Goal: Information Seeking & Learning: Check status

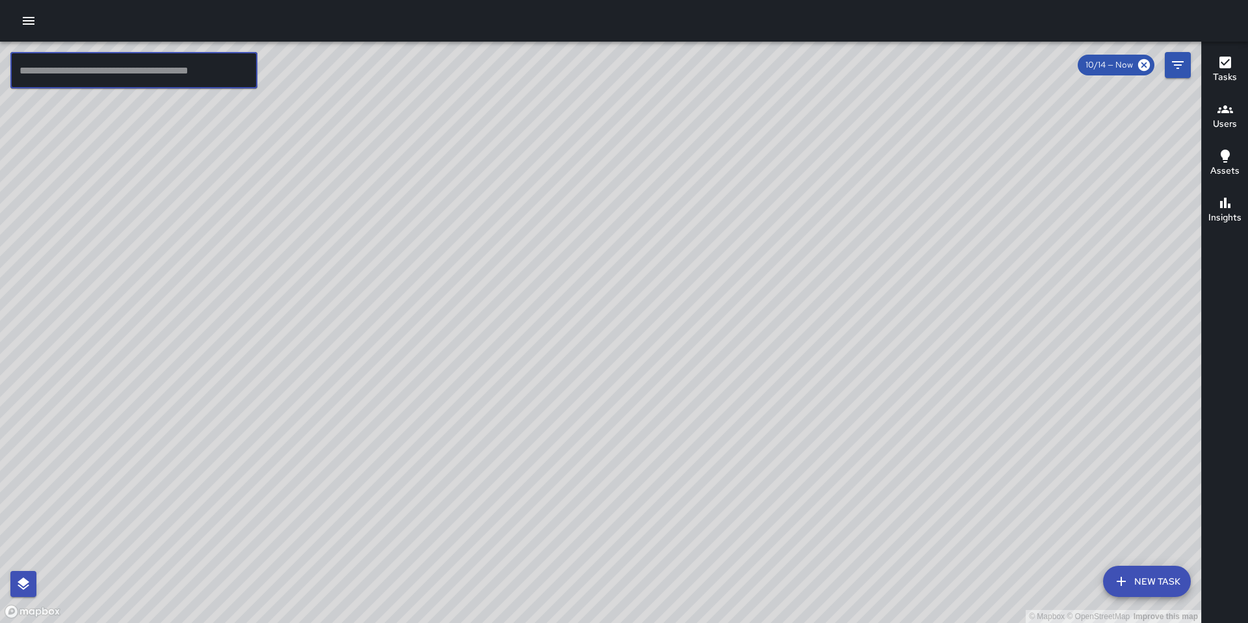
click at [34, 26] on icon "button" at bounding box center [29, 21] width 16 height 16
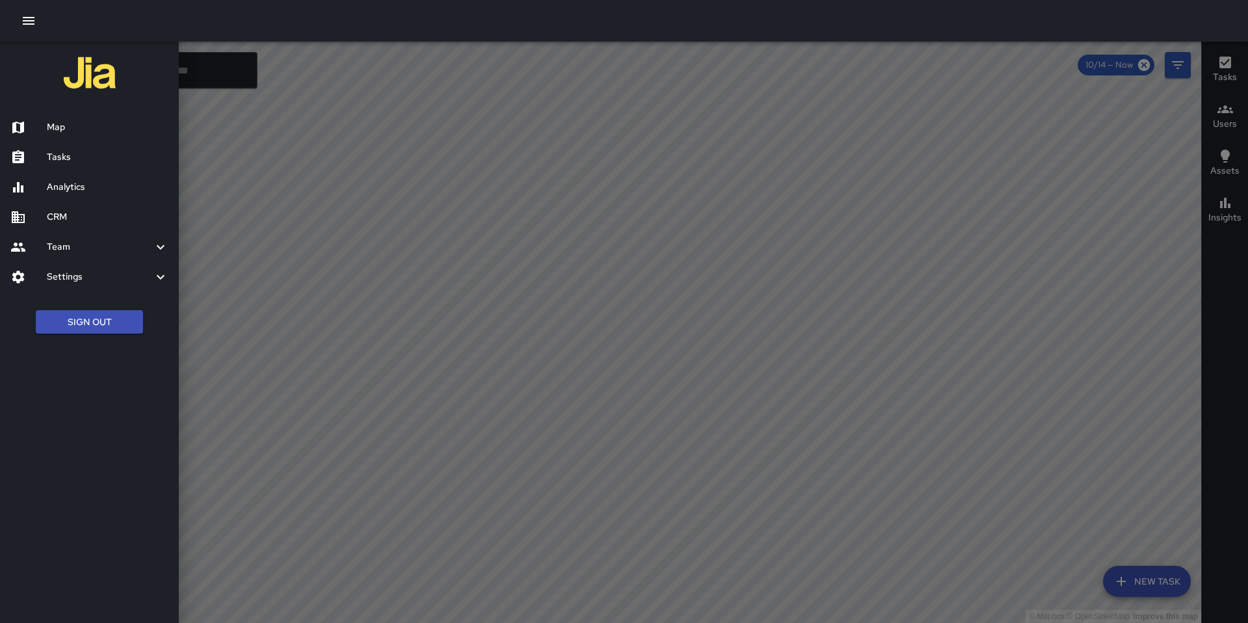
click at [70, 153] on h6 "Tasks" at bounding box center [108, 157] width 122 height 14
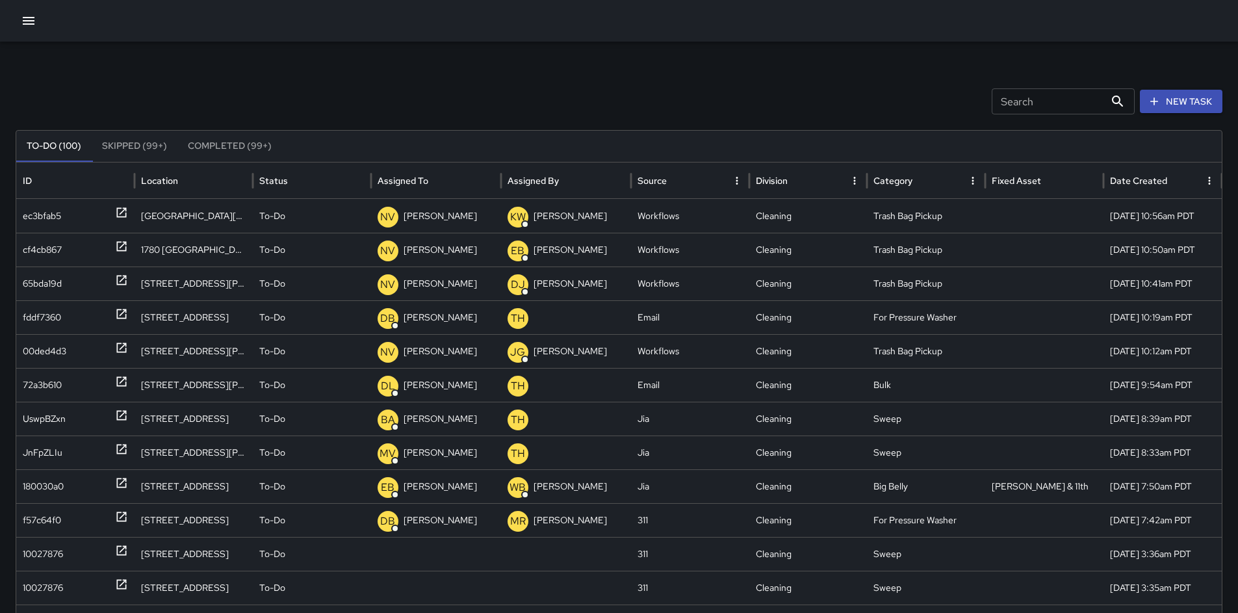
click at [1039, 115] on div "Search Search New Task To-Do (100) Skipped (99+) Completed (99+) ID Location St…" at bounding box center [619, 411] width 1238 height 738
click at [1040, 106] on input "Search" at bounding box center [1048, 101] width 113 height 26
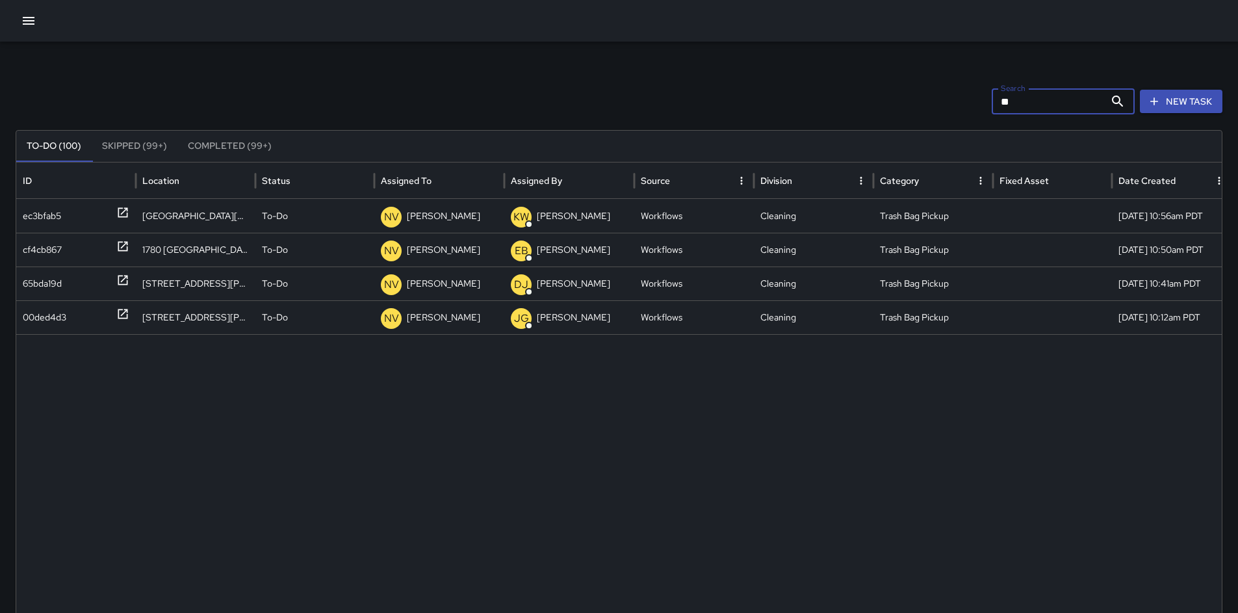
type input "*"
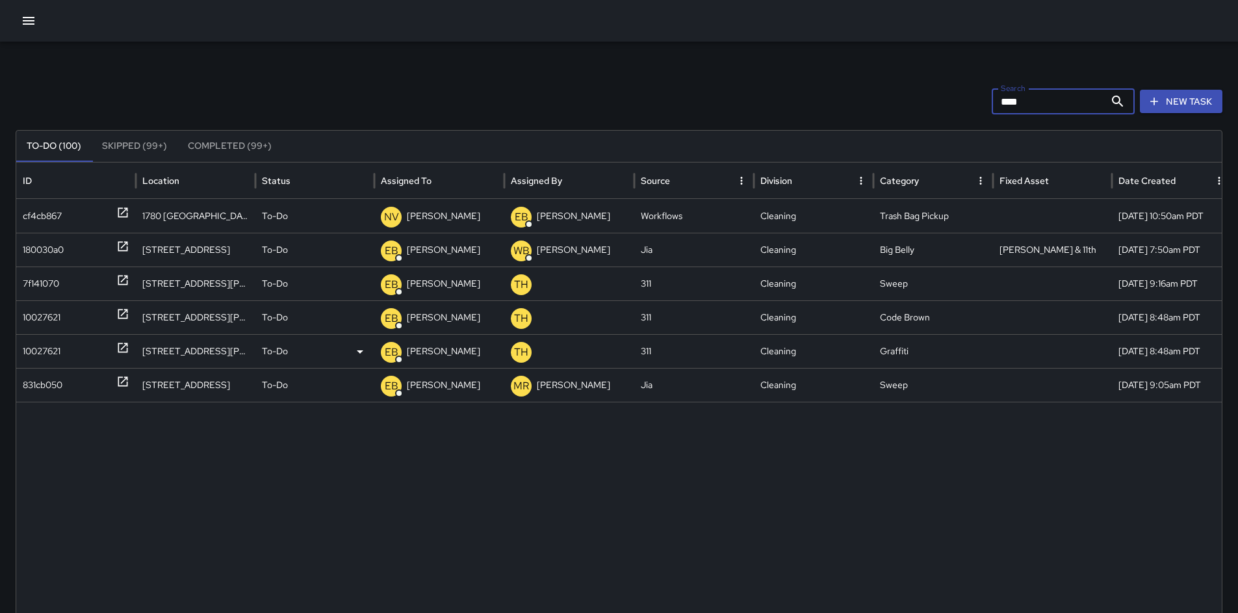
type input "****"
click at [53, 341] on div "10027621" at bounding box center [42, 351] width 38 height 33
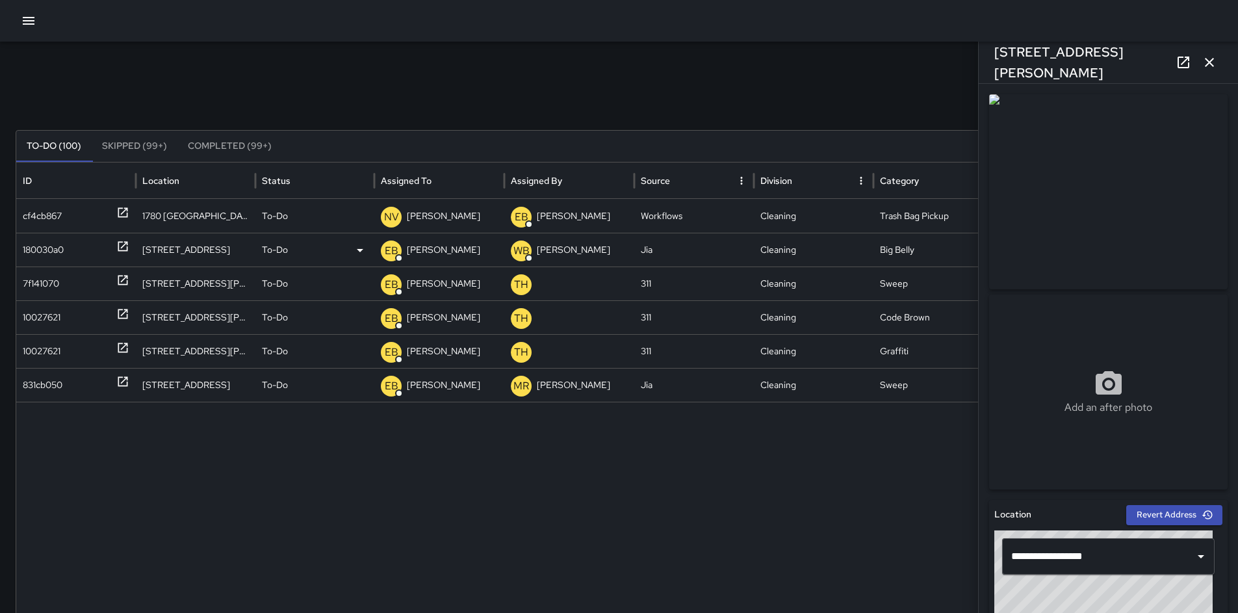
click at [68, 254] on div "180030a0" at bounding box center [76, 249] width 107 height 33
click at [55, 287] on div "7f141070" at bounding box center [41, 283] width 36 height 33
click at [53, 246] on div "180030a0" at bounding box center [43, 249] width 41 height 33
click at [1177, 55] on icon at bounding box center [1184, 63] width 16 height 16
click at [1212, 63] on icon "button" at bounding box center [1210, 63] width 16 height 16
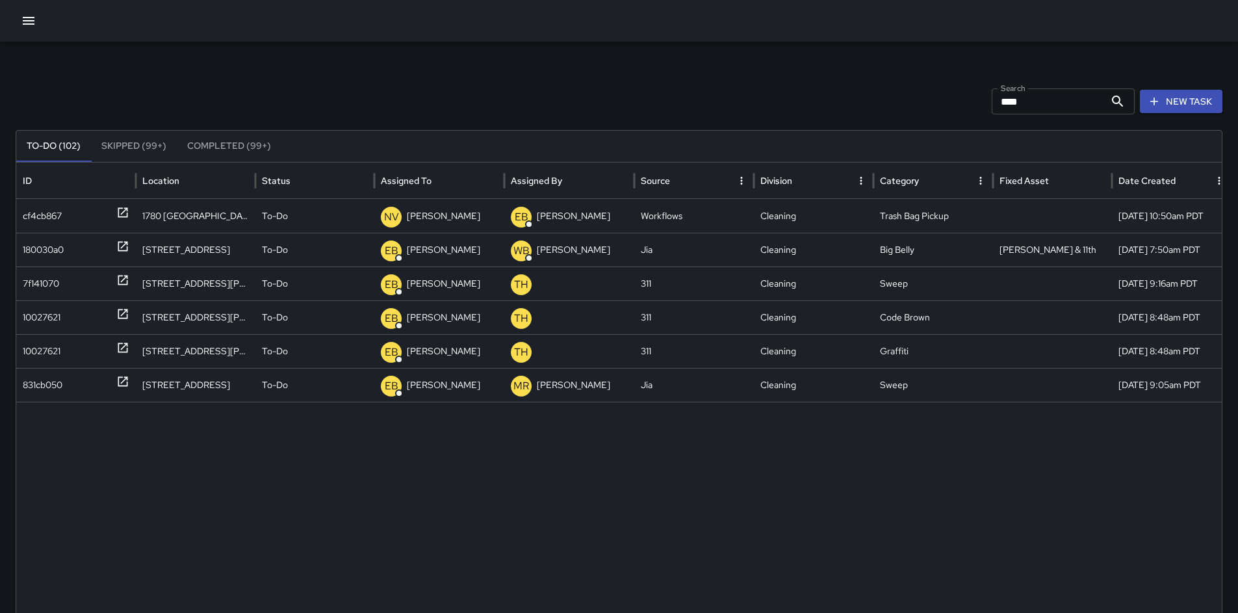
drag, startPoint x: 872, startPoint y: 72, endPoint x: 852, endPoint y: 73, distance: 20.8
click at [871, 72] on div "Search **** Search New Task To-Do (102) Skipped (99+) Completed (99+) ID Locati…" at bounding box center [619, 411] width 1238 height 738
drag, startPoint x: 1037, startPoint y: 98, endPoint x: 963, endPoint y: 99, distance: 73.5
click at [963, 99] on div "Search **** Search New Task" at bounding box center [619, 101] width 1207 height 26
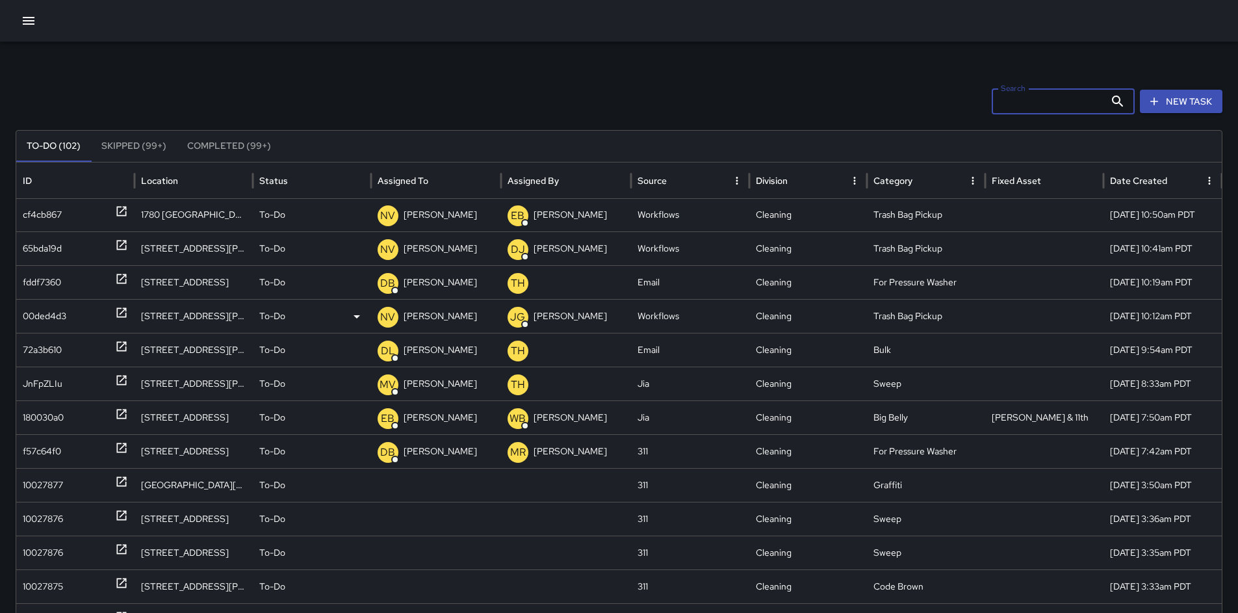
scroll to position [112, 0]
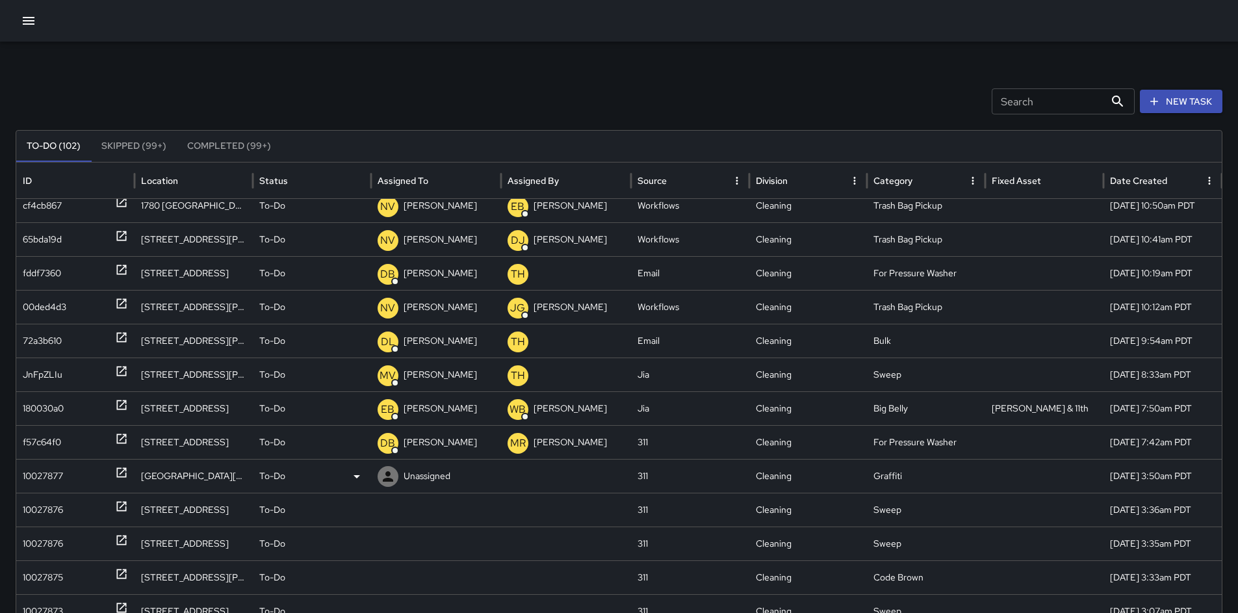
click at [35, 474] on div "10027877" at bounding box center [43, 476] width 40 height 33
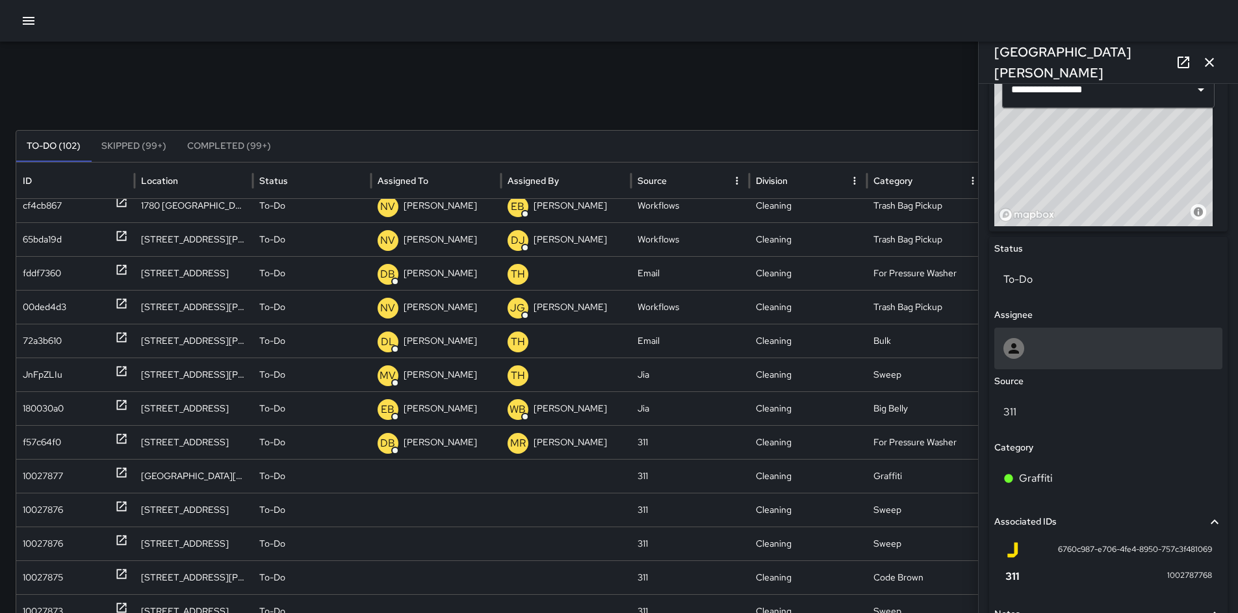
scroll to position [472, 0]
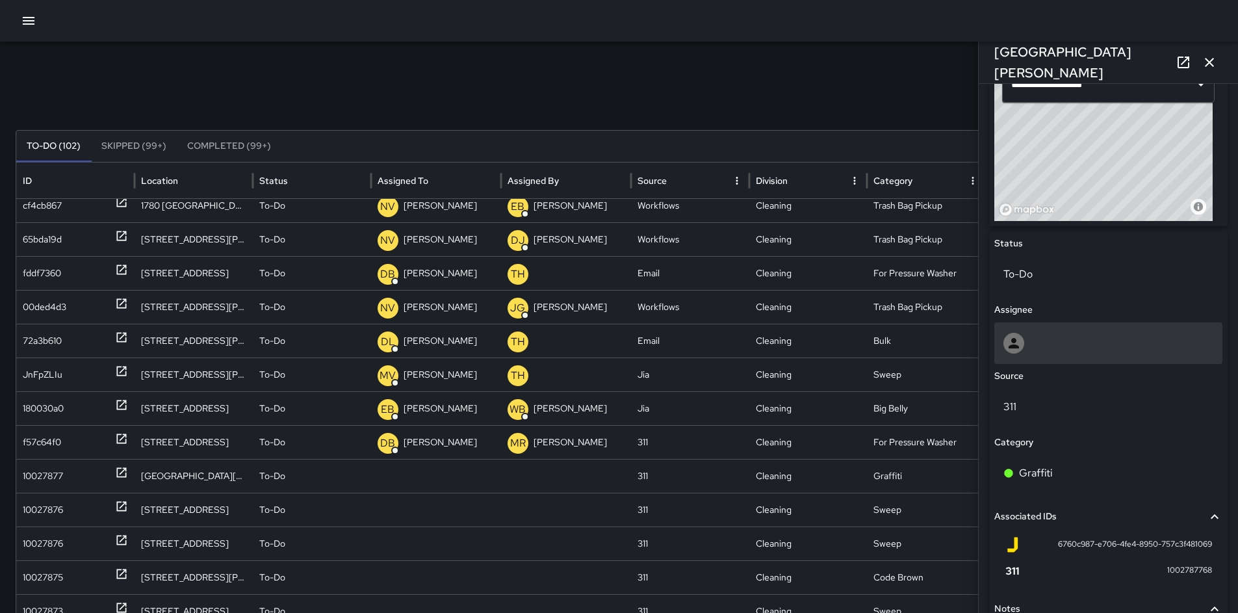
click at [1036, 352] on div at bounding box center [1109, 343] width 210 height 21
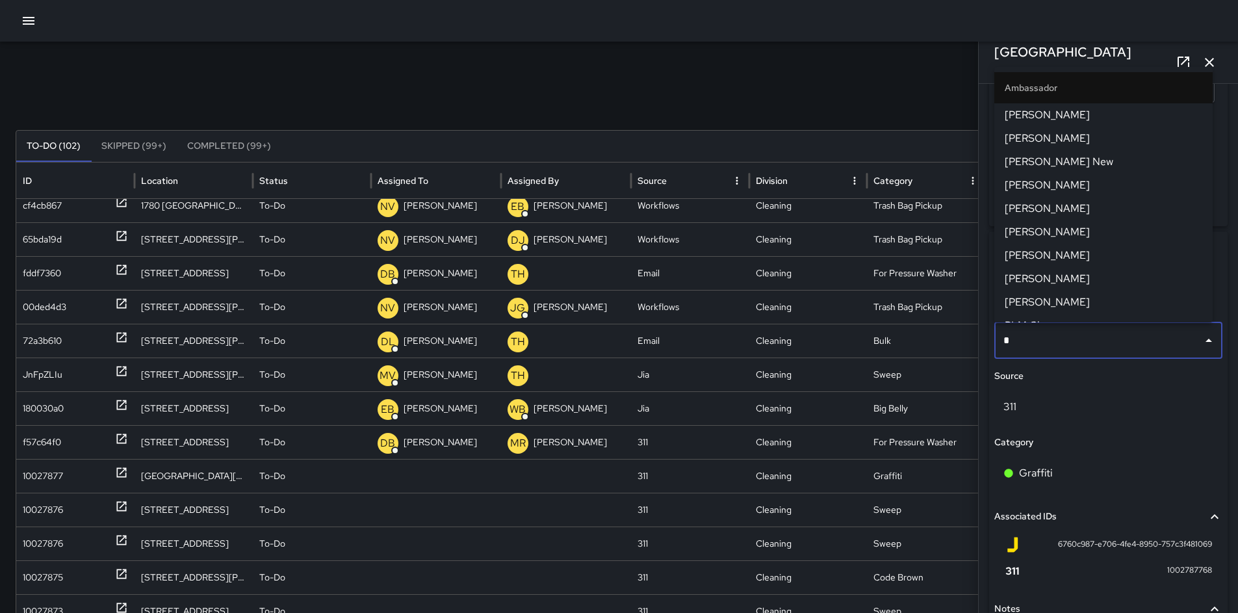
type input "**"
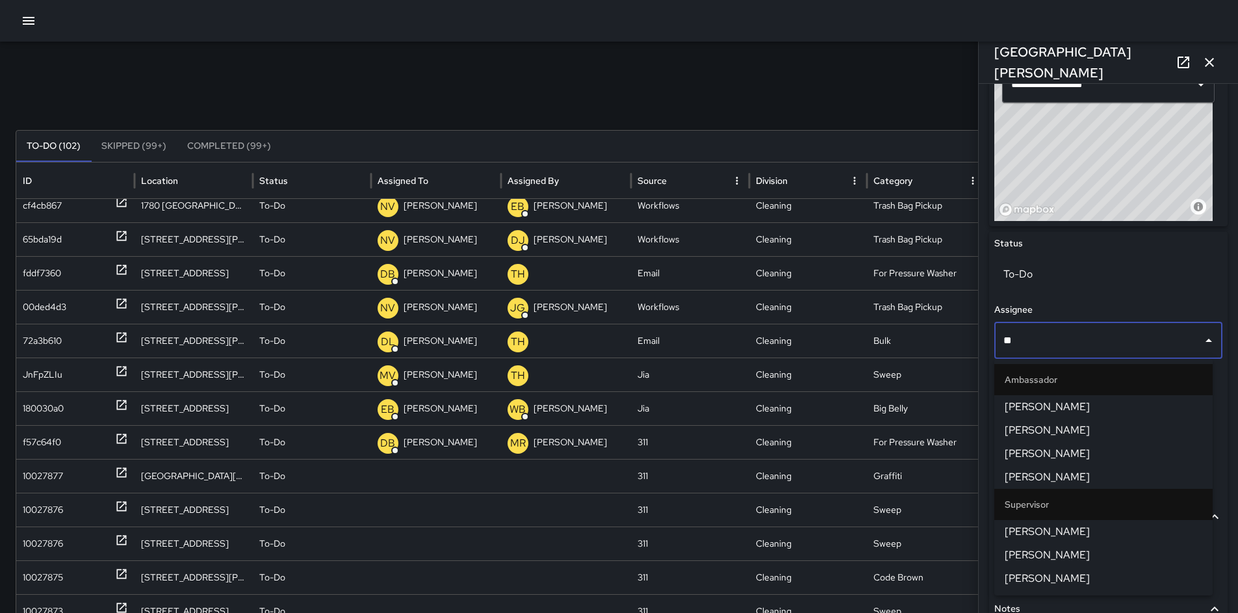
click at [1069, 456] on span "[PERSON_NAME]" at bounding box center [1104, 454] width 198 height 16
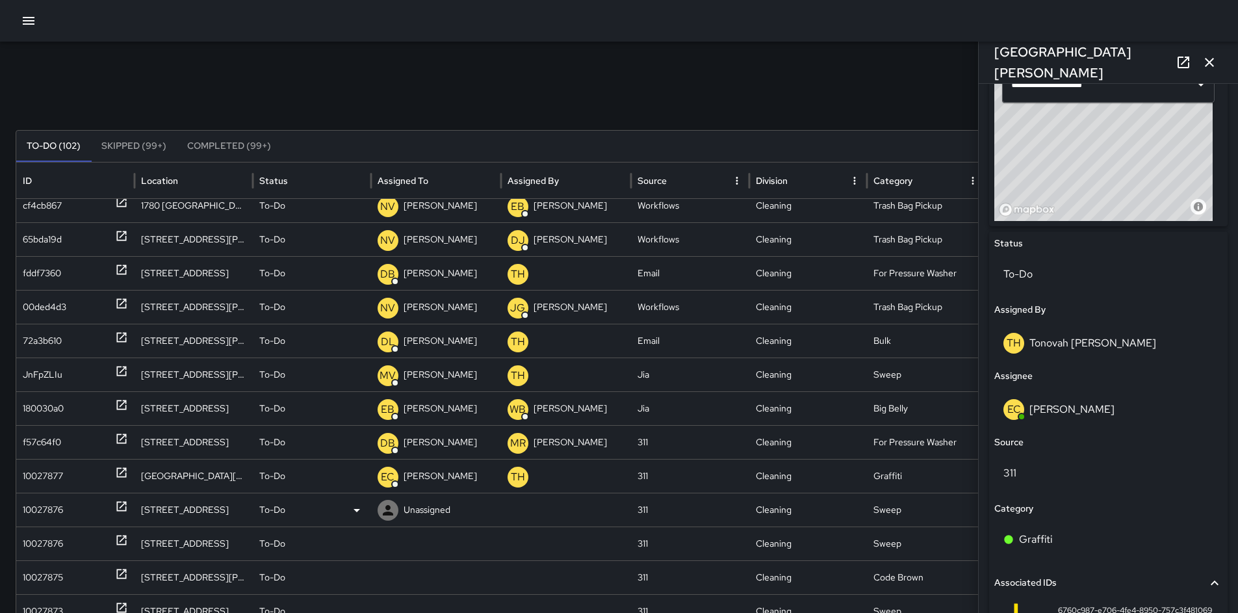
click at [47, 513] on div "10027876" at bounding box center [43, 509] width 40 height 33
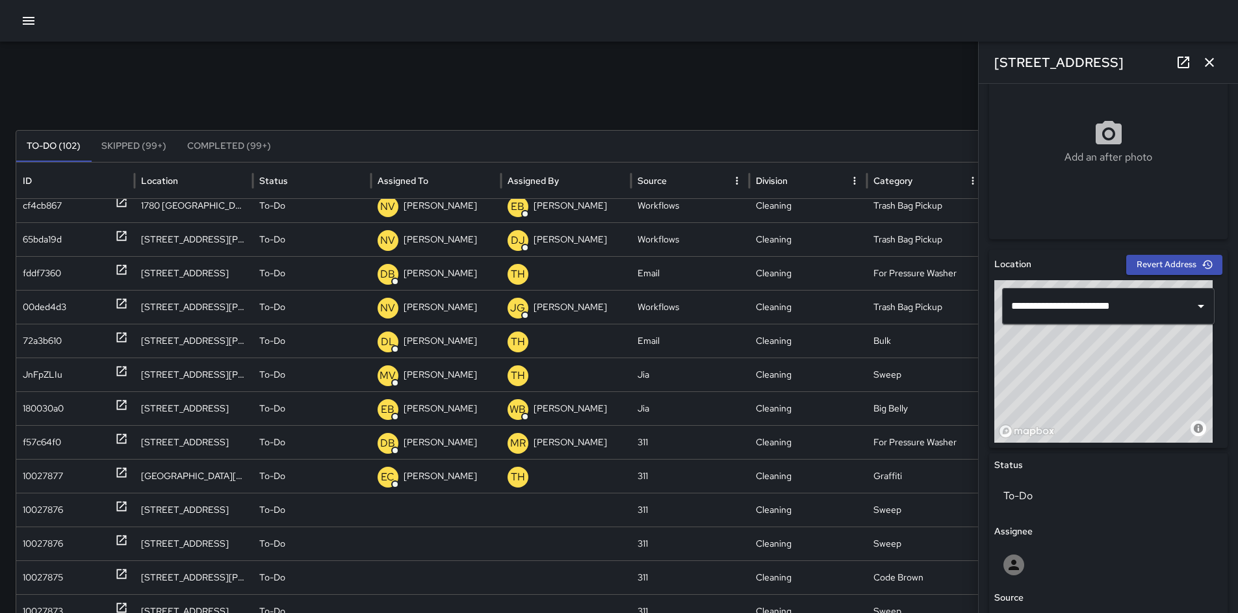
scroll to position [471, 0]
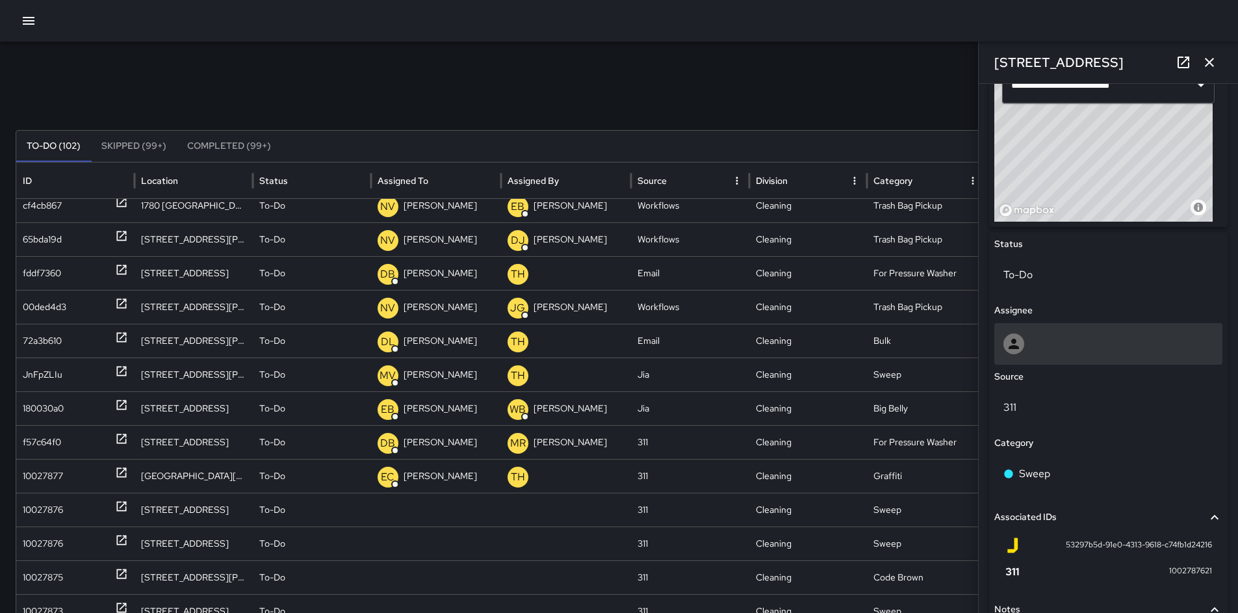
click at [1044, 348] on div at bounding box center [1109, 343] width 210 height 21
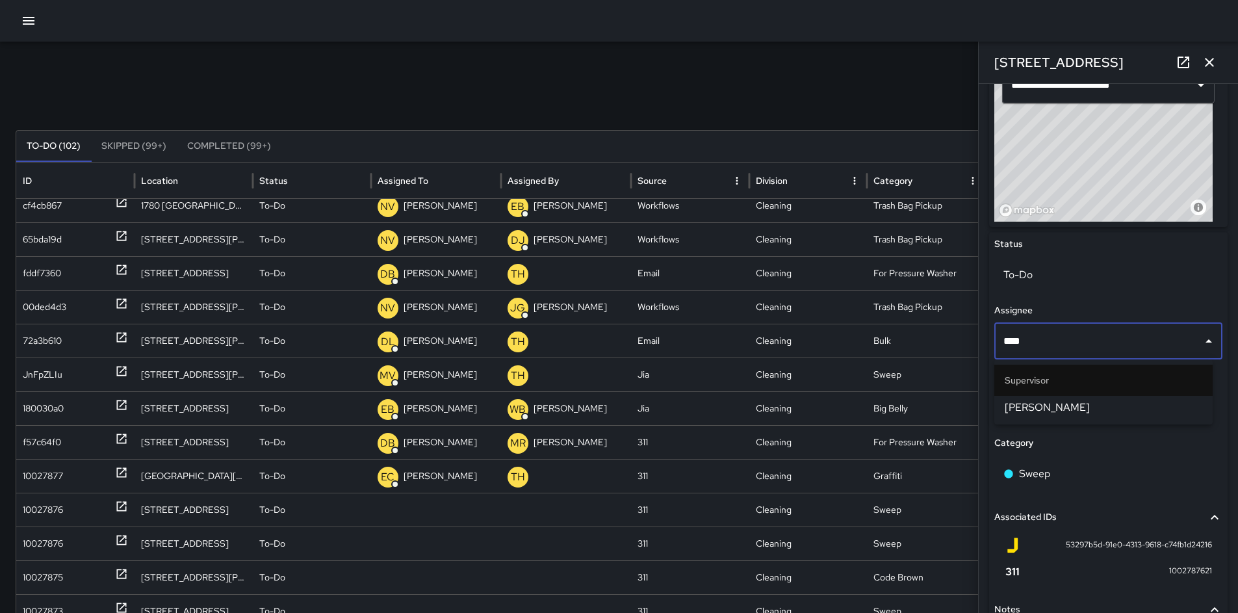
type input "*****"
click at [1068, 400] on span "[PERSON_NAME]" at bounding box center [1104, 408] width 198 height 16
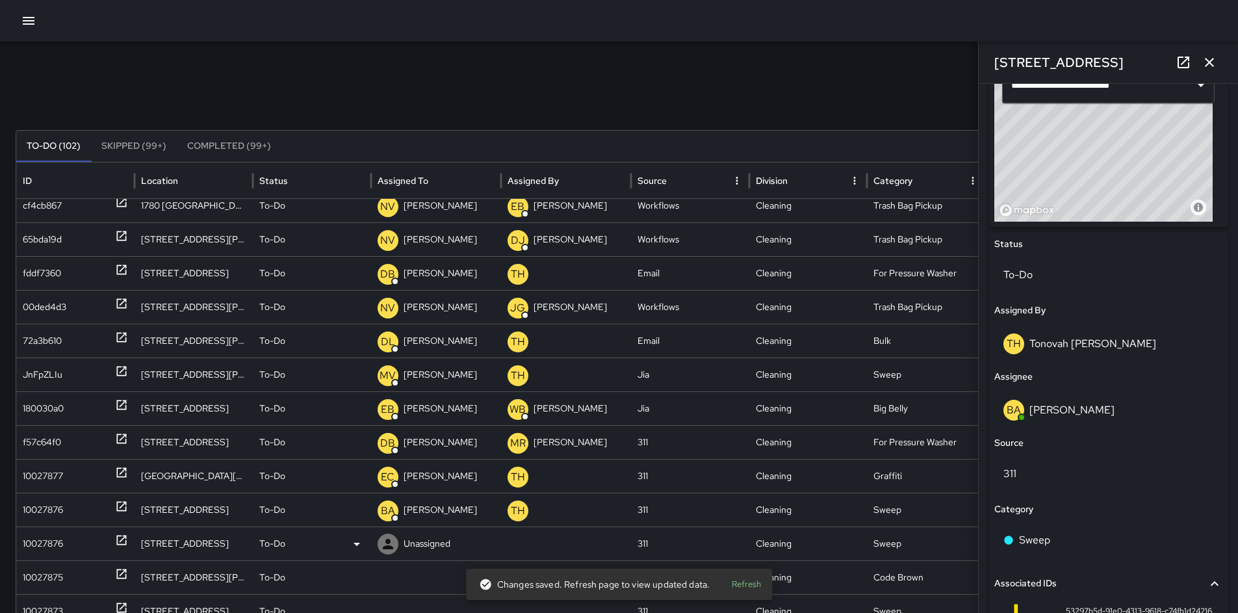
click at [53, 547] on div "10027876" at bounding box center [43, 543] width 40 height 33
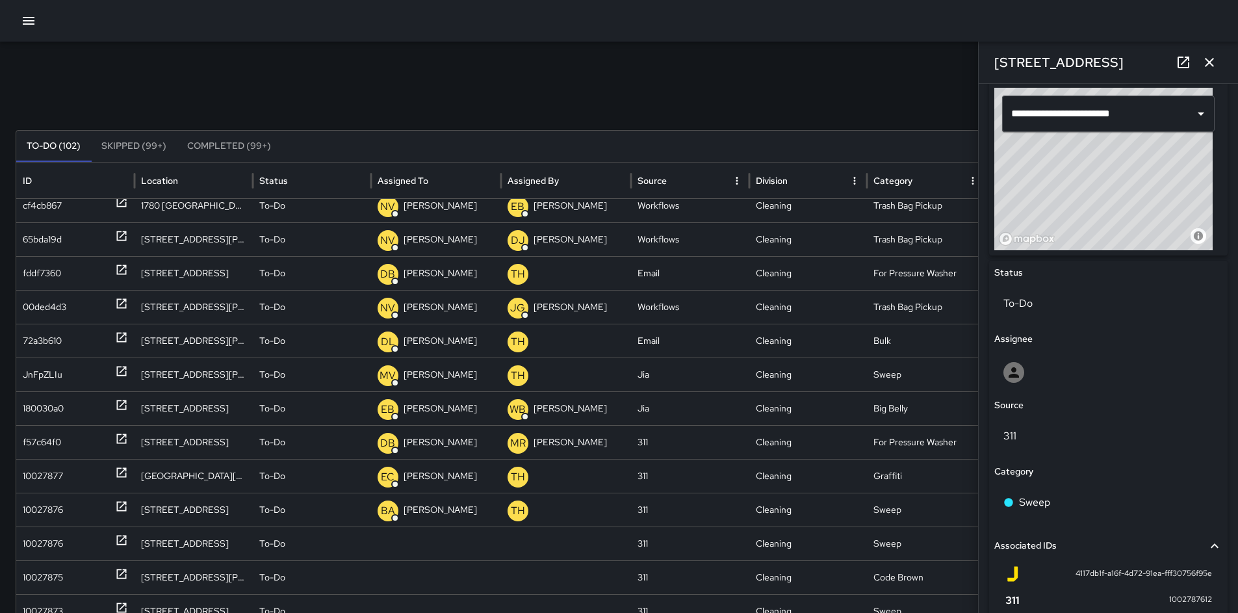
scroll to position [510, 0]
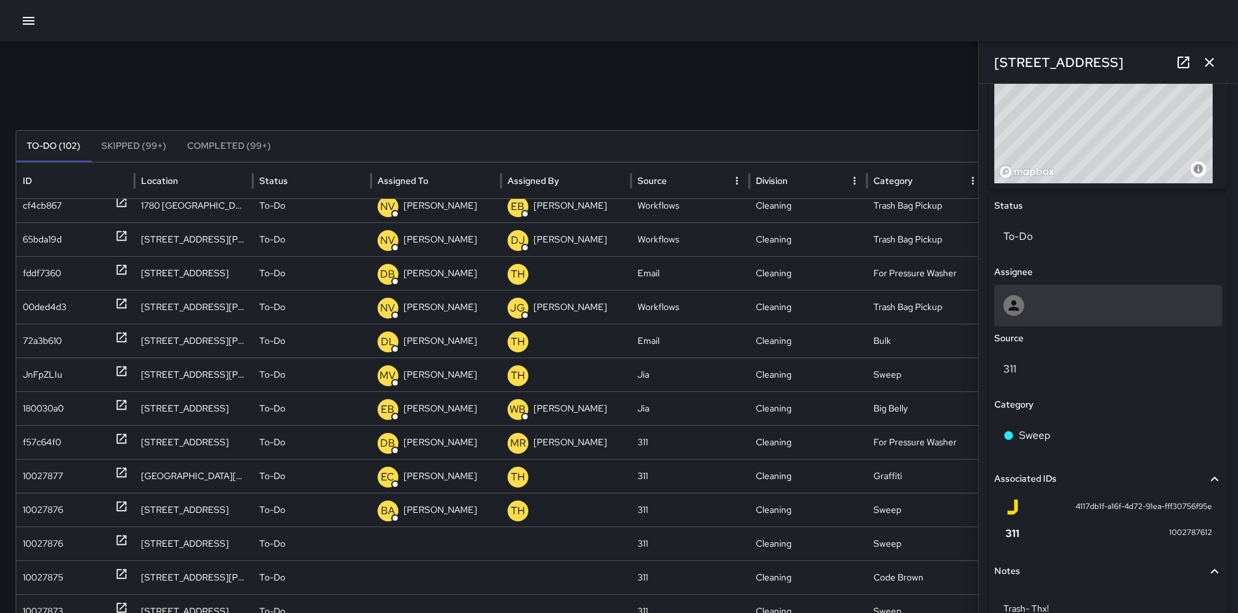
click at [1030, 307] on div at bounding box center [1109, 305] width 210 height 21
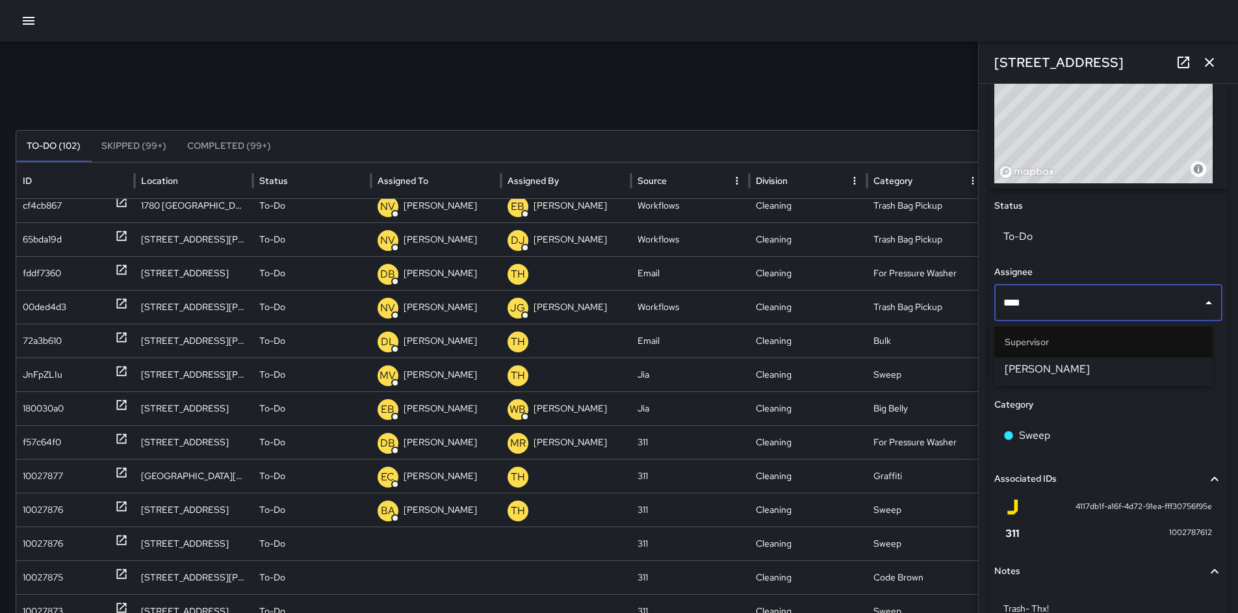
type input "*****"
click at [1047, 365] on span "[PERSON_NAME]" at bounding box center [1104, 369] width 198 height 16
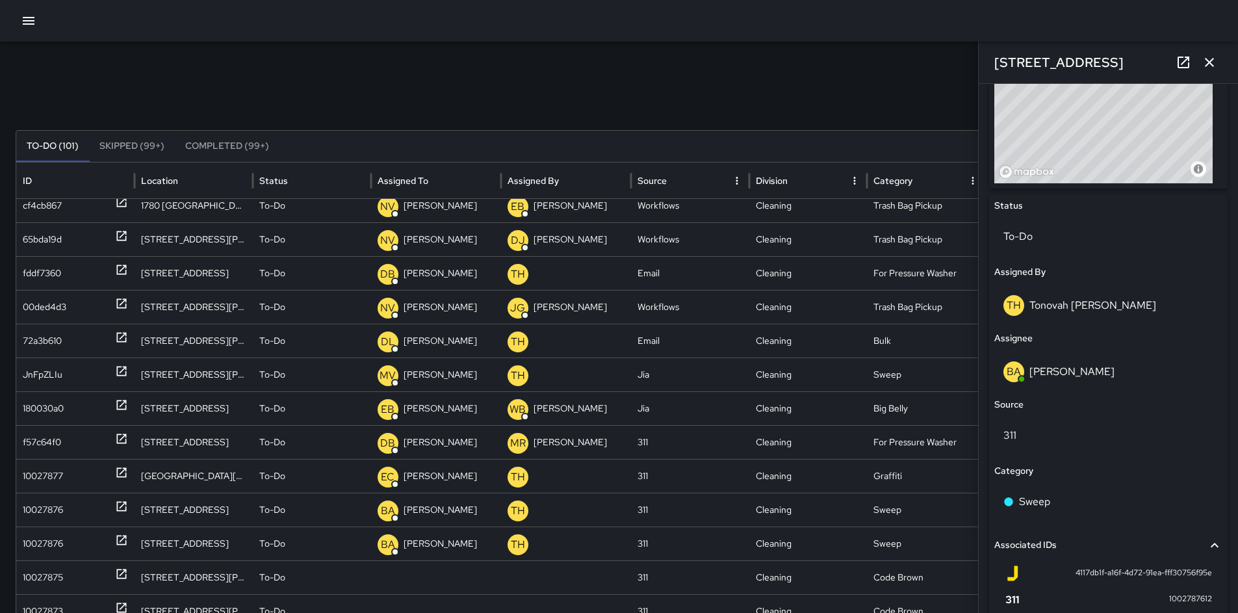
click at [1206, 68] on icon "button" at bounding box center [1210, 63] width 16 height 16
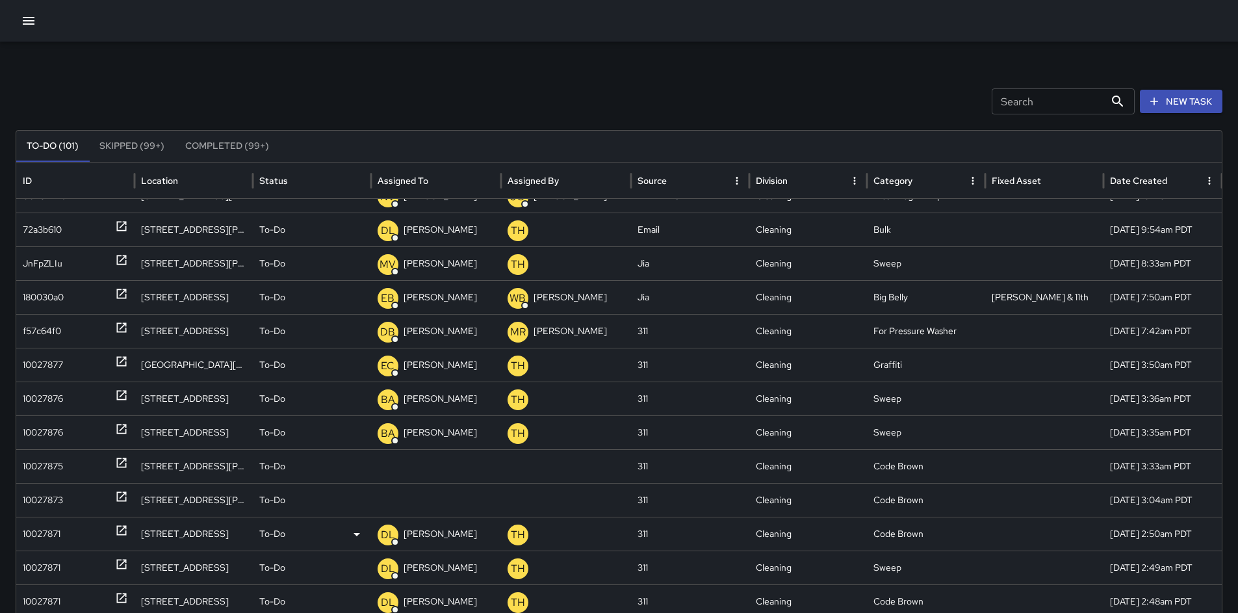
scroll to position [215, 0]
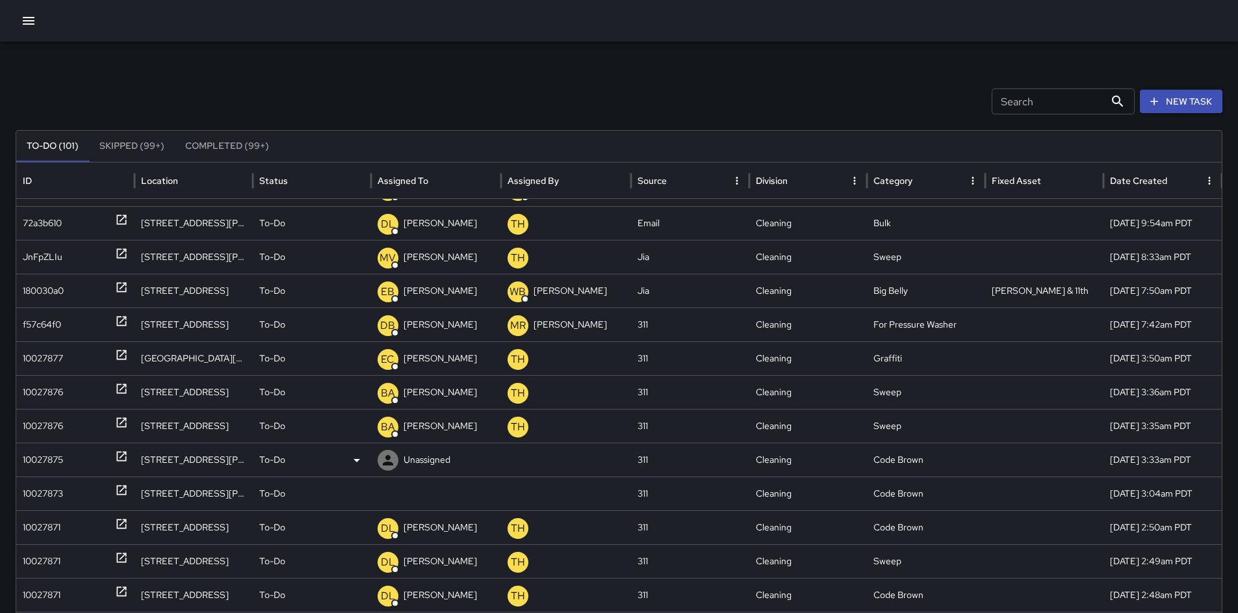
click at [54, 460] on div "10027875" at bounding box center [43, 459] width 40 height 33
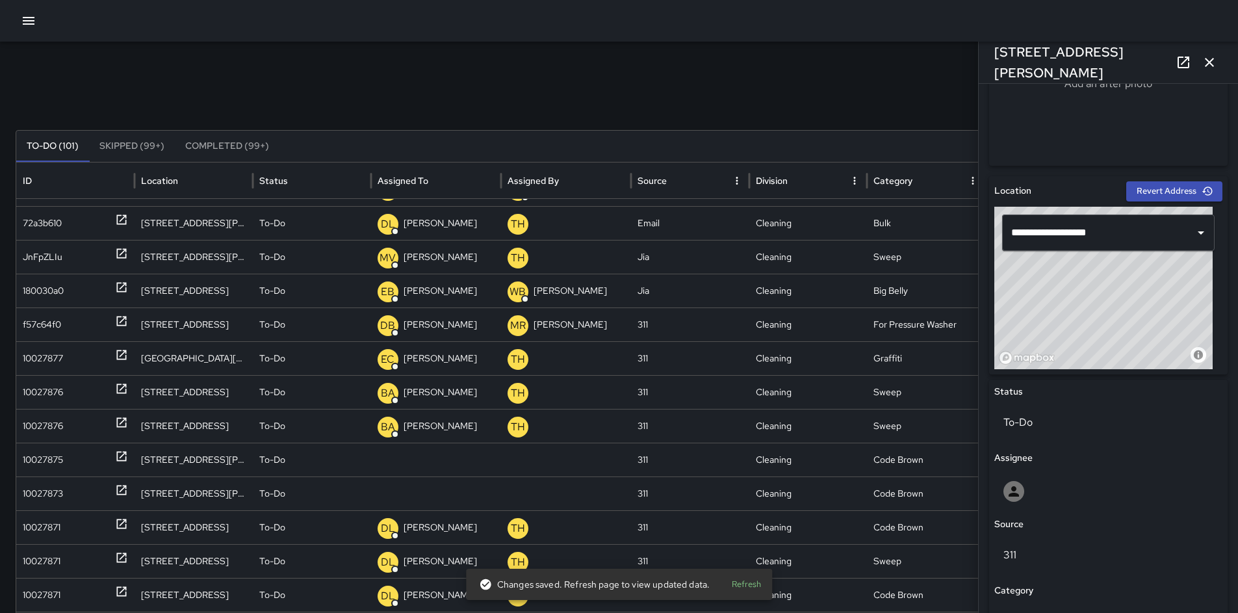
scroll to position [502, 0]
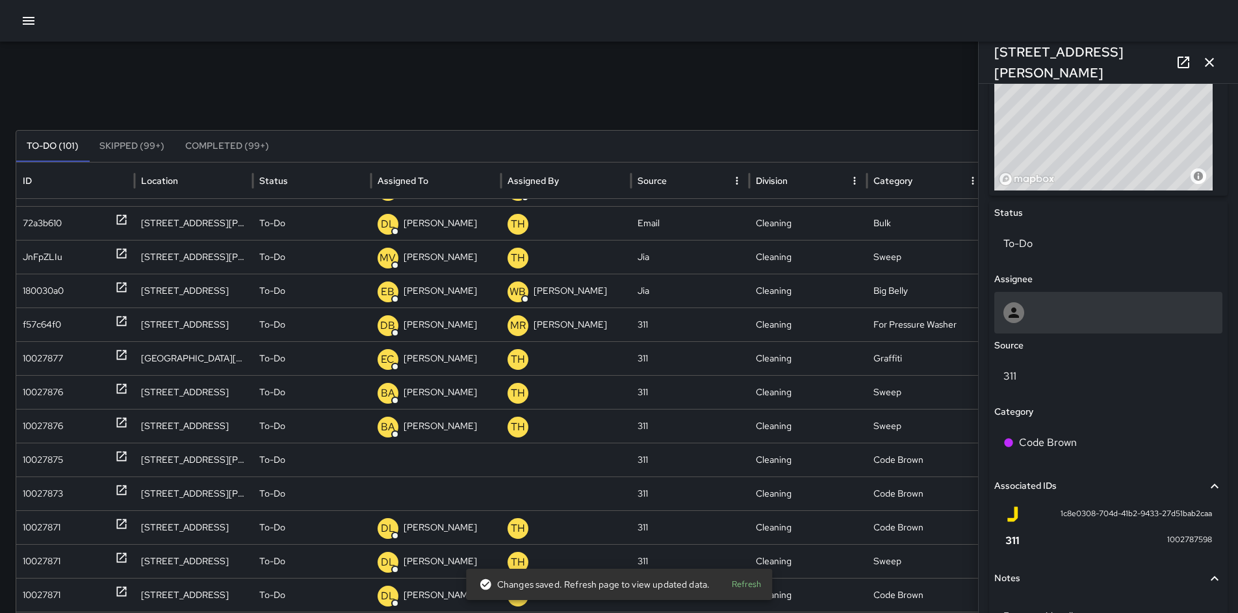
click at [1037, 325] on div at bounding box center [1109, 313] width 228 height 42
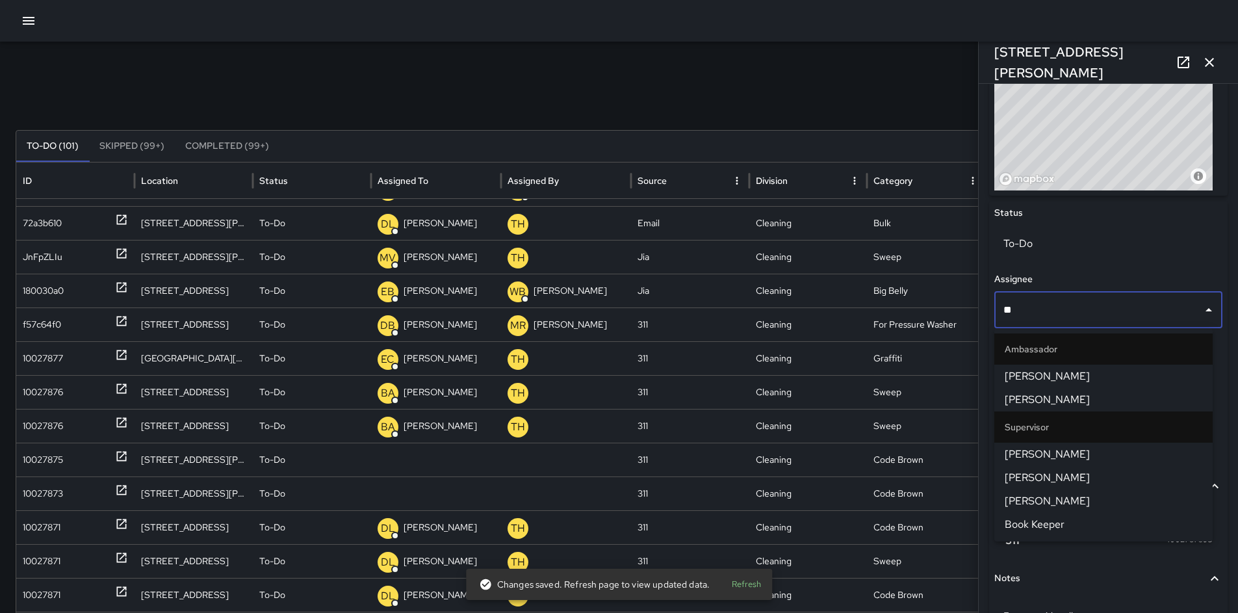
type input "***"
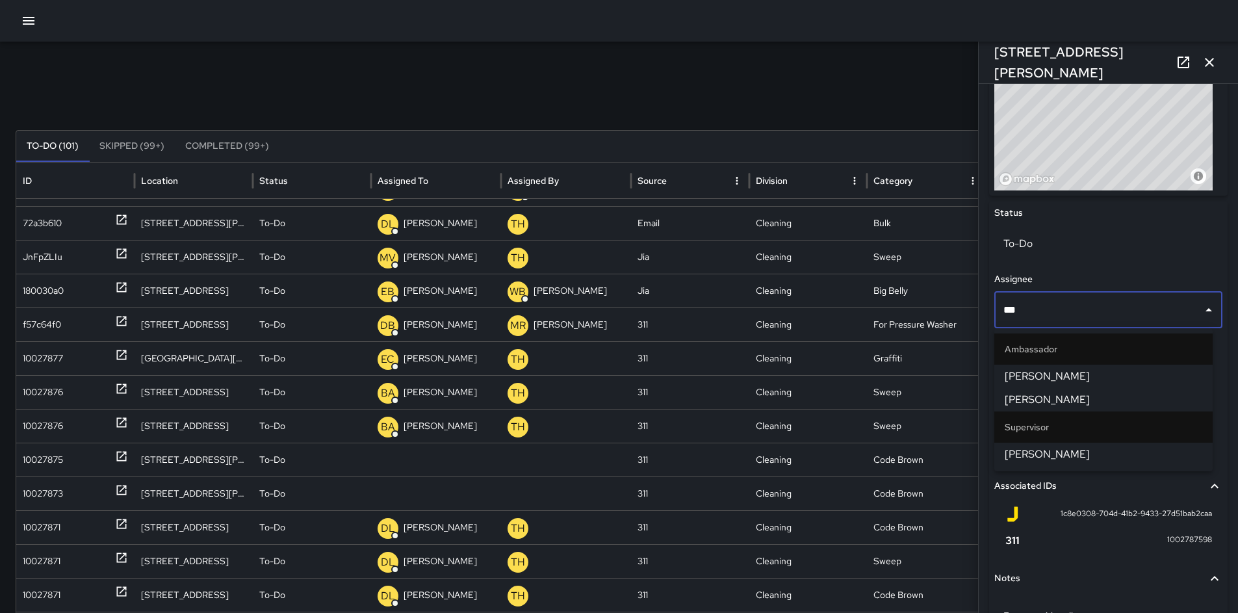
click at [1054, 400] on span "[PERSON_NAME]" at bounding box center [1104, 400] width 198 height 16
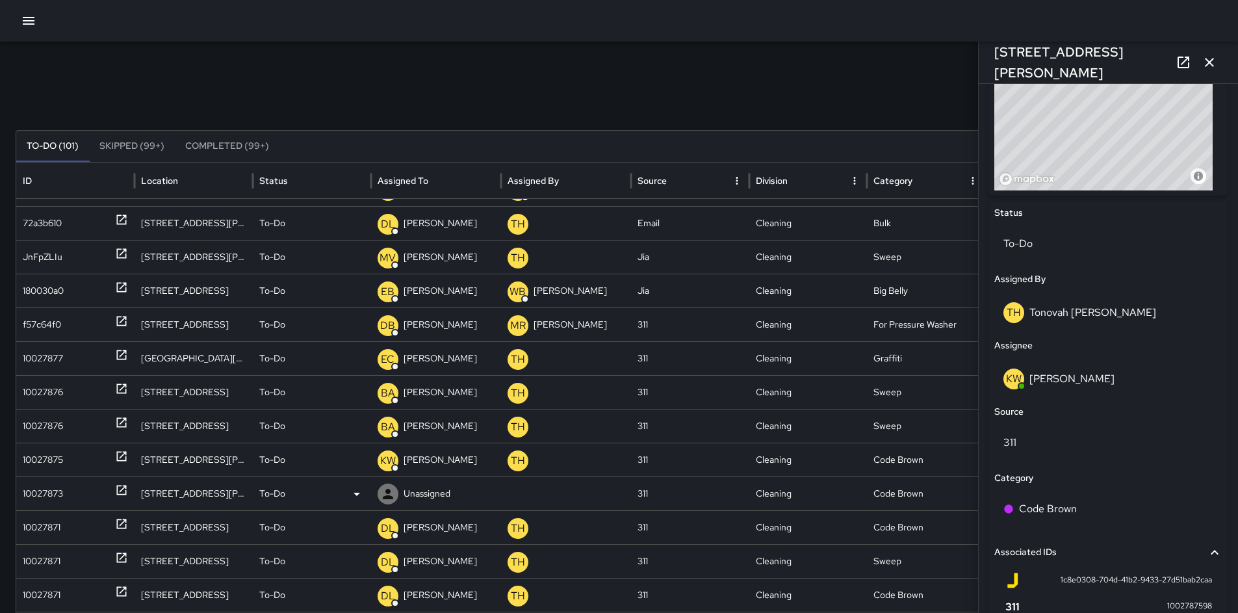
click at [36, 501] on div "10027873" at bounding box center [43, 493] width 40 height 33
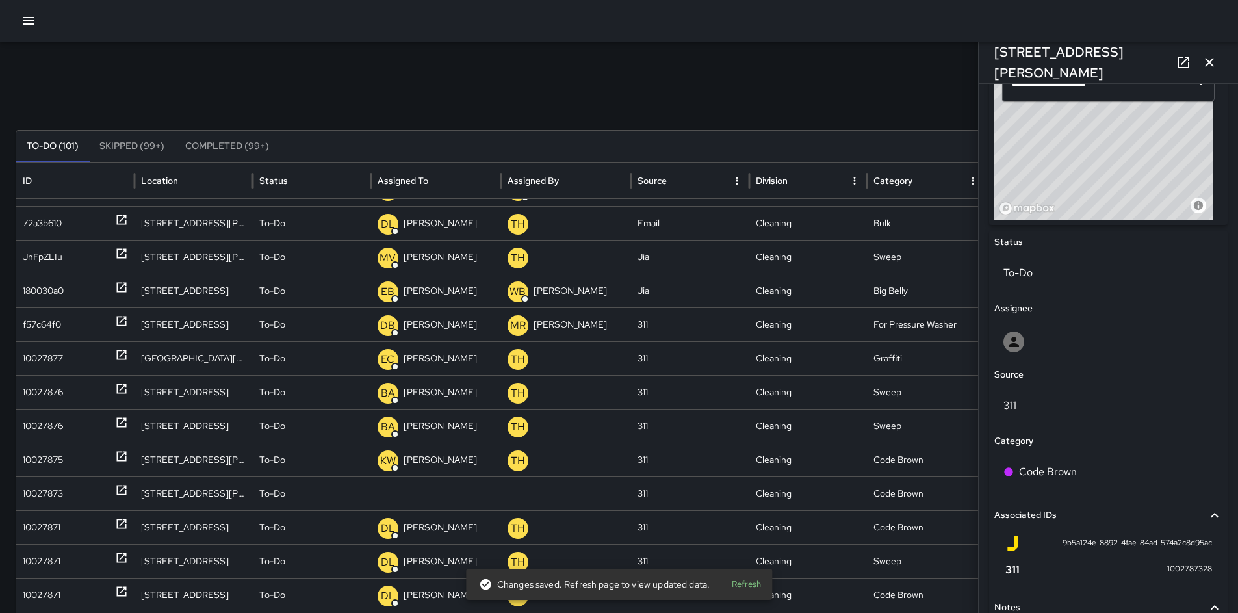
scroll to position [507, 0]
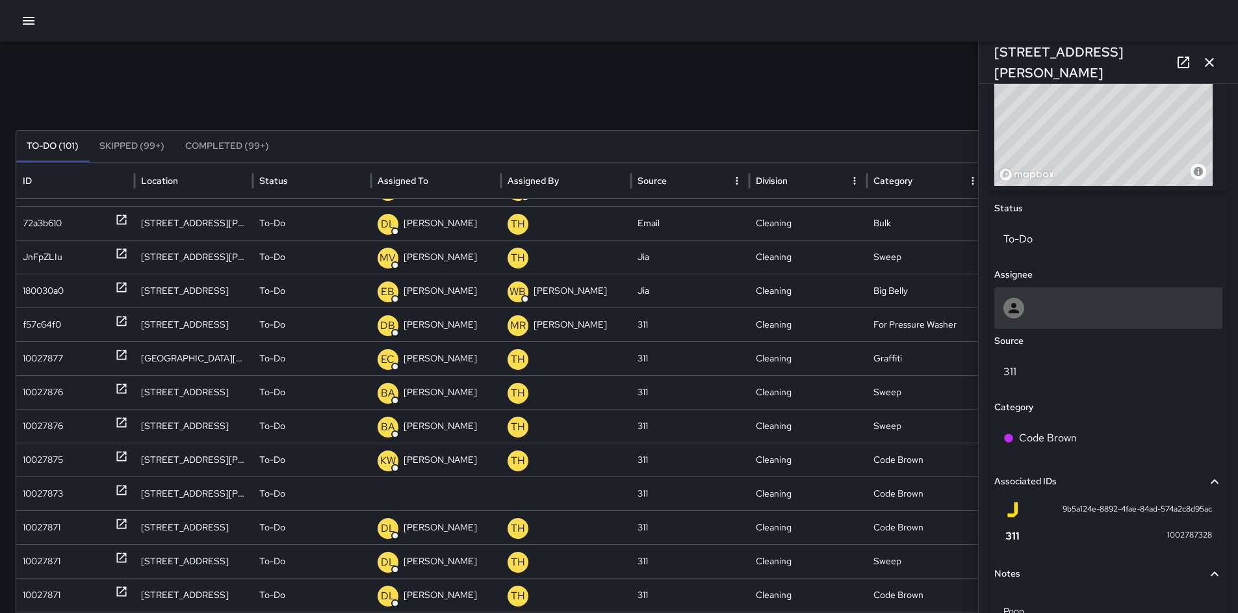
click at [1045, 299] on div at bounding box center [1109, 308] width 210 height 21
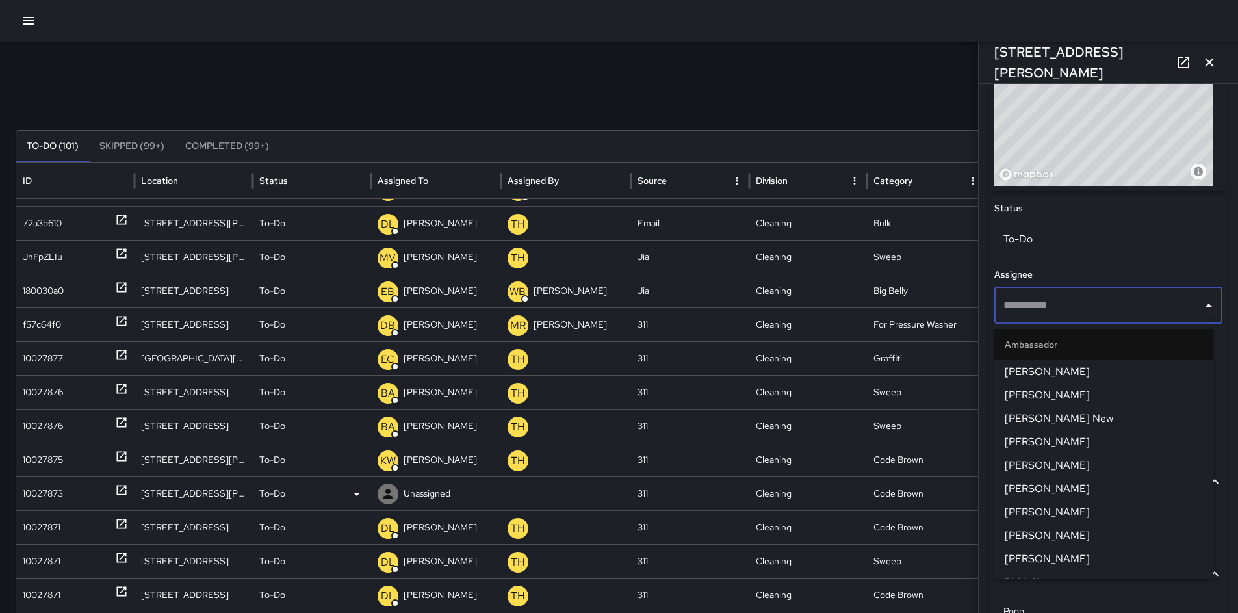
click at [34, 493] on div "10027873" at bounding box center [43, 493] width 40 height 33
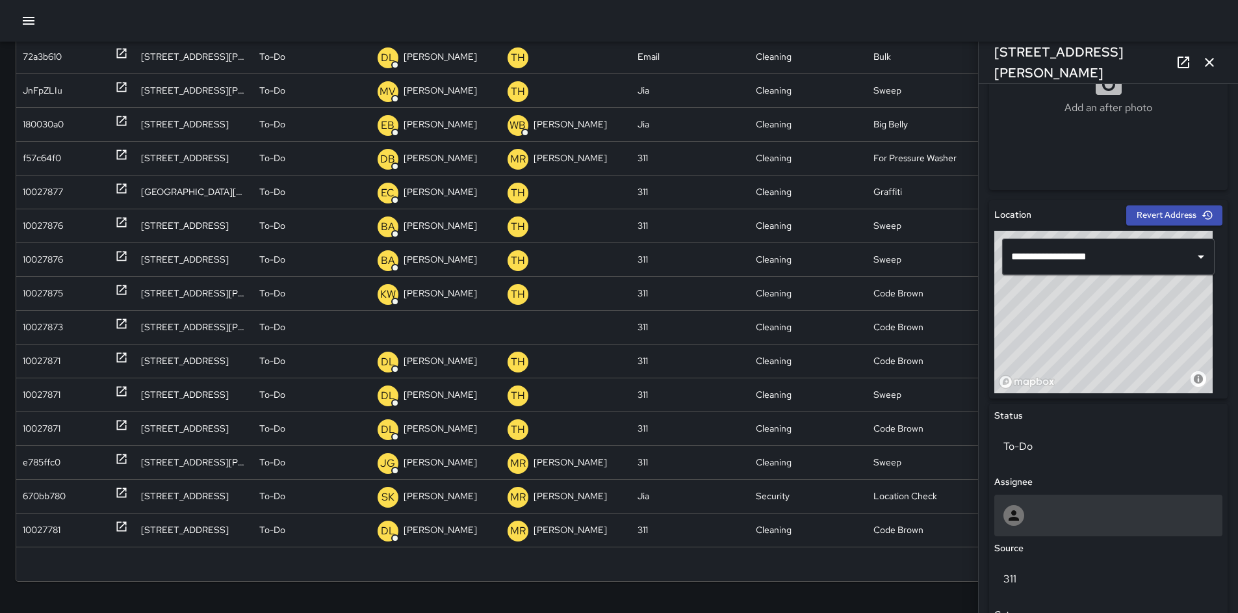
scroll to position [332, 0]
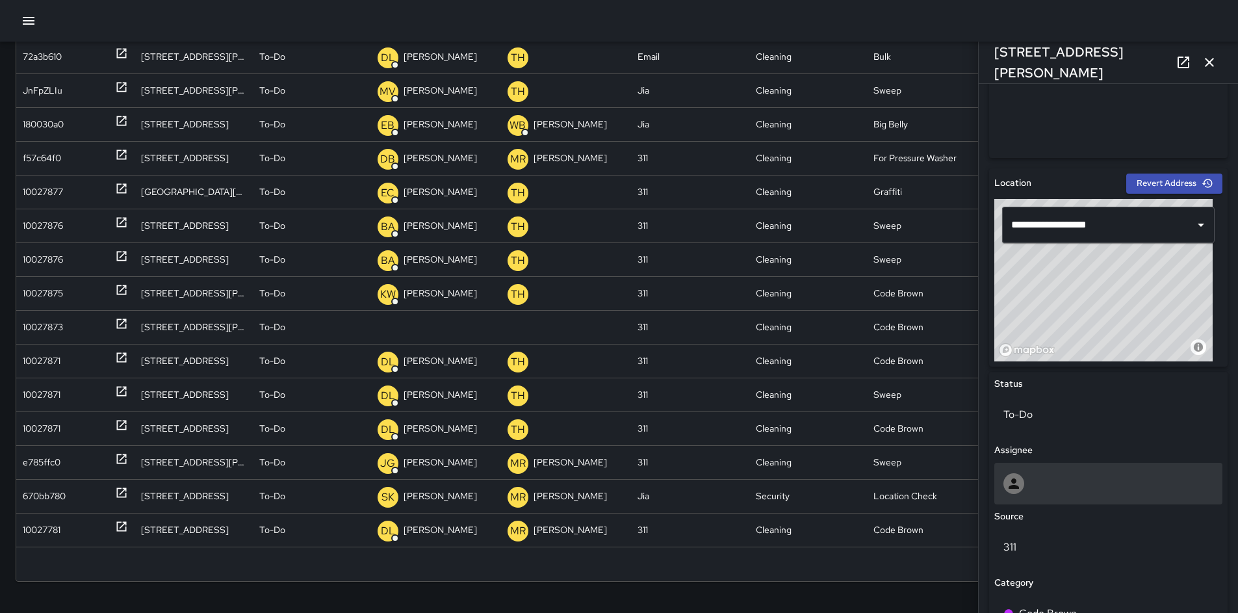
click at [1066, 487] on div at bounding box center [1109, 483] width 210 height 21
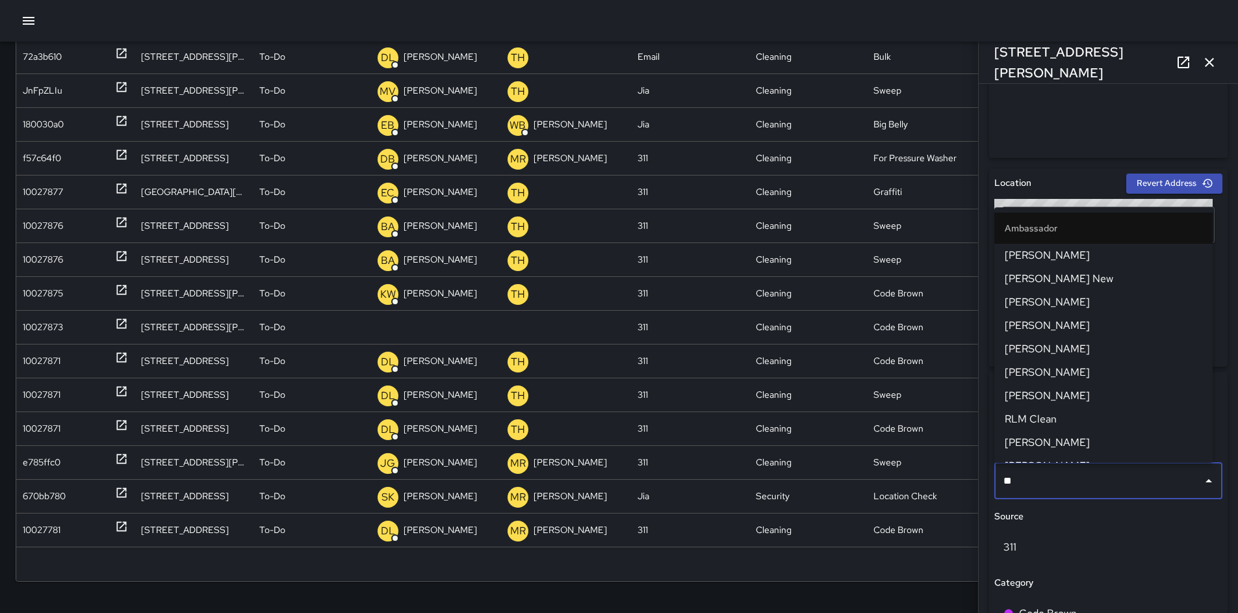
type input "***"
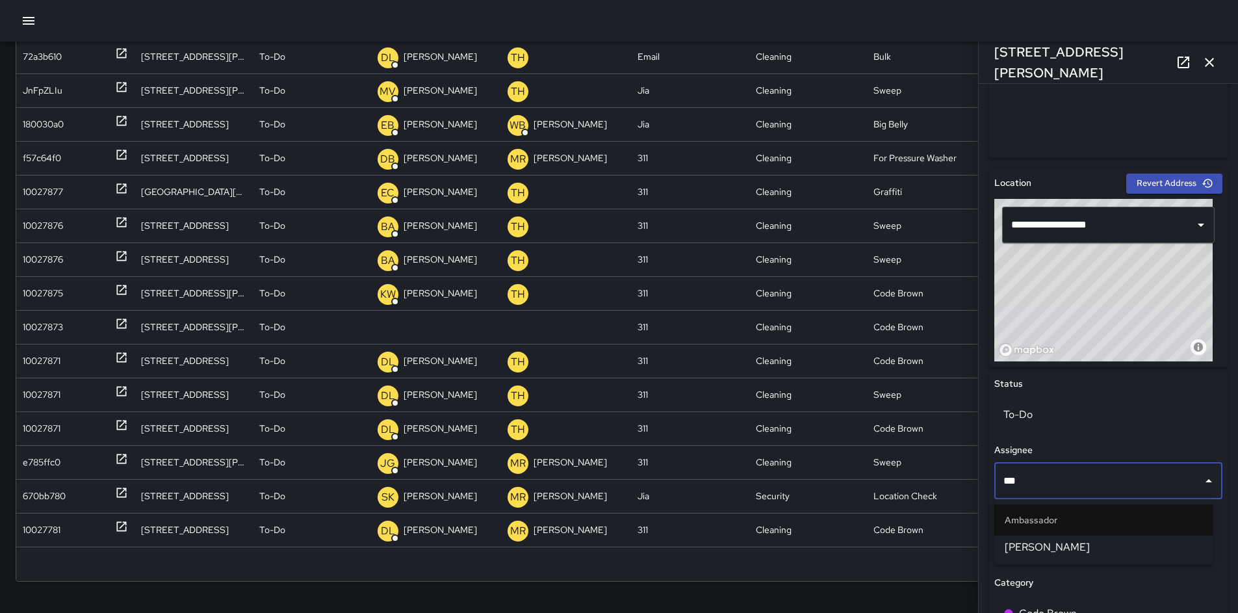
click at [1054, 542] on span "[PERSON_NAME]" at bounding box center [1104, 548] width 198 height 16
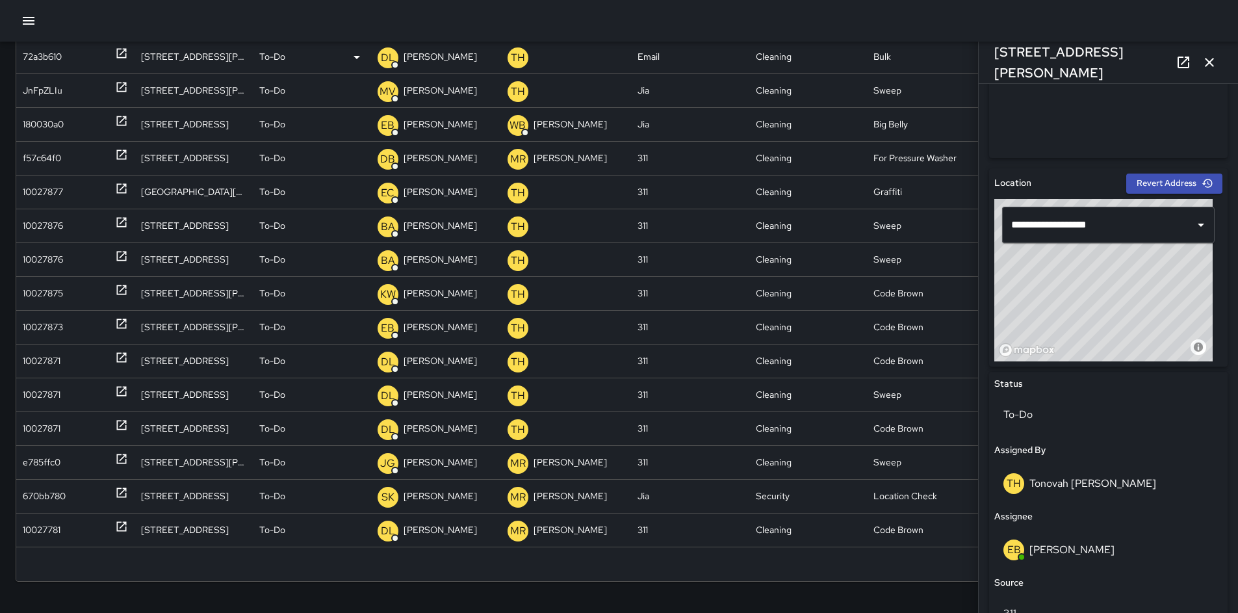
click at [1206, 62] on icon "button" at bounding box center [1210, 63] width 16 height 16
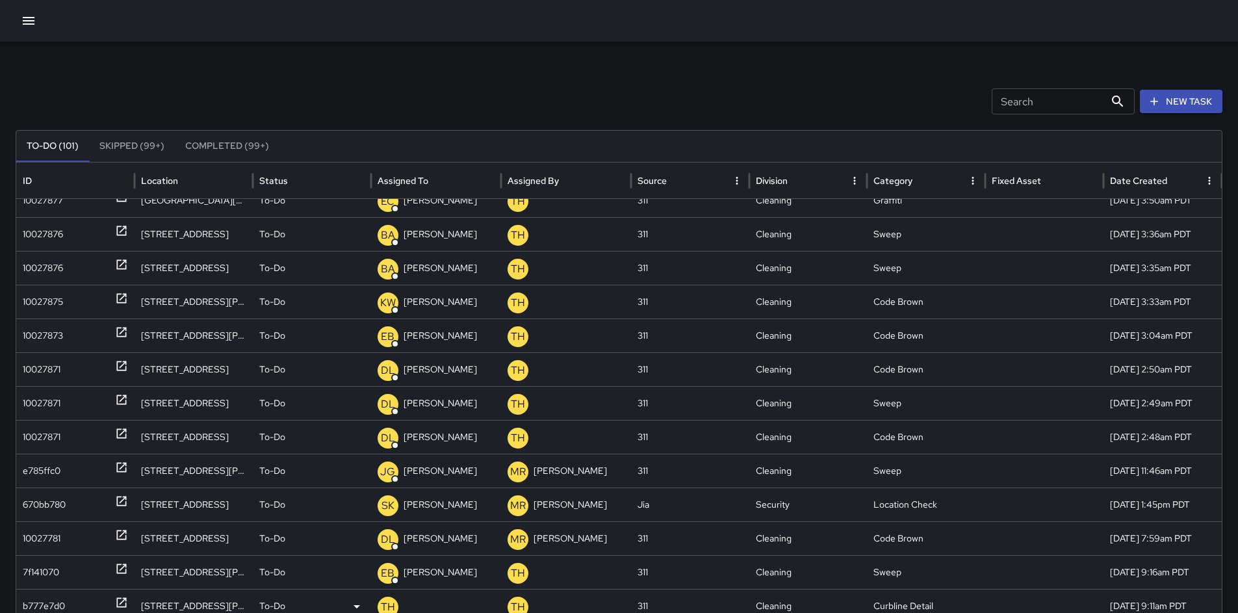
scroll to position [0, 0]
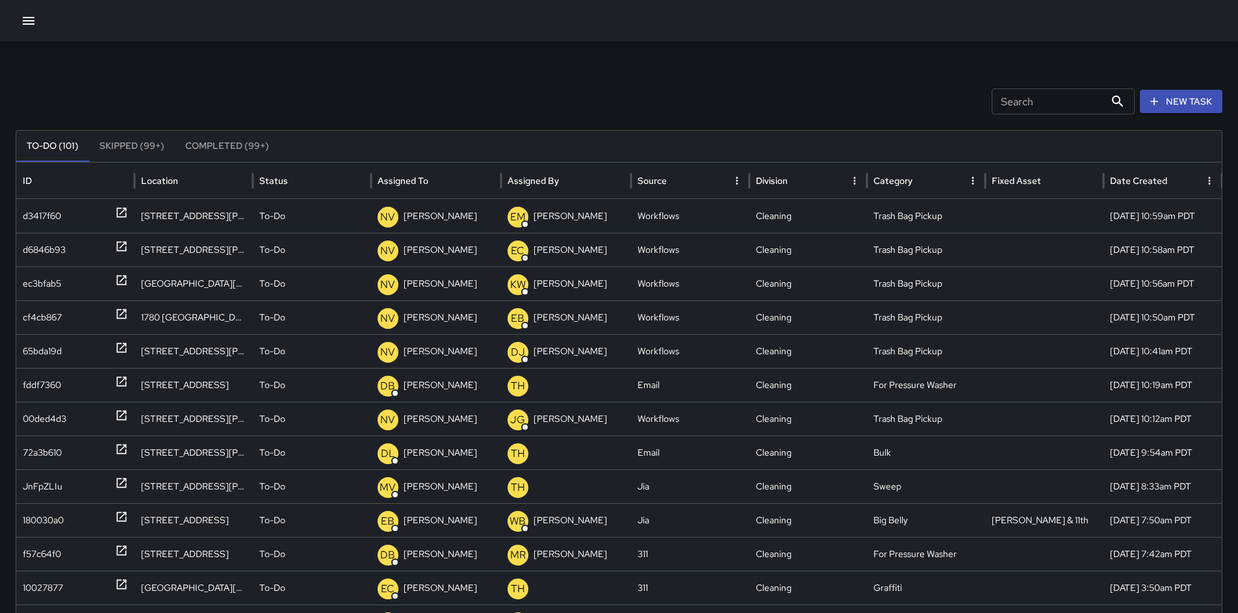
click at [30, 19] on icon "button" at bounding box center [29, 21] width 16 height 16
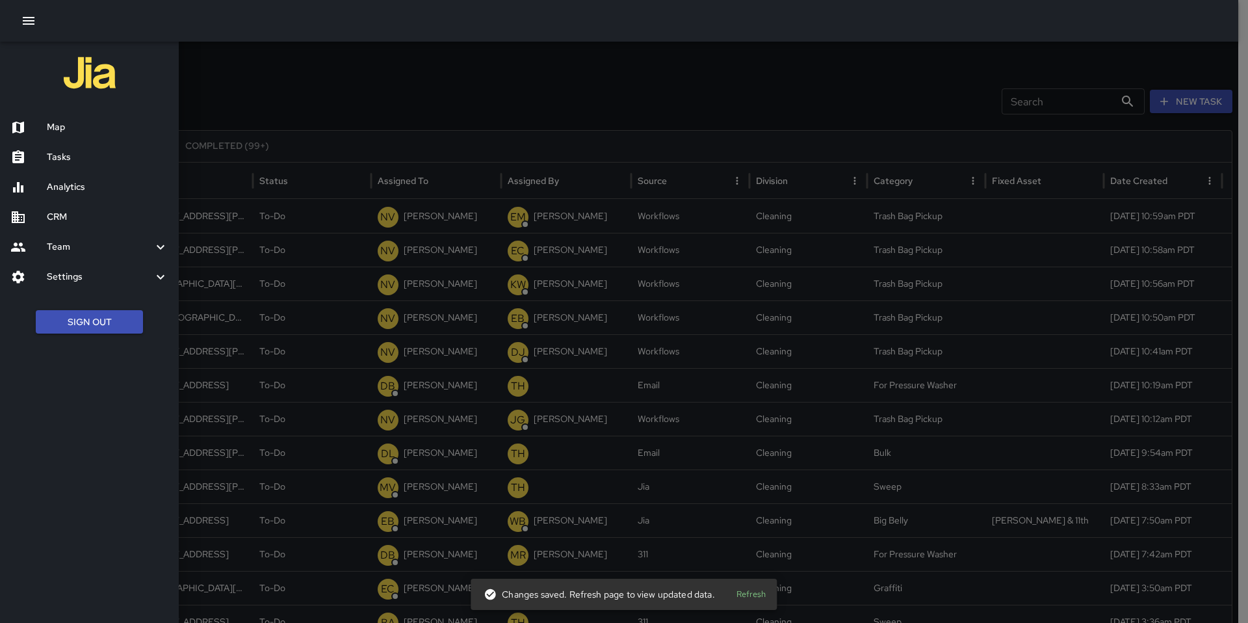
click at [47, 129] on h6 "Map" at bounding box center [108, 127] width 122 height 14
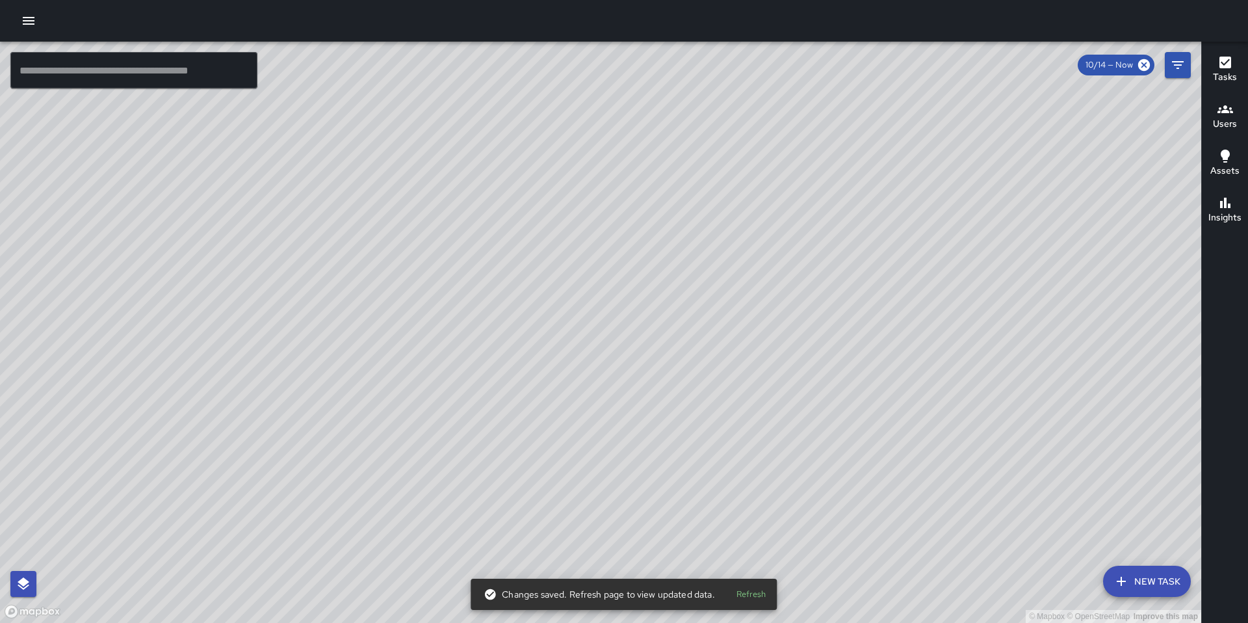
click at [32, 22] on icon "button" at bounding box center [29, 21] width 16 height 16
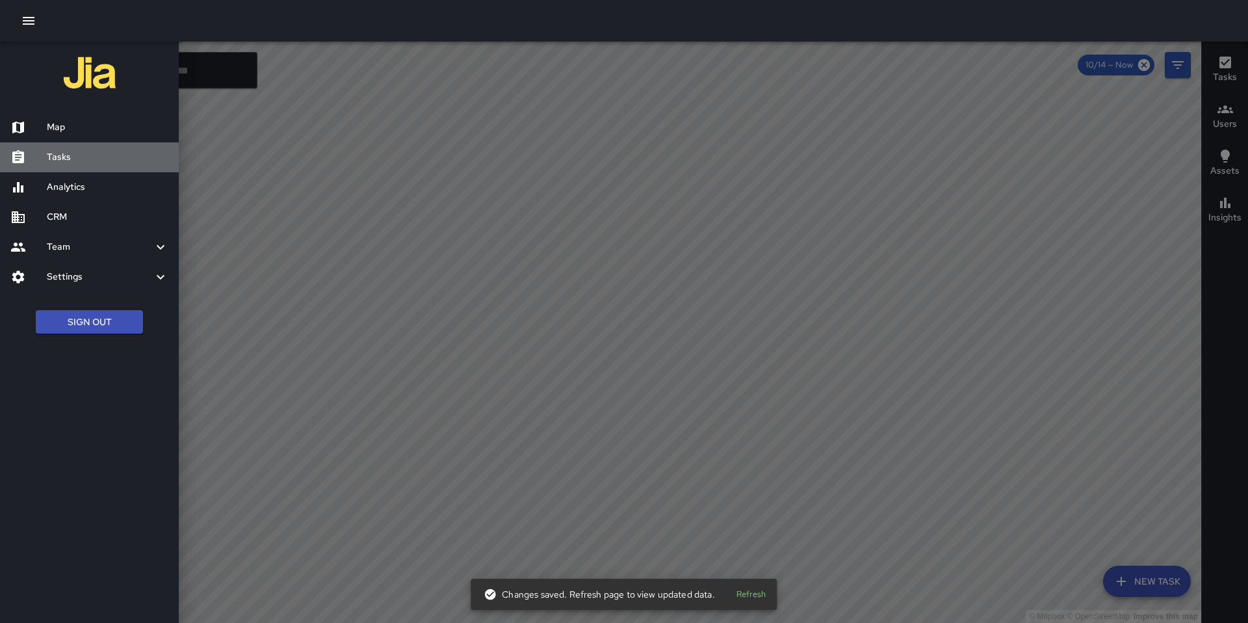
click at [79, 164] on h6 "Tasks" at bounding box center [108, 157] width 122 height 14
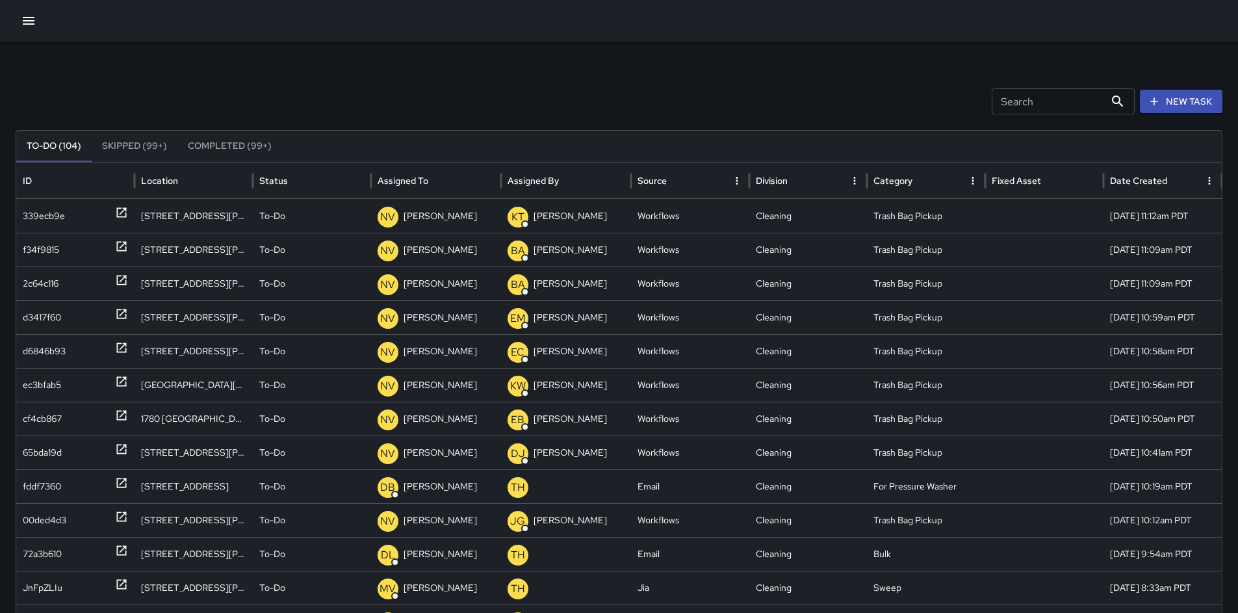
click at [32, 31] on button "button" at bounding box center [29, 21] width 26 height 26
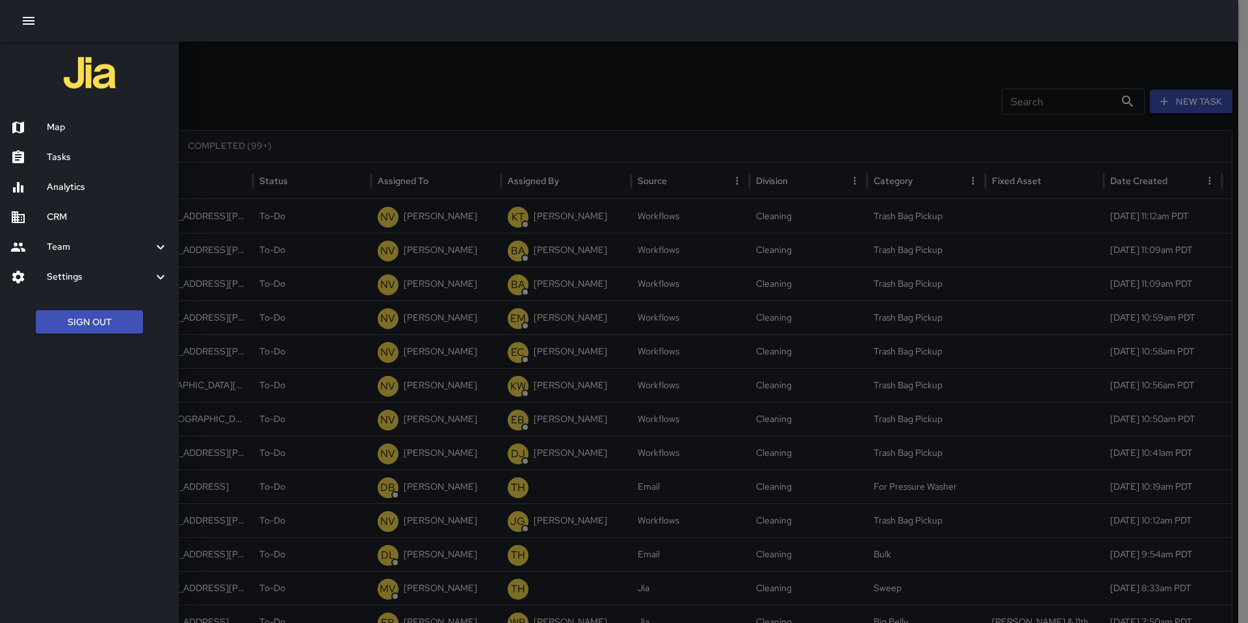
click at [377, 72] on div at bounding box center [624, 311] width 1248 height 623
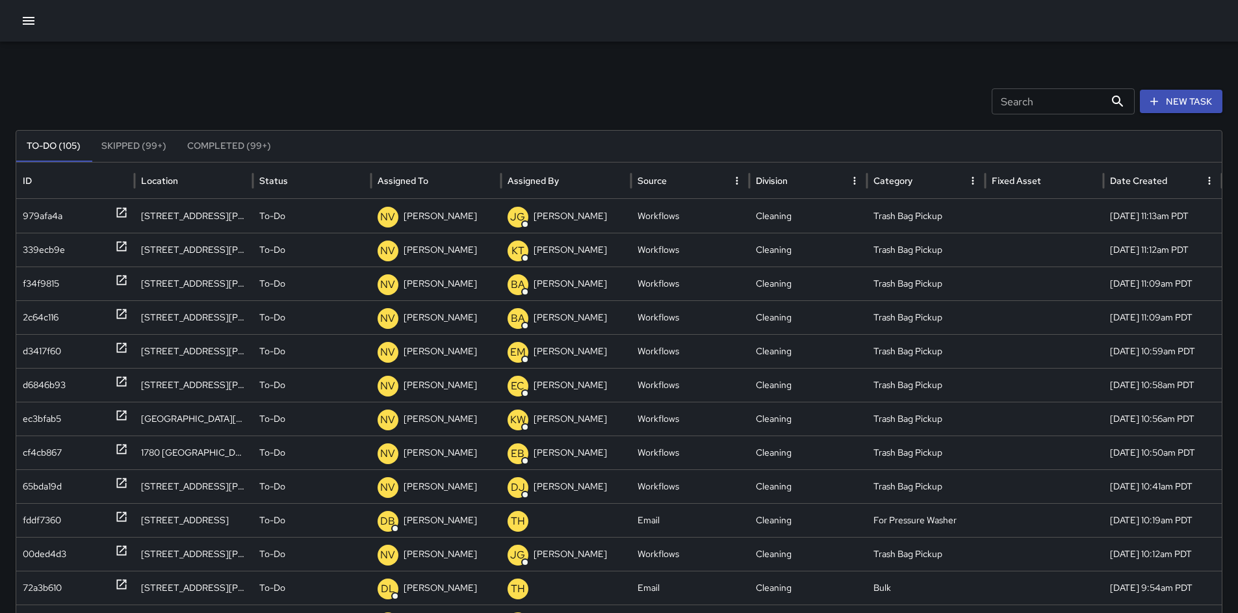
click at [33, 14] on icon "button" at bounding box center [29, 21] width 16 height 16
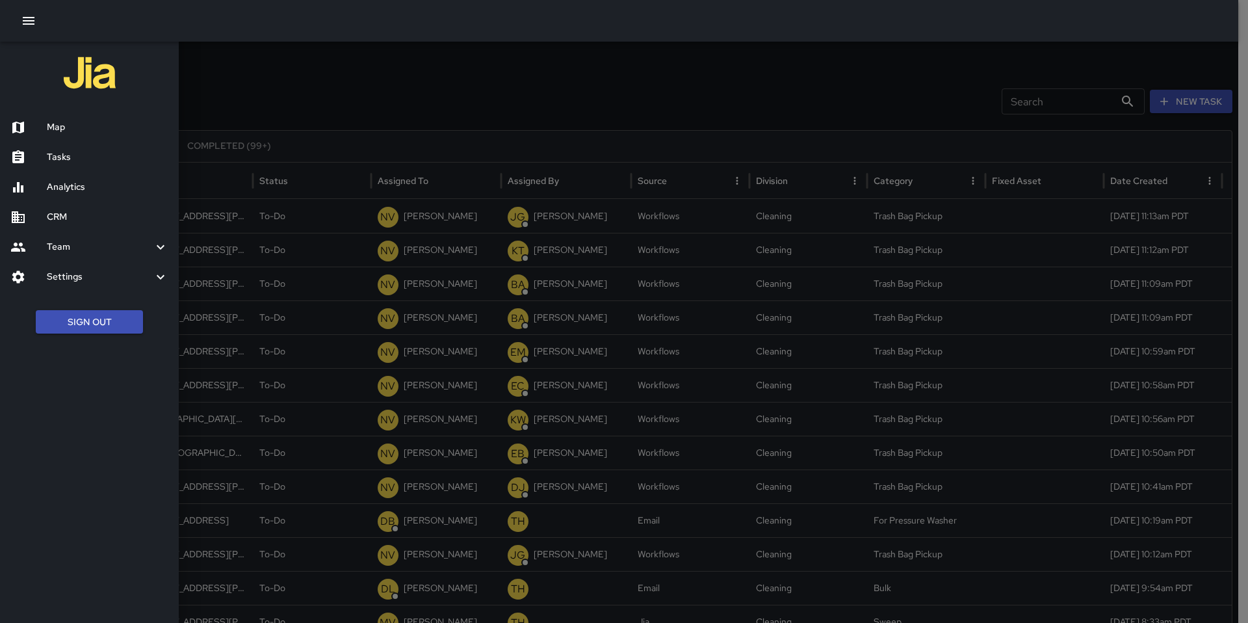
click at [25, 16] on icon "button" at bounding box center [29, 21] width 16 height 16
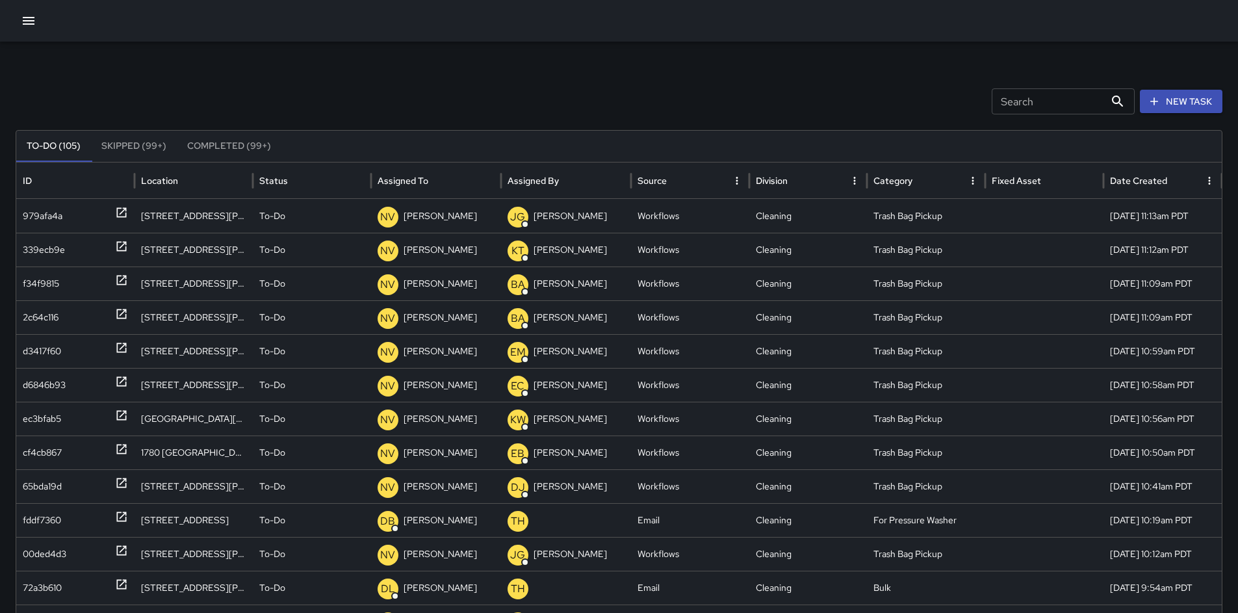
click at [30, 25] on icon "button" at bounding box center [29, 21] width 16 height 16
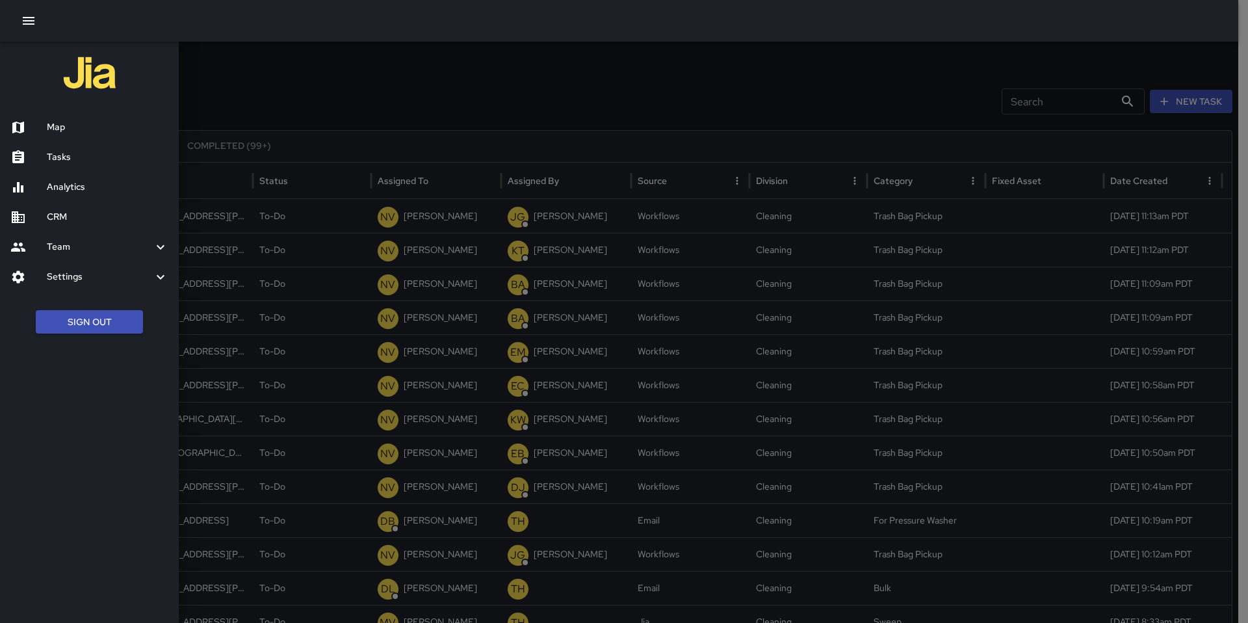
click at [61, 127] on h6 "Map" at bounding box center [108, 127] width 122 height 14
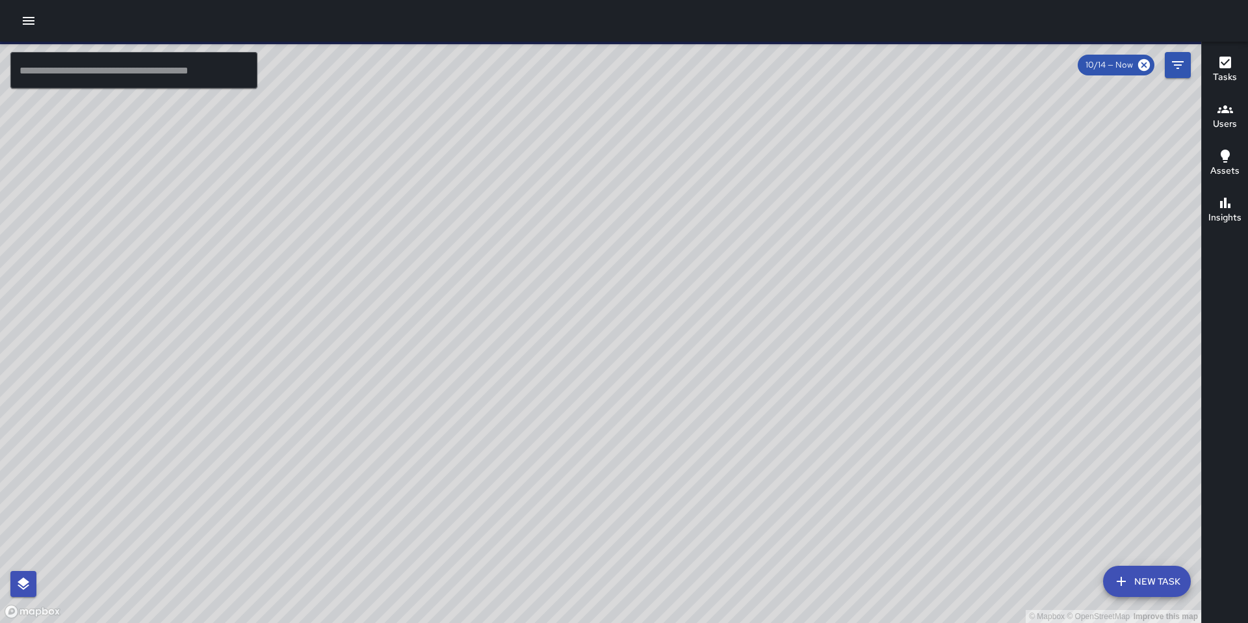
click at [1211, 203] on div "Insights" at bounding box center [1224, 210] width 33 height 30
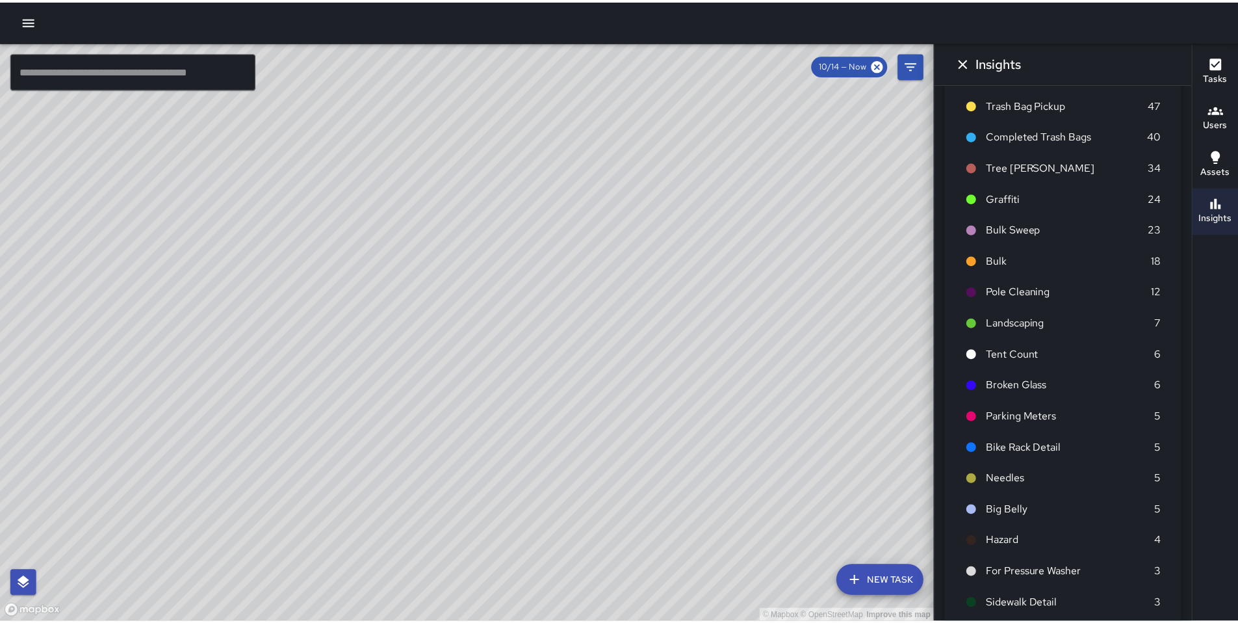
scroll to position [167, 0]
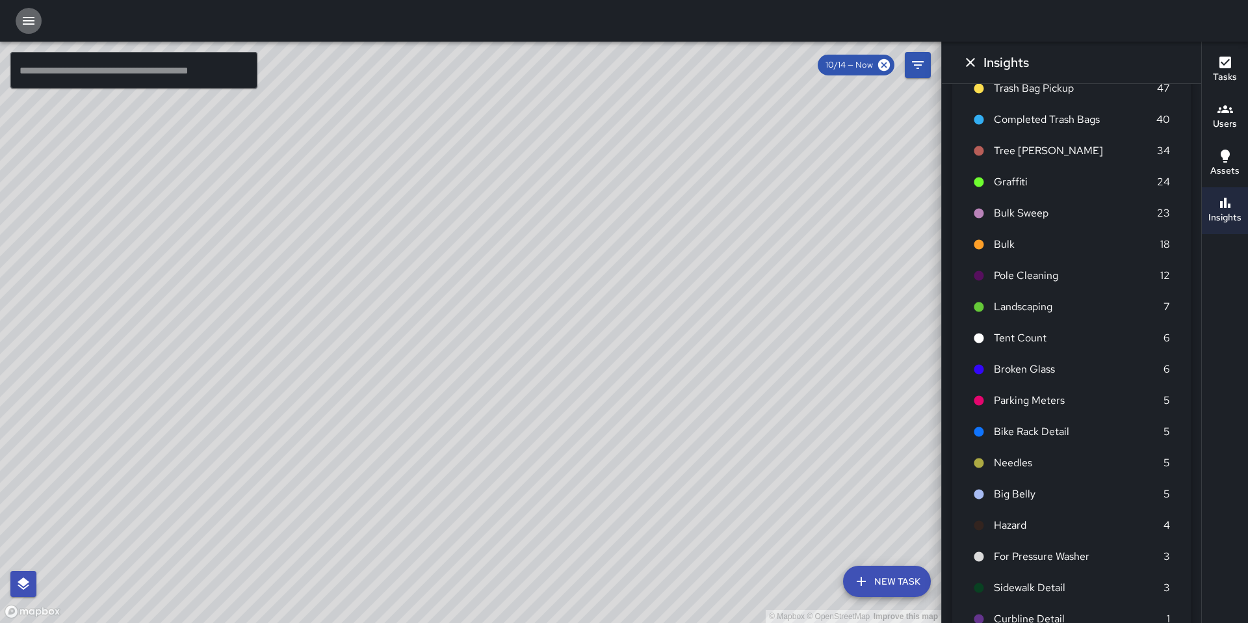
click at [30, 27] on icon "button" at bounding box center [29, 21] width 16 height 16
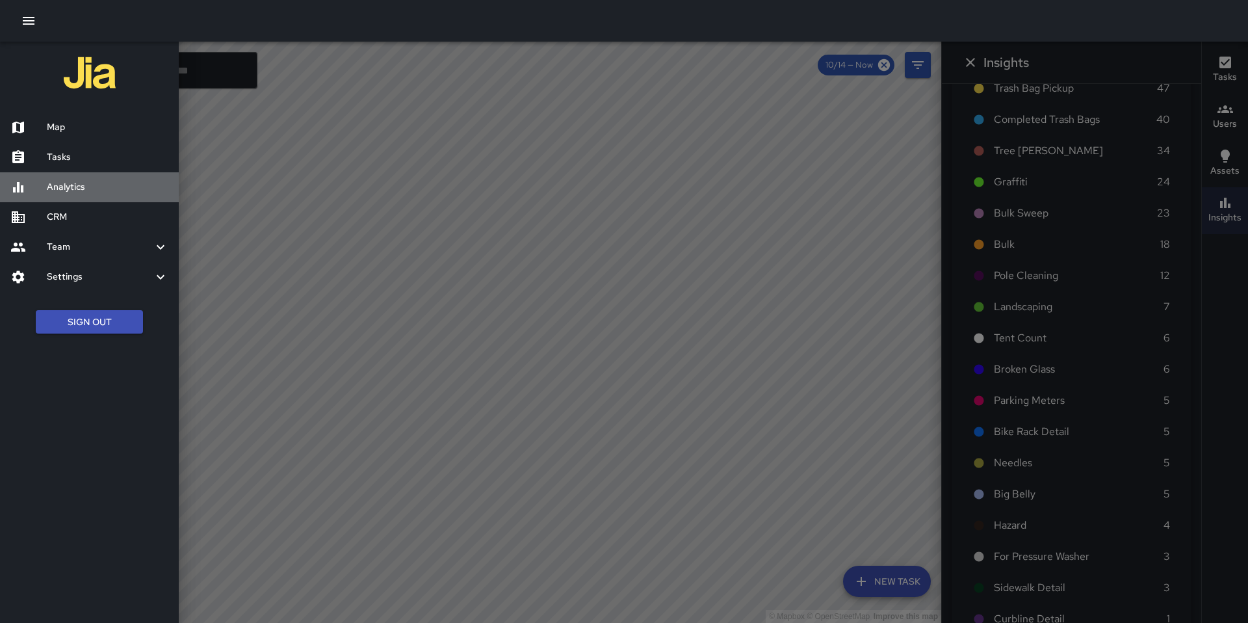
click at [58, 192] on h6 "Analytics" at bounding box center [108, 187] width 122 height 14
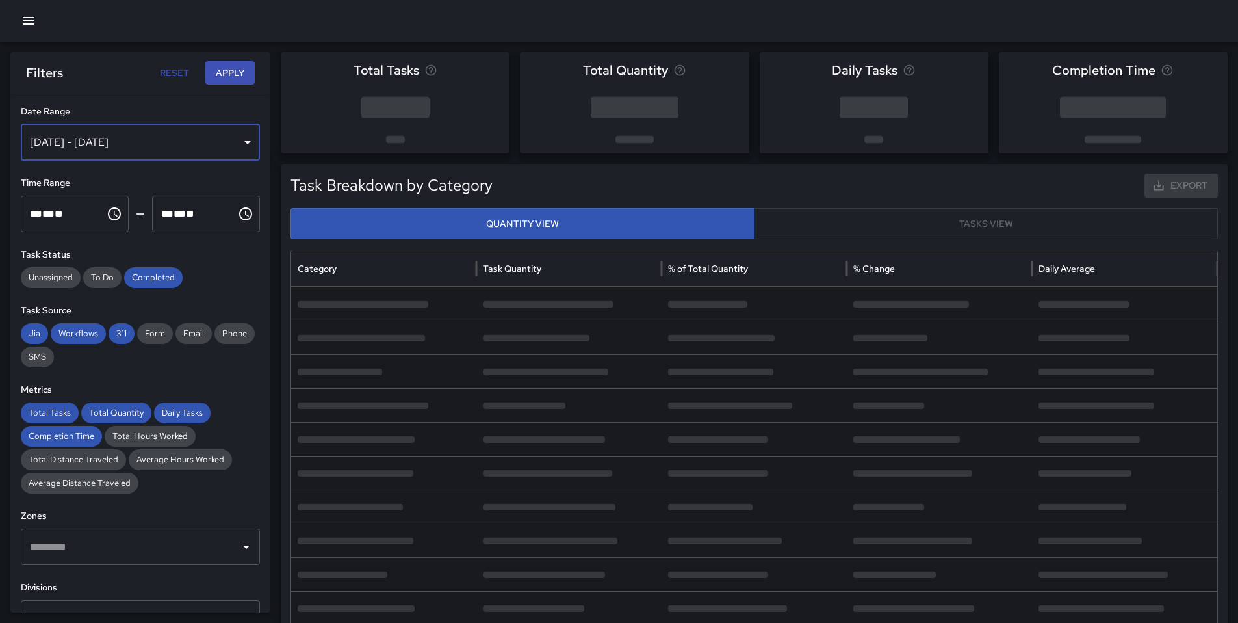
click at [103, 148] on div "[DATE] - [DATE]" at bounding box center [140, 142] width 239 height 36
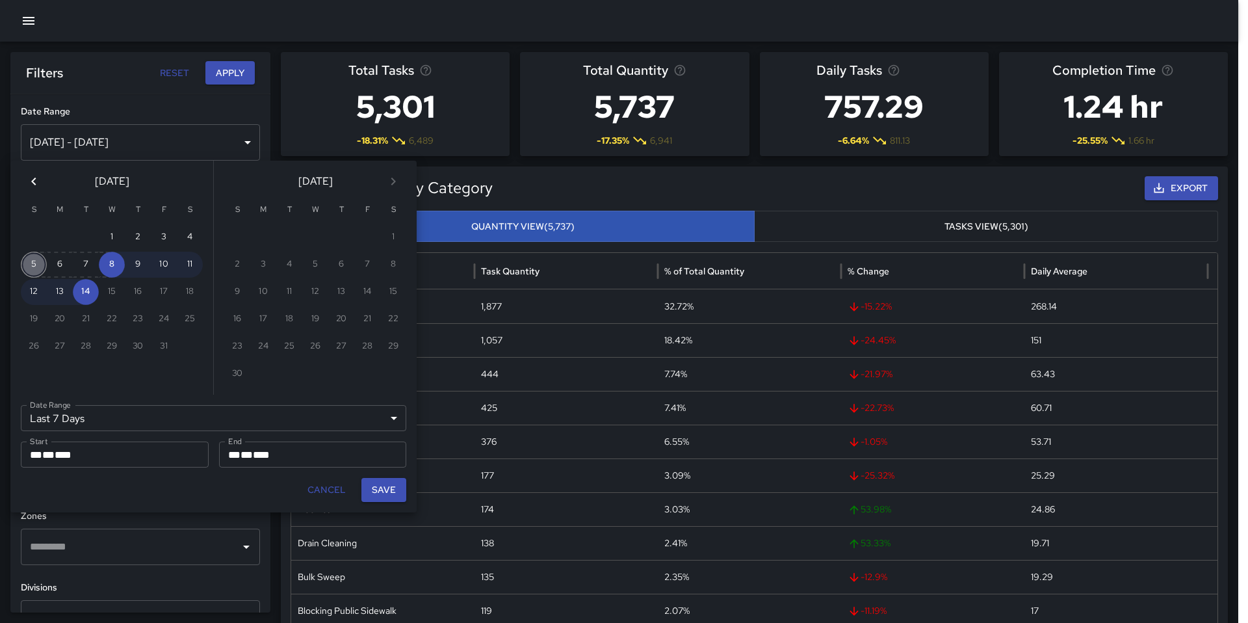
click at [31, 267] on button "5" at bounding box center [34, 265] width 26 height 26
type input "******"
type input "**********"
click at [195, 261] on button "11" at bounding box center [190, 265] width 26 height 26
type input "**********"
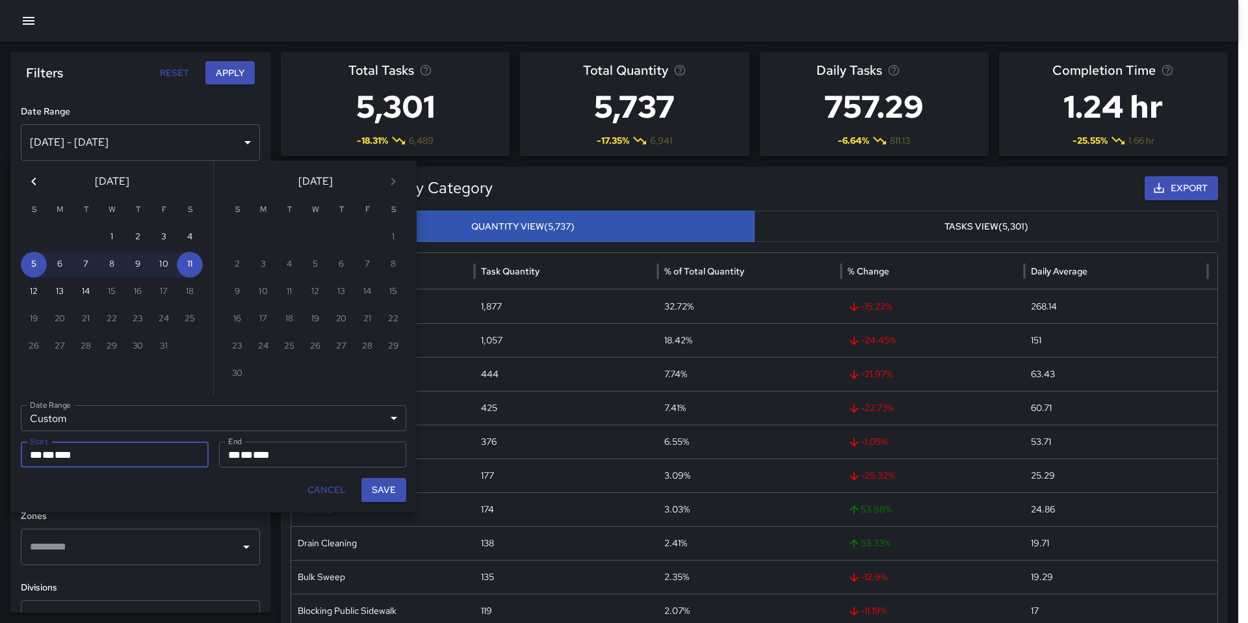
click at [372, 489] on button "Save" at bounding box center [383, 490] width 45 height 24
type input "**********"
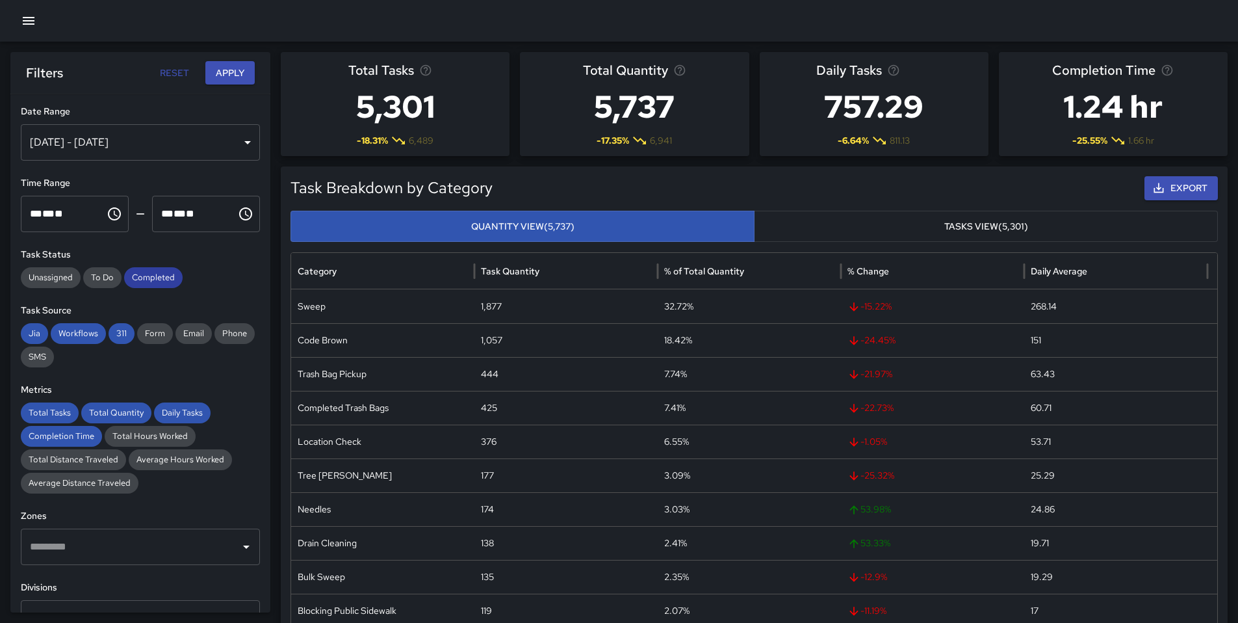
click at [139, 275] on span "Completed" at bounding box center [153, 277] width 59 height 13
drag, startPoint x: 120, startPoint y: 334, endPoint x: 103, endPoint y: 343, distance: 19.2
click at [120, 335] on span "311" at bounding box center [122, 333] width 26 height 13
click at [73, 333] on span "Workflows" at bounding box center [78, 333] width 55 height 13
click at [21, 332] on span "Jia" at bounding box center [34, 333] width 27 height 13
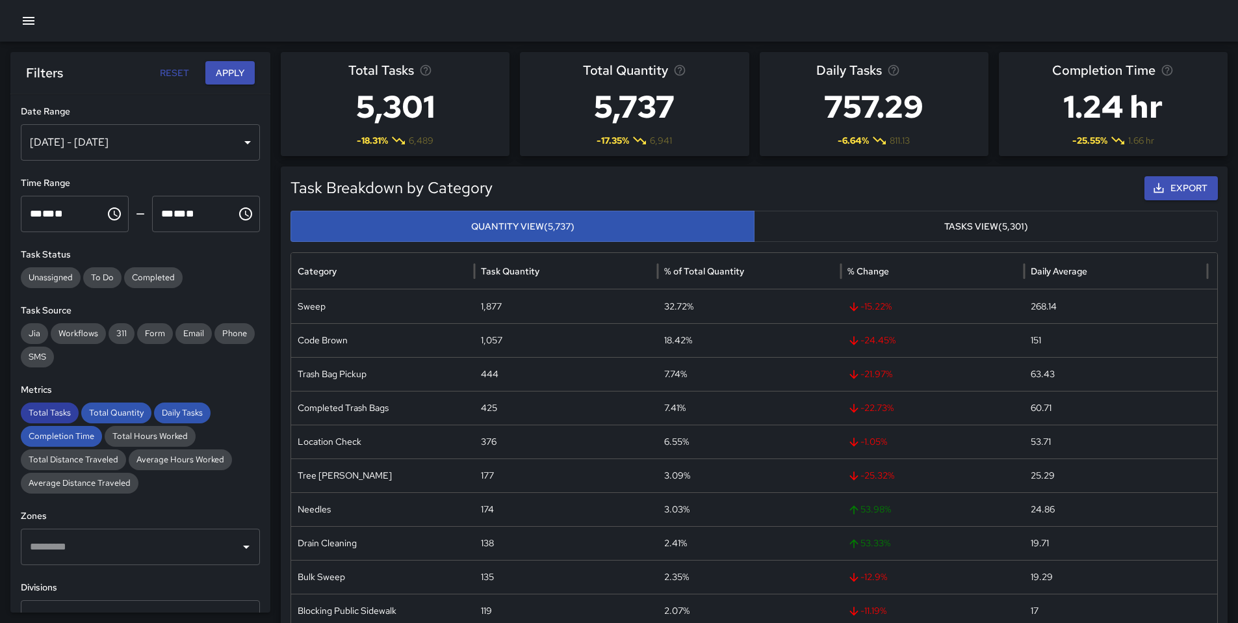
click at [43, 411] on span "Total Tasks" at bounding box center [50, 412] width 58 height 13
drag, startPoint x: 101, startPoint y: 412, endPoint x: 166, endPoint y: 415, distance: 64.4
click at [102, 412] on span "Total Quantity" at bounding box center [116, 412] width 70 height 13
drag, startPoint x: 166, startPoint y: 415, endPoint x: 155, endPoint y: 421, distance: 12.8
click at [166, 415] on span "Daily Tasks" at bounding box center [182, 412] width 57 height 13
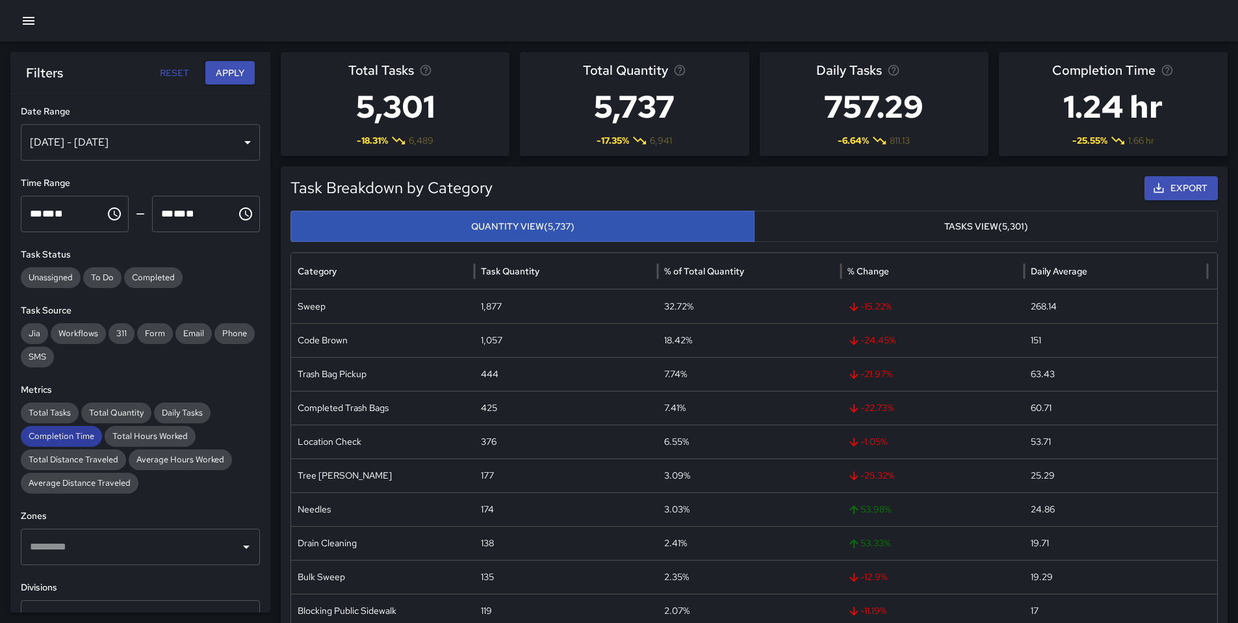
click at [73, 437] on span "Completion Time" at bounding box center [61, 436] width 81 height 13
click at [218, 75] on button "Apply" at bounding box center [229, 73] width 49 height 24
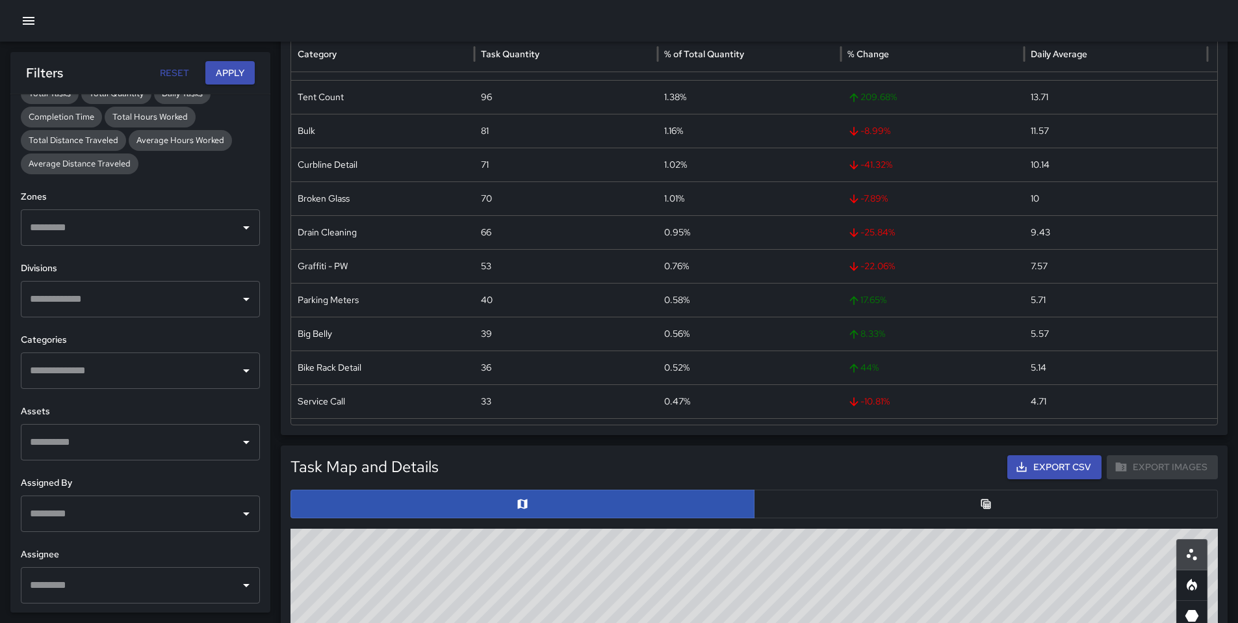
scroll to position [320, 0]
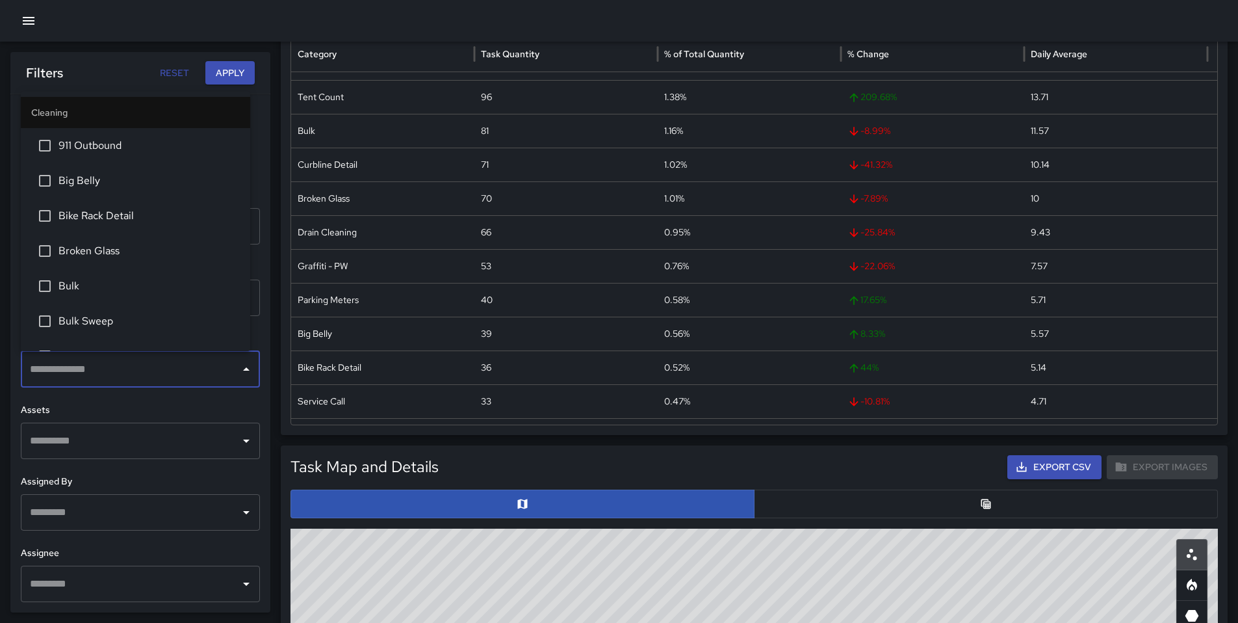
click at [91, 367] on input "text" at bounding box center [131, 369] width 208 height 25
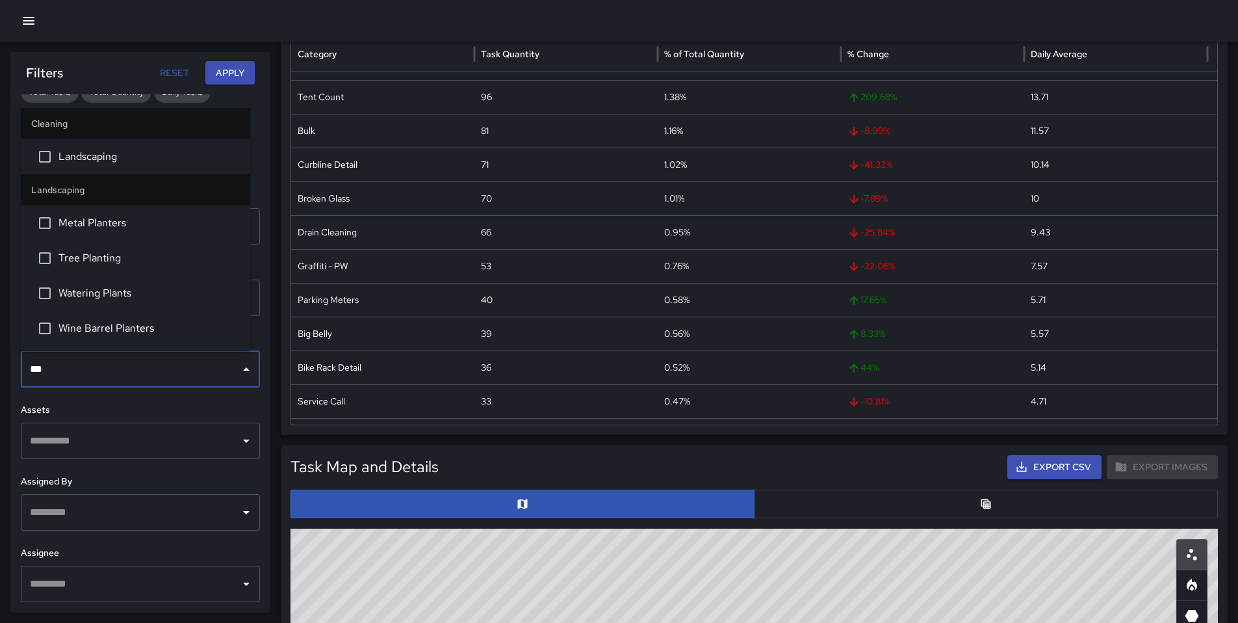
type input "****"
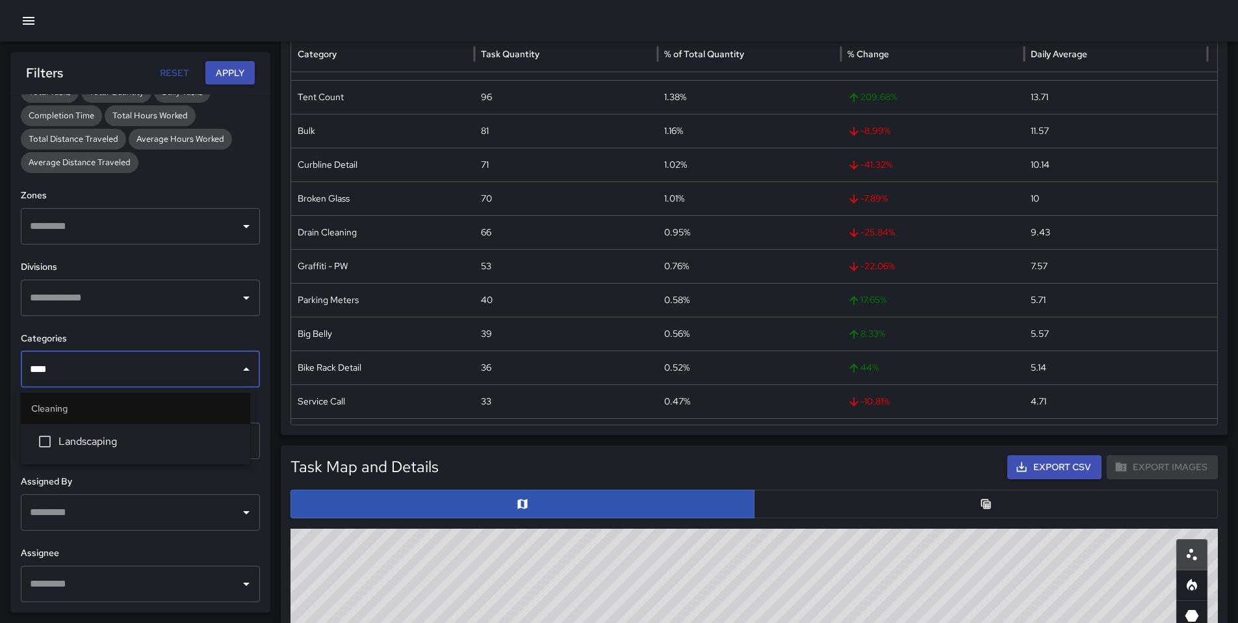
click at [98, 438] on span "Landscaping" at bounding box center [149, 442] width 181 height 16
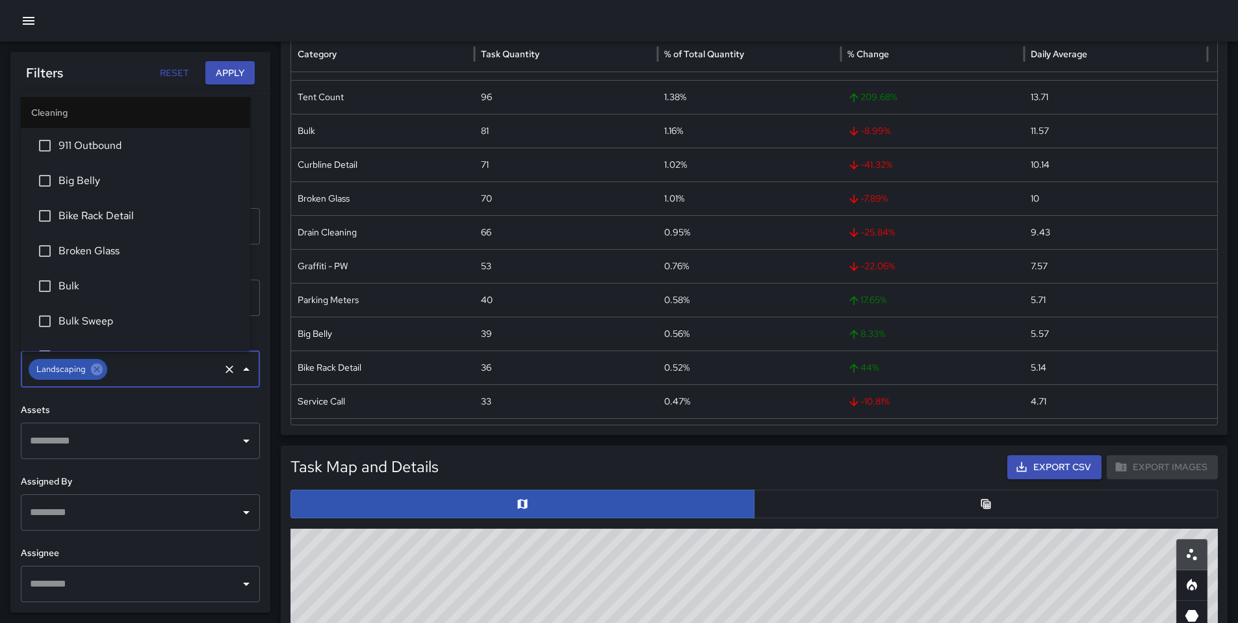
scroll to position [444, 0]
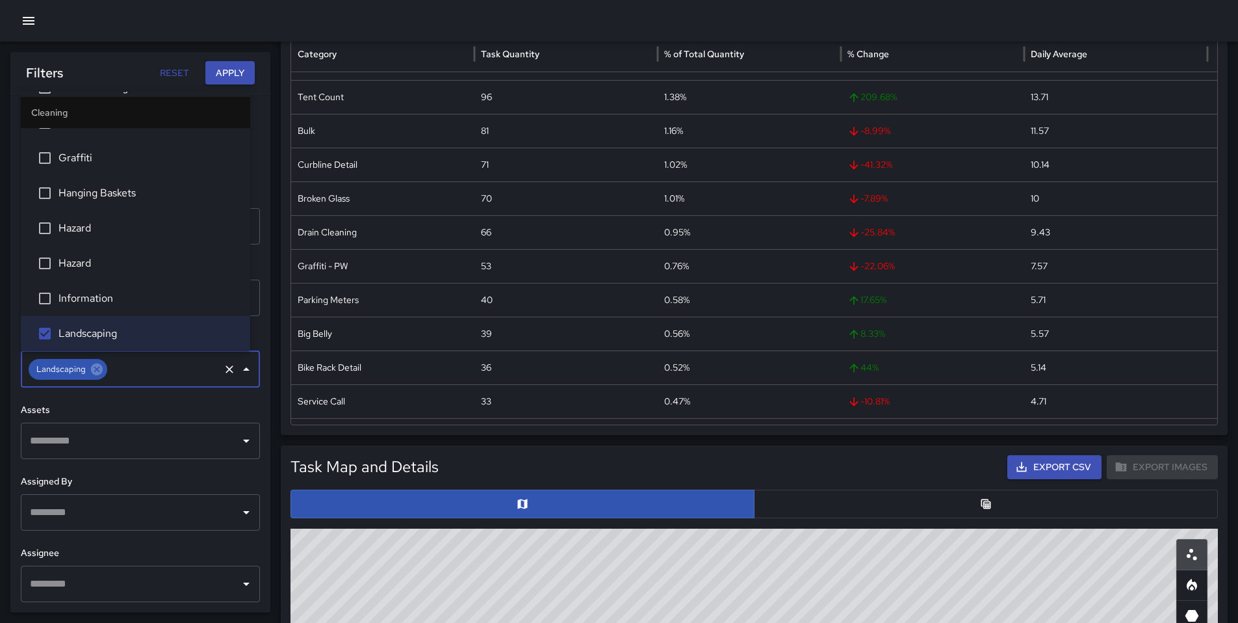
click at [231, 81] on button "Apply" at bounding box center [229, 73] width 49 height 24
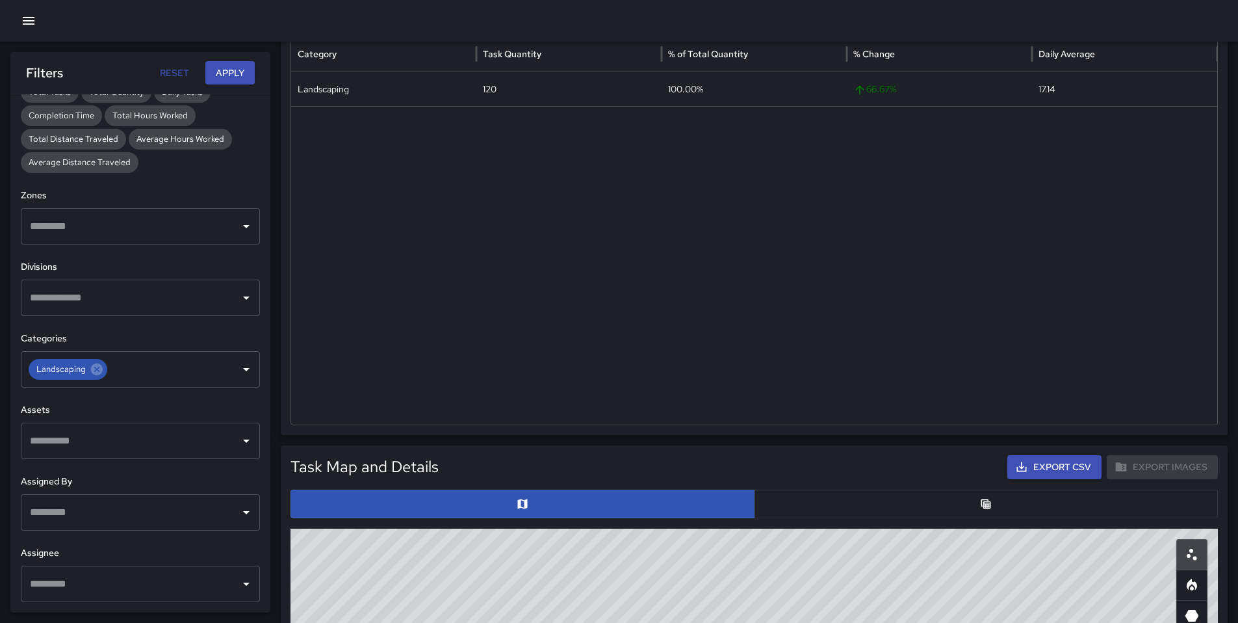
scroll to position [0, 0]
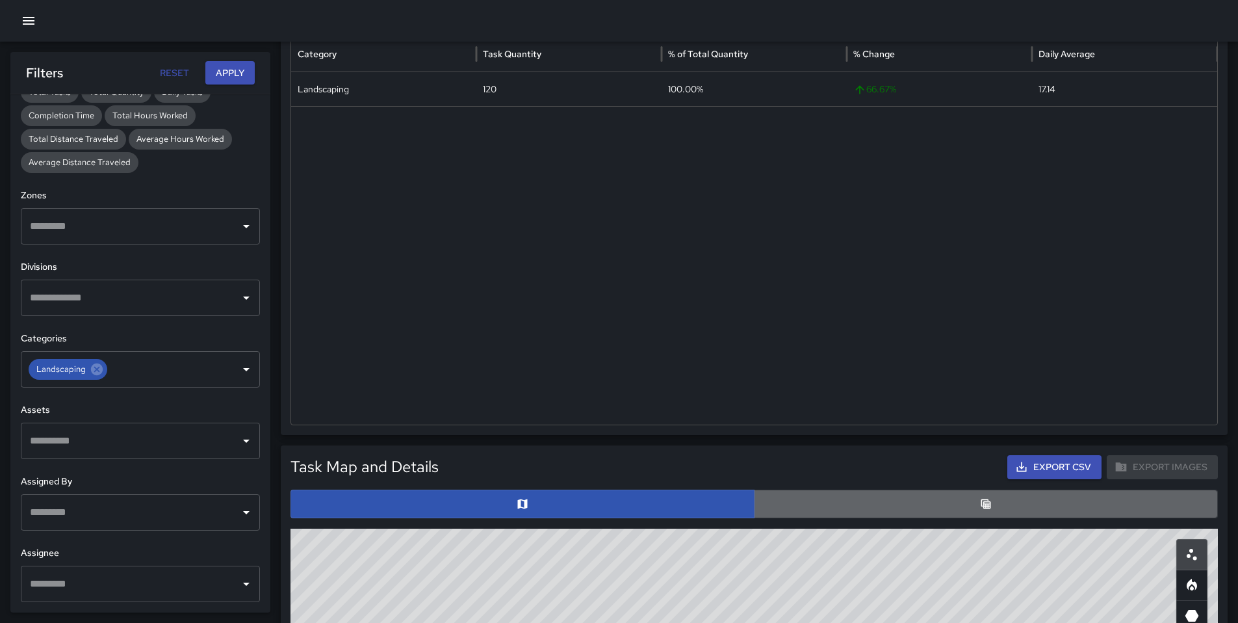
click at [825, 492] on button "button" at bounding box center [986, 503] width 464 height 29
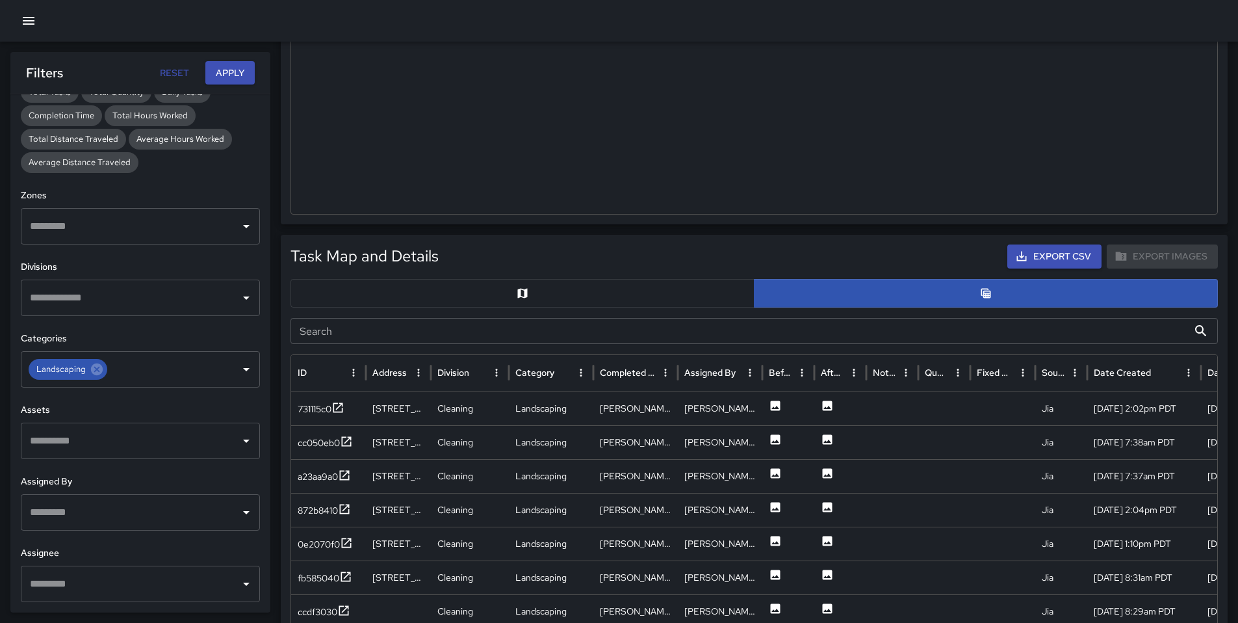
scroll to position [371, 0]
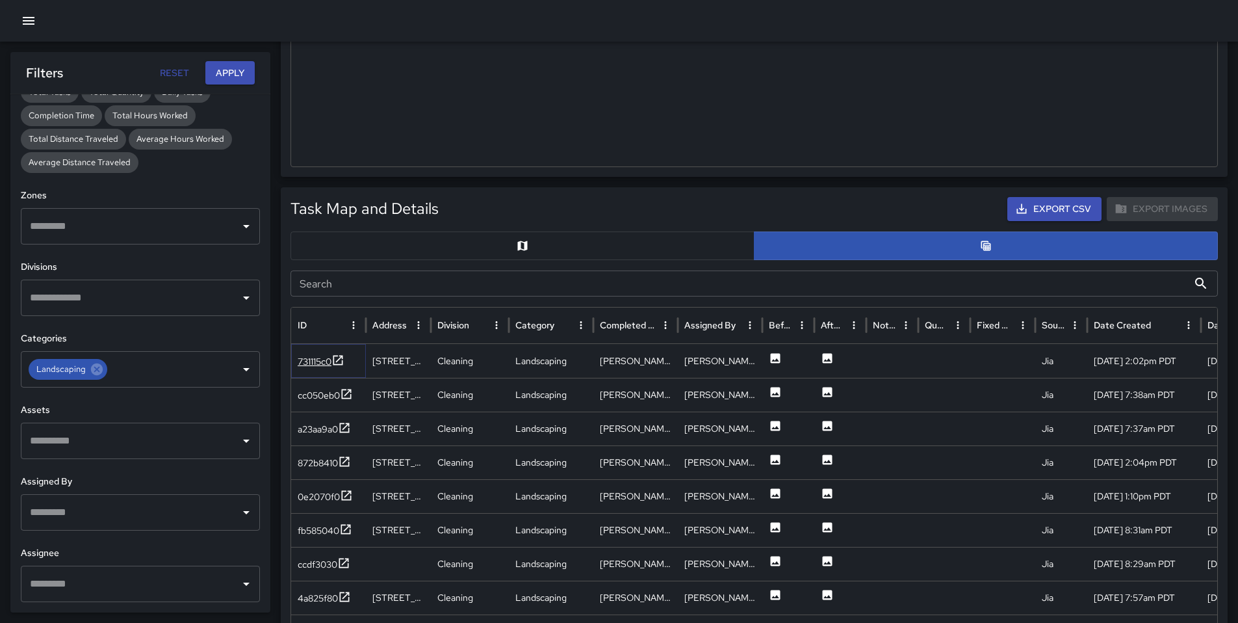
click at [320, 362] on div "731115c0" at bounding box center [315, 361] width 34 height 13
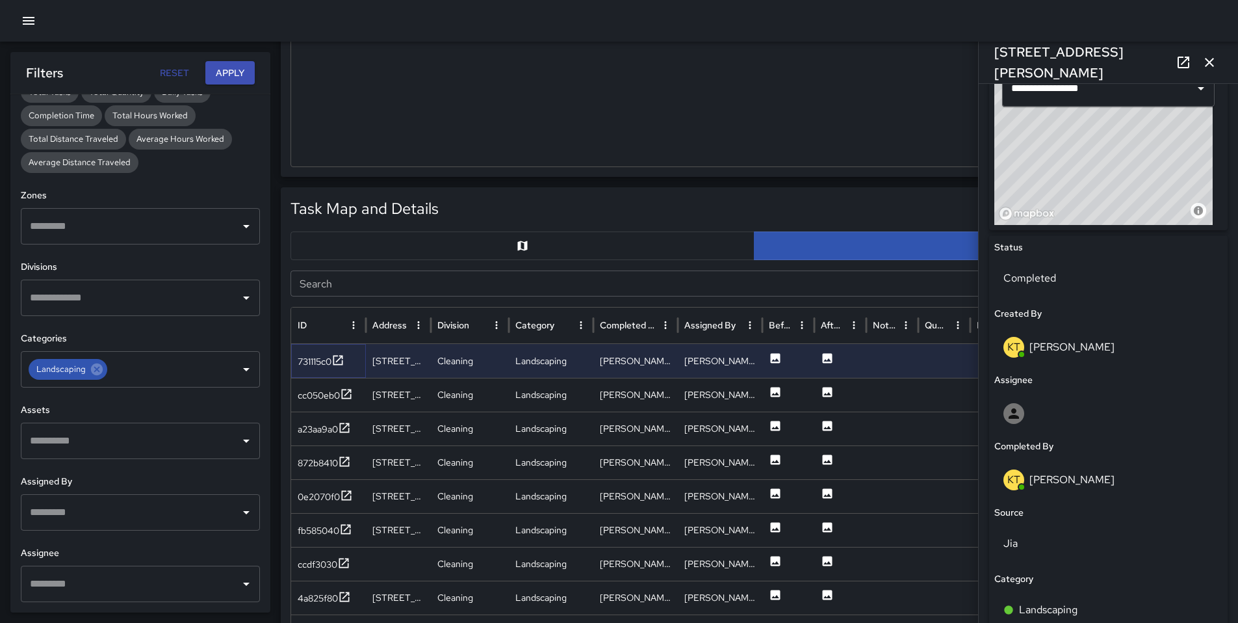
scroll to position [519, 0]
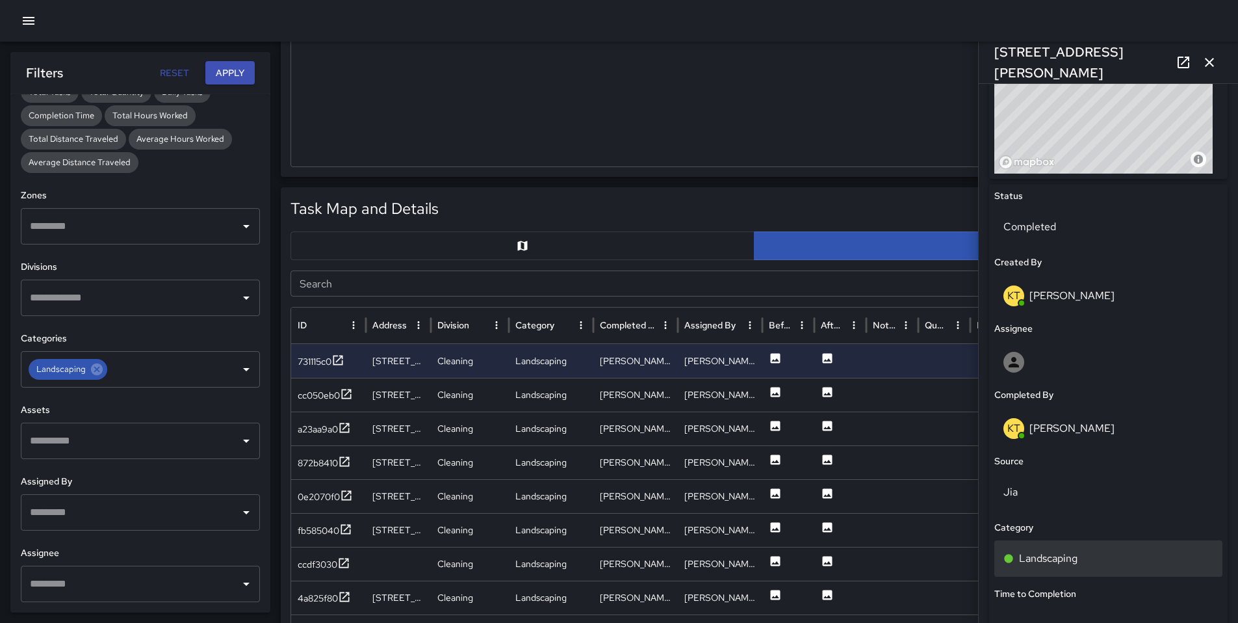
click at [1052, 553] on p "Landscaping" at bounding box center [1048, 559] width 59 height 16
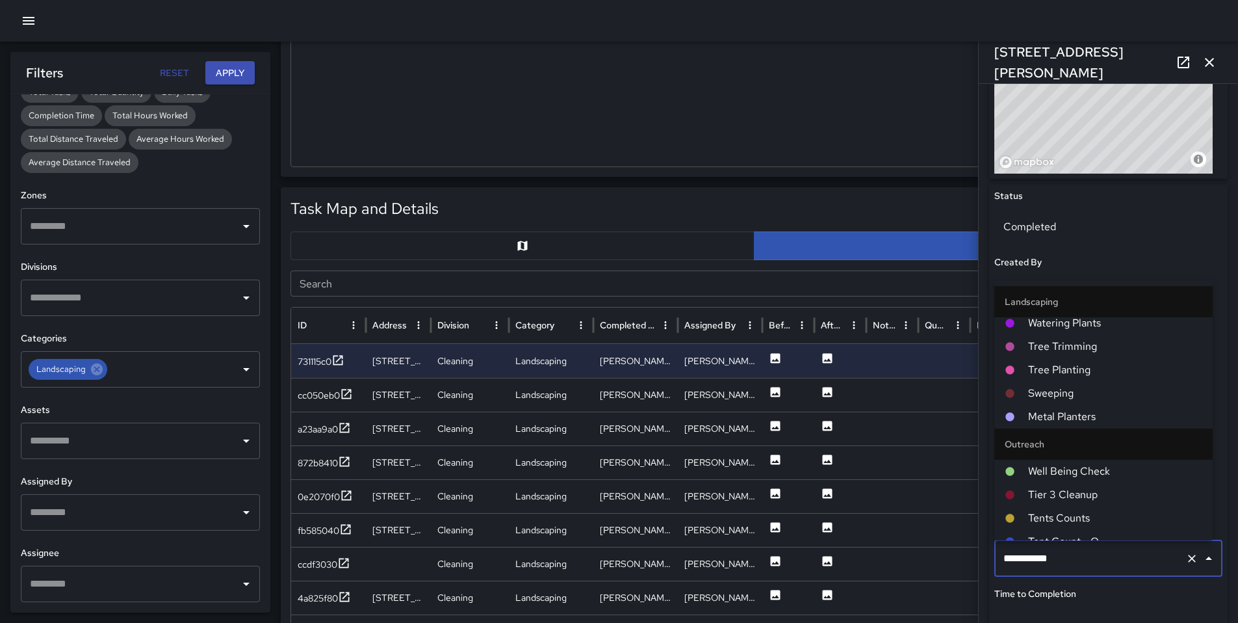
scroll to position [877, 0]
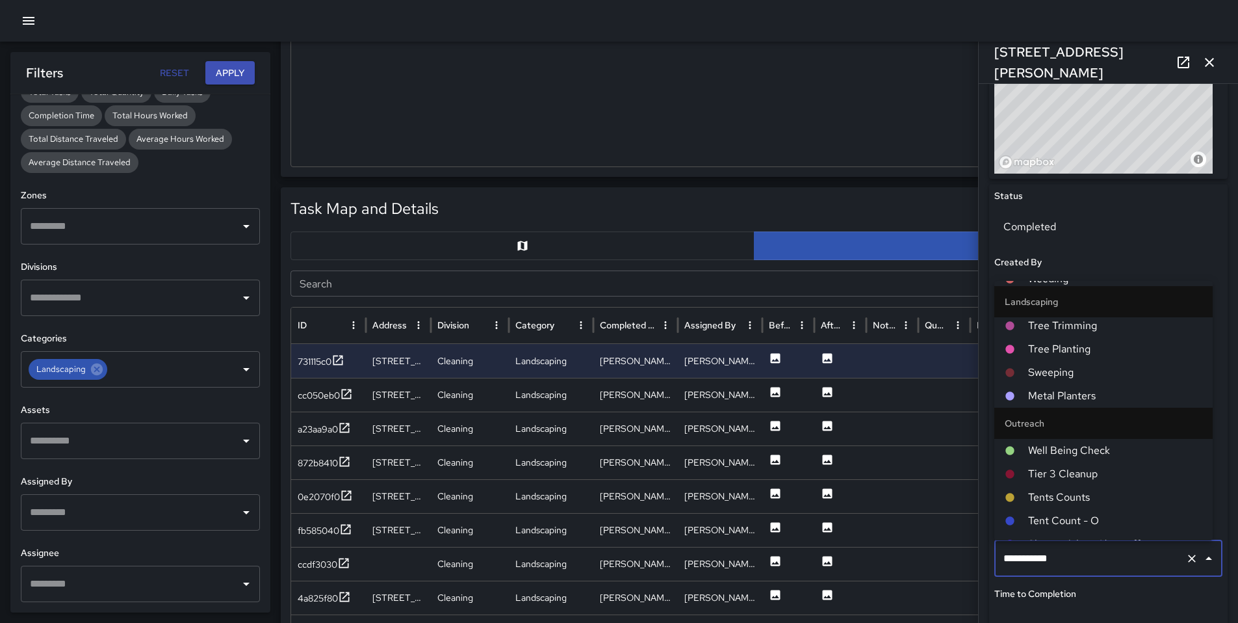
click at [1063, 403] on span "Metal Planters" at bounding box center [1115, 396] width 174 height 16
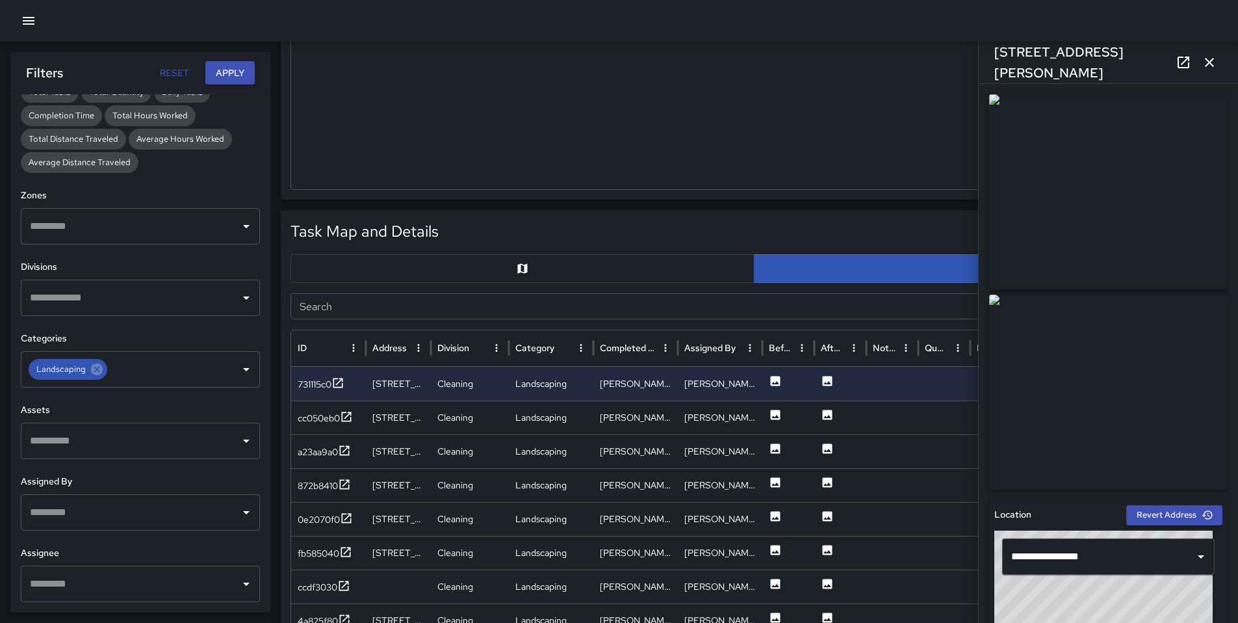
scroll to position [270, 0]
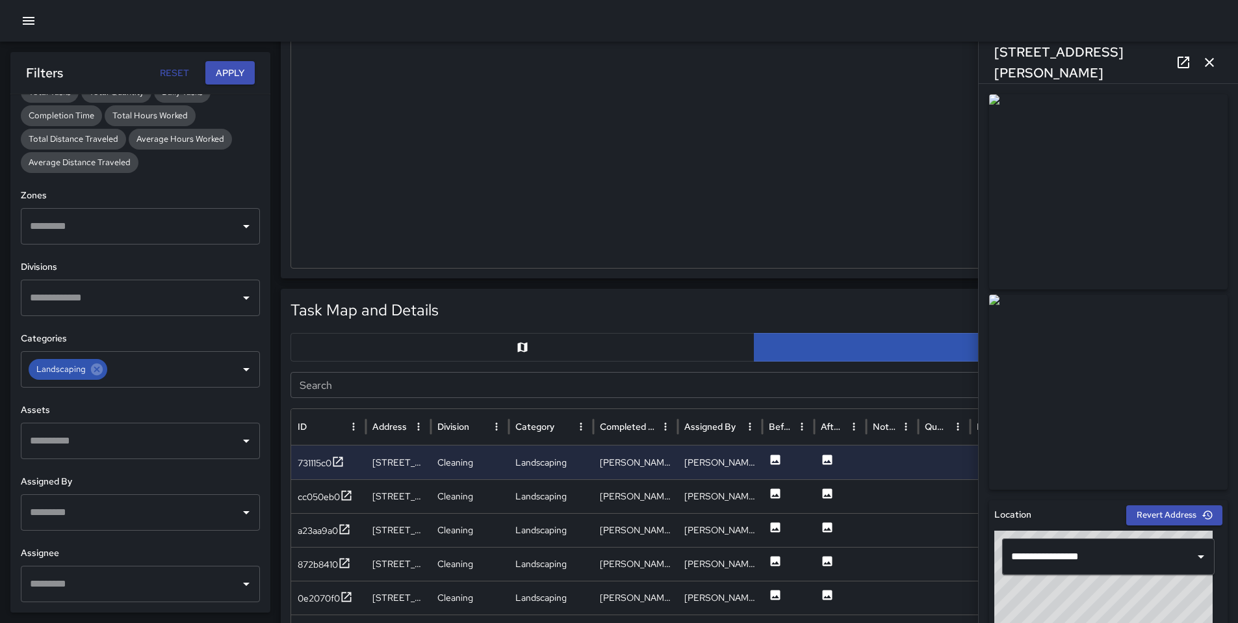
click at [1177, 66] on icon at bounding box center [1184, 63] width 16 height 16
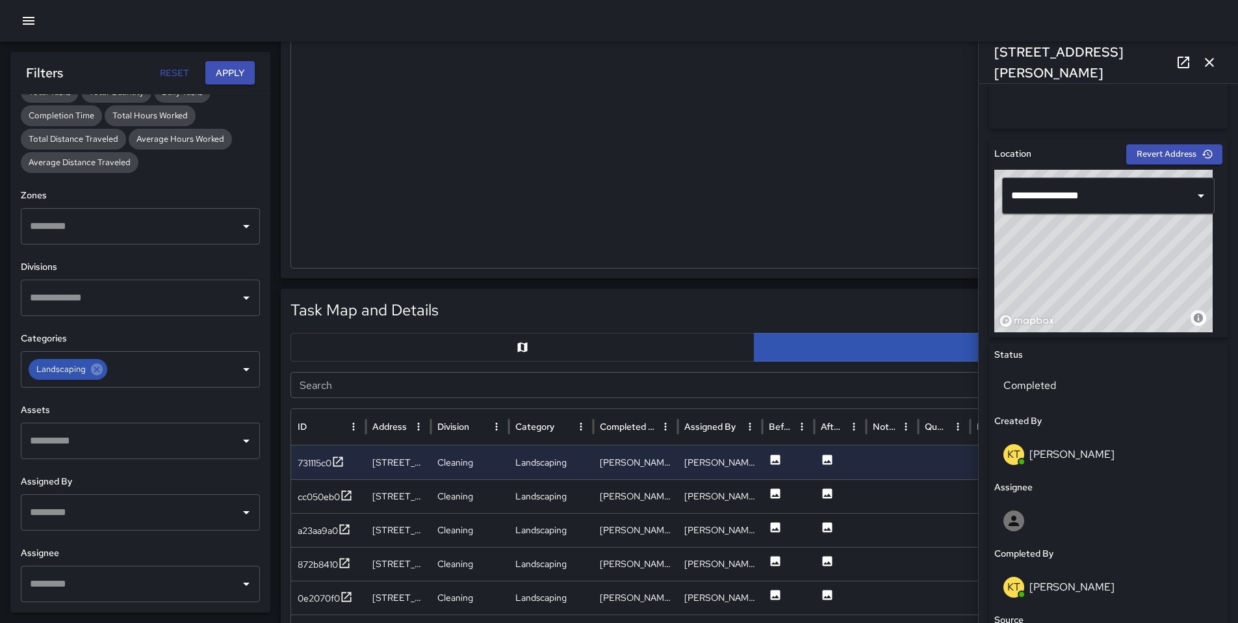
scroll to position [405, 0]
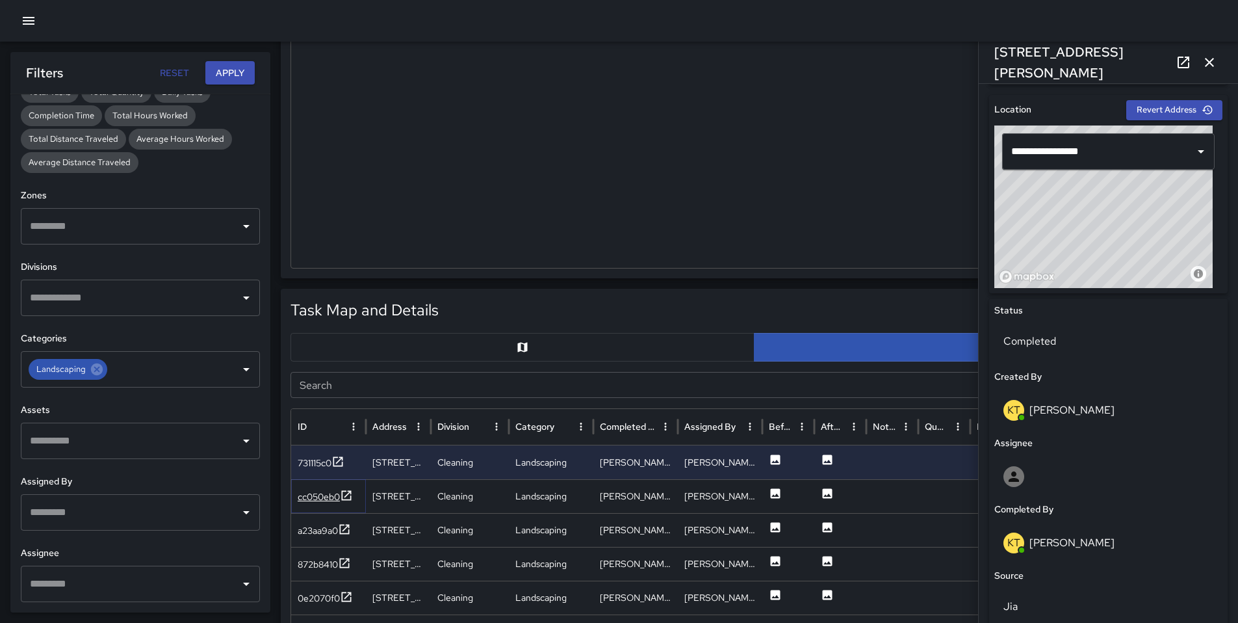
click at [319, 497] on div "cc050eb0" at bounding box center [319, 496] width 42 height 13
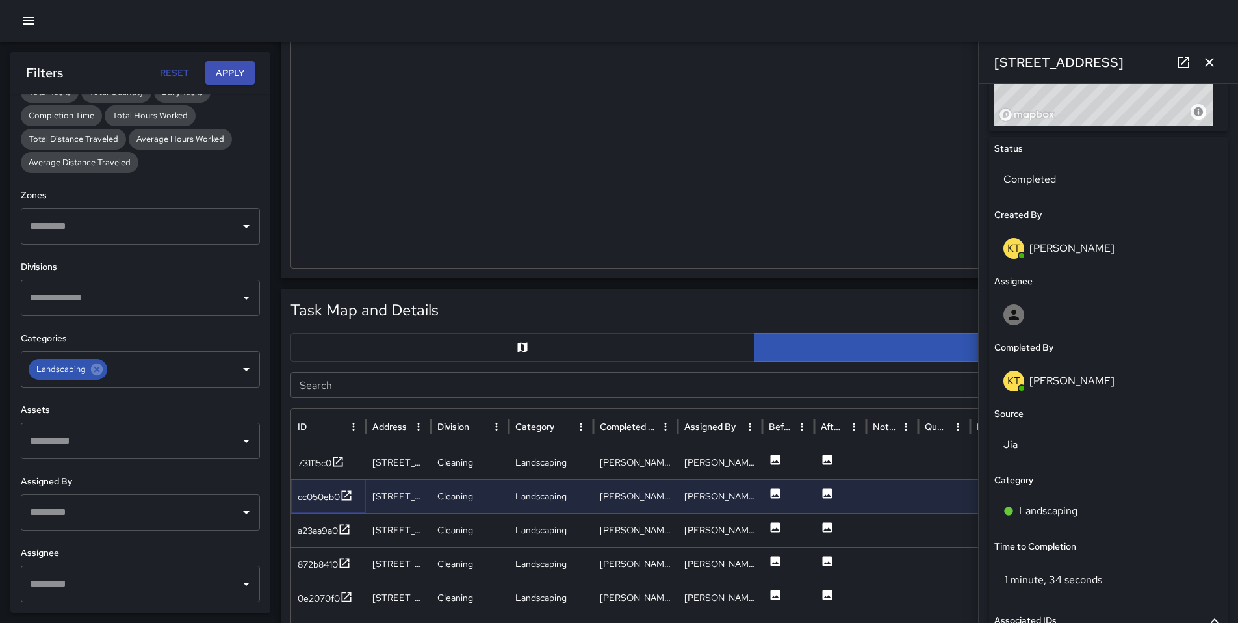
scroll to position [692, 0]
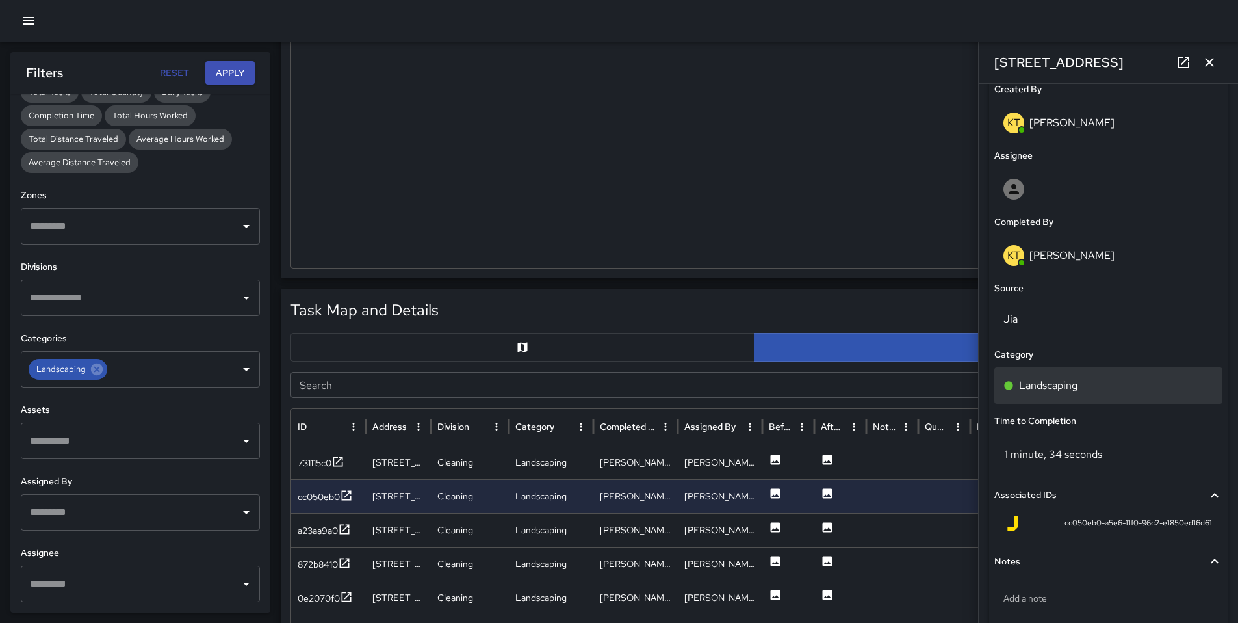
click at [1067, 391] on p "Landscaping" at bounding box center [1048, 386] width 59 height 16
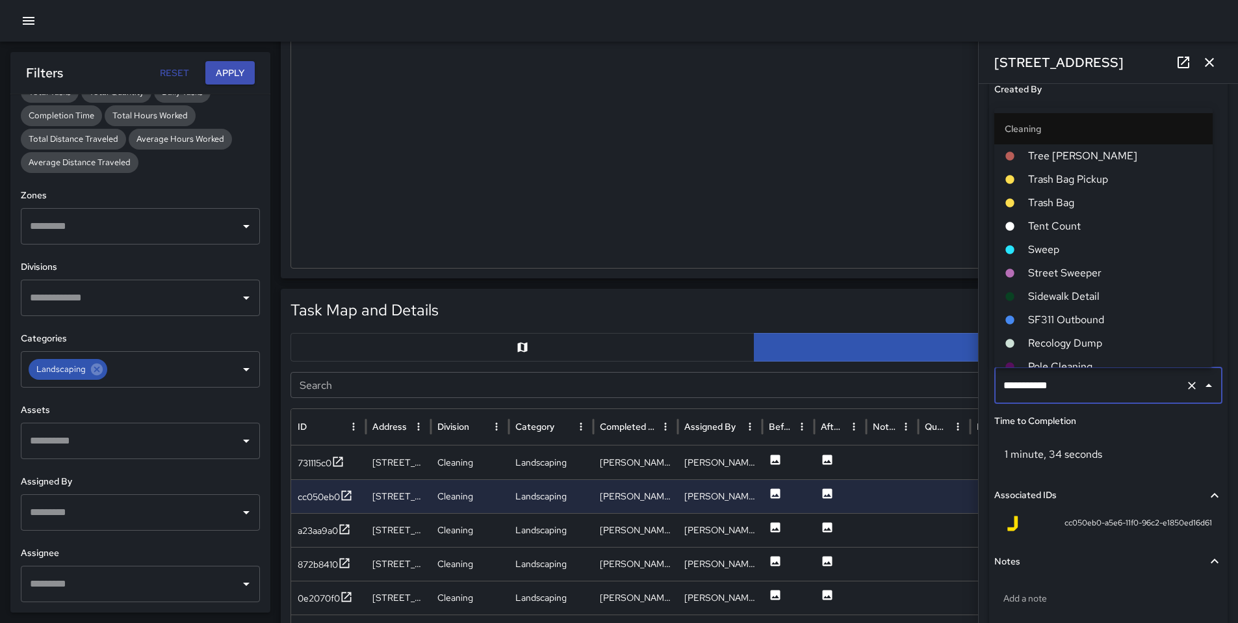
scroll to position [128, 0]
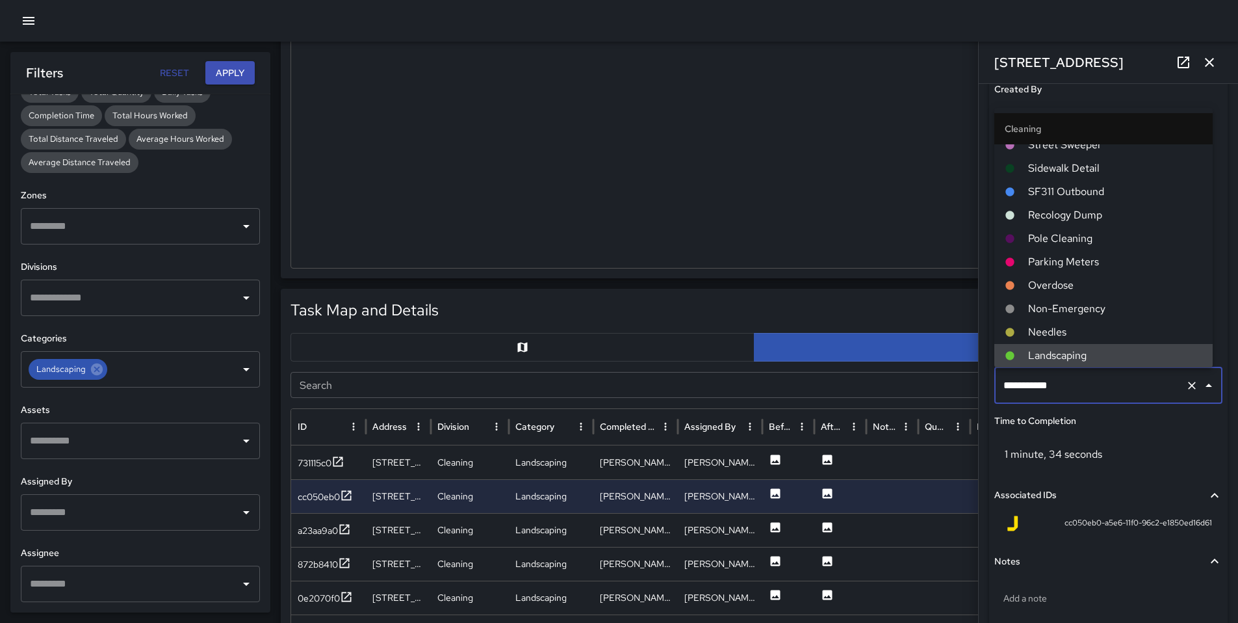
drag, startPoint x: 1062, startPoint y: 387, endPoint x: 962, endPoint y: 385, distance: 99.5
click at [962, 385] on div "Task Map and Details Export CSV Export Images Search Search ID Address Division…" at bounding box center [754, 613] width 947 height 649
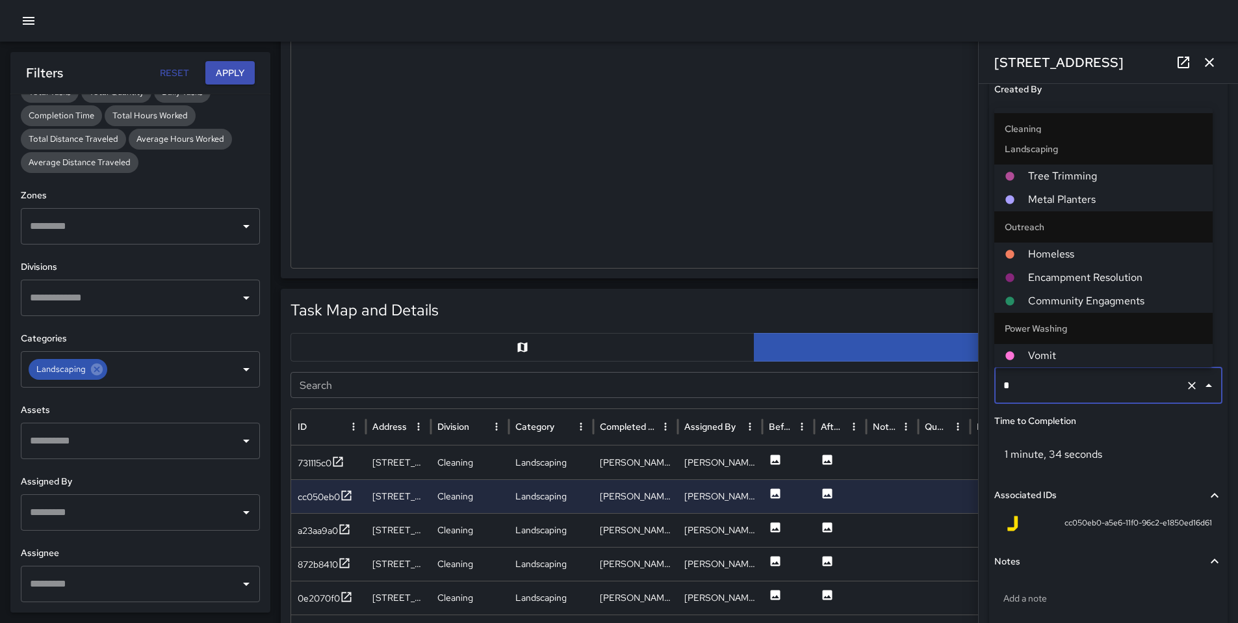
scroll to position [0, 0]
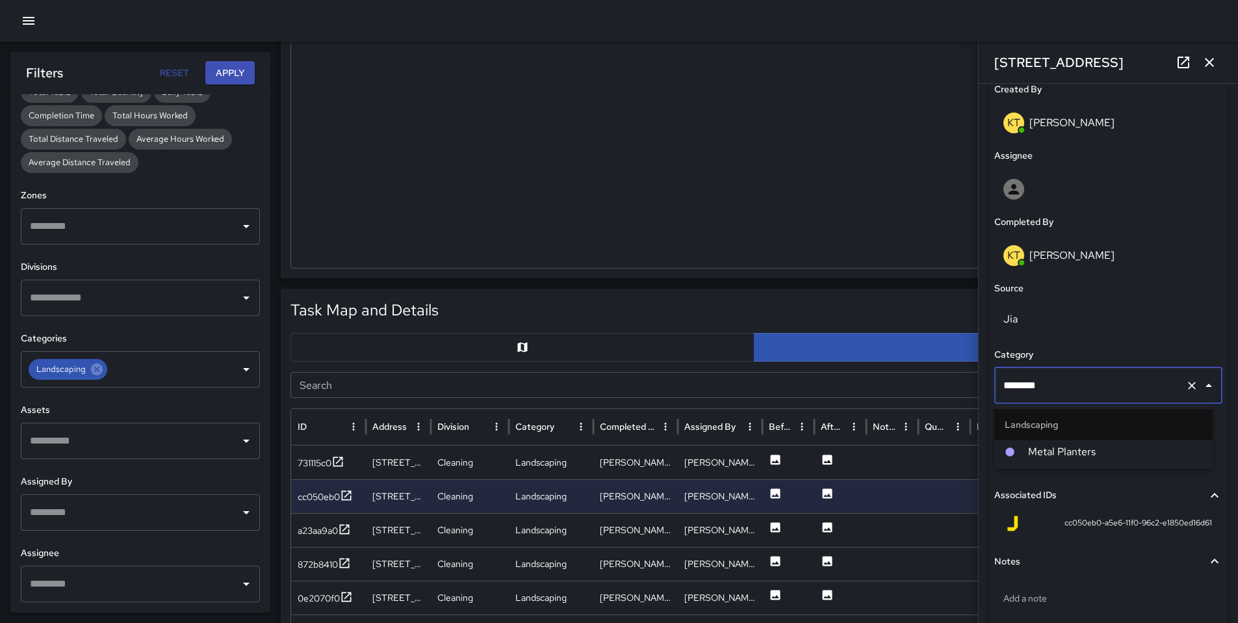
type input "*********"
click at [1047, 453] on span "Metal Planters" at bounding box center [1115, 452] width 174 height 16
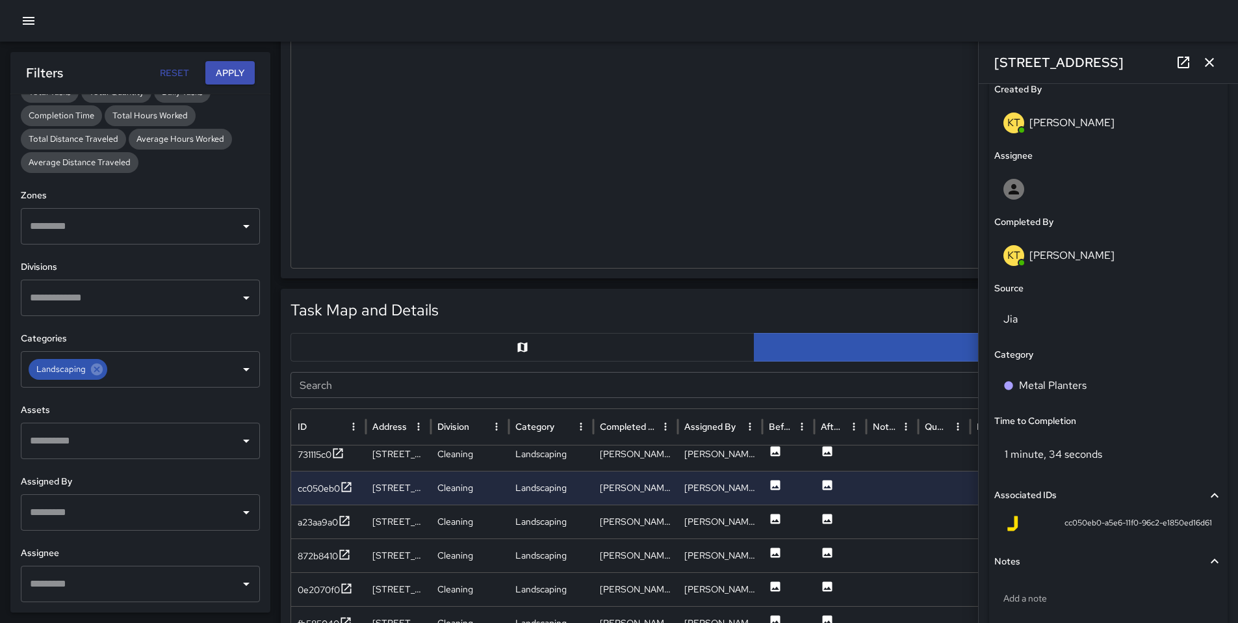
scroll to position [15, 0]
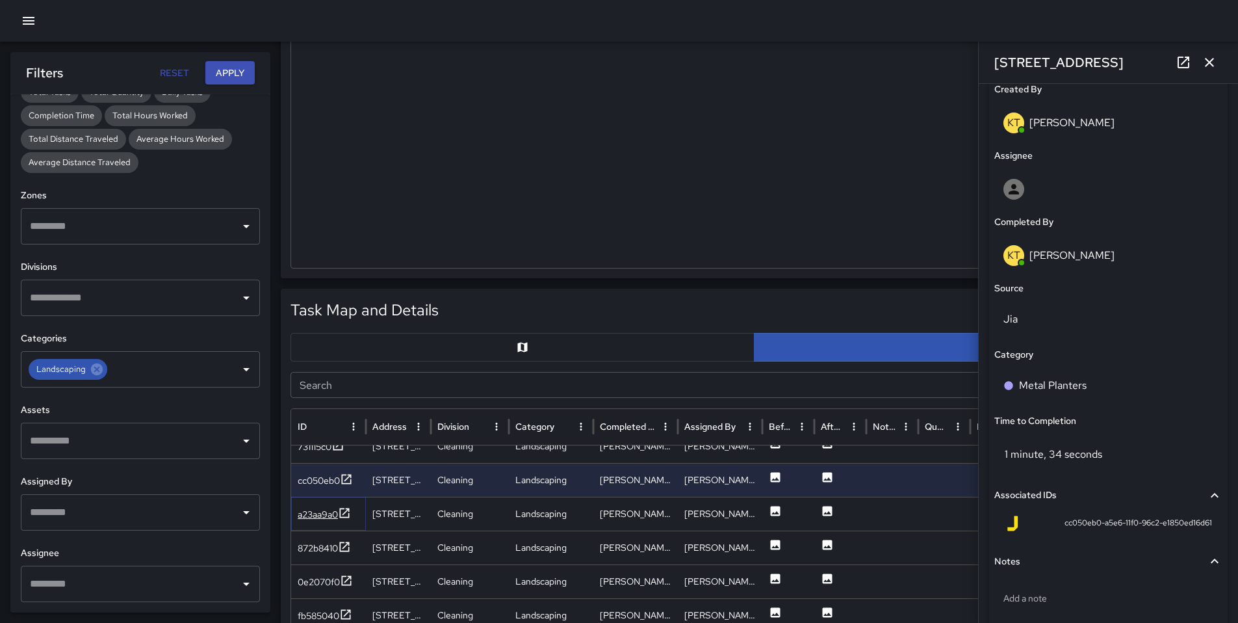
click at [313, 521] on div "a23aa9a0" at bounding box center [324, 514] width 53 height 16
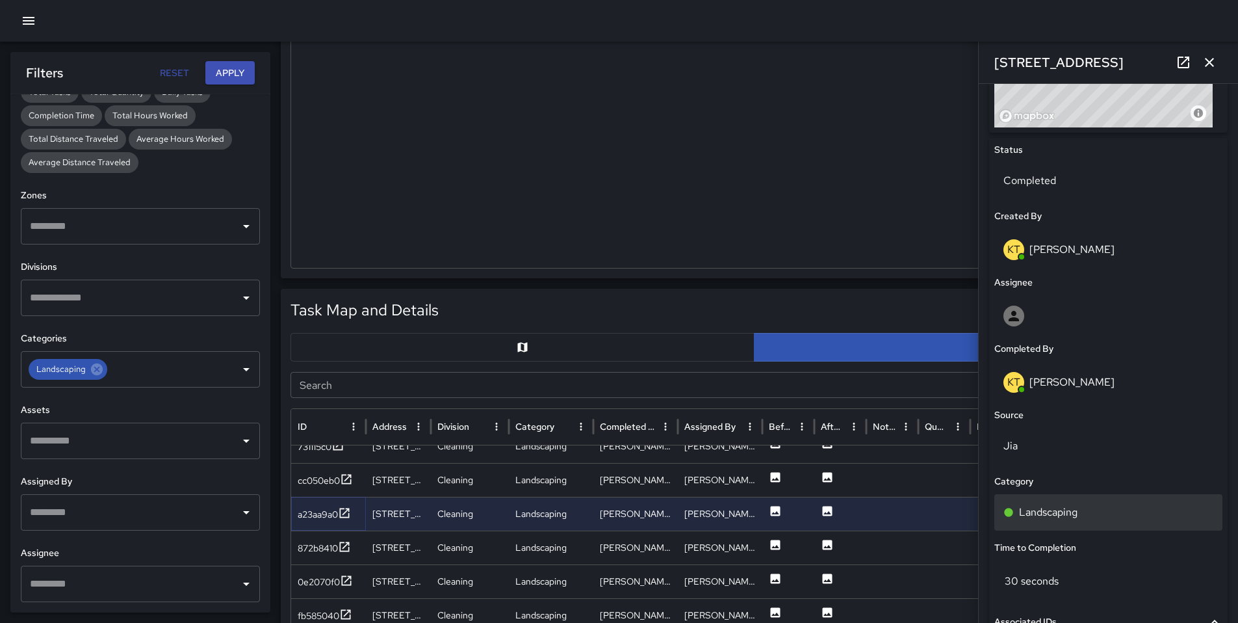
scroll to position [618, 0]
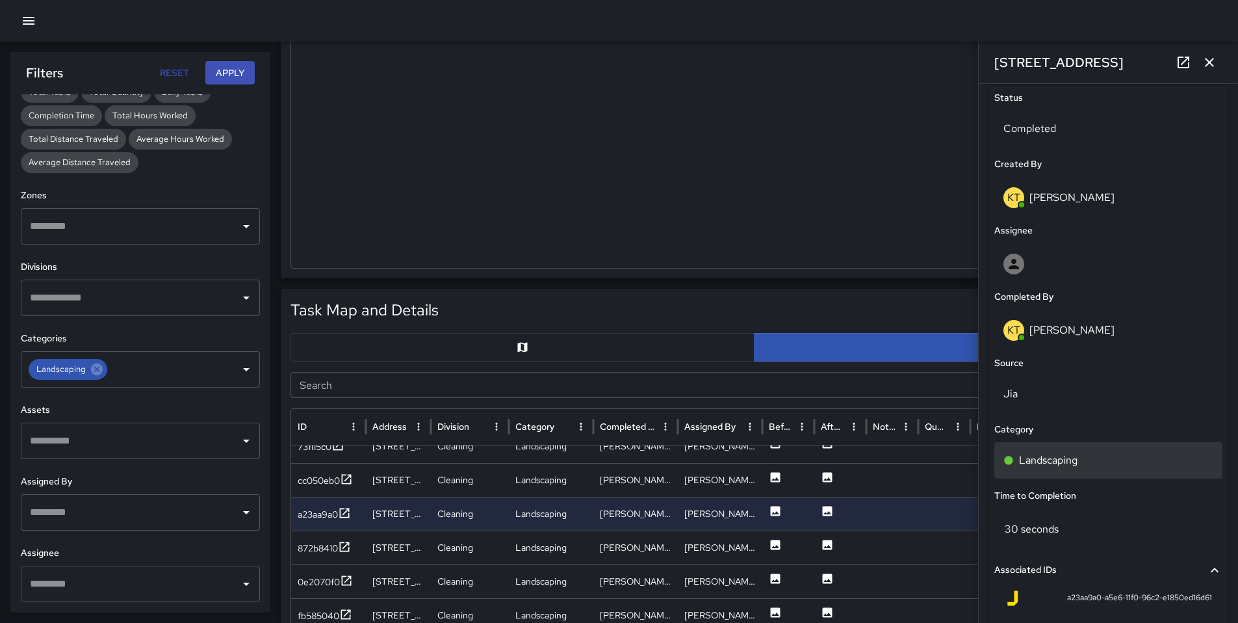
click at [1054, 460] on p "Landscaping" at bounding box center [1048, 460] width 59 height 16
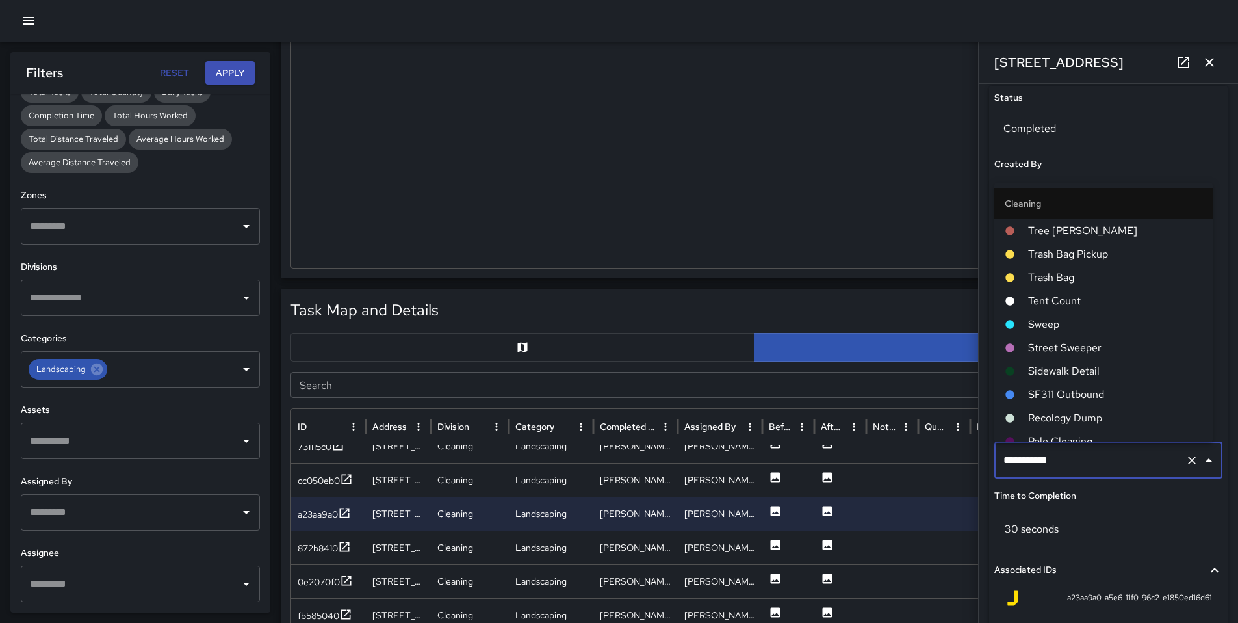
scroll to position [128, 0]
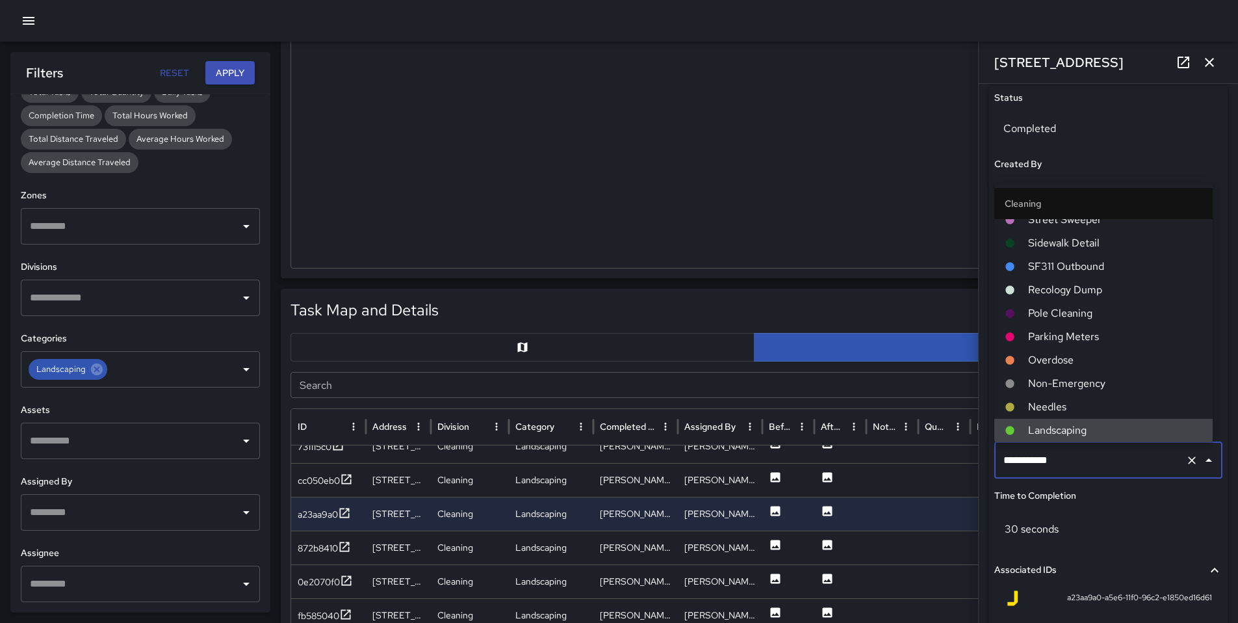
drag, startPoint x: 1067, startPoint y: 456, endPoint x: 950, endPoint y: 459, distance: 116.4
click at [952, 459] on div "Task Map and Details Export CSV Export Images Search Search ID Address Division…" at bounding box center [754, 613] width 947 height 649
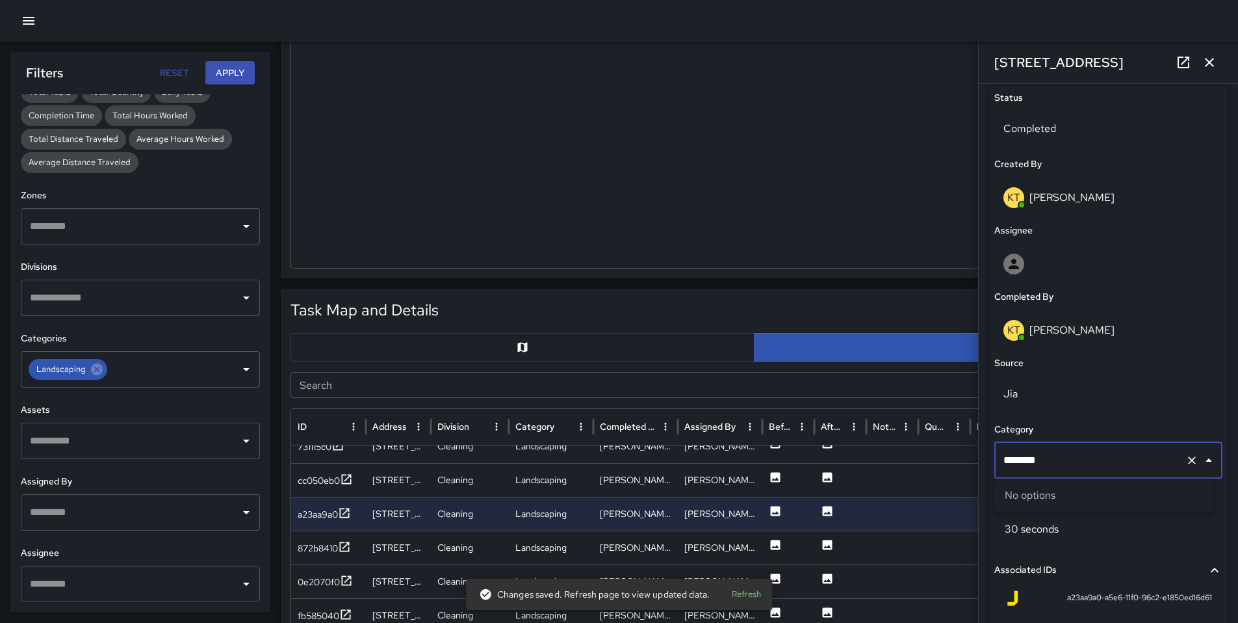
type input "*******"
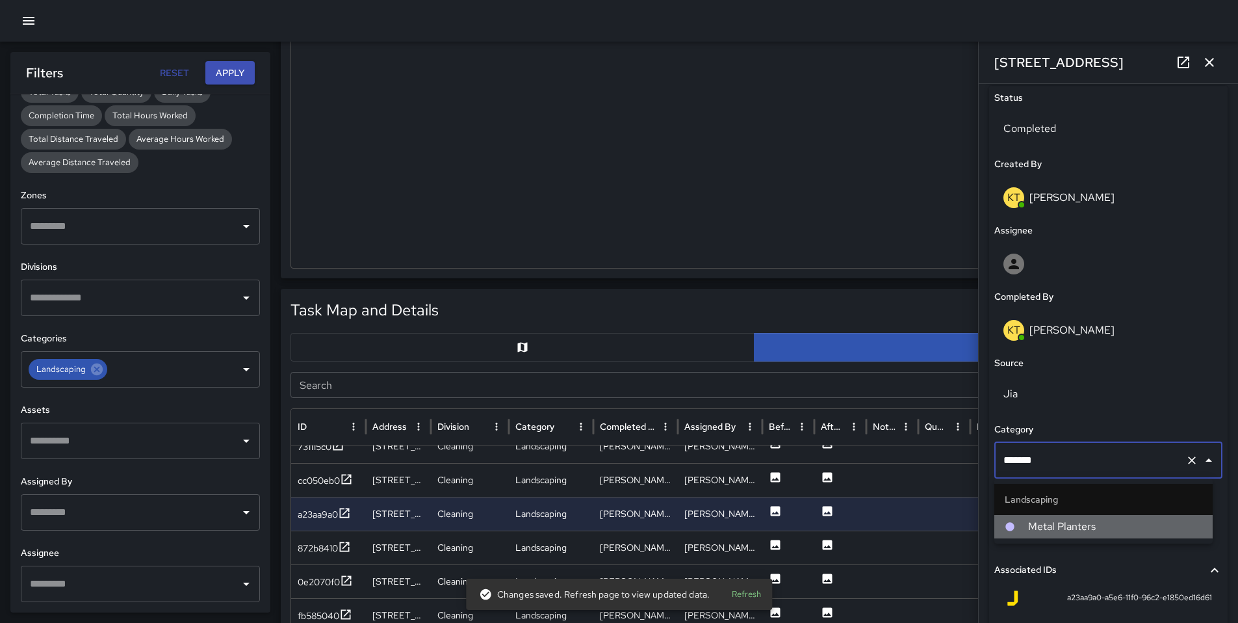
click at [1025, 516] on li "Metal Planters" at bounding box center [1104, 526] width 218 height 23
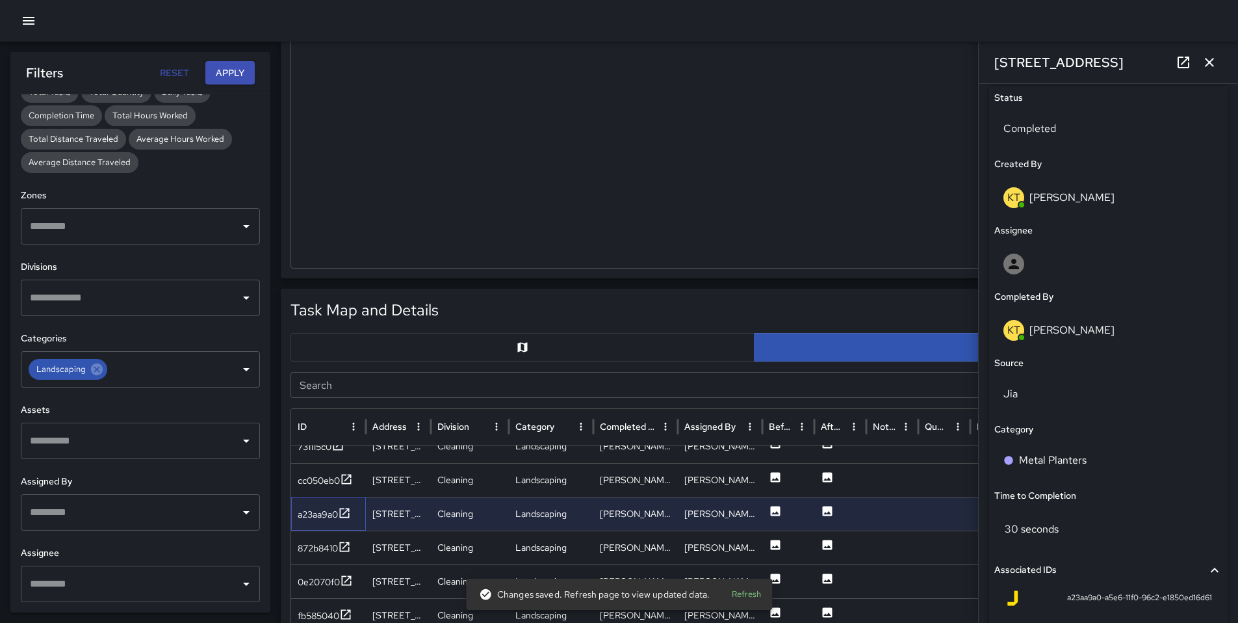
click at [323, 524] on div "a23aa9a0" at bounding box center [328, 514] width 75 height 34
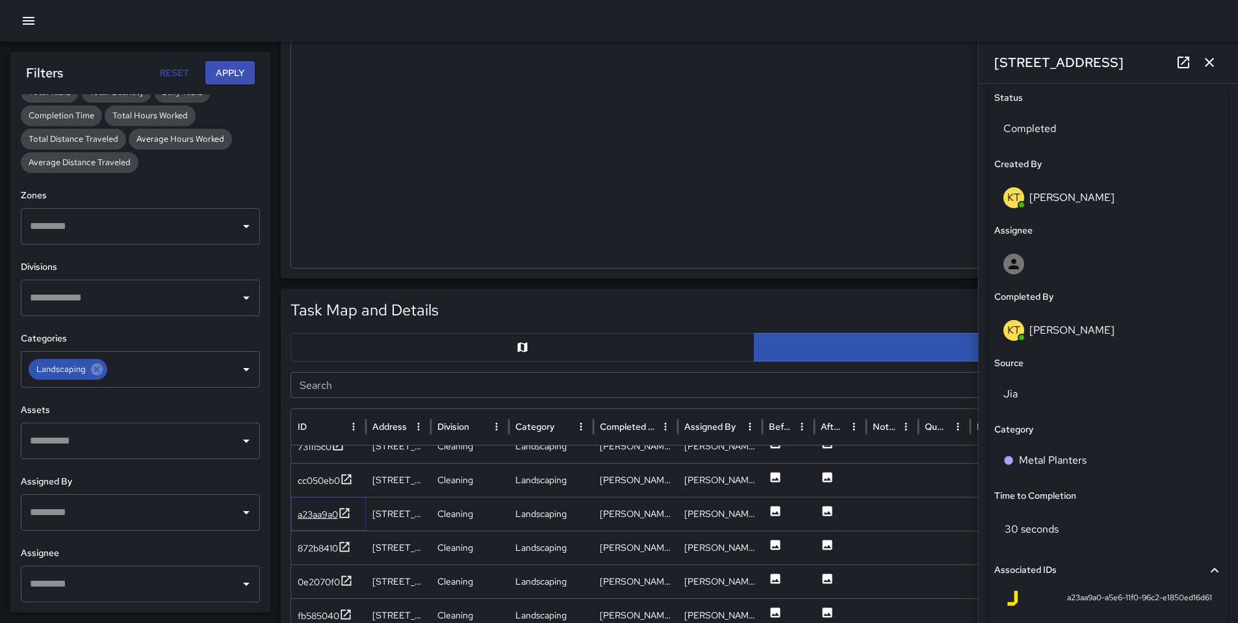
click at [325, 518] on div "a23aa9a0" at bounding box center [318, 514] width 40 height 13
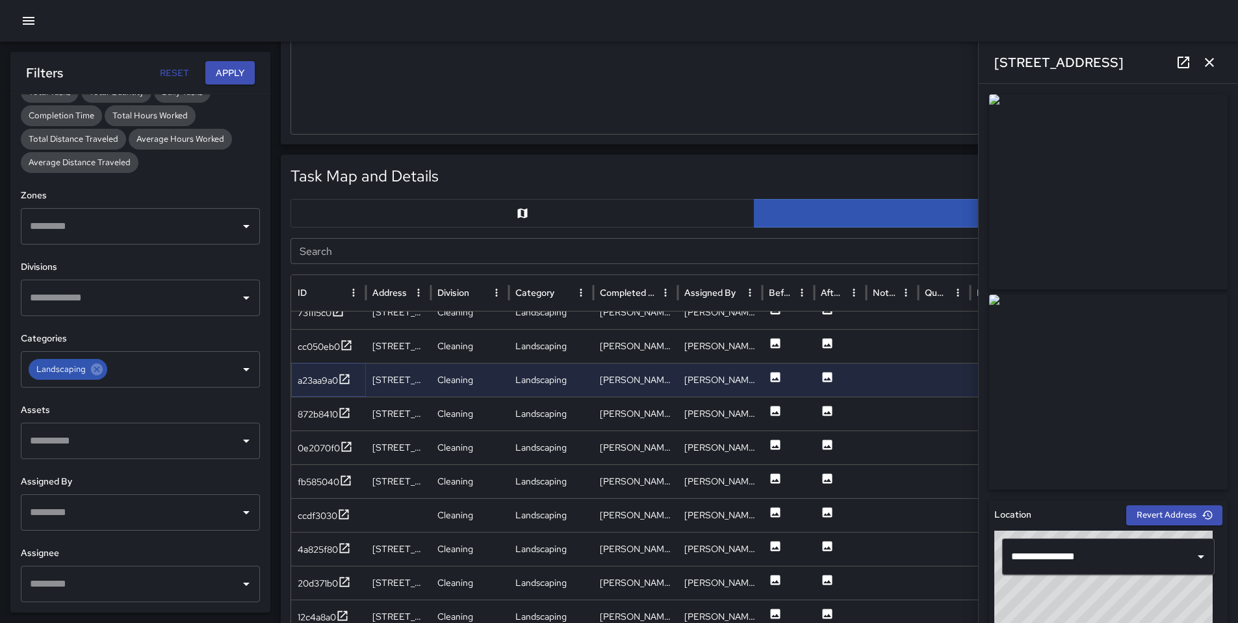
scroll to position [417, 0]
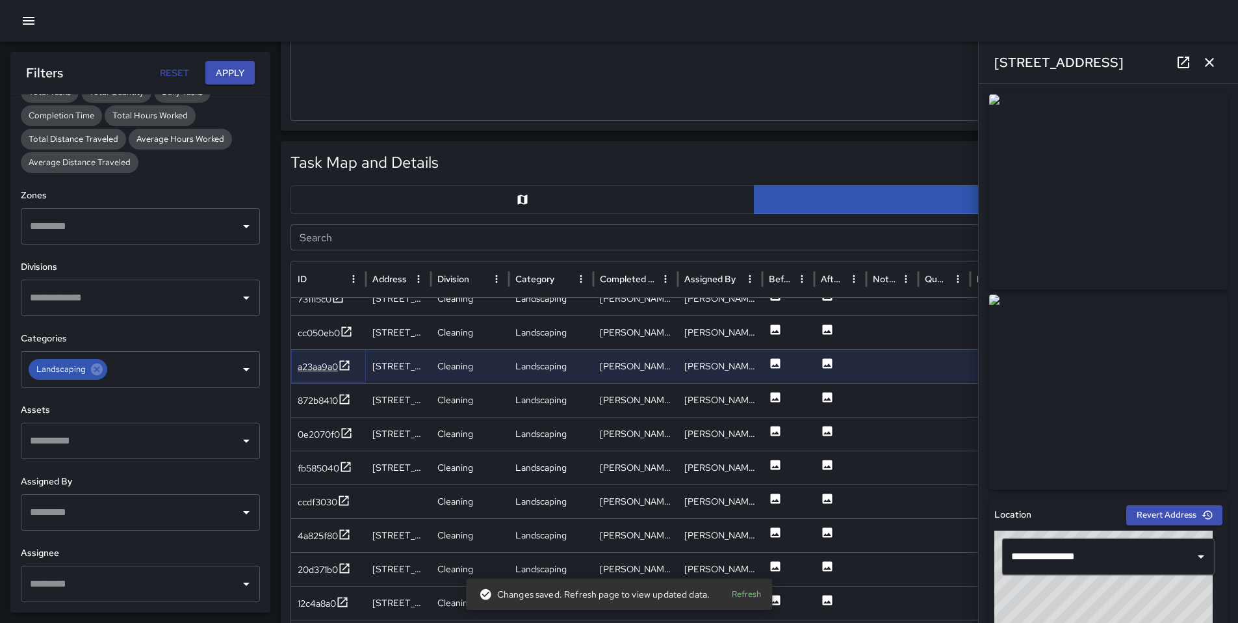
click at [318, 367] on div "a23aa9a0" at bounding box center [318, 366] width 40 height 13
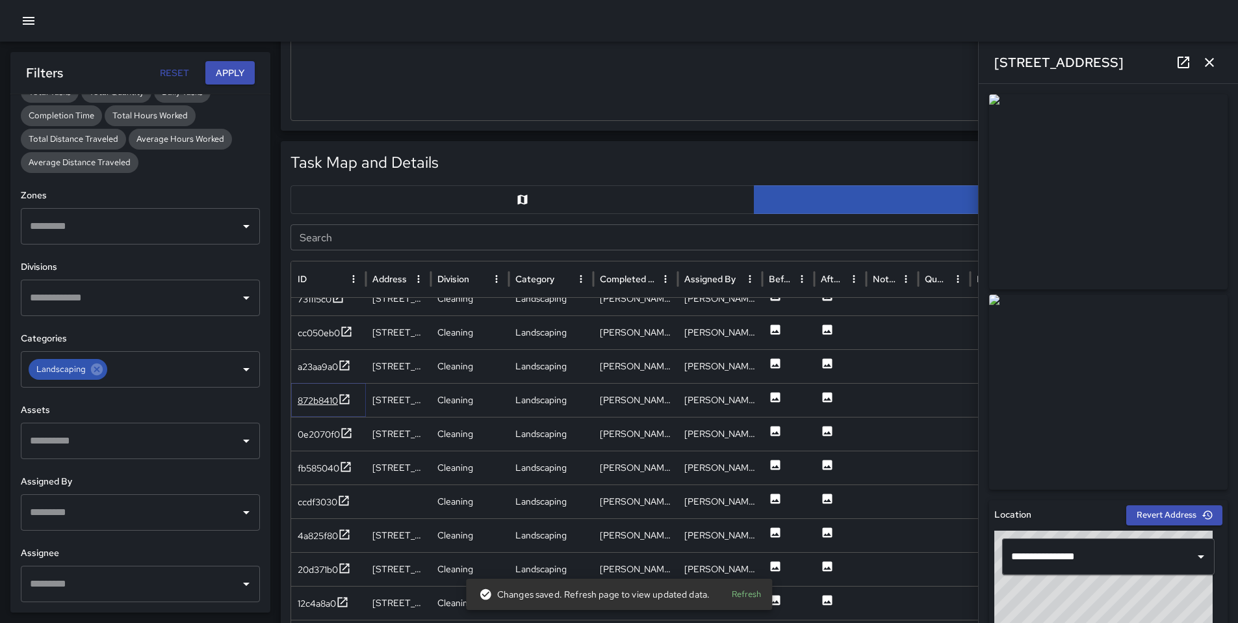
click at [318, 395] on div "872b8410" at bounding box center [318, 400] width 40 height 13
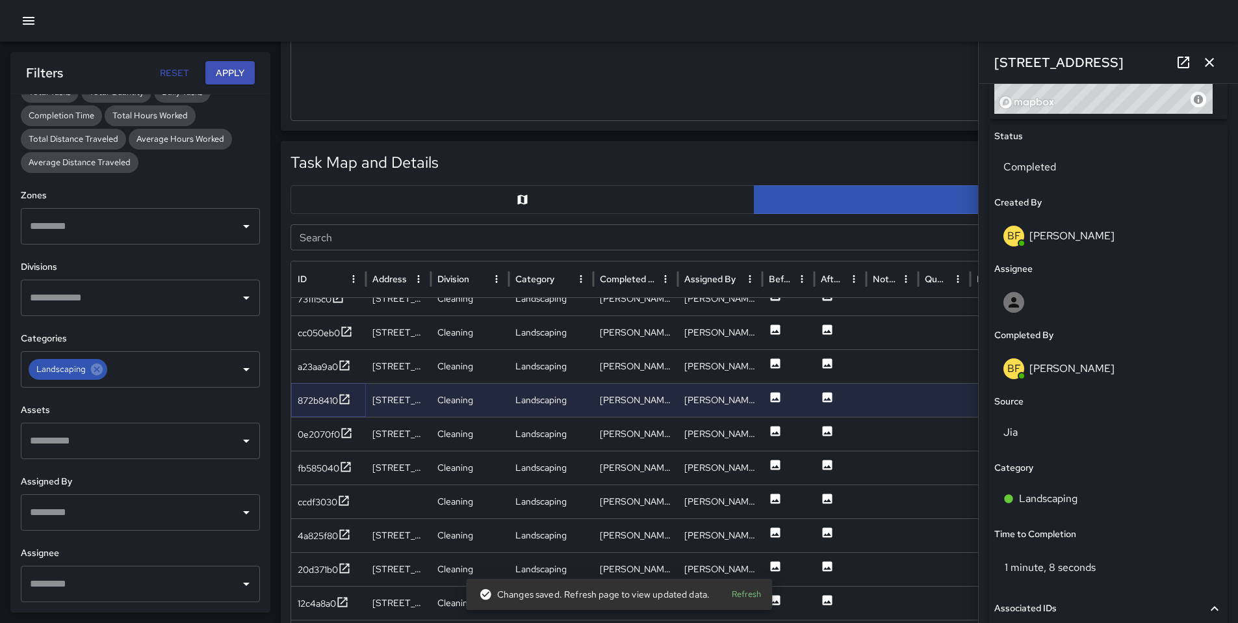
scroll to position [717, 0]
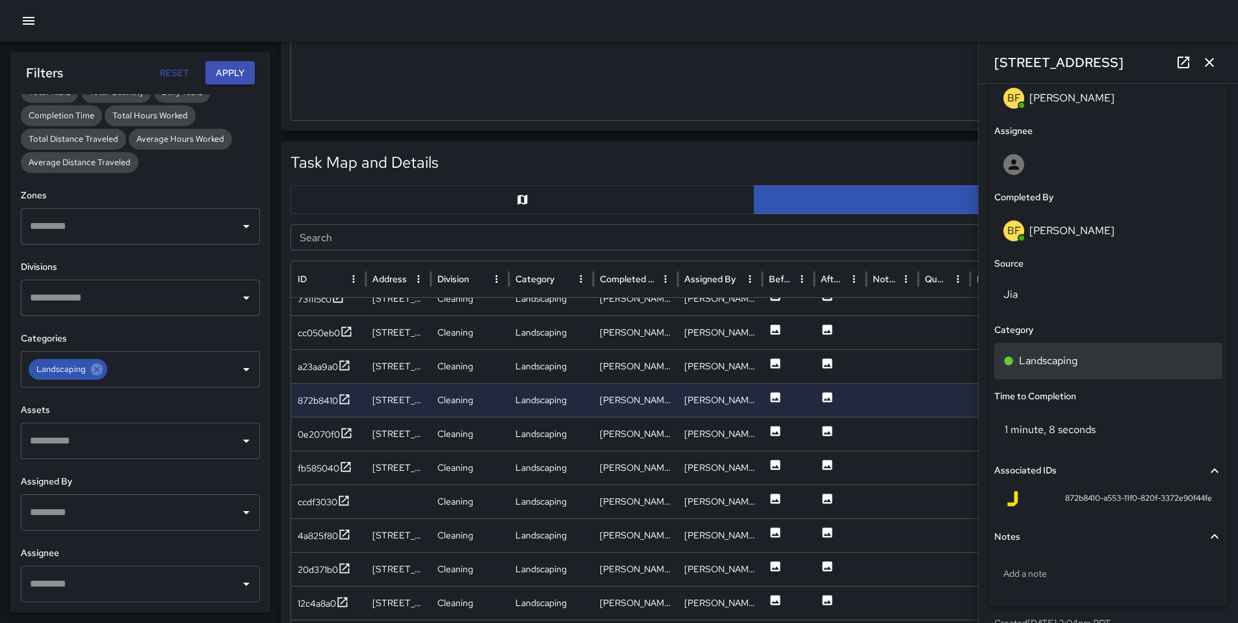
click at [1058, 352] on div "Landscaping" at bounding box center [1109, 361] width 228 height 36
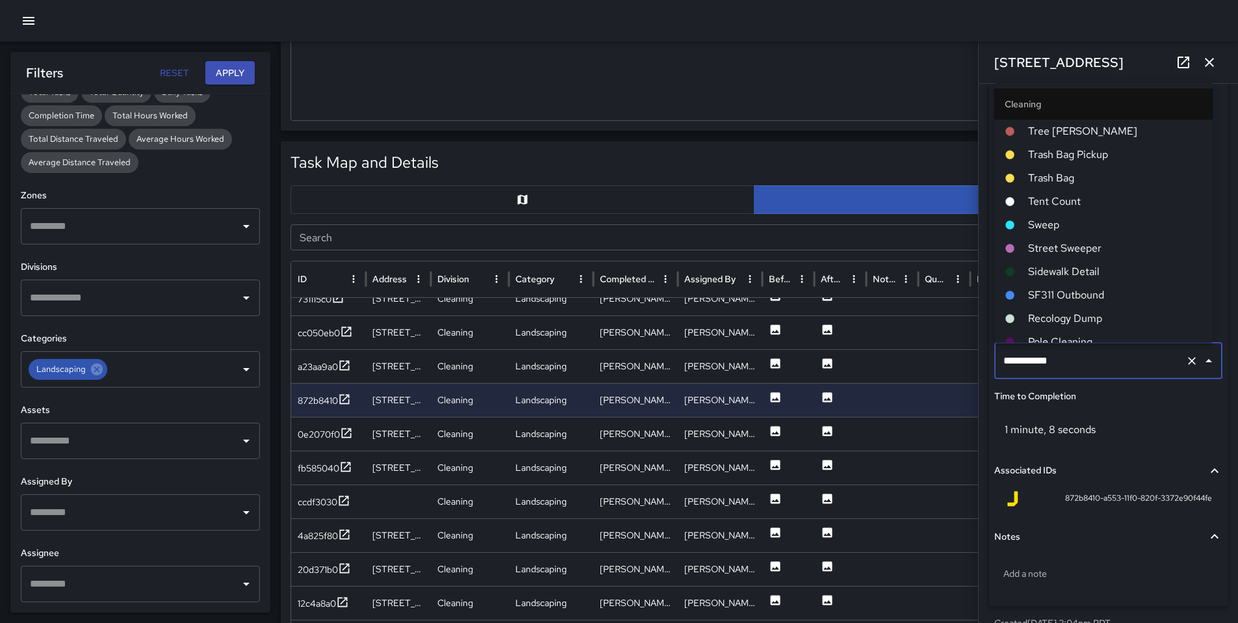
scroll to position [128, 0]
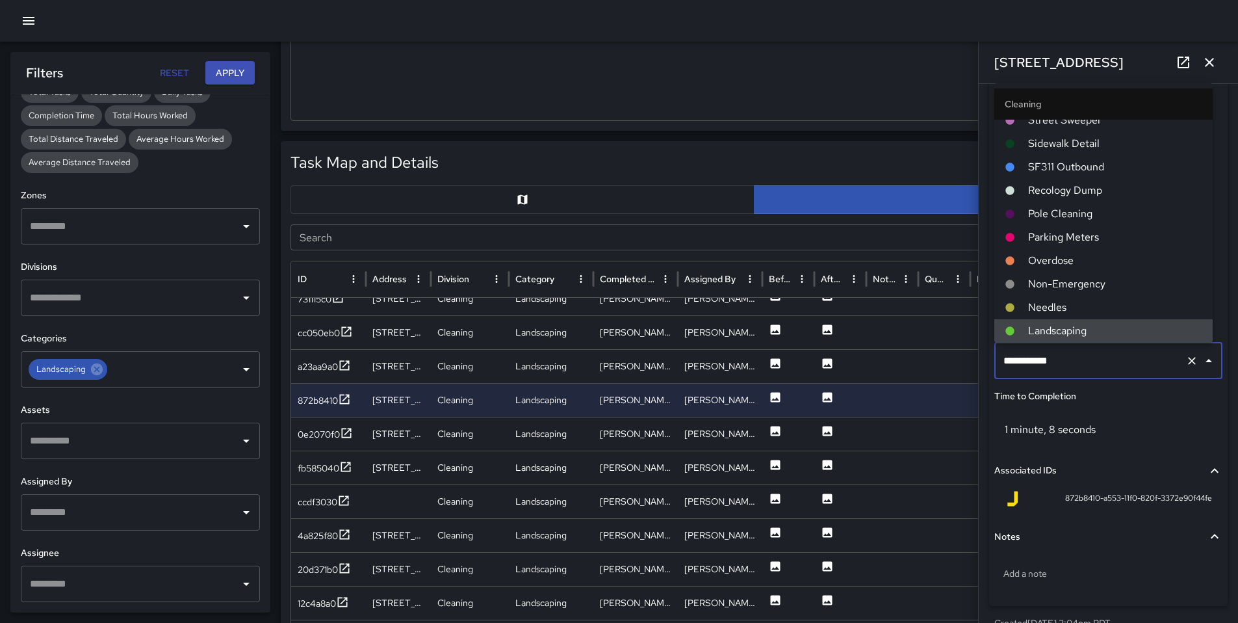
drag, startPoint x: 1076, startPoint y: 359, endPoint x: 932, endPoint y: 360, distance: 144.3
click at [933, 360] on div "Task Map and Details Export CSV Export Images Search Search ID Address Division…" at bounding box center [754, 465] width 947 height 649
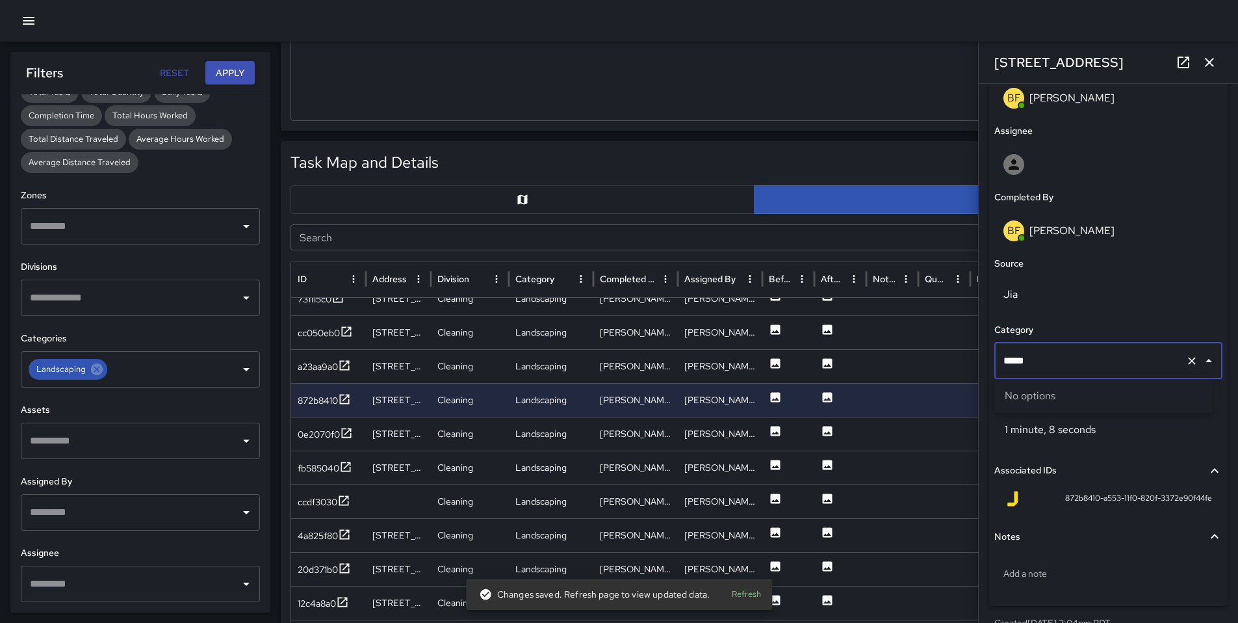
type input "****"
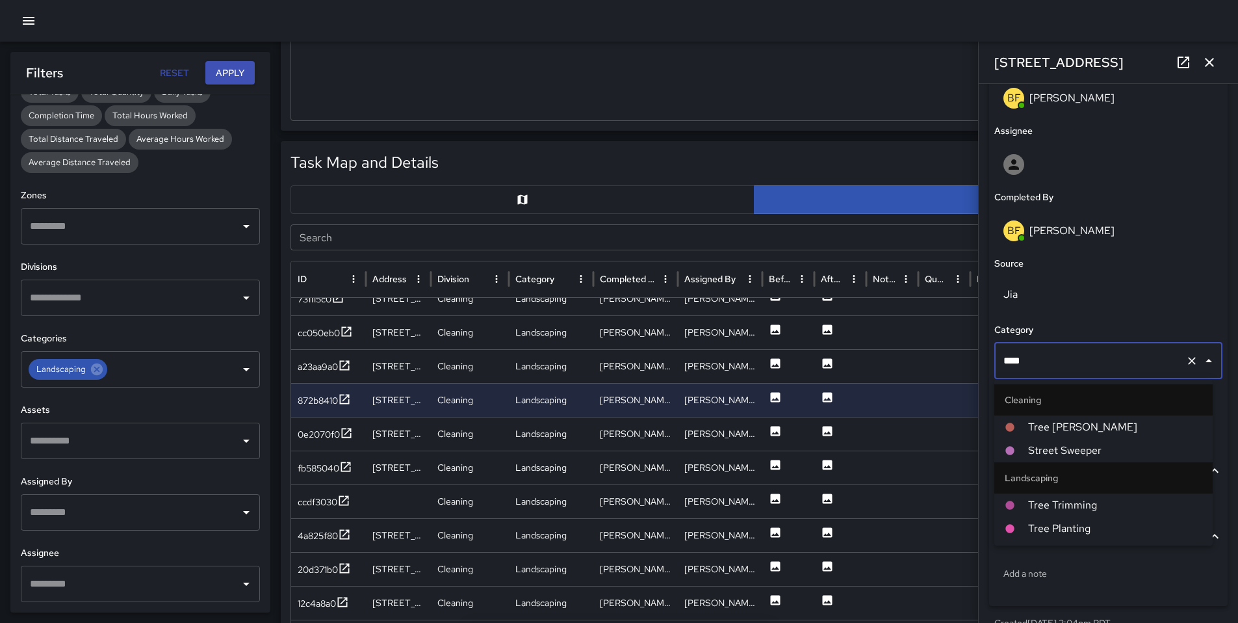
click at [1047, 429] on span "Tree [PERSON_NAME]" at bounding box center [1115, 427] width 174 height 16
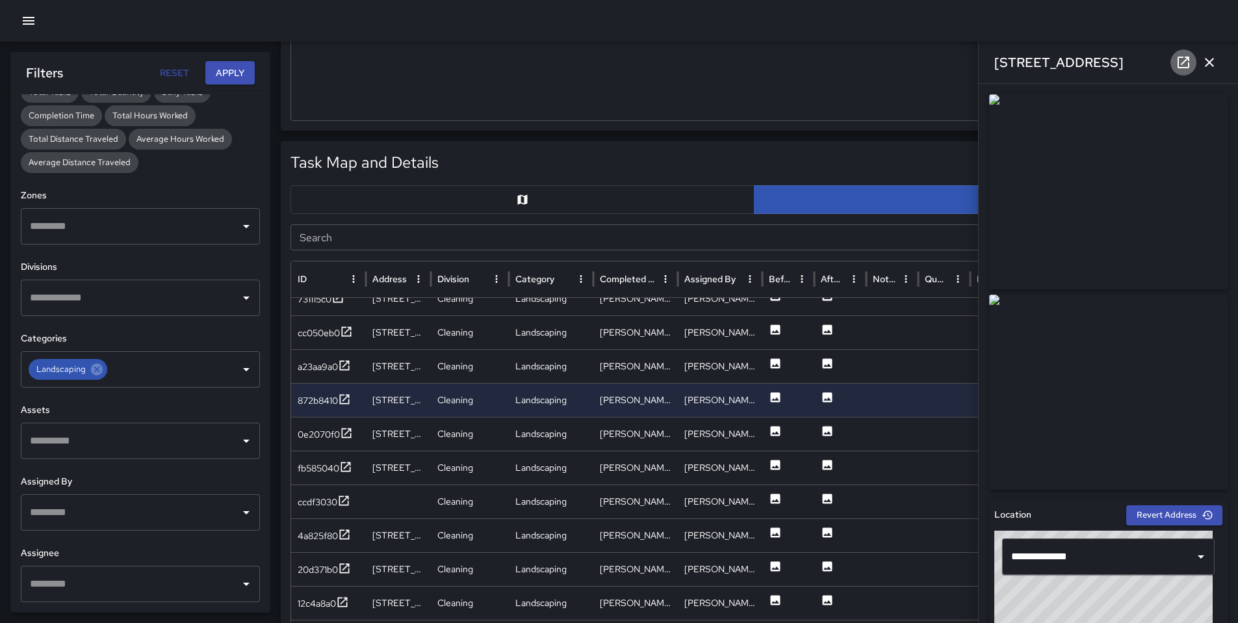
click at [1184, 62] on icon at bounding box center [1184, 63] width 12 height 12
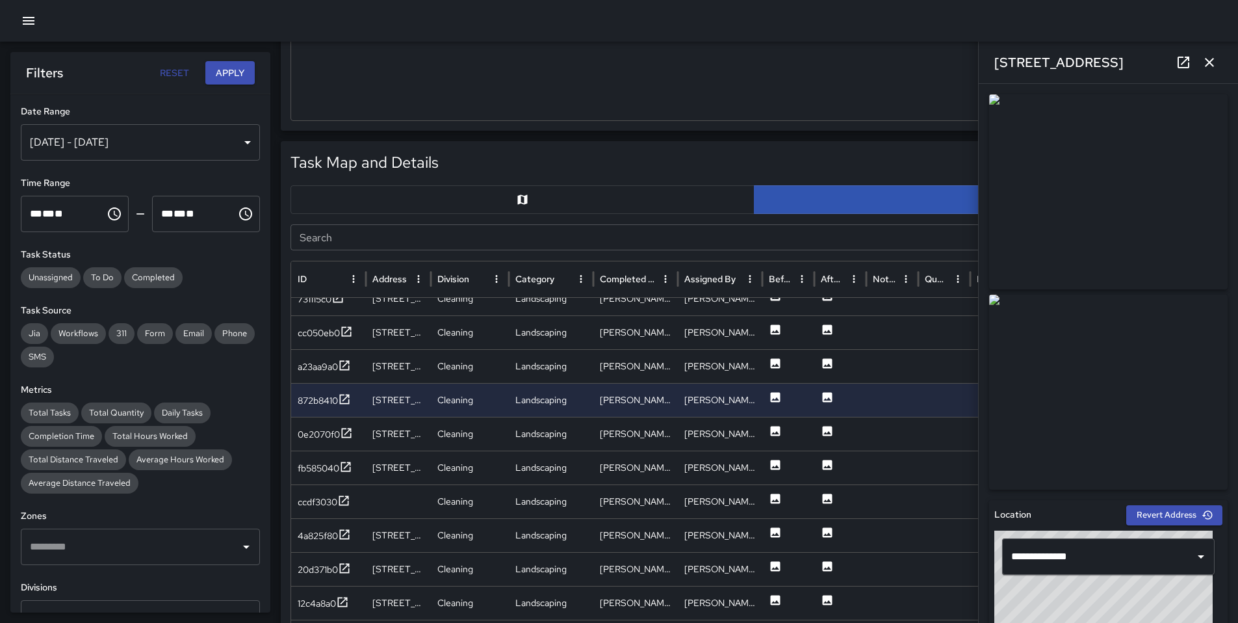
click at [1207, 63] on icon "button" at bounding box center [1210, 63] width 16 height 16
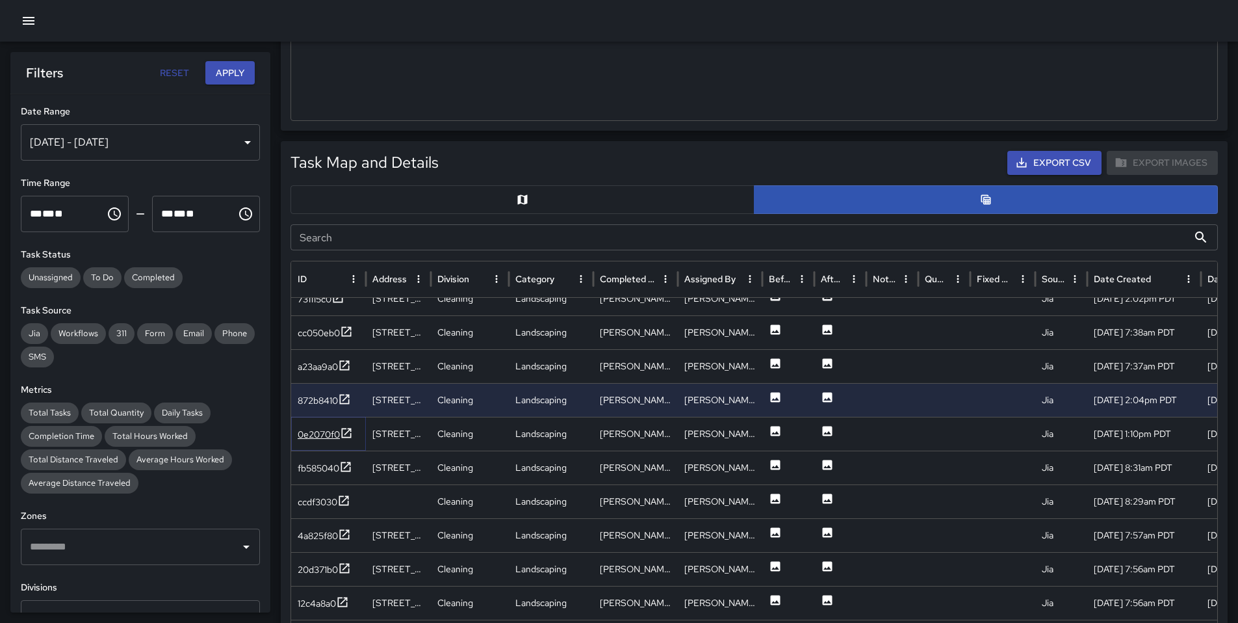
click at [321, 436] on div "0e2070f0" at bounding box center [319, 434] width 42 height 13
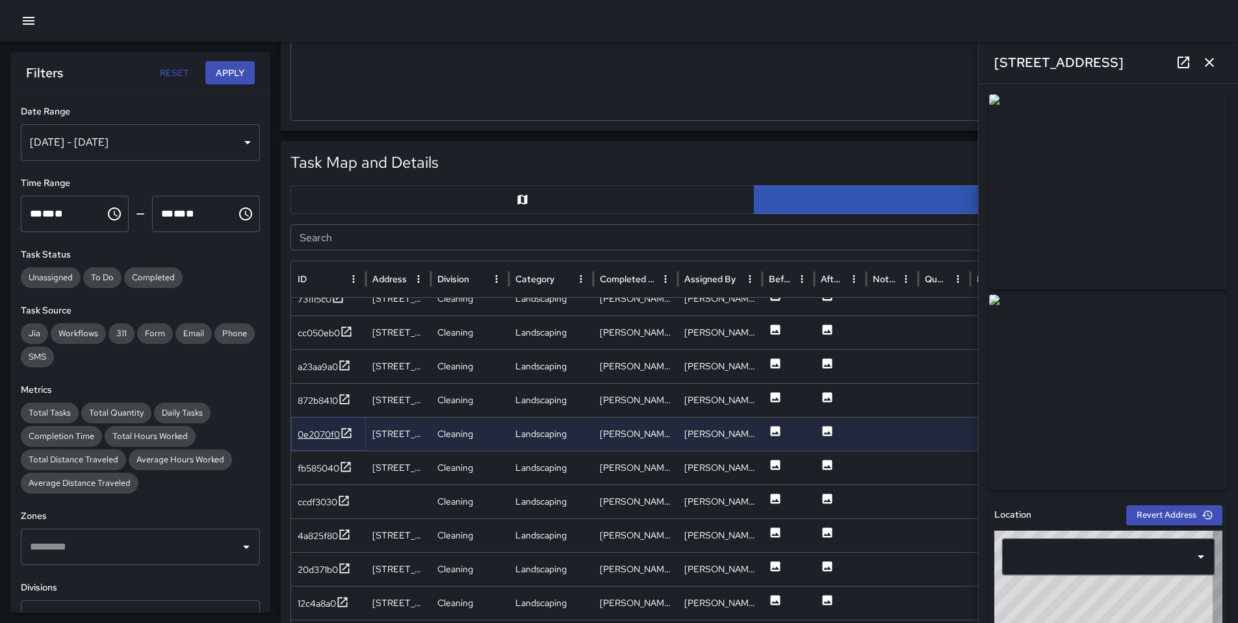
type input "**********"
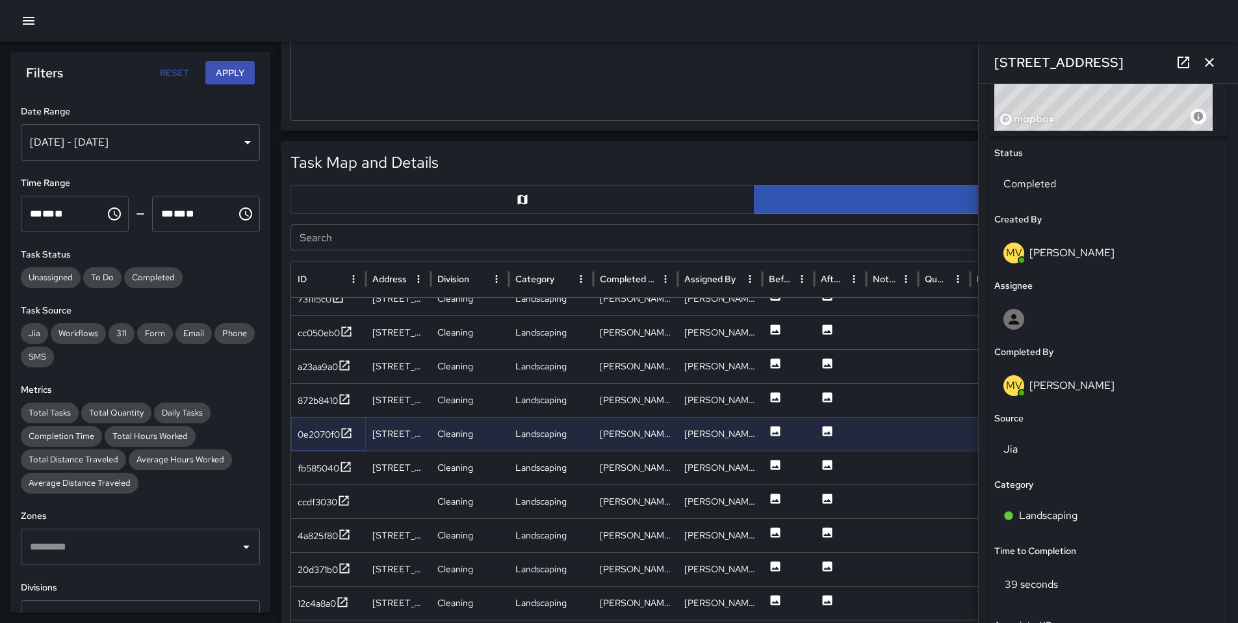
scroll to position [564, 0]
click at [317, 469] on div "fb585040" at bounding box center [319, 468] width 42 height 13
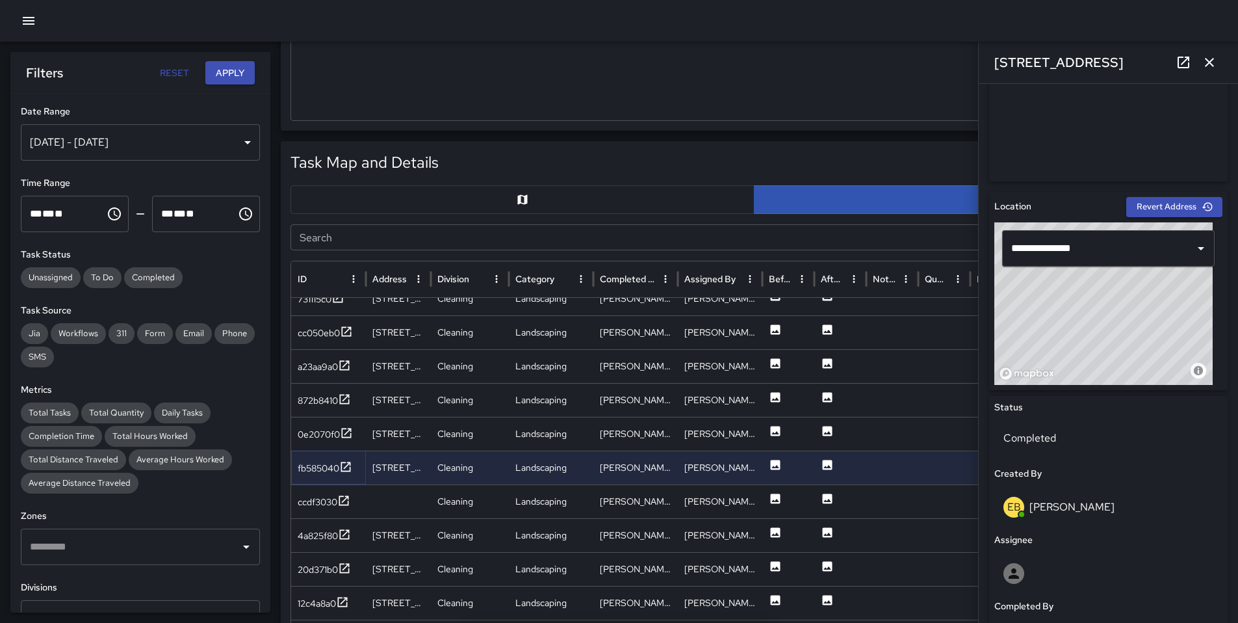
scroll to position [436, 0]
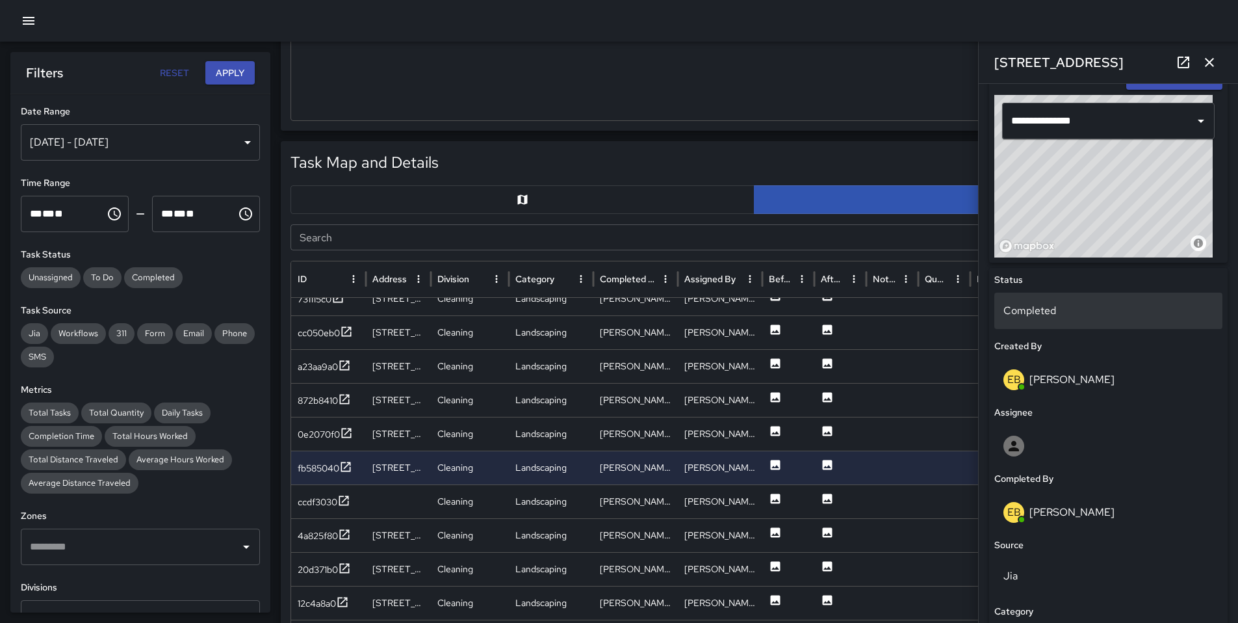
click at [1037, 306] on p "Completed" at bounding box center [1109, 311] width 210 height 16
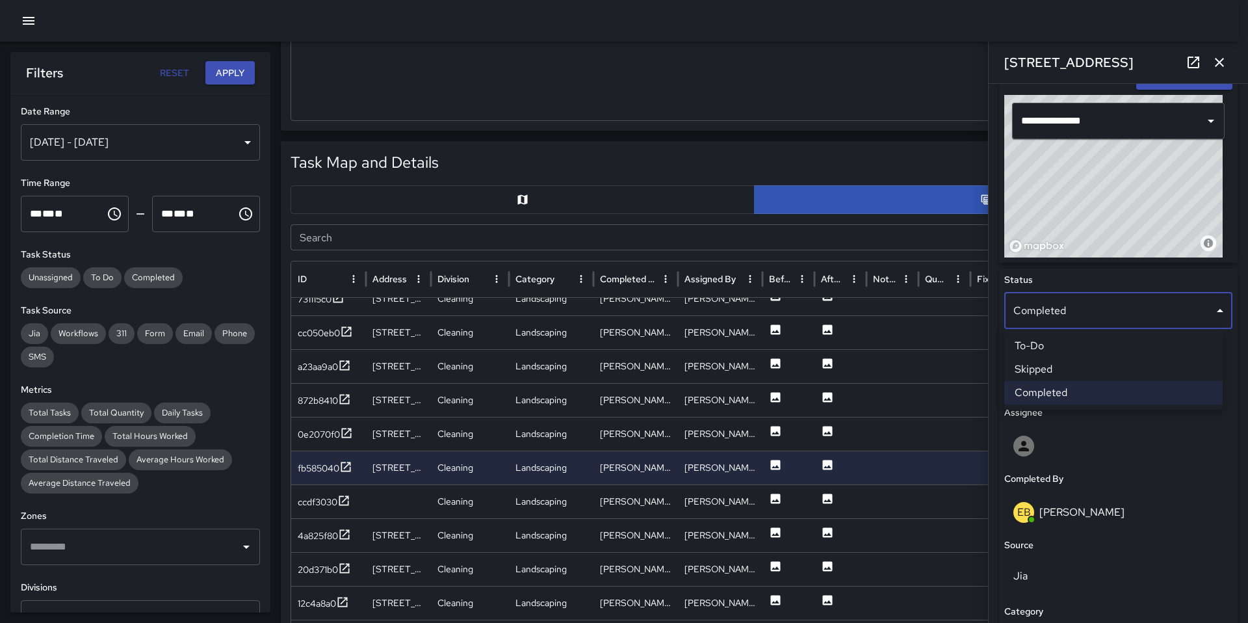
click at [1047, 365] on li "Skipped" at bounding box center [1113, 369] width 218 height 23
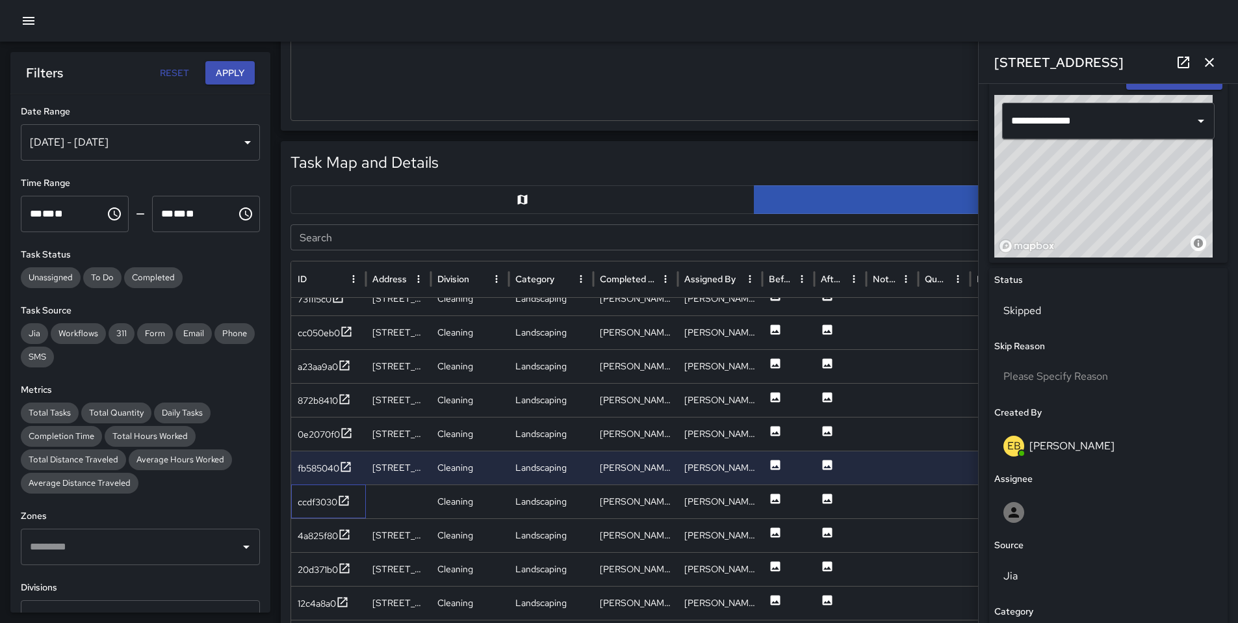
click at [328, 514] on div "ccdf3030" at bounding box center [328, 501] width 75 height 34
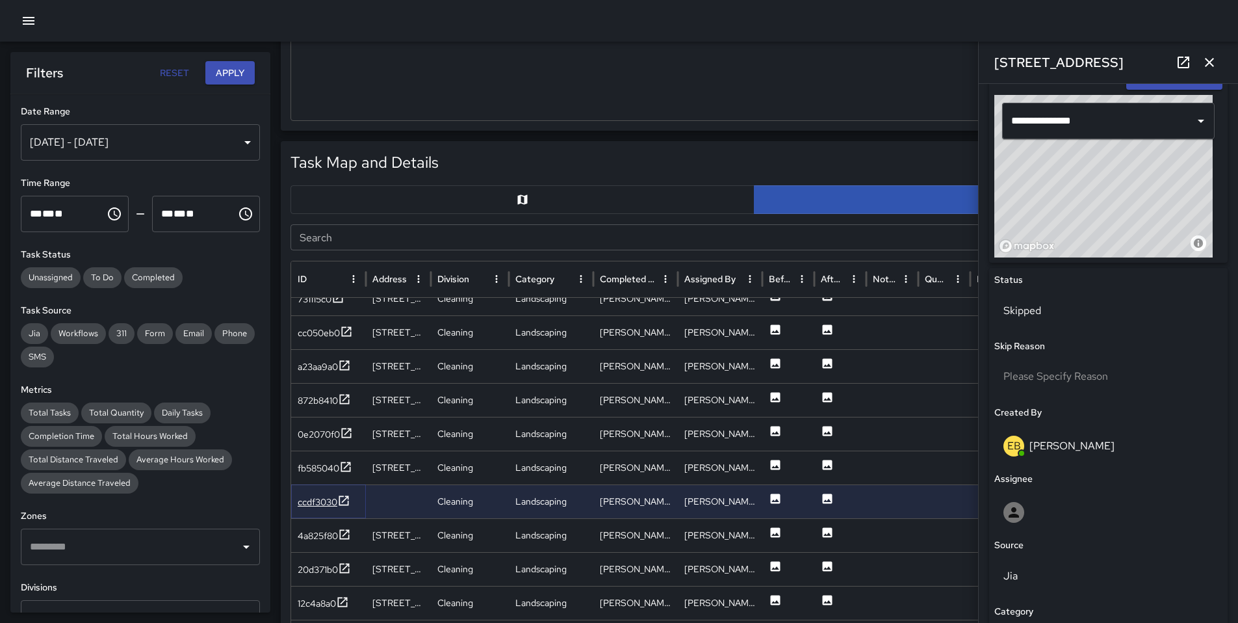
click at [324, 508] on div "ccdf3030" at bounding box center [324, 502] width 53 height 16
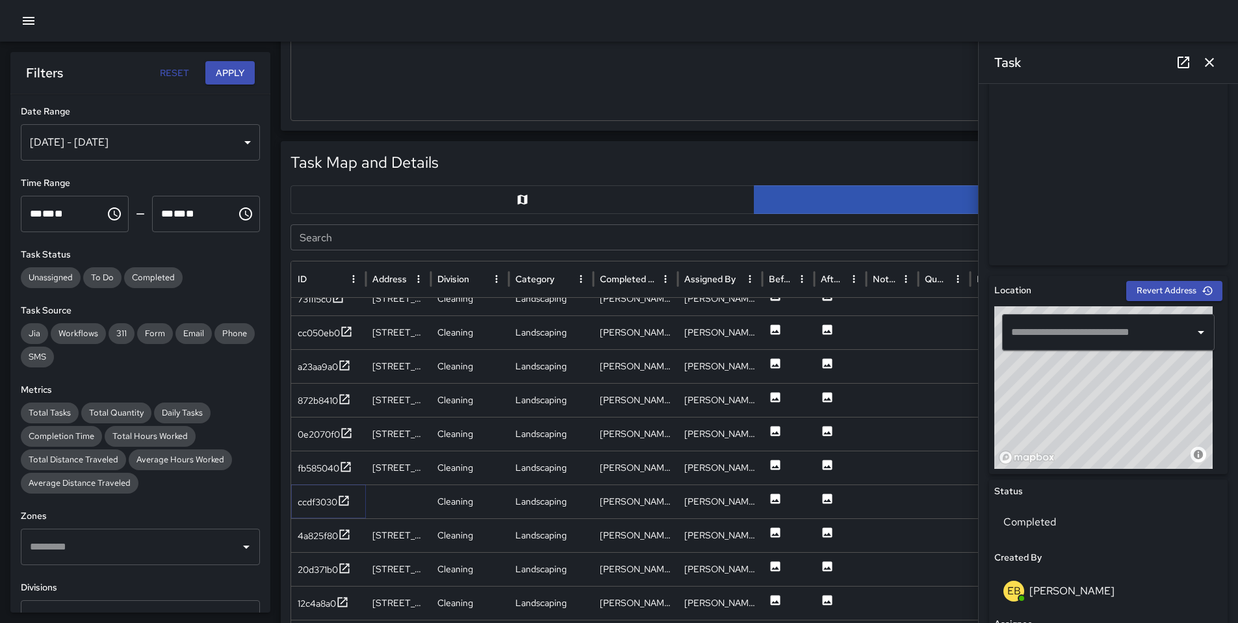
scroll to position [276, 0]
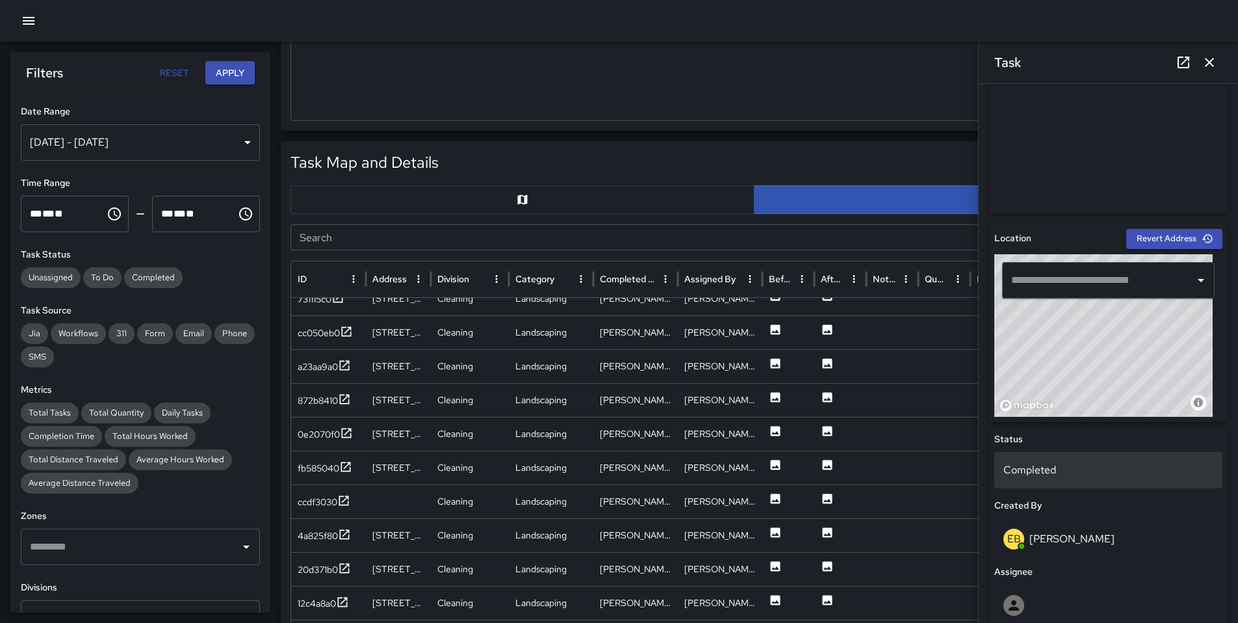
click at [1049, 477] on p "Completed" at bounding box center [1109, 470] width 210 height 16
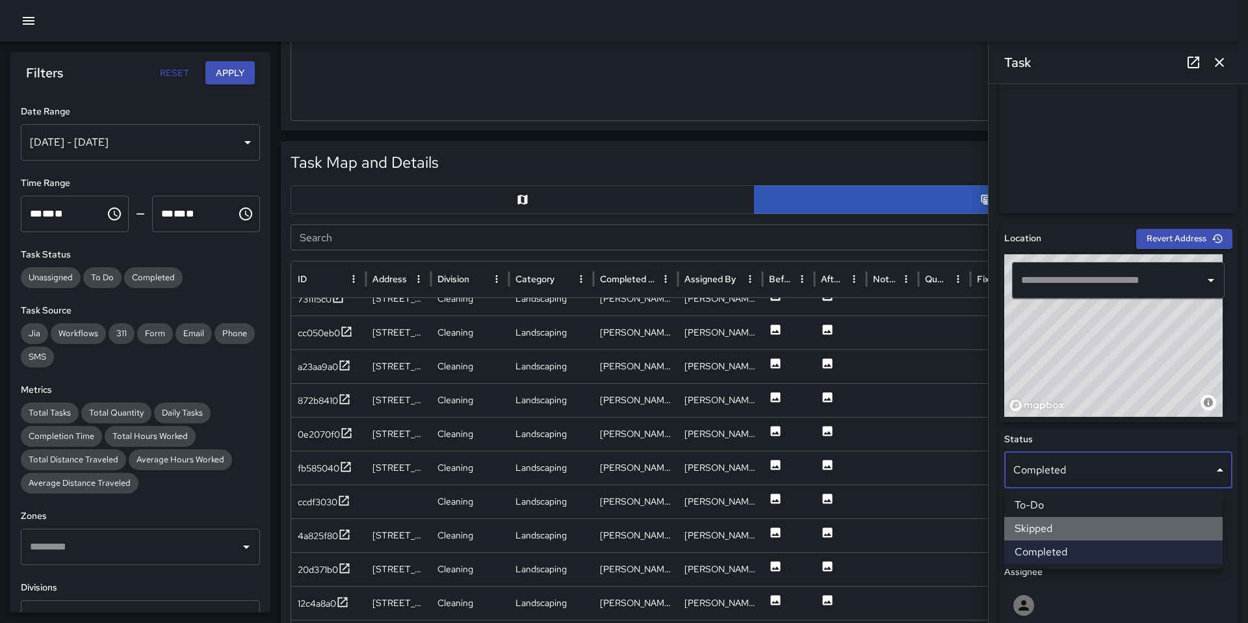
click at [1048, 520] on li "Skipped" at bounding box center [1113, 528] width 218 height 23
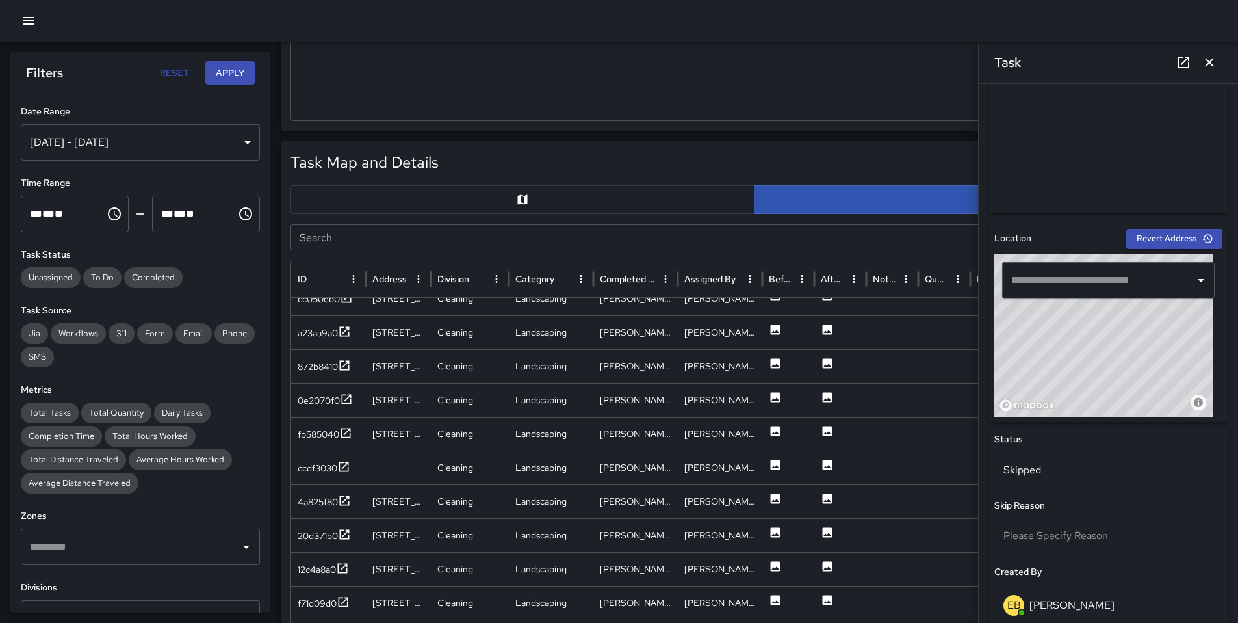
scroll to position [118, 0]
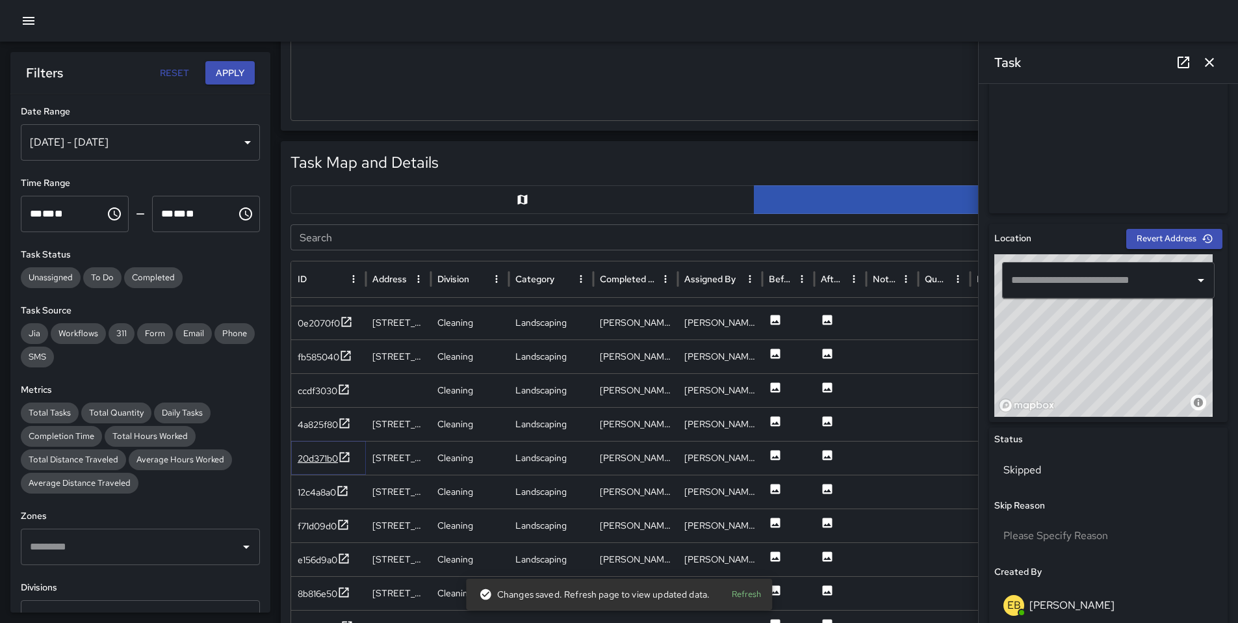
click at [322, 464] on div "20d371b0" at bounding box center [318, 458] width 40 height 13
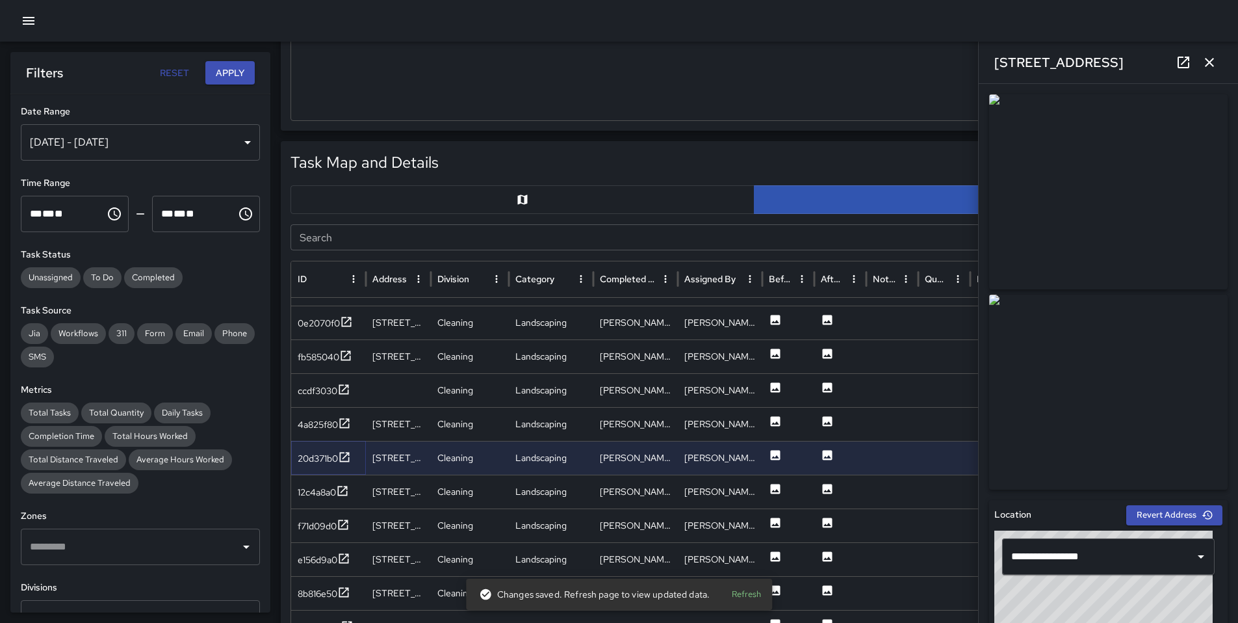
scroll to position [432, 0]
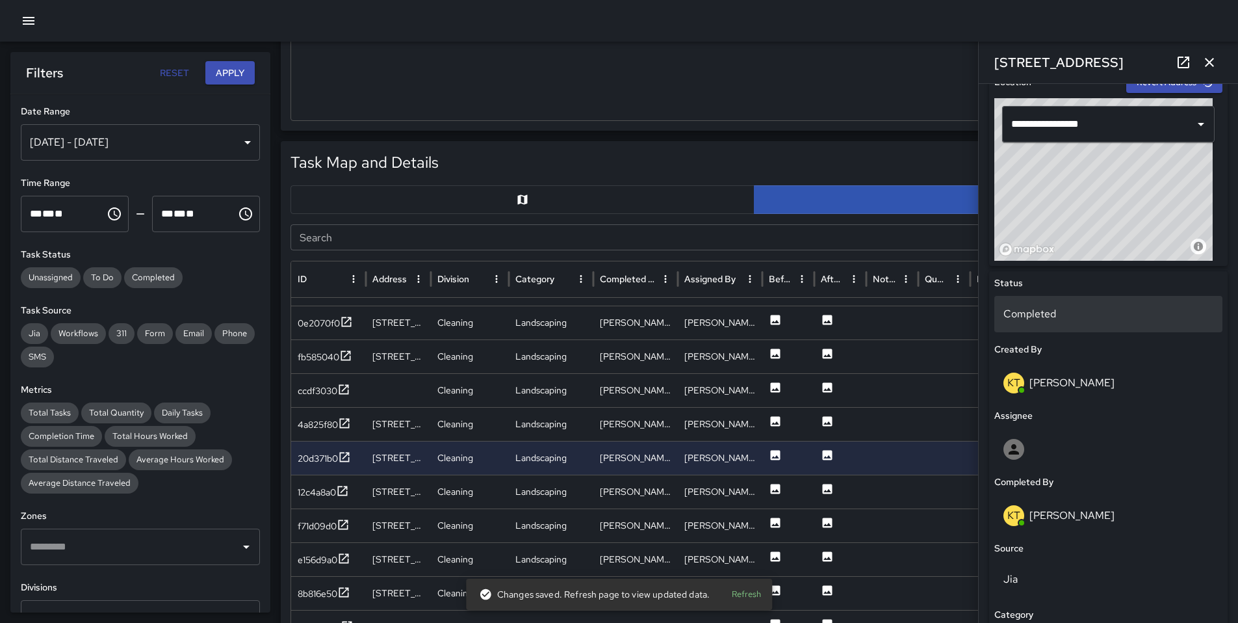
click at [1041, 319] on p "Completed" at bounding box center [1109, 314] width 210 height 16
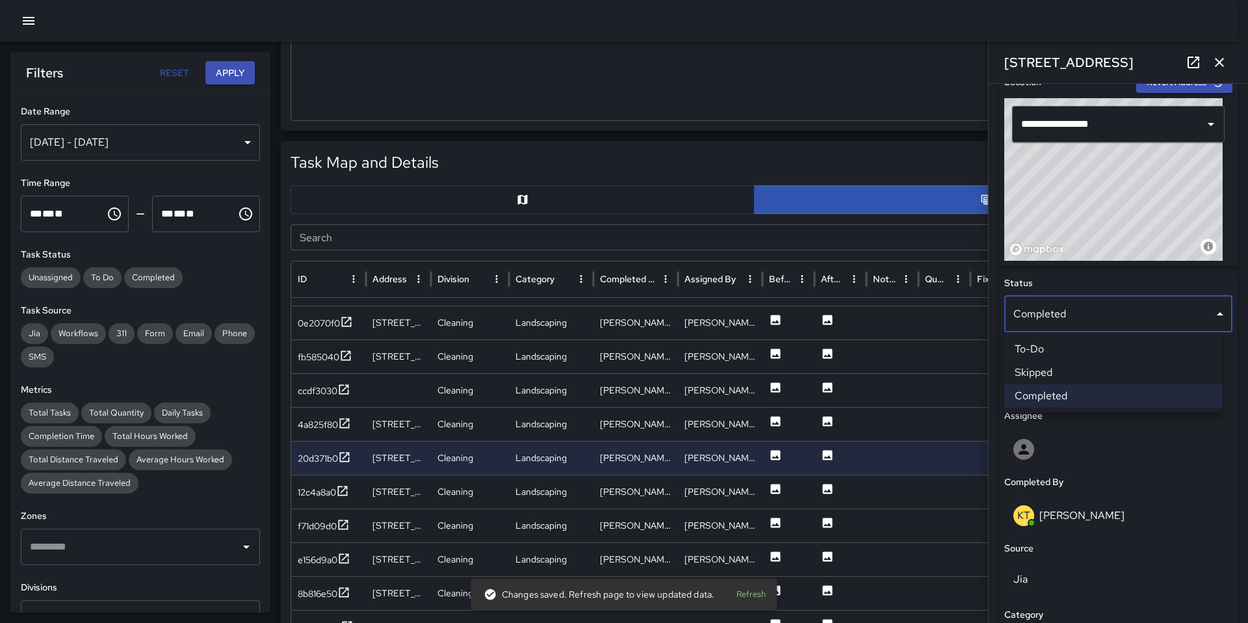
click at [1060, 376] on li "Skipped" at bounding box center [1113, 372] width 218 height 23
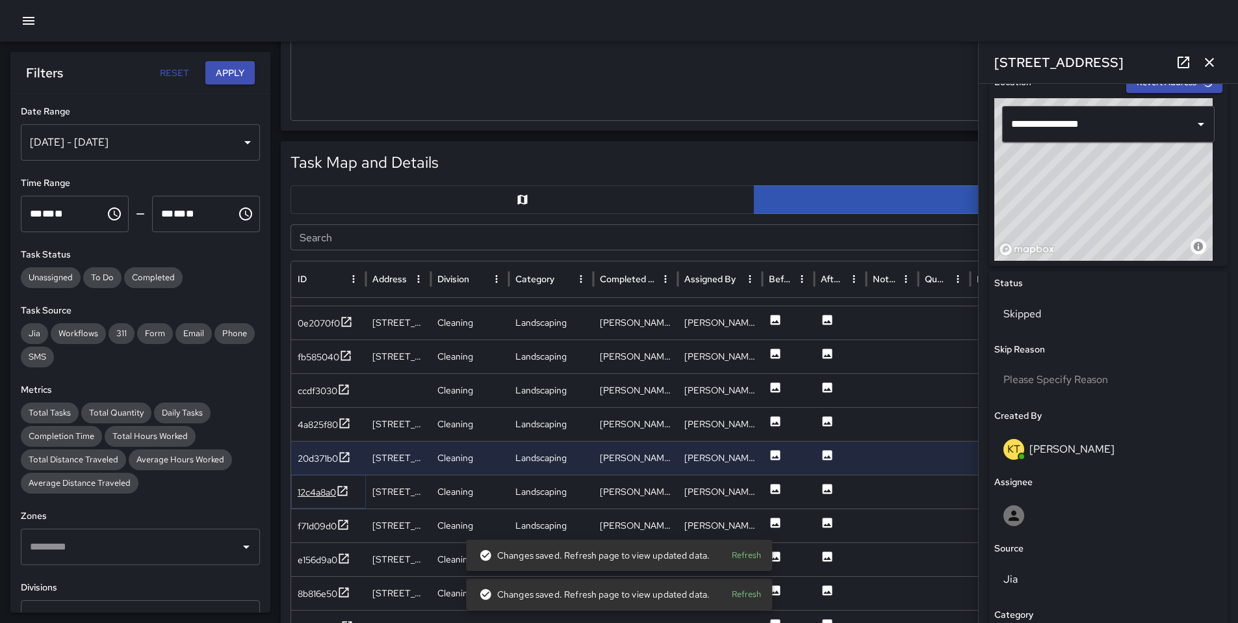
click at [320, 495] on div "12c4a8a0" at bounding box center [317, 492] width 38 height 13
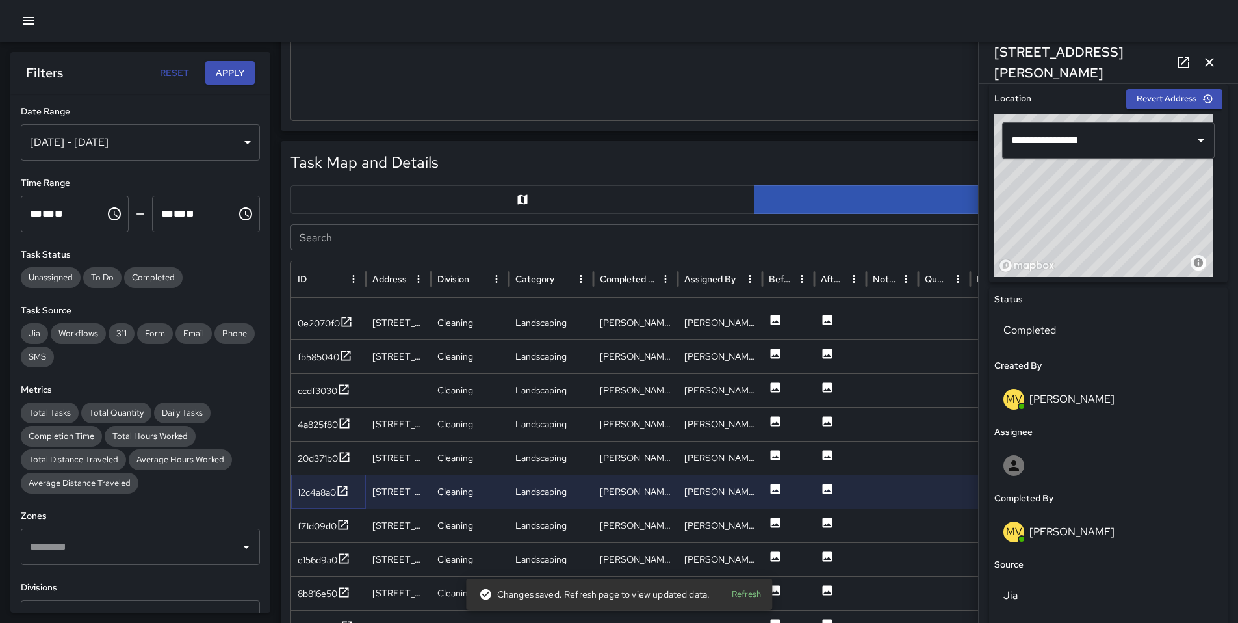
scroll to position [532, 0]
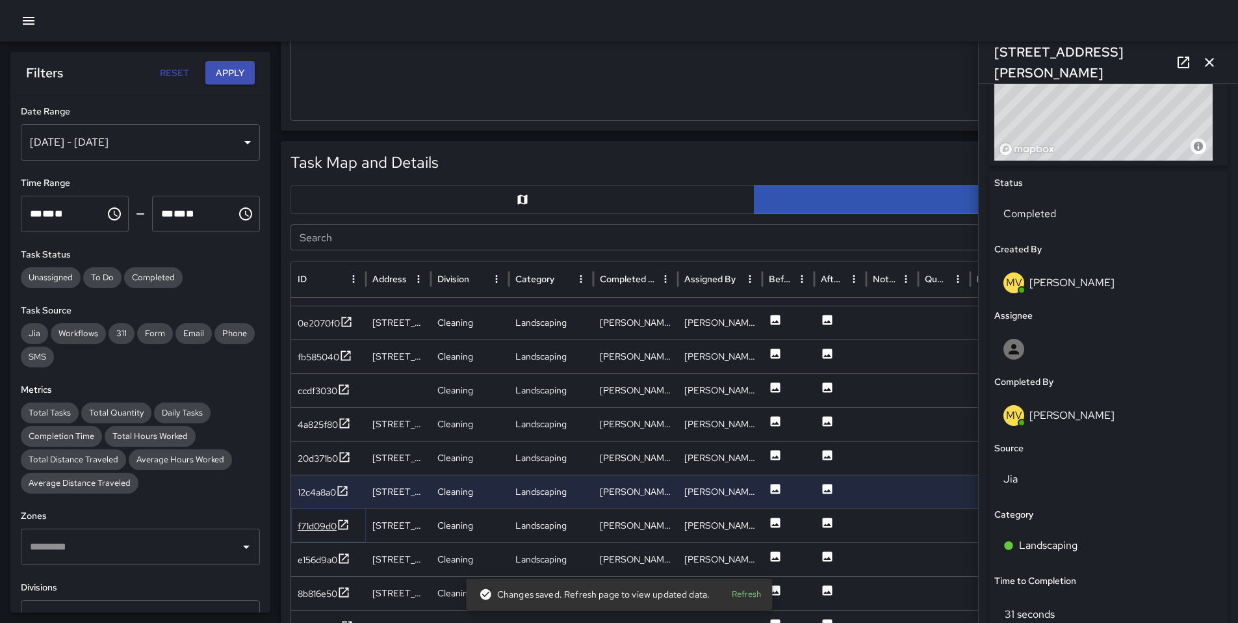
click at [318, 528] on div "f71d09d0" at bounding box center [317, 525] width 39 height 13
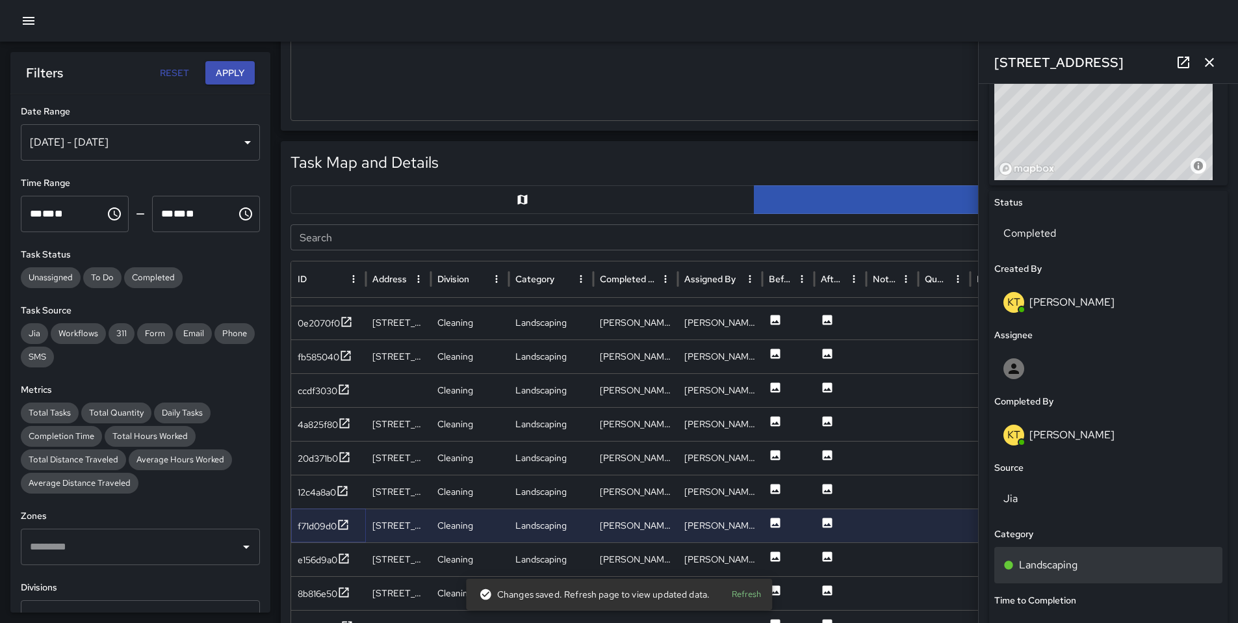
scroll to position [569, 0]
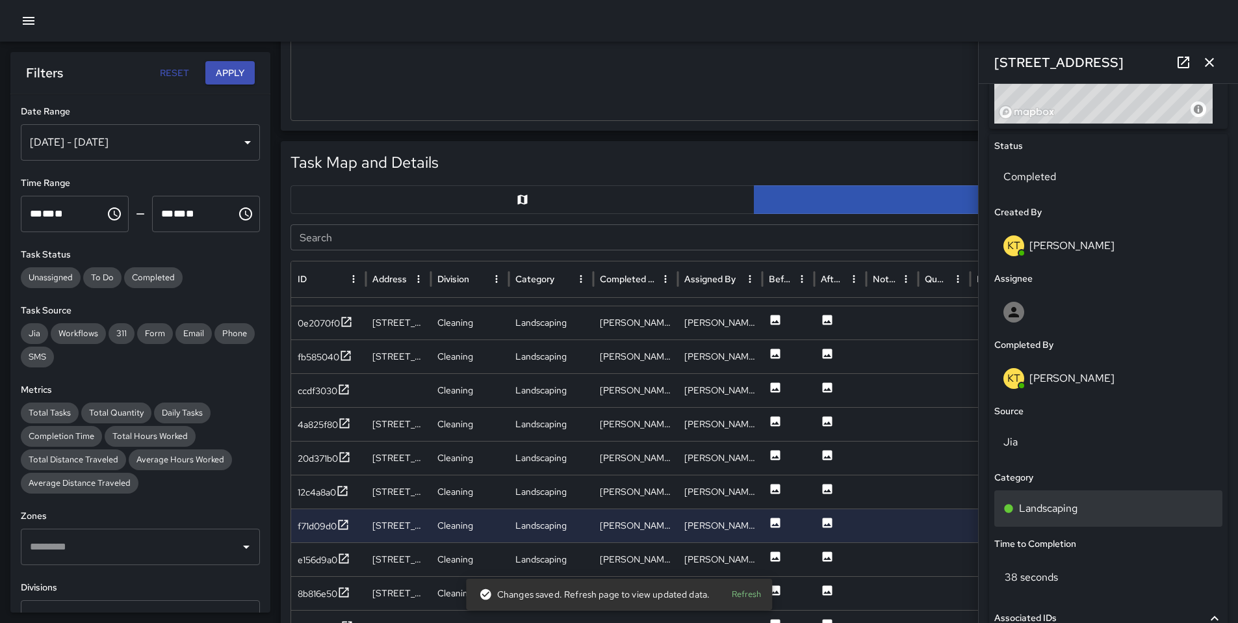
click at [1035, 507] on p "Landscaping" at bounding box center [1048, 509] width 59 height 16
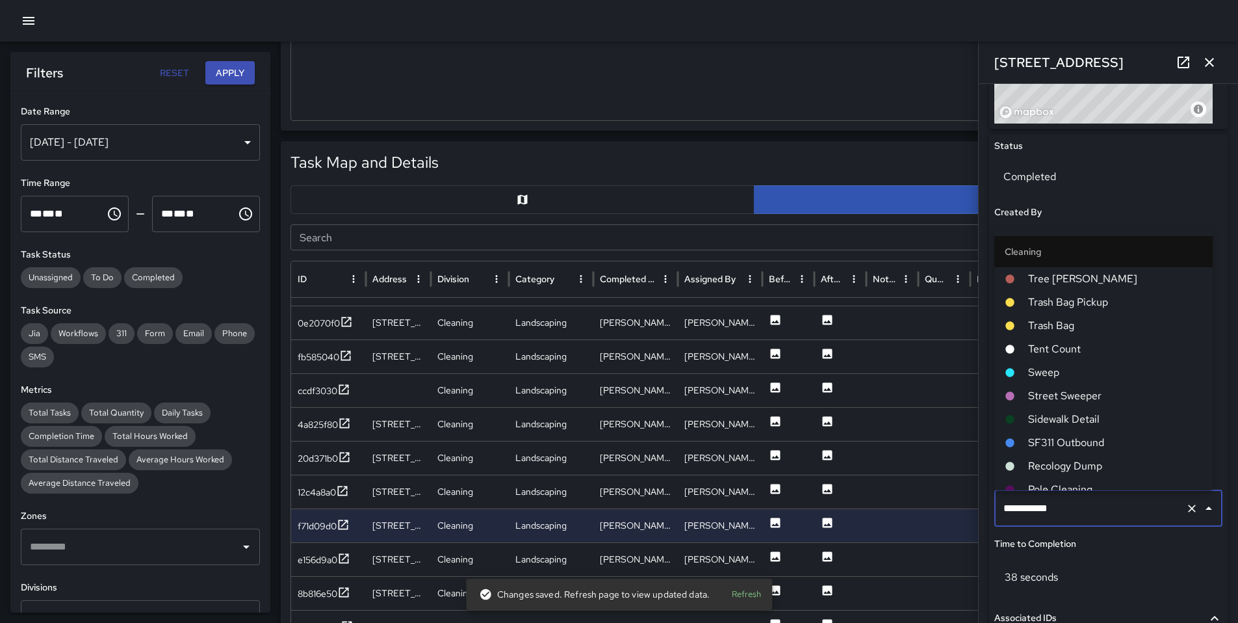
scroll to position [128, 0]
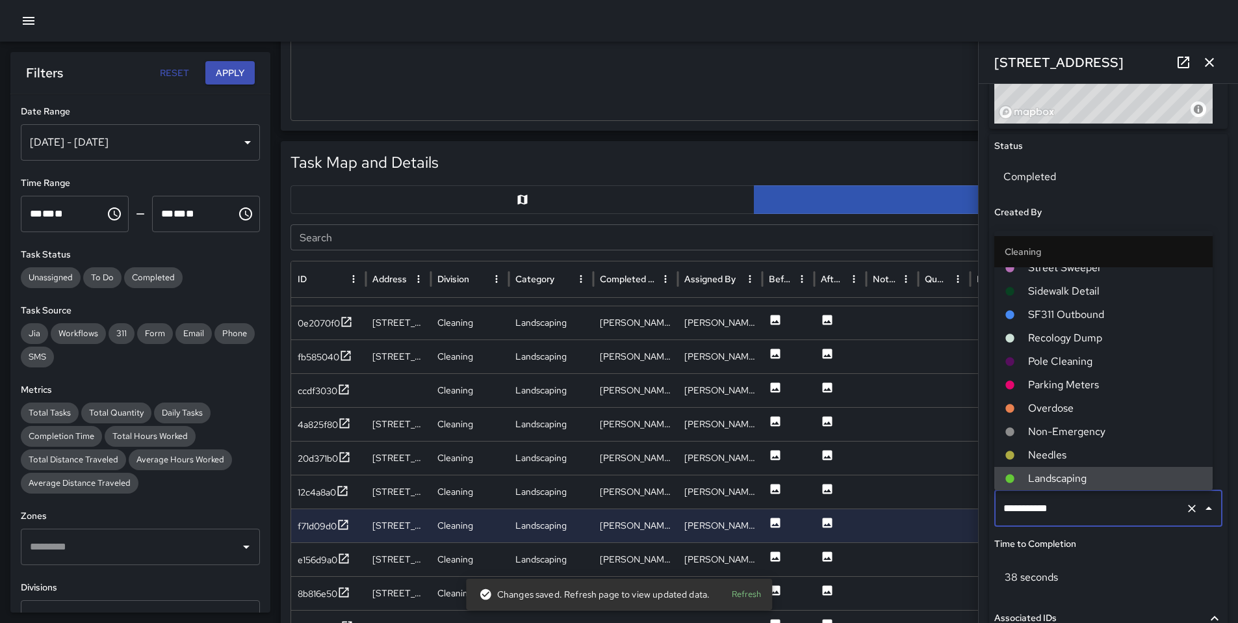
drag, startPoint x: 1064, startPoint y: 504, endPoint x: 955, endPoint y: 510, distance: 109.3
click at [957, 510] on div "Task Map and Details Export CSV Export Images Search Search ID Address Division…" at bounding box center [754, 465] width 947 height 649
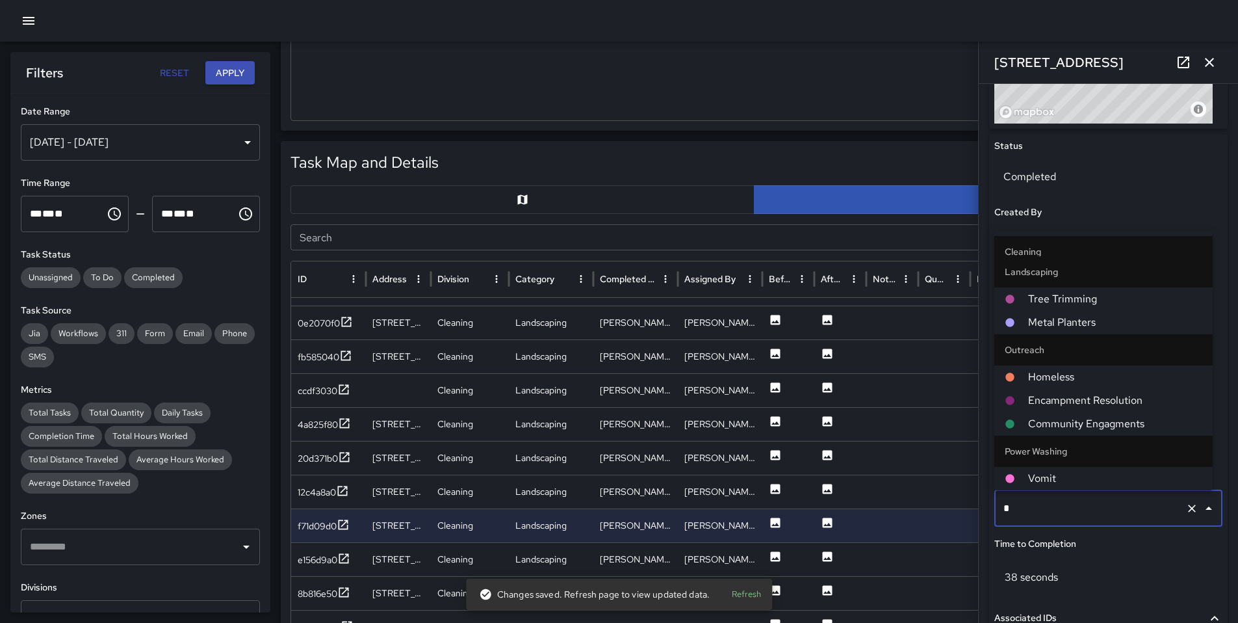
scroll to position [0, 0]
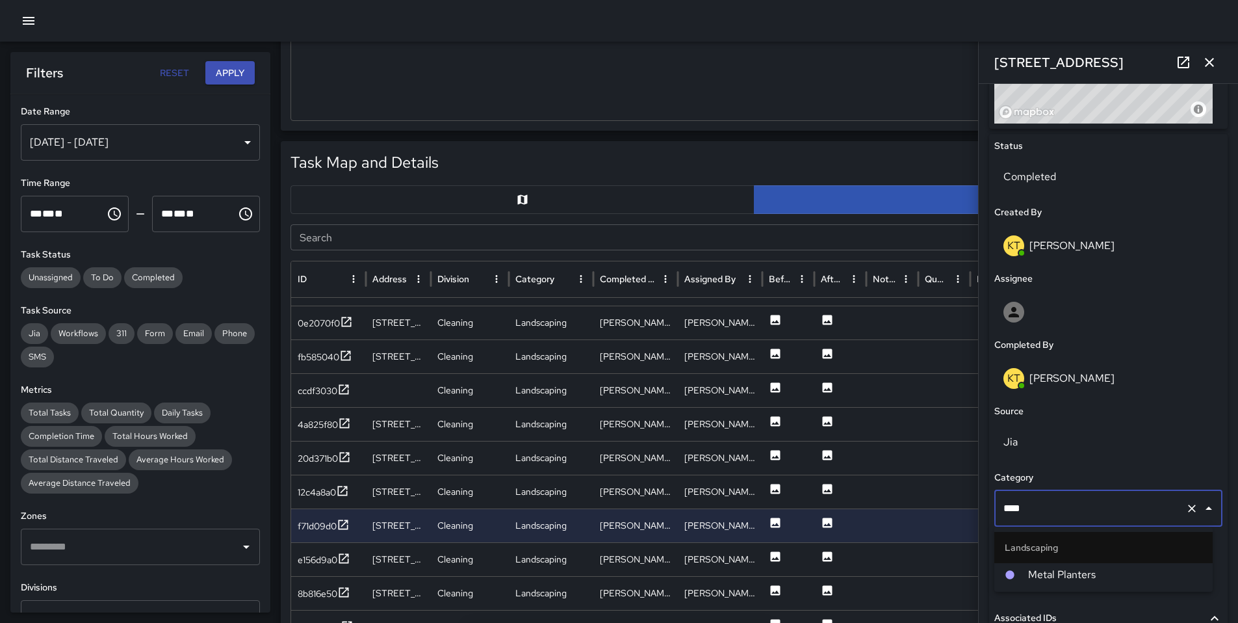
type input "*****"
click at [1024, 576] on div at bounding box center [1016, 574] width 23 height 10
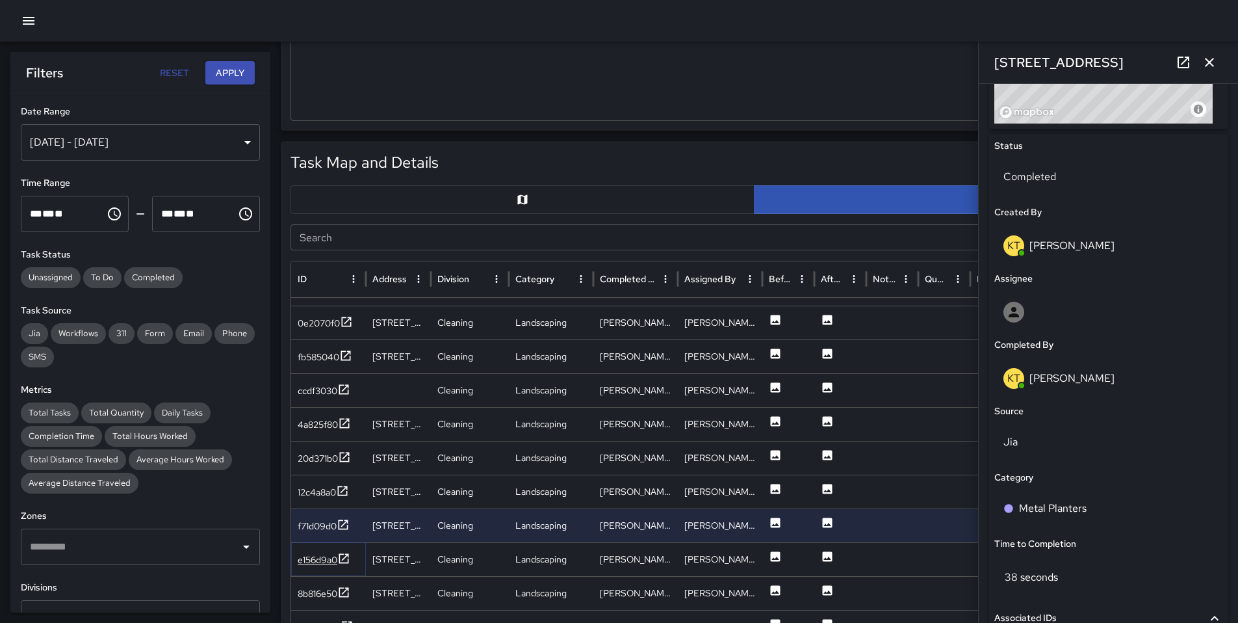
click at [316, 560] on div "e156d9a0" at bounding box center [318, 559] width 40 height 13
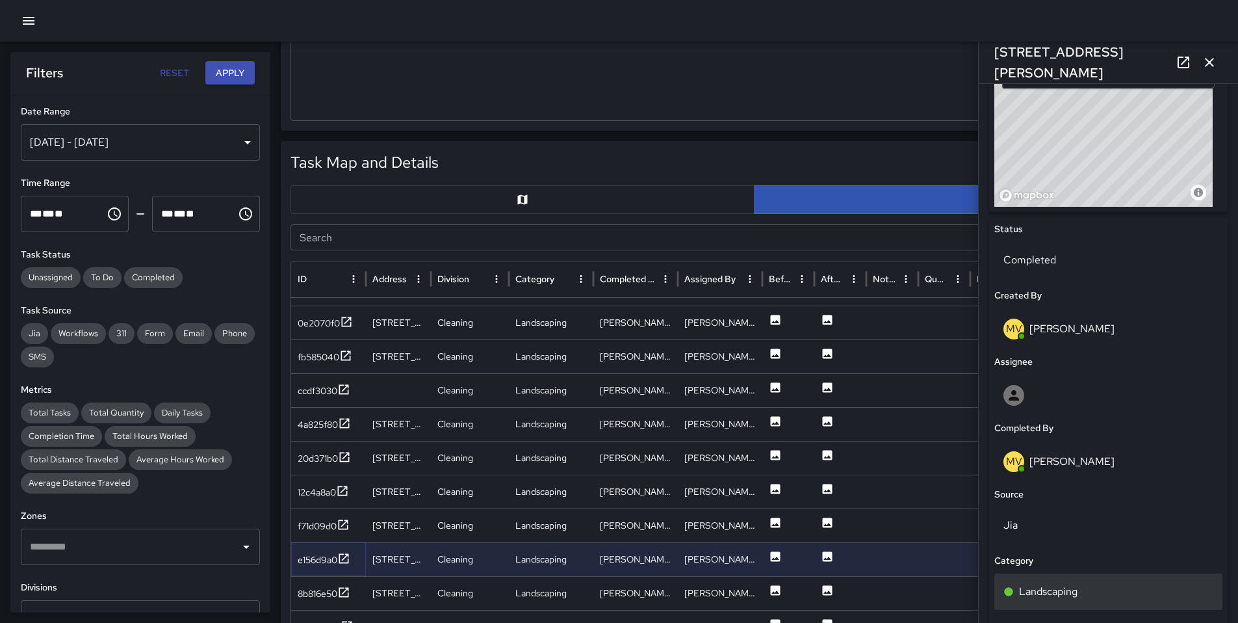
scroll to position [549, 0]
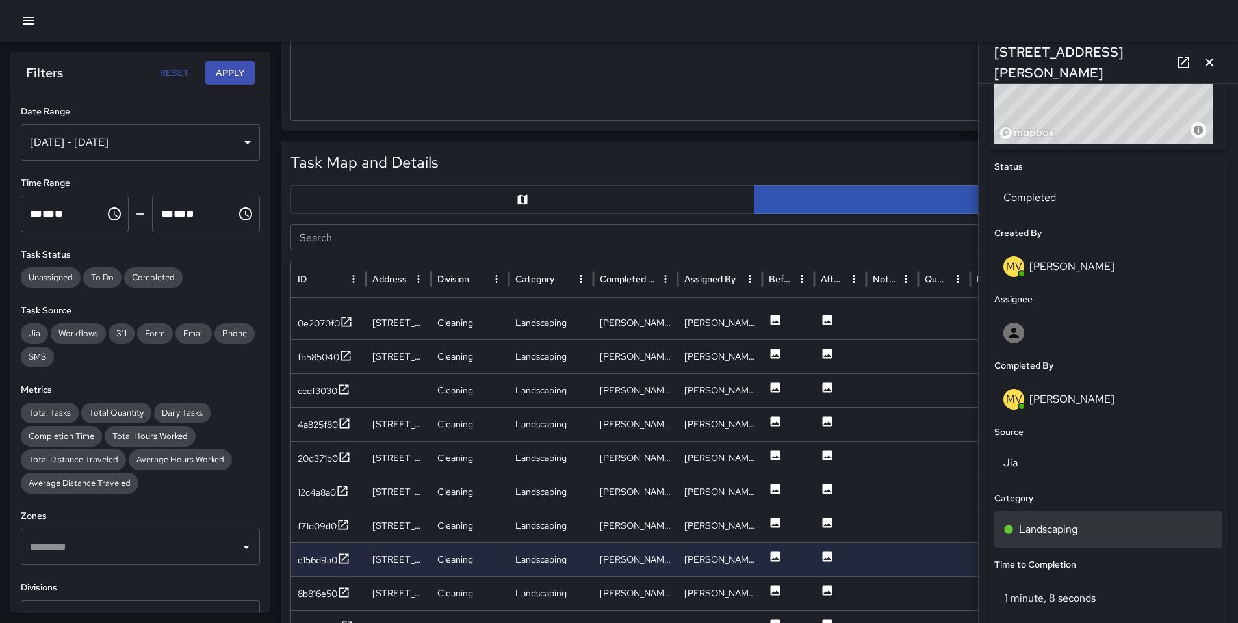
click at [1030, 532] on p "Landscaping" at bounding box center [1048, 529] width 59 height 16
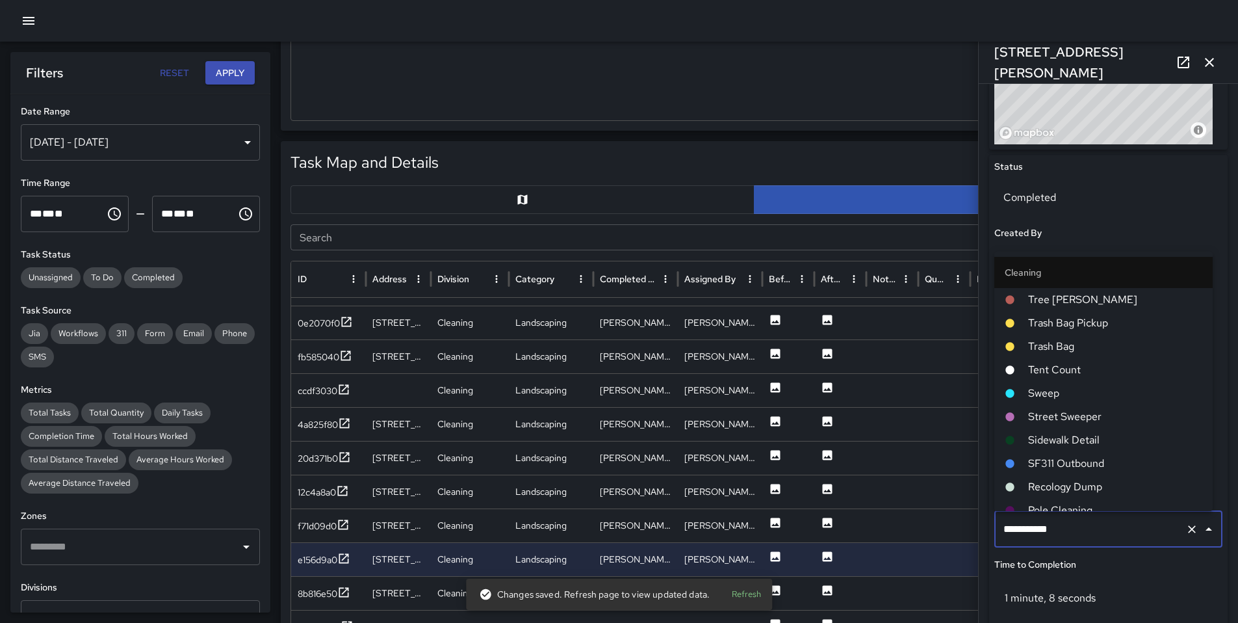
scroll to position [128, 0]
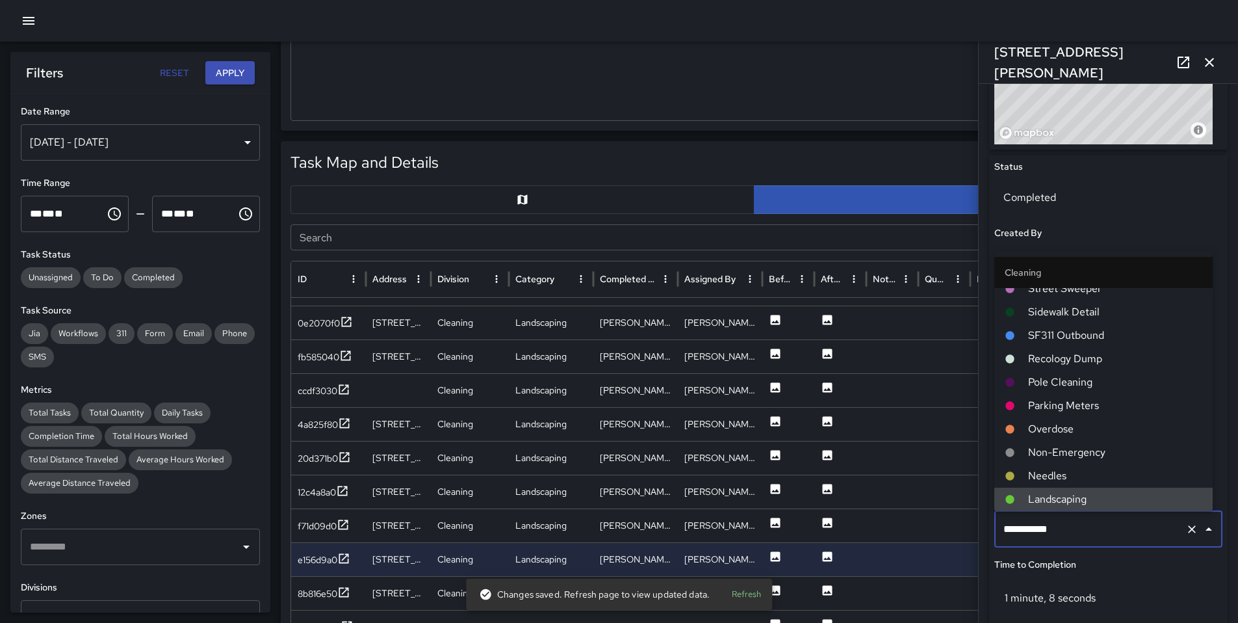
drag, startPoint x: 1068, startPoint y: 528, endPoint x: 896, endPoint y: 521, distance: 172.4
click at [900, 519] on div "Task Map and Details Export CSV Export Images Search Search ID Address Division…" at bounding box center [754, 465] width 947 height 649
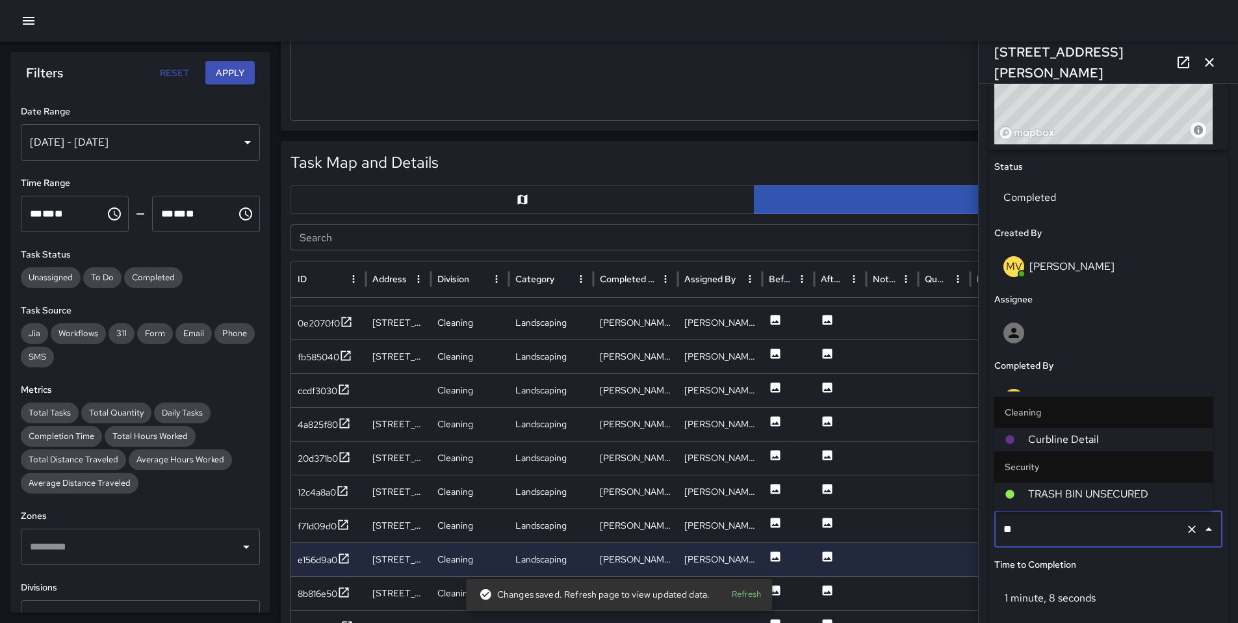
scroll to position [0, 0]
type input "***"
click at [1017, 441] on div at bounding box center [1016, 439] width 23 height 10
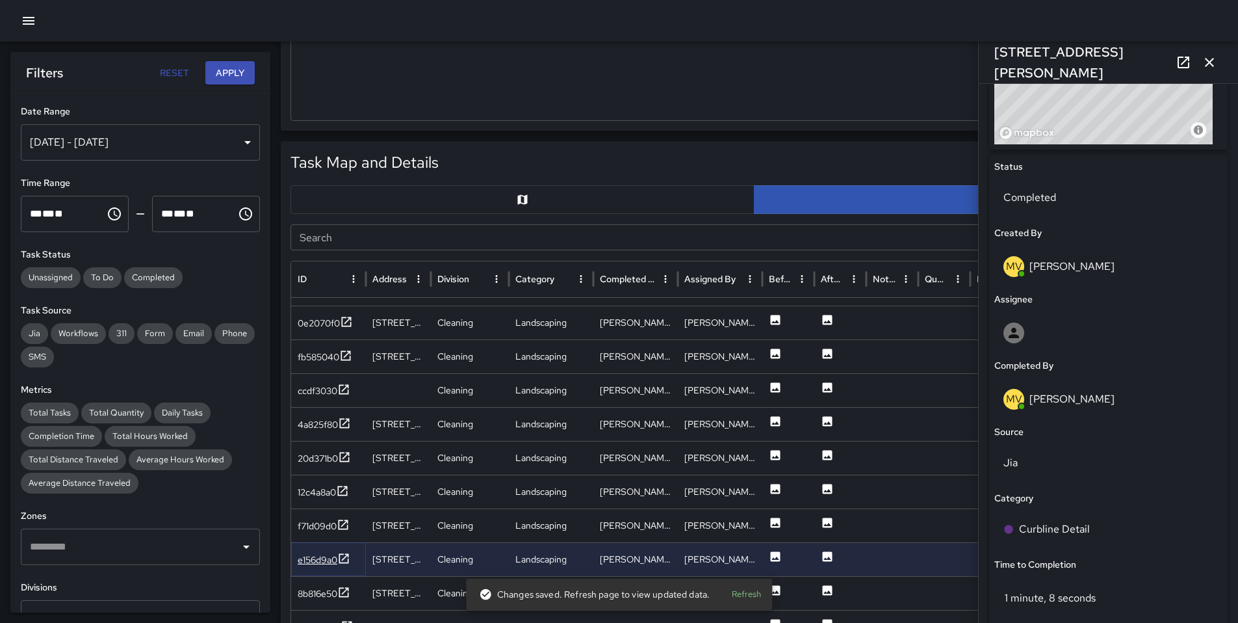
click at [310, 557] on div "e156d9a0" at bounding box center [318, 559] width 40 height 13
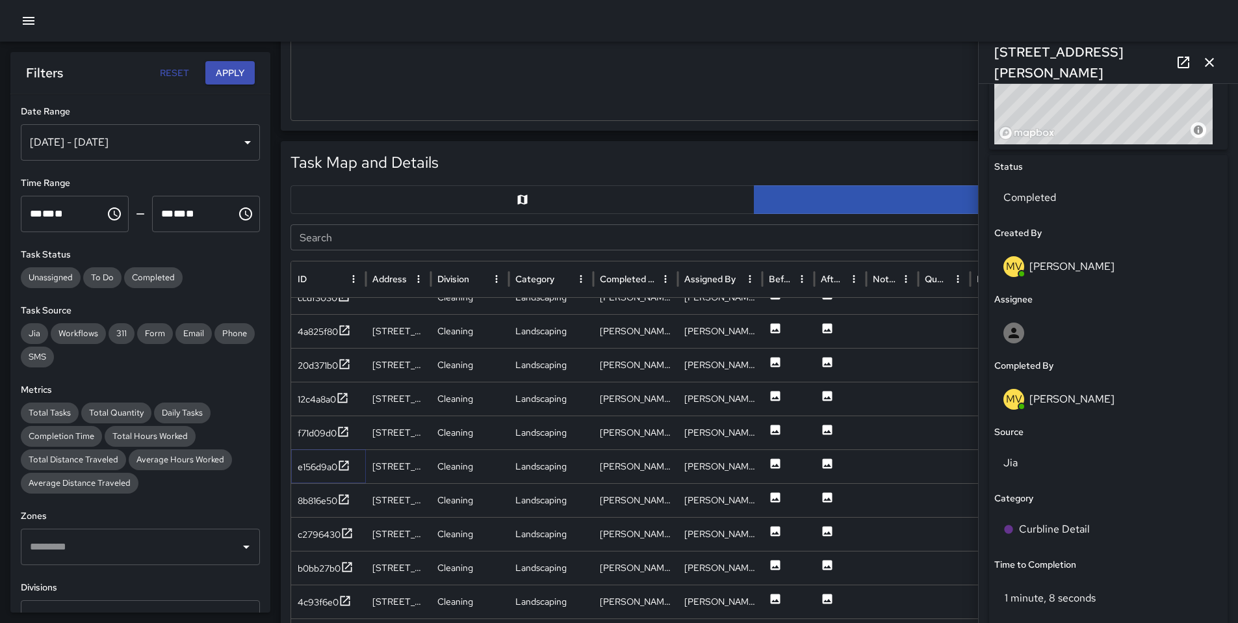
scroll to position [208, 0]
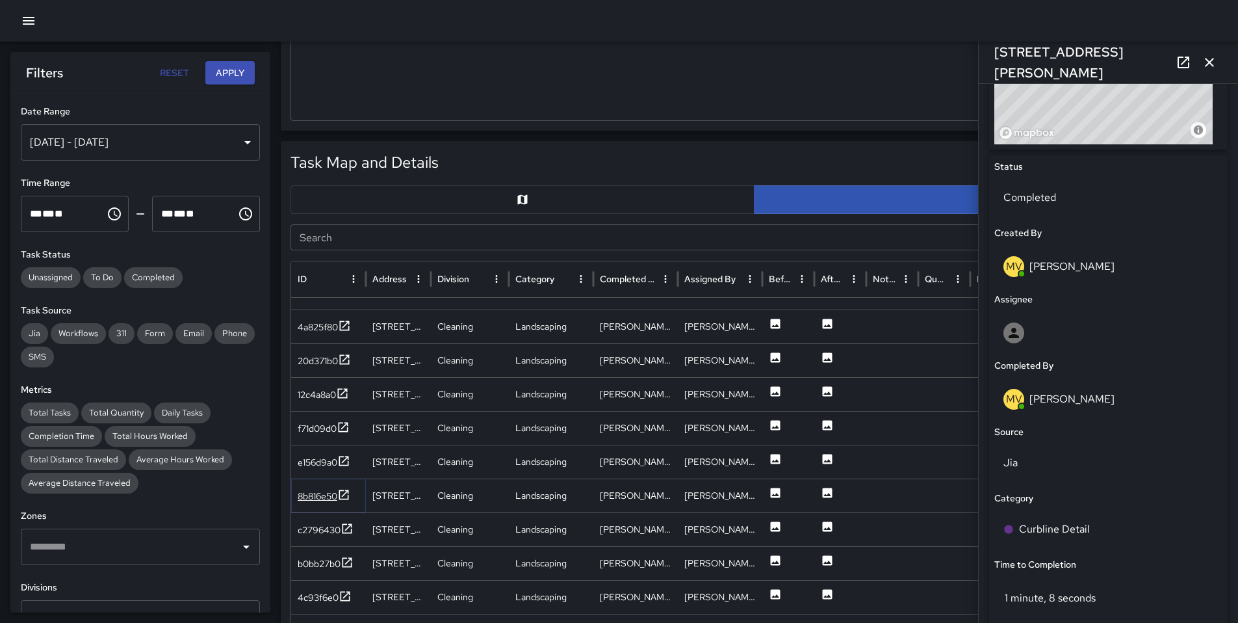
click at [324, 495] on div "8b816e50" at bounding box center [318, 495] width 40 height 13
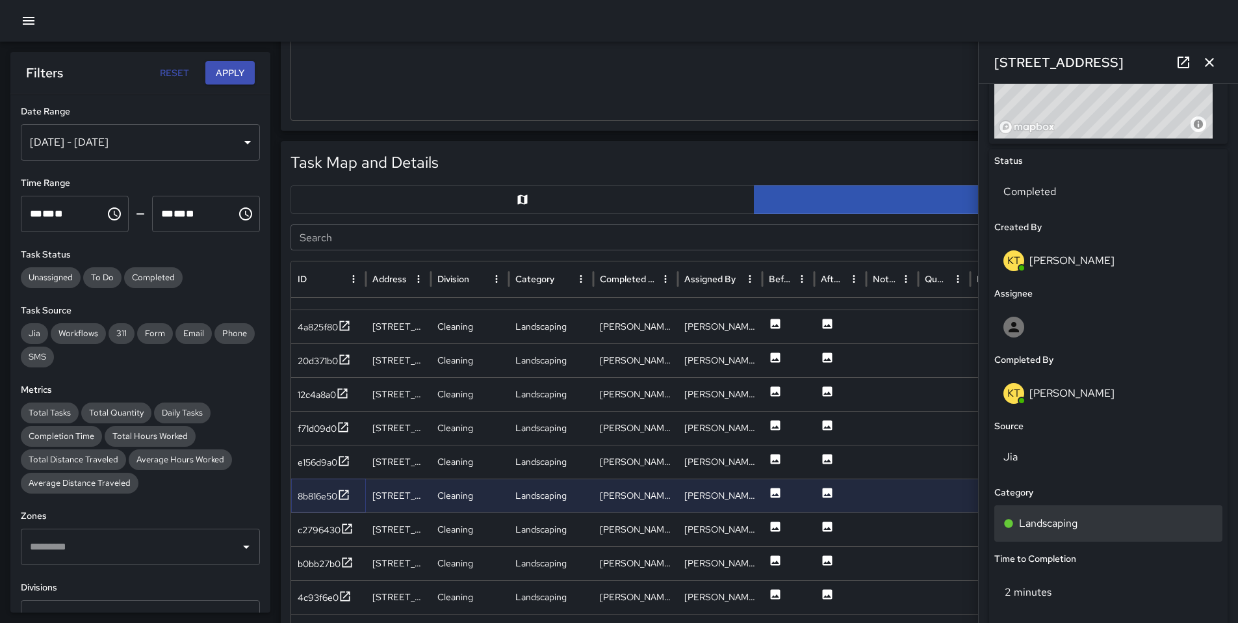
scroll to position [577, 0]
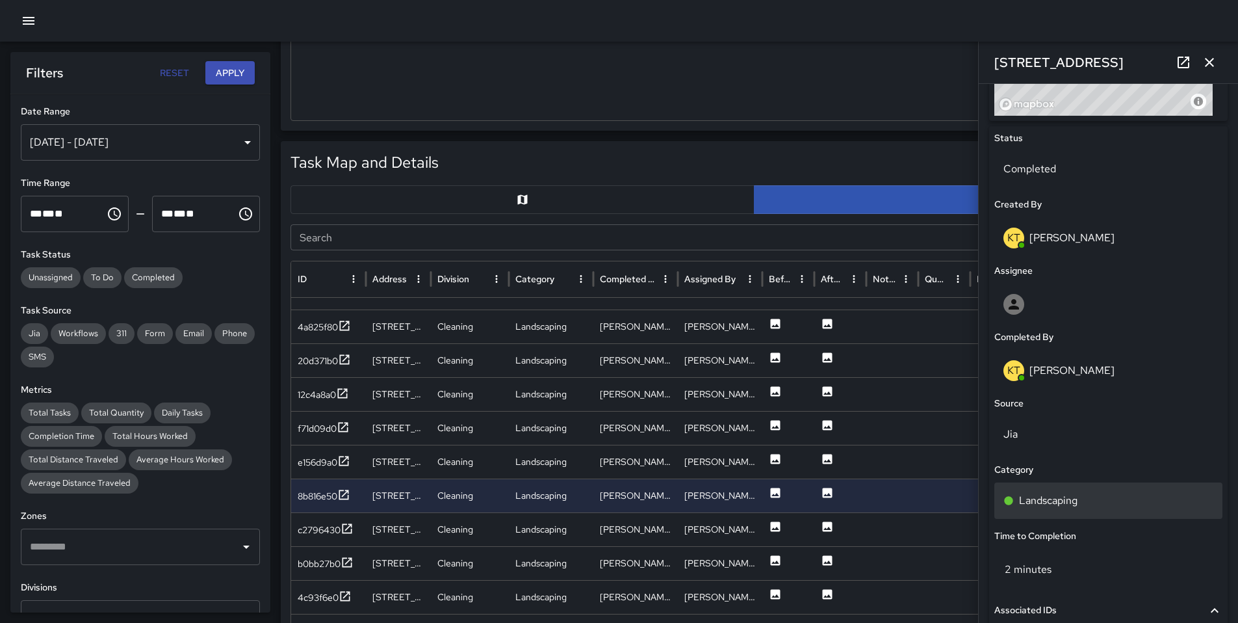
click at [1068, 506] on p "Landscaping" at bounding box center [1048, 501] width 59 height 16
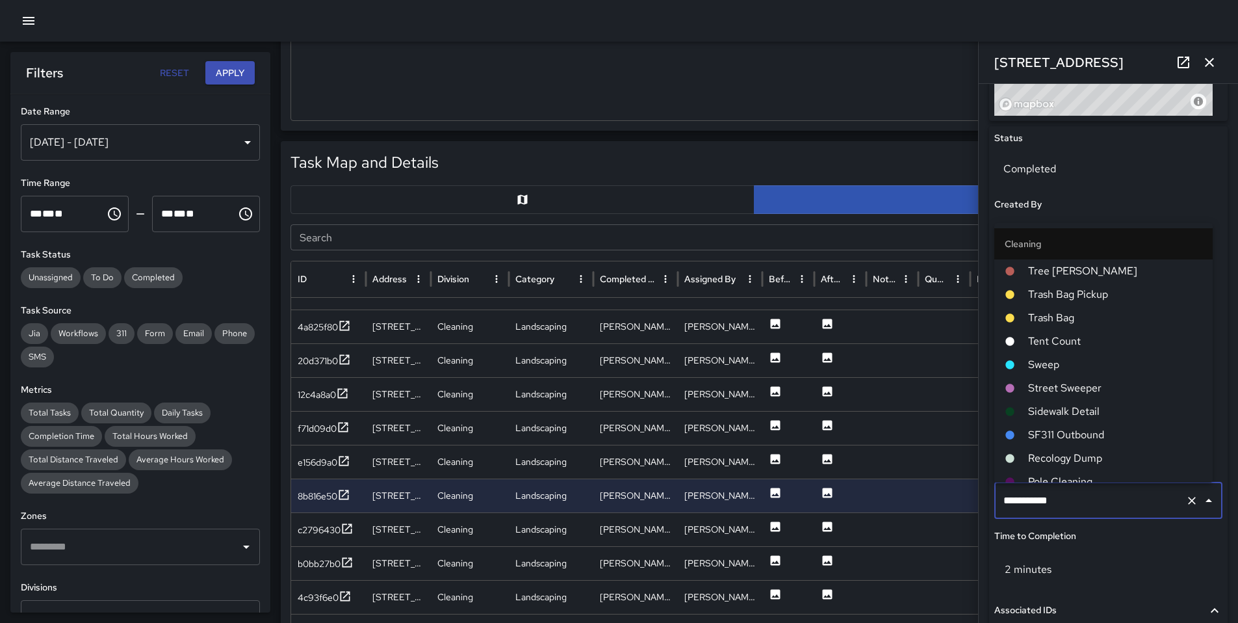
scroll to position [128, 0]
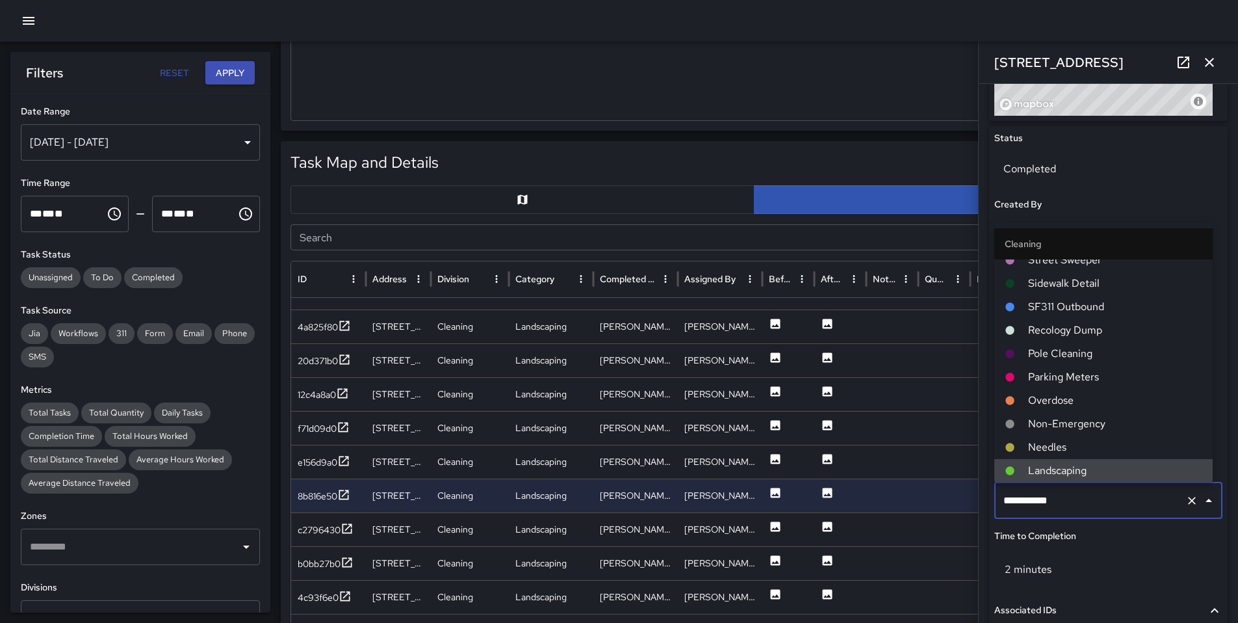
drag, startPoint x: 1059, startPoint y: 499, endPoint x: 937, endPoint y: 491, distance: 121.8
click at [945, 488] on div "Task Map and Details Export CSV Export Images Search Search ID Address Division…" at bounding box center [754, 465] width 947 height 649
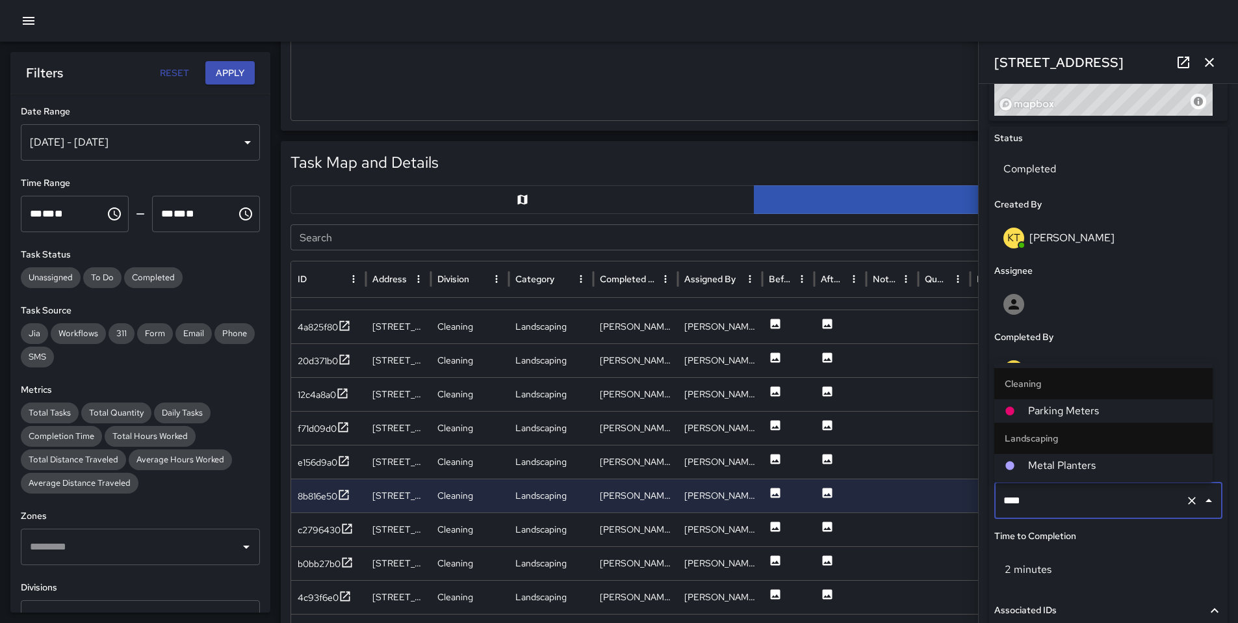
type input "*****"
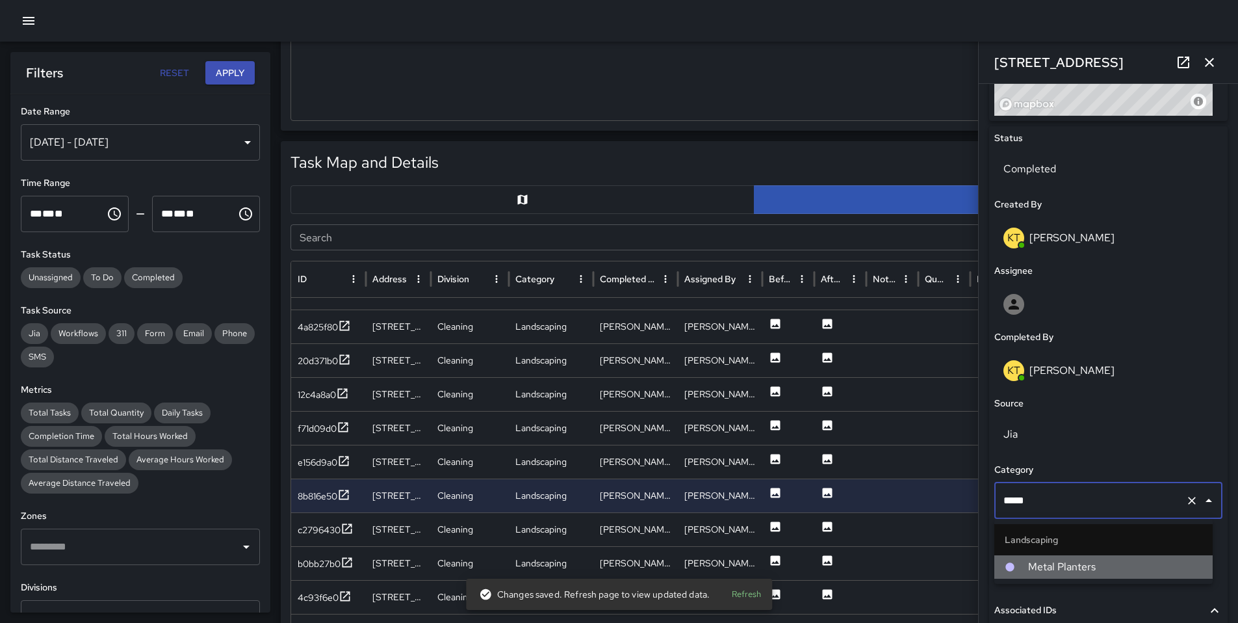
click at [1061, 563] on span "Metal Planters" at bounding box center [1115, 567] width 174 height 16
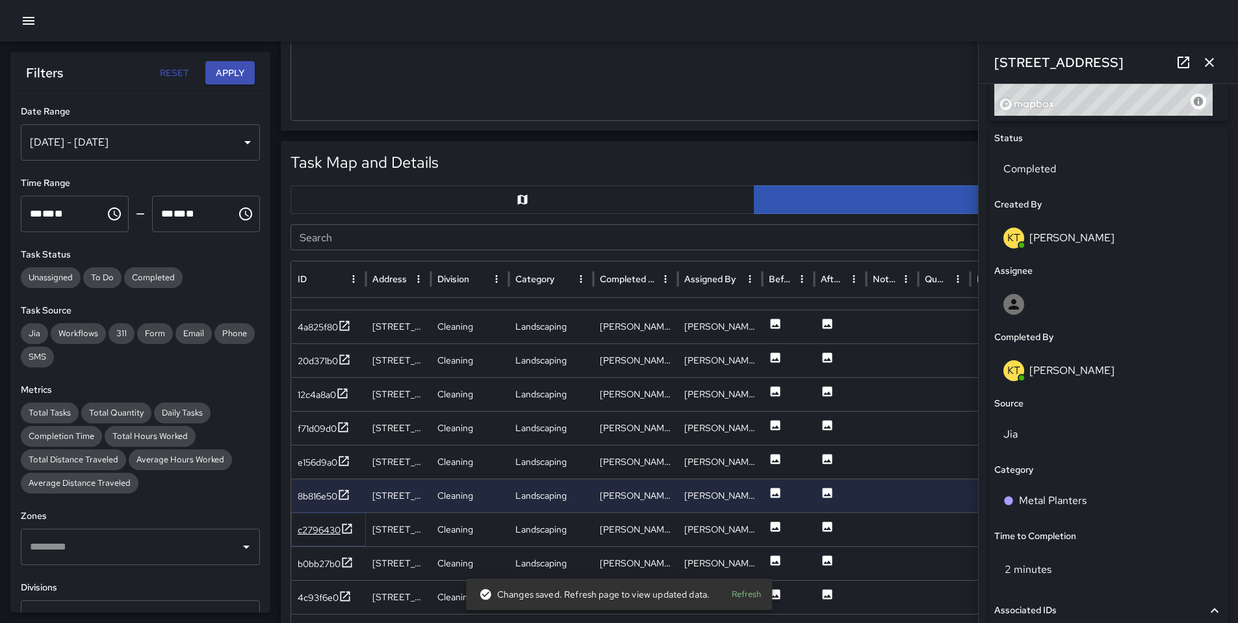
click at [326, 529] on div "c2796430" at bounding box center [319, 529] width 43 height 13
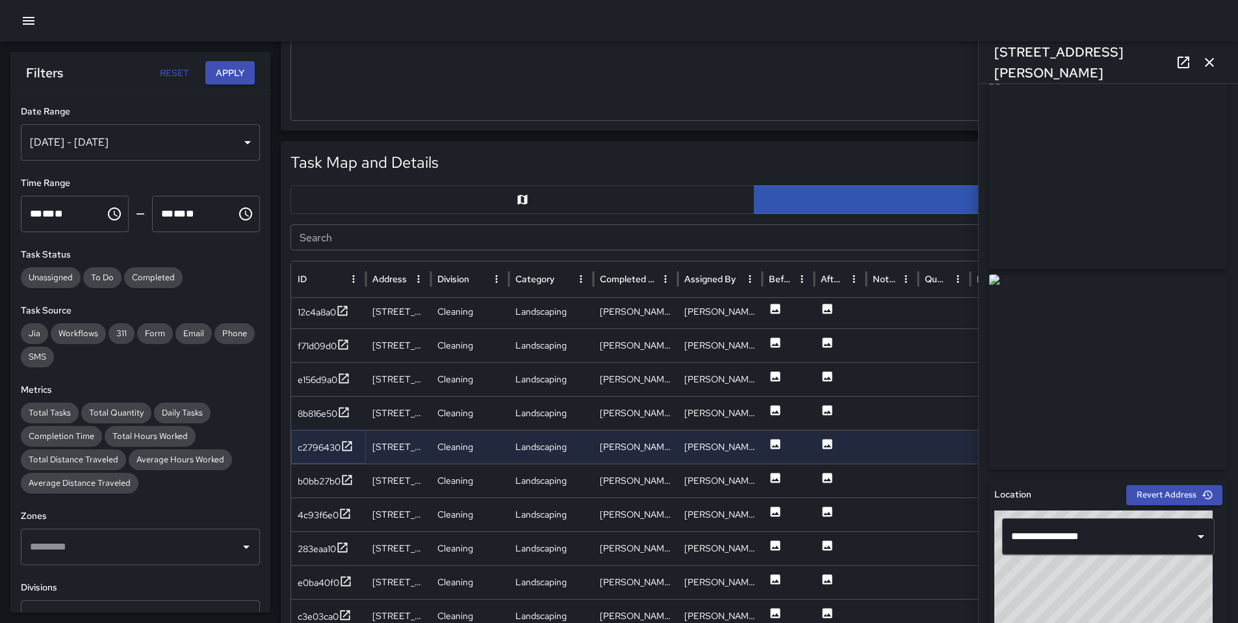
scroll to position [310, 0]
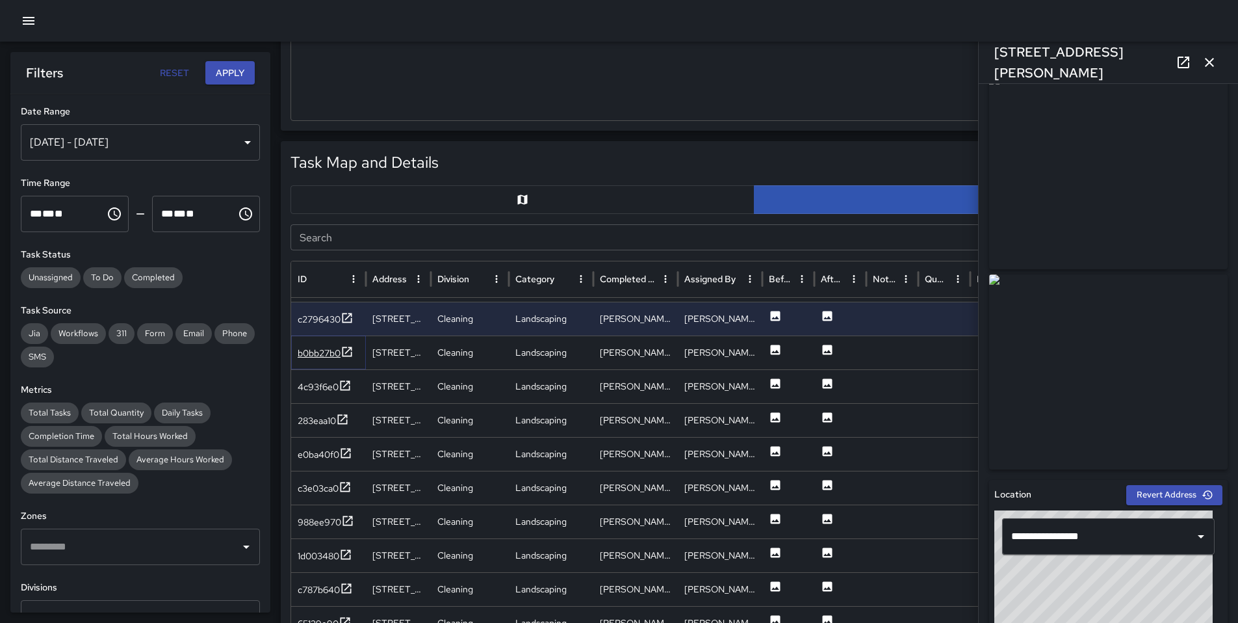
click at [306, 354] on div "b0bb27b0" at bounding box center [319, 352] width 43 height 13
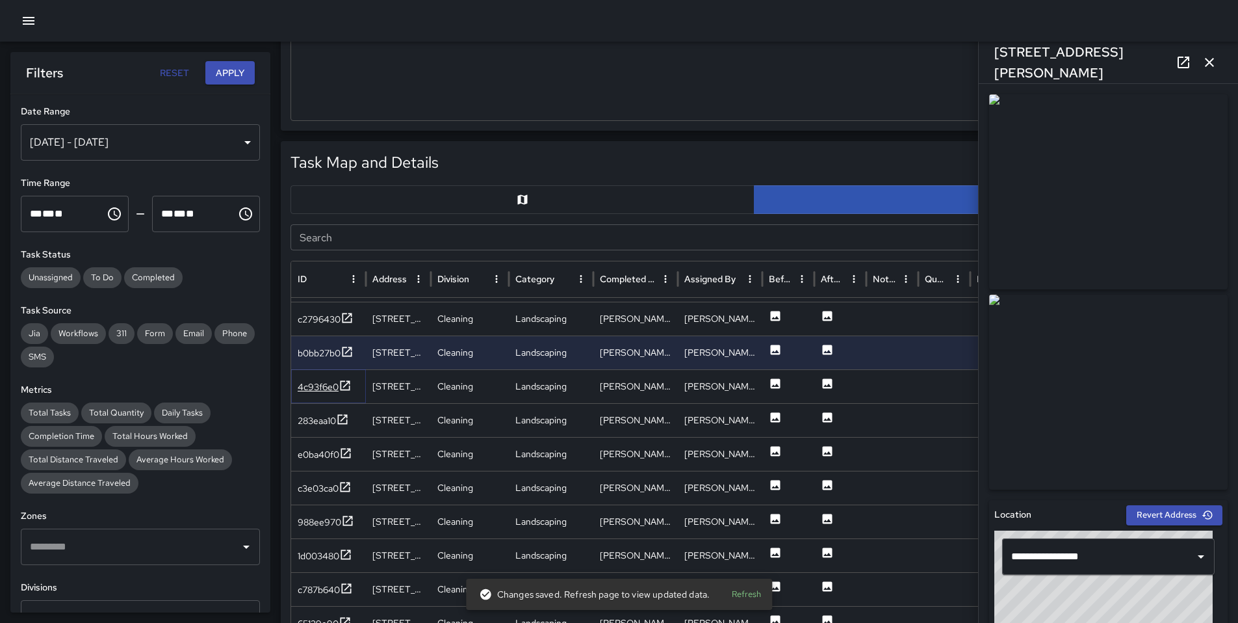
click at [327, 393] on div "4c93f6e0" at bounding box center [318, 386] width 41 height 13
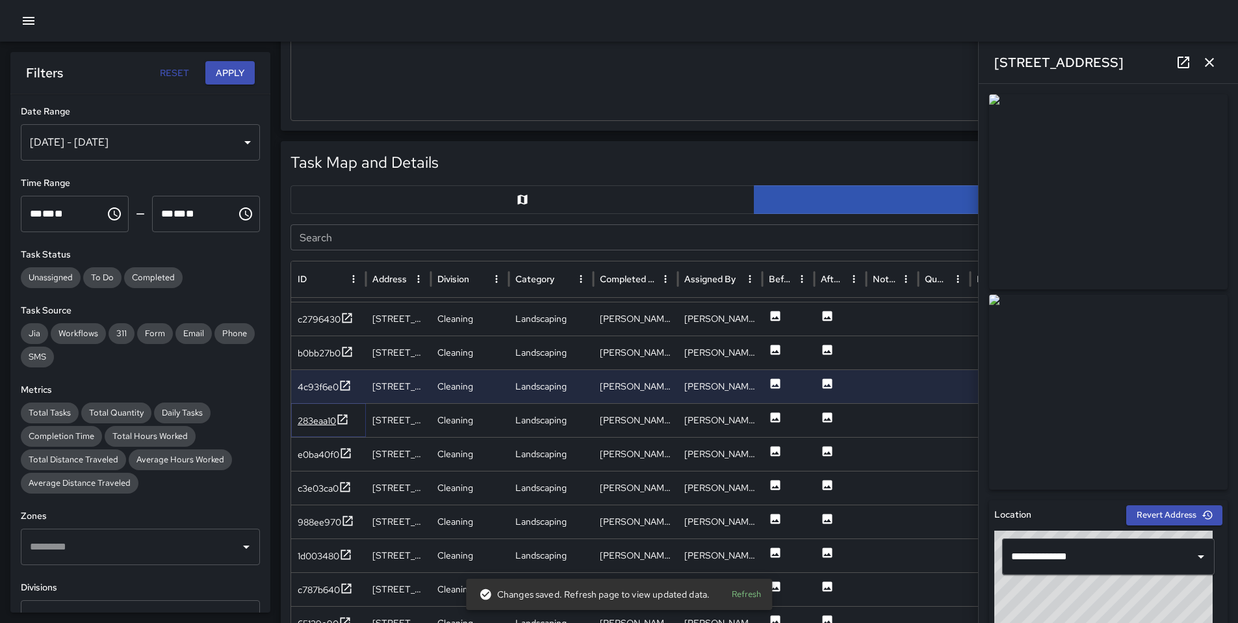
click at [314, 421] on div "283eaa10" at bounding box center [317, 420] width 38 height 13
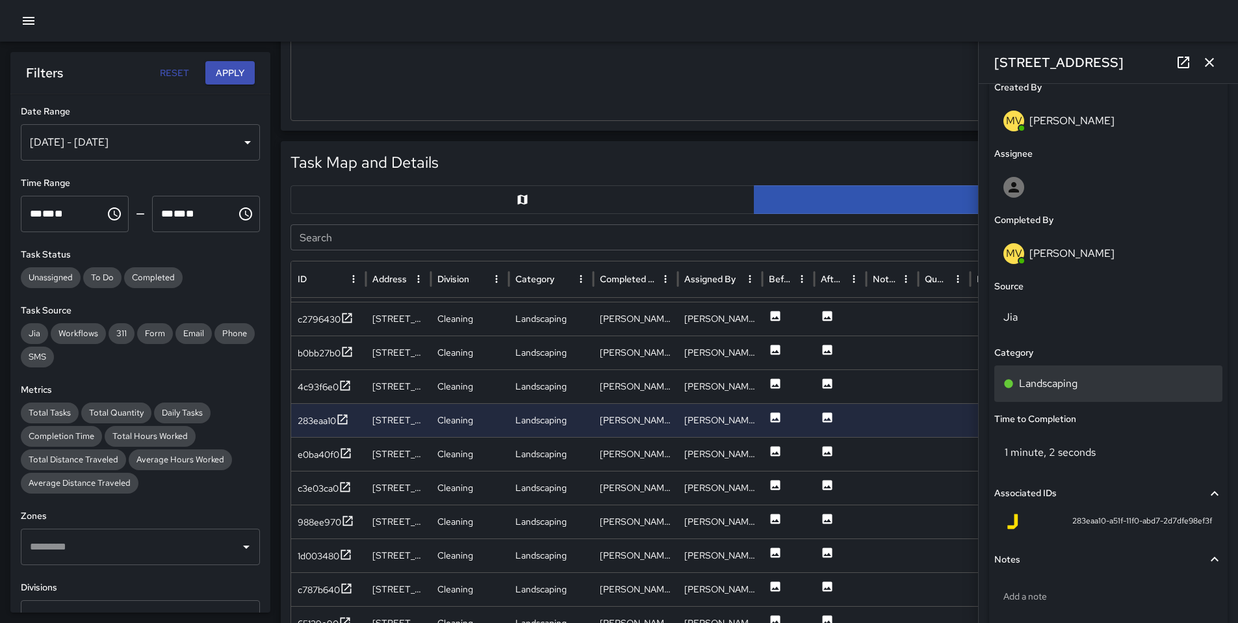
click at [1050, 376] on p "Landscaping" at bounding box center [1048, 384] width 59 height 16
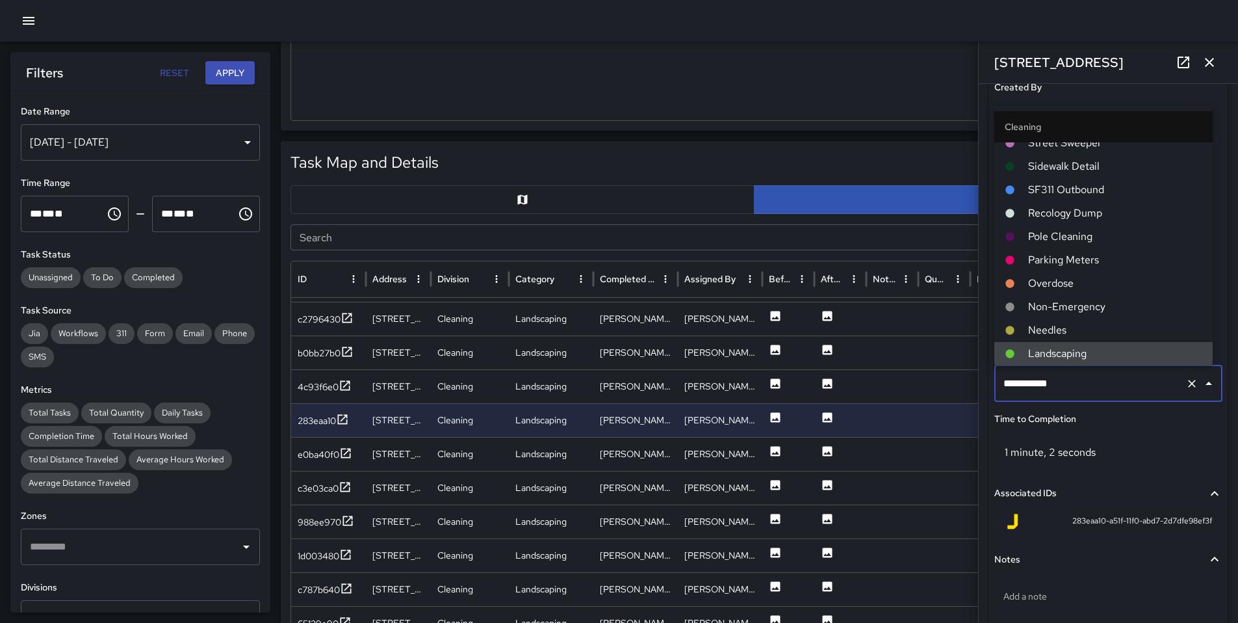
drag, startPoint x: 1079, startPoint y: 389, endPoint x: 926, endPoint y: 375, distance: 153.4
click at [926, 375] on div "Task Map and Details Export CSV Export Images Search Search ID Address Division…" at bounding box center [754, 465] width 947 height 649
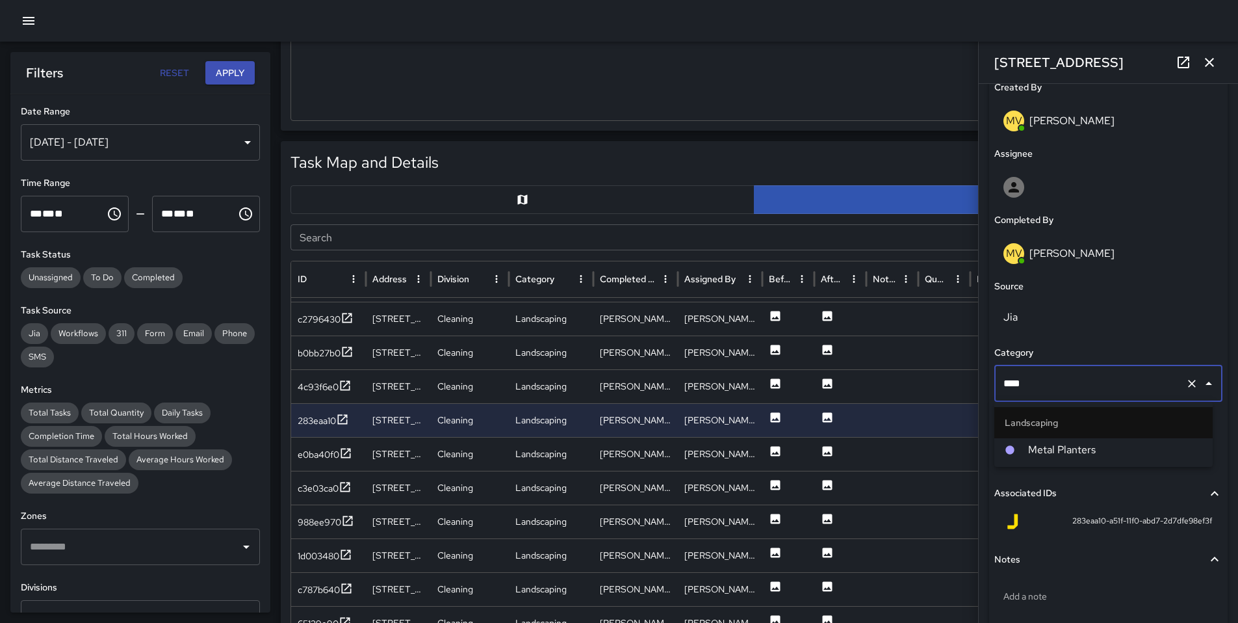
type input "*****"
click at [1067, 450] on span "Metal Planters" at bounding box center [1115, 450] width 174 height 16
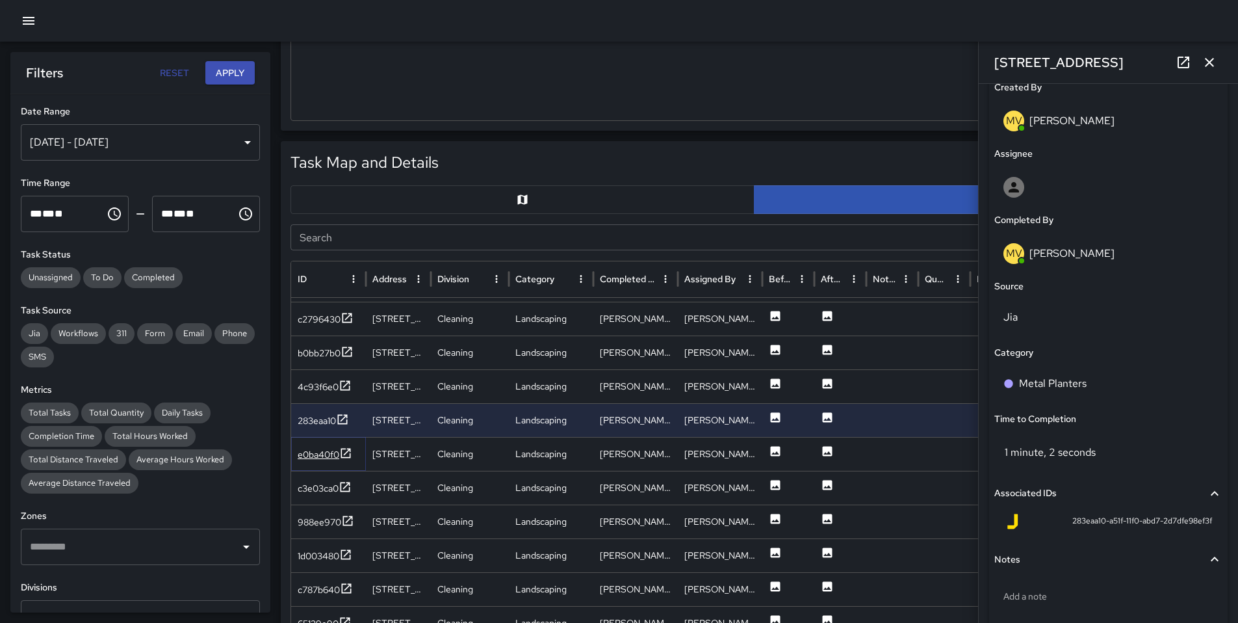
click at [314, 460] on div "e0ba40f0" at bounding box center [325, 455] width 55 height 16
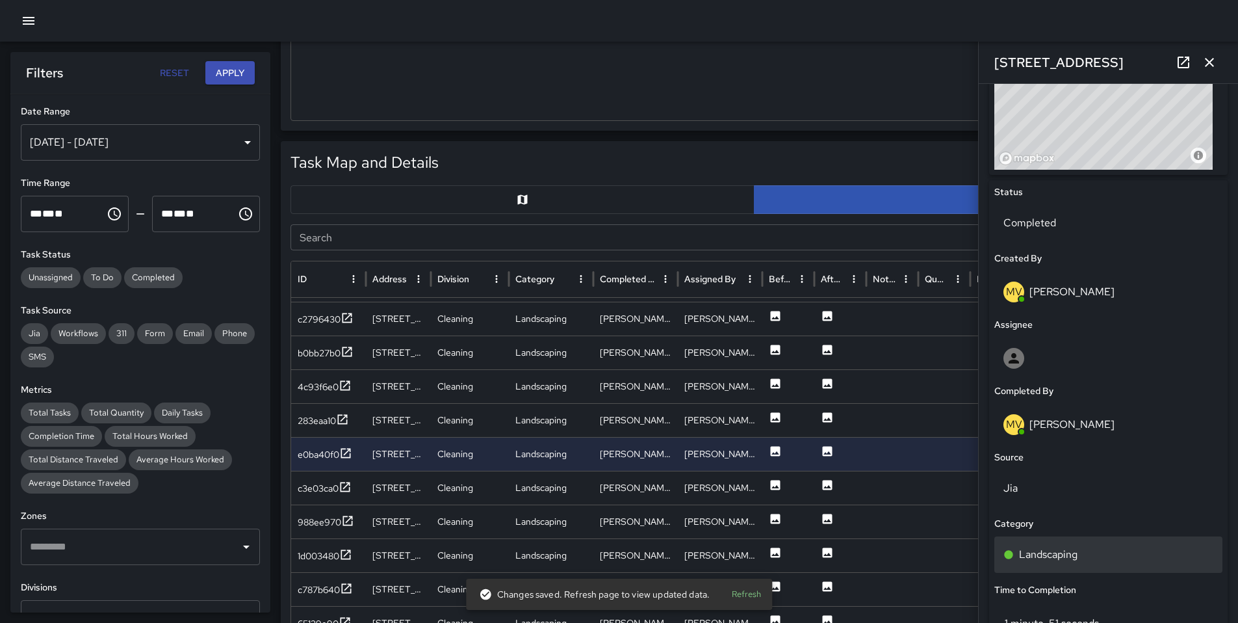
click at [1050, 554] on p "Landscaping" at bounding box center [1048, 555] width 59 height 16
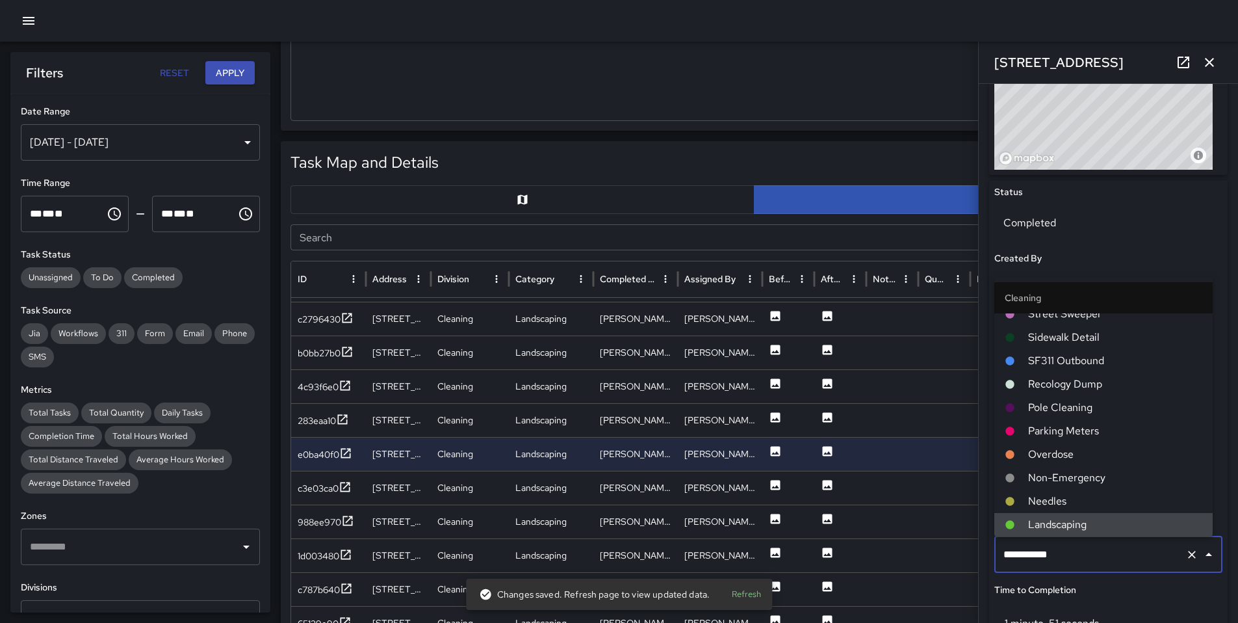
drag, startPoint x: 1075, startPoint y: 554, endPoint x: 894, endPoint y: 540, distance: 181.3
click at [924, 539] on div "Task Map and Details Export CSV Export Images Search Search ID Address Division…" at bounding box center [754, 465] width 947 height 649
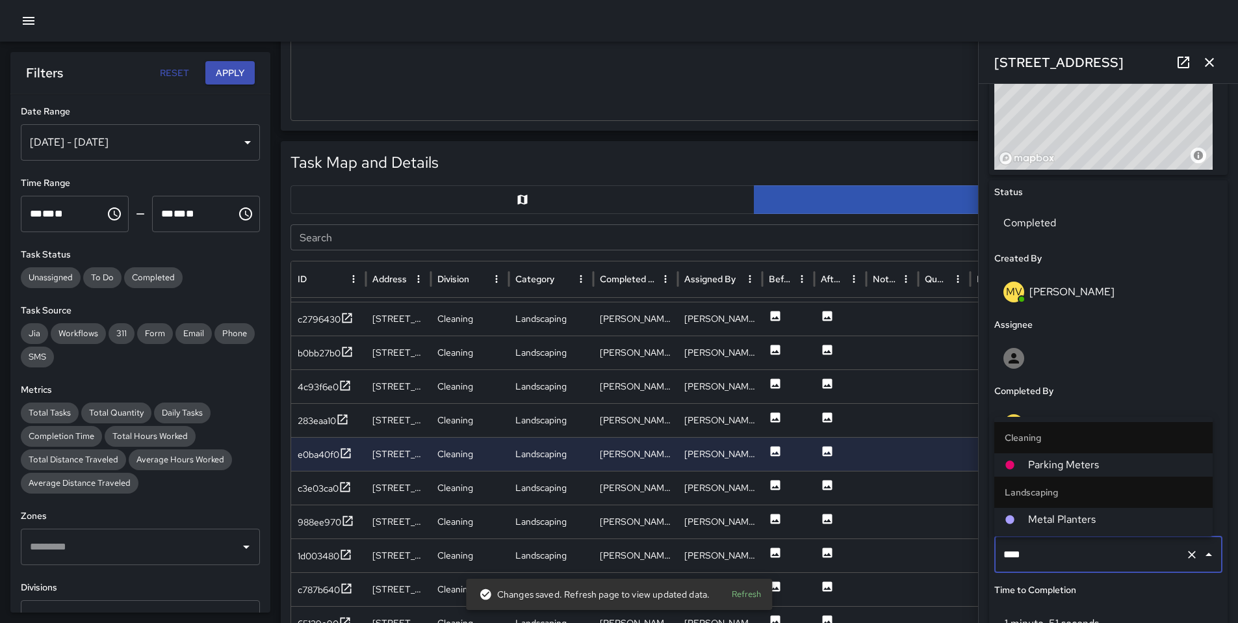
type input "*****"
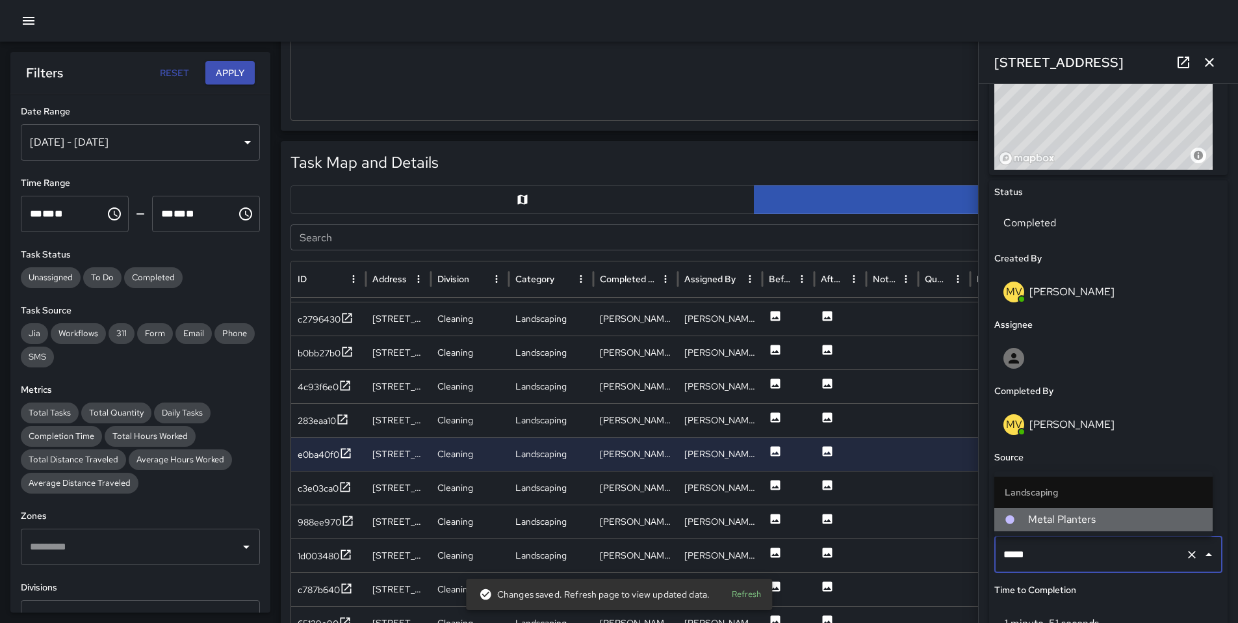
click at [1052, 522] on span "Metal Planters" at bounding box center [1115, 520] width 174 height 16
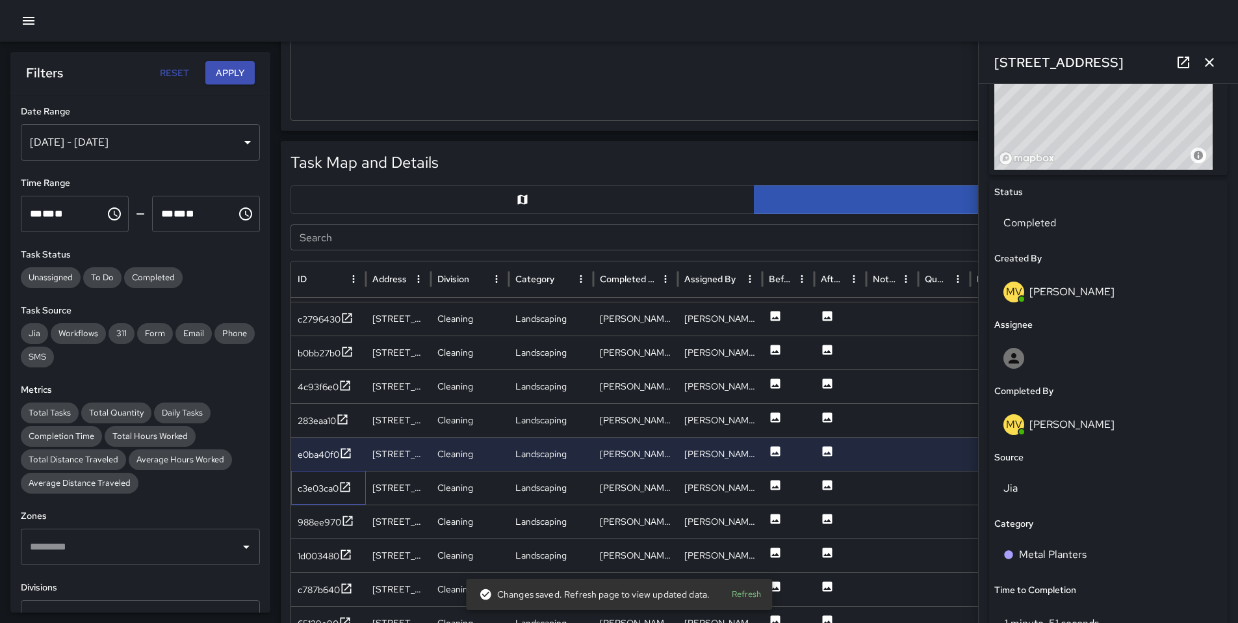
click at [296, 486] on div "c3e03ca0" at bounding box center [328, 488] width 75 height 34
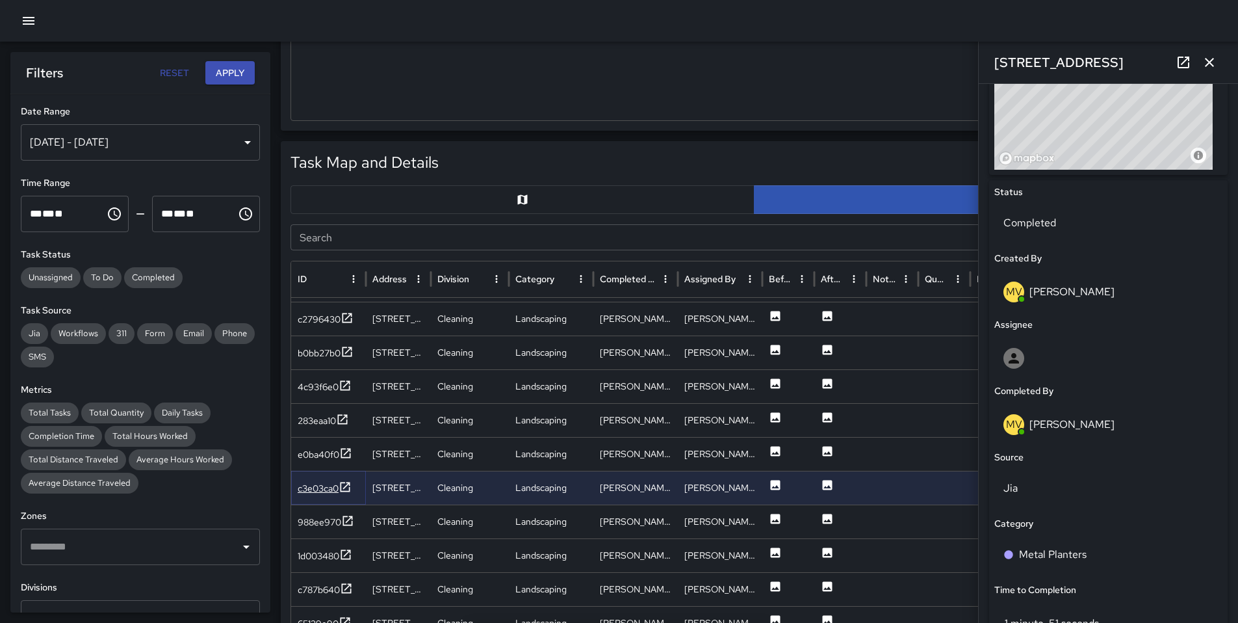
click at [300, 485] on div "c3e03ca0" at bounding box center [318, 488] width 41 height 13
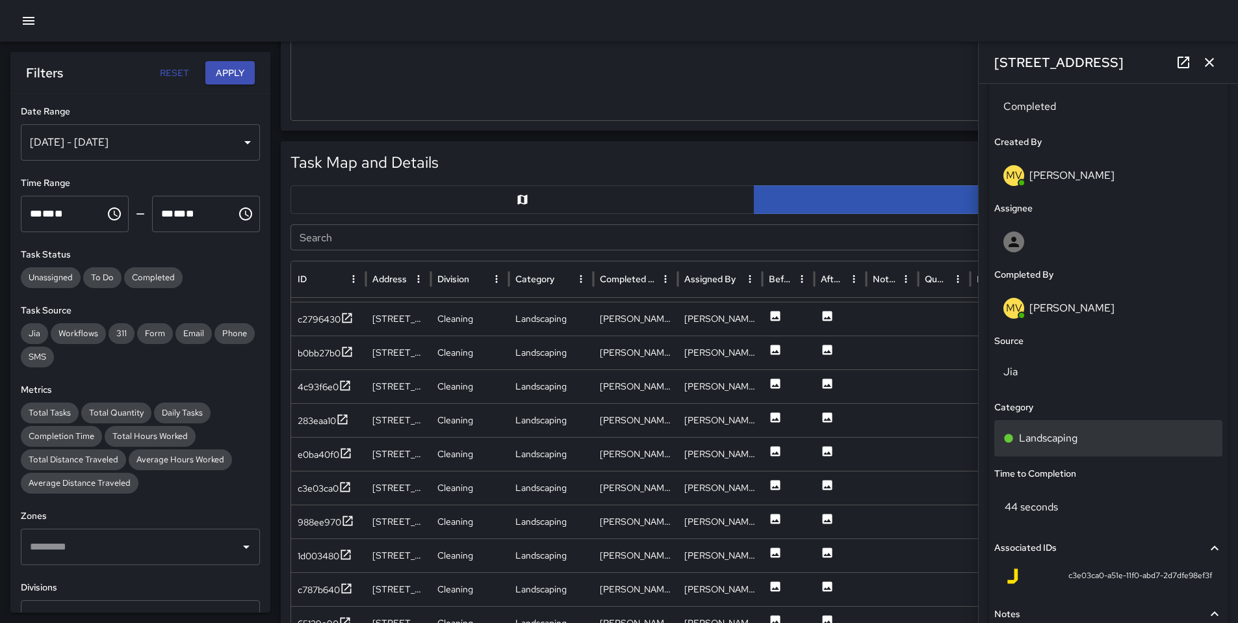
click at [1060, 443] on p "Landscaping" at bounding box center [1048, 438] width 59 height 16
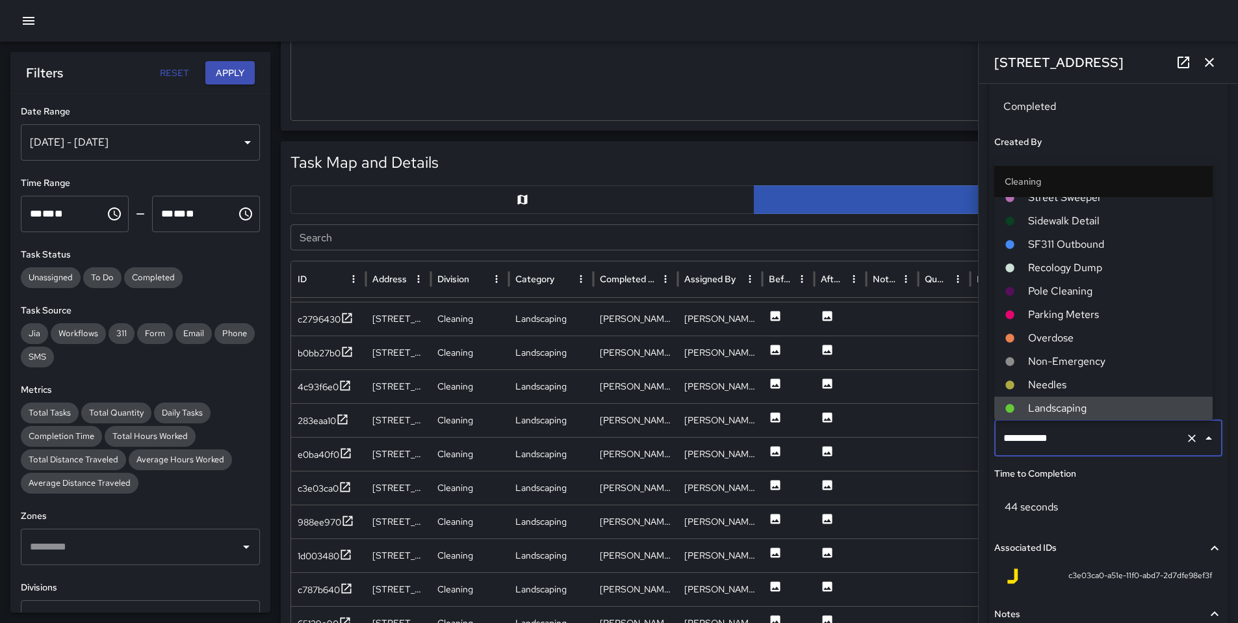
drag, startPoint x: 1081, startPoint y: 442, endPoint x: 919, endPoint y: 435, distance: 162.7
click at [919, 435] on div "Task Map and Details Export CSV Export Images Search Search ID Address Division…" at bounding box center [754, 465] width 947 height 649
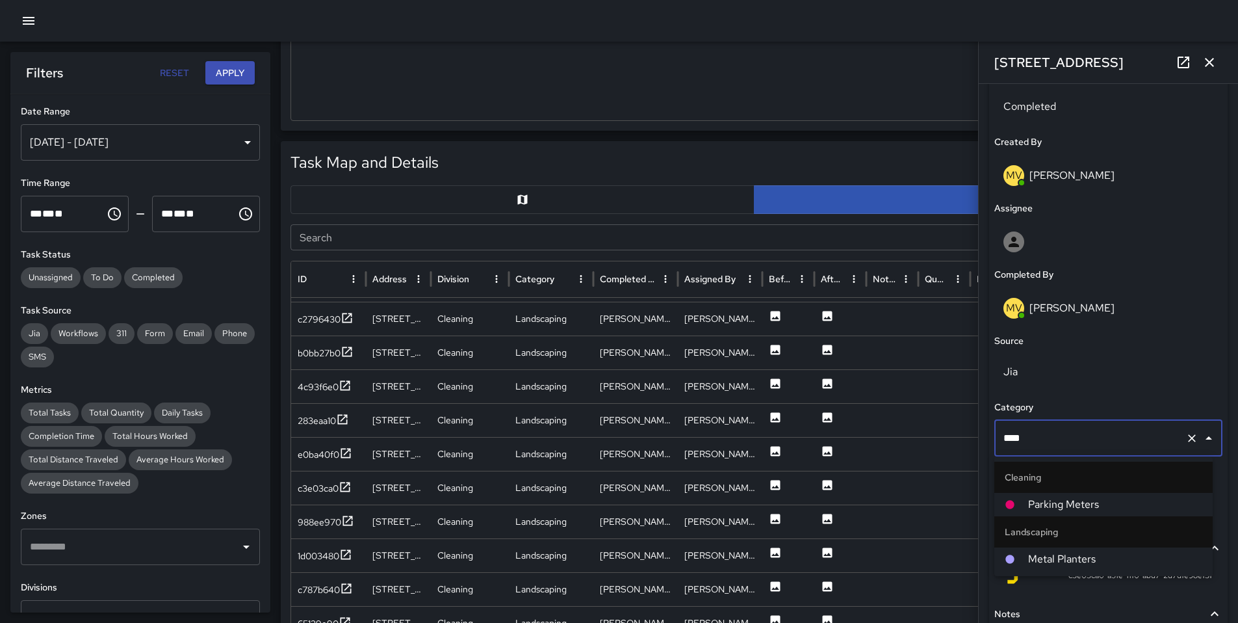
type input "*****"
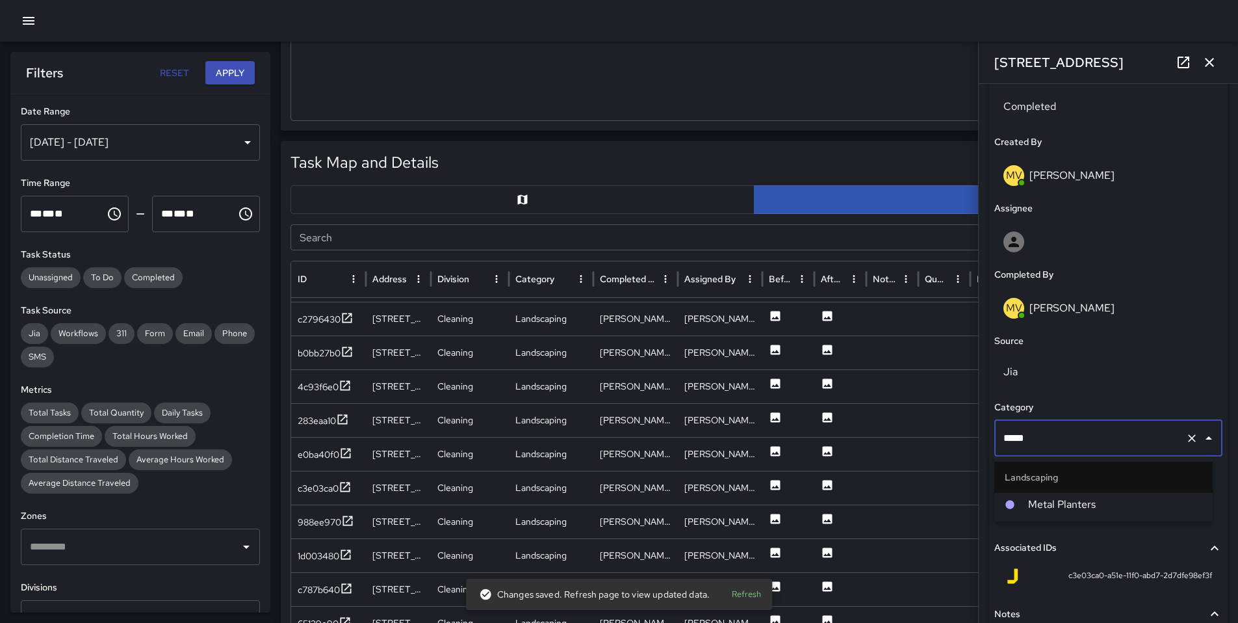
click at [1119, 513] on li "Metal Planters" at bounding box center [1104, 504] width 218 height 23
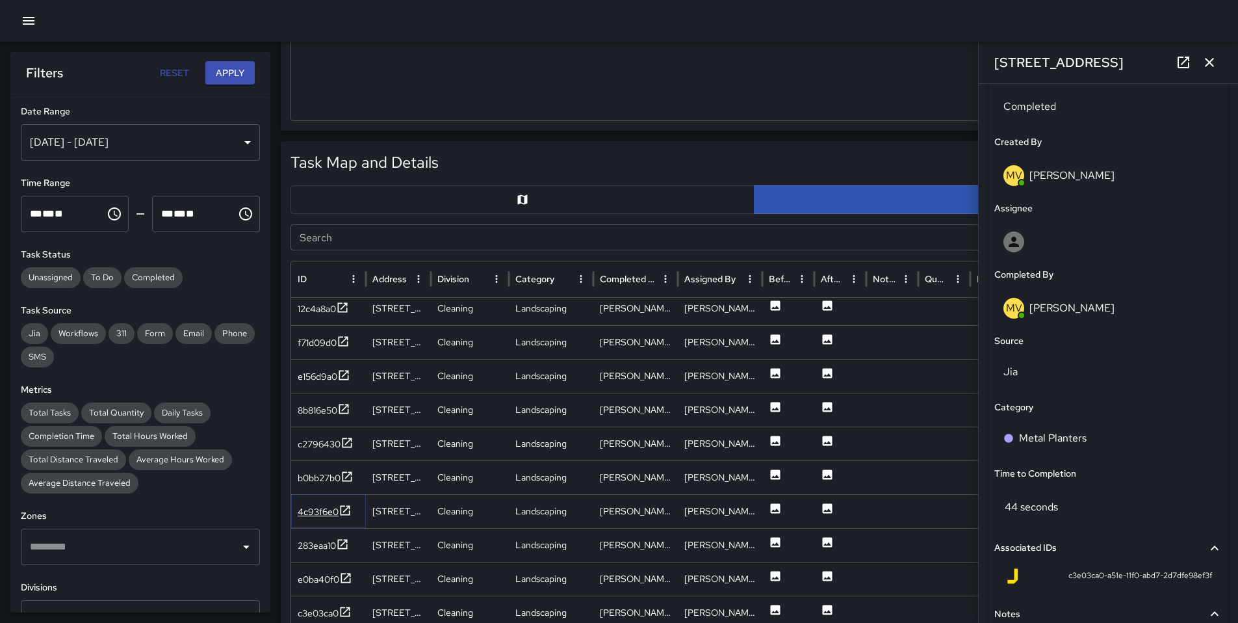
click at [320, 512] on div "4c93f6e0" at bounding box center [318, 511] width 41 height 13
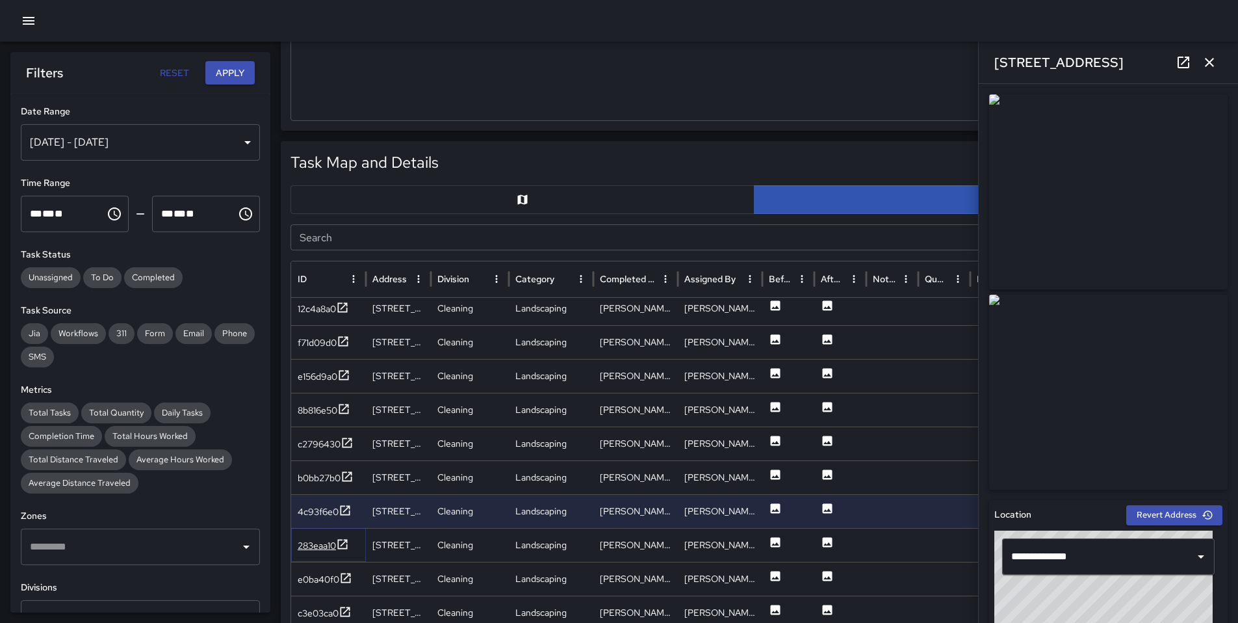
click at [317, 542] on div "283eaa10" at bounding box center [317, 545] width 38 height 13
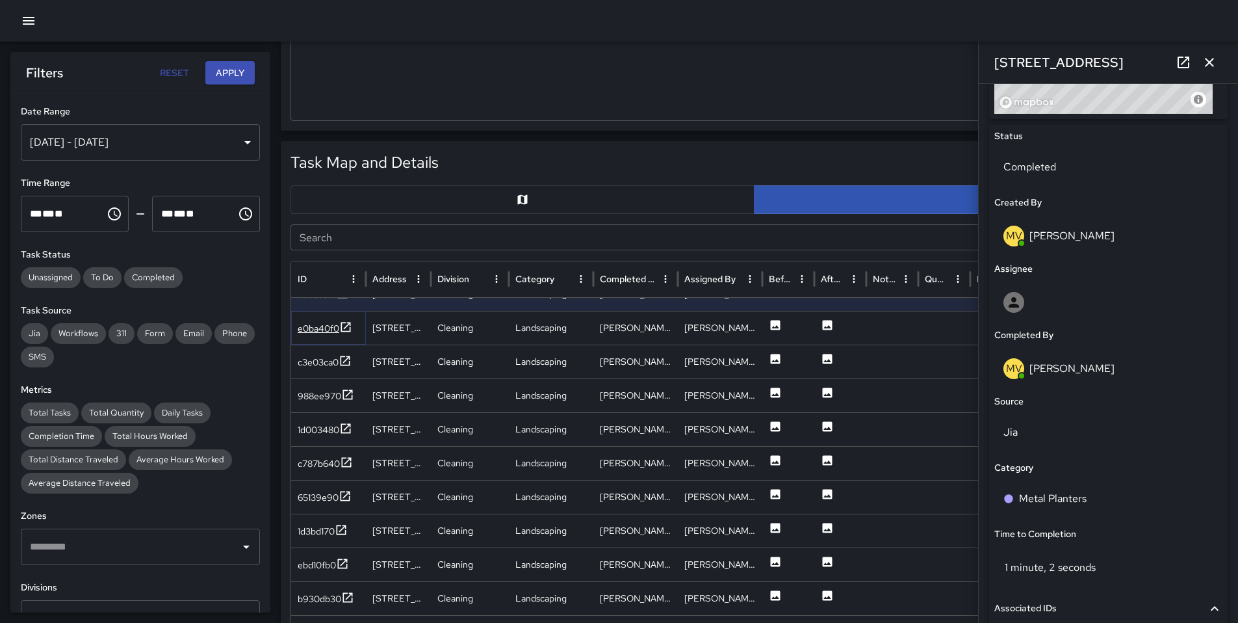
click at [328, 326] on div "e0ba40f0" at bounding box center [319, 328] width 42 height 13
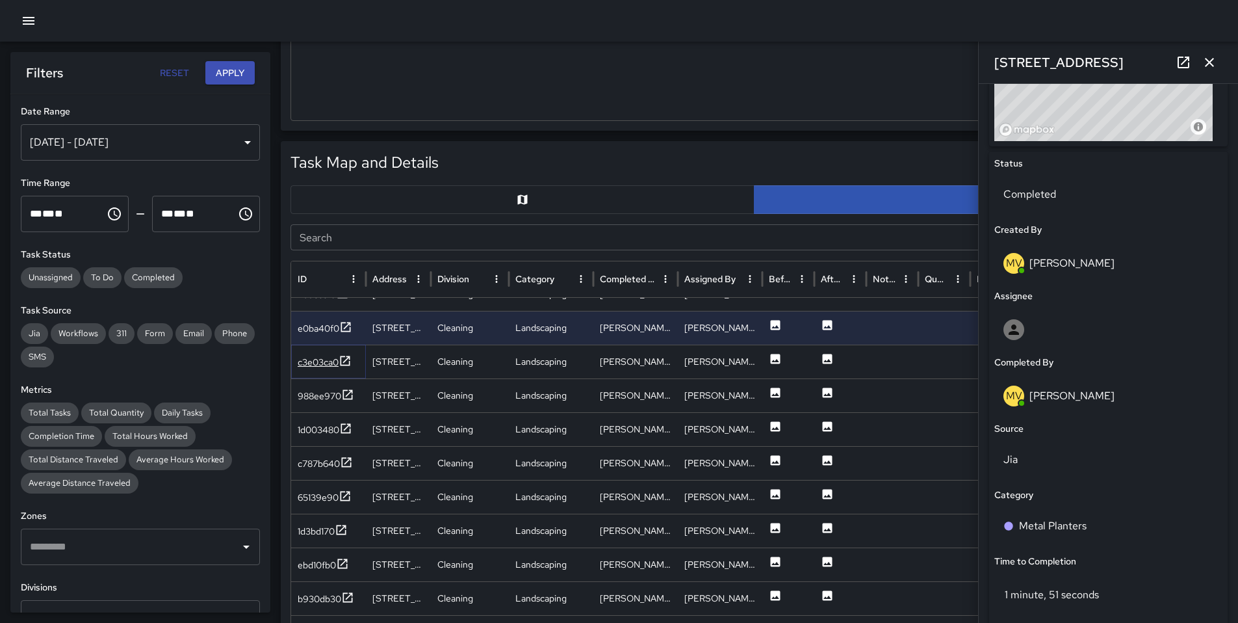
click at [336, 361] on div "c3e03ca0" at bounding box center [318, 362] width 41 height 13
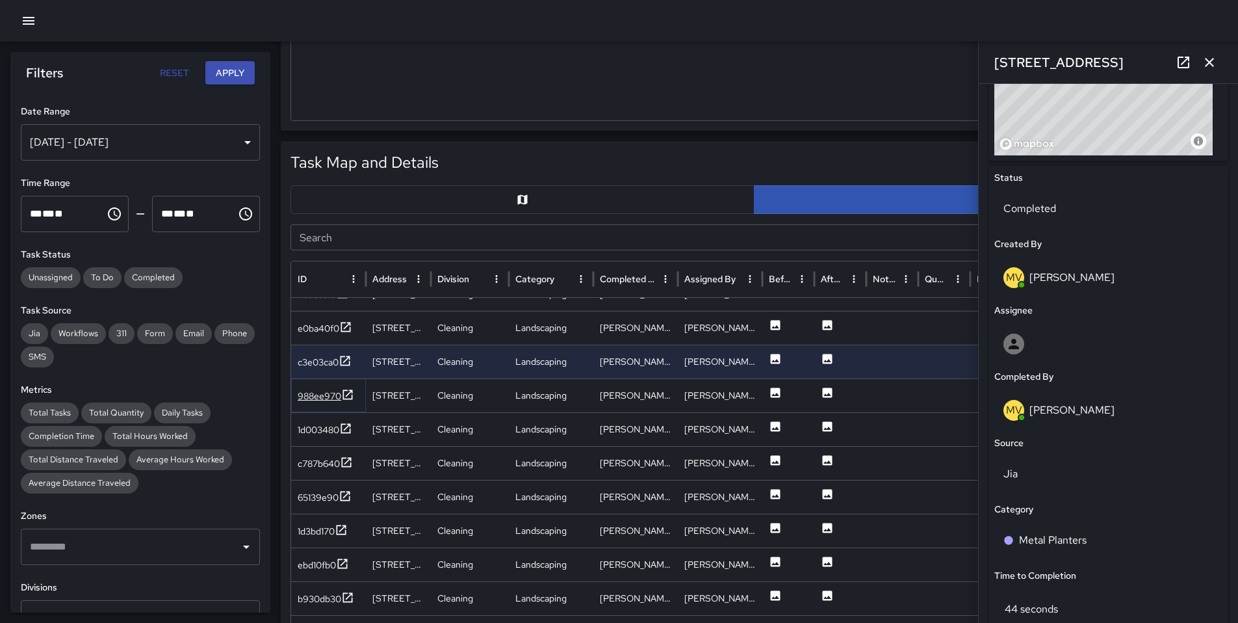
click at [321, 400] on div "988ee970" at bounding box center [320, 395] width 44 height 13
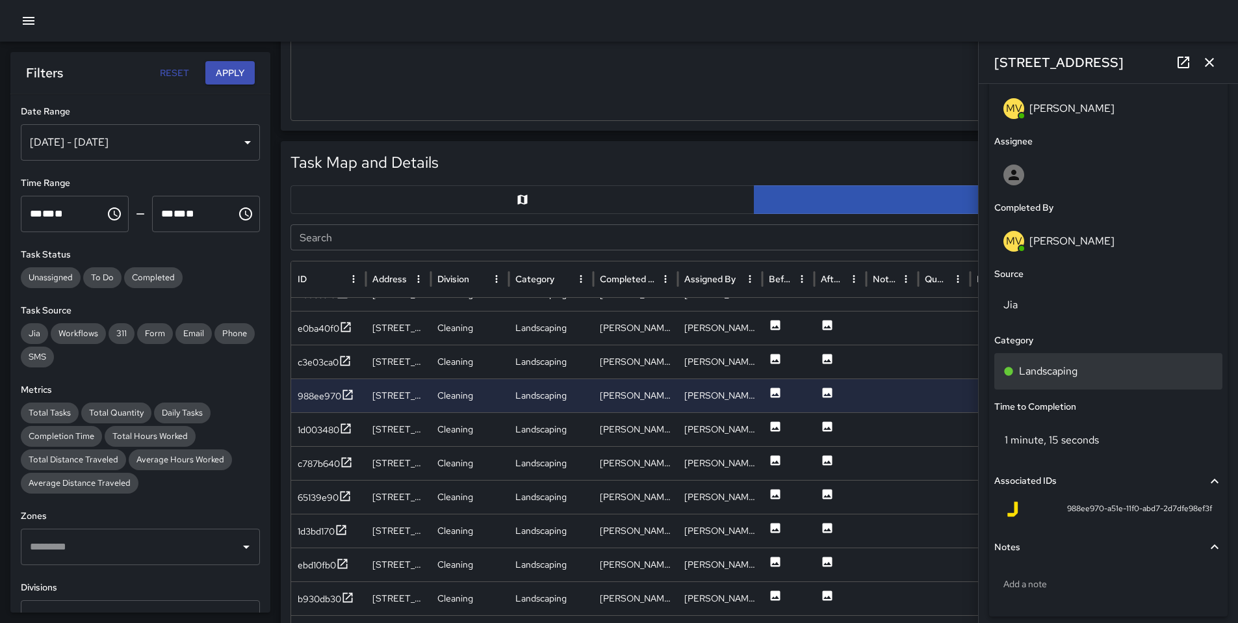
click at [1029, 377] on p "Landscaping" at bounding box center [1048, 371] width 59 height 16
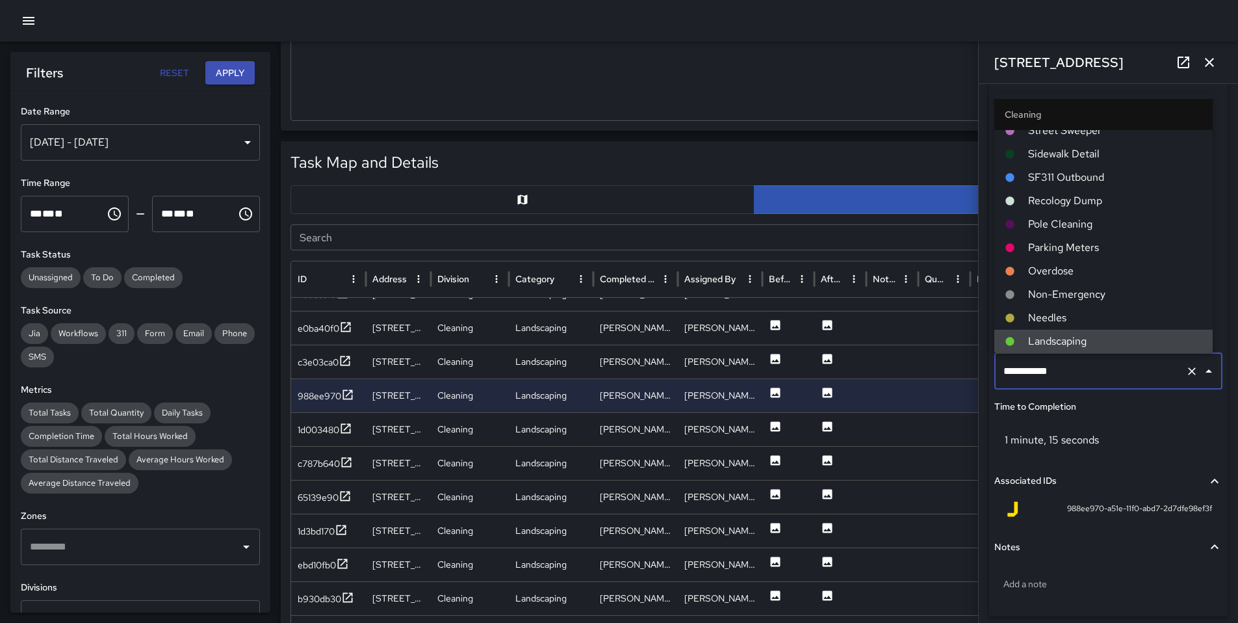
drag, startPoint x: 1077, startPoint y: 376, endPoint x: 940, endPoint y: 372, distance: 137.2
click at [940, 372] on div "Task Map and Details Export CSV Export Images Search Search ID Address Division…" at bounding box center [754, 465] width 947 height 649
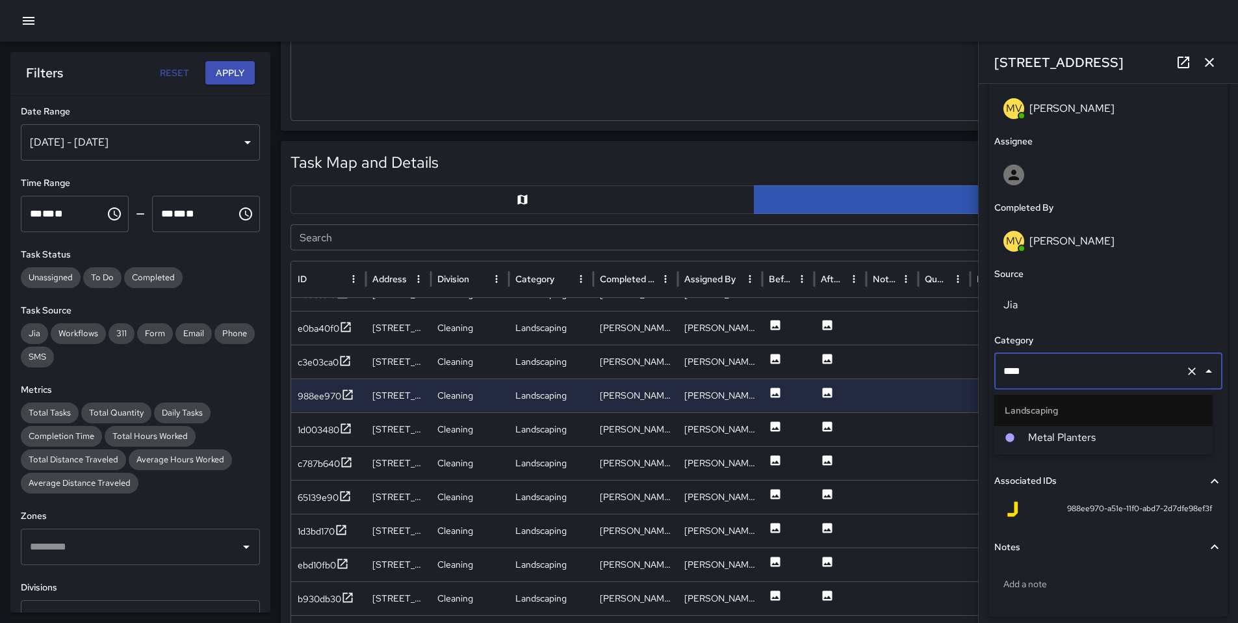
type input "*****"
click at [1061, 439] on span "Metal Planters" at bounding box center [1115, 438] width 174 height 16
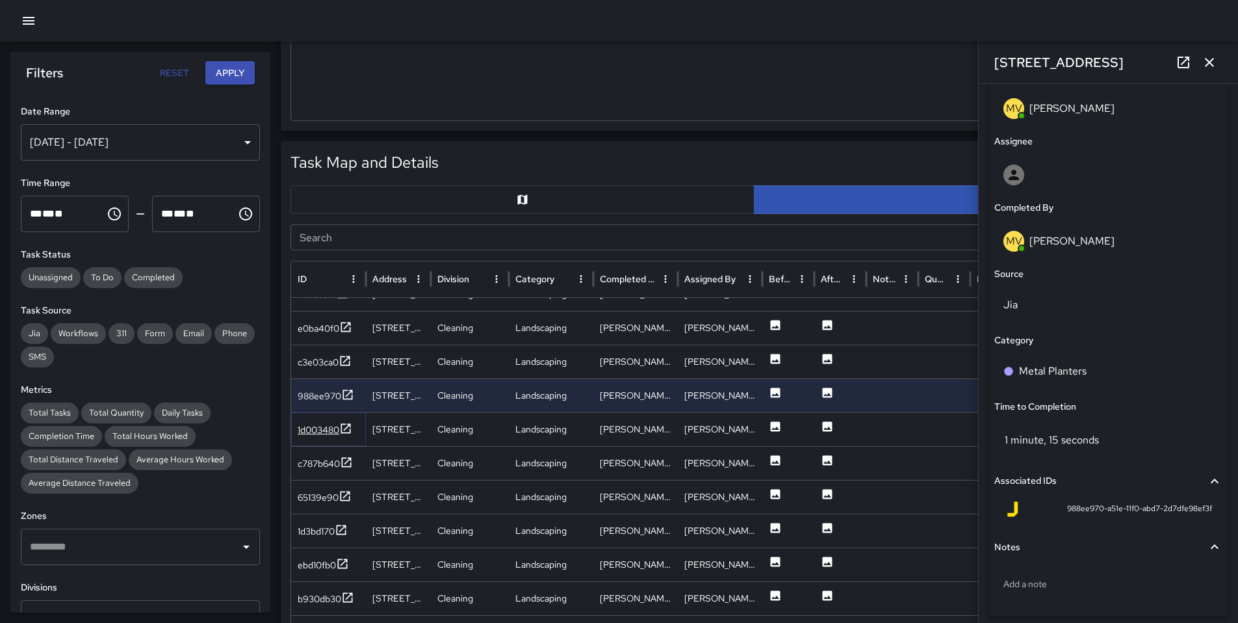
click at [317, 430] on div "1d003480" at bounding box center [319, 429] width 42 height 13
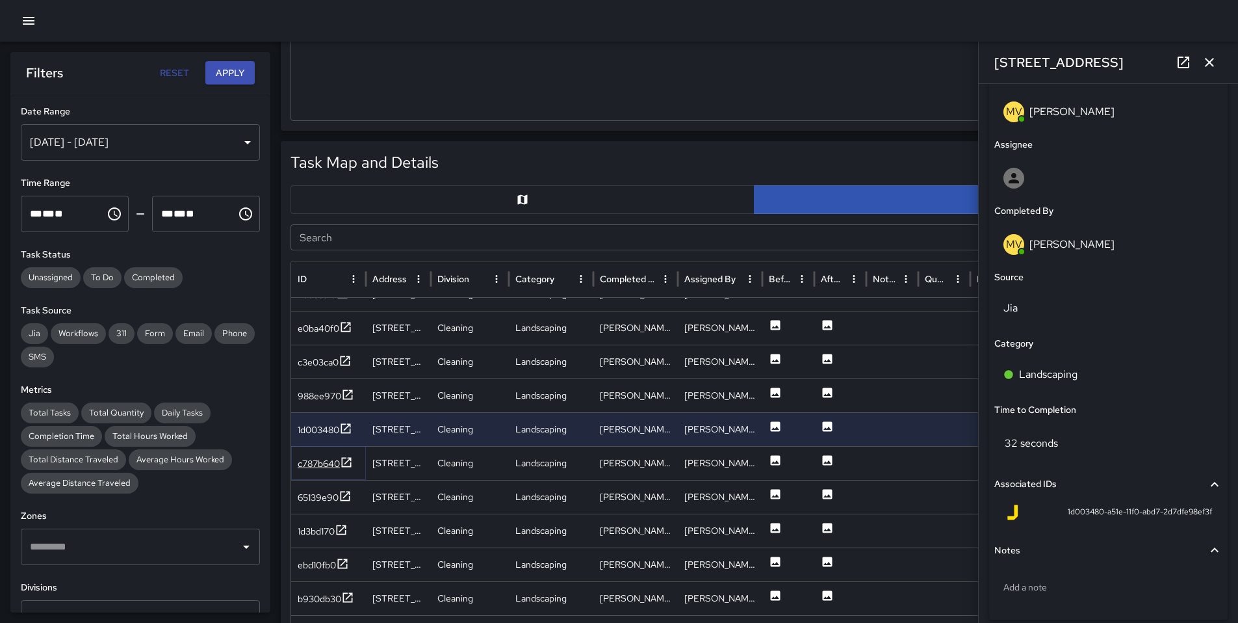
click at [310, 462] on div "c787b640" at bounding box center [319, 463] width 42 height 13
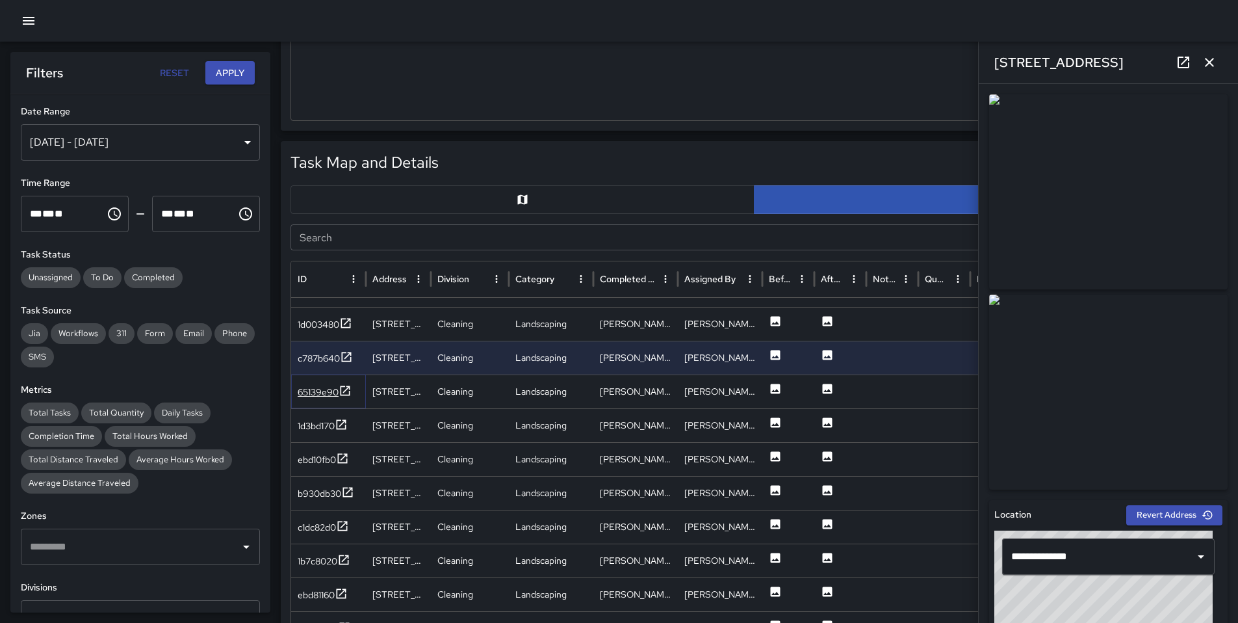
click at [326, 398] on div "65139e90" at bounding box center [318, 391] width 41 height 13
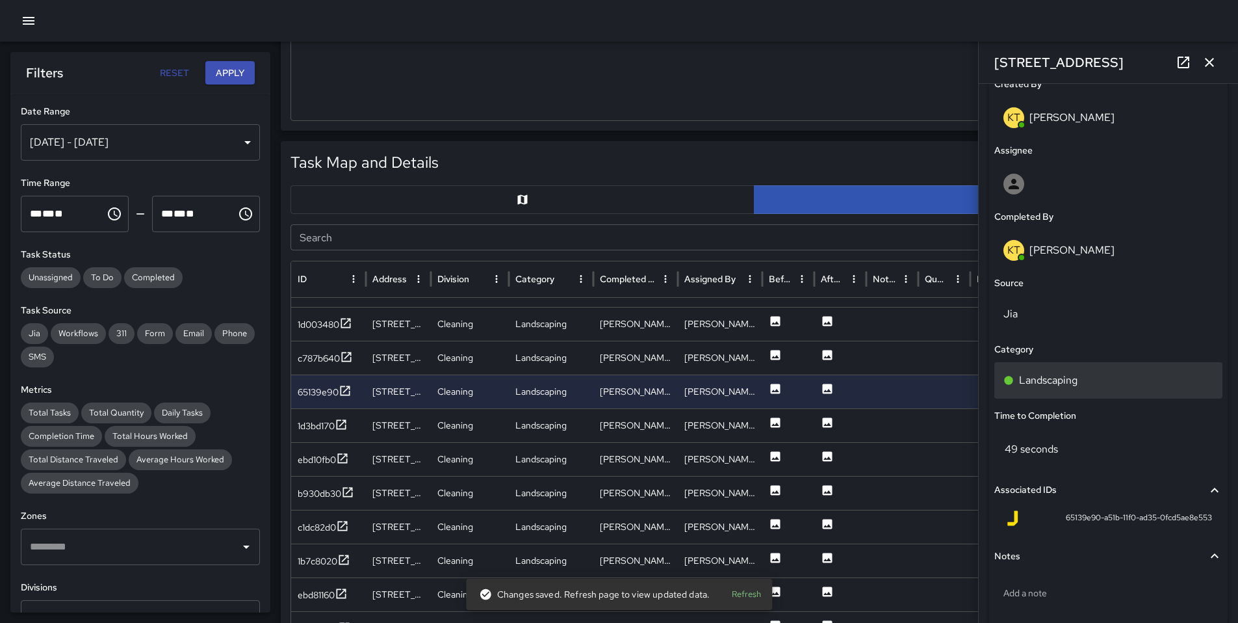
click at [1065, 387] on p "Landscaping" at bounding box center [1048, 380] width 59 height 16
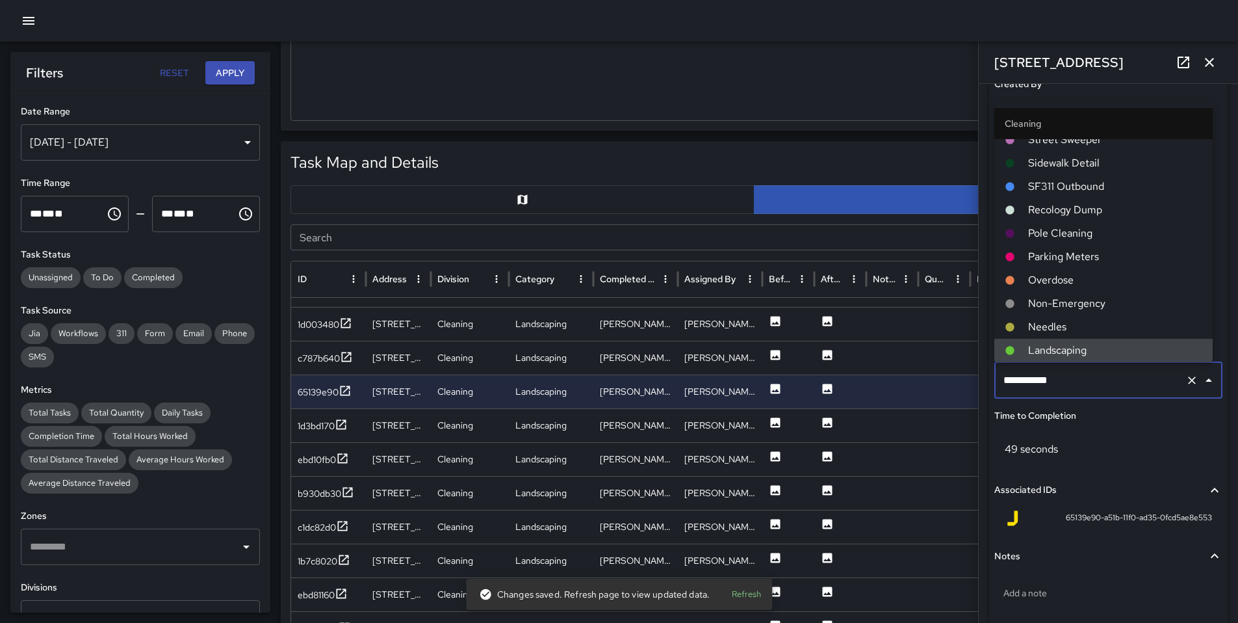
drag, startPoint x: 1076, startPoint y: 383, endPoint x: 946, endPoint y: 380, distance: 129.4
click at [946, 380] on div "Task Map and Details Export CSV Export Images Search Search ID Address Division…" at bounding box center [754, 465] width 947 height 649
type input "*"
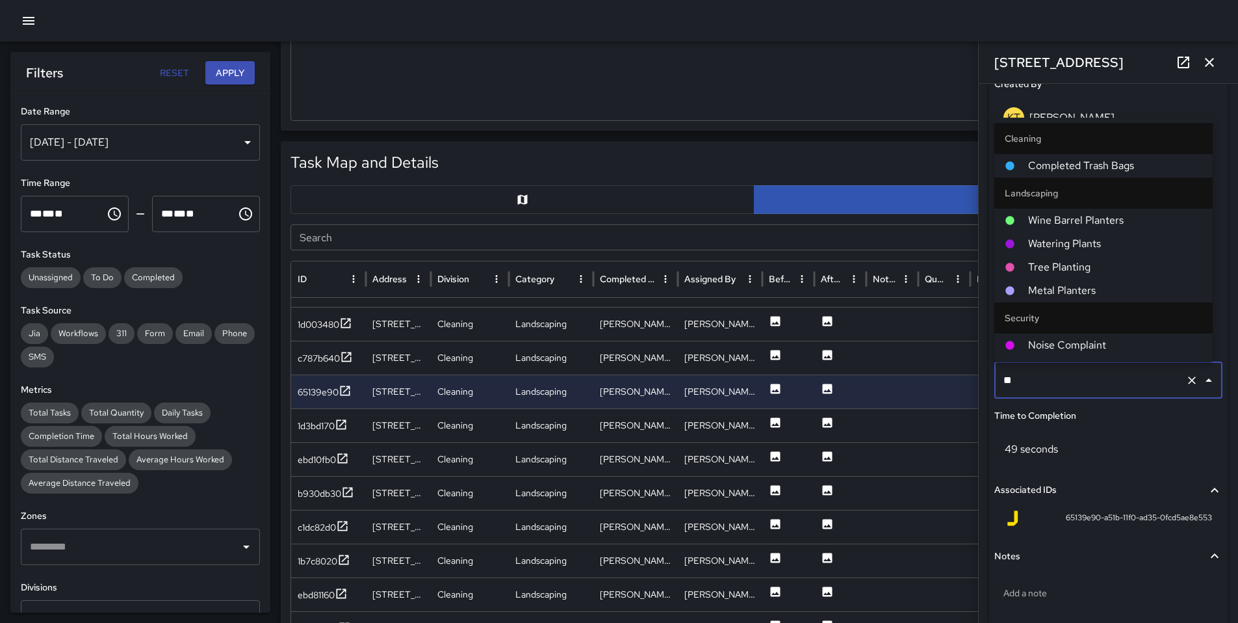
type input "***"
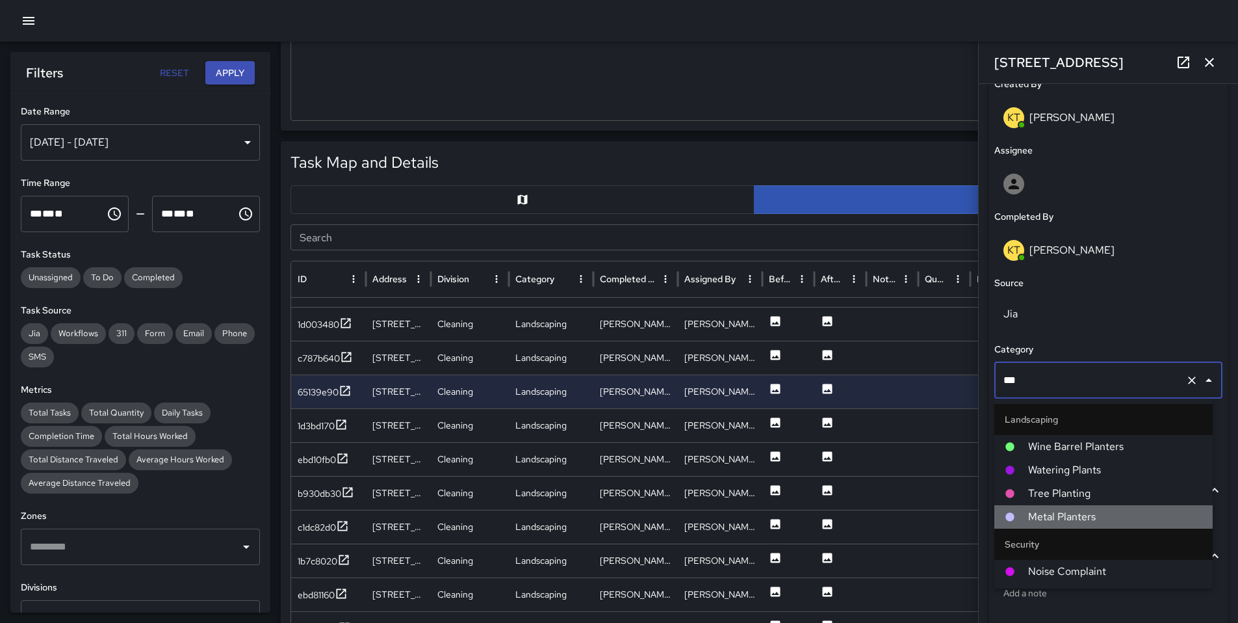
click at [1061, 509] on span "Metal Planters" at bounding box center [1115, 517] width 174 height 16
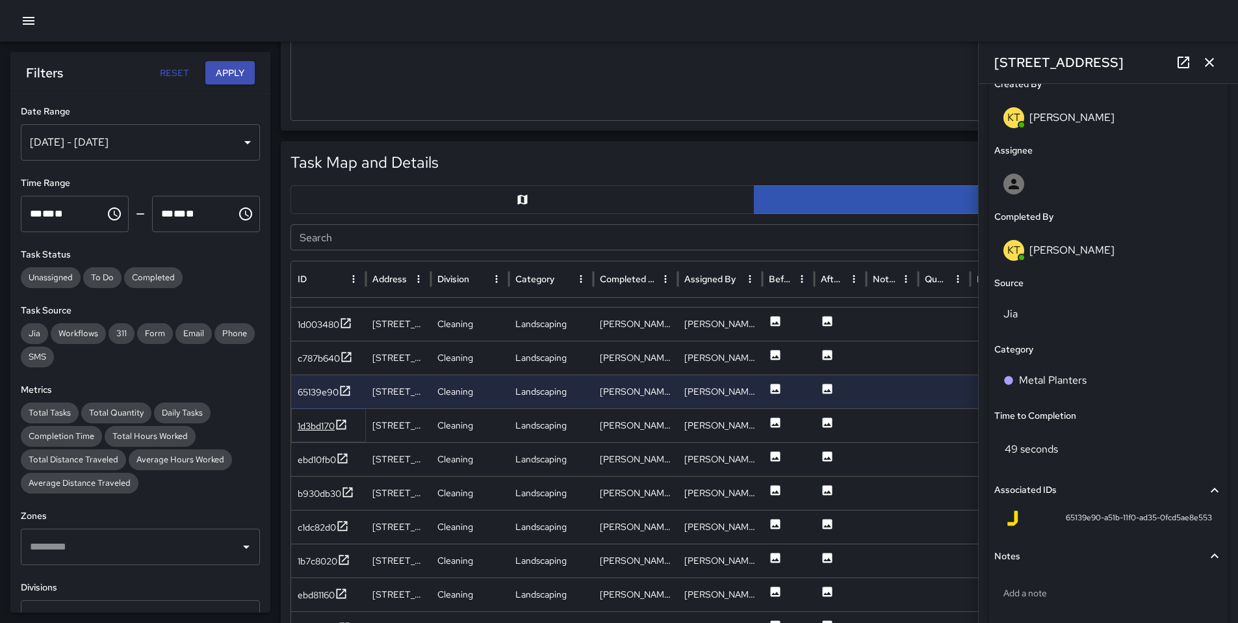
click at [319, 428] on div "1d3bd170" at bounding box center [316, 425] width 37 height 13
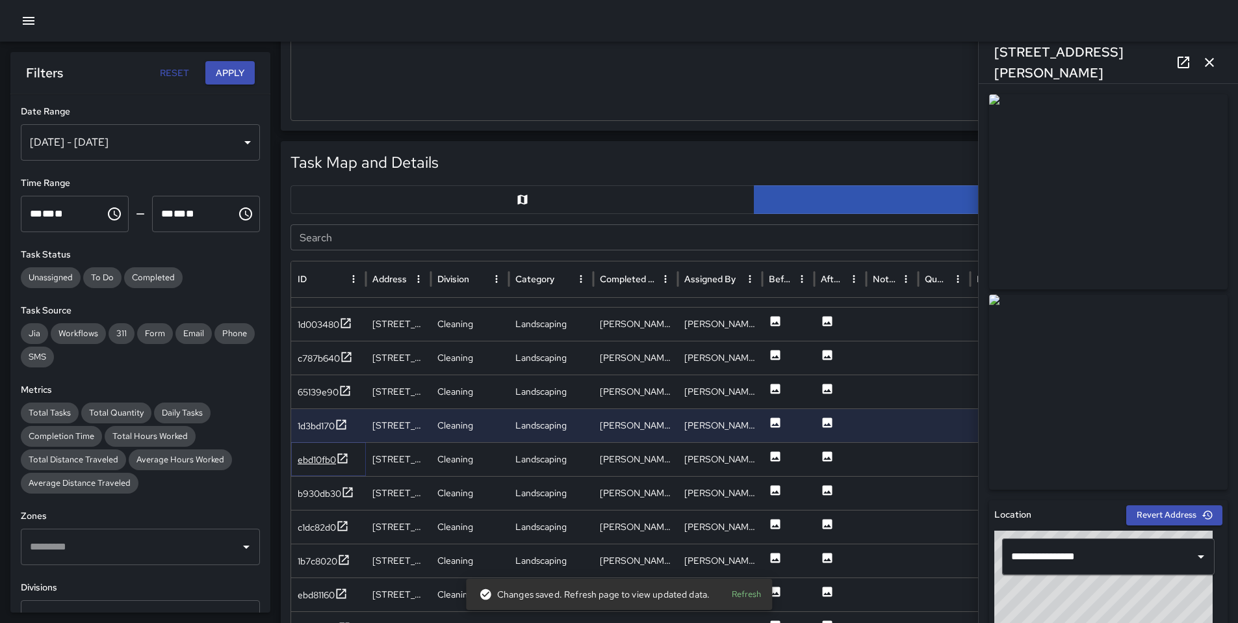
click at [317, 463] on div "ebd10fb0" at bounding box center [317, 459] width 38 height 13
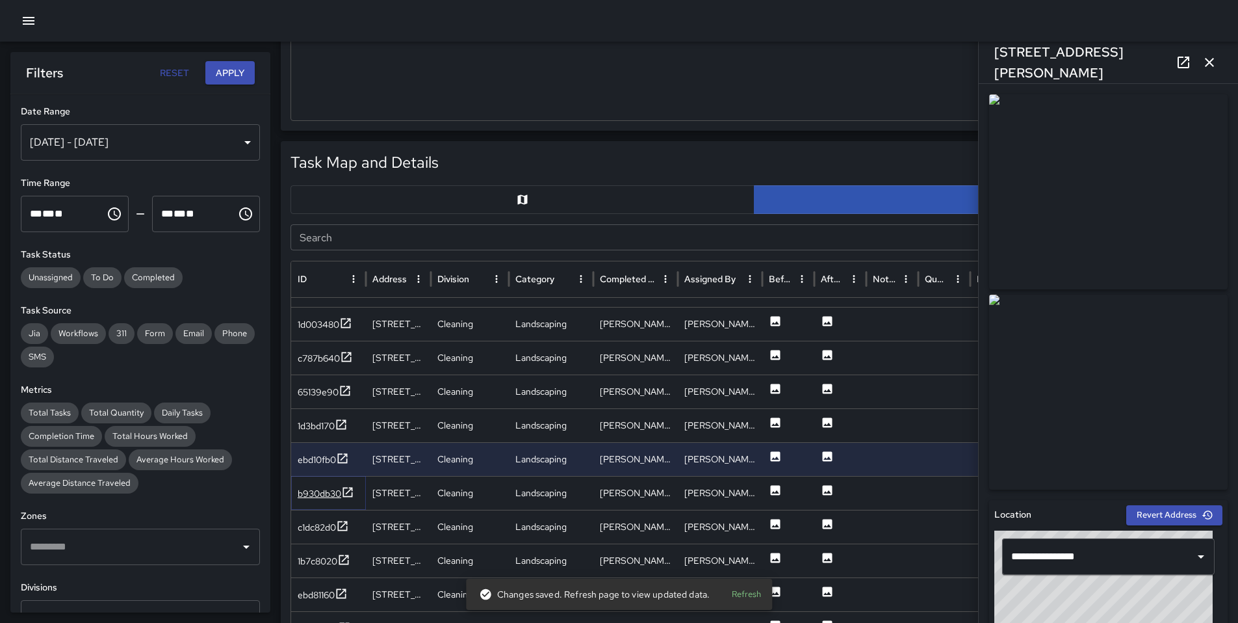
click at [318, 491] on div "b930db30" at bounding box center [320, 493] width 44 height 13
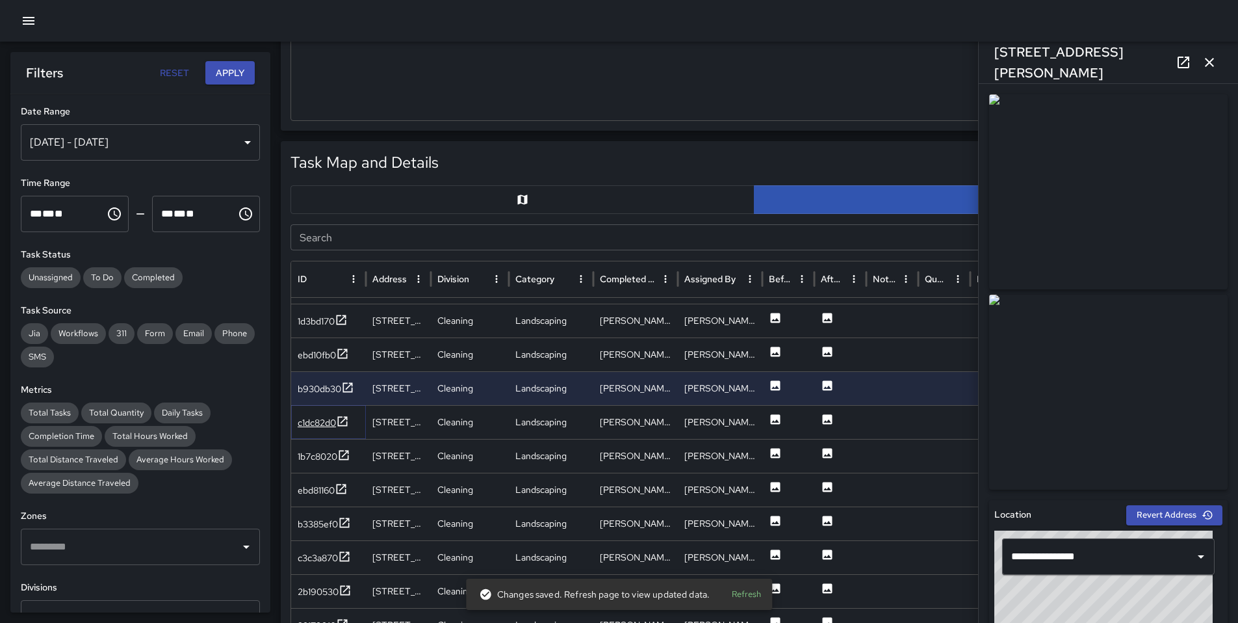
click at [330, 415] on div "c1dc82d0" at bounding box center [323, 423] width 51 height 16
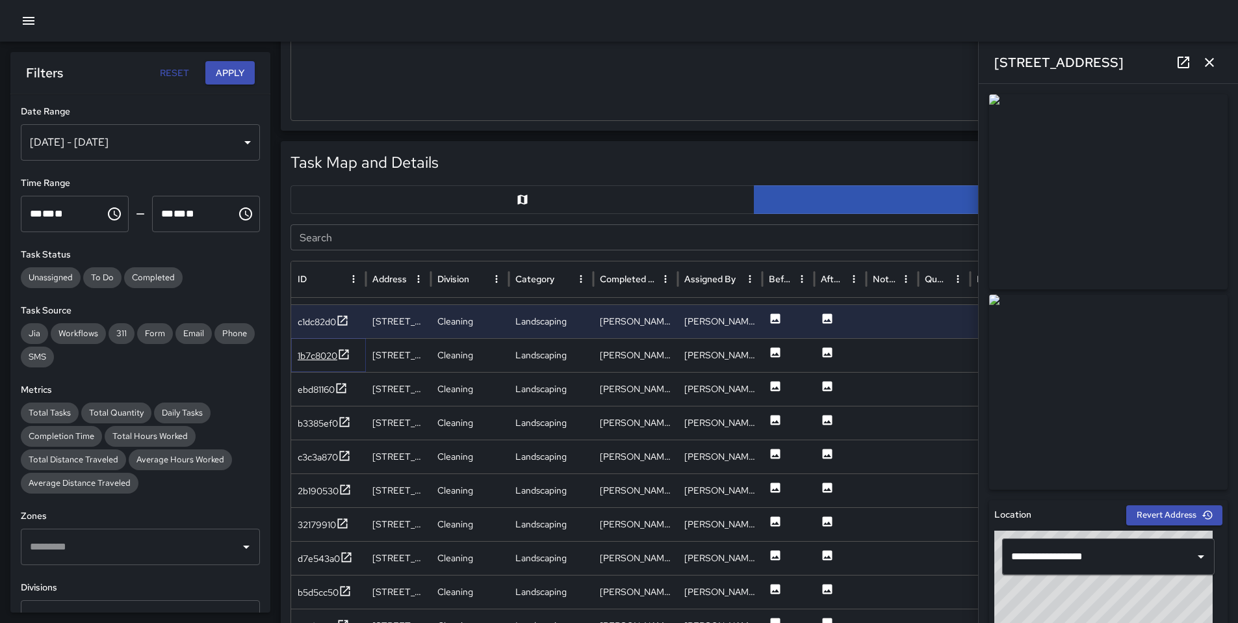
click at [317, 356] on div "1b7c8020" at bounding box center [318, 355] width 40 height 13
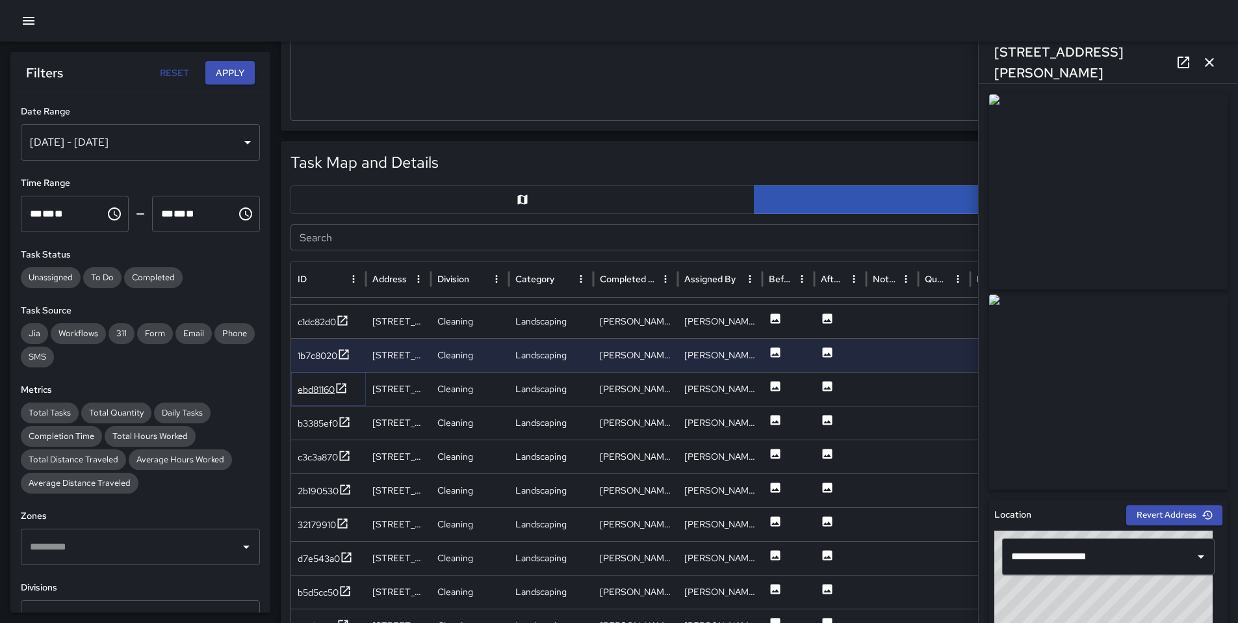
click at [311, 385] on div "ebd81160" at bounding box center [316, 389] width 37 height 13
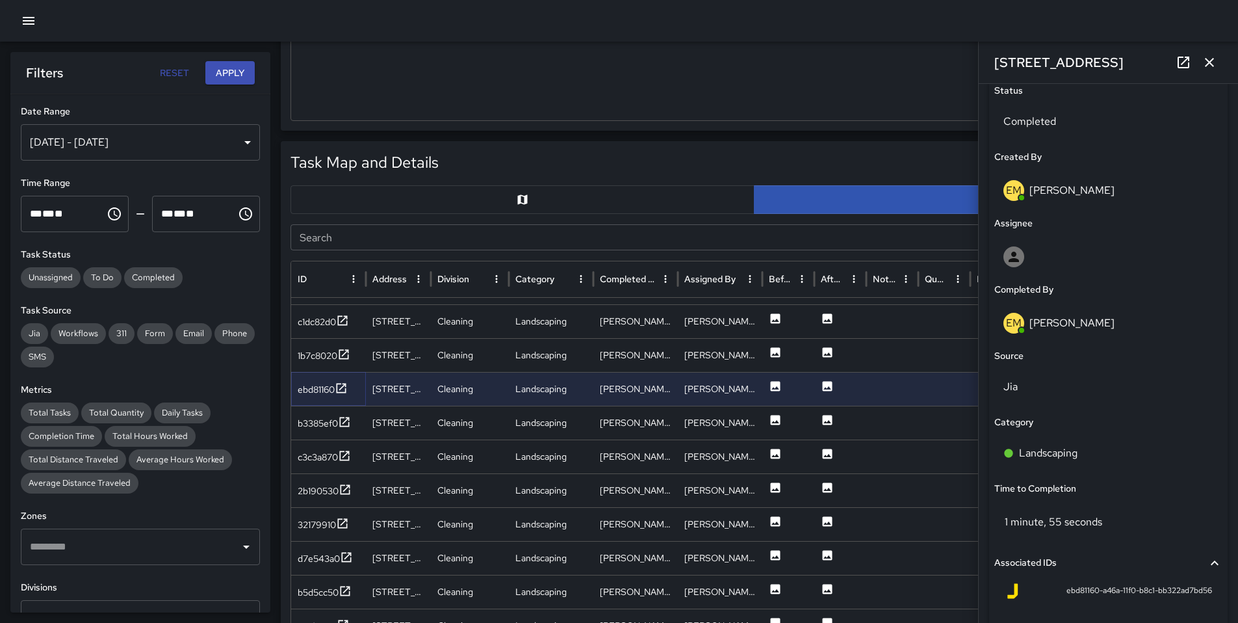
scroll to position [665, 0]
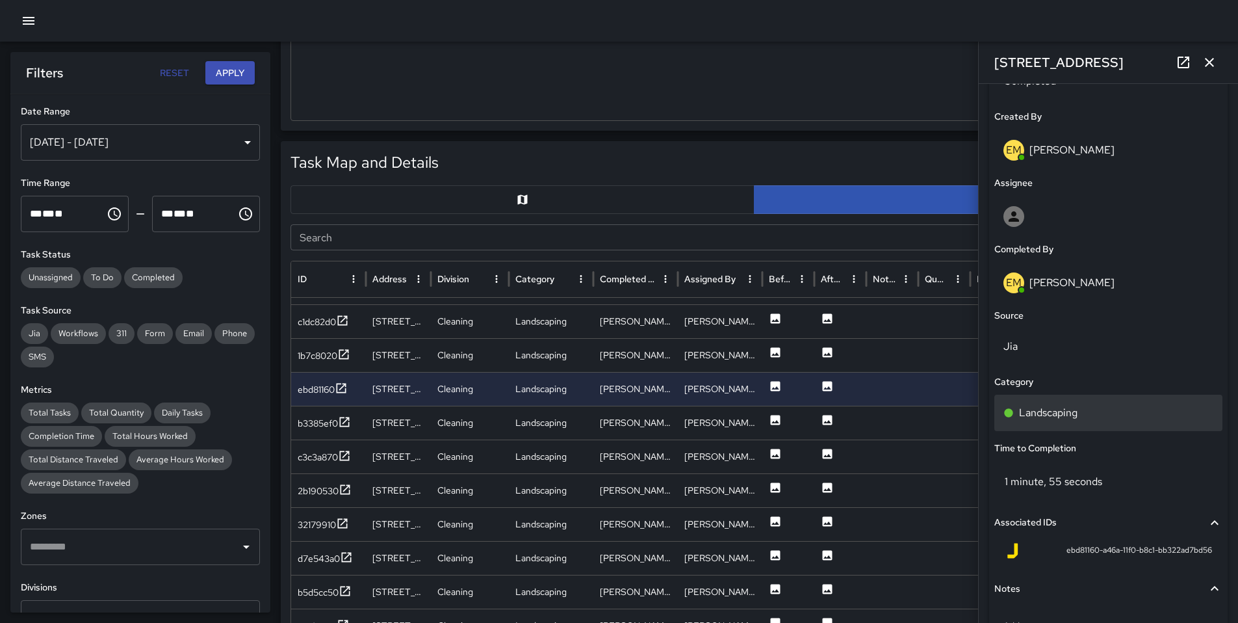
click at [1047, 418] on p "Landscaping" at bounding box center [1048, 413] width 59 height 16
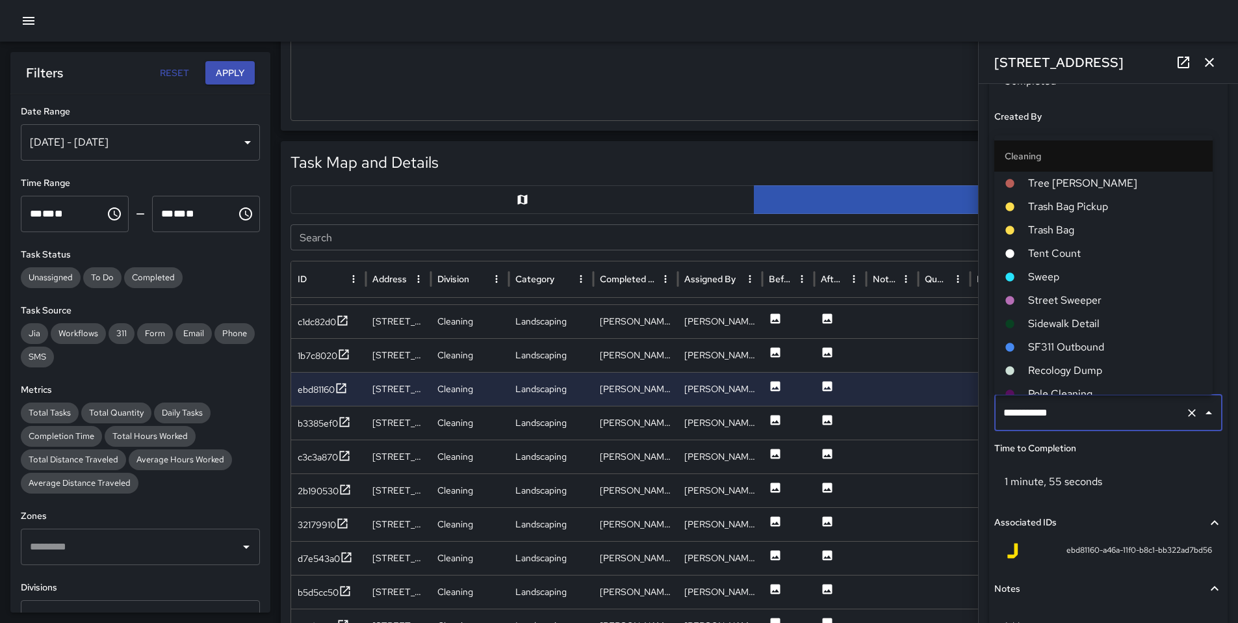
scroll to position [128, 0]
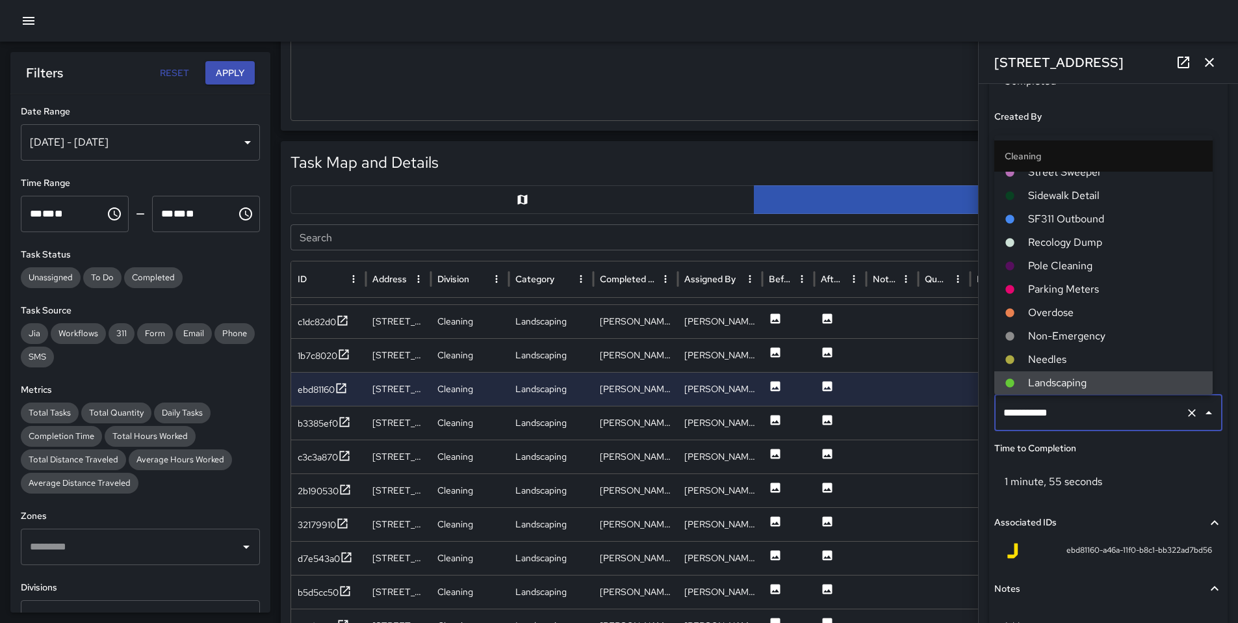
drag, startPoint x: 1075, startPoint y: 416, endPoint x: 945, endPoint y: 417, distance: 129.4
click at [959, 415] on div "Task Map and Details Export CSV Export Images Search Search ID Address Division…" at bounding box center [754, 465] width 947 height 649
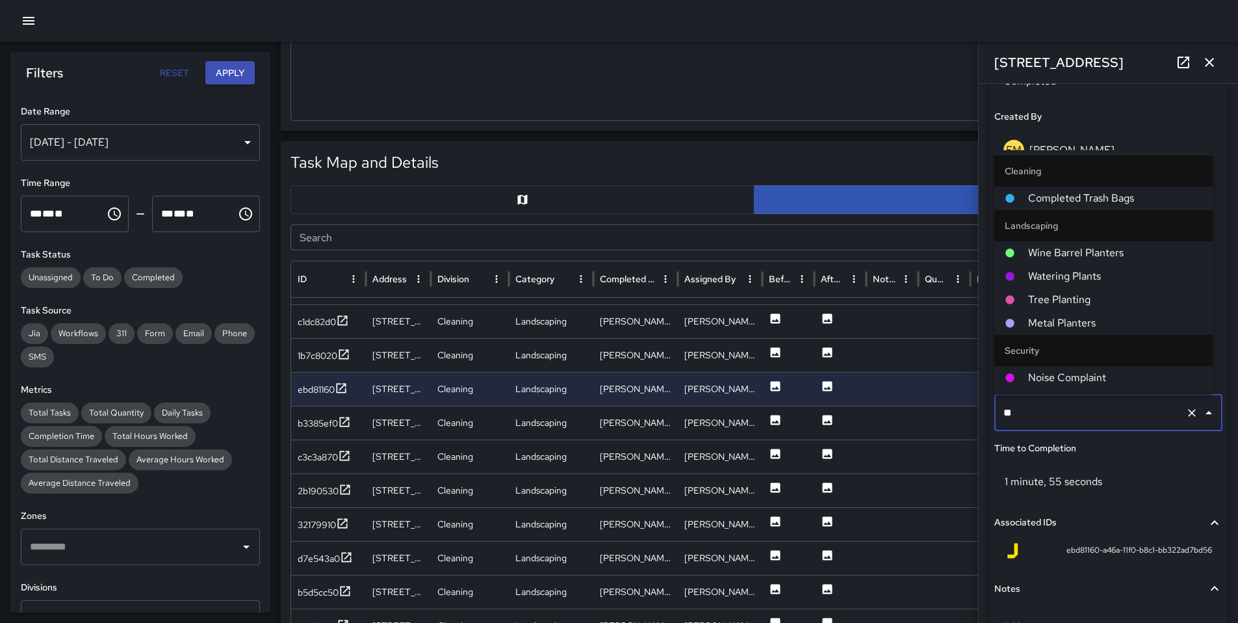
scroll to position [0, 0]
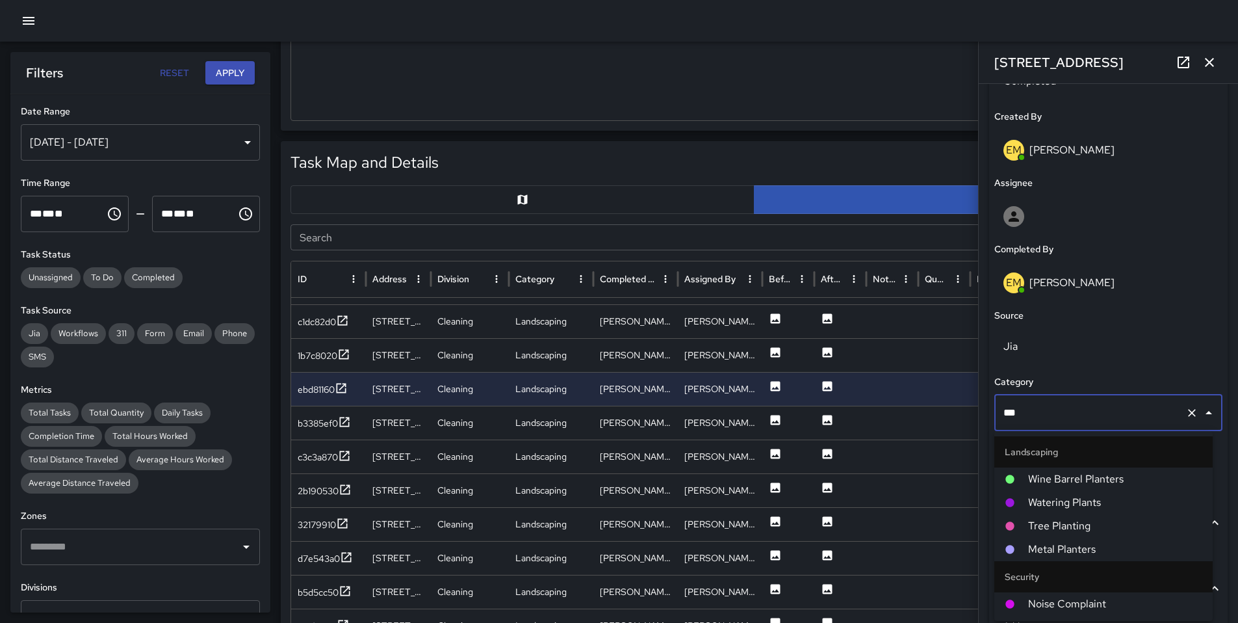
type input "****"
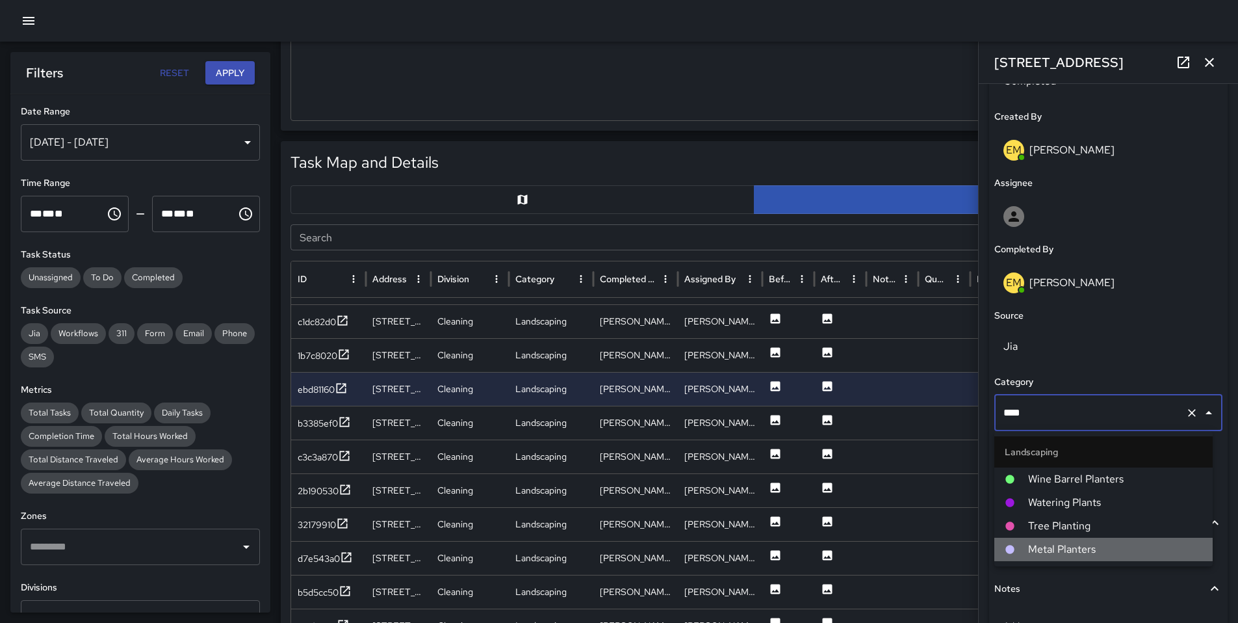
click at [1065, 540] on li "Metal Planters" at bounding box center [1104, 549] width 218 height 23
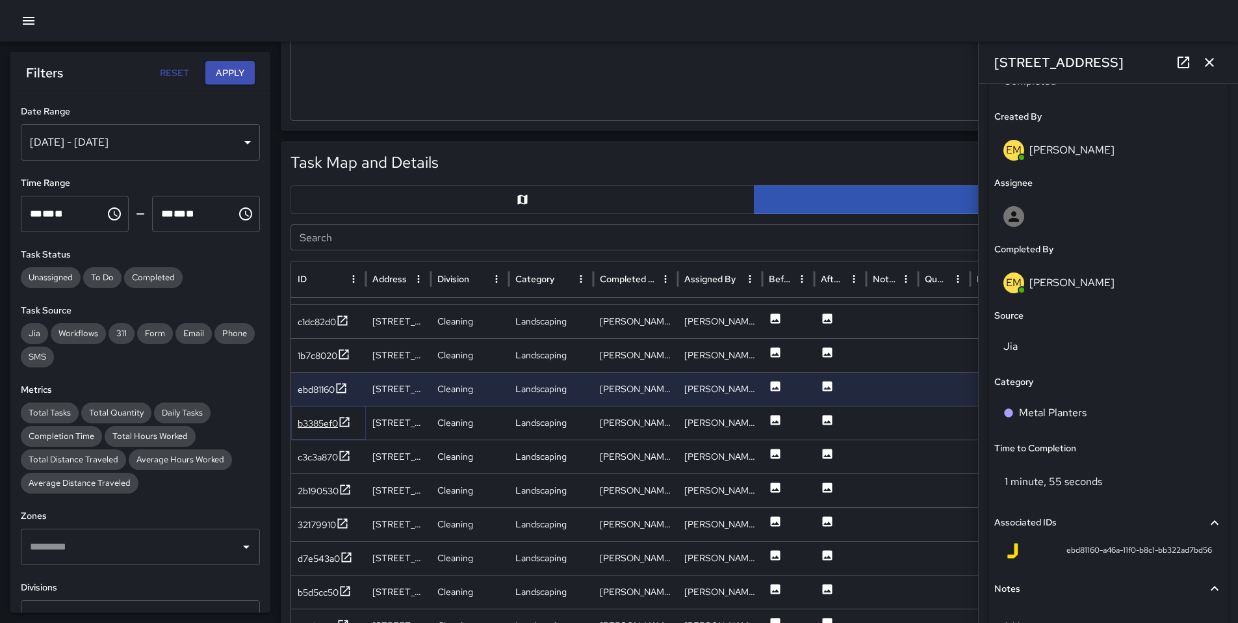
click at [313, 422] on div "b3385ef0" at bounding box center [318, 423] width 40 height 13
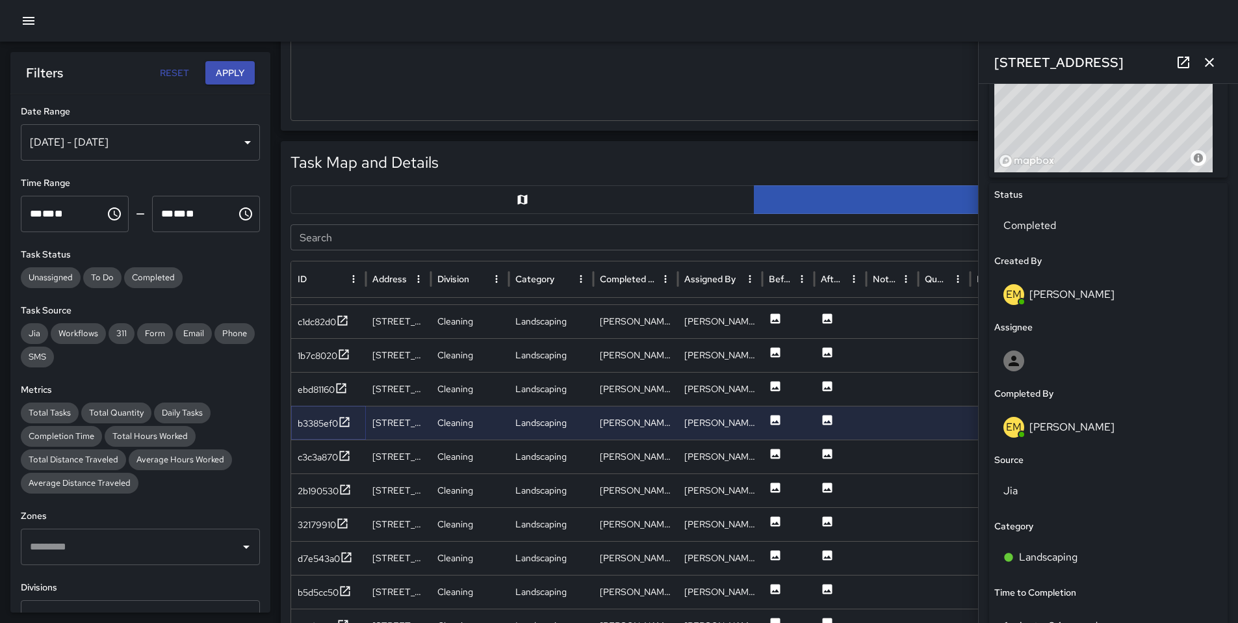
scroll to position [616, 0]
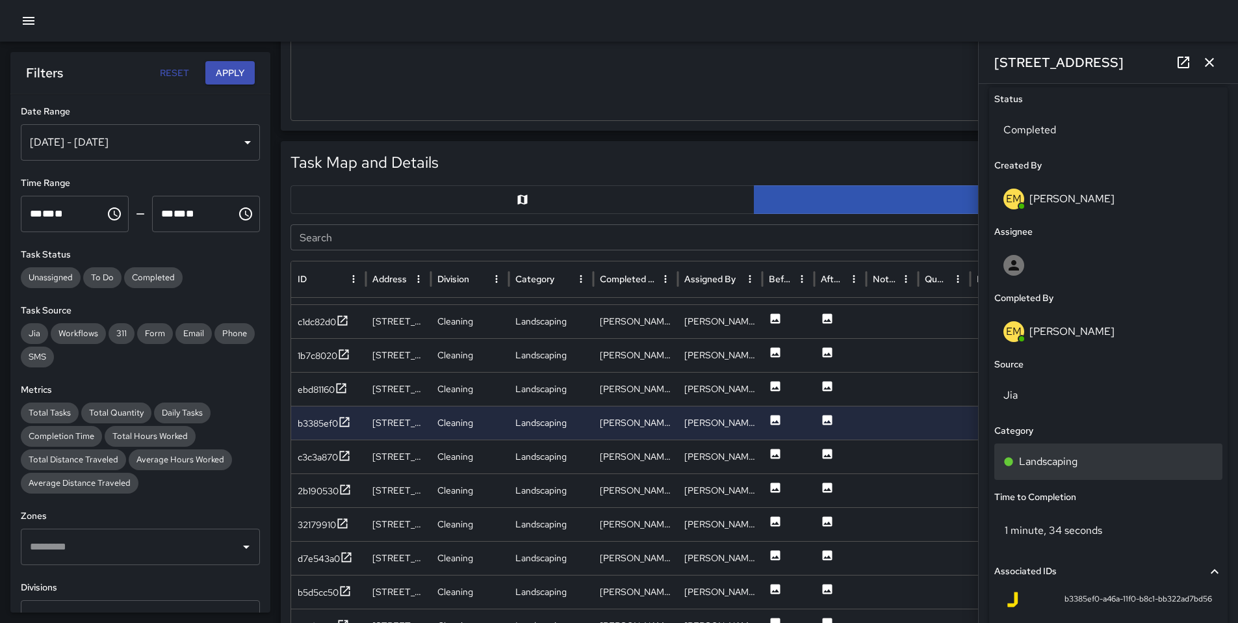
click at [1065, 467] on p "Landscaping" at bounding box center [1048, 462] width 59 height 16
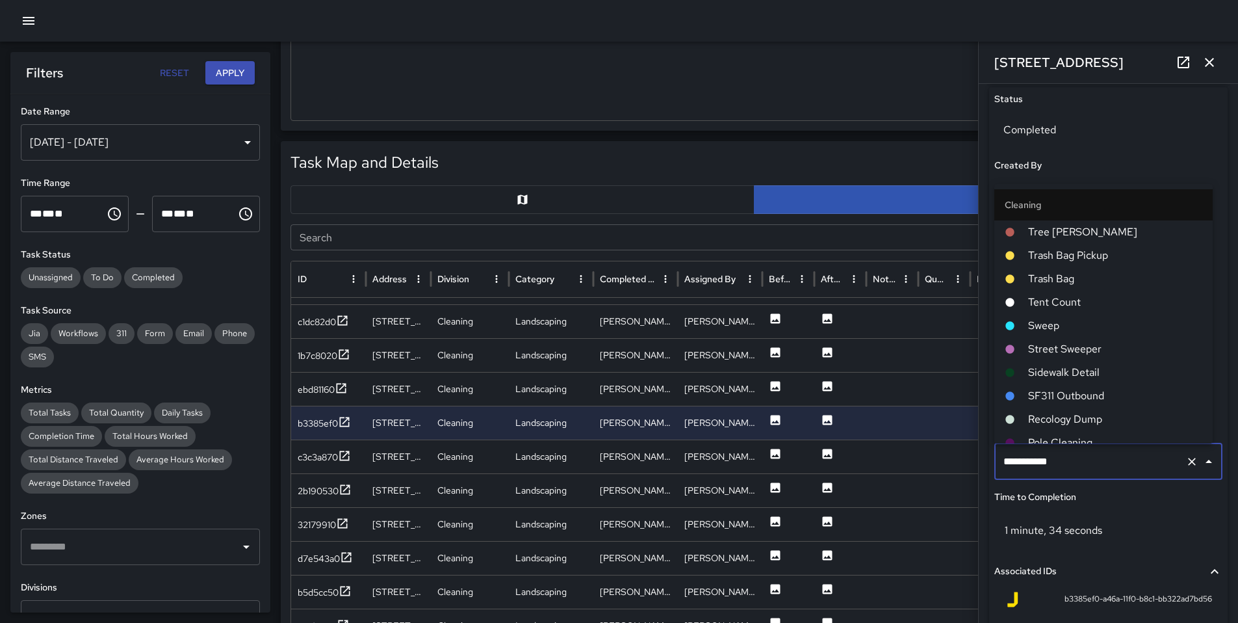
scroll to position [128, 0]
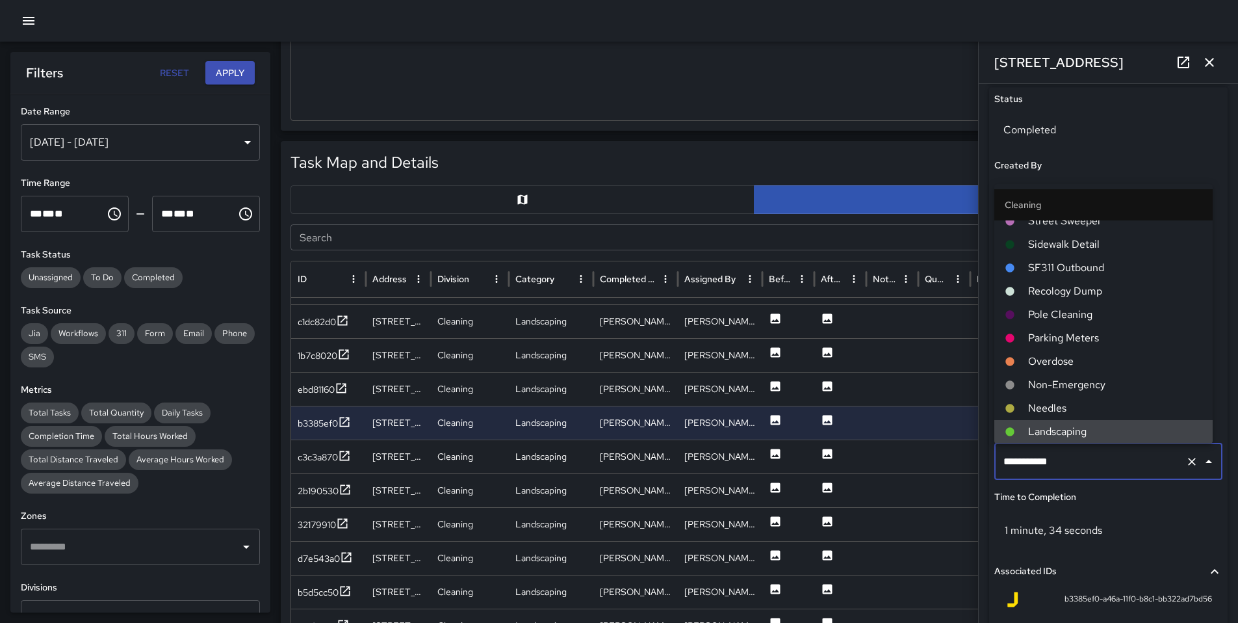
drag, startPoint x: 1082, startPoint y: 460, endPoint x: 950, endPoint y: 461, distance: 131.3
click at [954, 462] on div "Task Map and Details Export CSV Export Images Search Search ID Address Division…" at bounding box center [754, 465] width 947 height 649
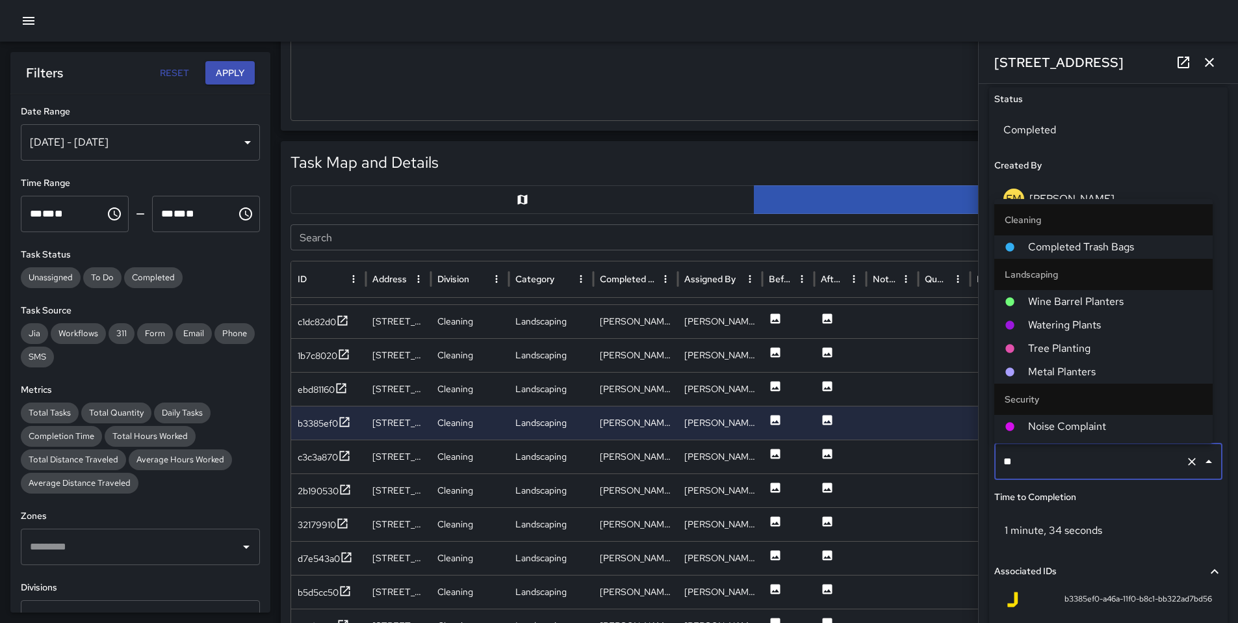
scroll to position [0, 0]
type input "***"
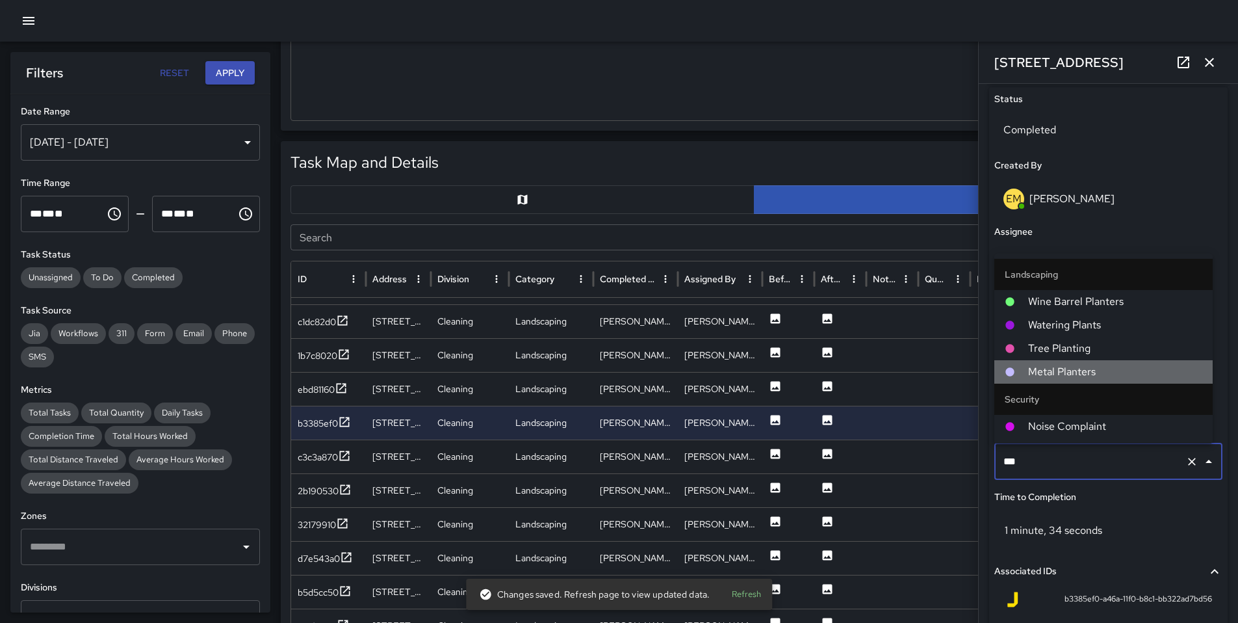
click at [1050, 378] on span "Metal Planters" at bounding box center [1115, 372] width 174 height 16
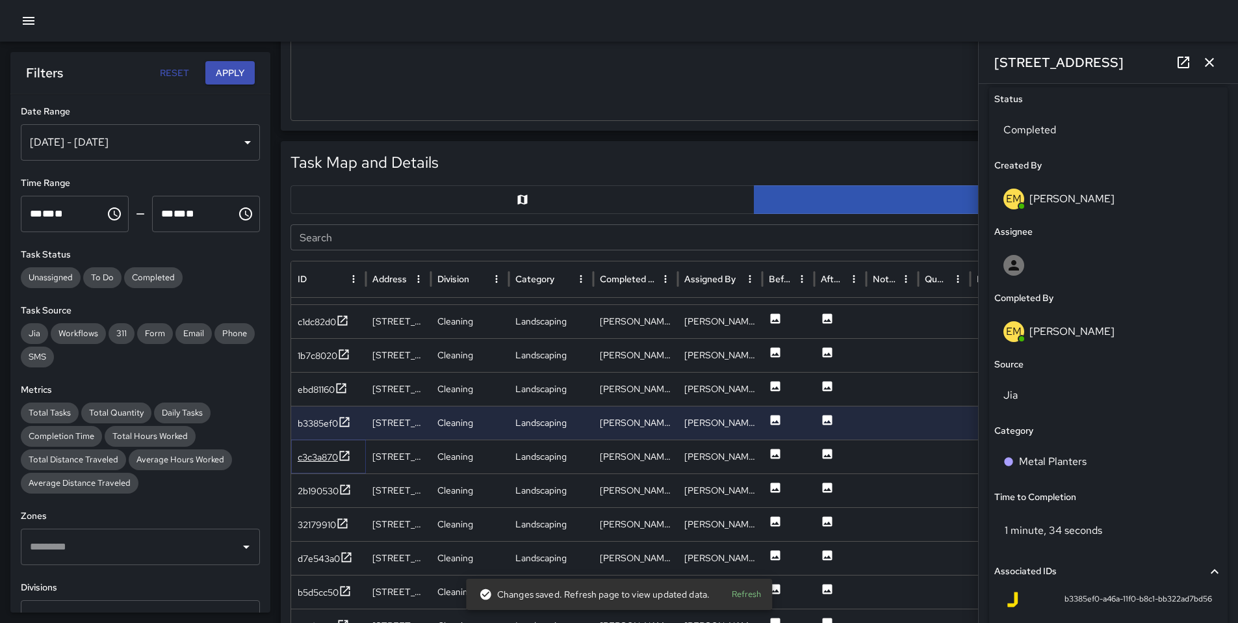
click at [334, 456] on div "c3c3a870" at bounding box center [318, 456] width 40 height 13
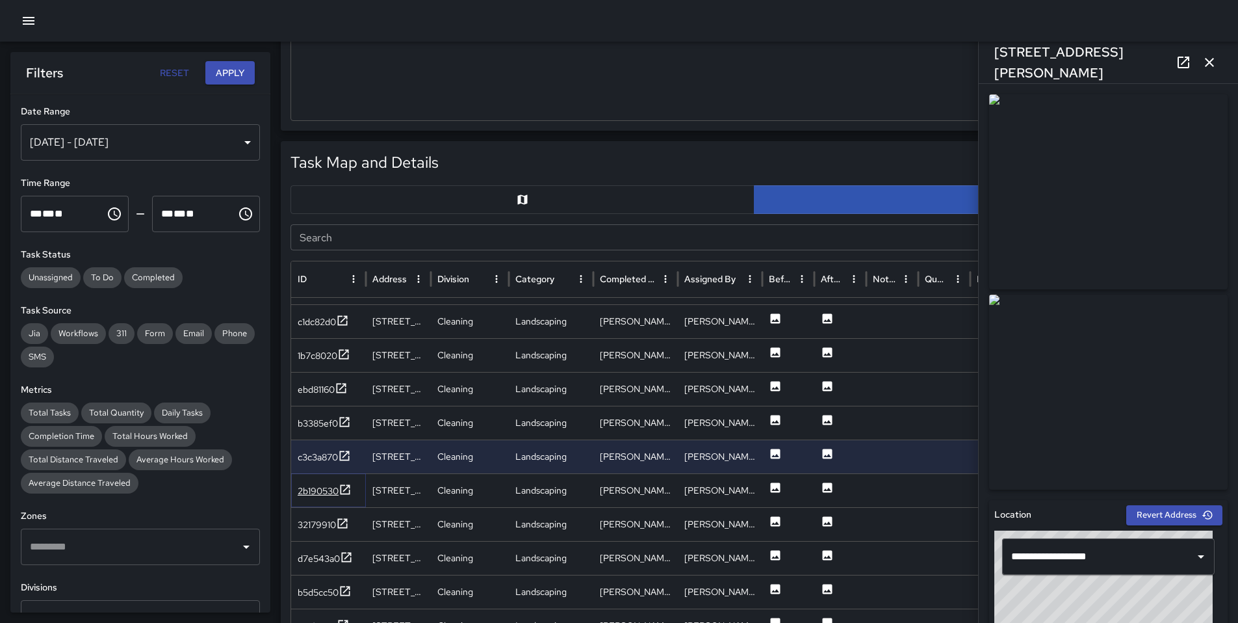
click at [311, 493] on div "2b190530" at bounding box center [318, 490] width 41 height 13
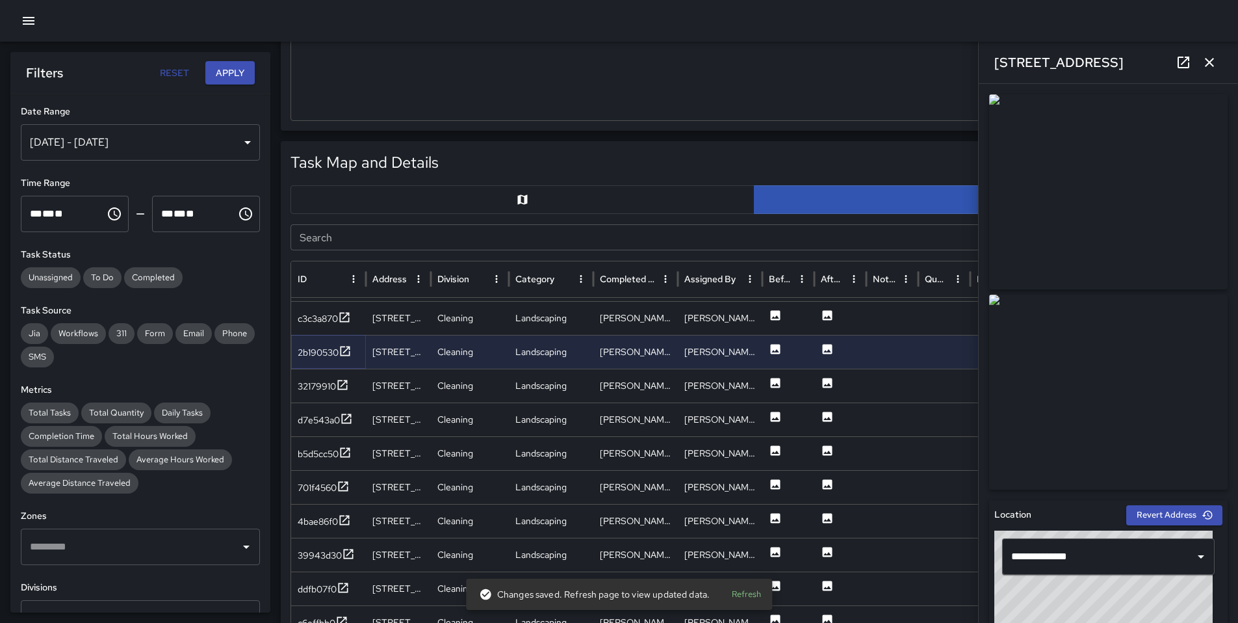
scroll to position [936, 0]
click at [302, 388] on div "32179910" at bounding box center [317, 384] width 38 height 13
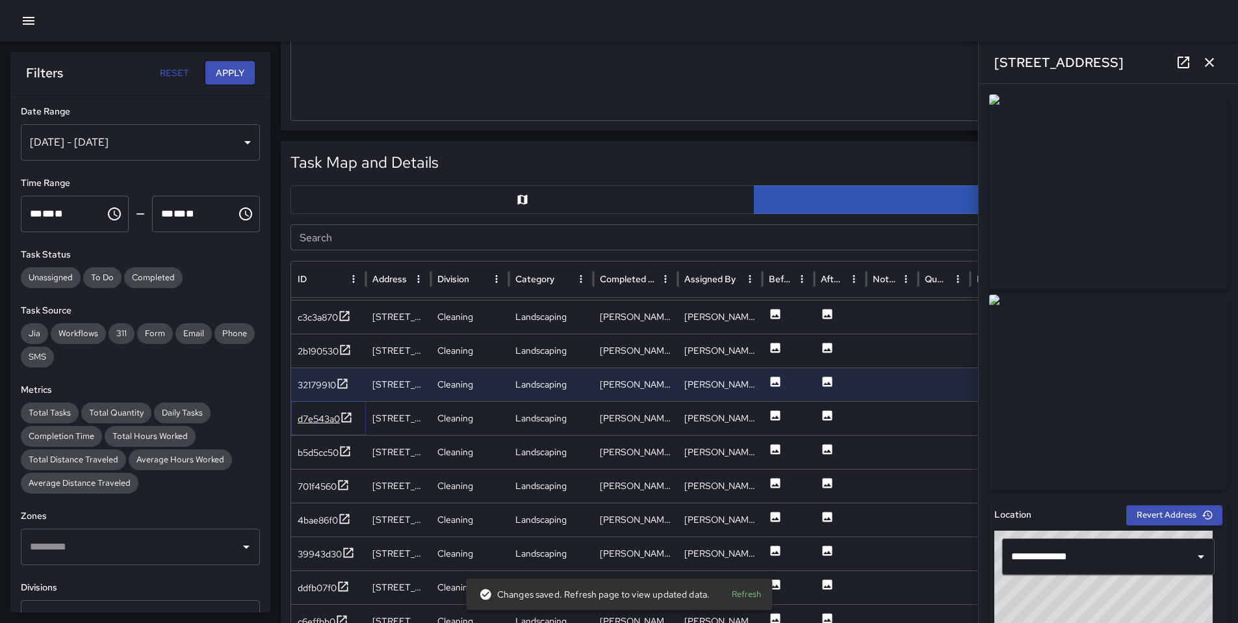
click at [317, 422] on div "d7e543a0" at bounding box center [319, 418] width 42 height 13
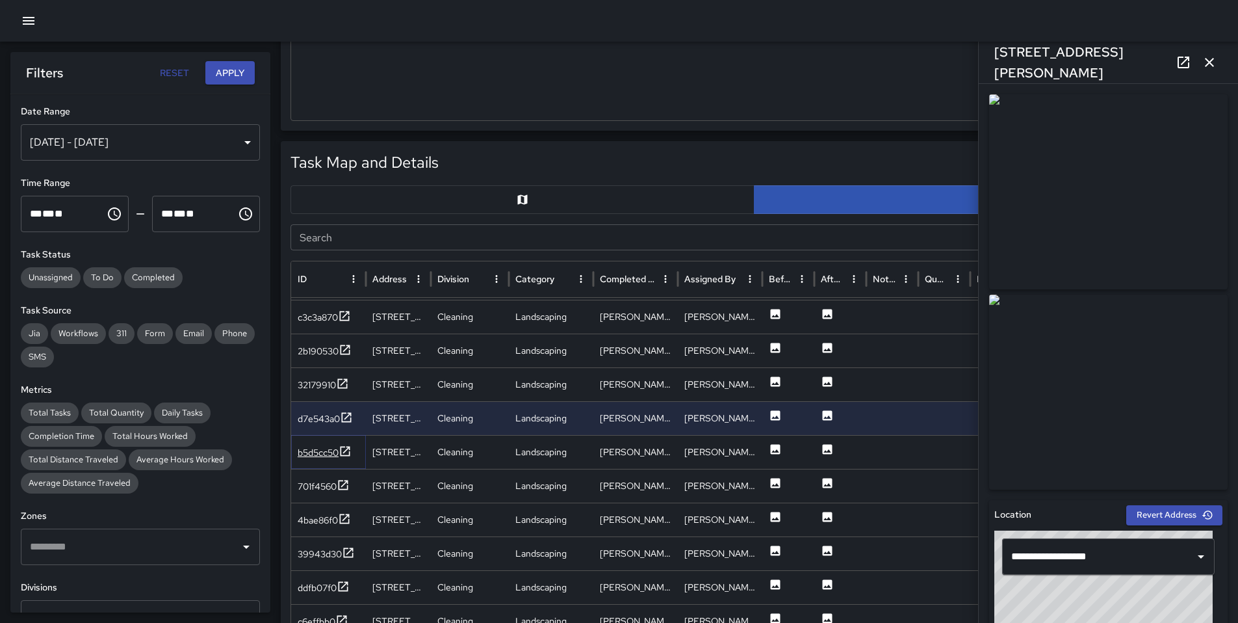
click at [315, 452] on div "b5d5cc50" at bounding box center [318, 452] width 41 height 13
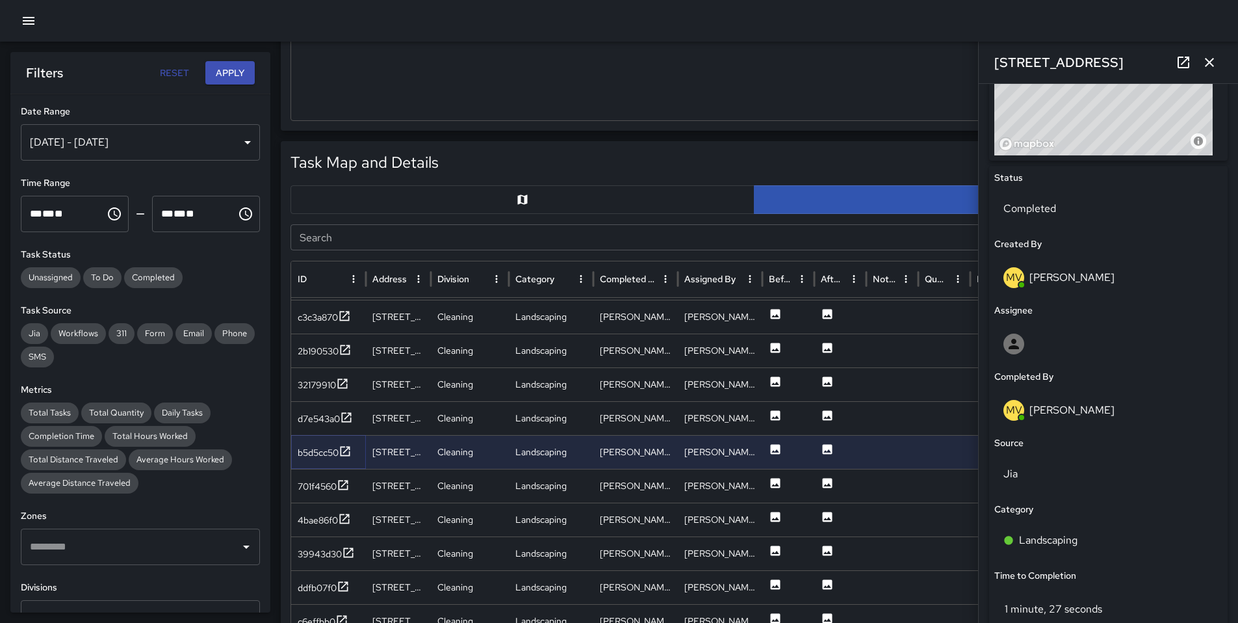
scroll to position [677, 0]
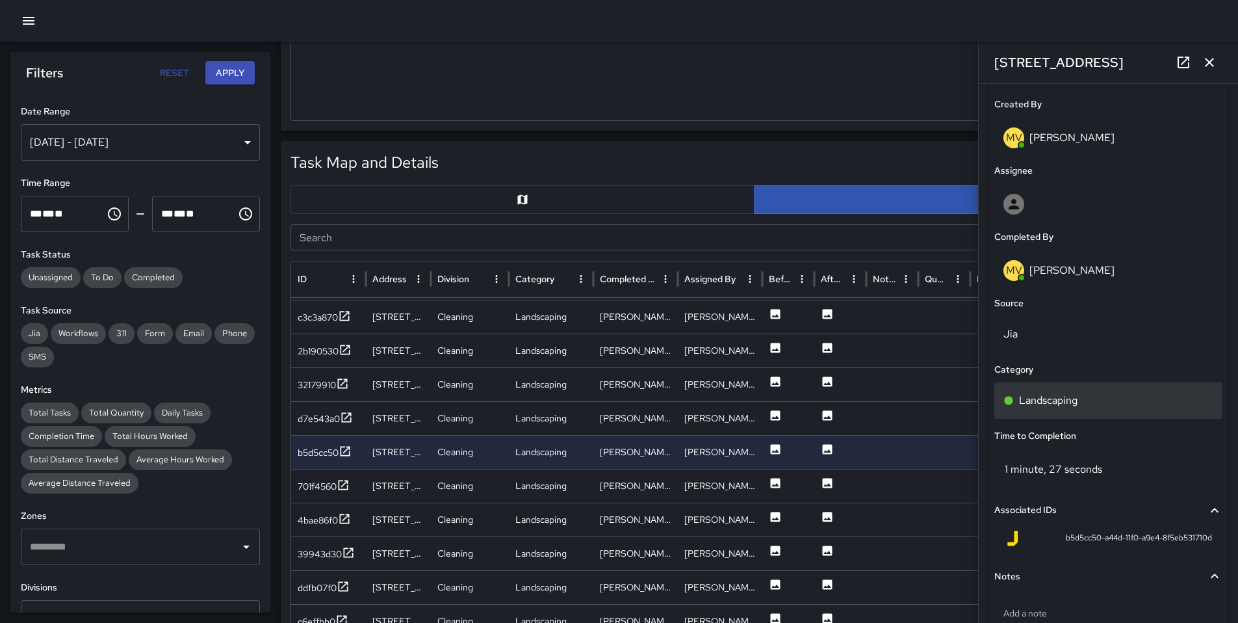
click at [1074, 410] on div "Landscaping" at bounding box center [1109, 400] width 228 height 36
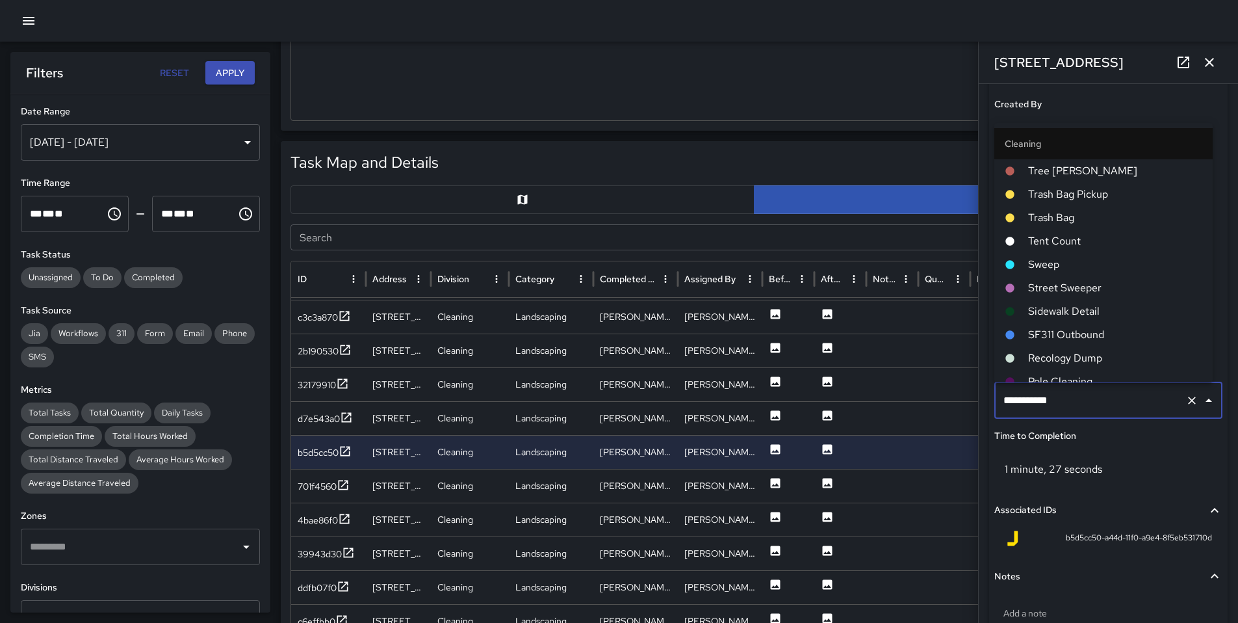
scroll to position [128, 0]
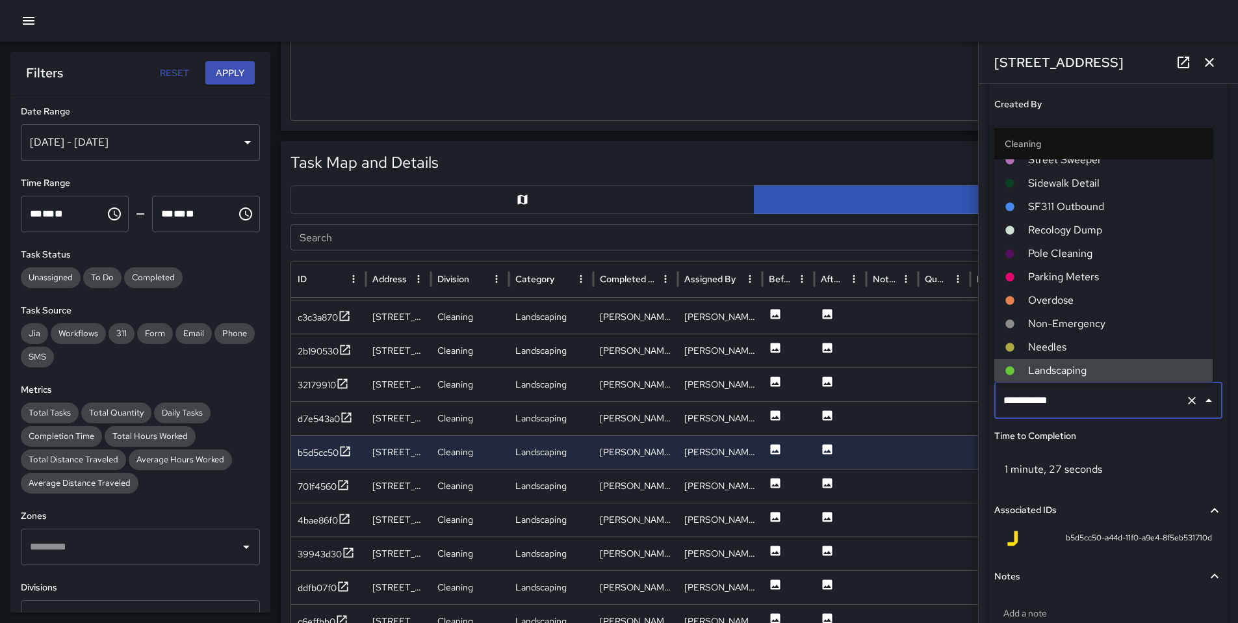
drag, startPoint x: 1086, startPoint y: 405, endPoint x: 910, endPoint y: 388, distance: 177.0
click at [911, 388] on div "Task Map and Details Export CSV Export Images Search Search ID Address Division…" at bounding box center [754, 465] width 947 height 649
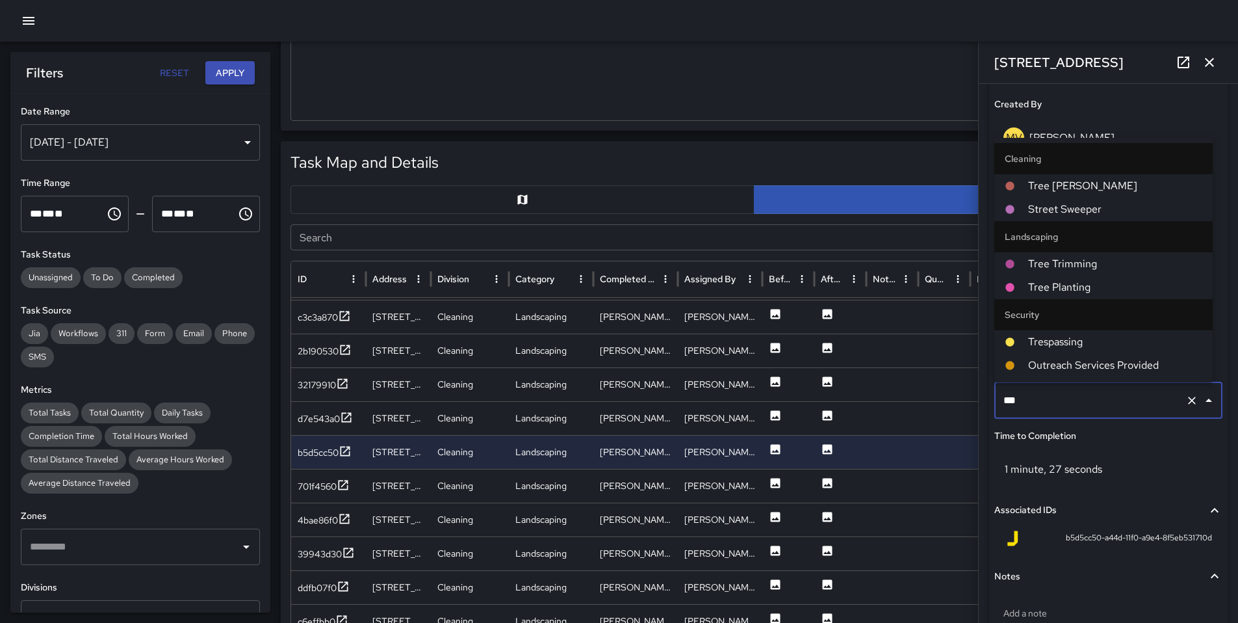
type input "****"
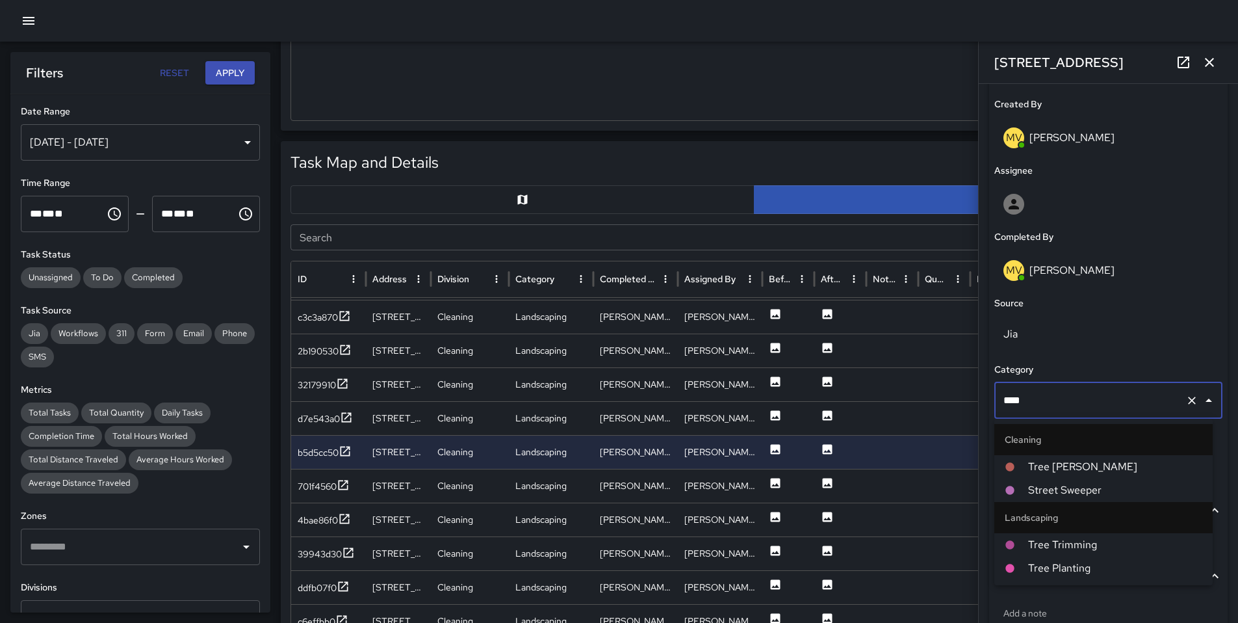
click at [1037, 462] on span "Tree [PERSON_NAME]" at bounding box center [1115, 467] width 174 height 16
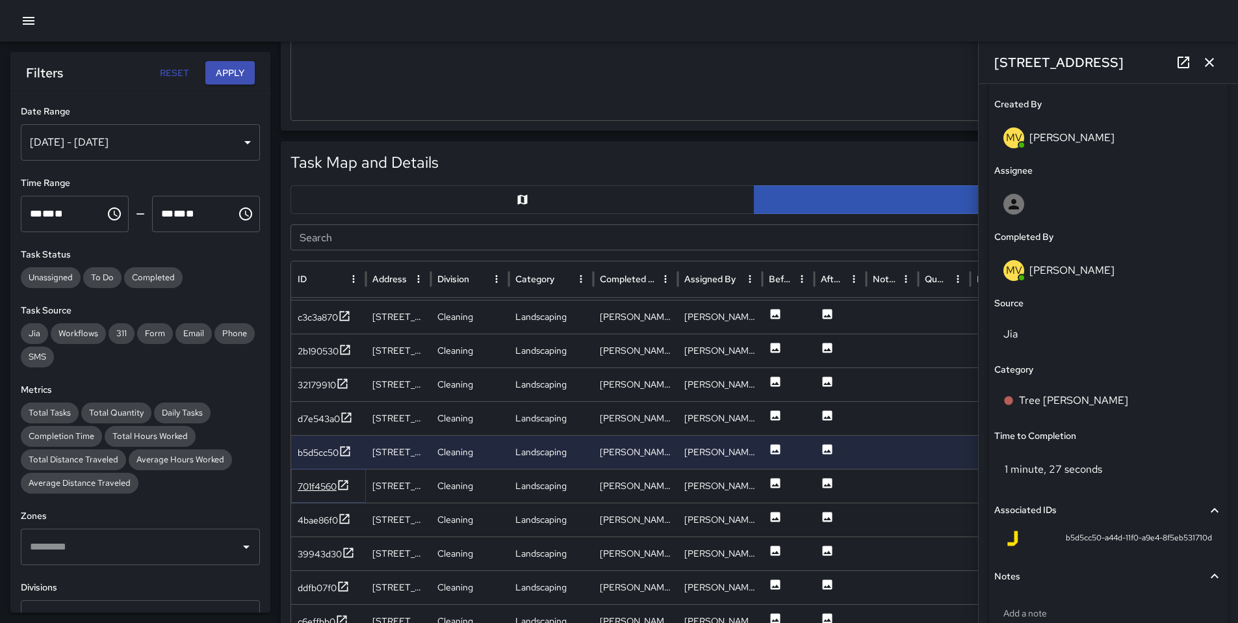
click at [322, 487] on div "701f4560" at bounding box center [317, 486] width 39 height 13
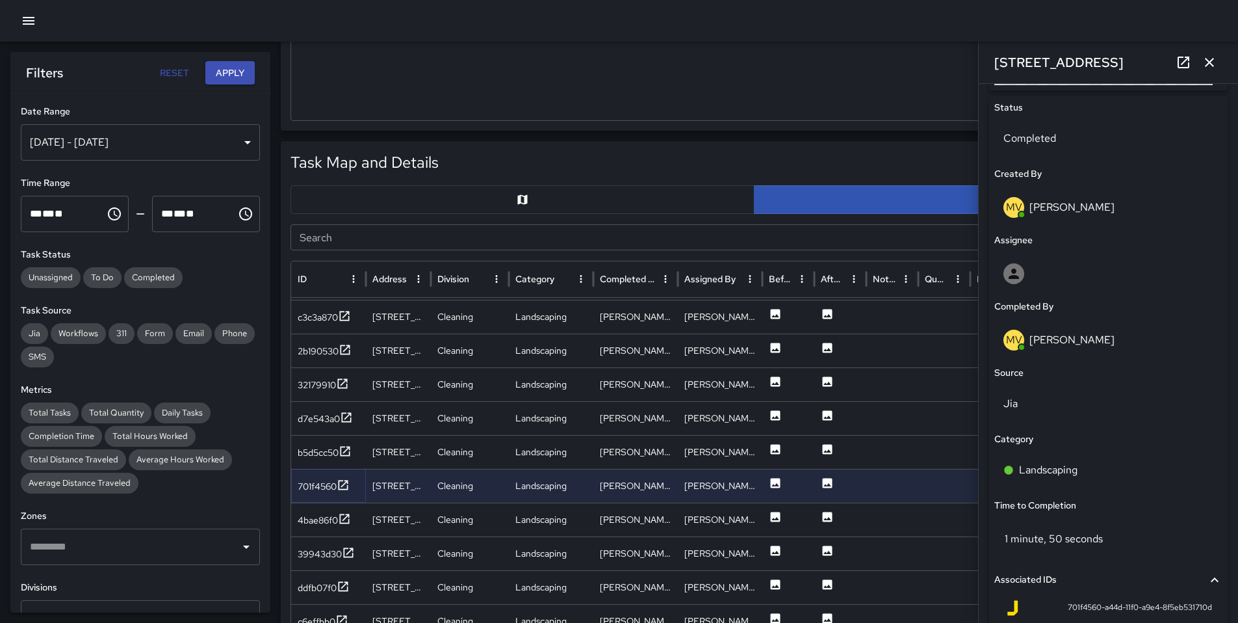
scroll to position [663, 0]
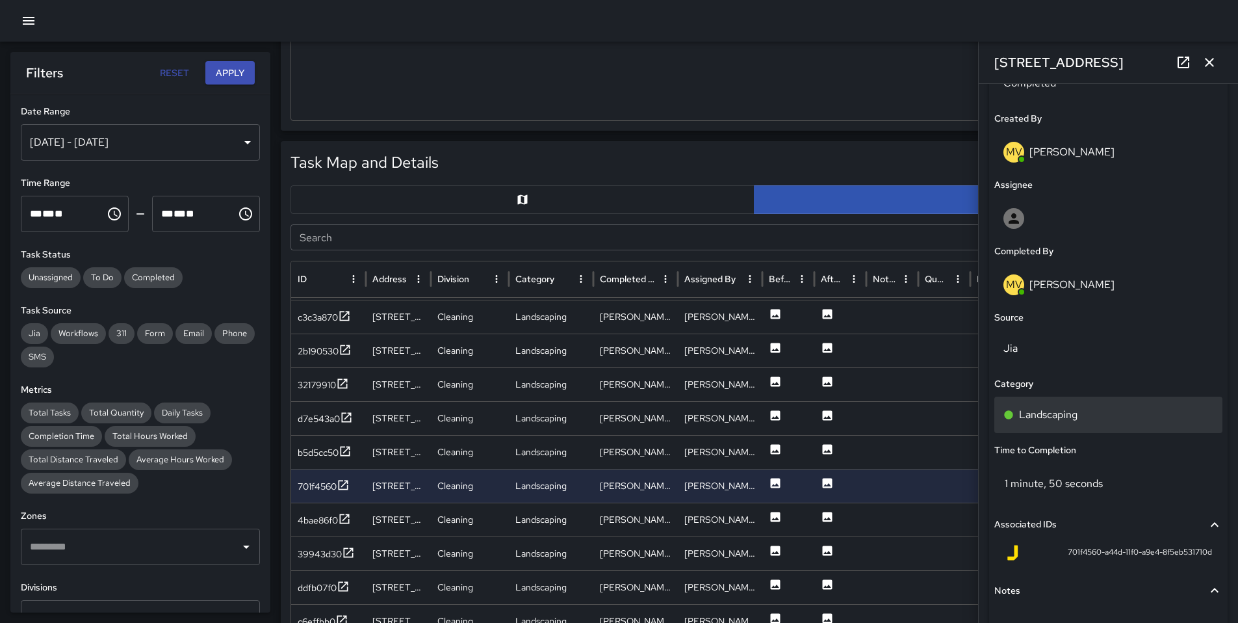
click at [1083, 412] on div "Landscaping" at bounding box center [1109, 415] width 210 height 16
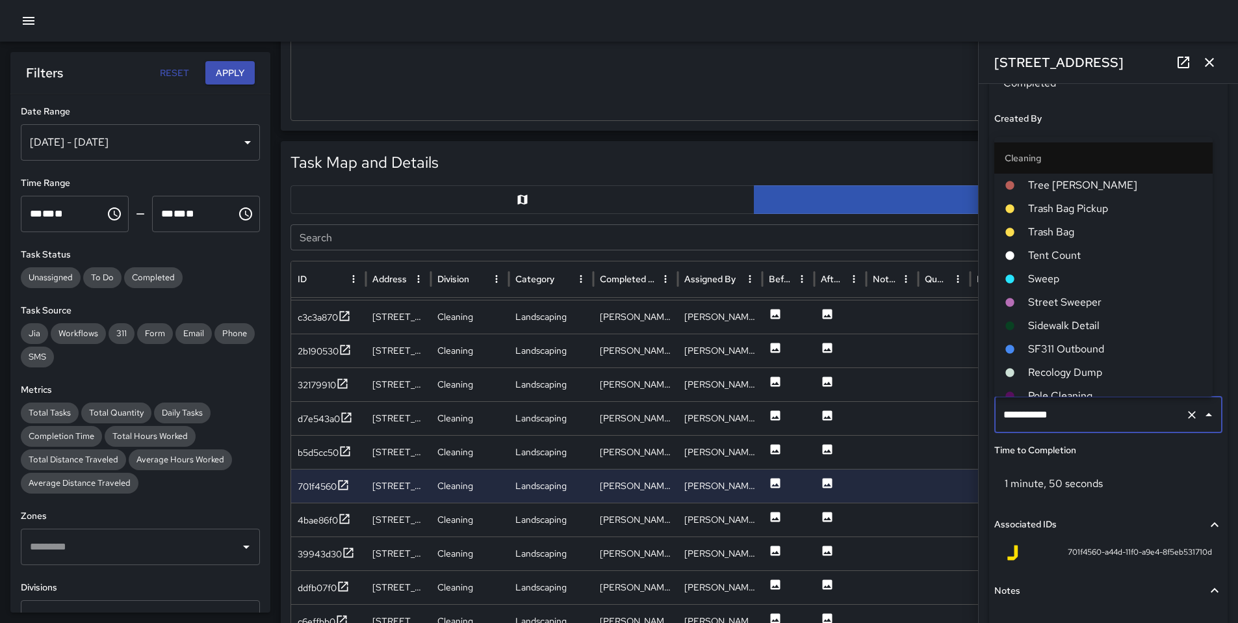
scroll to position [128, 0]
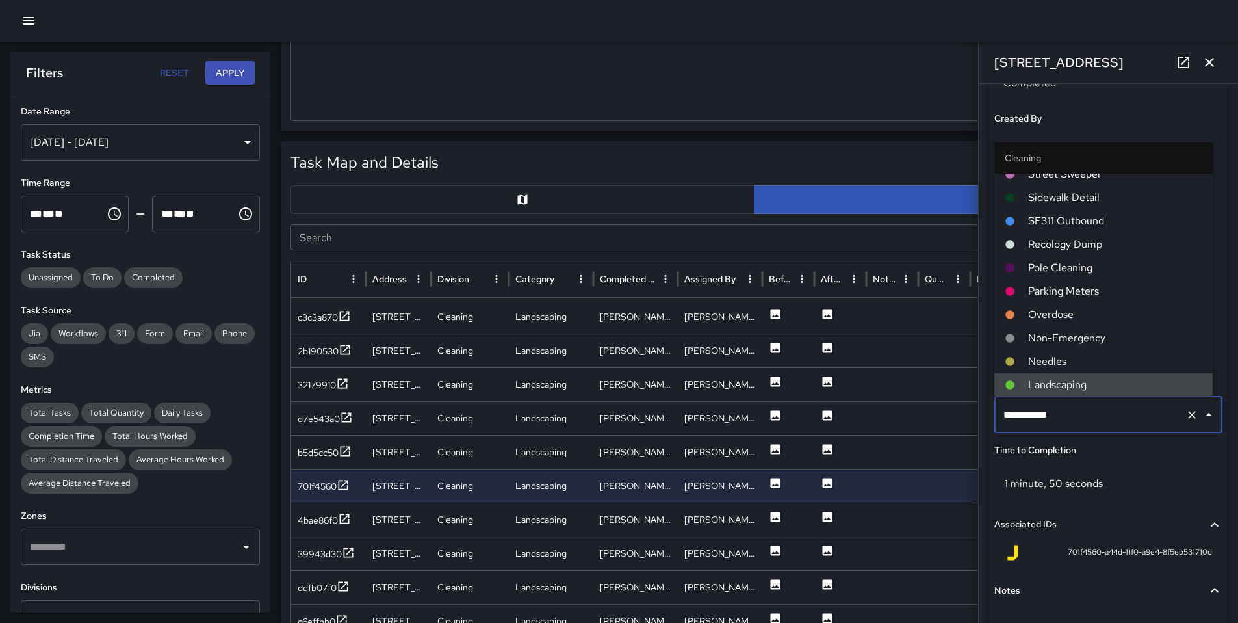
drag, startPoint x: 1081, startPoint y: 412, endPoint x: 912, endPoint y: 411, distance: 169.0
click at [912, 410] on div "Task Map and Details Export CSV Export Images Search Search ID Address Division…" at bounding box center [754, 465] width 947 height 649
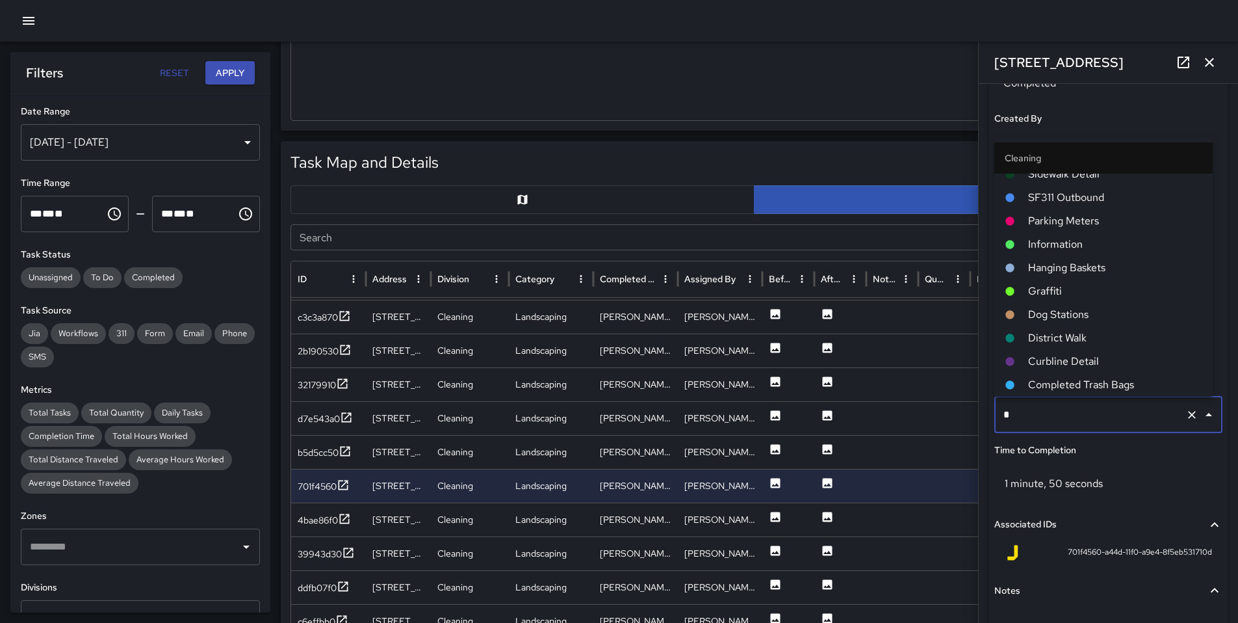
scroll to position [0, 0]
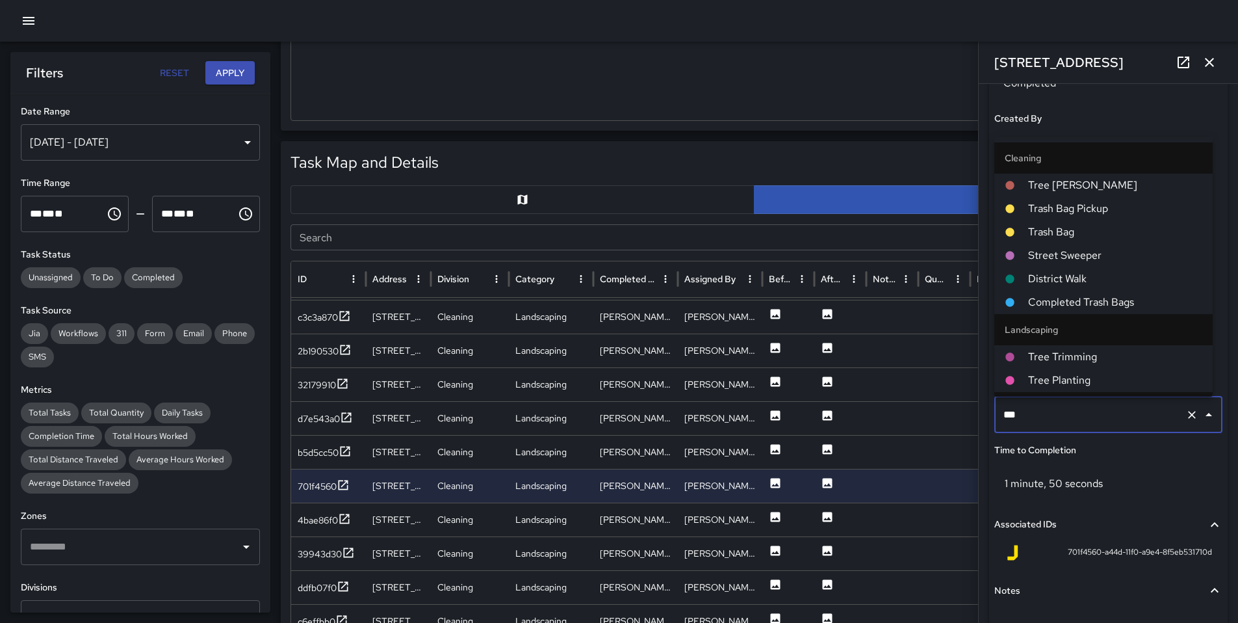
type input "****"
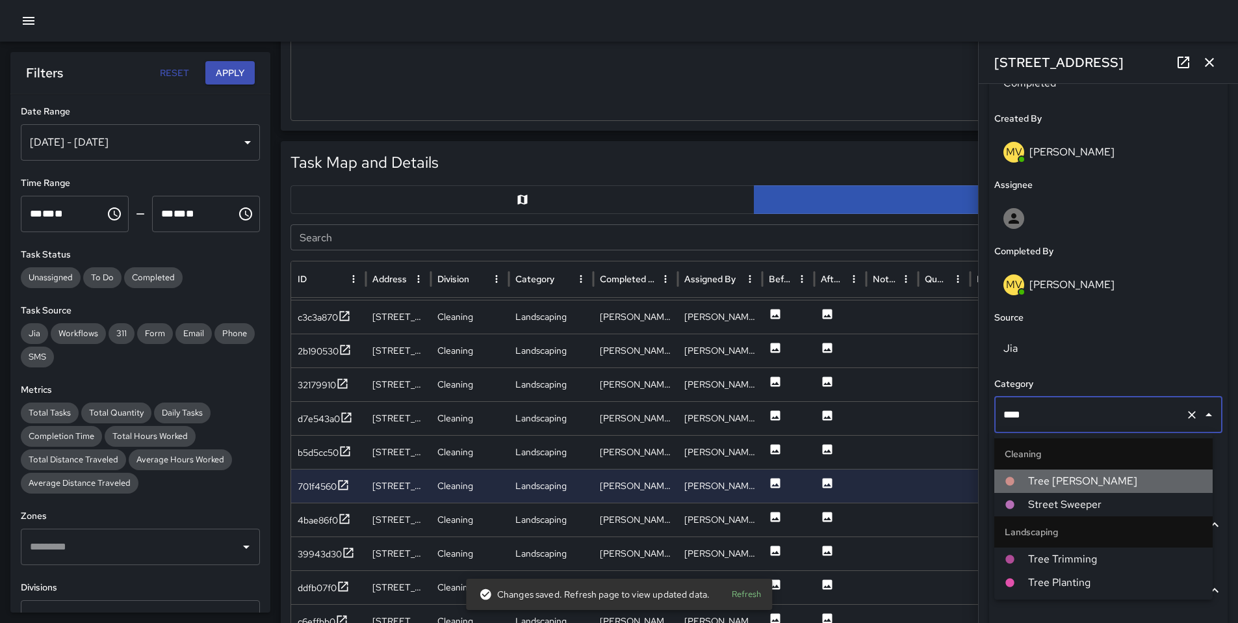
click at [1070, 480] on span "Tree [PERSON_NAME]" at bounding box center [1115, 481] width 174 height 16
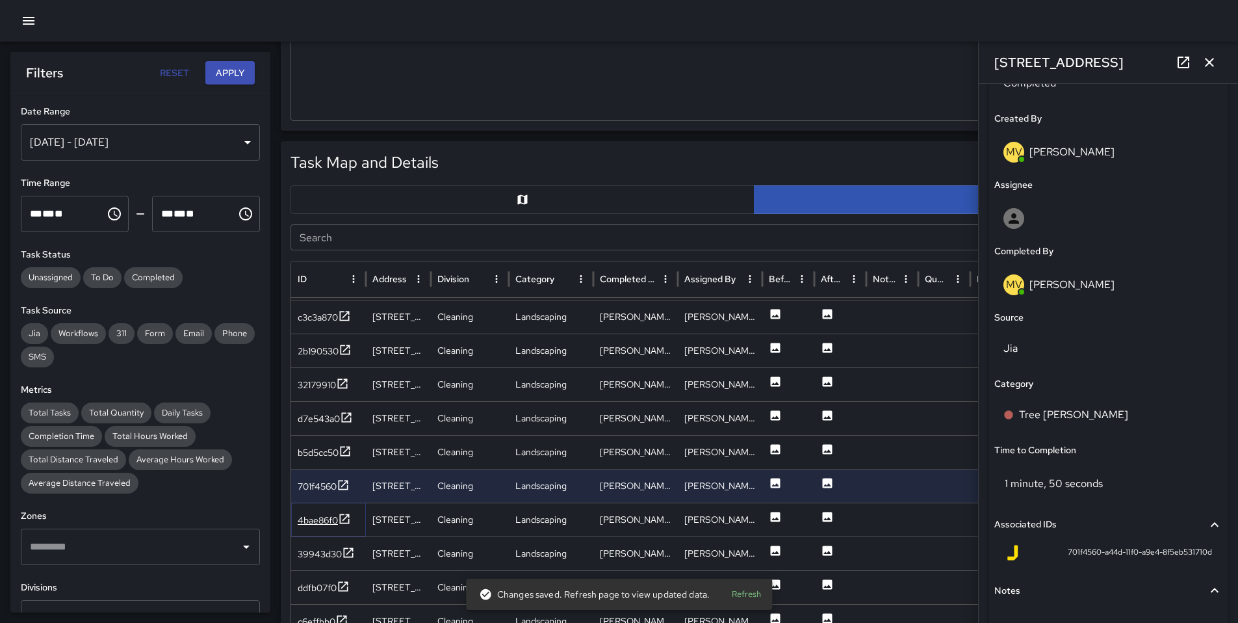
click at [323, 517] on div "4bae86f0" at bounding box center [318, 520] width 40 height 13
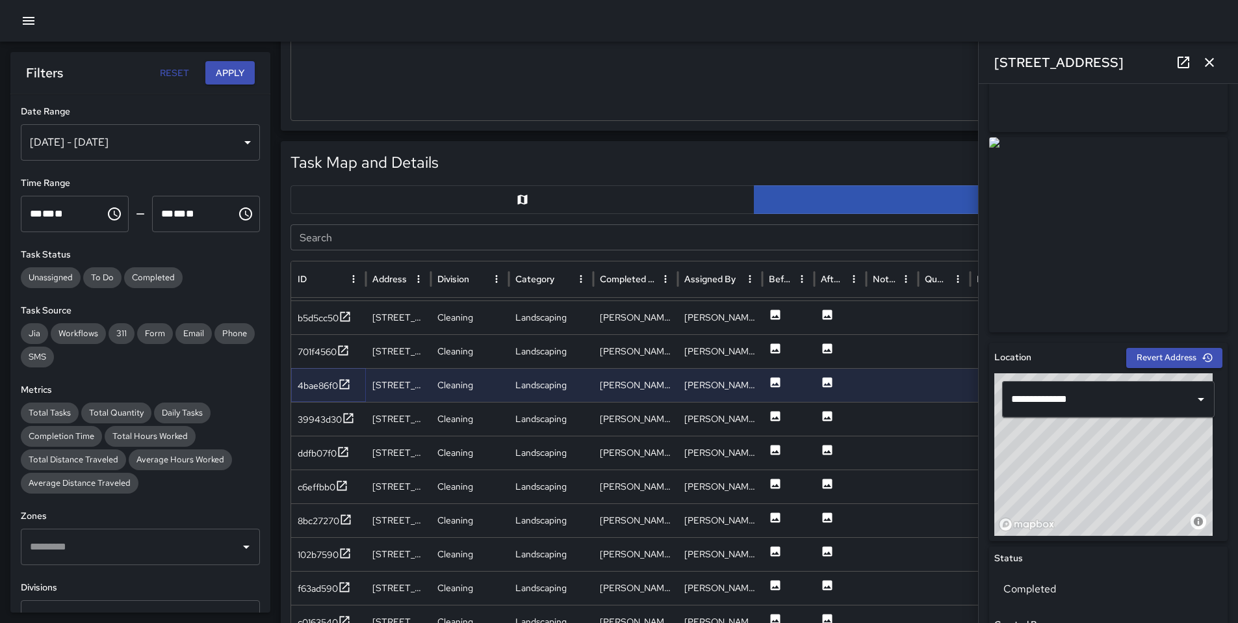
scroll to position [1065, 0]
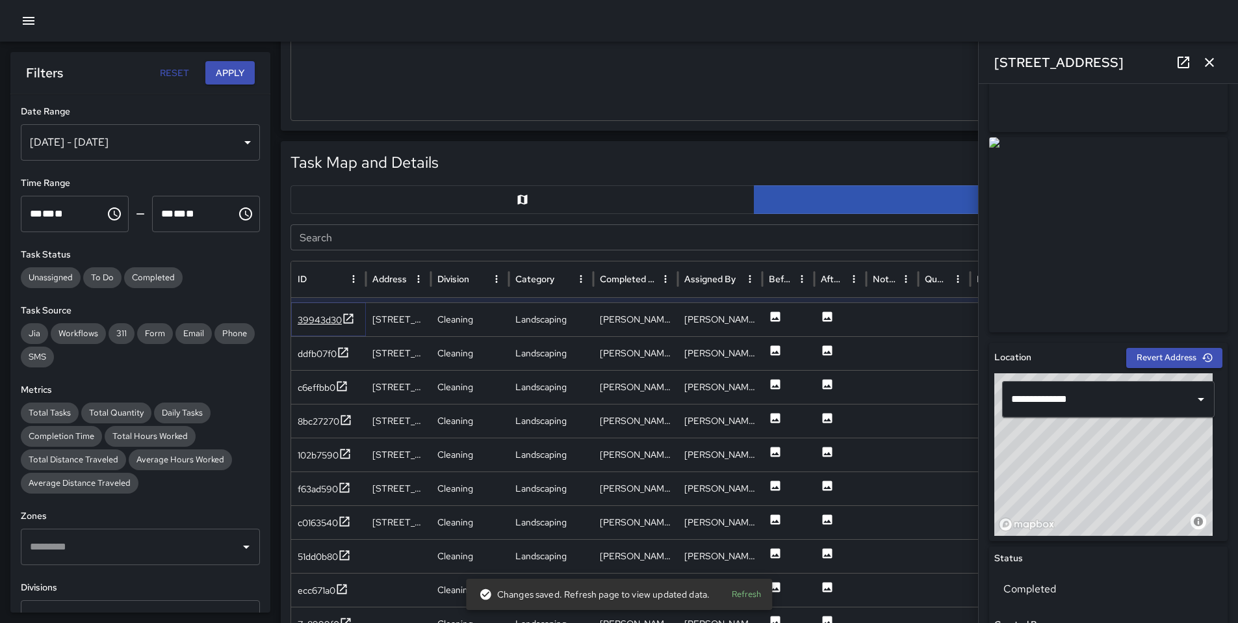
click at [322, 318] on div "39943d30" at bounding box center [320, 319] width 44 height 13
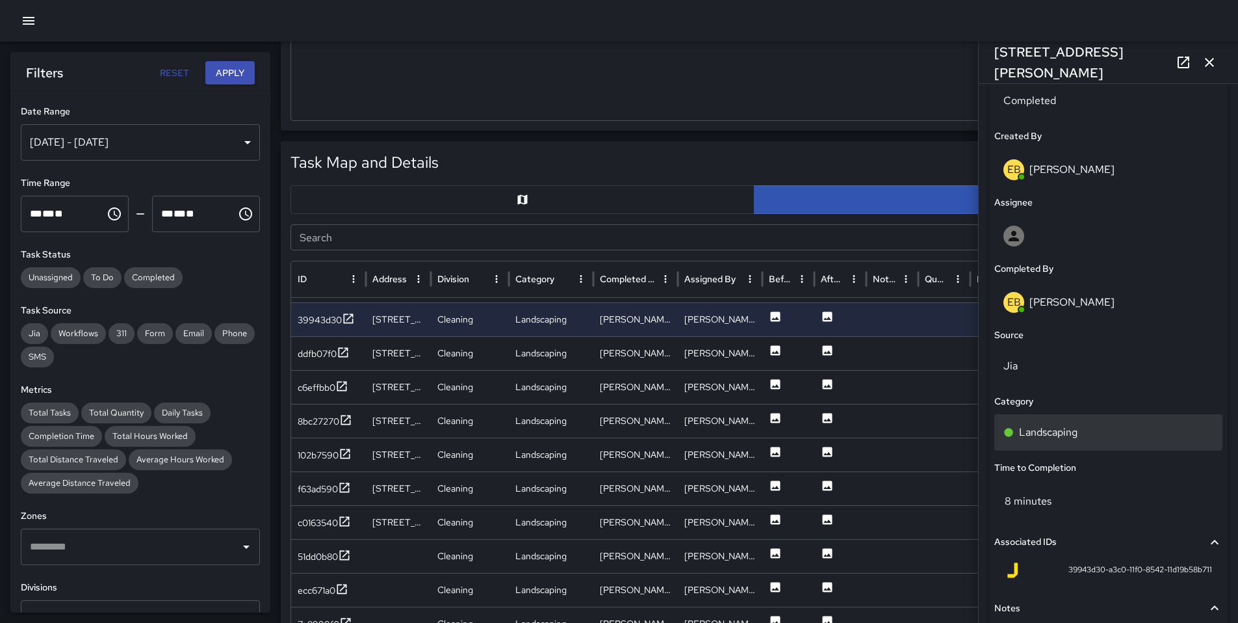
click at [1079, 436] on div "Landscaping" at bounding box center [1109, 432] width 210 height 16
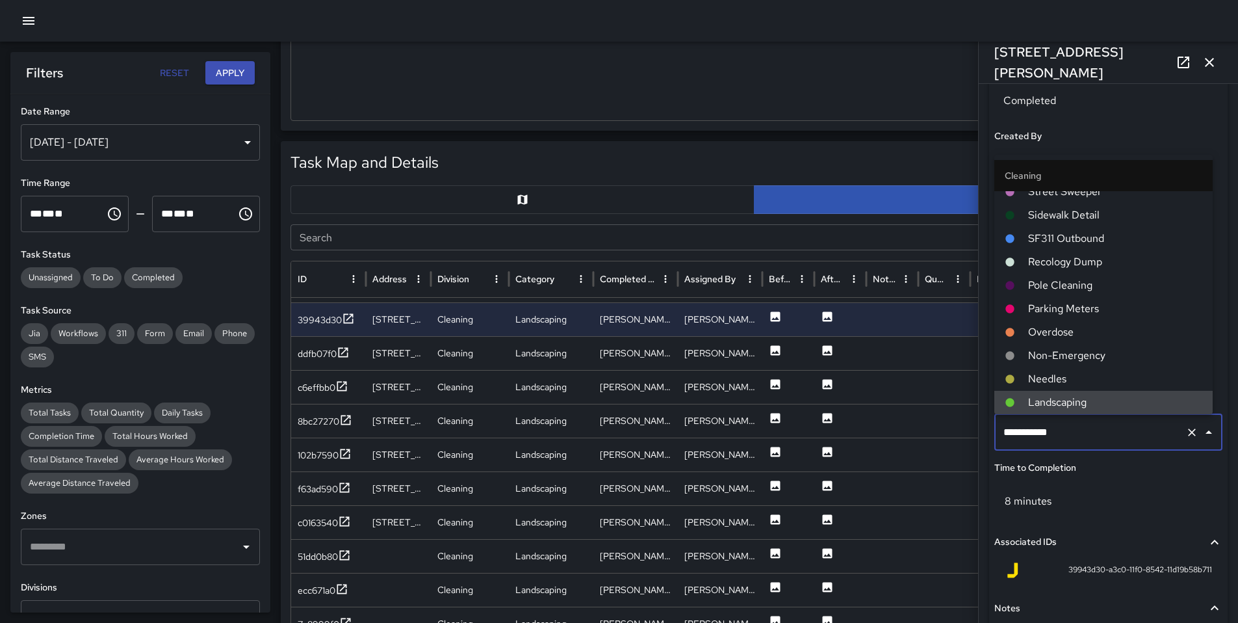
drag, startPoint x: 1082, startPoint y: 433, endPoint x: 934, endPoint y: 426, distance: 148.4
click at [934, 426] on div "Task Map and Details Export CSV Export Images Search Search ID Address Division…" at bounding box center [754, 465] width 947 height 649
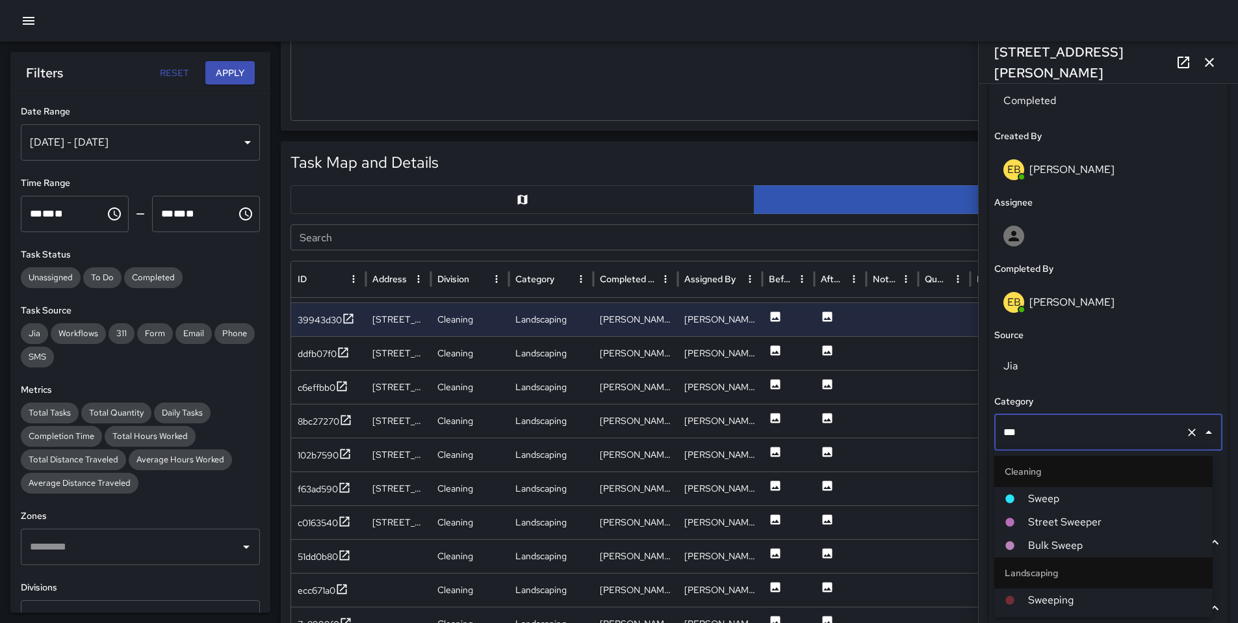
type input "****"
click at [1022, 497] on div at bounding box center [1016, 498] width 23 height 10
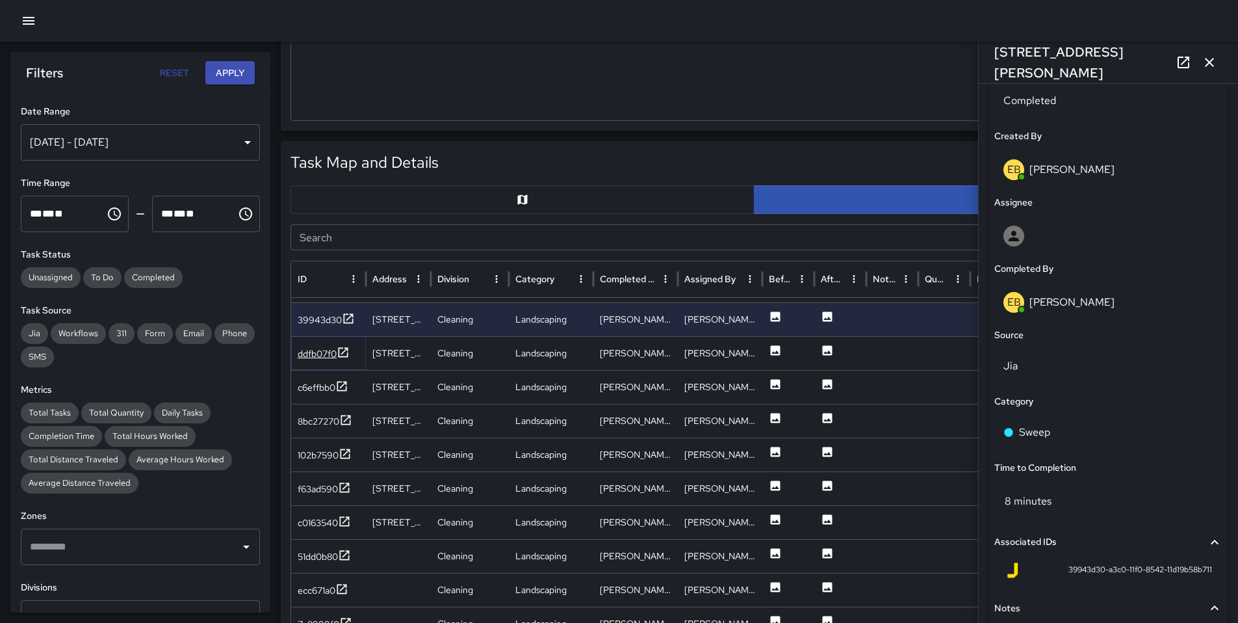
click at [300, 349] on div "ddfb07f0" at bounding box center [317, 353] width 39 height 13
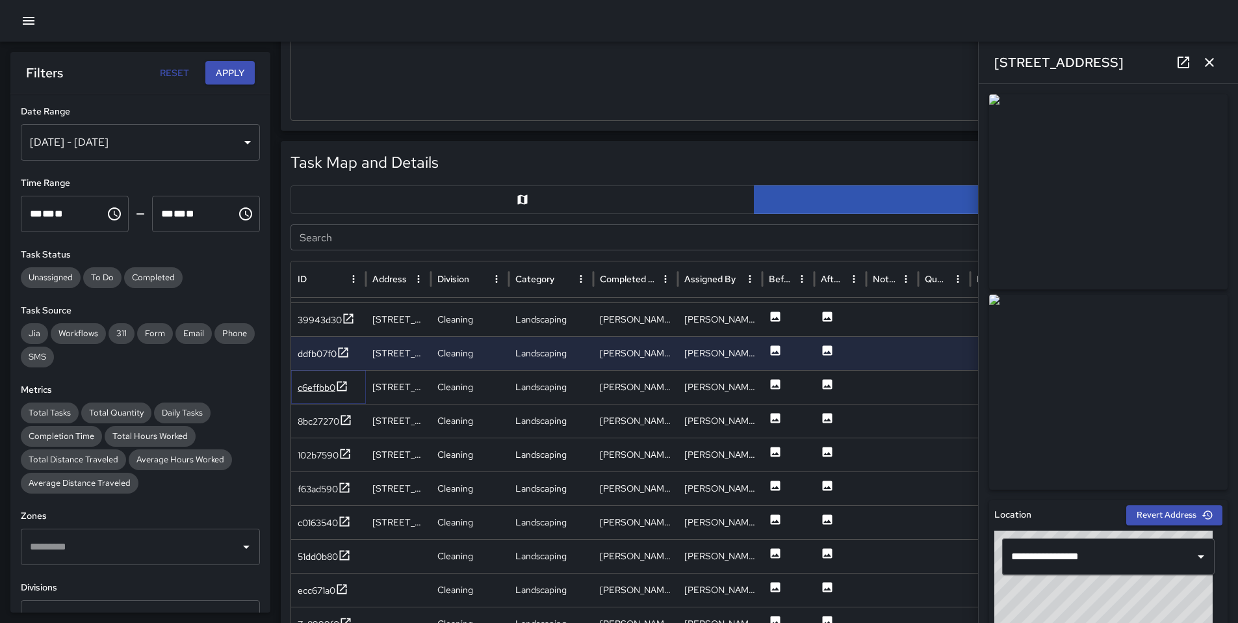
click at [313, 389] on div "c6effbb0" at bounding box center [317, 387] width 38 height 13
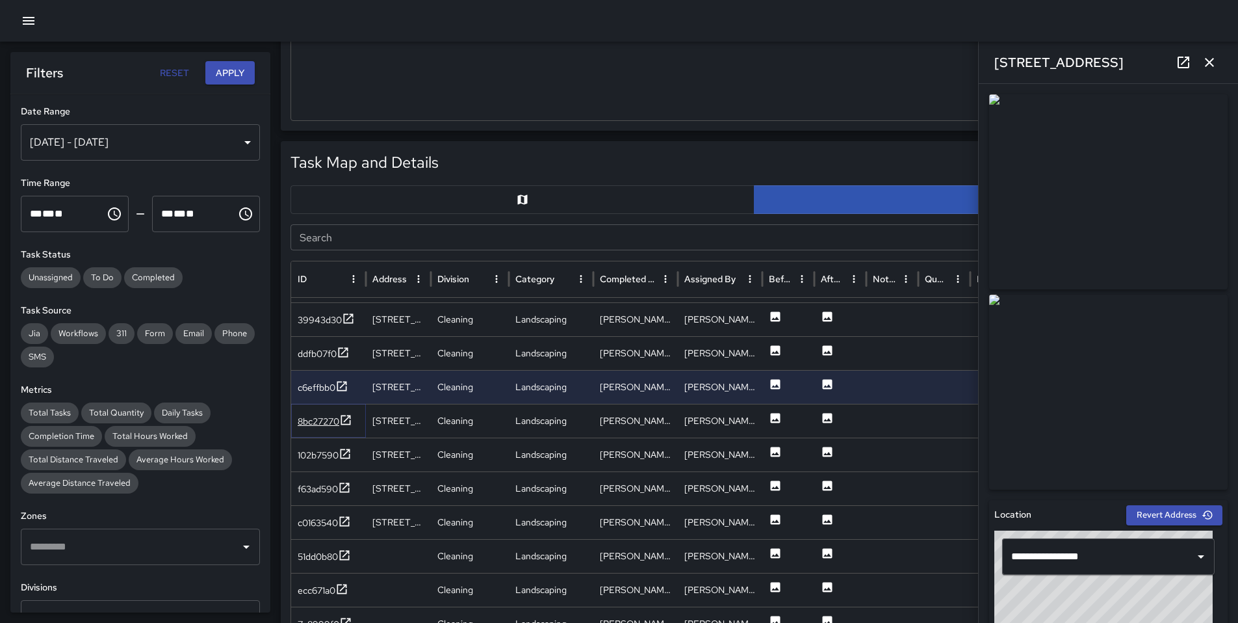
click at [320, 424] on div "8bc27270" at bounding box center [319, 421] width 42 height 13
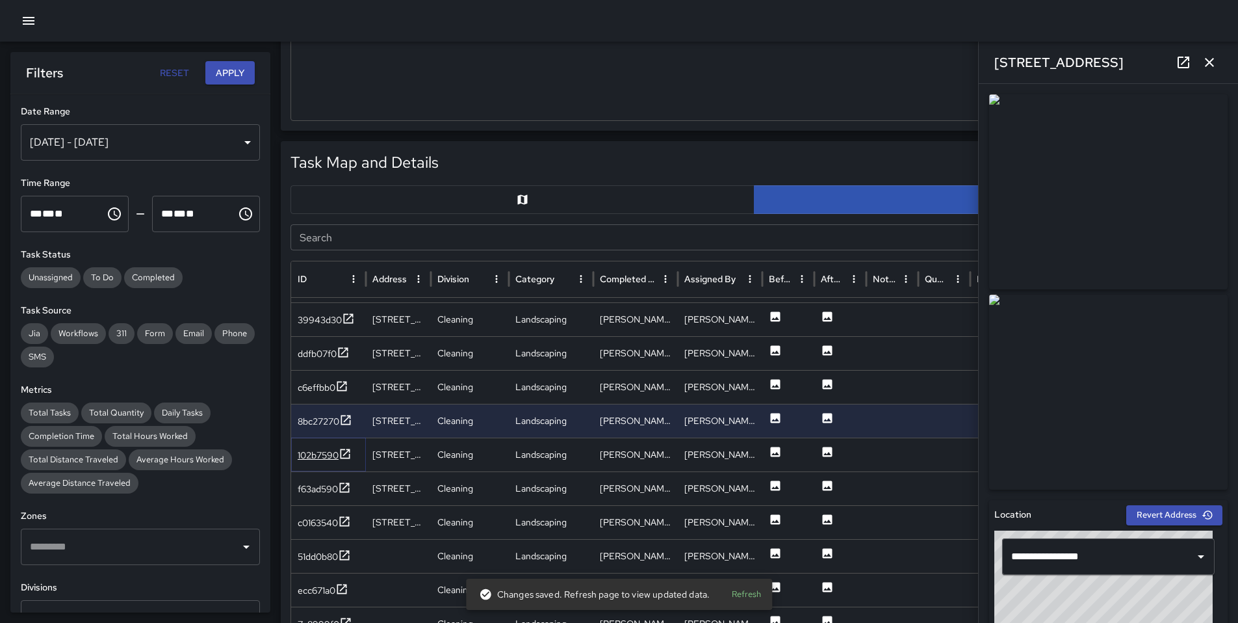
click at [312, 456] on div "102b7590" at bounding box center [318, 455] width 41 height 13
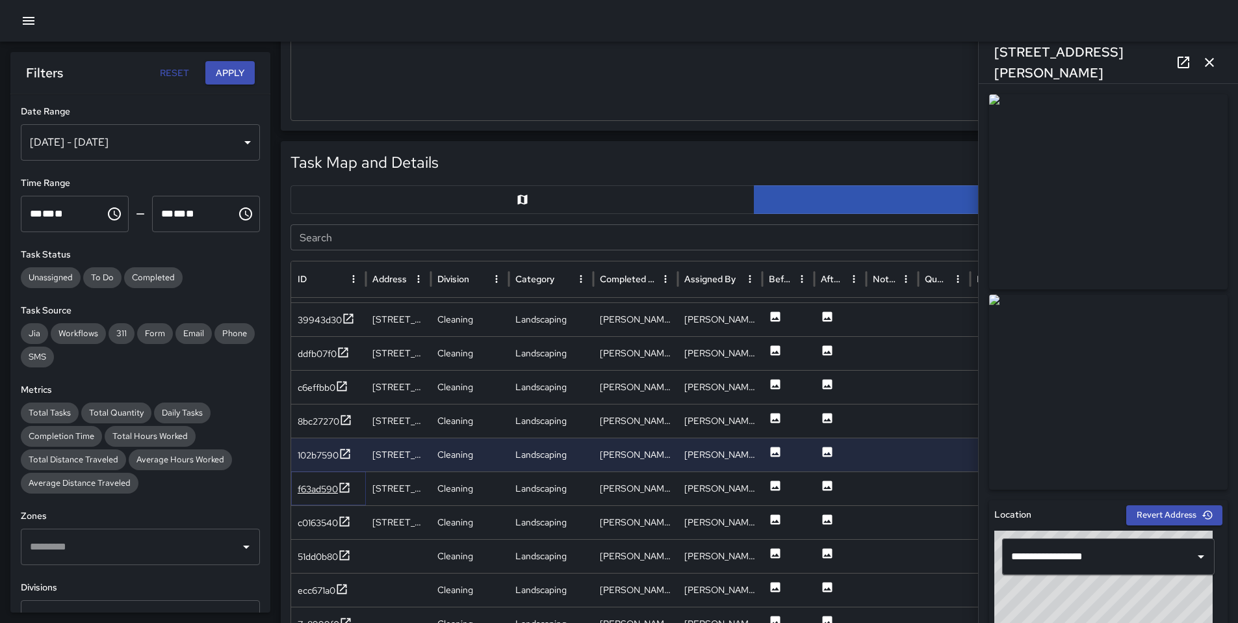
click at [302, 487] on div "f63ad590" at bounding box center [318, 488] width 40 height 13
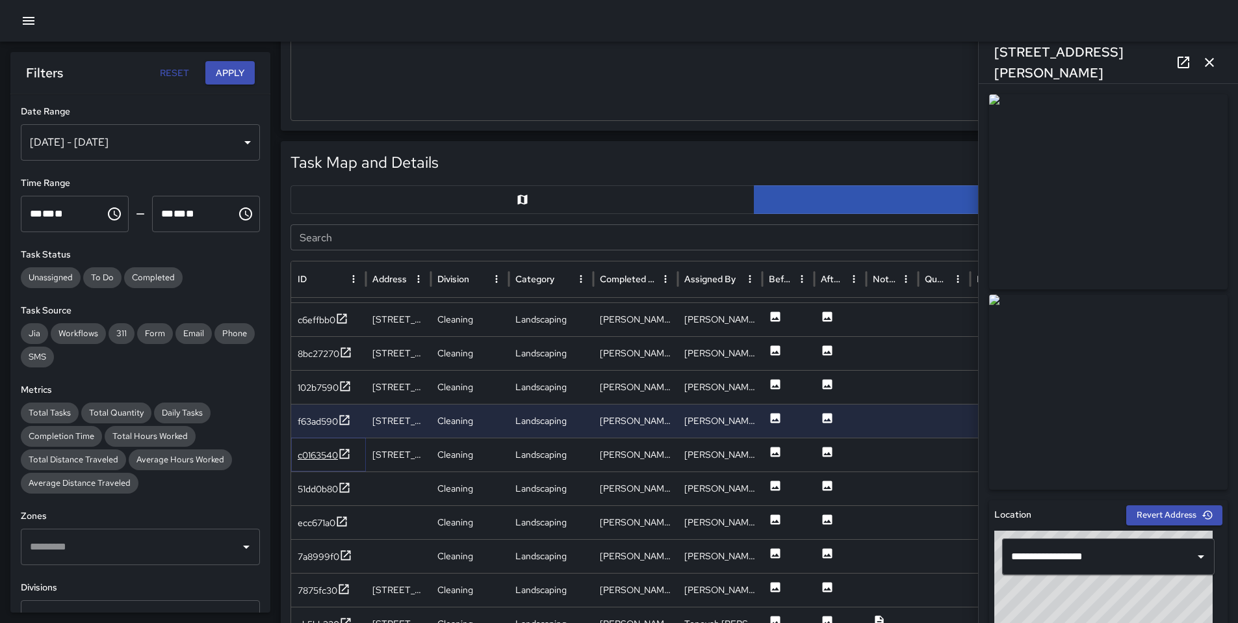
click at [306, 456] on div "c0163540" at bounding box center [318, 455] width 40 height 13
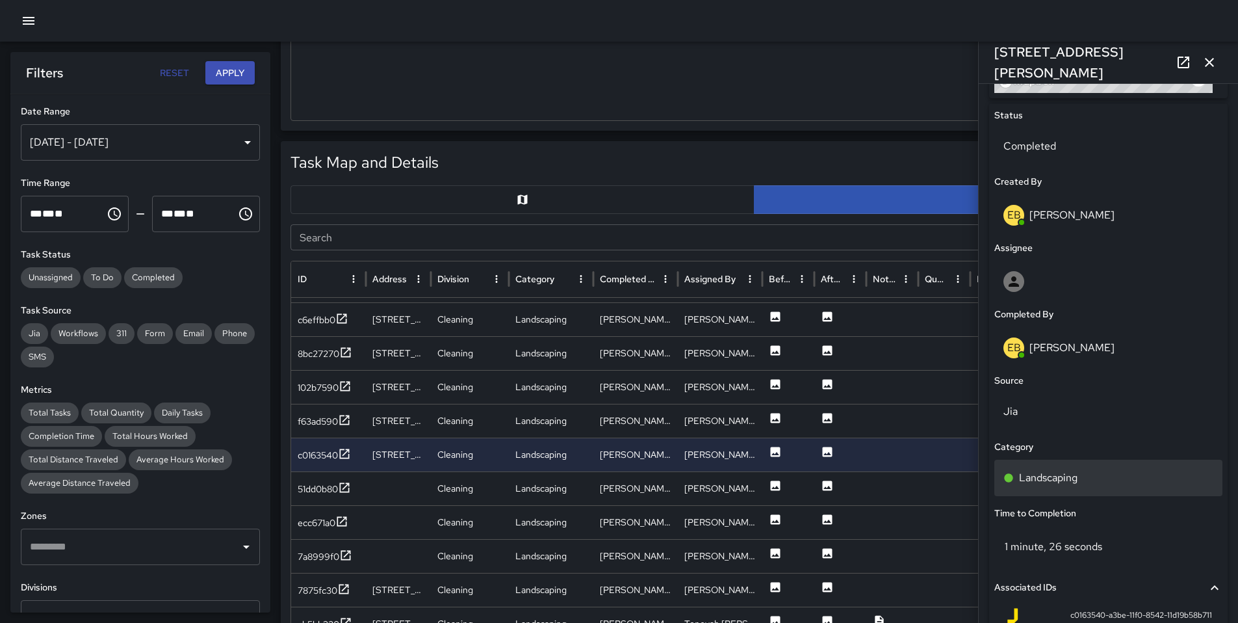
click at [1076, 480] on p "Landscaping" at bounding box center [1048, 478] width 59 height 16
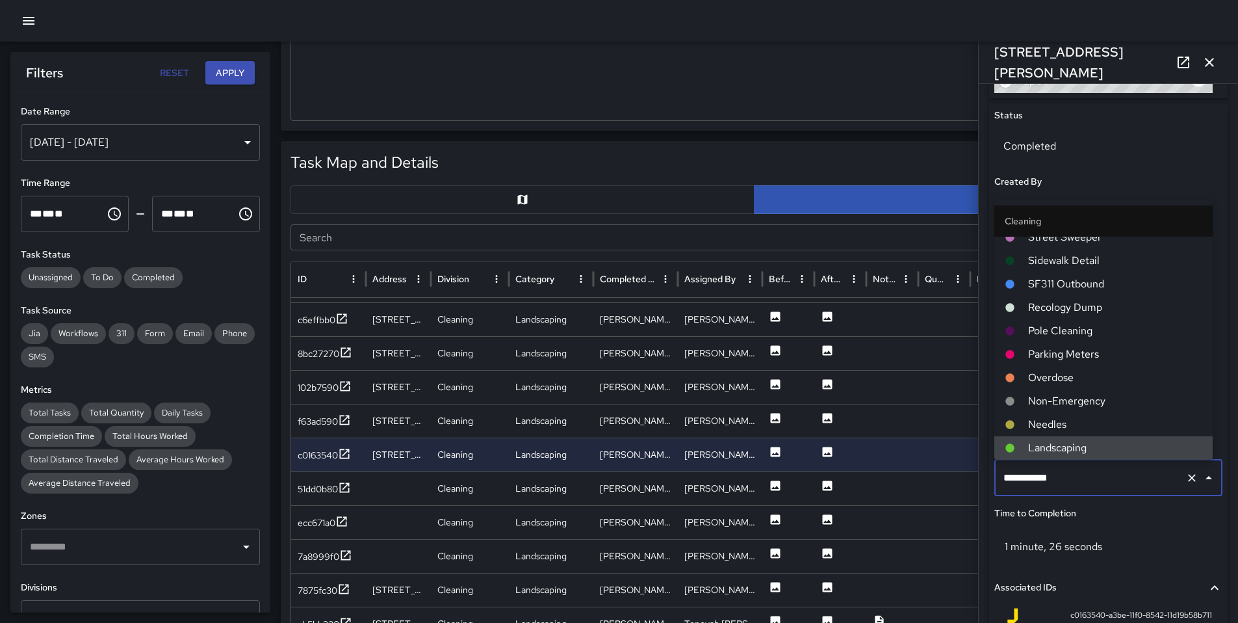
drag, startPoint x: 1086, startPoint y: 478, endPoint x: 915, endPoint y: 480, distance: 171.0
click at [916, 479] on div "Task Map and Details Export CSV Export Images Search Search ID Address Division…" at bounding box center [754, 465] width 947 height 649
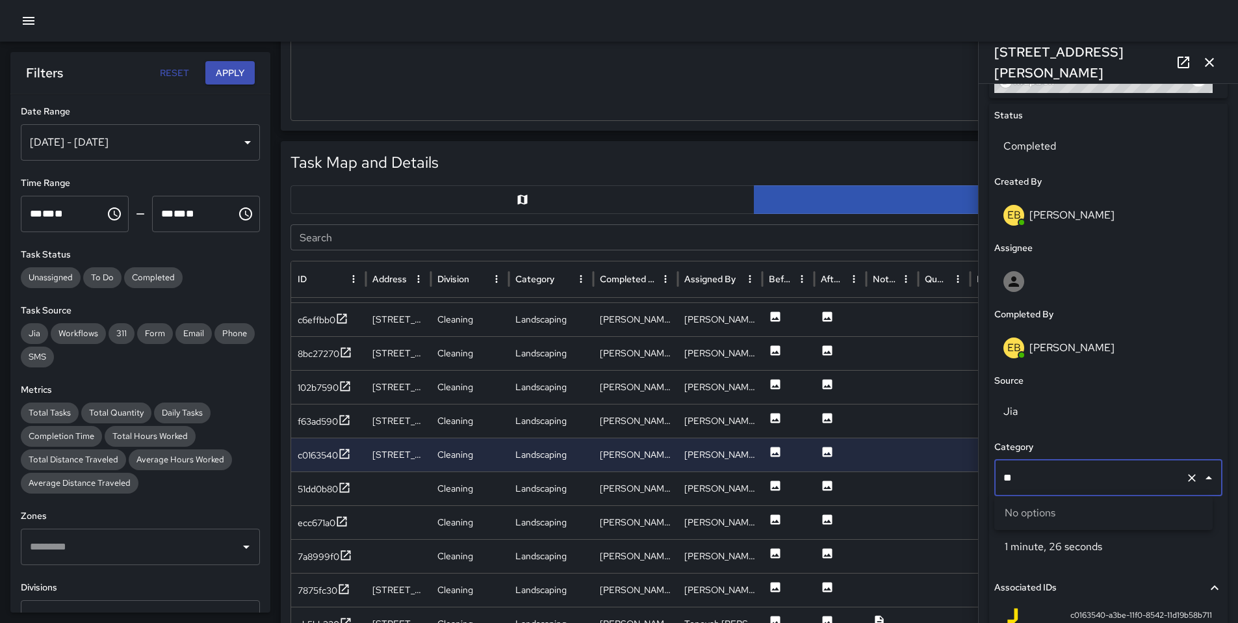
type input "*"
type input "****"
click at [1067, 540] on span "Wine Barrel Planters" at bounding box center [1115, 544] width 174 height 16
click at [328, 493] on div "51dd0b80" at bounding box center [318, 488] width 40 height 13
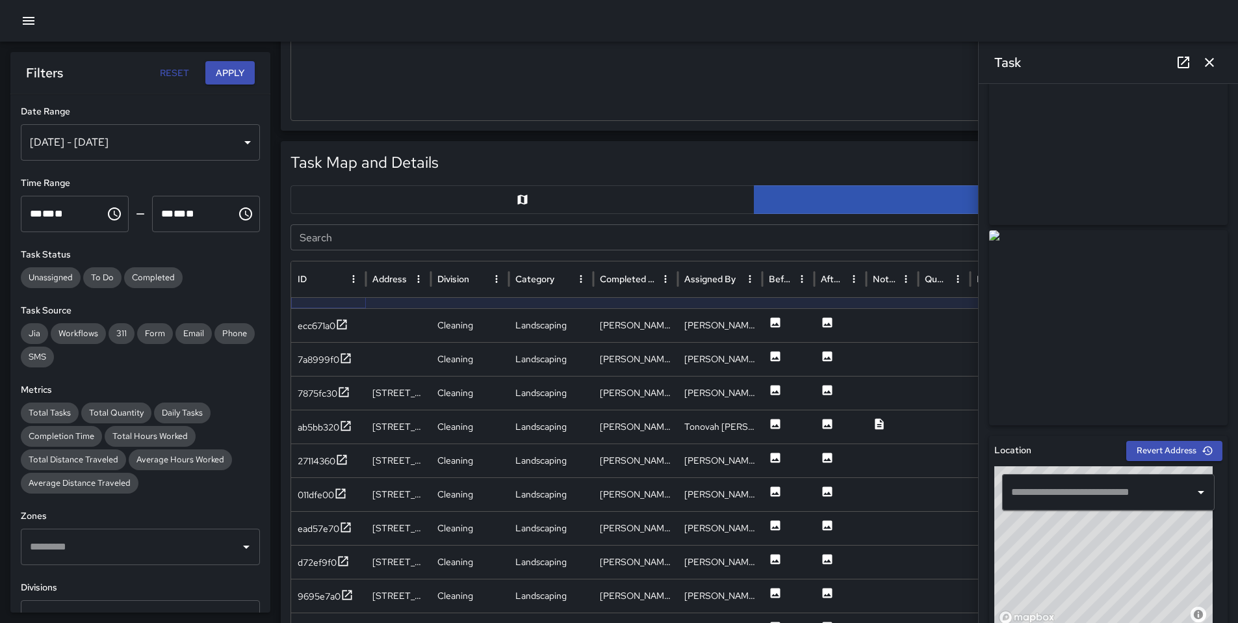
scroll to position [28, 0]
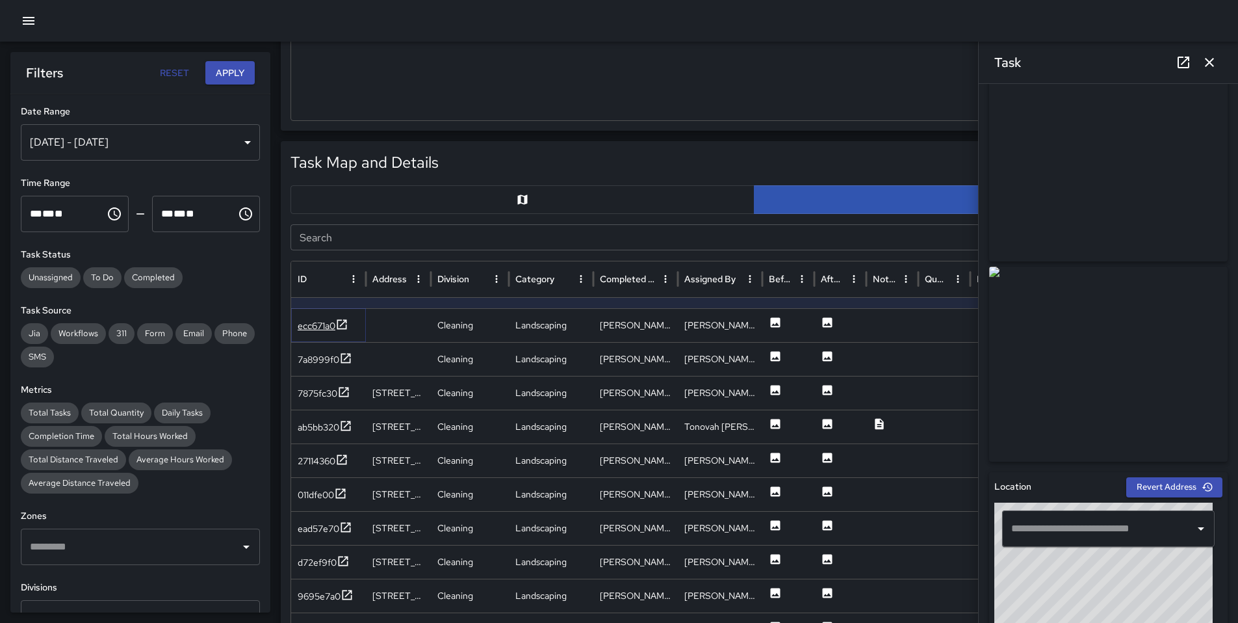
click at [321, 328] on div "ecc671a0" at bounding box center [317, 325] width 38 height 13
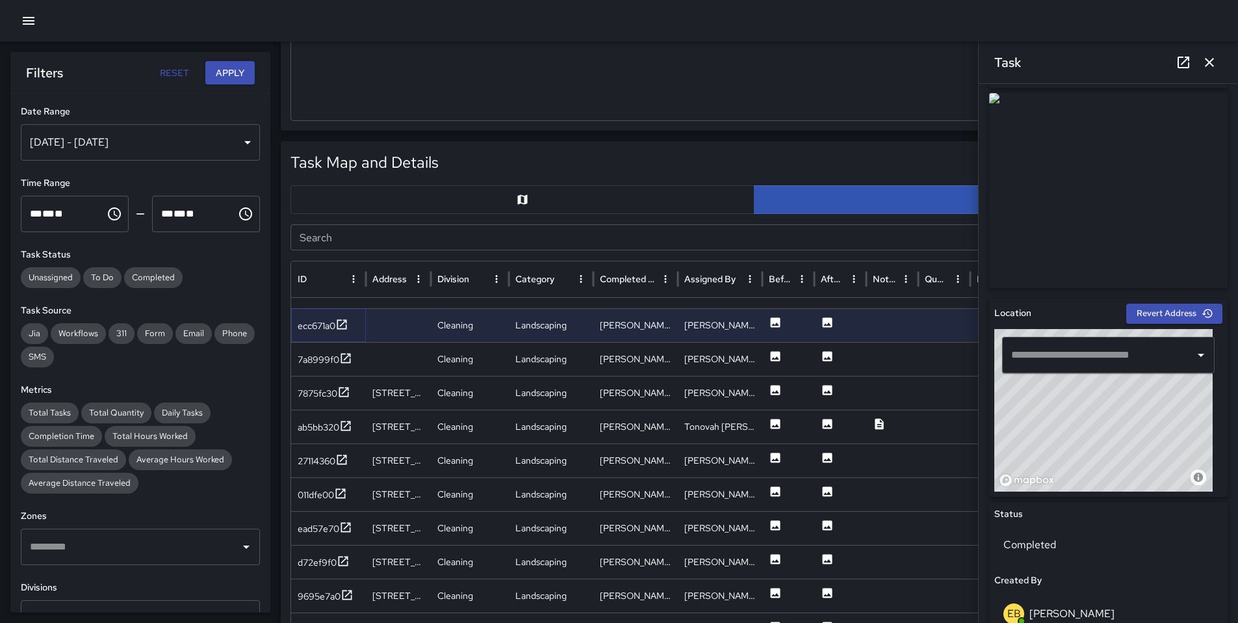
scroll to position [203, 0]
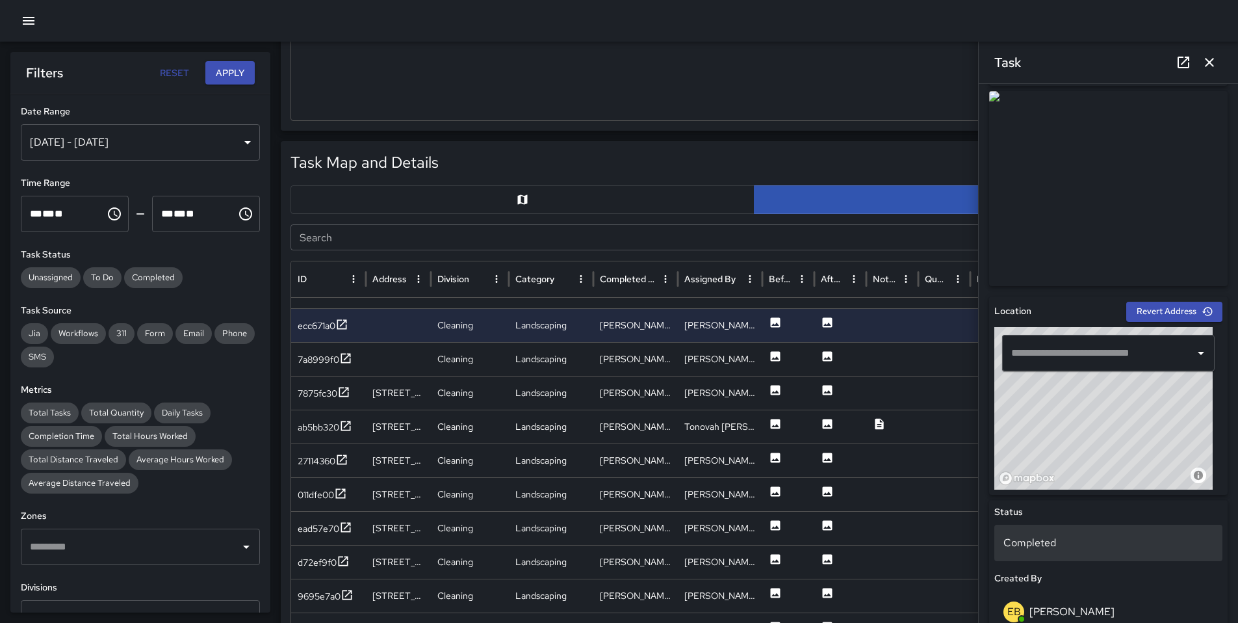
click at [1063, 544] on p "Completed" at bounding box center [1109, 543] width 210 height 16
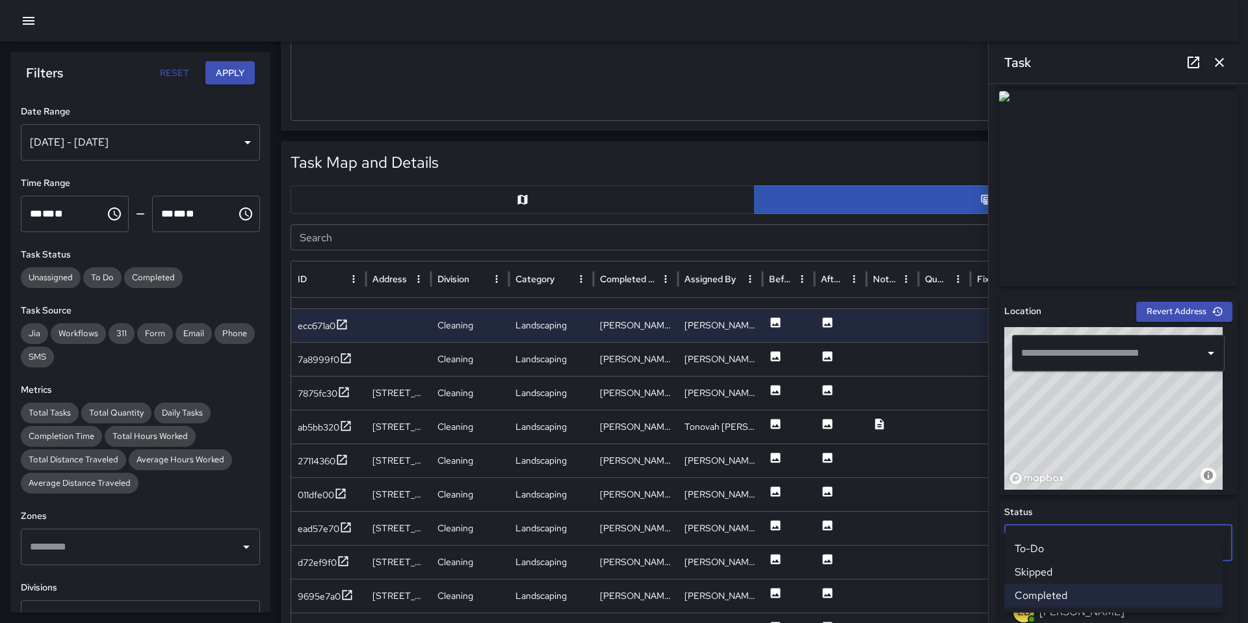
click at [1064, 566] on li "Skipped" at bounding box center [1113, 571] width 218 height 23
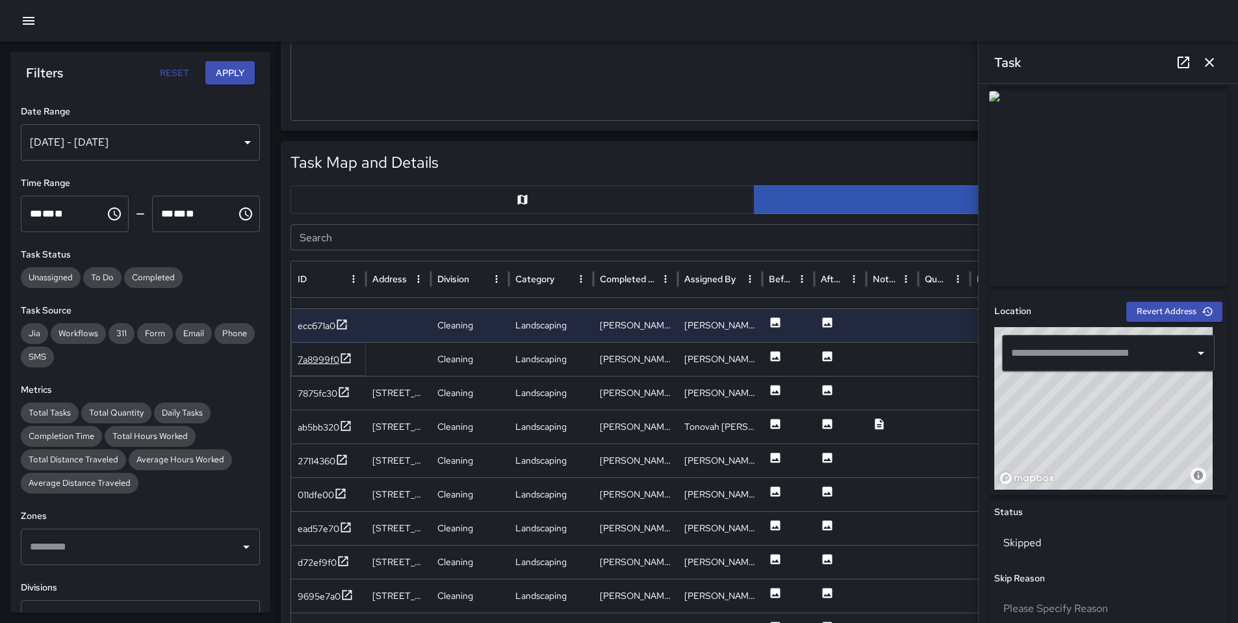
click at [313, 365] on div "7a8999f0" at bounding box center [319, 359] width 42 height 13
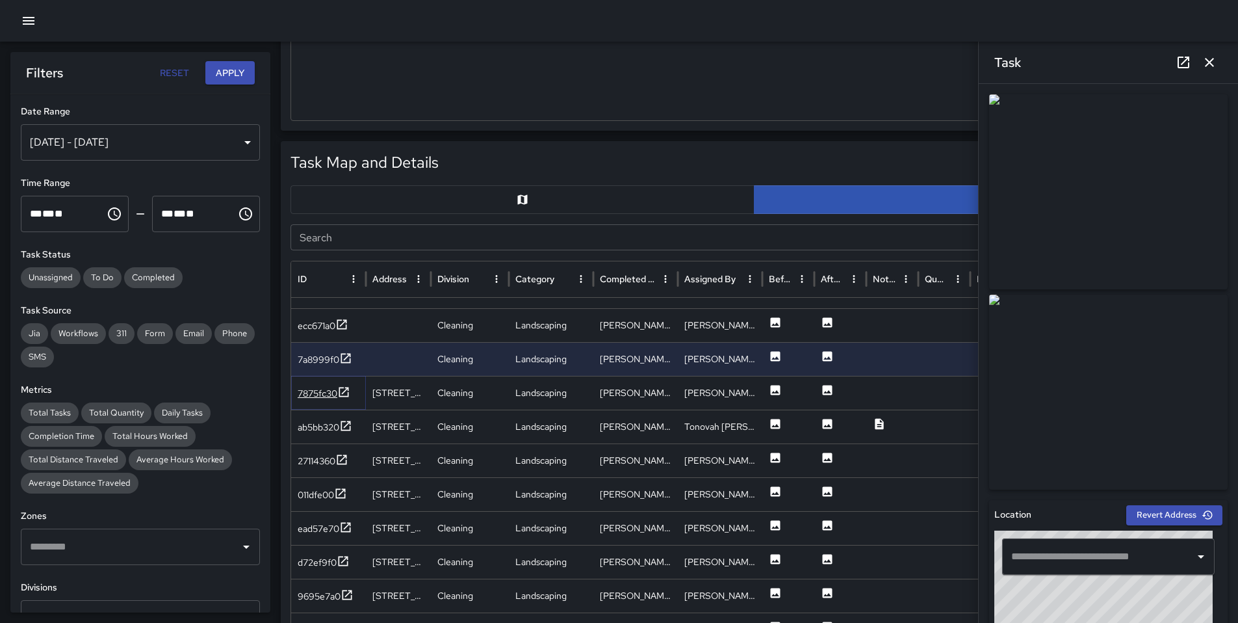
click at [315, 393] on div "7875fc30" at bounding box center [318, 393] width 40 height 13
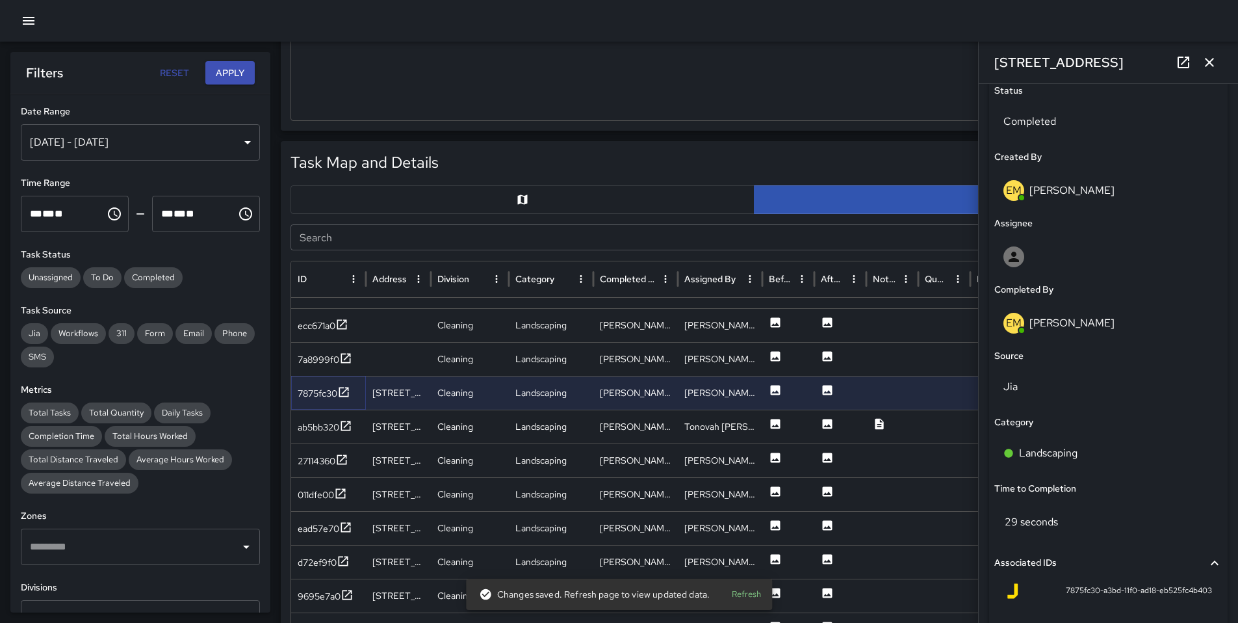
scroll to position [650, 0]
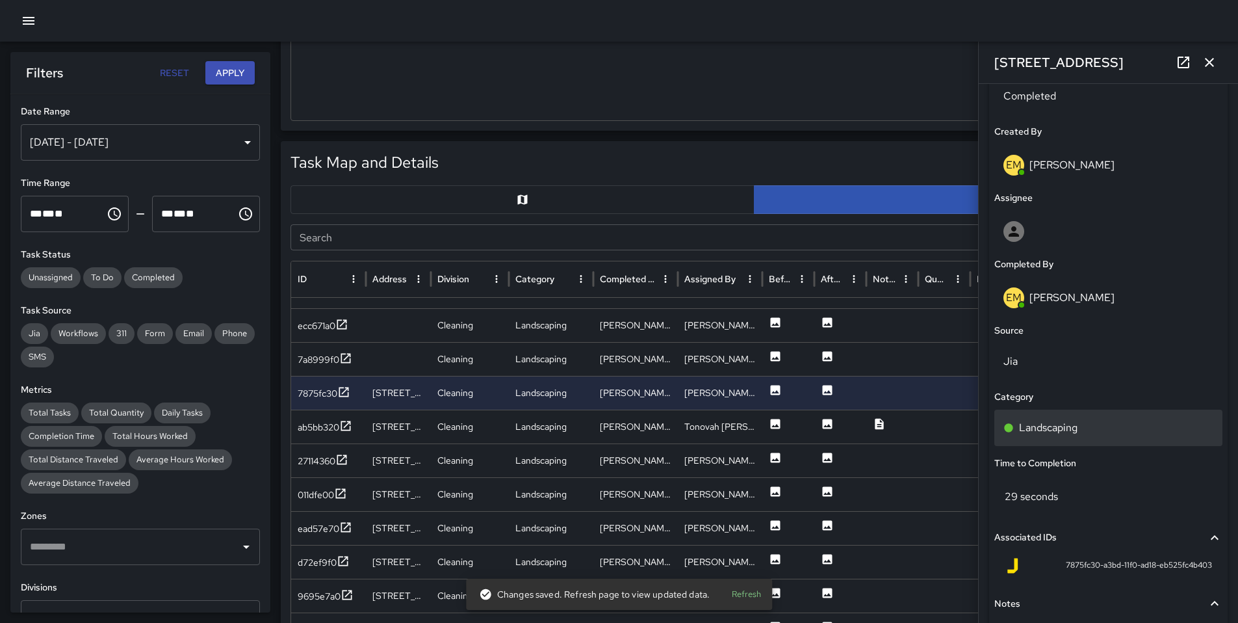
click at [1062, 426] on p "Landscaping" at bounding box center [1048, 428] width 59 height 16
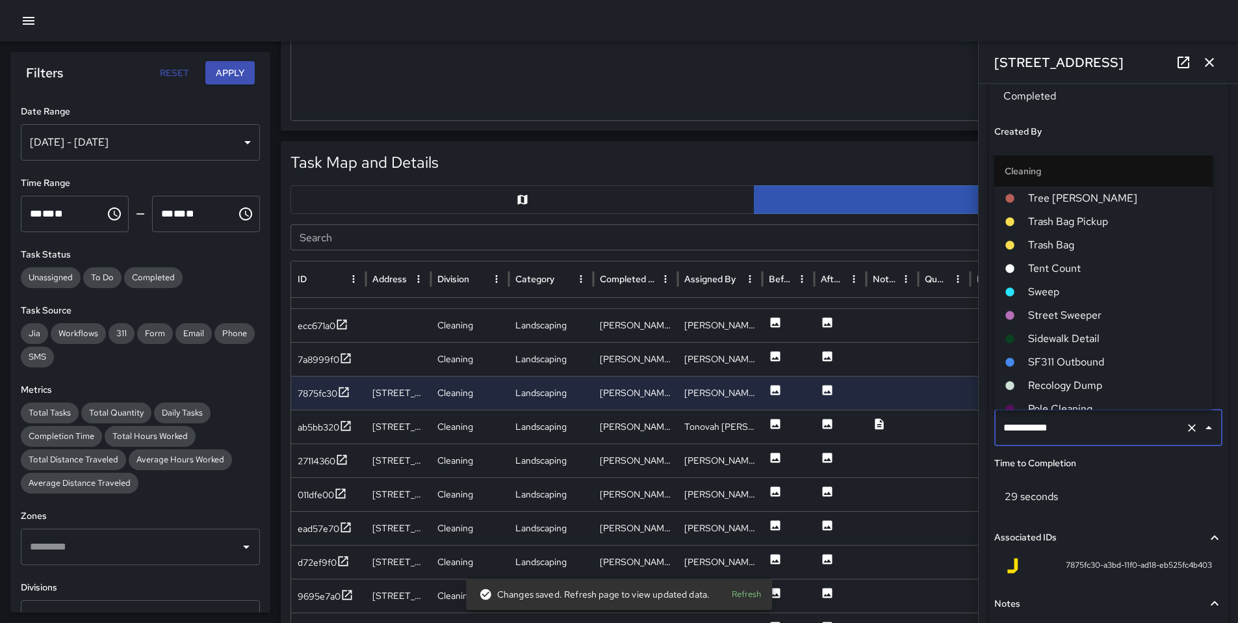
scroll to position [128, 0]
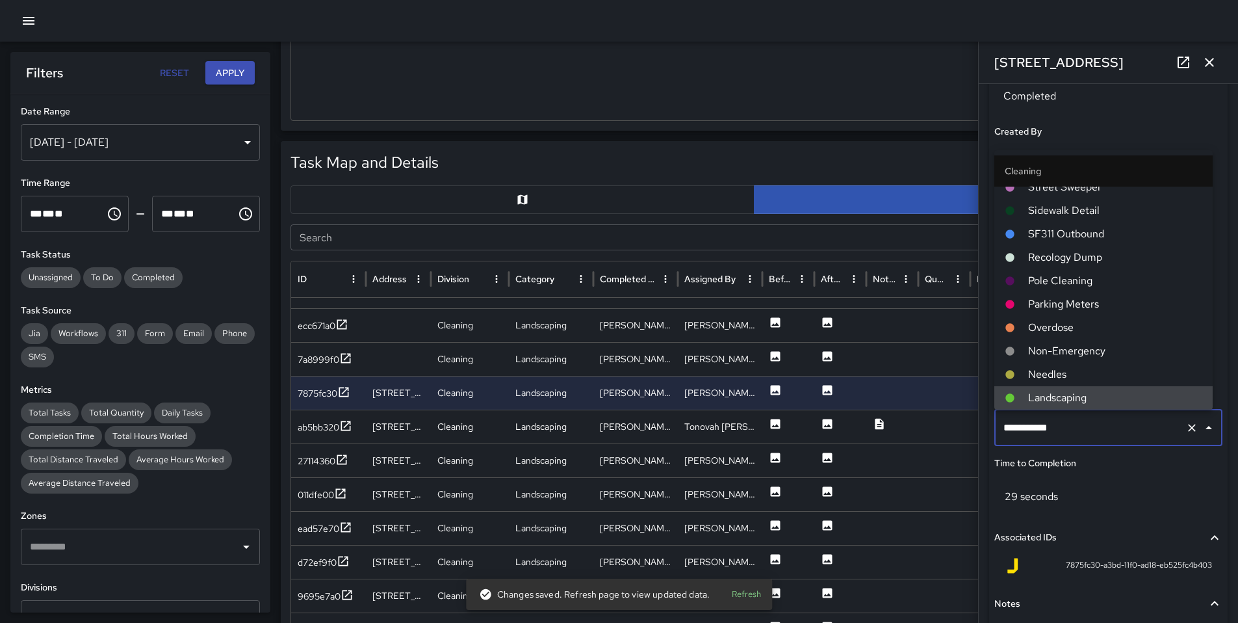
drag, startPoint x: 1085, startPoint y: 430, endPoint x: 956, endPoint y: 423, distance: 128.9
click at [957, 423] on div "Task Map and Details Export CSV Export Images Search Search ID Address Division…" at bounding box center [754, 465] width 947 height 649
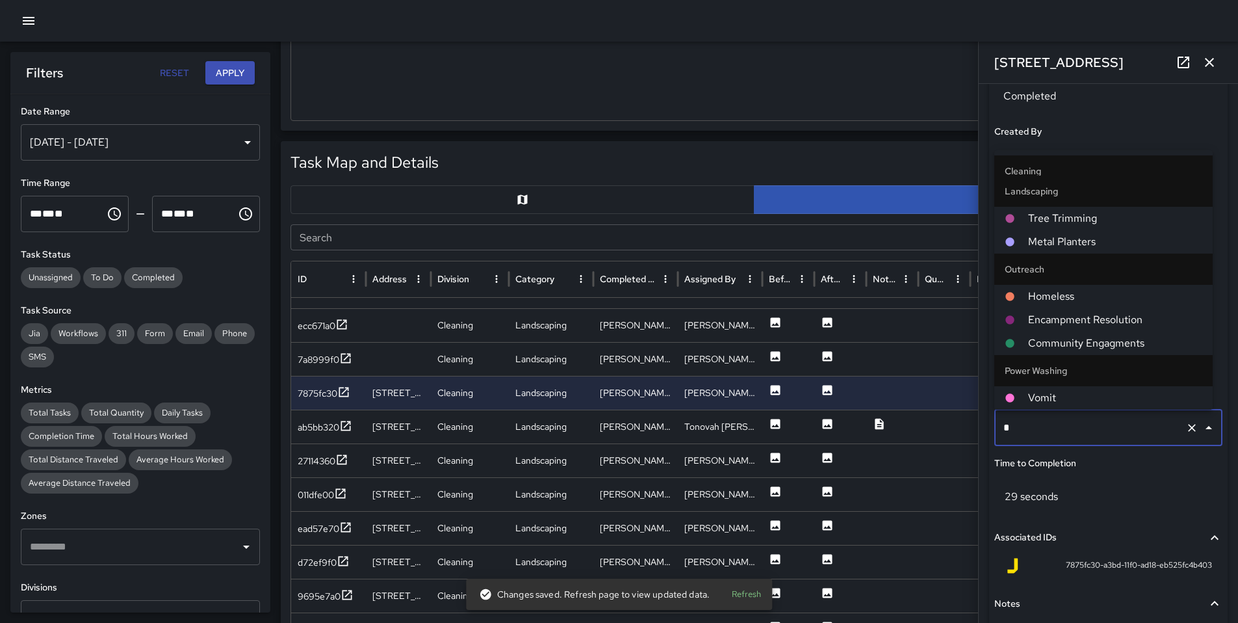
scroll to position [0, 0]
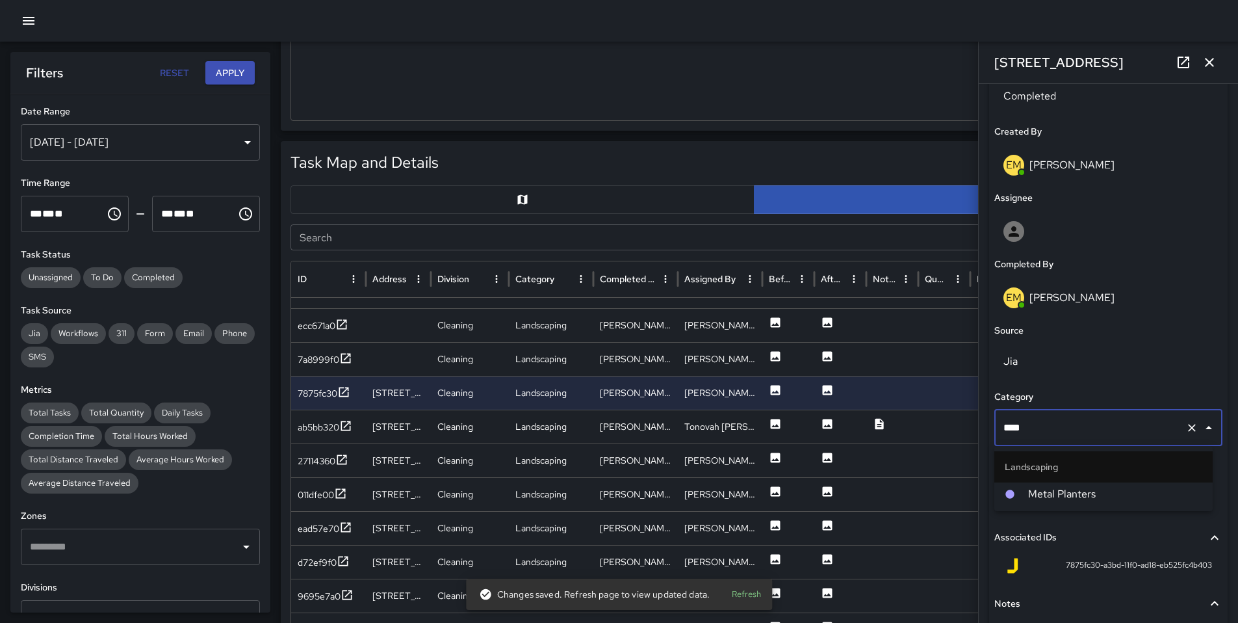
type input "*****"
click at [1037, 488] on span "Metal Planters" at bounding box center [1115, 494] width 174 height 16
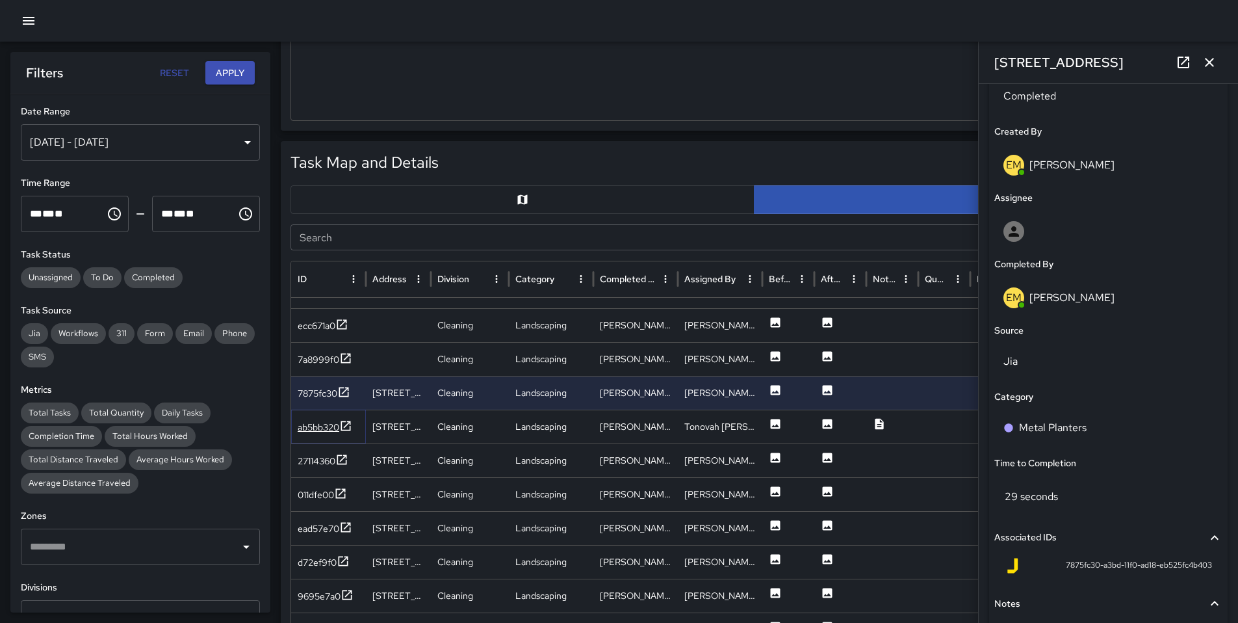
click at [325, 427] on div "ab5bb320" at bounding box center [319, 427] width 42 height 13
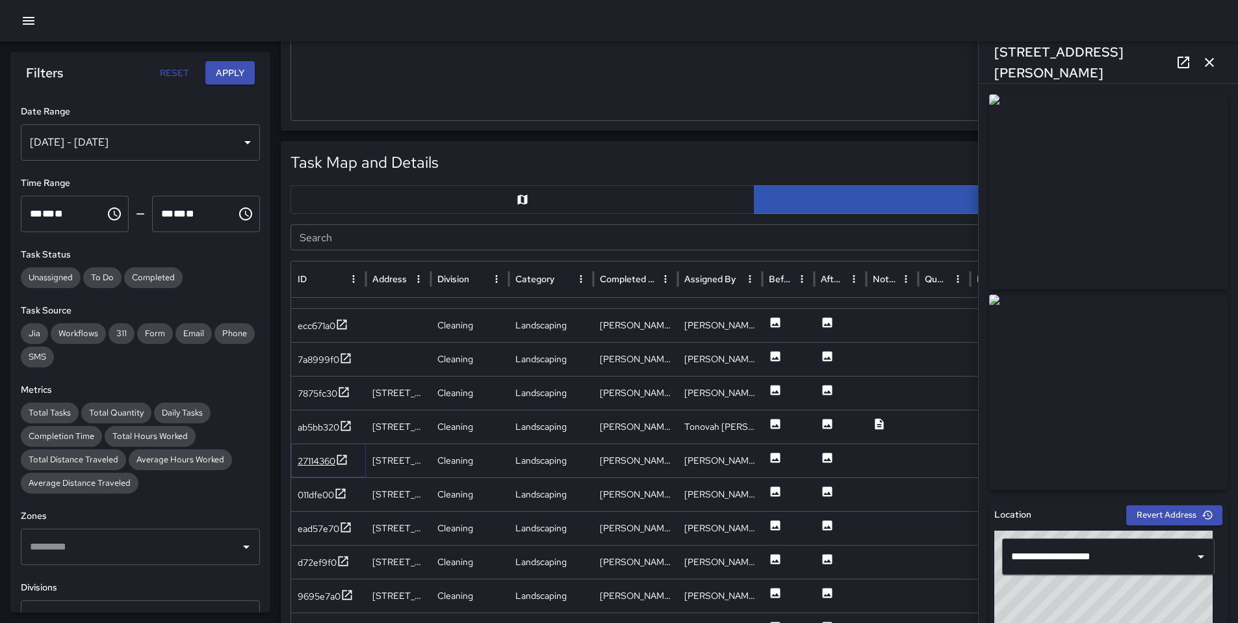
click at [320, 458] on div "27114360" at bounding box center [317, 460] width 38 height 13
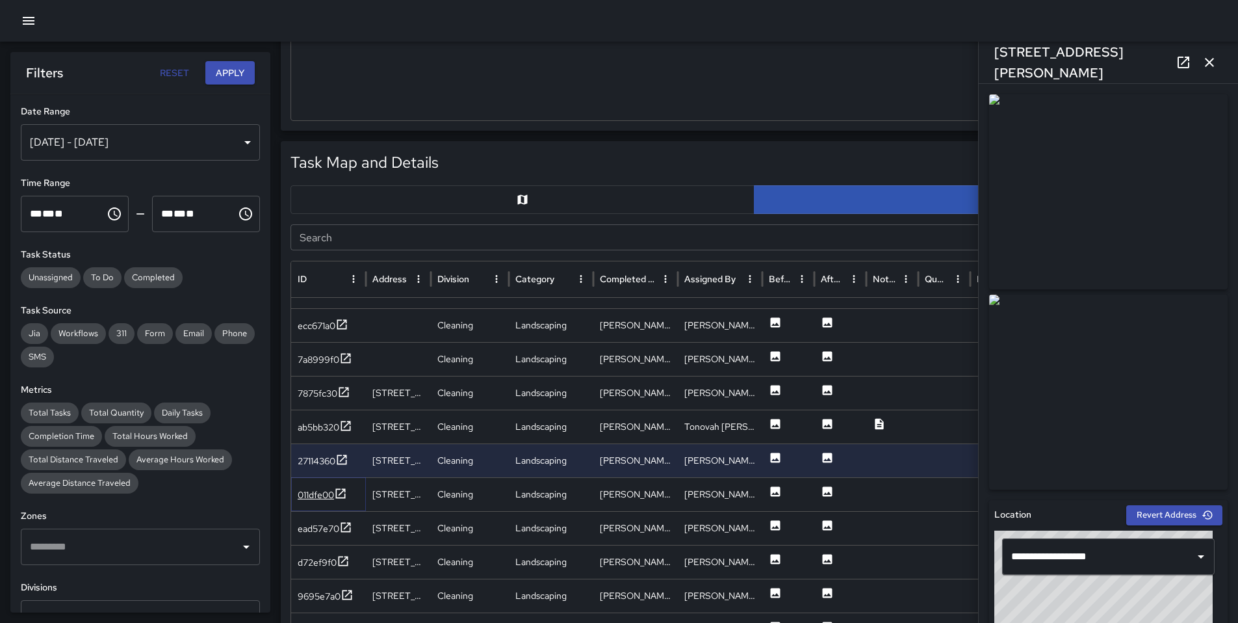
click at [319, 491] on div "011dfe00" at bounding box center [316, 494] width 36 height 13
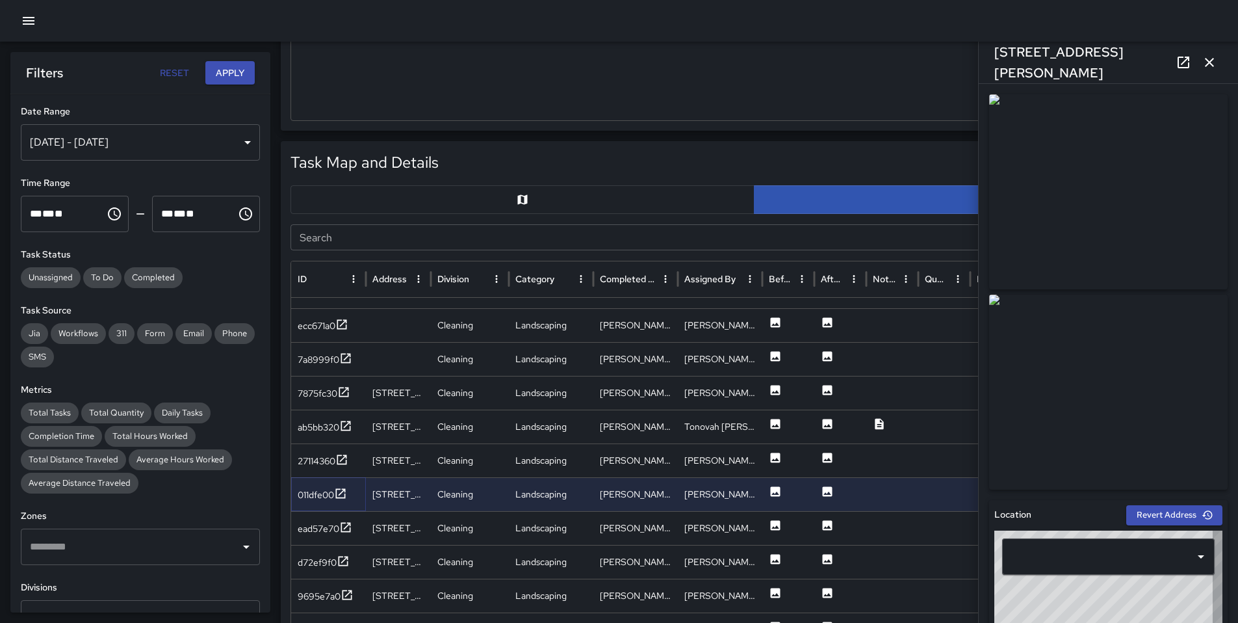
type input "**********"
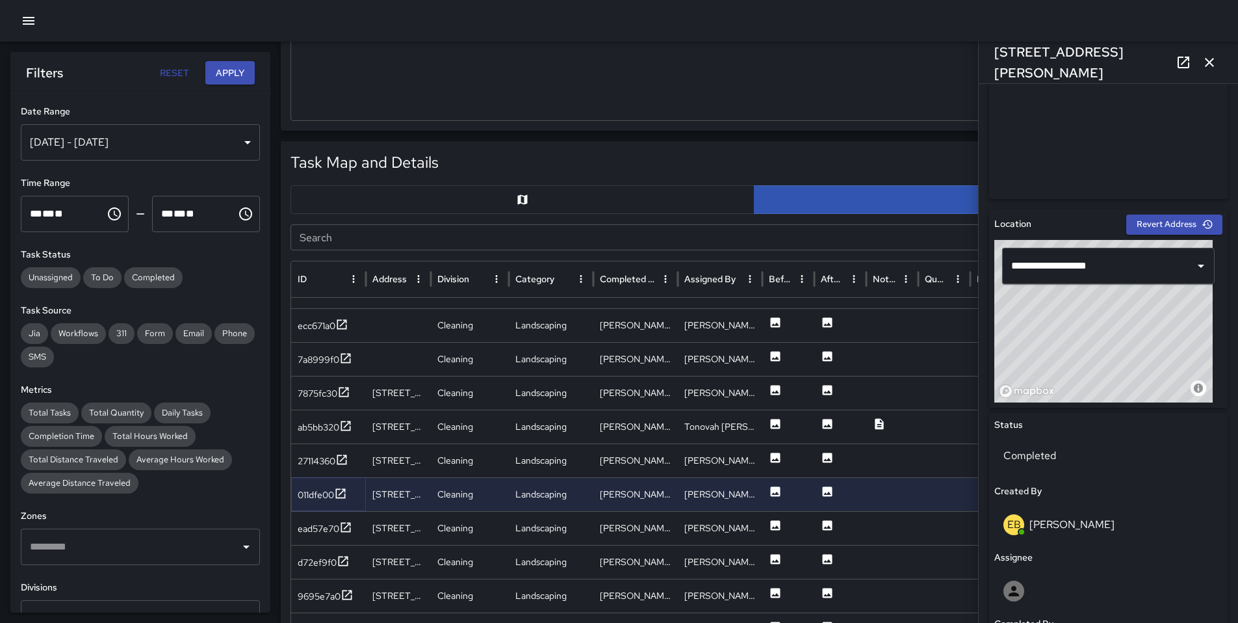
scroll to position [565, 0]
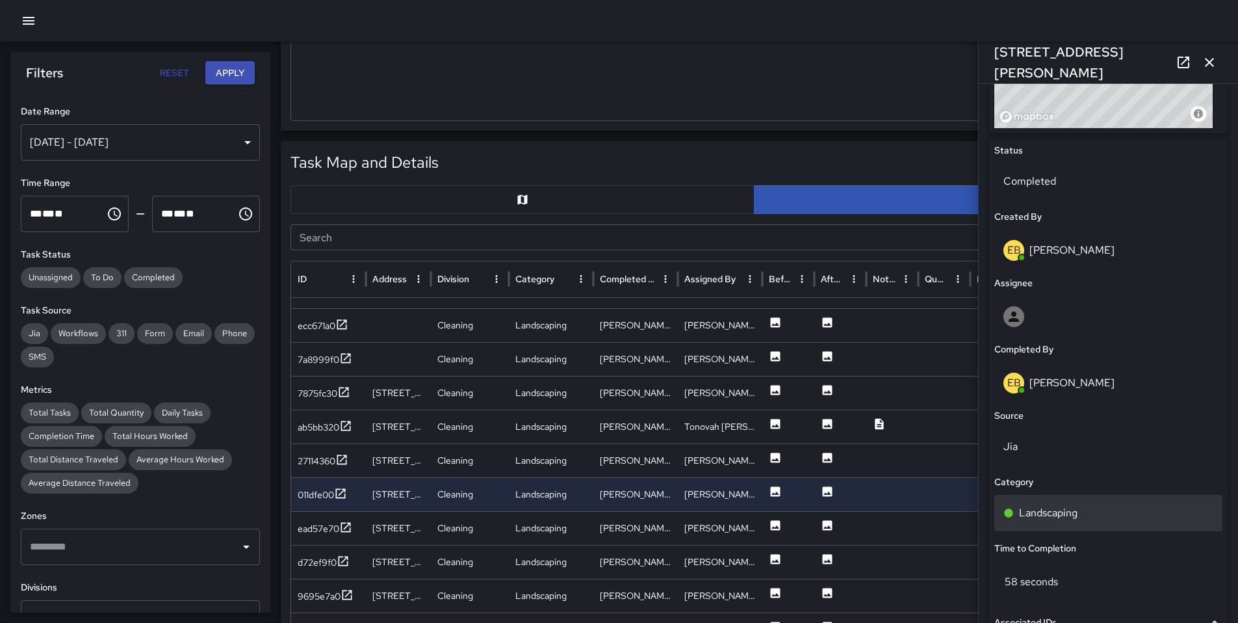
click at [1067, 505] on p "Landscaping" at bounding box center [1048, 513] width 59 height 16
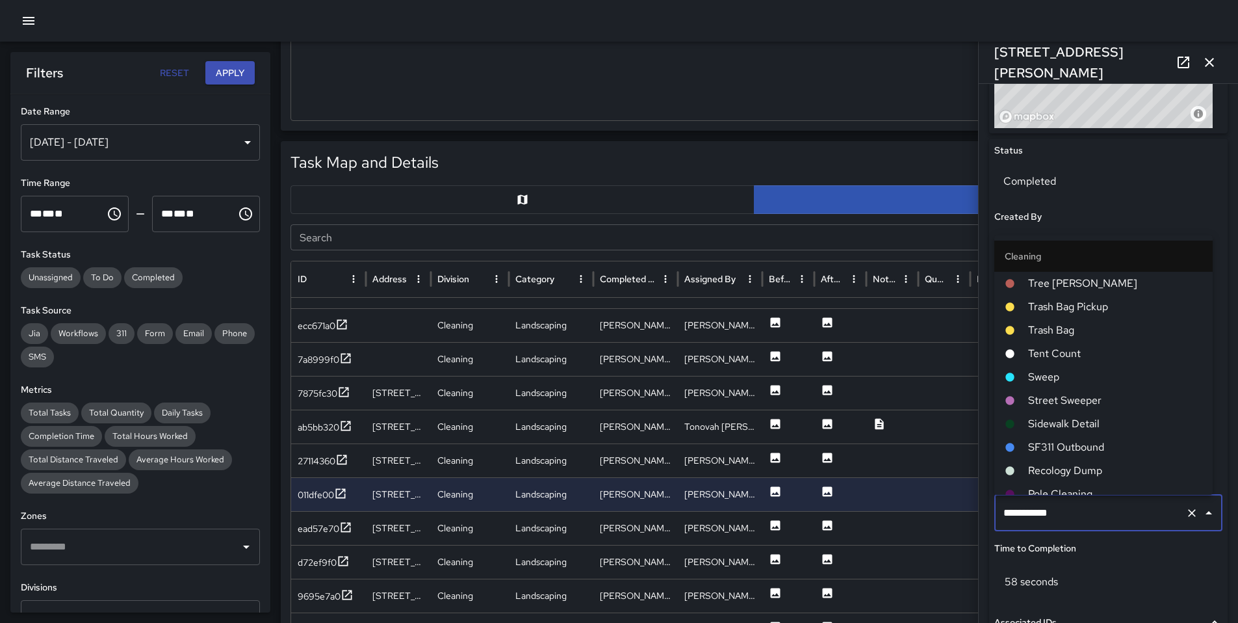
scroll to position [128, 0]
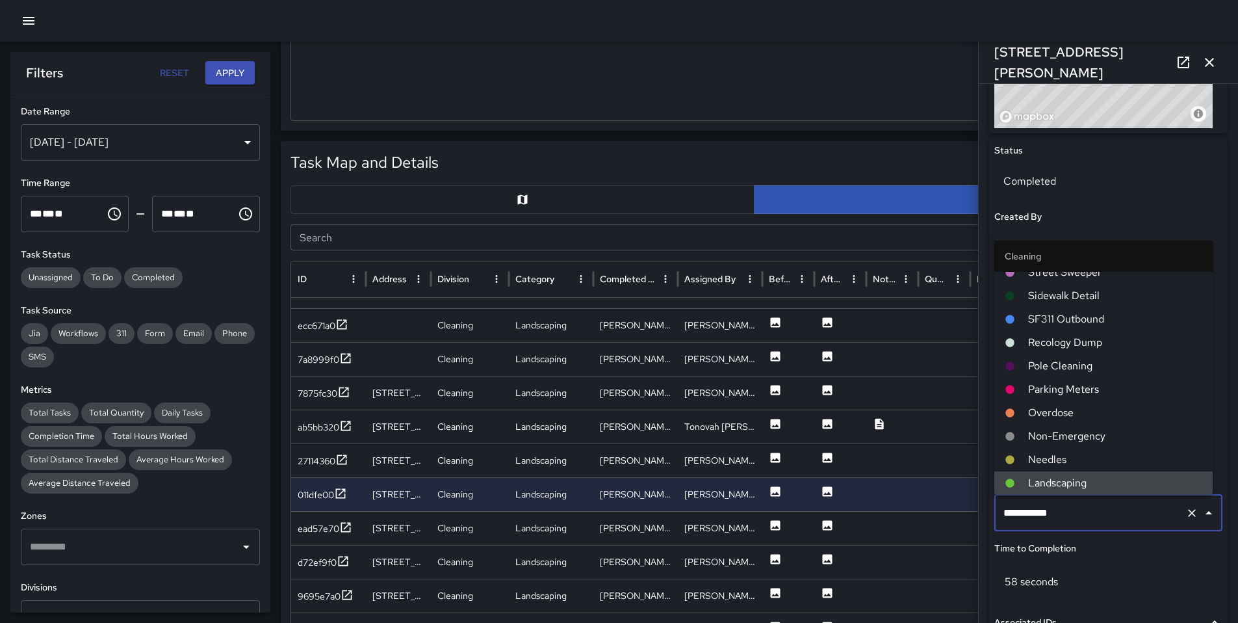
drag, startPoint x: 1054, startPoint y: 514, endPoint x: 988, endPoint y: 511, distance: 66.4
click at [989, 511] on div "**********" at bounding box center [1108, 448] width 239 height 620
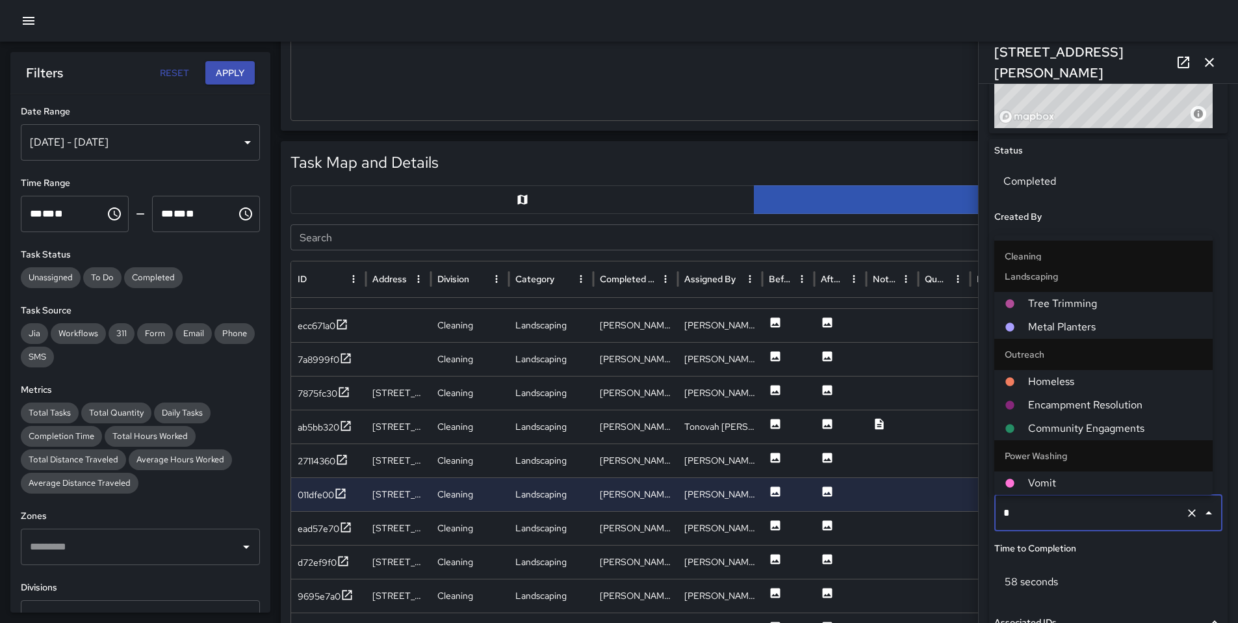
scroll to position [0, 0]
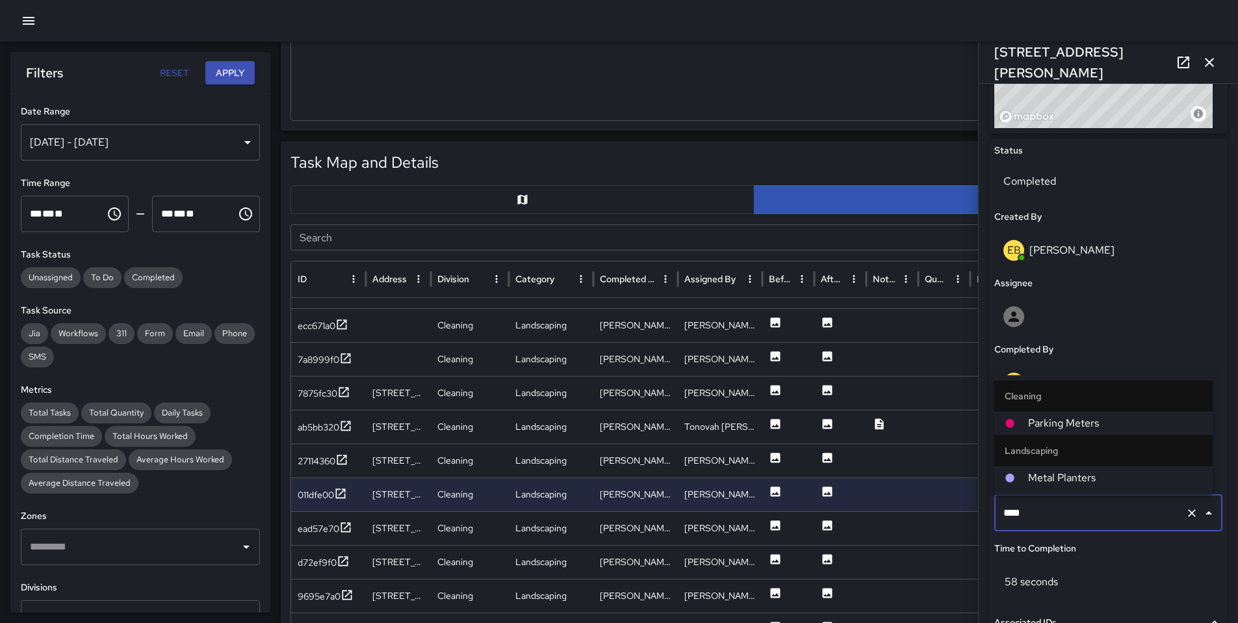
type input "*****"
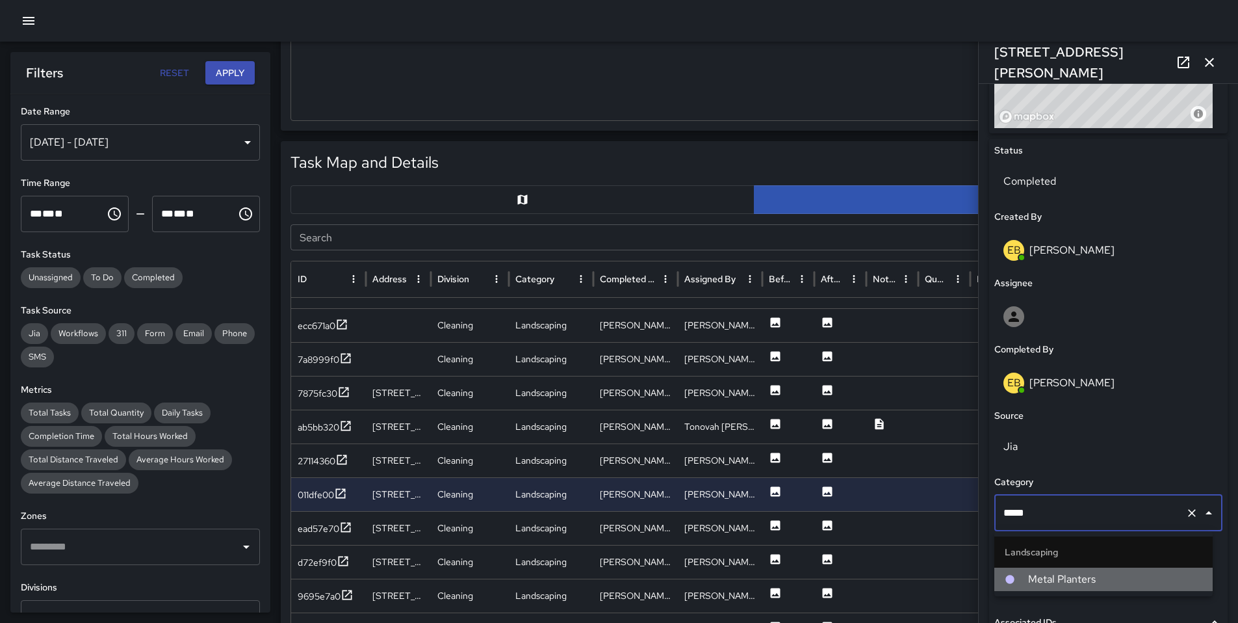
click at [1048, 578] on span "Metal Planters" at bounding box center [1115, 579] width 174 height 16
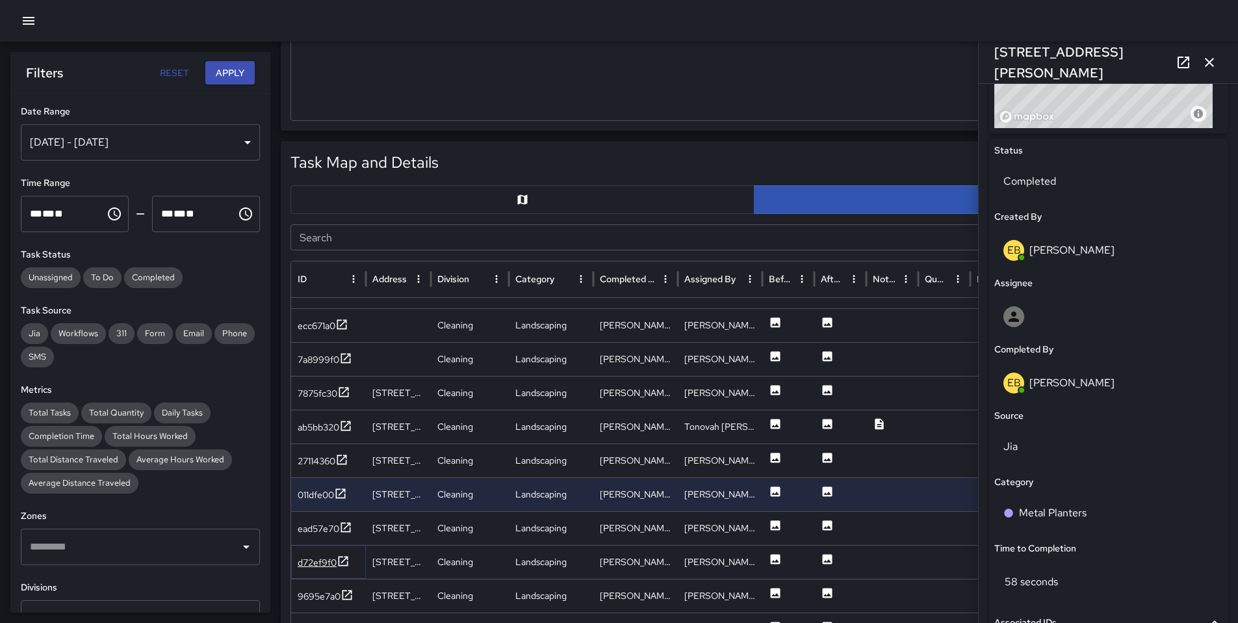
click at [326, 562] on div "d72ef9f0" at bounding box center [317, 562] width 39 height 13
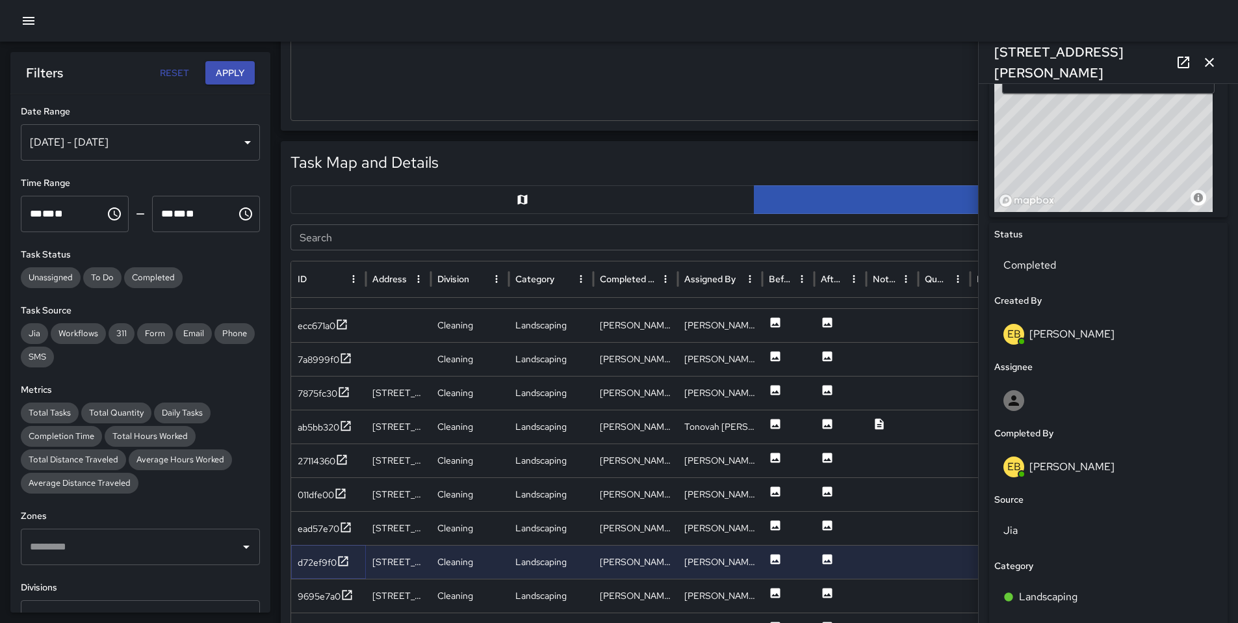
scroll to position [546, 0]
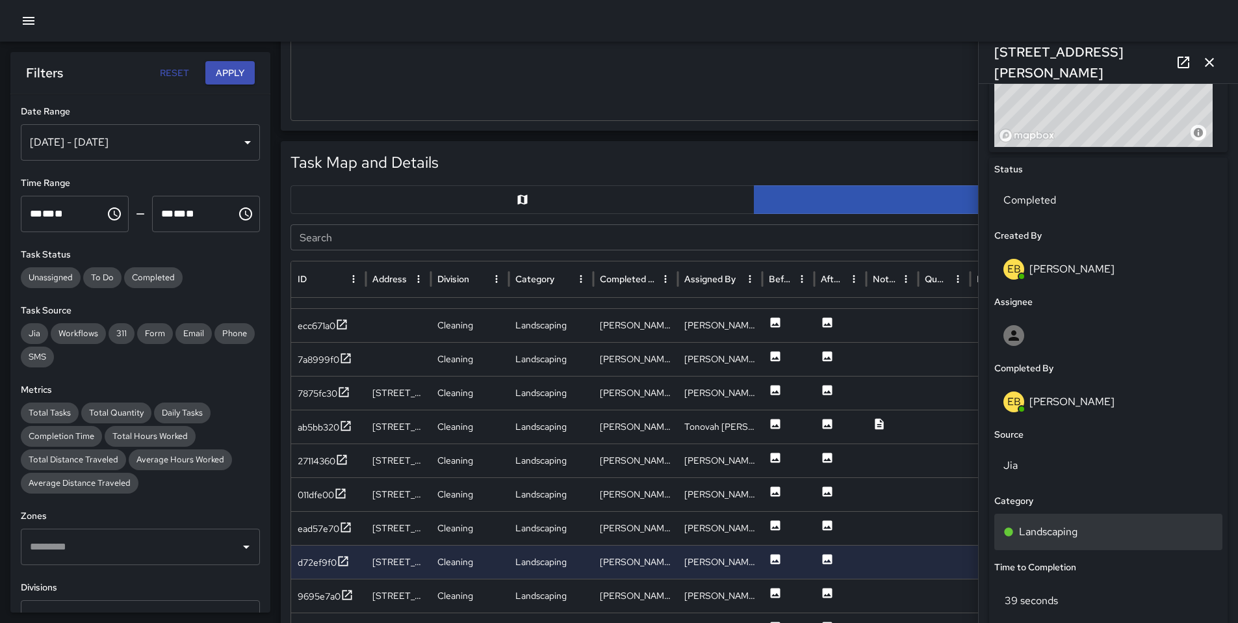
click at [1072, 540] on div "Landscaping" at bounding box center [1109, 532] width 228 height 36
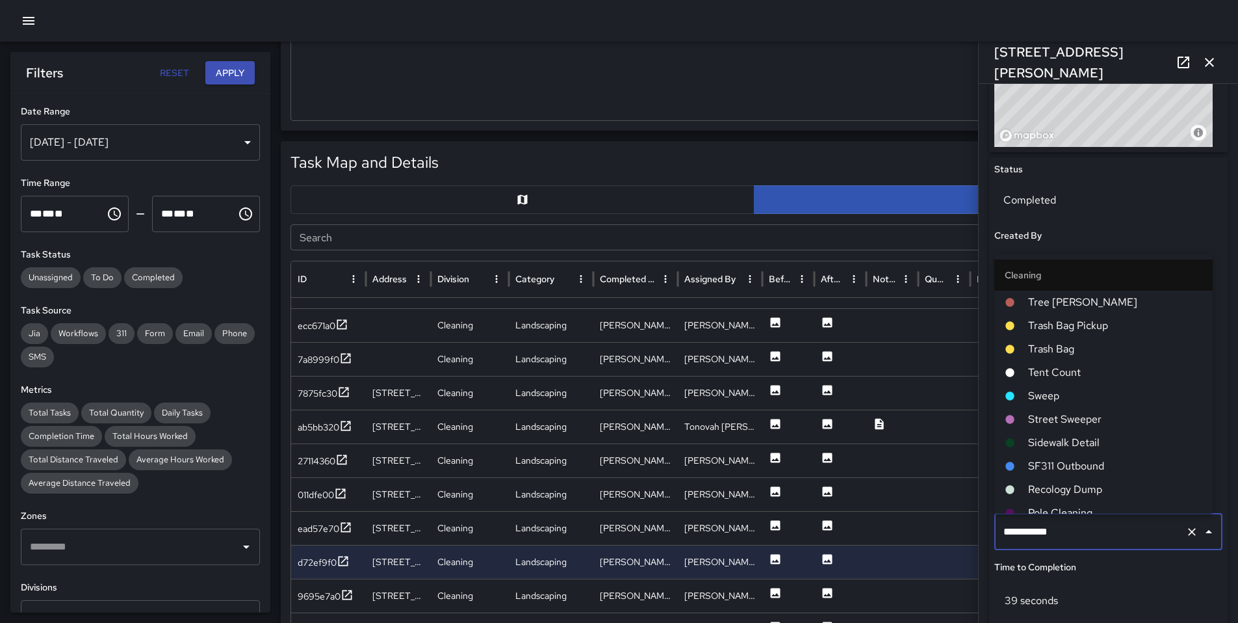
scroll to position [128, 0]
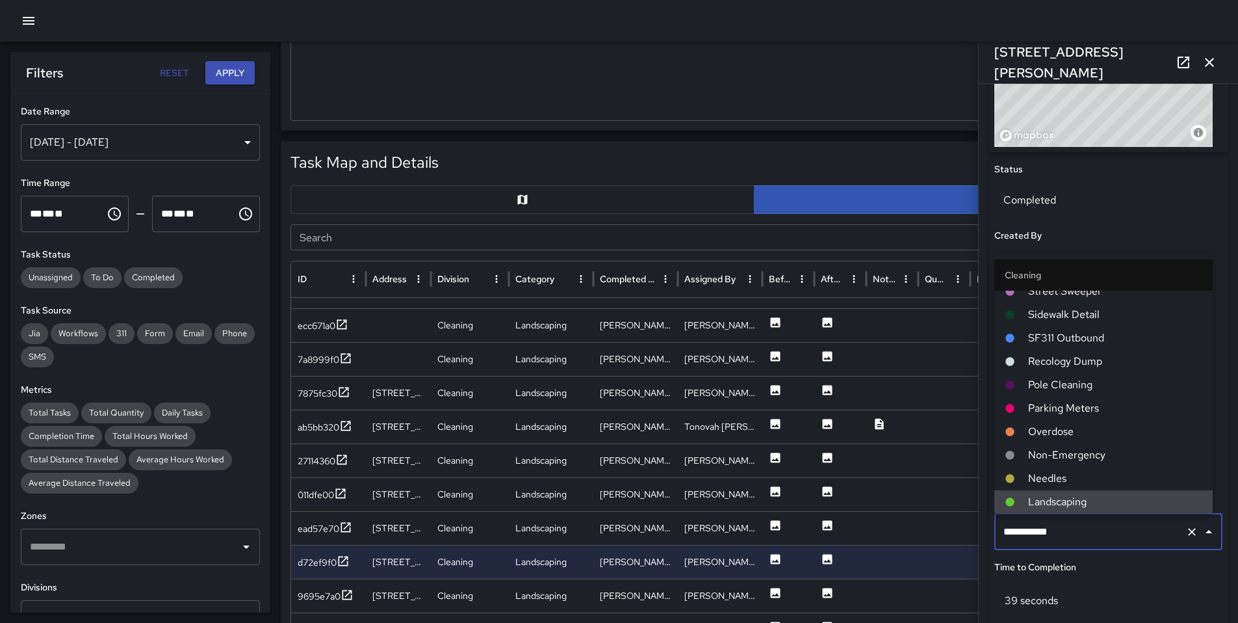
drag, startPoint x: 1022, startPoint y: 532, endPoint x: 959, endPoint y: 539, distance: 62.8
click at [959, 539] on div "Task Map and Details Export CSV Export Images Search Search ID Address Division…" at bounding box center [754, 465] width 947 height 649
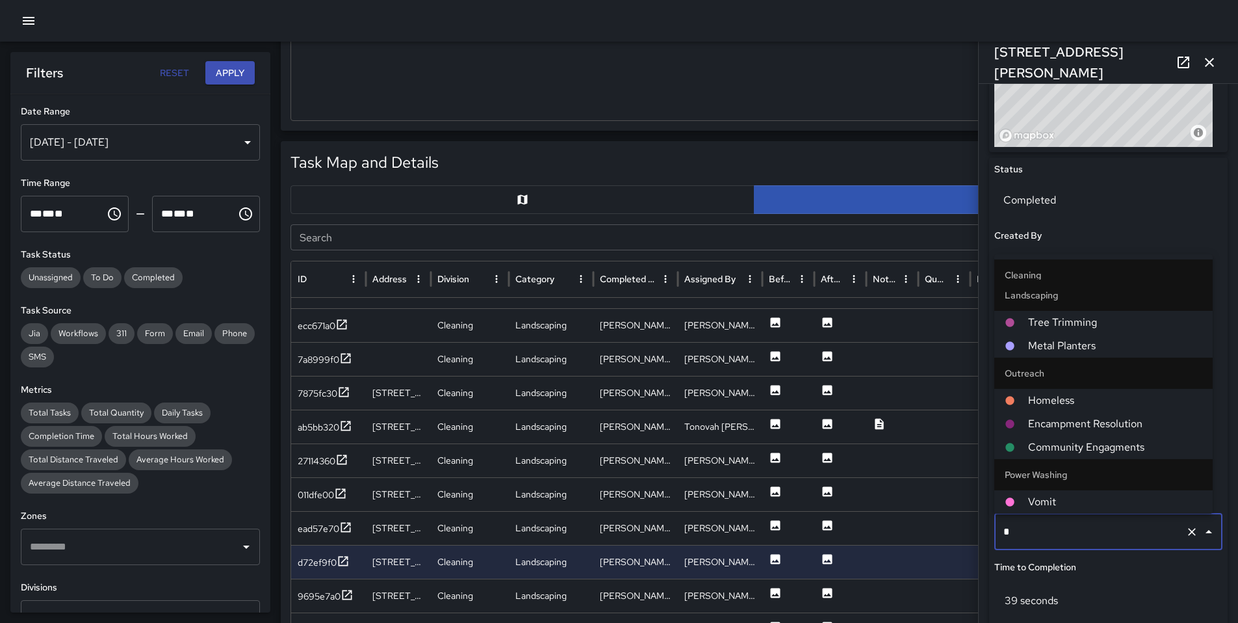
scroll to position [0, 0]
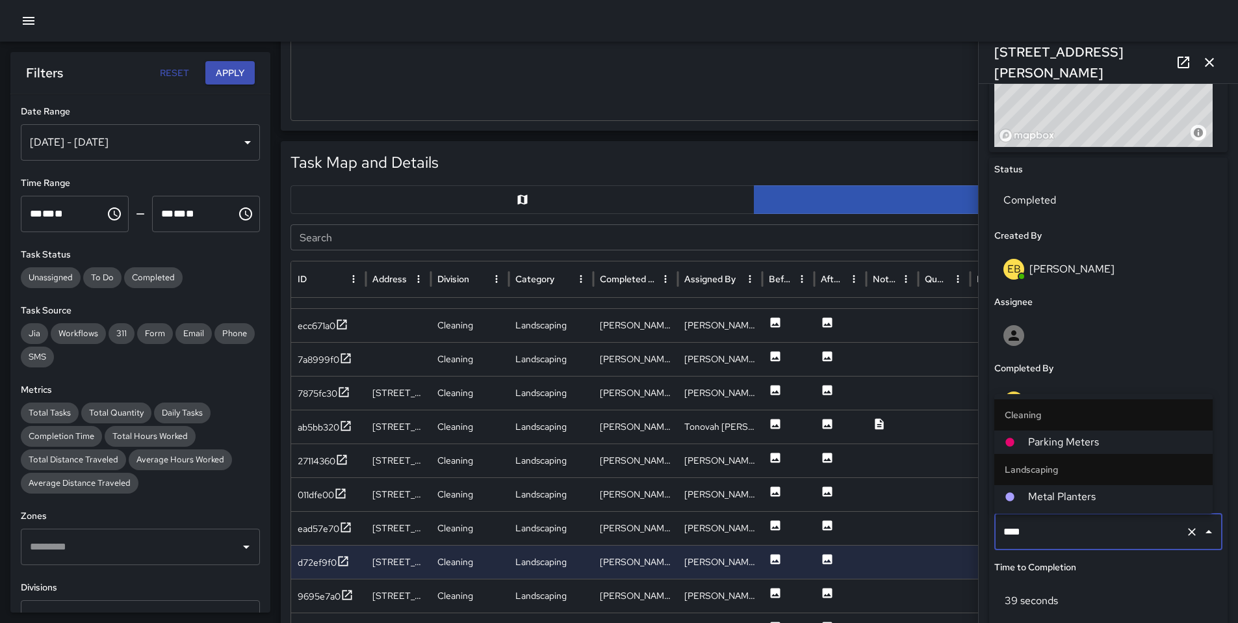
type input "*****"
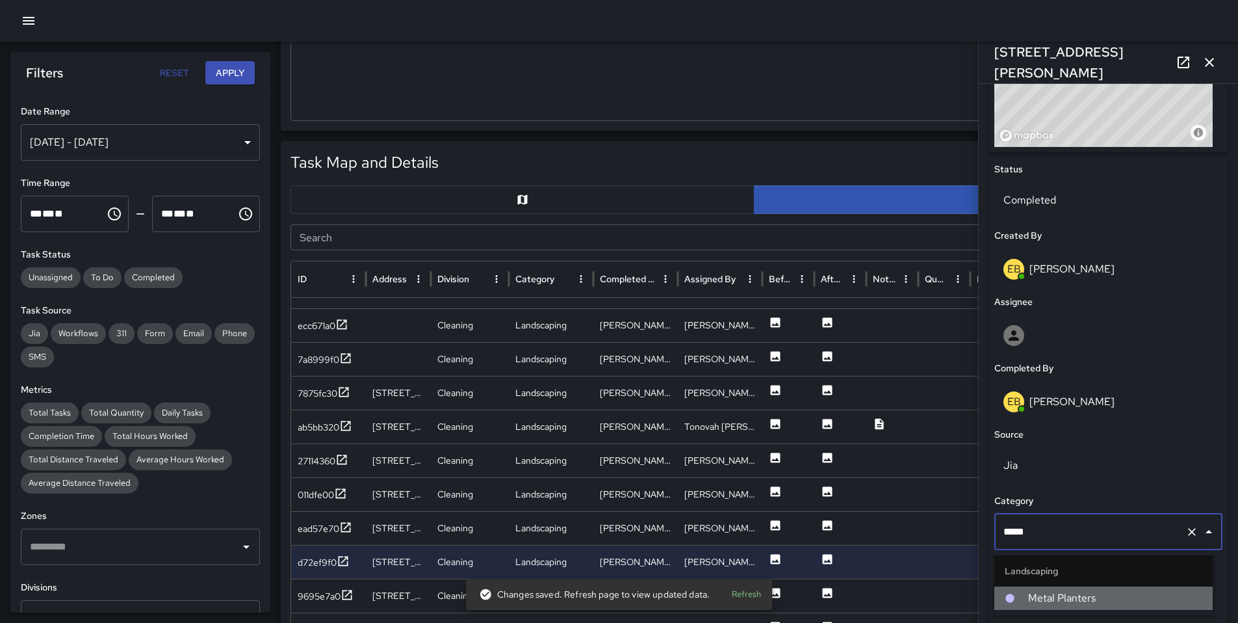
click at [1029, 597] on span "Metal Planters" at bounding box center [1115, 598] width 174 height 16
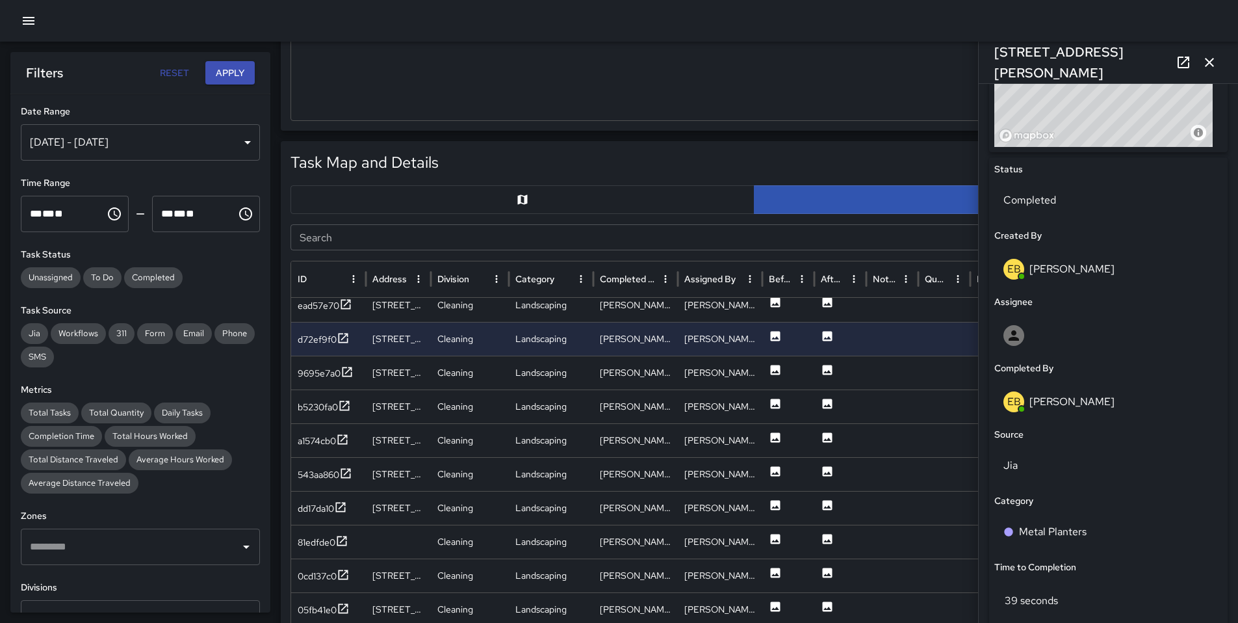
scroll to position [1605, 0]
click at [317, 376] on div "9695e7a0" at bounding box center [319, 371] width 43 height 13
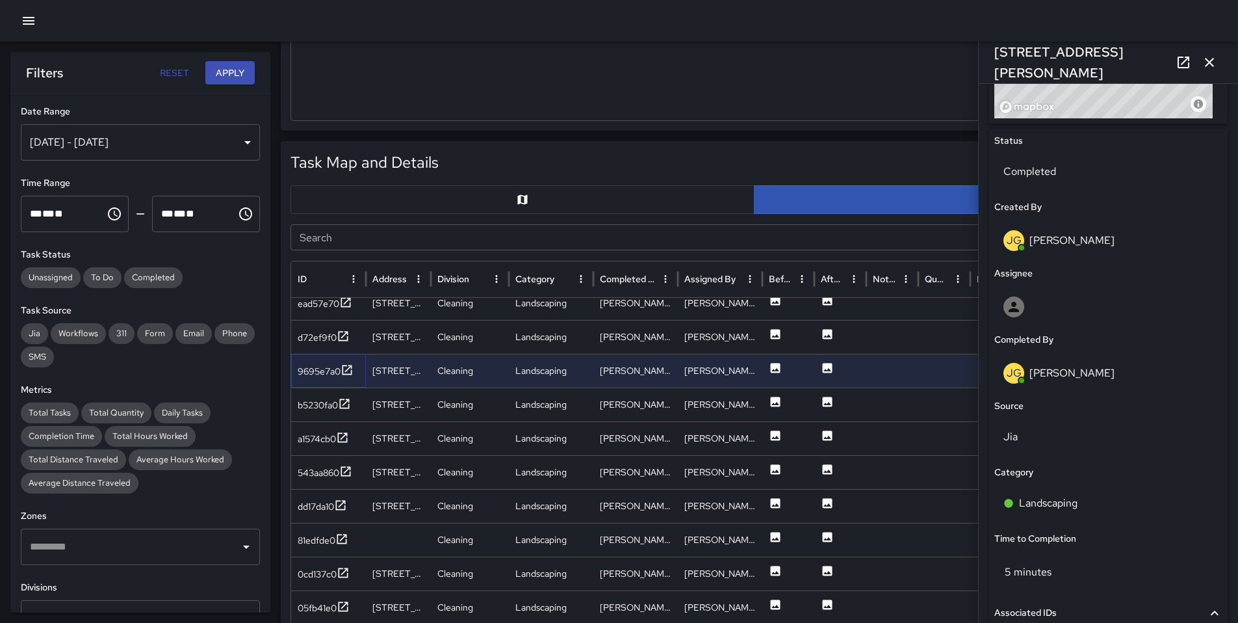
scroll to position [623, 0]
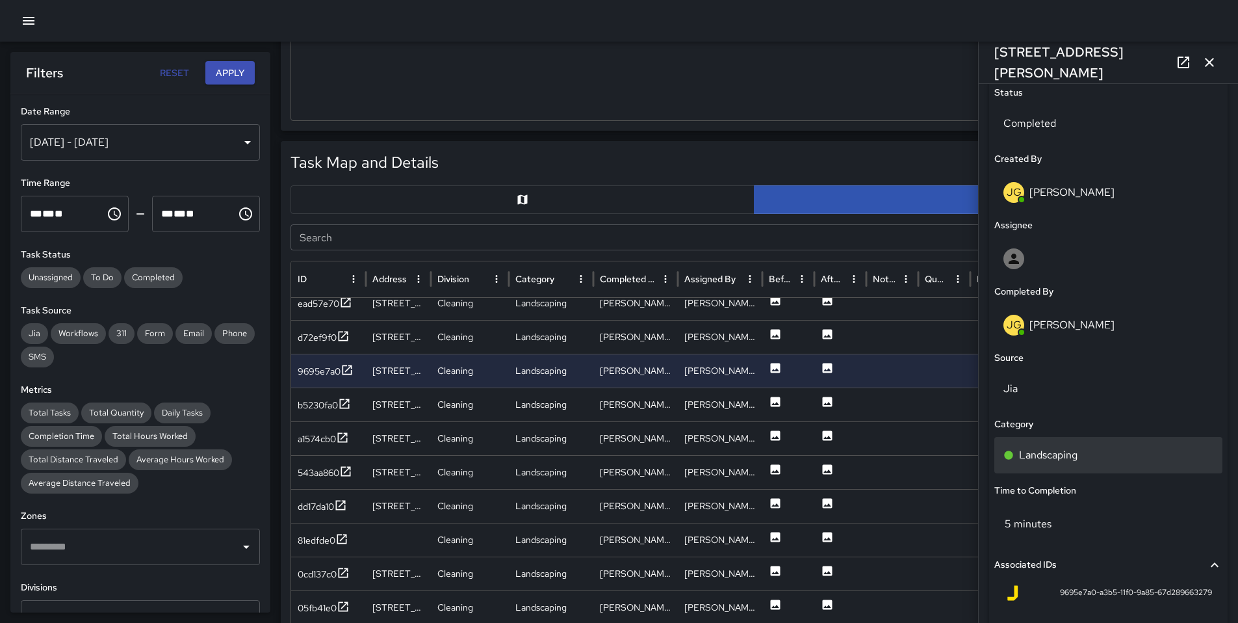
click at [1066, 454] on p "Landscaping" at bounding box center [1048, 455] width 59 height 16
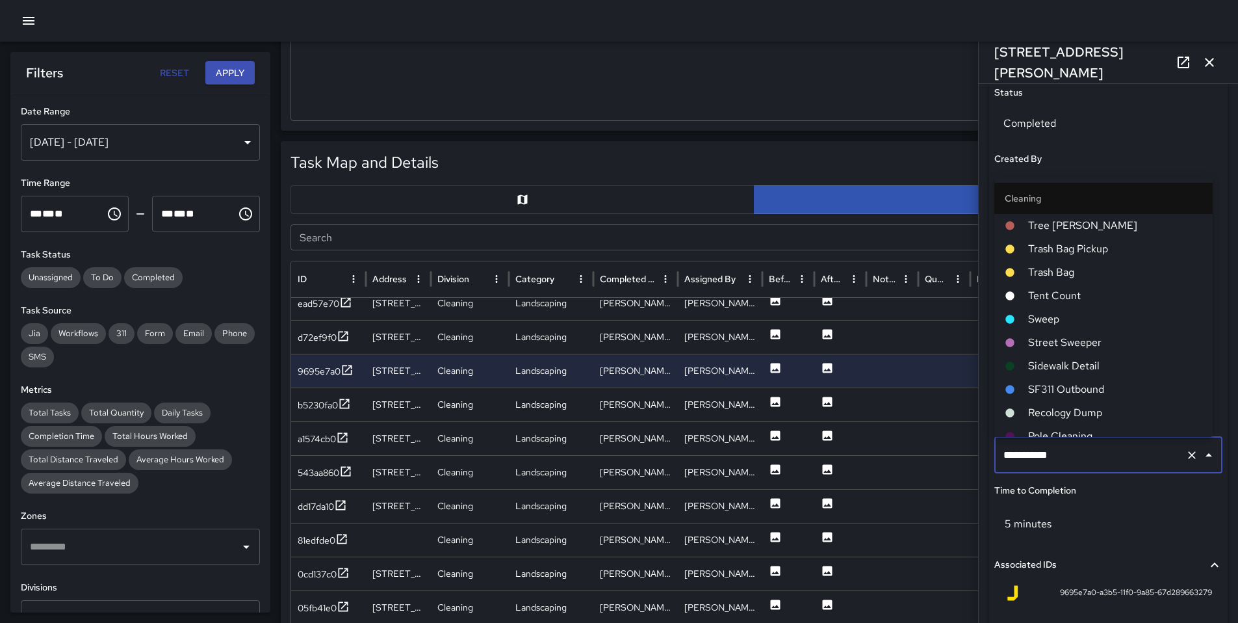
scroll to position [128, 0]
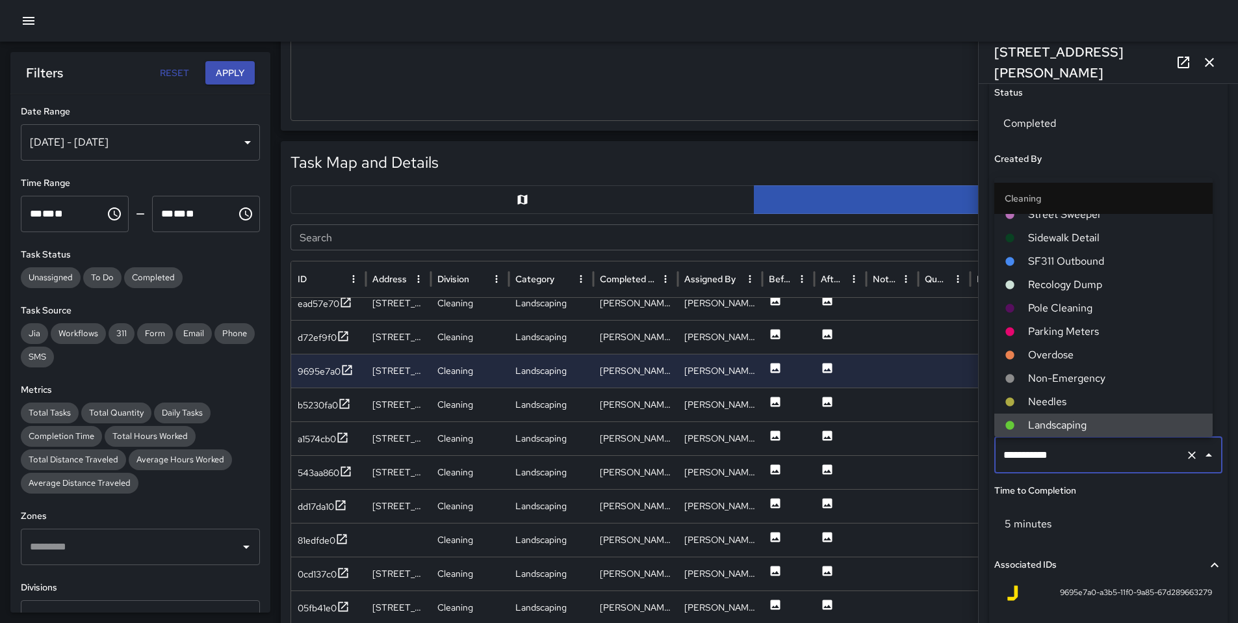
drag, startPoint x: 1074, startPoint y: 455, endPoint x: 933, endPoint y: 456, distance: 141.1
click at [933, 456] on div "Task Map and Details Export CSV Export Images Search Search ID Address Division…" at bounding box center [754, 465] width 947 height 649
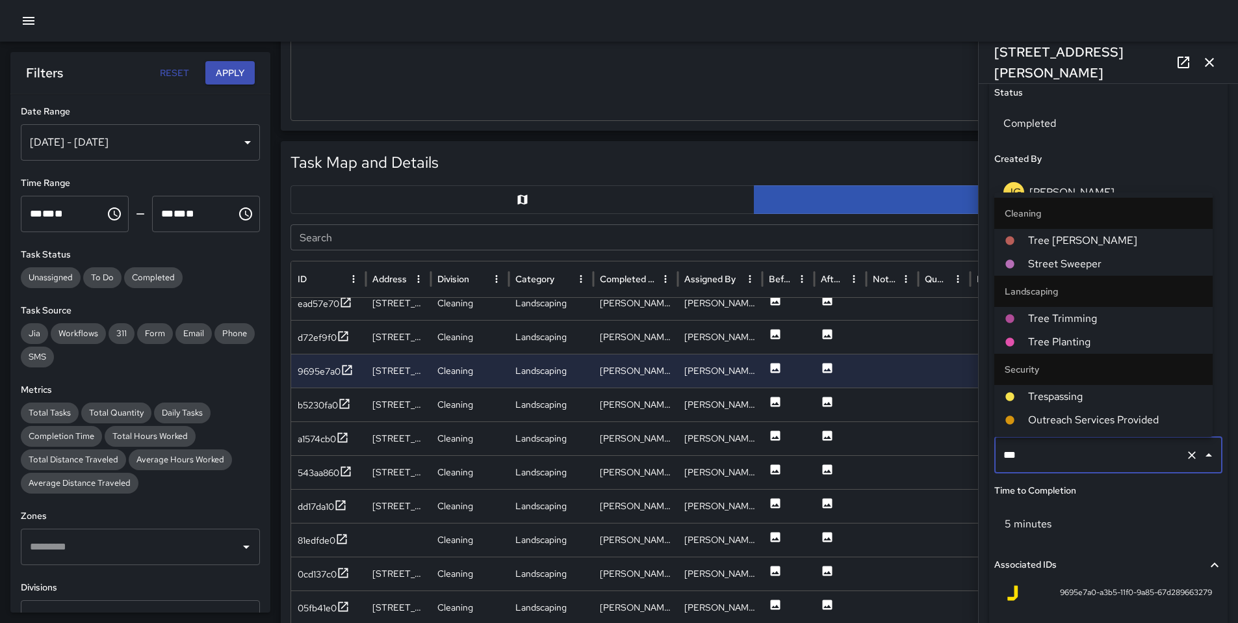
type input "****"
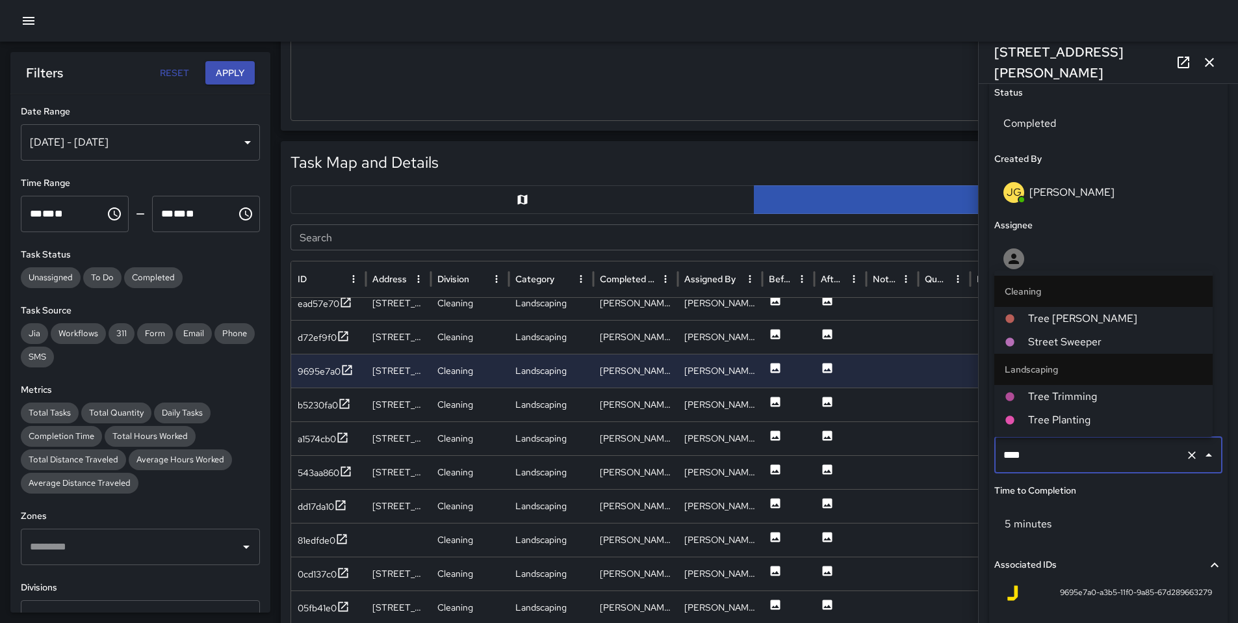
click at [1065, 320] on span "Tree [PERSON_NAME]" at bounding box center [1115, 319] width 174 height 16
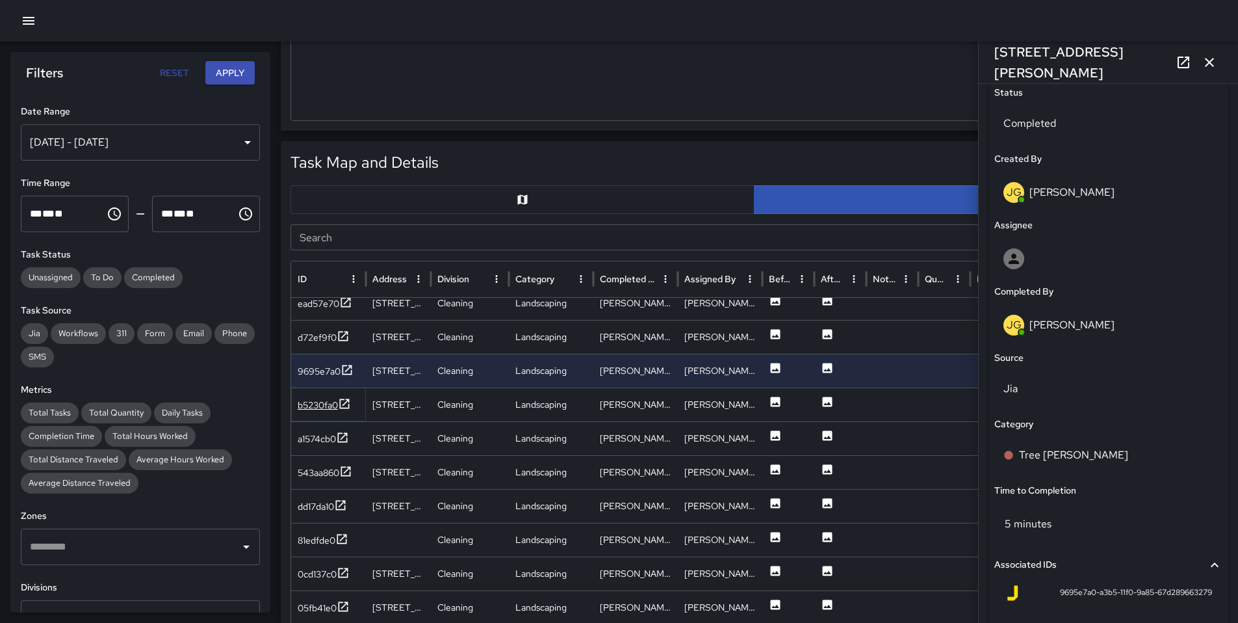
click at [299, 408] on div "b5230fa0" at bounding box center [318, 404] width 40 height 13
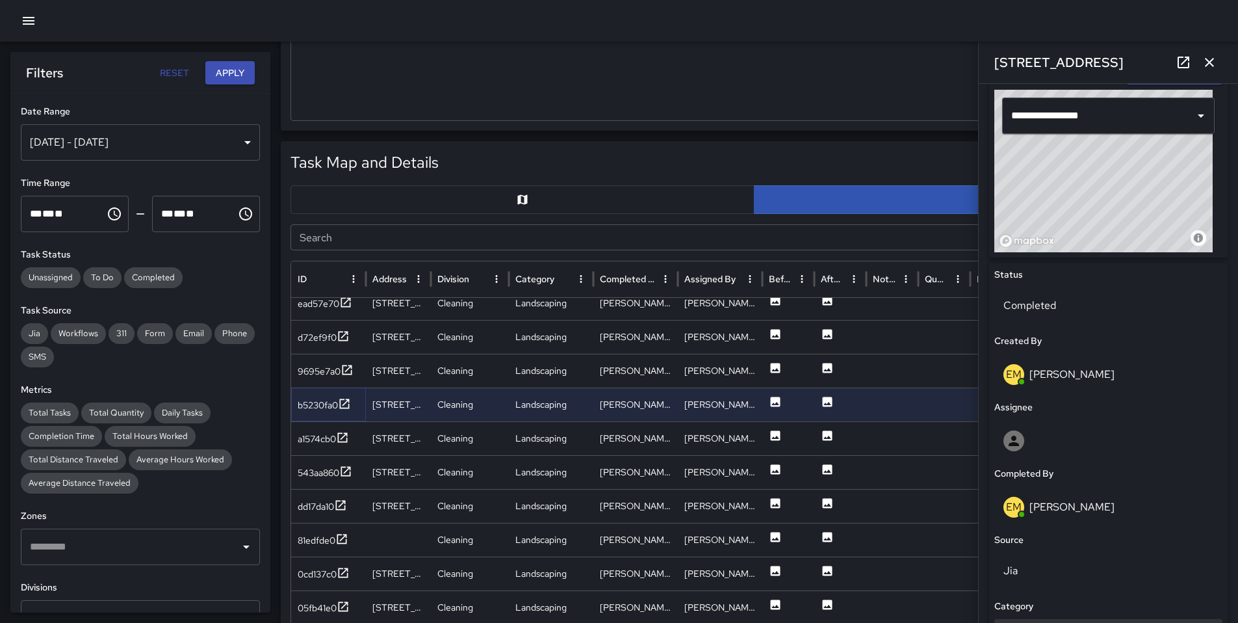
scroll to position [540, 0]
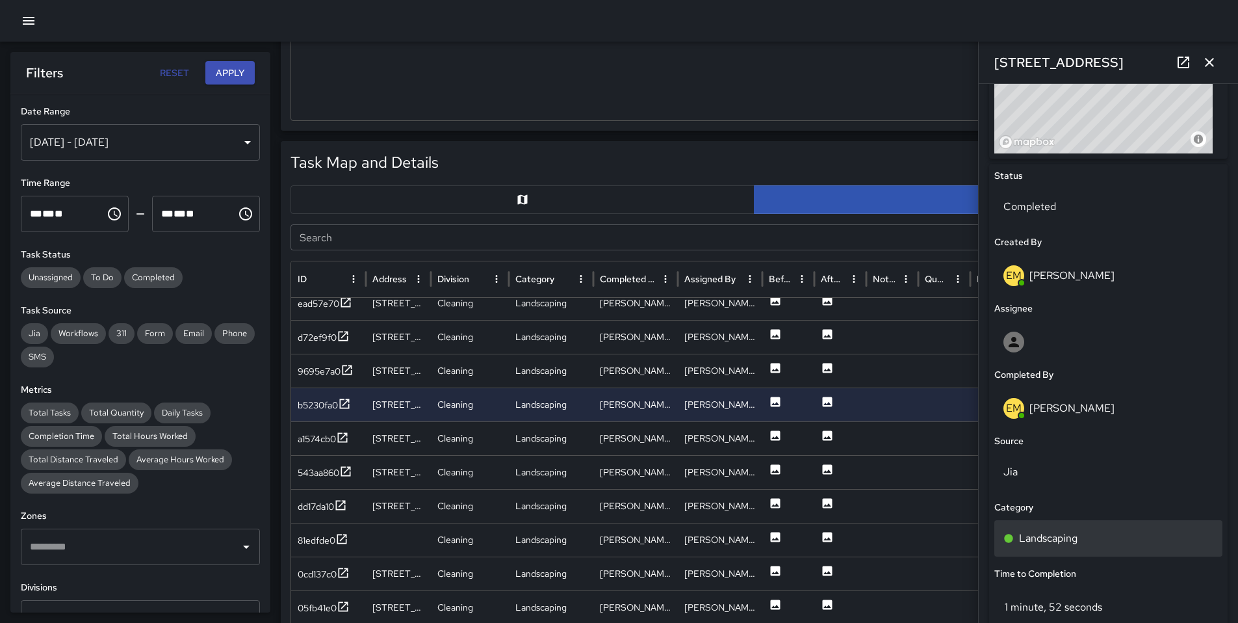
click at [1073, 539] on p "Landscaping" at bounding box center [1048, 538] width 59 height 16
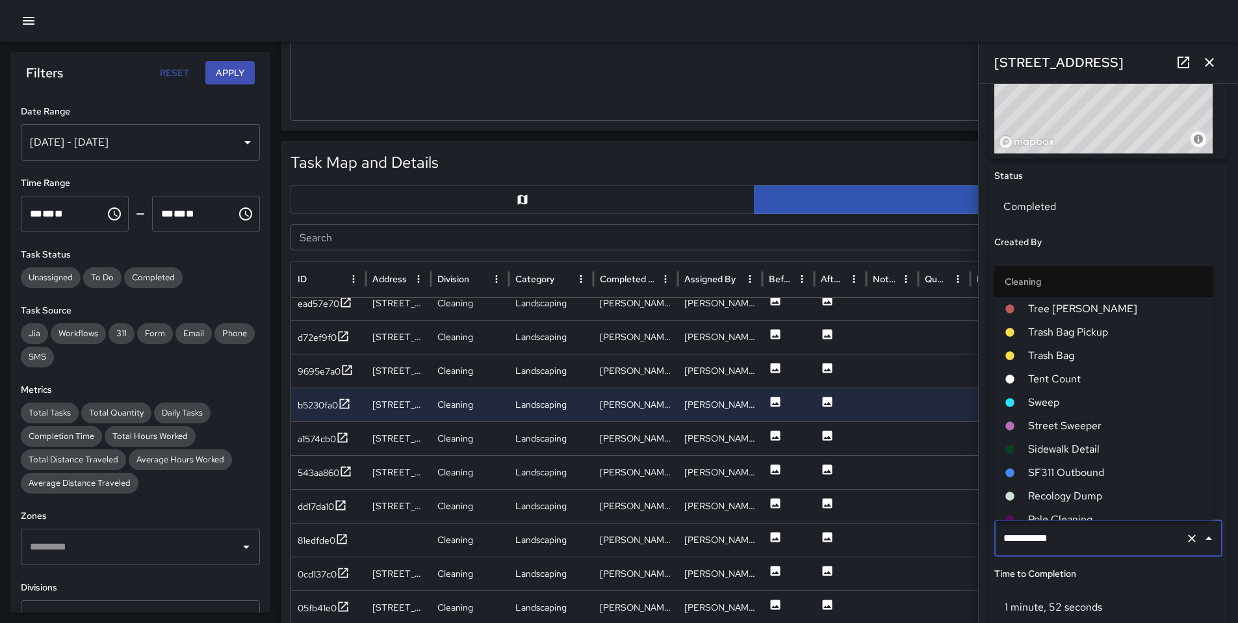
scroll to position [128, 0]
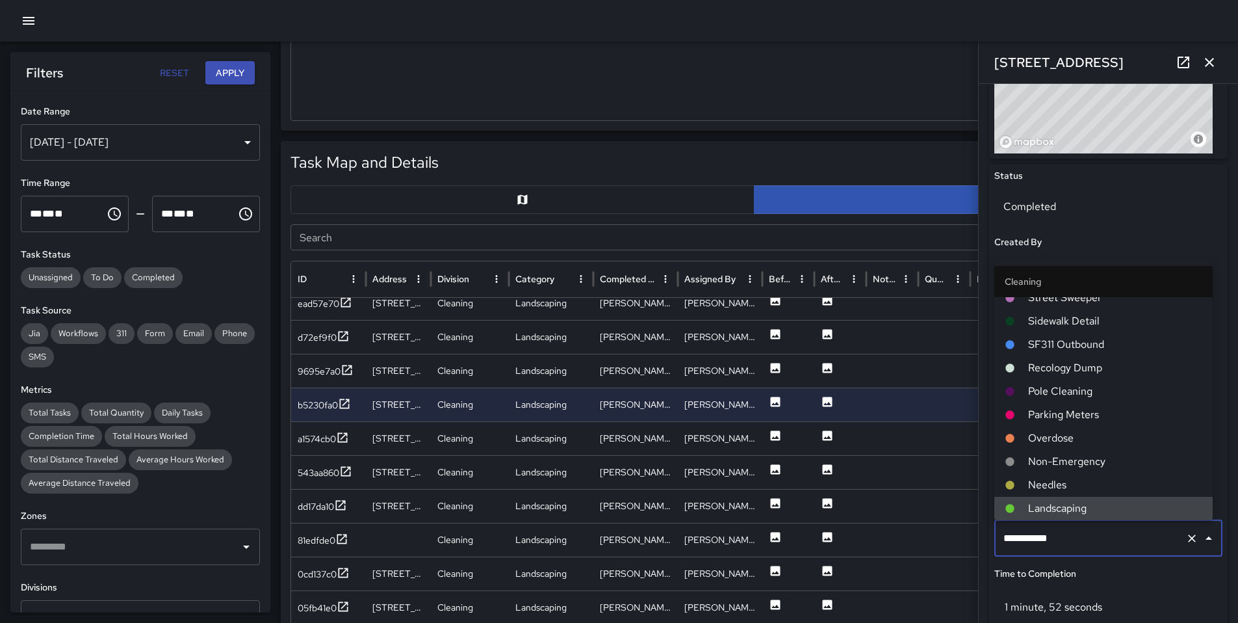
drag, startPoint x: 1077, startPoint y: 538, endPoint x: 935, endPoint y: 545, distance: 142.5
click at [935, 545] on div "Task Map and Details Export CSV Export Images Search Search ID Address Division…" at bounding box center [754, 465] width 947 height 649
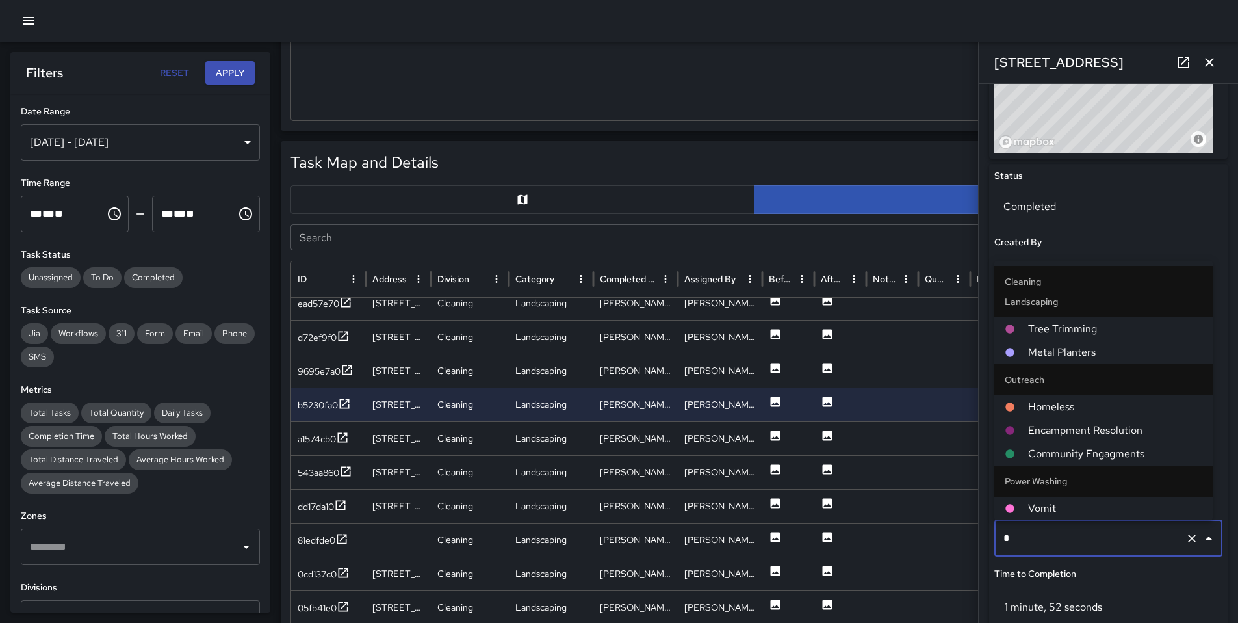
scroll to position [0, 0]
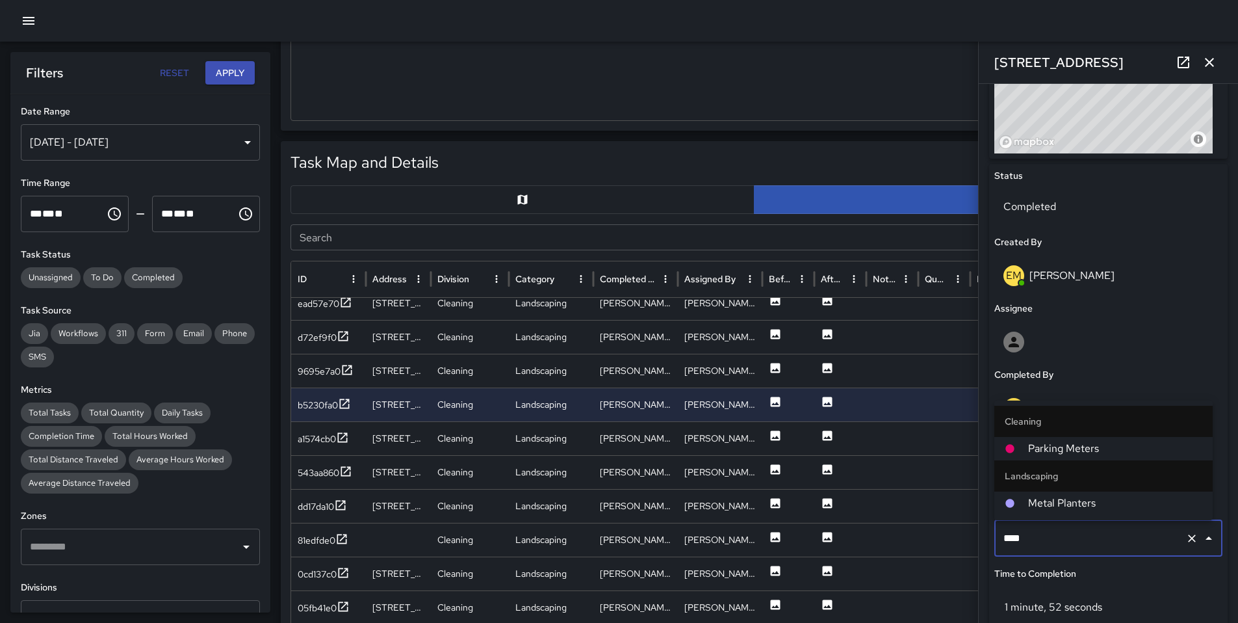
type input "*****"
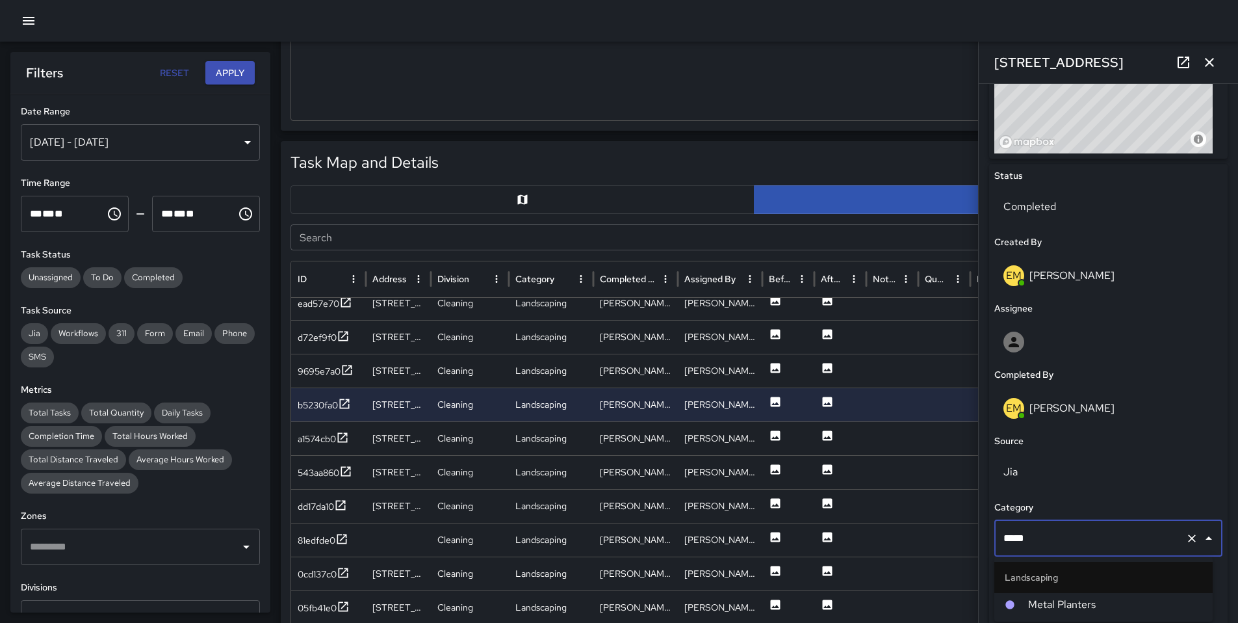
click at [1035, 607] on span "Metal Planters" at bounding box center [1115, 605] width 174 height 16
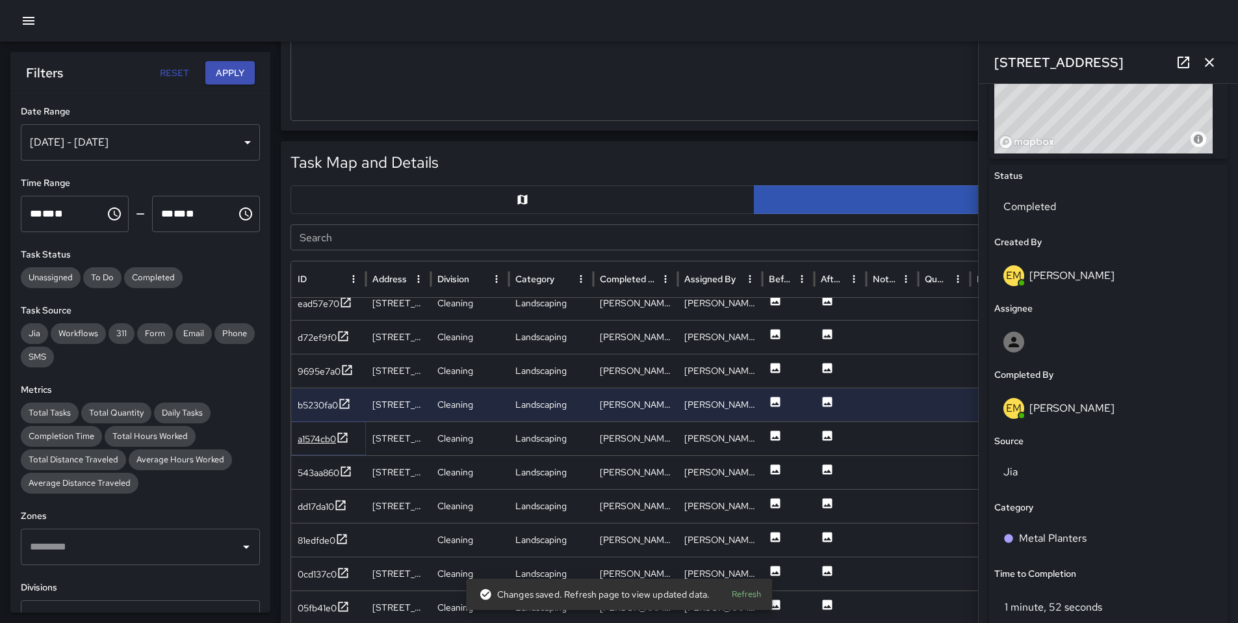
click at [322, 440] on div "a1574cb0" at bounding box center [317, 438] width 38 height 13
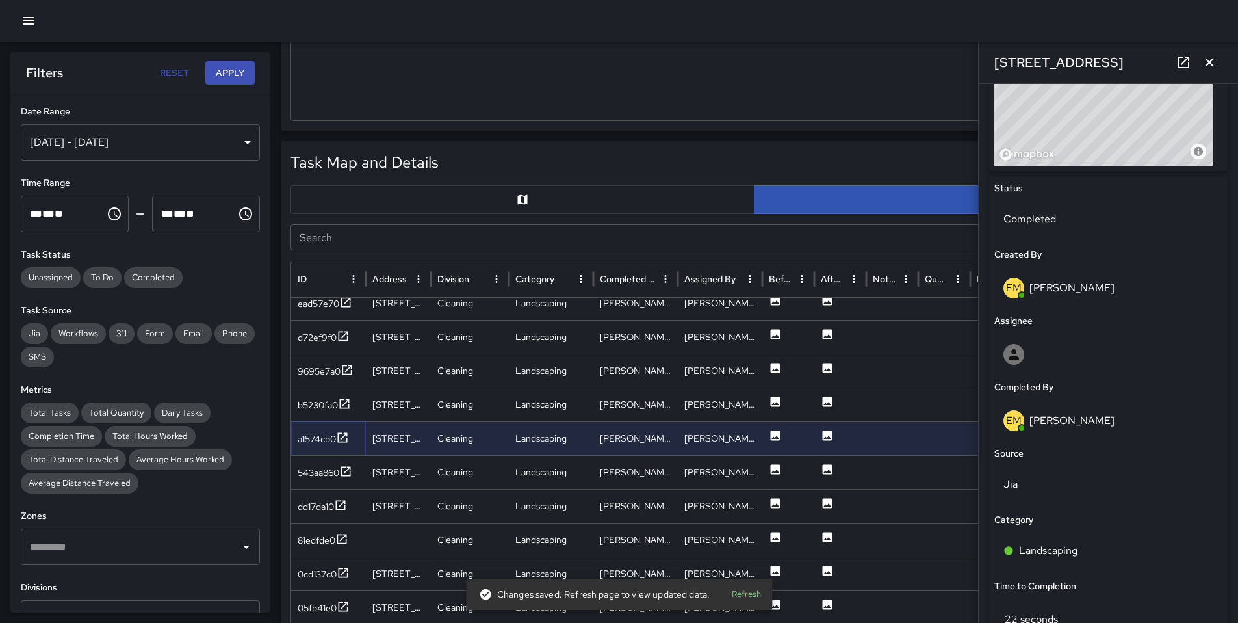
scroll to position [536, 0]
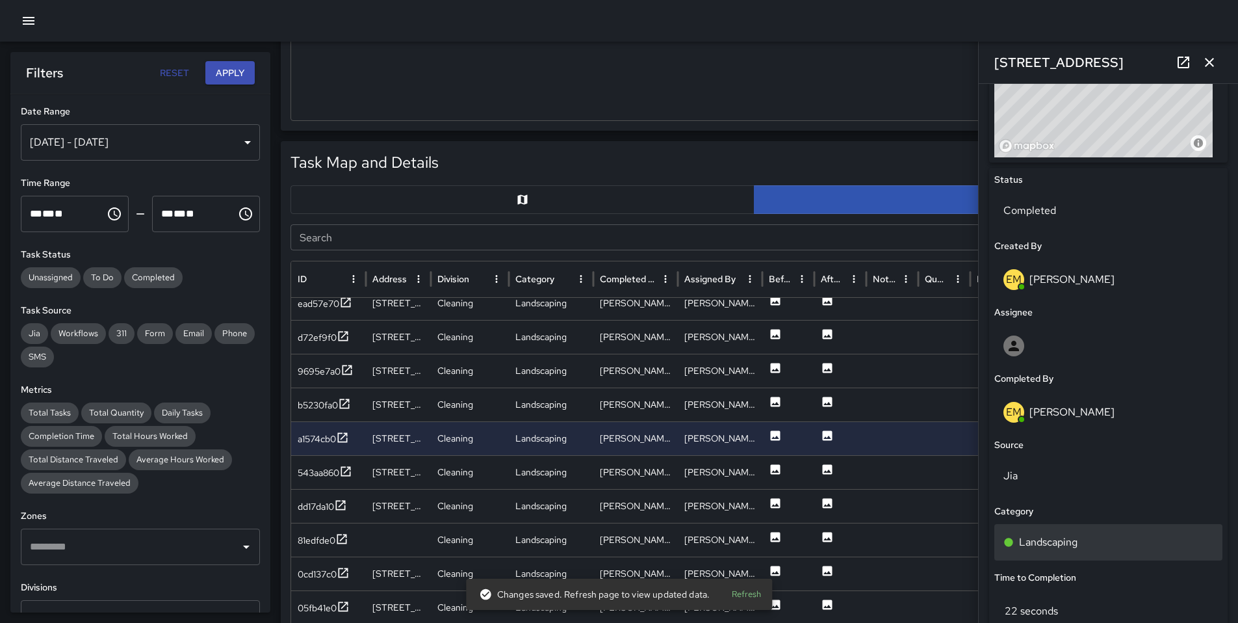
click at [1065, 538] on p "Landscaping" at bounding box center [1048, 542] width 59 height 16
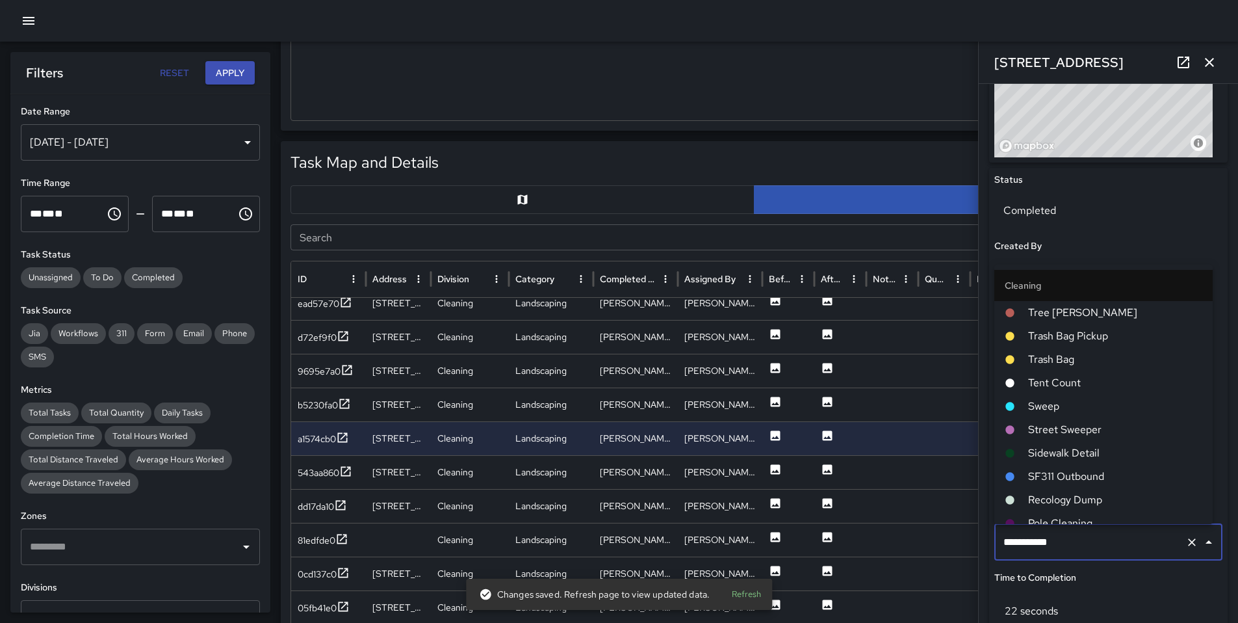
scroll to position [128, 0]
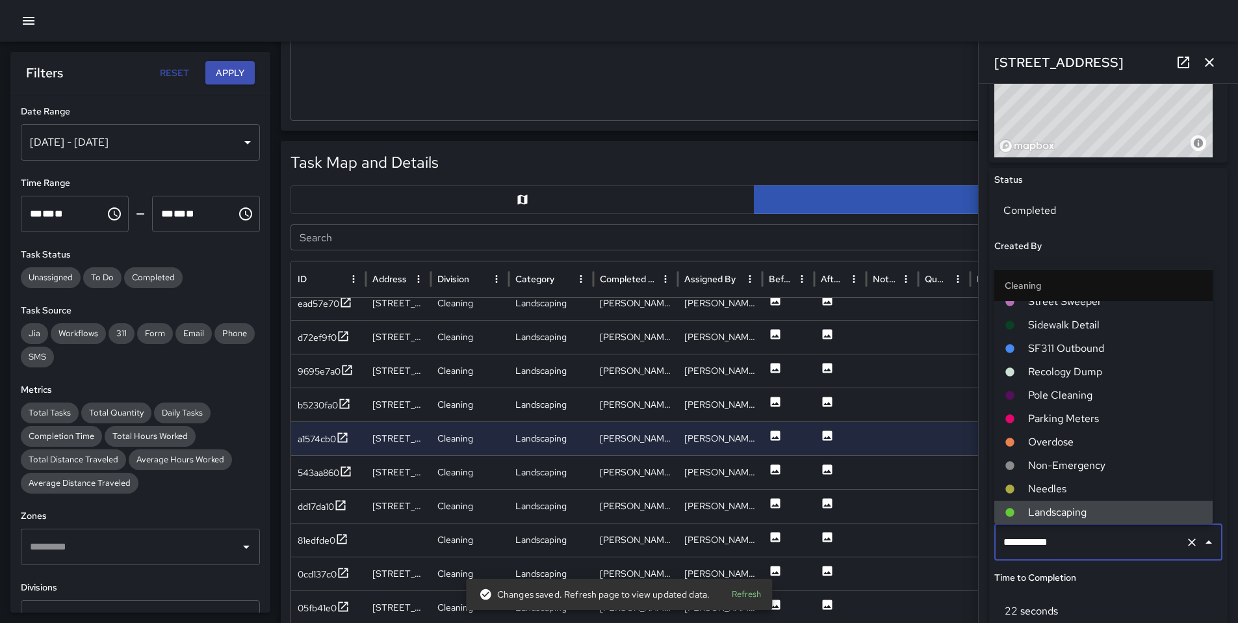
drag, startPoint x: 1065, startPoint y: 538, endPoint x: 896, endPoint y: 541, distance: 169.0
click at [906, 542] on div "Task Map and Details Export CSV Export Images Search Search ID Address Division…" at bounding box center [754, 465] width 947 height 649
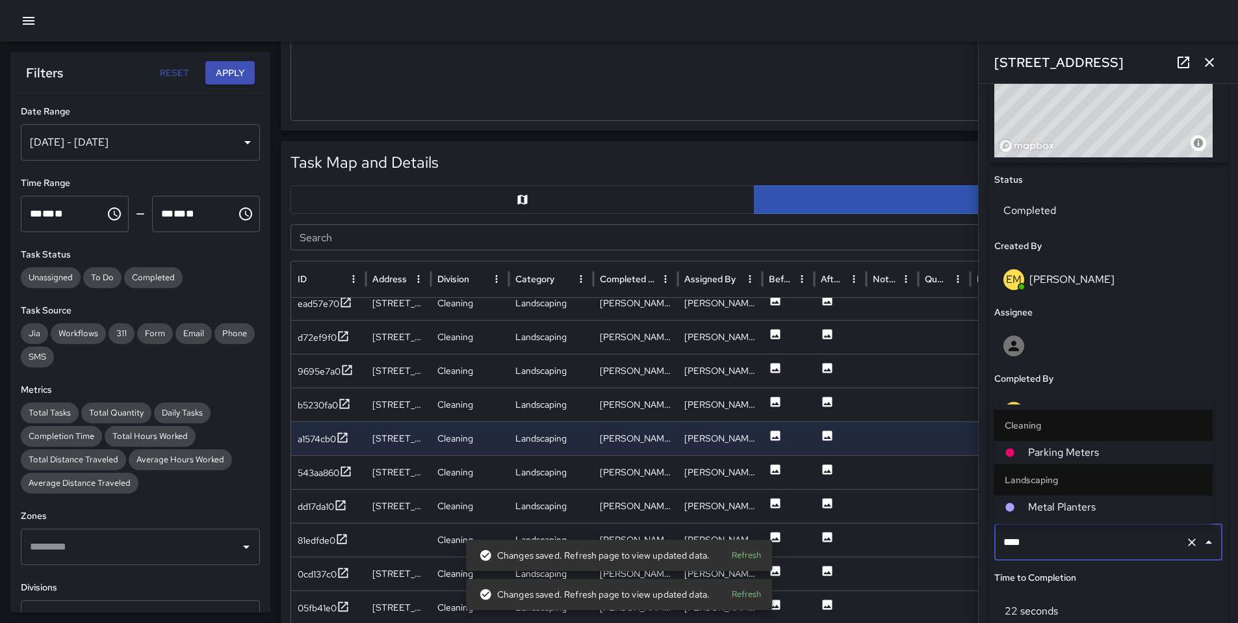
type input "*****"
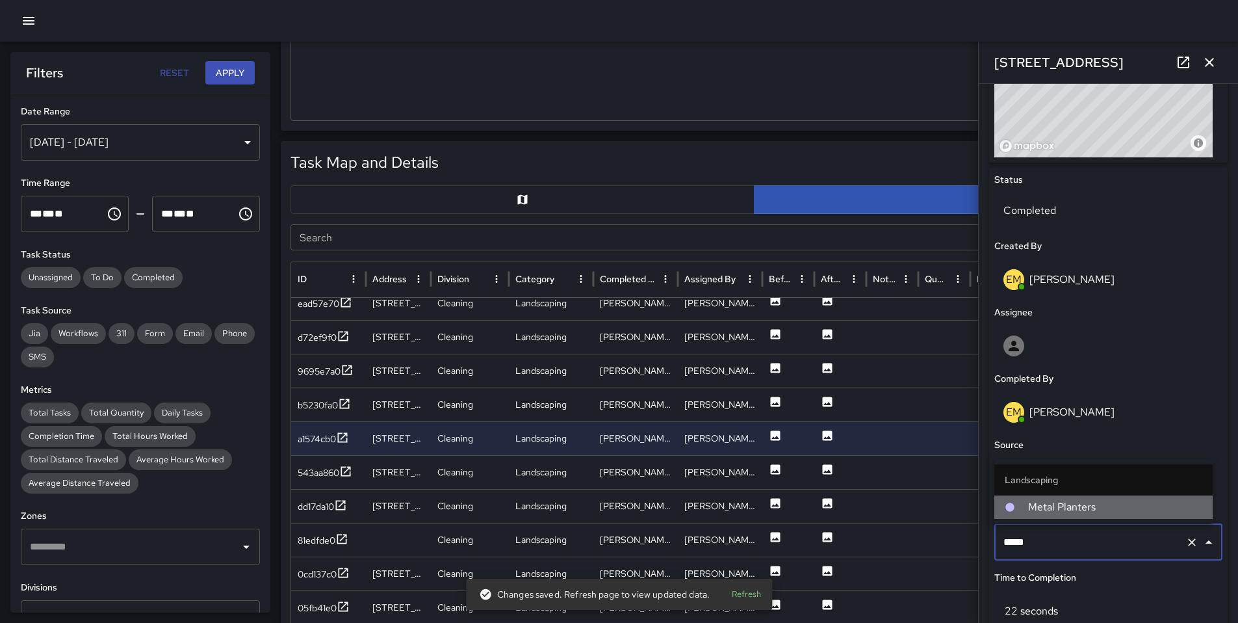
click at [1049, 508] on span "Metal Planters" at bounding box center [1115, 507] width 174 height 16
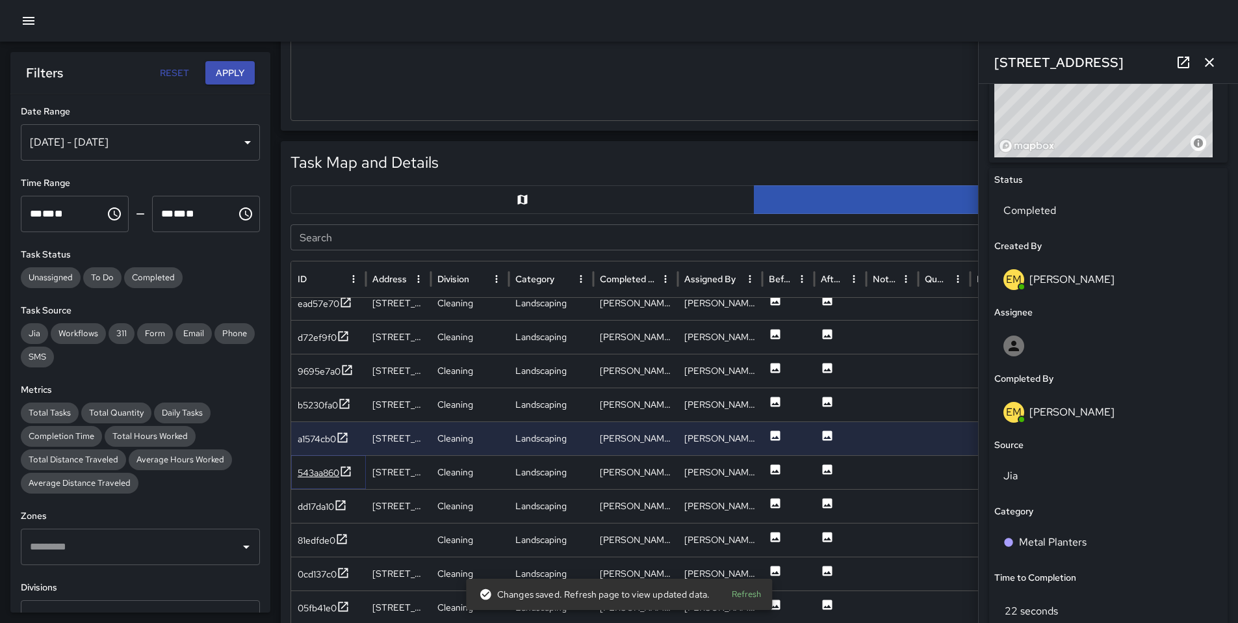
click at [313, 472] on div "543aa860" at bounding box center [319, 472] width 42 height 13
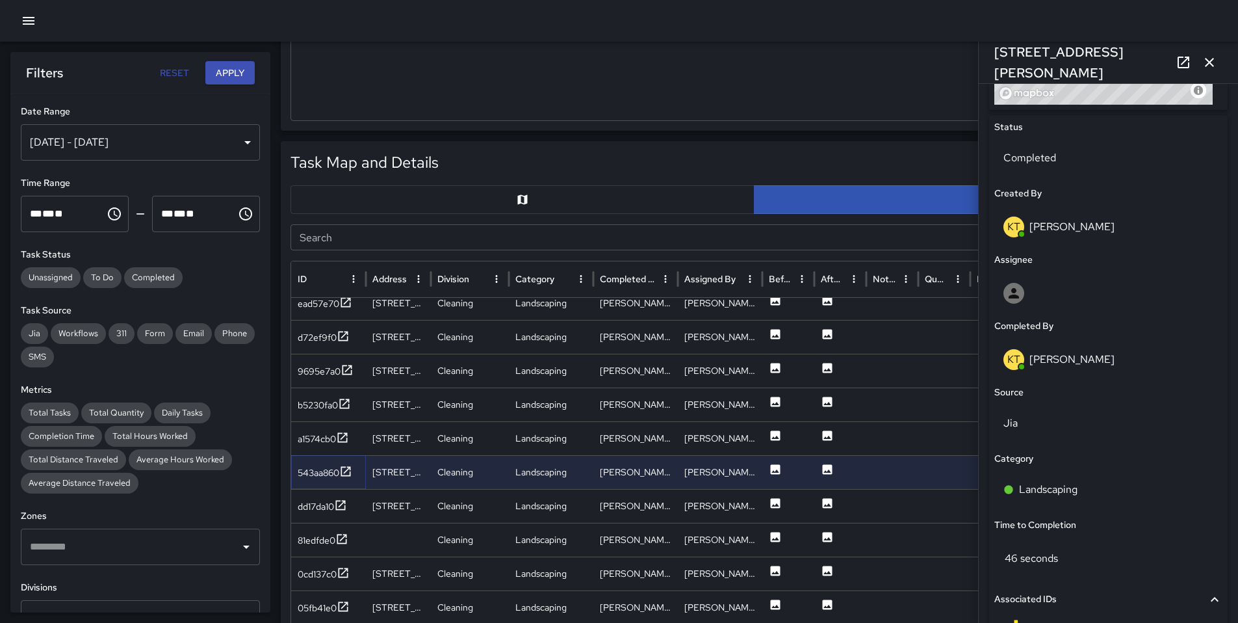
scroll to position [695, 0]
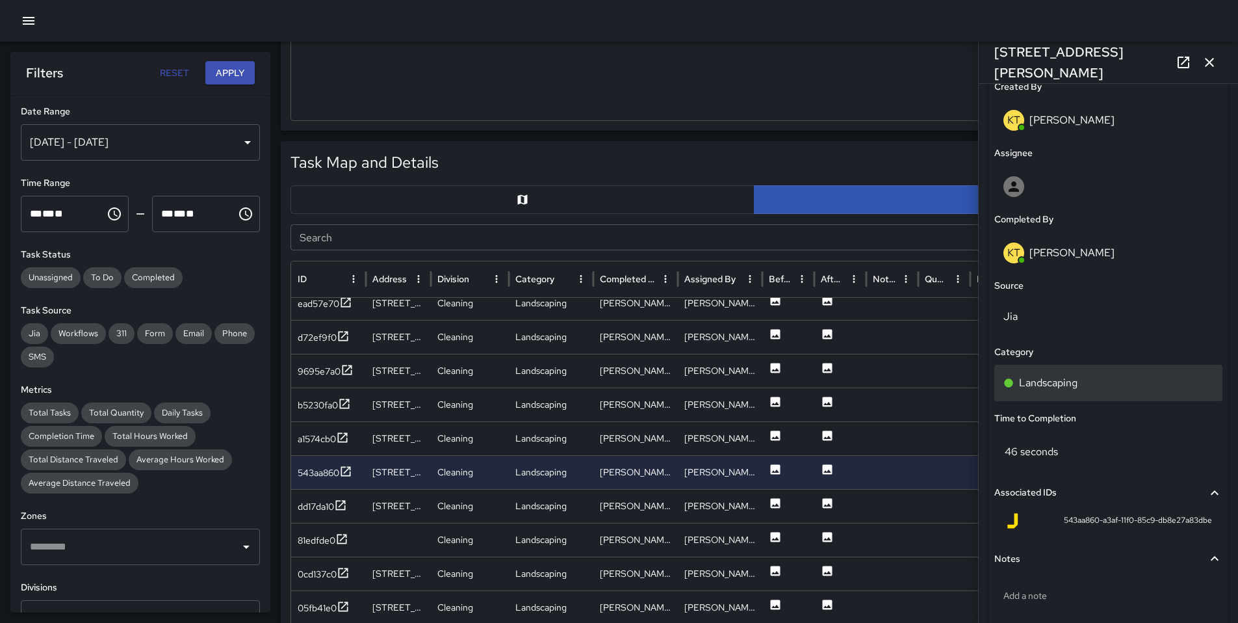
click at [1065, 378] on p "Landscaping" at bounding box center [1048, 383] width 59 height 16
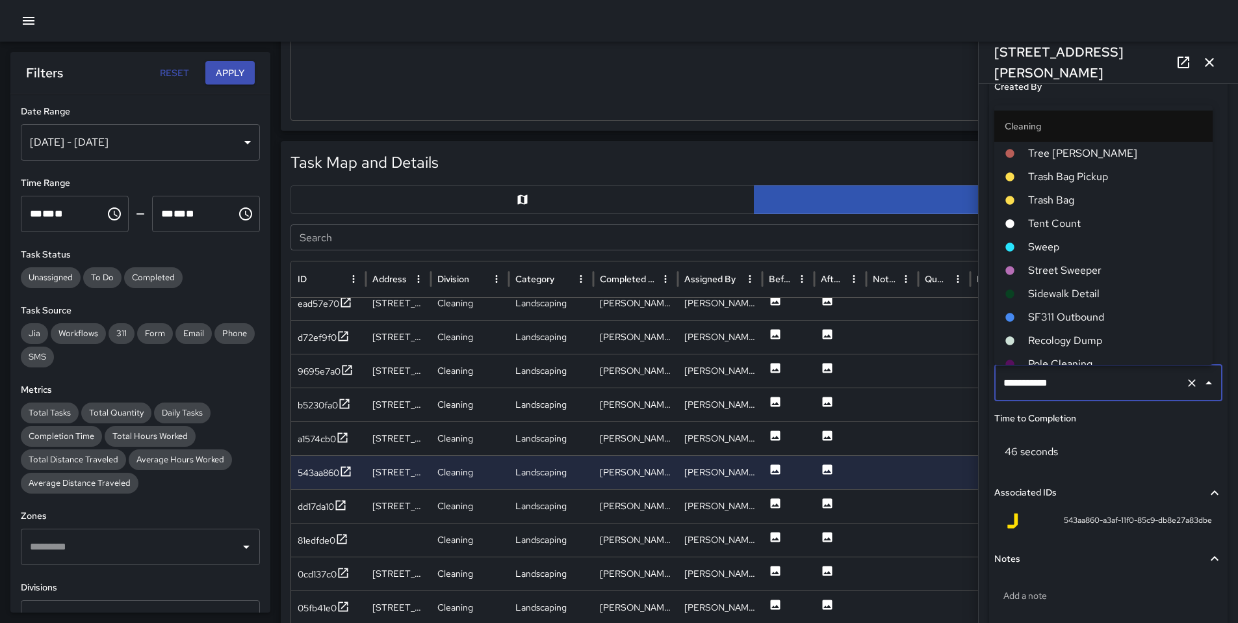
scroll to position [128, 0]
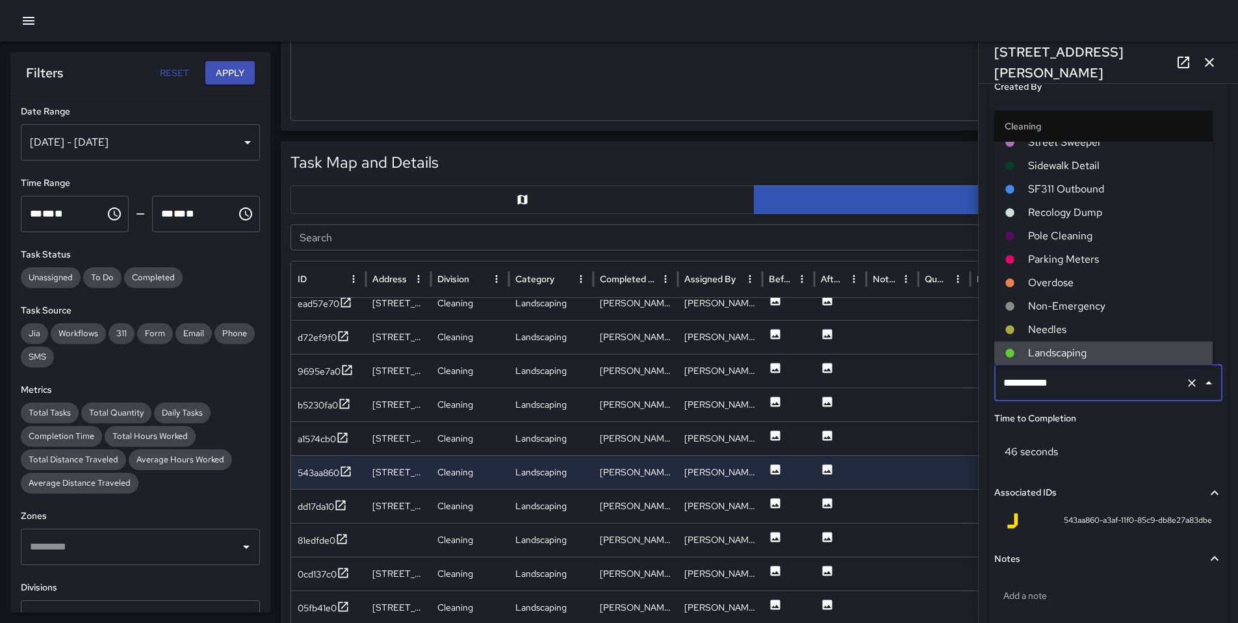
drag, startPoint x: 1083, startPoint y: 382, endPoint x: 898, endPoint y: 389, distance: 185.4
click at [898, 389] on div "Task Map and Details Export CSV Export Images Search Search ID Address Division…" at bounding box center [754, 465] width 947 height 649
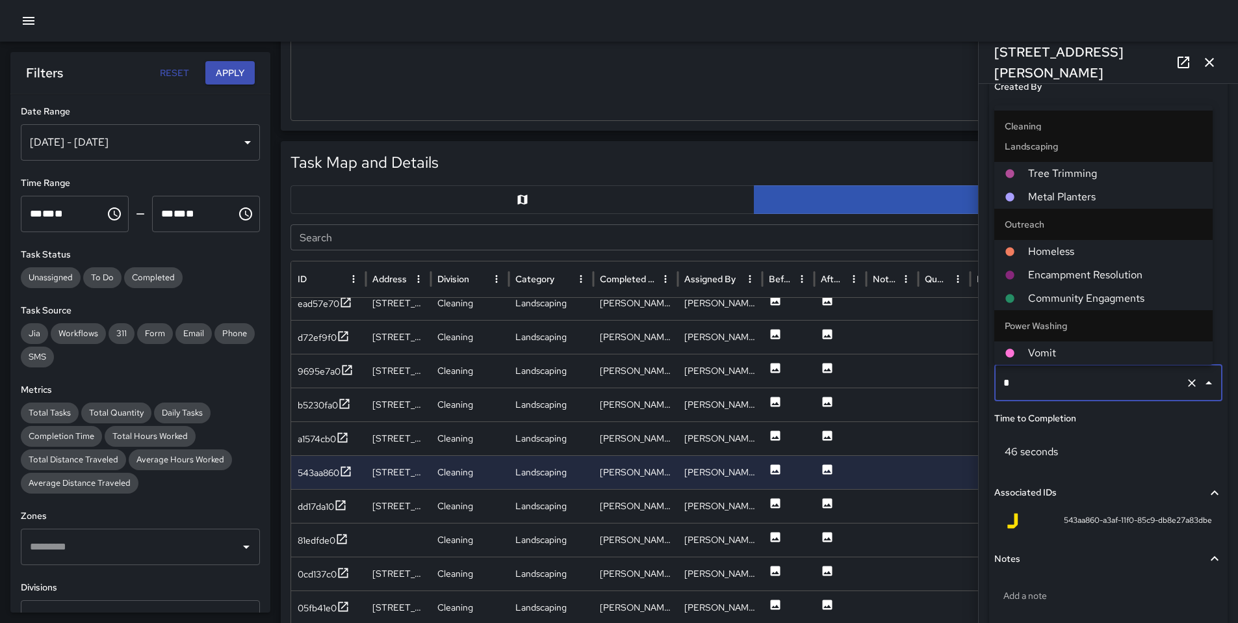
scroll to position [0, 0]
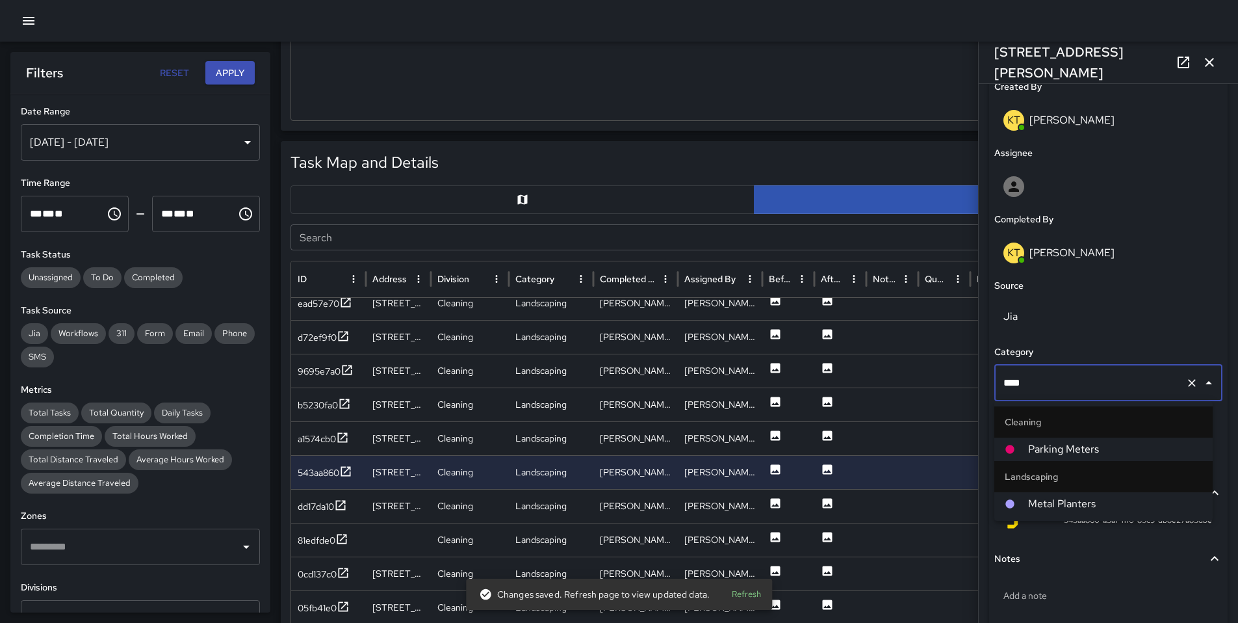
type input "*****"
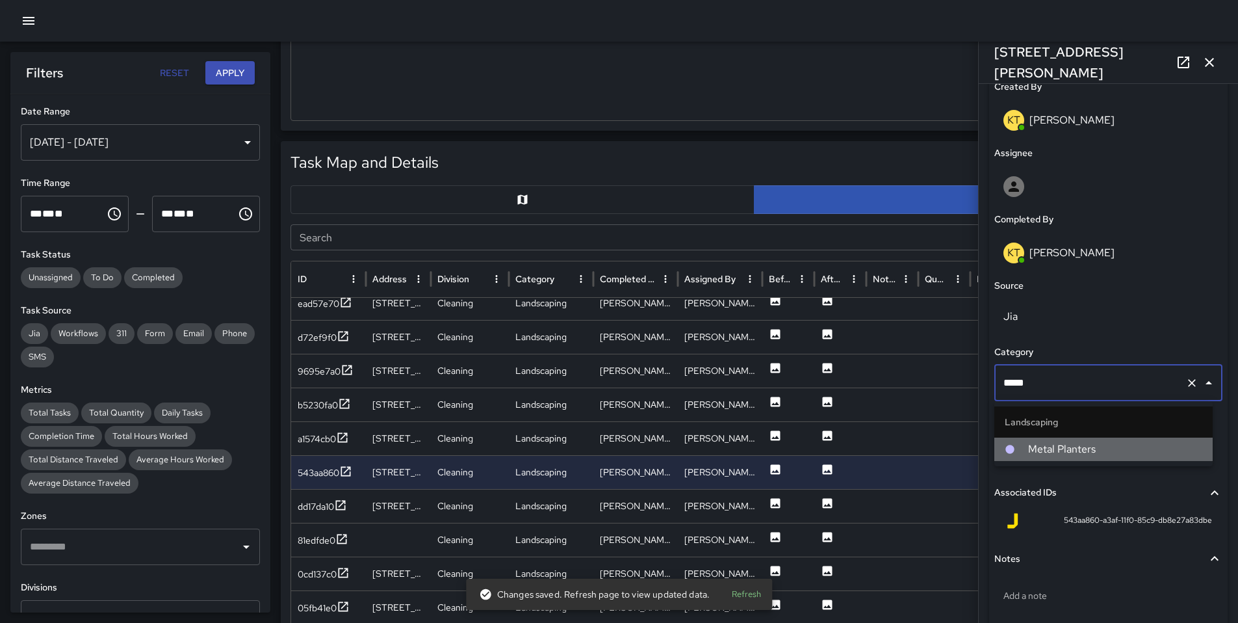
click at [1019, 449] on div at bounding box center [1016, 449] width 23 height 10
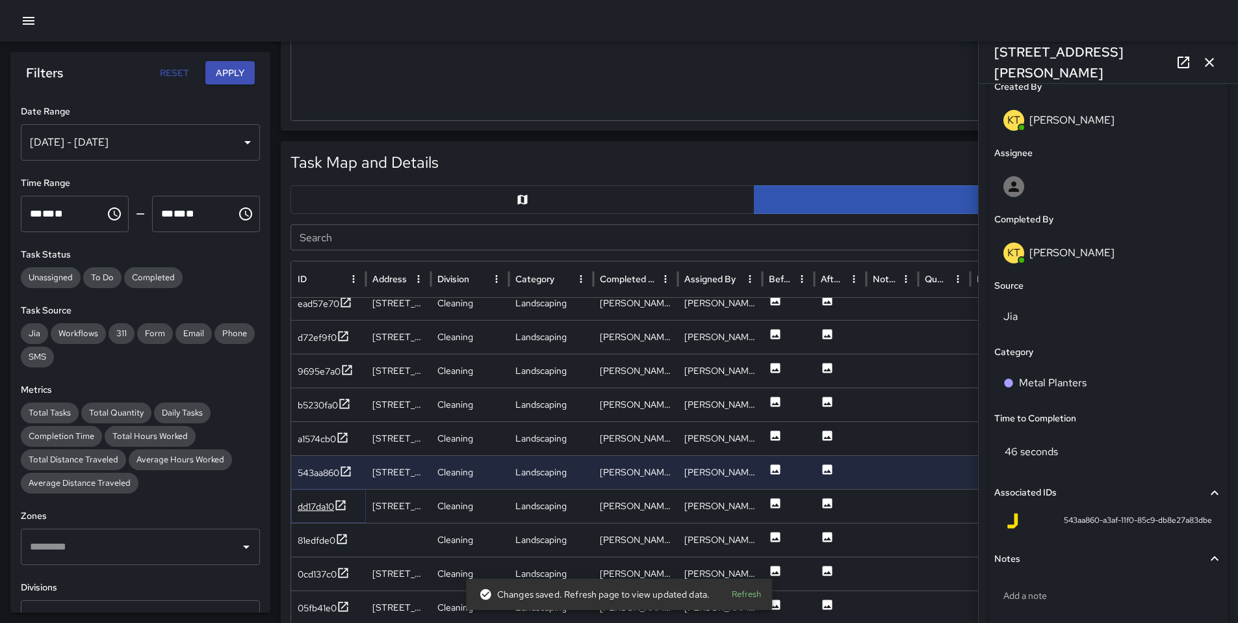
click at [312, 510] on div "dd17da10" at bounding box center [316, 506] width 36 height 13
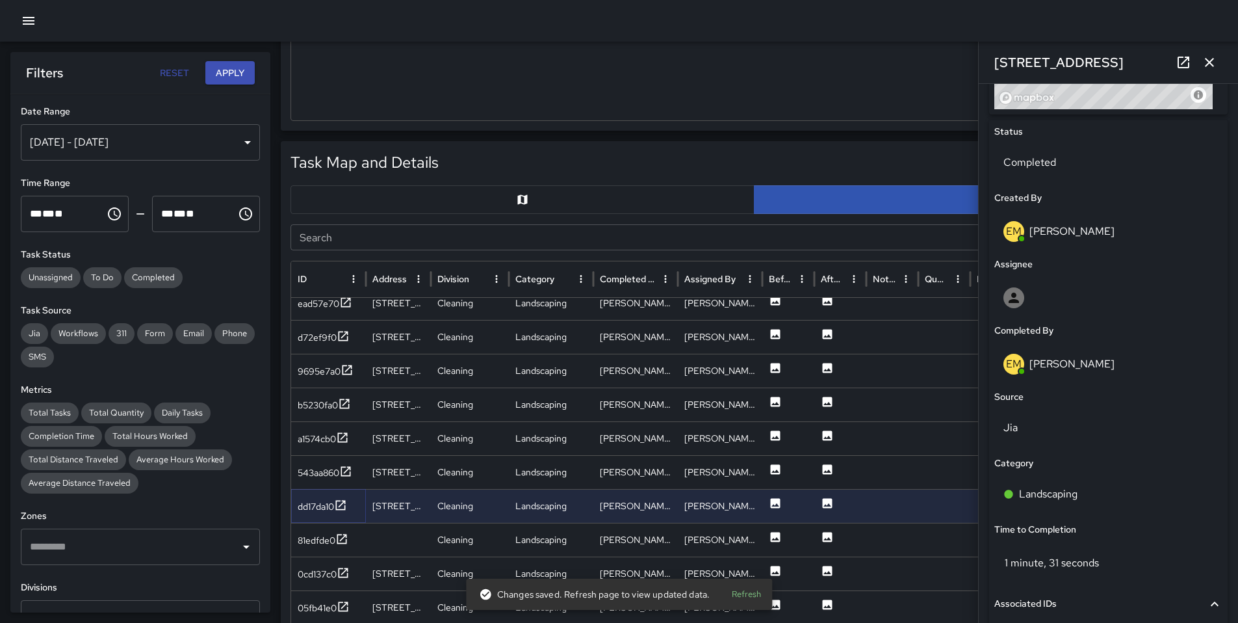
scroll to position [719, 0]
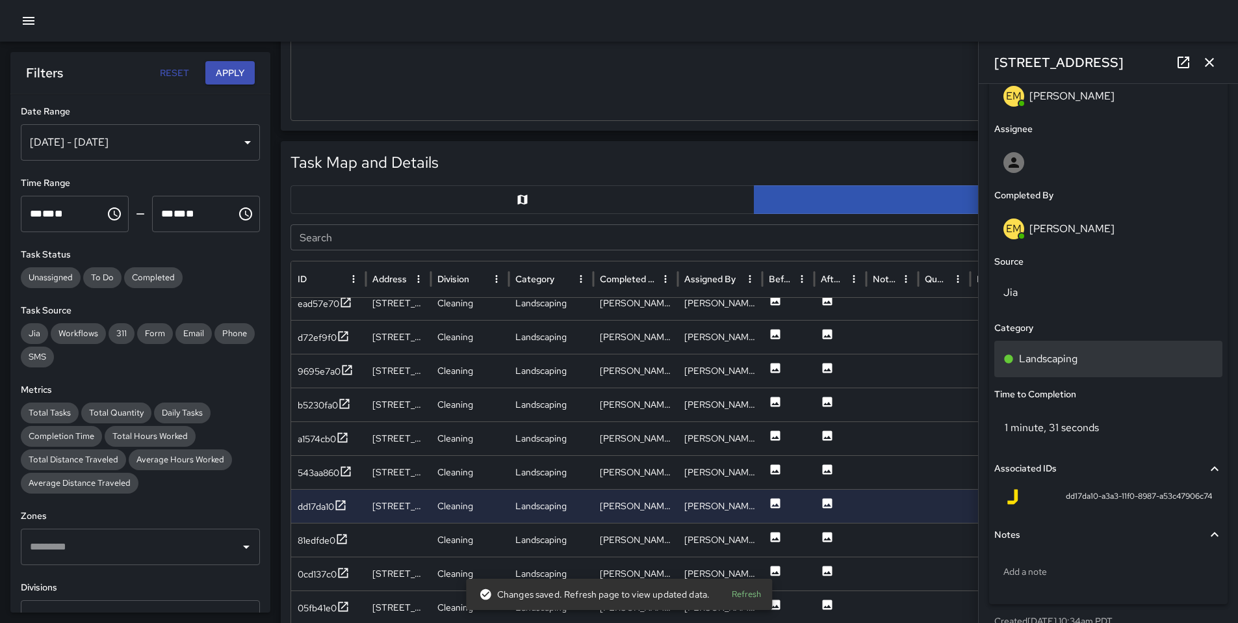
click at [1080, 348] on div "Landscaping" at bounding box center [1109, 359] width 228 height 36
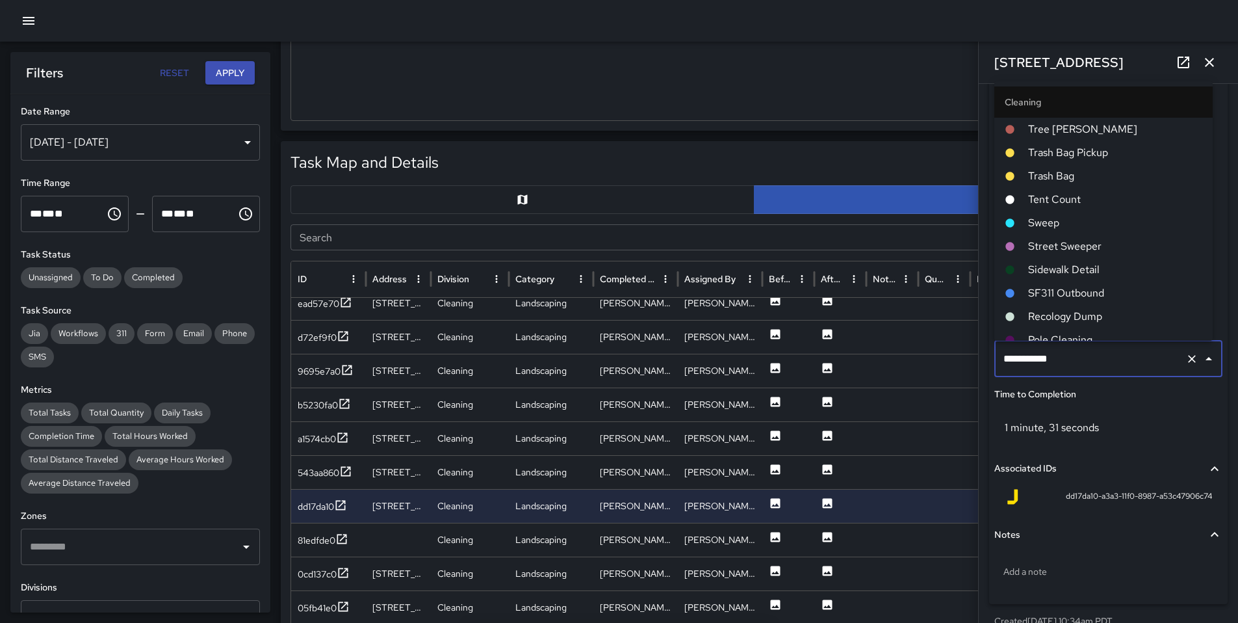
scroll to position [128, 0]
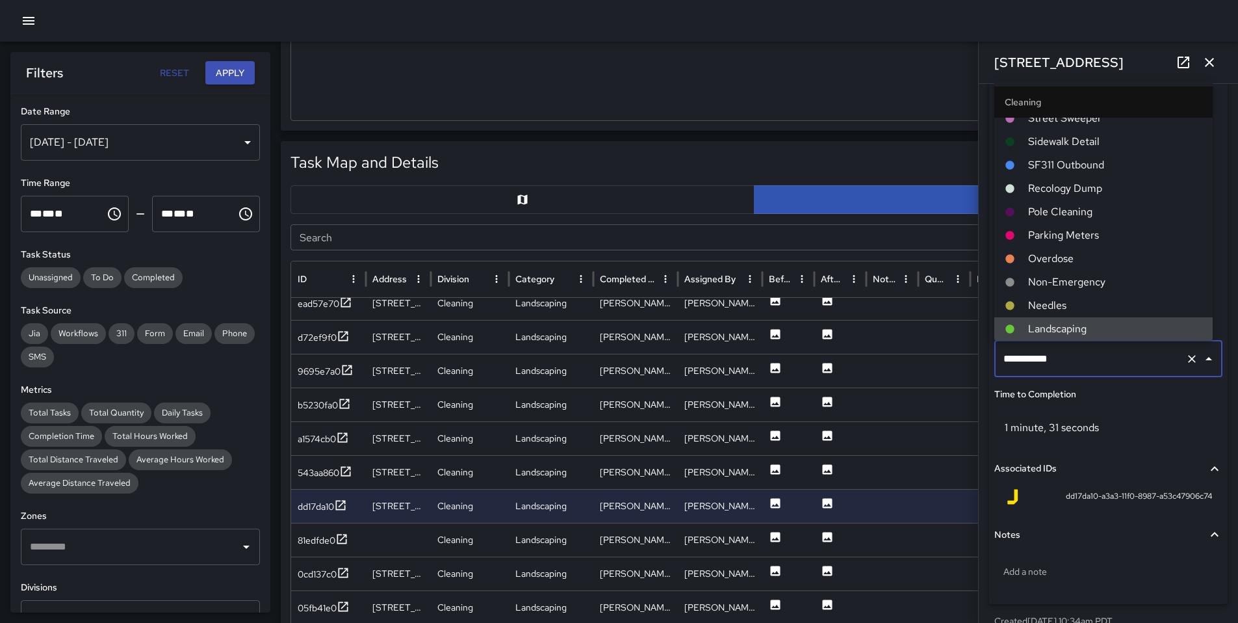
drag, startPoint x: 1089, startPoint y: 356, endPoint x: 904, endPoint y: 361, distance: 184.7
click at [904, 361] on div "Task Map and Details Export CSV Export Images Search Search ID Address Division…" at bounding box center [754, 465] width 947 height 649
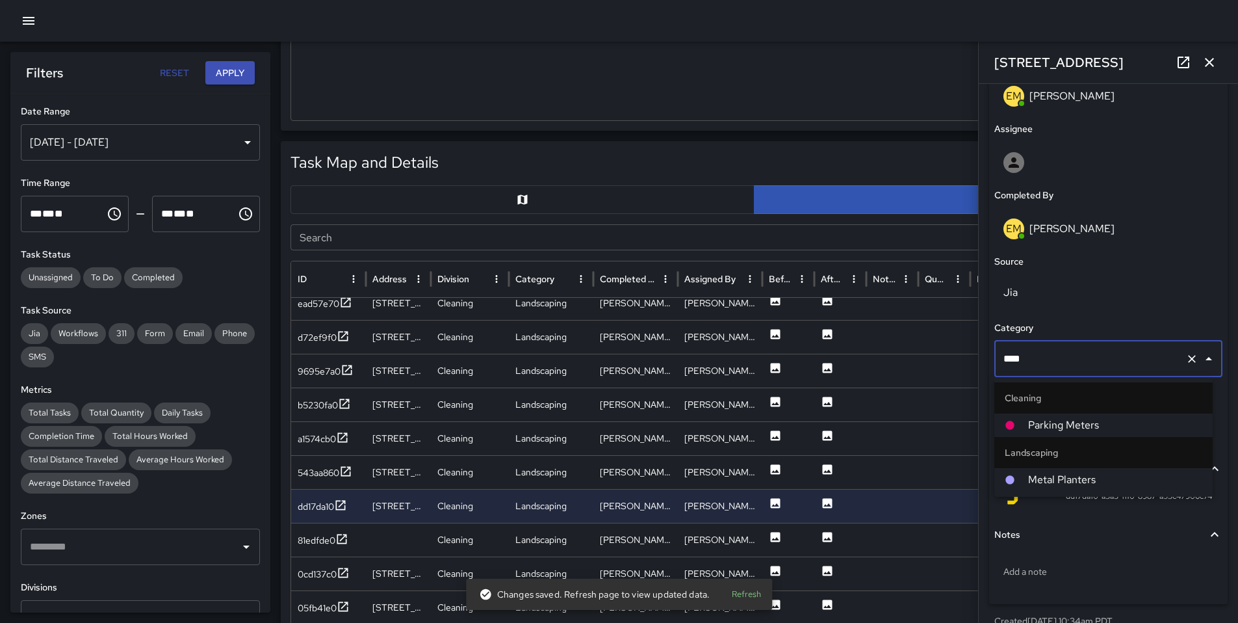
type input "*****"
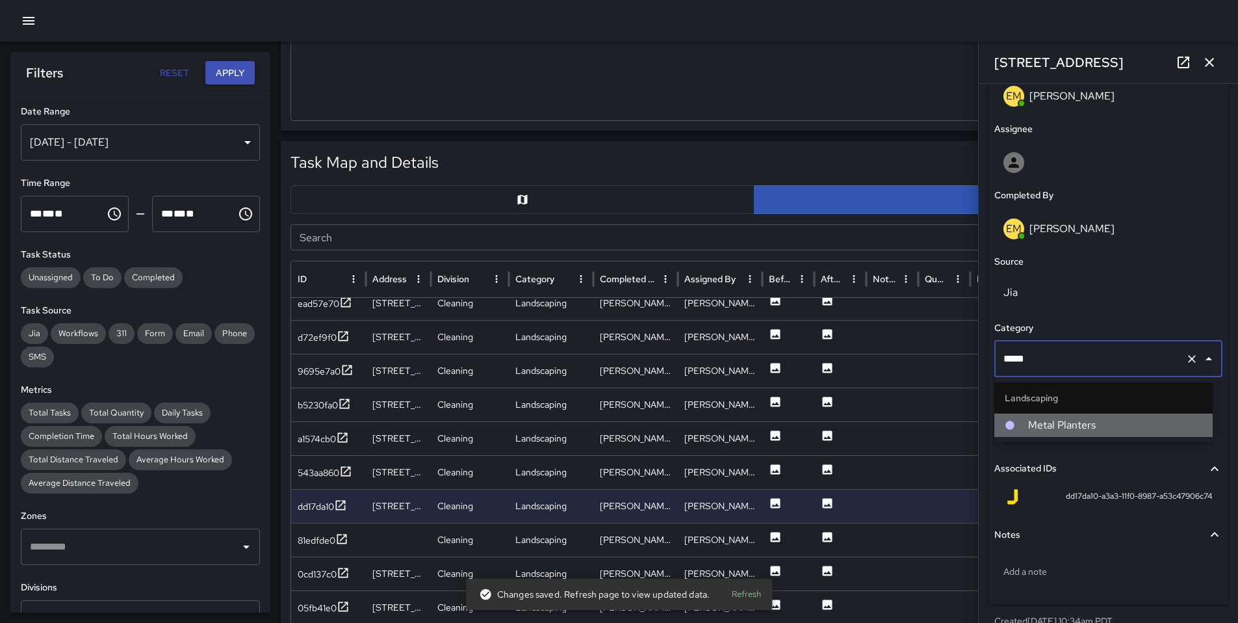
click at [1020, 421] on div at bounding box center [1016, 425] width 23 height 10
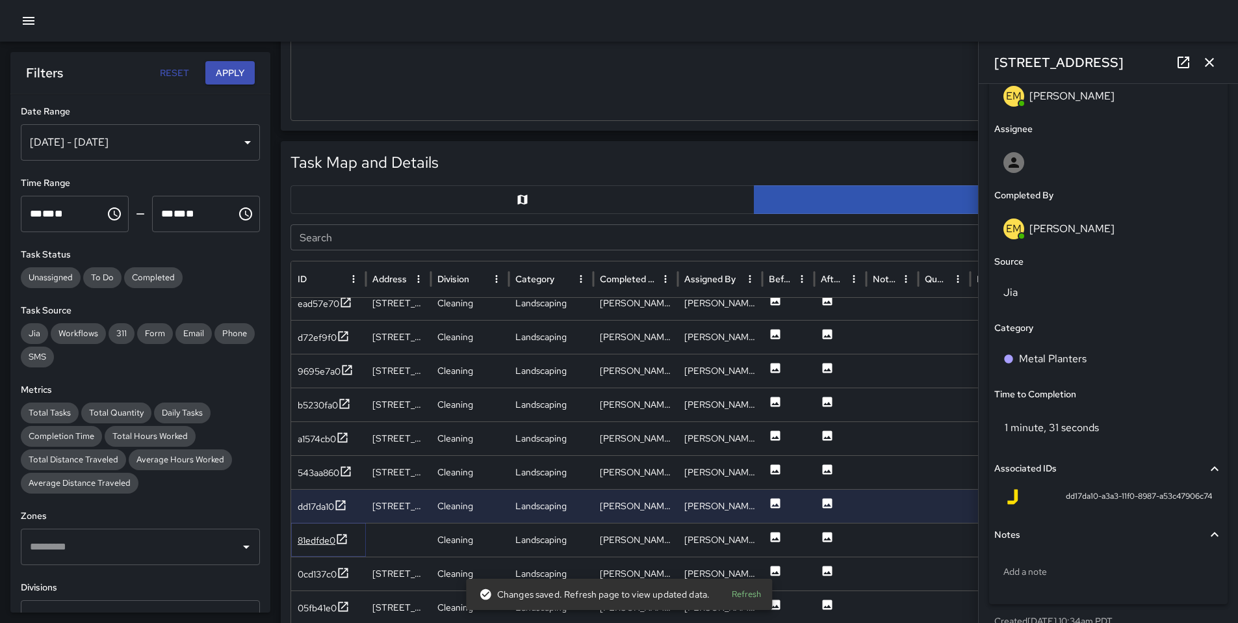
click at [325, 542] on div "81edfde0" at bounding box center [317, 540] width 38 height 13
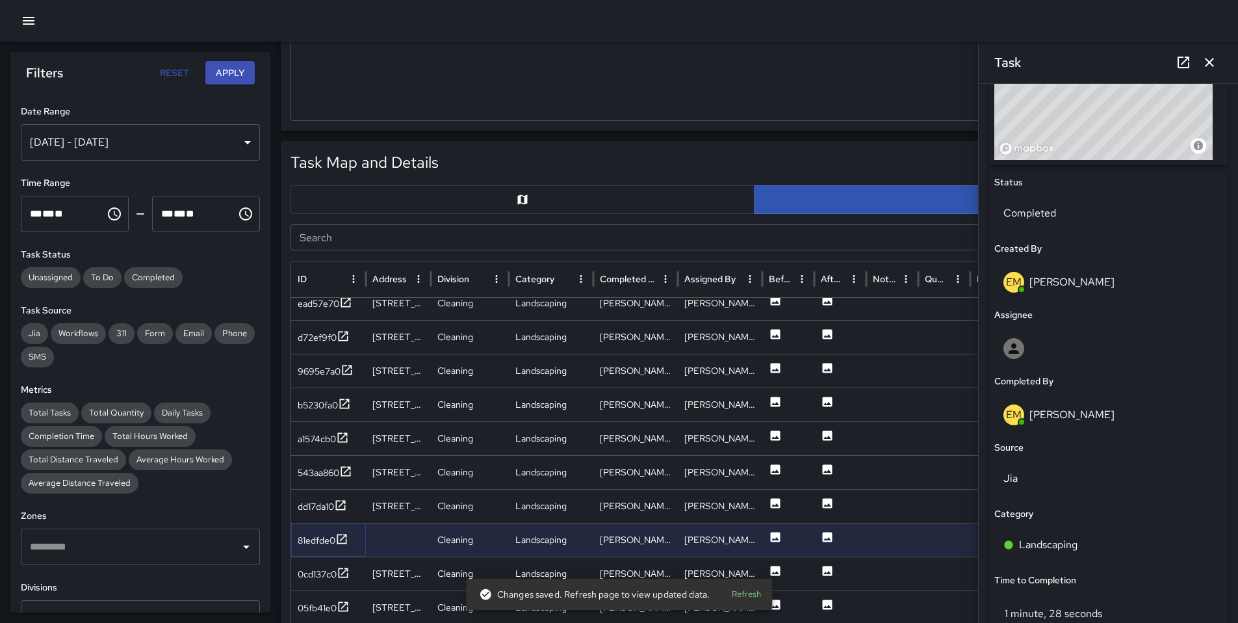
scroll to position [540, 0]
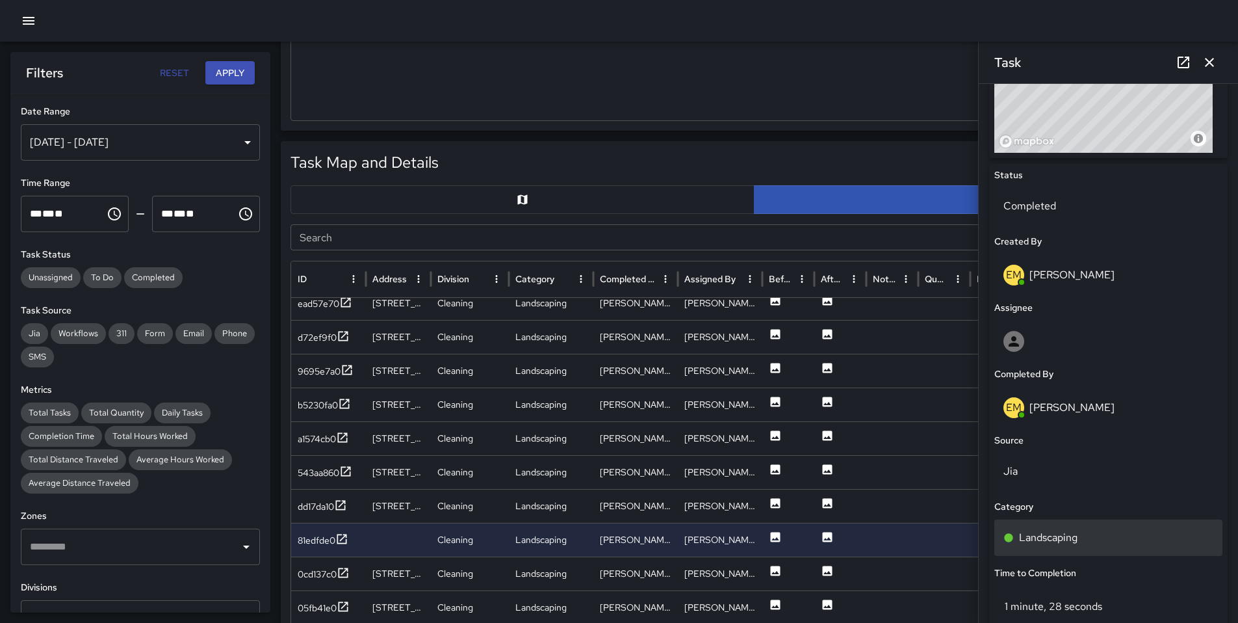
click at [1054, 530] on p "Landscaping" at bounding box center [1048, 538] width 59 height 16
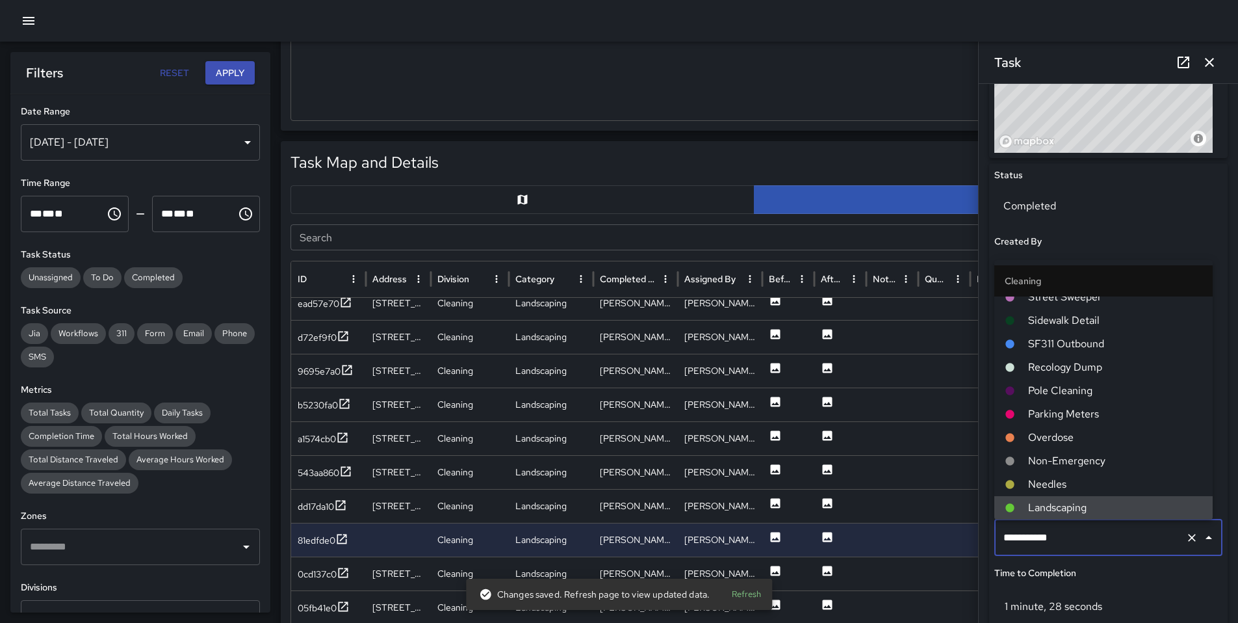
drag, startPoint x: 1070, startPoint y: 540, endPoint x: 889, endPoint y: 544, distance: 180.8
click at [898, 541] on div "Task Map and Details Export CSV Export Images Search Search ID Address Division…" at bounding box center [754, 465] width 947 height 649
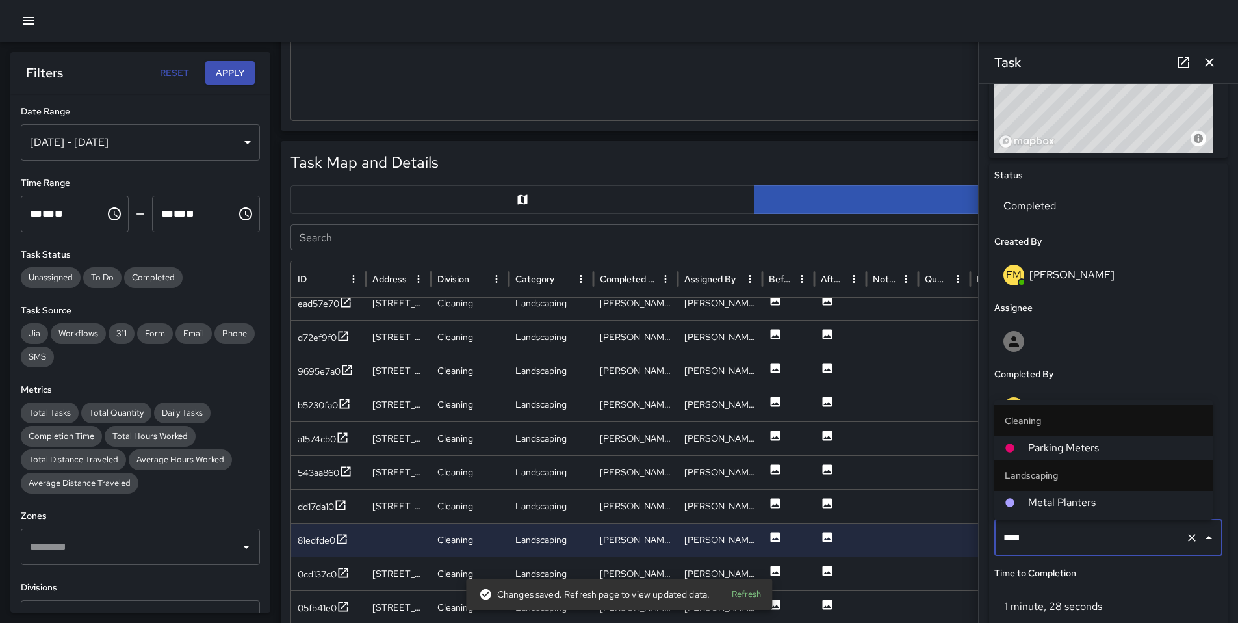
type input "*****"
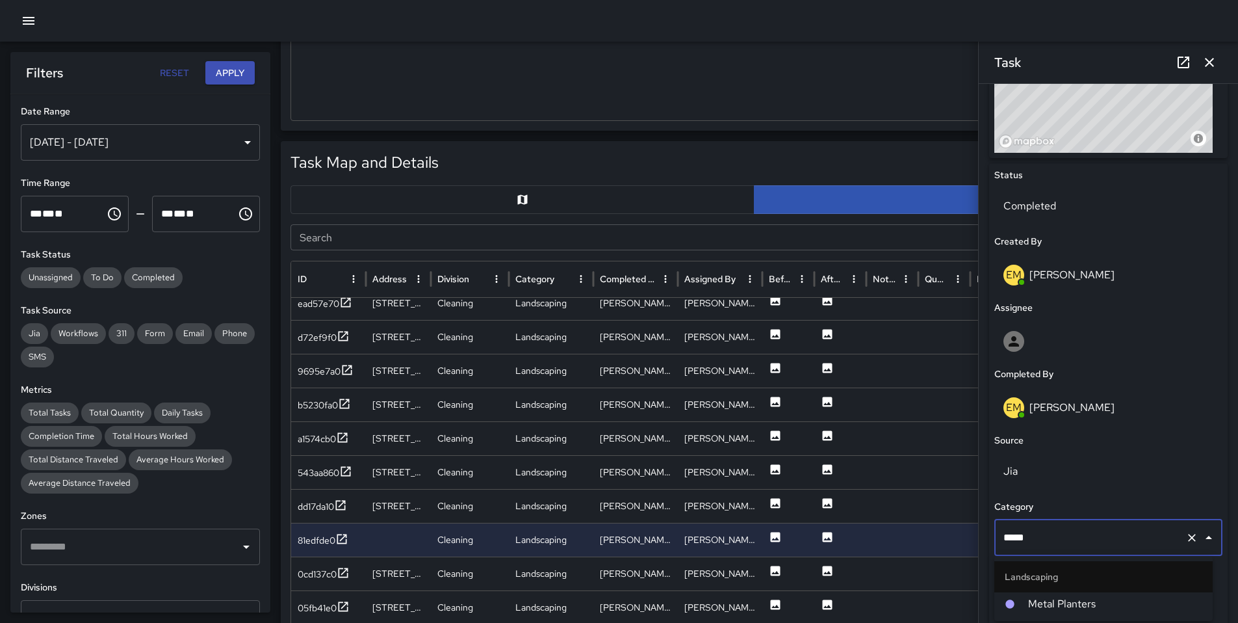
click at [1089, 603] on span "Metal Planters" at bounding box center [1115, 604] width 174 height 16
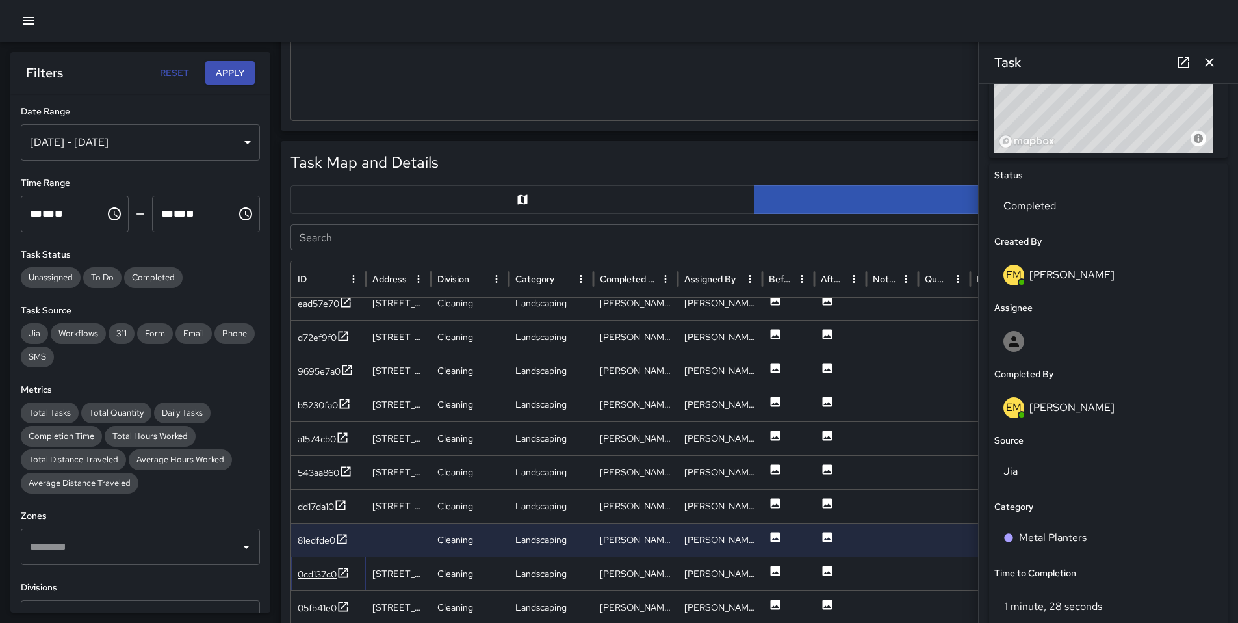
click at [315, 573] on div "0cd137c0" at bounding box center [317, 573] width 39 height 13
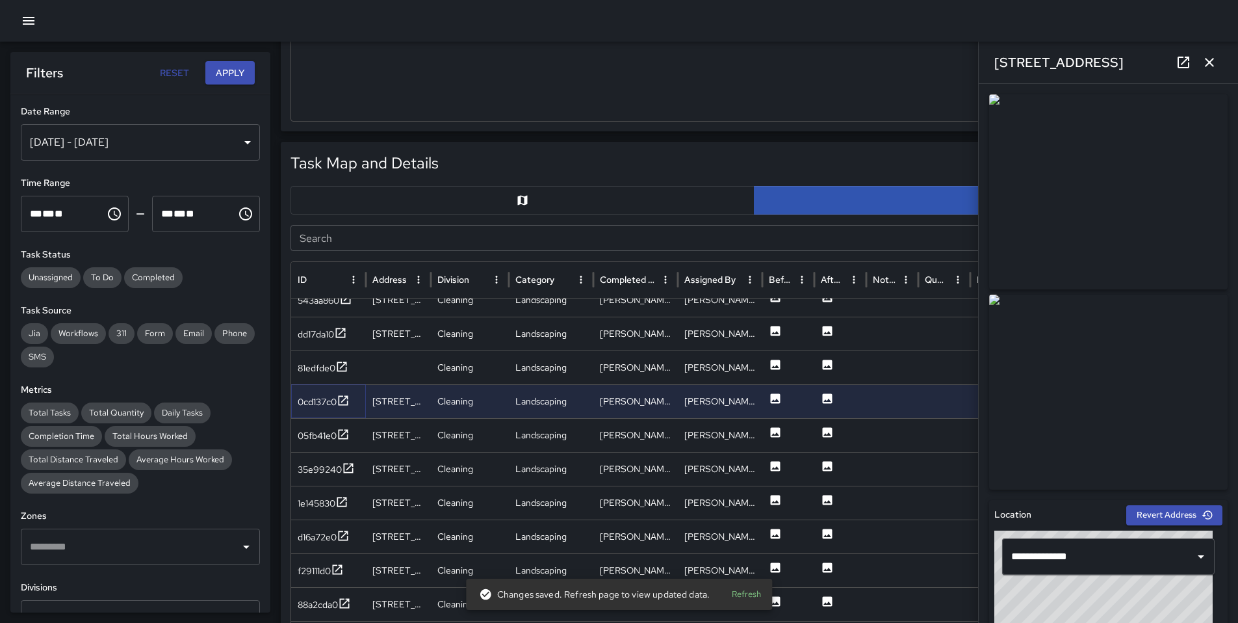
scroll to position [1916, 0]
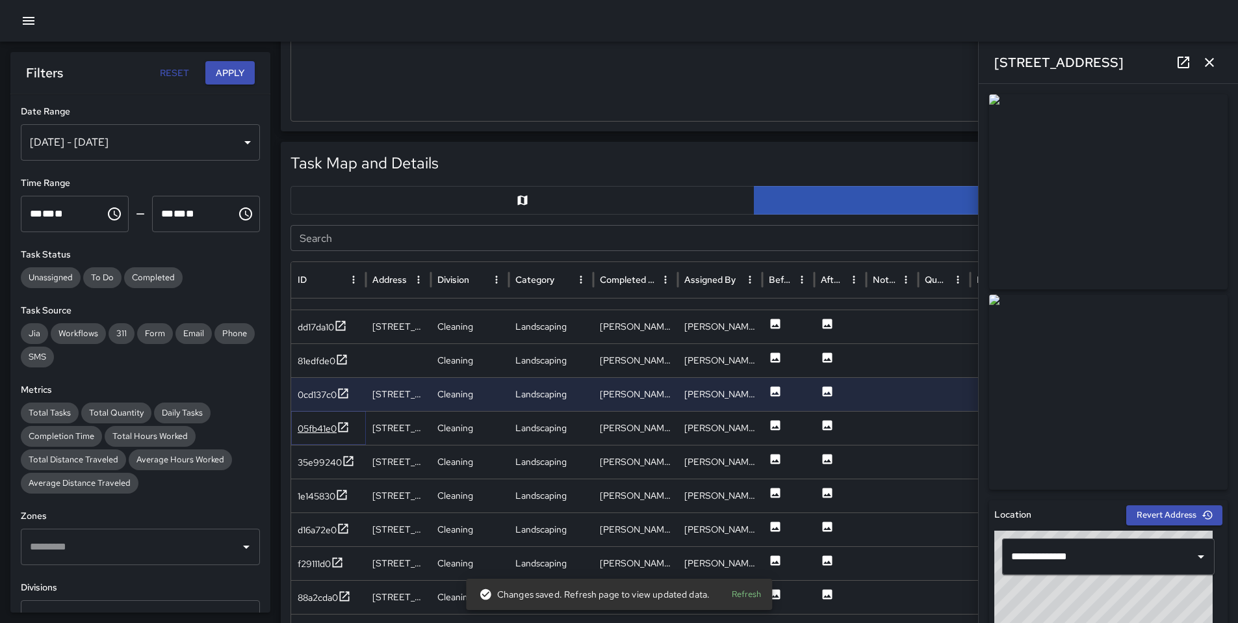
click at [315, 430] on div "05fb41e0" at bounding box center [317, 428] width 39 height 13
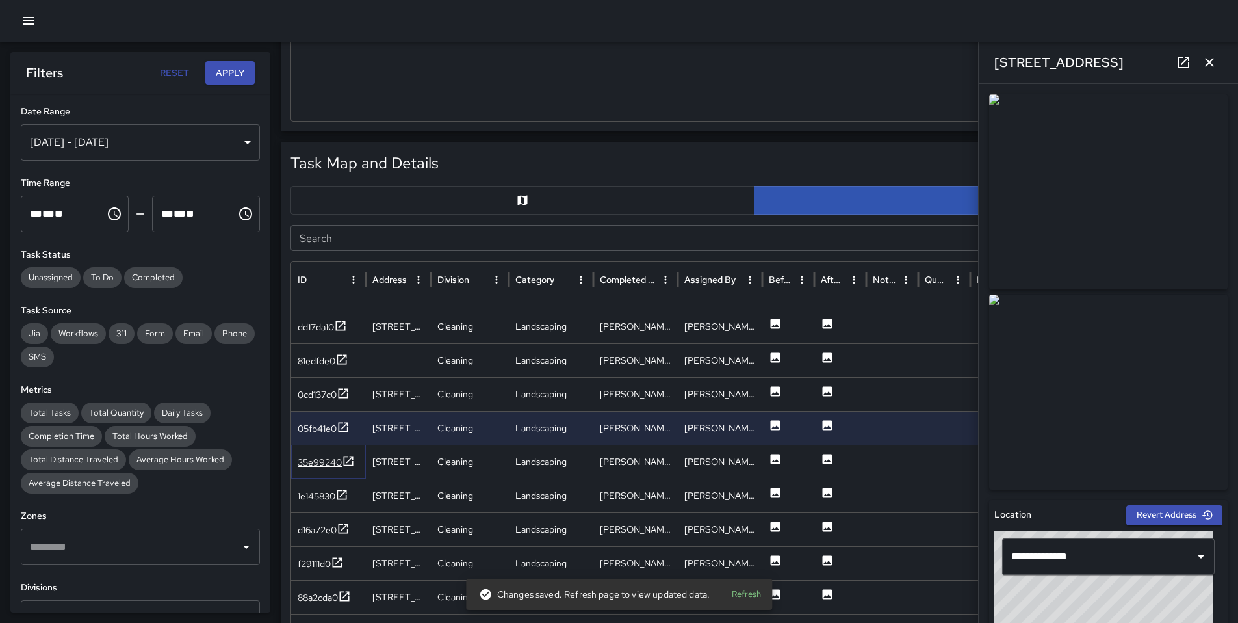
click at [318, 463] on div "35e99240" at bounding box center [320, 462] width 44 height 13
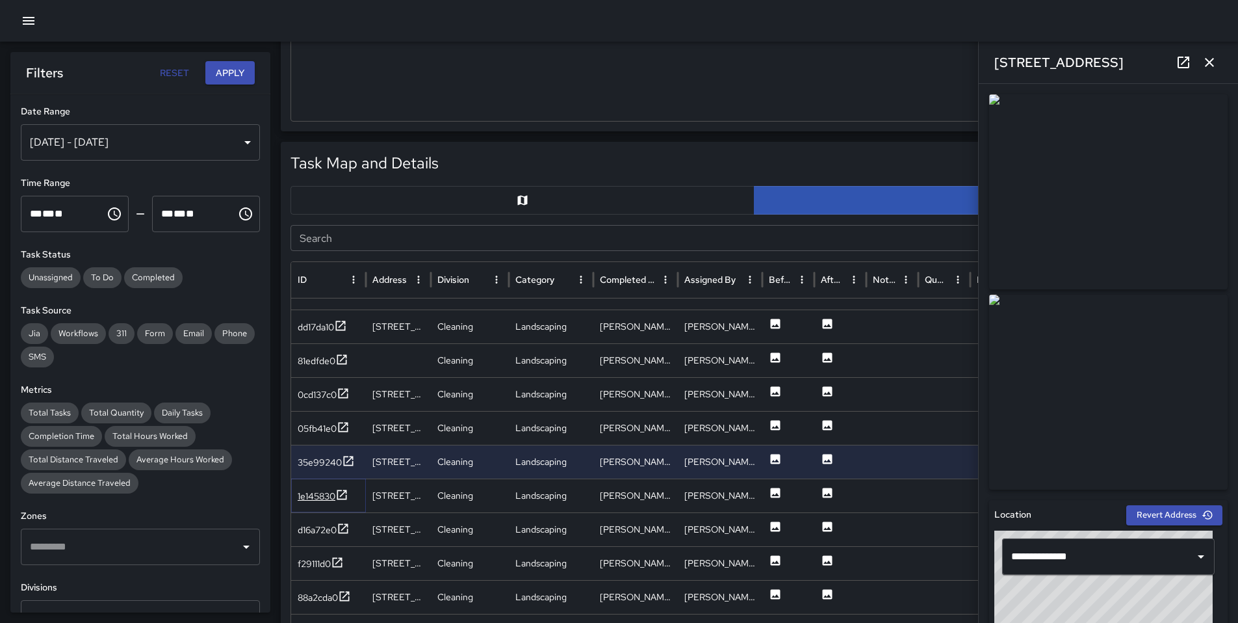
click at [318, 493] on div "1e145830" at bounding box center [317, 495] width 38 height 13
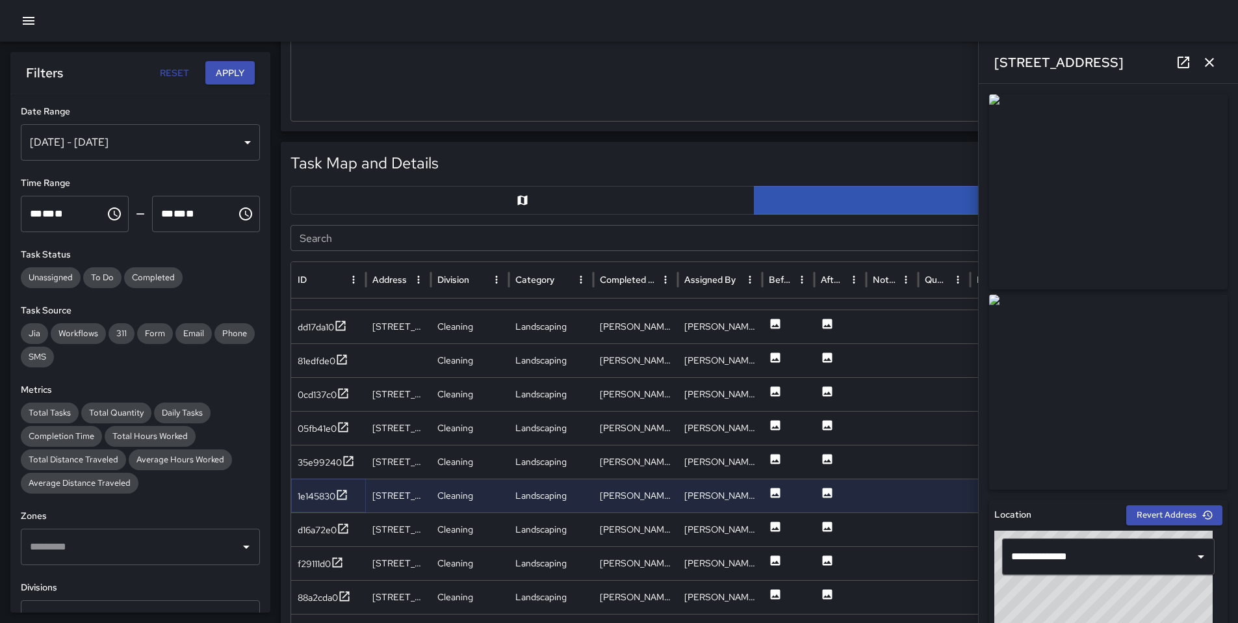
scroll to position [1836, 0]
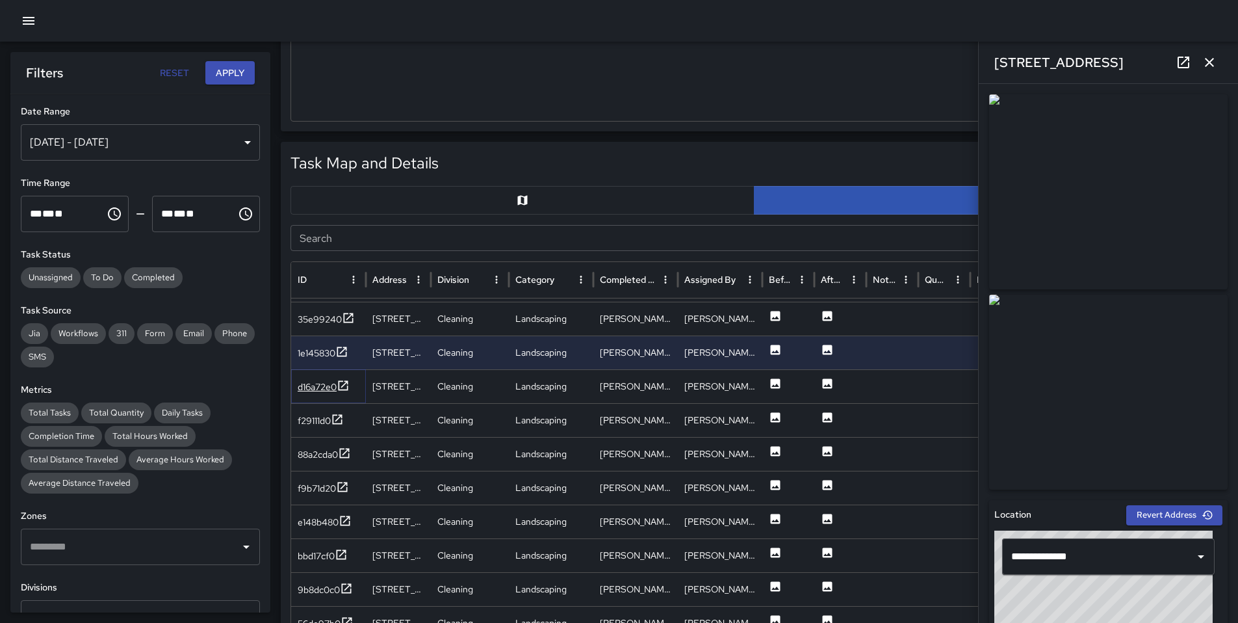
click at [318, 382] on div "d16a72e0" at bounding box center [317, 386] width 39 height 13
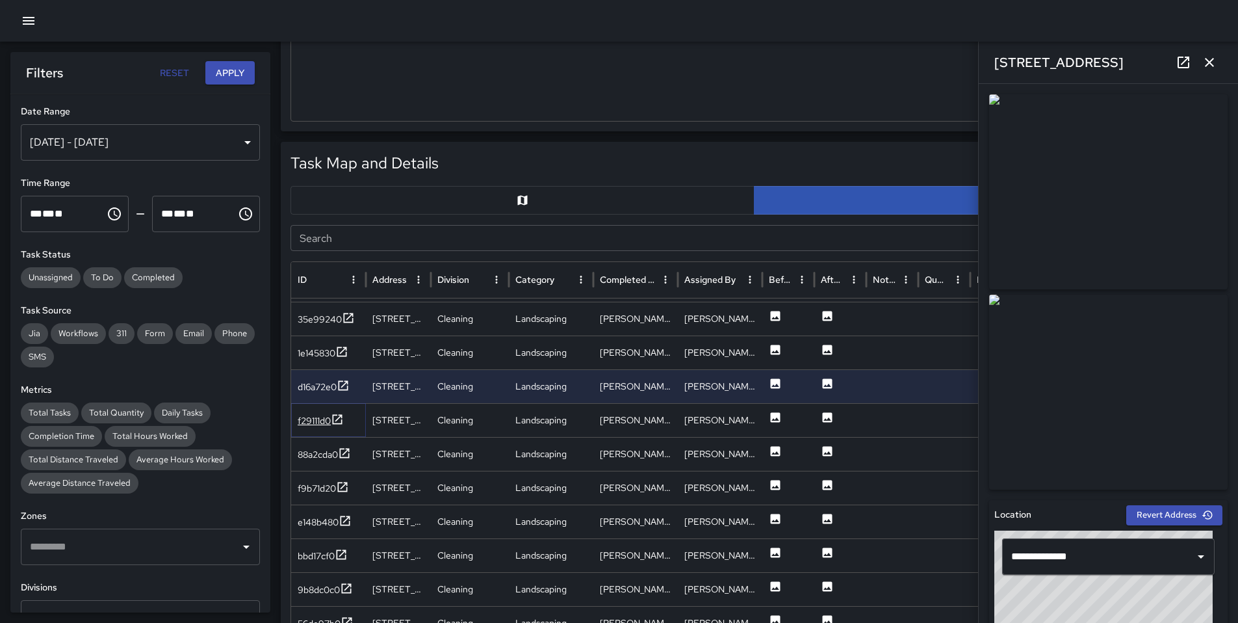
click at [315, 423] on div "f29111d0" at bounding box center [314, 420] width 33 height 13
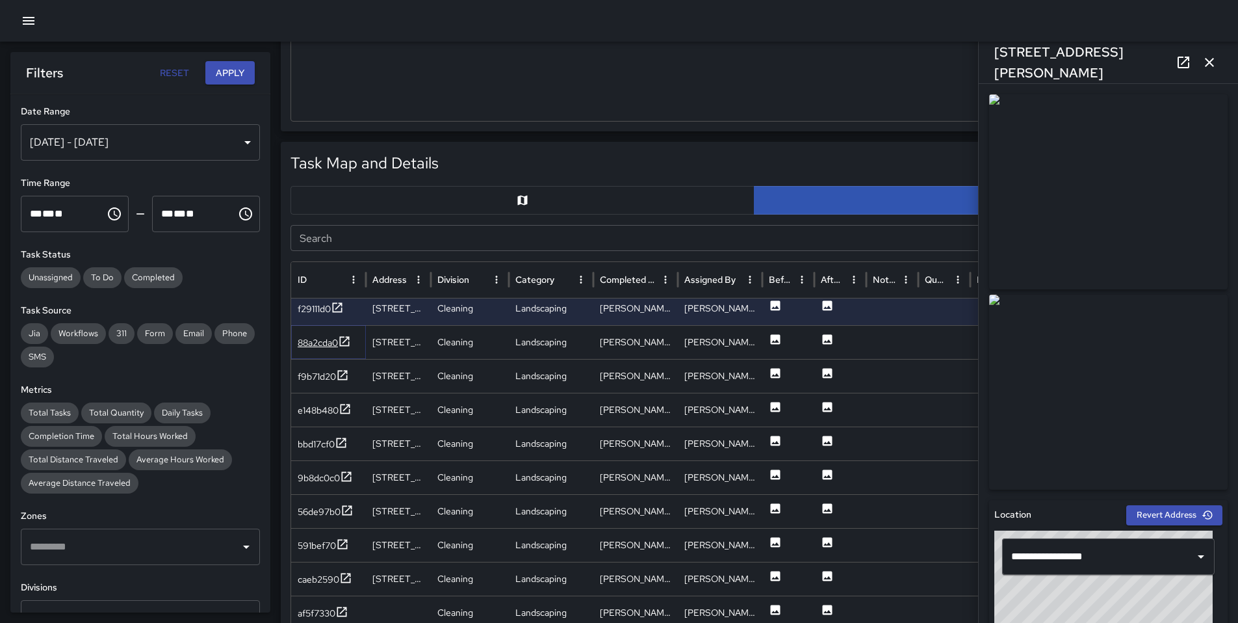
click at [316, 341] on div "88a2cda0" at bounding box center [318, 342] width 40 height 13
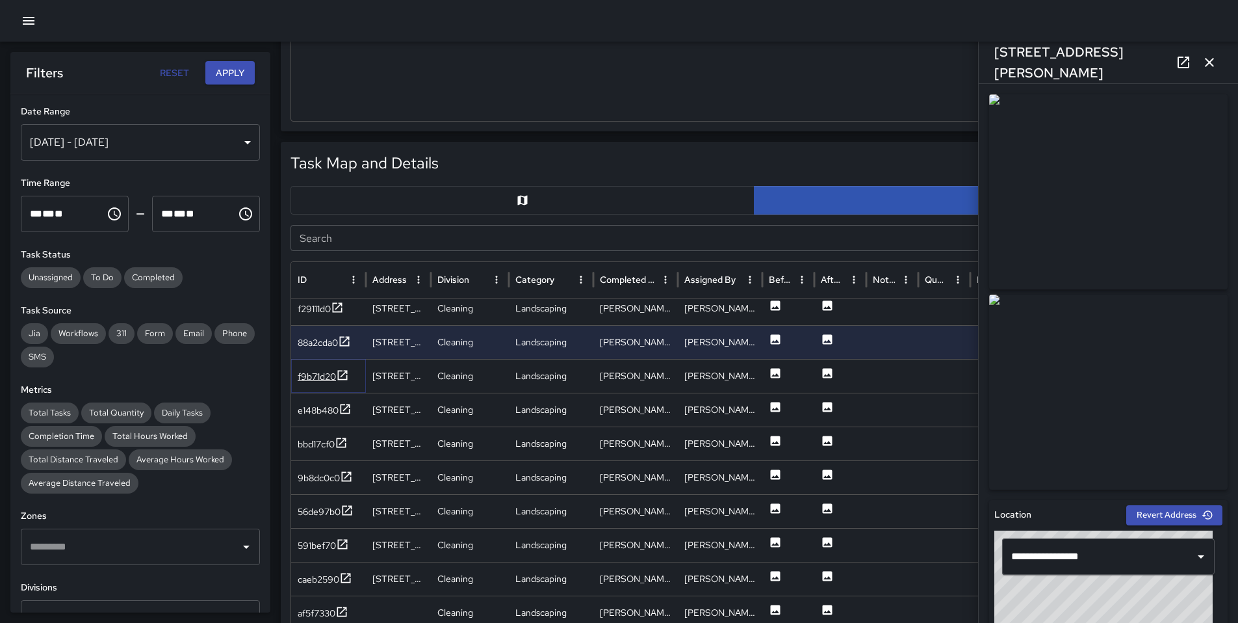
click at [324, 378] on div "f9b71d20" at bounding box center [317, 376] width 38 height 13
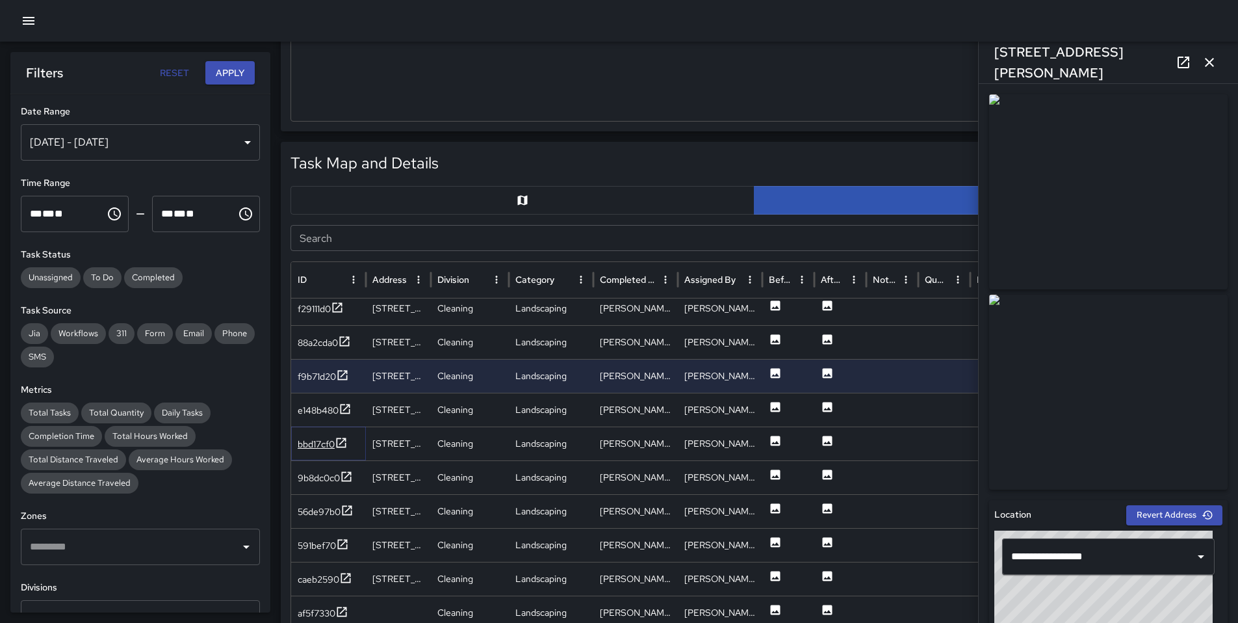
click at [313, 444] on div "bbd17cf0" at bounding box center [316, 443] width 37 height 13
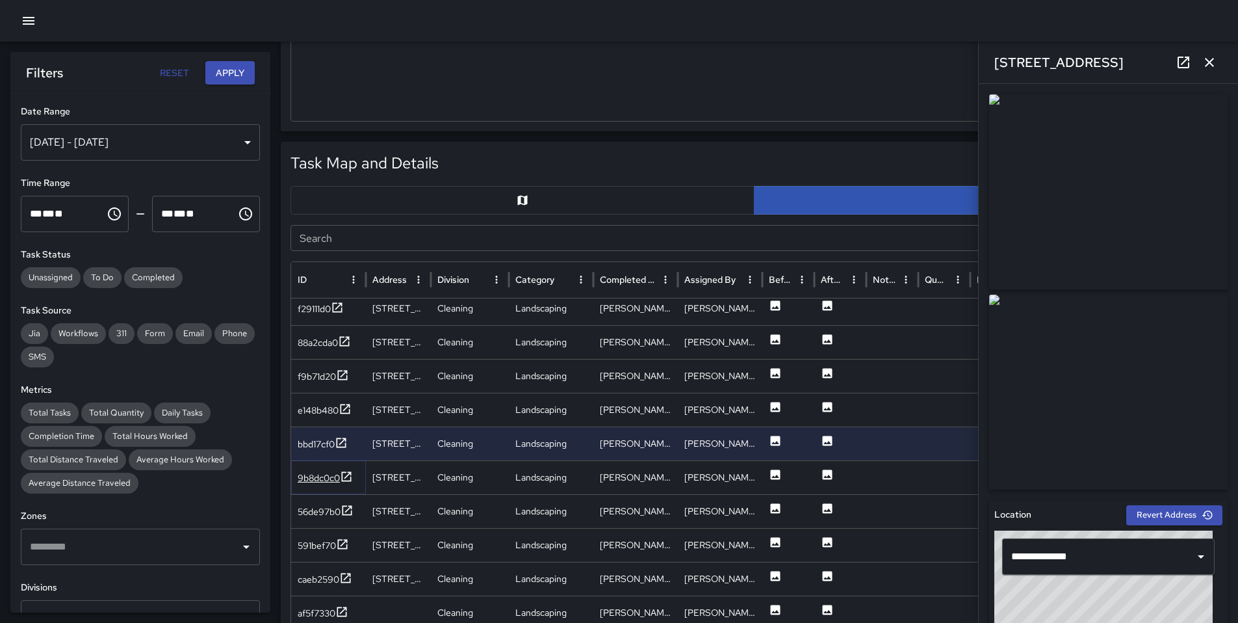
click at [322, 485] on div "9b8dc0c0" at bounding box center [325, 478] width 55 height 16
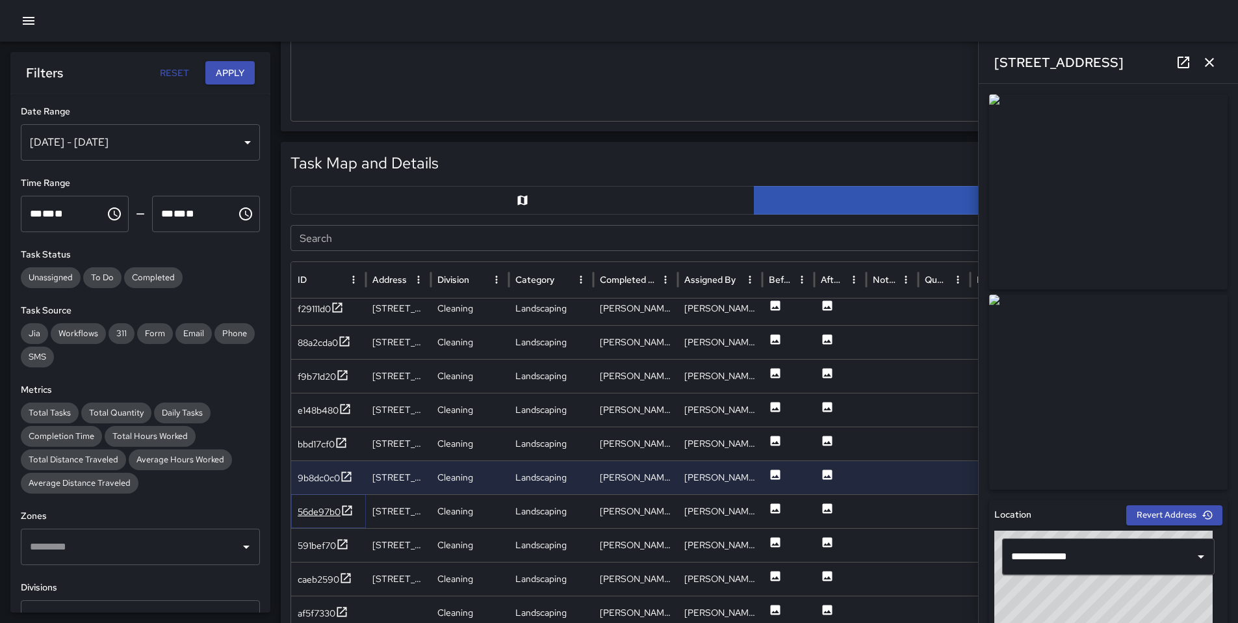
click at [310, 514] on div "56de97b0" at bounding box center [319, 511] width 43 height 13
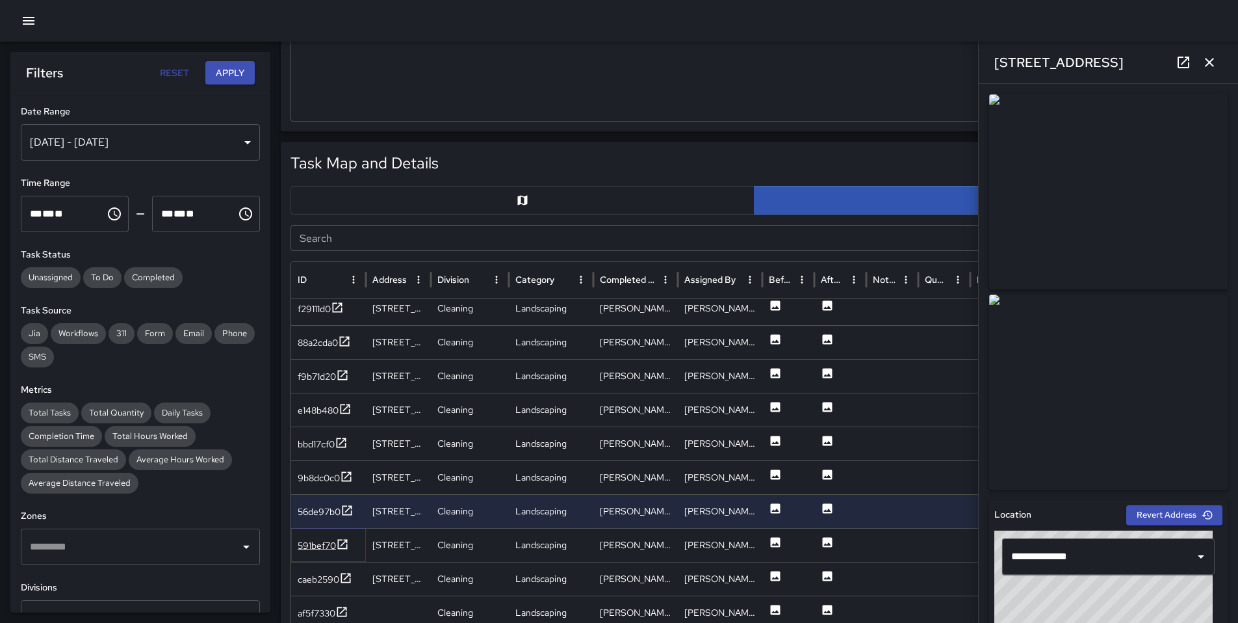
click at [318, 545] on div "591bef70" at bounding box center [317, 545] width 38 height 13
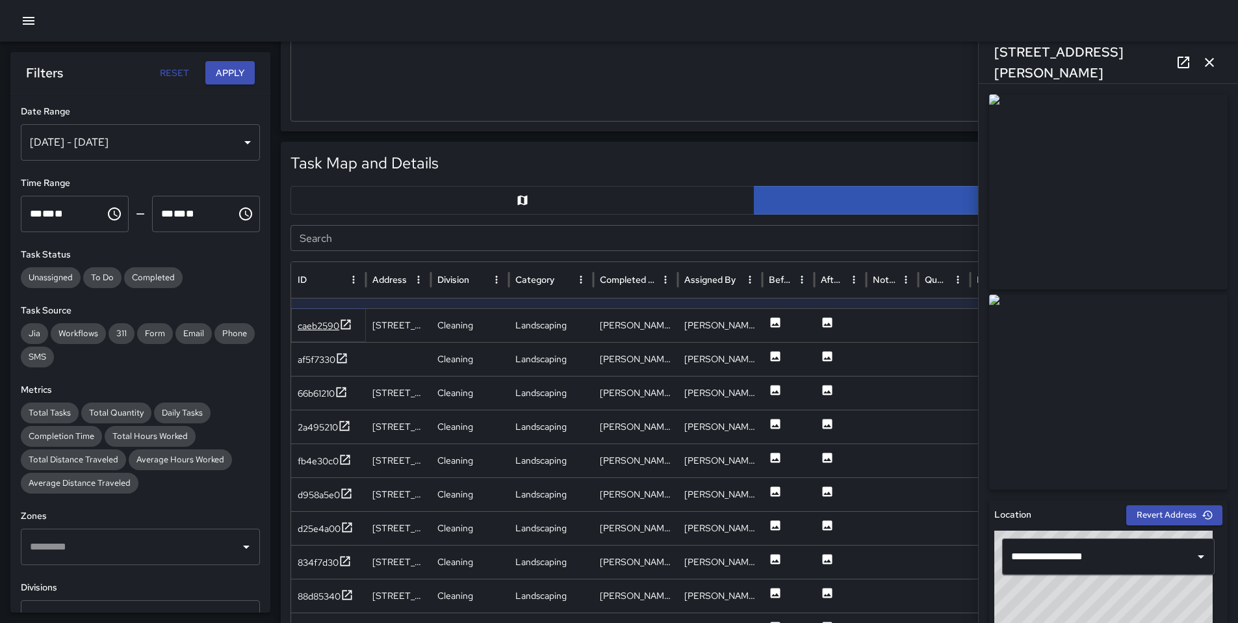
click at [324, 327] on div "caeb2590" at bounding box center [319, 325] width 42 height 13
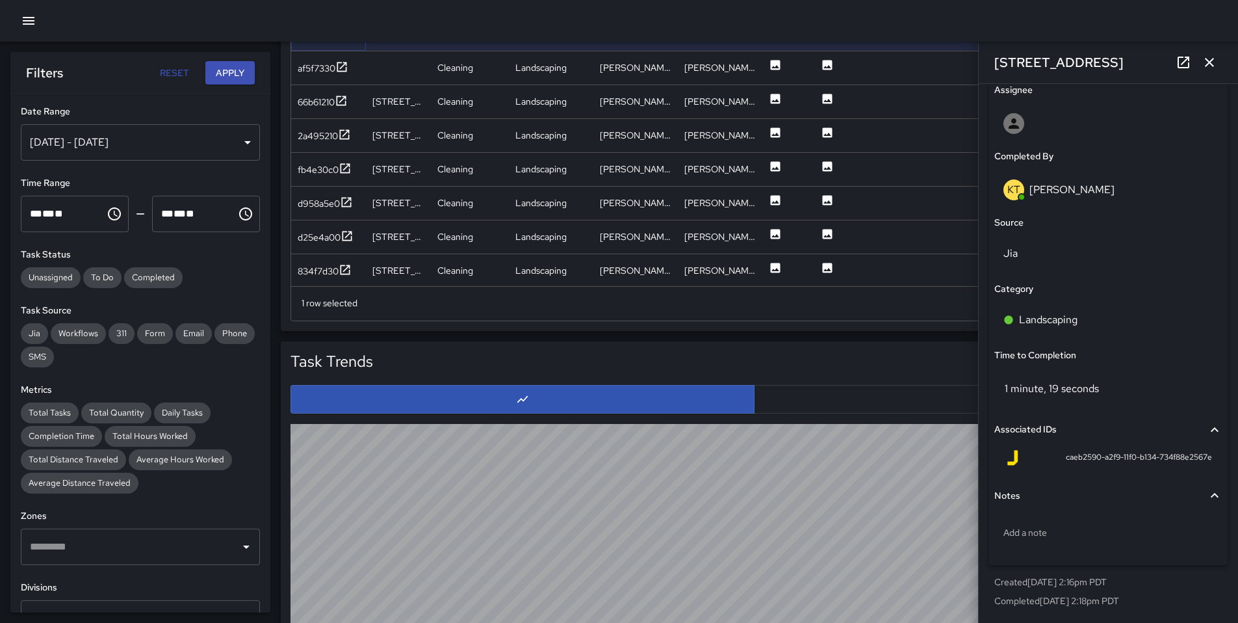
scroll to position [2003, 0]
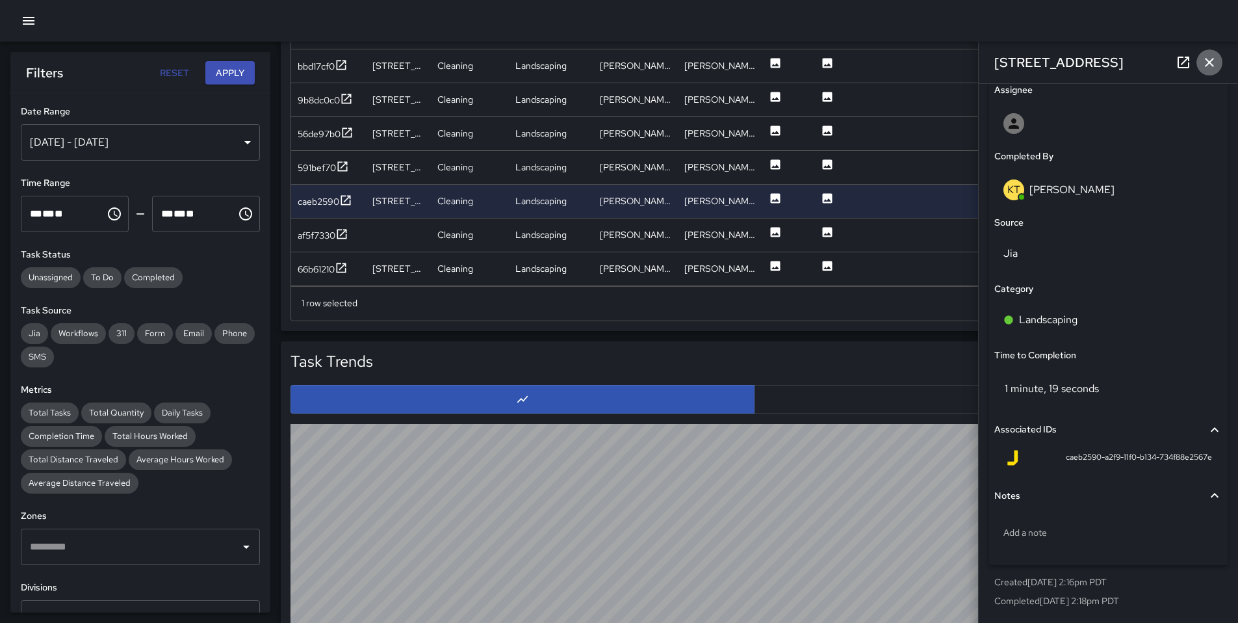
click at [1203, 63] on icon "button" at bounding box center [1210, 63] width 16 height 16
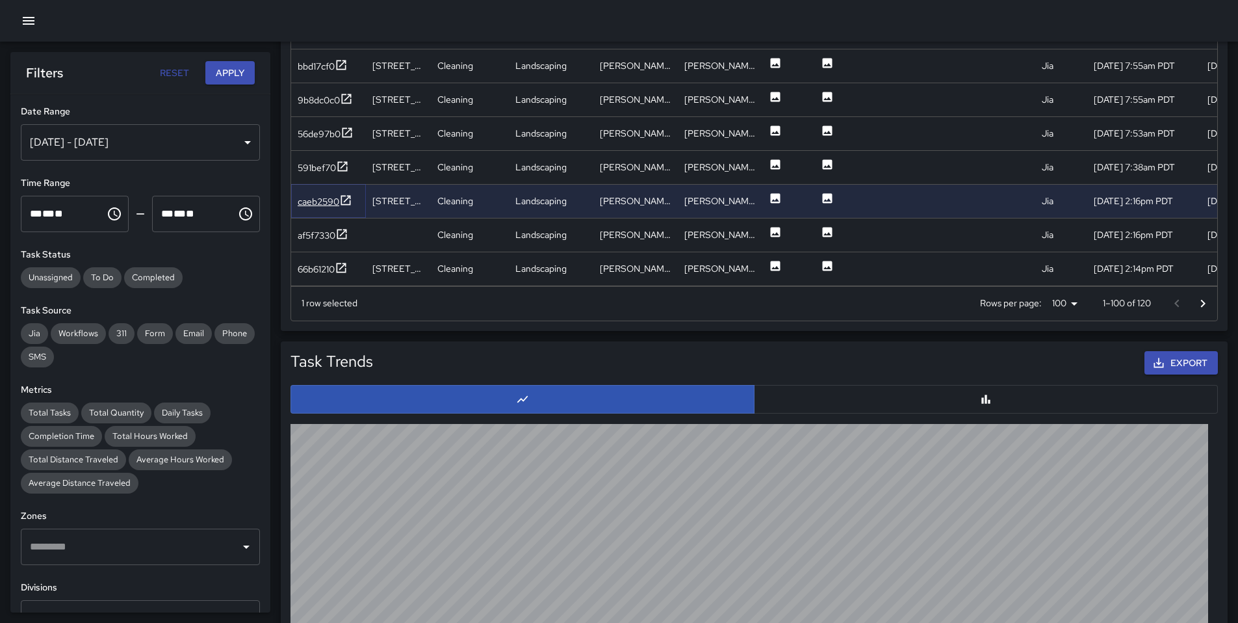
click at [322, 202] on div "caeb2590" at bounding box center [319, 201] width 42 height 13
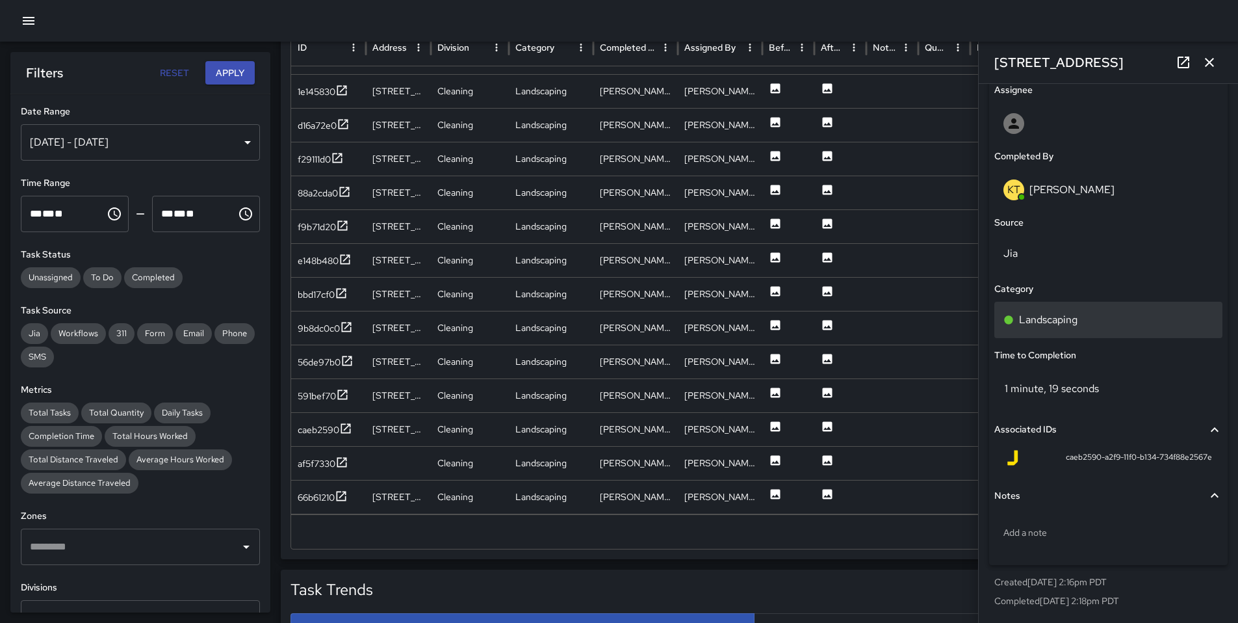
click at [1043, 313] on p "Landscaping" at bounding box center [1048, 320] width 59 height 16
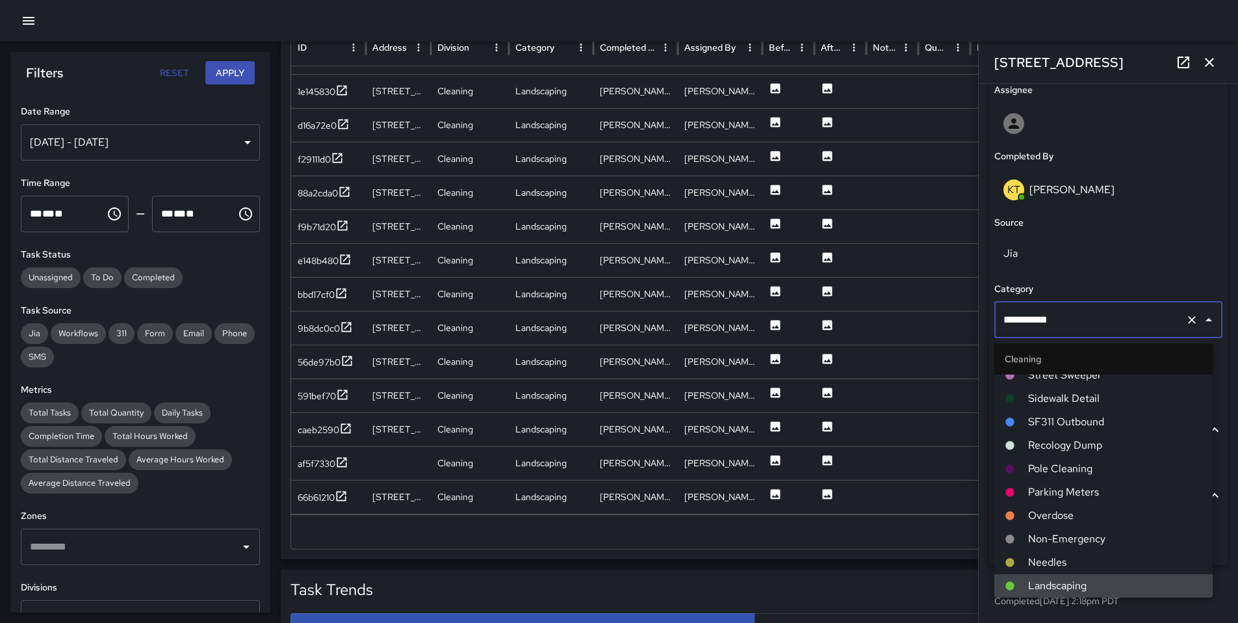
drag, startPoint x: 1074, startPoint y: 324, endPoint x: 984, endPoint y: 309, distance: 91.6
click at [984, 309] on div "**********" at bounding box center [1108, 353] width 259 height 539
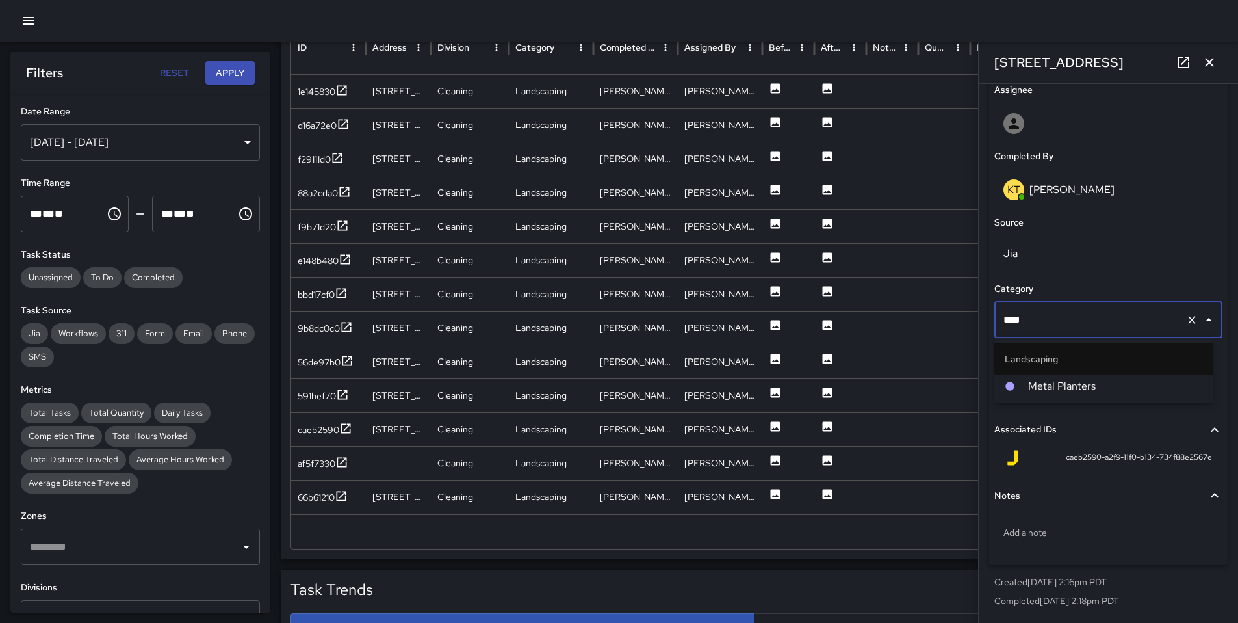
type input "*****"
click at [1021, 385] on div at bounding box center [1016, 386] width 23 height 10
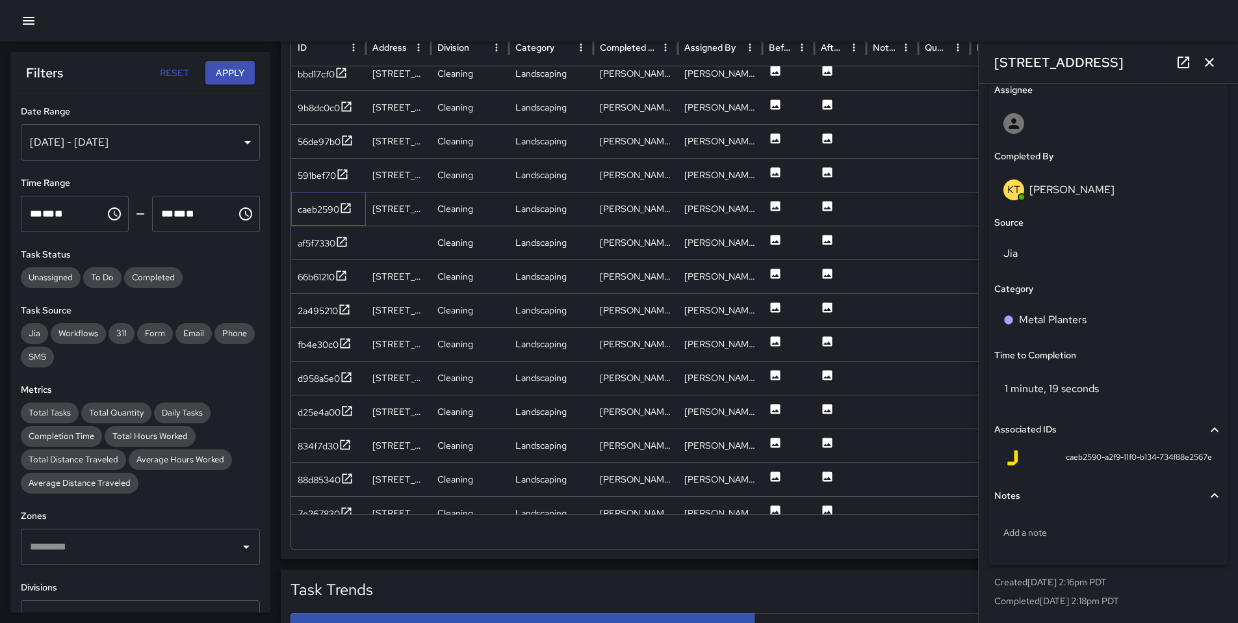
click at [316, 218] on div "caeb2590" at bounding box center [328, 209] width 75 height 34
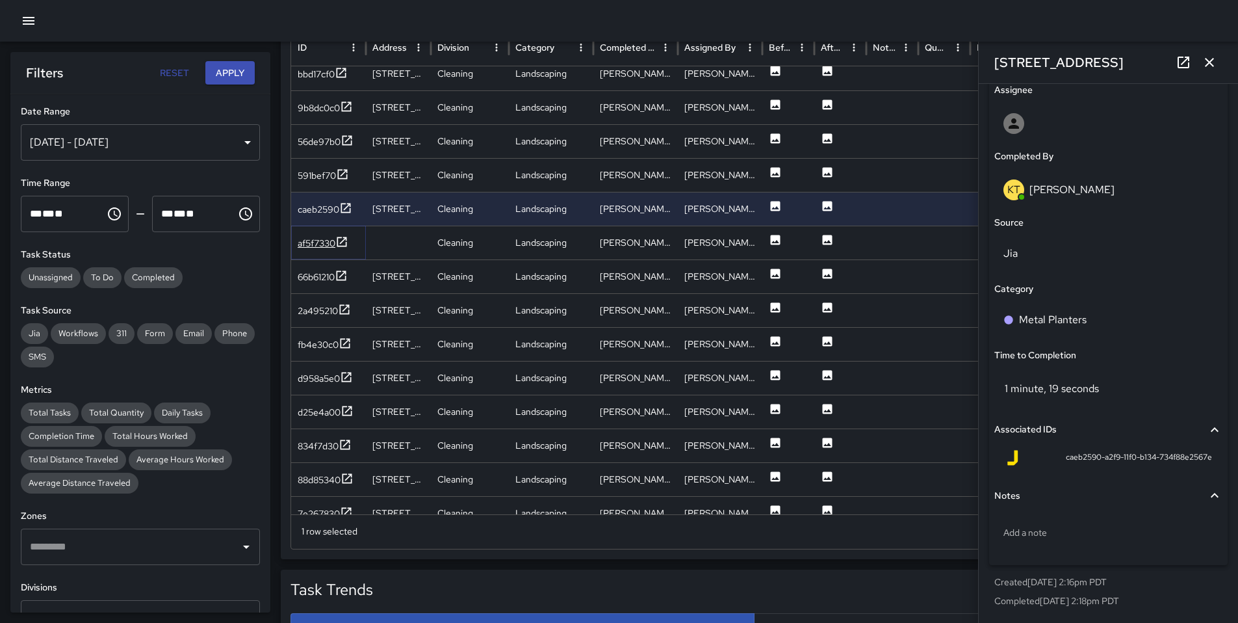
click at [310, 242] on div "af5f7330" at bounding box center [317, 243] width 38 height 13
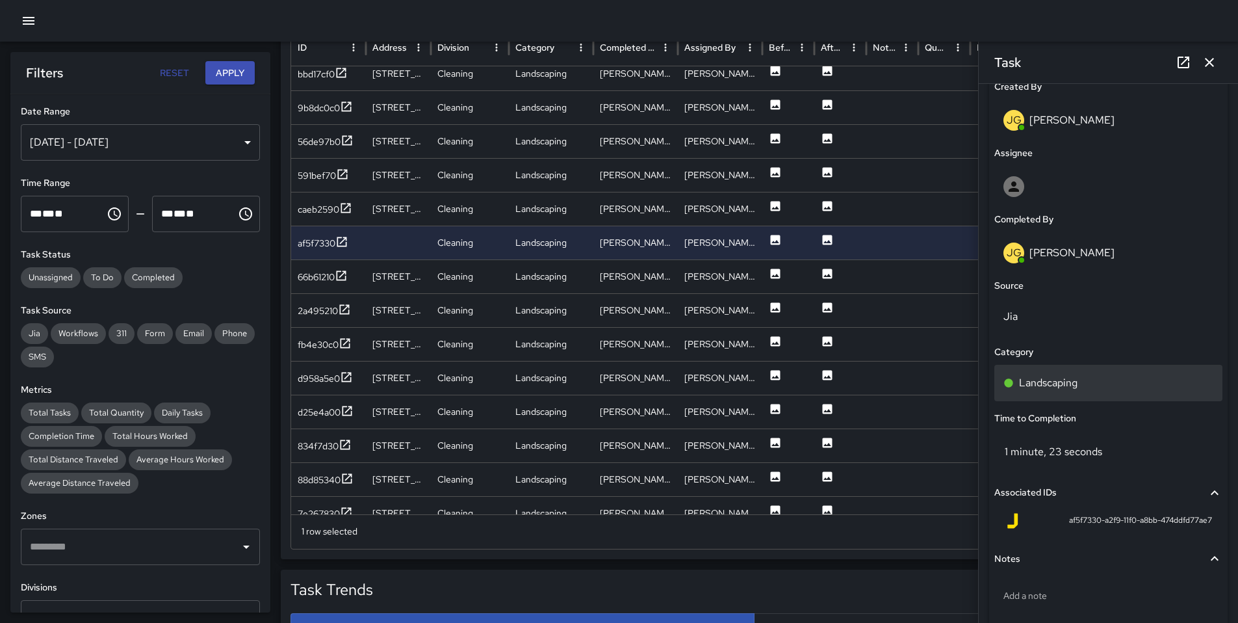
click at [1052, 382] on p "Landscaping" at bounding box center [1048, 383] width 59 height 16
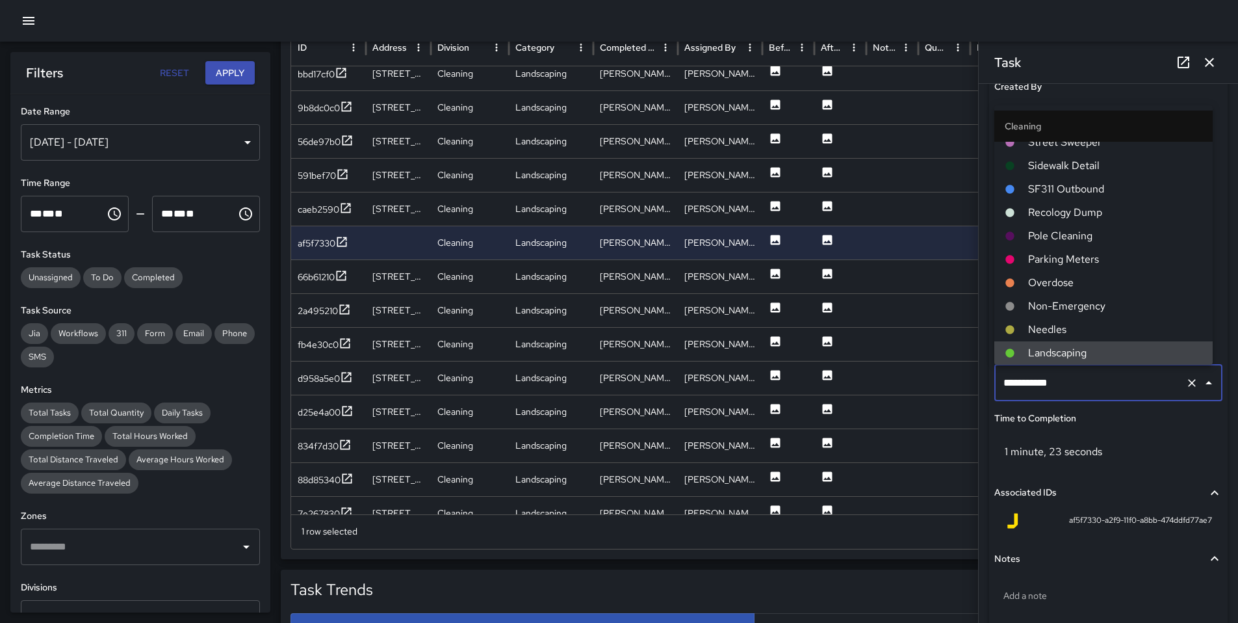
drag, startPoint x: 1072, startPoint y: 384, endPoint x: 924, endPoint y: 366, distance: 148.7
click at [924, 366] on div "Task Map and Details Export CSV Export Images Search Search ID Address Division…" at bounding box center [754, 234] width 947 height 649
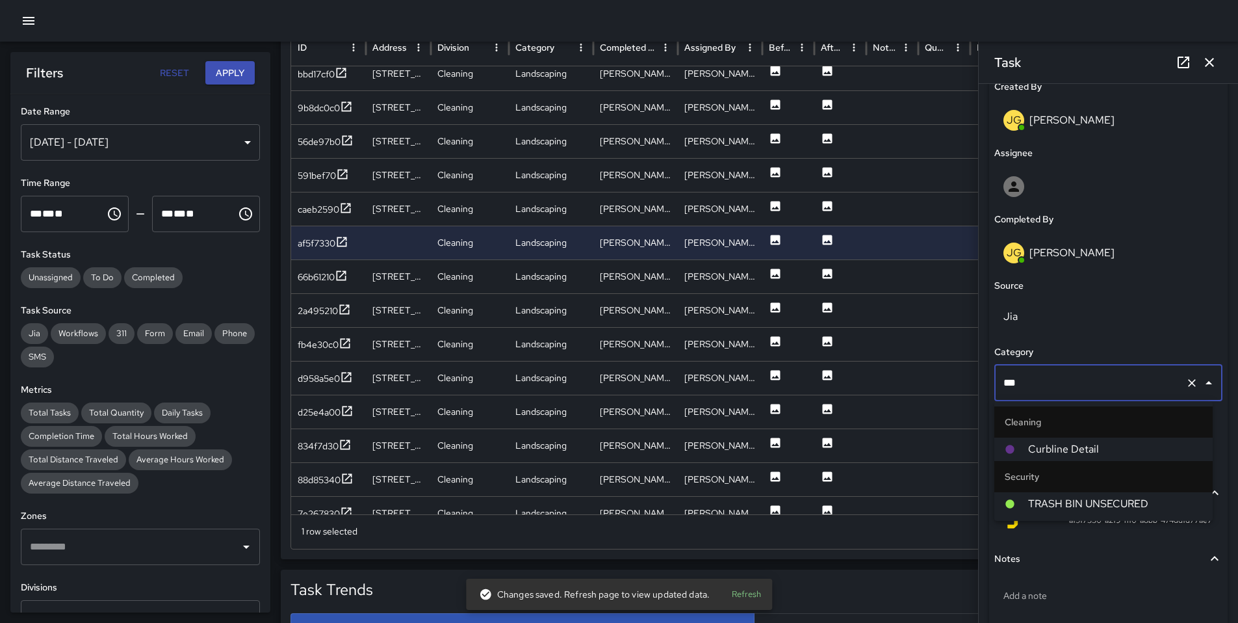
type input "****"
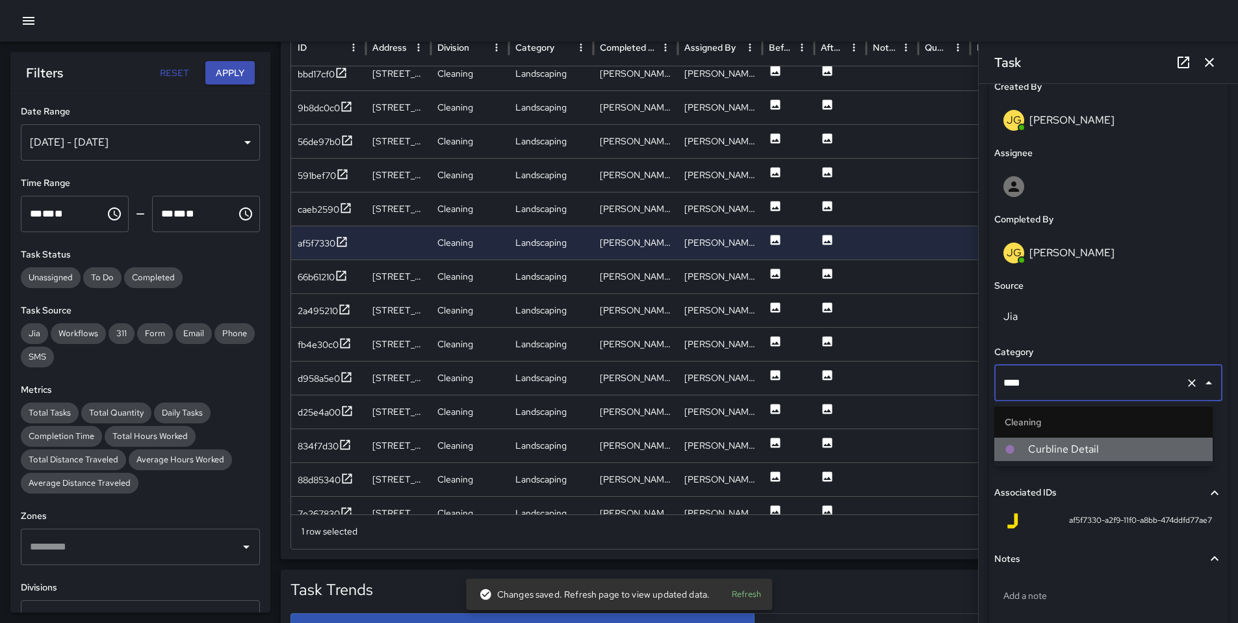
click at [1067, 445] on span "Curbline Detail" at bounding box center [1115, 449] width 174 height 16
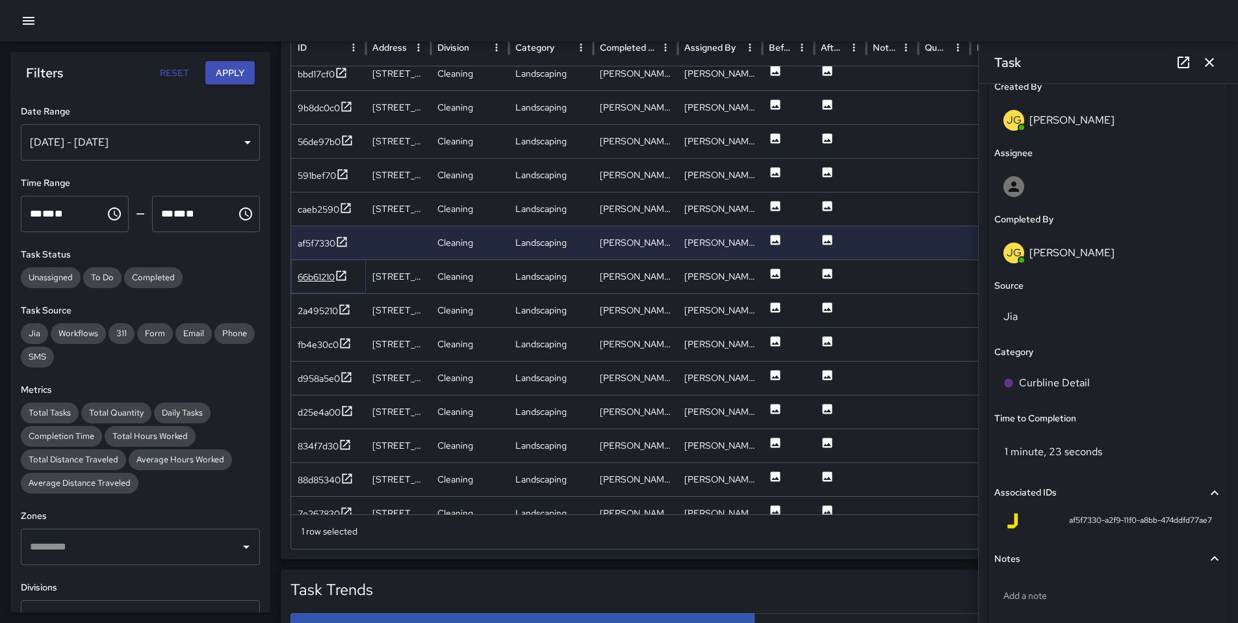
click at [317, 281] on div "66b61210" at bounding box center [316, 276] width 37 height 13
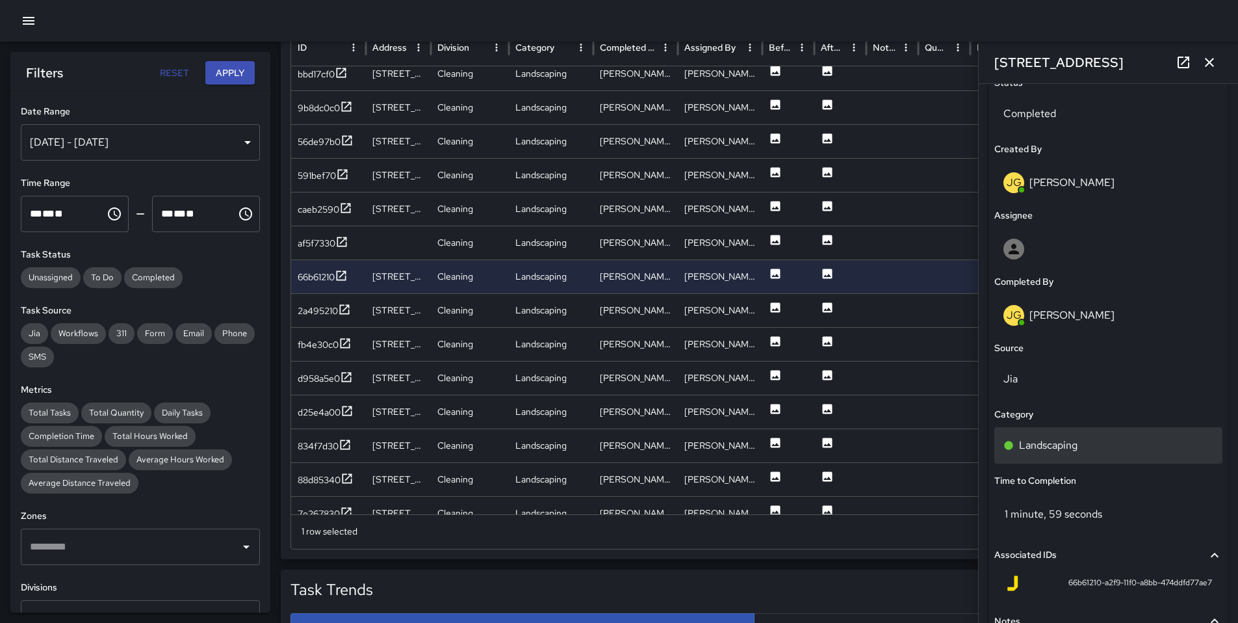
click at [1068, 456] on div "Landscaping" at bounding box center [1109, 445] width 228 height 36
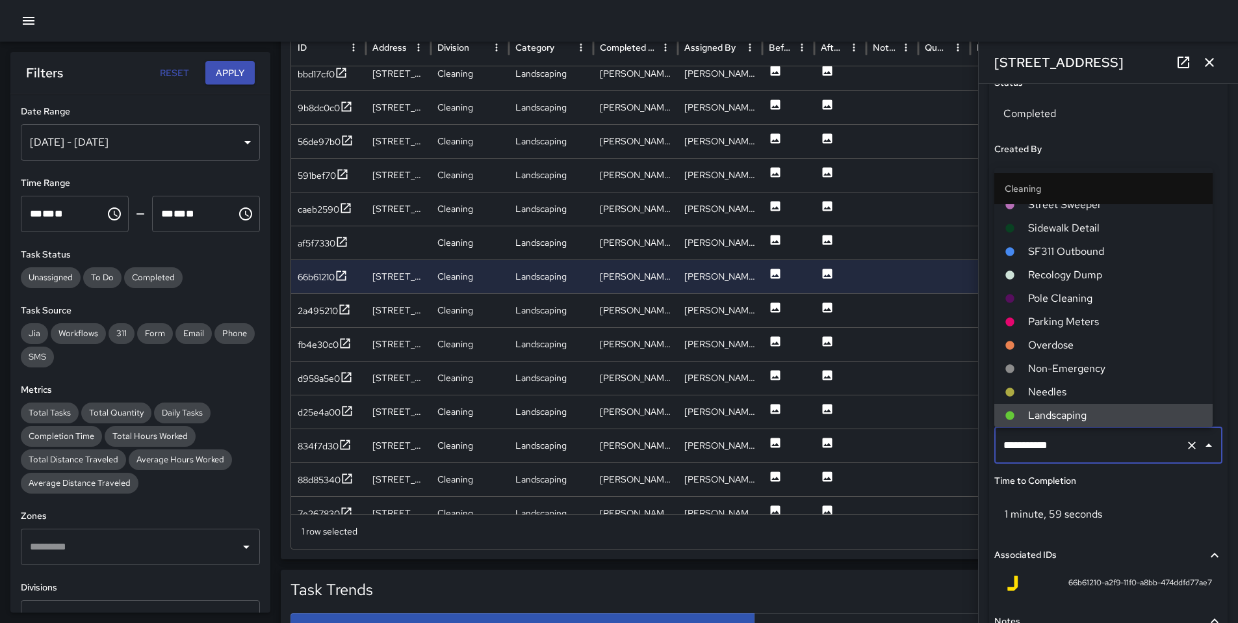
drag, startPoint x: 1060, startPoint y: 449, endPoint x: 919, endPoint y: 432, distance: 142.1
click at [919, 432] on div "Task Map and Details Export CSV Export Images Search Search ID Address Division…" at bounding box center [754, 234] width 947 height 649
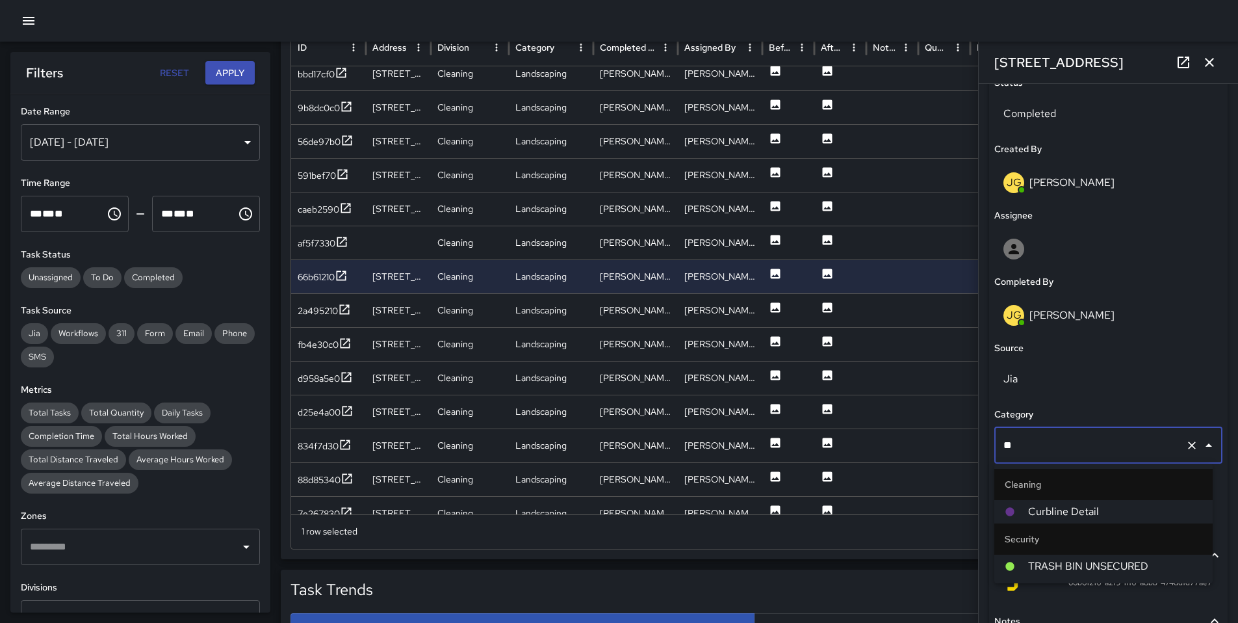
type input "***"
click at [1032, 512] on span "Curbline Detail" at bounding box center [1115, 512] width 174 height 16
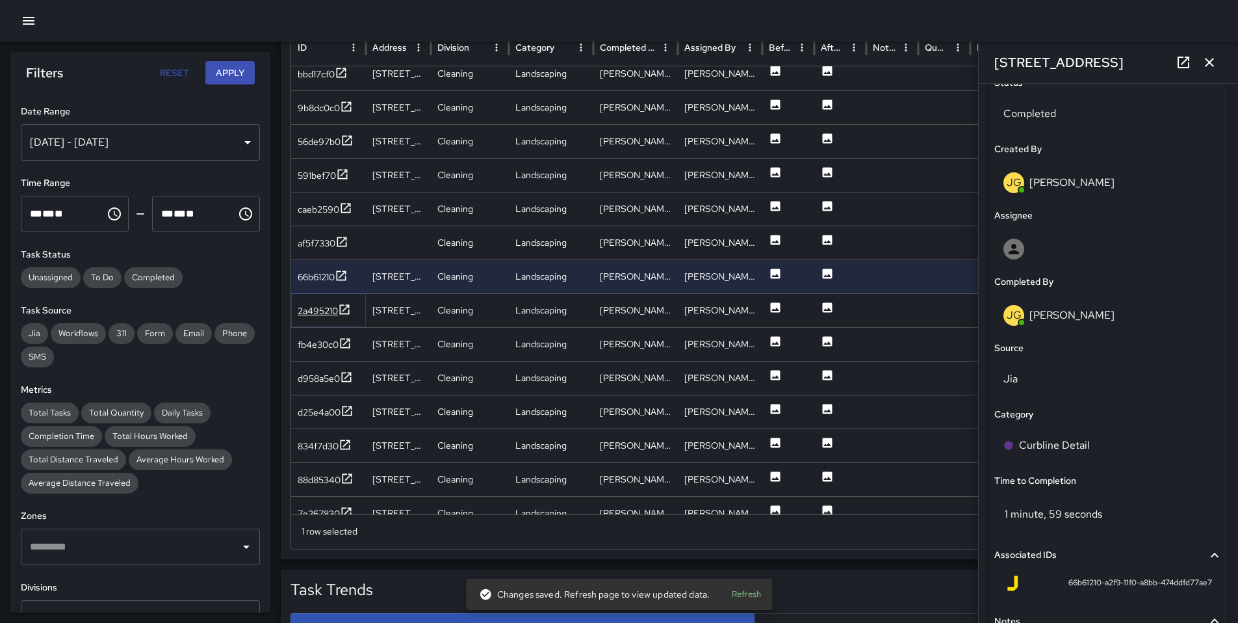
click at [326, 313] on div "2a495210" at bounding box center [318, 310] width 40 height 13
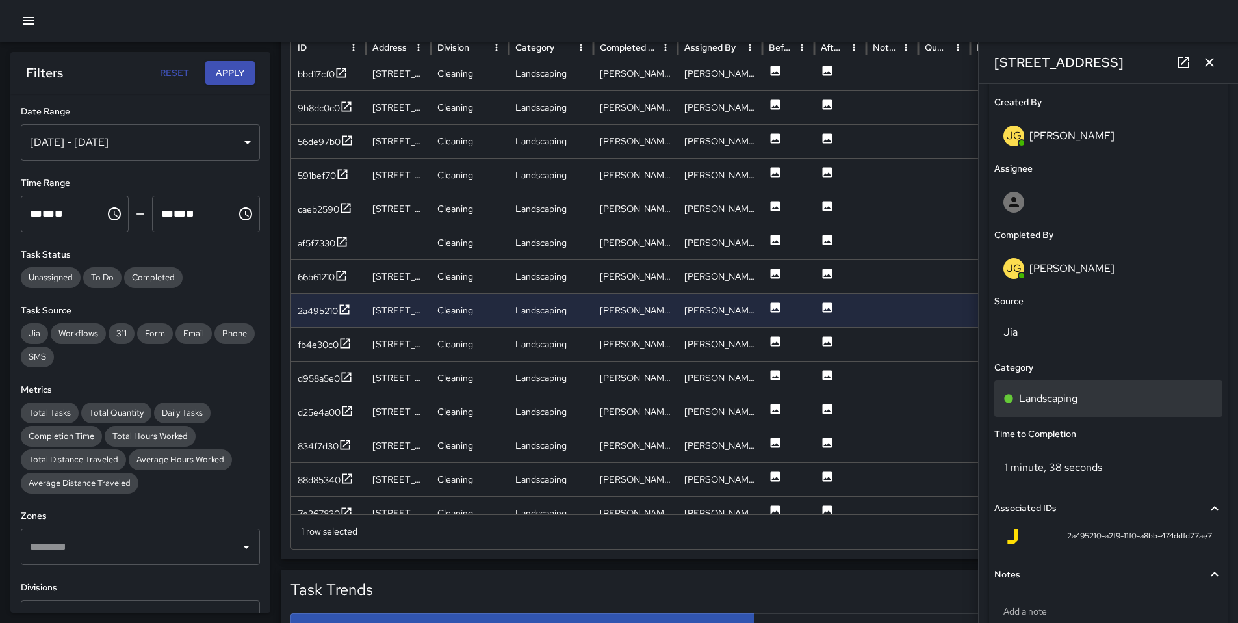
click at [1065, 404] on p "Landscaping" at bounding box center [1048, 399] width 59 height 16
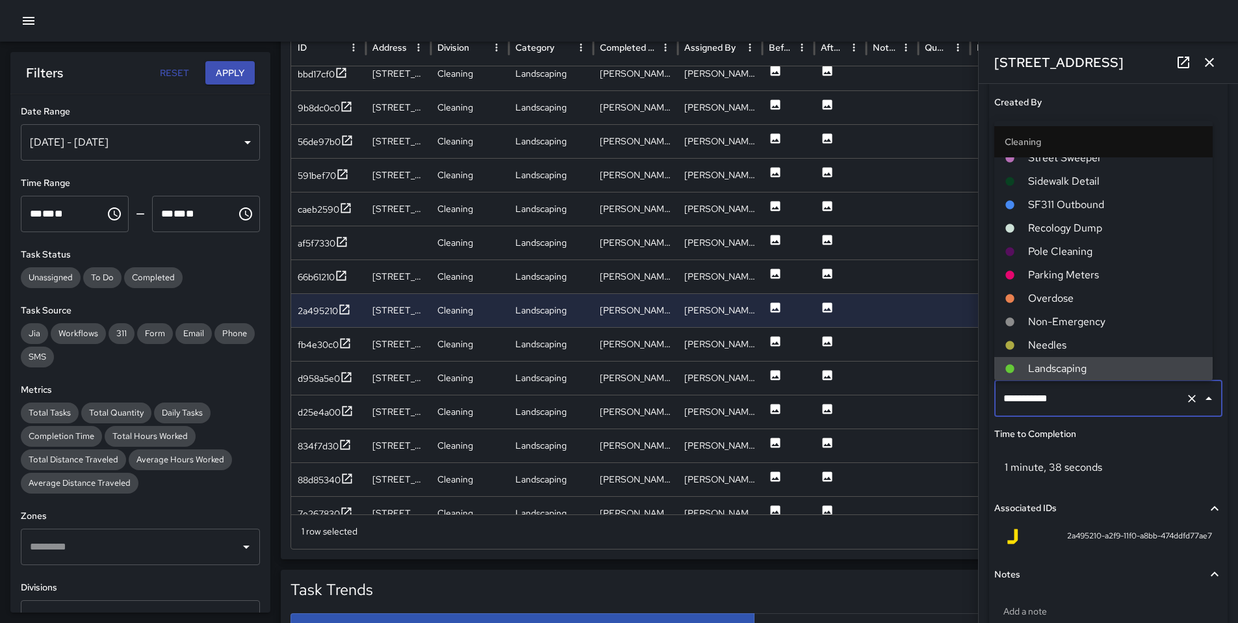
drag, startPoint x: 1089, startPoint y: 400, endPoint x: 930, endPoint y: 373, distance: 161.6
click at [932, 373] on div "Task Map and Details Export CSV Export Images Search Search ID Address Division…" at bounding box center [754, 234] width 947 height 649
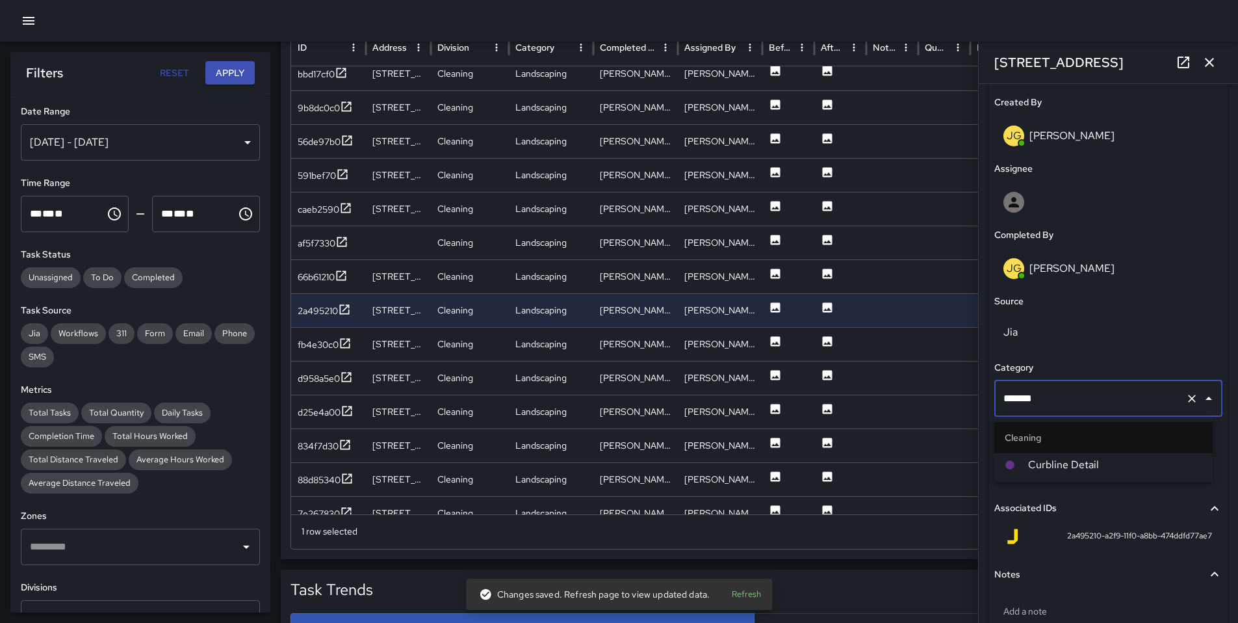
type input "********"
click at [1037, 474] on li "Curbline Detail" at bounding box center [1104, 464] width 218 height 23
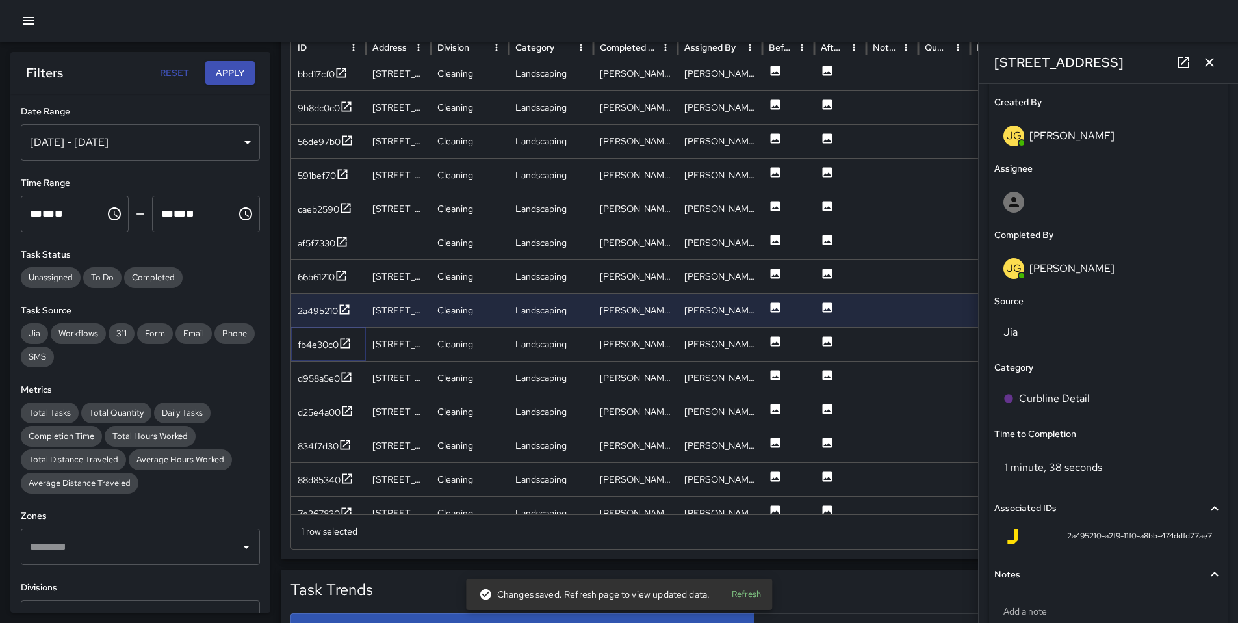
click at [323, 340] on div "fb4e30c0" at bounding box center [318, 344] width 41 height 13
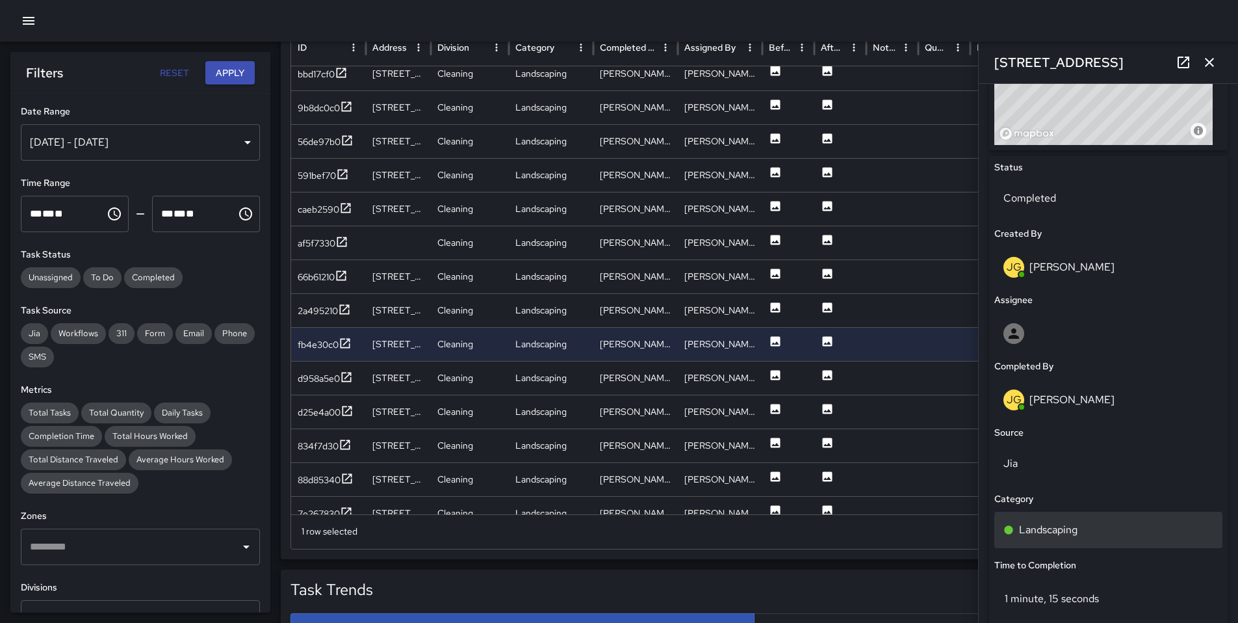
click at [1076, 533] on p "Landscaping" at bounding box center [1048, 530] width 59 height 16
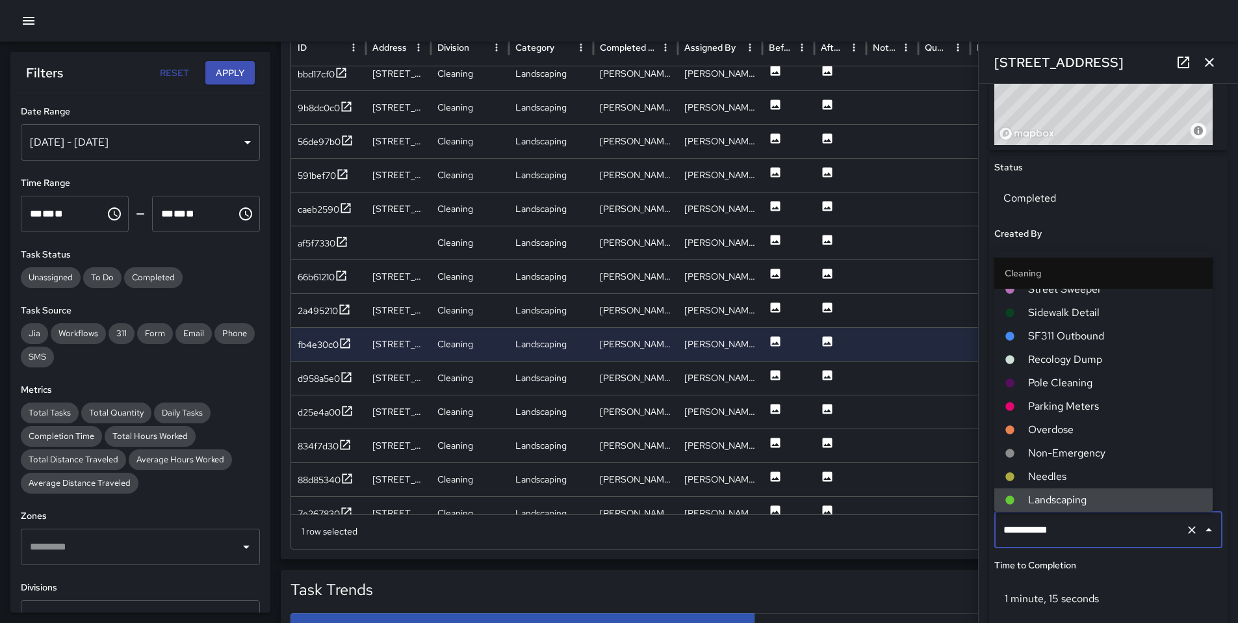
drag, startPoint x: 1079, startPoint y: 532, endPoint x: 903, endPoint y: 502, distance: 178.8
click at [903, 502] on div "Task Map and Details Export CSV Export Images Search Search ID Address Division…" at bounding box center [754, 234] width 947 height 649
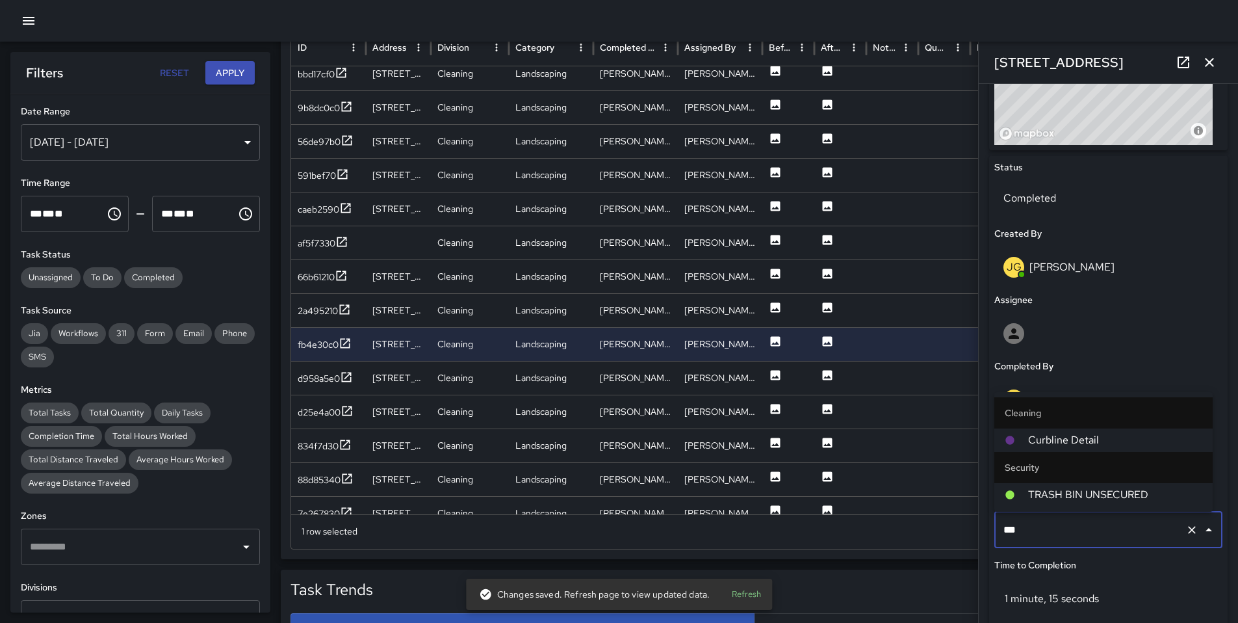
type input "****"
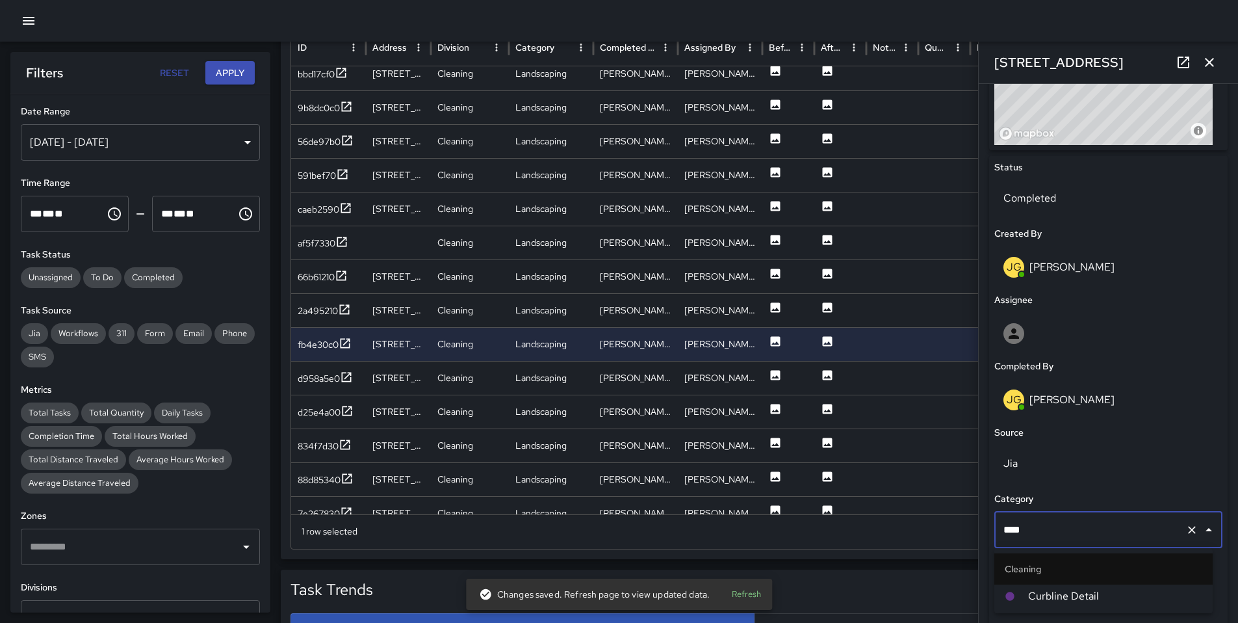
click at [1056, 594] on span "Curbline Detail" at bounding box center [1115, 596] width 174 height 16
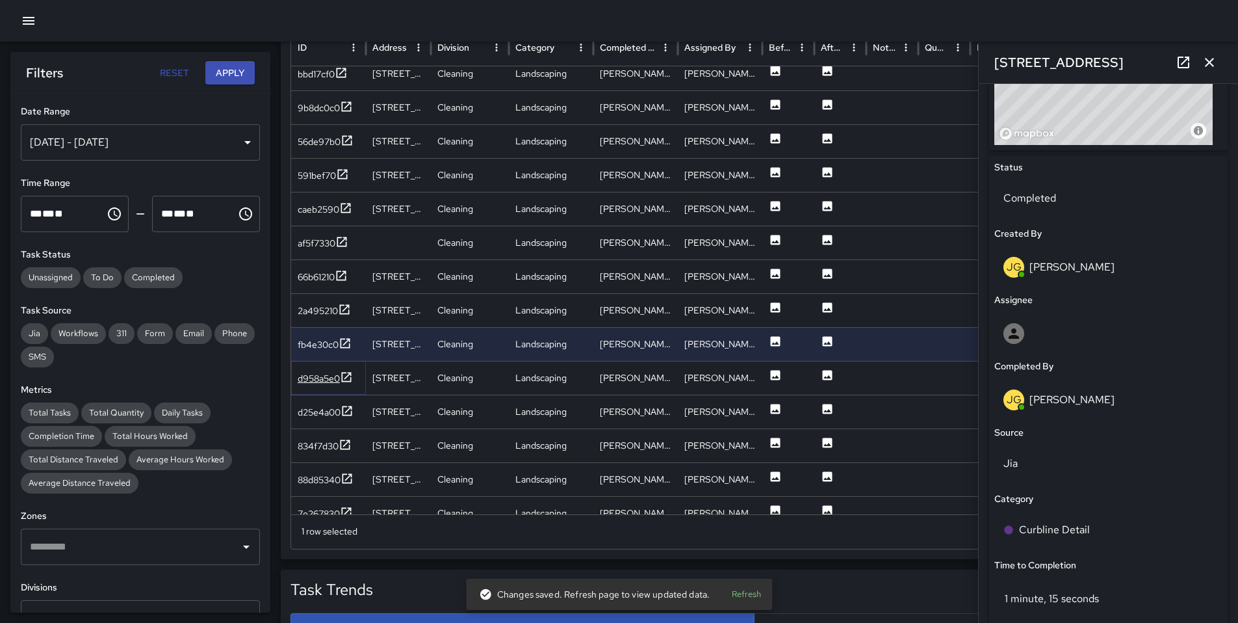
click at [315, 375] on div "d958a5e0" at bounding box center [319, 378] width 42 height 13
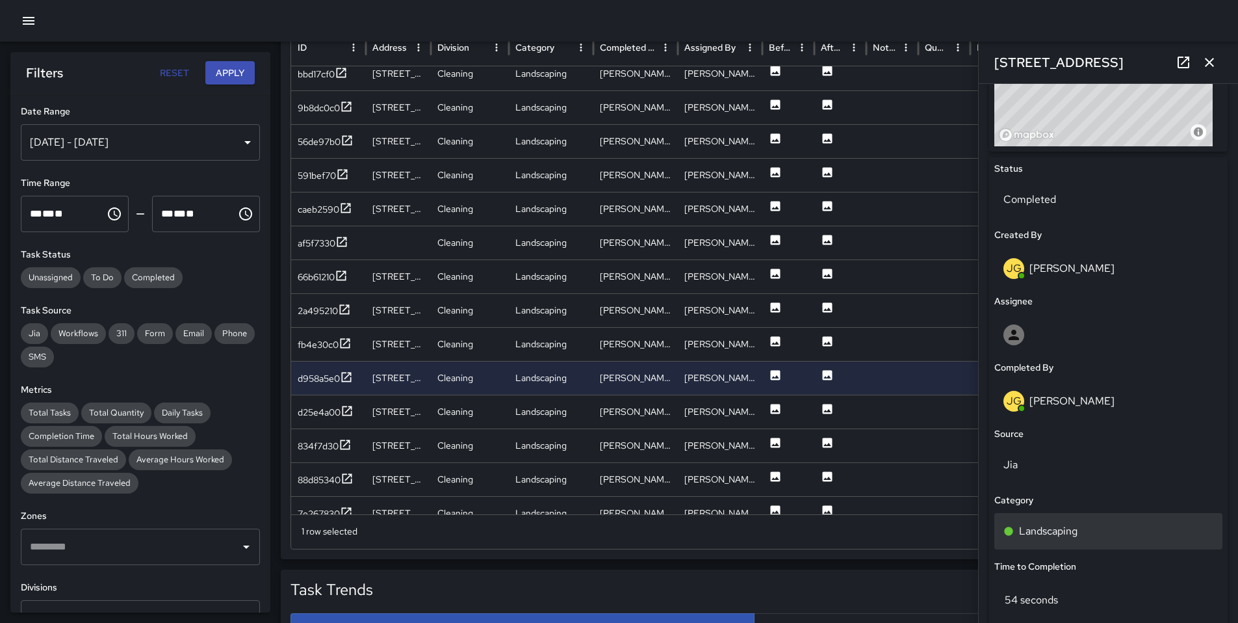
click at [1050, 534] on p "Landscaping" at bounding box center [1048, 531] width 59 height 16
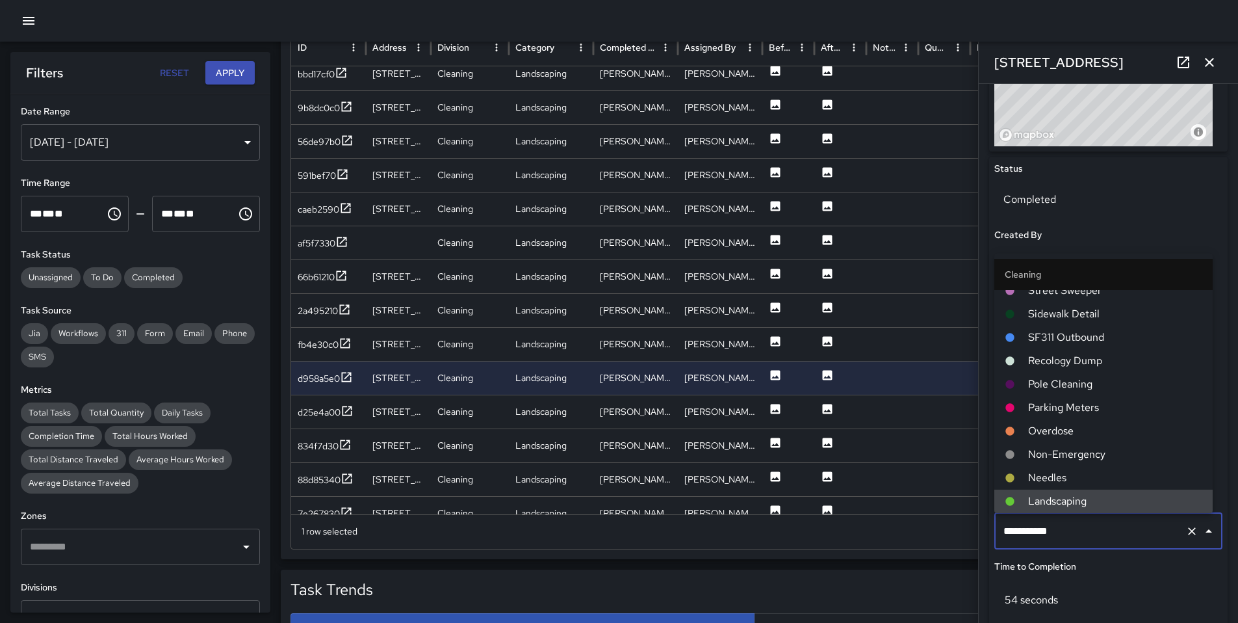
drag, startPoint x: 1076, startPoint y: 532, endPoint x: 914, endPoint y: 521, distance: 162.9
click at [917, 519] on div "Task Map and Details Export CSV Export Images Search Search ID Address Division…" at bounding box center [754, 234] width 947 height 649
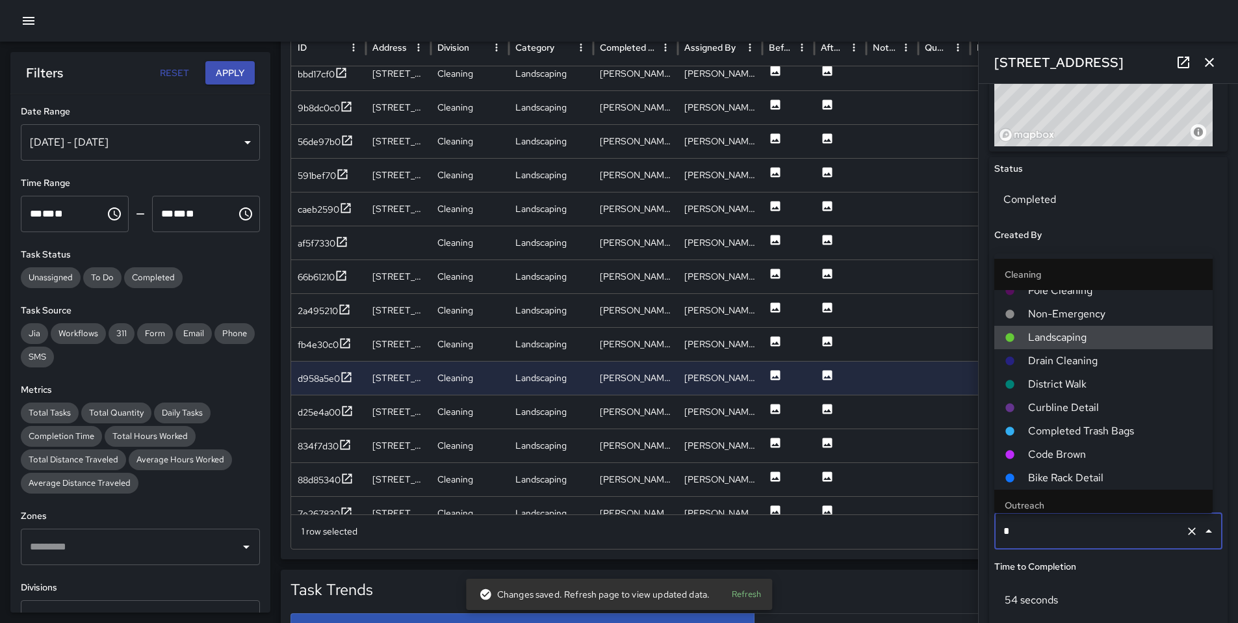
type input "**"
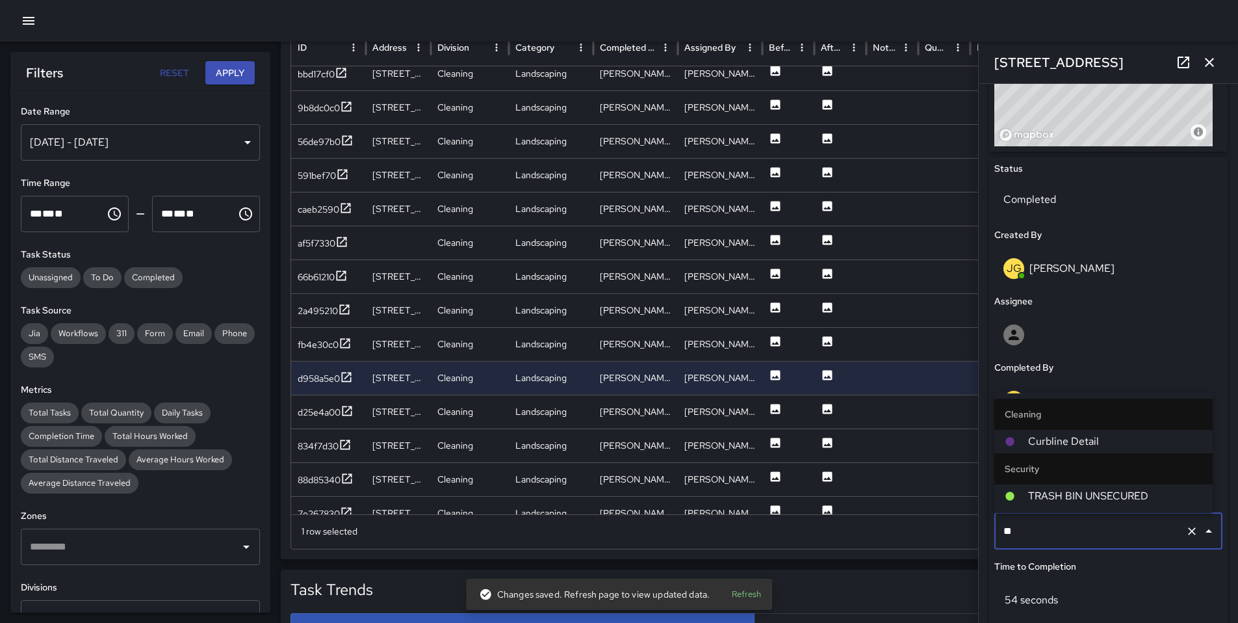
click at [1038, 449] on li "Curbline Detail" at bounding box center [1104, 441] width 218 height 23
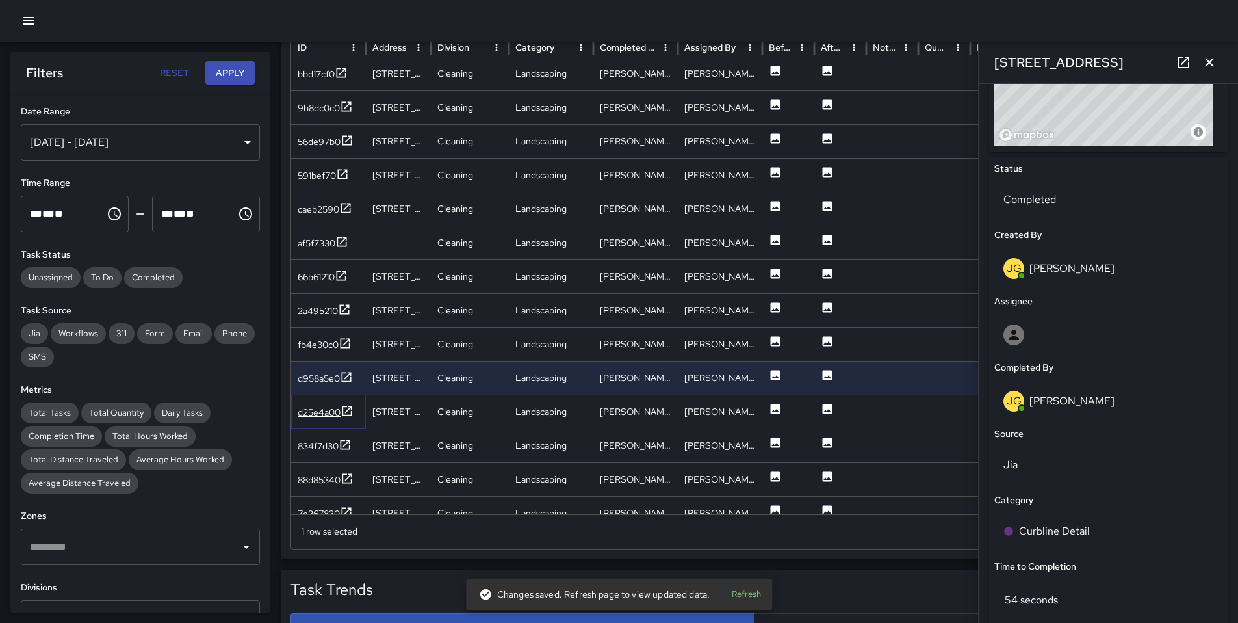
click at [333, 415] on div "d25e4a00" at bounding box center [319, 412] width 43 height 13
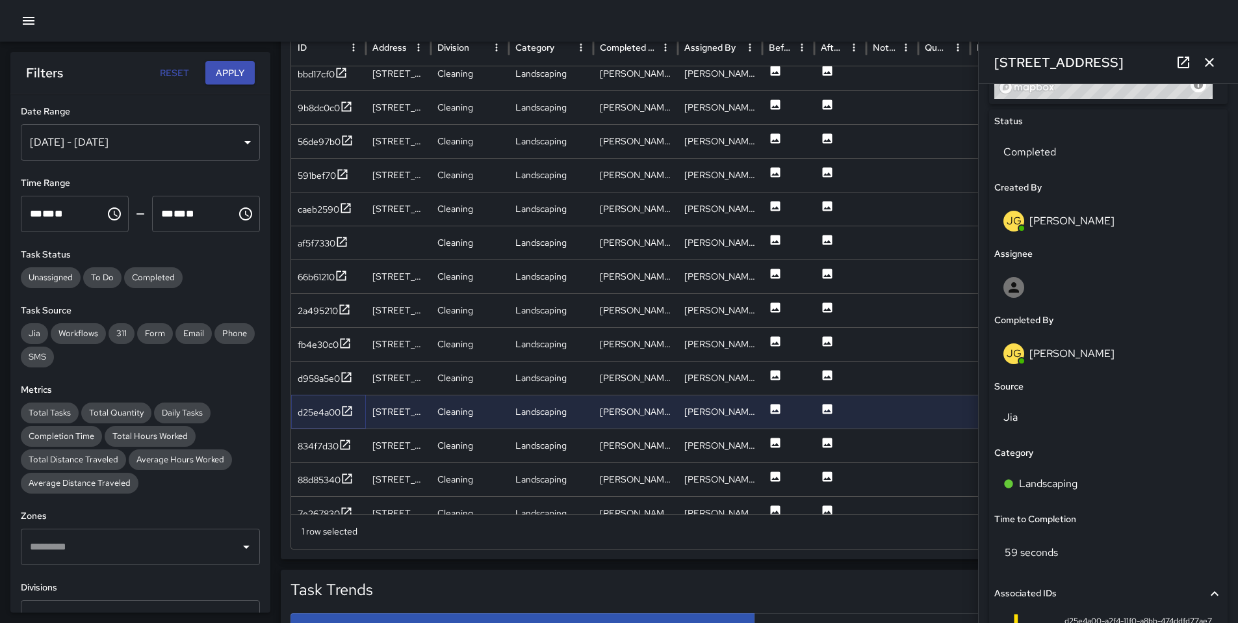
scroll to position [626, 0]
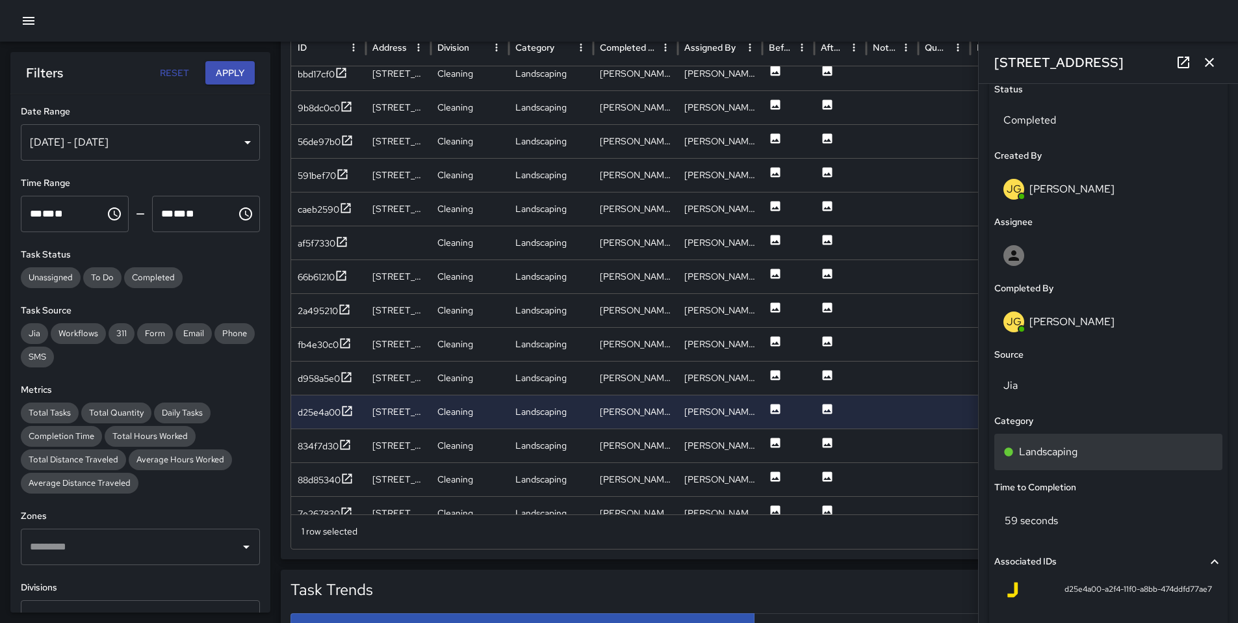
click at [1062, 450] on p "Landscaping" at bounding box center [1048, 452] width 59 height 16
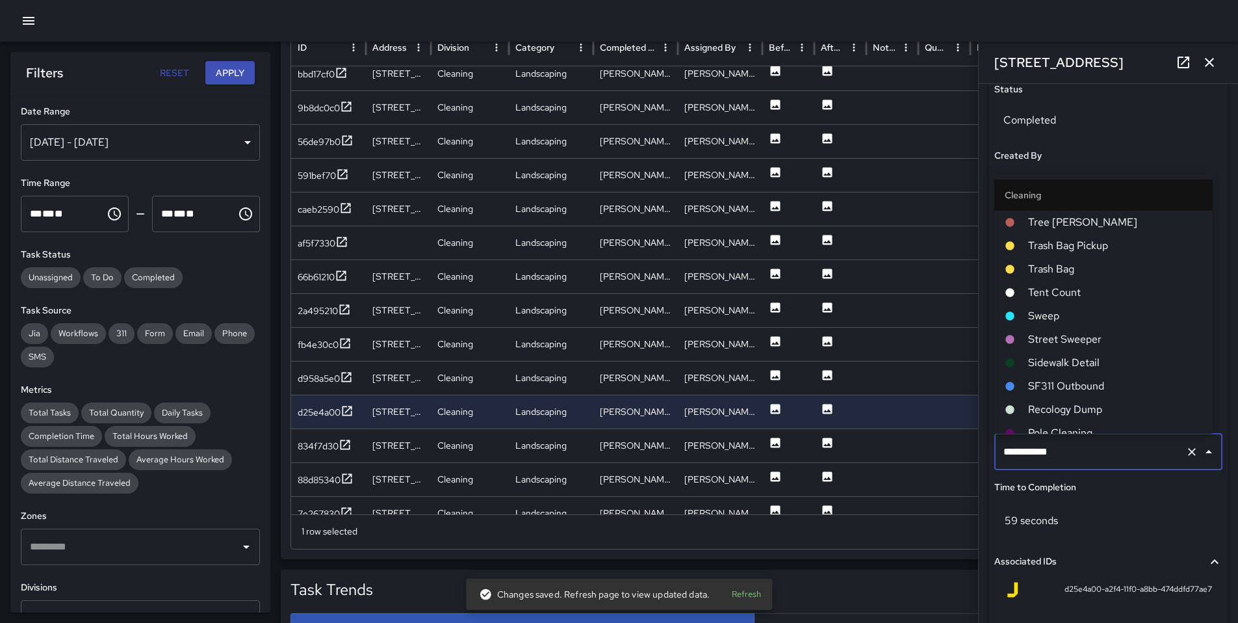
scroll to position [128, 0]
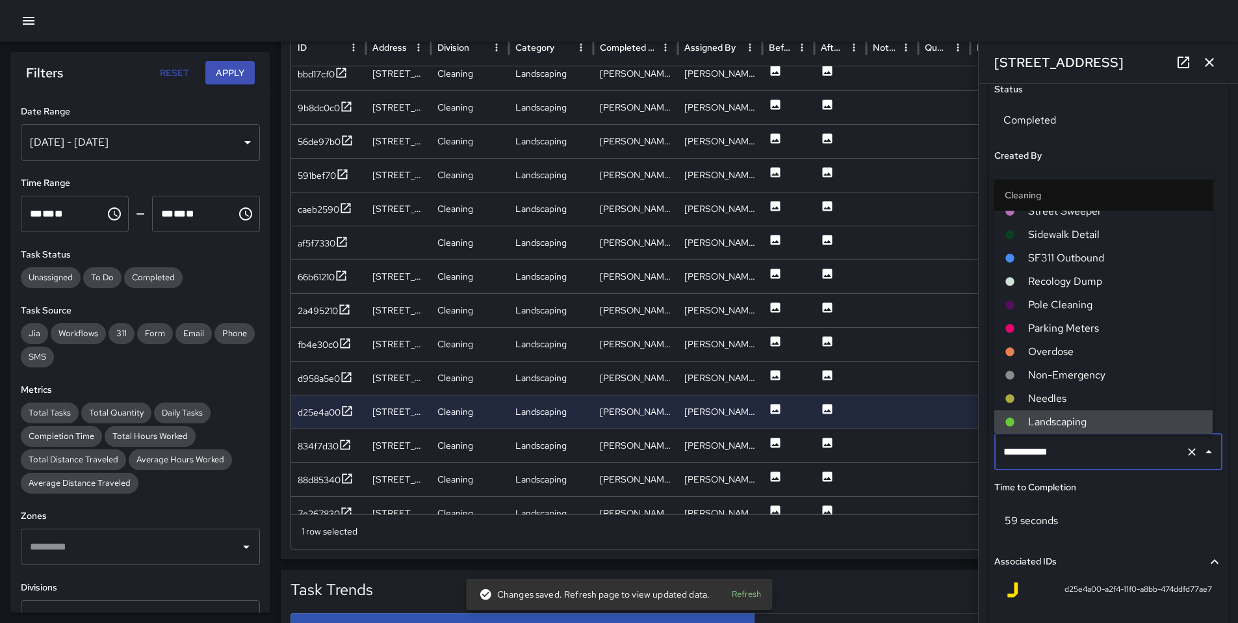
drag, startPoint x: 1050, startPoint y: 452, endPoint x: 943, endPoint y: 447, distance: 106.7
click at [943, 447] on div "Task Map and Details Export CSV Export Images Search Search ID Address Division…" at bounding box center [754, 234] width 947 height 649
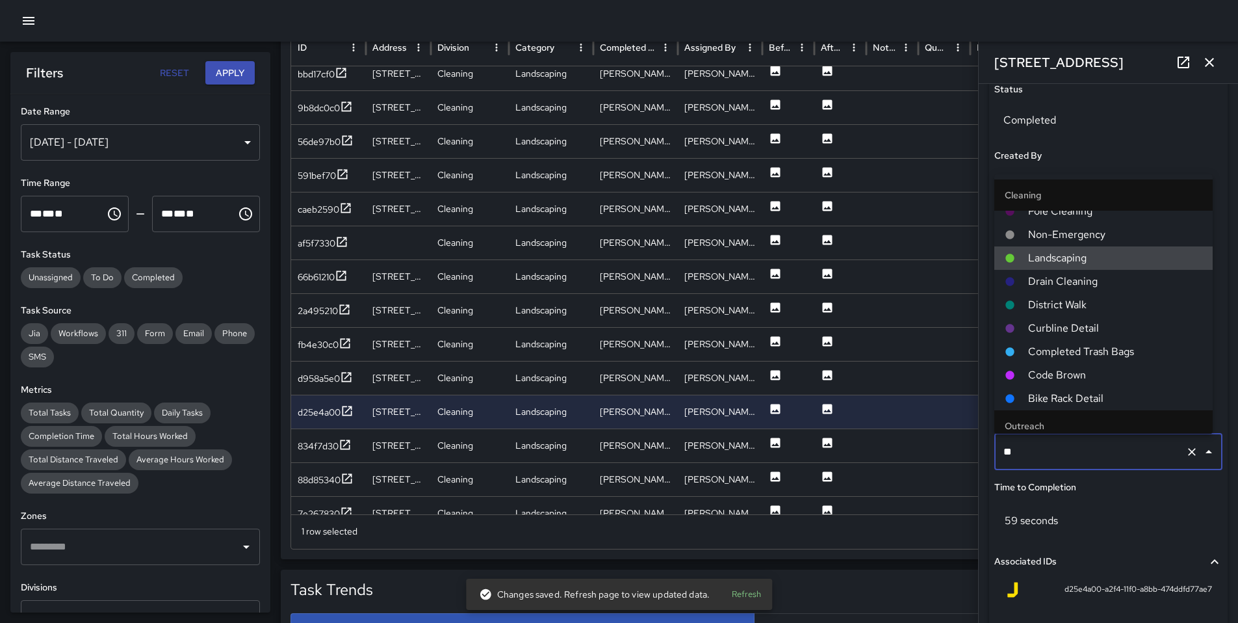
scroll to position [0, 0]
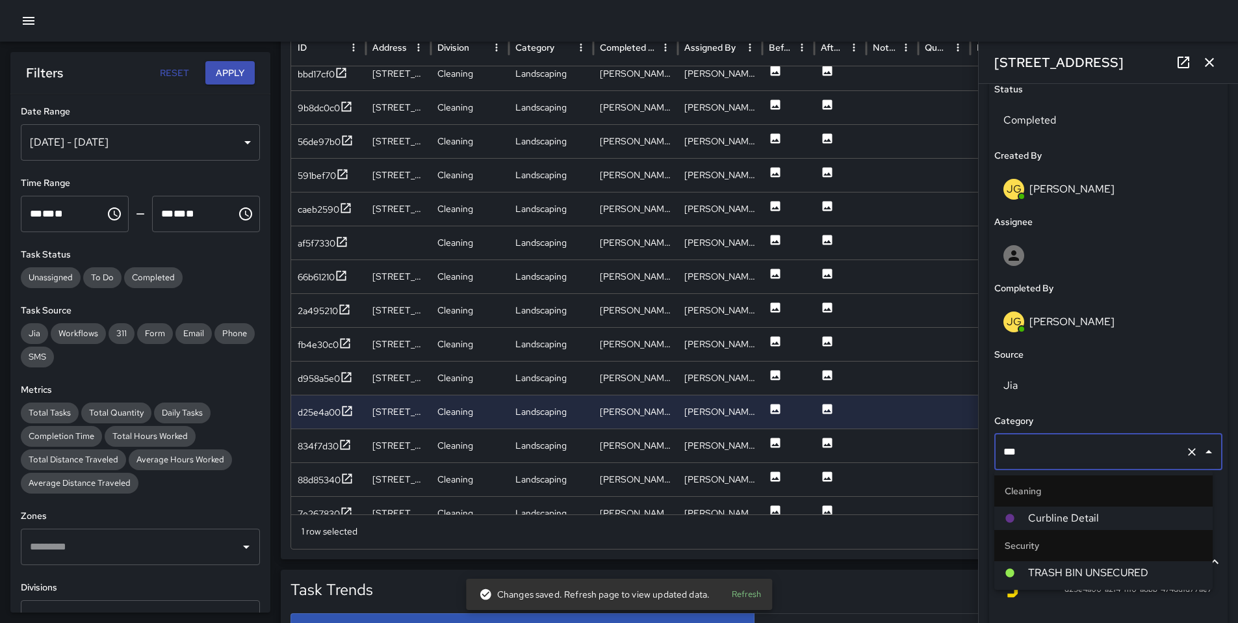
type input "****"
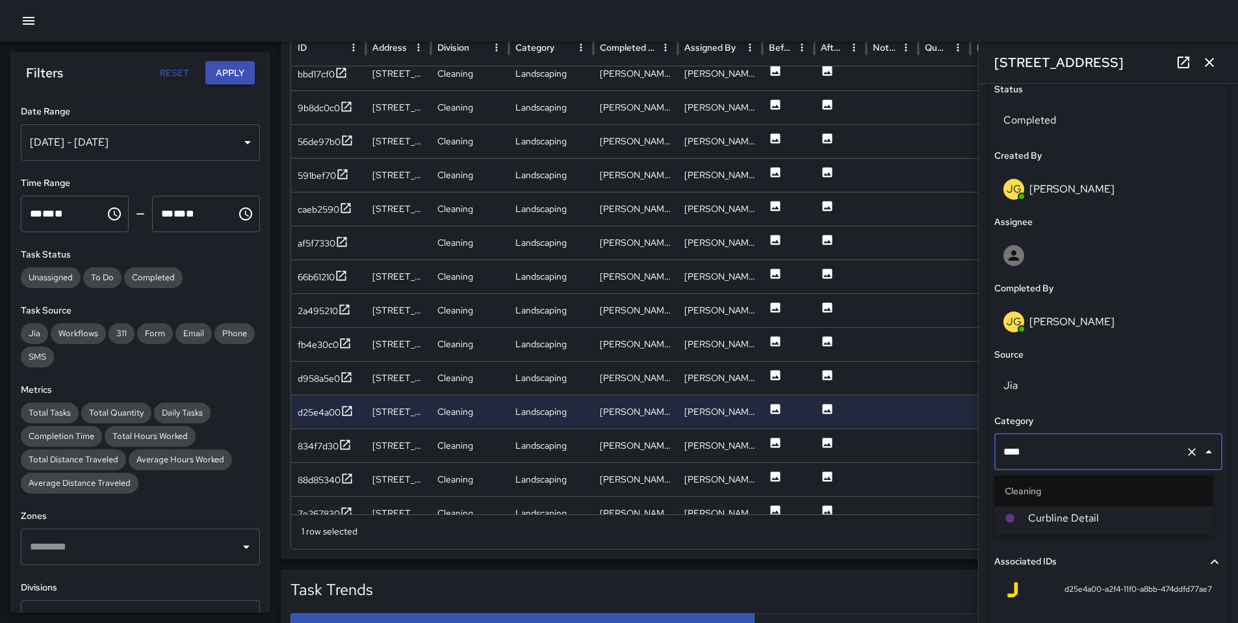
click at [1044, 517] on span "Curbline Detail" at bounding box center [1115, 518] width 174 height 16
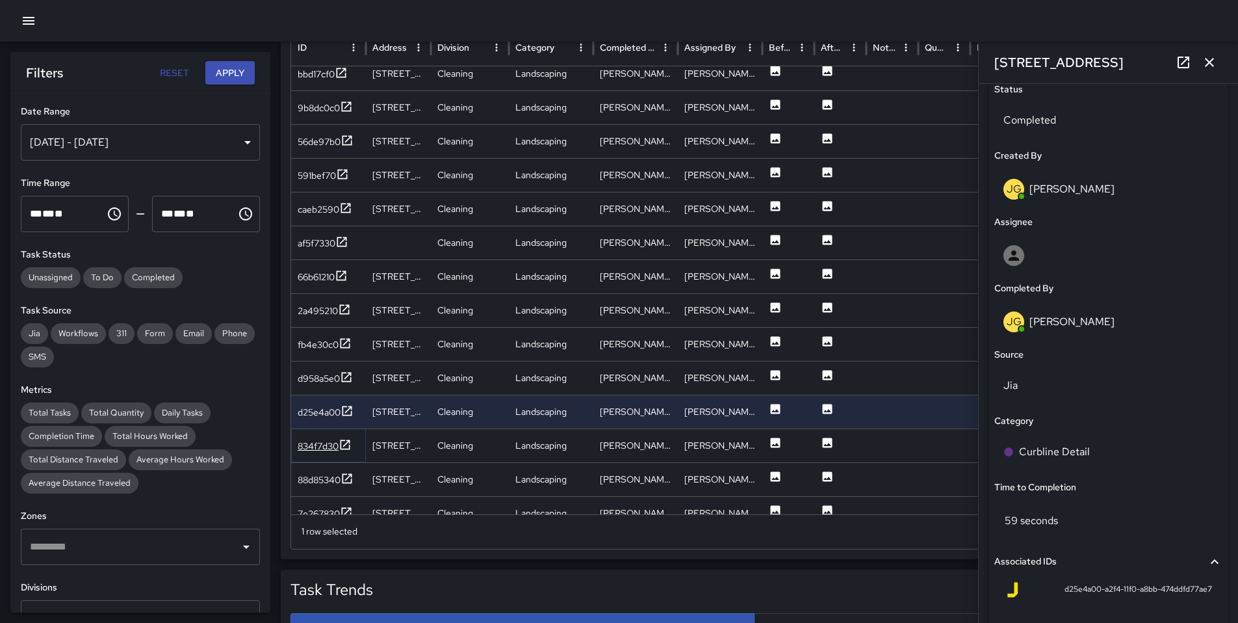
click at [315, 445] on div "834f7d30" at bounding box center [318, 445] width 41 height 13
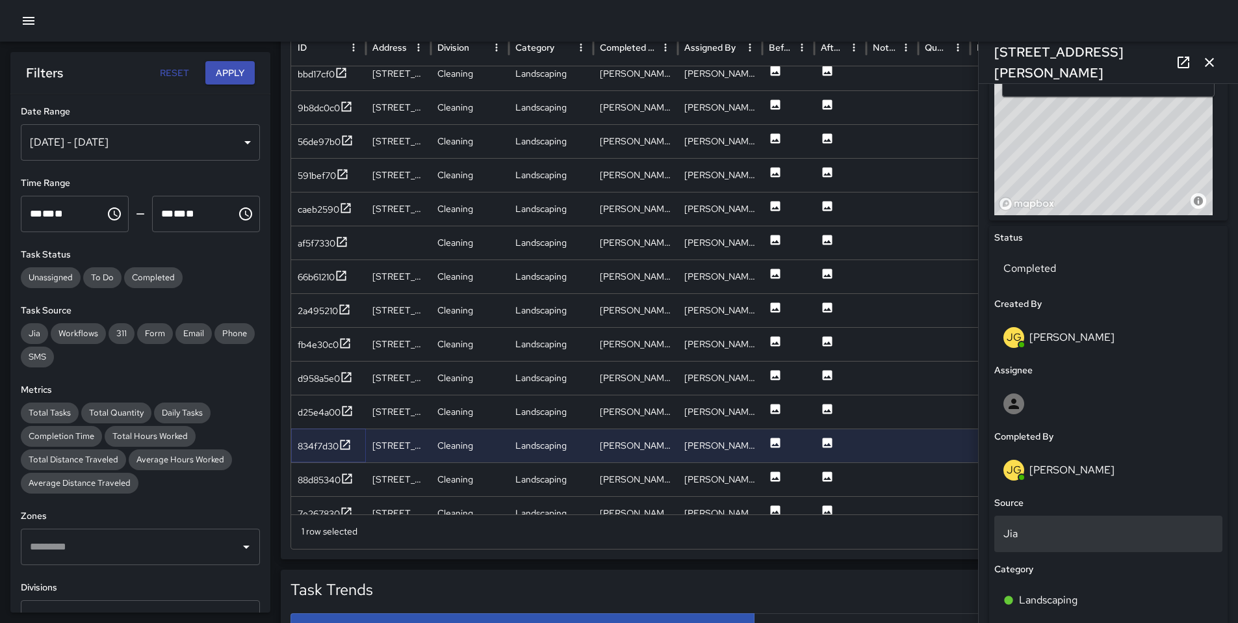
scroll to position [504, 0]
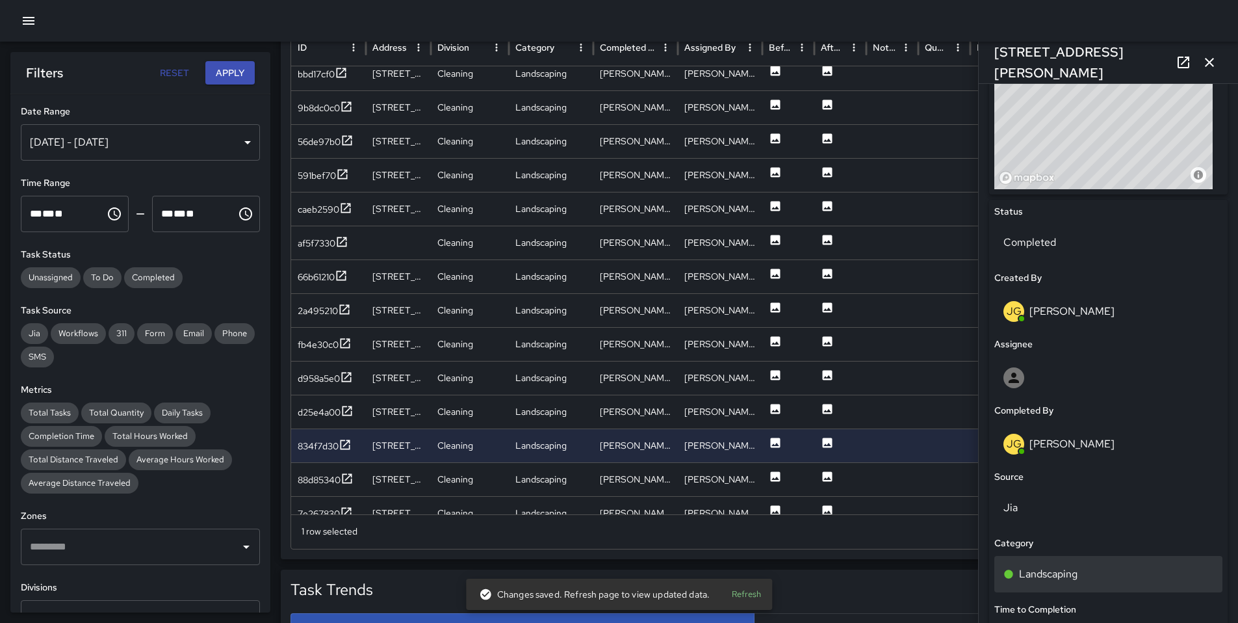
click at [1097, 571] on div "Landscaping" at bounding box center [1109, 574] width 210 height 16
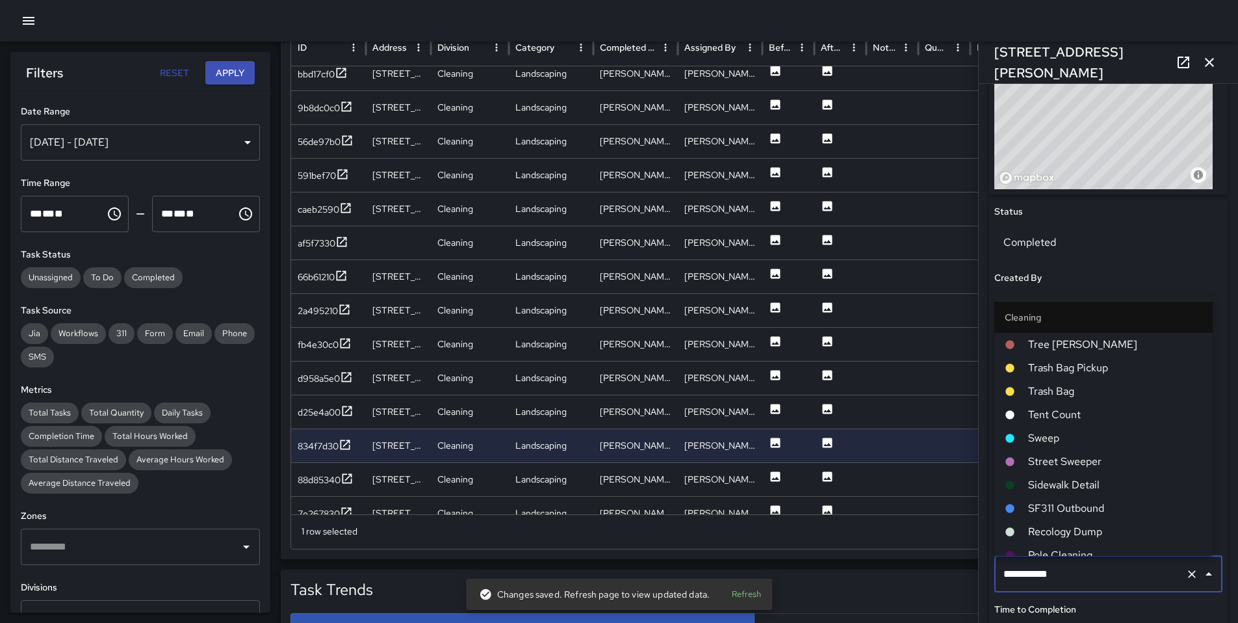
scroll to position [128, 0]
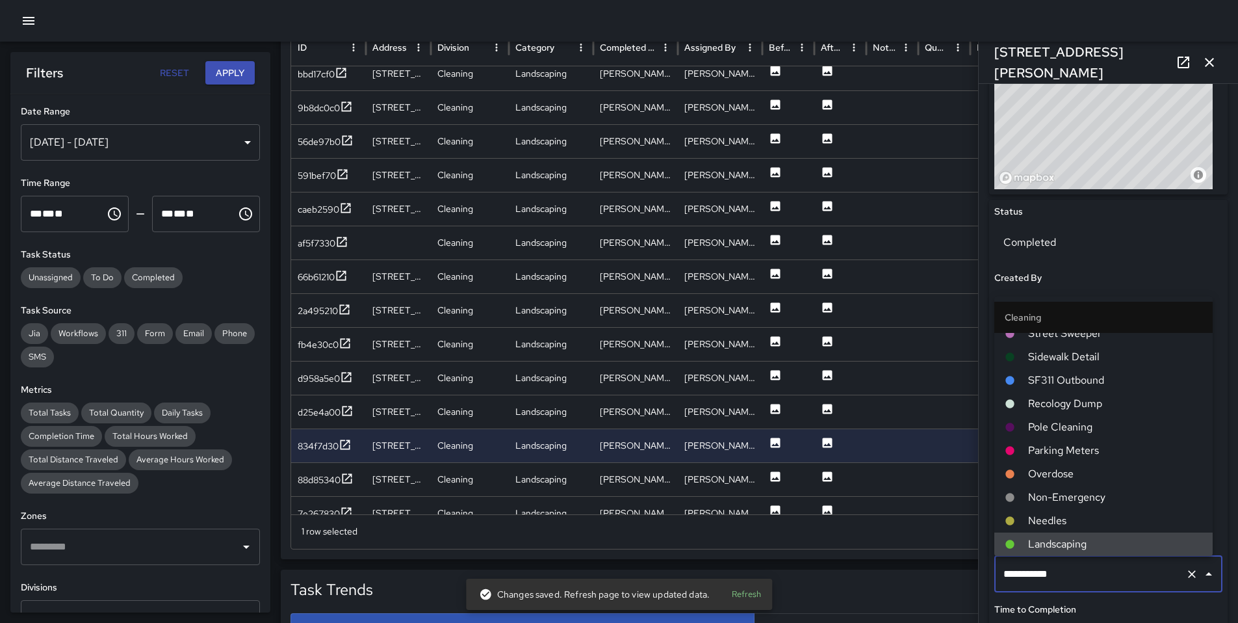
drag, startPoint x: 1020, startPoint y: 566, endPoint x: 975, endPoint y: 564, distance: 44.9
click at [975, 564] on div "Task Breakdown by Category Export Quantity View (120) Tasks View (120) Category…" at bounding box center [760, 267] width 958 height 1728
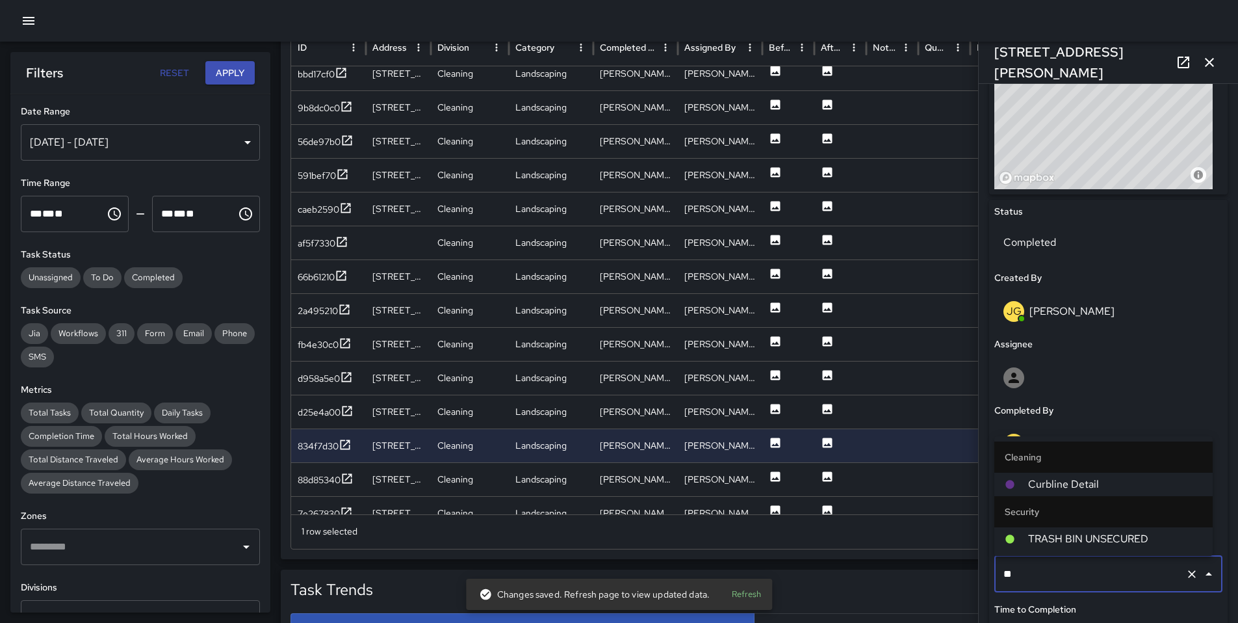
scroll to position [0, 0]
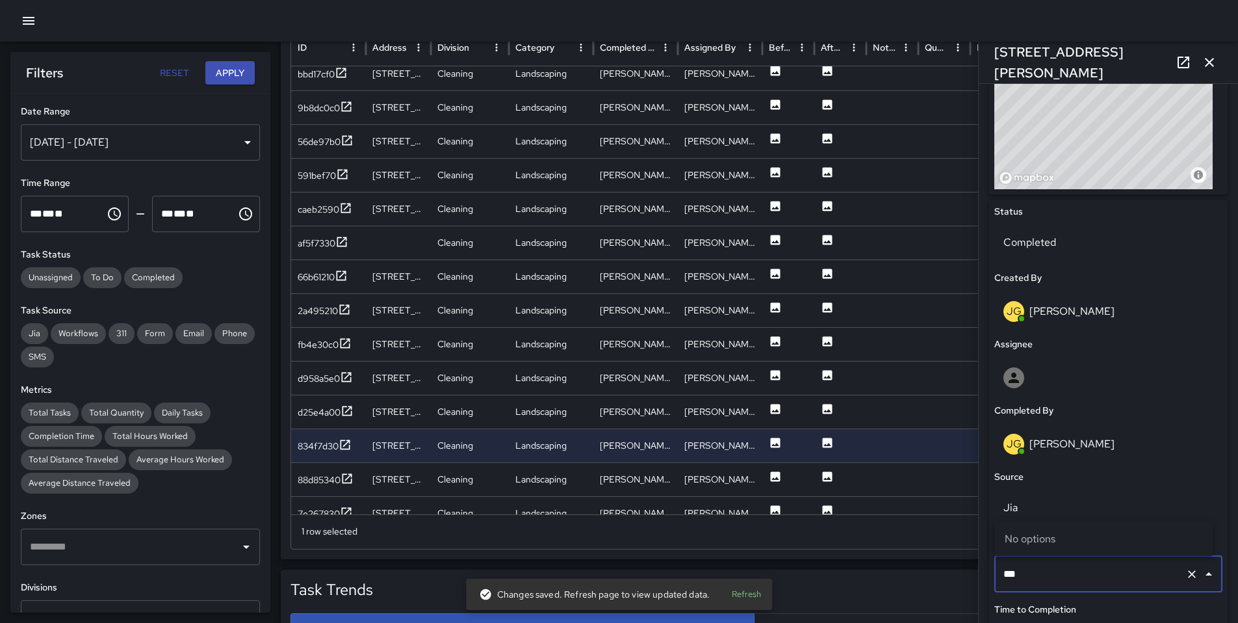
type input "****"
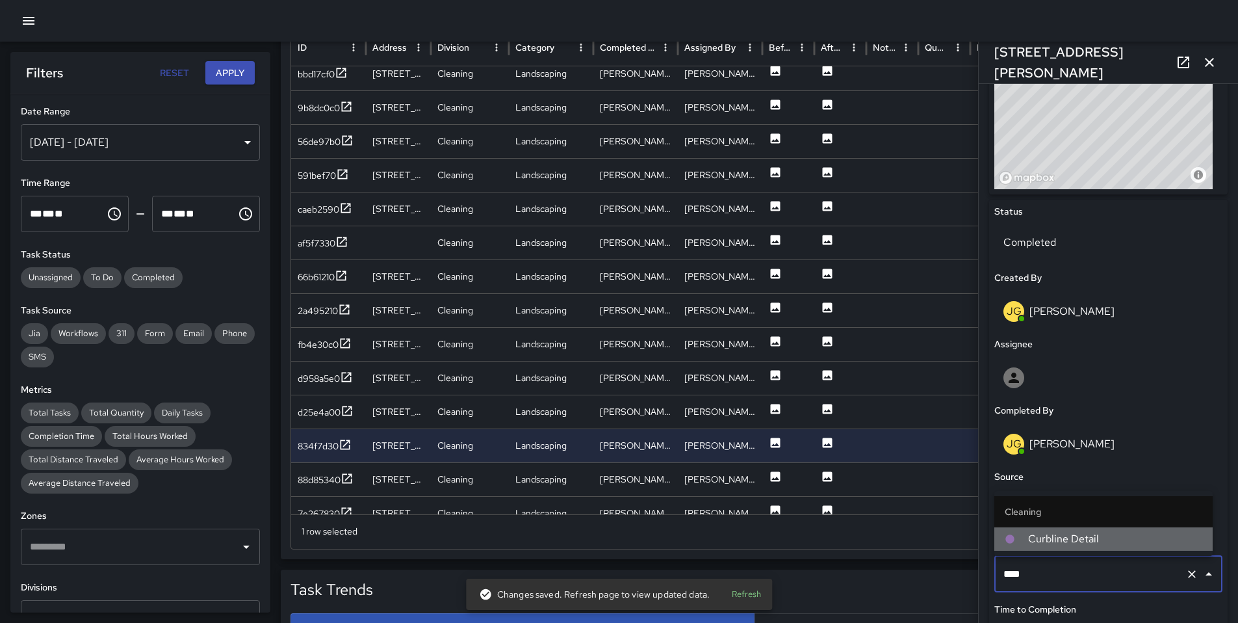
click at [1091, 528] on li "Curbline Detail" at bounding box center [1104, 538] width 218 height 23
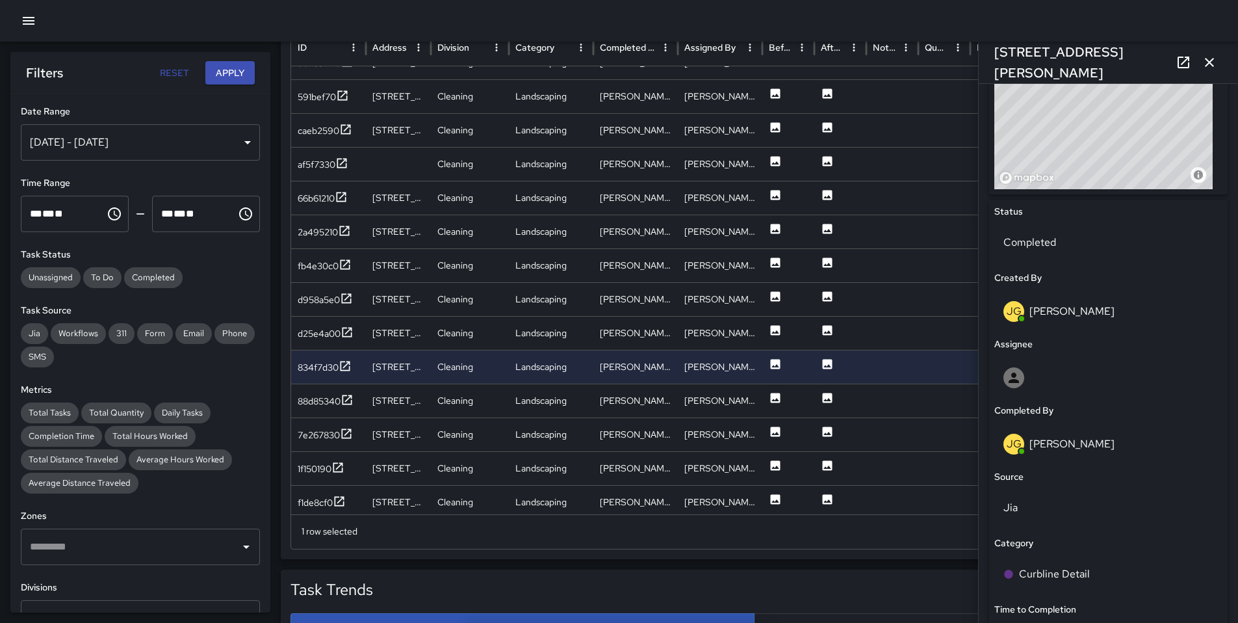
scroll to position [2239, 0]
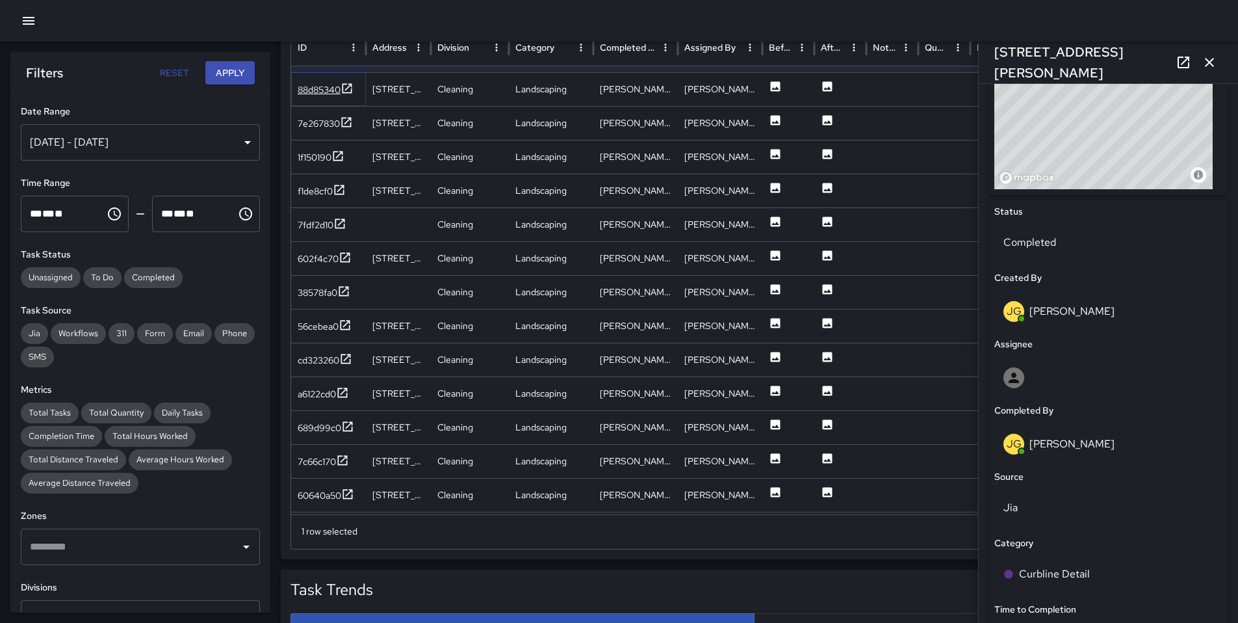
click at [326, 94] on div "88d85340" at bounding box center [319, 89] width 43 height 13
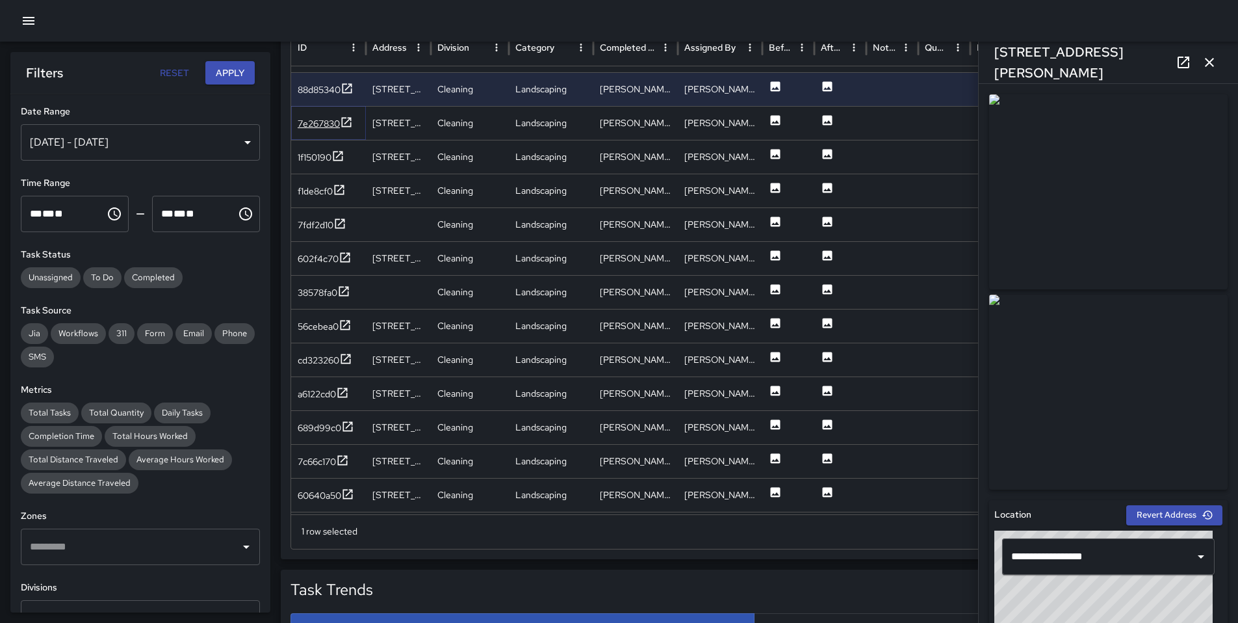
click at [308, 125] on div "7e267830" at bounding box center [319, 123] width 42 height 13
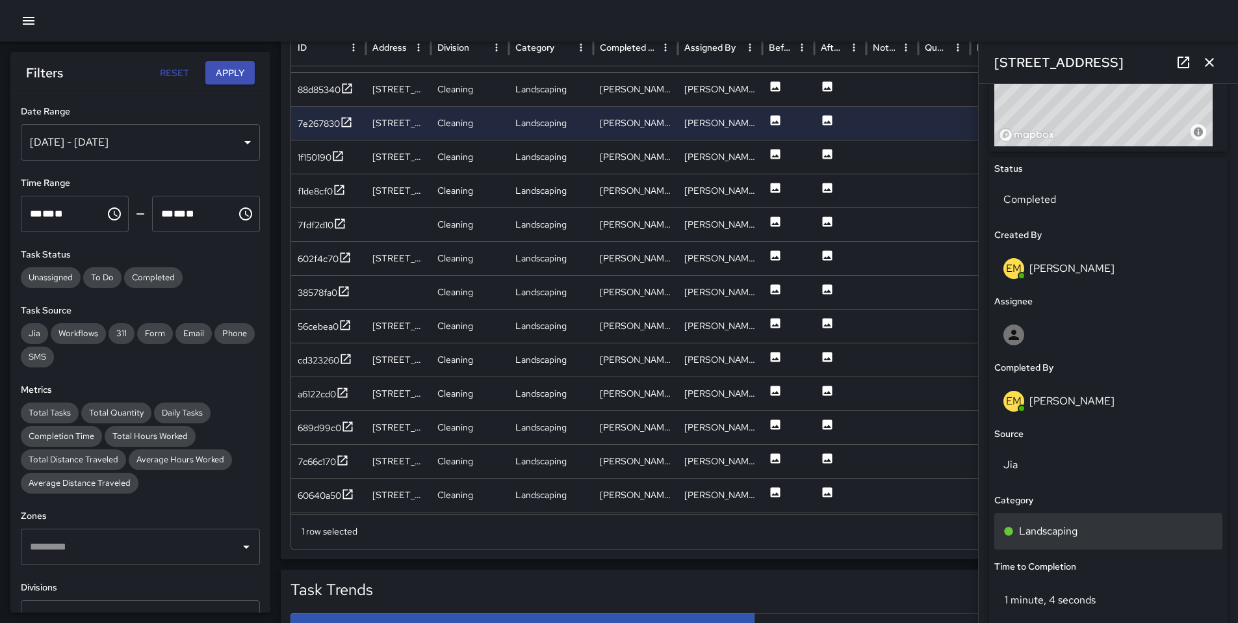
click at [1062, 534] on p "Landscaping" at bounding box center [1048, 531] width 59 height 16
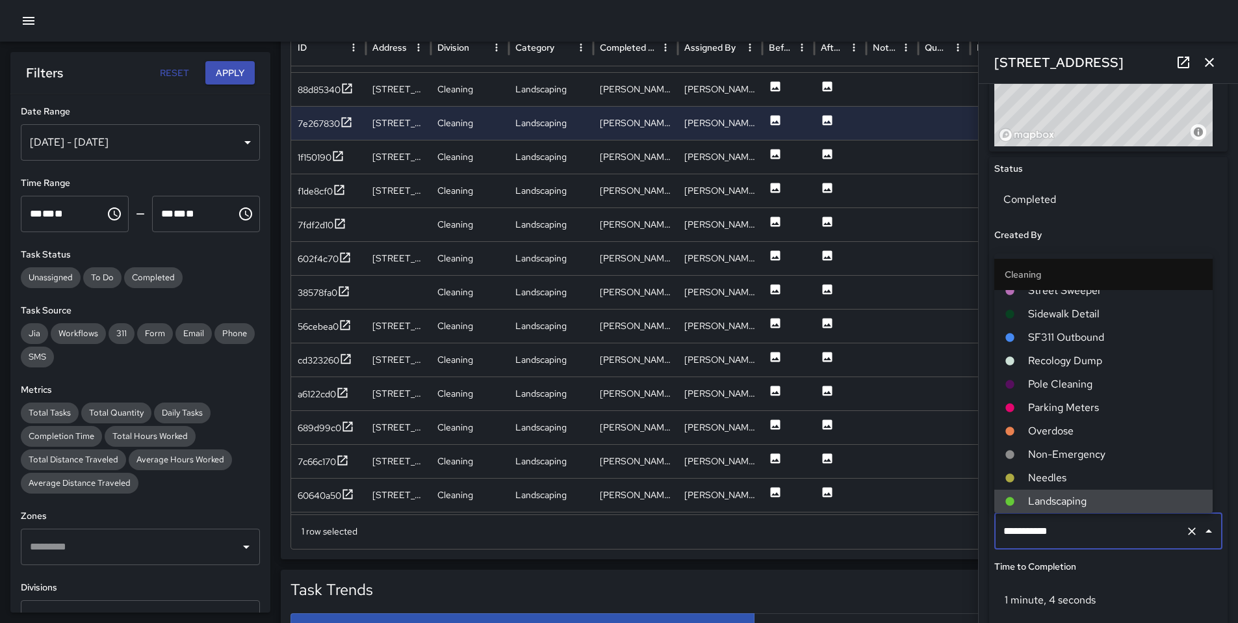
drag, startPoint x: 1071, startPoint y: 534, endPoint x: 948, endPoint y: 537, distance: 122.2
click at [950, 537] on div "Task Map and Details Export CSV Export Images Search Search ID Address Division…" at bounding box center [754, 234] width 947 height 649
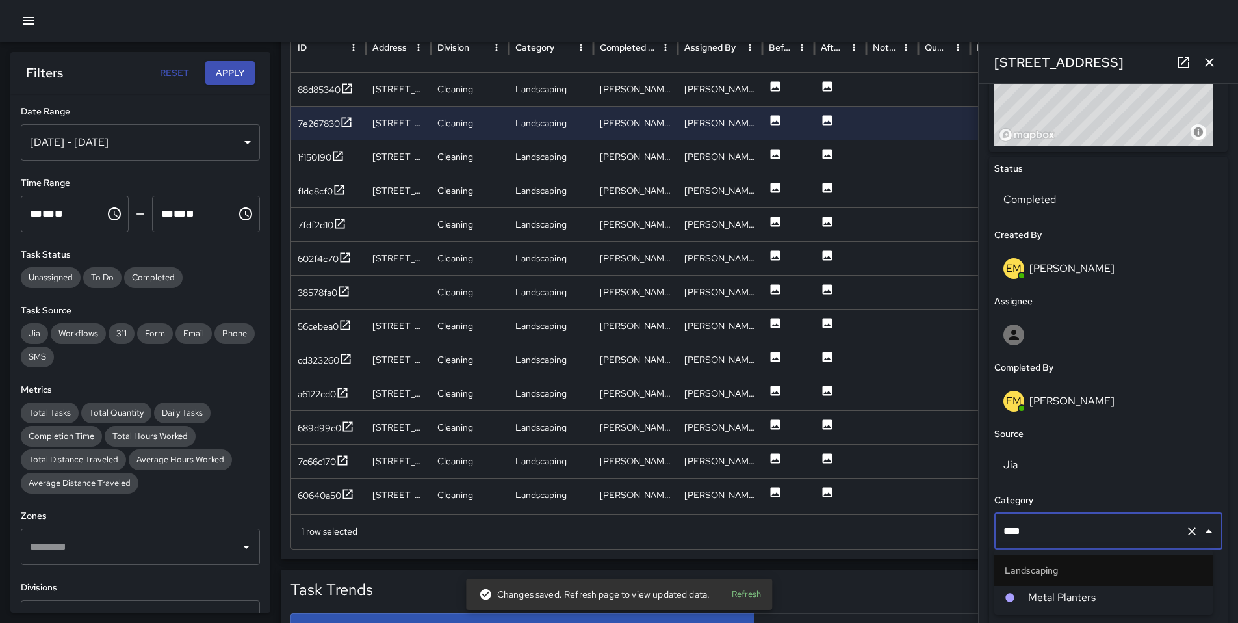
type input "*****"
click at [1026, 591] on li "Metal Planters" at bounding box center [1104, 597] width 218 height 23
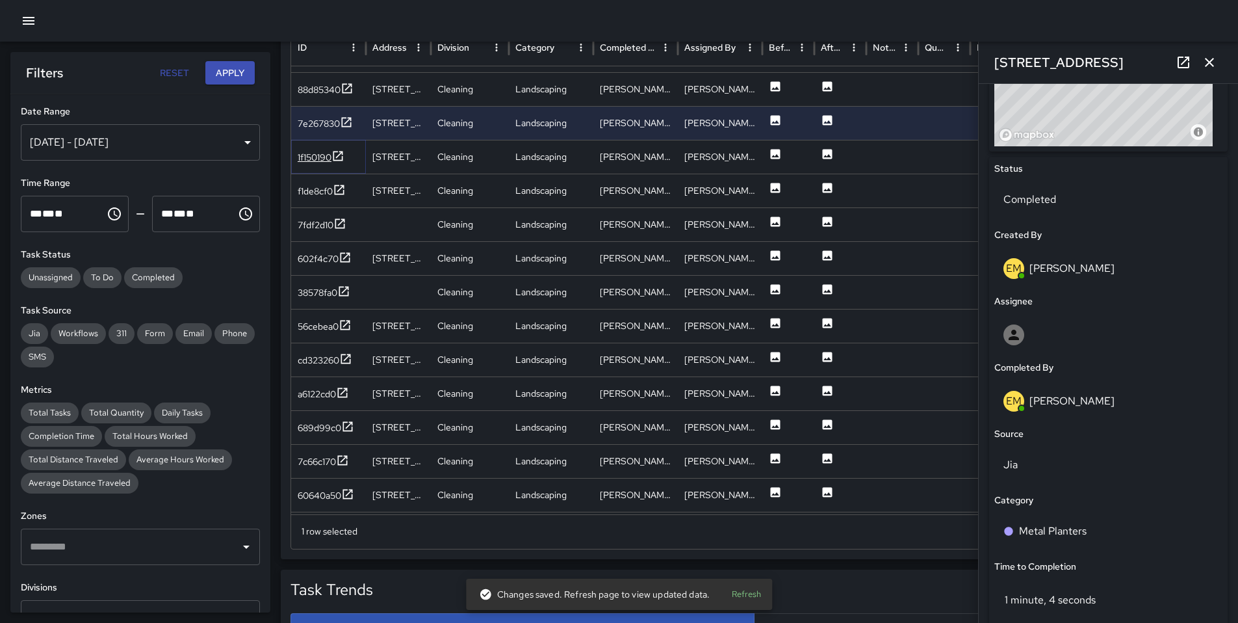
click at [308, 155] on div "1f150190" at bounding box center [315, 157] width 34 height 13
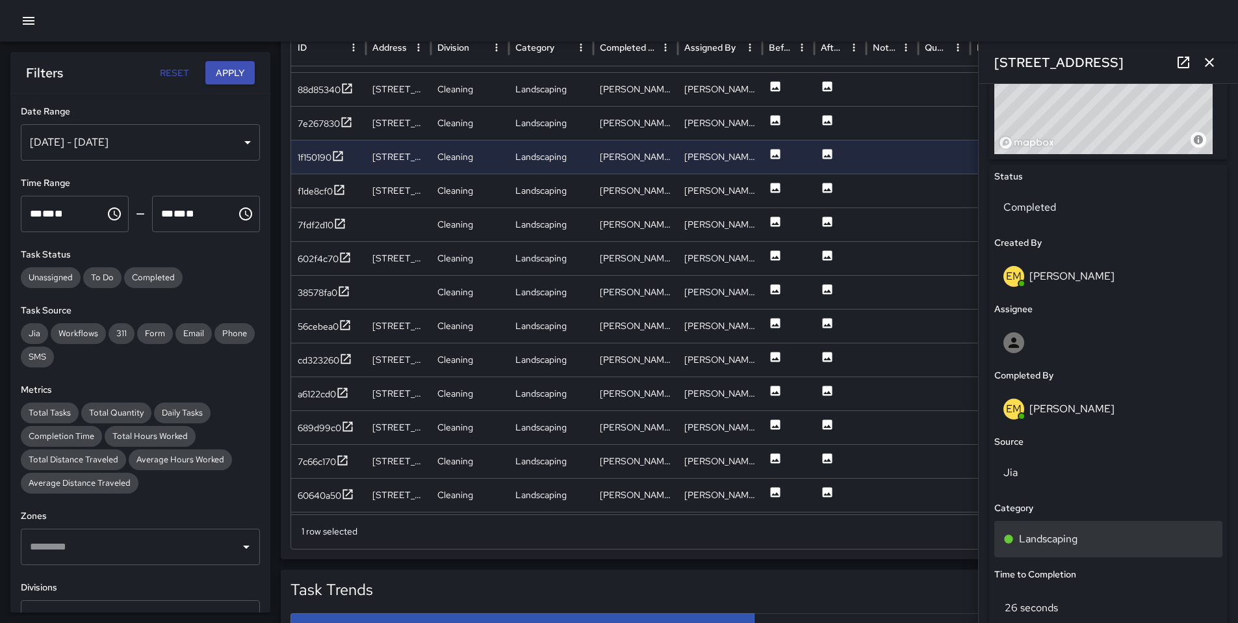
click at [1071, 533] on p "Landscaping" at bounding box center [1048, 539] width 59 height 16
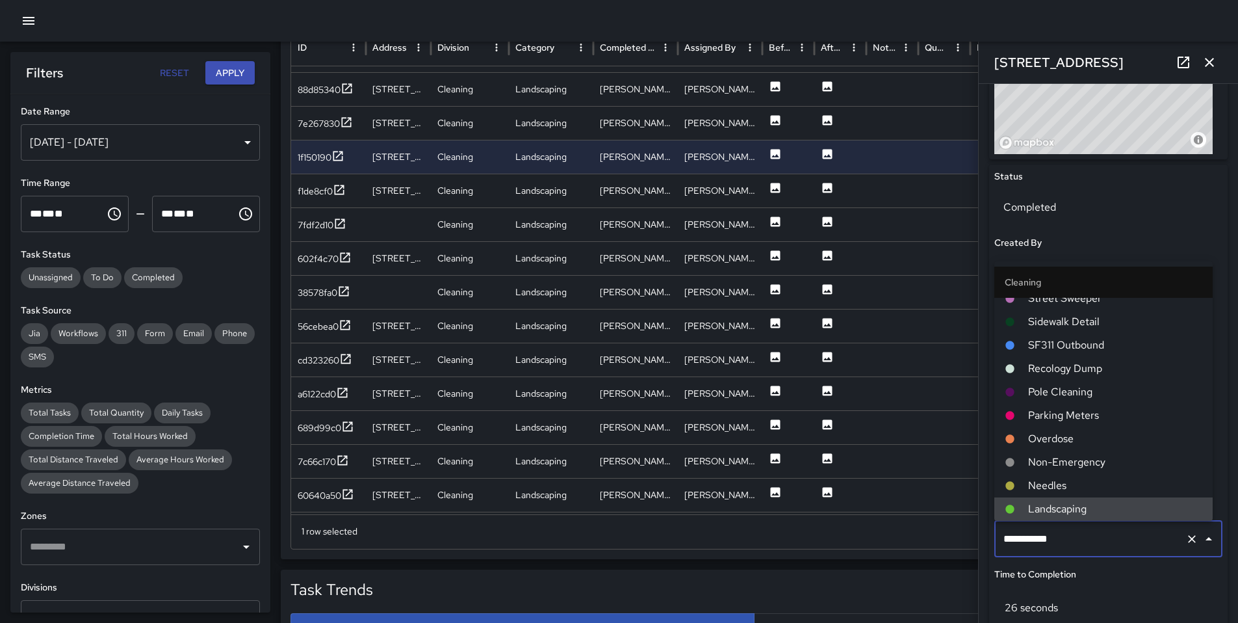
drag, startPoint x: 990, startPoint y: 537, endPoint x: 893, endPoint y: 545, distance: 97.2
click at [927, 538] on div "Task Map and Details Export CSV Export Images Search Search ID Address Division…" at bounding box center [754, 234] width 947 height 649
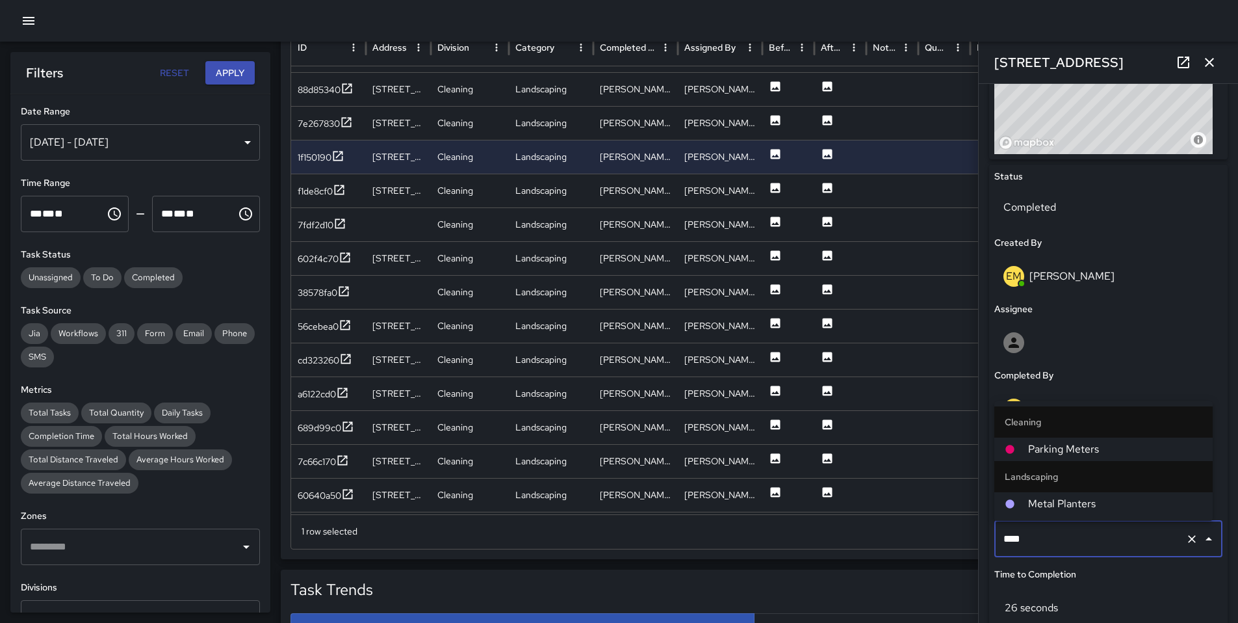
type input "*****"
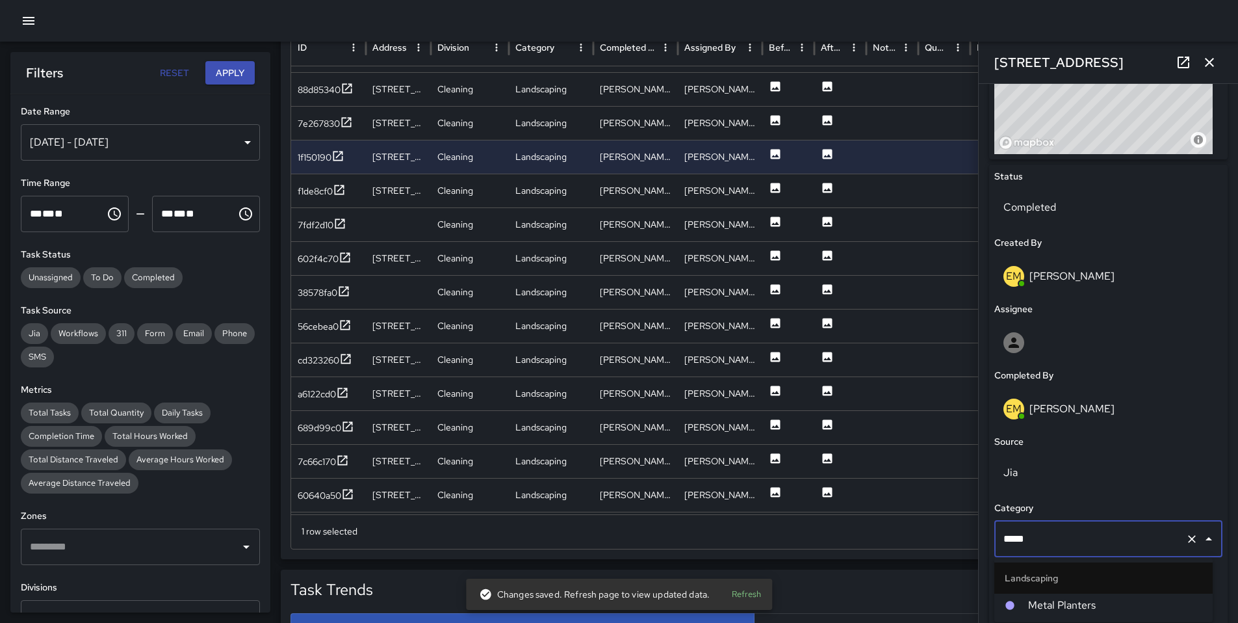
click at [1051, 598] on span "Metal Planters" at bounding box center [1115, 605] width 174 height 16
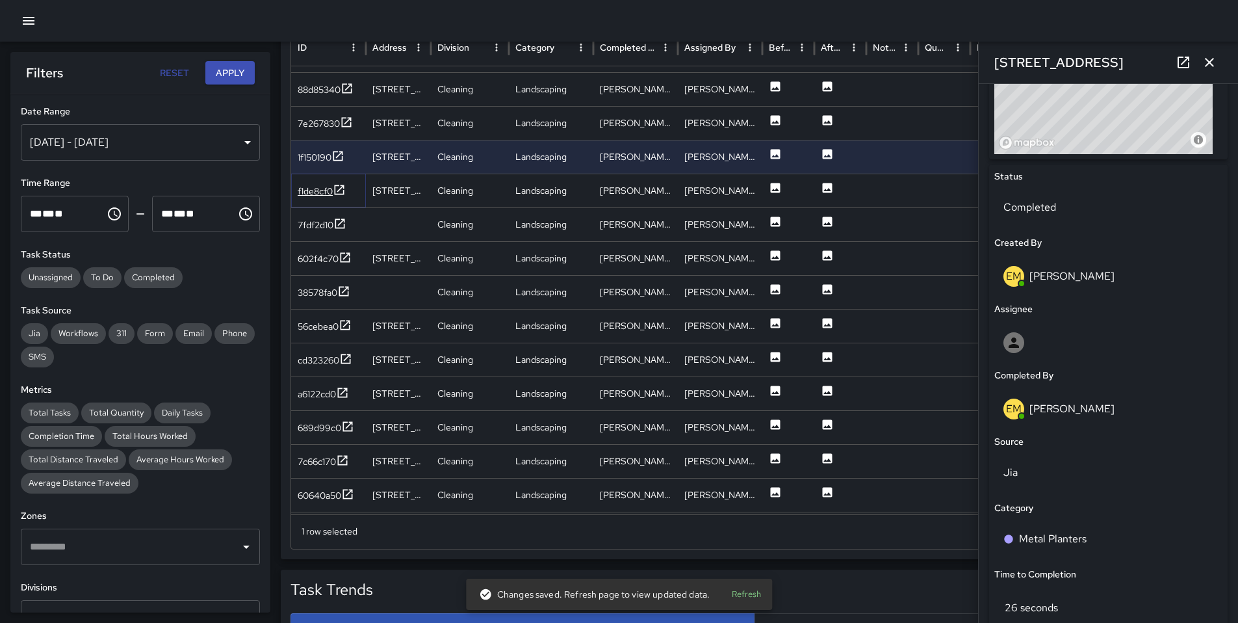
click at [310, 191] on div "f1de8cf0" at bounding box center [315, 191] width 35 height 13
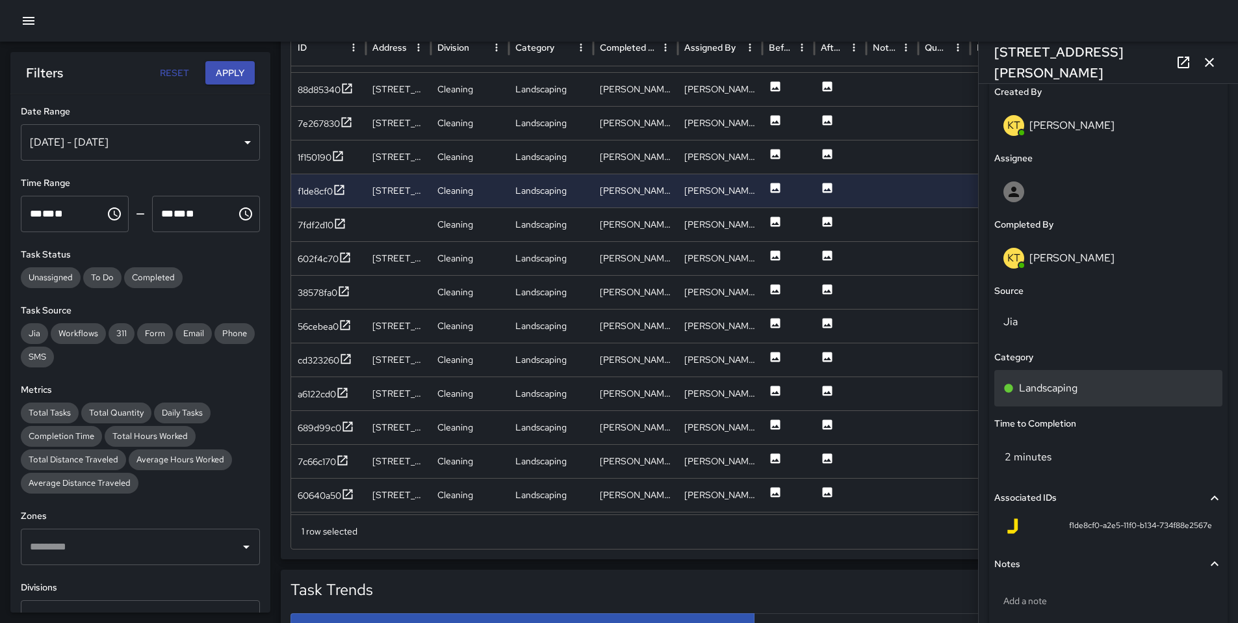
click at [1048, 387] on p "Landscaping" at bounding box center [1048, 388] width 59 height 16
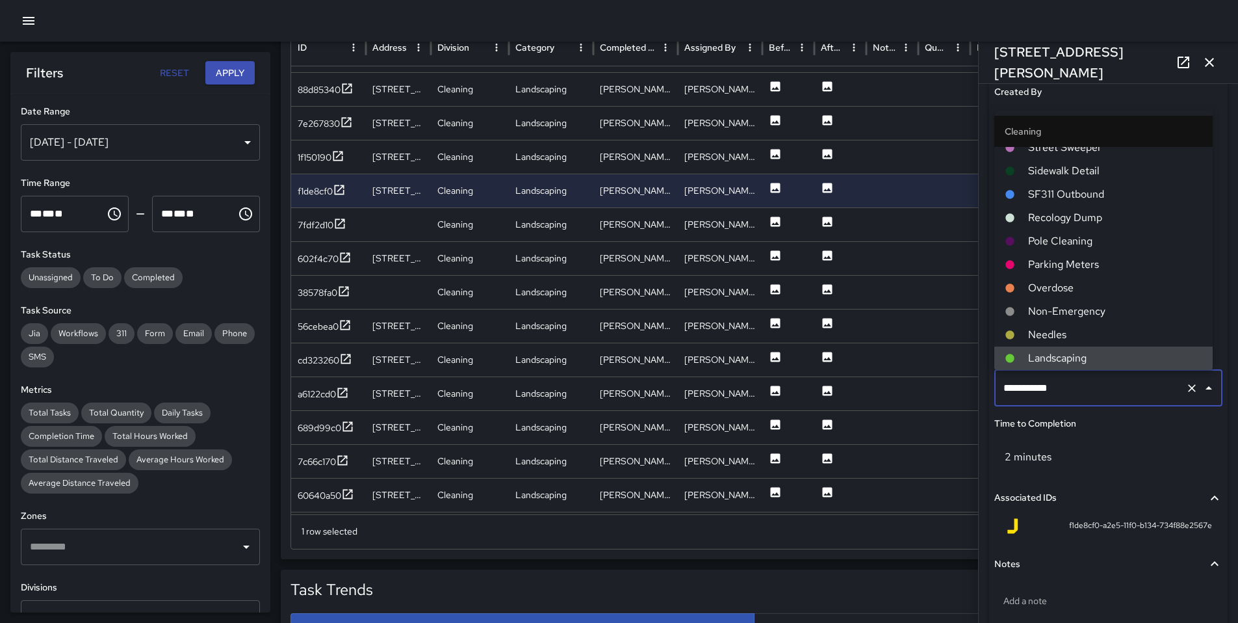
drag, startPoint x: 1078, startPoint y: 389, endPoint x: 895, endPoint y: 370, distance: 184.3
click at [897, 370] on div "Task Map and Details Export CSV Export Images Search Search ID Address Division…" at bounding box center [754, 234] width 947 height 649
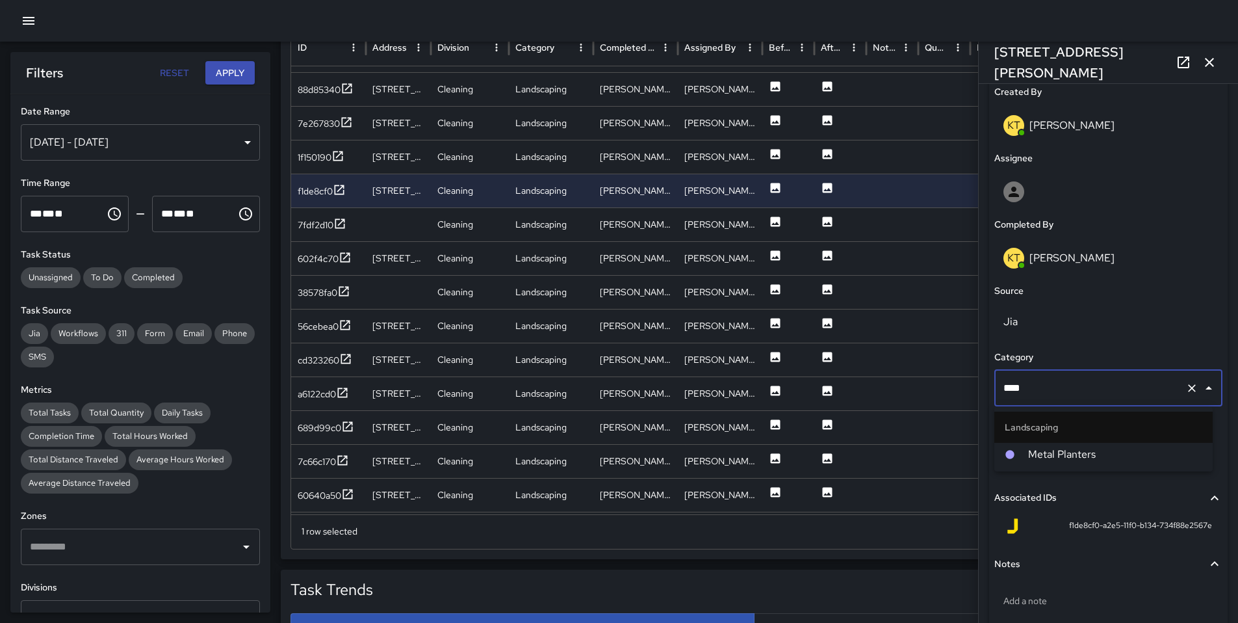
type input "*****"
click at [1023, 455] on div at bounding box center [1016, 454] width 23 height 10
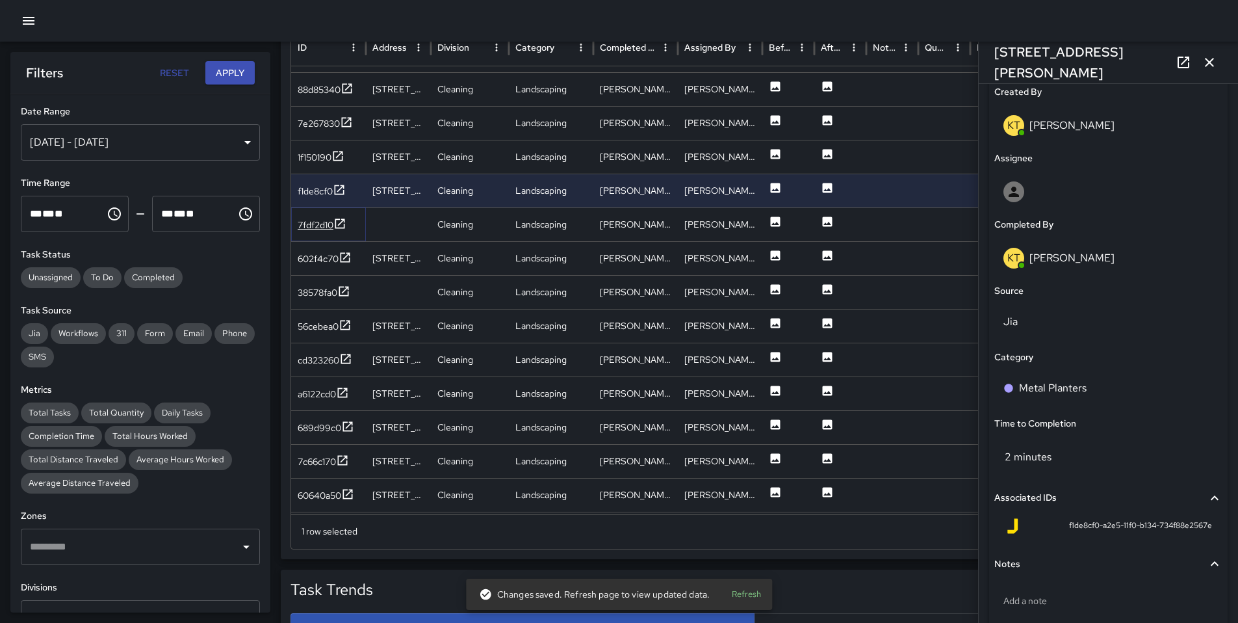
click at [309, 224] on div "7fdf2d10" at bounding box center [316, 224] width 36 height 13
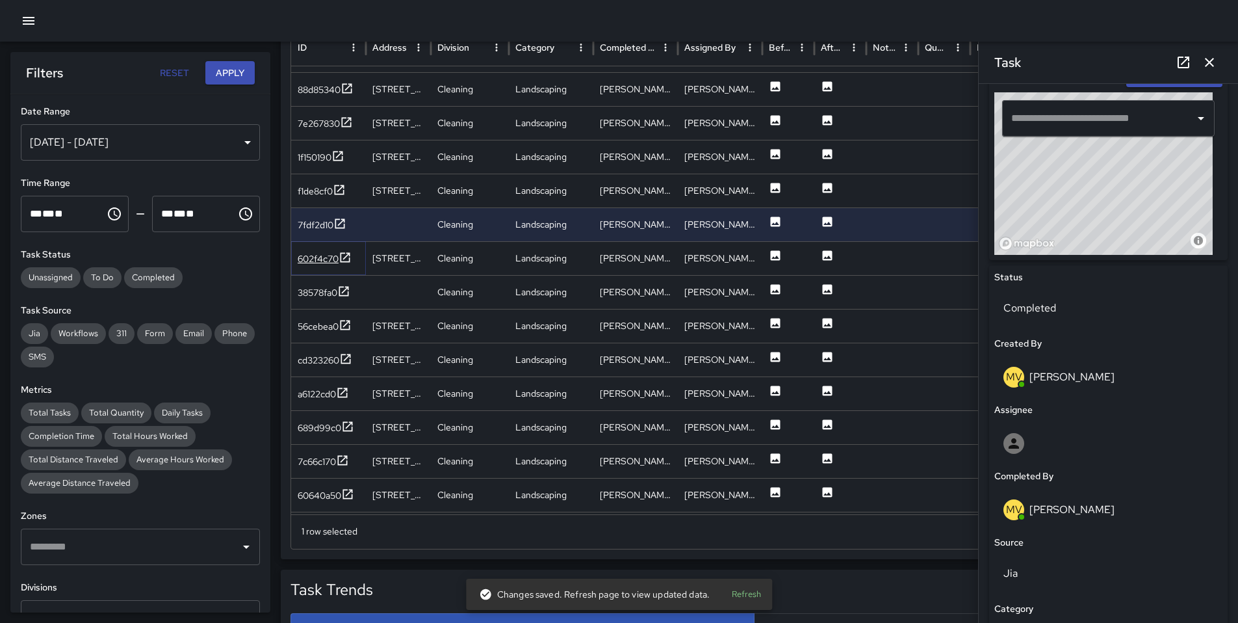
click at [330, 255] on div "602f4c70" at bounding box center [318, 258] width 41 height 13
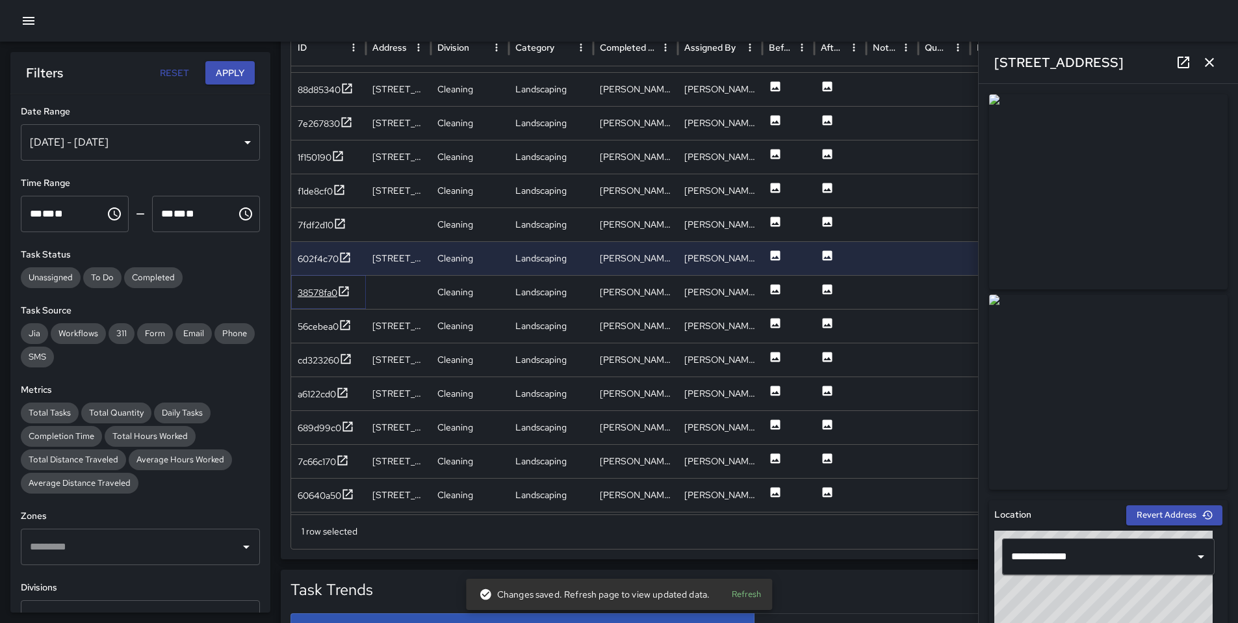
click at [313, 288] on div "38578fa0" at bounding box center [318, 292] width 40 height 13
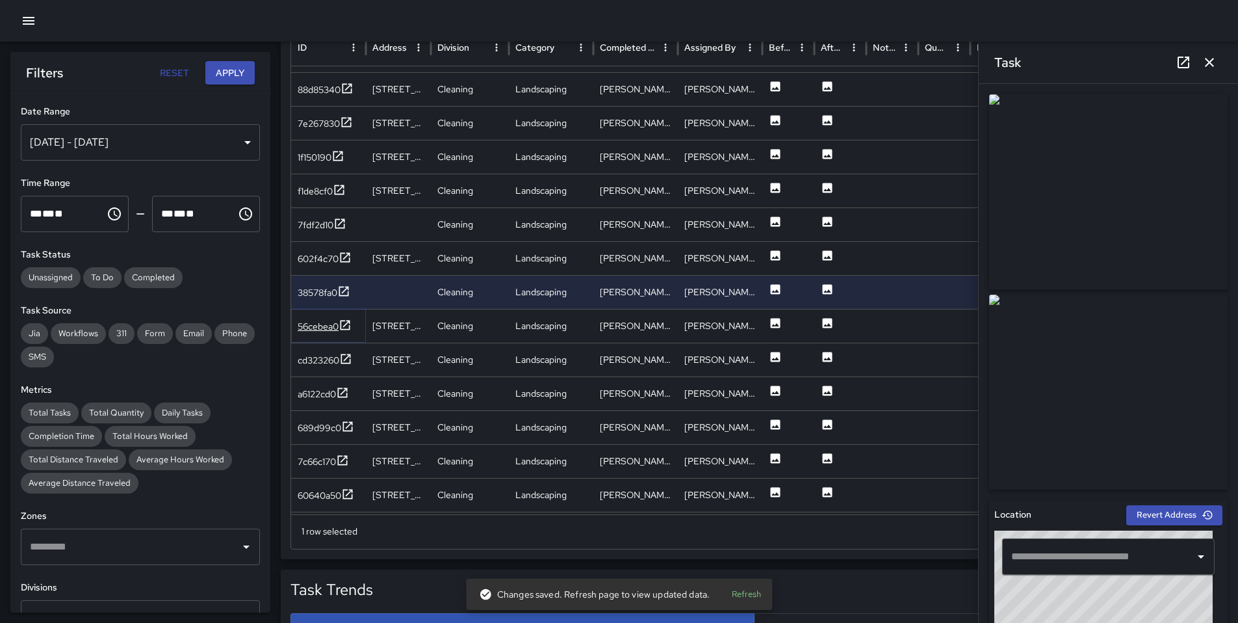
click at [319, 322] on div "56cebea0" at bounding box center [318, 326] width 41 height 13
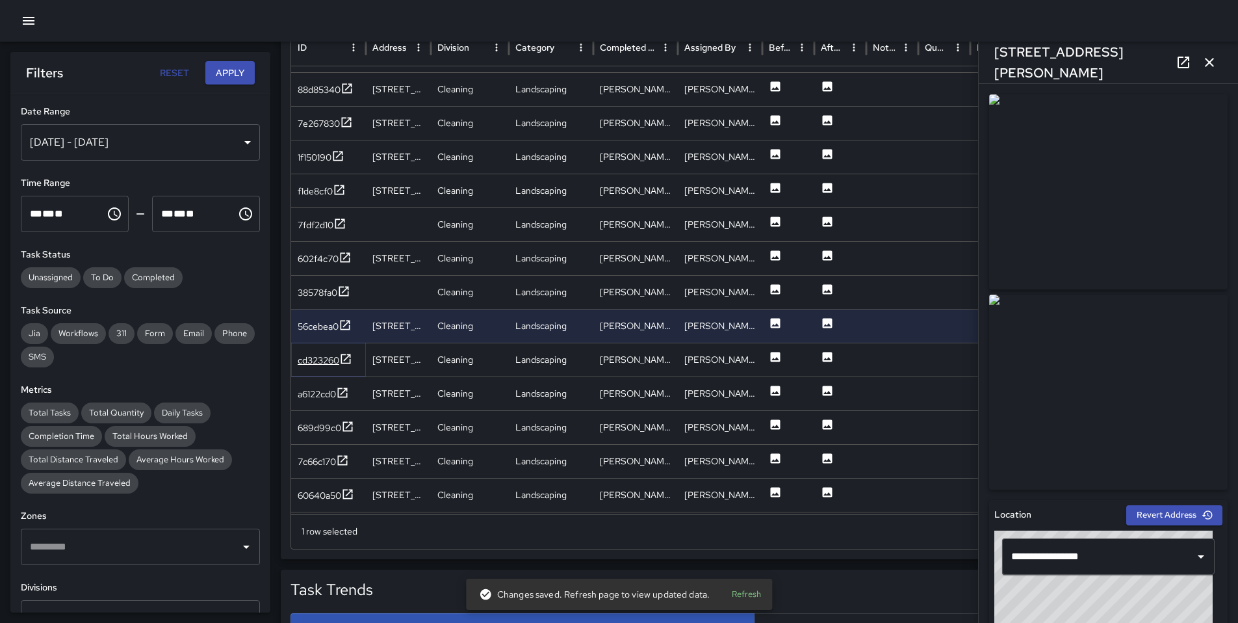
click at [311, 358] on div "cd323260" at bounding box center [319, 360] width 42 height 13
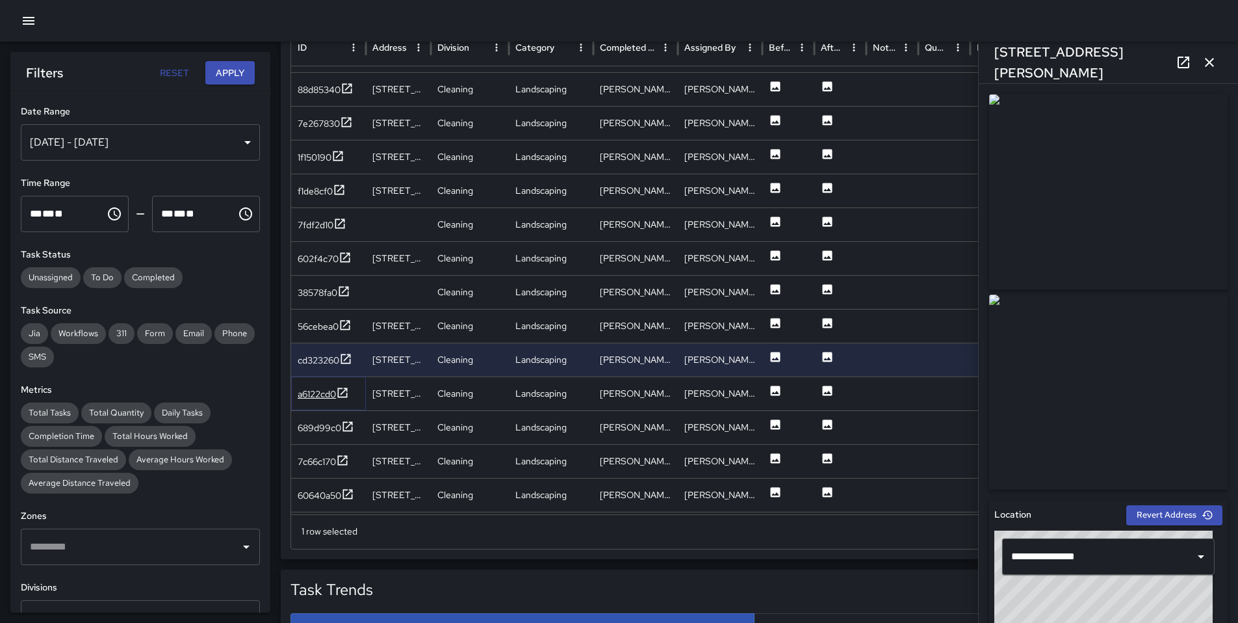
click at [304, 392] on div "a6122cd0" at bounding box center [317, 393] width 38 height 13
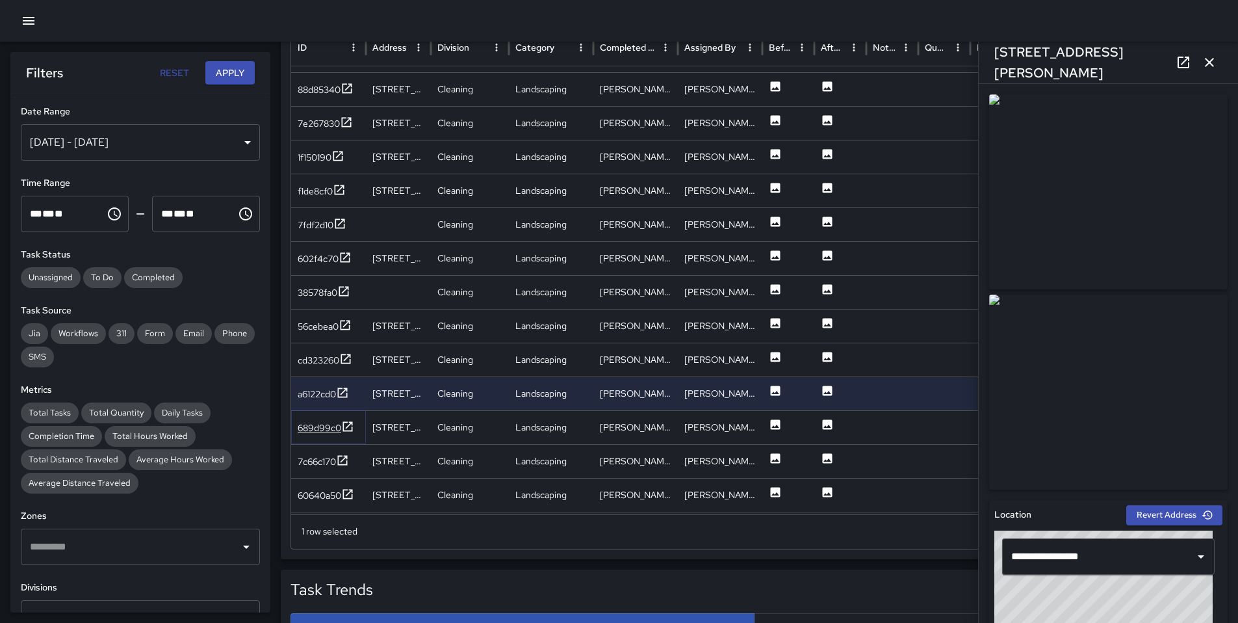
click at [307, 421] on div "689d99c0" at bounding box center [320, 427] width 44 height 13
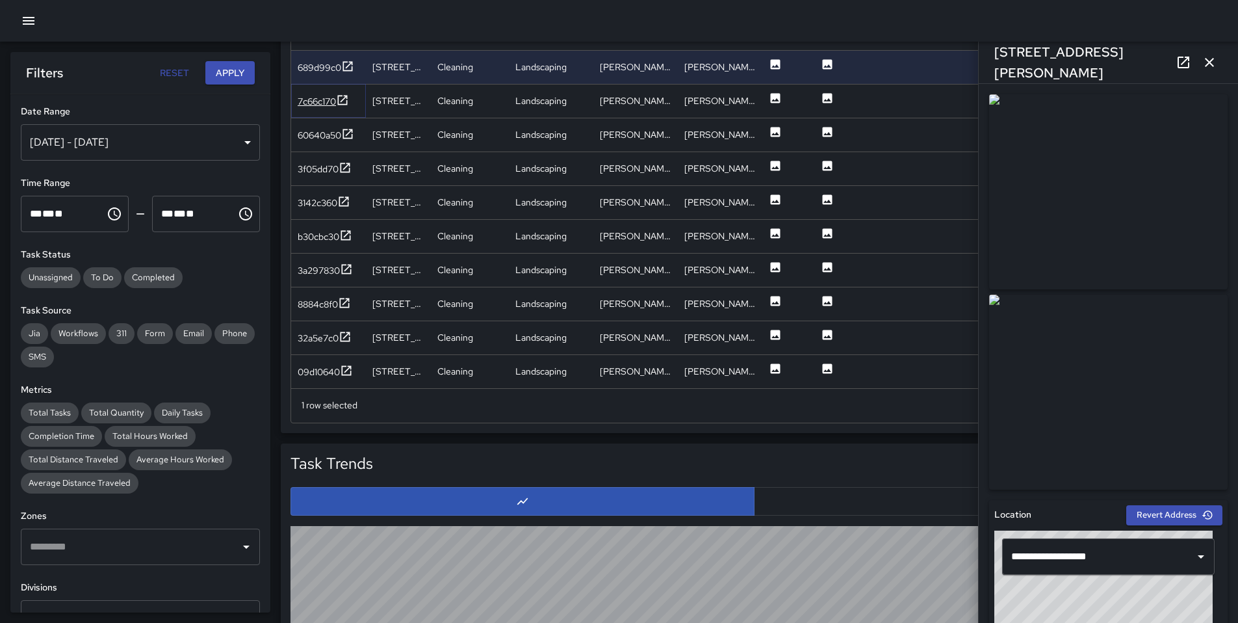
click at [322, 101] on div "7c66c170" at bounding box center [317, 101] width 38 height 13
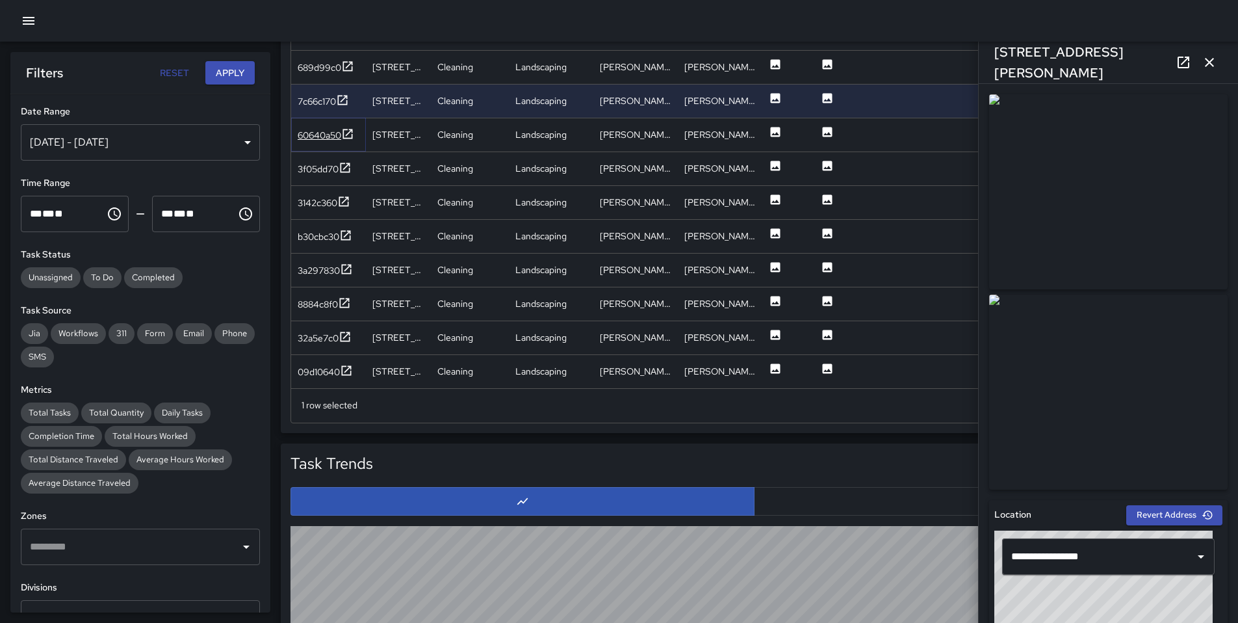
click at [305, 137] on div "60640a50" at bounding box center [320, 135] width 44 height 13
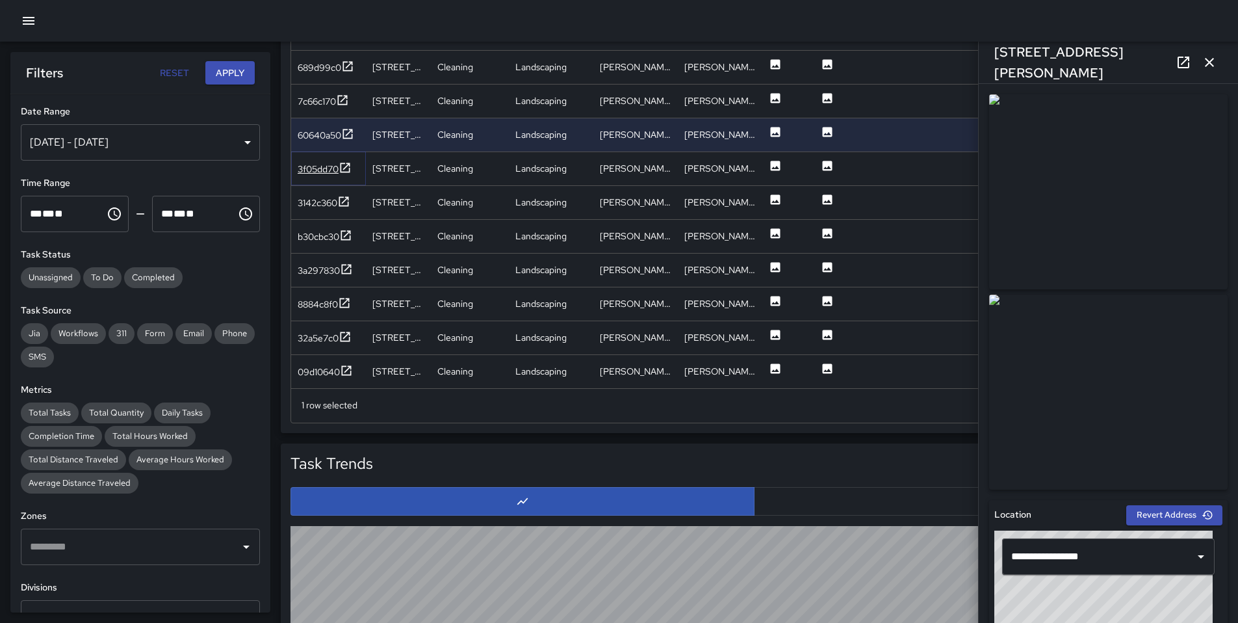
click at [309, 171] on div "3f05dd70" at bounding box center [318, 169] width 41 height 13
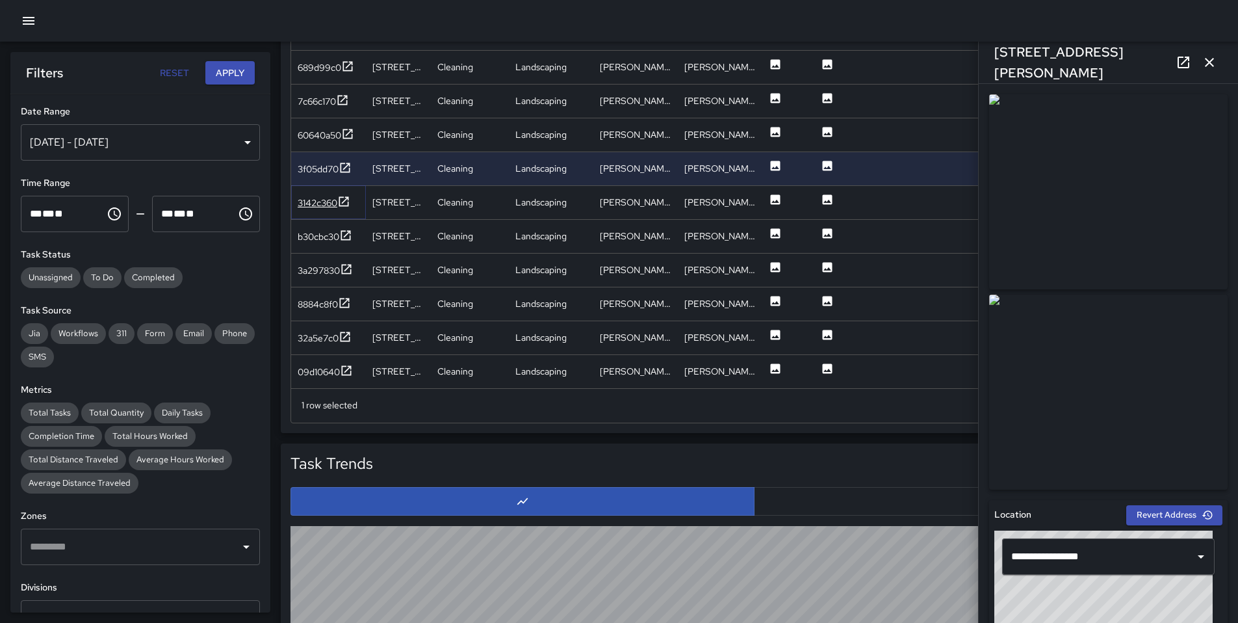
click at [306, 200] on div "3142c360" at bounding box center [318, 202] width 40 height 13
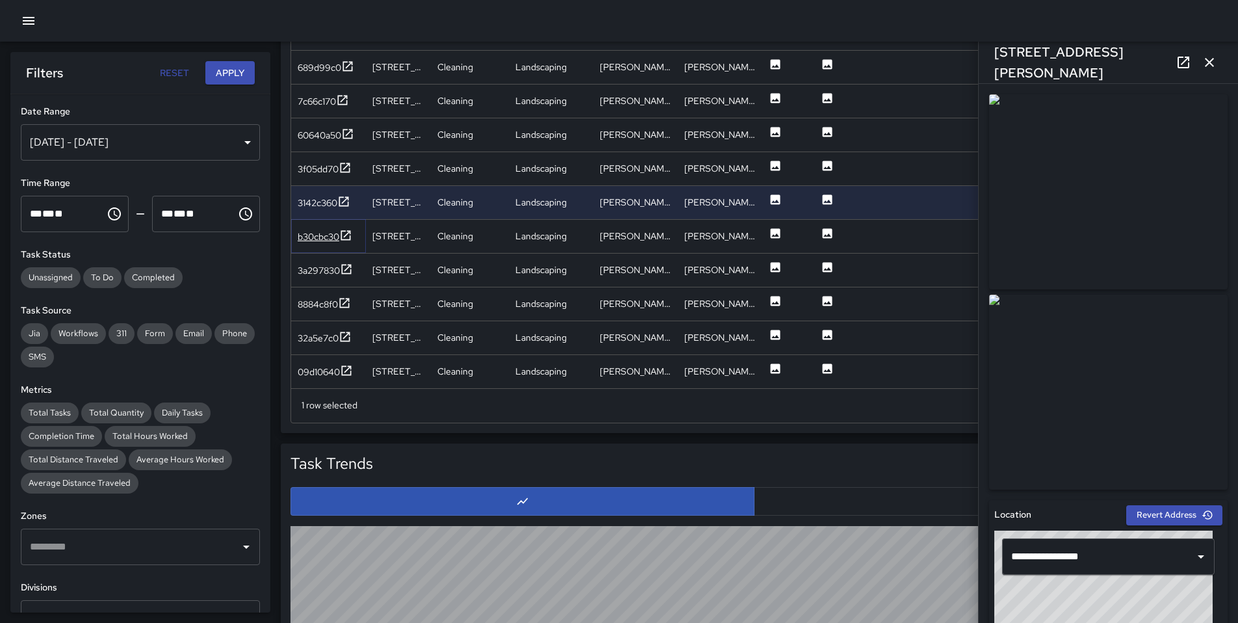
click at [309, 242] on div "b30cbc30" at bounding box center [319, 236] width 42 height 13
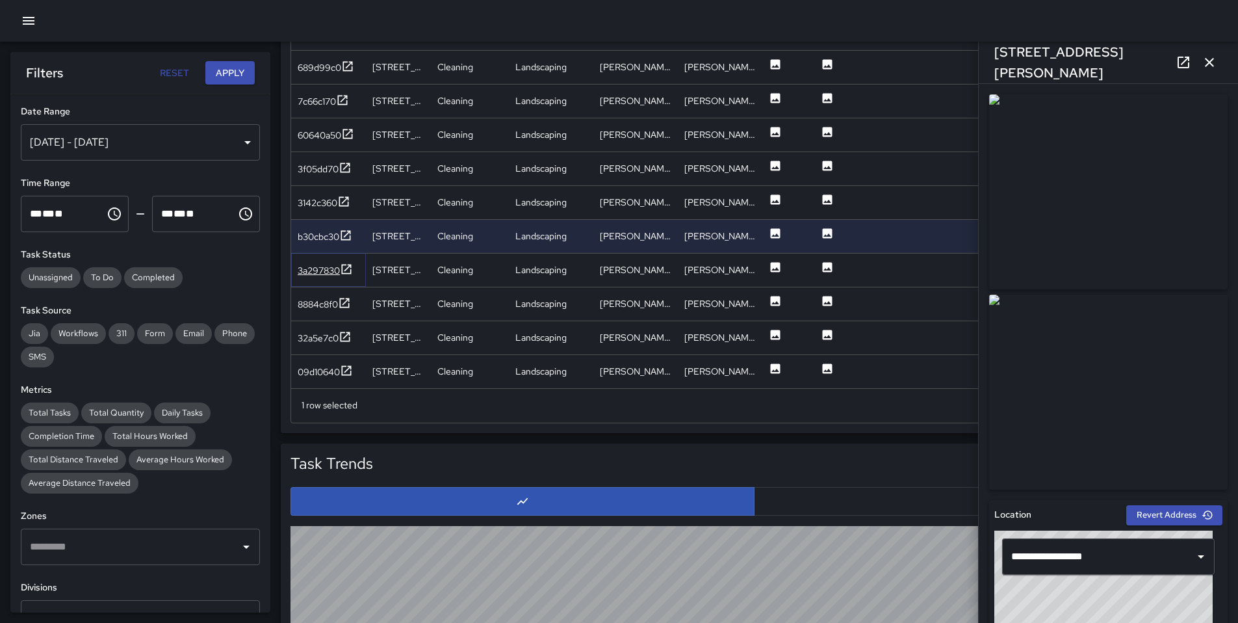
click at [308, 272] on div "3a297830" at bounding box center [319, 270] width 42 height 13
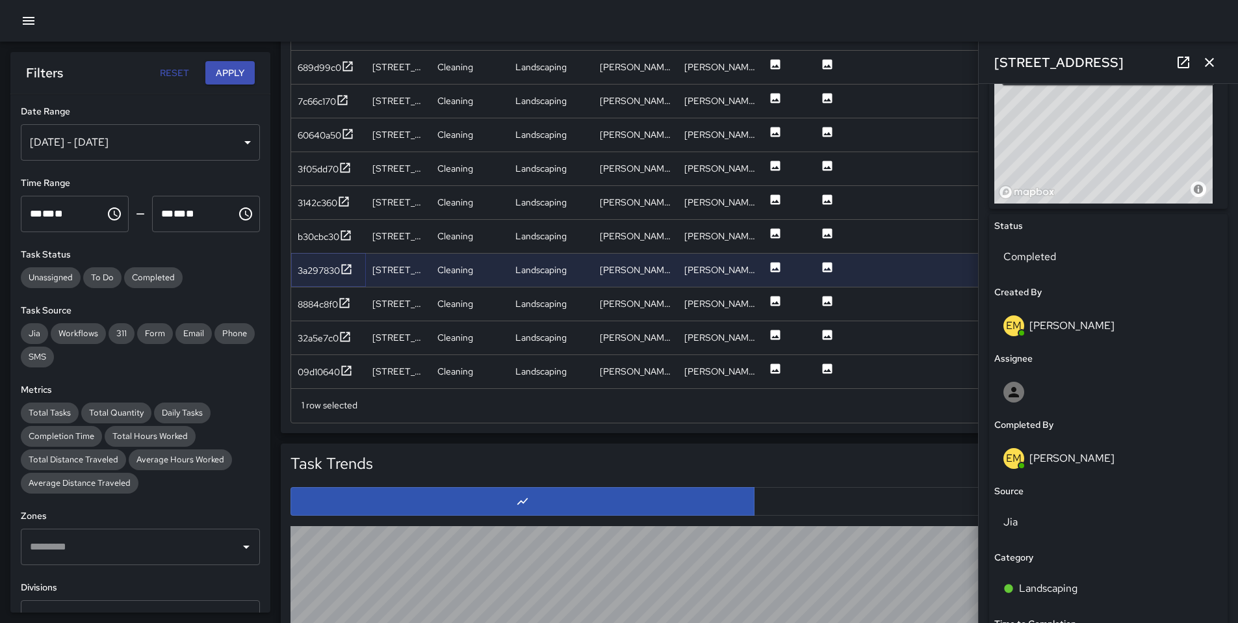
scroll to position [708, 0]
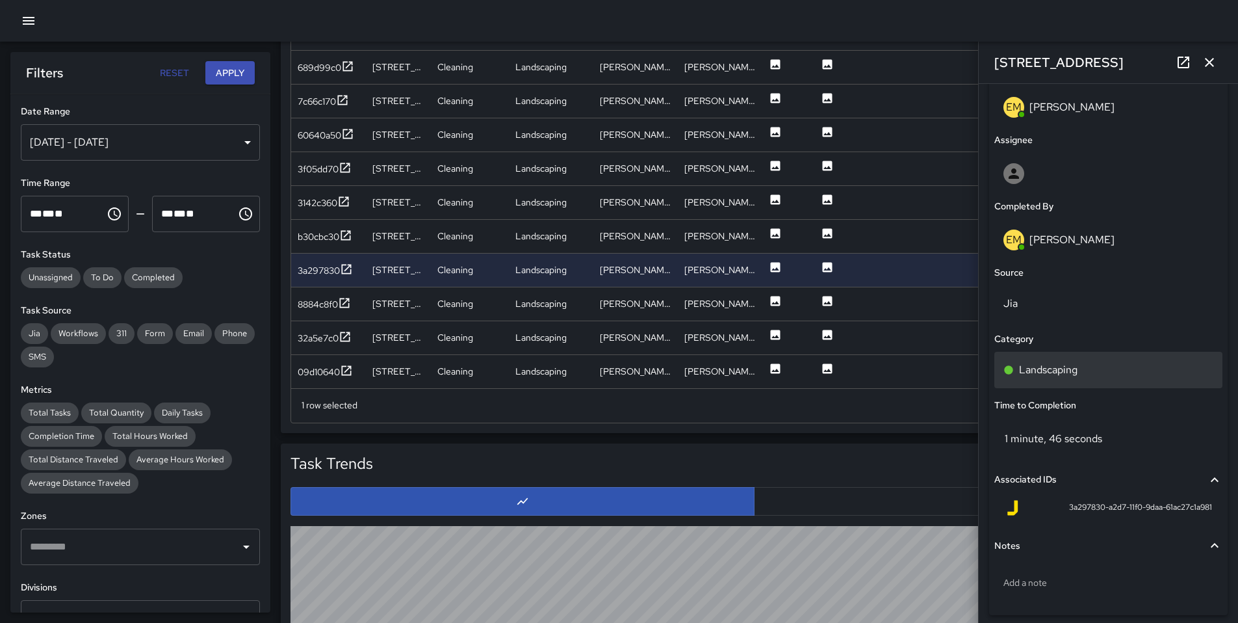
click at [1060, 368] on p "Landscaping" at bounding box center [1048, 370] width 59 height 16
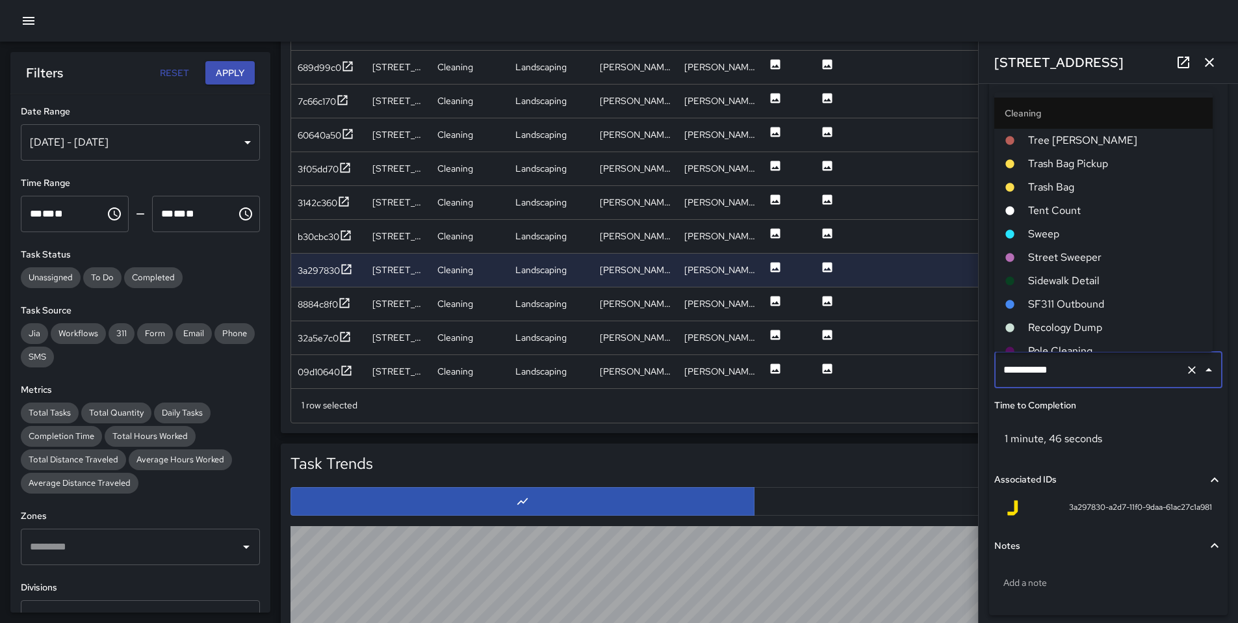
scroll to position [128, 0]
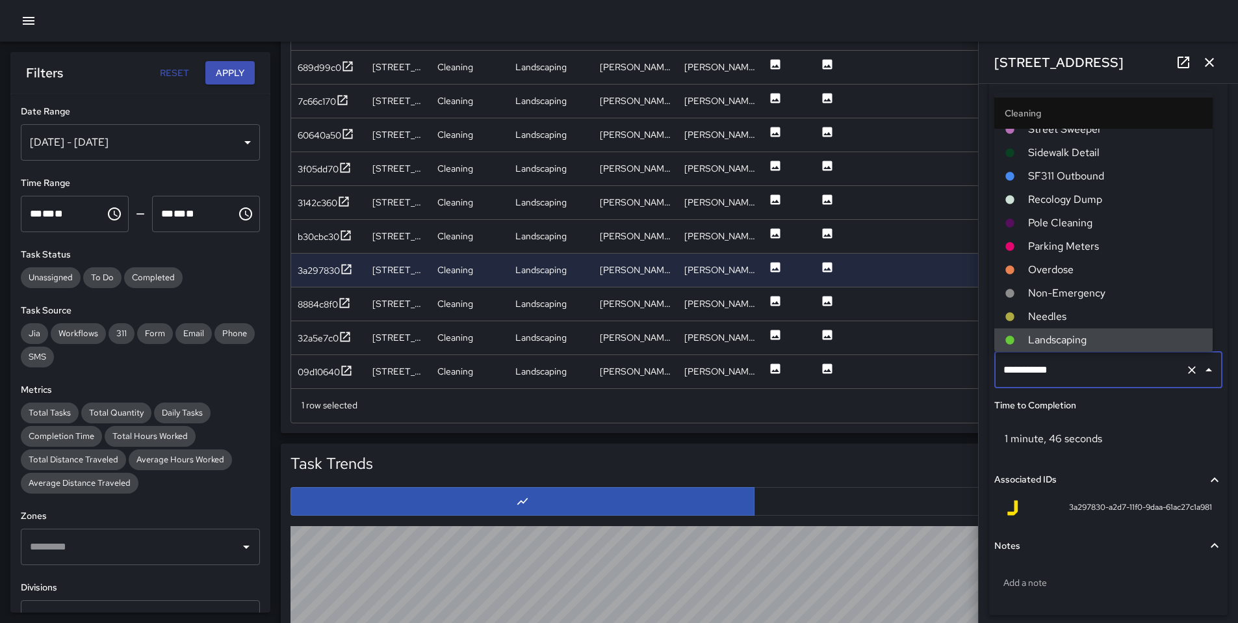
drag, startPoint x: 1082, startPoint y: 365, endPoint x: 898, endPoint y: 369, distance: 184.7
click at [898, 369] on div "Task Map and Details Export CSV Export Images Search Search ID Address Division…" at bounding box center [754, 108] width 947 height 649
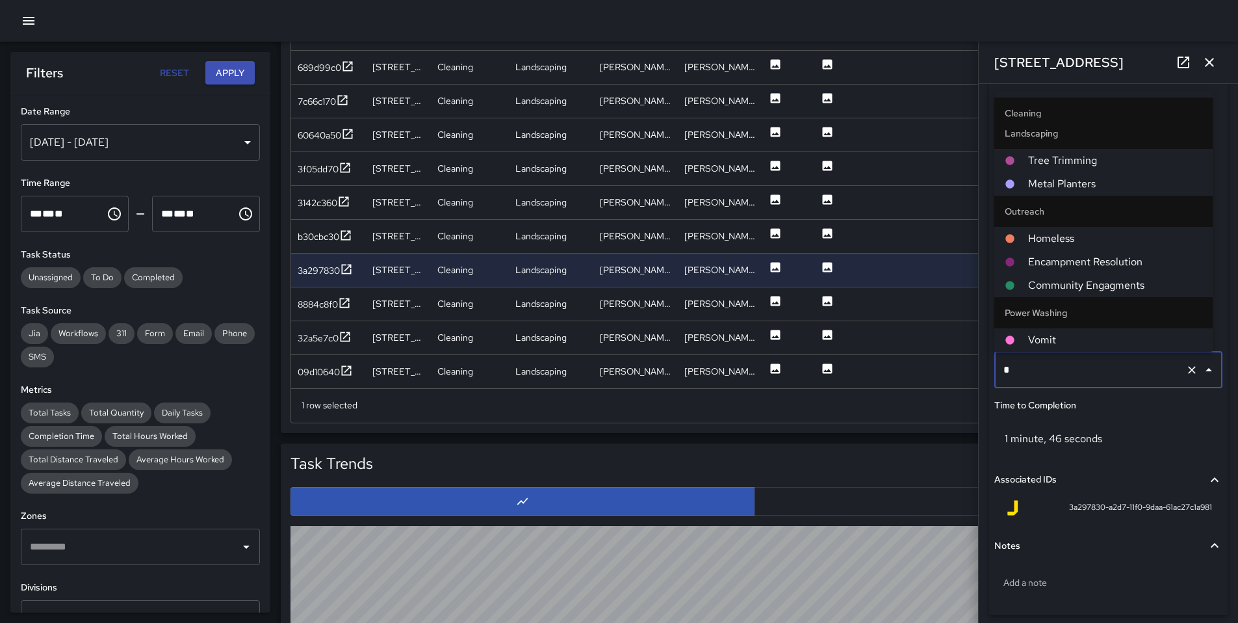
scroll to position [0, 0]
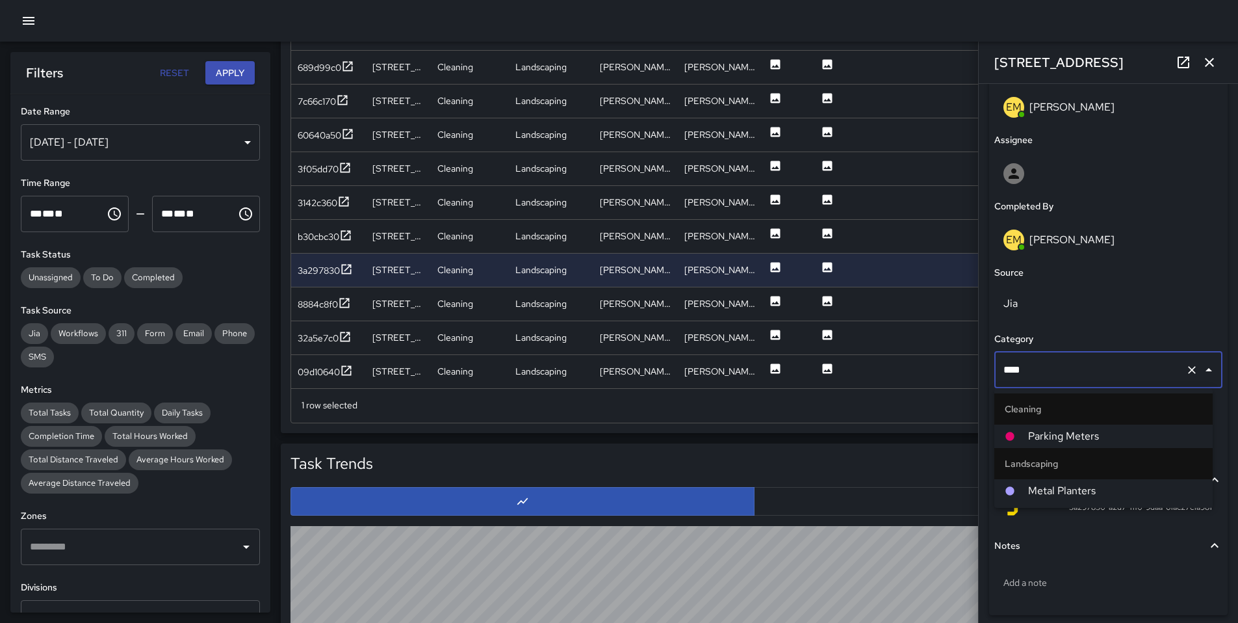
type input "*****"
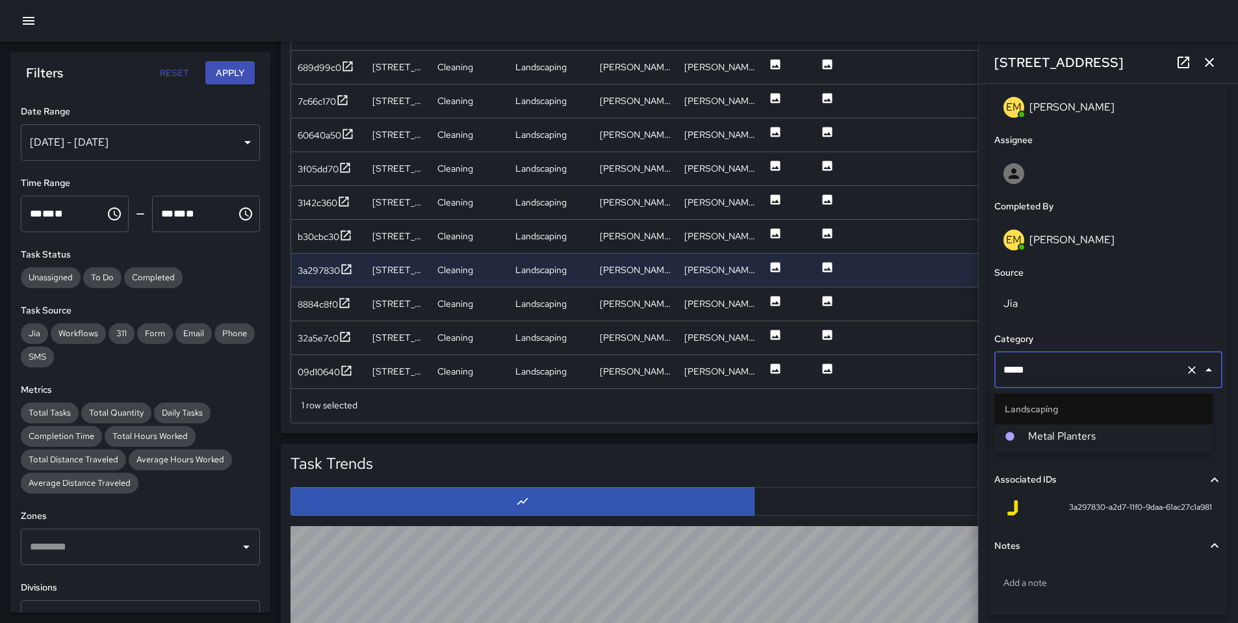
click at [1072, 432] on span "Metal Planters" at bounding box center [1115, 436] width 174 height 16
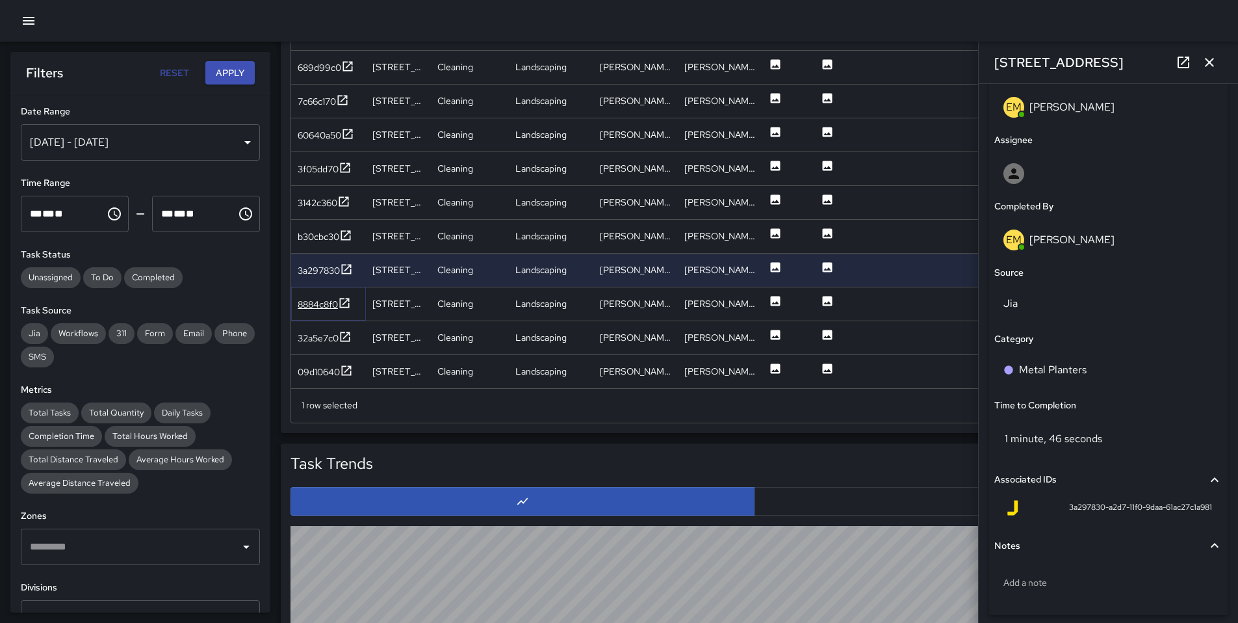
click at [324, 304] on div "8884c8f0" at bounding box center [318, 304] width 40 height 13
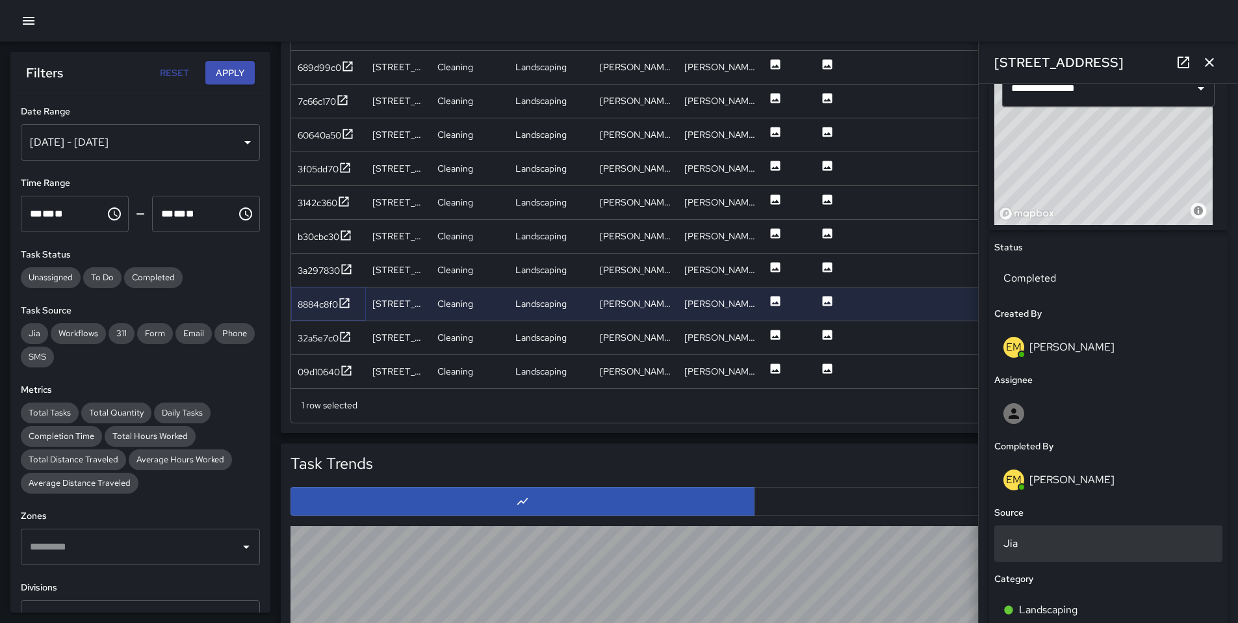
scroll to position [480, 0]
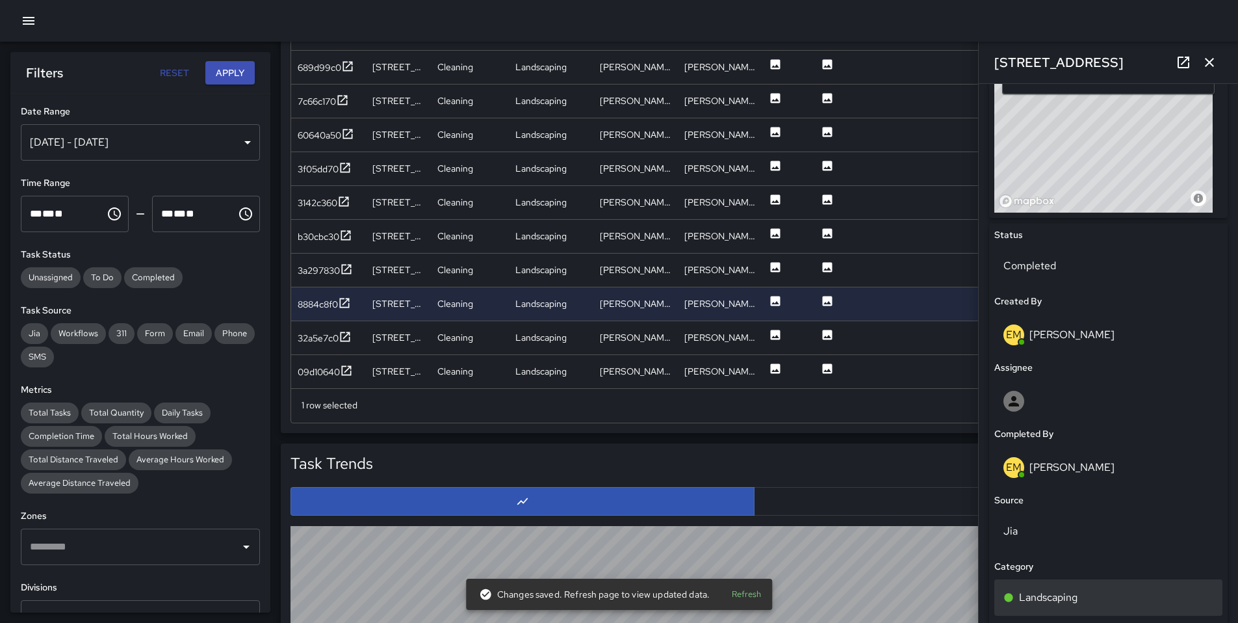
click at [1058, 597] on p "Landscaping" at bounding box center [1048, 598] width 59 height 16
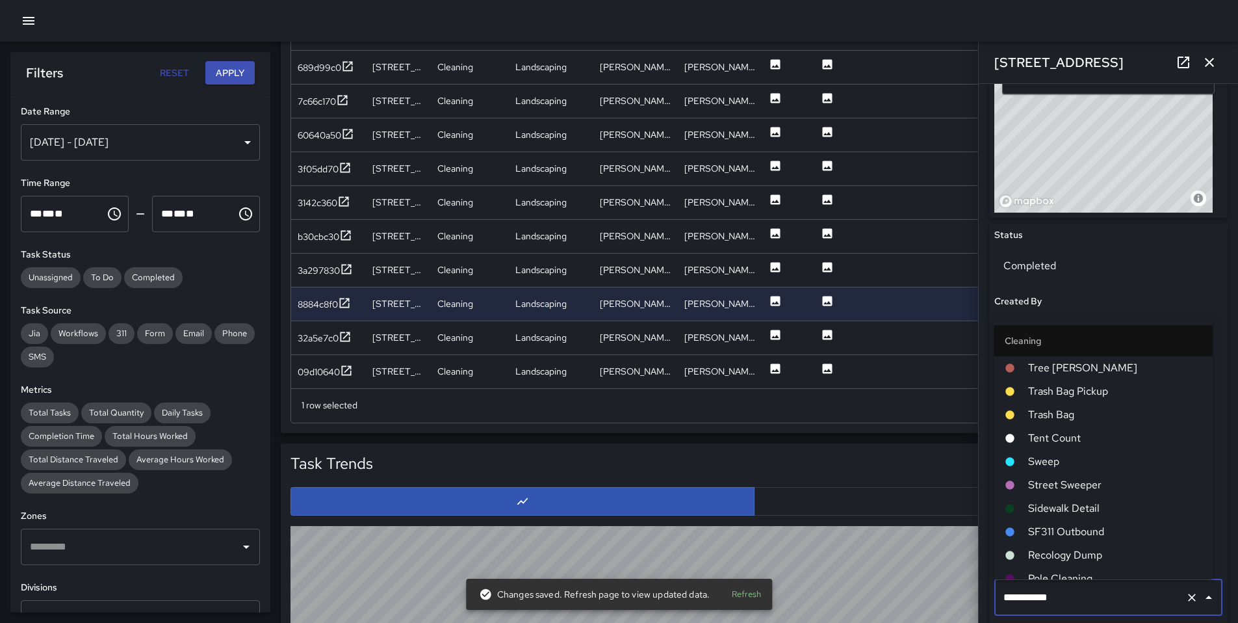
scroll to position [128, 0]
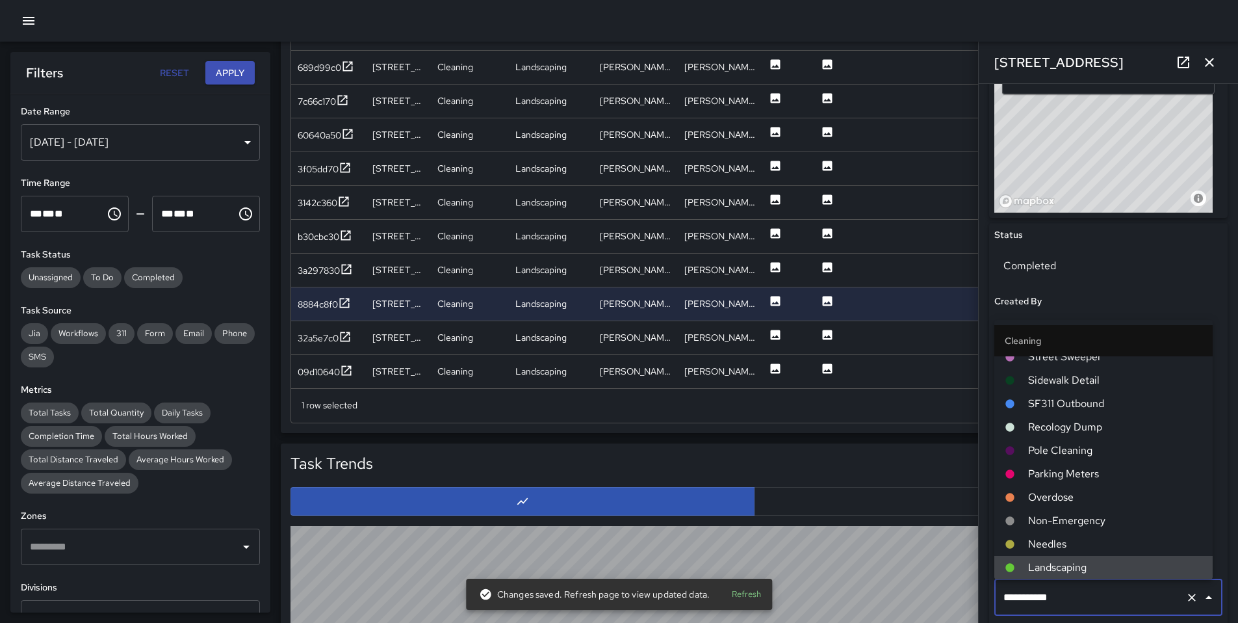
click at [924, 601] on div "Task Breakdown by Category Export Quantity View (120) Tasks View (120) Category…" at bounding box center [760, 141] width 958 height 1728
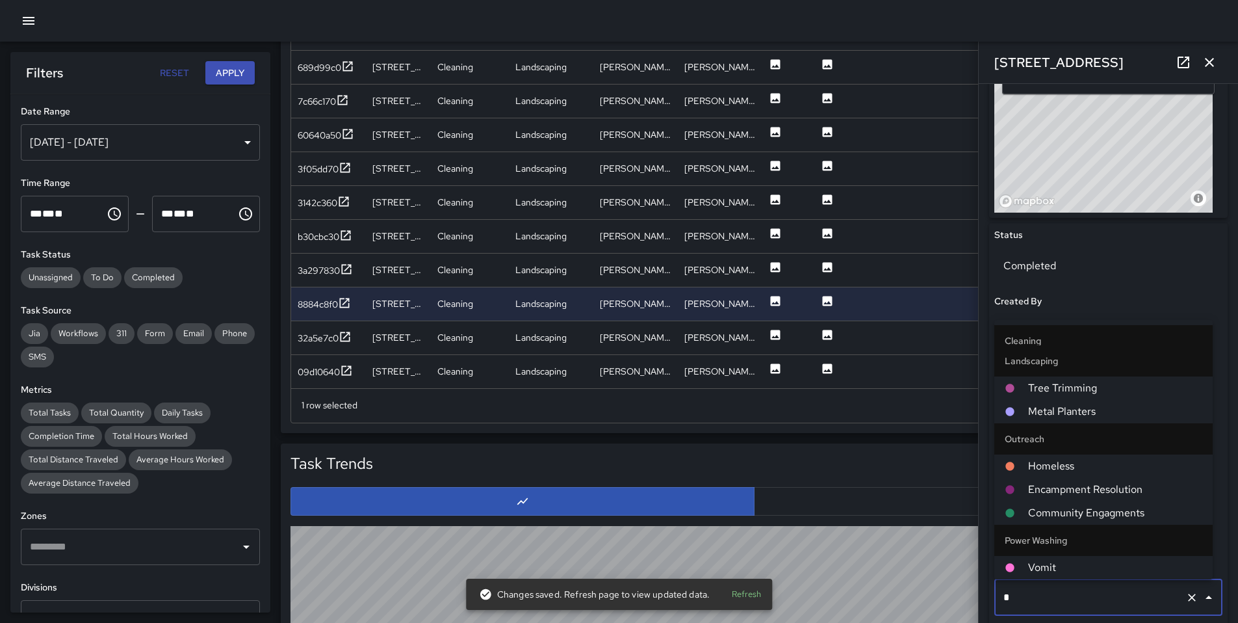
scroll to position [0, 0]
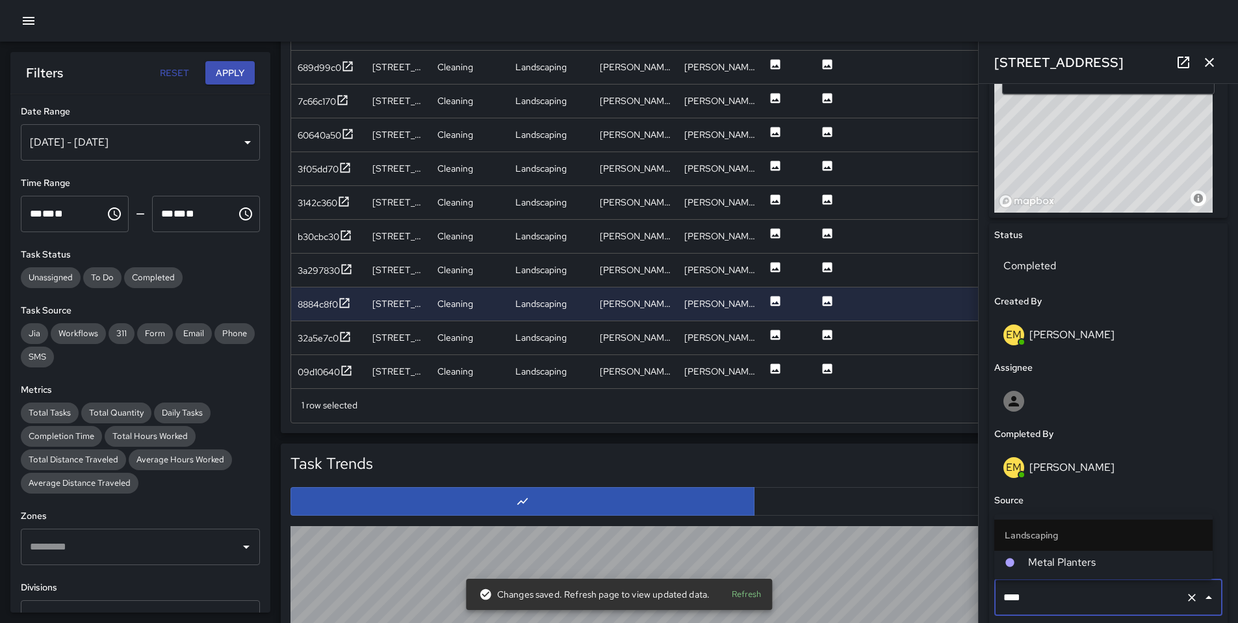
type input "*****"
click at [1035, 562] on span "Metal Planters" at bounding box center [1115, 562] width 174 height 16
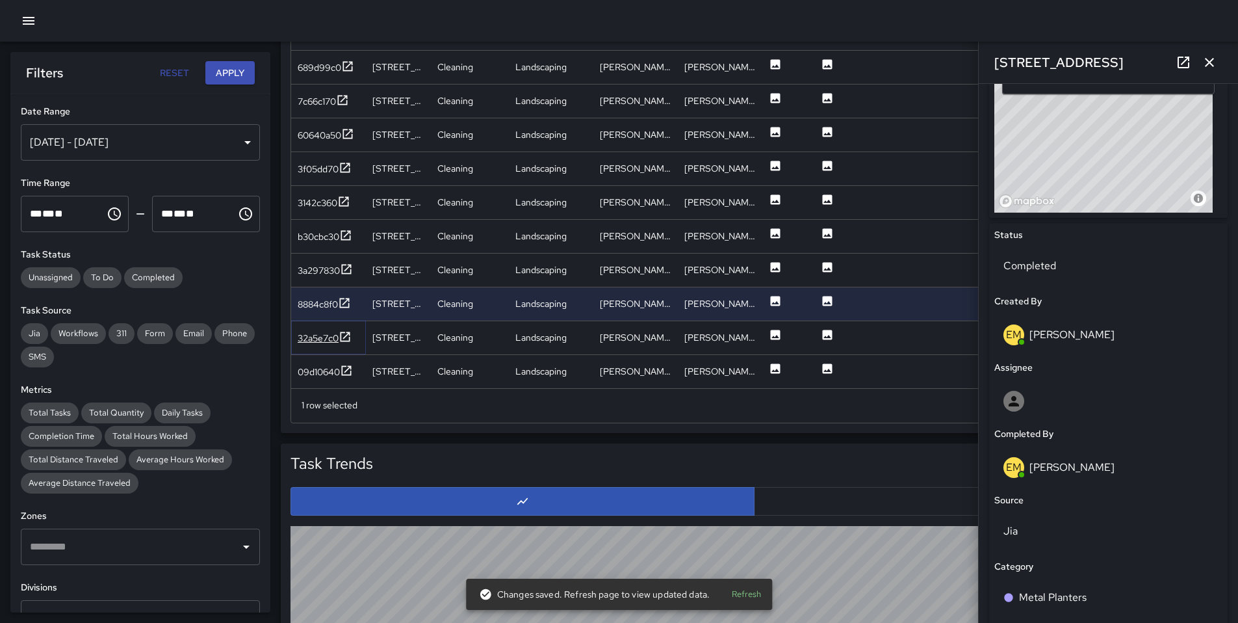
click at [332, 342] on div "32a5e7c0" at bounding box center [318, 338] width 41 height 13
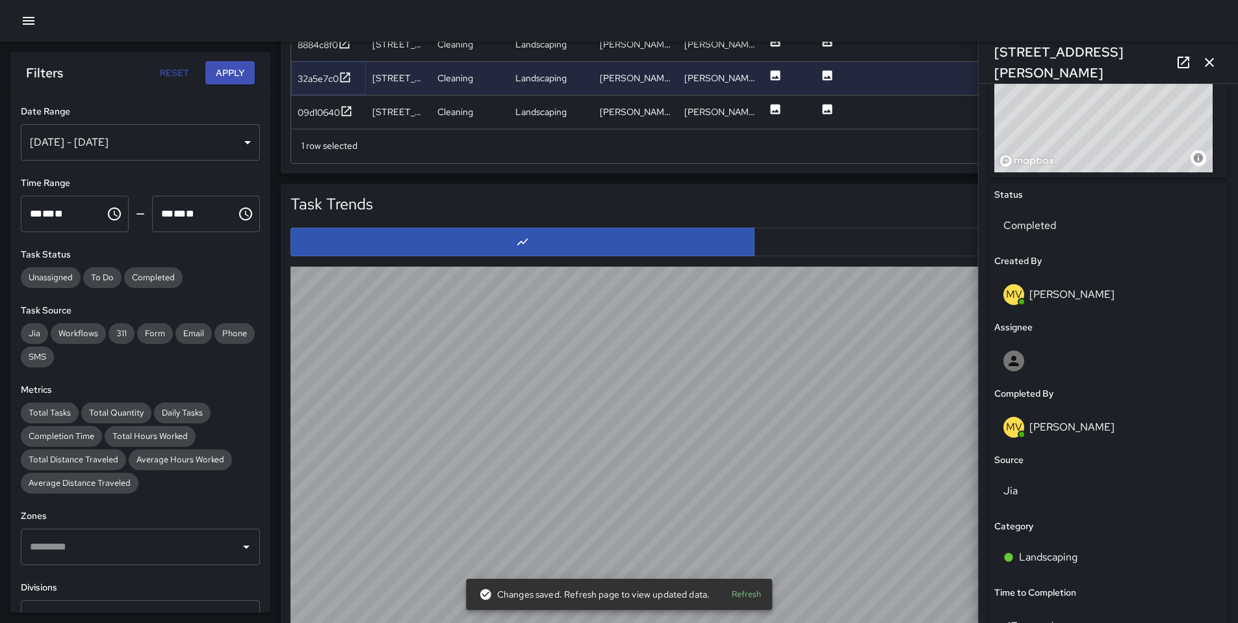
scroll to position [1035, 0]
click at [324, 114] on div "09d10640" at bounding box center [319, 111] width 42 height 13
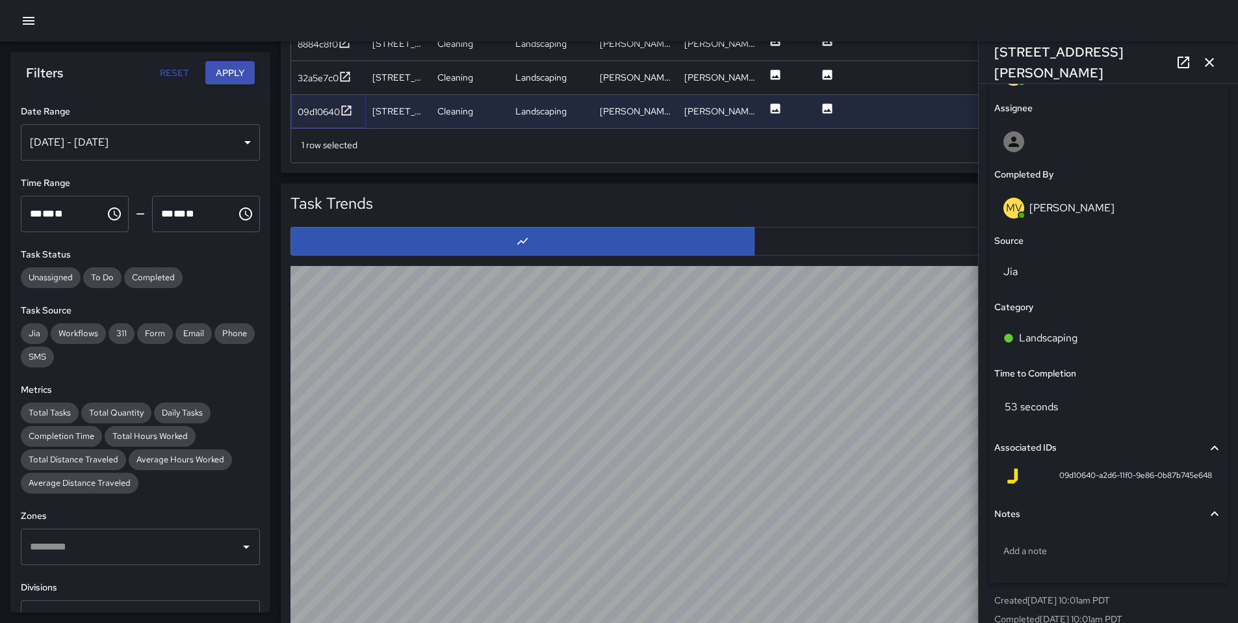
scroll to position [758, 0]
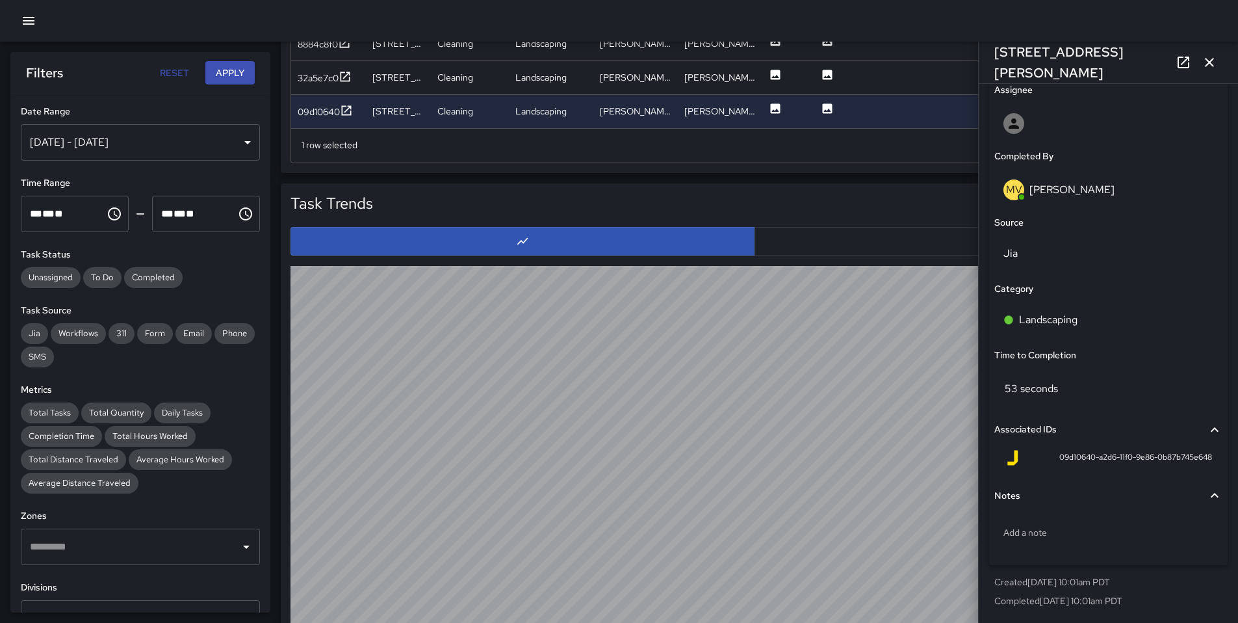
click at [1206, 67] on icon "button" at bounding box center [1210, 63] width 16 height 16
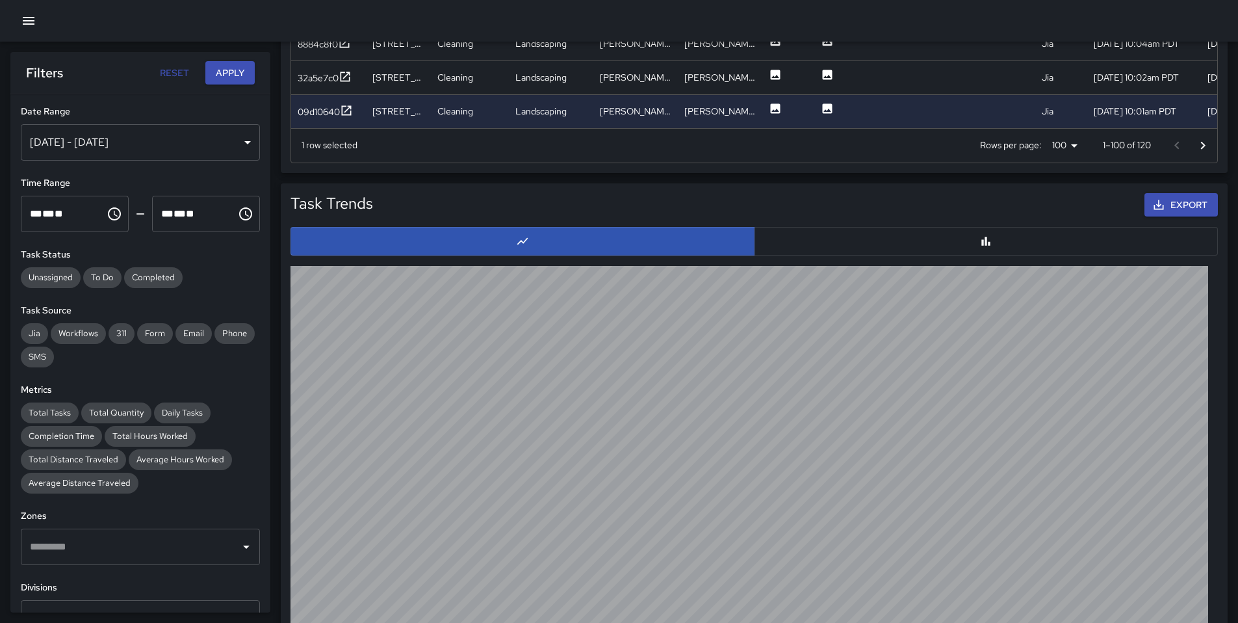
click at [1198, 147] on icon "Go to next page" at bounding box center [1203, 146] width 16 height 16
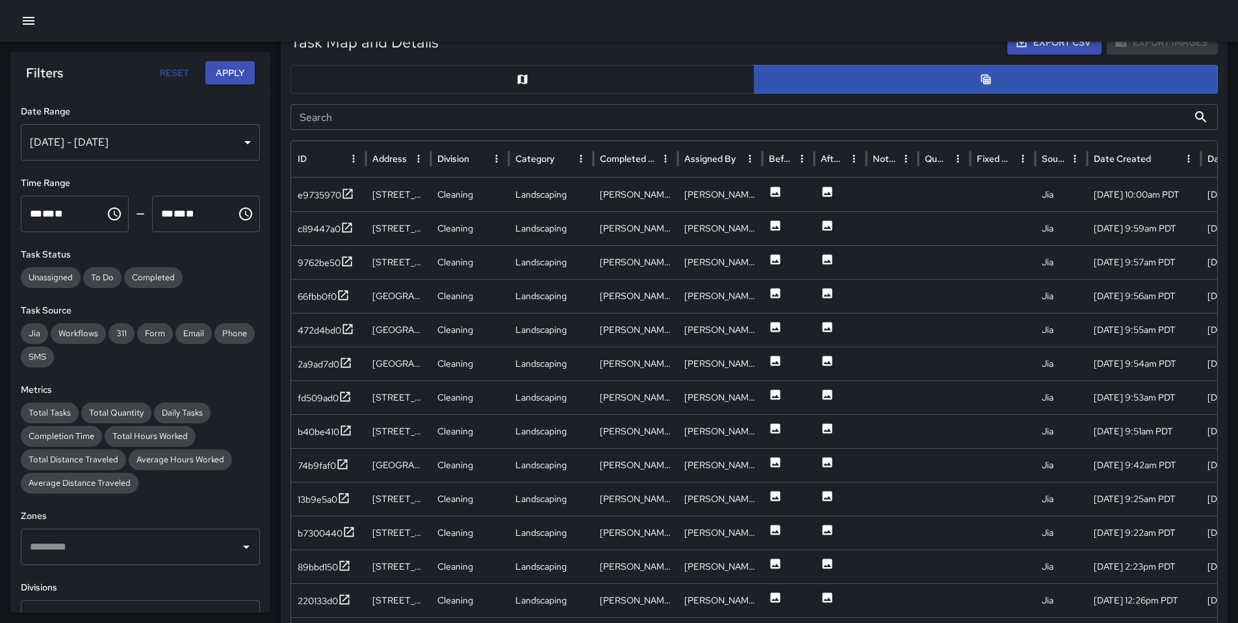
scroll to position [465, 0]
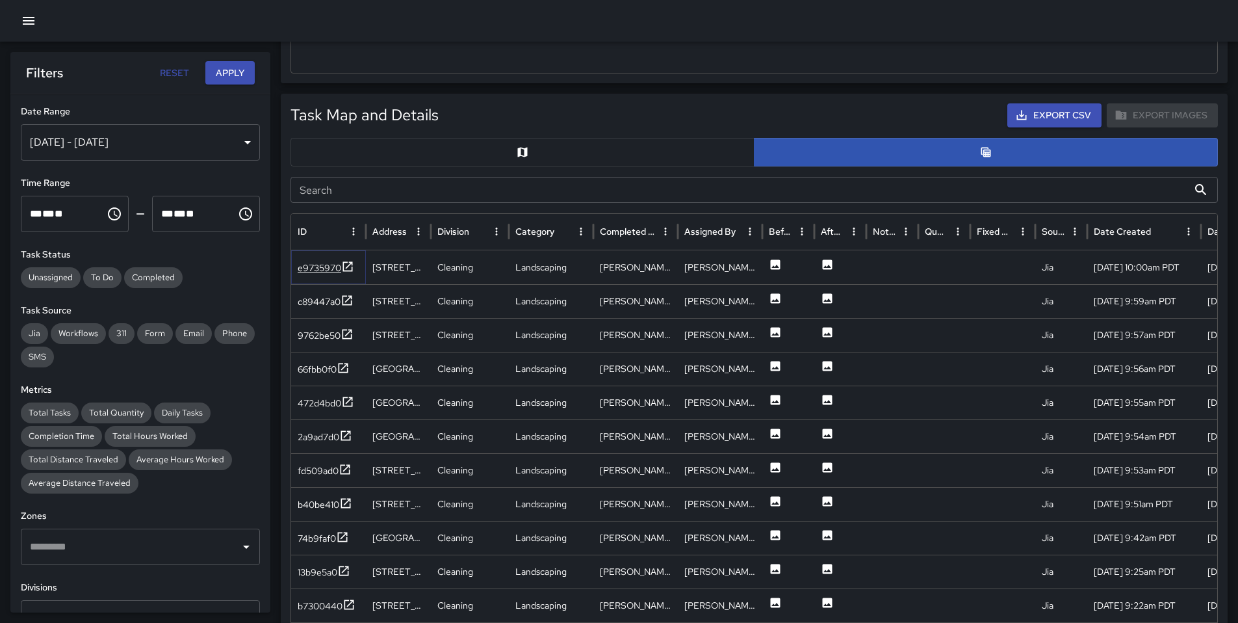
click at [312, 271] on div "e9735970" at bounding box center [320, 267] width 44 height 13
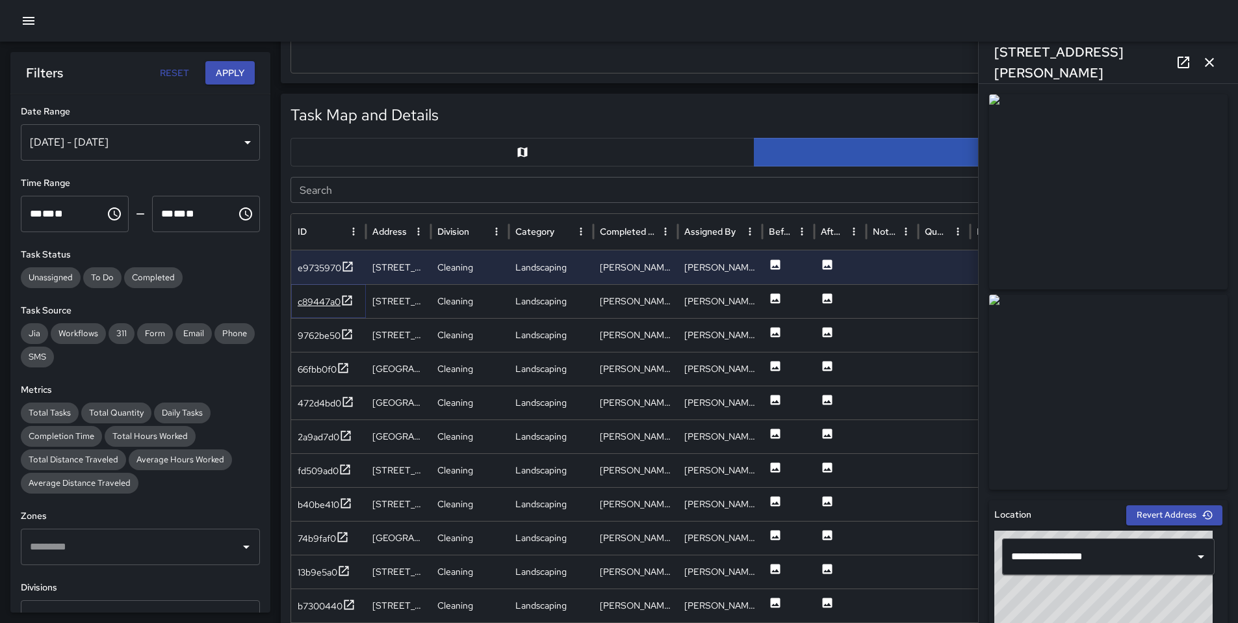
click at [308, 307] on div "c89447a0" at bounding box center [319, 301] width 43 height 13
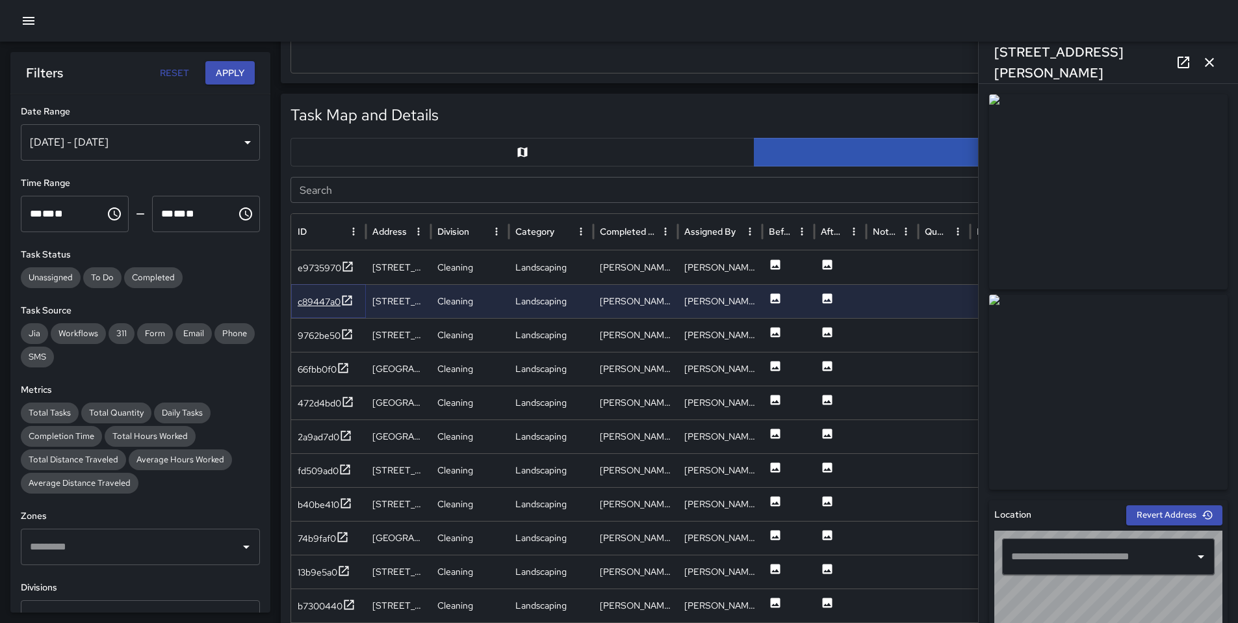
type input "**********"
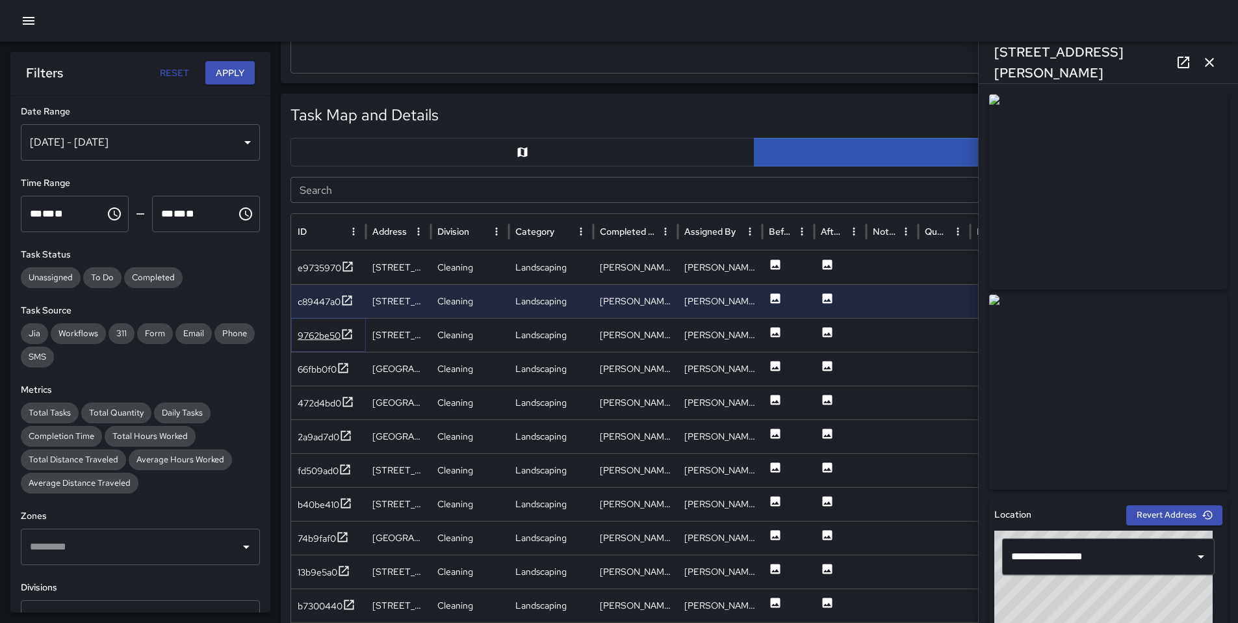
click at [319, 335] on div "9762be50" at bounding box center [319, 335] width 43 height 13
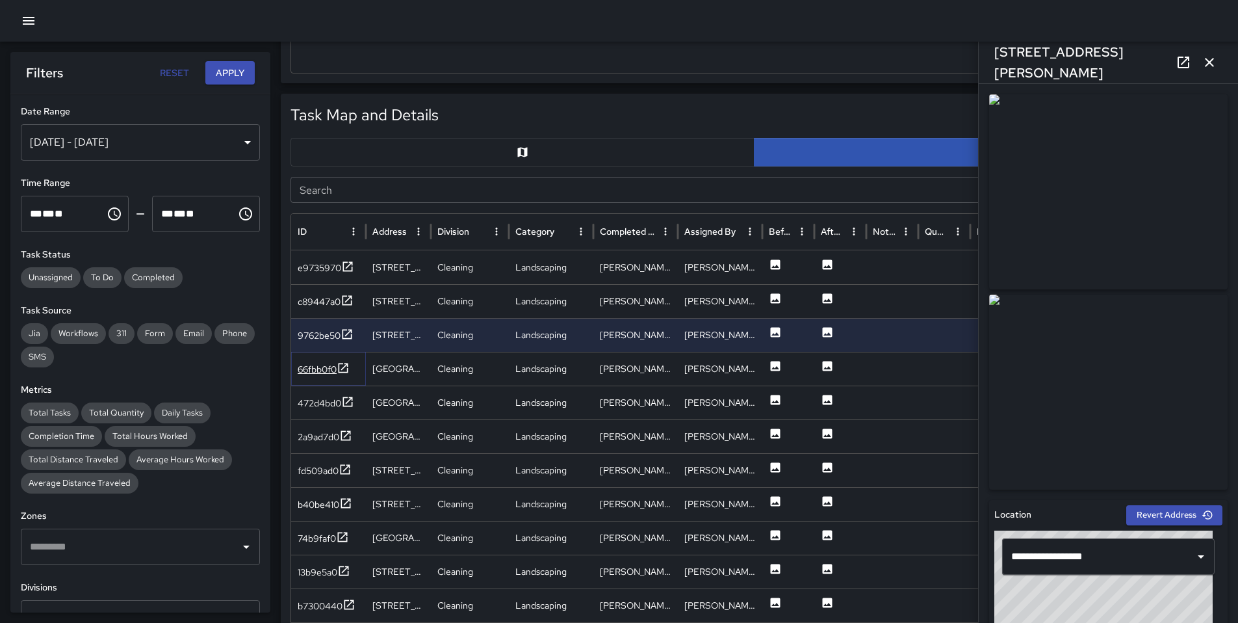
click at [304, 366] on div "66fbb0f0" at bounding box center [317, 369] width 39 height 13
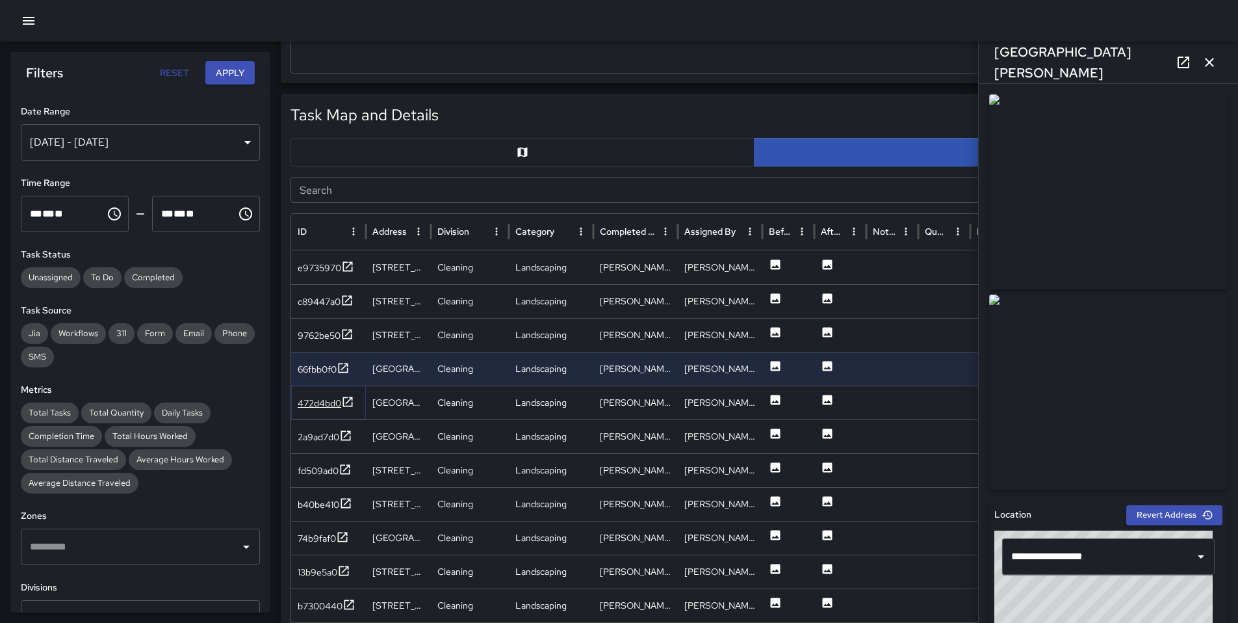
click at [309, 401] on div "472d4bd0" at bounding box center [320, 403] width 44 height 13
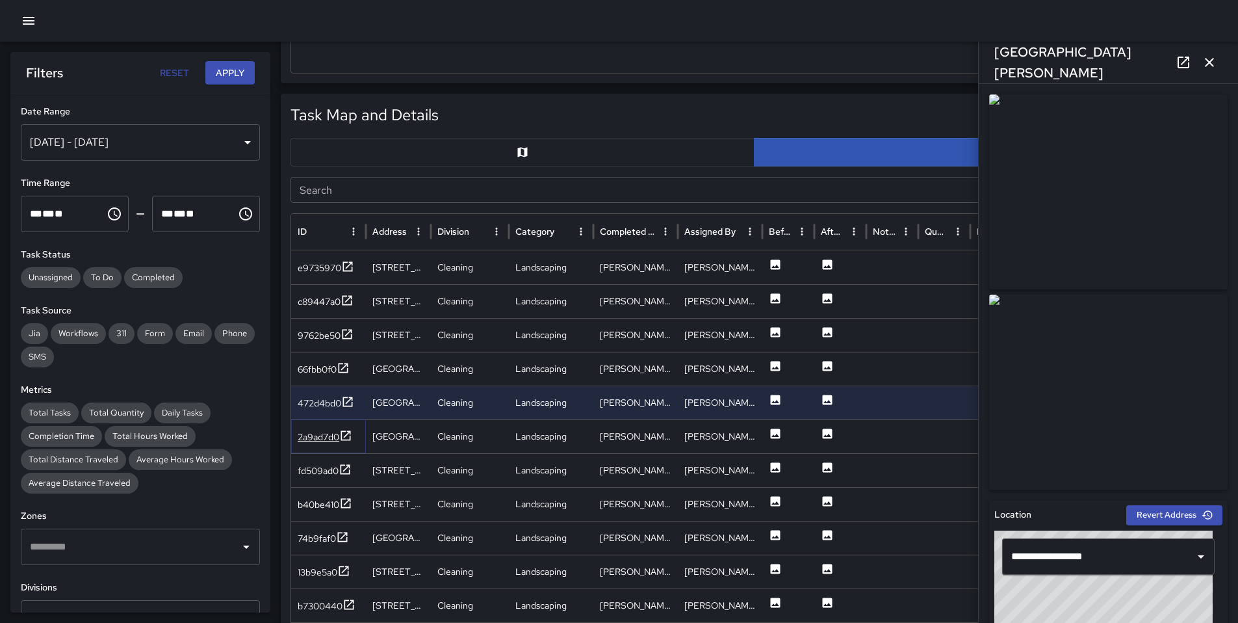
click at [309, 440] on div "2a9ad7d0" at bounding box center [319, 436] width 42 height 13
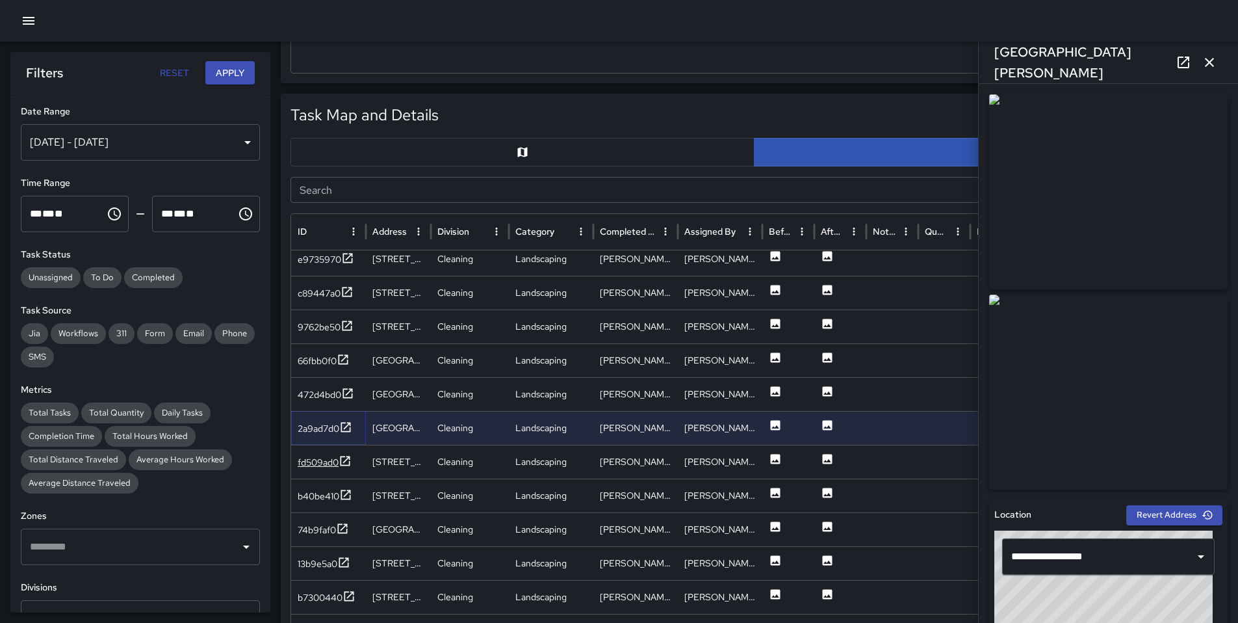
scroll to position [20, 0]
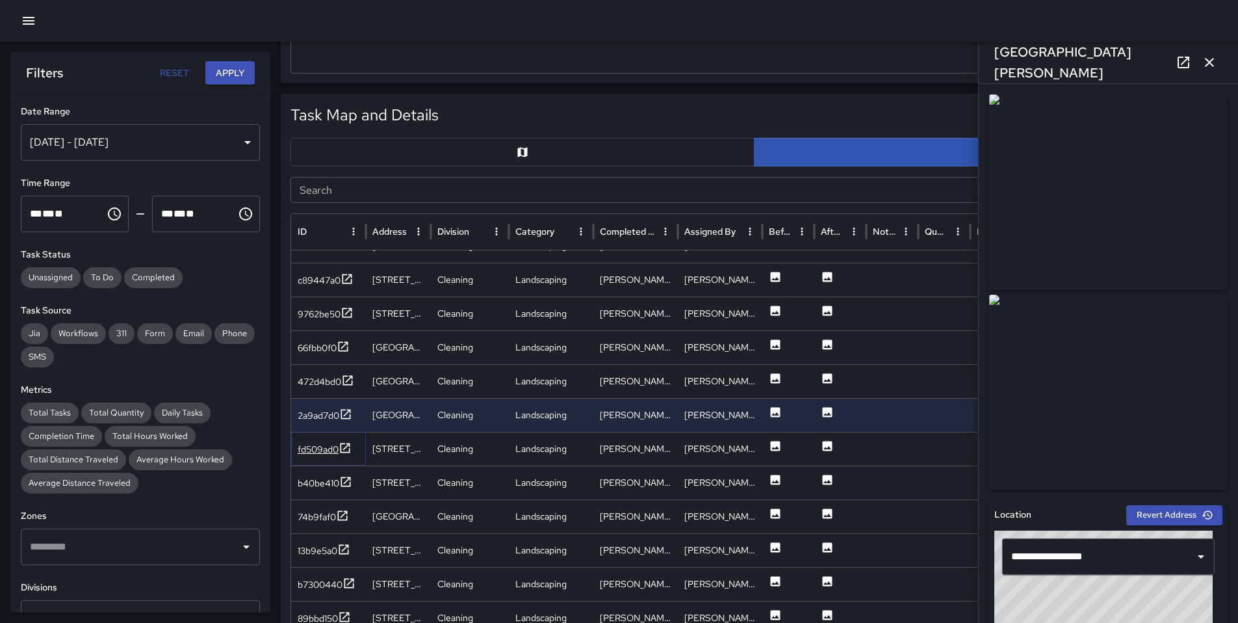
click at [315, 444] on div "fd509ad0" at bounding box center [318, 449] width 41 height 13
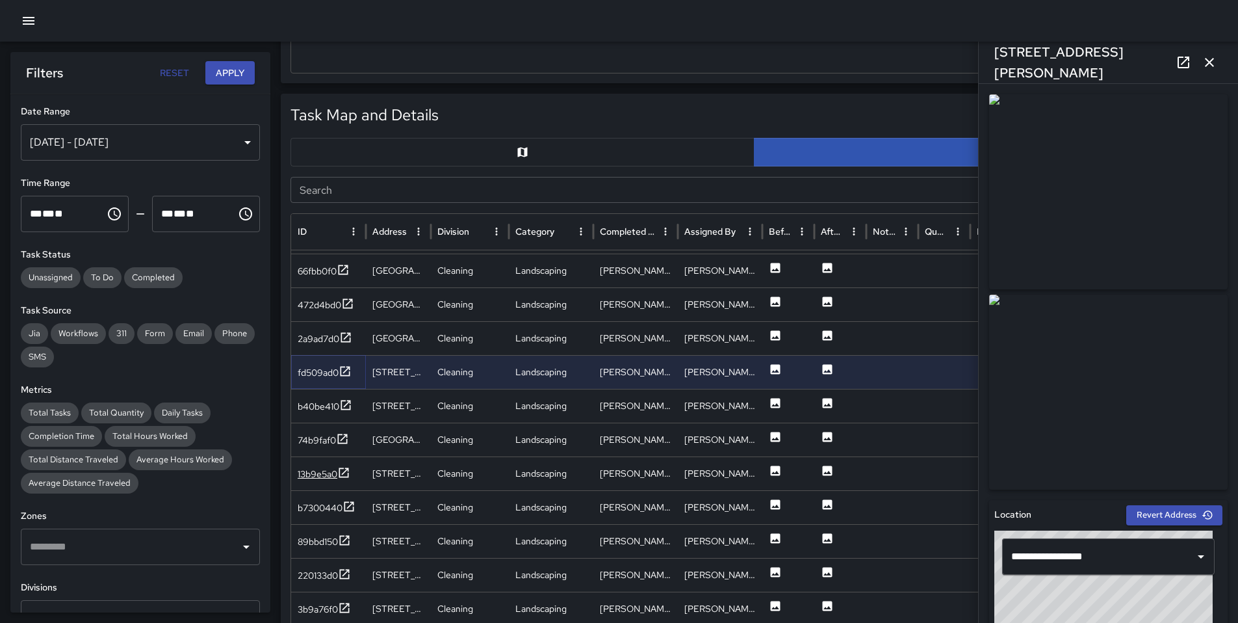
scroll to position [103, 0]
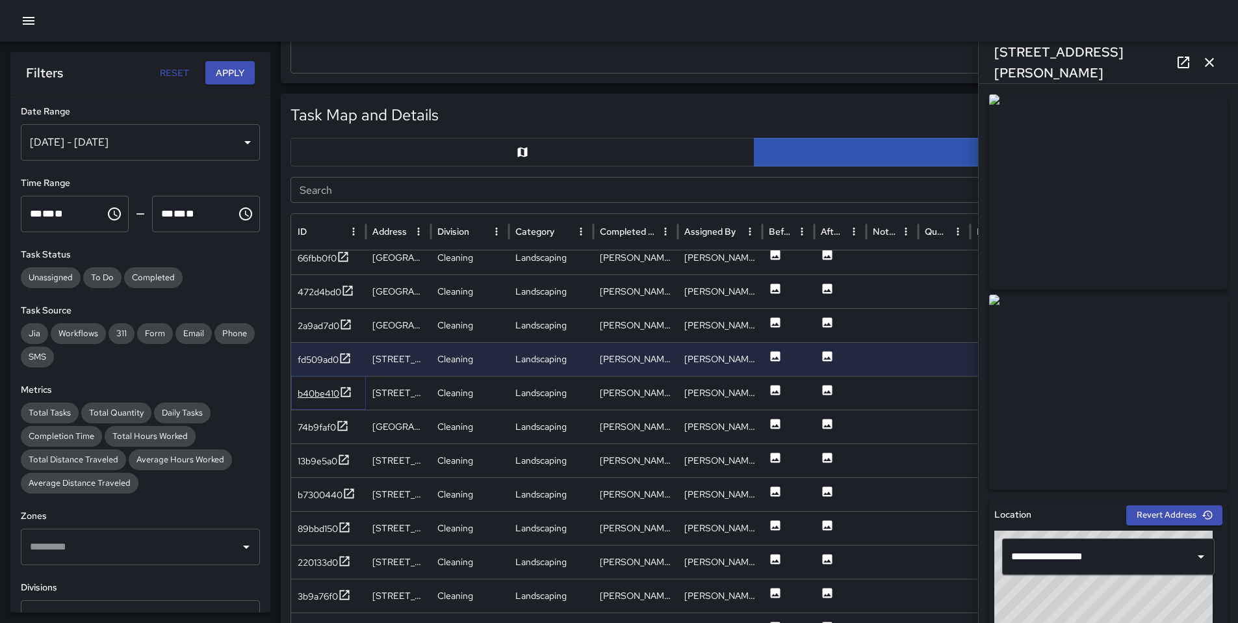
click at [319, 393] on div "b40be410" at bounding box center [319, 393] width 42 height 13
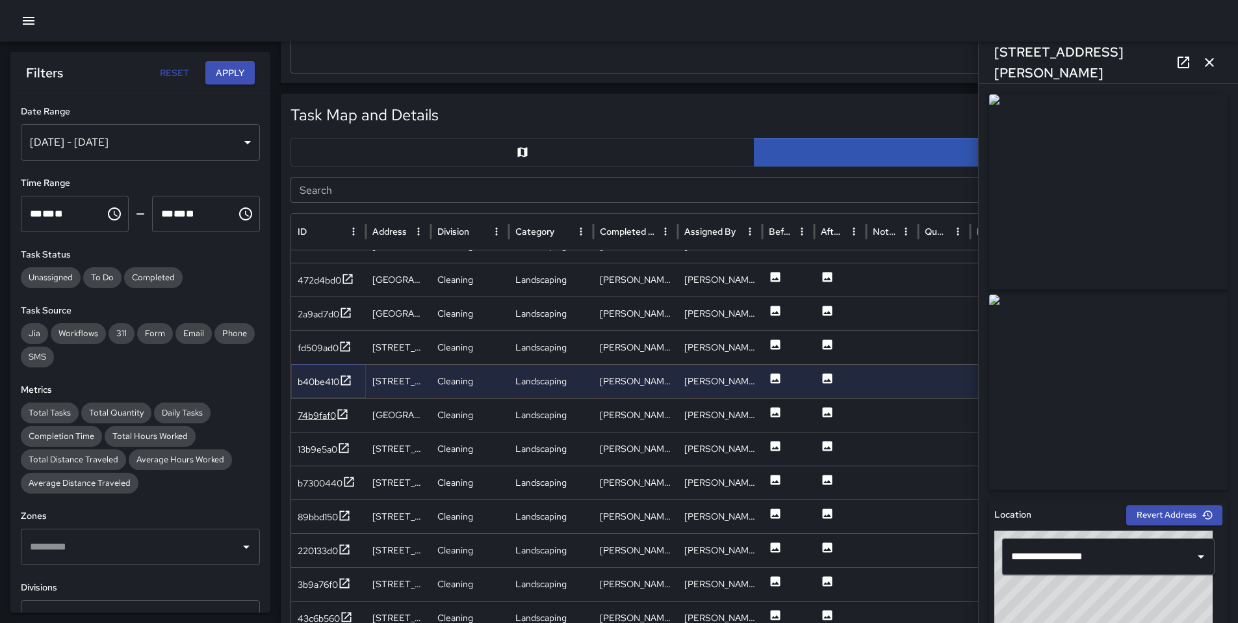
scroll to position [124, 0]
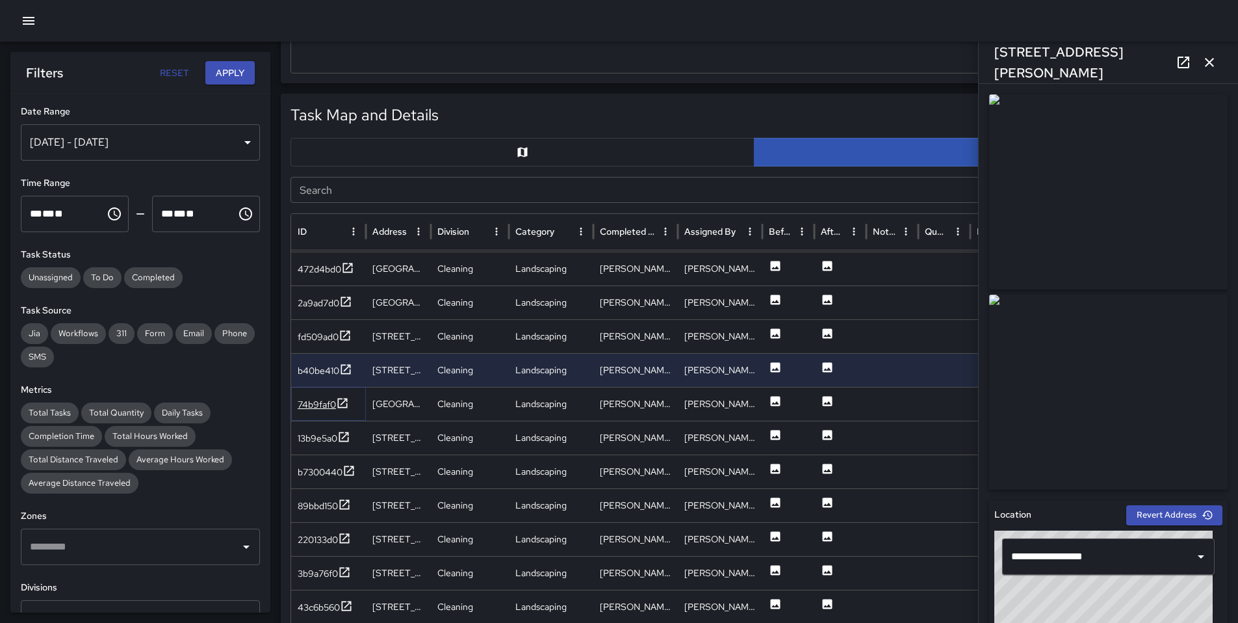
click at [322, 408] on div "74b9faf0" at bounding box center [317, 404] width 38 height 13
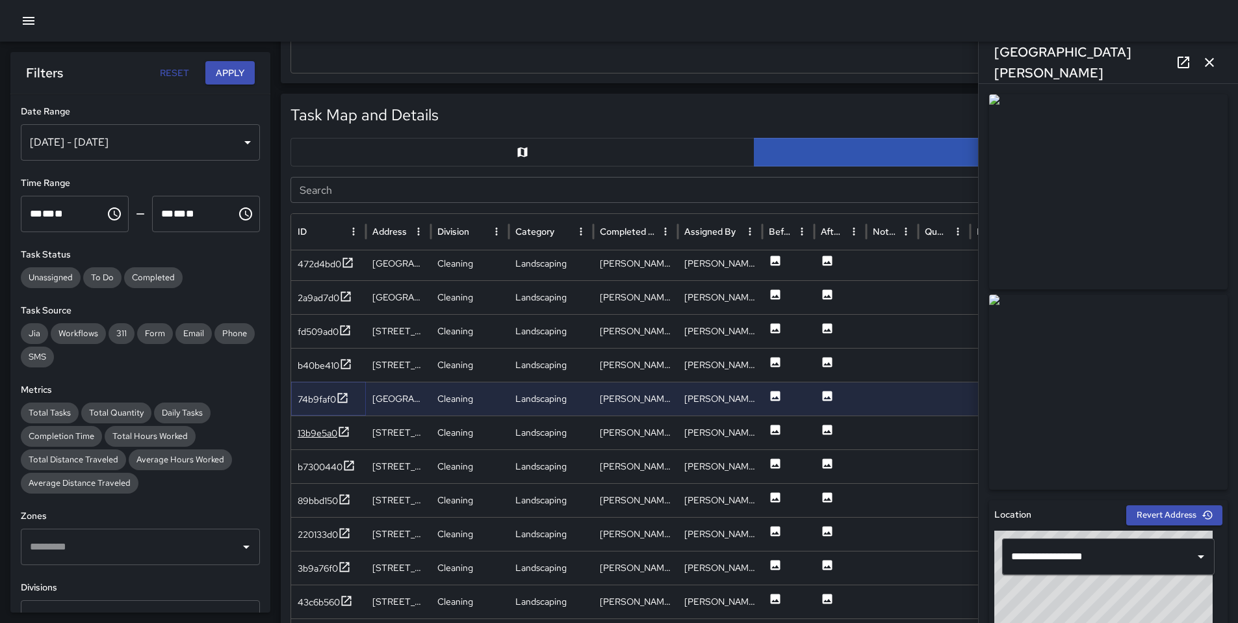
scroll to position [175, 0]
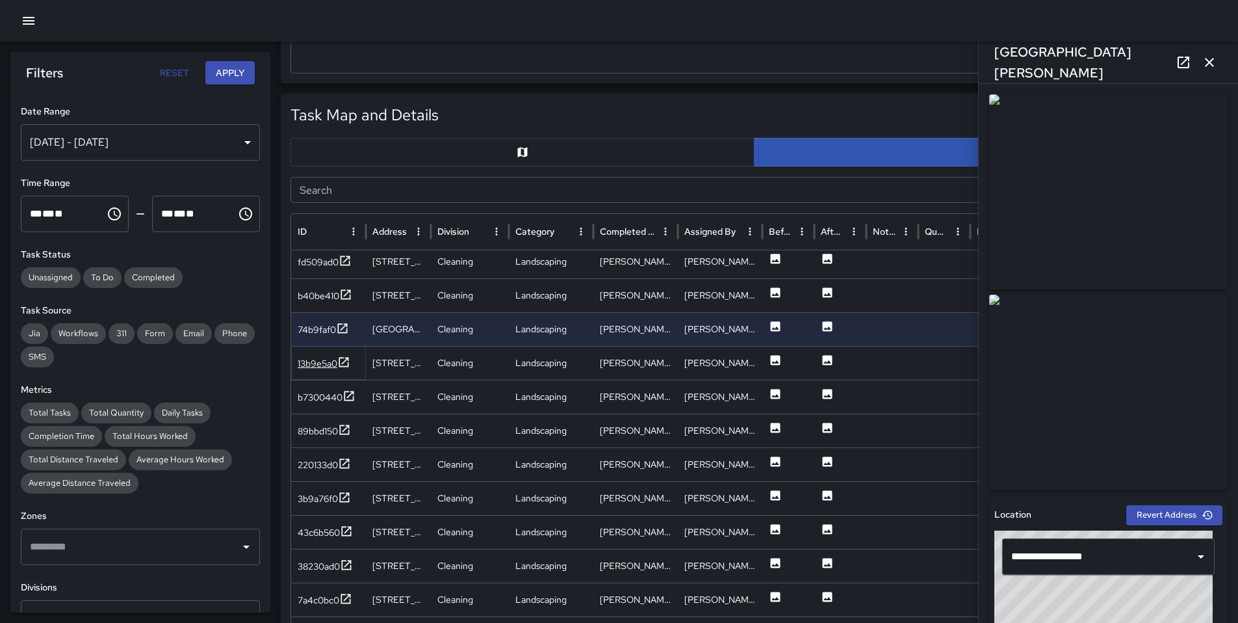
click at [317, 363] on div "13b9e5a0" at bounding box center [318, 363] width 40 height 13
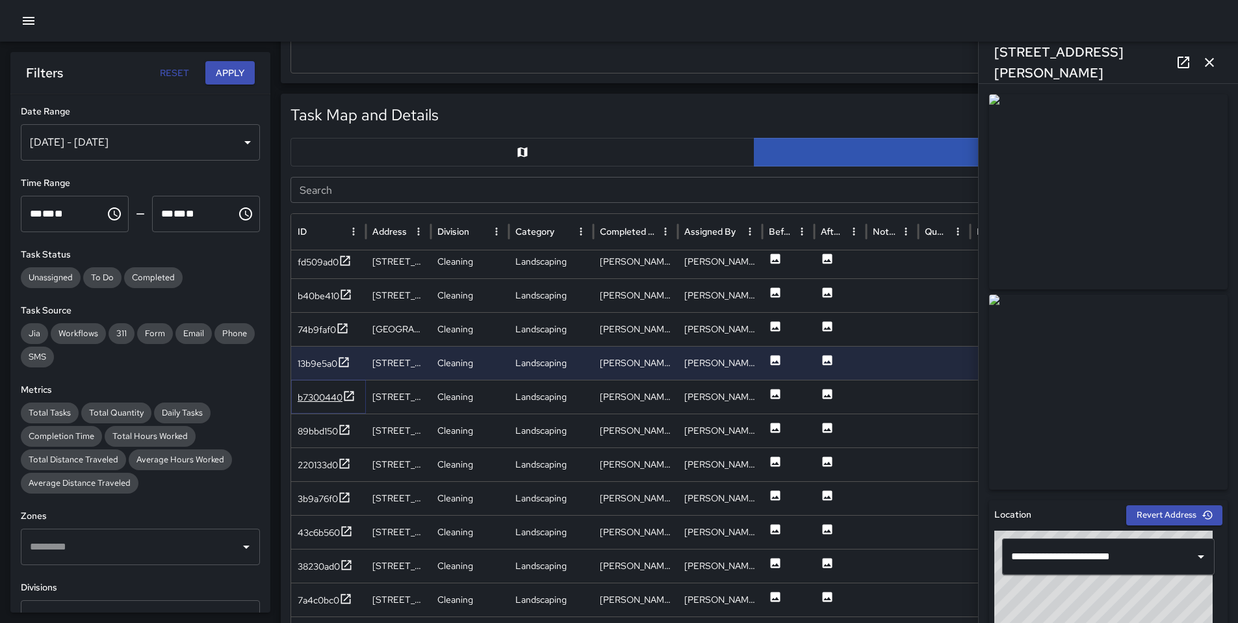
click at [315, 396] on div "b7300440" at bounding box center [320, 397] width 45 height 13
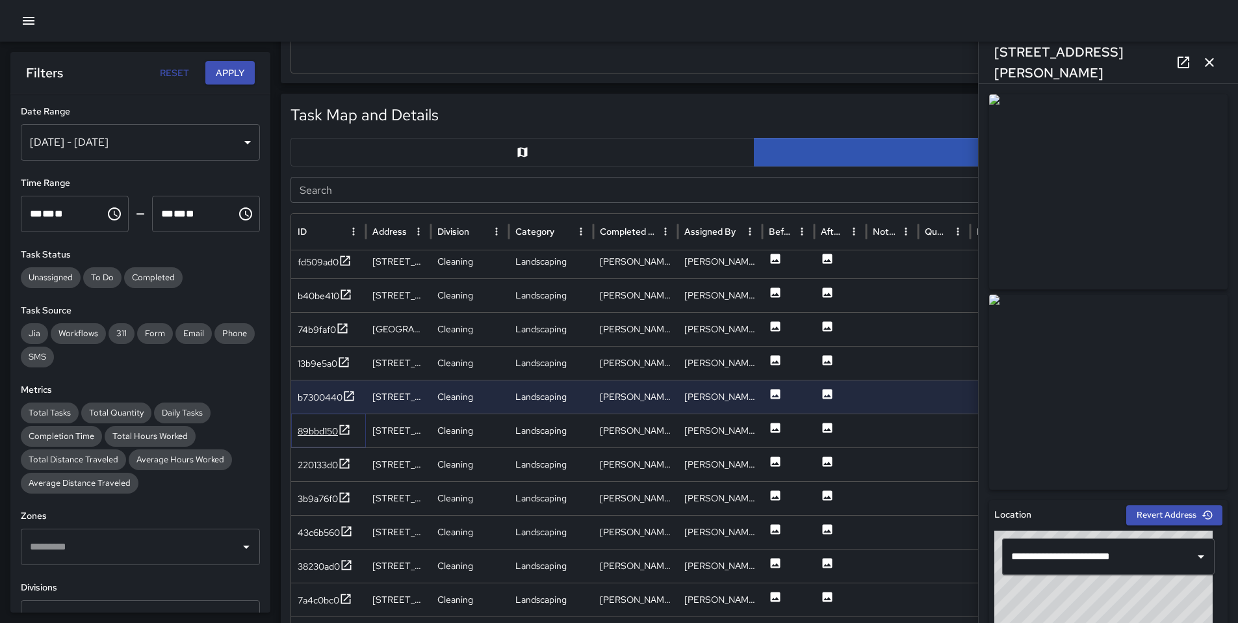
click at [319, 434] on div "89bbd150" at bounding box center [318, 430] width 40 height 13
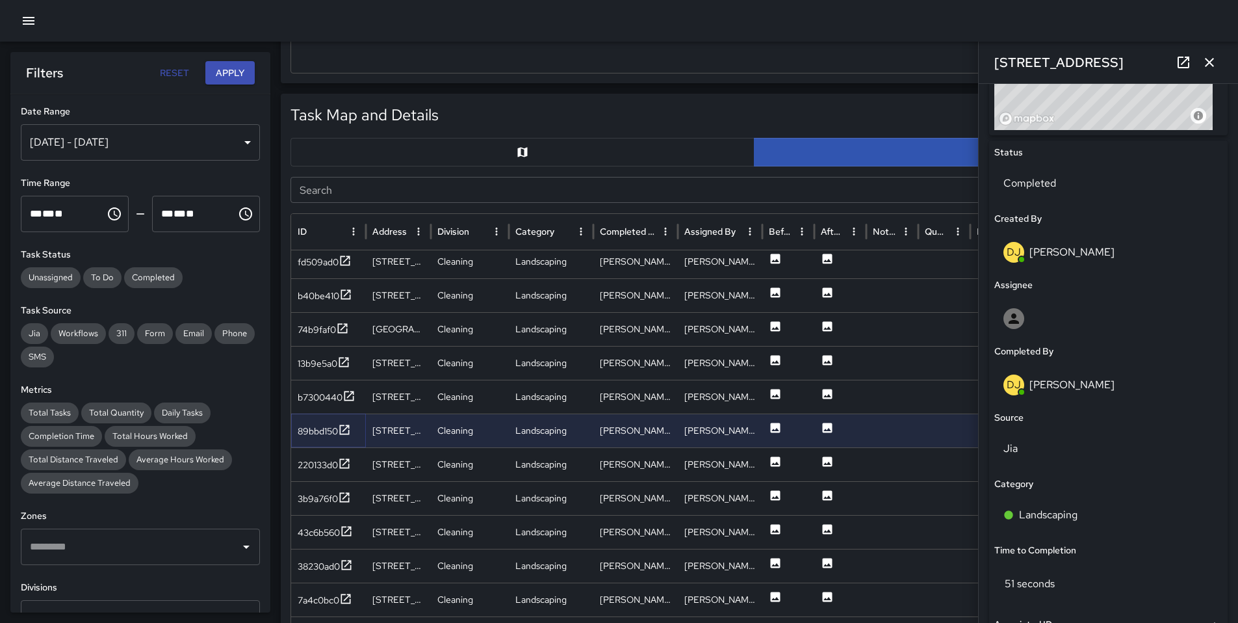
scroll to position [591, 0]
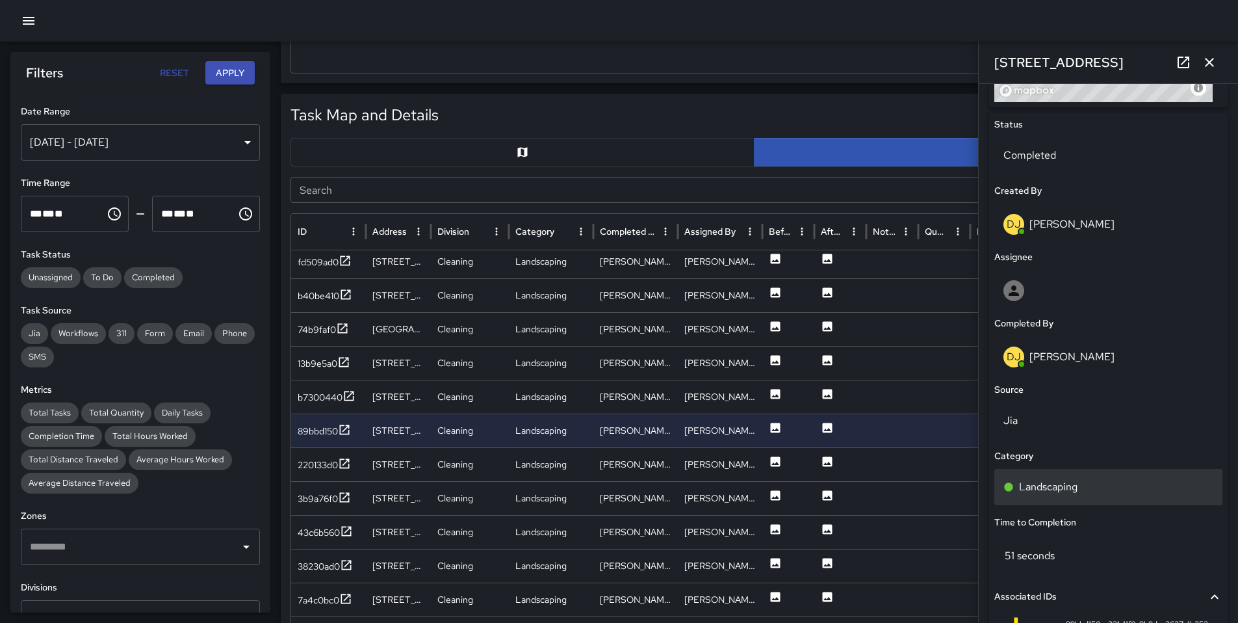
click at [1071, 482] on p "Landscaping" at bounding box center [1048, 487] width 59 height 16
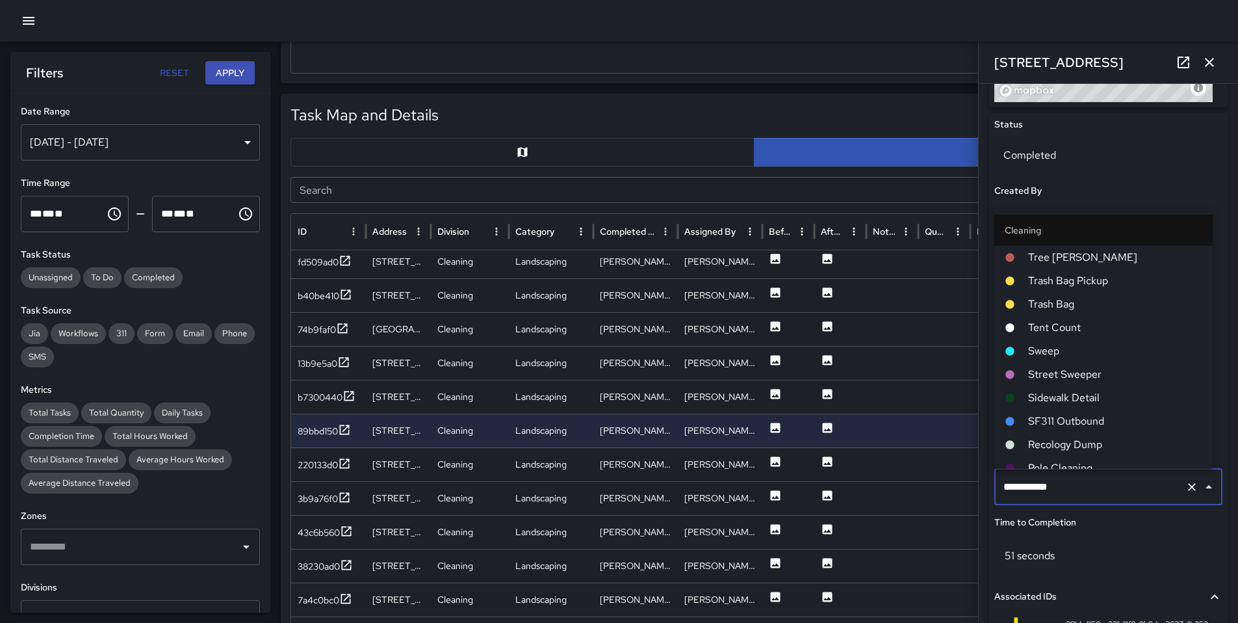
scroll to position [128, 0]
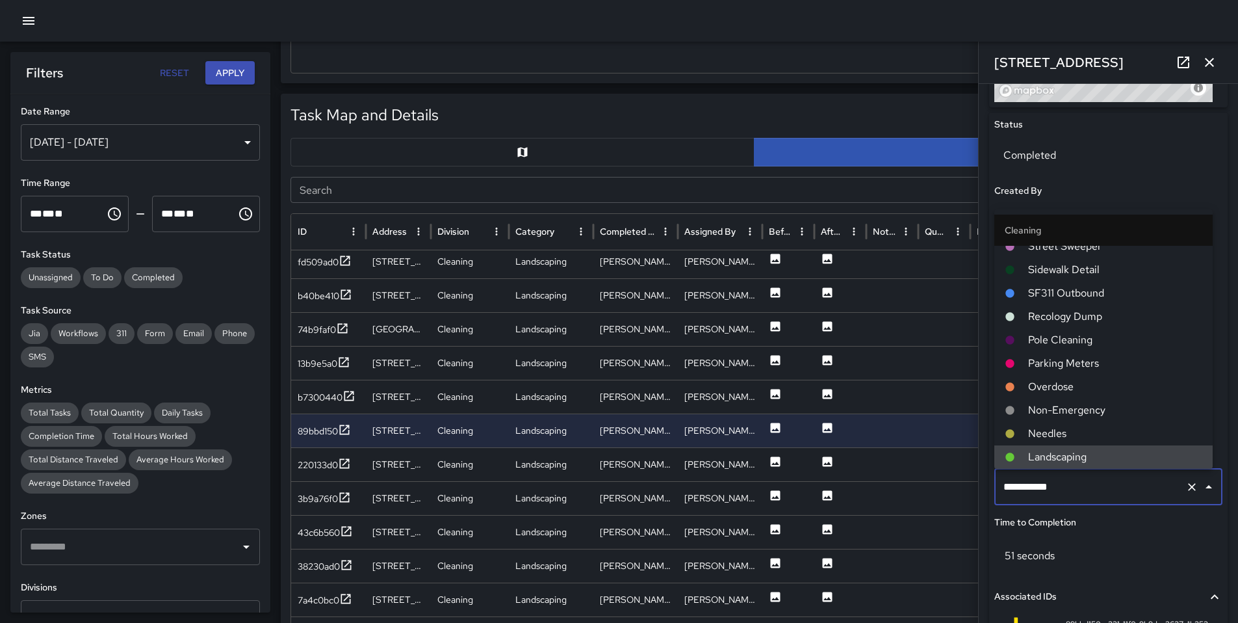
drag, startPoint x: 1082, startPoint y: 487, endPoint x: 928, endPoint y: 491, distance: 154.1
click at [930, 491] on div "Task Map and Details Export CSV Export Images Search Search ID Address Division…" at bounding box center [754, 418] width 947 height 649
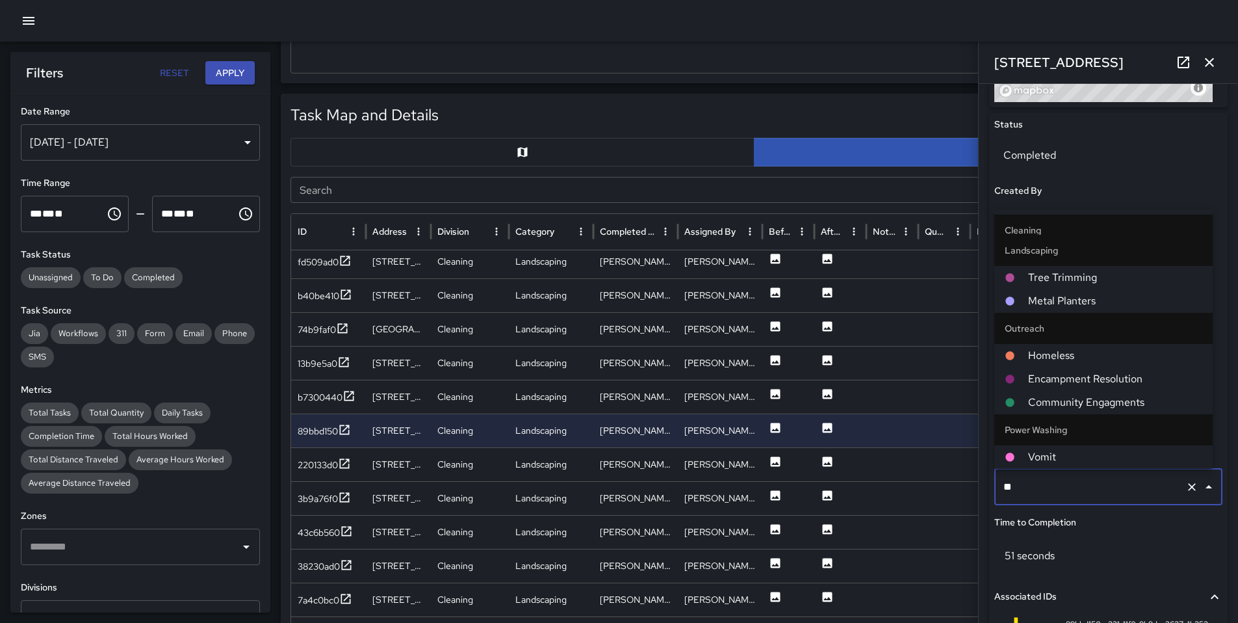
scroll to position [0, 0]
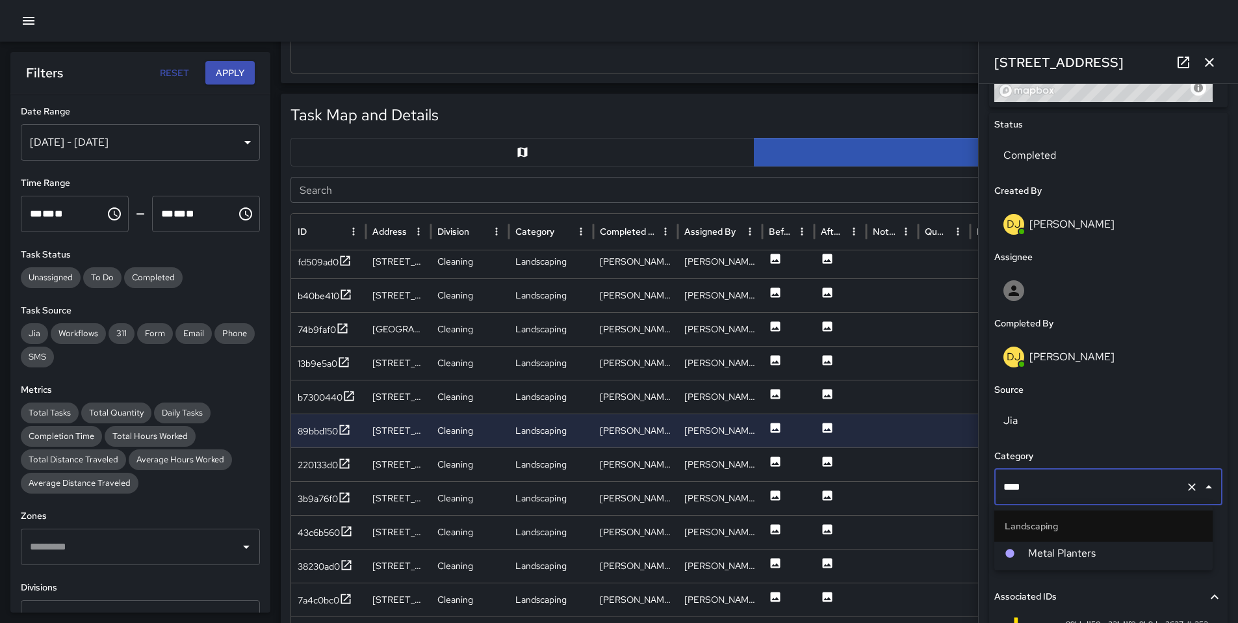
type input "*****"
click at [1024, 554] on div at bounding box center [1016, 553] width 23 height 10
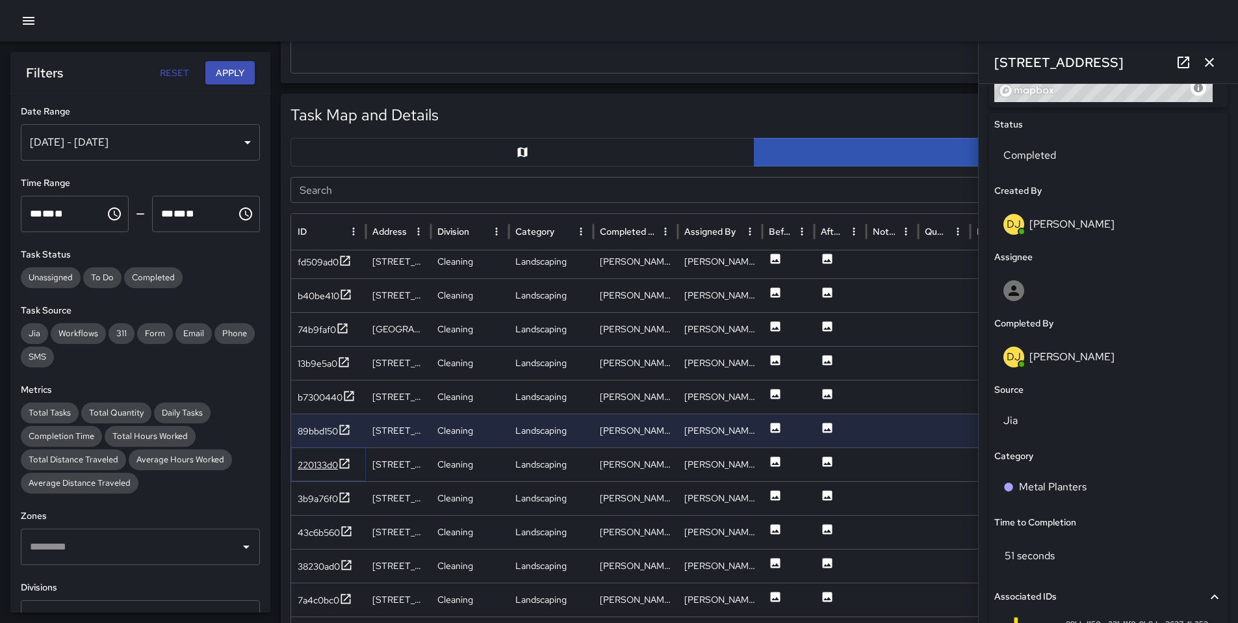
click at [313, 466] on div "220133d0" at bounding box center [318, 464] width 40 height 13
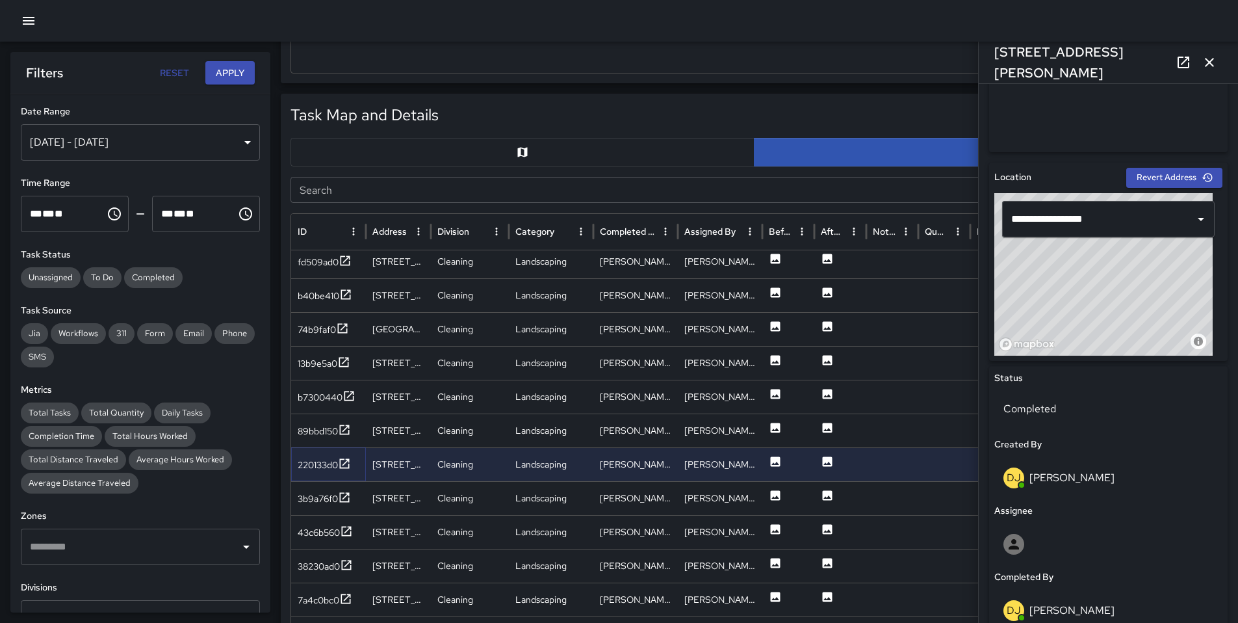
scroll to position [517, 0]
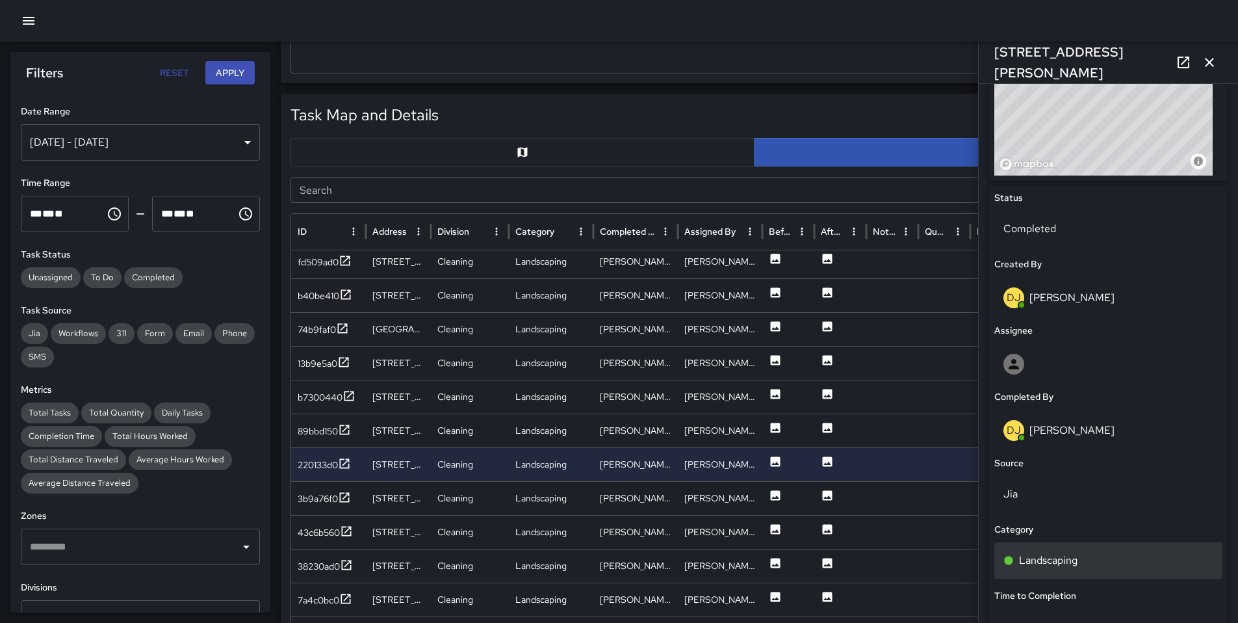
click at [1056, 556] on p "Landscaping" at bounding box center [1048, 561] width 59 height 16
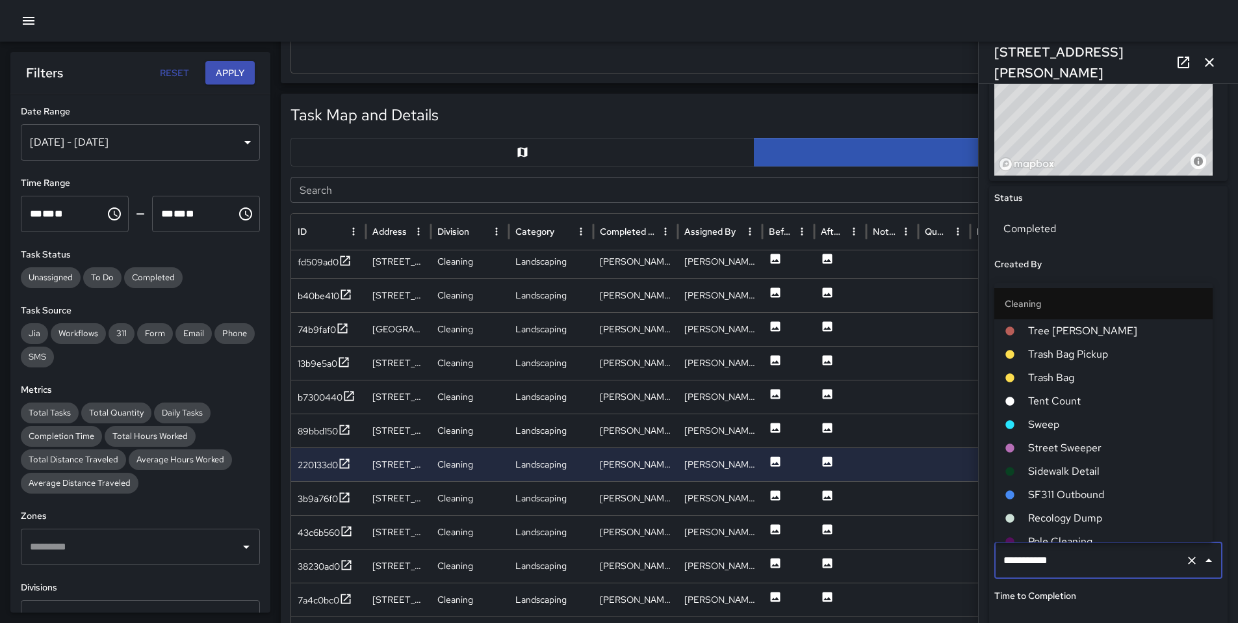
scroll to position [128, 0]
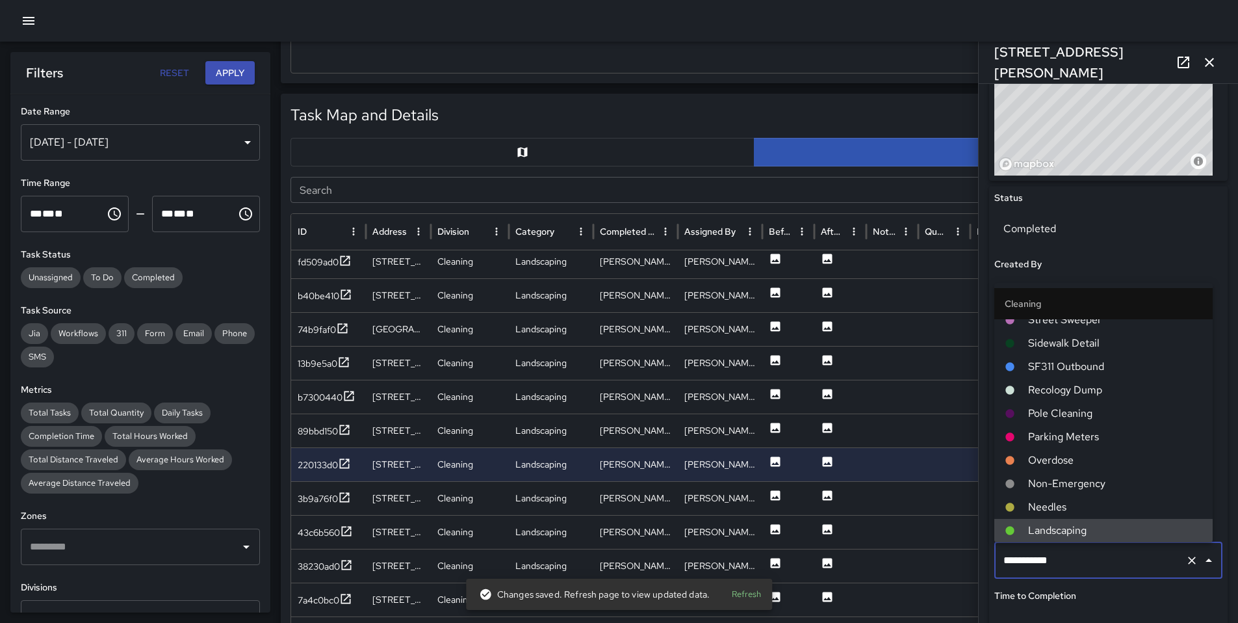
drag, startPoint x: 1071, startPoint y: 564, endPoint x: 911, endPoint y: 571, distance: 160.8
click at [911, 571] on div "Task Map and Details Export CSV Export Images Search Search ID Address Division…" at bounding box center [754, 418] width 947 height 649
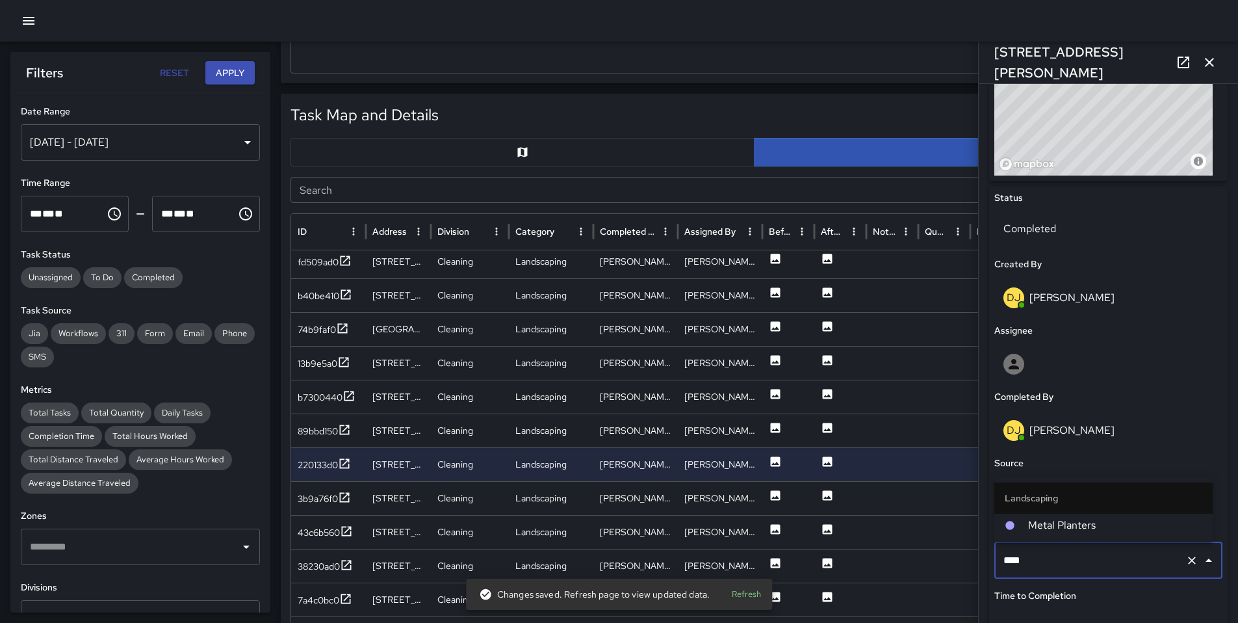
type input "*****"
click at [1076, 521] on span "Metal Planters" at bounding box center [1115, 525] width 174 height 16
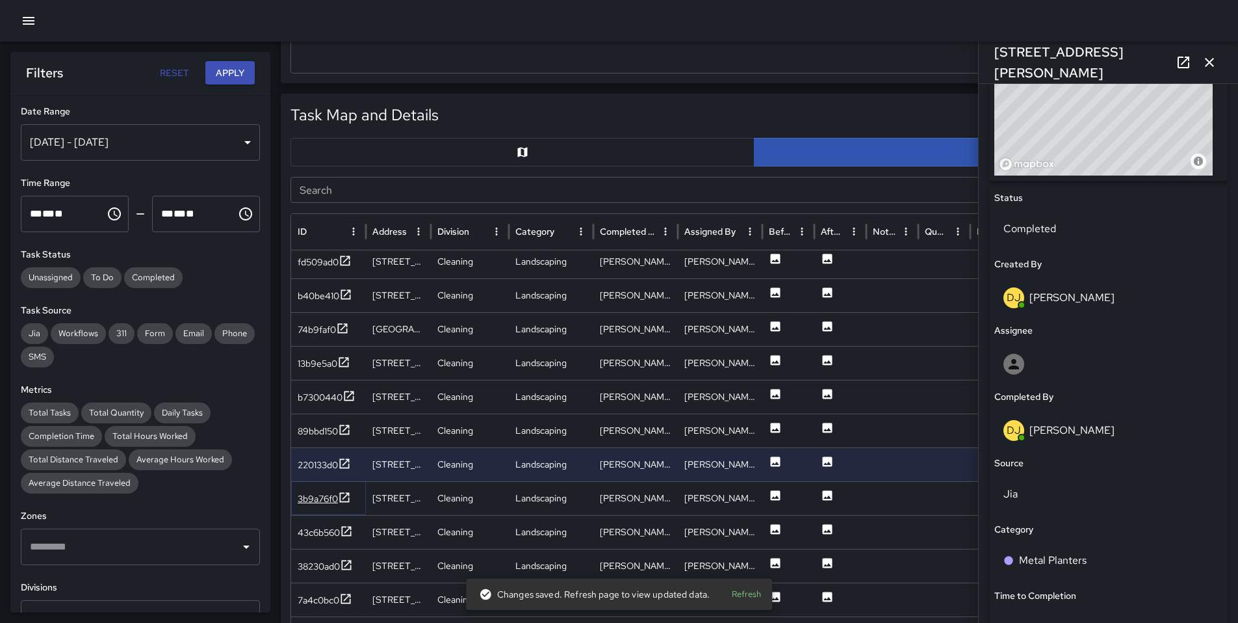
click at [330, 505] on div "3b9a76f0" at bounding box center [318, 498] width 40 height 13
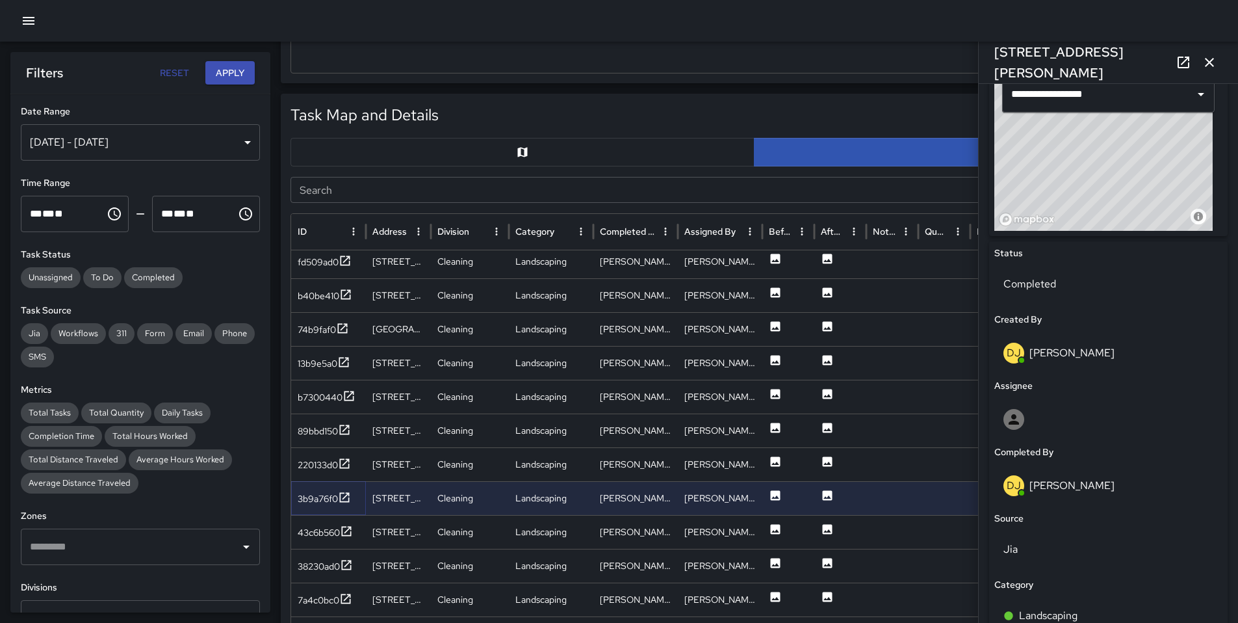
scroll to position [478, 0]
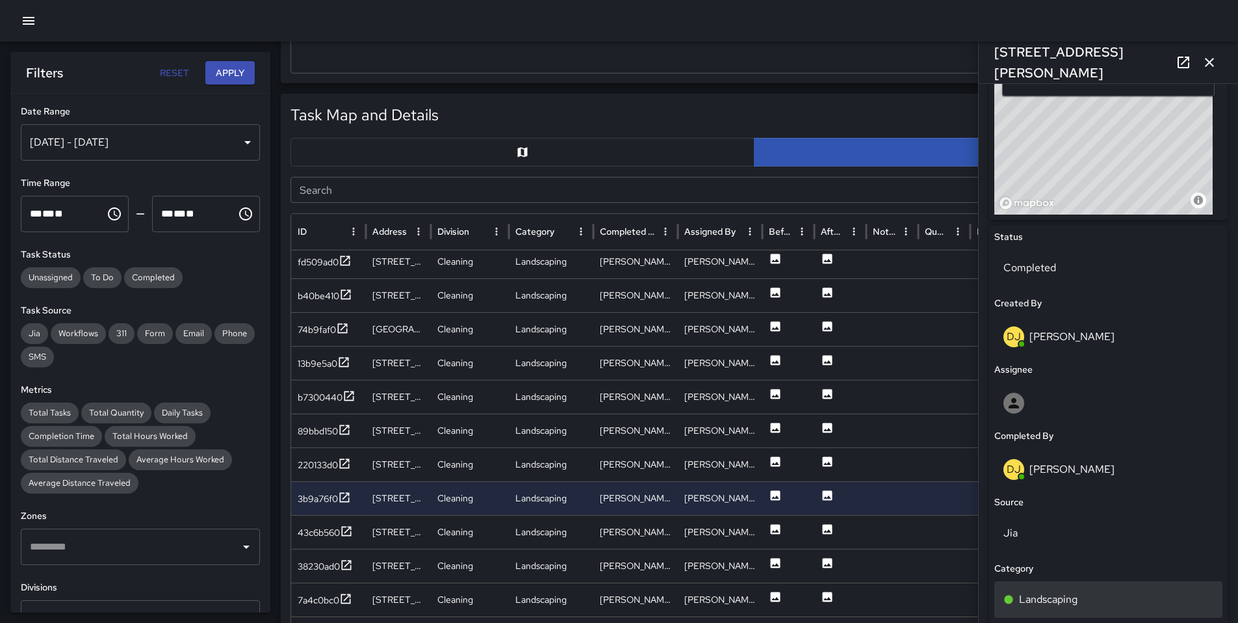
click at [1073, 597] on p "Landscaping" at bounding box center [1048, 600] width 59 height 16
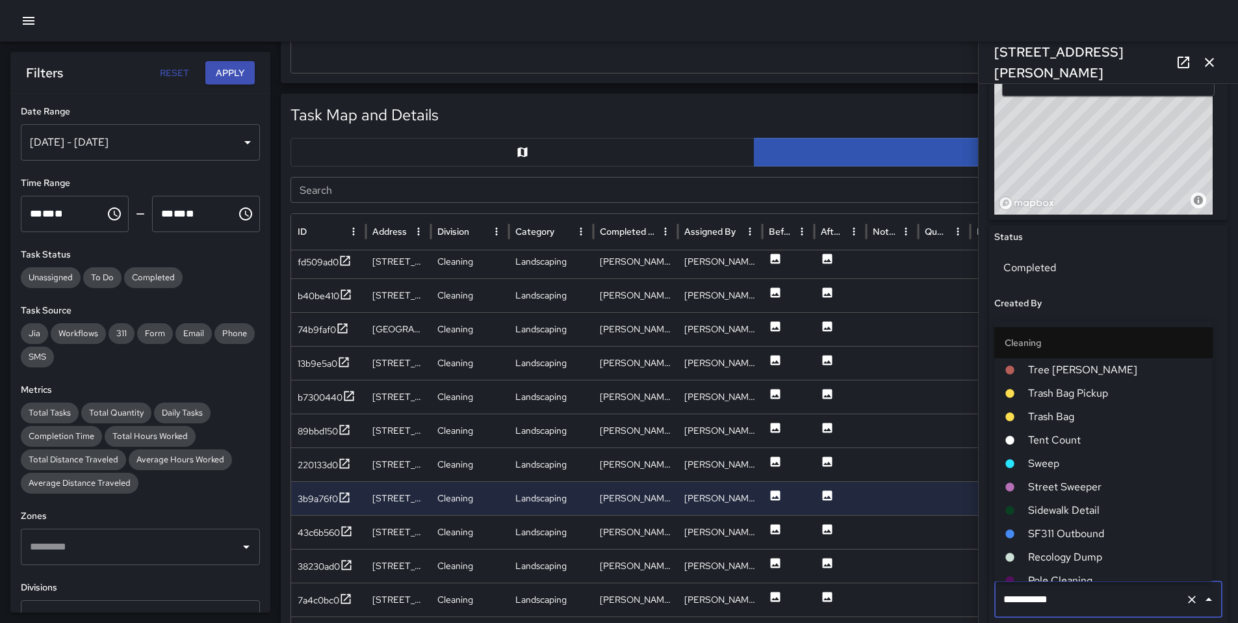
scroll to position [128, 0]
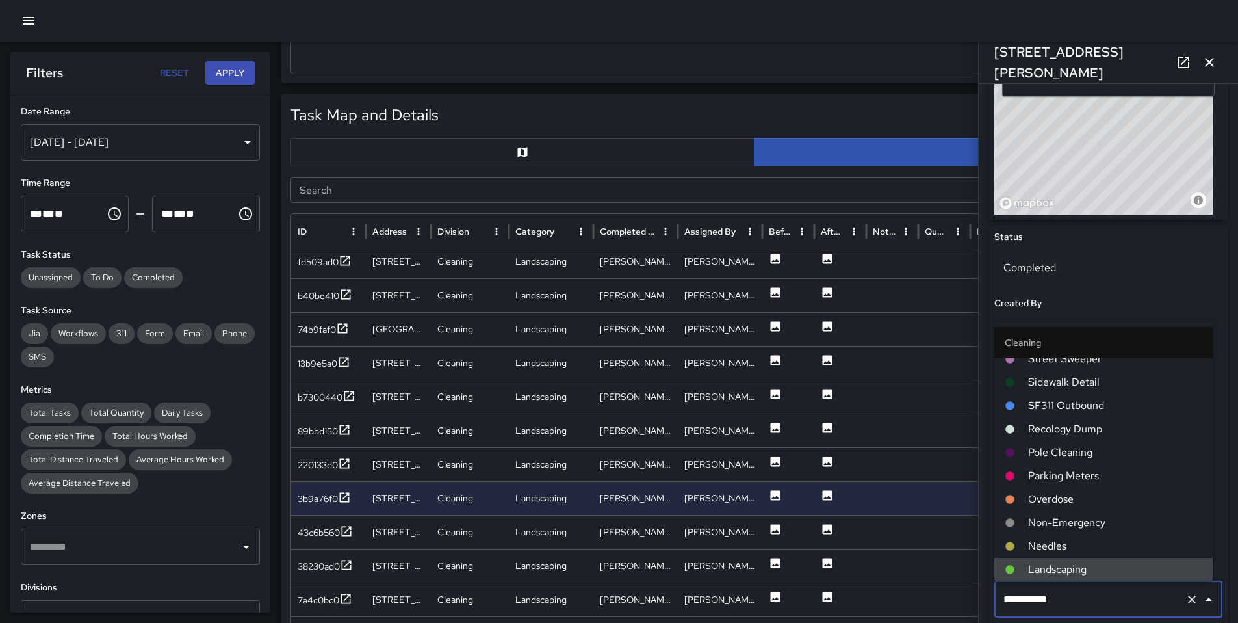
drag, startPoint x: 996, startPoint y: 596, endPoint x: 936, endPoint y: 595, distance: 59.8
click at [939, 594] on div "Task Map and Details Export CSV Export Images Search Search ID Address Division…" at bounding box center [754, 418] width 947 height 649
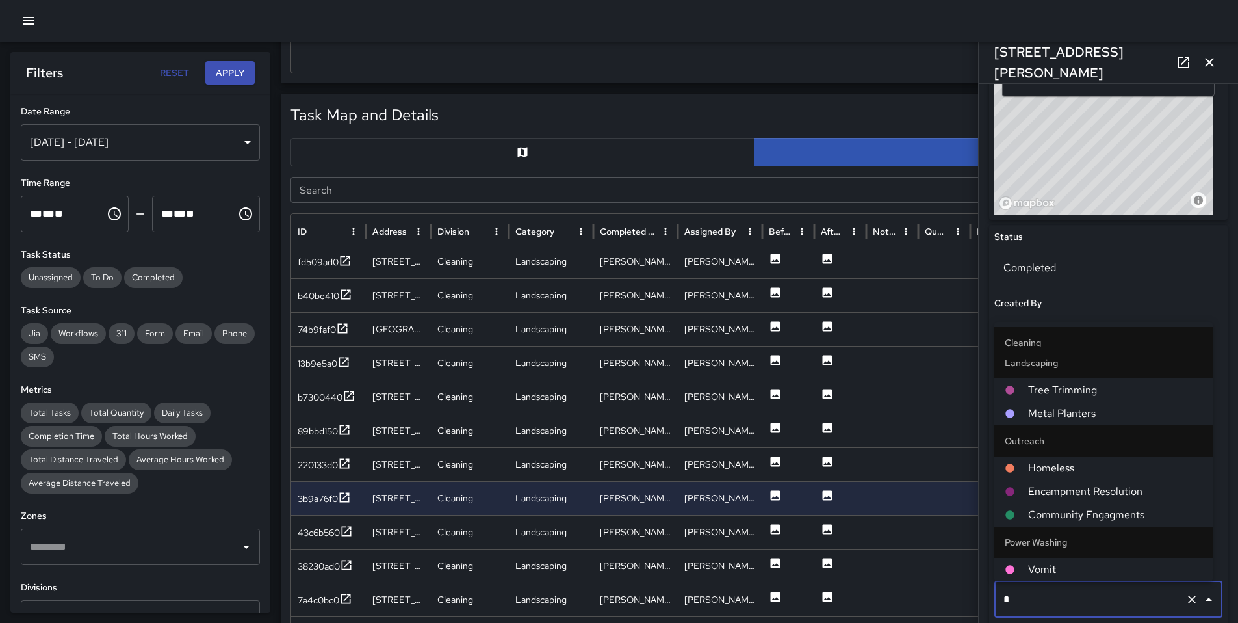
scroll to position [0, 0]
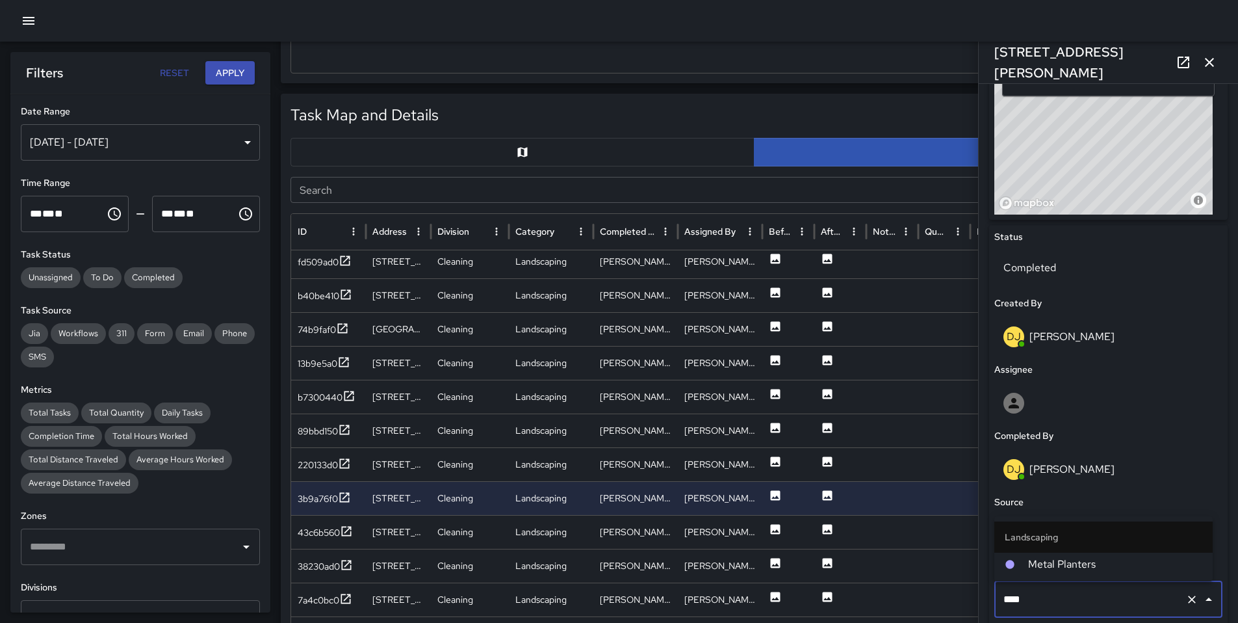
type input "*****"
click at [1024, 560] on div at bounding box center [1016, 564] width 23 height 10
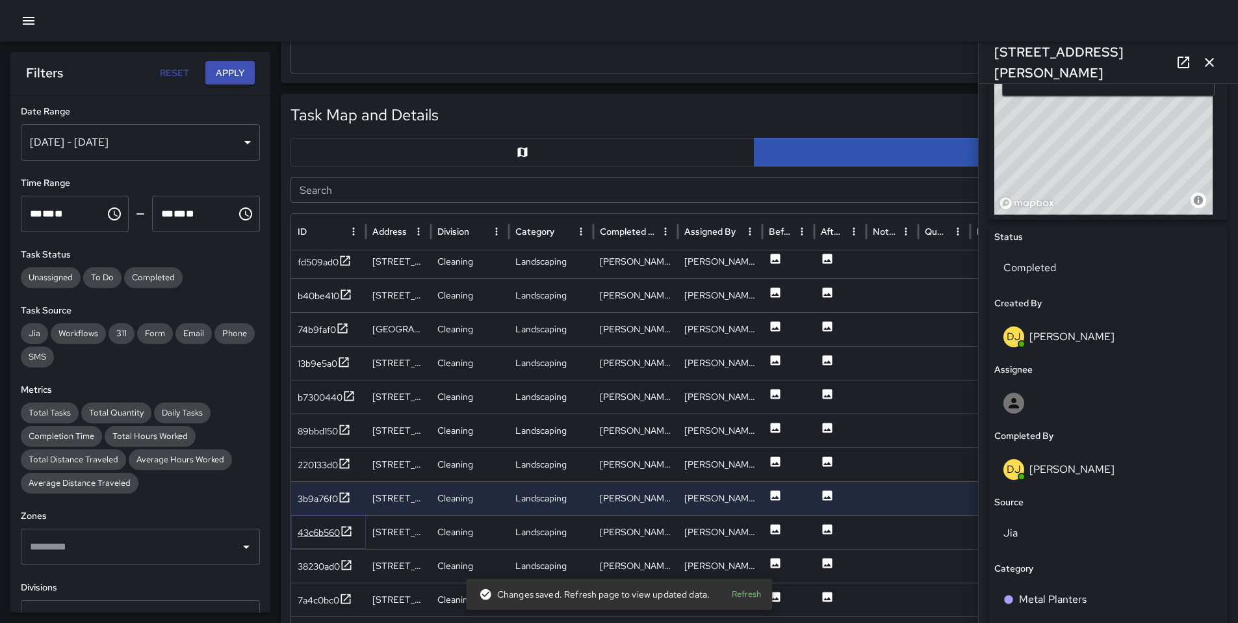
click at [319, 534] on div "43c6b560" at bounding box center [319, 532] width 42 height 13
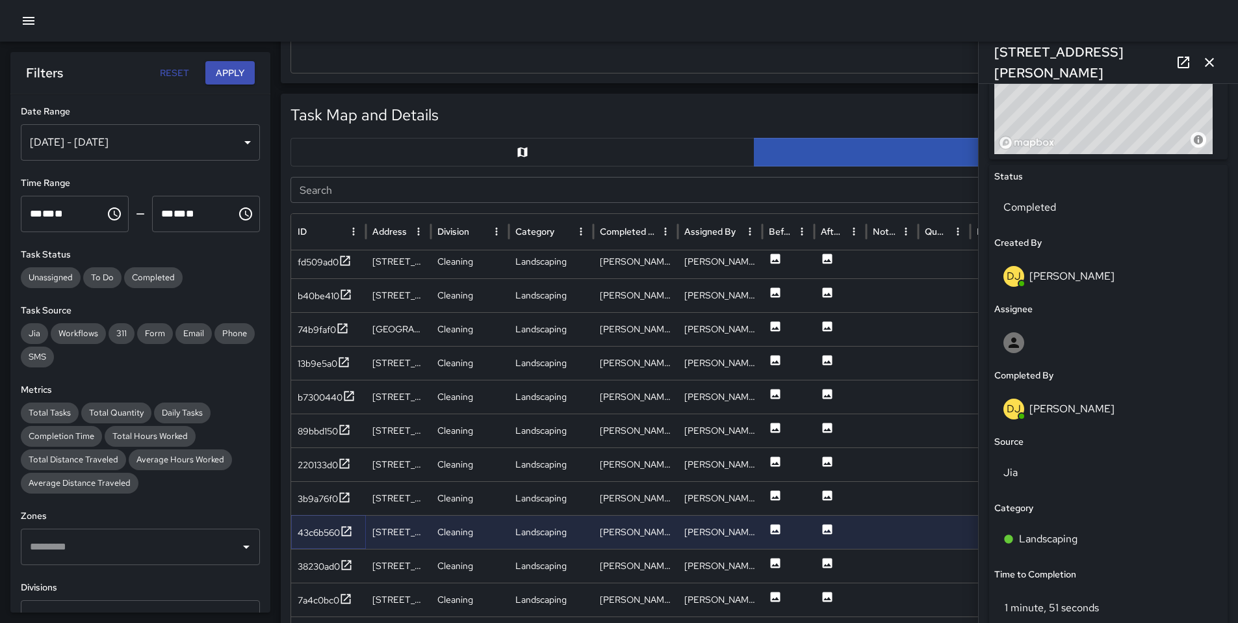
scroll to position [563, 0]
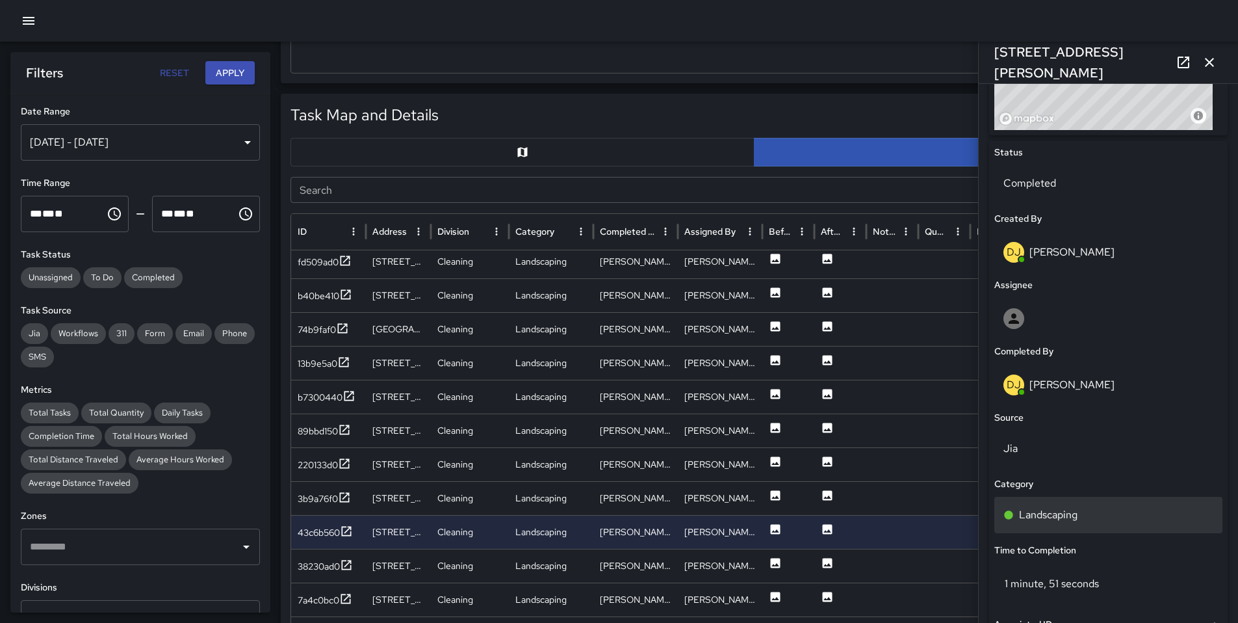
click at [1086, 522] on div "Landscaping" at bounding box center [1109, 515] width 228 height 36
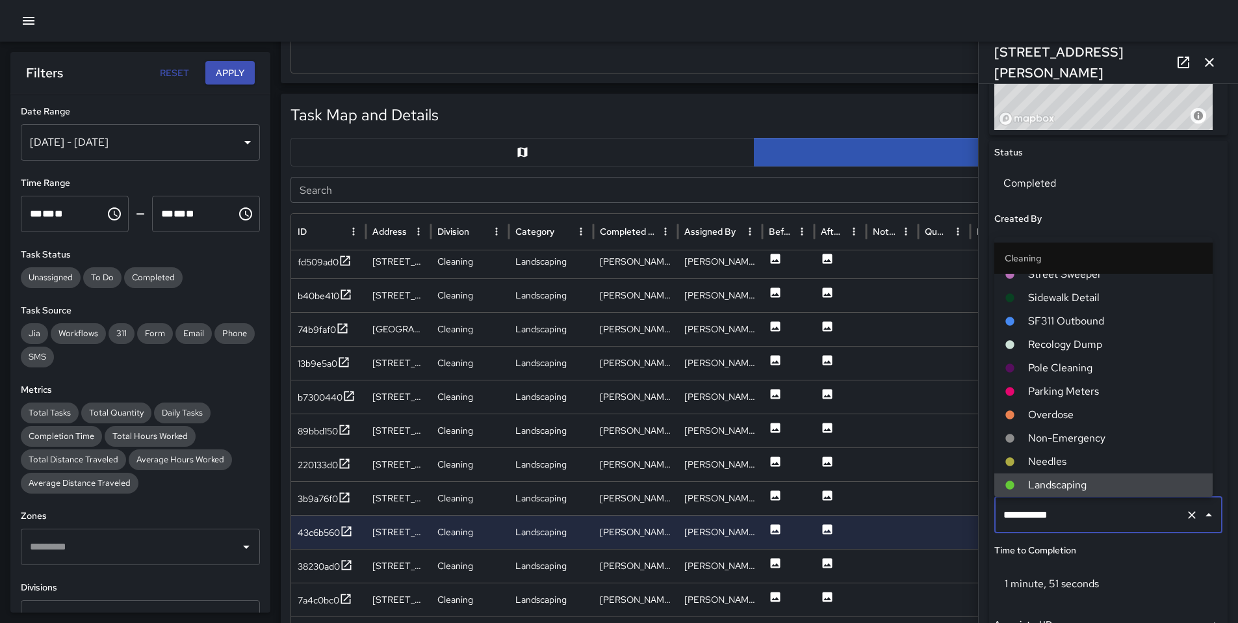
drag, startPoint x: 1069, startPoint y: 519, endPoint x: 896, endPoint y: 518, distance: 172.9
click at [909, 517] on div "Task Map and Details Export CSV Export Images Search Search ID Address Division…" at bounding box center [754, 418] width 947 height 649
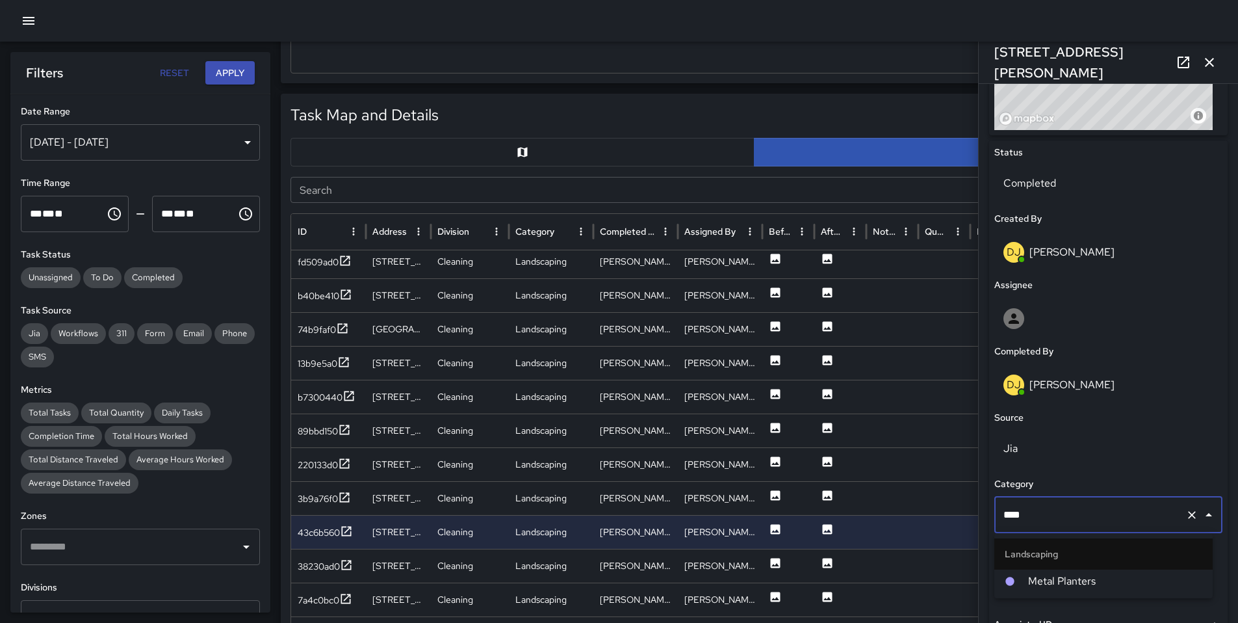
type input "*****"
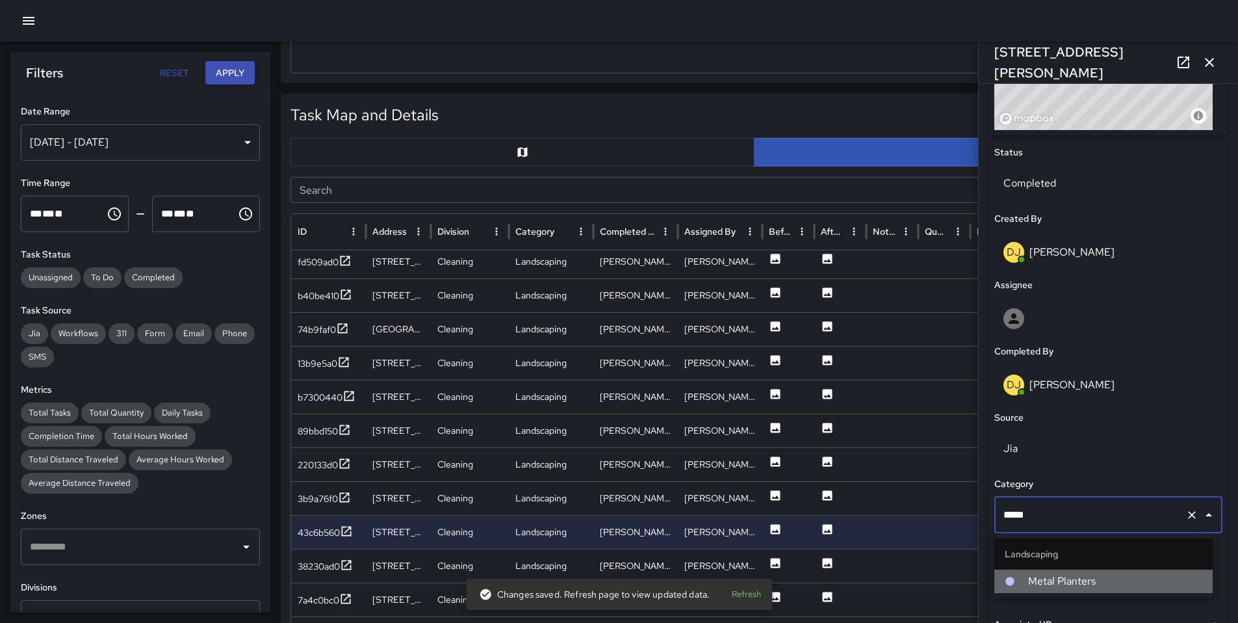
click at [1056, 585] on span "Metal Planters" at bounding box center [1115, 581] width 174 height 16
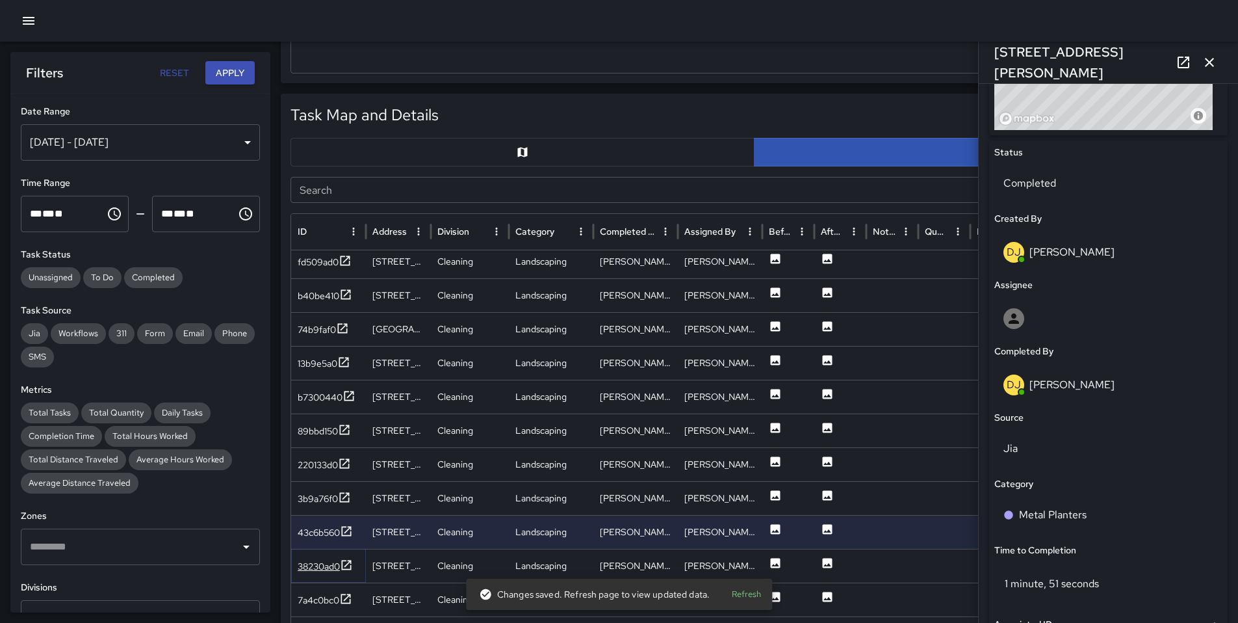
click at [328, 563] on div "38230ad0" at bounding box center [319, 566] width 42 height 13
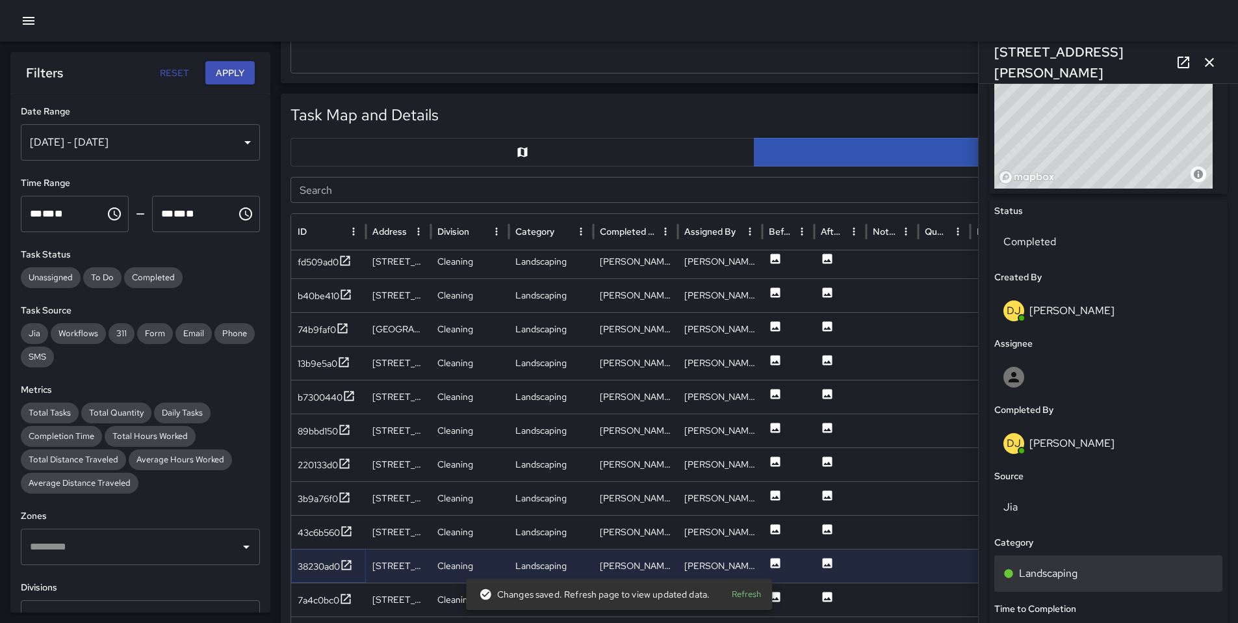
scroll to position [508, 0]
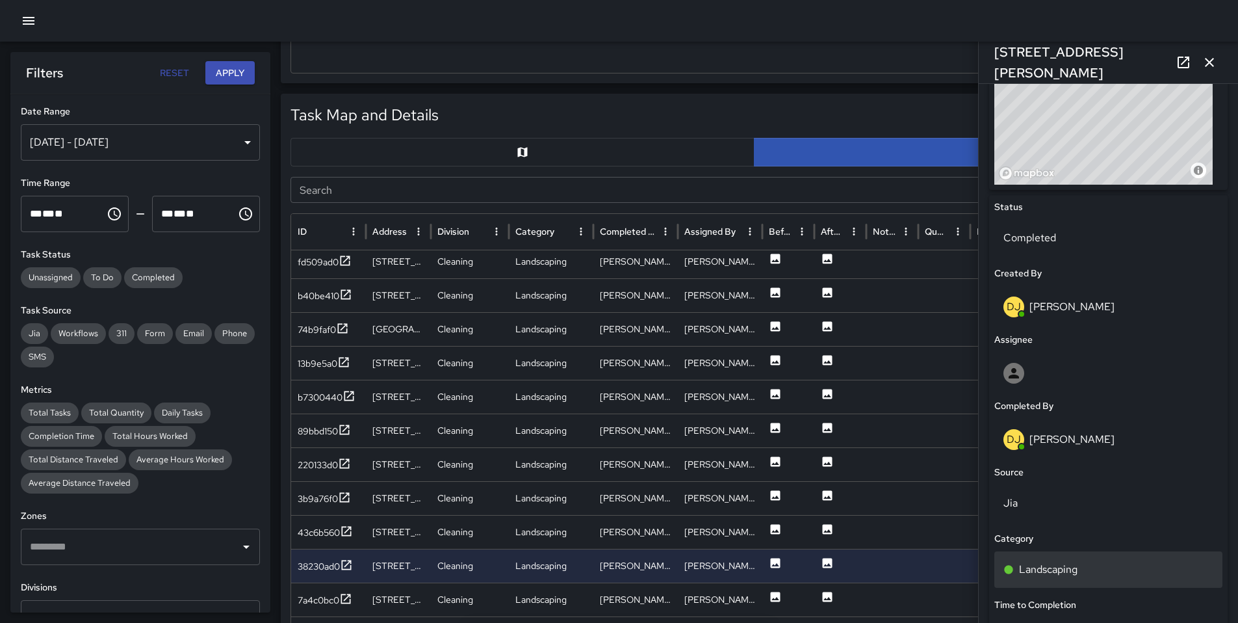
click at [1073, 569] on p "Landscaping" at bounding box center [1048, 570] width 59 height 16
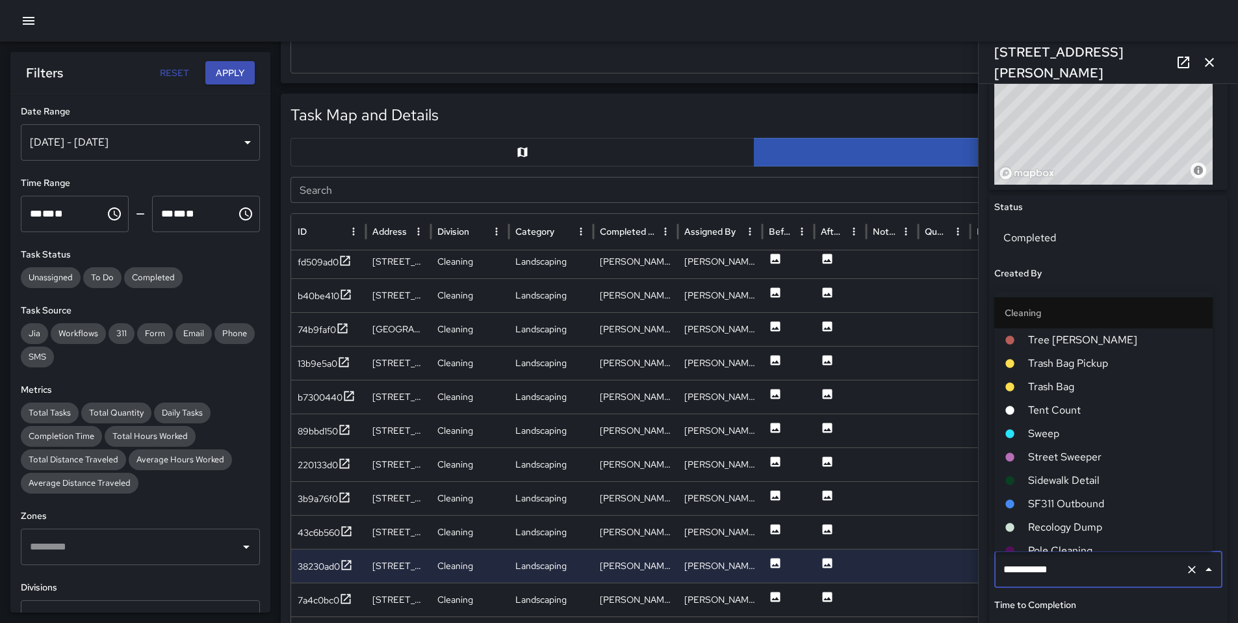
scroll to position [128, 0]
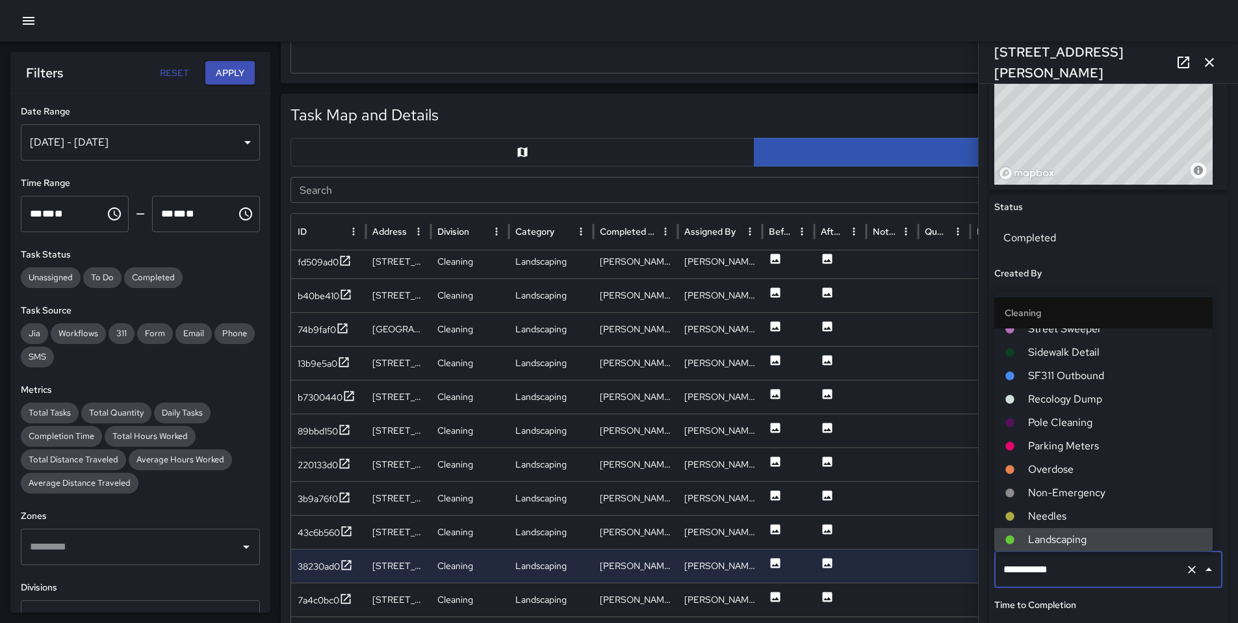
drag, startPoint x: 1048, startPoint y: 567, endPoint x: 902, endPoint y: 567, distance: 145.6
click at [907, 567] on div "Task Map and Details Export CSV Export Images Search Search ID Address Division…" at bounding box center [754, 418] width 947 height 649
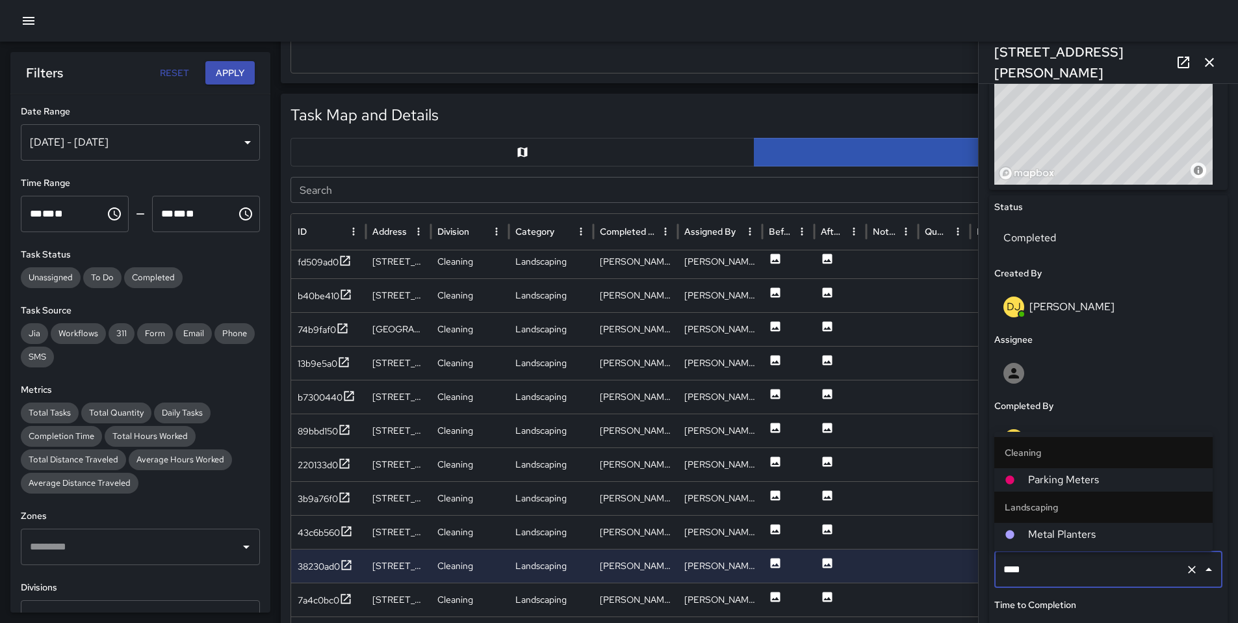
type input "*****"
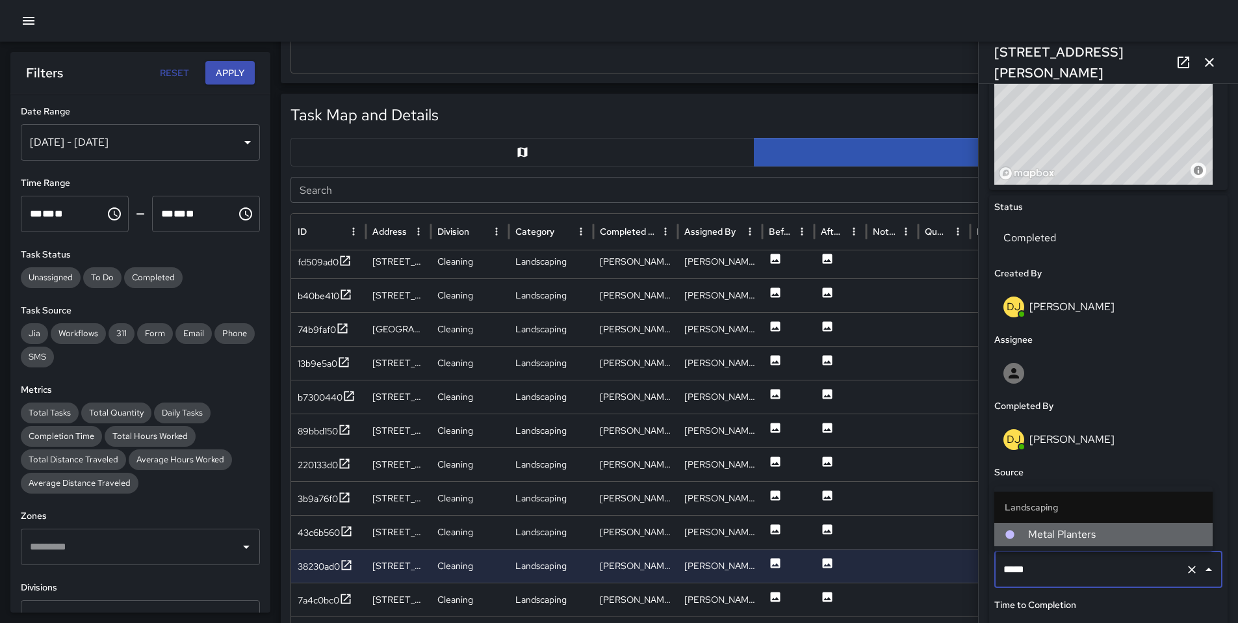
click at [1055, 536] on span "Metal Planters" at bounding box center [1115, 535] width 174 height 16
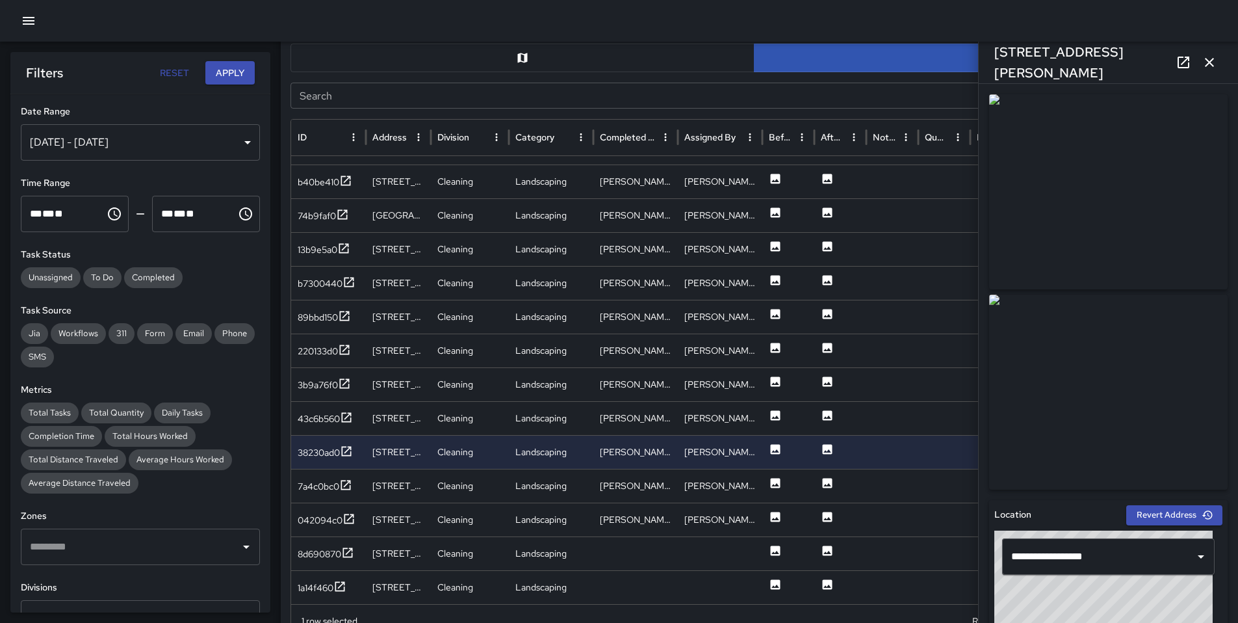
scroll to position [564, 0]
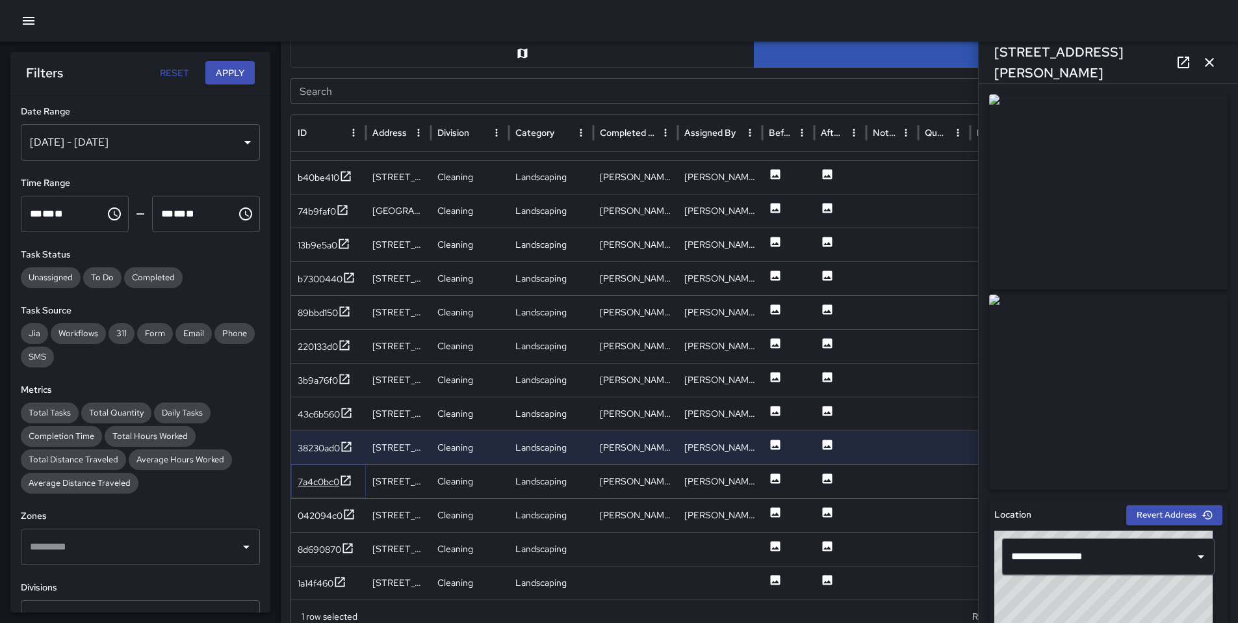
click at [304, 488] on div "7a4c0bc0" at bounding box center [319, 481] width 42 height 13
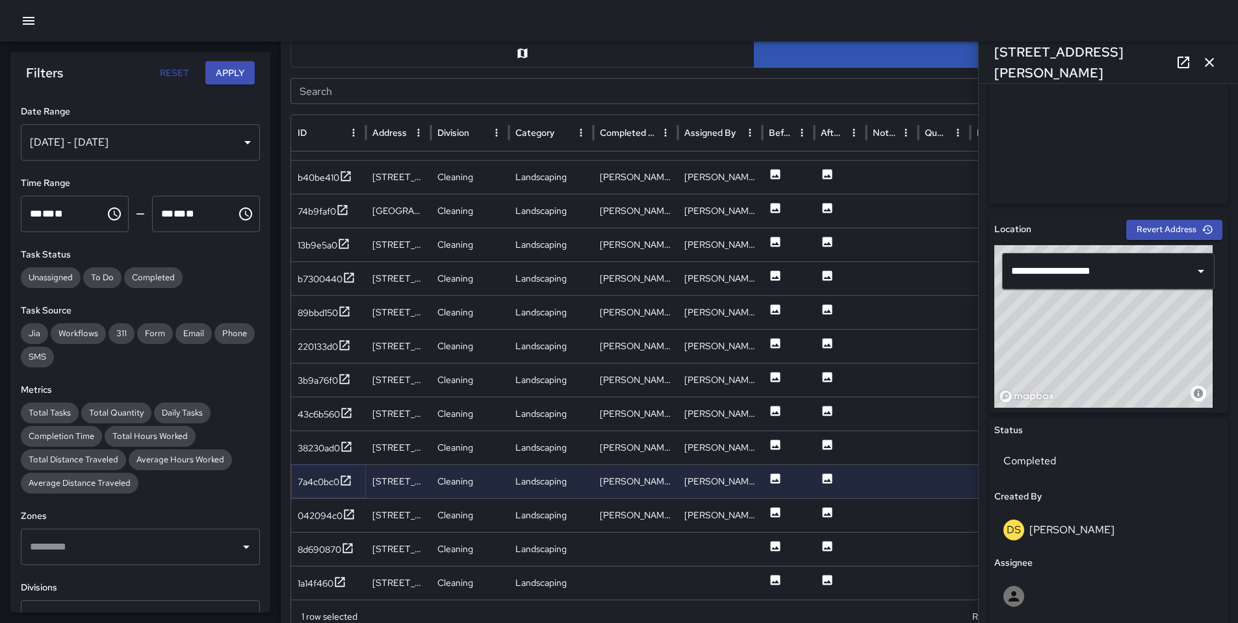
scroll to position [355, 0]
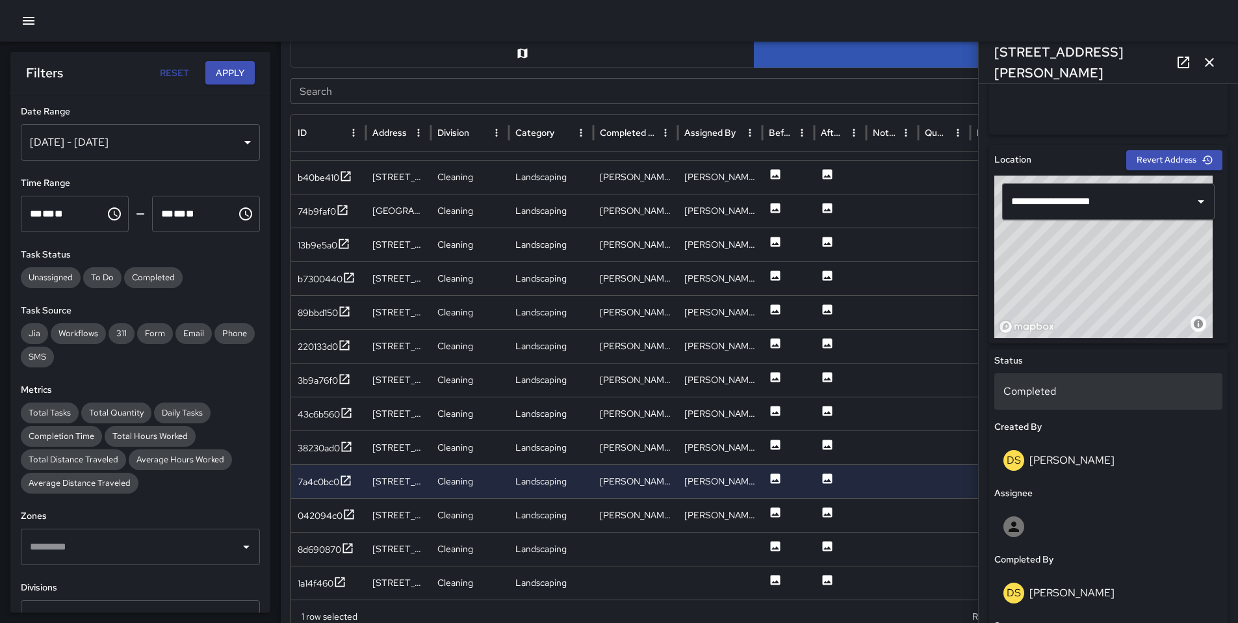
click at [1048, 385] on p "Completed" at bounding box center [1109, 392] width 210 height 16
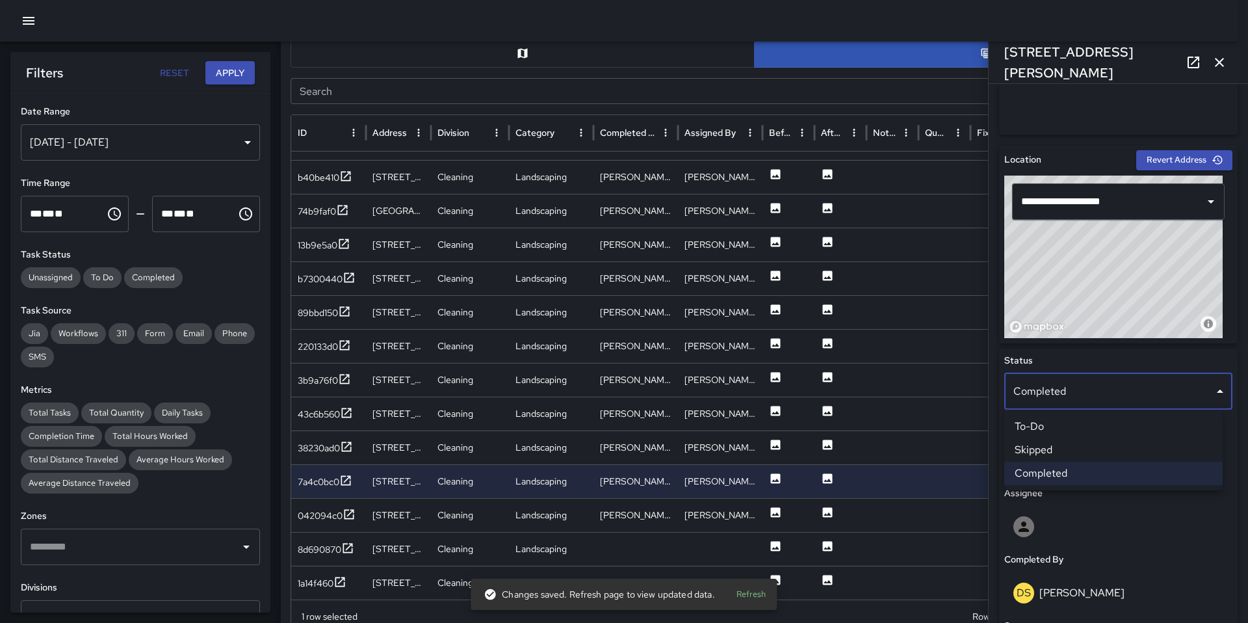
click at [1054, 444] on li "Skipped" at bounding box center [1113, 449] width 218 height 23
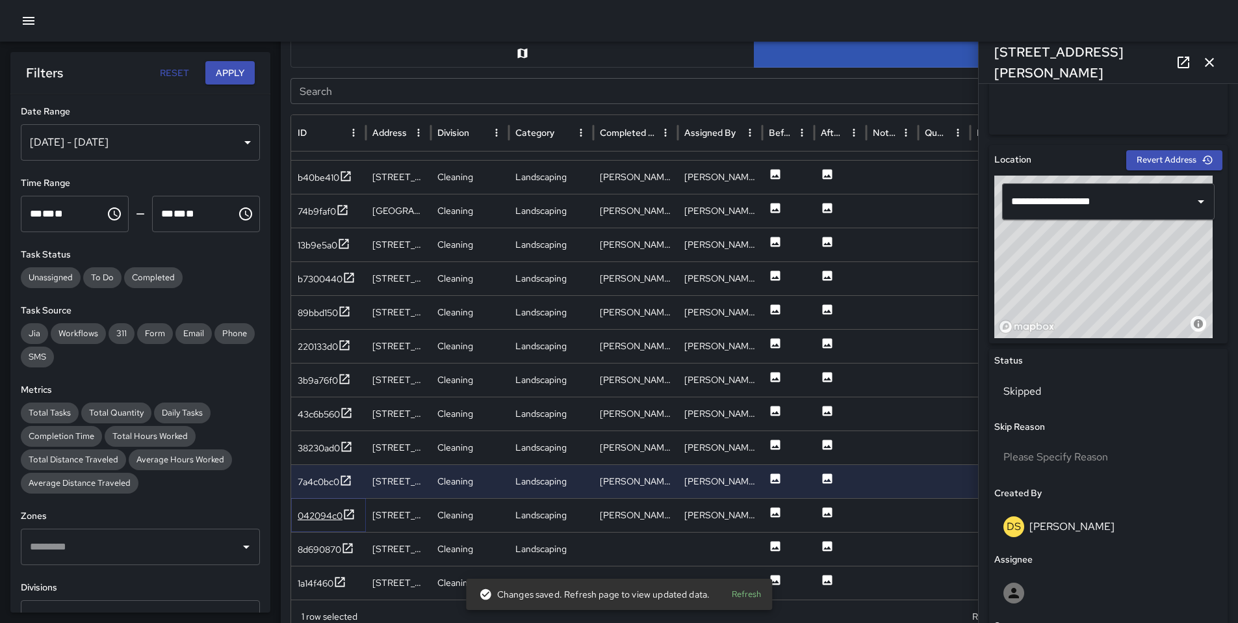
click at [324, 515] on div "042094c0" at bounding box center [320, 515] width 45 height 13
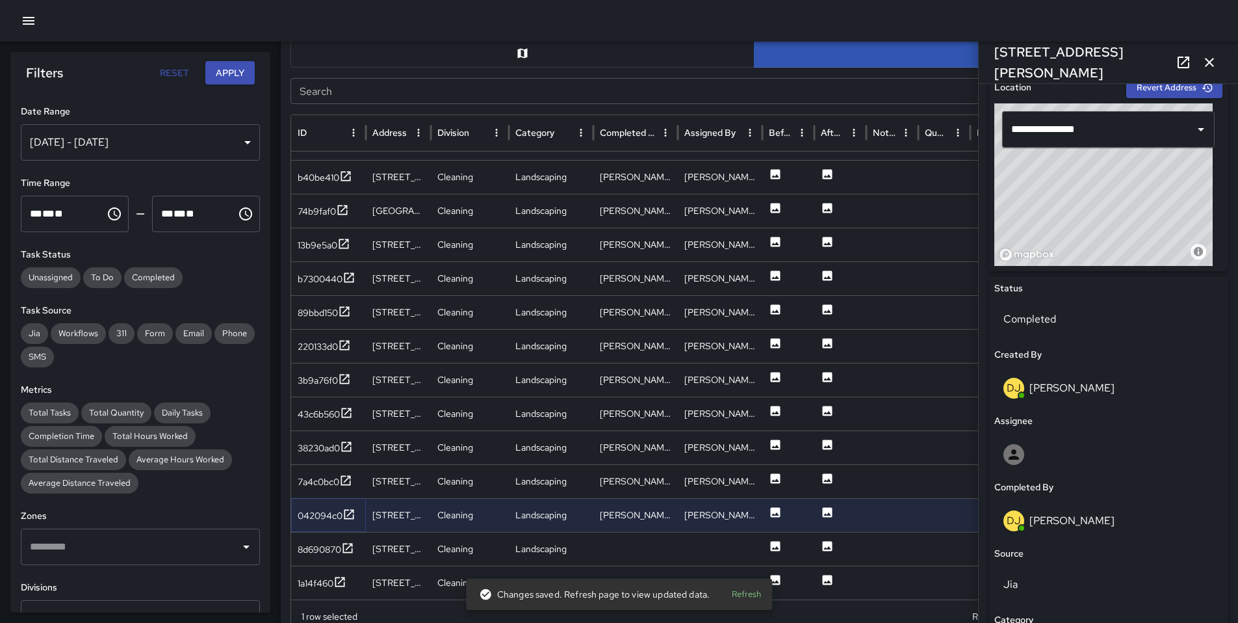
scroll to position [688, 0]
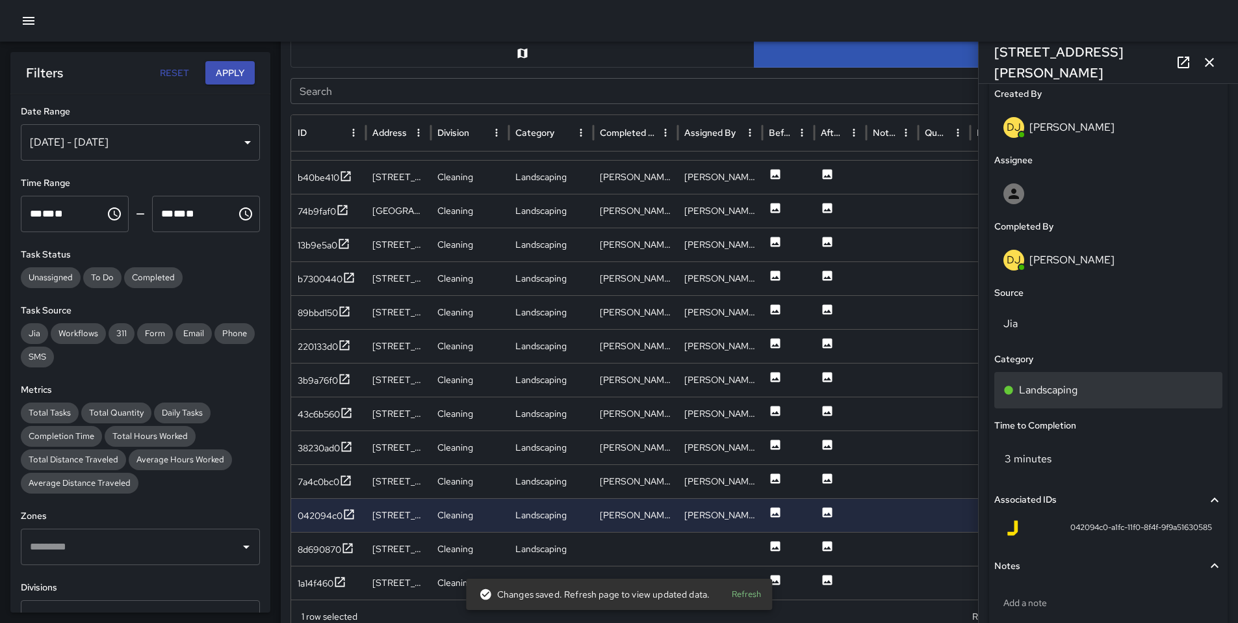
click at [1076, 393] on p "Landscaping" at bounding box center [1048, 390] width 59 height 16
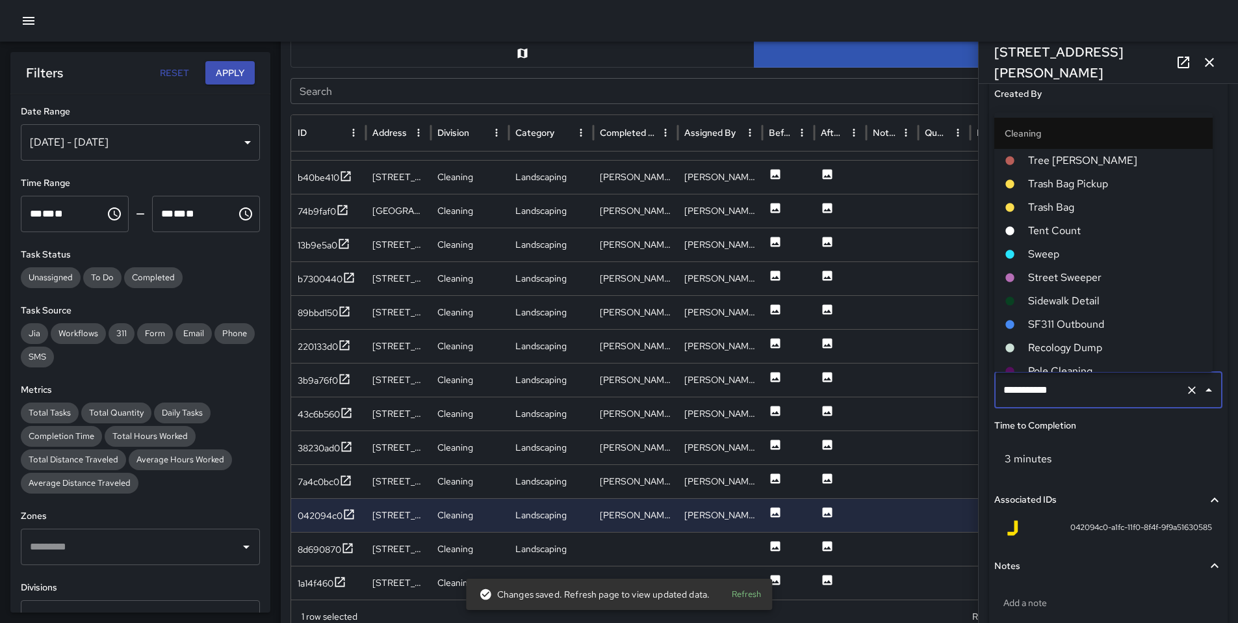
scroll to position [128, 0]
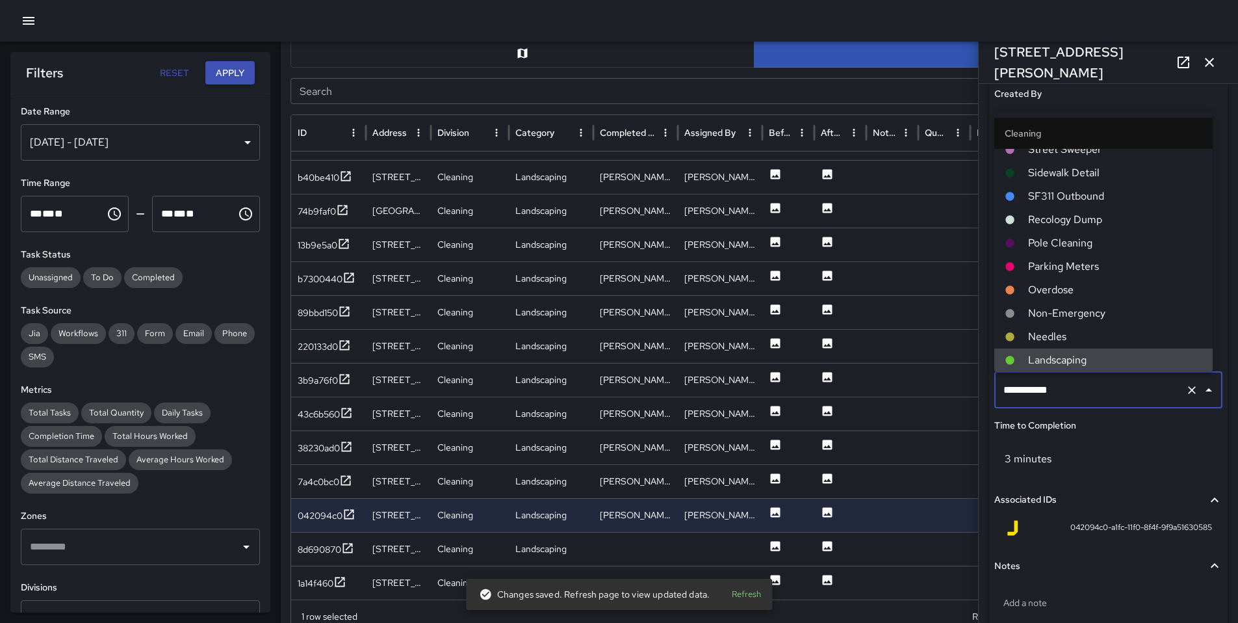
drag, startPoint x: 1035, startPoint y: 393, endPoint x: 932, endPoint y: 391, distance: 103.4
click at [932, 391] on div "Task Map and Details Export CSV Export Images Search Search ID Address Division…" at bounding box center [754, 319] width 947 height 649
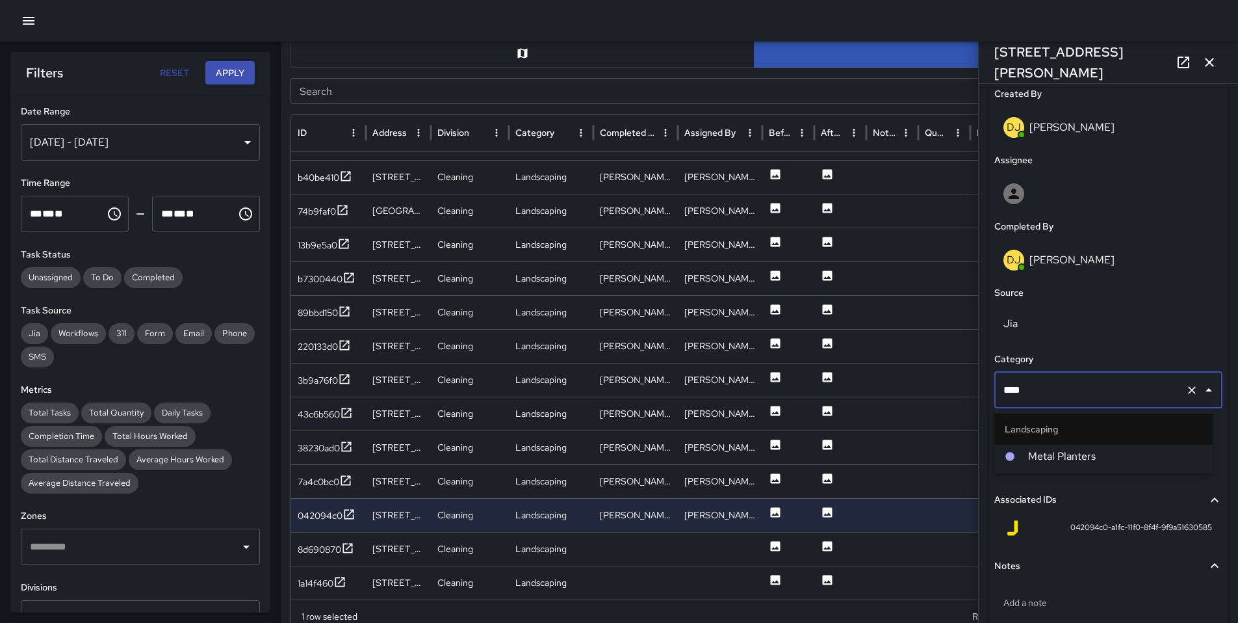
type input "*****"
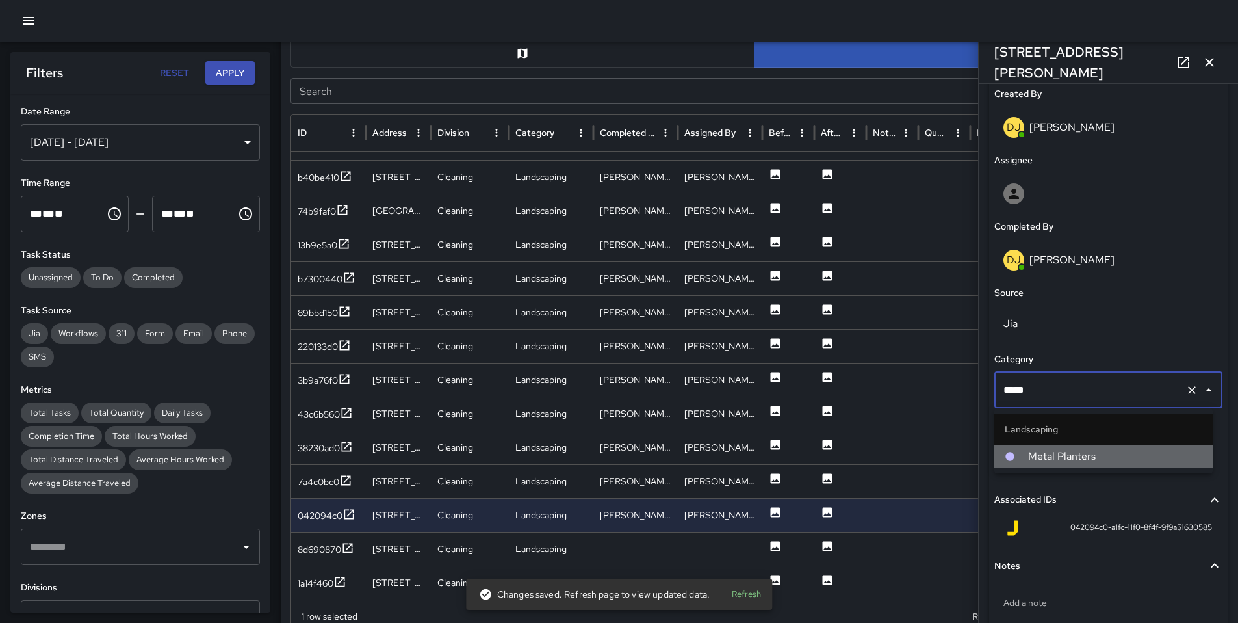
click at [1009, 446] on li "Metal Planters" at bounding box center [1104, 456] width 218 height 23
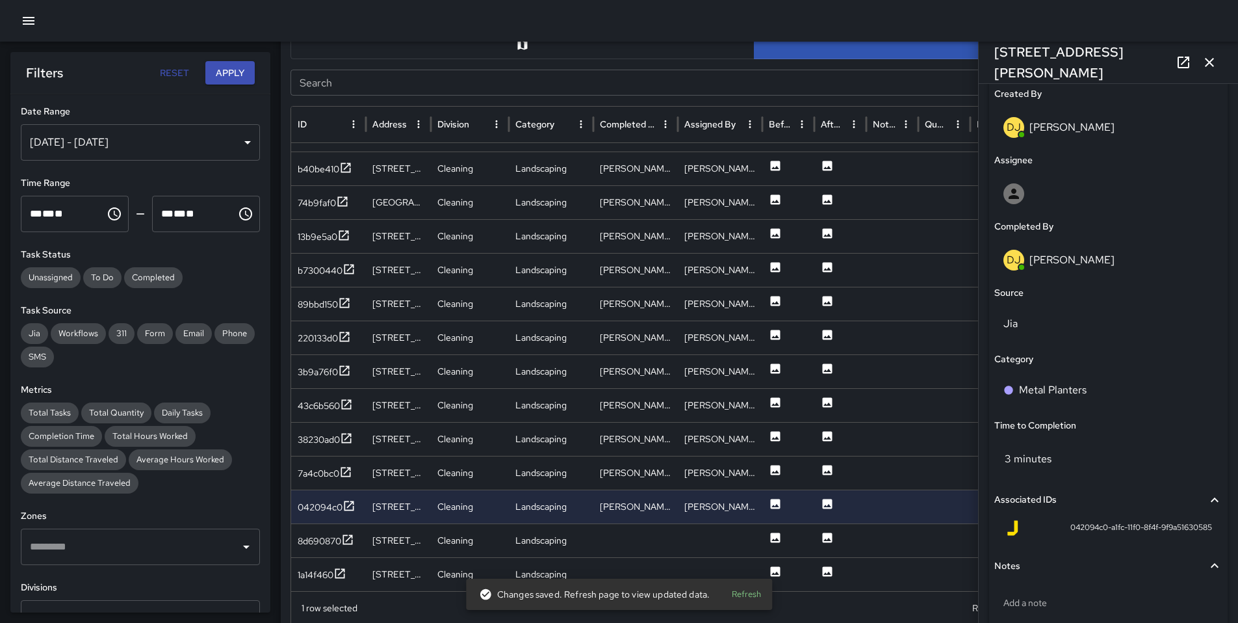
scroll to position [585, 0]
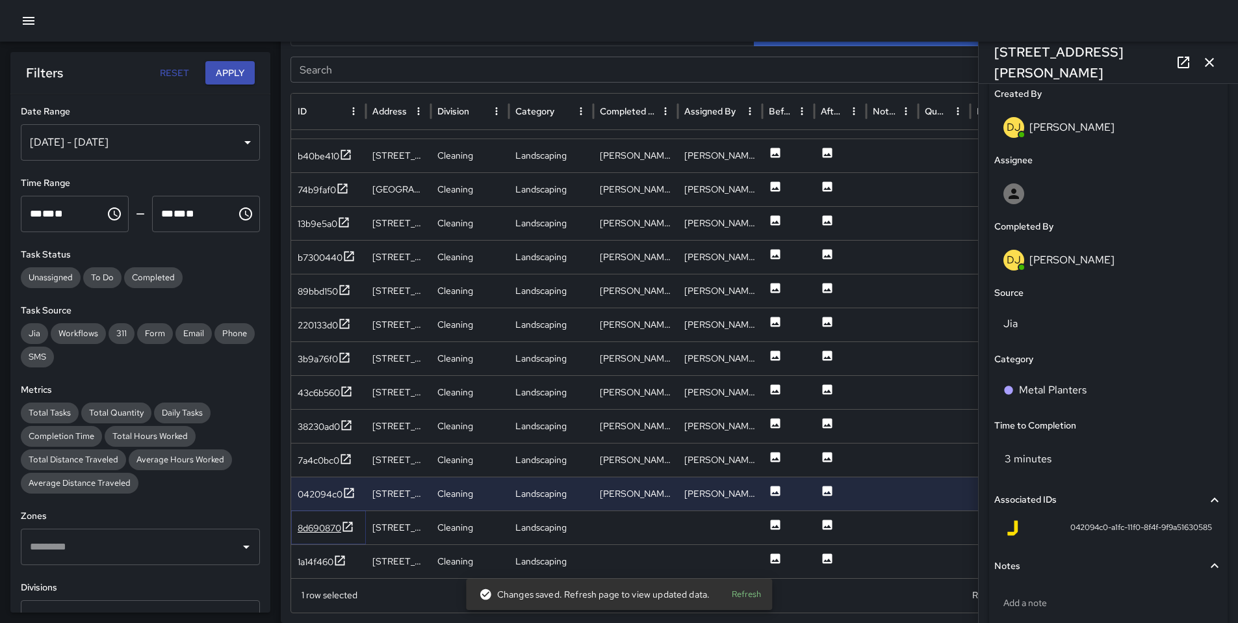
click at [314, 529] on div "8d690870" at bounding box center [320, 527] width 44 height 13
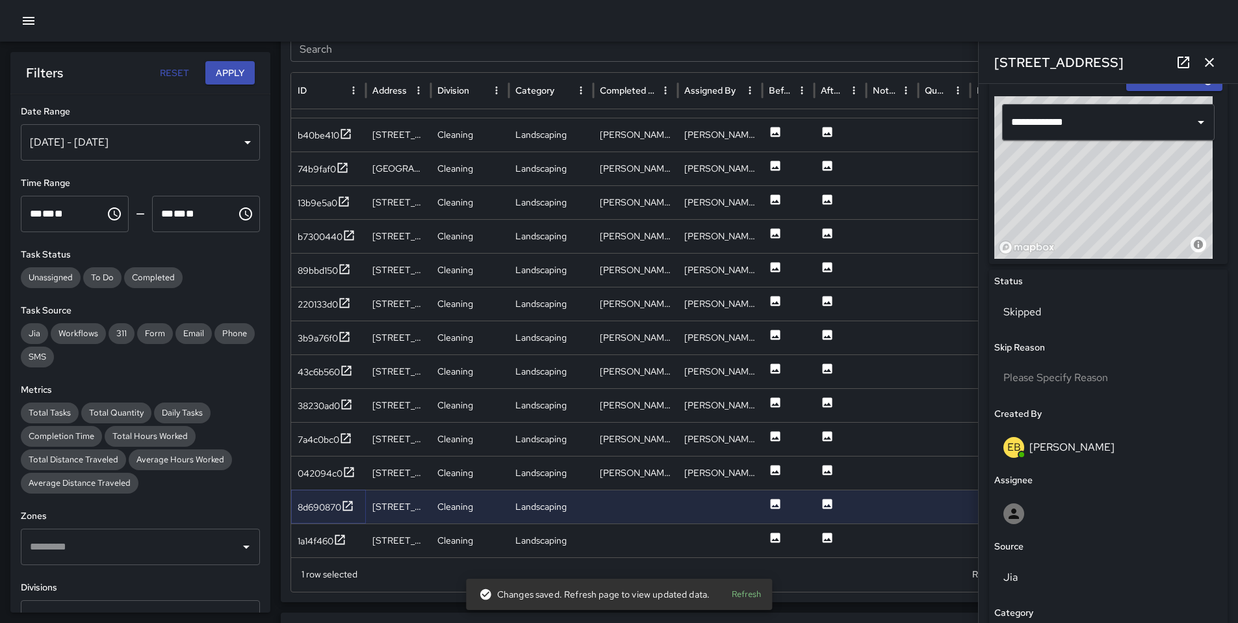
scroll to position [606, 0]
click at [335, 539] on icon at bounding box center [339, 538] width 13 height 13
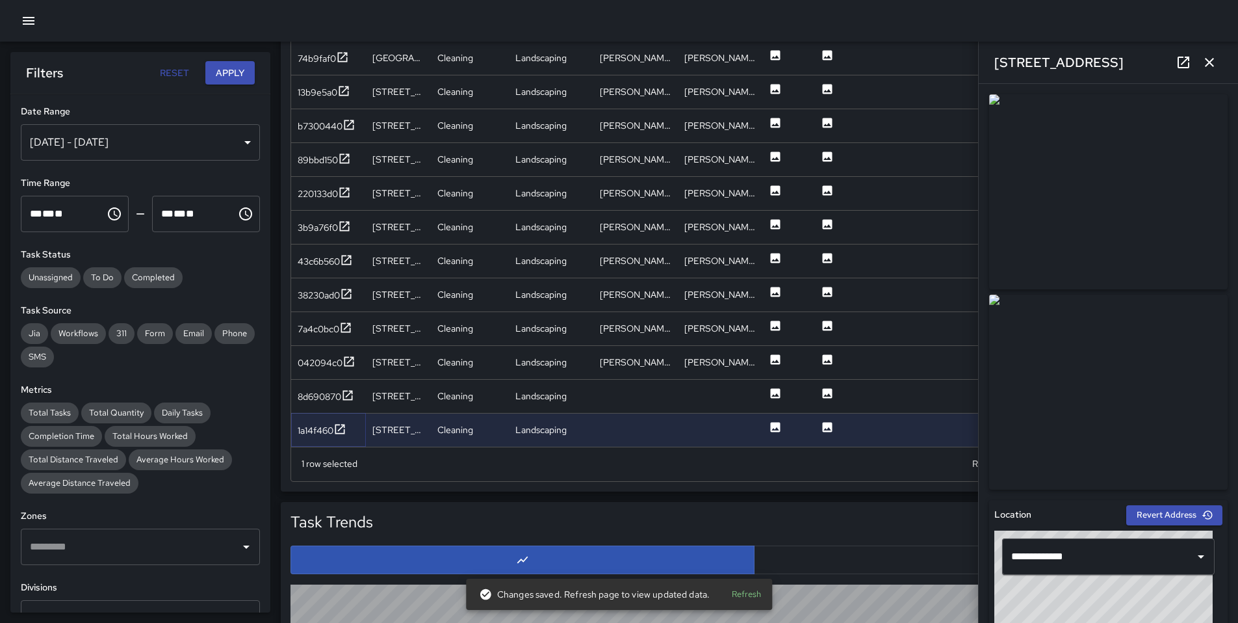
scroll to position [862, 0]
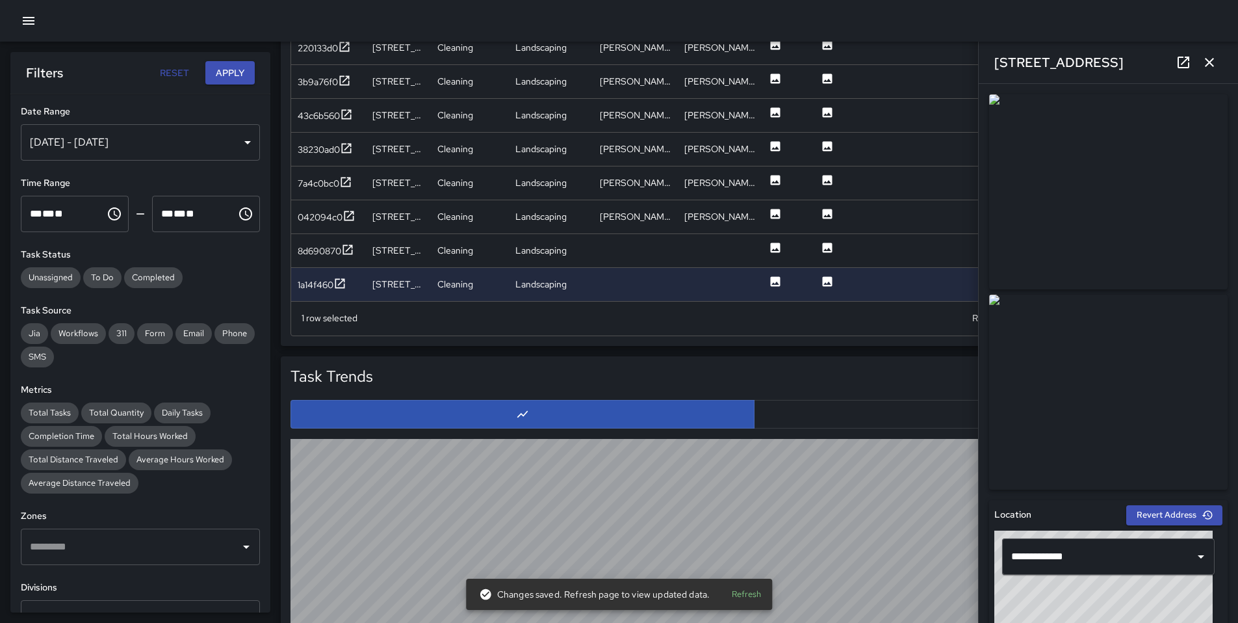
click at [1215, 63] on icon "button" at bounding box center [1210, 63] width 16 height 16
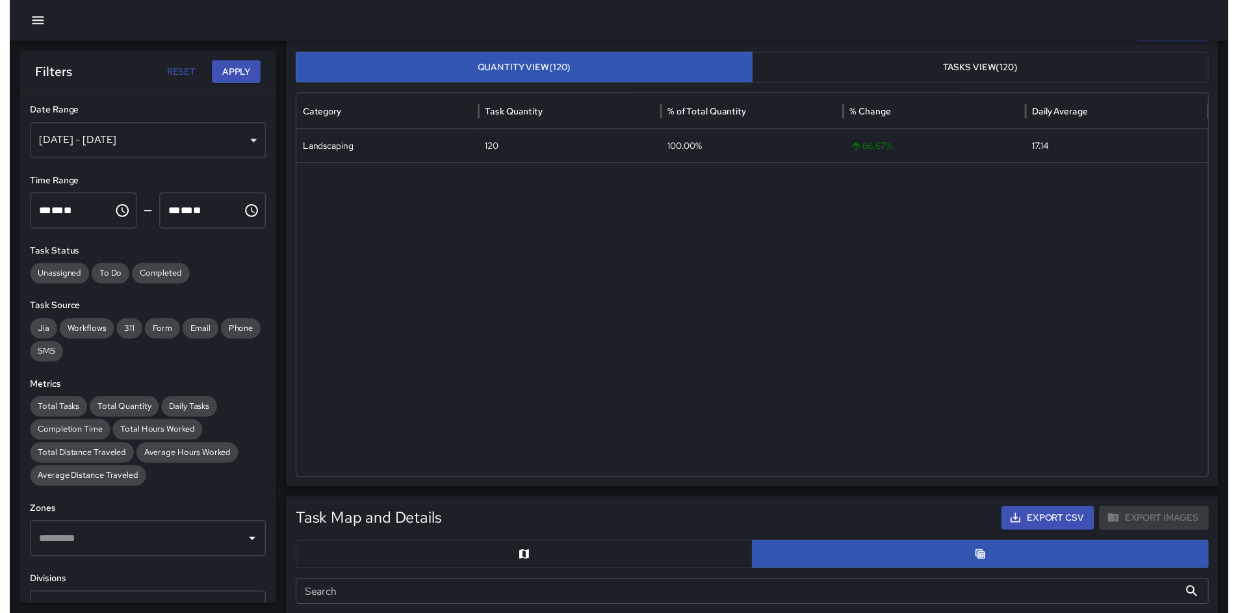
scroll to position [0, 0]
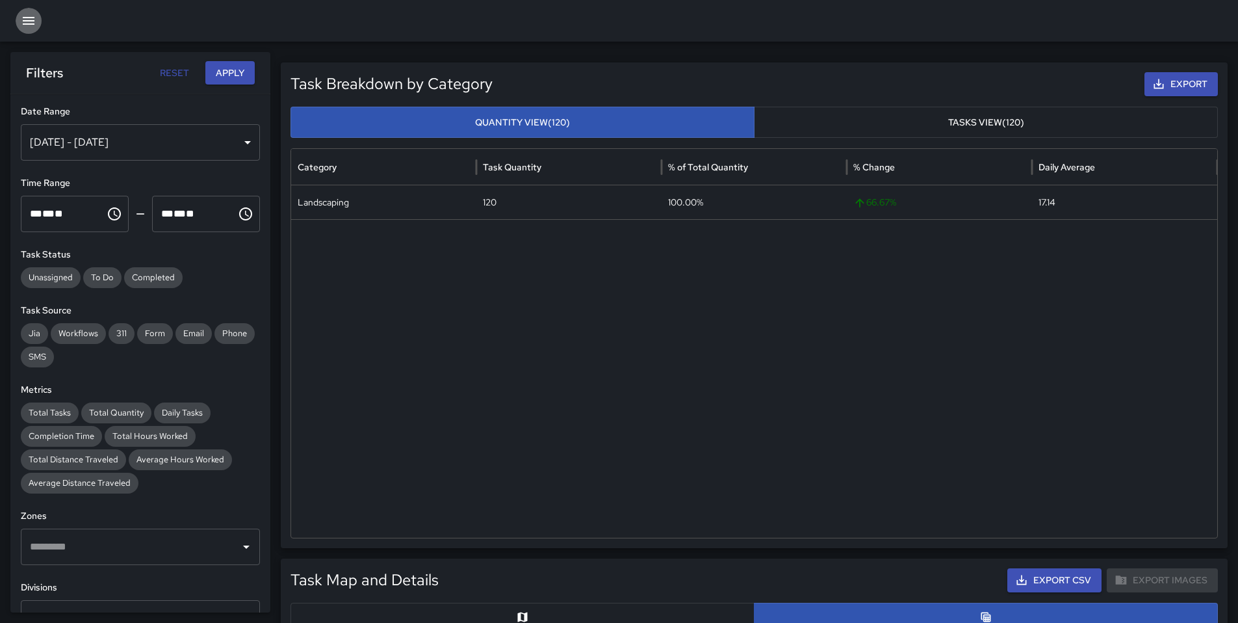
click at [27, 26] on icon "button" at bounding box center [29, 21] width 16 height 16
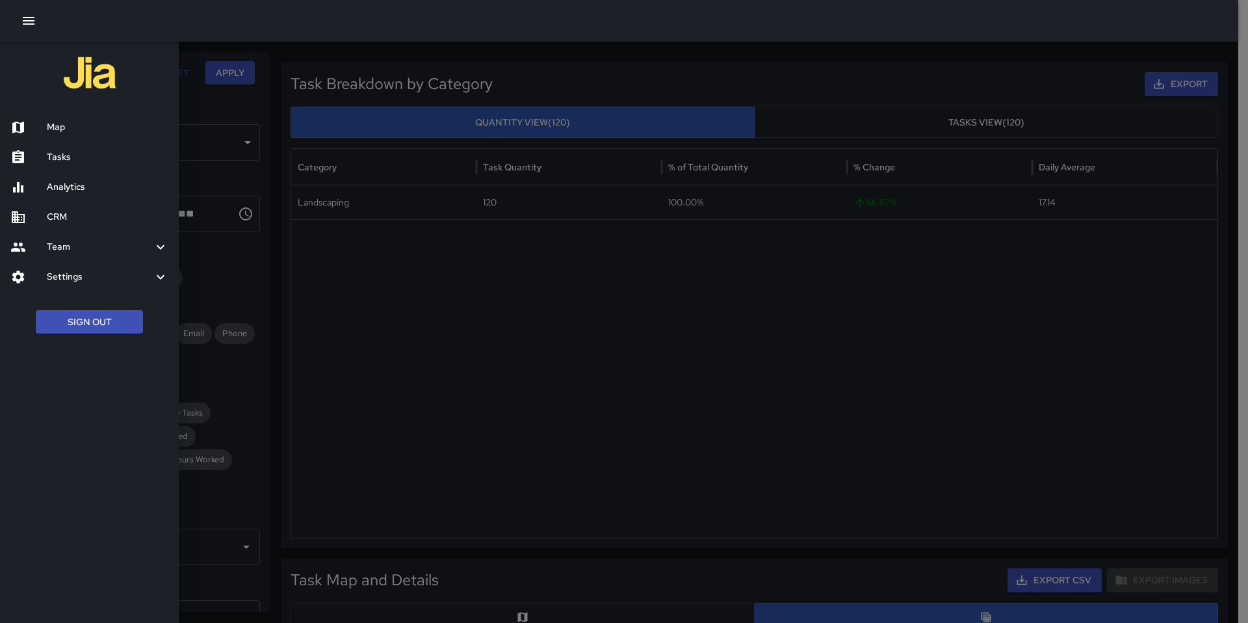
click at [80, 152] on h6 "Tasks" at bounding box center [108, 157] width 122 height 14
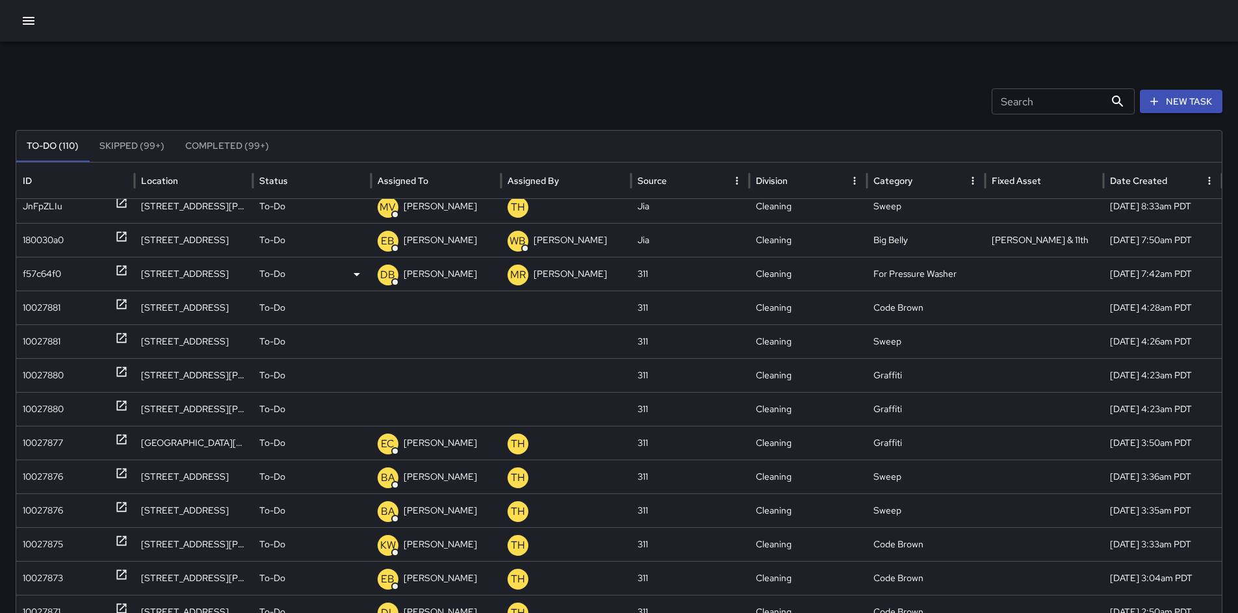
scroll to position [411, 0]
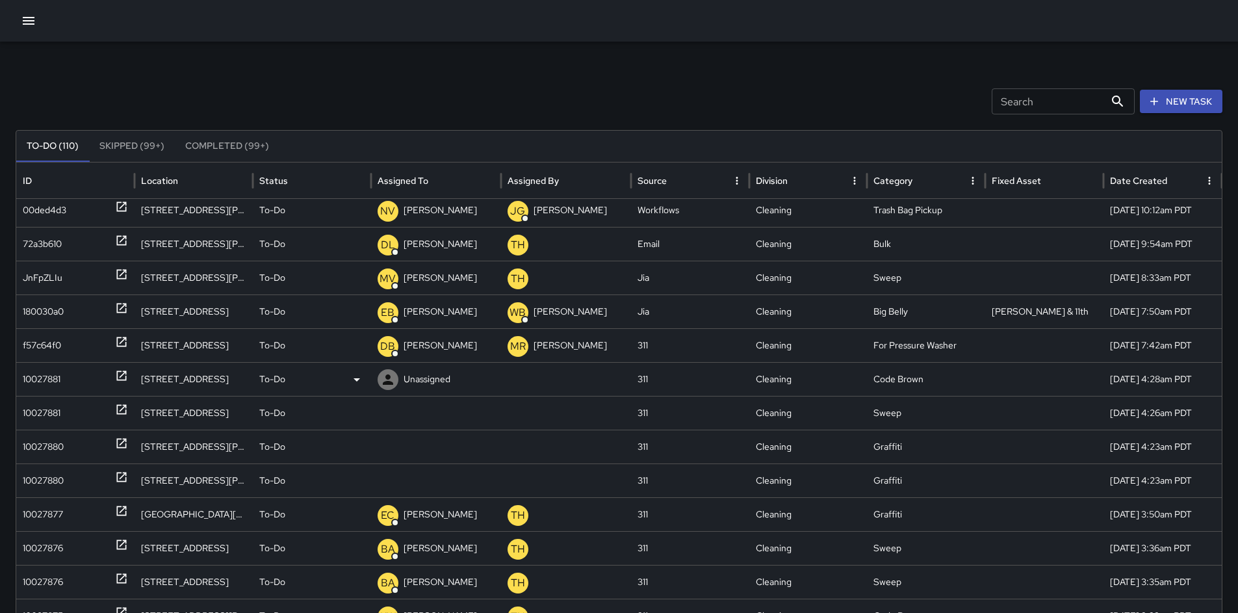
click at [52, 387] on div "10027881" at bounding box center [42, 379] width 38 height 33
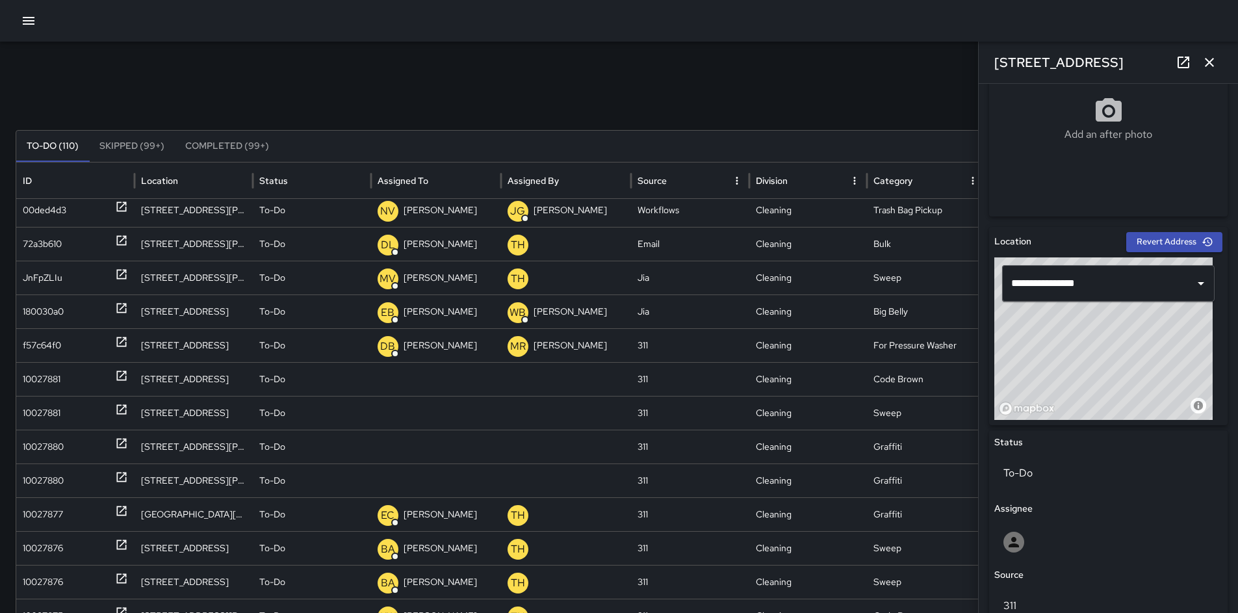
scroll to position [543, 0]
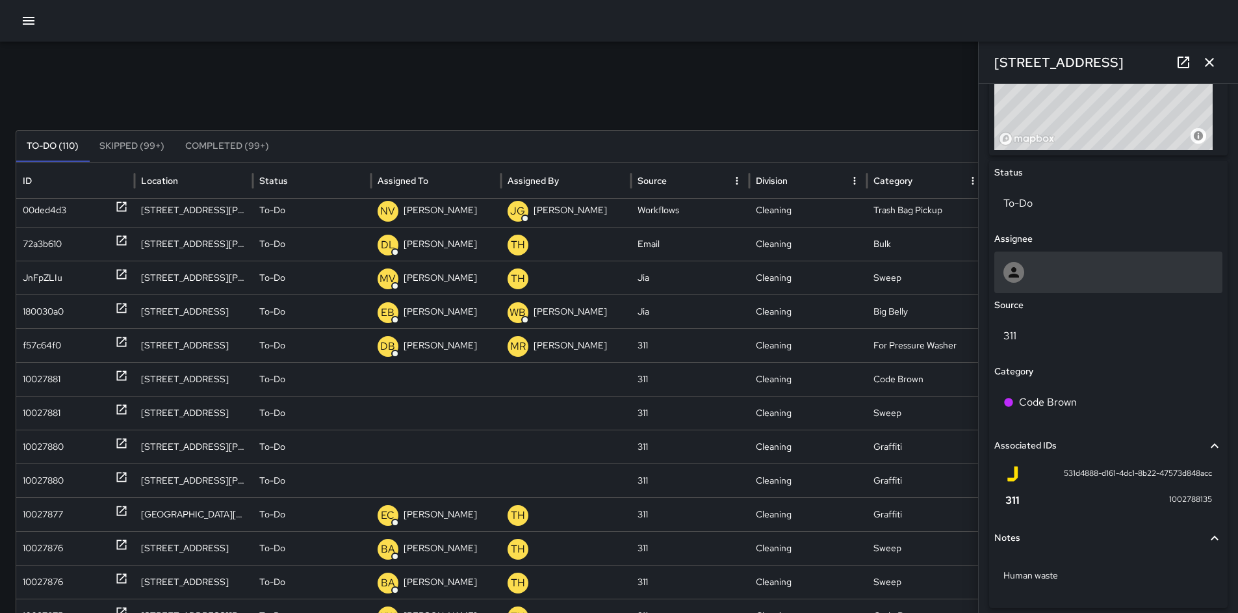
click at [1037, 286] on div at bounding box center [1109, 273] width 228 height 42
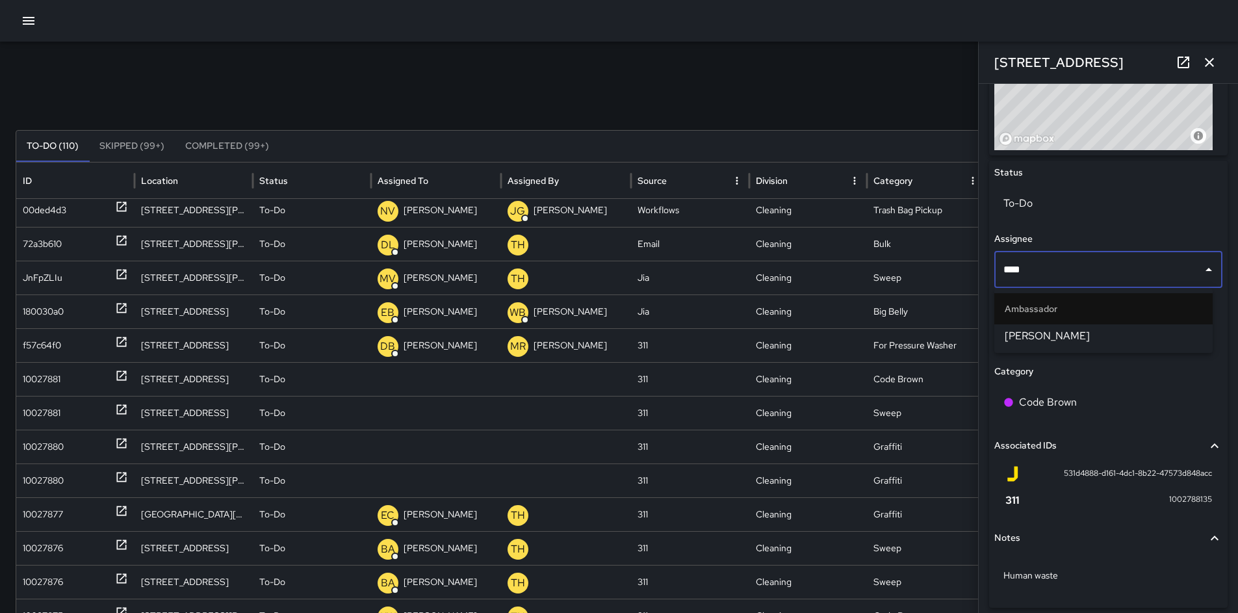
type input "*****"
click at [1037, 337] on span "[PERSON_NAME]" at bounding box center [1104, 336] width 198 height 16
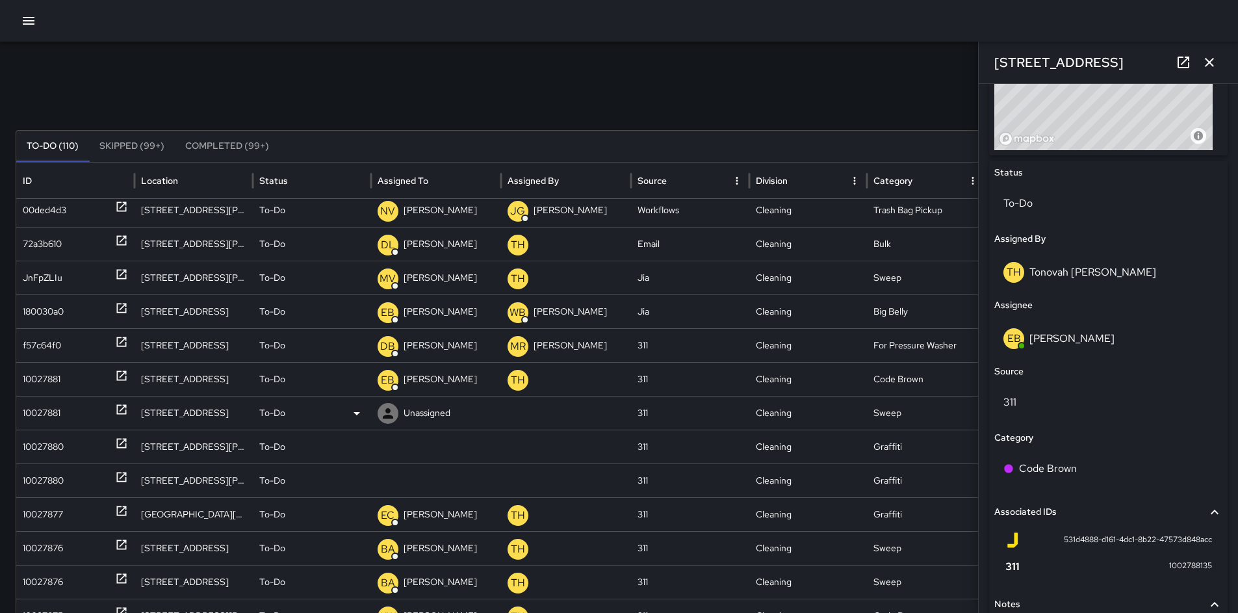
click at [55, 411] on div "10027881" at bounding box center [42, 413] width 38 height 33
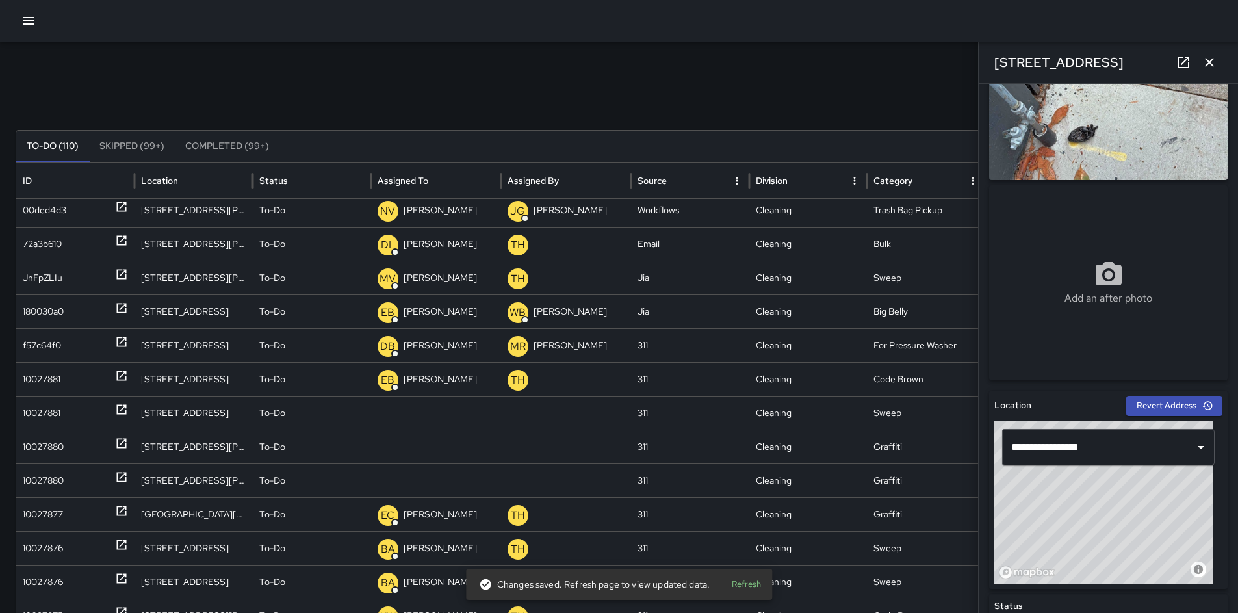
scroll to position [371, 0]
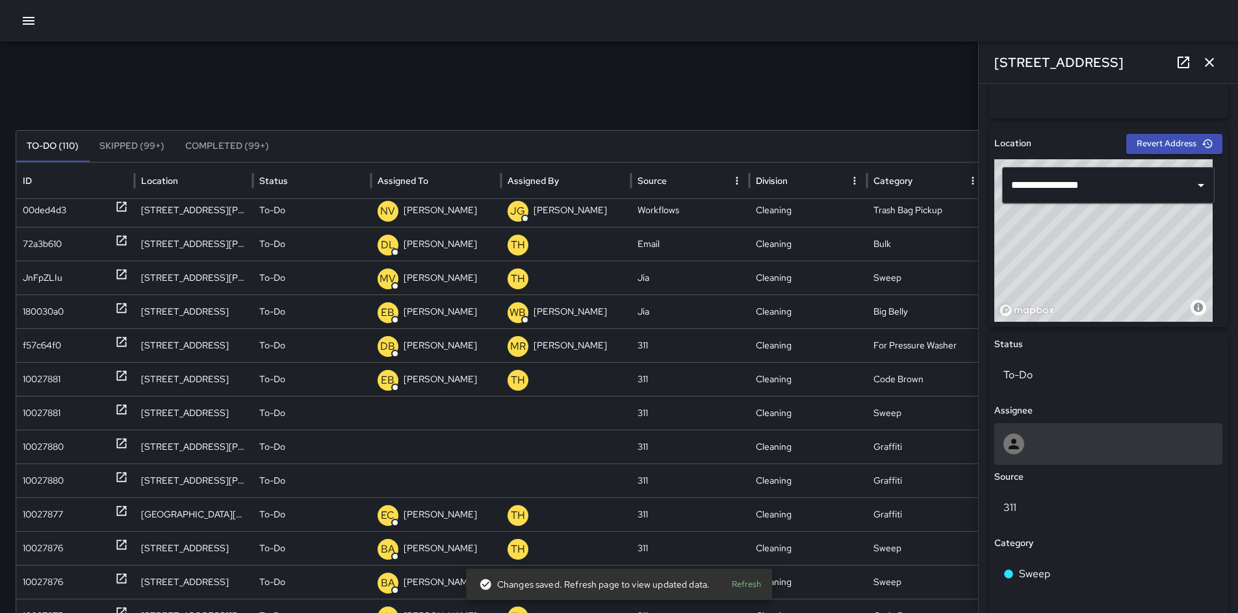
click at [1062, 441] on div at bounding box center [1109, 444] width 210 height 21
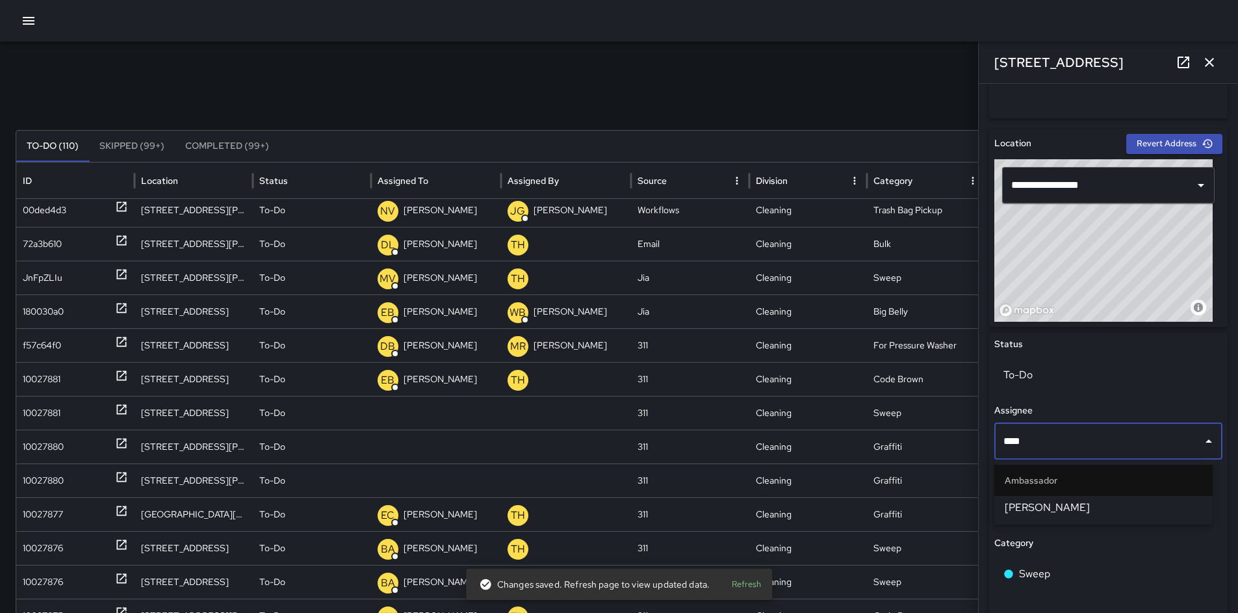
type input "*****"
click at [1138, 515] on span "[PERSON_NAME]" at bounding box center [1104, 508] width 198 height 16
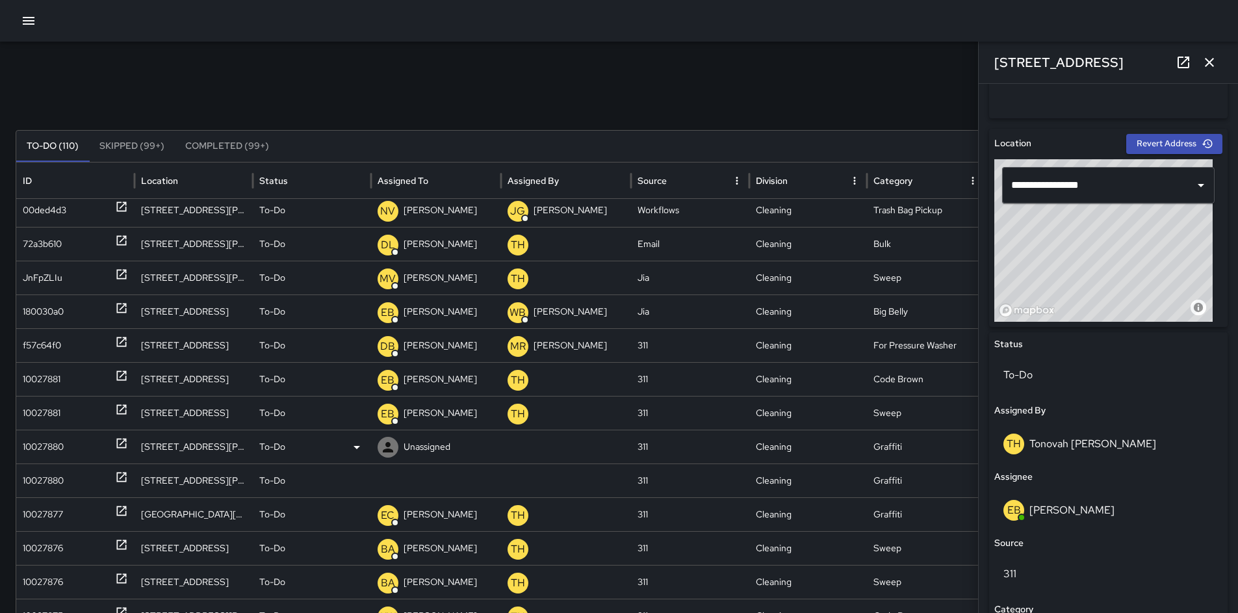
click at [56, 450] on div "10027880" at bounding box center [43, 446] width 41 height 33
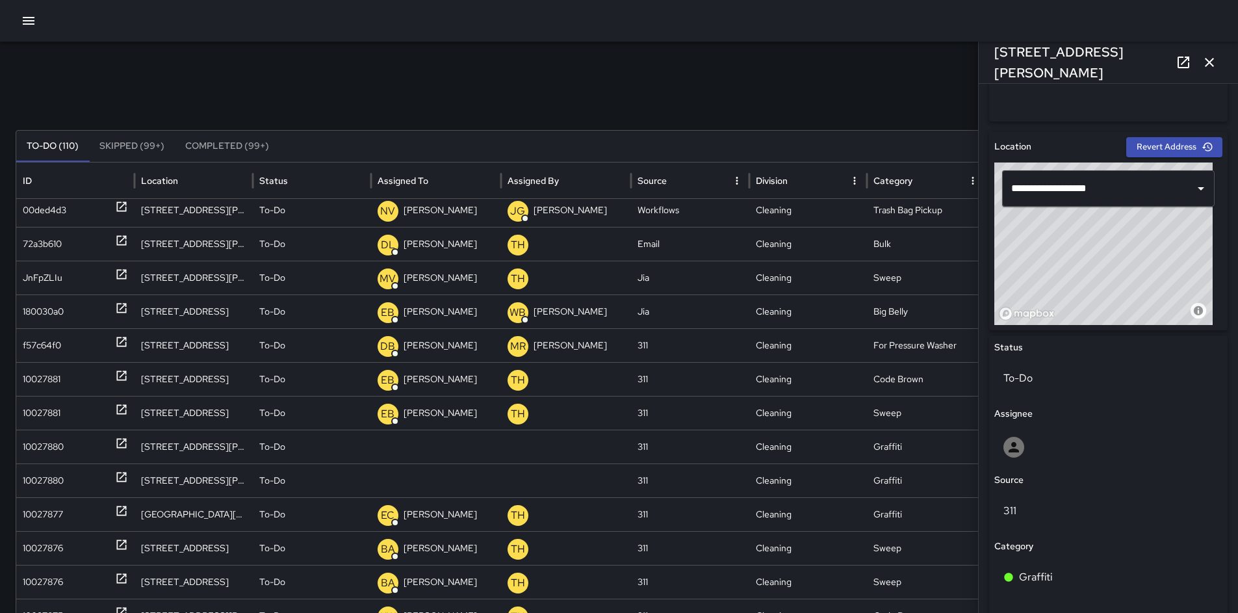
scroll to position [514, 0]
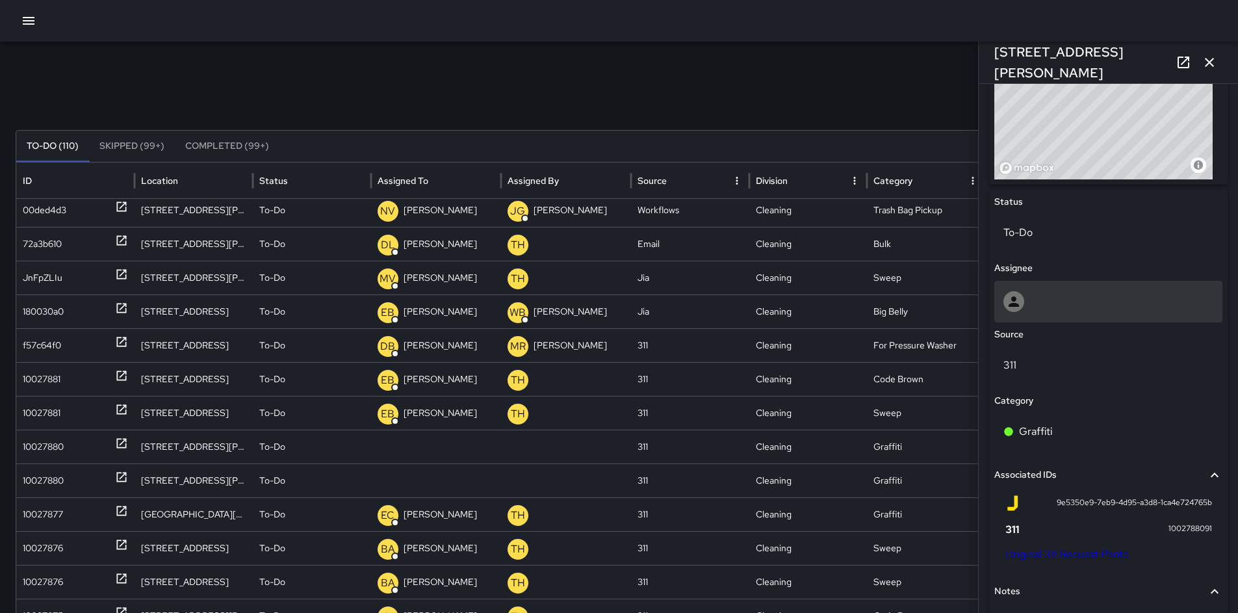
click at [1053, 309] on div at bounding box center [1109, 301] width 210 height 21
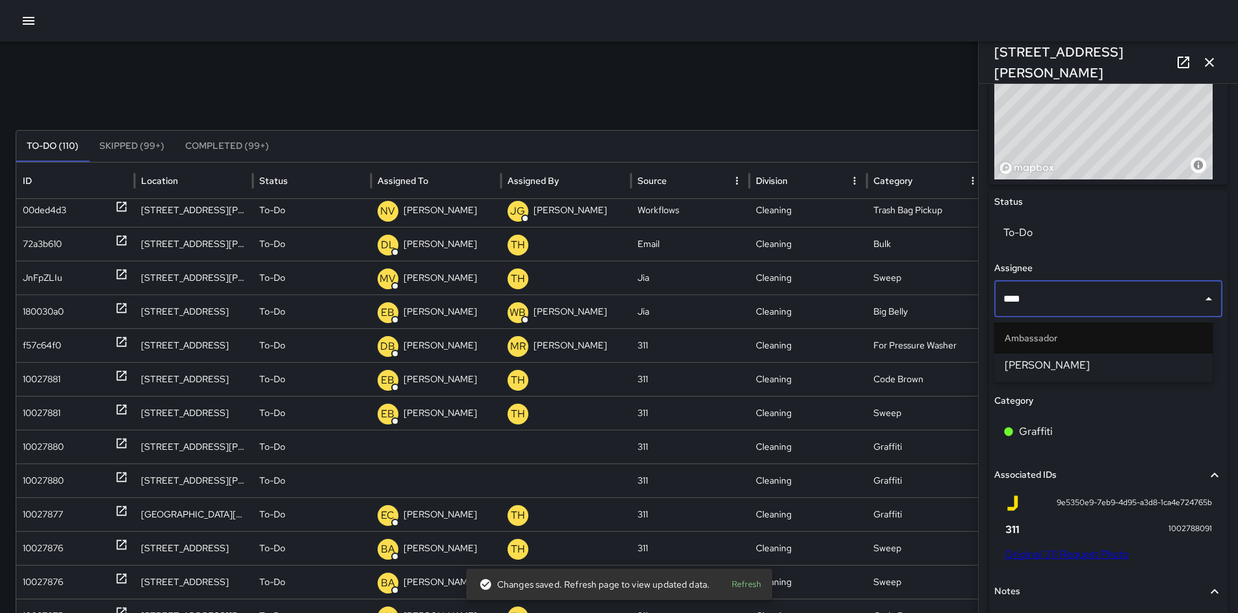
type input "*****"
click at [1040, 367] on span "[PERSON_NAME]" at bounding box center [1104, 366] width 198 height 16
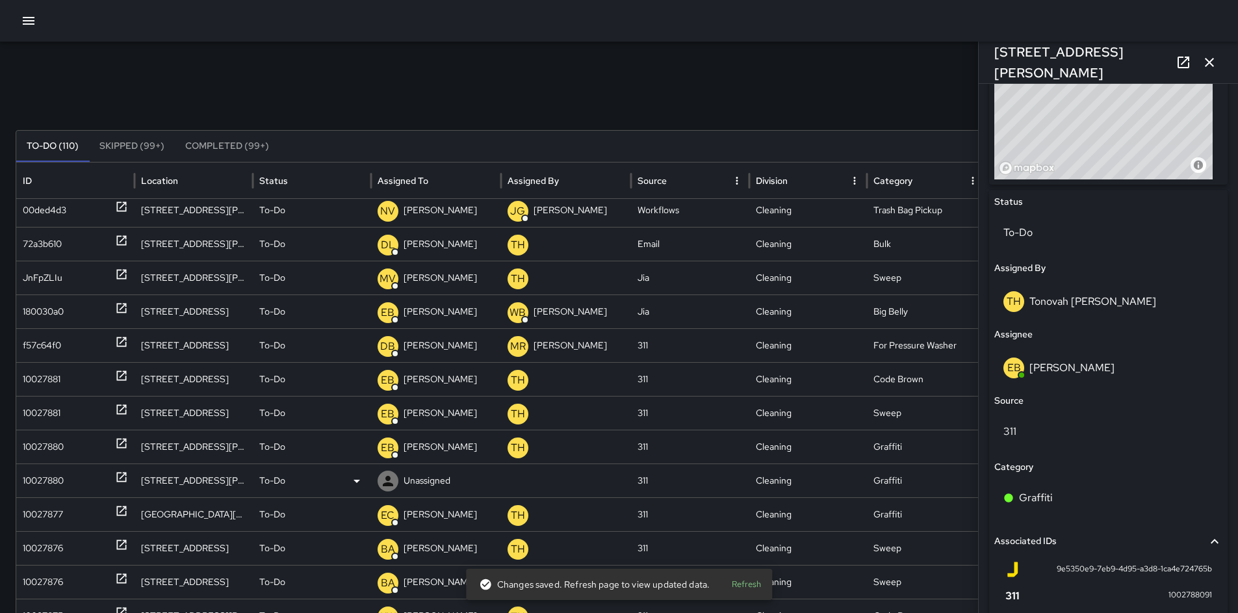
click at [49, 478] on div "10027880" at bounding box center [43, 480] width 41 height 33
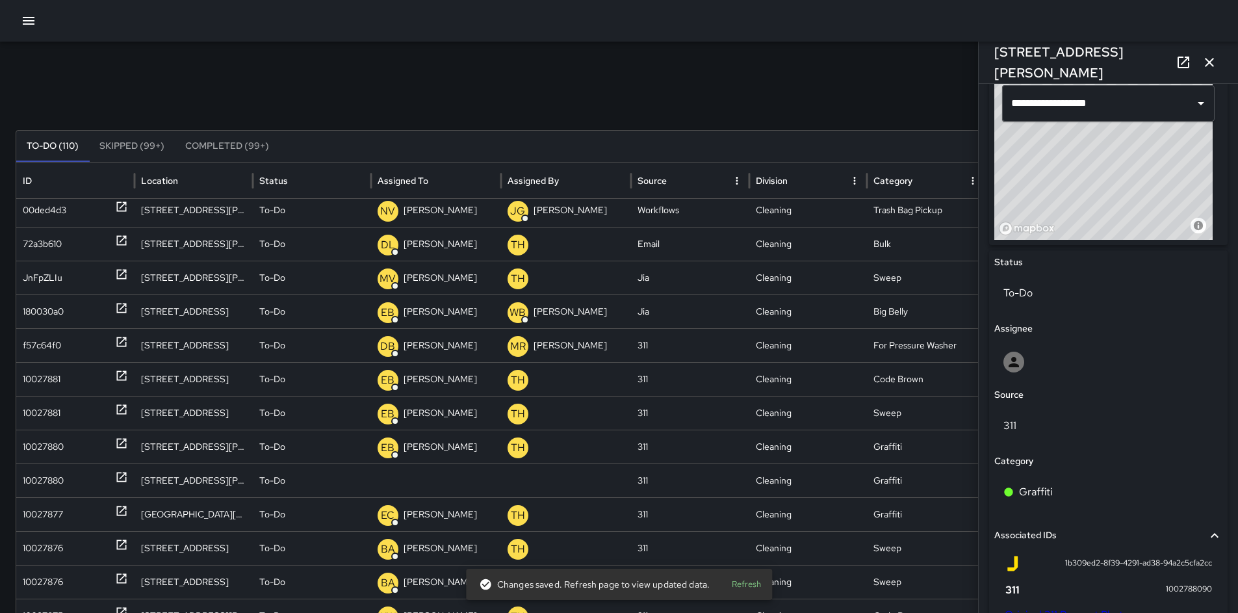
scroll to position [521, 0]
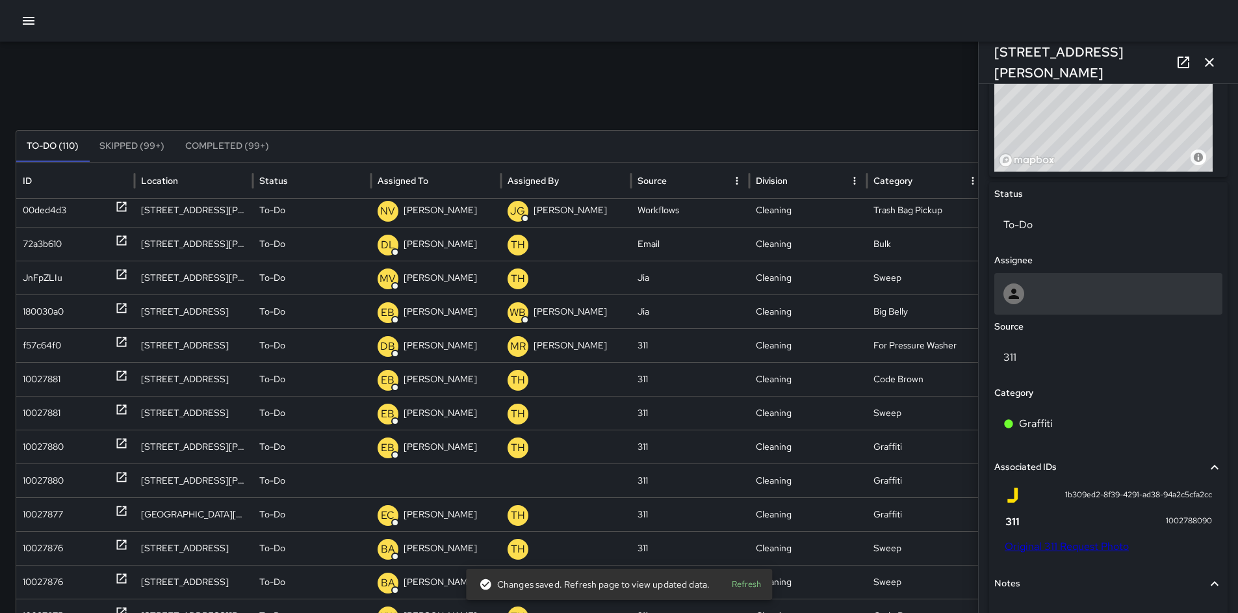
click at [1040, 296] on div at bounding box center [1109, 293] width 210 height 21
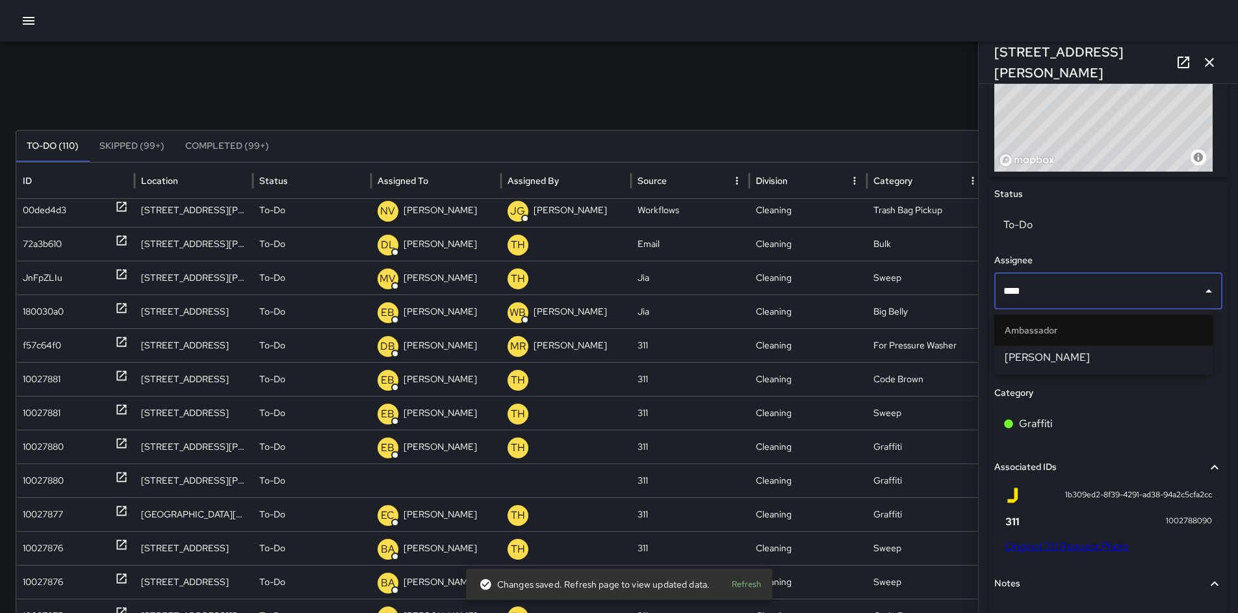
type input "*****"
click at [1052, 361] on span "[PERSON_NAME]" at bounding box center [1104, 358] width 198 height 16
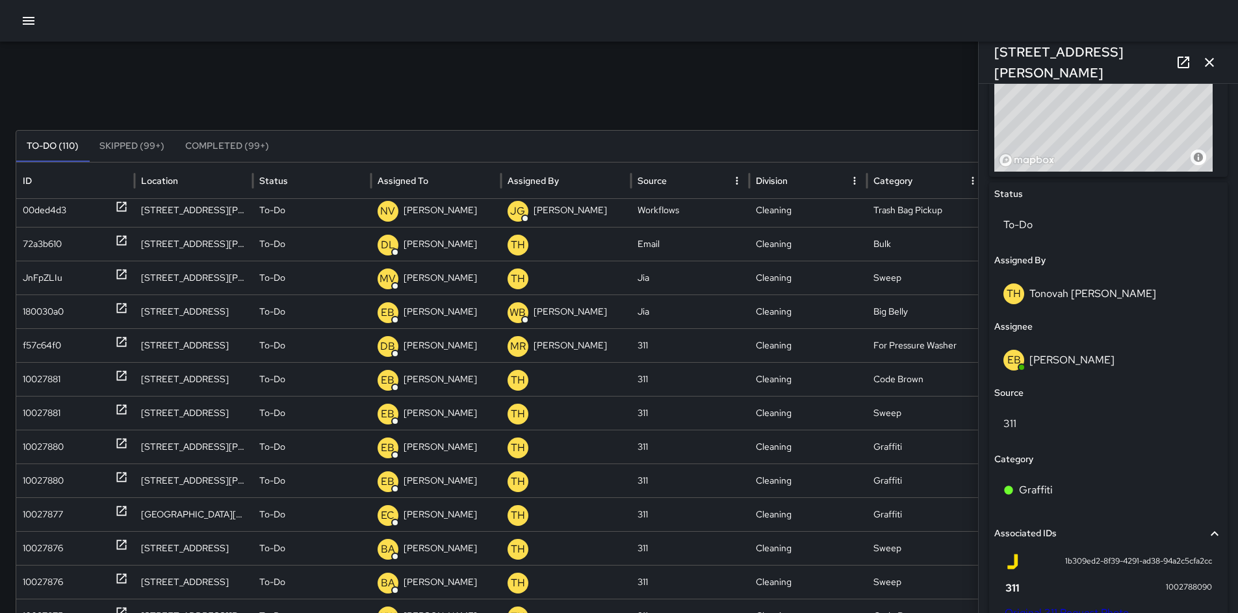
click at [1205, 59] on icon "button" at bounding box center [1210, 63] width 16 height 16
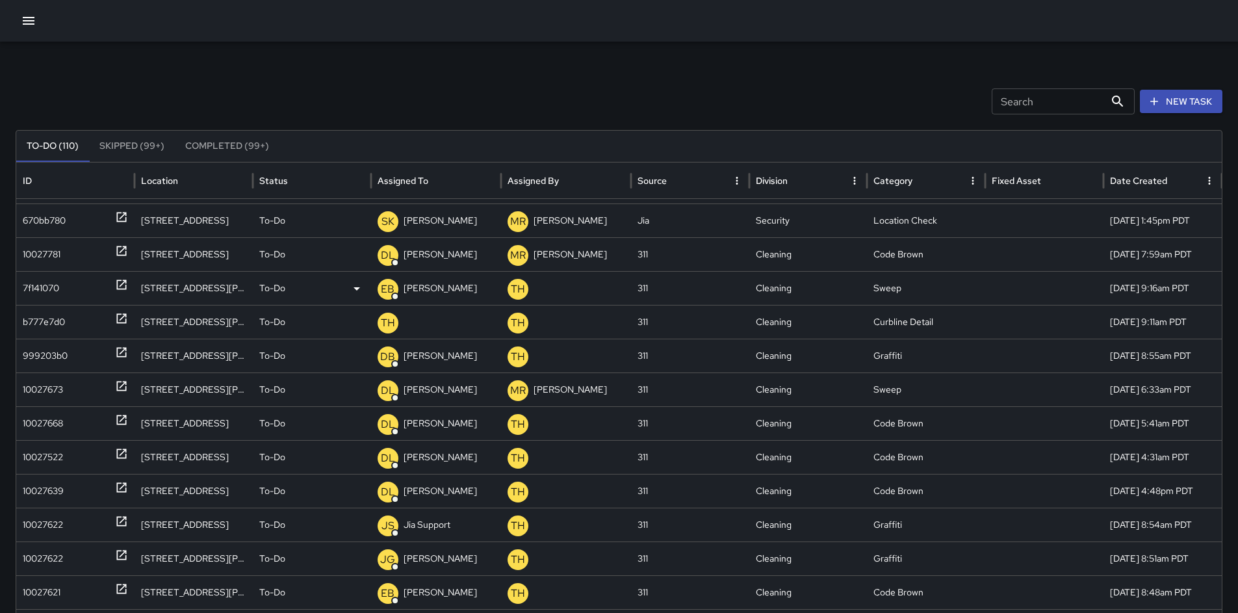
scroll to position [928, 0]
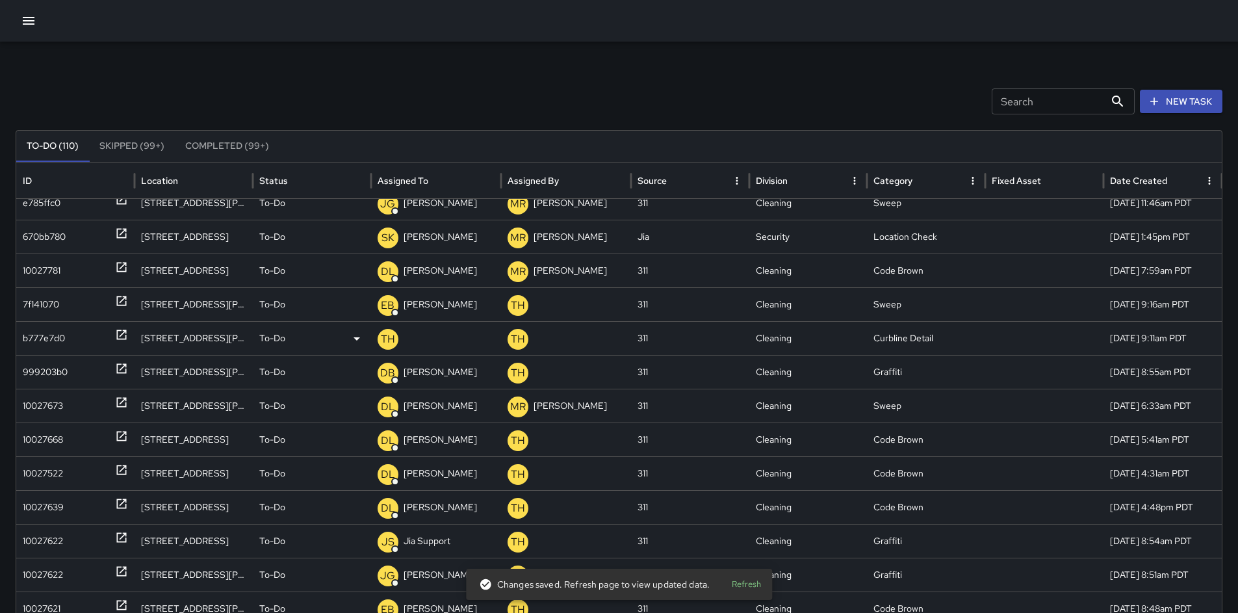
click at [61, 333] on div "b777e7d0" at bounding box center [44, 338] width 42 height 33
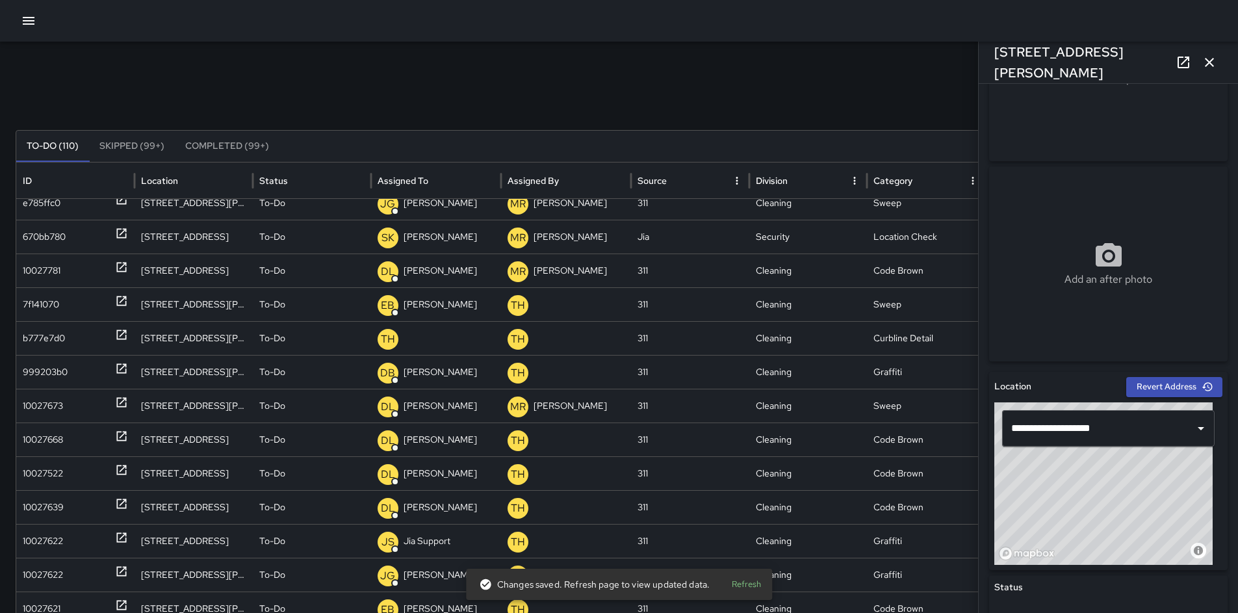
scroll to position [129, 0]
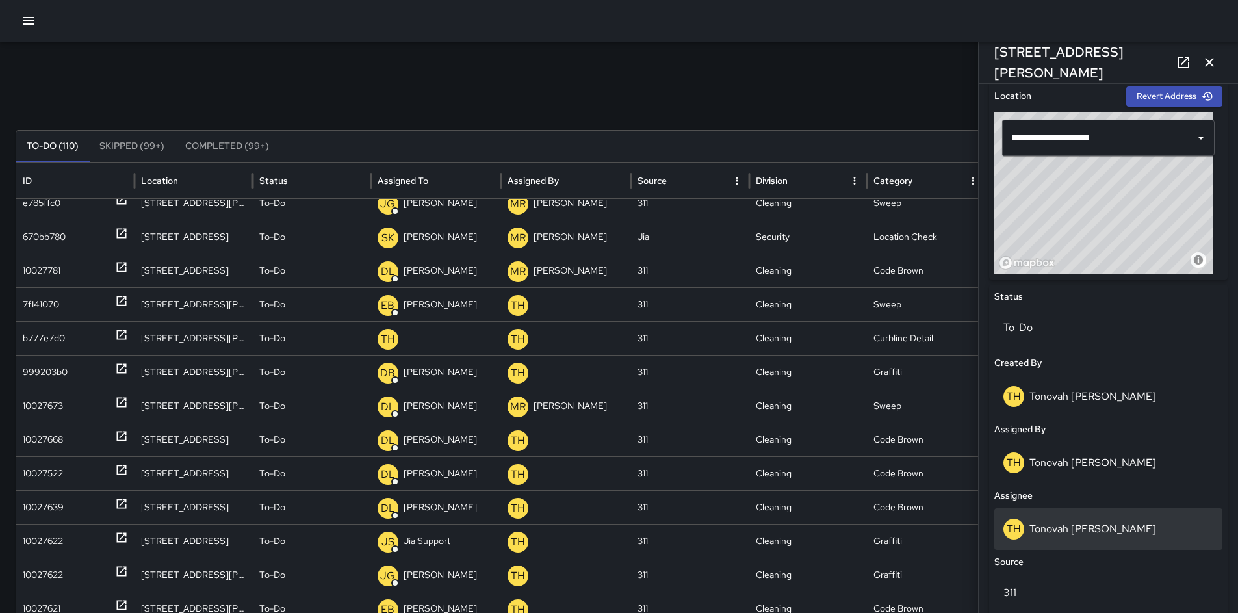
click at [1062, 518] on div "TH Tonovah Hillman" at bounding box center [1109, 529] width 228 height 42
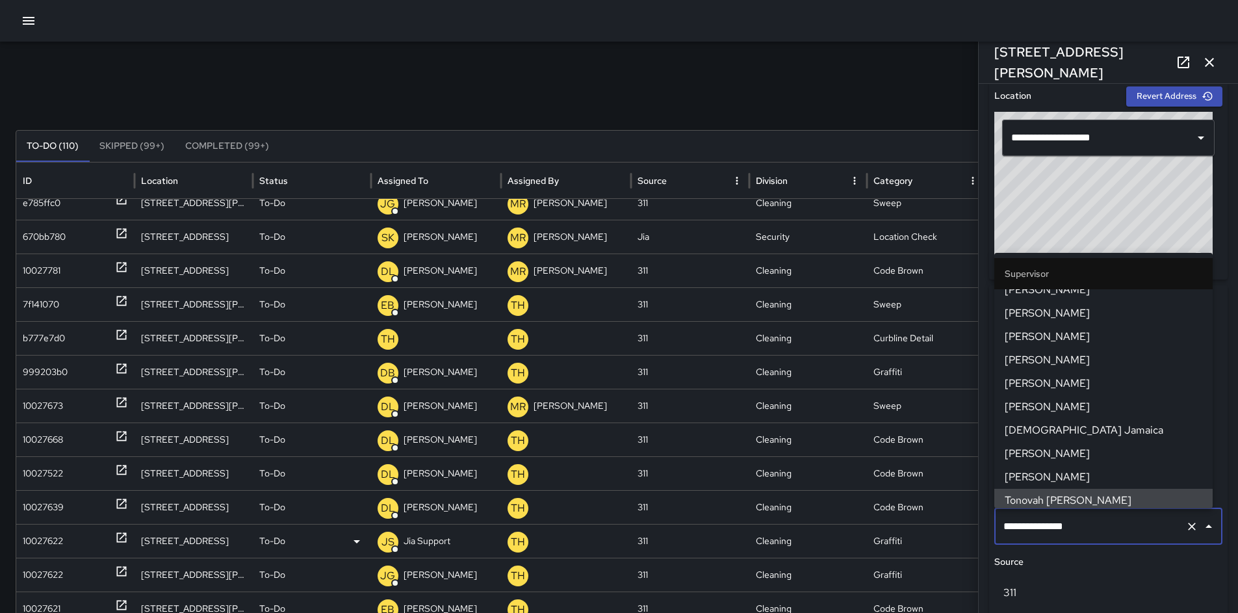
drag, startPoint x: 1080, startPoint y: 527, endPoint x: 888, endPoint y: 538, distance: 192.1
click at [889, 539] on div "Search Search New Task To-Do (110) Skipped (99+) Completed (99+) ID Location St…" at bounding box center [619, 411] width 1238 height 738
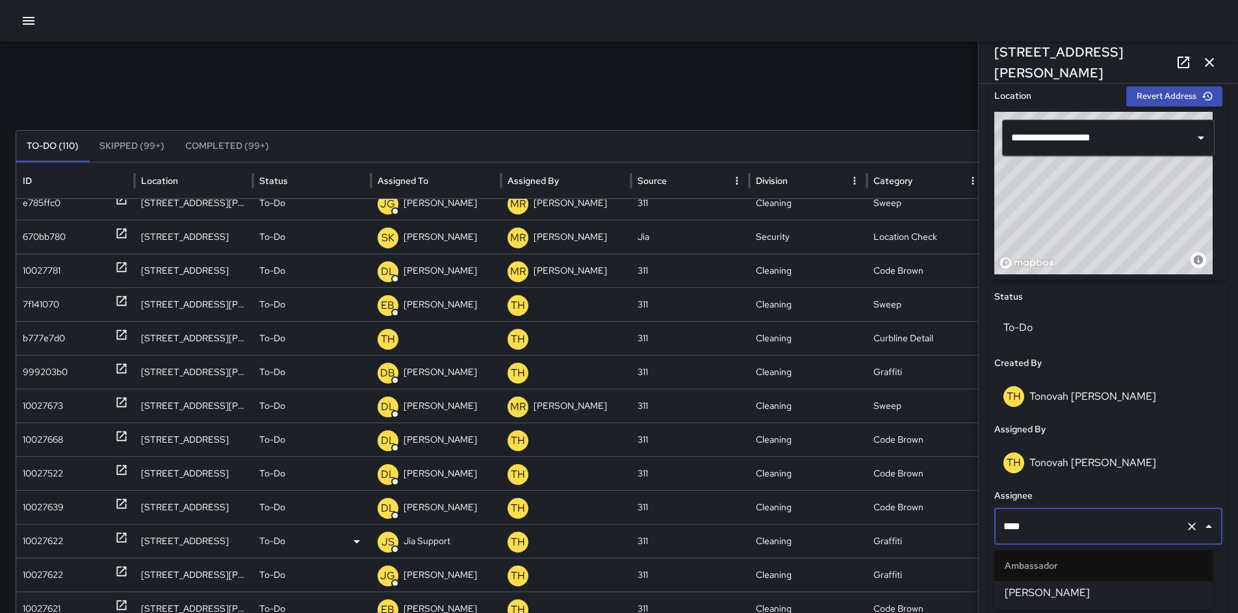
type input "*****"
click at [1035, 582] on li "[PERSON_NAME]" at bounding box center [1104, 592] width 218 height 23
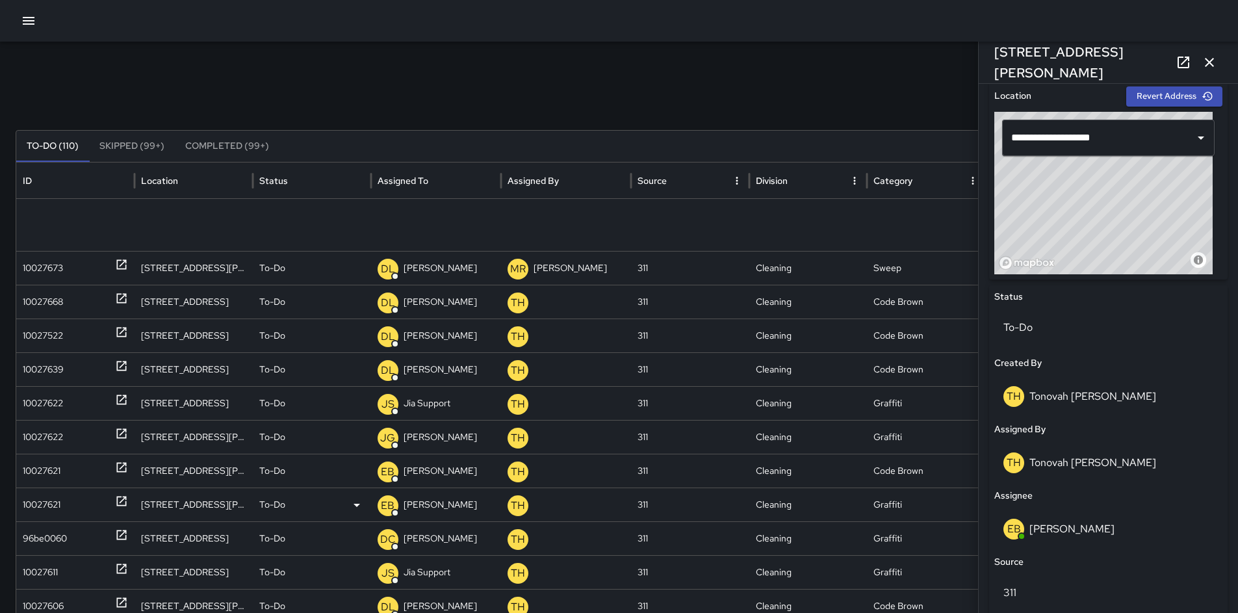
scroll to position [1221, 0]
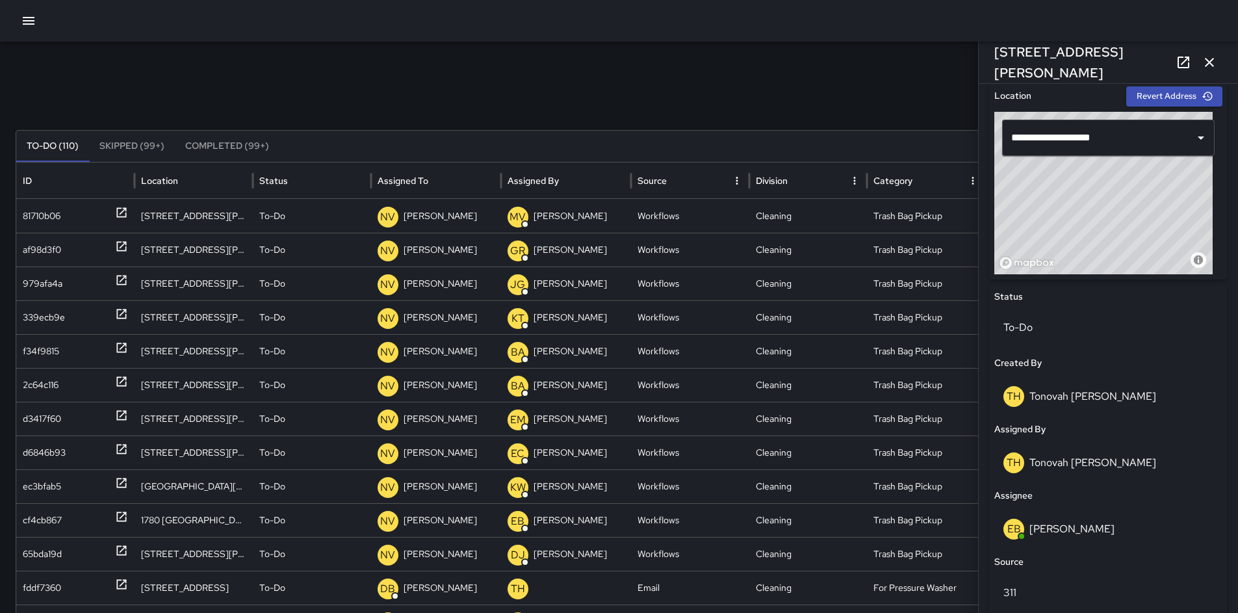
click at [1212, 62] on icon "button" at bounding box center [1210, 63] width 16 height 16
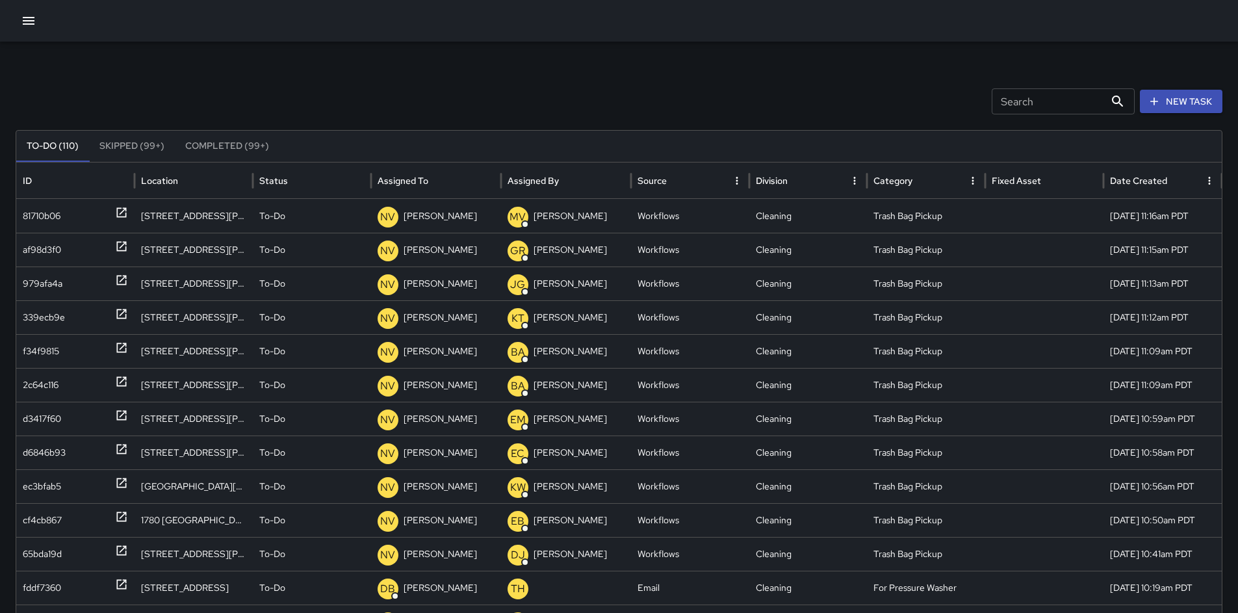
click at [920, 86] on div "Search Search New Task To-Do (110) Skipped (99+) Completed (99+) ID Location St…" at bounding box center [619, 411] width 1238 height 738
click at [1030, 109] on input "Search" at bounding box center [1048, 101] width 113 height 26
click at [36, 24] on button "button" at bounding box center [29, 21] width 26 height 26
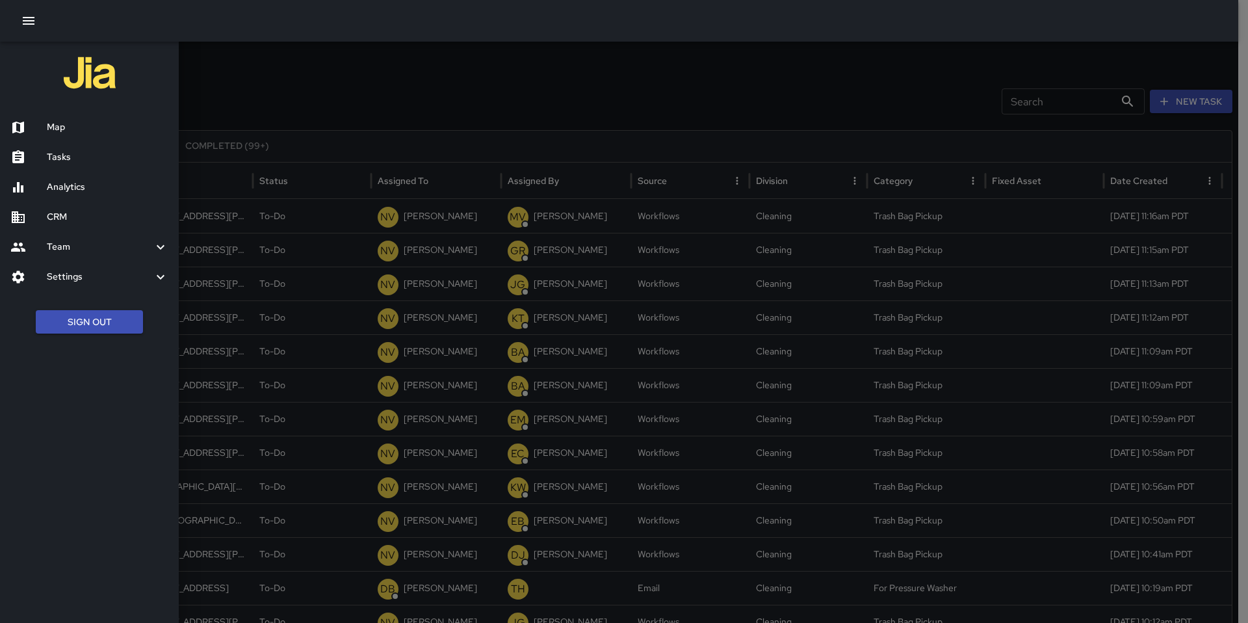
click at [70, 131] on h6 "Map" at bounding box center [108, 127] width 122 height 14
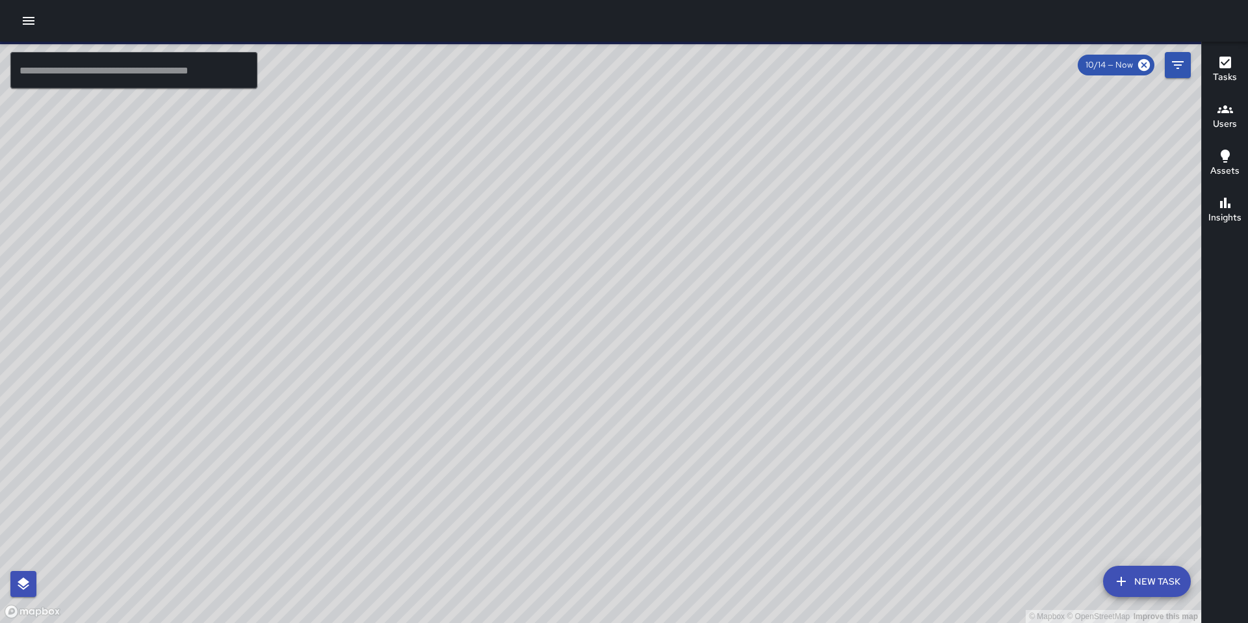
click at [30, 24] on icon "button" at bounding box center [29, 21] width 12 height 8
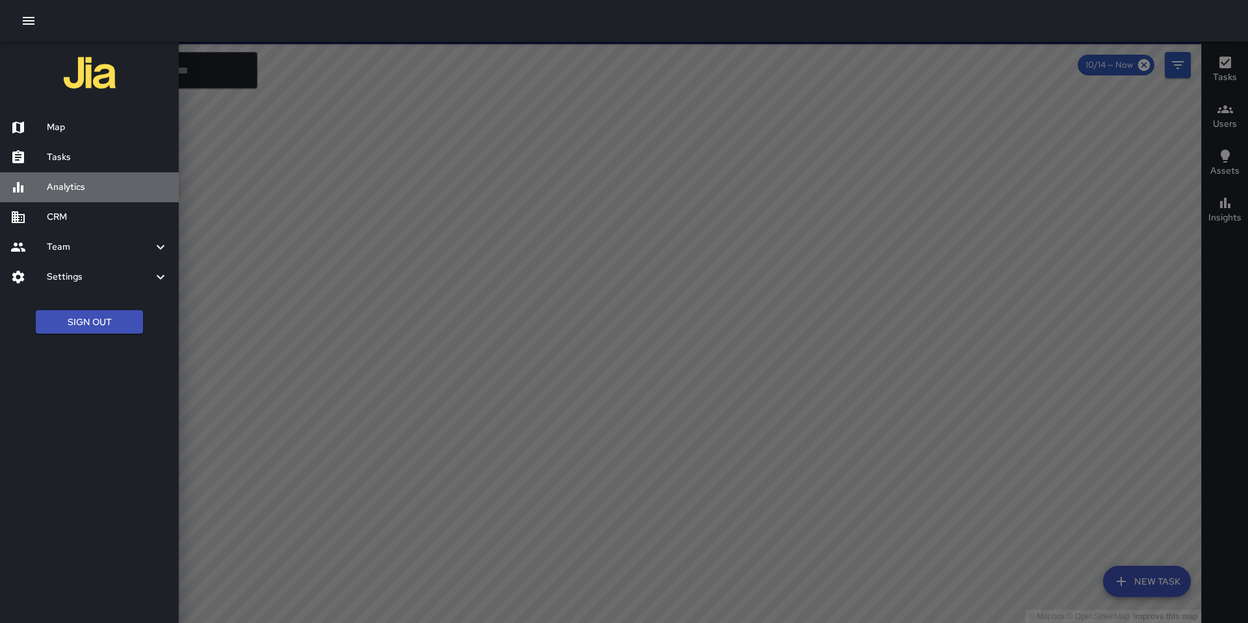
click at [72, 194] on h6 "Analytics" at bounding box center [108, 187] width 122 height 14
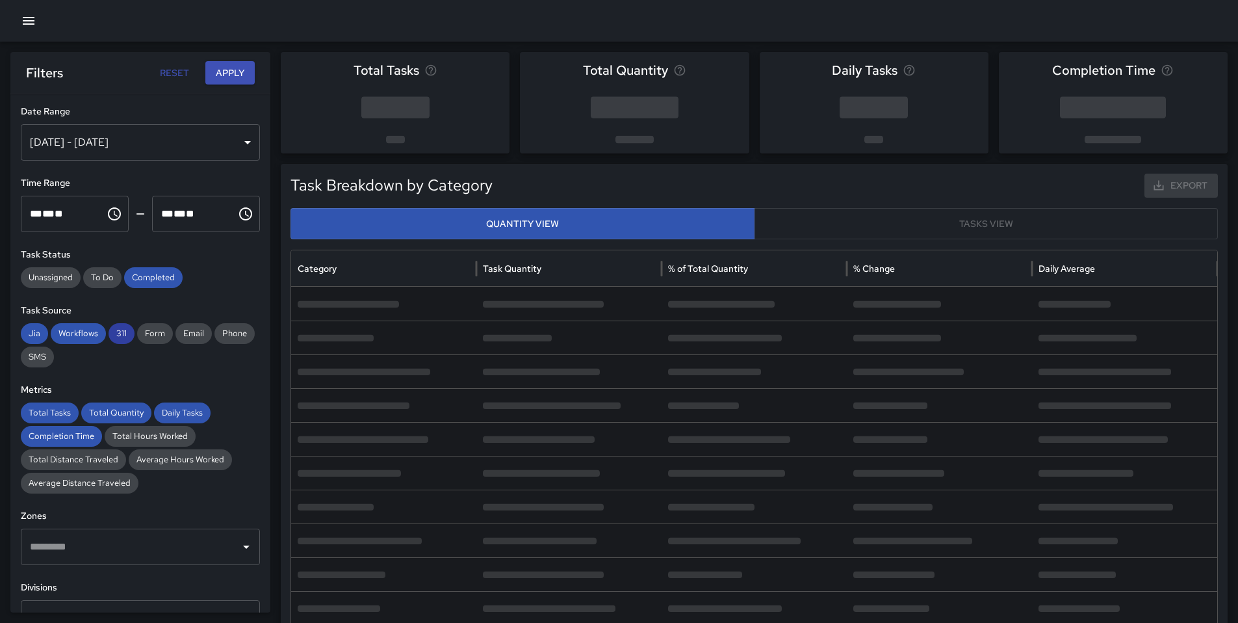
click at [111, 334] on span "311" at bounding box center [122, 333] width 26 height 13
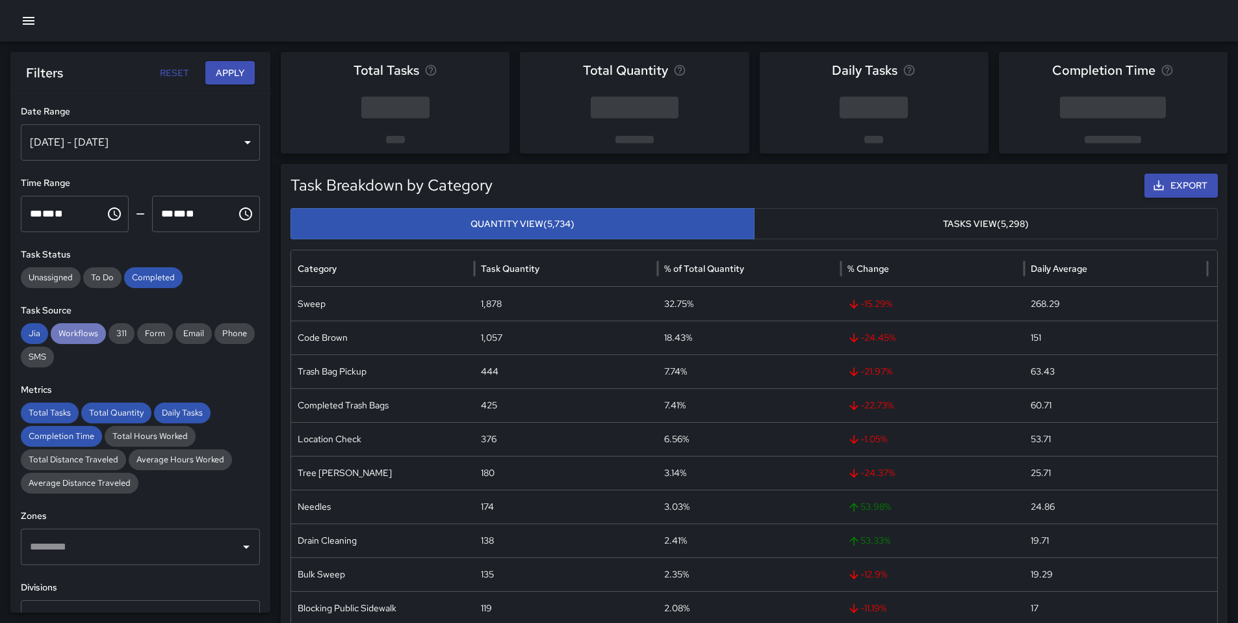
drag, startPoint x: 86, startPoint y: 333, endPoint x: 57, endPoint y: 330, distance: 29.4
click at [85, 334] on span "Workflows" at bounding box center [78, 333] width 55 height 13
click at [40, 330] on span "Jia" at bounding box center [34, 333] width 27 height 13
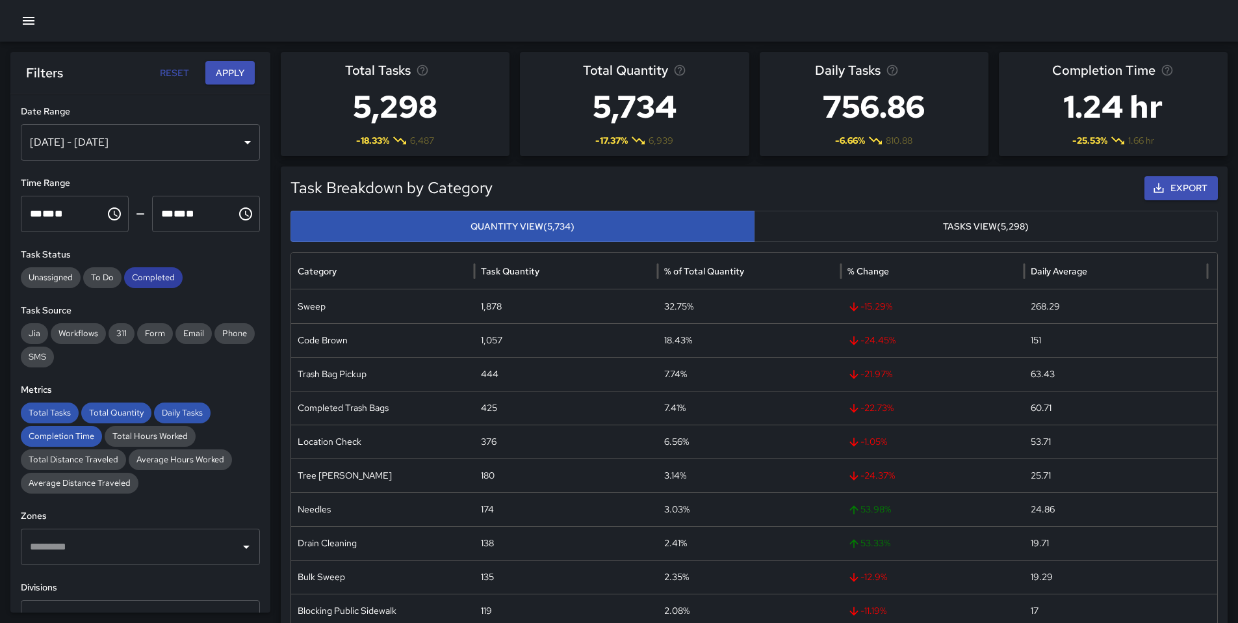
click at [151, 268] on div "Completed" at bounding box center [153, 277] width 59 height 21
click at [47, 409] on span "Total Tasks" at bounding box center [50, 412] width 58 height 13
click at [86, 410] on span "Total Quantity" at bounding box center [116, 412] width 70 height 13
click at [64, 435] on span "Completion Time" at bounding box center [61, 436] width 81 height 13
click at [173, 417] on span "Daily Tasks" at bounding box center [182, 412] width 57 height 13
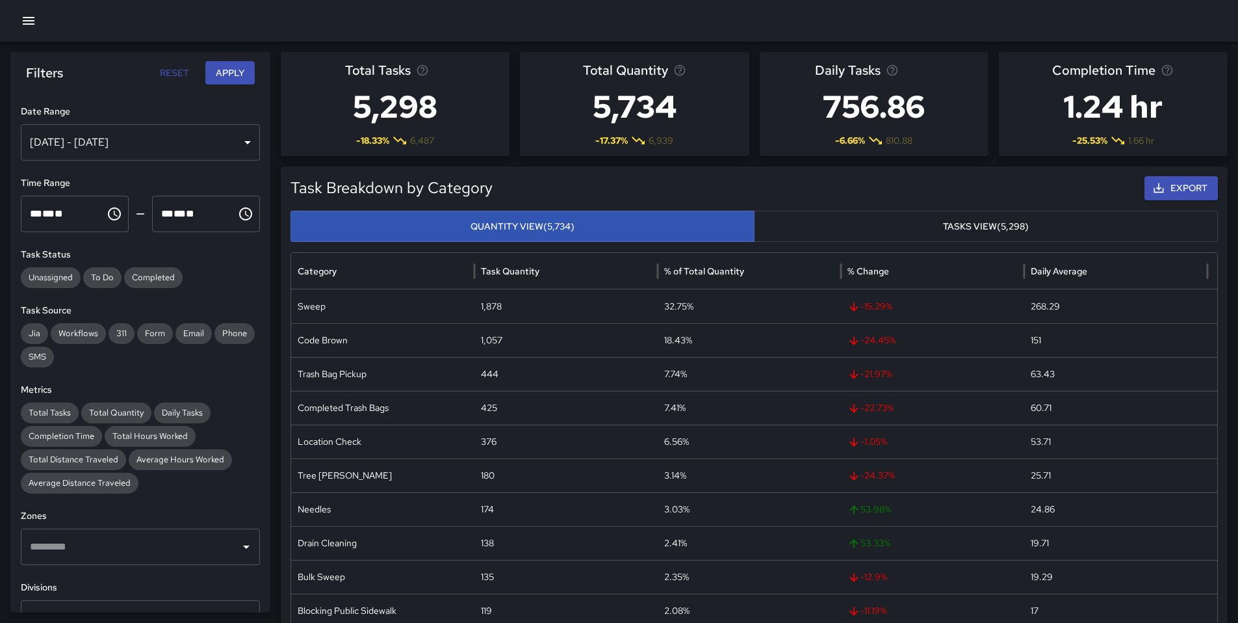
click at [88, 135] on div "[DATE] - [DATE]" at bounding box center [140, 142] width 239 height 36
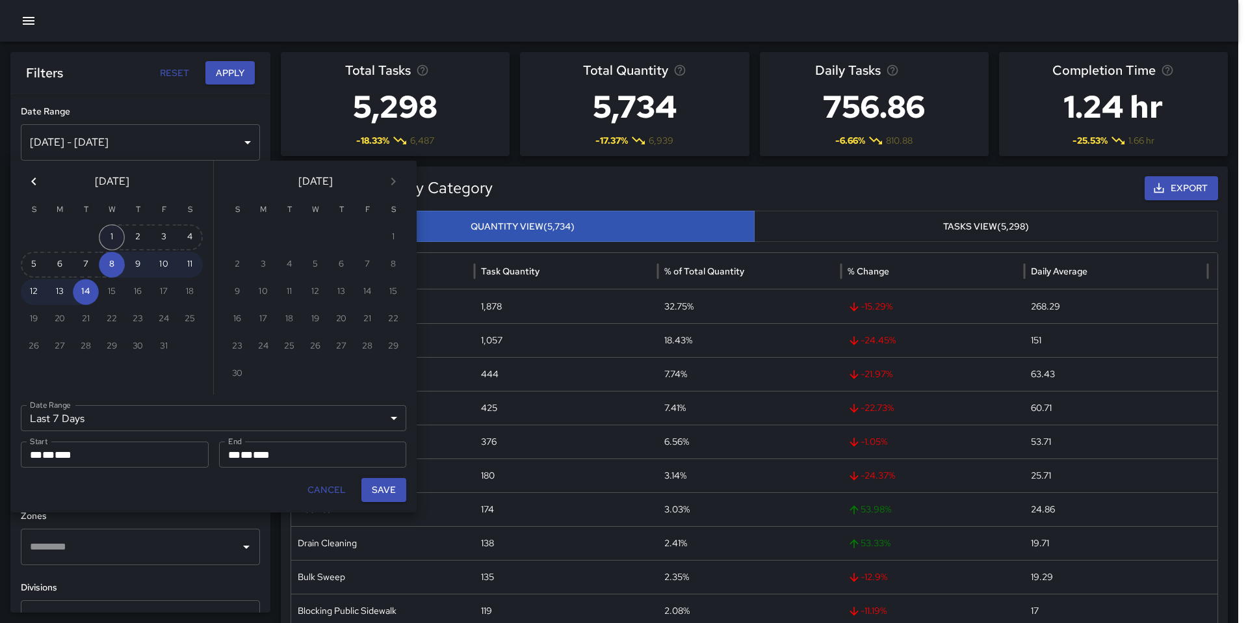
click at [117, 238] on button "1" at bounding box center [112, 237] width 26 height 26
type input "******"
type input "**********"
click at [377, 491] on button "Save" at bounding box center [383, 490] width 45 height 24
type input "**********"
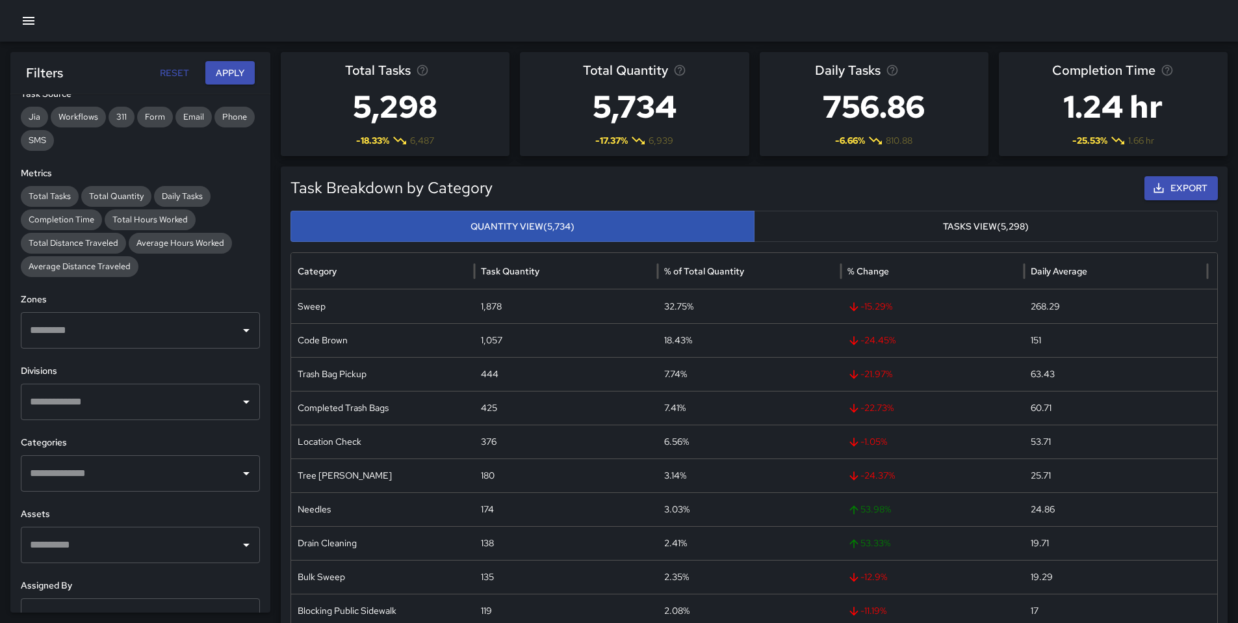
scroll to position [235, 0]
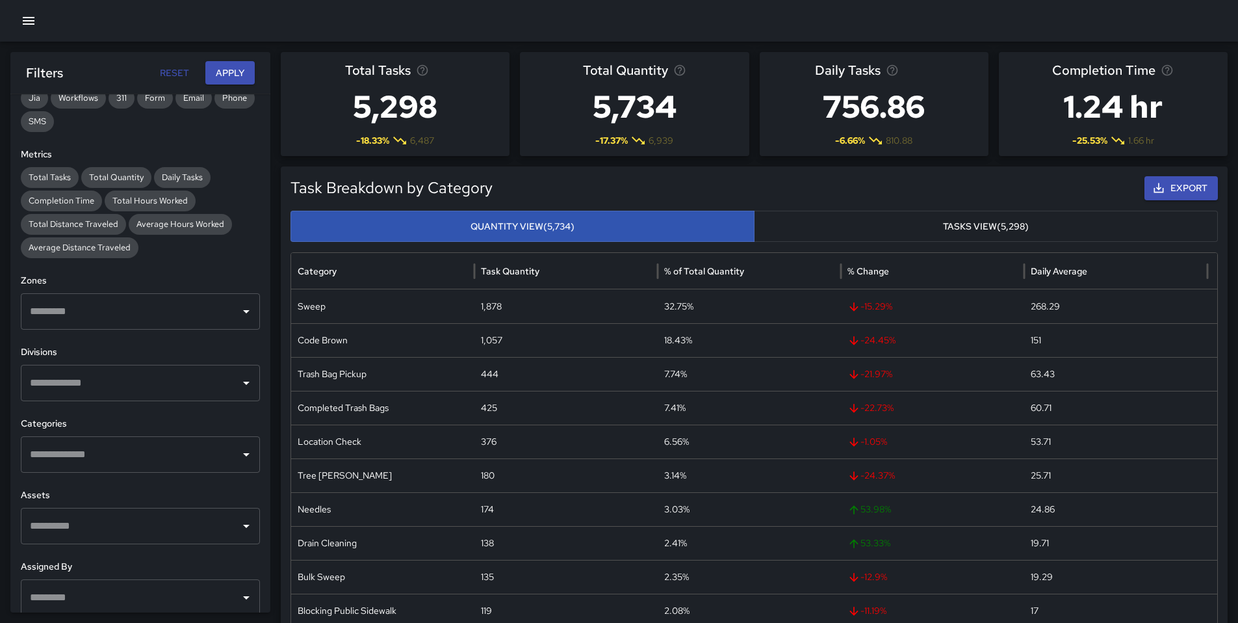
click at [112, 321] on input "text" at bounding box center [131, 311] width 208 height 25
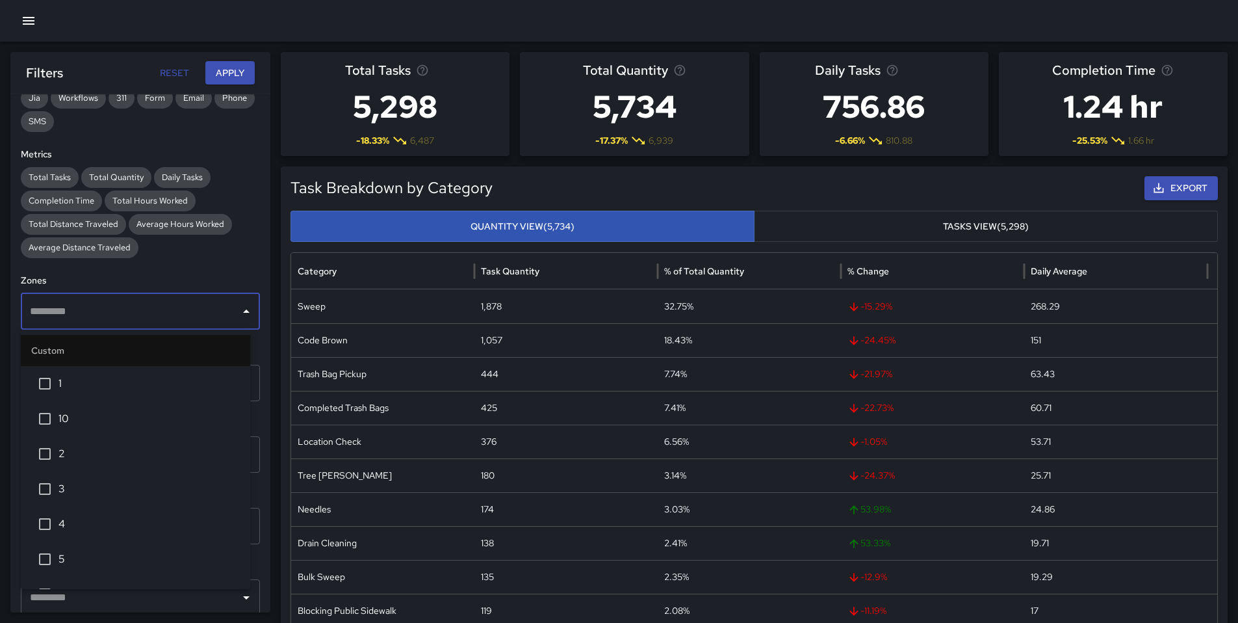
click at [86, 377] on span "1" at bounding box center [149, 384] width 181 height 16
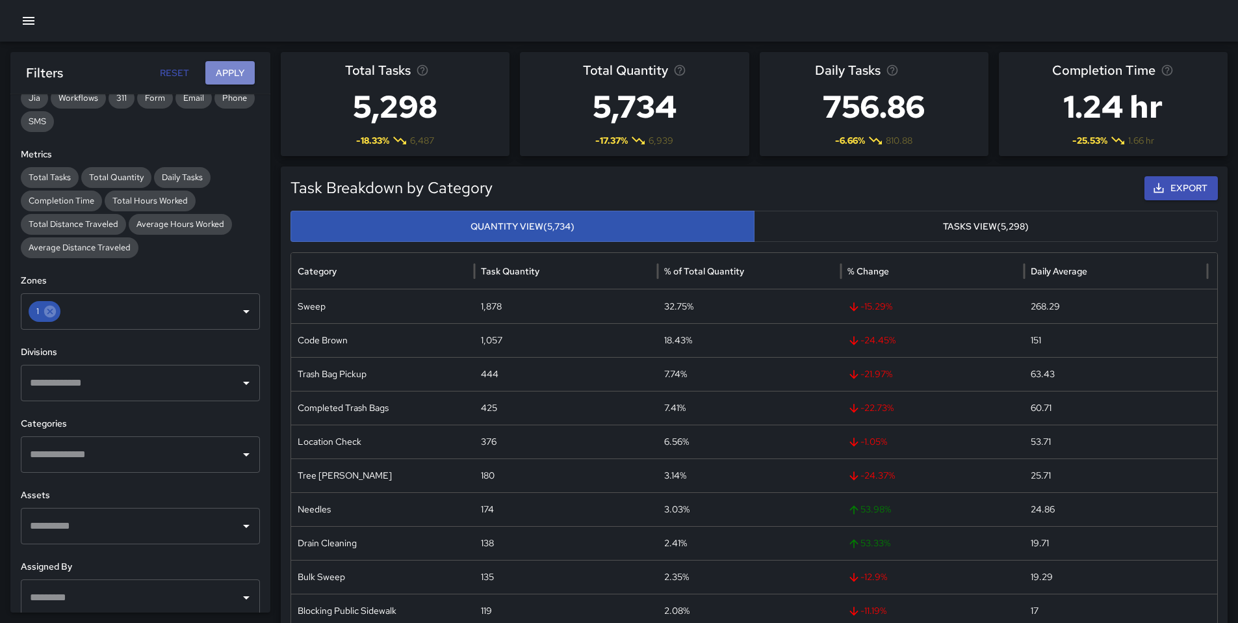
click at [224, 75] on button "Apply" at bounding box center [229, 73] width 49 height 24
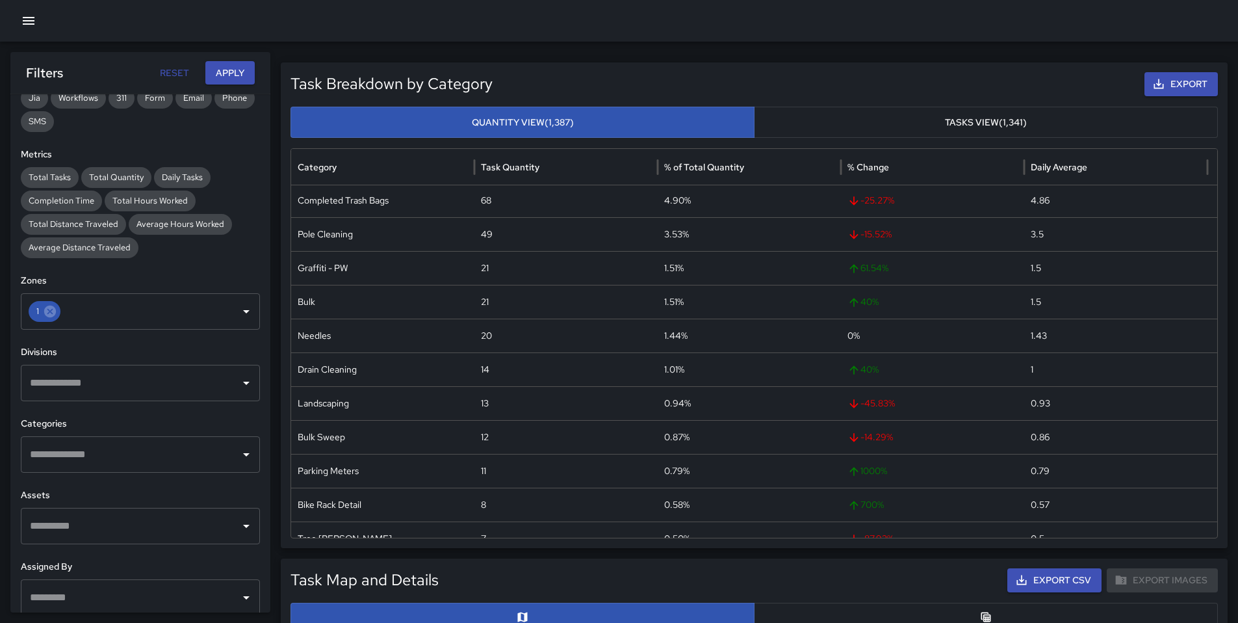
scroll to position [254, 0]
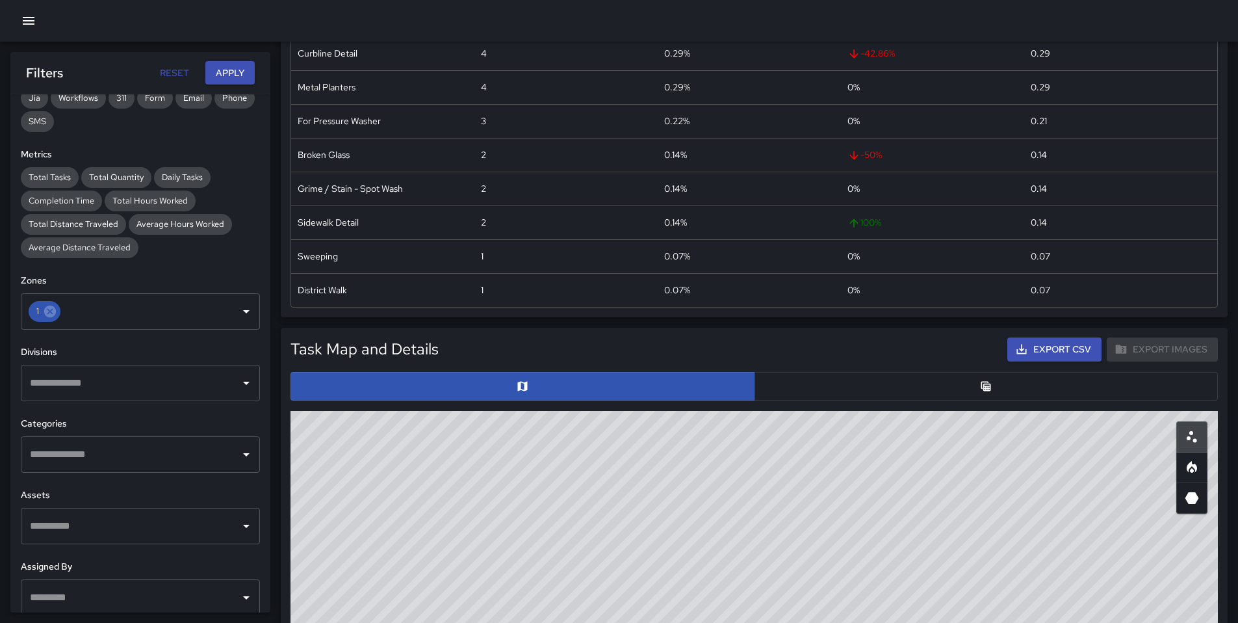
click at [841, 391] on button "button" at bounding box center [986, 386] width 464 height 29
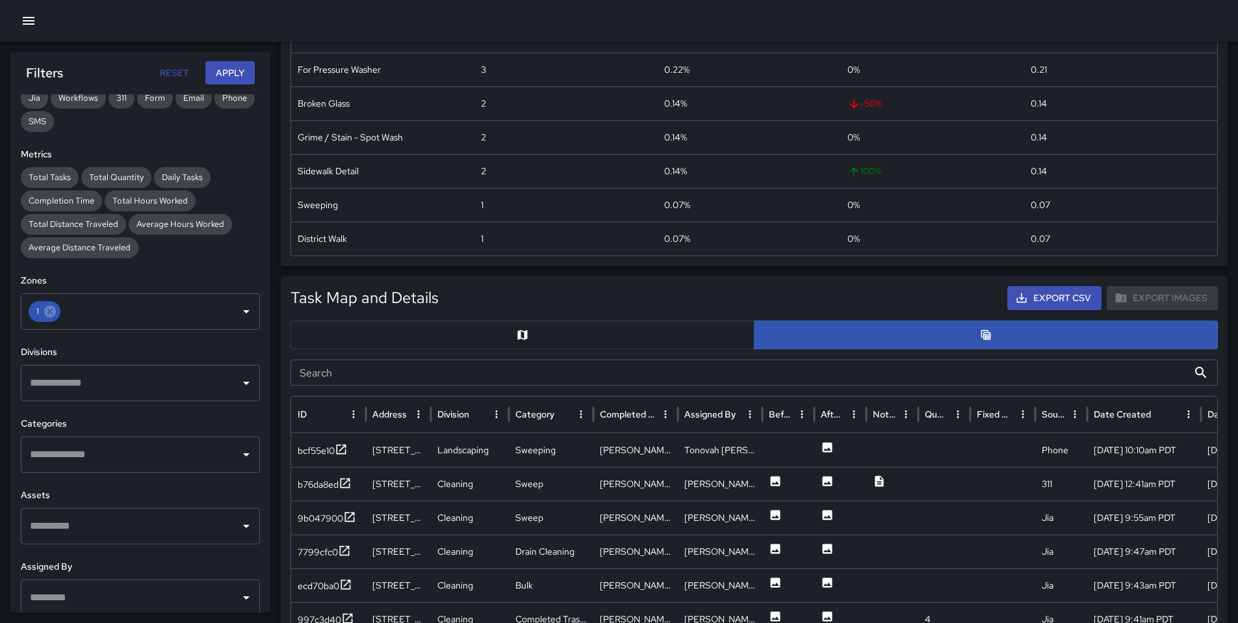
scroll to position [472, 0]
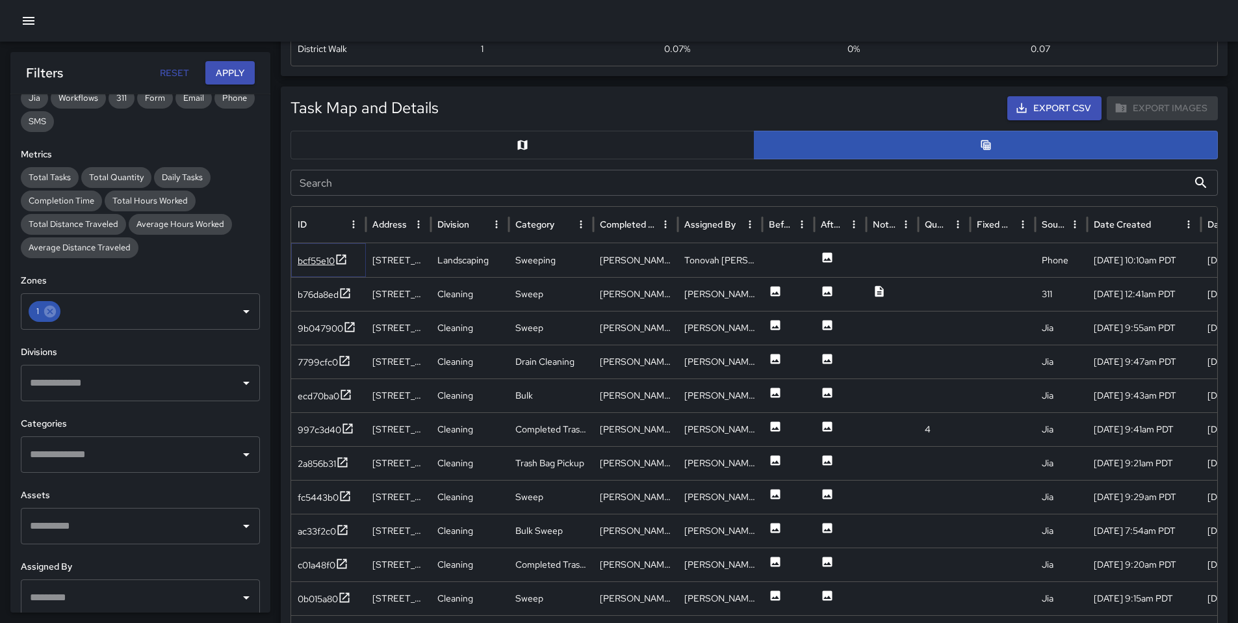
click at [306, 264] on div "bcf55e10" at bounding box center [316, 260] width 37 height 13
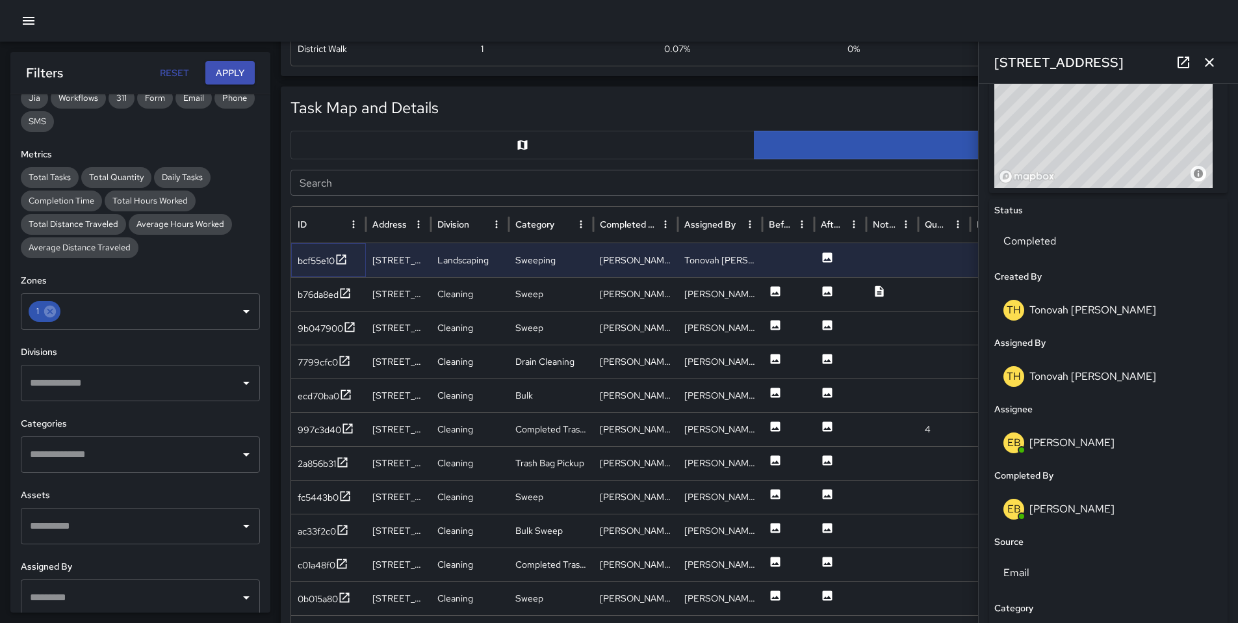
scroll to position [242, 0]
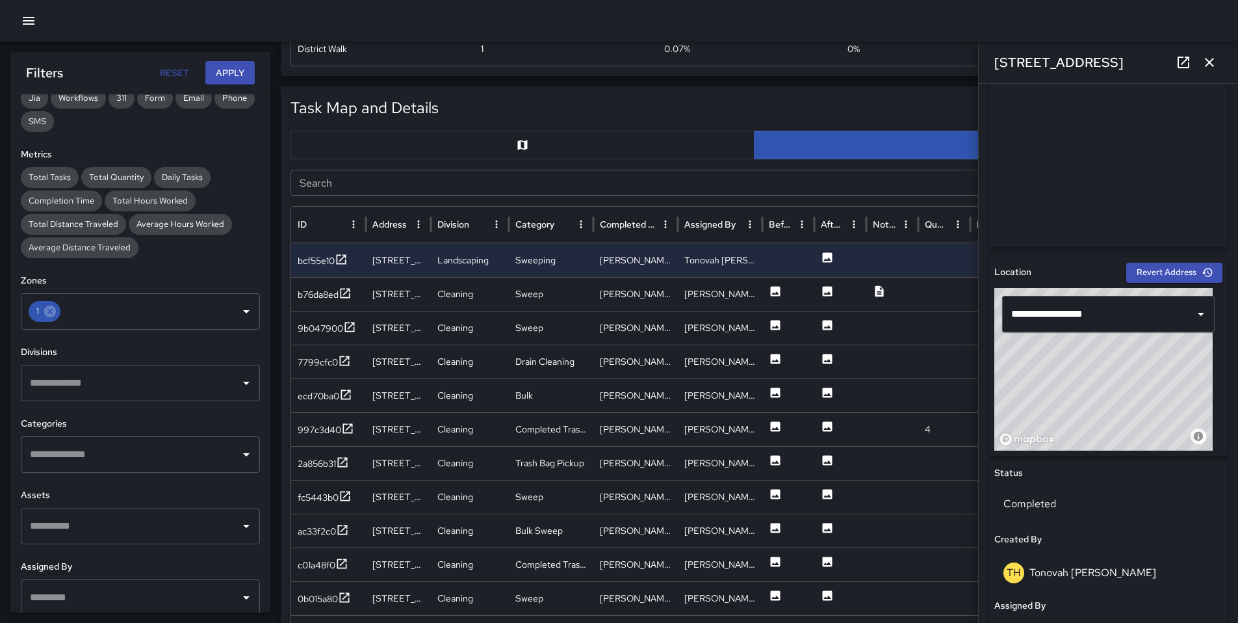
click at [305, 179] on input "Search" at bounding box center [740, 183] width 898 height 26
type input "*******"
click at [306, 294] on div "7799cfc0" at bounding box center [318, 294] width 40 height 13
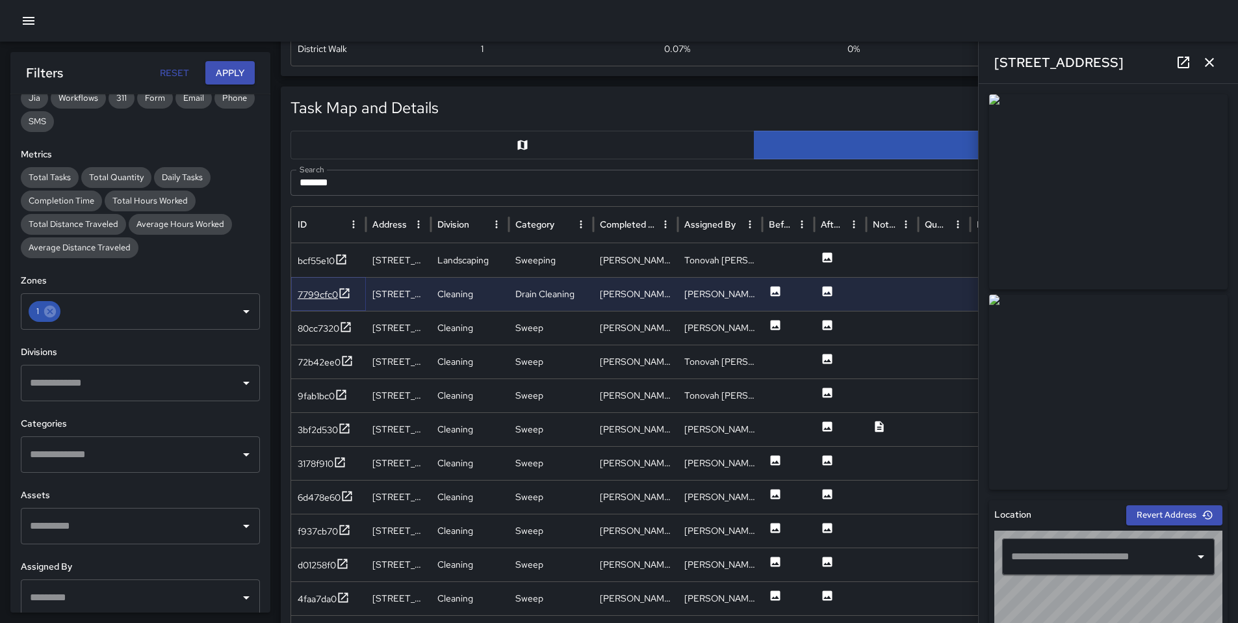
type input "**********"
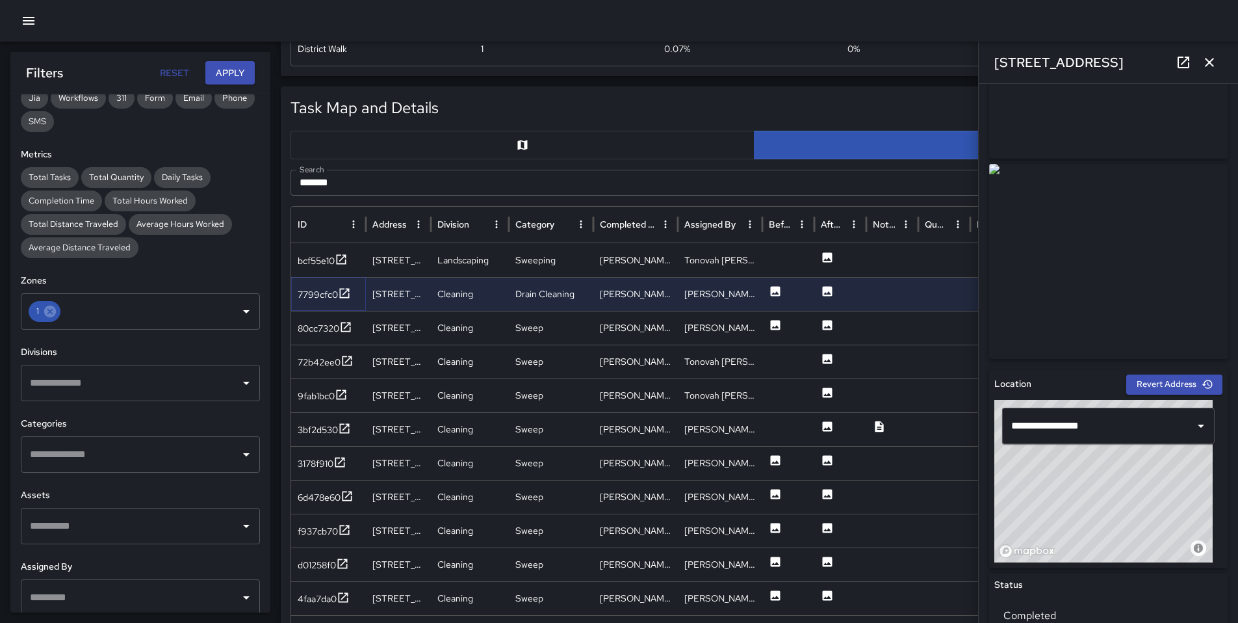
scroll to position [420, 0]
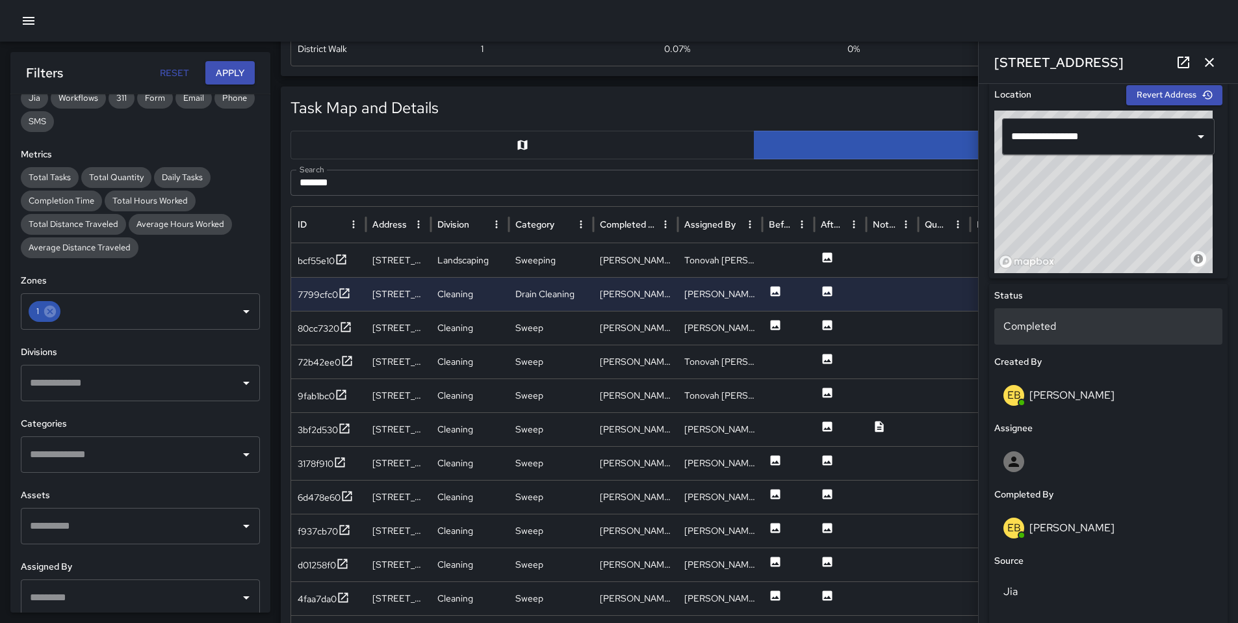
click at [1039, 328] on p "Completed" at bounding box center [1109, 327] width 210 height 16
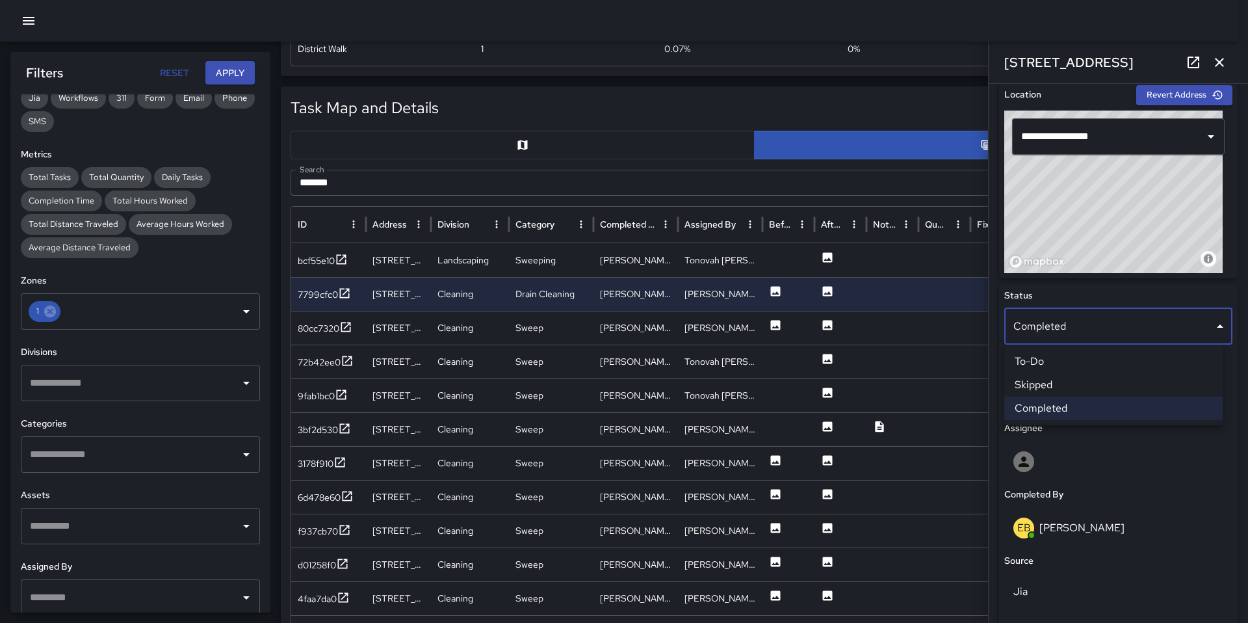
click at [1048, 382] on li "Skipped" at bounding box center [1113, 384] width 218 height 23
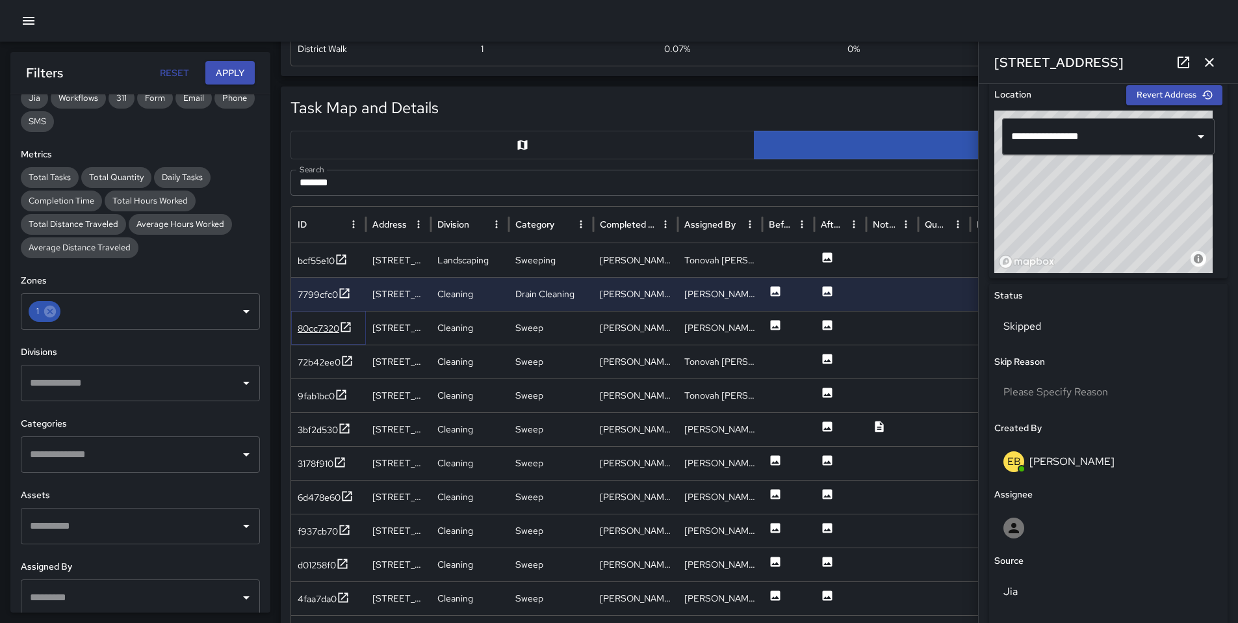
click at [307, 331] on div "80cc7320" at bounding box center [319, 328] width 42 height 13
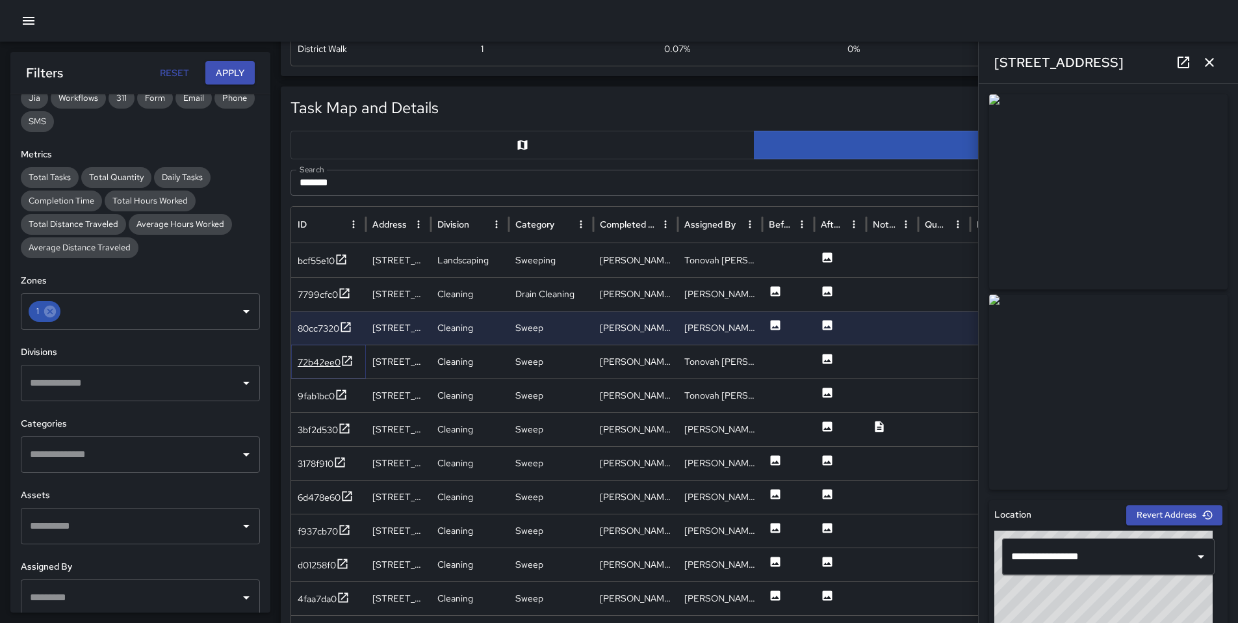
click at [323, 363] on div "72b42ee0" at bounding box center [319, 362] width 43 height 13
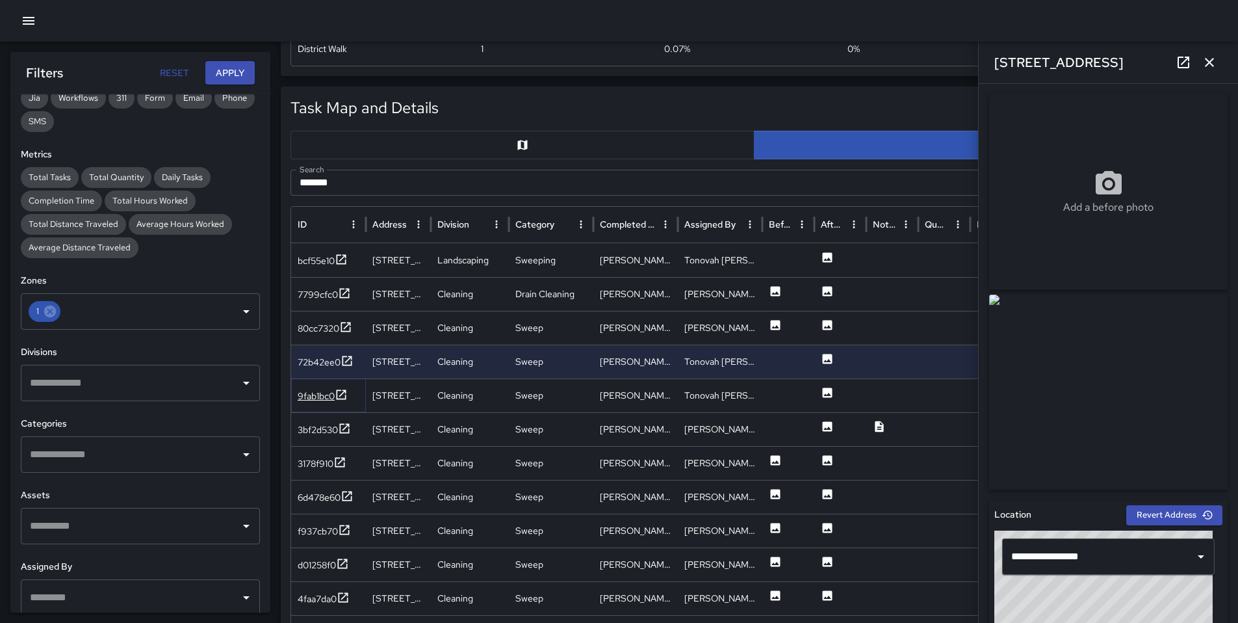
click at [332, 400] on div "9fab1bc0" at bounding box center [316, 395] width 37 height 13
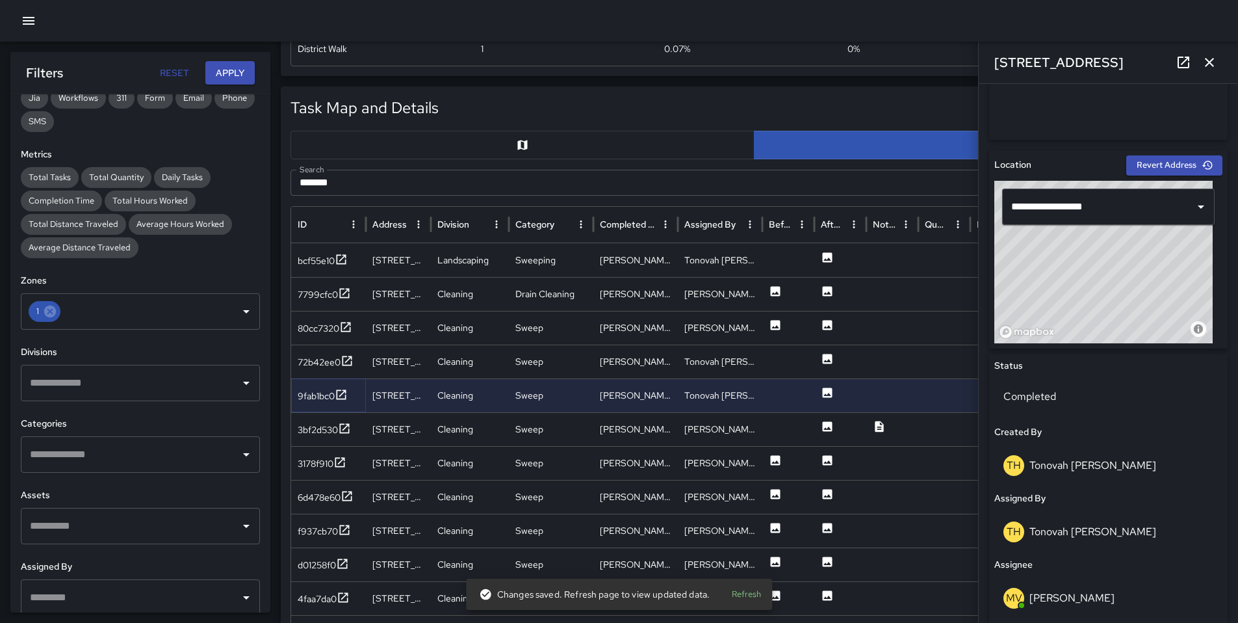
scroll to position [369, 0]
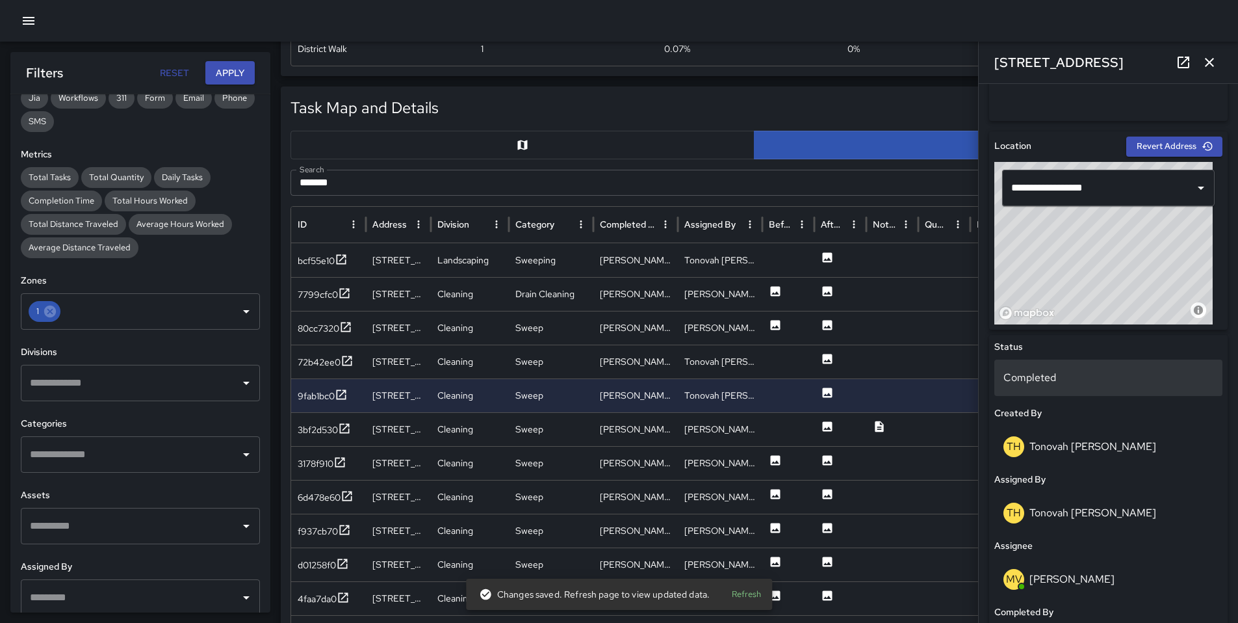
click at [1052, 382] on p "Completed" at bounding box center [1109, 378] width 210 height 16
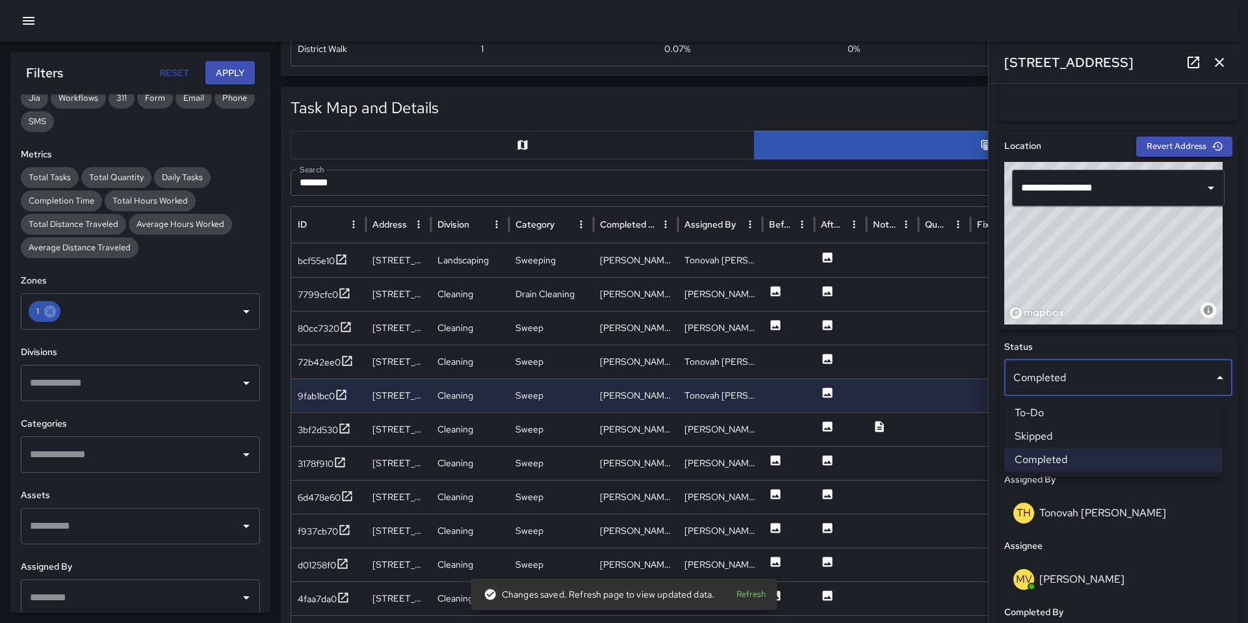
click at [1055, 437] on li "Skipped" at bounding box center [1113, 435] width 218 height 23
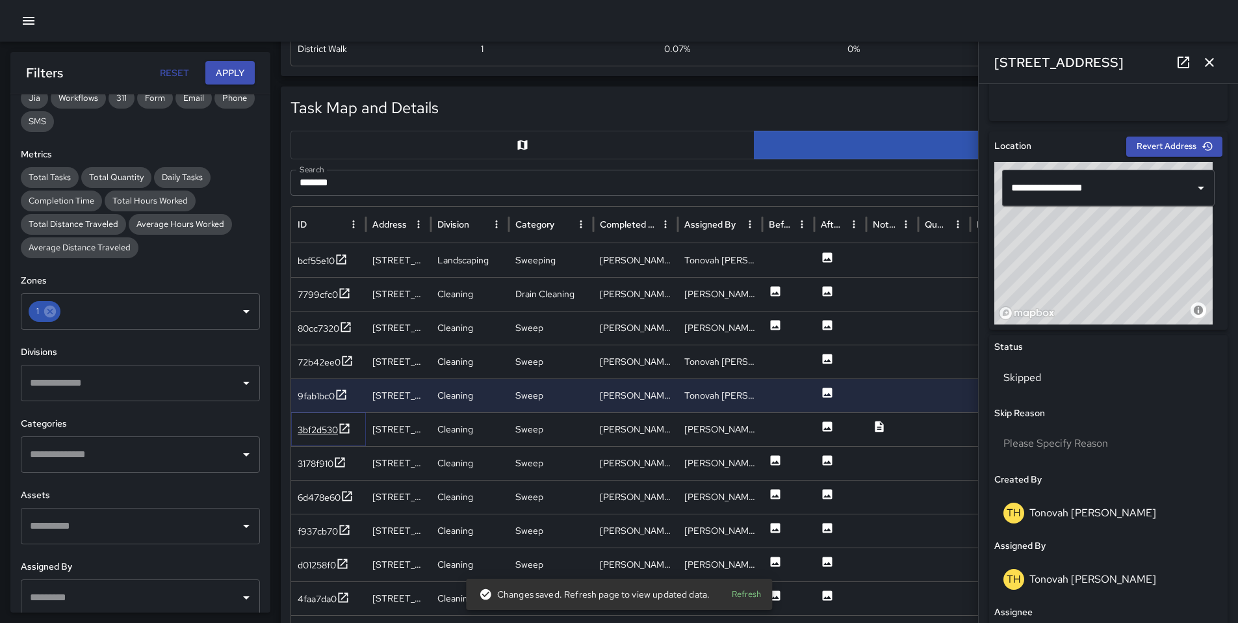
click at [319, 433] on div "3bf2d530" at bounding box center [318, 429] width 40 height 13
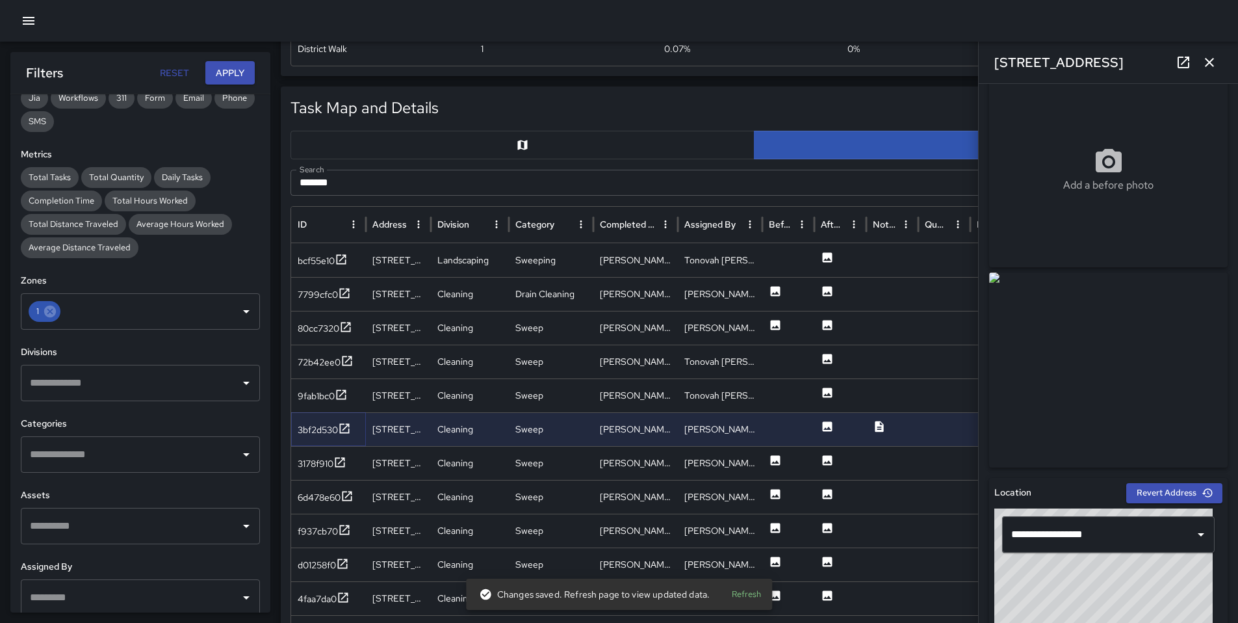
scroll to position [0, 0]
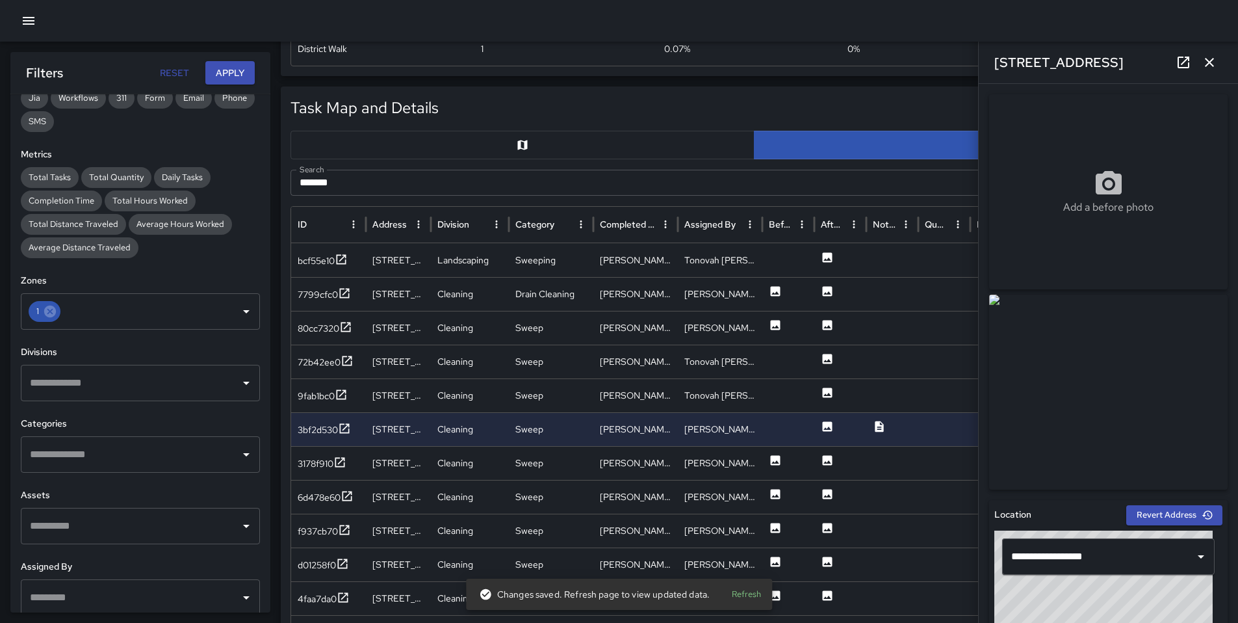
click at [1182, 70] on link at bounding box center [1184, 62] width 26 height 26
click at [324, 400] on div "9fab1bc0" at bounding box center [316, 395] width 37 height 13
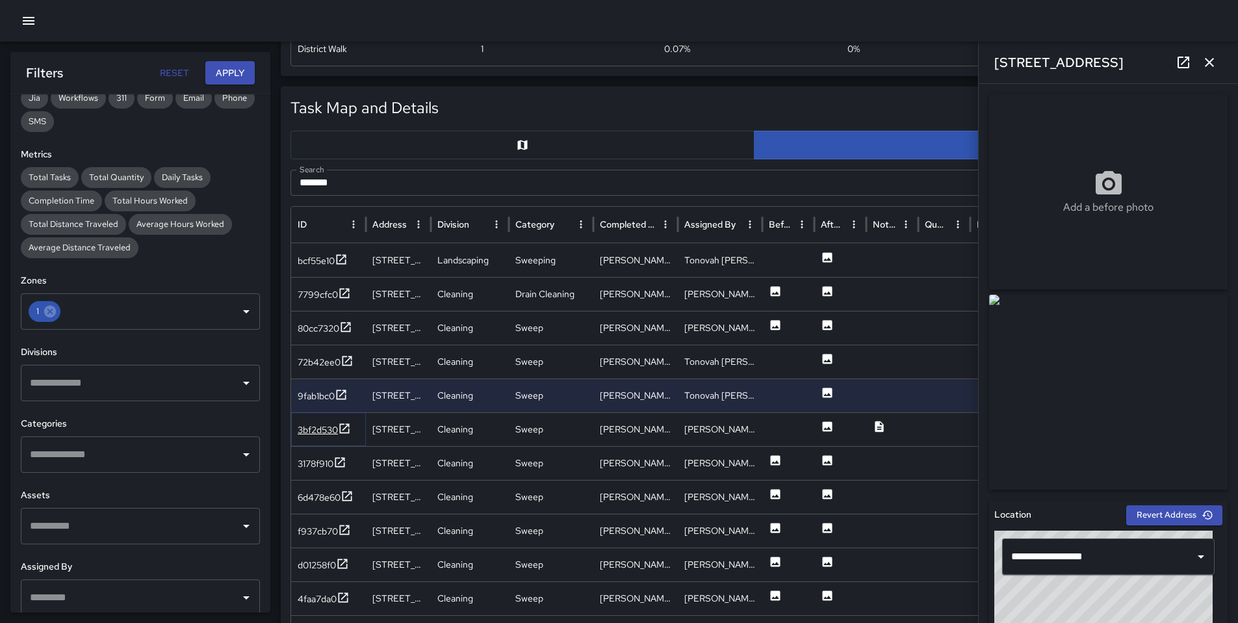
click at [322, 429] on div "3bf2d530" at bounding box center [318, 429] width 40 height 13
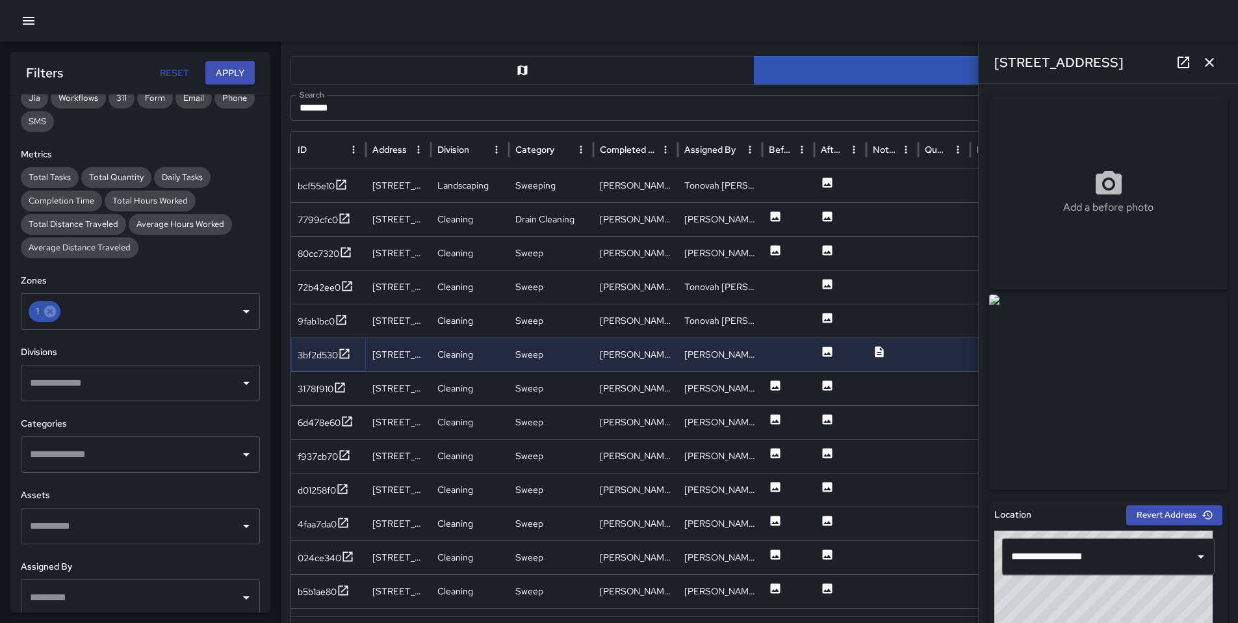
scroll to position [583, 0]
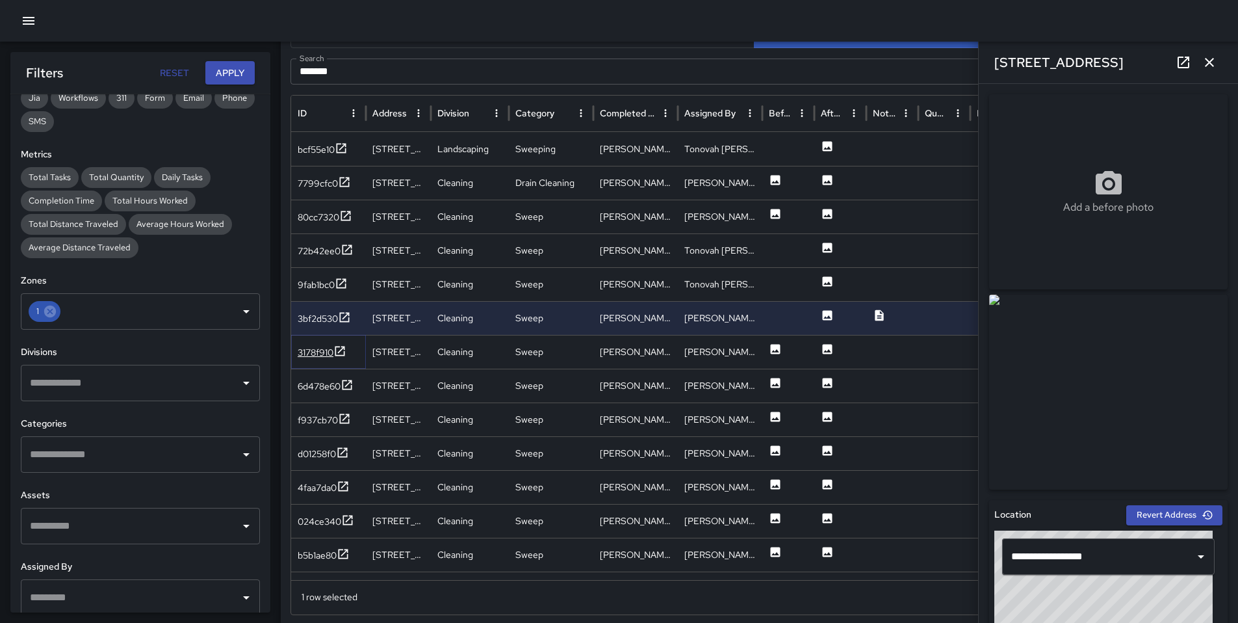
click at [319, 349] on div "3178f910" at bounding box center [316, 352] width 36 height 13
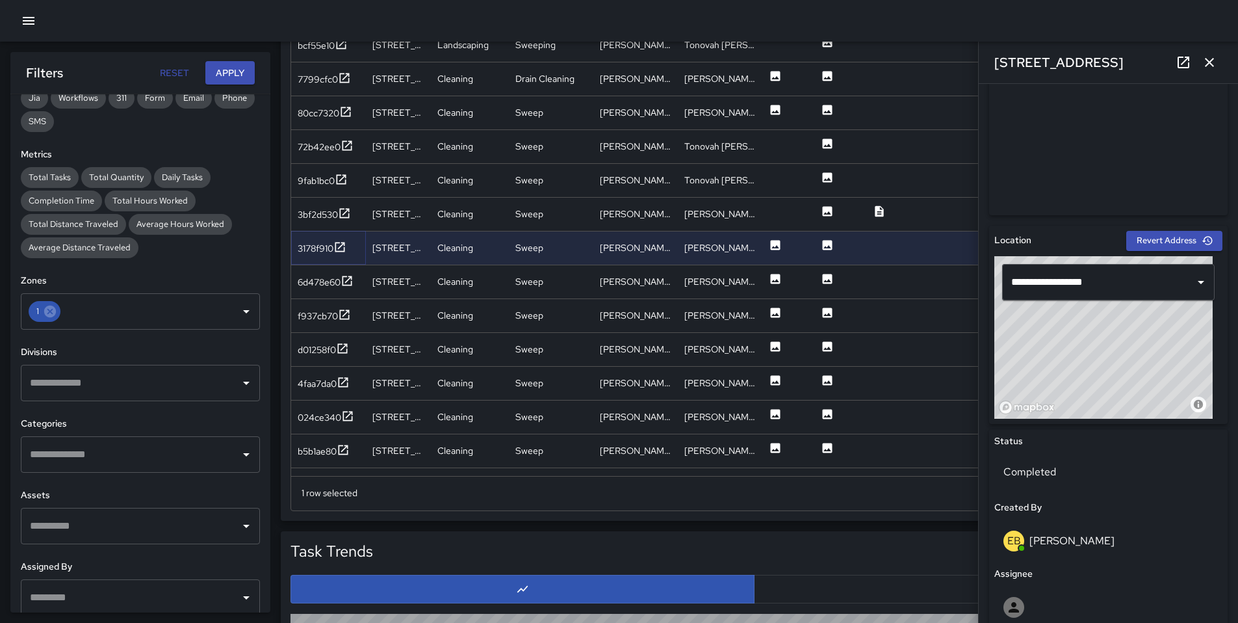
scroll to position [20, 0]
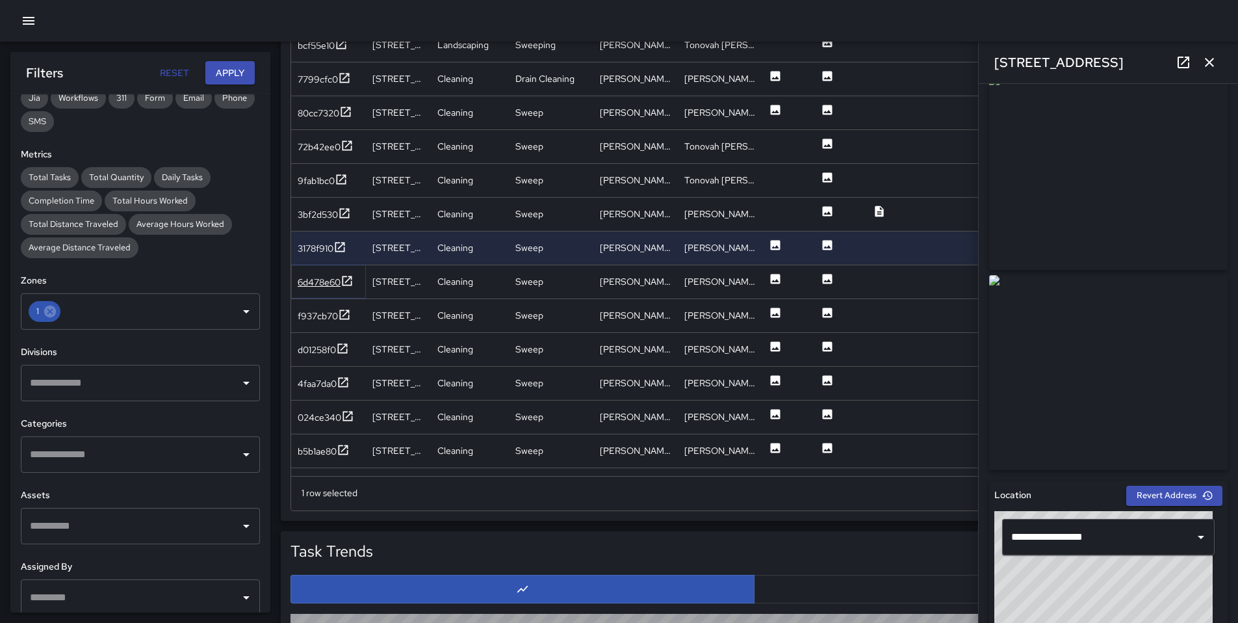
click at [328, 288] on div "6d478e60" at bounding box center [319, 282] width 43 height 13
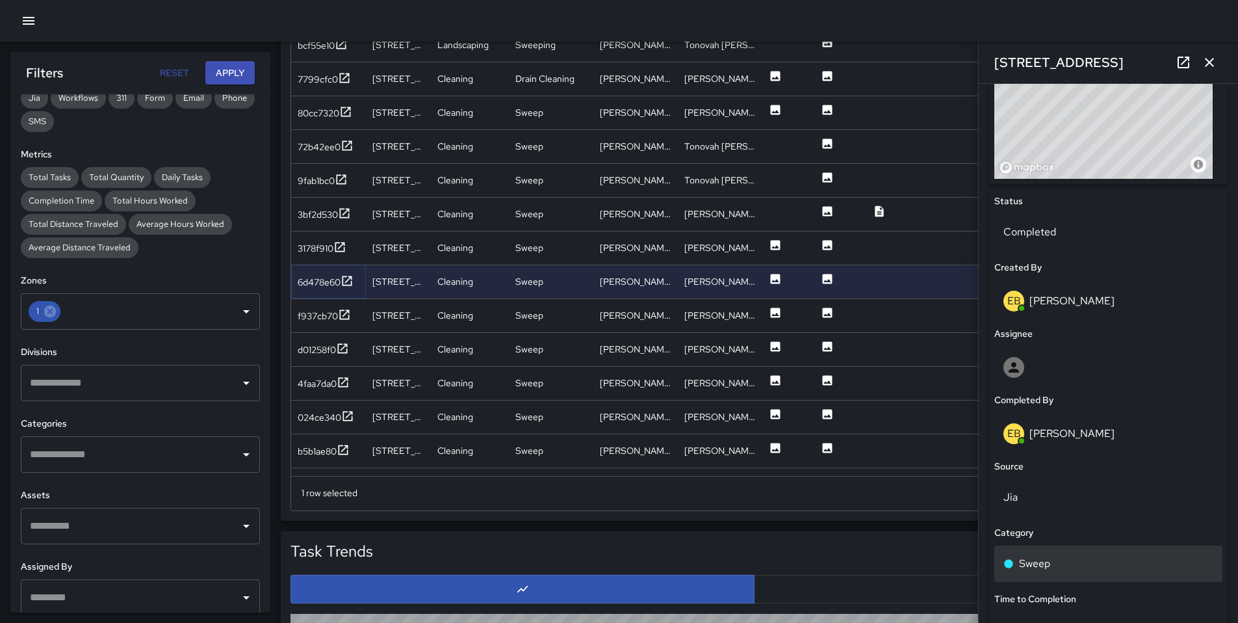
scroll to position [531, 0]
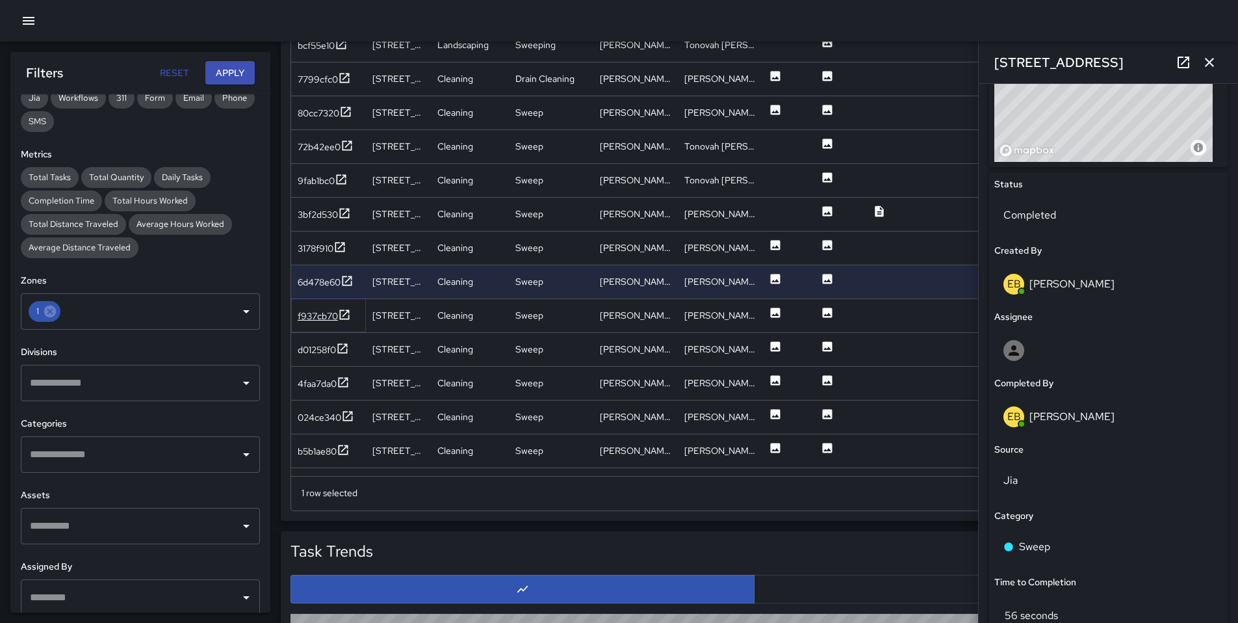
click at [321, 315] on div "f937cb70" at bounding box center [318, 315] width 40 height 13
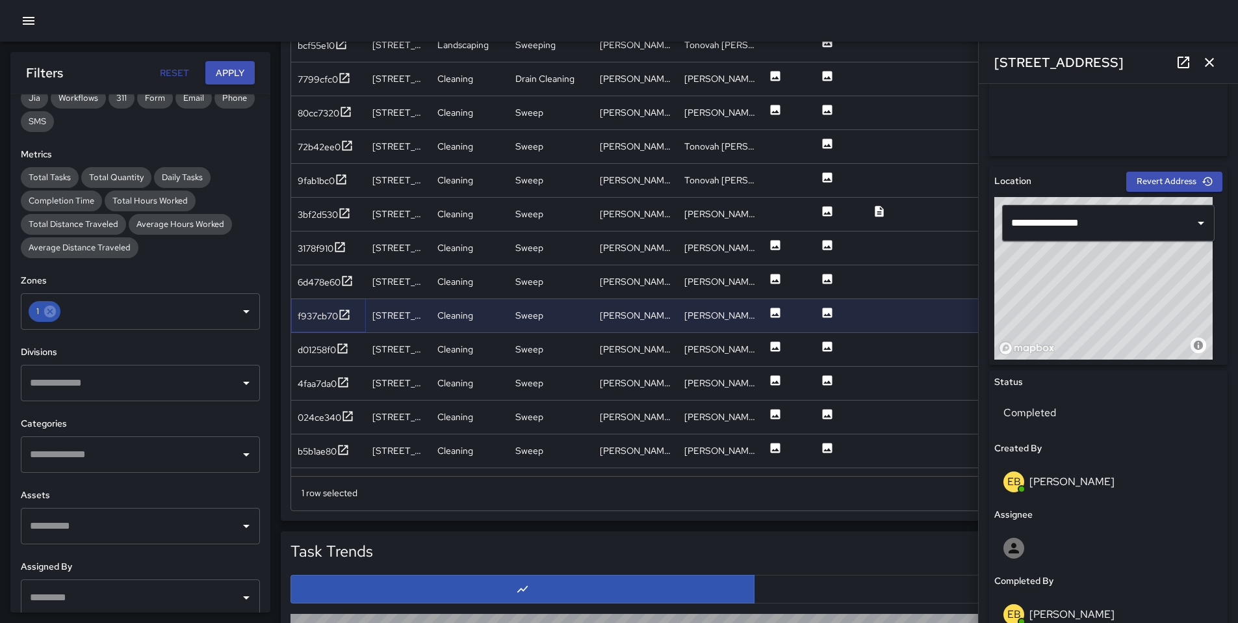
scroll to position [539, 0]
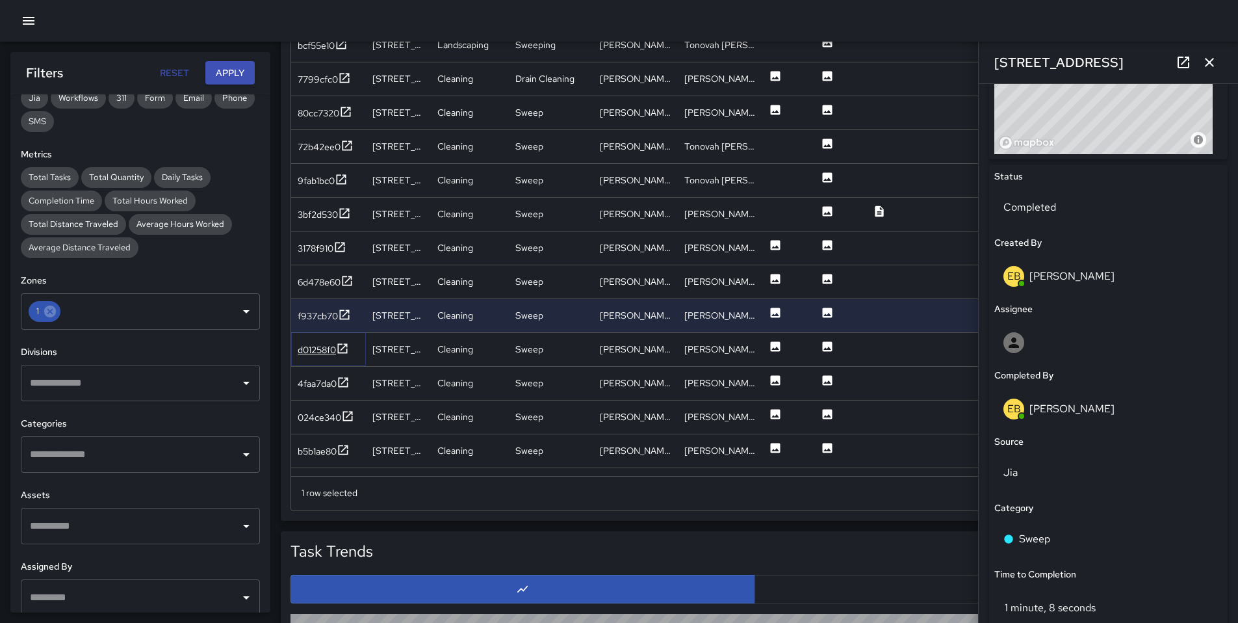
click at [324, 349] on div "d01258f0" at bounding box center [317, 349] width 38 height 13
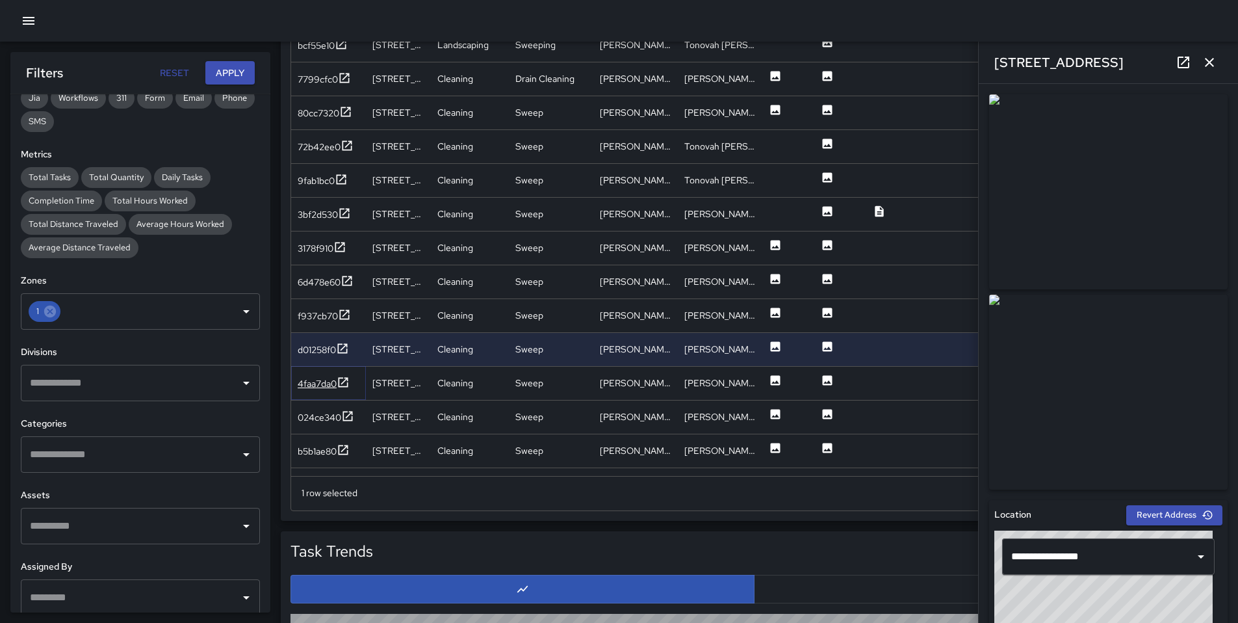
click at [321, 390] on div "4faa7da0" at bounding box center [324, 384] width 52 height 16
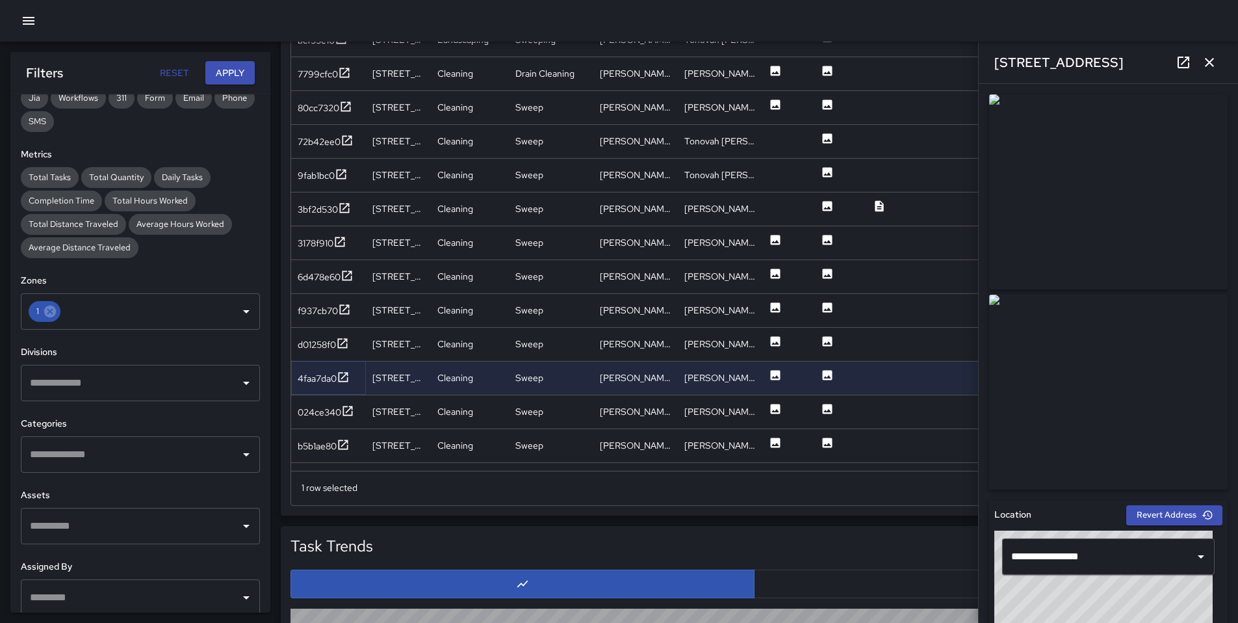
scroll to position [789, 0]
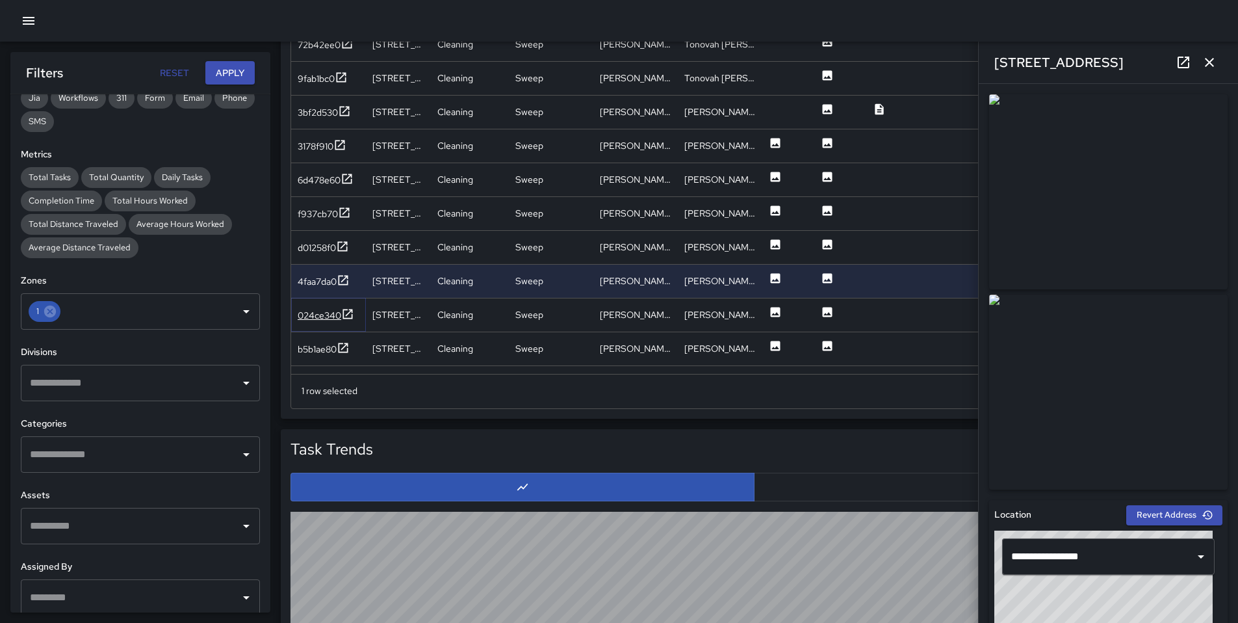
click at [333, 315] on div "024ce340" at bounding box center [320, 315] width 44 height 13
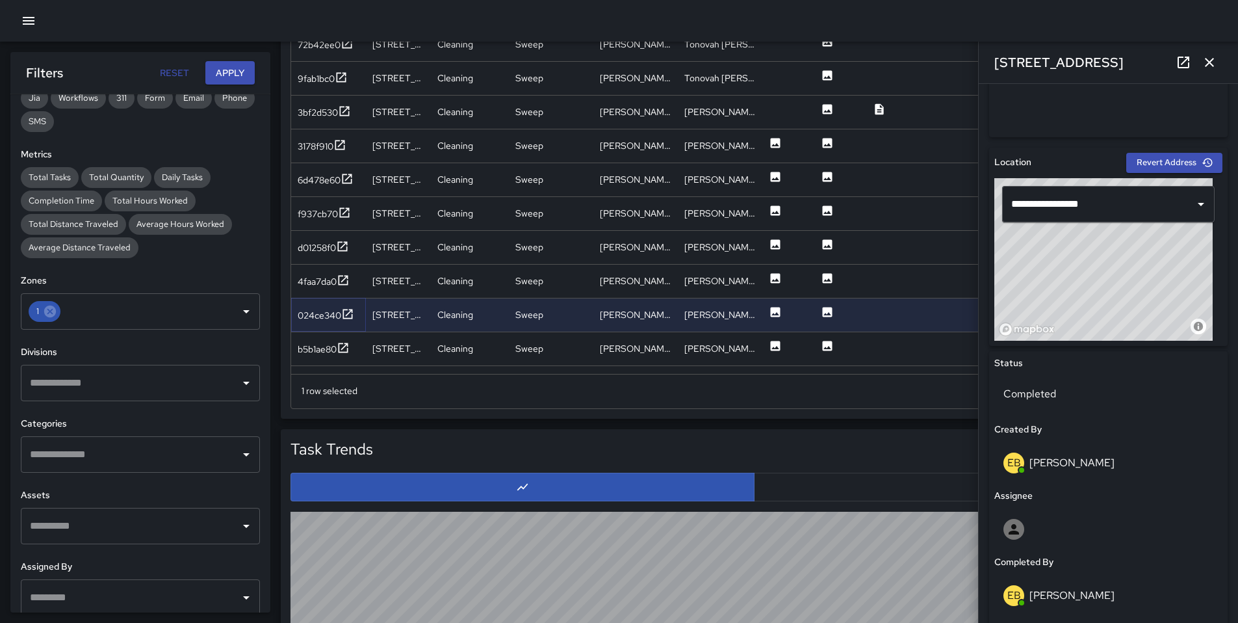
scroll to position [528, 0]
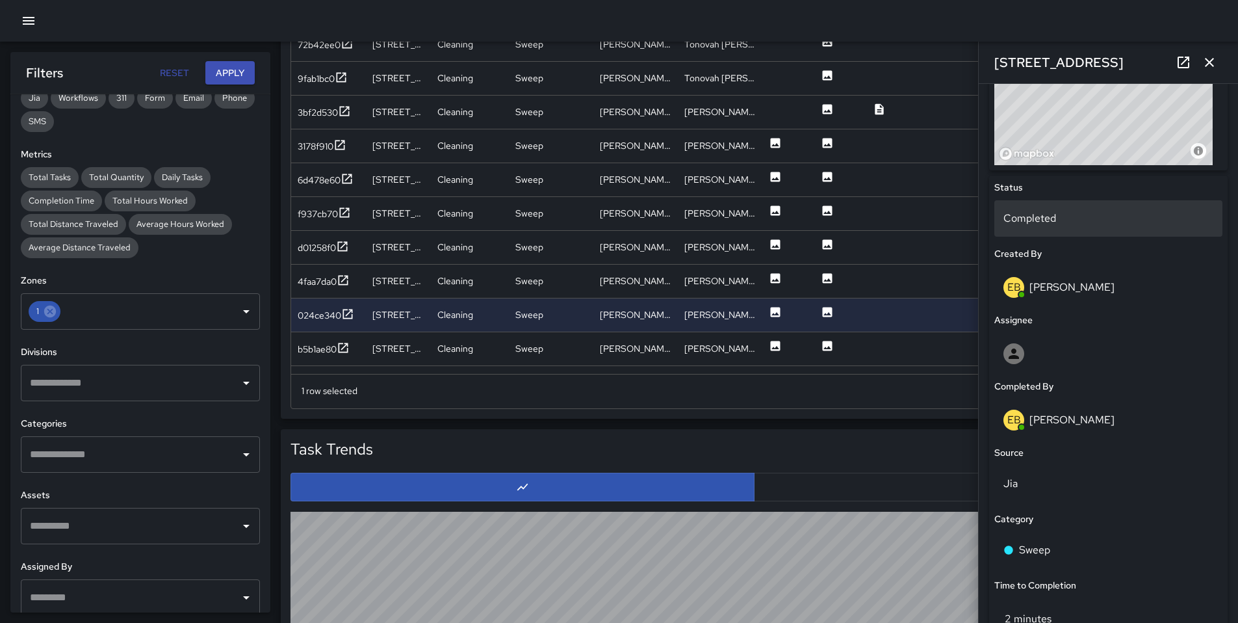
click at [1058, 224] on p "Completed" at bounding box center [1109, 219] width 210 height 16
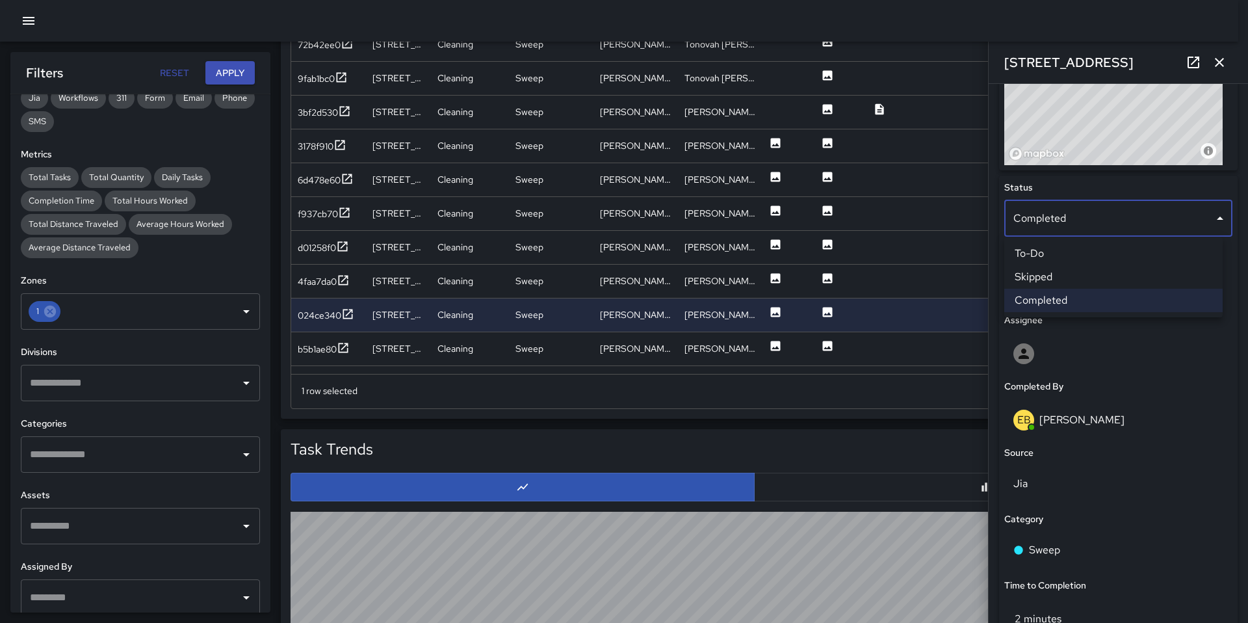
click at [1066, 280] on li "Skipped" at bounding box center [1113, 276] width 218 height 23
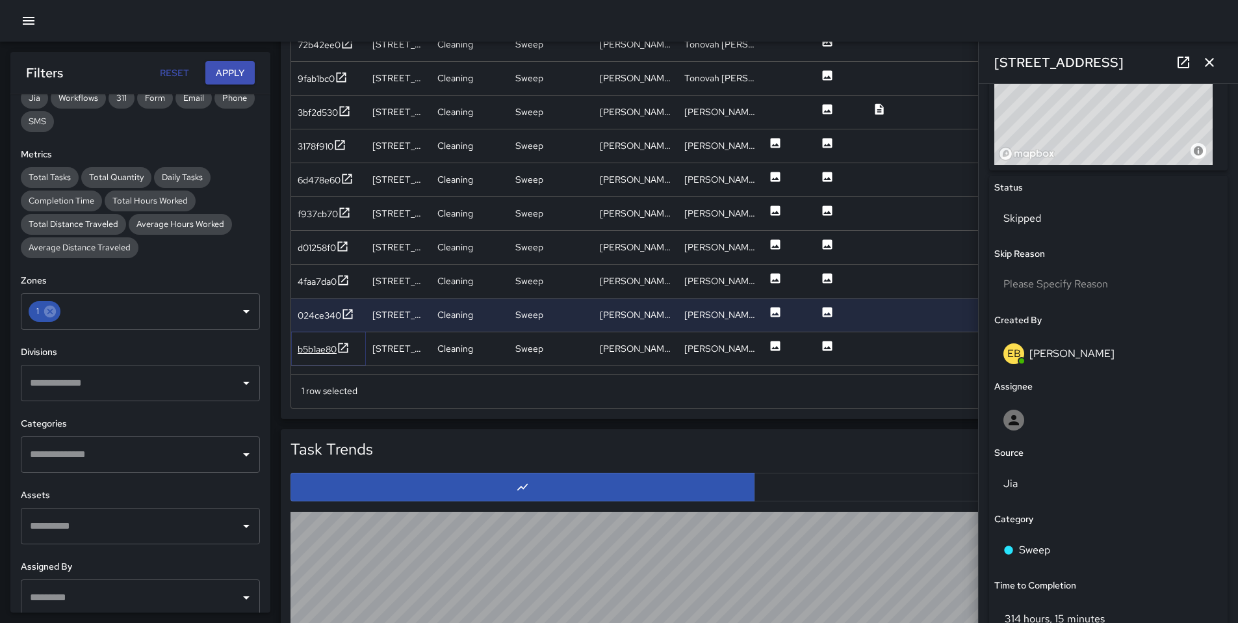
click at [316, 351] on div "b5b1ae80" at bounding box center [317, 349] width 39 height 13
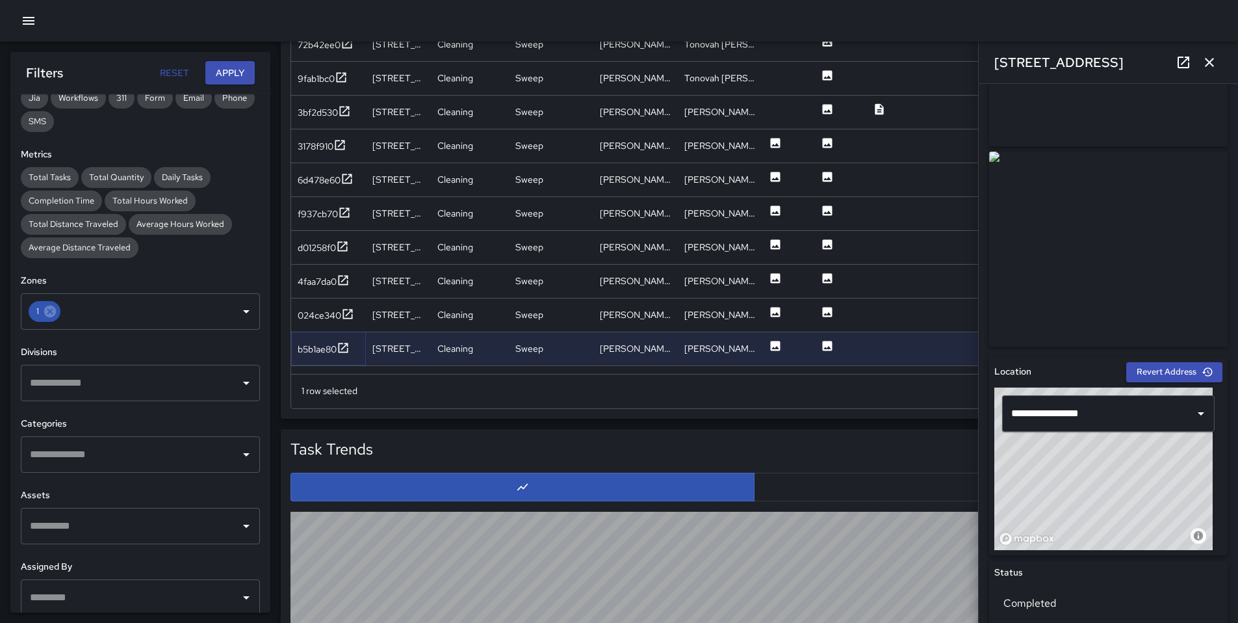
scroll to position [431, 0]
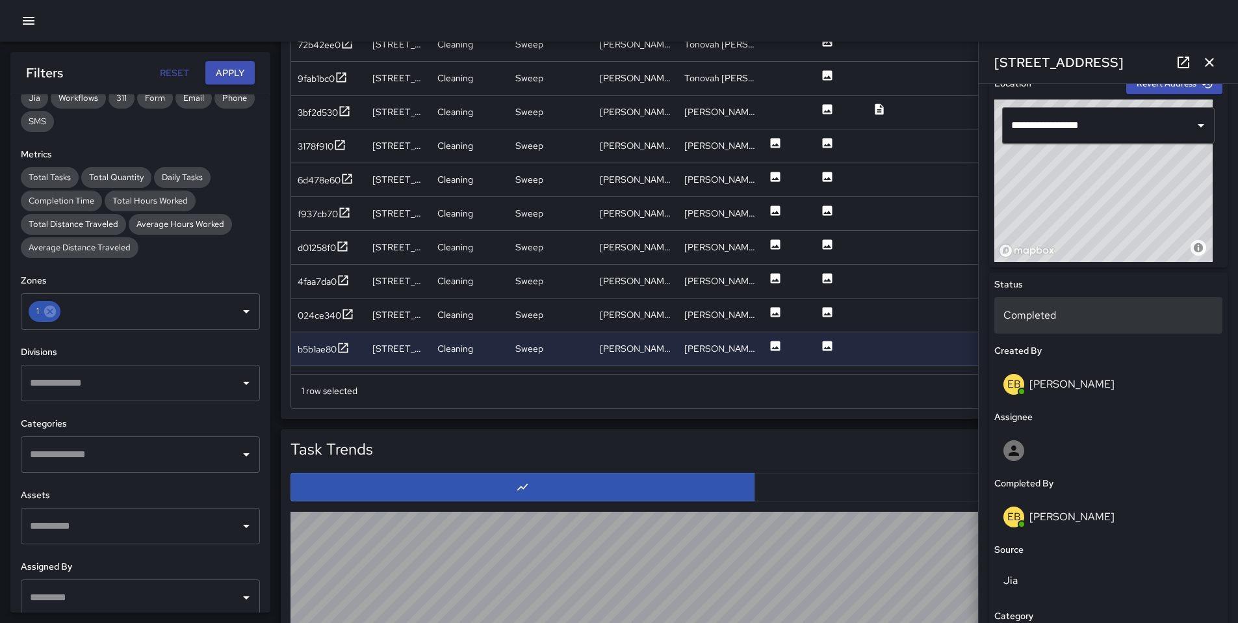
click at [1044, 317] on p "Completed" at bounding box center [1109, 315] width 210 height 16
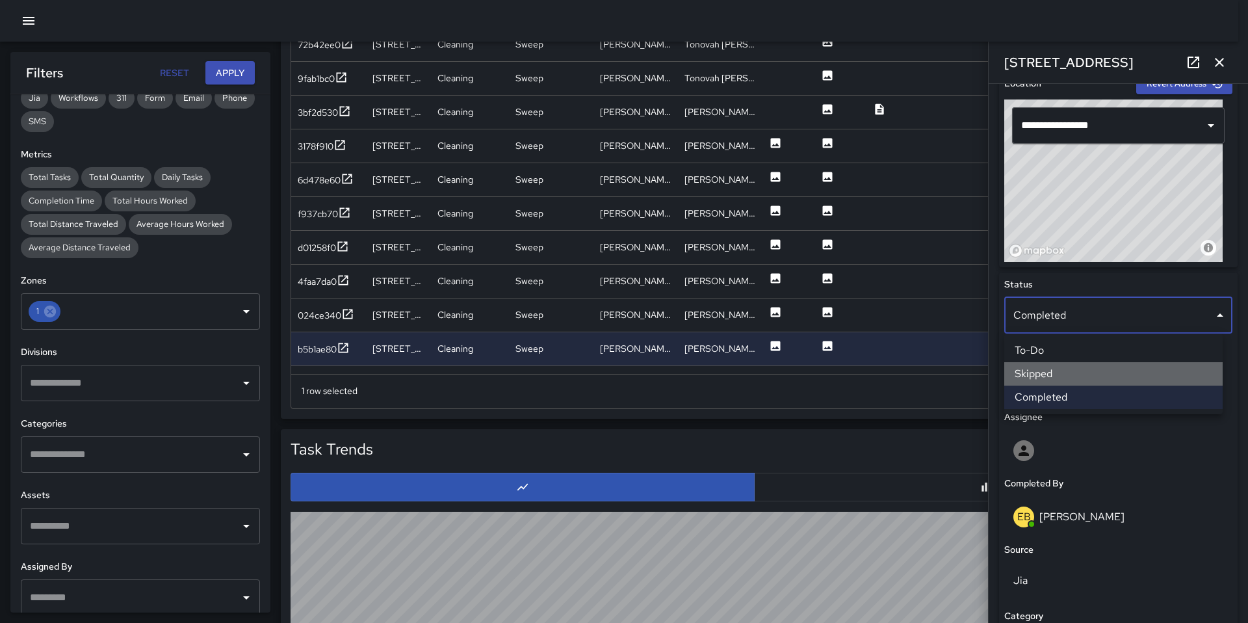
click at [1054, 368] on li "Skipped" at bounding box center [1113, 373] width 218 height 23
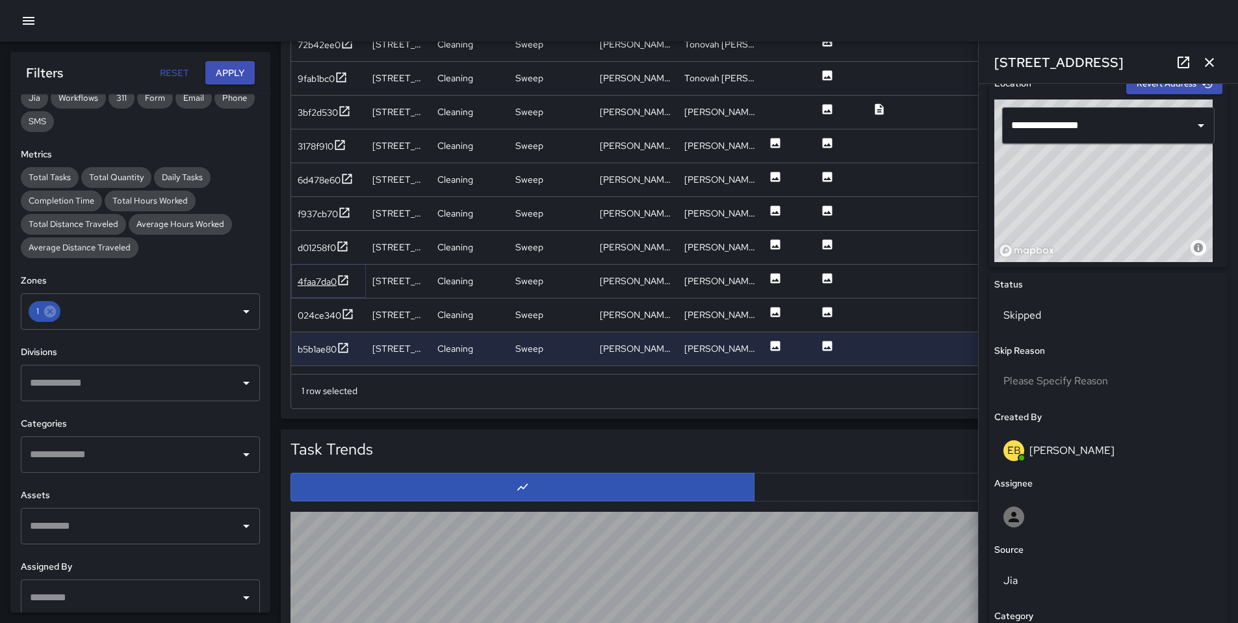
click at [328, 280] on div "4faa7da0" at bounding box center [317, 281] width 39 height 13
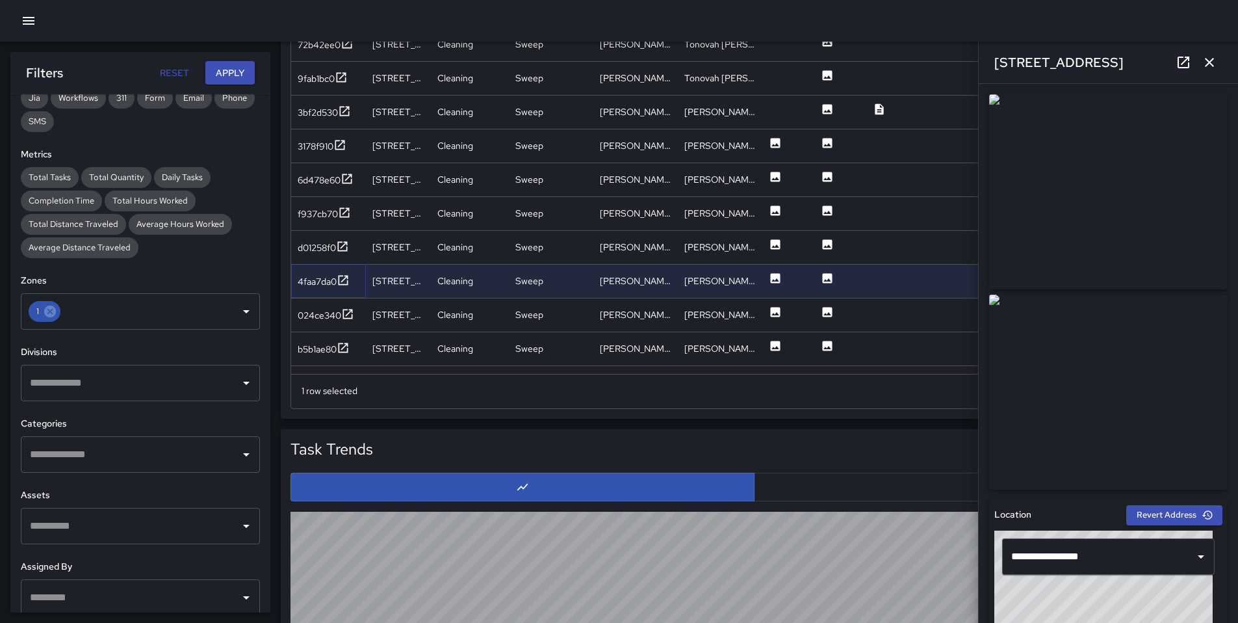
scroll to position [425, 0]
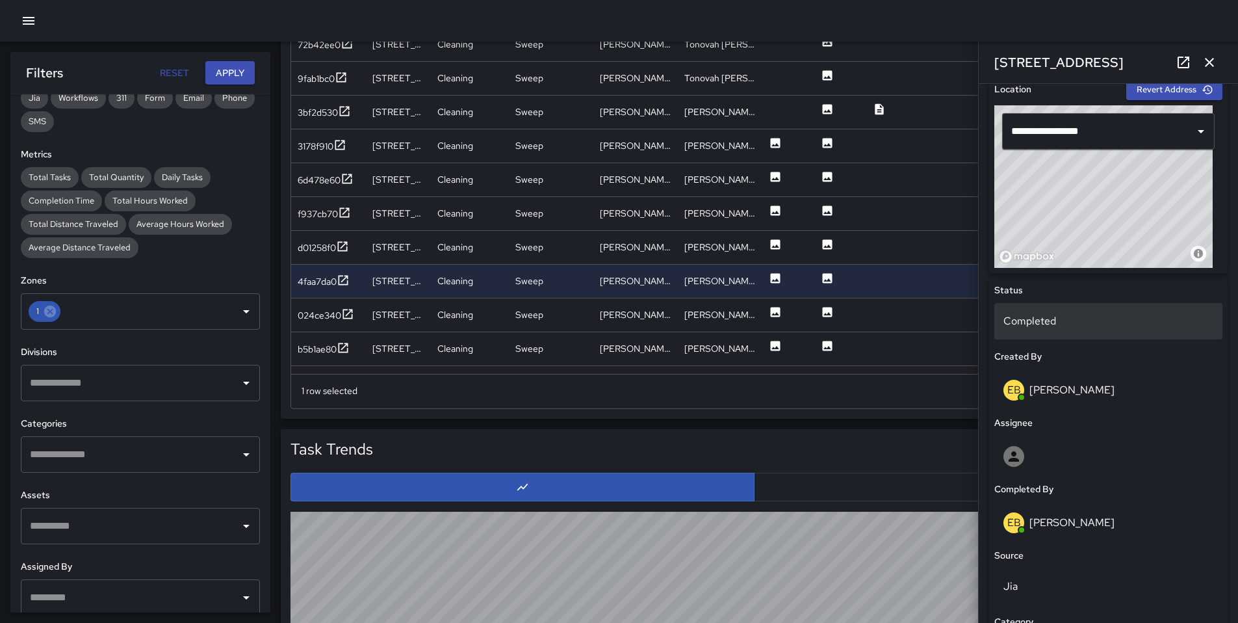
click at [1053, 316] on p "Completed" at bounding box center [1109, 321] width 210 height 16
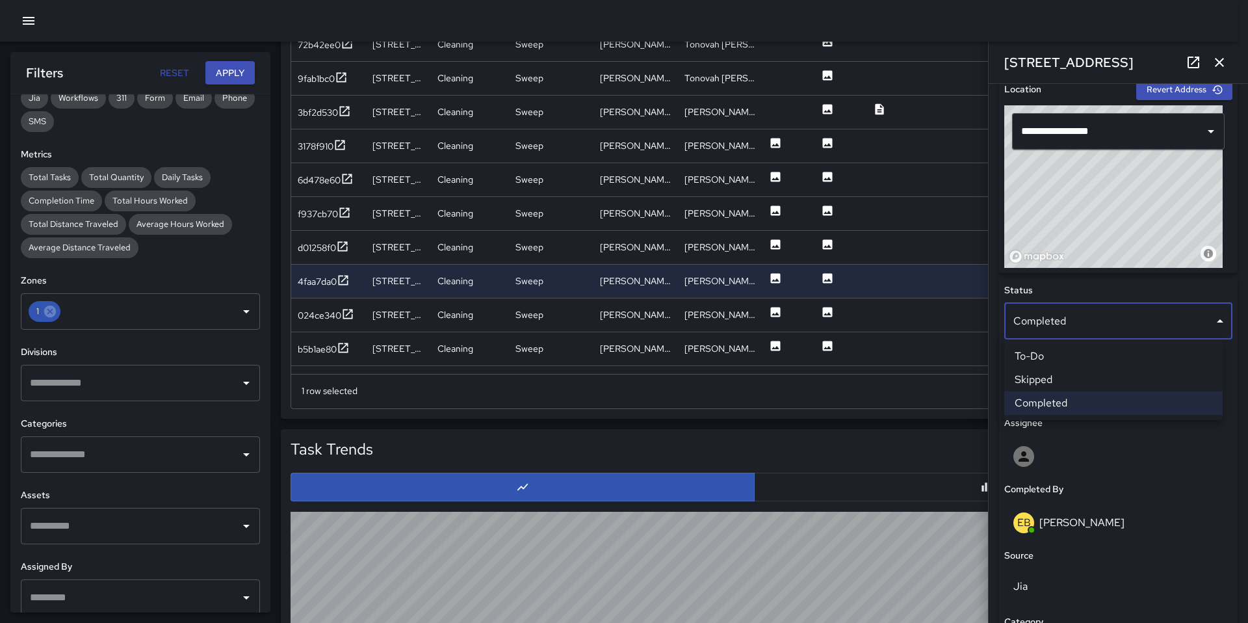
click at [1054, 381] on li "Skipped" at bounding box center [1113, 379] width 218 height 23
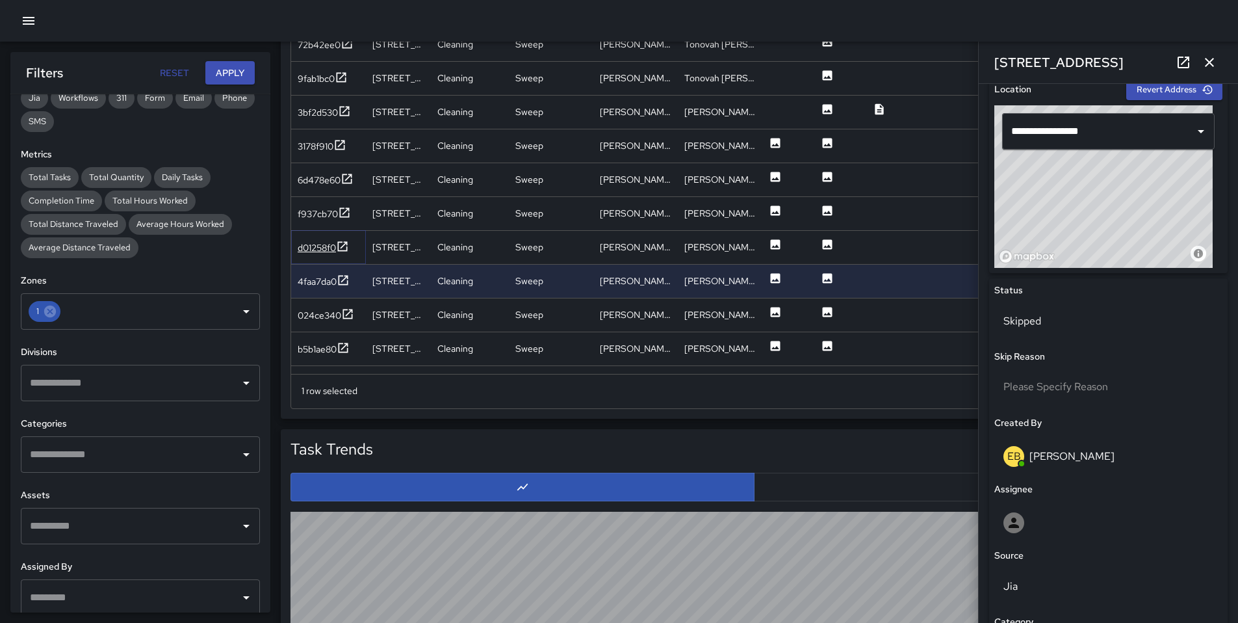
click at [307, 246] on div "d01258f0" at bounding box center [317, 247] width 38 height 13
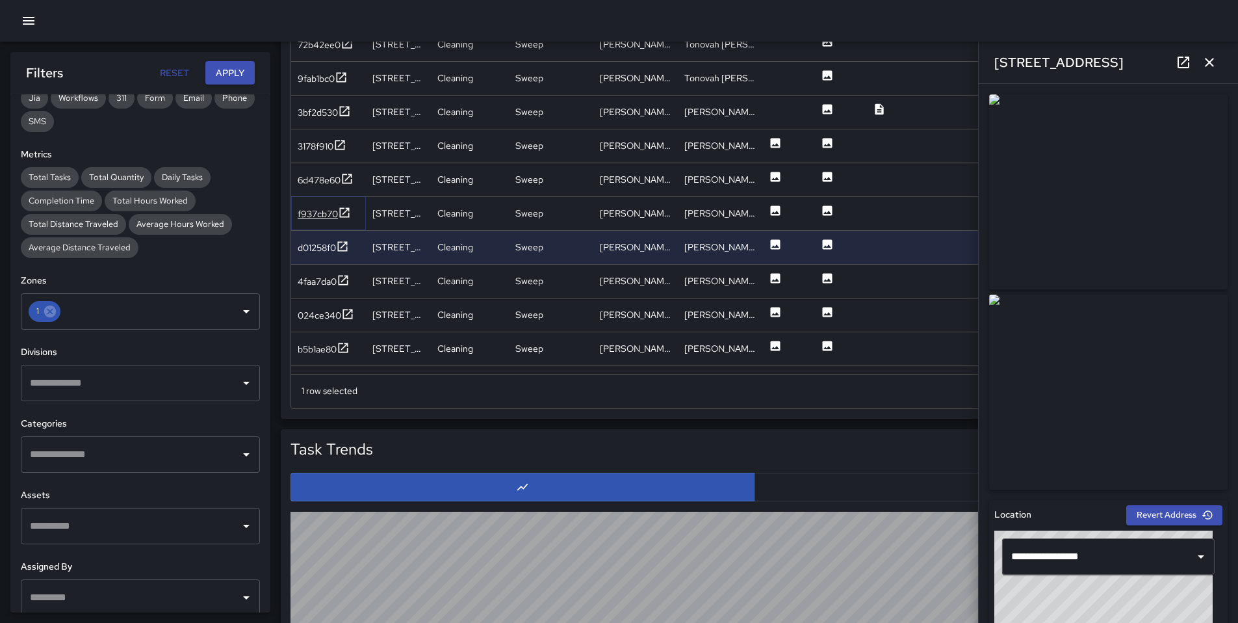
click at [315, 215] on div "f937cb70" at bounding box center [318, 213] width 40 height 13
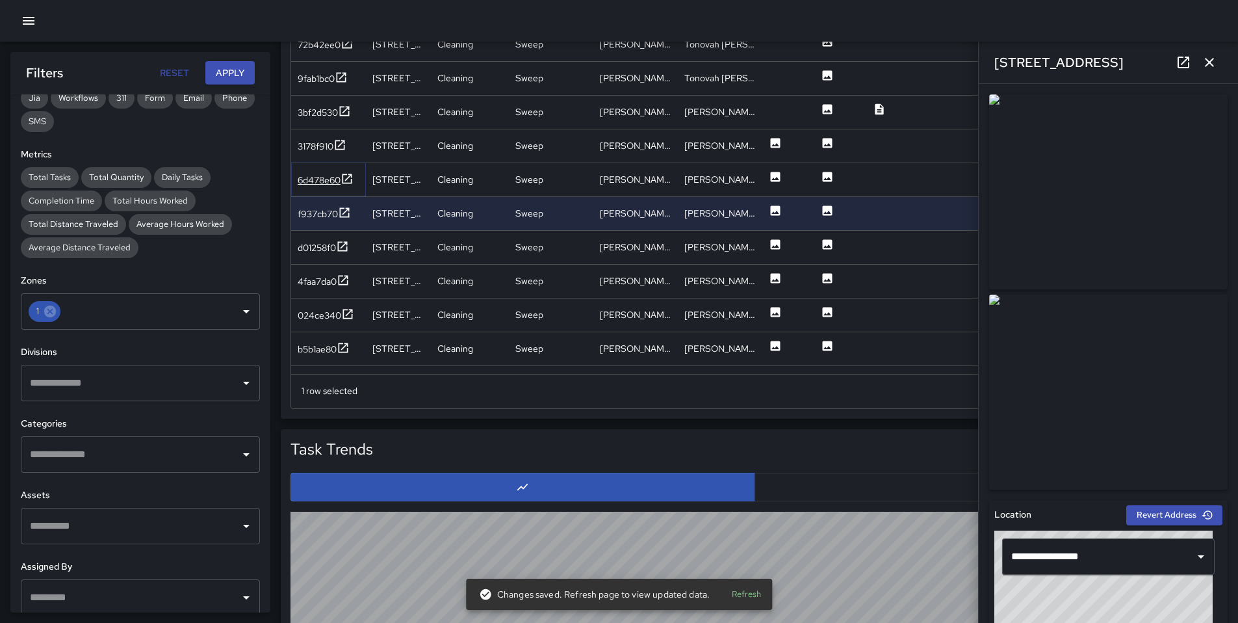
click at [309, 183] on div "6d478e60" at bounding box center [319, 180] width 43 height 13
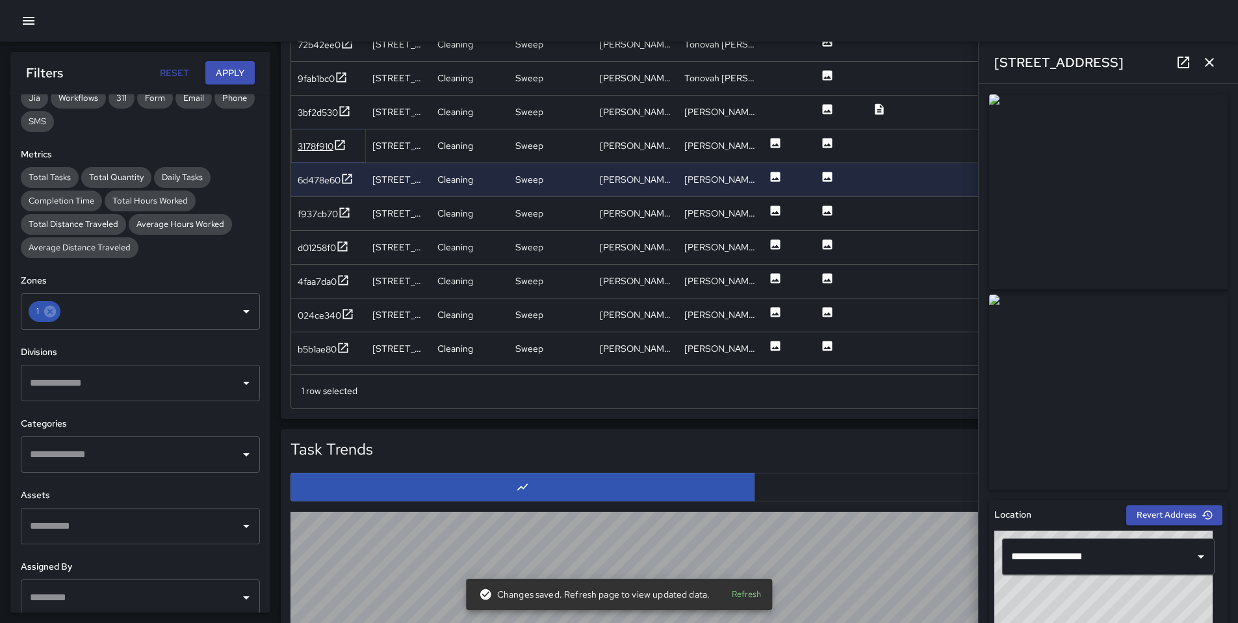
click at [316, 143] on div "3178f910" at bounding box center [316, 146] width 36 height 13
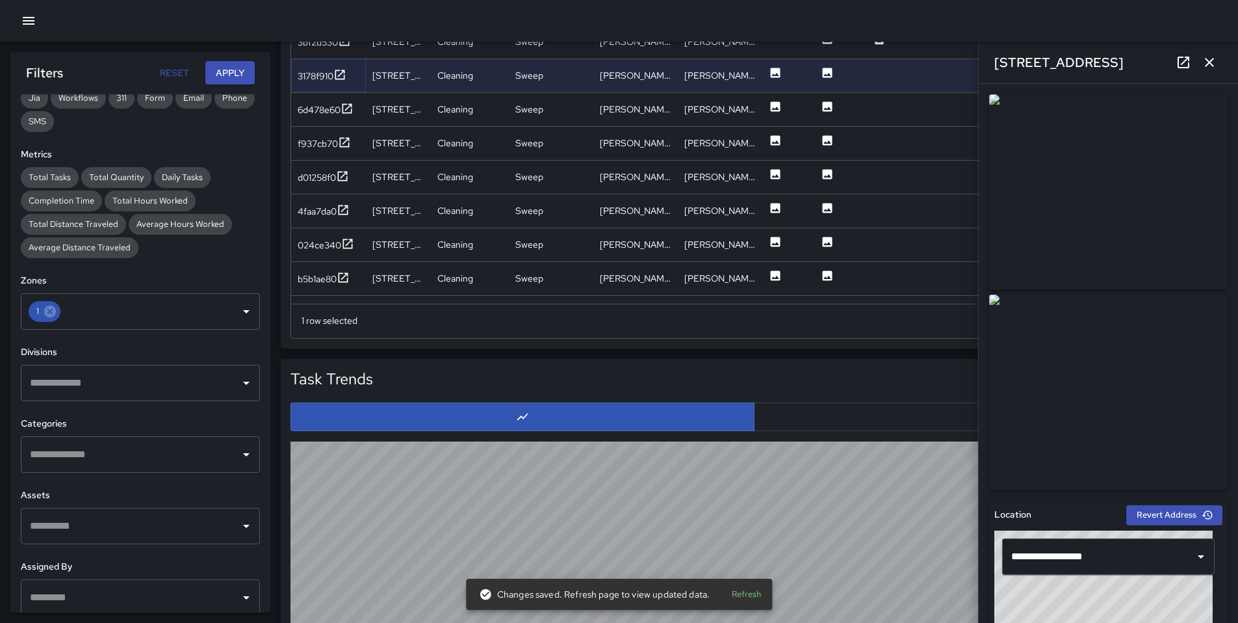
scroll to position [861, 0]
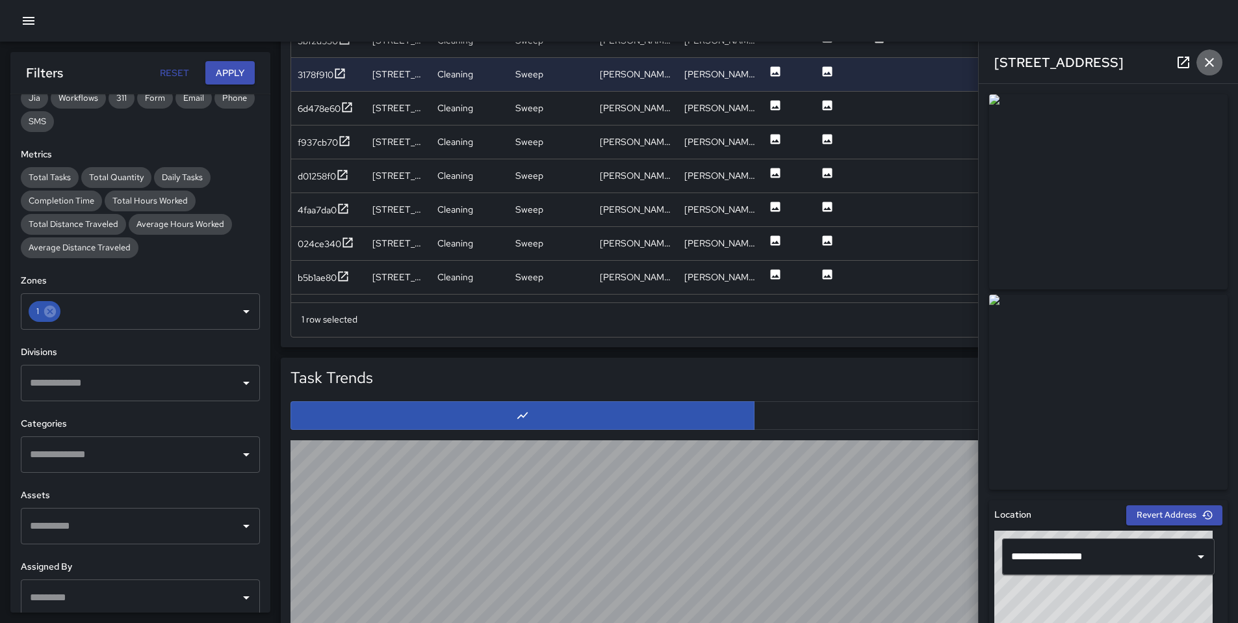
click at [1207, 62] on icon "button" at bounding box center [1210, 63] width 16 height 16
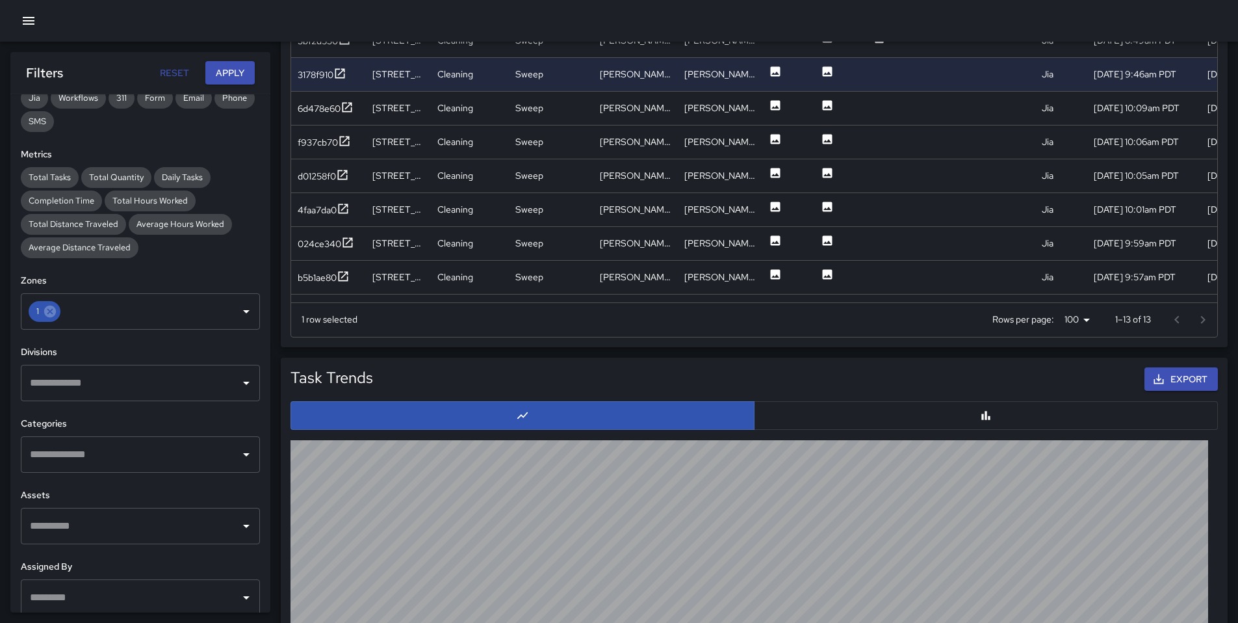
click at [1204, 321] on div at bounding box center [1190, 320] width 52 height 26
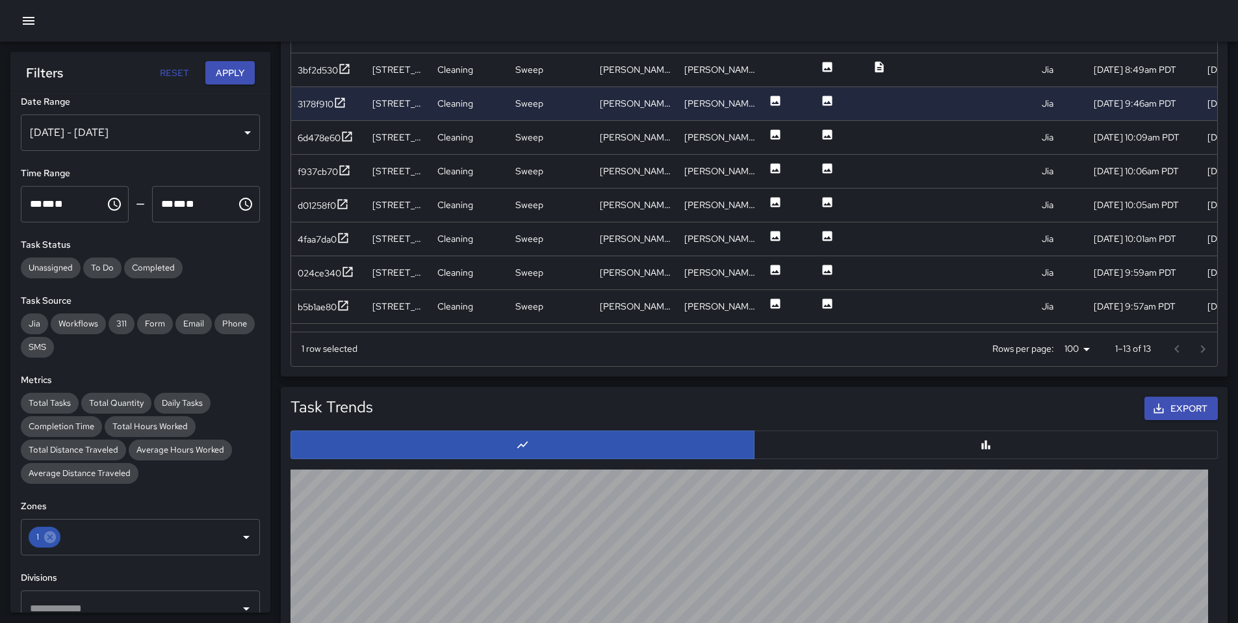
scroll to position [102, 0]
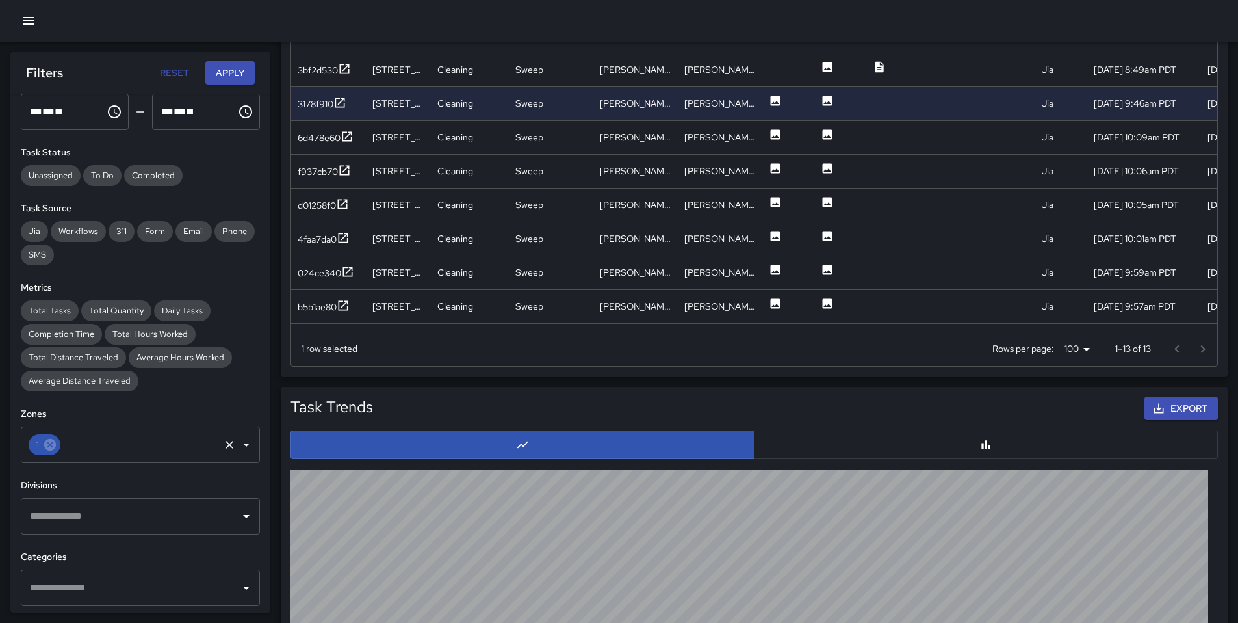
drag, startPoint x: 99, startPoint y: 446, endPoint x: 92, endPoint y: 445, distance: 7.3
click at [99, 446] on input "text" at bounding box center [139, 444] width 155 height 25
drag, startPoint x: 65, startPoint y: 443, endPoint x: 55, endPoint y: 441, distance: 9.9
click at [55, 441] on div "1 ​" at bounding box center [140, 444] width 239 height 36
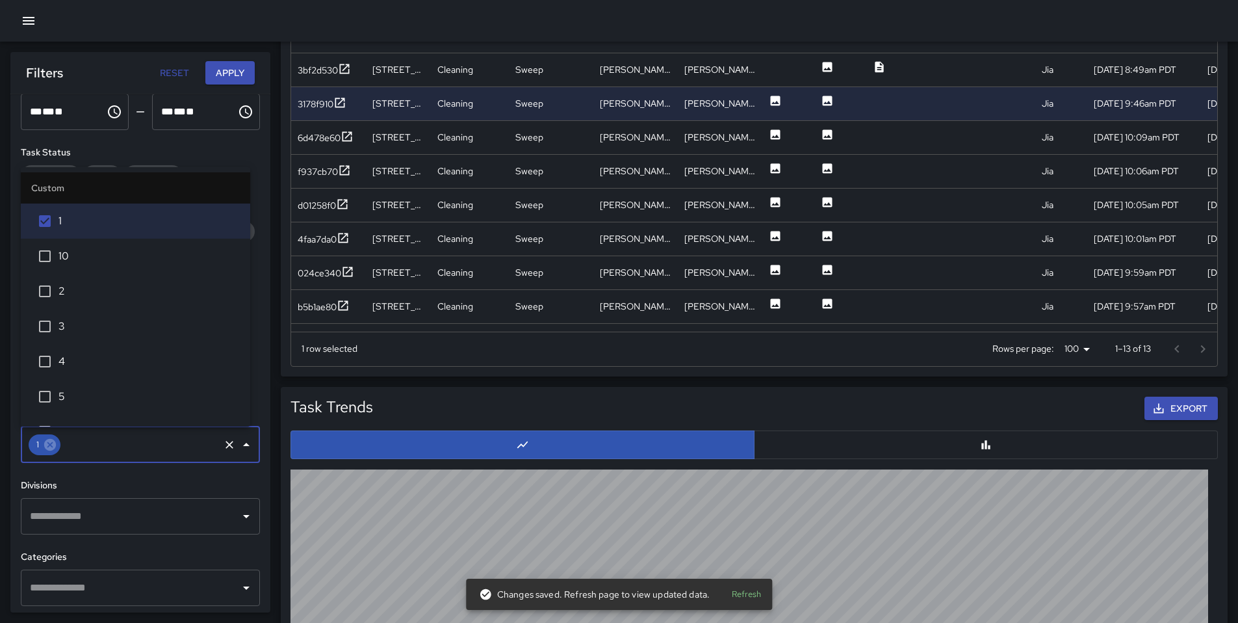
click at [83, 441] on input "text" at bounding box center [139, 444] width 155 height 25
click at [46, 443] on icon at bounding box center [50, 445] width 12 height 12
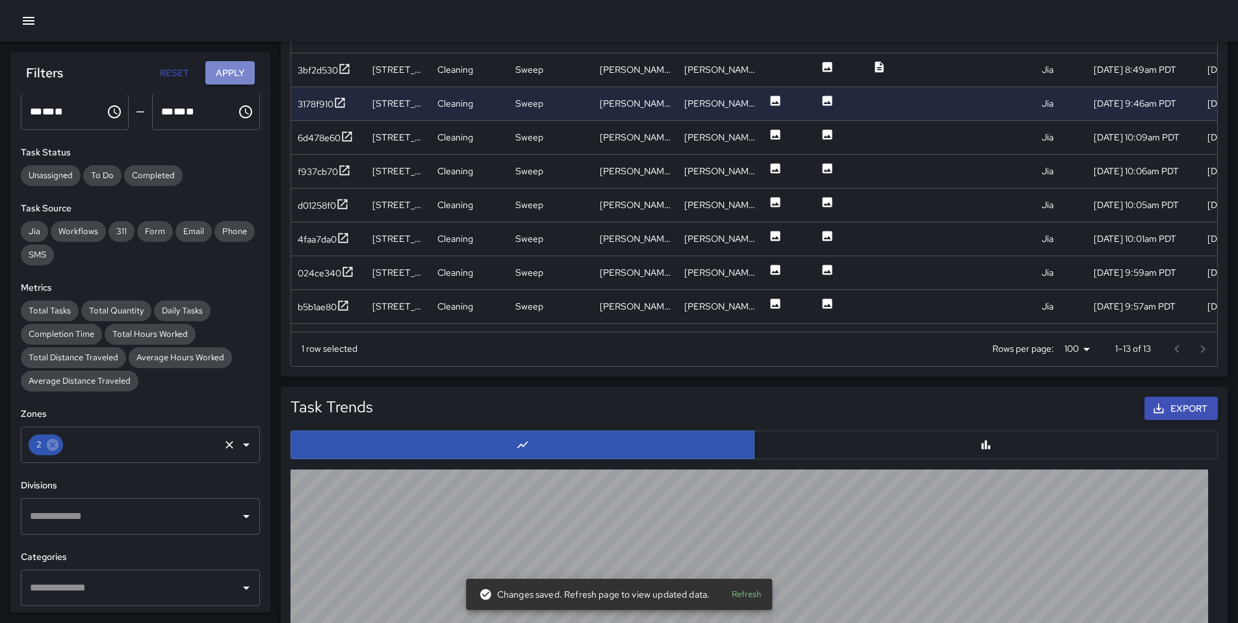
click at [228, 76] on button "Apply" at bounding box center [229, 73] width 49 height 24
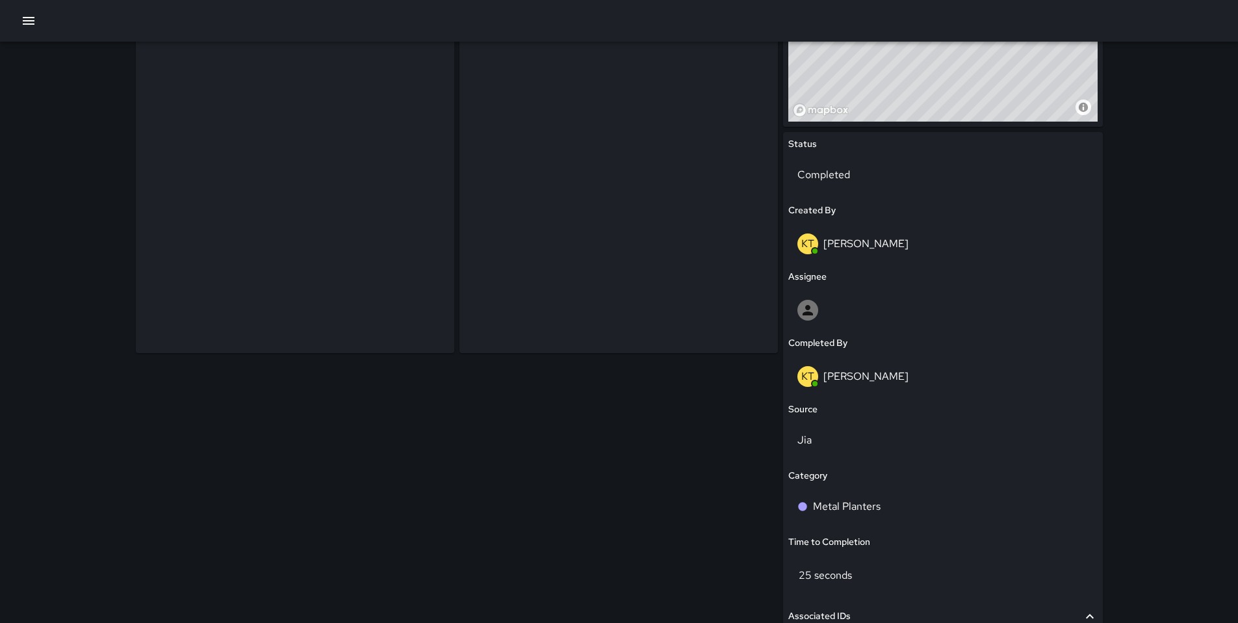
scroll to position [12, 0]
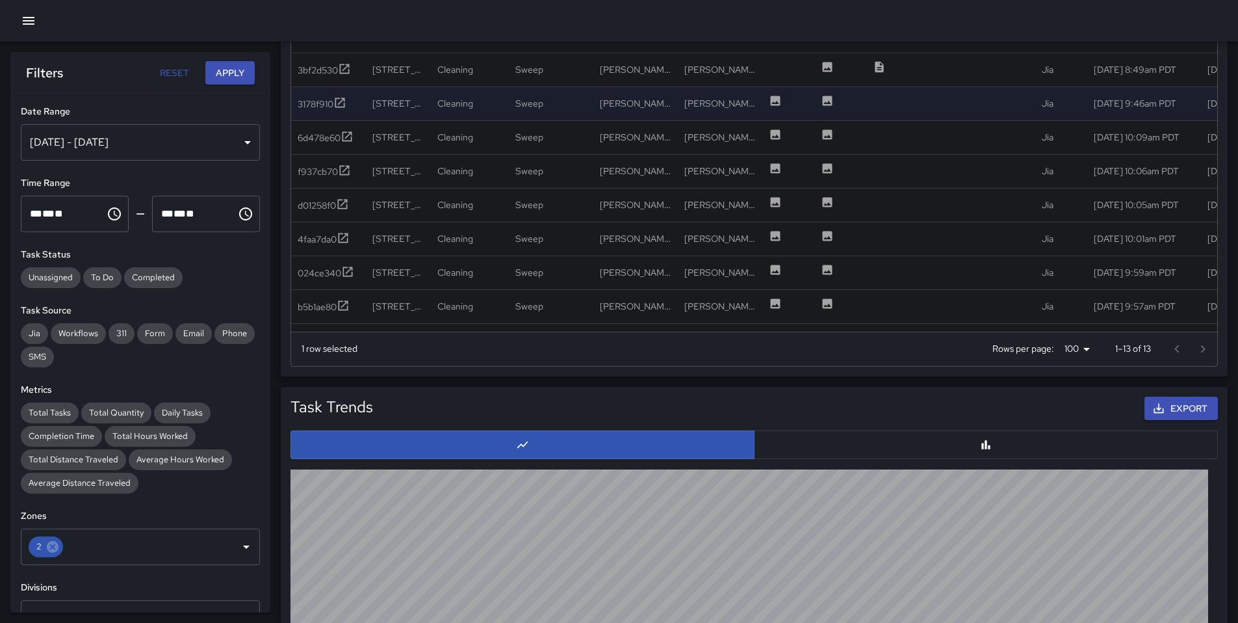
scroll to position [102, 0]
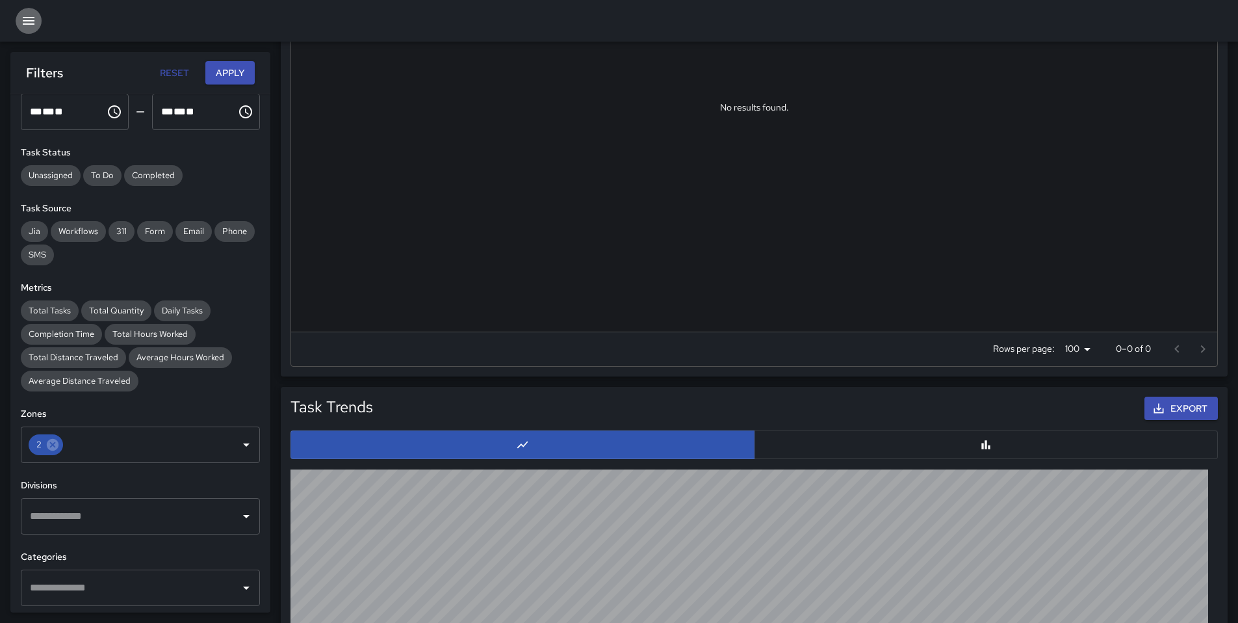
click at [31, 23] on icon "button" at bounding box center [29, 21] width 16 height 16
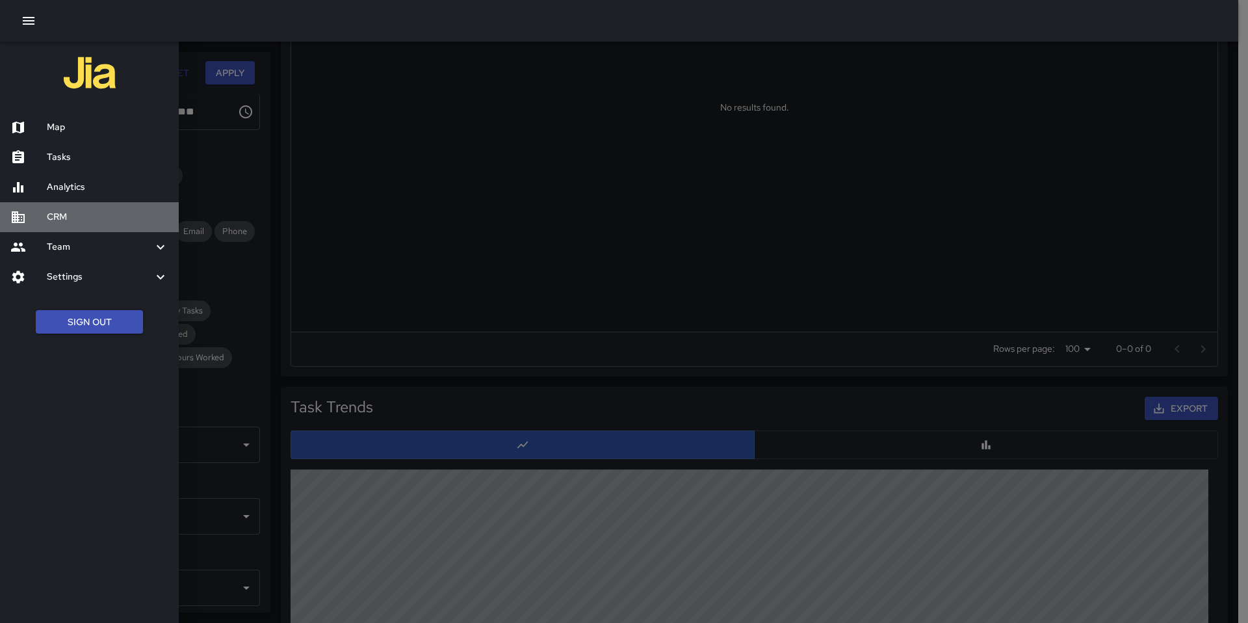
click at [60, 217] on h6 "CRM" at bounding box center [108, 217] width 122 height 14
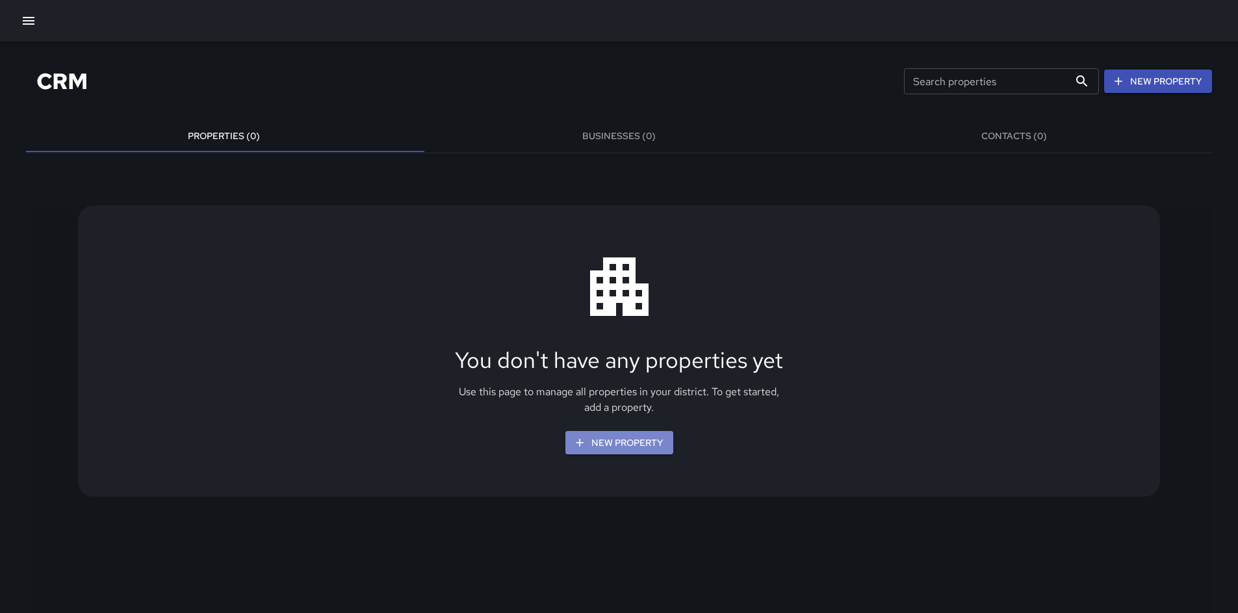
click at [619, 439] on button "New Property" at bounding box center [620, 443] width 108 height 24
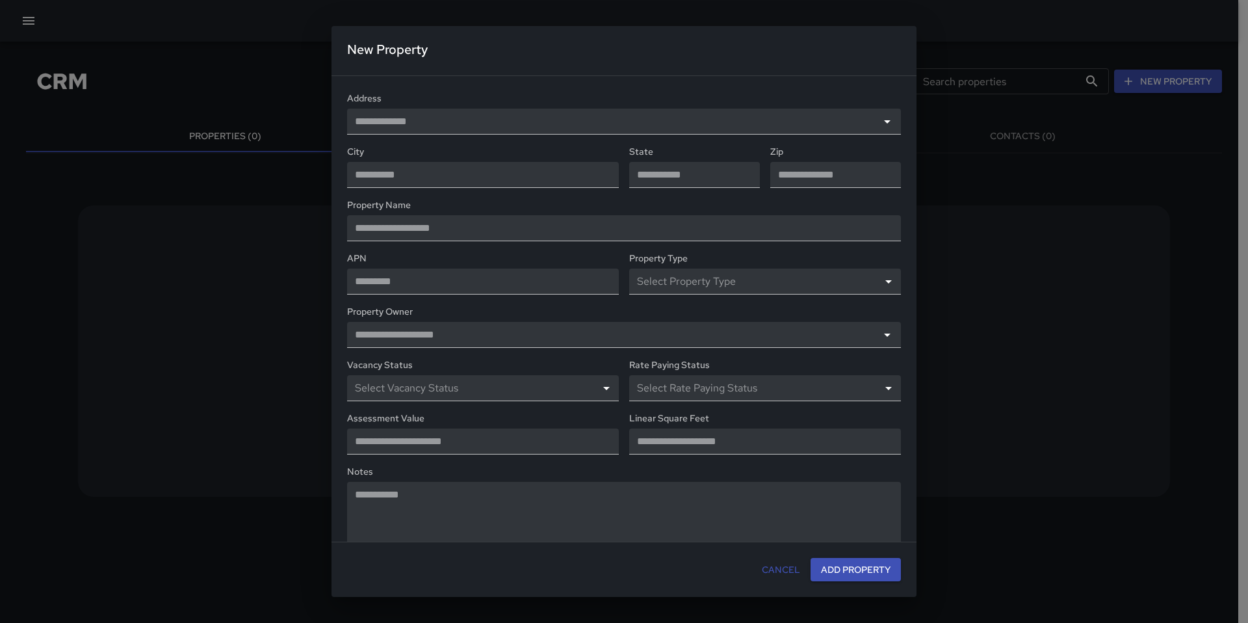
click at [22, 16] on div "New Property Address City State Zip Property Name APN Property Type Select Prop…" at bounding box center [624, 311] width 1248 height 612
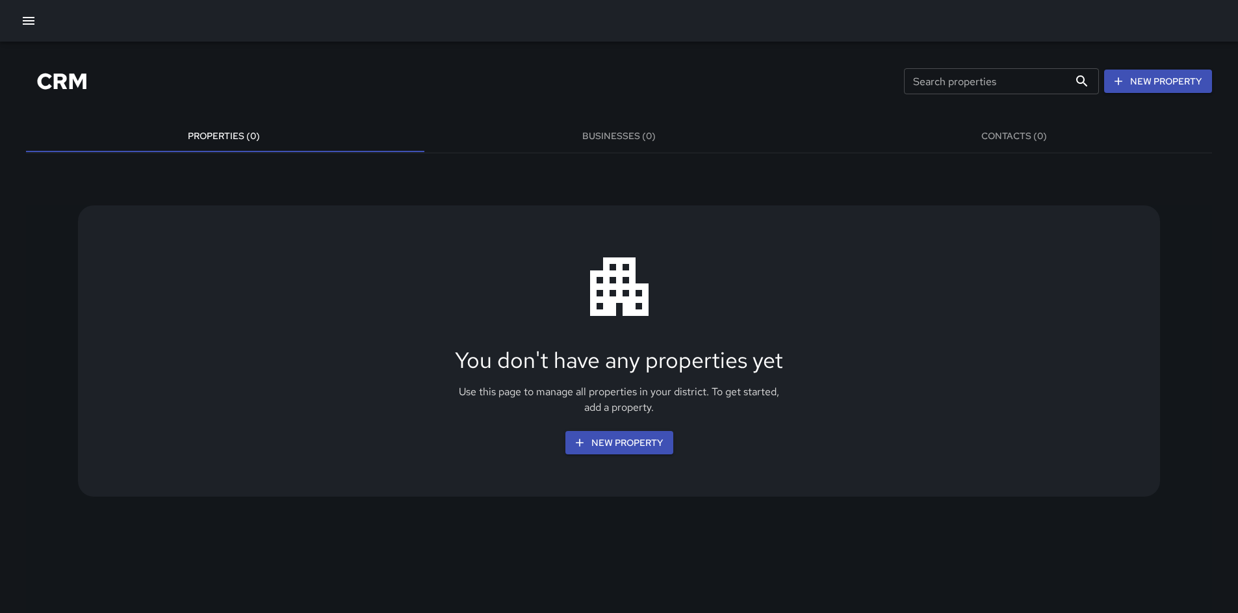
click at [26, 20] on icon "button" at bounding box center [29, 21] width 12 height 8
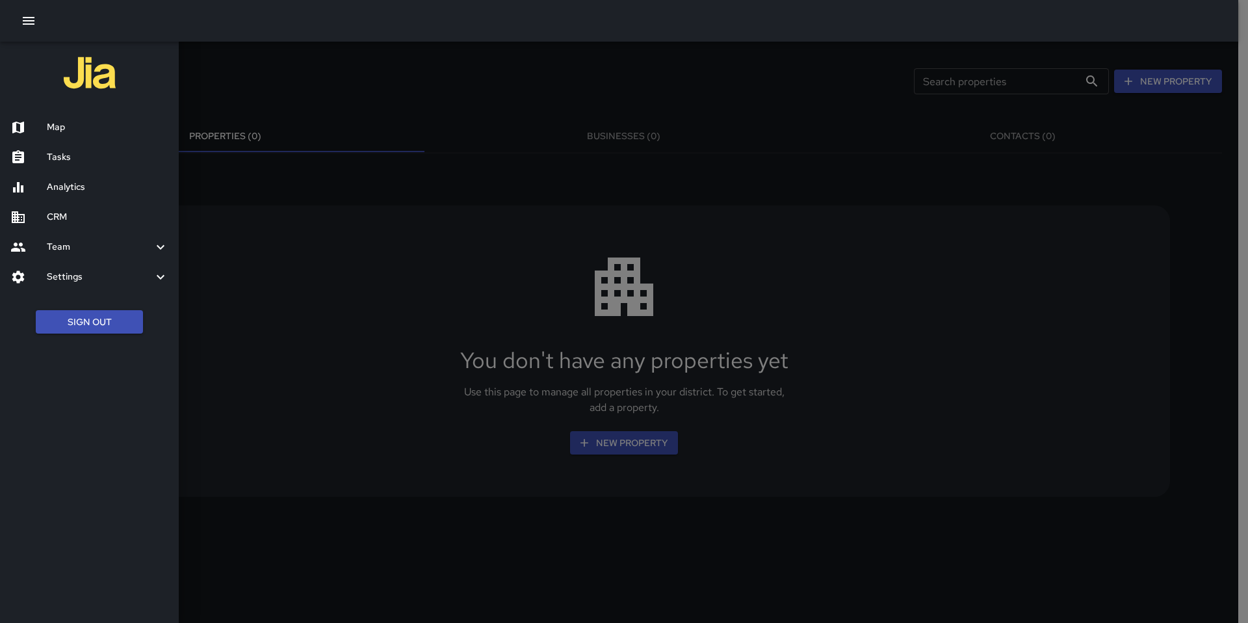
click at [49, 130] on h6 "Map" at bounding box center [108, 127] width 122 height 14
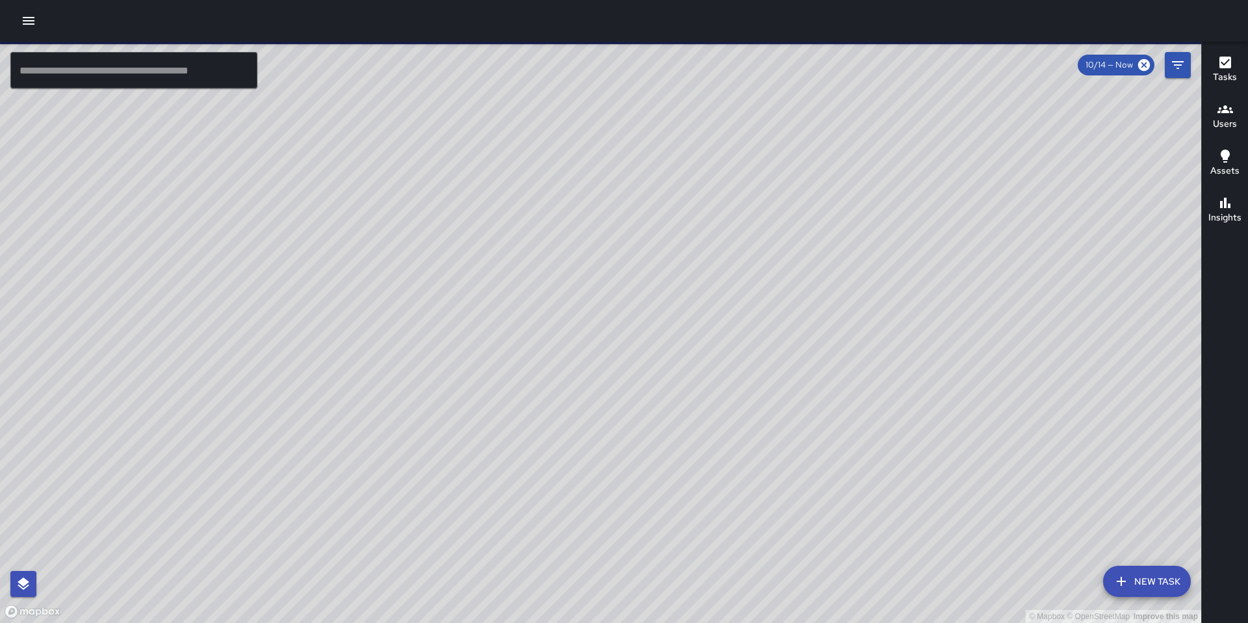
click at [782, 348] on div "© Mapbox © OpenStreetMap Improve this map" at bounding box center [600, 332] width 1201 height 581
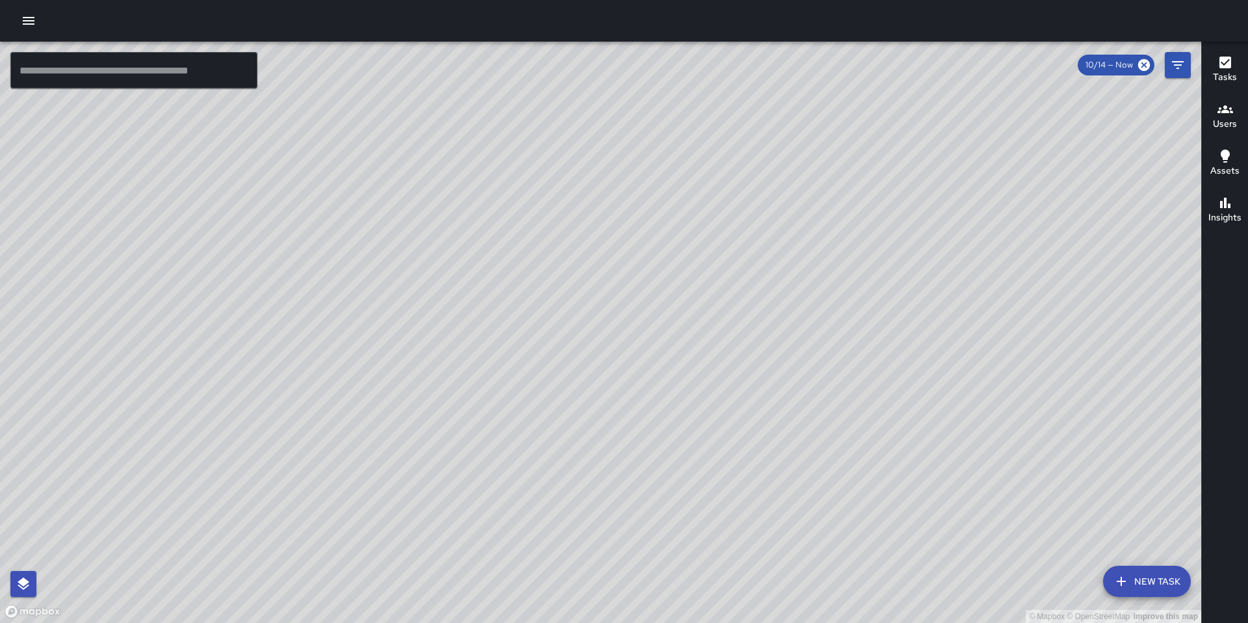
click at [635, 412] on div "© Mapbox © OpenStreetMap Improve this map" at bounding box center [600, 332] width 1201 height 581
click at [26, 20] on icon "button" at bounding box center [29, 21] width 12 height 8
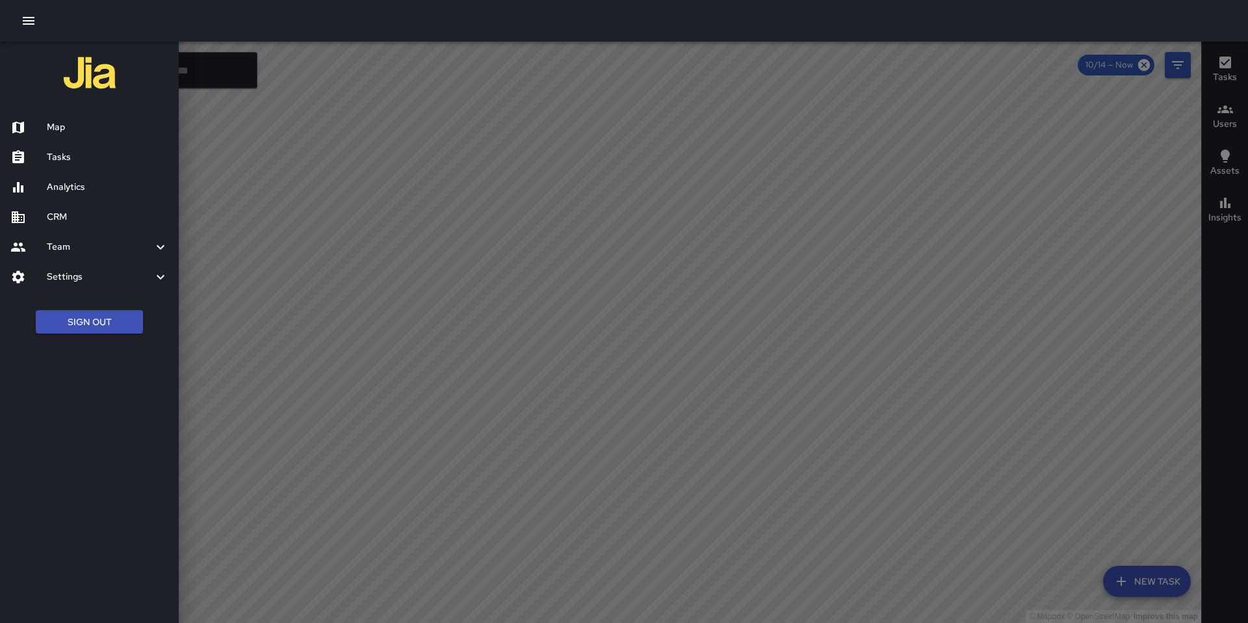
click at [72, 182] on h6 "Analytics" at bounding box center [108, 187] width 122 height 14
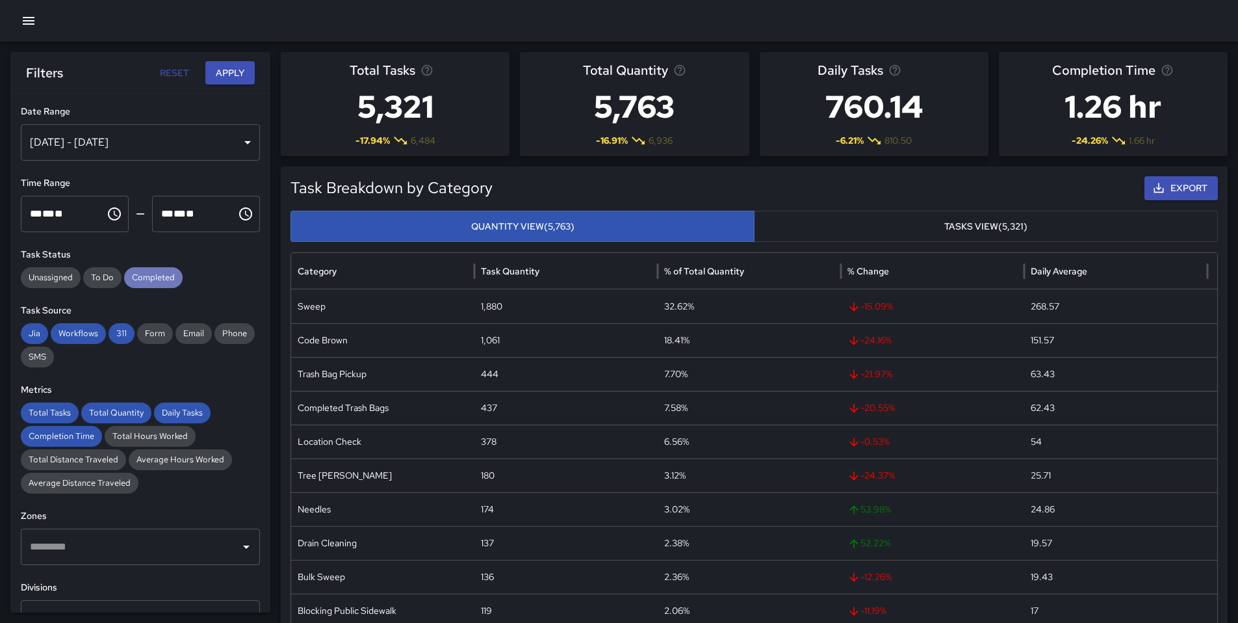
click at [151, 279] on span "Completed" at bounding box center [153, 277] width 59 height 13
click at [101, 144] on div "[DATE] - [DATE]" at bounding box center [140, 142] width 239 height 36
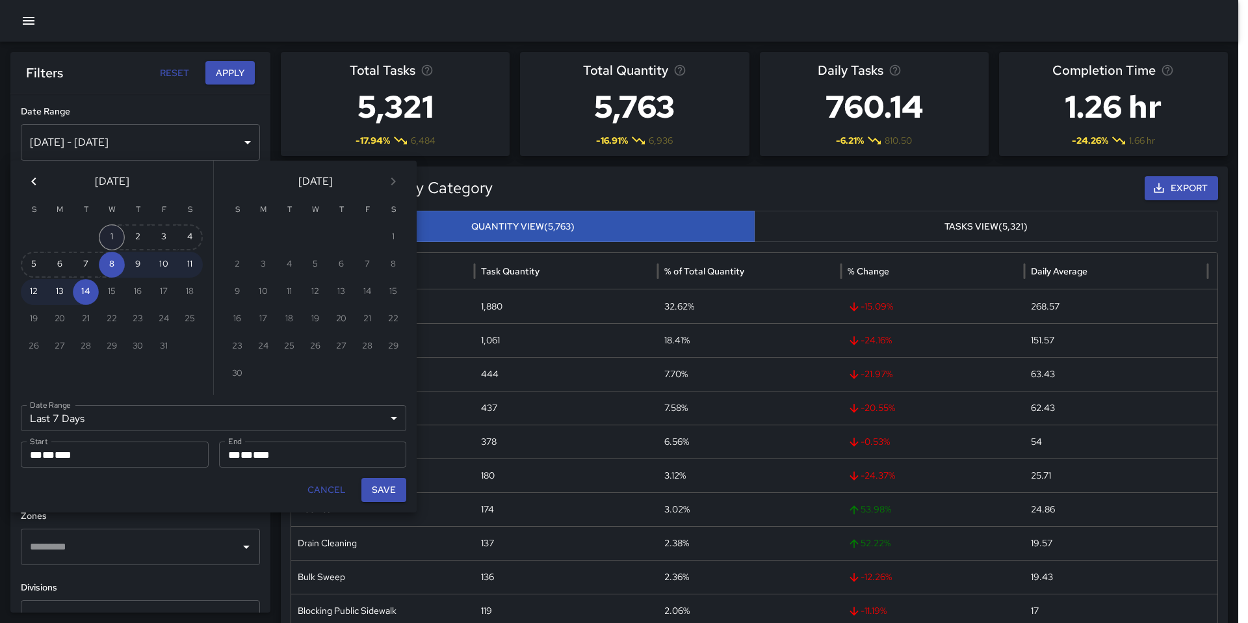
click at [108, 237] on button "1" at bounding box center [112, 237] width 26 height 26
type input "******"
type input "**********"
click at [367, 491] on button "Save" at bounding box center [383, 490] width 45 height 24
type input "**********"
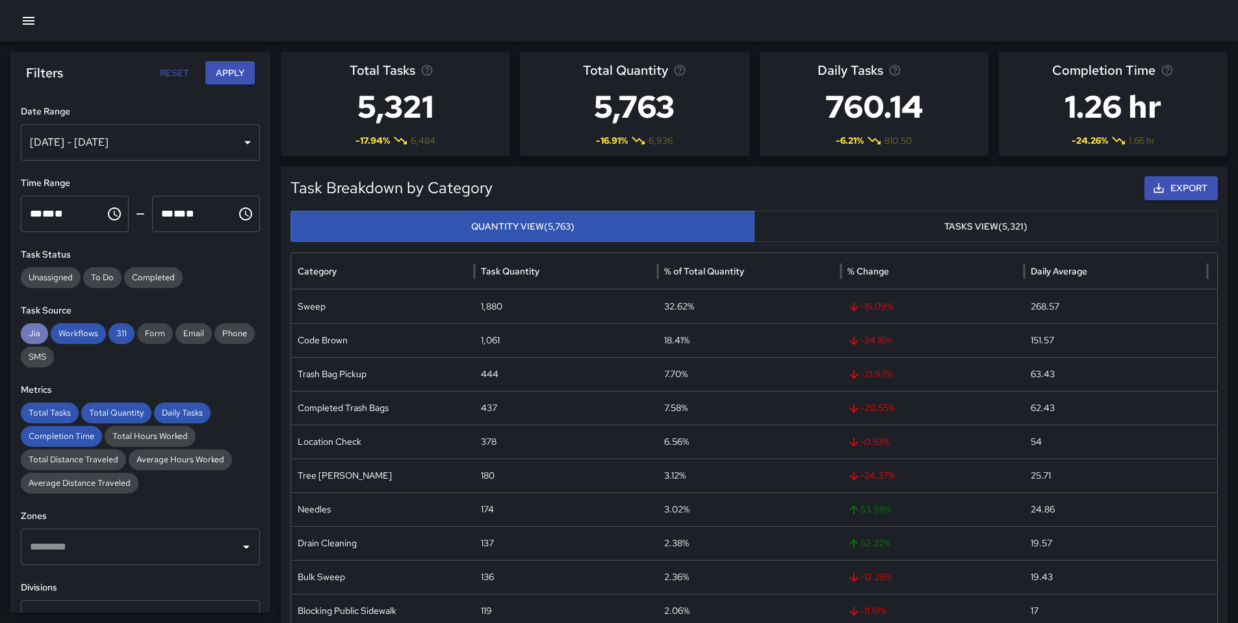
click at [35, 335] on span "Jia" at bounding box center [34, 333] width 27 height 13
click at [60, 337] on span "Workflows" at bounding box center [78, 333] width 55 height 13
click at [111, 333] on span "311" at bounding box center [122, 333] width 26 height 13
click at [58, 411] on span "Total Tasks" at bounding box center [50, 412] width 58 height 13
click at [94, 416] on span "Total Quantity" at bounding box center [116, 412] width 70 height 13
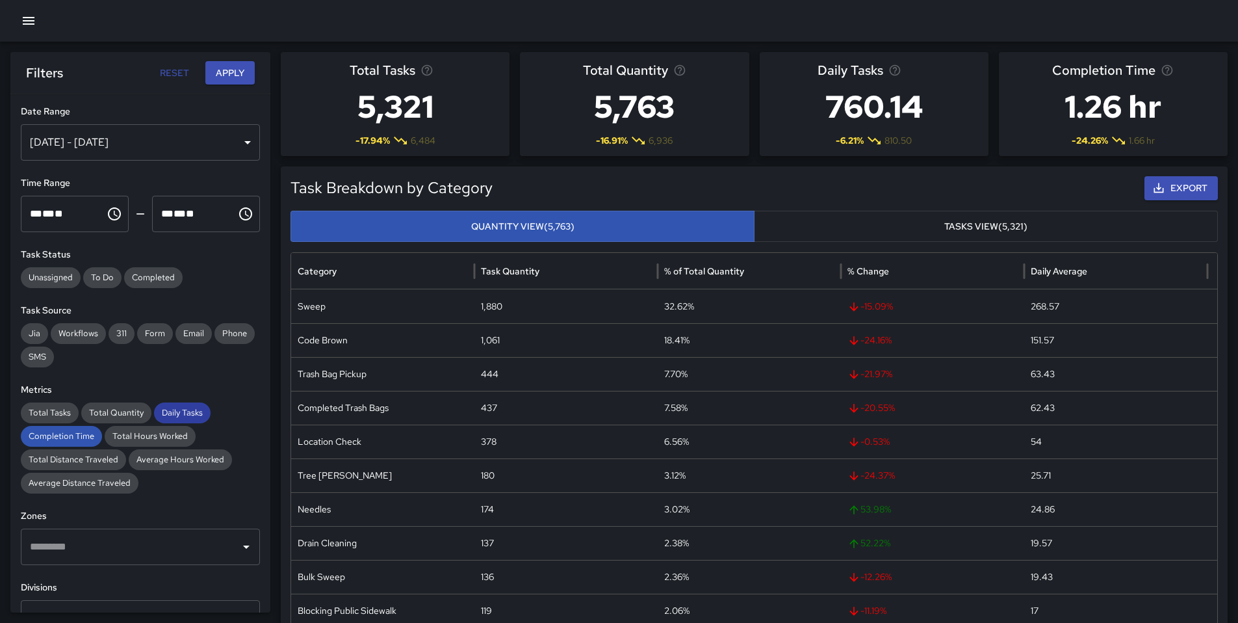
click at [155, 411] on span "Daily Tasks" at bounding box center [182, 412] width 57 height 13
click at [66, 441] on span "Completion Time" at bounding box center [61, 436] width 81 height 13
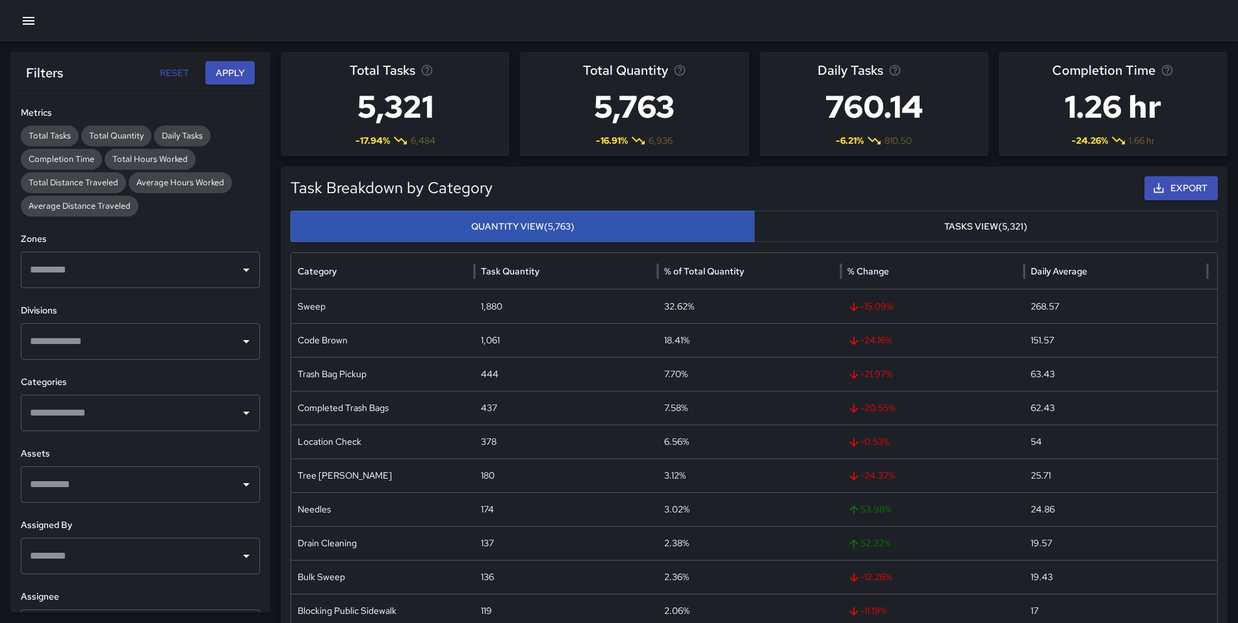
click at [94, 280] on input "text" at bounding box center [131, 269] width 208 height 25
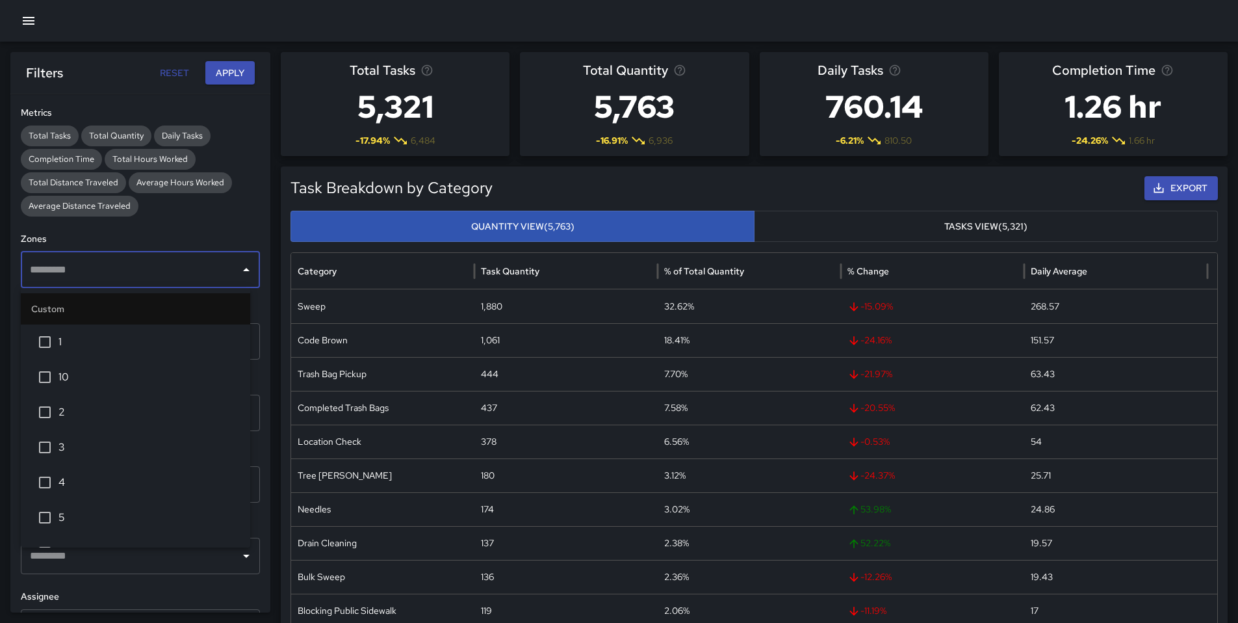
click at [72, 406] on span "2" at bounding box center [149, 412] width 181 height 16
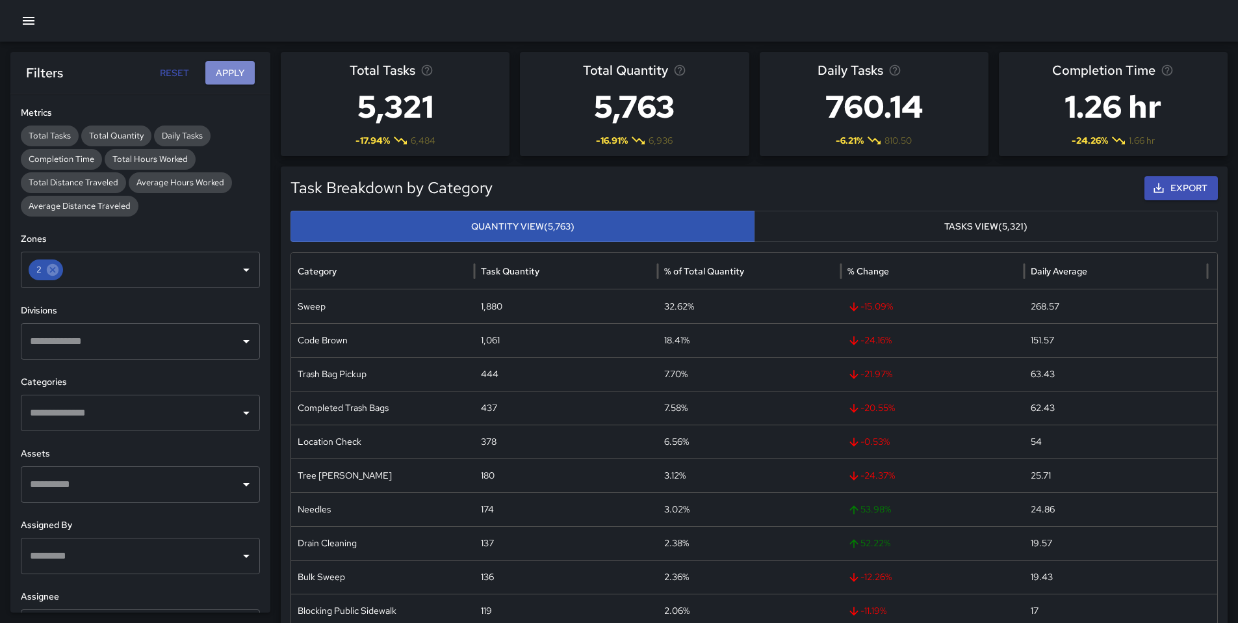
click at [235, 69] on button "Apply" at bounding box center [229, 73] width 49 height 24
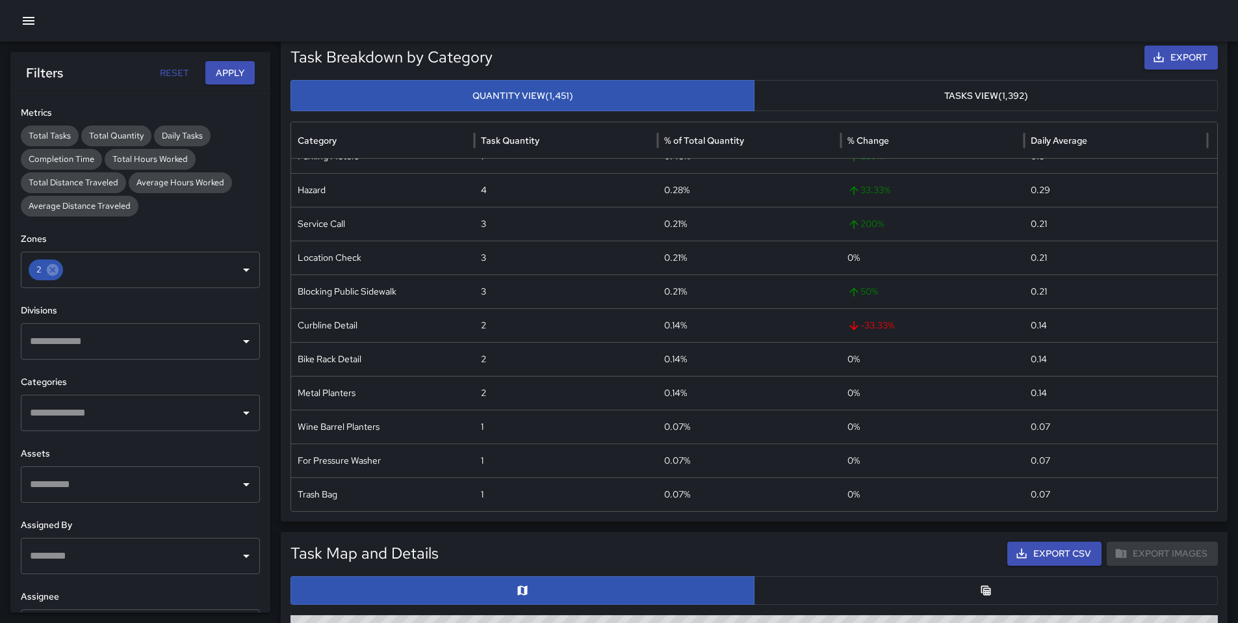
scroll to position [111, 0]
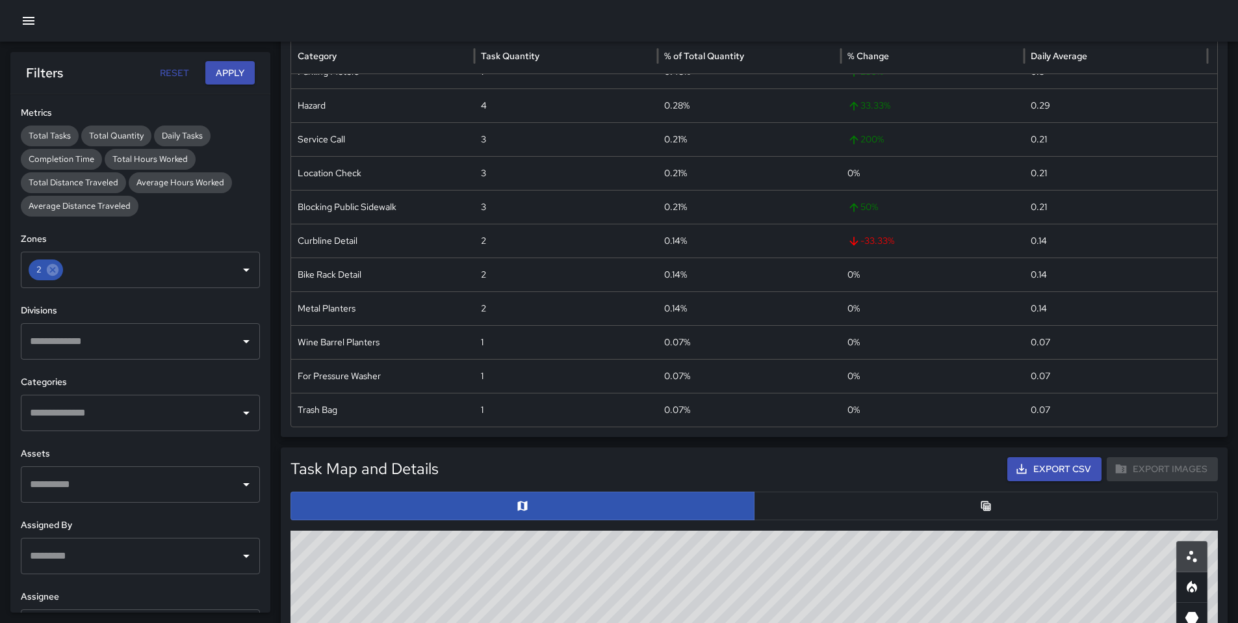
click at [836, 512] on button "button" at bounding box center [986, 505] width 464 height 29
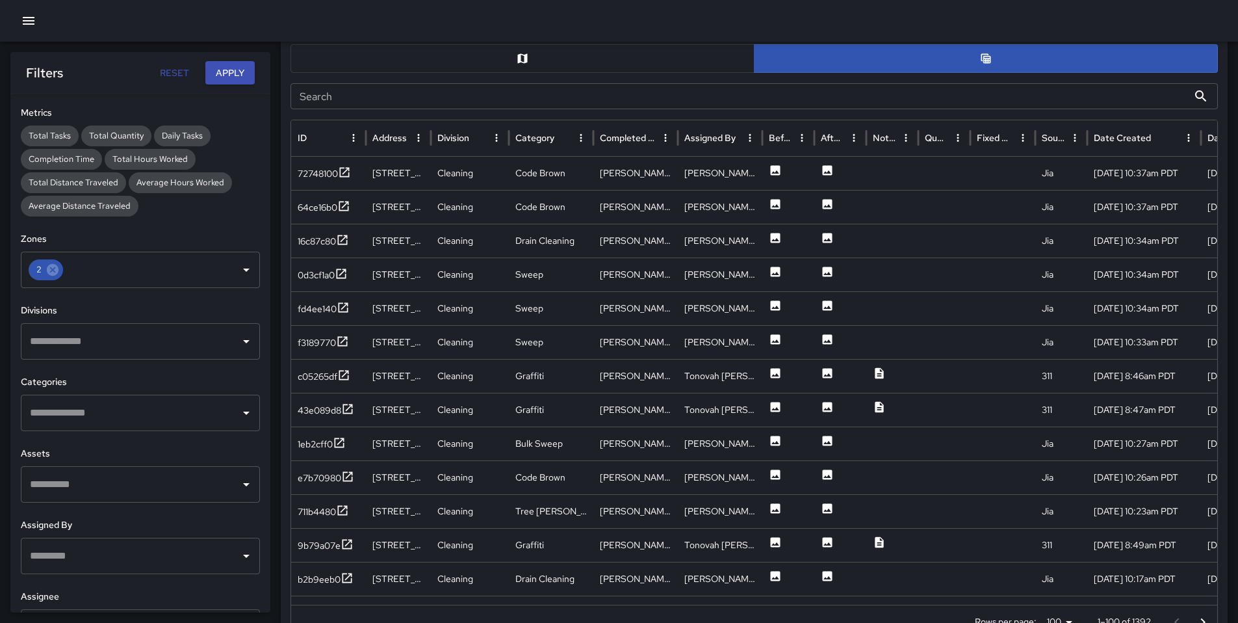
scroll to position [0, 0]
click at [335, 180] on div "72748100" at bounding box center [318, 174] width 40 height 13
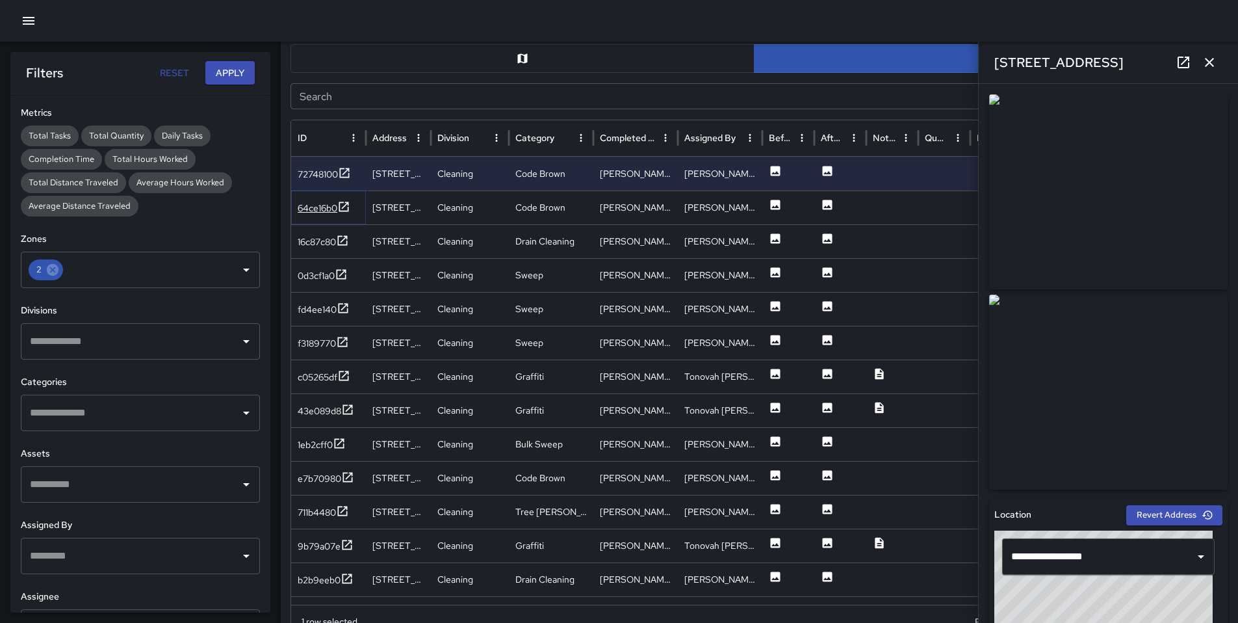
click at [318, 208] on div "64ce16b0" at bounding box center [318, 208] width 40 height 13
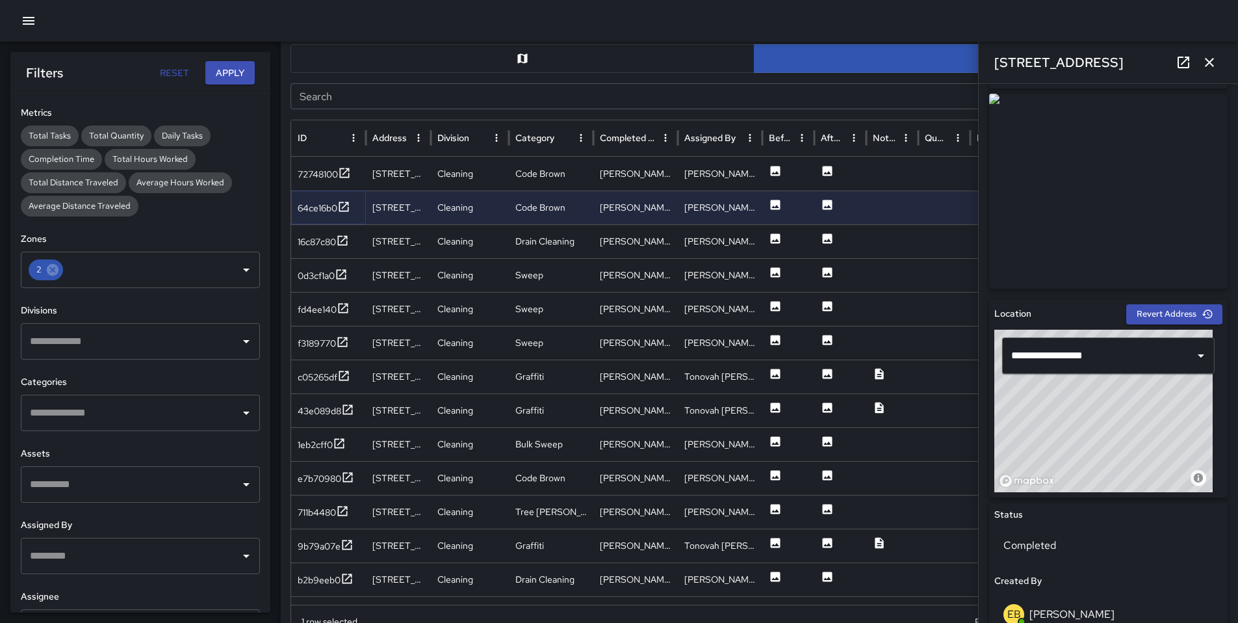
scroll to position [289, 0]
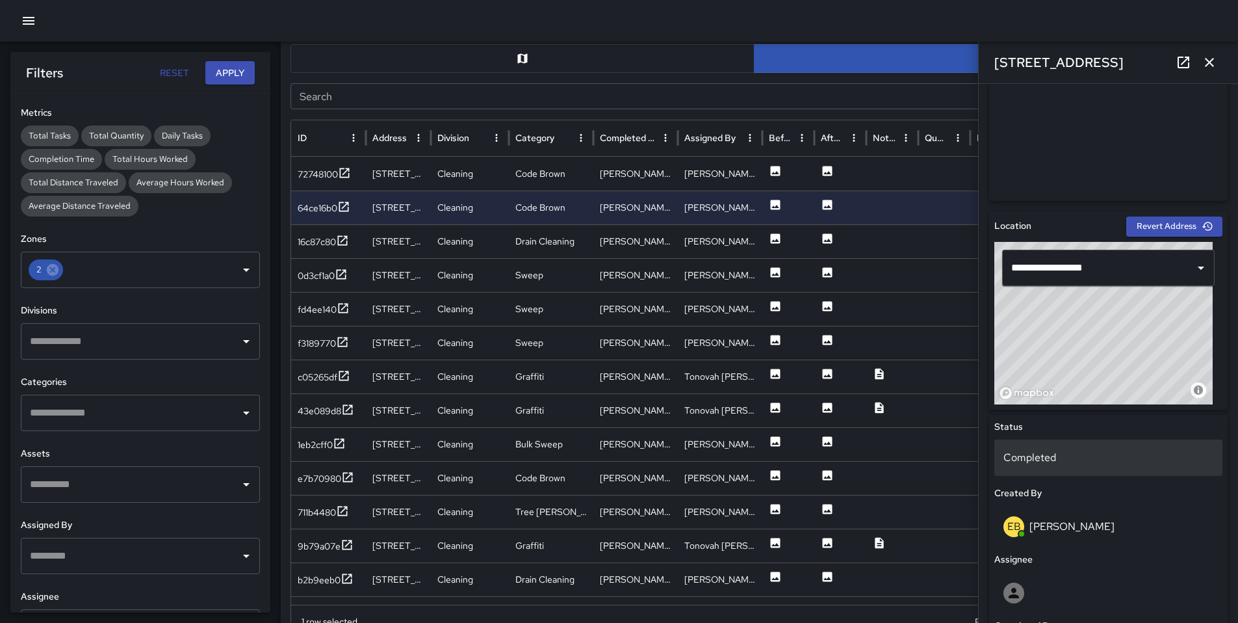
click at [1056, 462] on p "Completed" at bounding box center [1109, 458] width 210 height 16
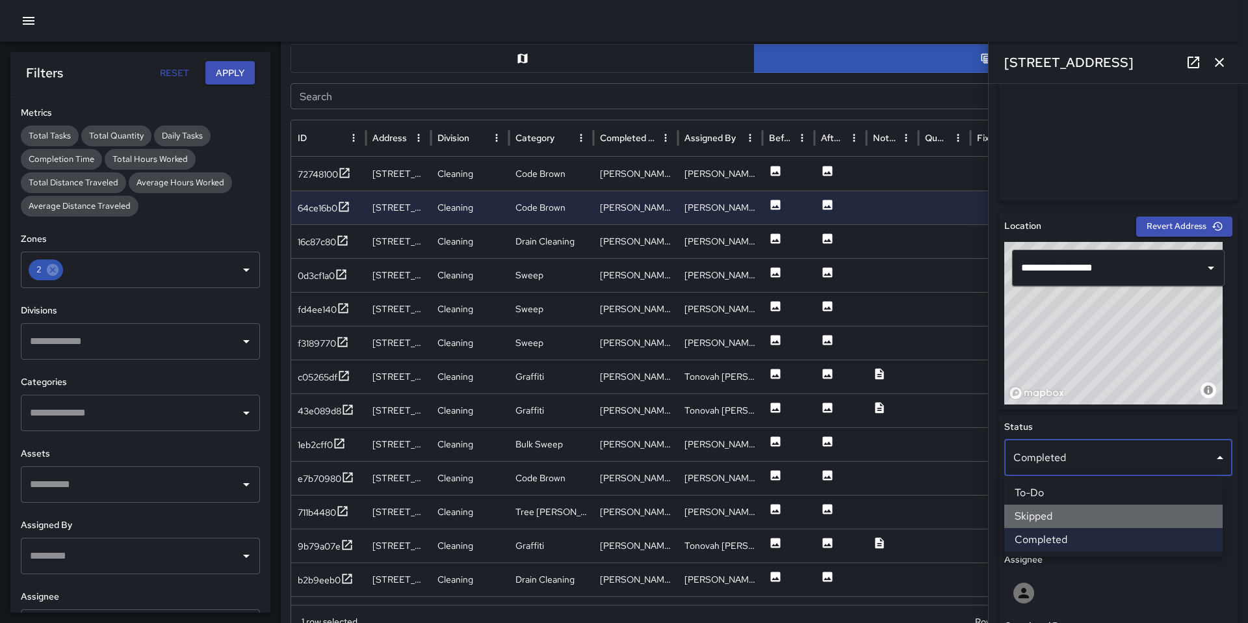
click at [1057, 511] on li "Skipped" at bounding box center [1113, 515] width 218 height 23
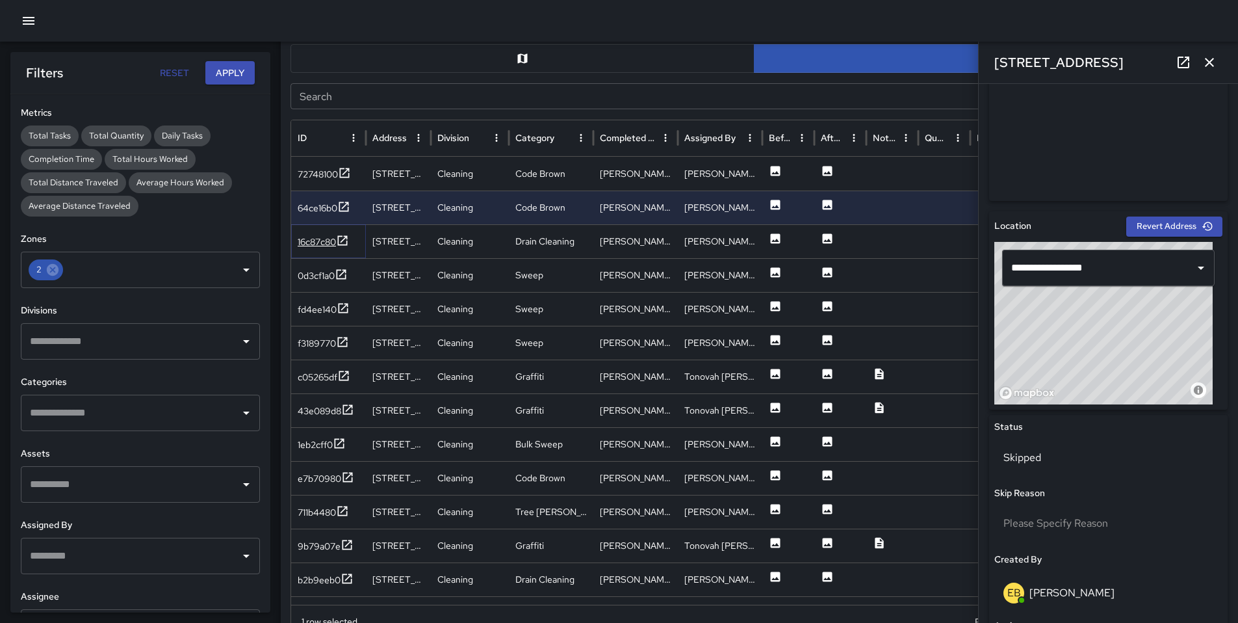
click at [319, 244] on div "16c87c80" at bounding box center [317, 241] width 38 height 13
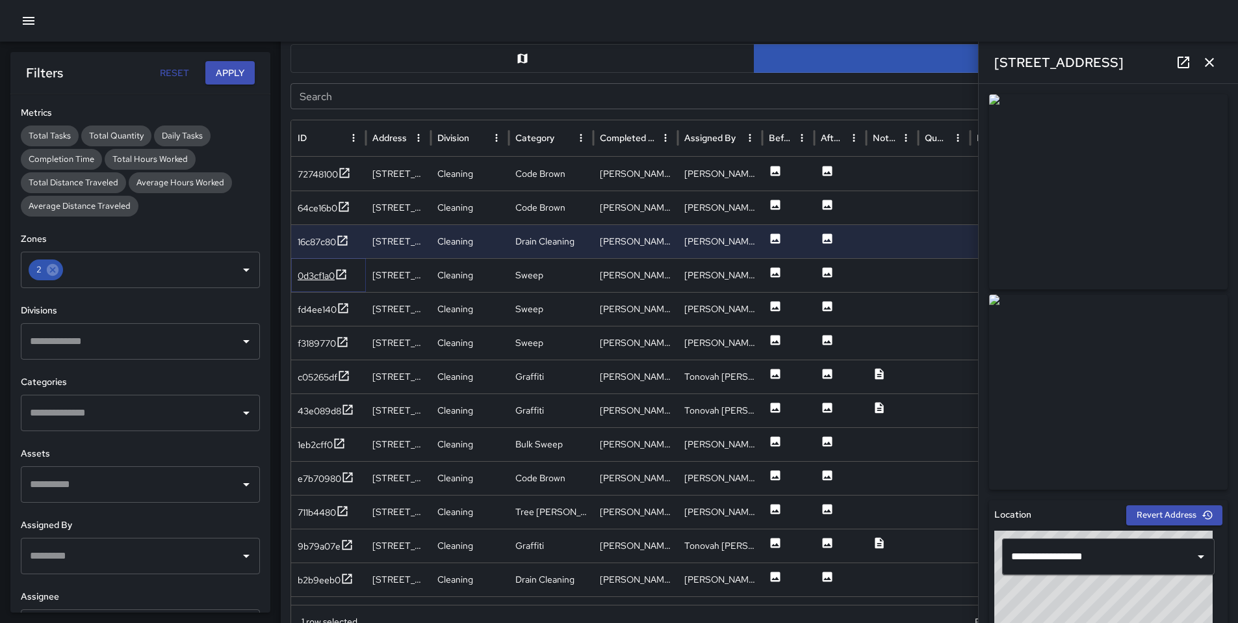
click at [323, 278] on div "0d3cf1a0" at bounding box center [316, 275] width 37 height 13
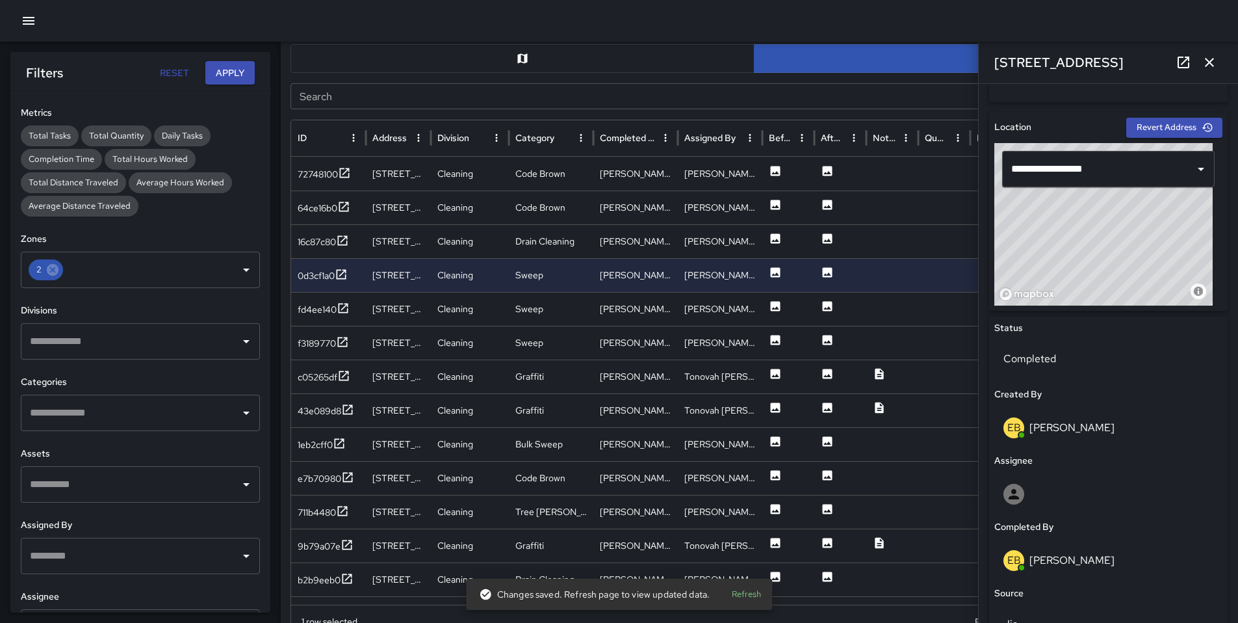
click at [1184, 68] on icon at bounding box center [1184, 63] width 16 height 16
click at [304, 314] on div "fd4ee140" at bounding box center [317, 309] width 39 height 13
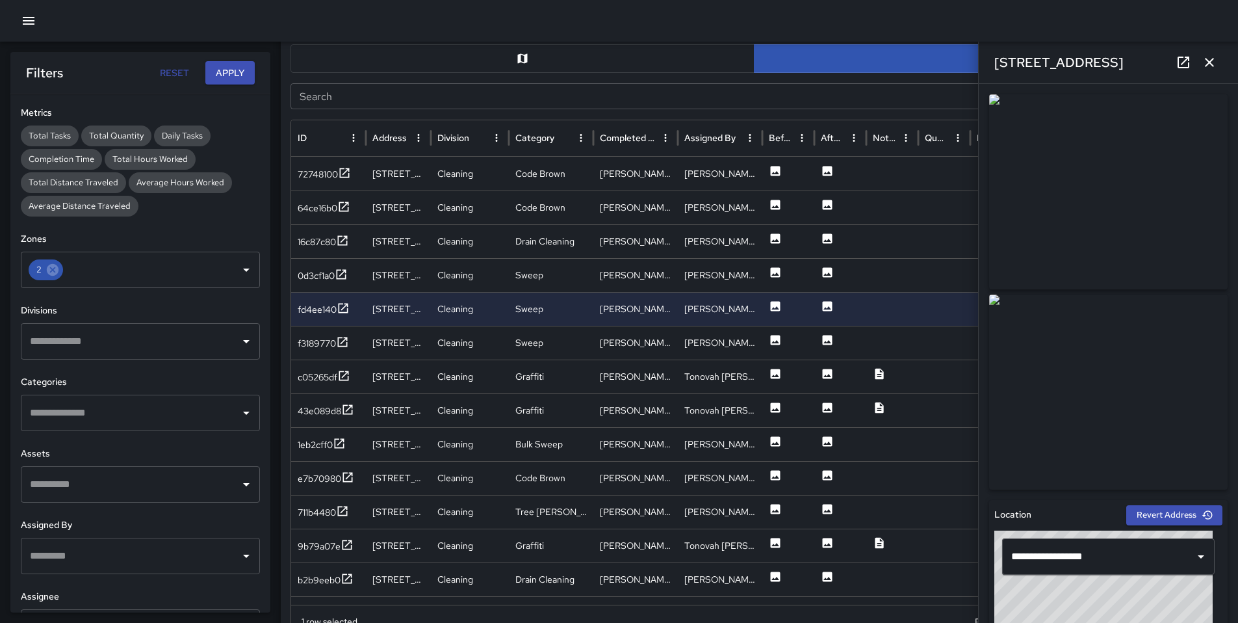
click at [1186, 63] on icon at bounding box center [1184, 63] width 16 height 16
click at [320, 305] on div "fd4ee140" at bounding box center [317, 309] width 39 height 13
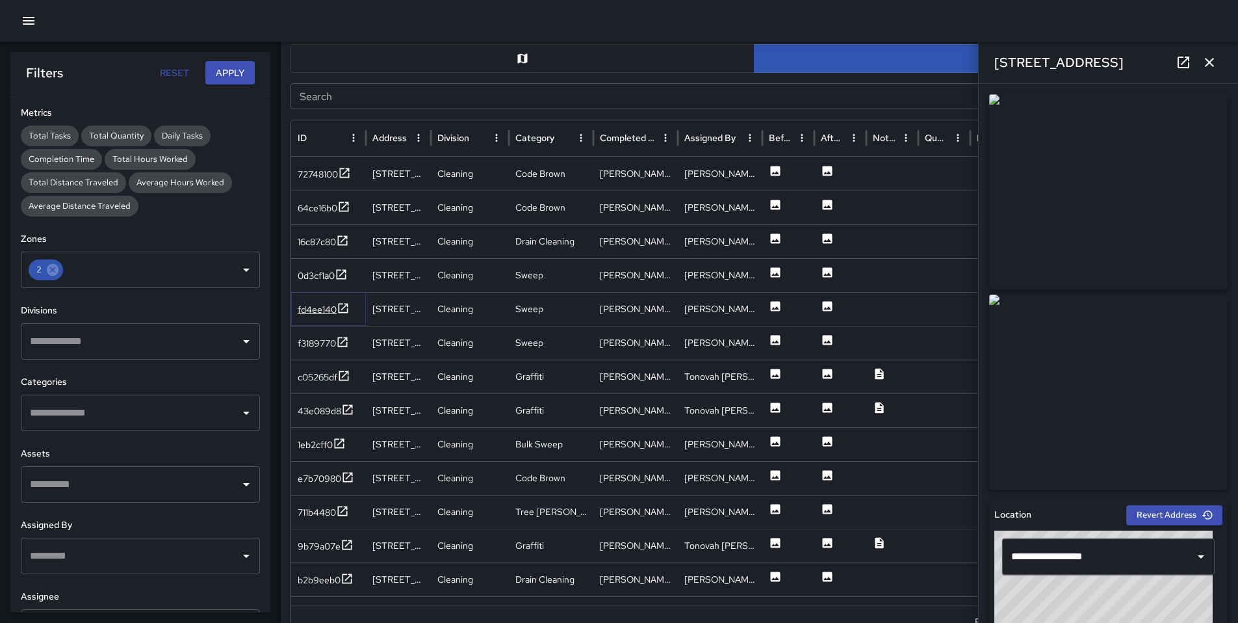
click at [320, 308] on div "fd4ee140" at bounding box center [317, 309] width 39 height 13
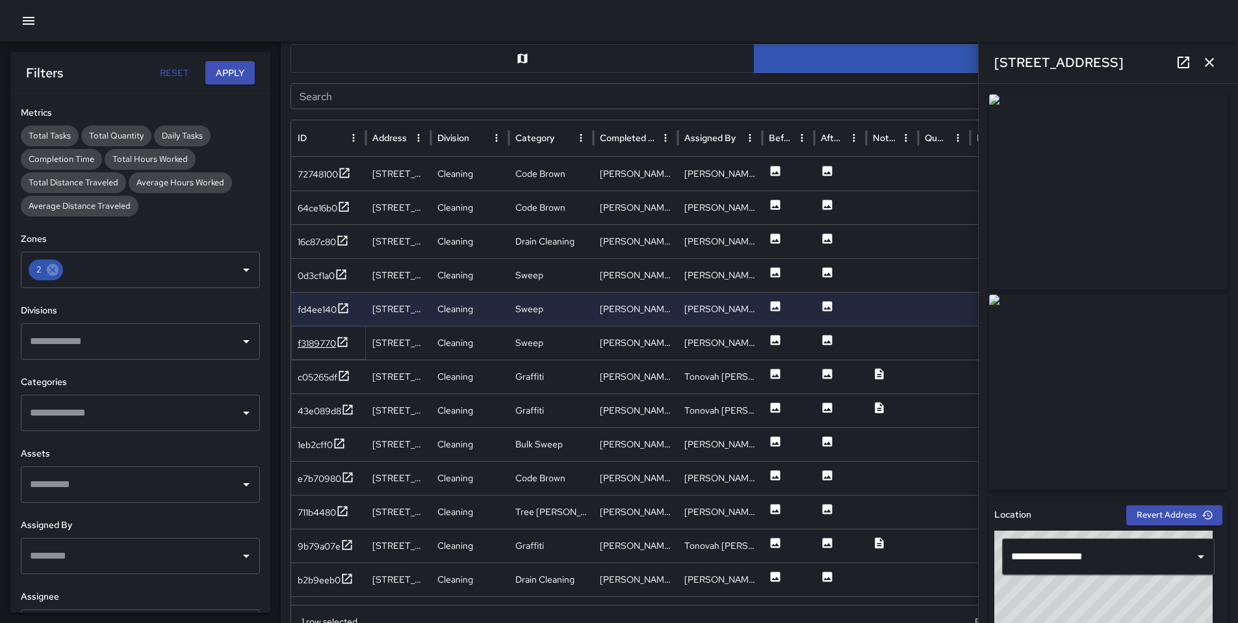
click at [320, 337] on div "f3189770" at bounding box center [317, 343] width 38 height 13
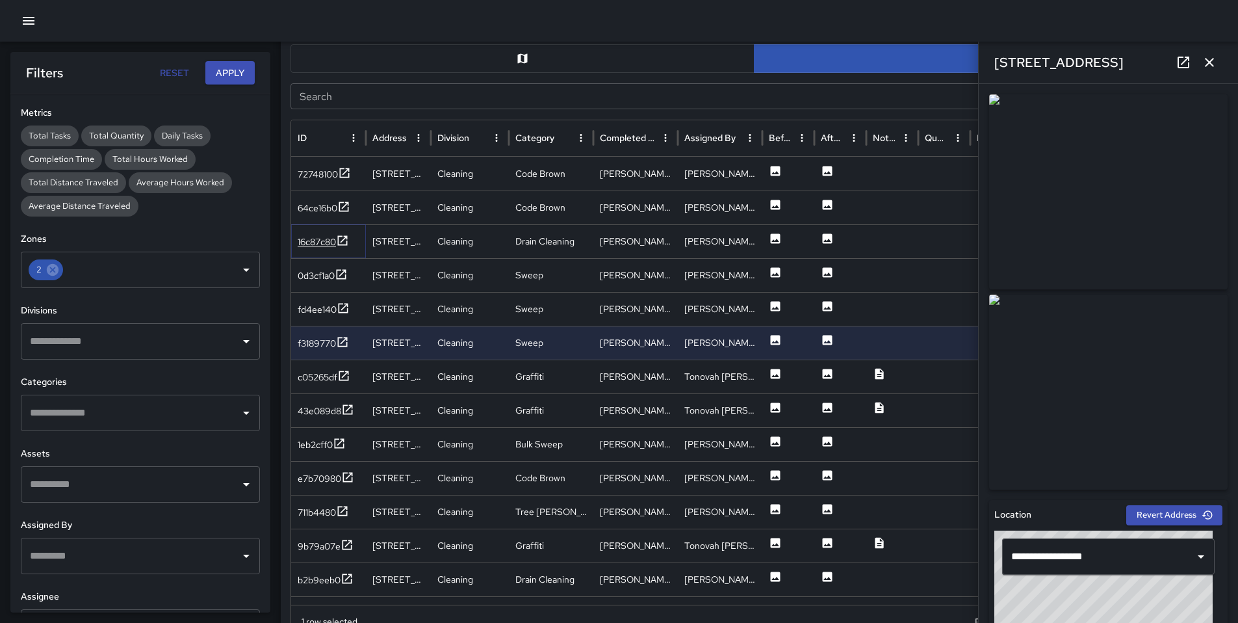
click at [319, 236] on div "16c87c80" at bounding box center [317, 241] width 38 height 13
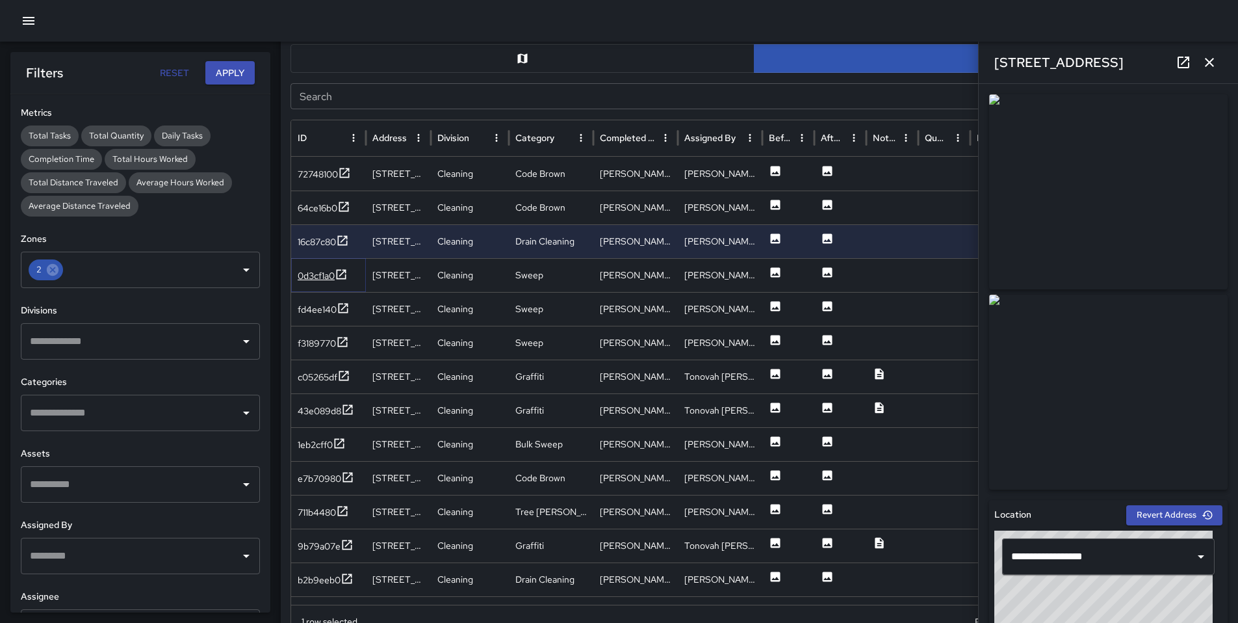
click at [319, 272] on div "0d3cf1a0" at bounding box center [316, 275] width 37 height 13
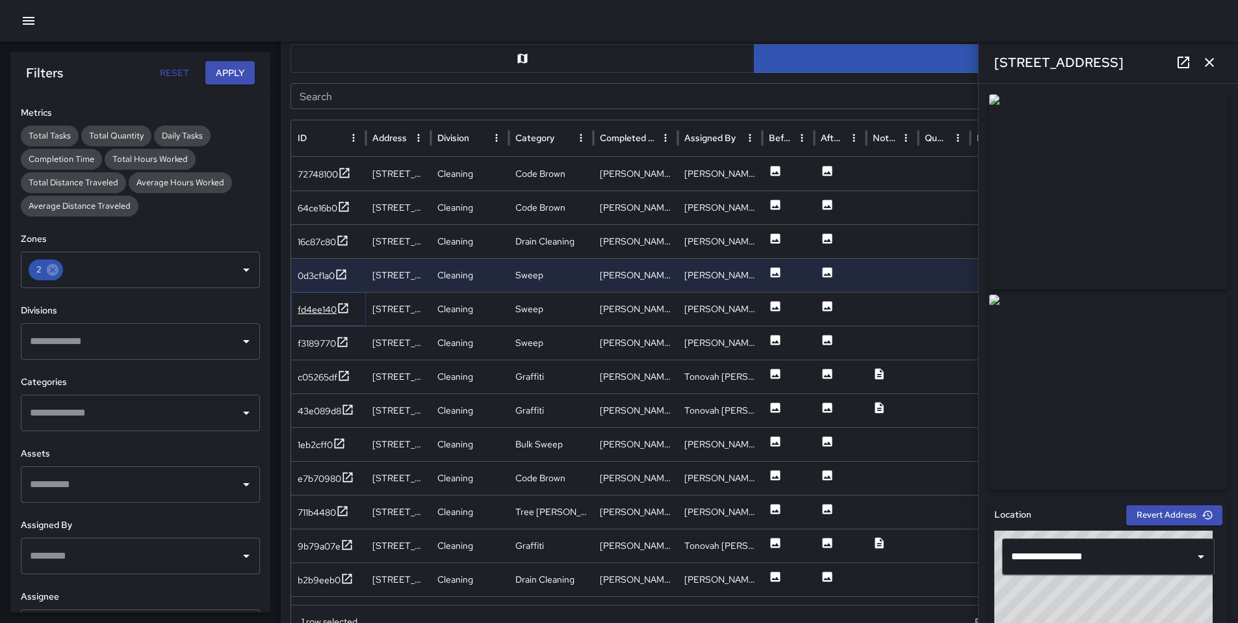
click at [330, 312] on div "fd4ee140" at bounding box center [317, 309] width 39 height 13
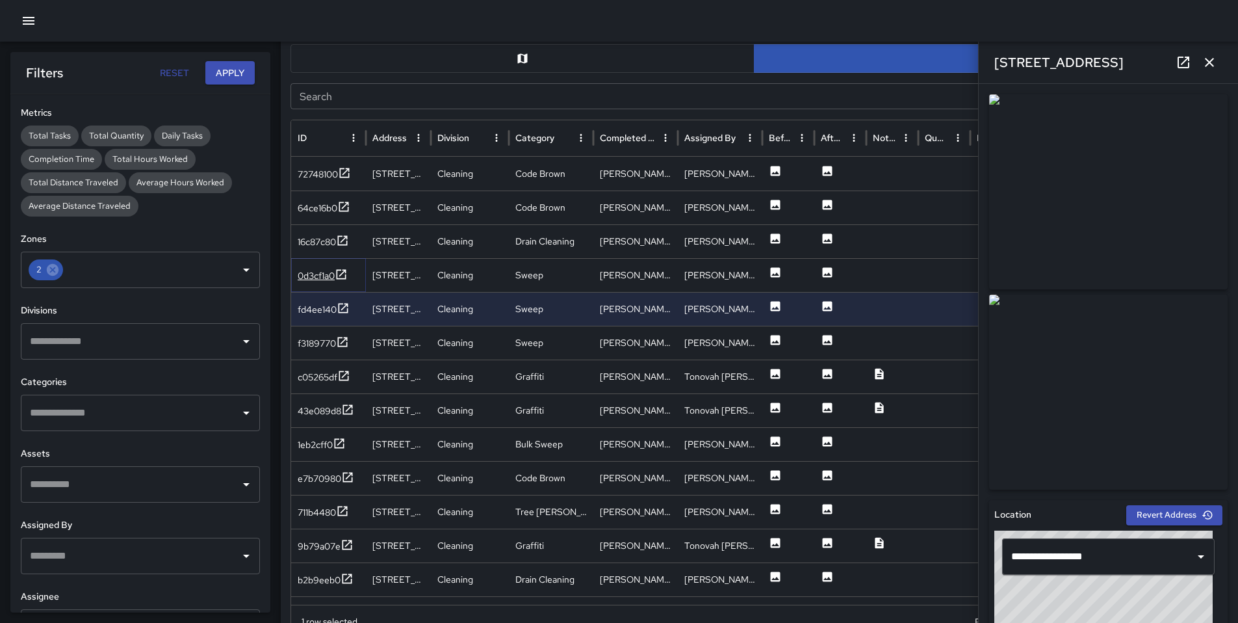
click at [325, 278] on div "0d3cf1a0" at bounding box center [316, 275] width 37 height 13
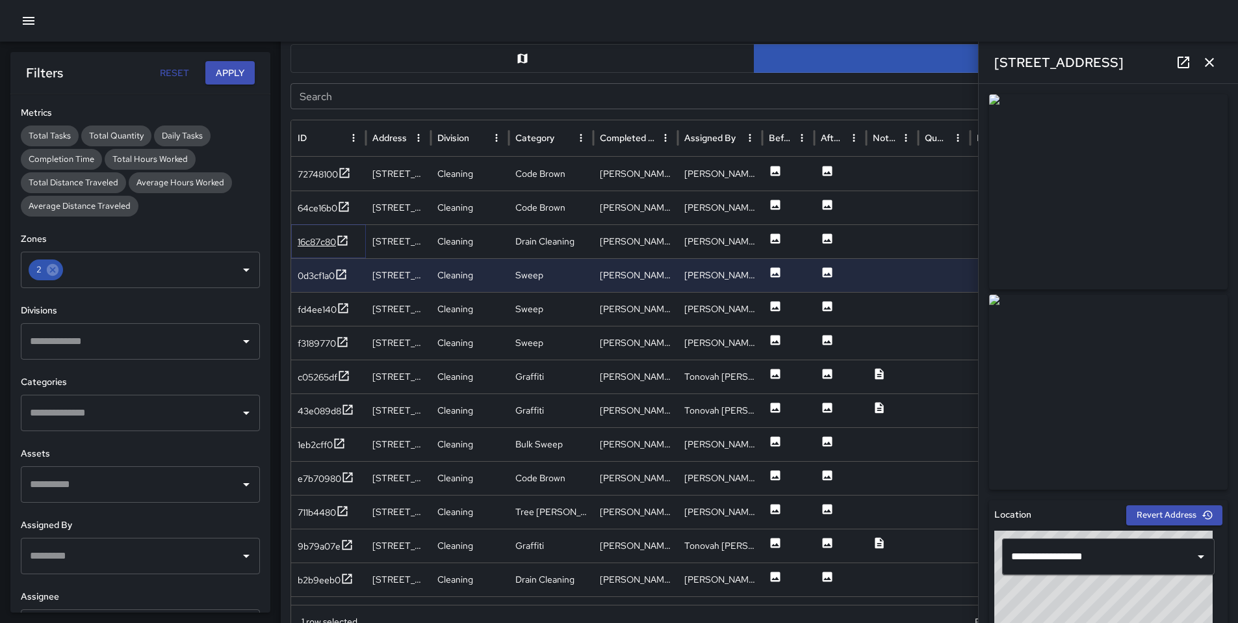
click at [315, 237] on div "16c87c80" at bounding box center [317, 241] width 38 height 13
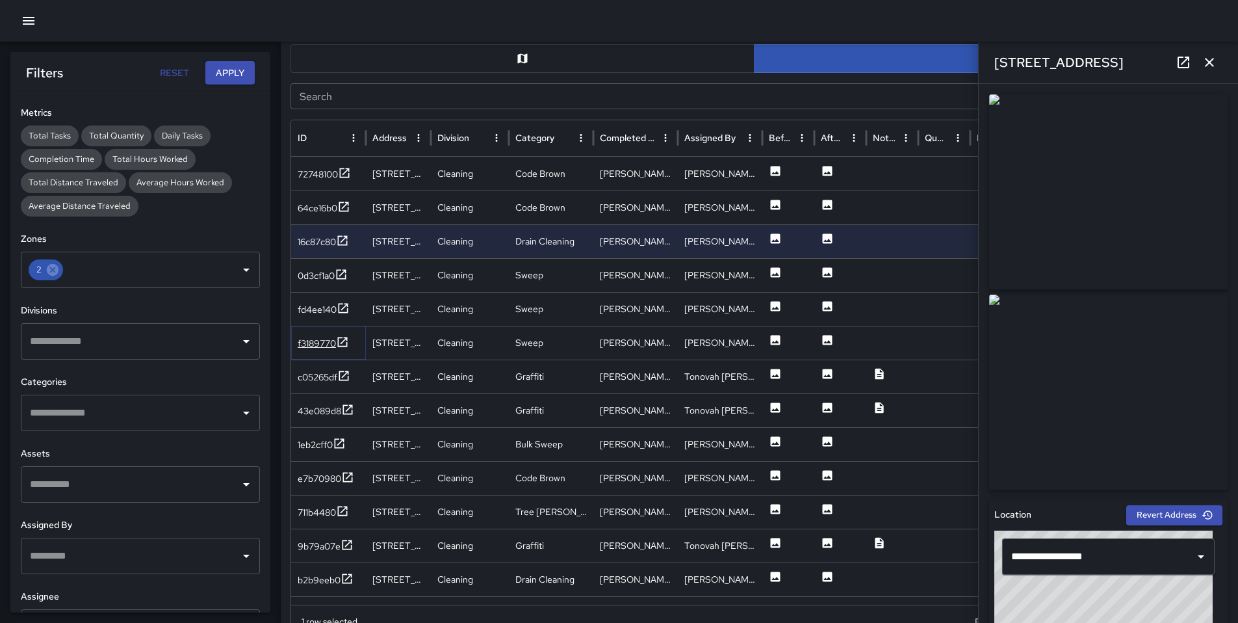
click at [328, 343] on div "f3189770" at bounding box center [317, 343] width 38 height 13
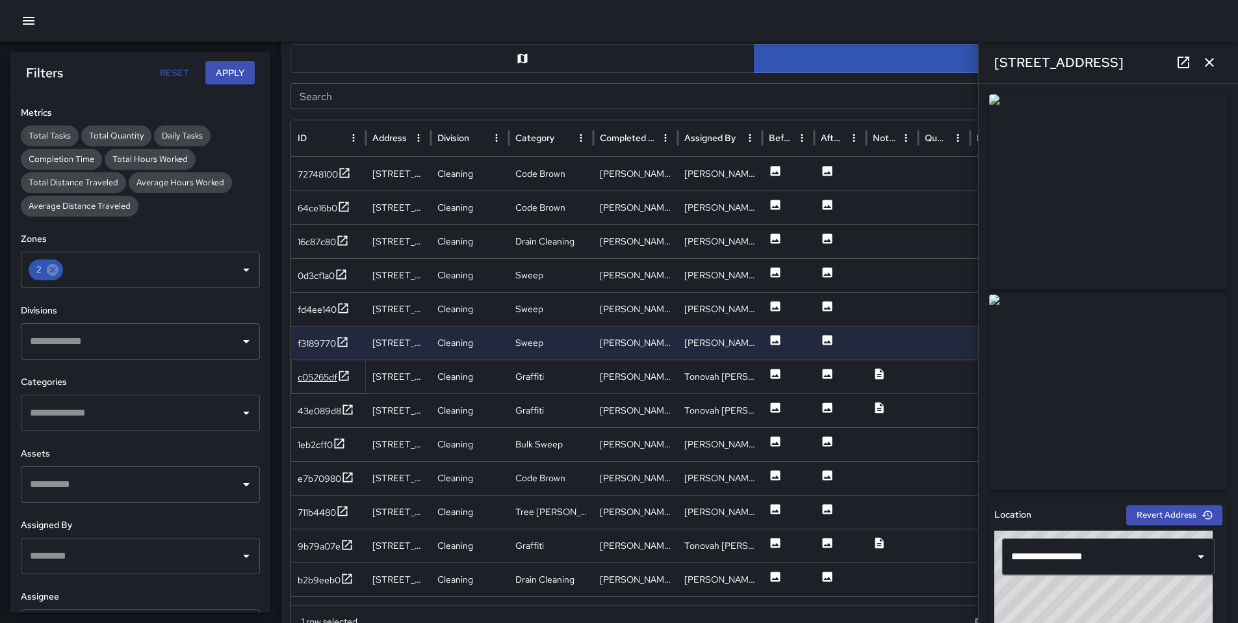
click at [324, 379] on div "c05265df" at bounding box center [318, 377] width 40 height 13
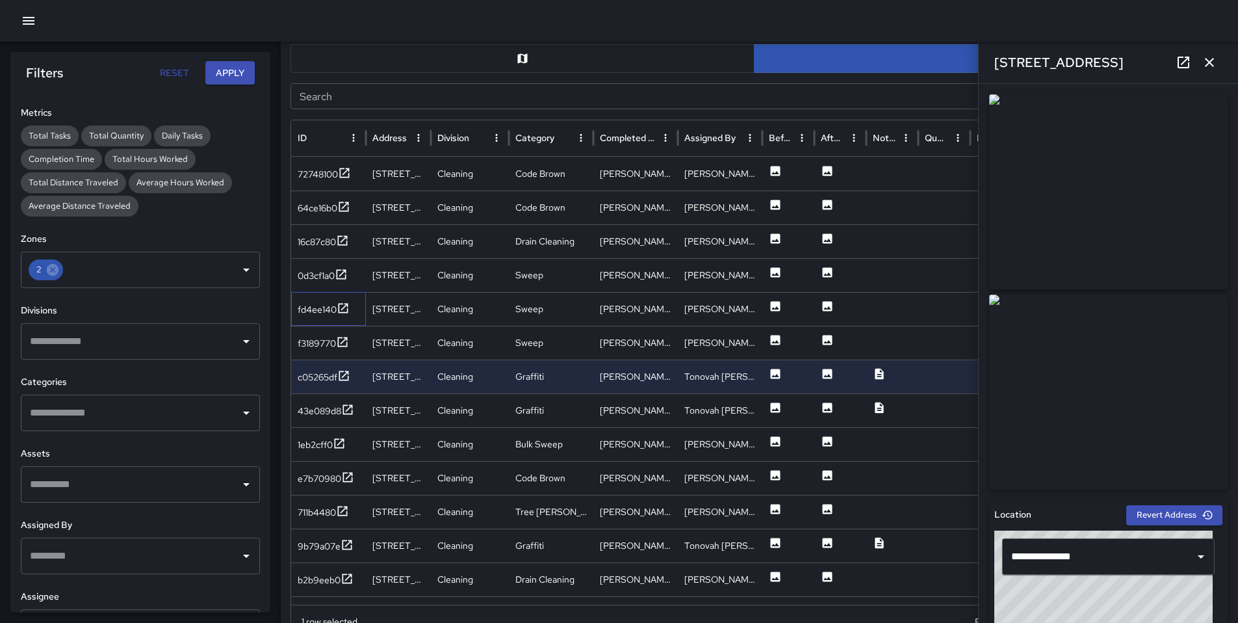
click at [320, 320] on div "fd4ee140" at bounding box center [328, 309] width 75 height 34
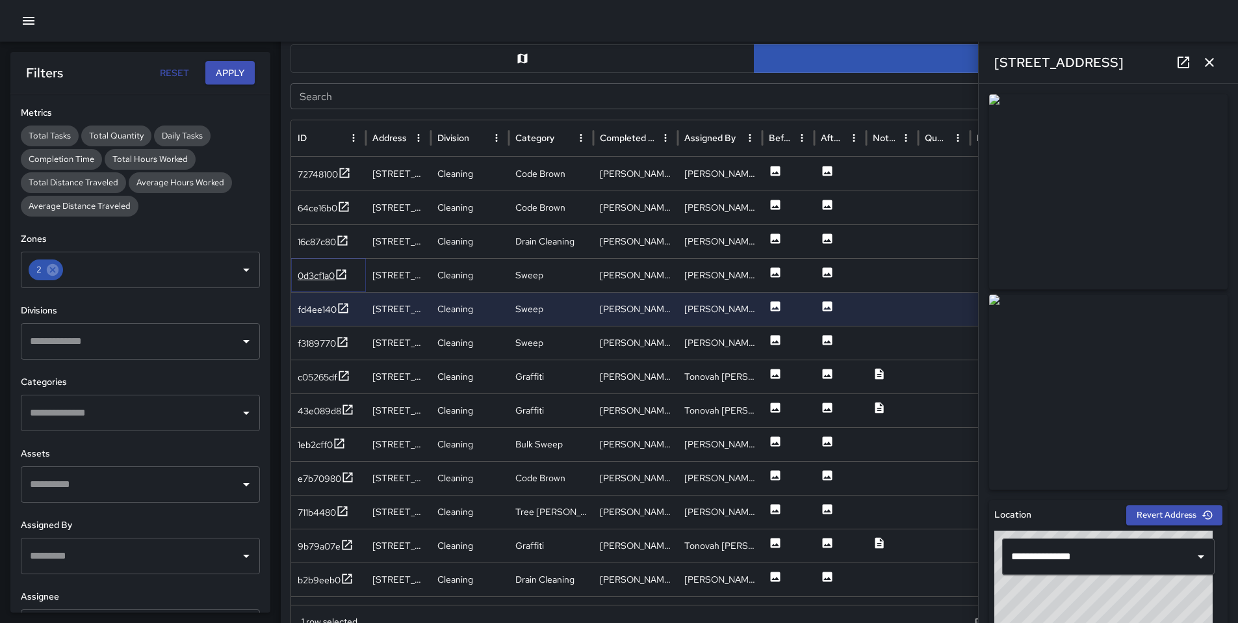
click at [314, 280] on div "0d3cf1a0" at bounding box center [316, 275] width 37 height 13
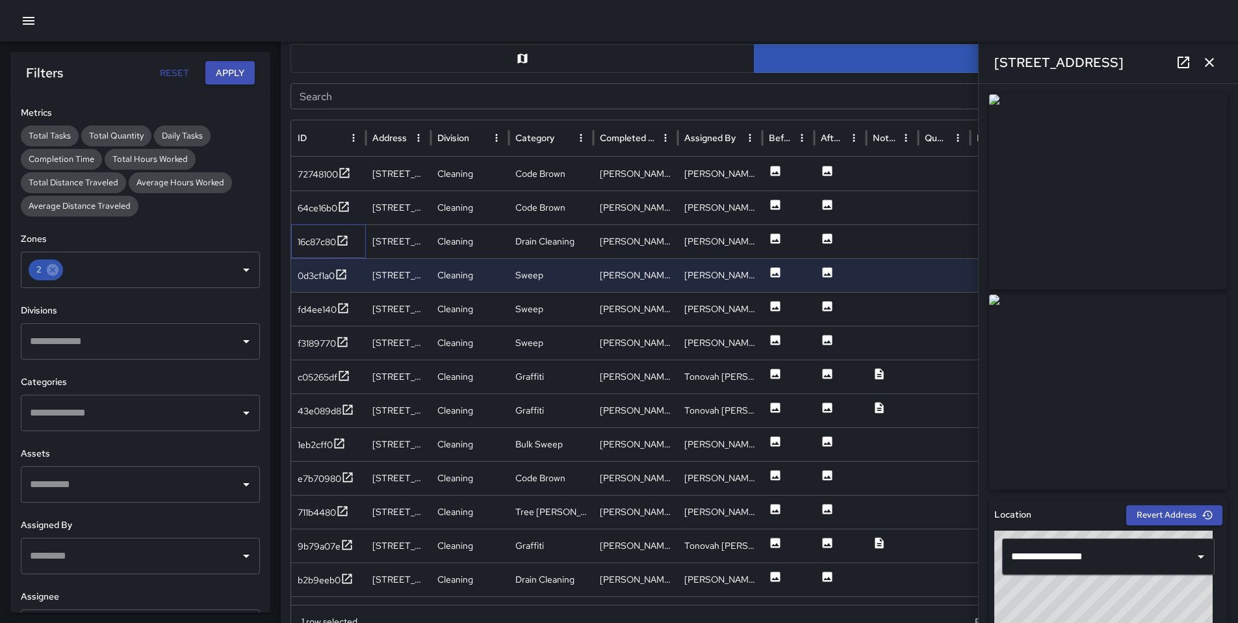
click at [319, 252] on div "16c87c80" at bounding box center [328, 241] width 75 height 34
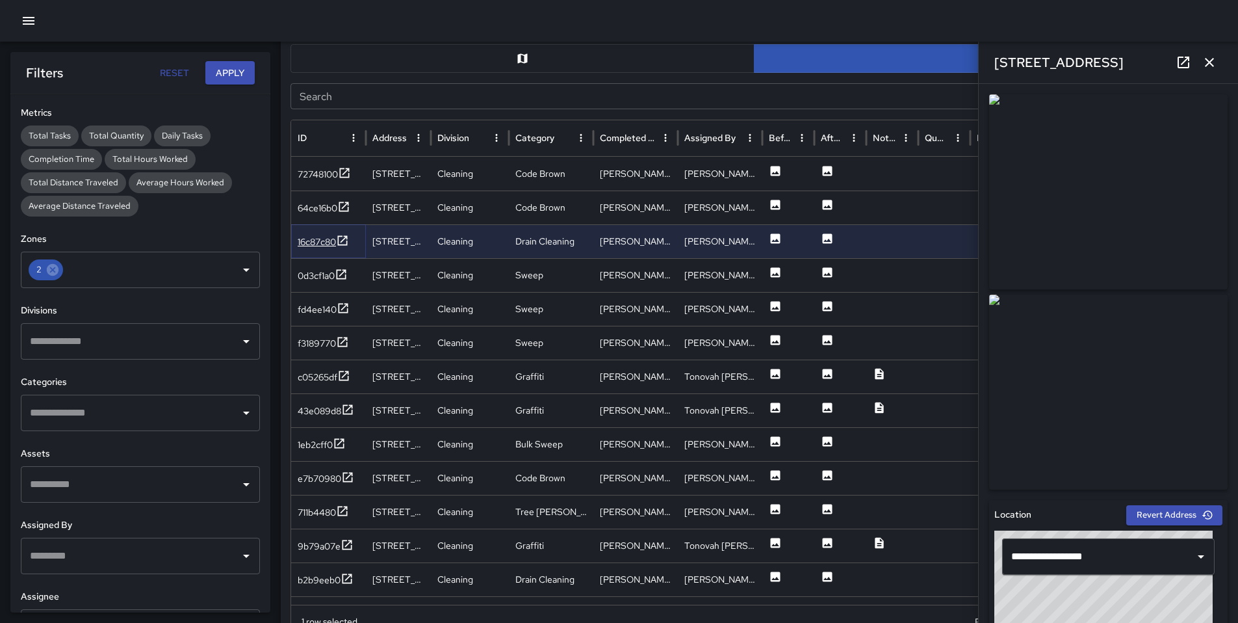
click at [323, 248] on div "16c87c80" at bounding box center [317, 241] width 38 height 13
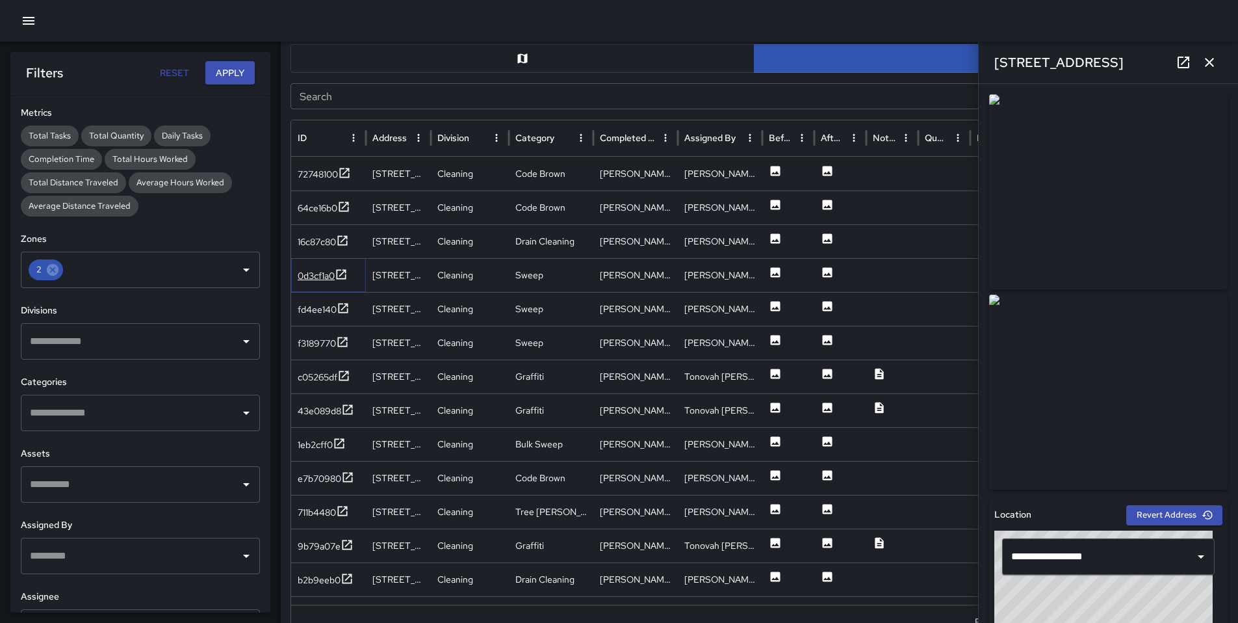
click at [318, 277] on div "0d3cf1a0" at bounding box center [316, 275] width 37 height 13
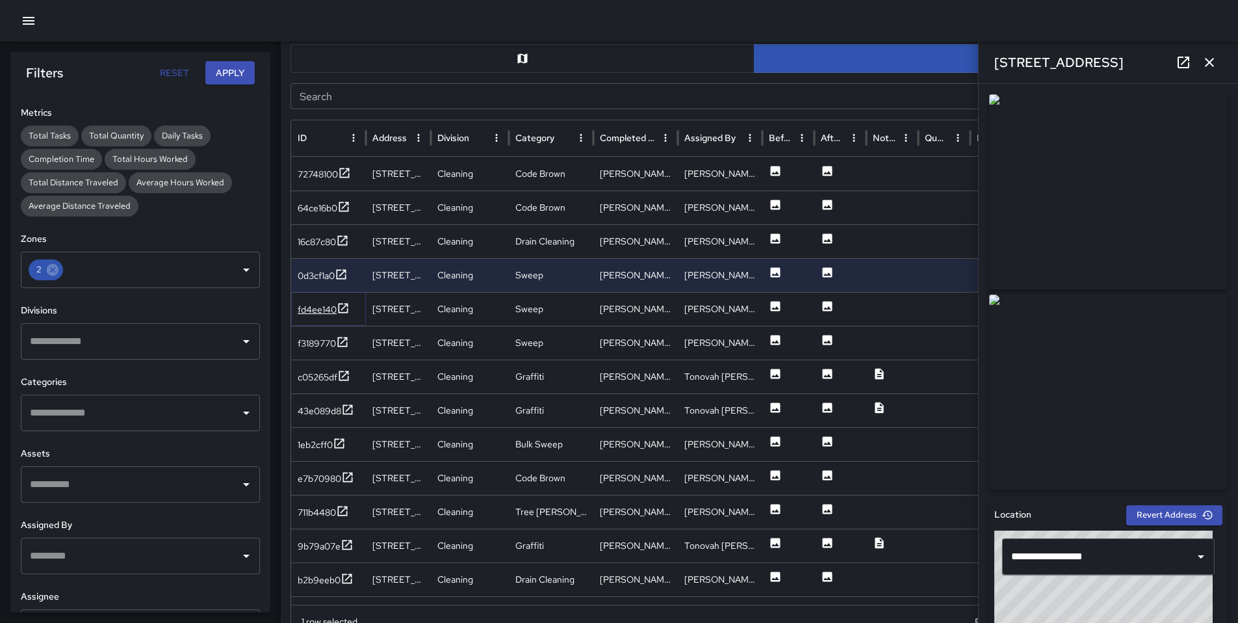
click at [307, 309] on div "fd4ee140" at bounding box center [317, 309] width 39 height 13
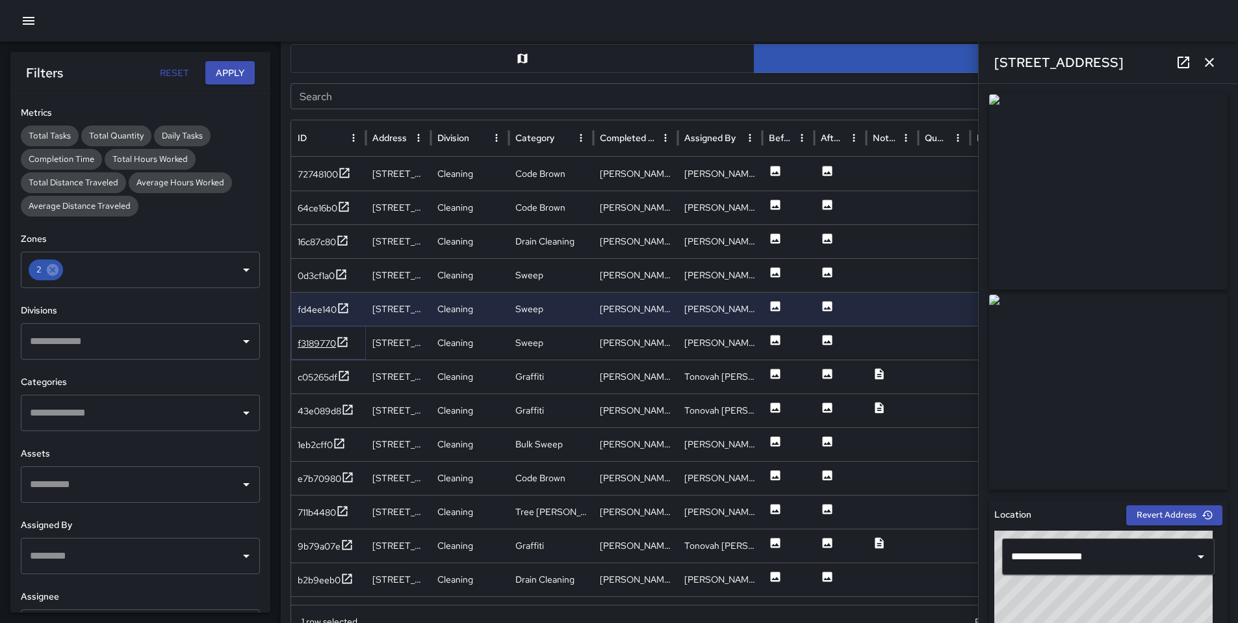
click at [309, 345] on div "f3189770" at bounding box center [317, 343] width 38 height 13
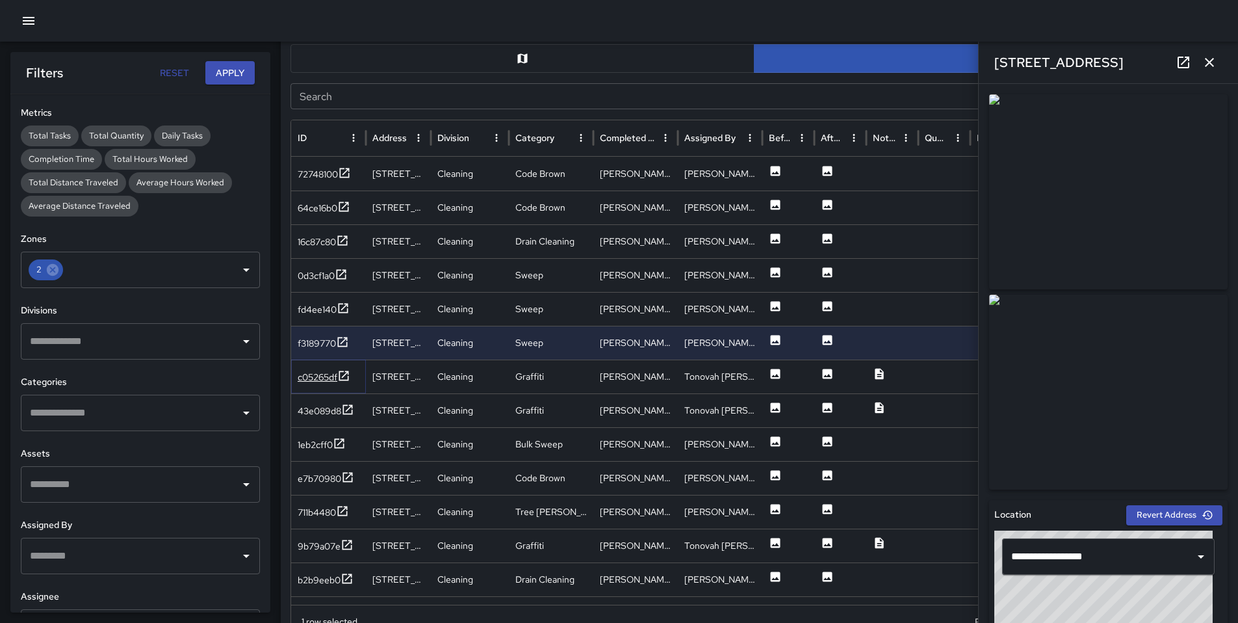
click at [313, 376] on div "c05265df" at bounding box center [318, 377] width 40 height 13
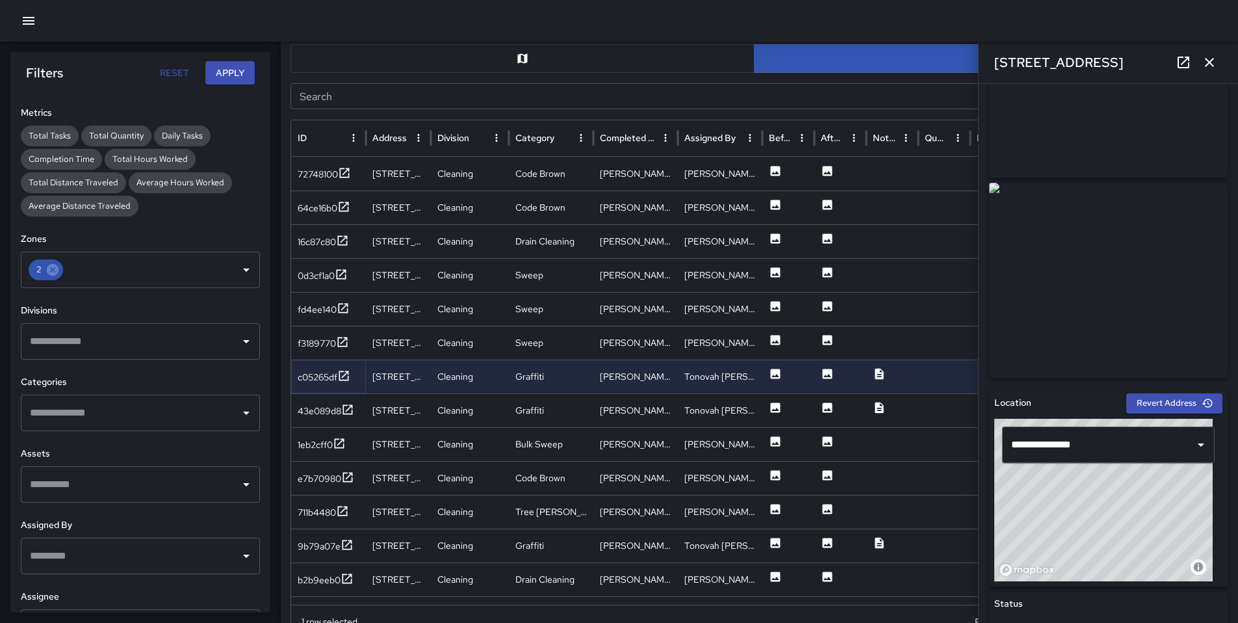
scroll to position [137, 0]
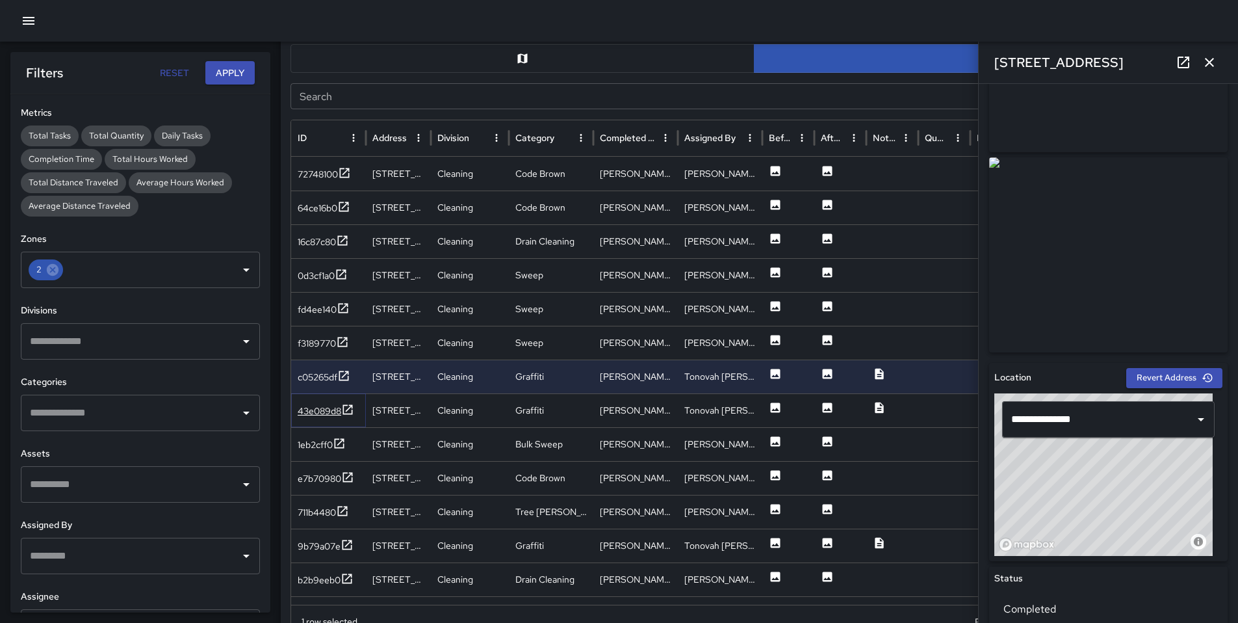
click at [304, 406] on div "43e089d8" at bounding box center [320, 410] width 44 height 13
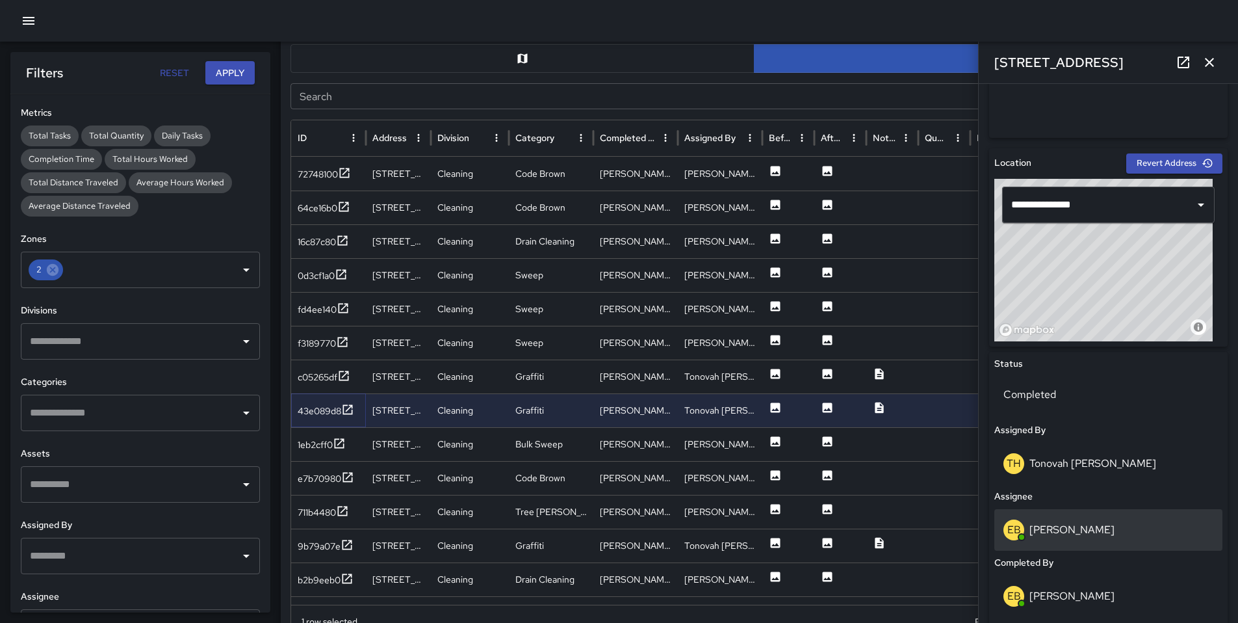
scroll to position [525, 0]
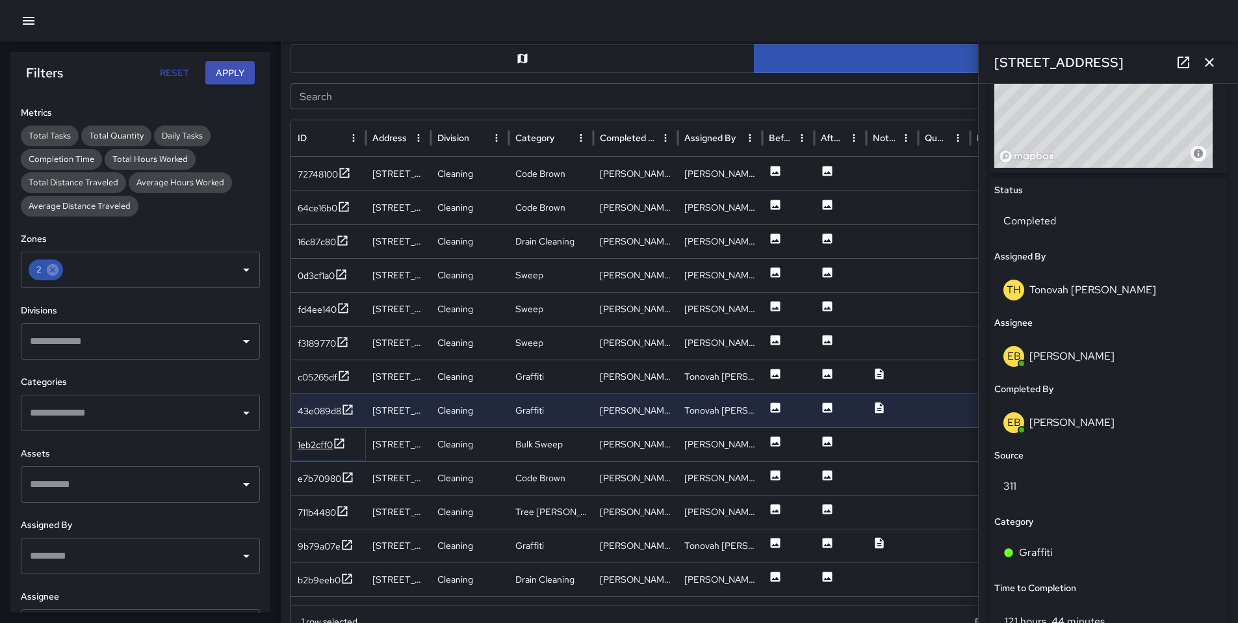
click at [310, 447] on div "1eb2cff0" at bounding box center [315, 444] width 35 height 13
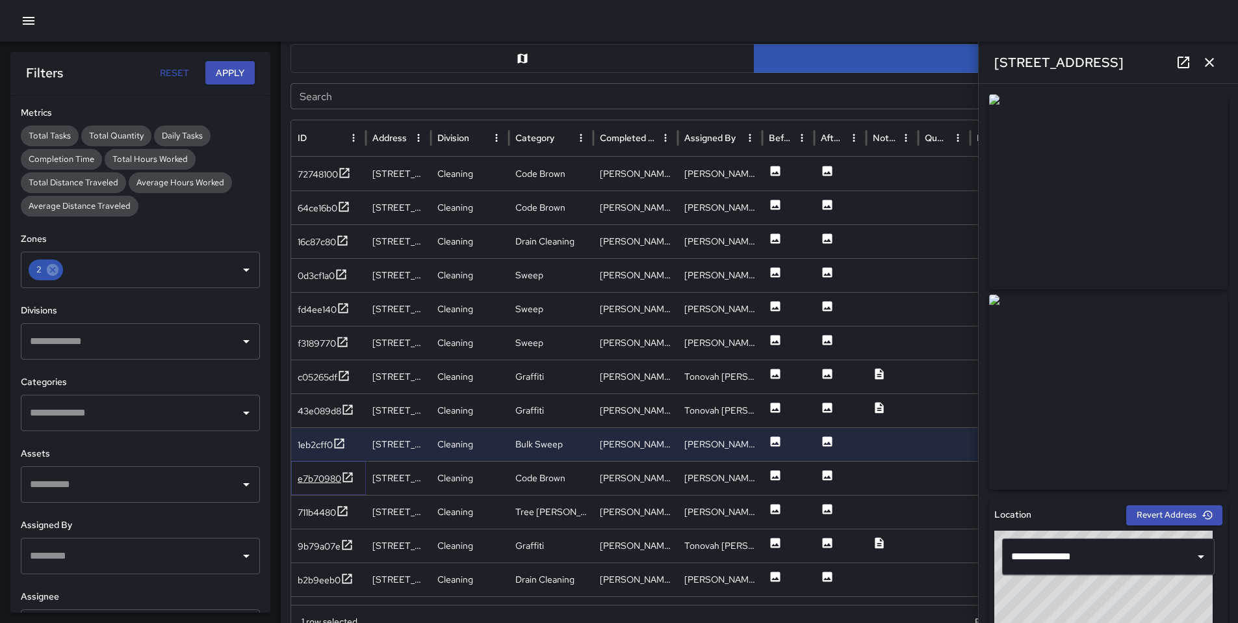
click at [323, 473] on div "e7b70980" at bounding box center [320, 478] width 44 height 13
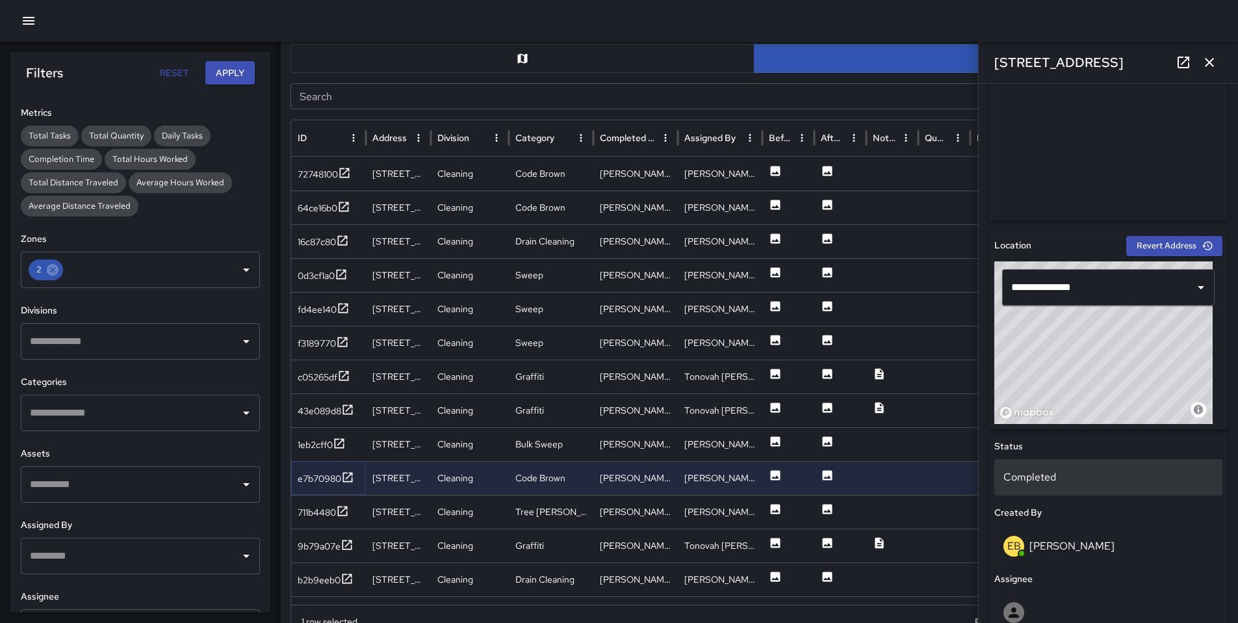
scroll to position [287, 0]
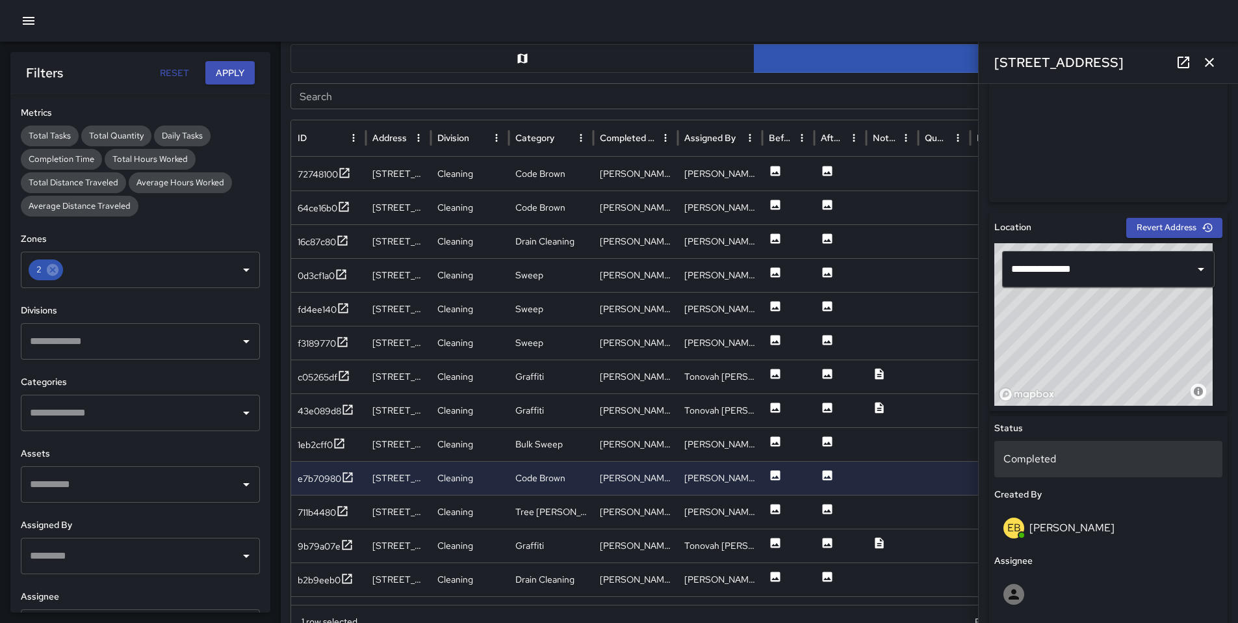
click at [1056, 463] on p "Completed" at bounding box center [1109, 459] width 210 height 16
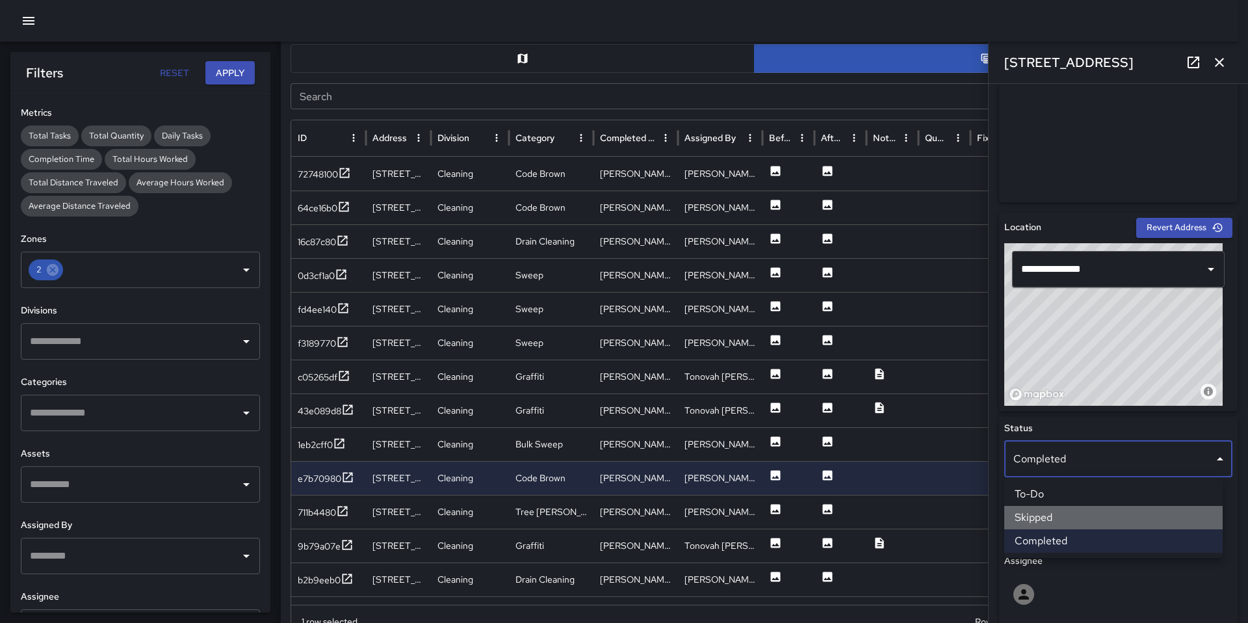
click at [1063, 512] on li "Skipped" at bounding box center [1113, 517] width 218 height 23
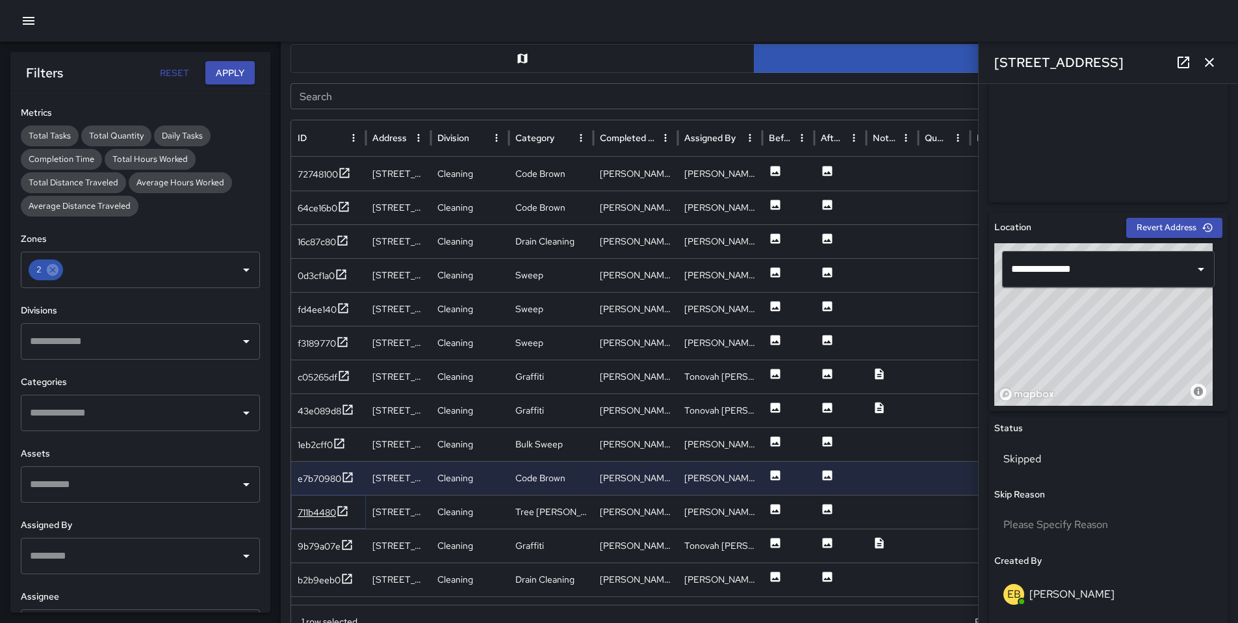
click at [304, 512] on div "711b4480" at bounding box center [317, 512] width 38 height 13
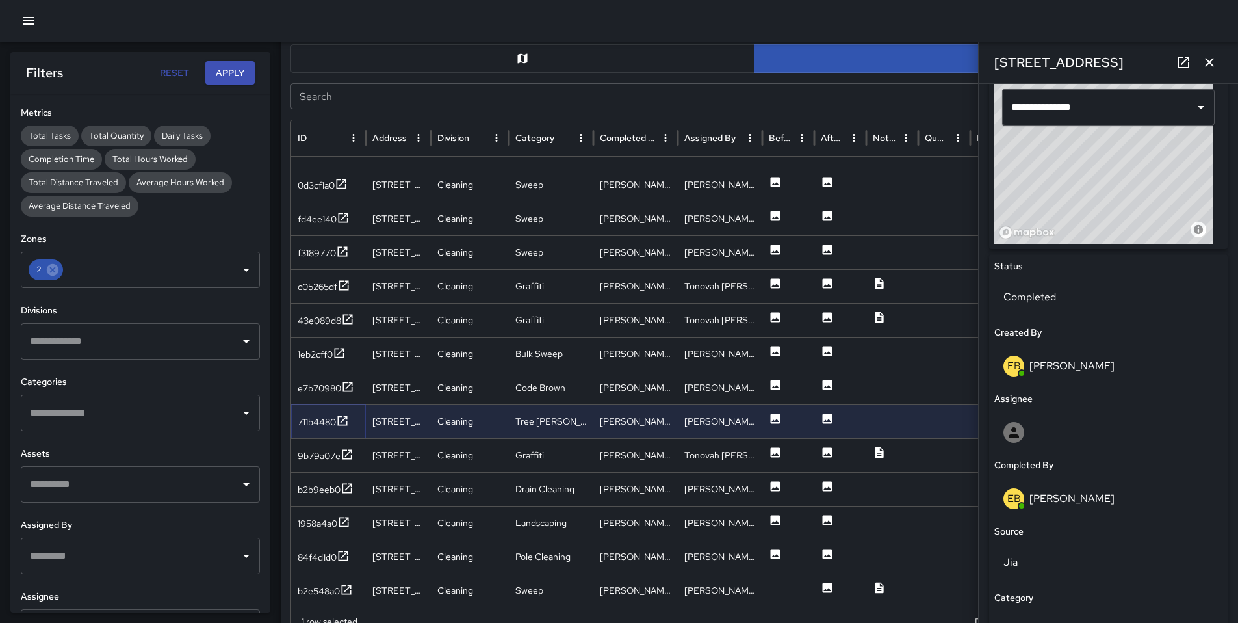
scroll to position [450, 0]
click at [318, 428] on div "711b4480" at bounding box center [323, 422] width 51 height 16
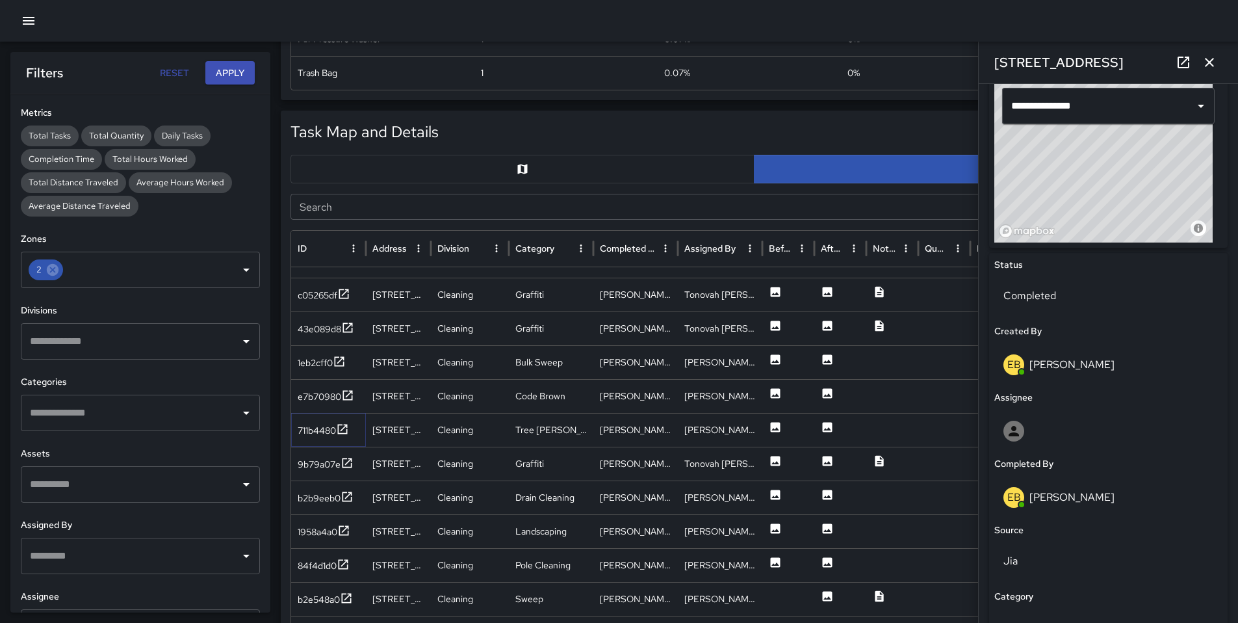
scroll to position [186, 0]
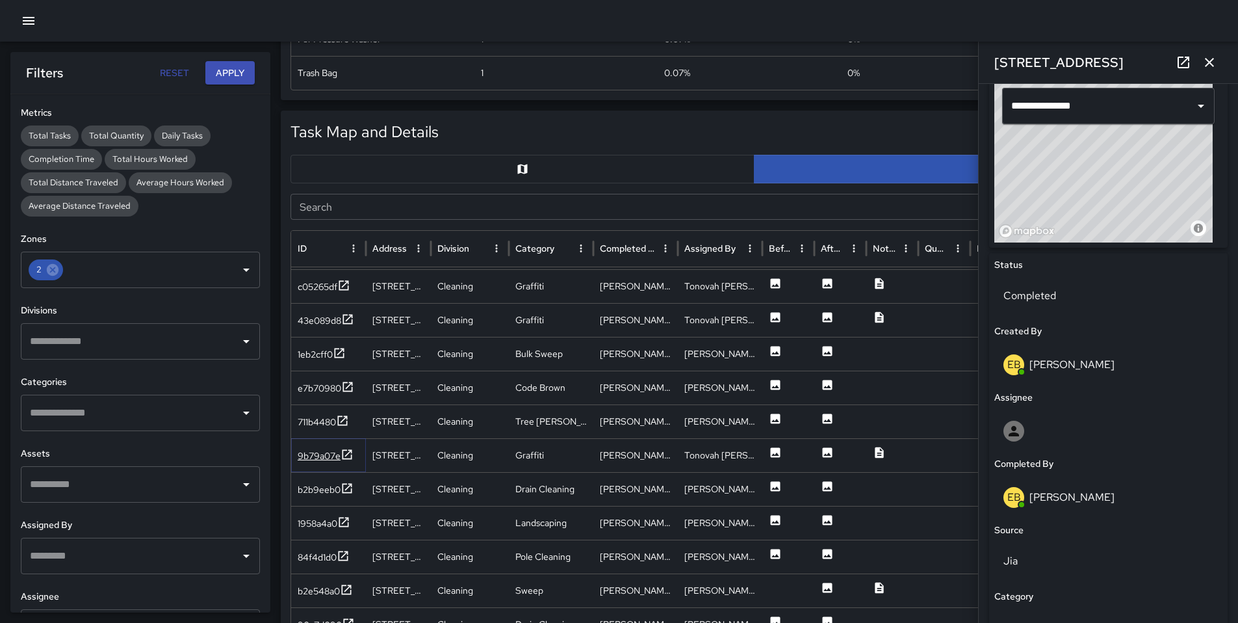
click at [304, 452] on div "9b79a07e" at bounding box center [319, 455] width 43 height 13
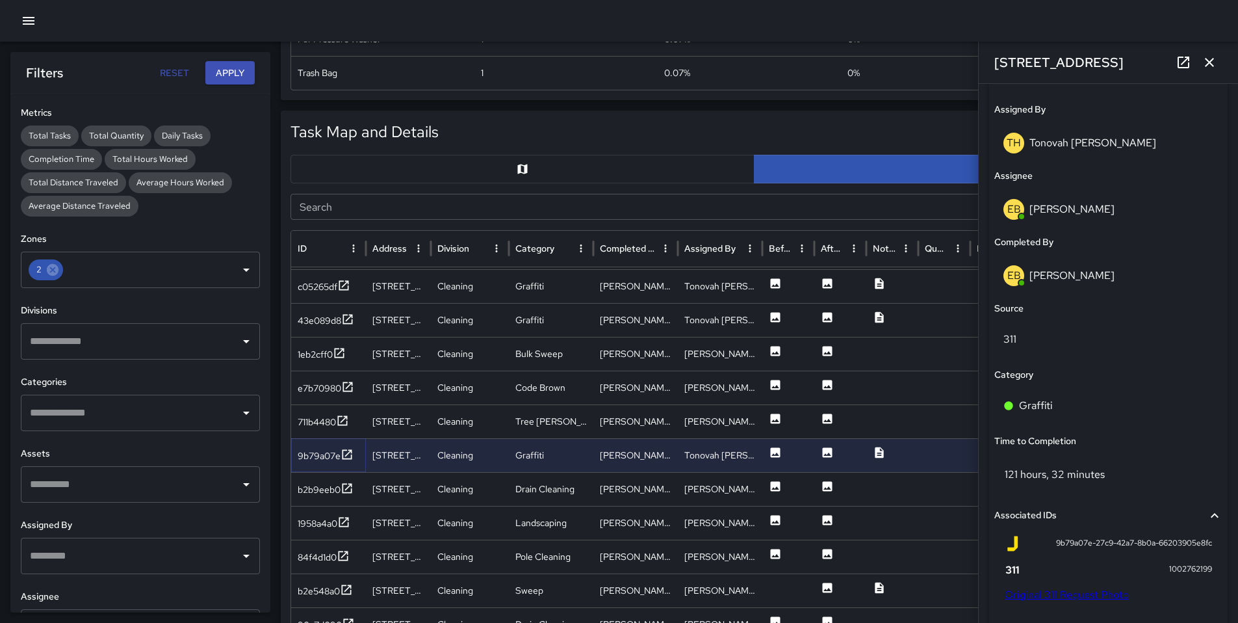
scroll to position [680, 0]
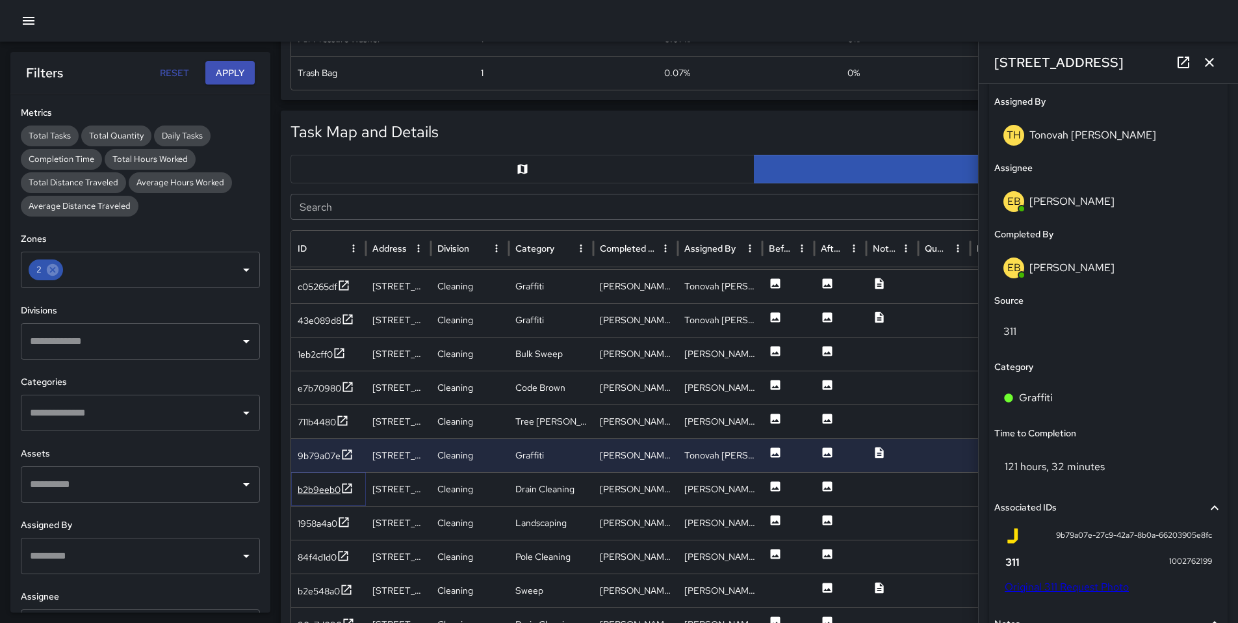
click at [305, 490] on div "b2b9eeb0" at bounding box center [319, 489] width 43 height 13
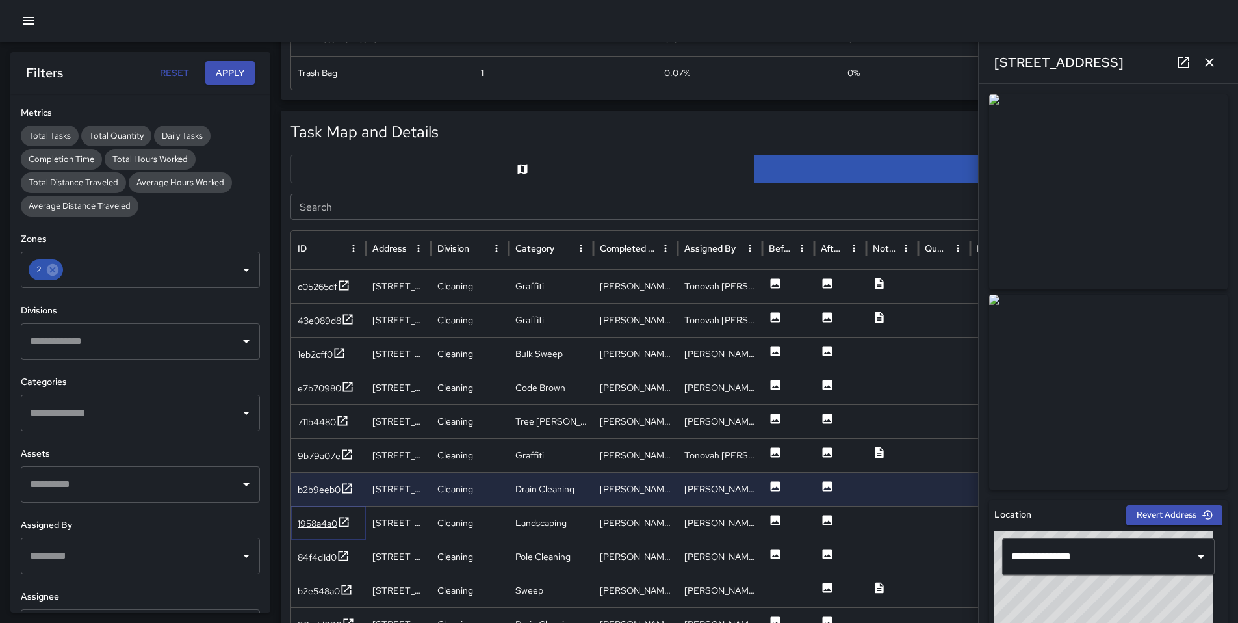
click at [319, 525] on div "1958a4a0" at bounding box center [318, 523] width 40 height 13
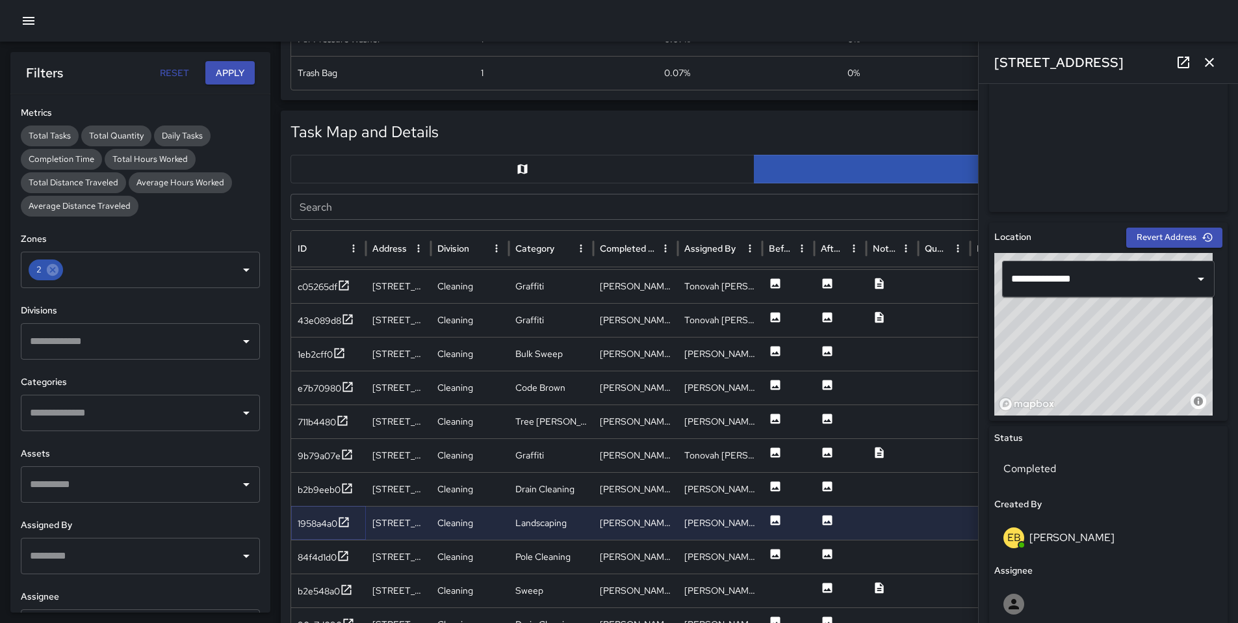
scroll to position [549, 0]
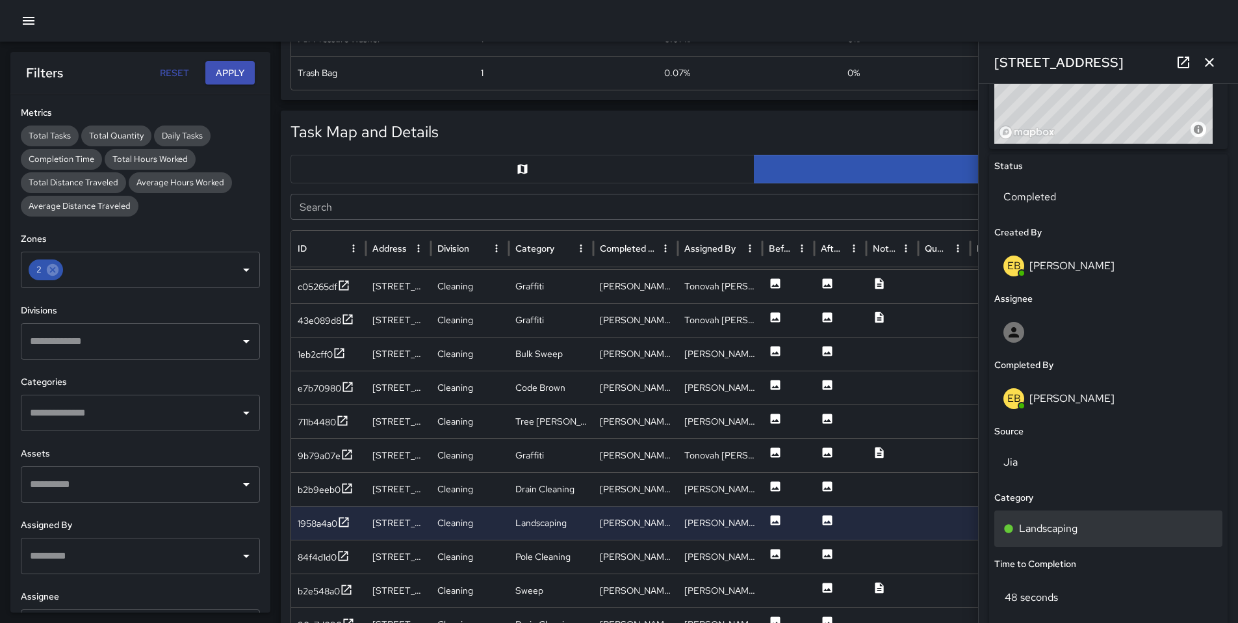
click at [1065, 523] on p "Landscaping" at bounding box center [1048, 529] width 59 height 16
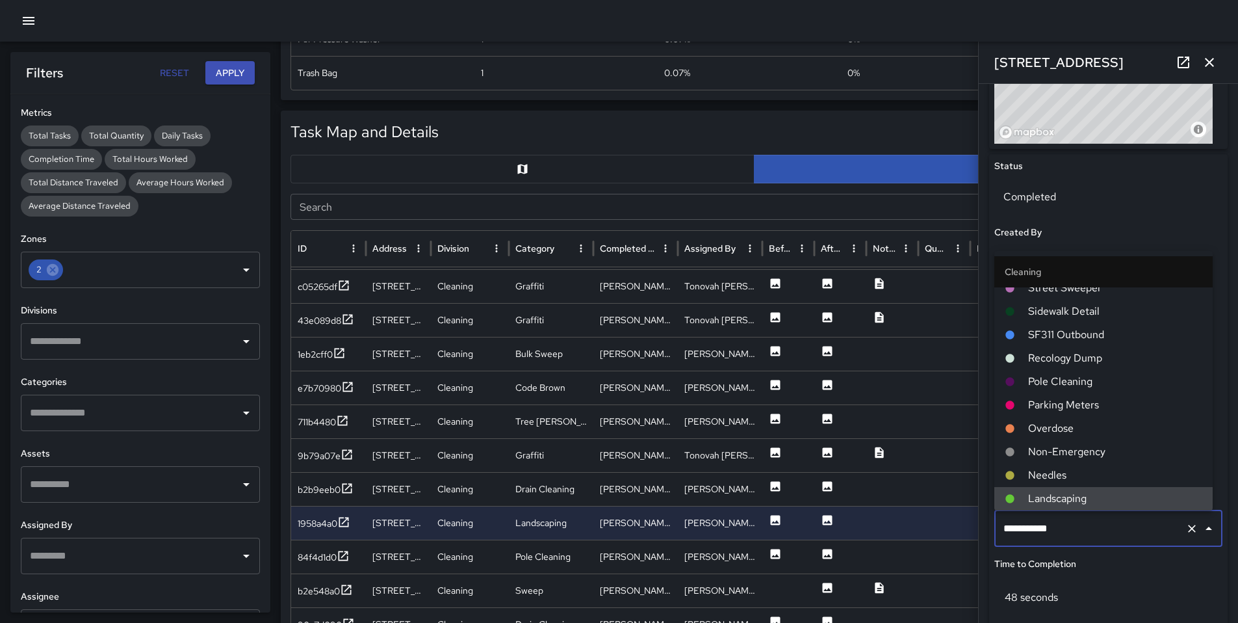
drag, startPoint x: 1040, startPoint y: 528, endPoint x: 899, endPoint y: 530, distance: 141.1
click at [928, 530] on div "Task Map and Details Export CSV Export Images Search Search ID Address Division…" at bounding box center [754, 435] width 947 height 649
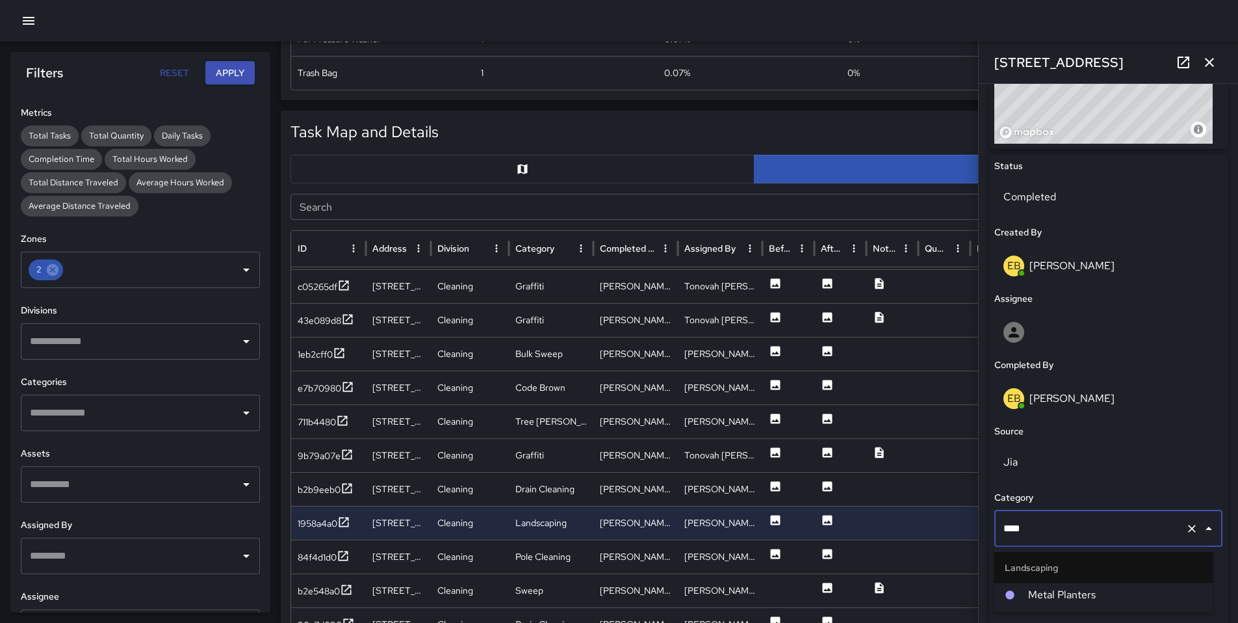
type input "*****"
click at [1047, 589] on span "Metal Planters" at bounding box center [1115, 595] width 174 height 16
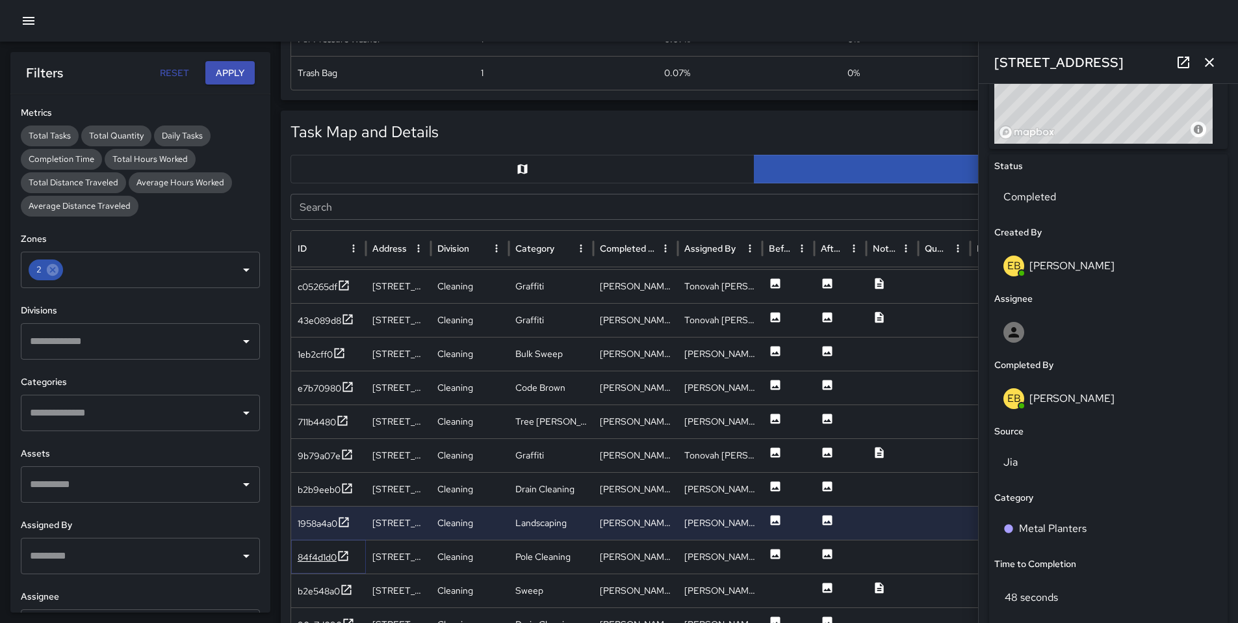
click at [315, 558] on div "84f4d1d0" at bounding box center [317, 557] width 39 height 13
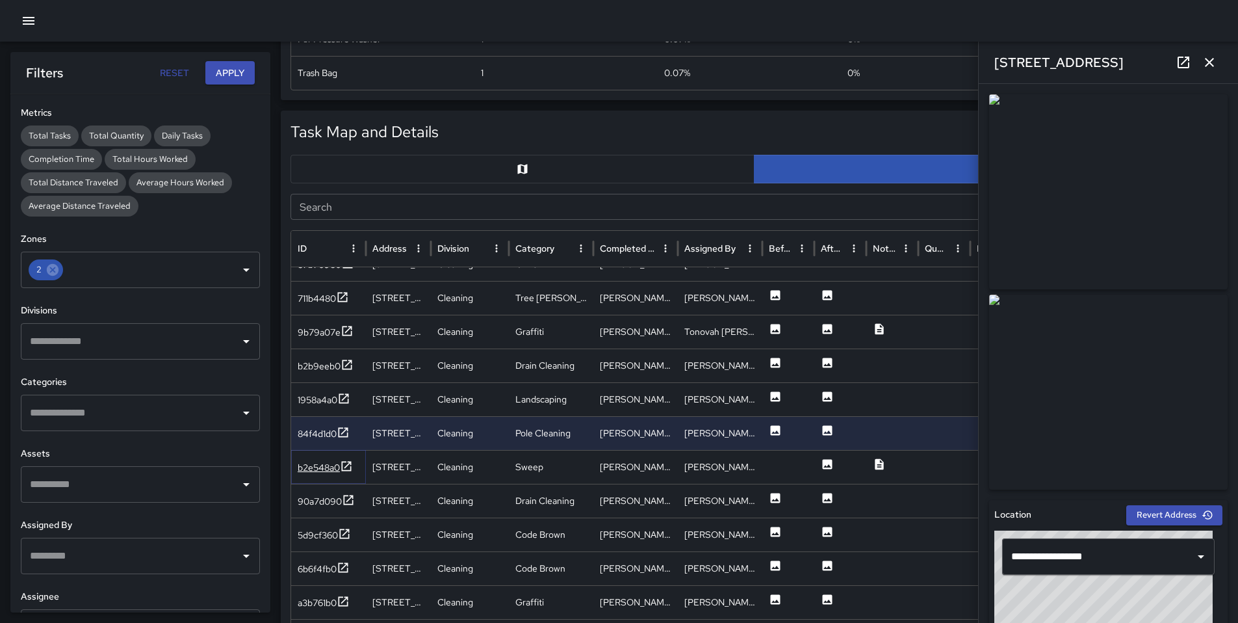
click at [314, 469] on div "b2e548a0" at bounding box center [319, 467] width 42 height 13
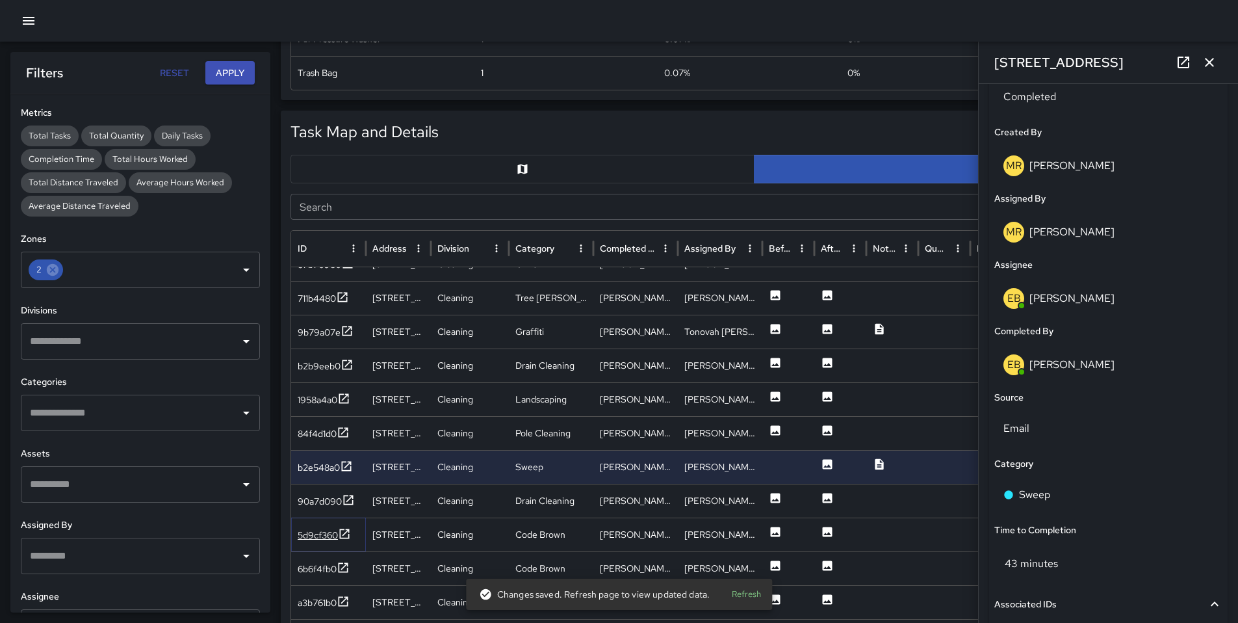
click at [325, 534] on div "5d9cf360" at bounding box center [318, 534] width 40 height 13
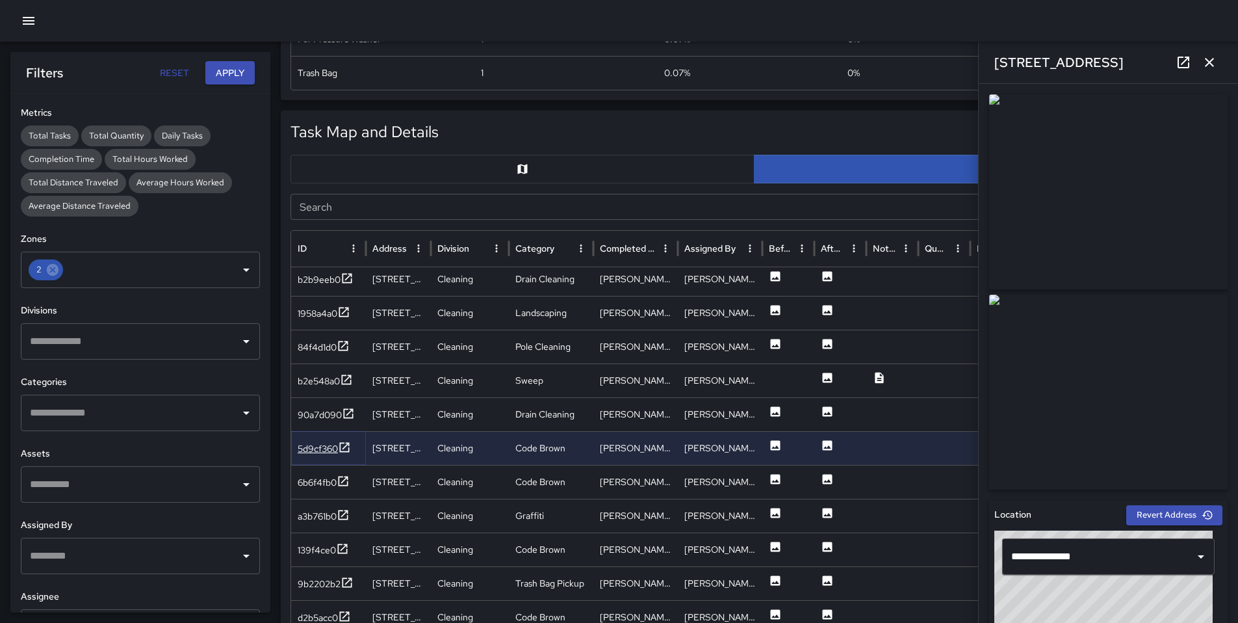
click at [319, 452] on div "5d9cf360" at bounding box center [318, 448] width 40 height 13
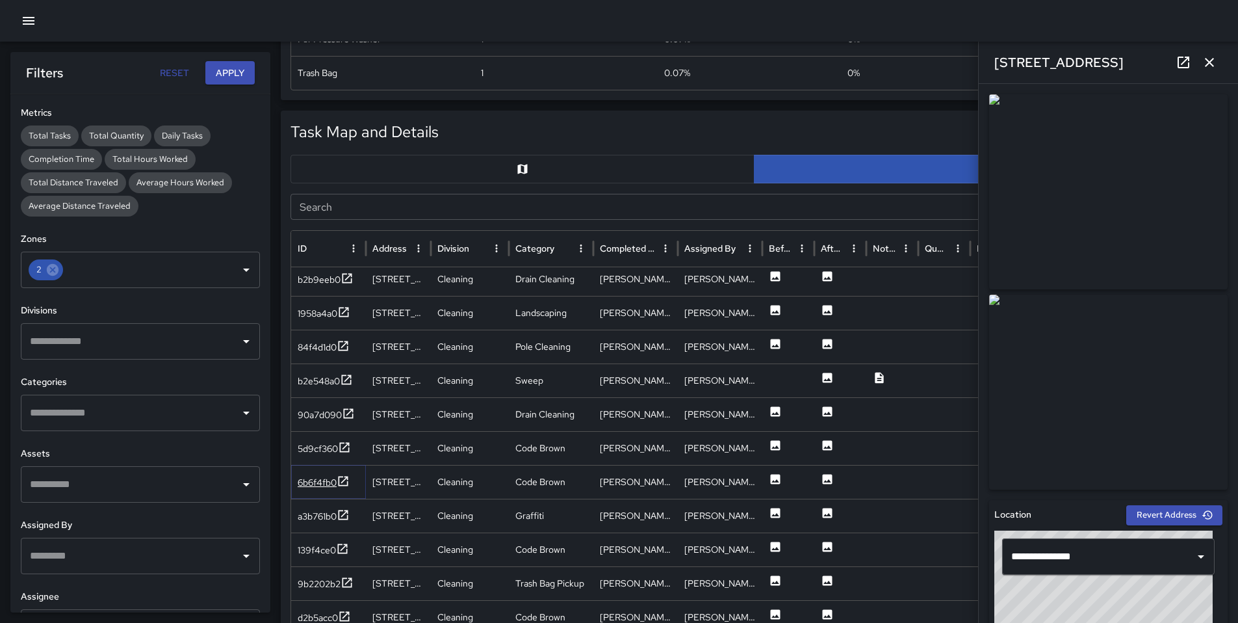
click at [313, 483] on div "6b6f4fb0" at bounding box center [317, 482] width 39 height 13
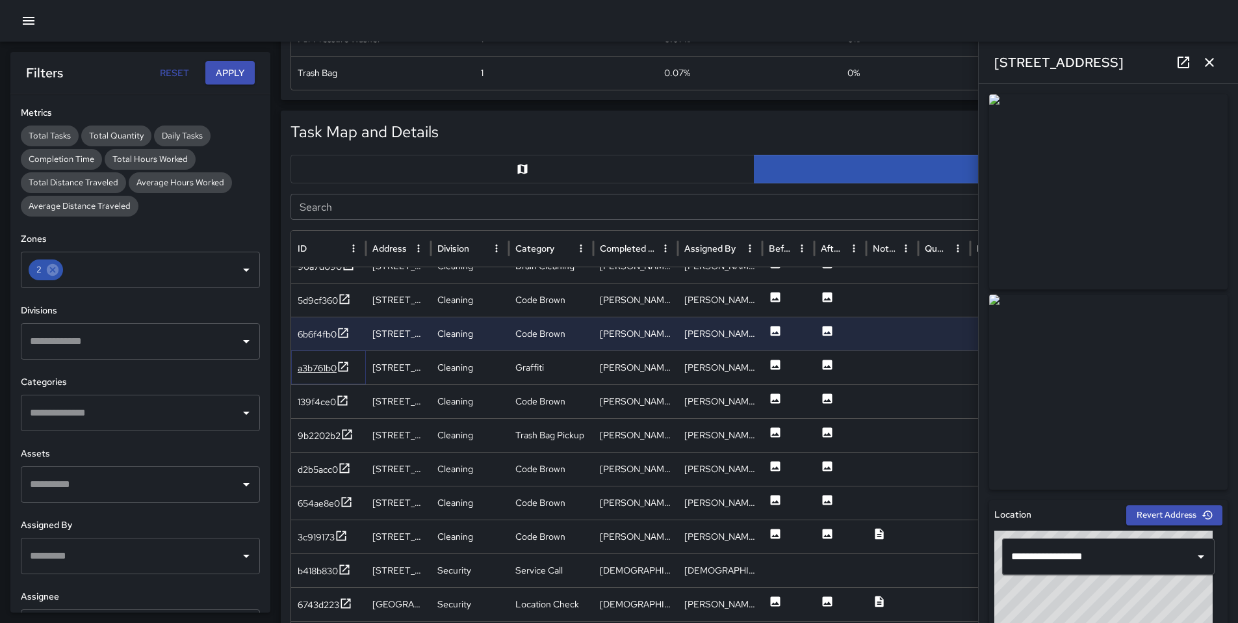
click at [316, 371] on div "a3b761b0" at bounding box center [317, 367] width 39 height 13
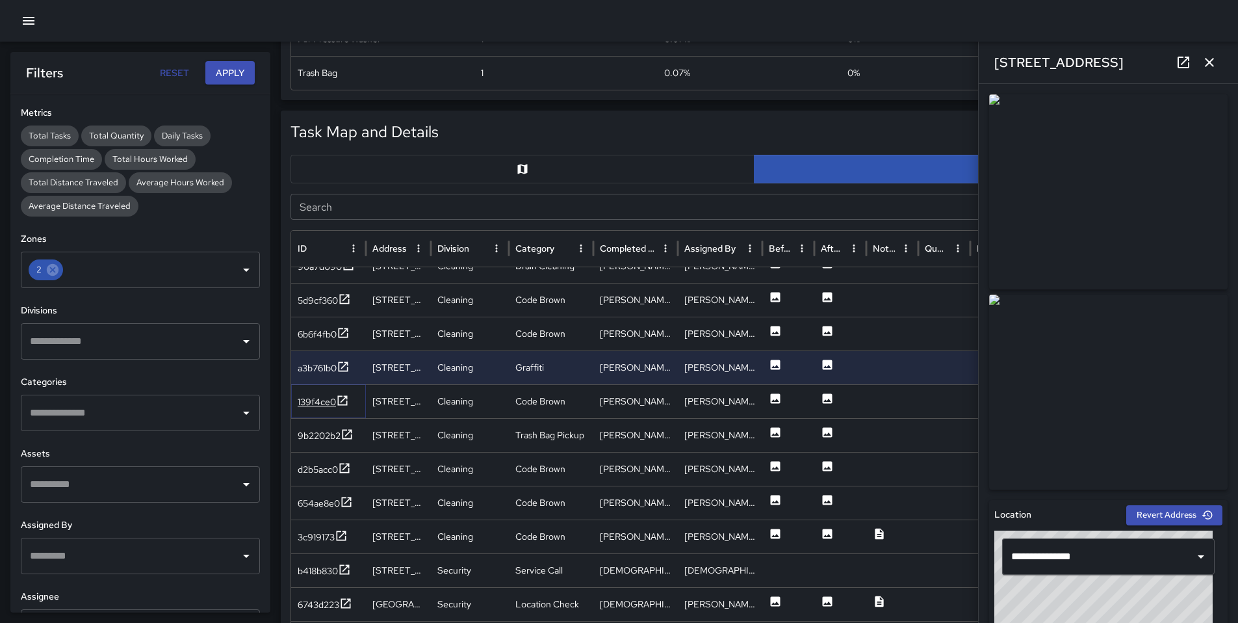
click at [317, 408] on div "139f4ce0" at bounding box center [323, 402] width 51 height 16
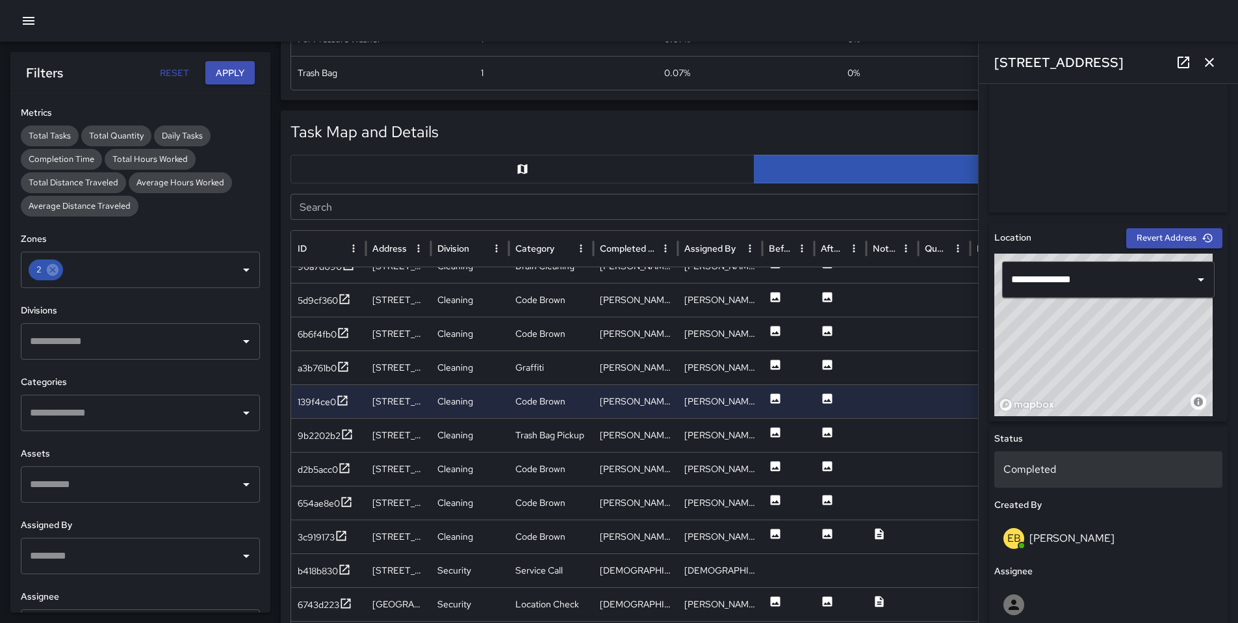
click at [1054, 468] on p "Completed" at bounding box center [1109, 470] width 210 height 16
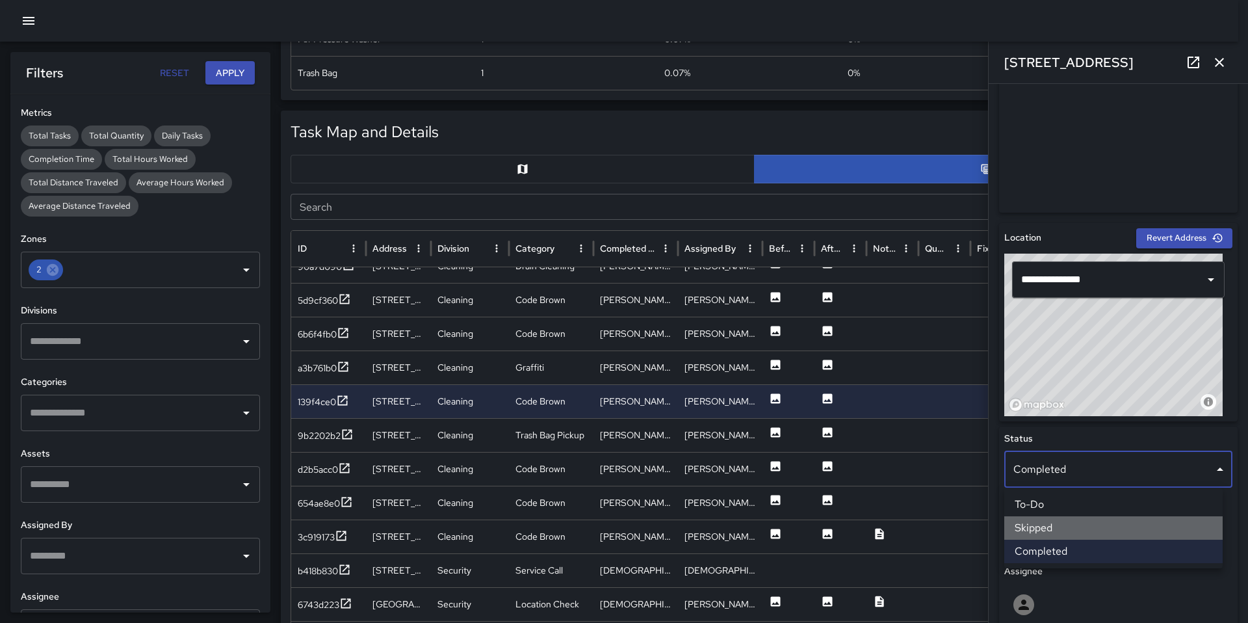
click at [1054, 527] on li "Skipped" at bounding box center [1113, 527] width 218 height 23
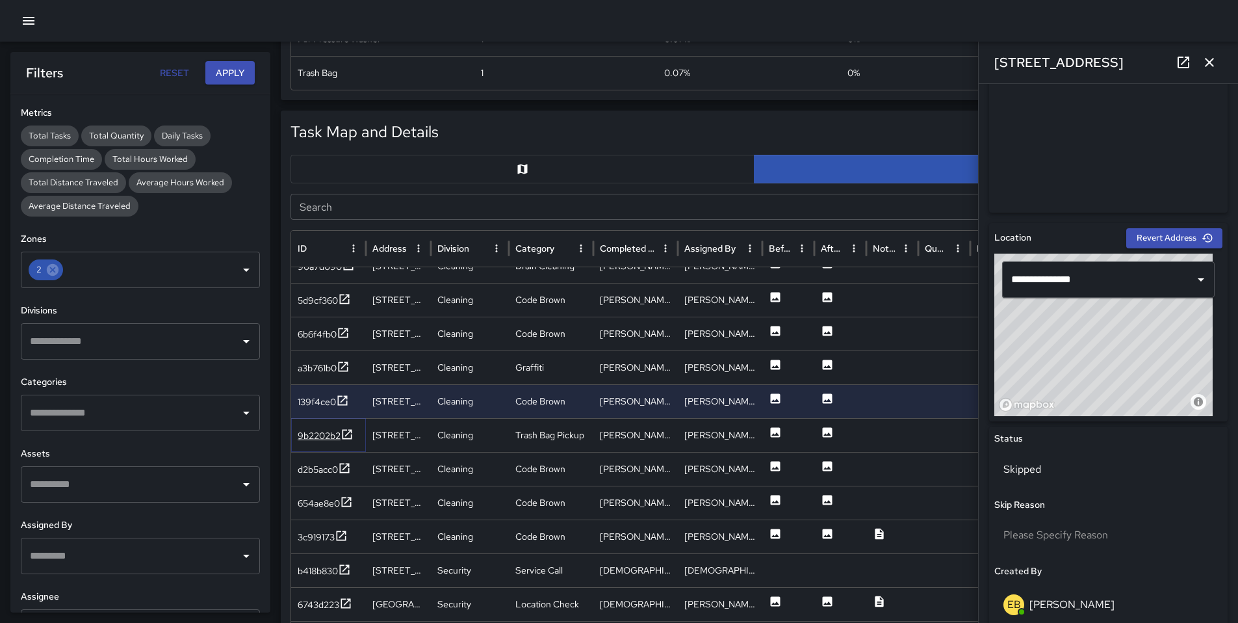
click at [323, 441] on div "9b2202b2" at bounding box center [319, 435] width 43 height 13
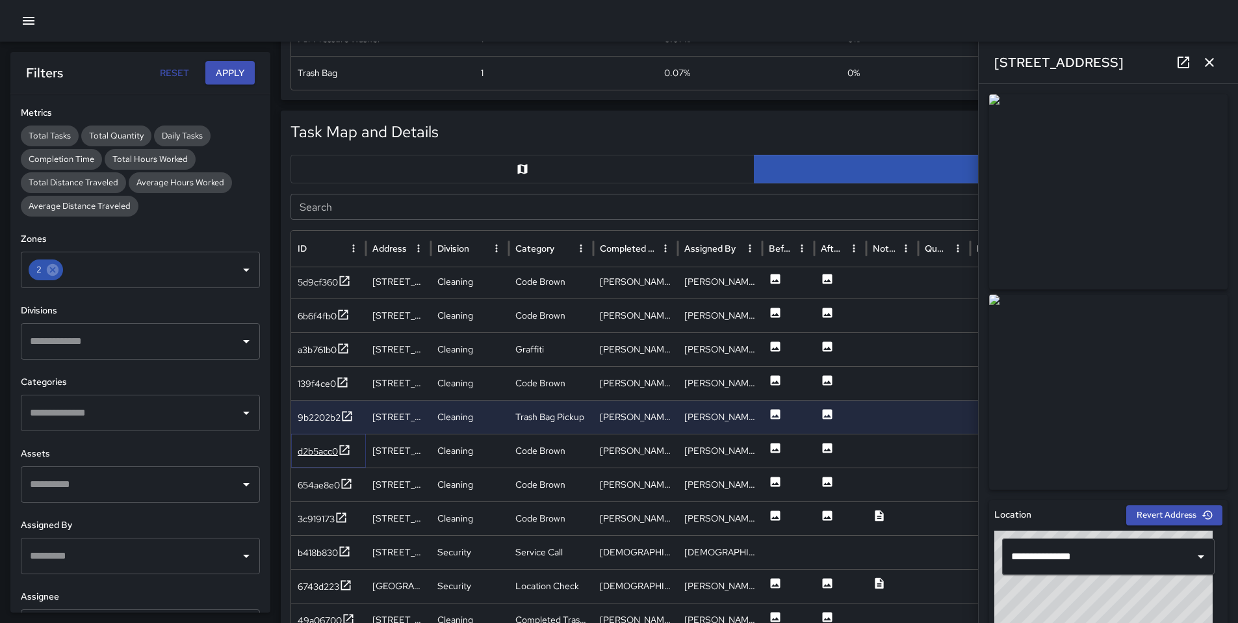
click at [315, 449] on div "d2b5acc0" at bounding box center [318, 451] width 40 height 13
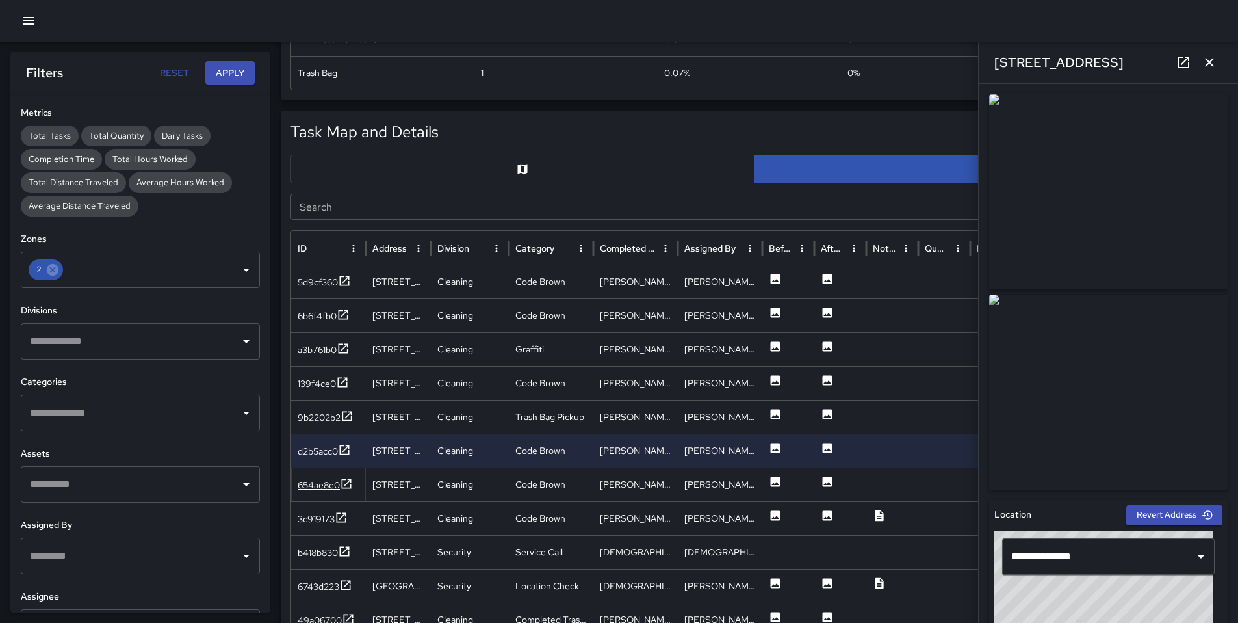
click at [326, 486] on div "654ae8e0" at bounding box center [319, 484] width 42 height 13
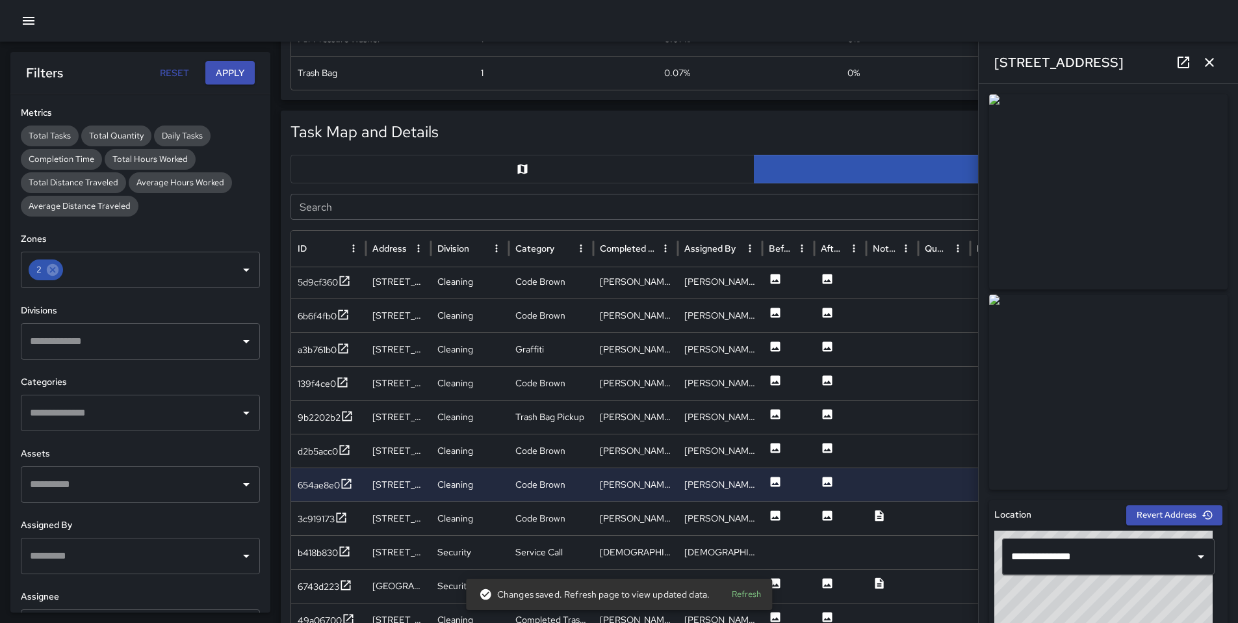
click at [1102, 250] on img at bounding box center [1108, 191] width 239 height 195
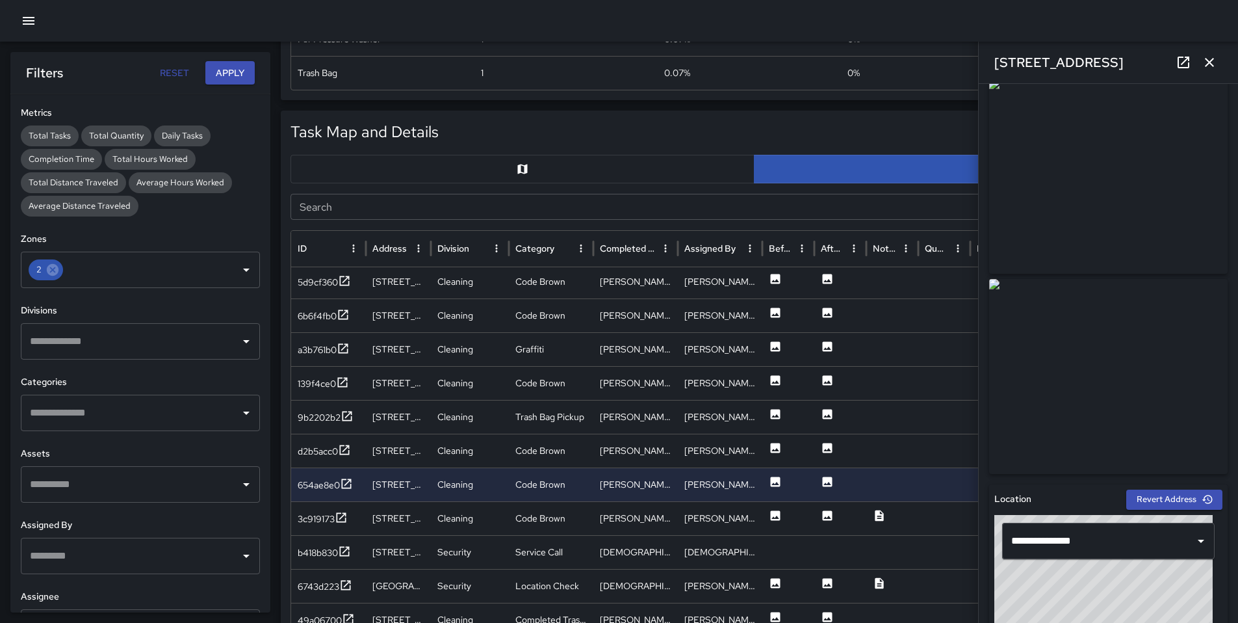
click at [1089, 265] on img at bounding box center [1108, 176] width 239 height 195
click at [309, 521] on div "3c919173" at bounding box center [316, 518] width 37 height 13
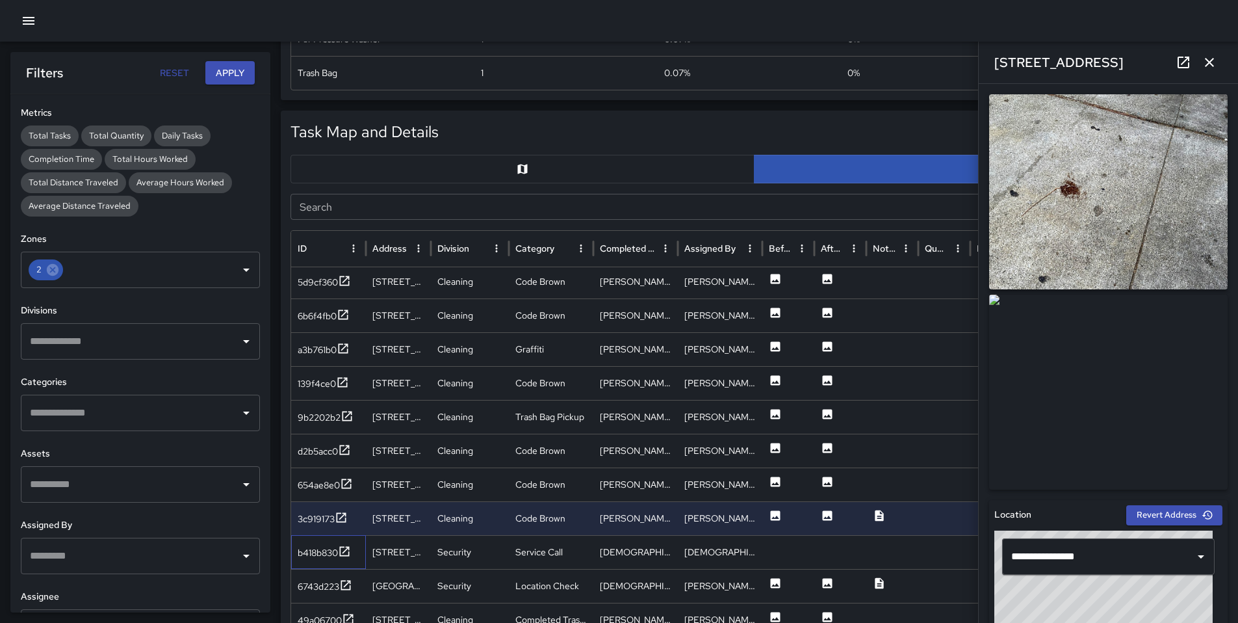
click at [321, 540] on div "b418b830" at bounding box center [328, 552] width 75 height 34
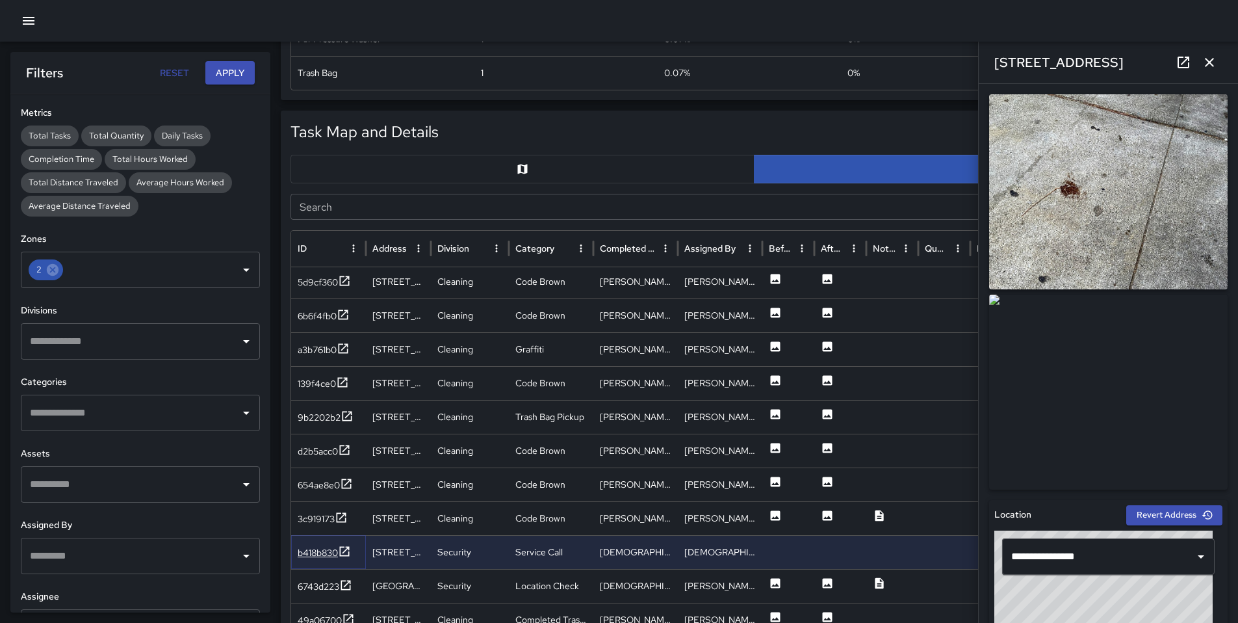
click at [322, 547] on div "b418b830" at bounding box center [318, 552] width 40 height 13
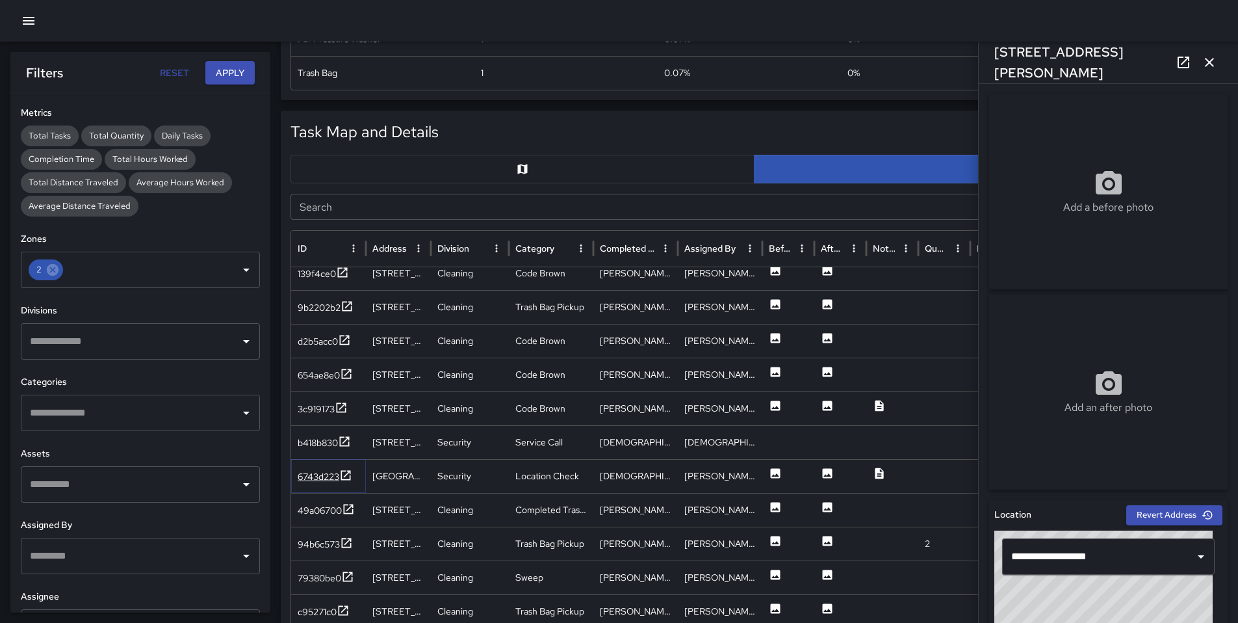
click at [317, 480] on div "6743d223" at bounding box center [319, 476] width 42 height 13
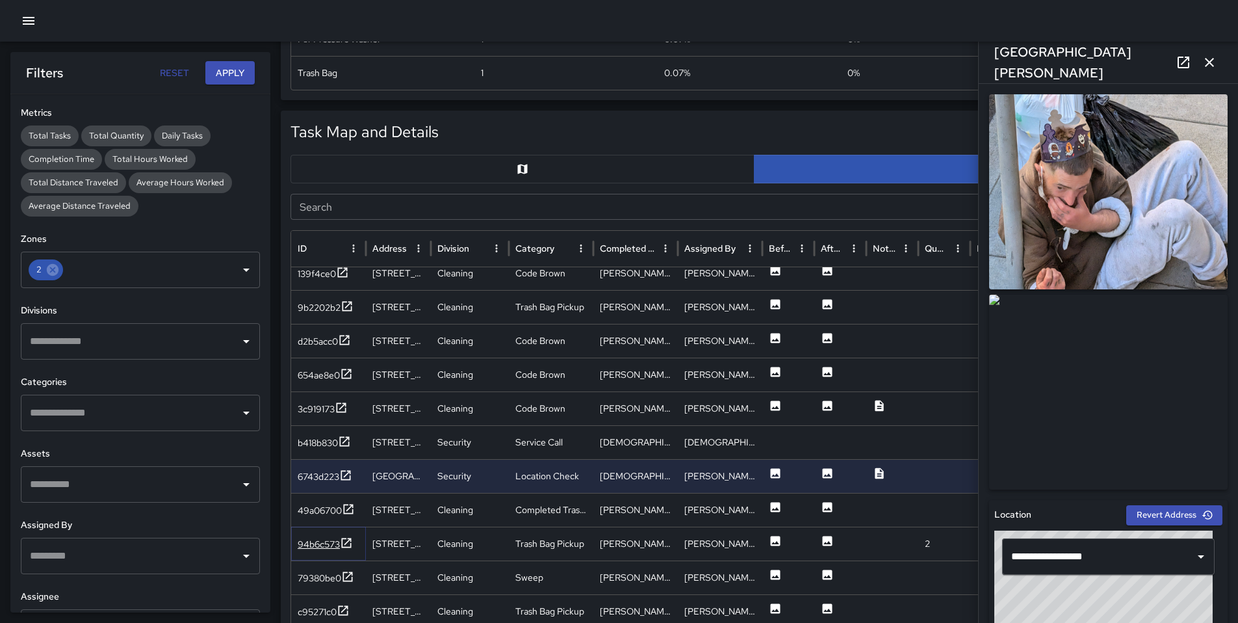
click at [323, 539] on div "94b6c573" at bounding box center [319, 544] width 42 height 13
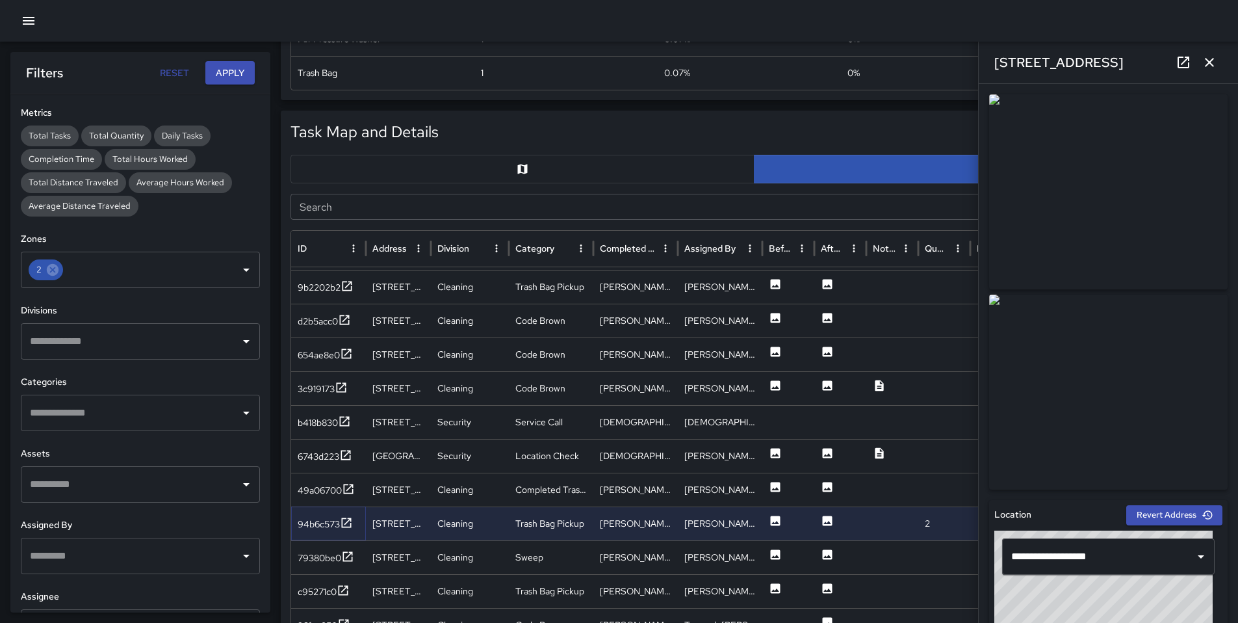
scroll to position [713, 0]
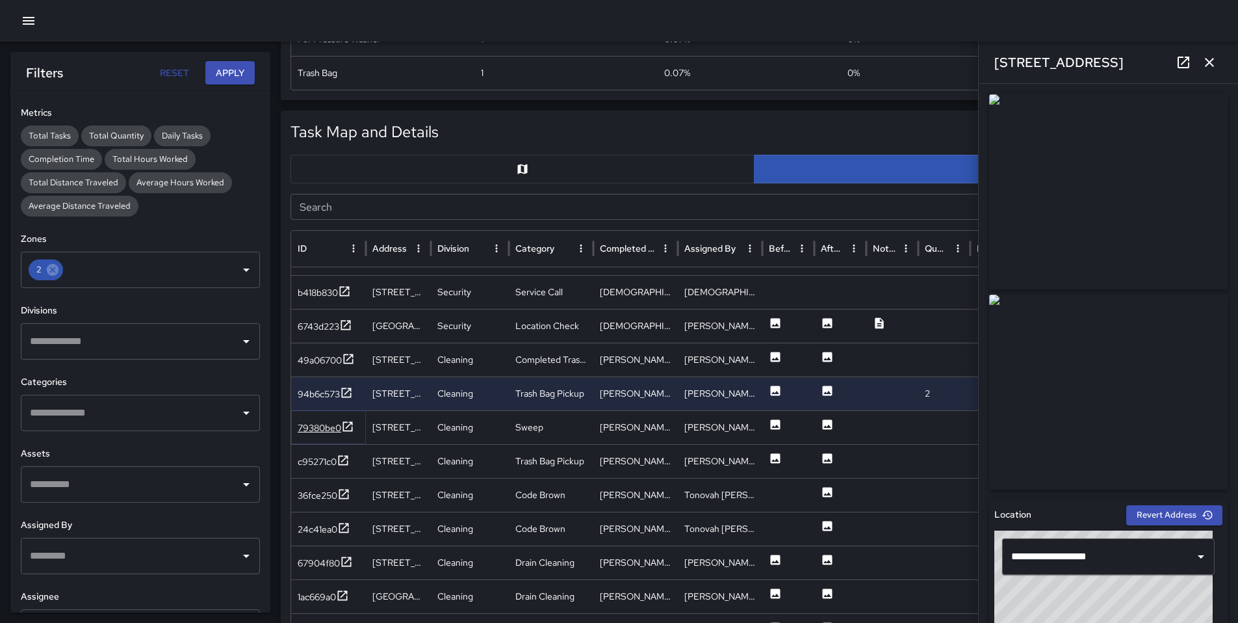
click at [318, 434] on div "79380be0" at bounding box center [320, 427] width 44 height 13
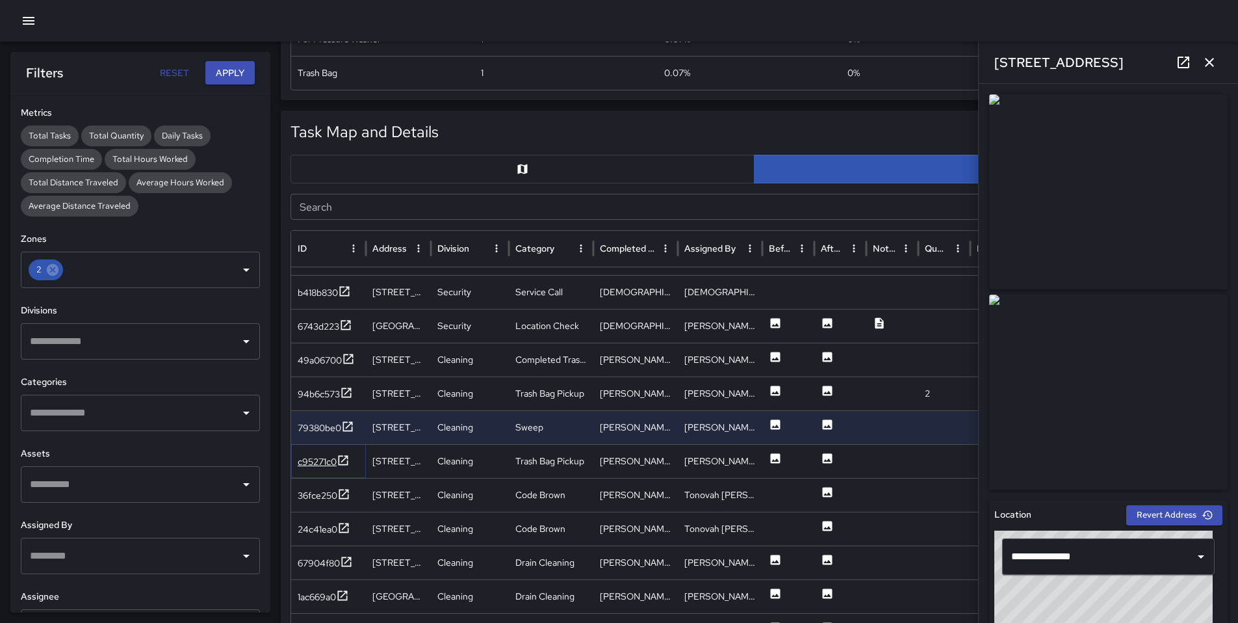
click at [314, 463] on div "c95271c0" at bounding box center [317, 461] width 39 height 13
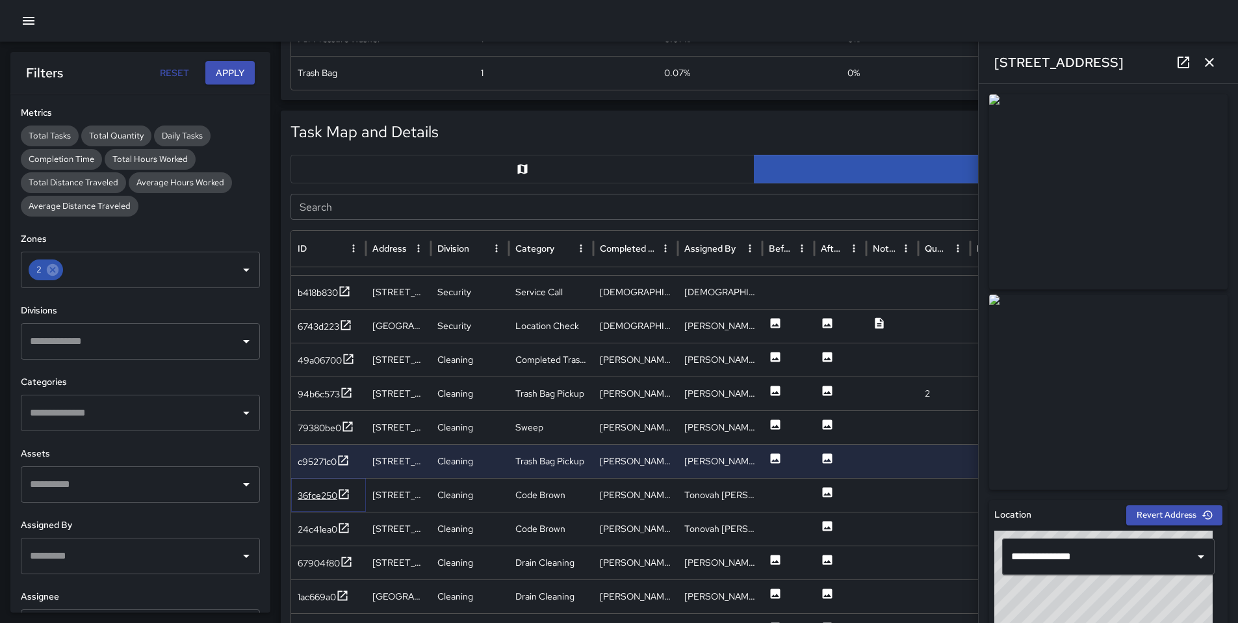
click at [315, 491] on div "36fce250" at bounding box center [318, 495] width 40 height 13
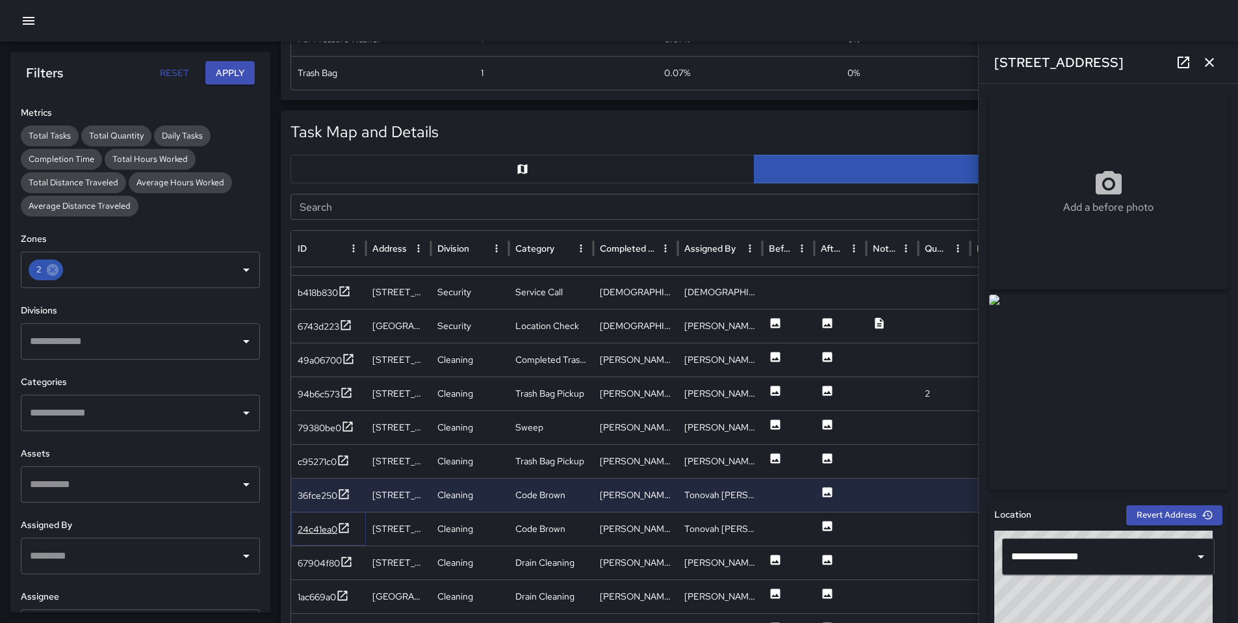
click at [312, 530] on div "24c41ea0" at bounding box center [318, 529] width 40 height 13
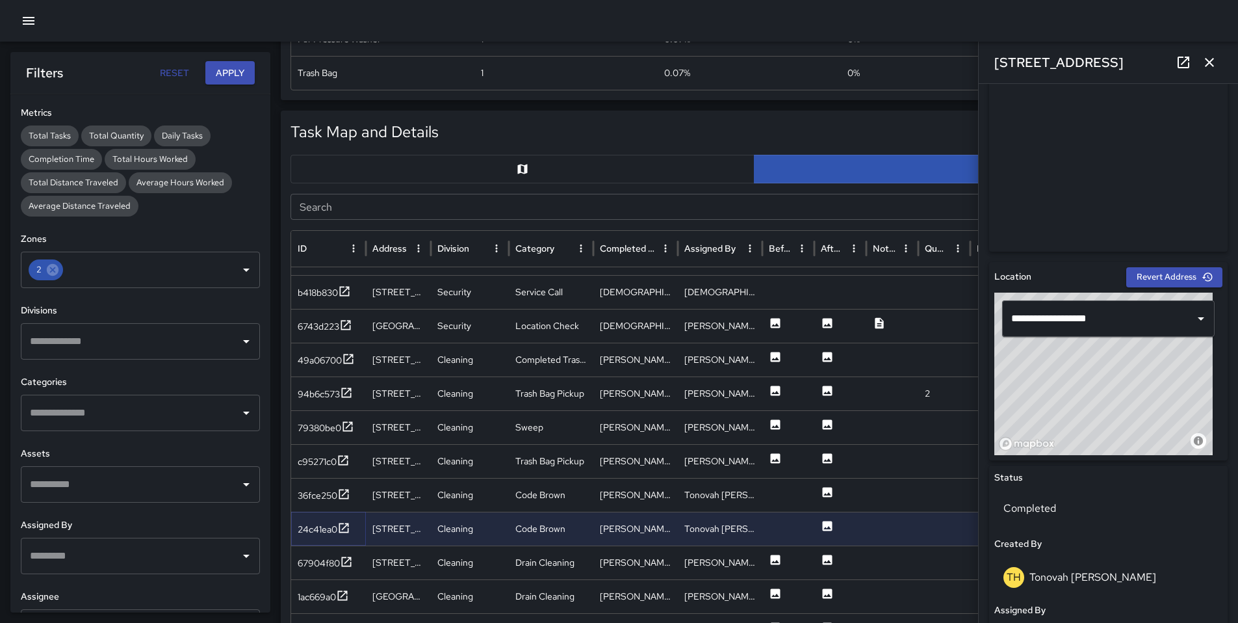
scroll to position [60, 0]
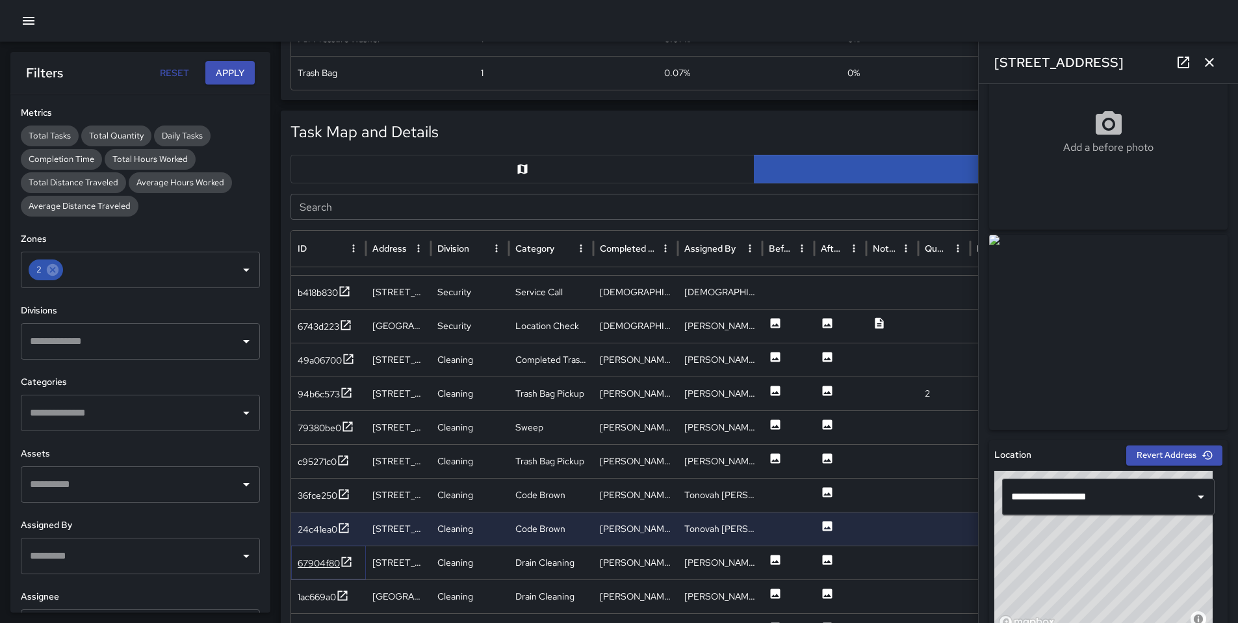
click at [325, 565] on div "67904f80" at bounding box center [319, 562] width 42 height 13
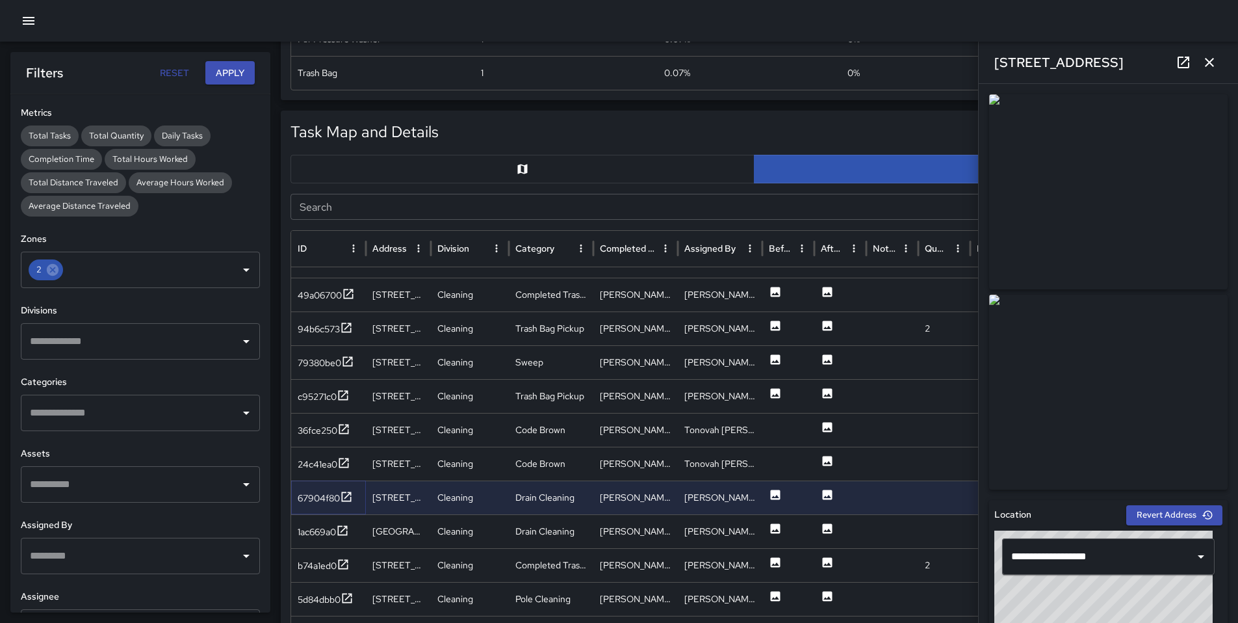
scroll to position [836, 0]
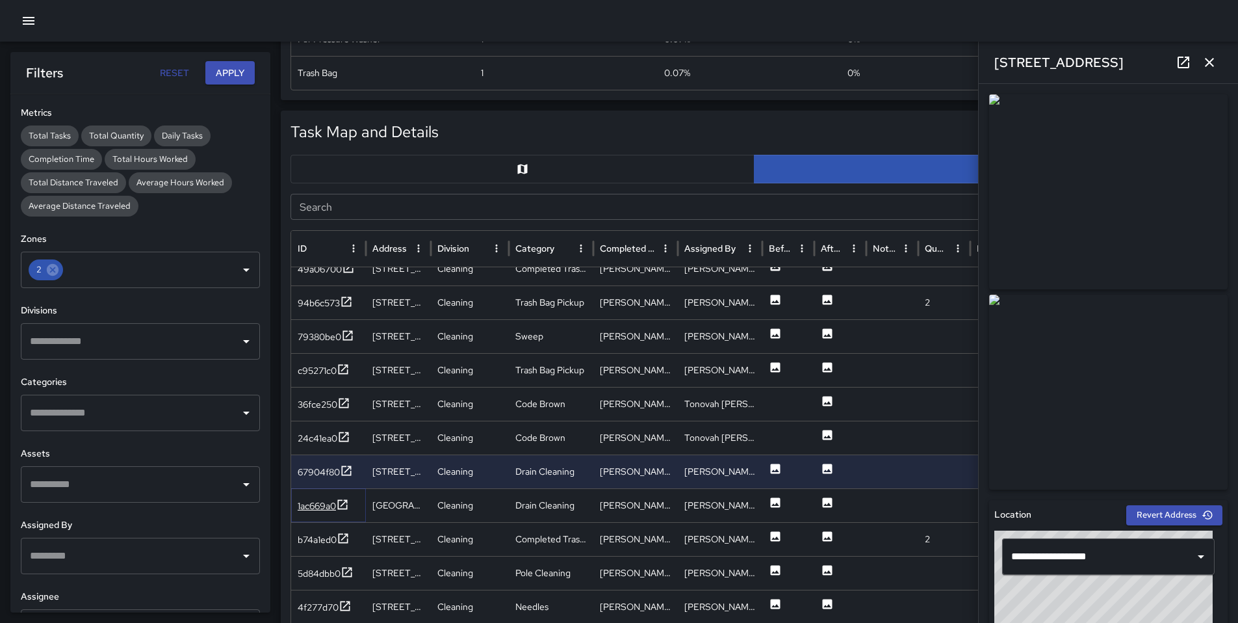
click at [330, 505] on div "1ac669a0" at bounding box center [317, 505] width 38 height 13
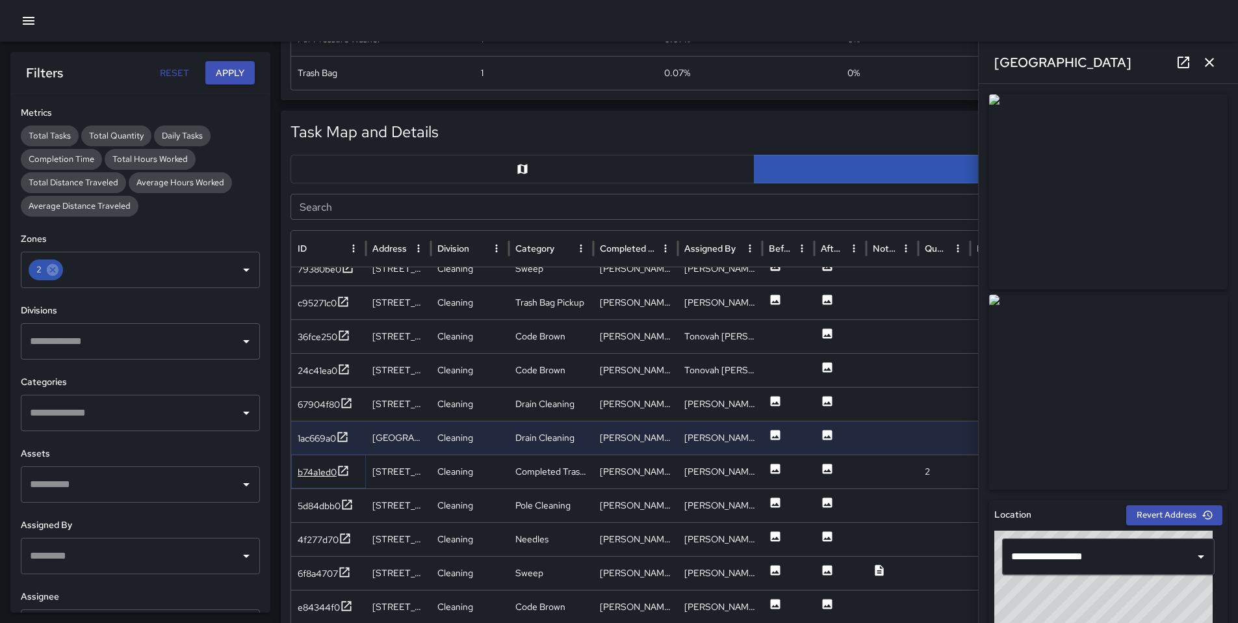
click at [321, 476] on div "b74a1ed0" at bounding box center [317, 471] width 39 height 13
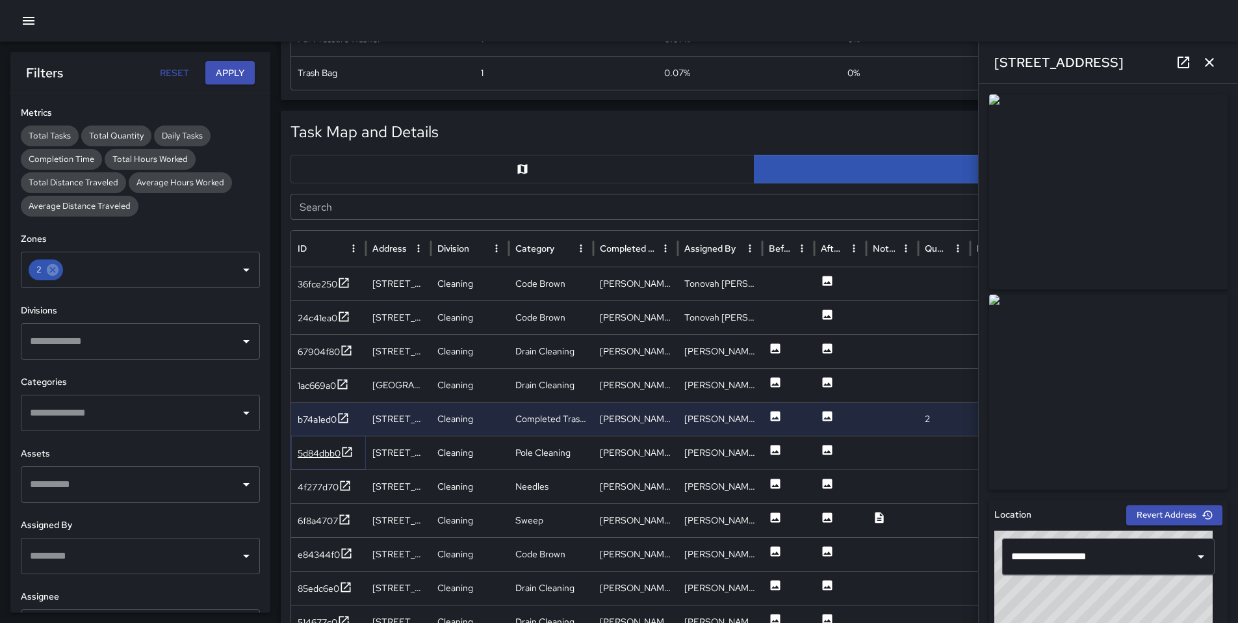
click at [311, 456] on div "5d84dbb0" at bounding box center [319, 453] width 43 height 13
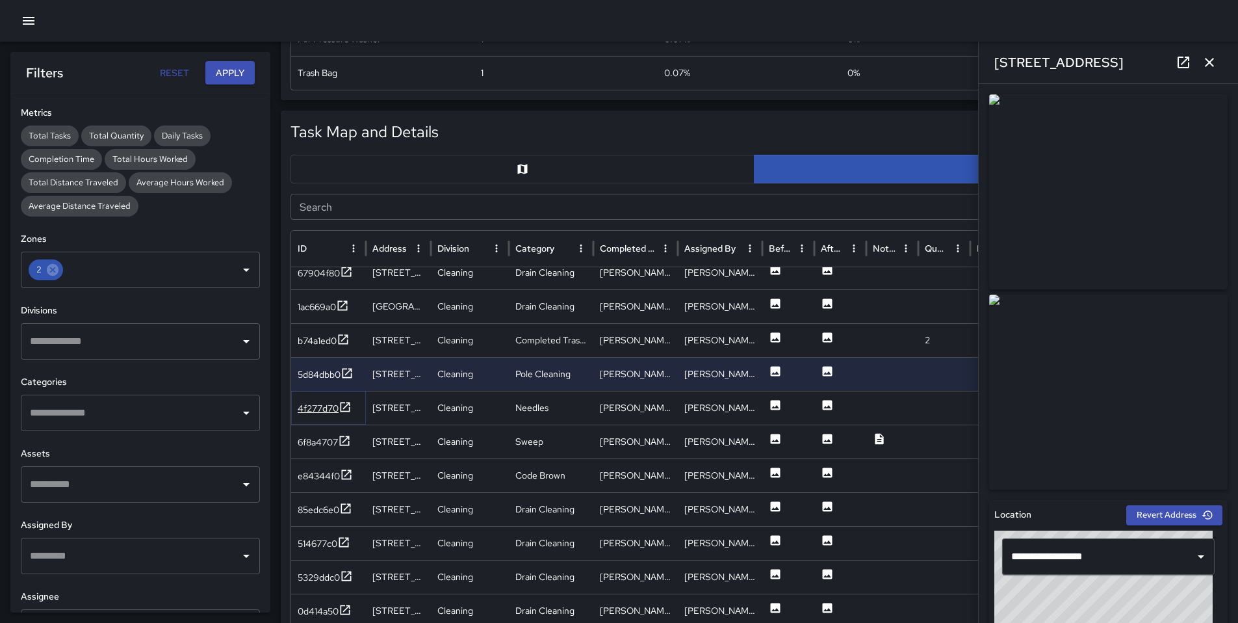
click at [313, 411] on div "4f277d70" at bounding box center [318, 408] width 41 height 13
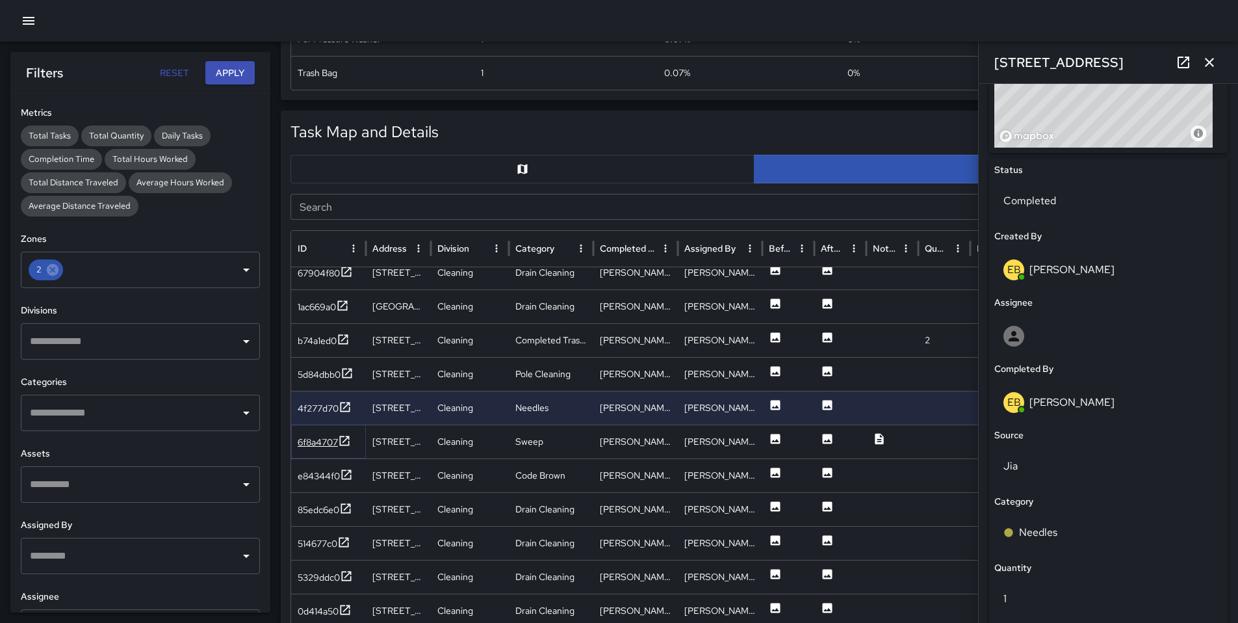
click at [320, 443] on div "6f8a4707" at bounding box center [318, 442] width 40 height 13
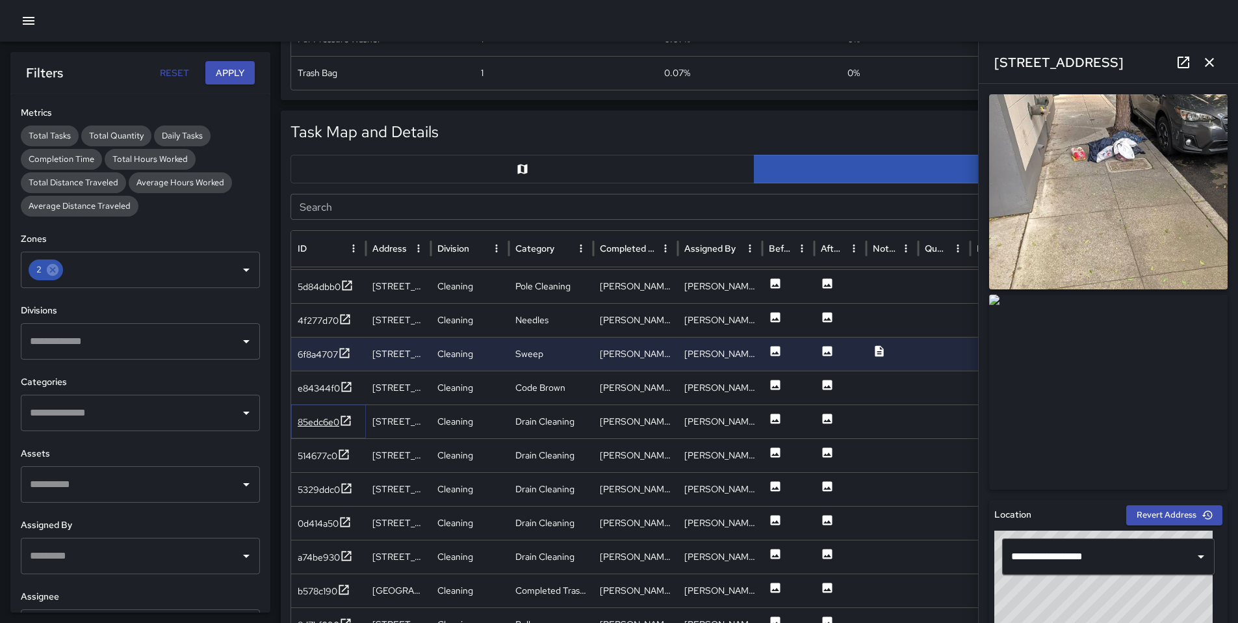
click at [316, 424] on div "85edc6e0" at bounding box center [319, 421] width 42 height 13
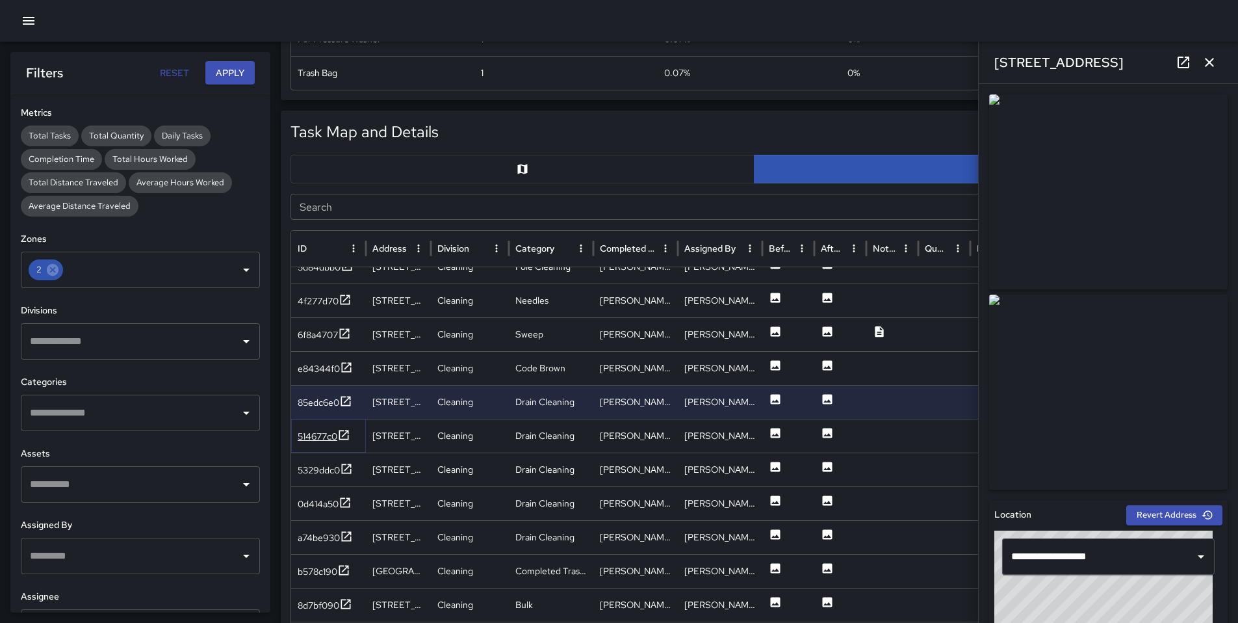
click at [325, 440] on div "514677c0" at bounding box center [318, 436] width 40 height 13
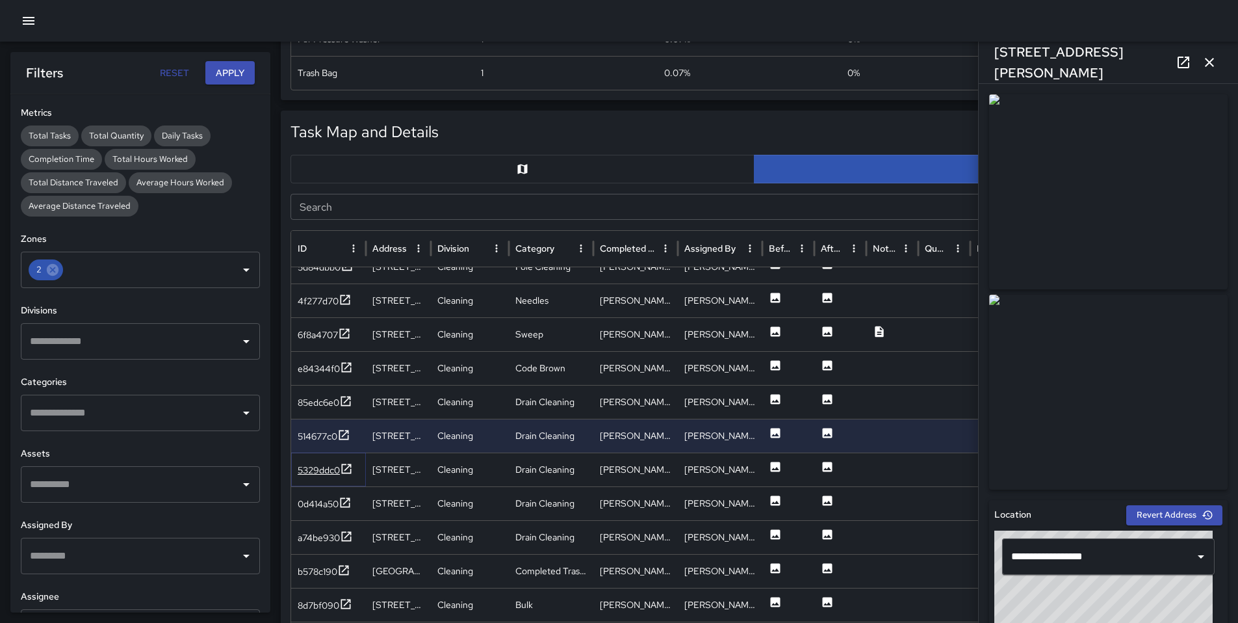
click at [324, 470] on div "5329ddc0" at bounding box center [319, 469] width 42 height 13
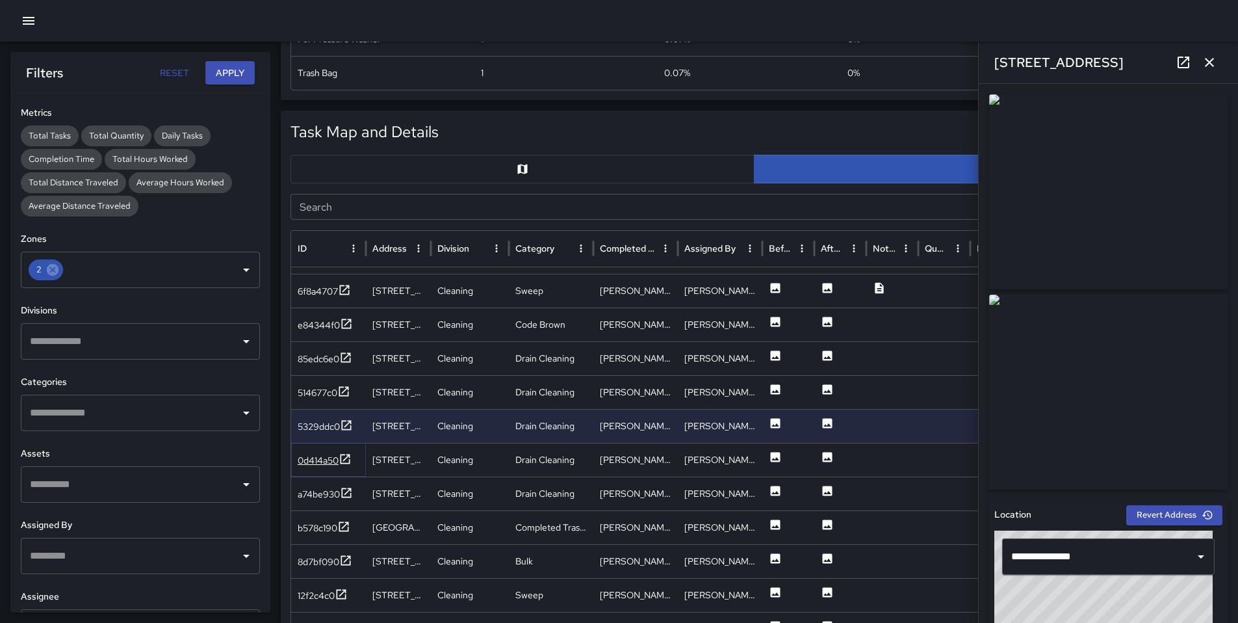
click at [325, 463] on div "0d414a50" at bounding box center [318, 460] width 41 height 13
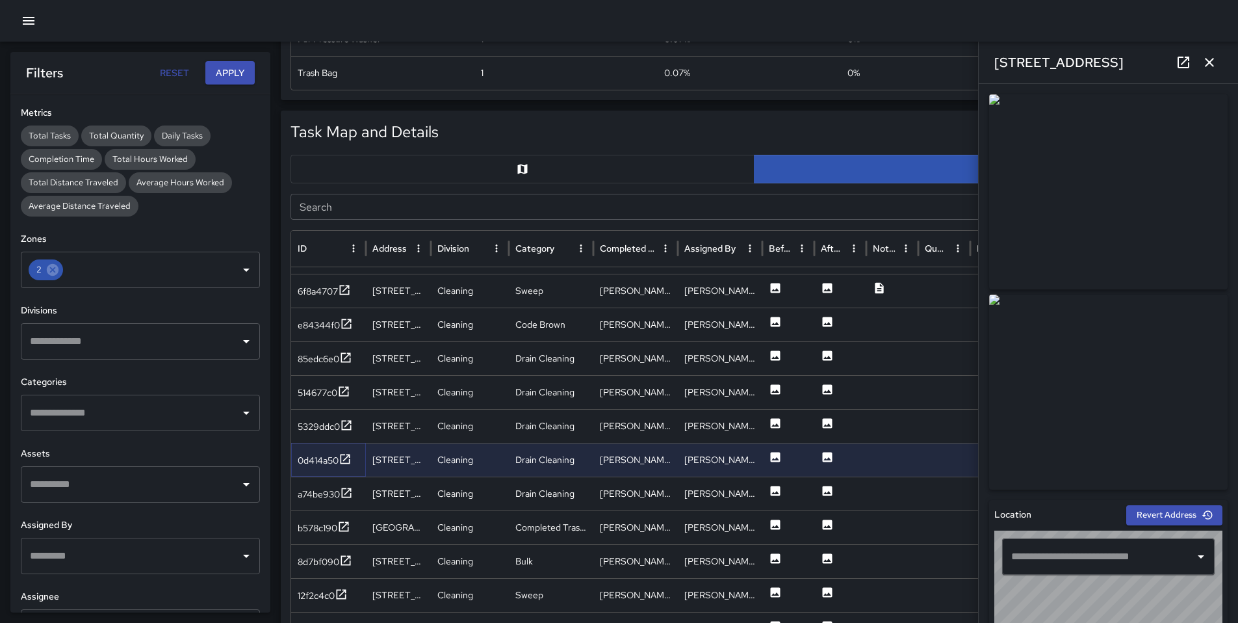
type input "**********"
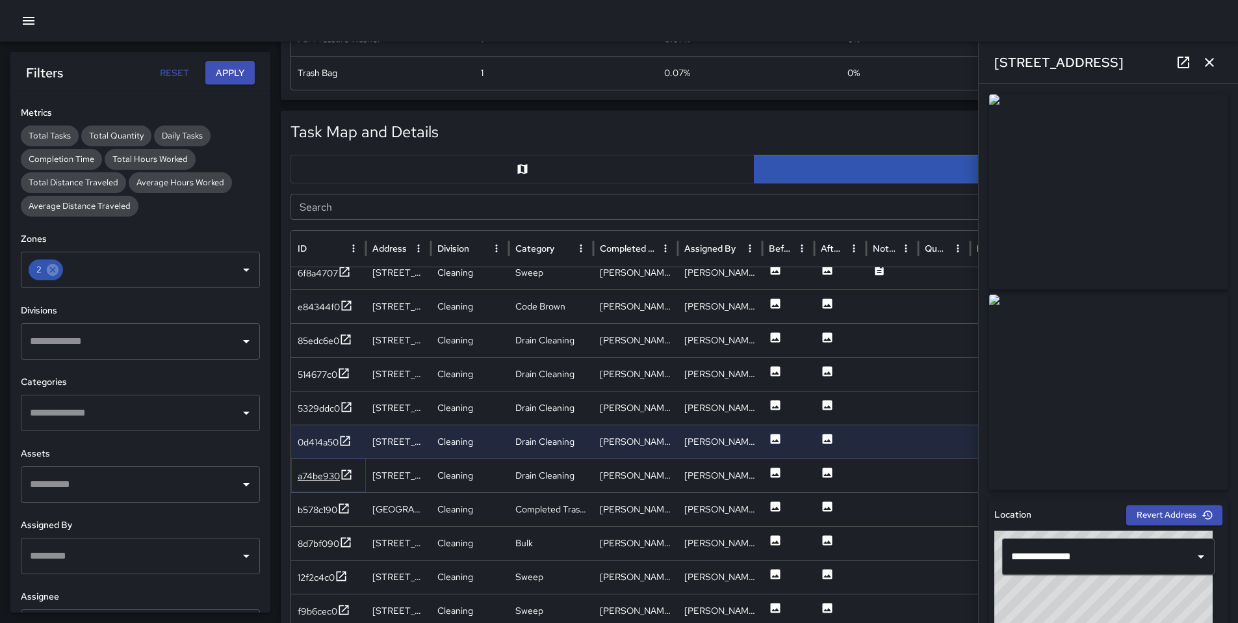
click at [328, 478] on div "a74be930" at bounding box center [319, 475] width 42 height 13
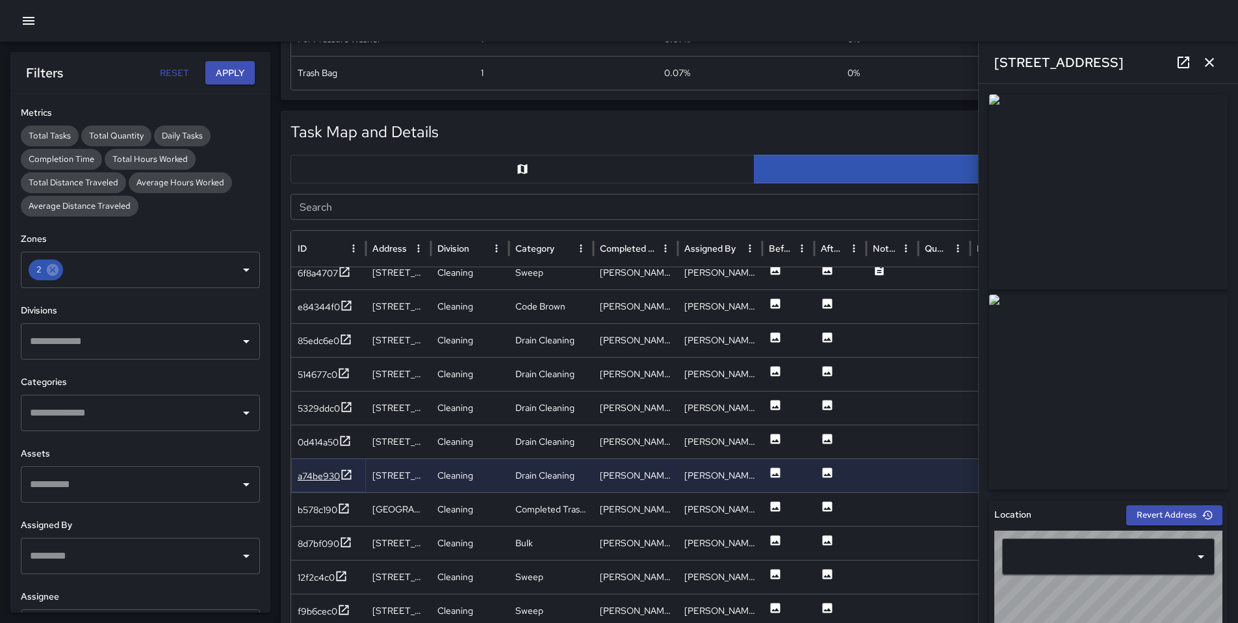
type input "**********"
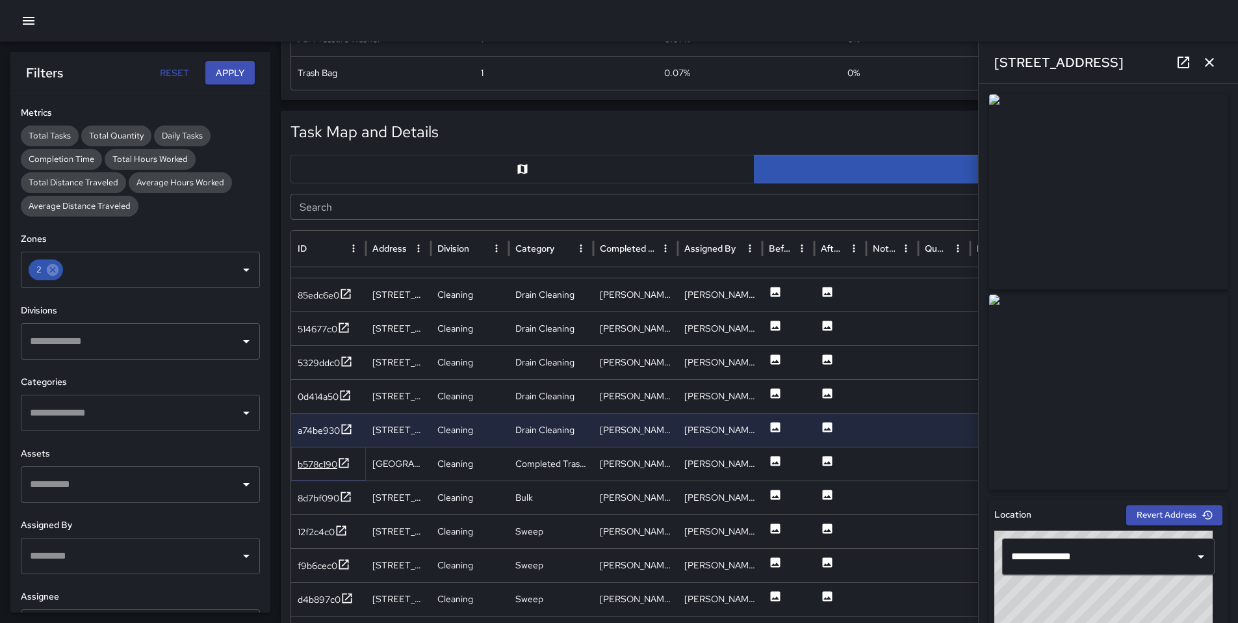
click at [324, 462] on div "b578c190" at bounding box center [318, 464] width 40 height 13
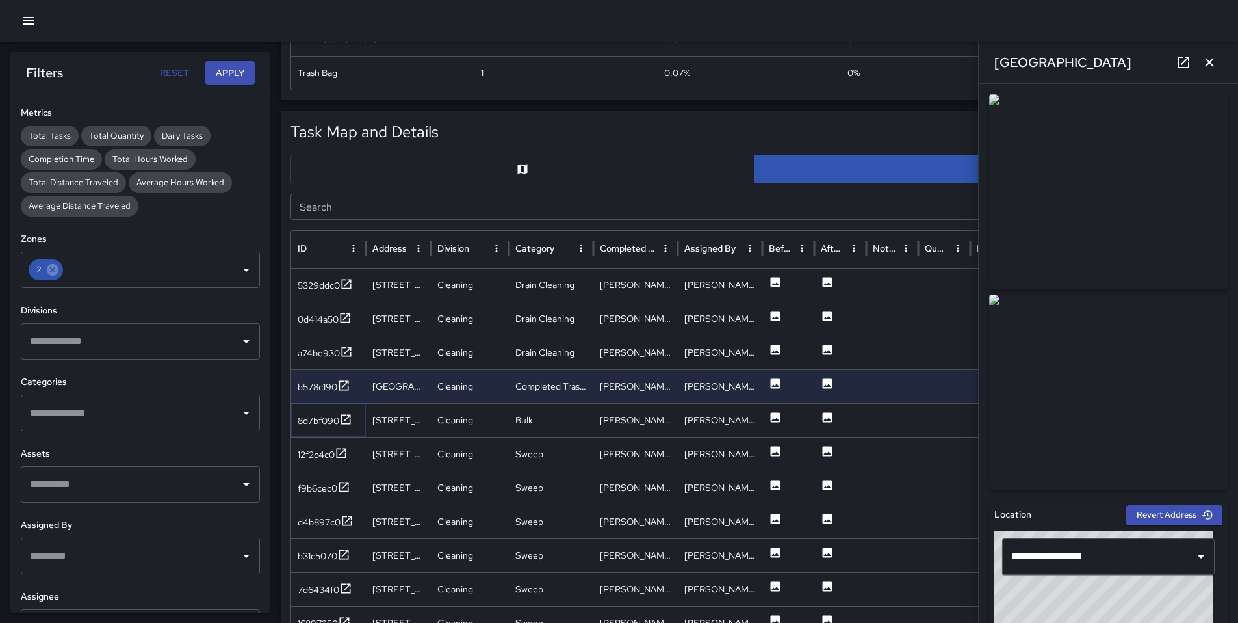
click at [328, 424] on div "8d7bf090" at bounding box center [319, 420] width 42 height 13
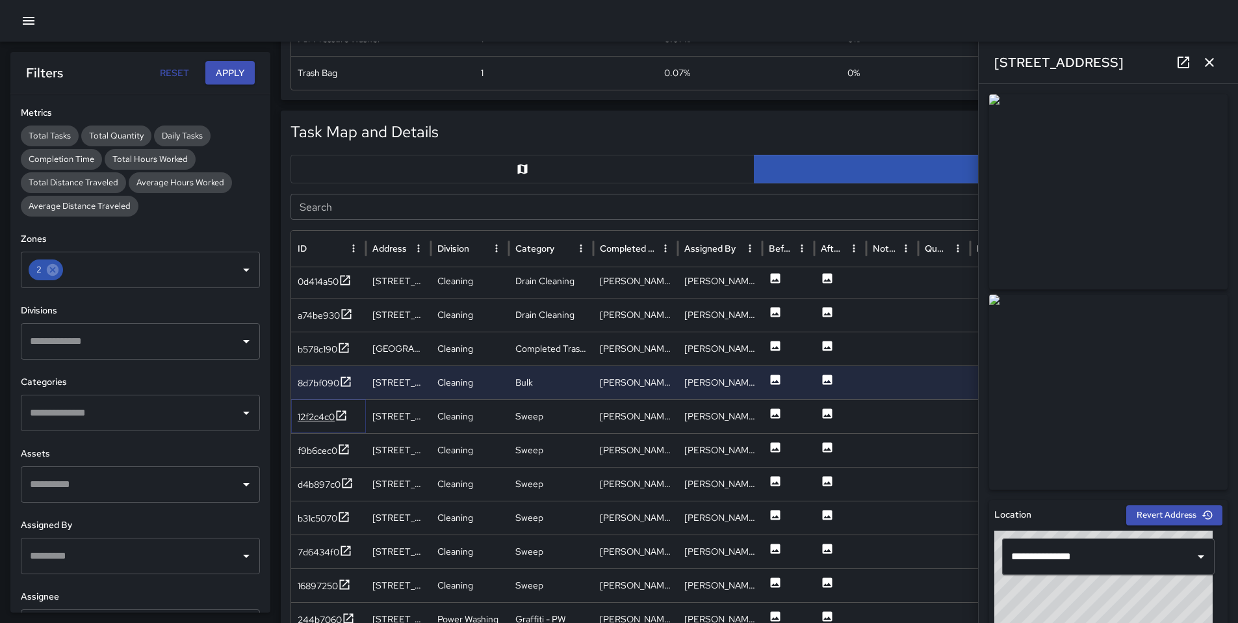
click at [328, 420] on div "12f2c4c0" at bounding box center [316, 416] width 37 height 13
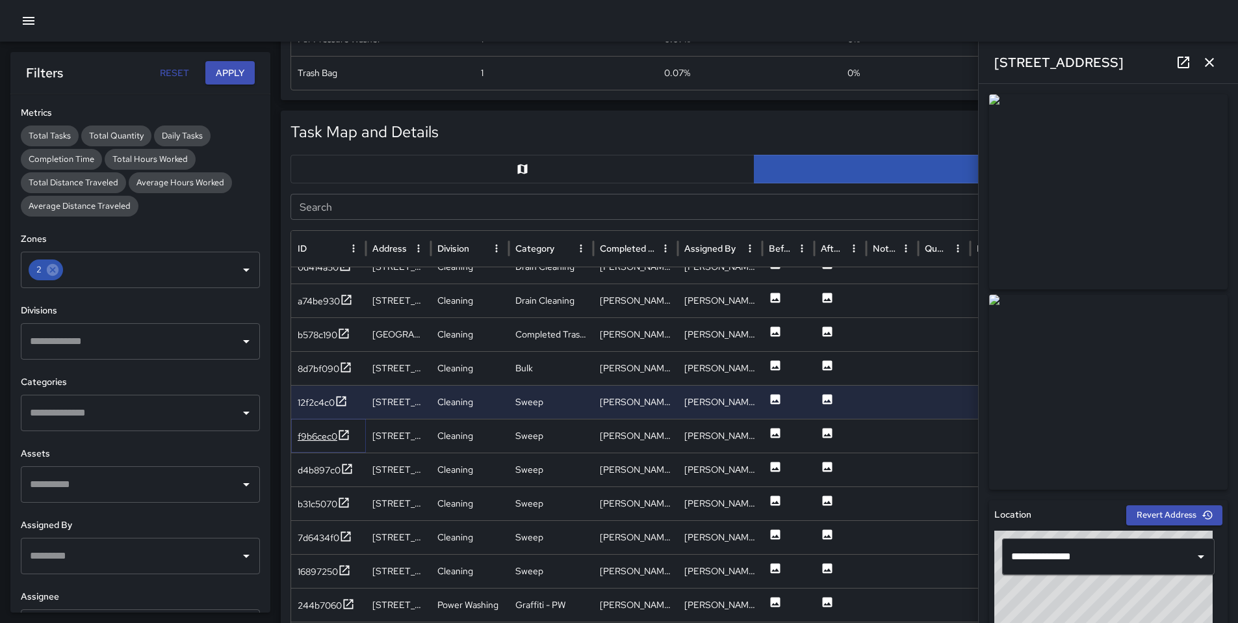
click at [305, 434] on div "f9b6cec0" at bounding box center [318, 436] width 40 height 13
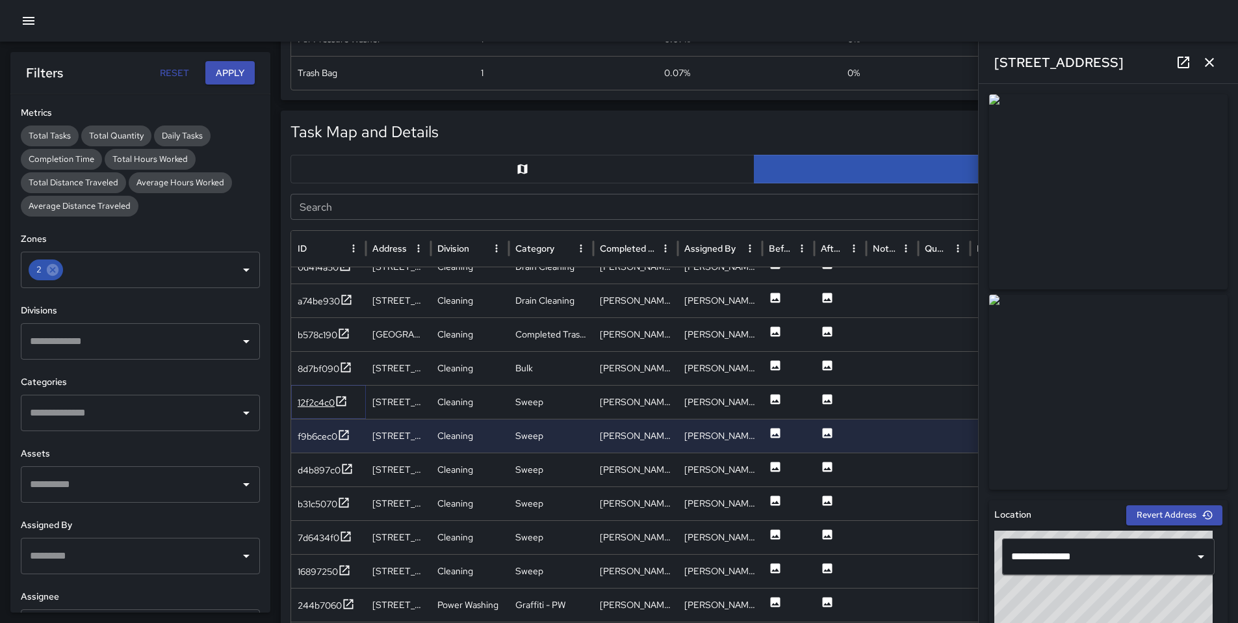
click at [334, 404] on div "12f2c4c0" at bounding box center [316, 402] width 37 height 13
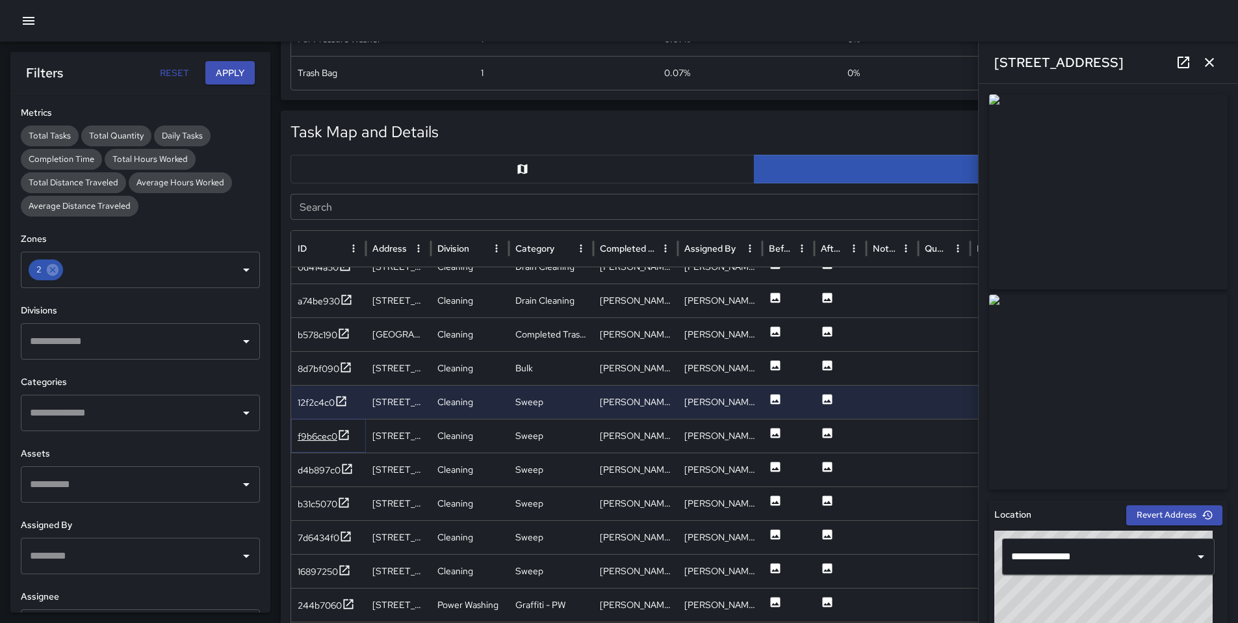
click at [322, 432] on div "f9b6cec0" at bounding box center [318, 436] width 40 height 13
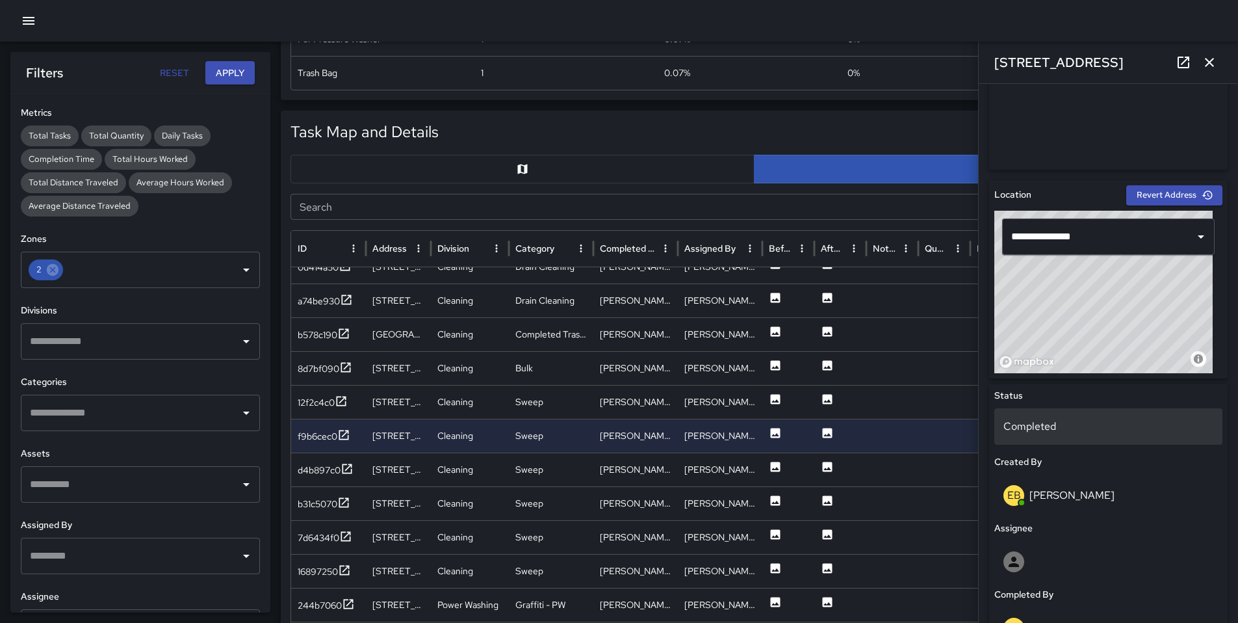
click at [1047, 423] on p "Completed" at bounding box center [1109, 427] width 210 height 16
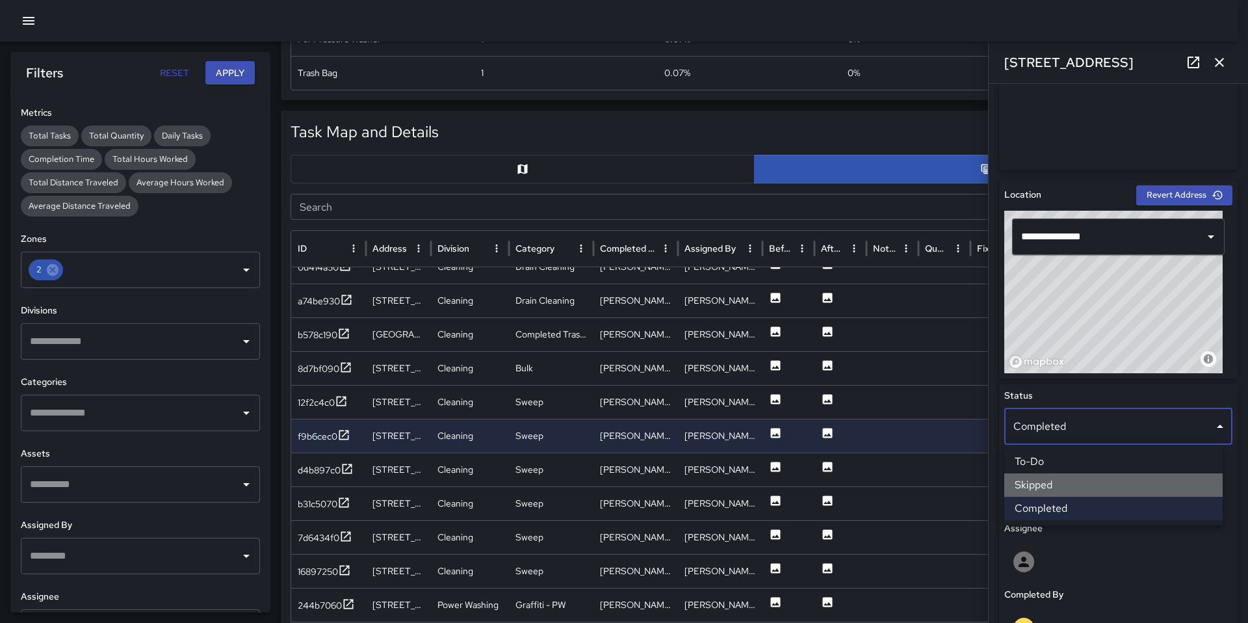
click at [1050, 482] on li "Skipped" at bounding box center [1113, 484] width 218 height 23
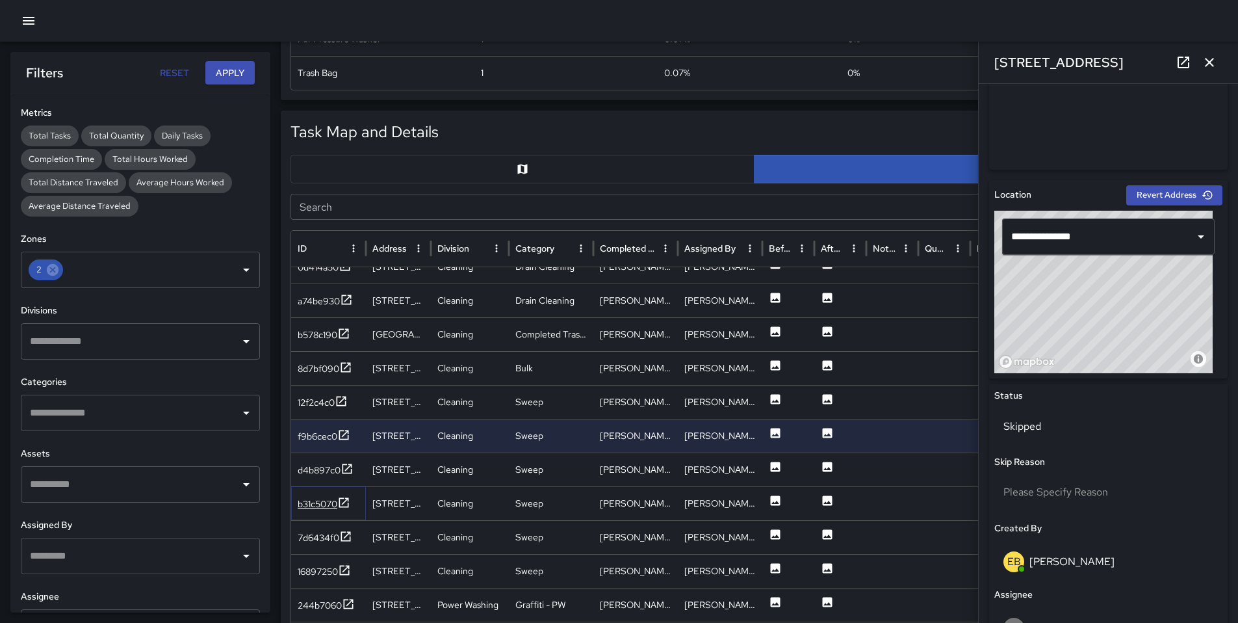
click at [326, 502] on div "b31c5070" at bounding box center [318, 503] width 40 height 13
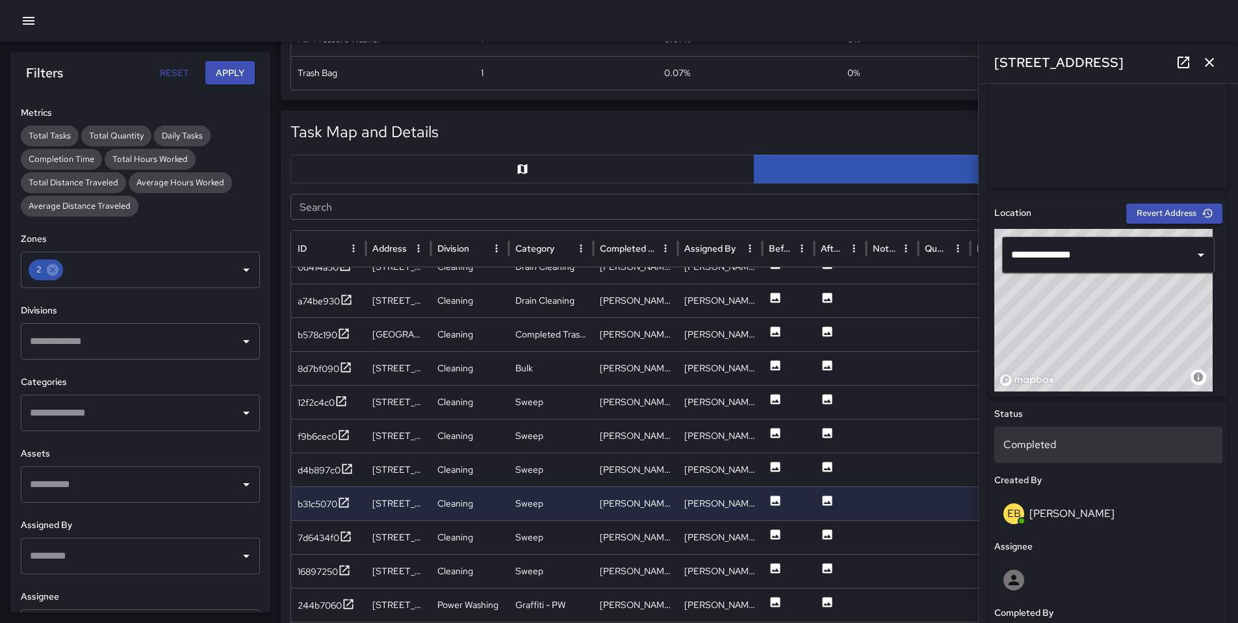
click at [1052, 449] on p "Completed" at bounding box center [1109, 445] width 210 height 16
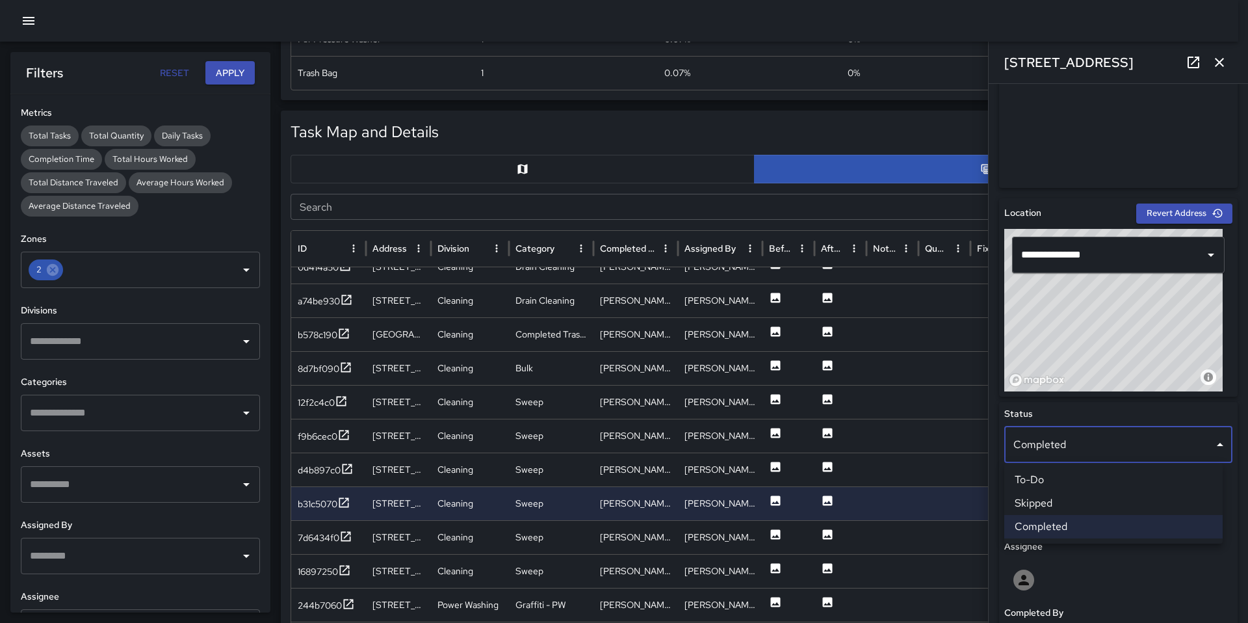
click at [1057, 495] on li "Skipped" at bounding box center [1113, 502] width 218 height 23
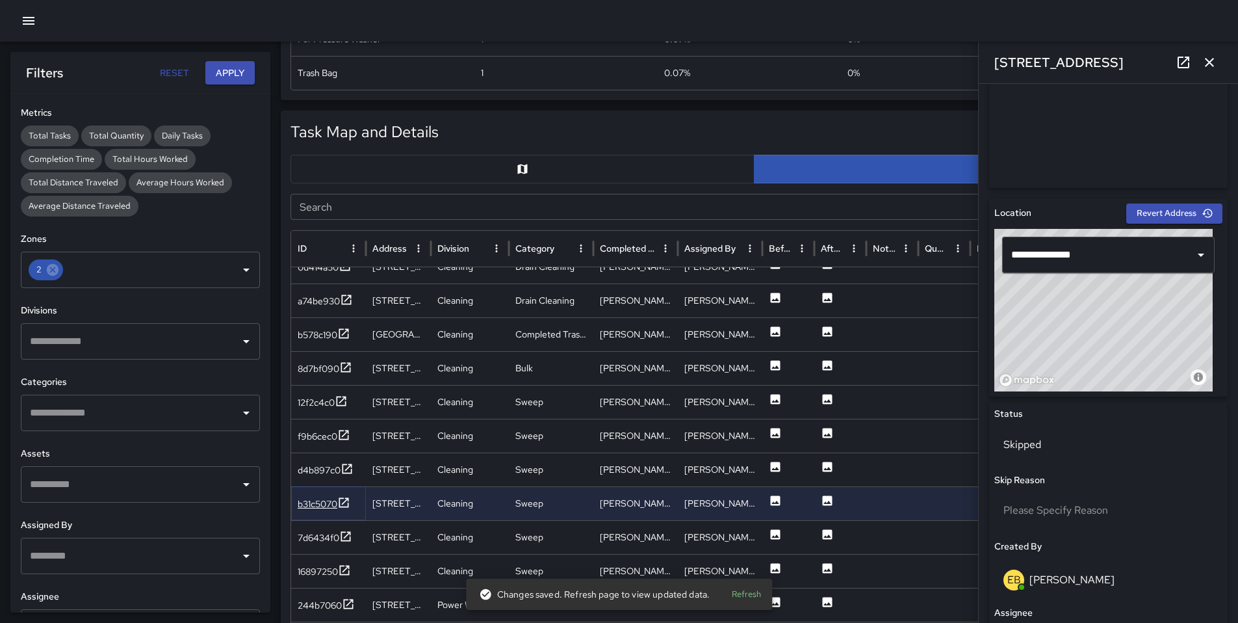
click at [320, 506] on div "b31c5070" at bounding box center [318, 503] width 40 height 13
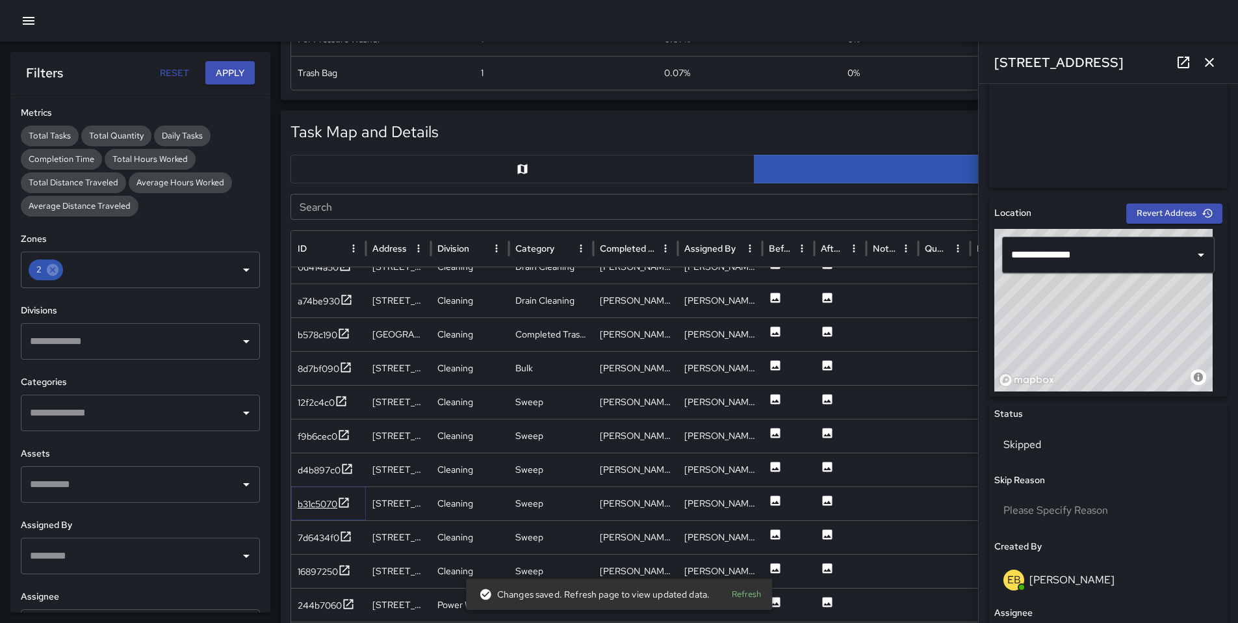
click at [315, 501] on div "b31c5070" at bounding box center [318, 503] width 40 height 13
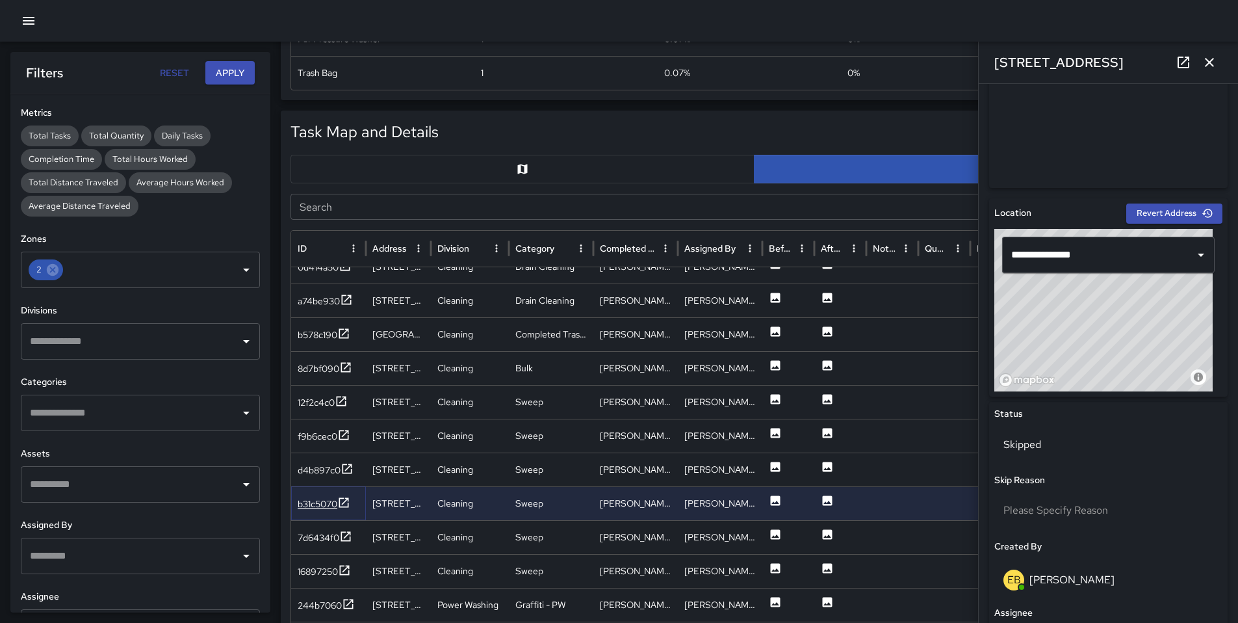
click at [306, 499] on div "b31c5070" at bounding box center [318, 503] width 40 height 13
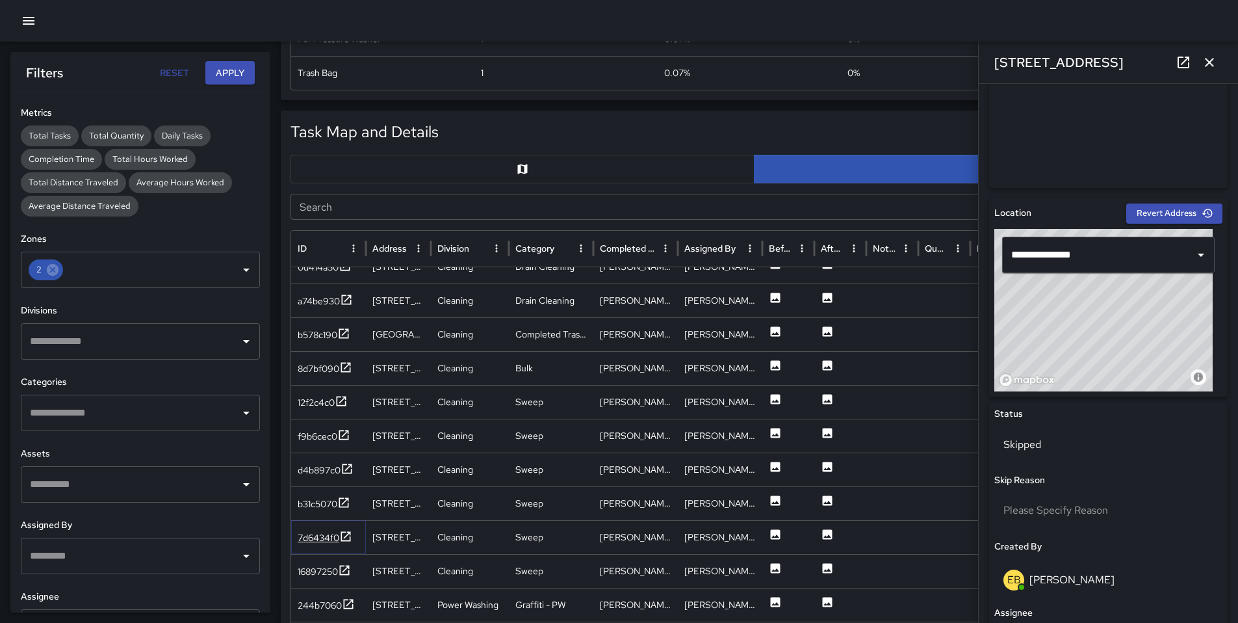
click at [318, 535] on div "7d6434f0" at bounding box center [319, 537] width 42 height 13
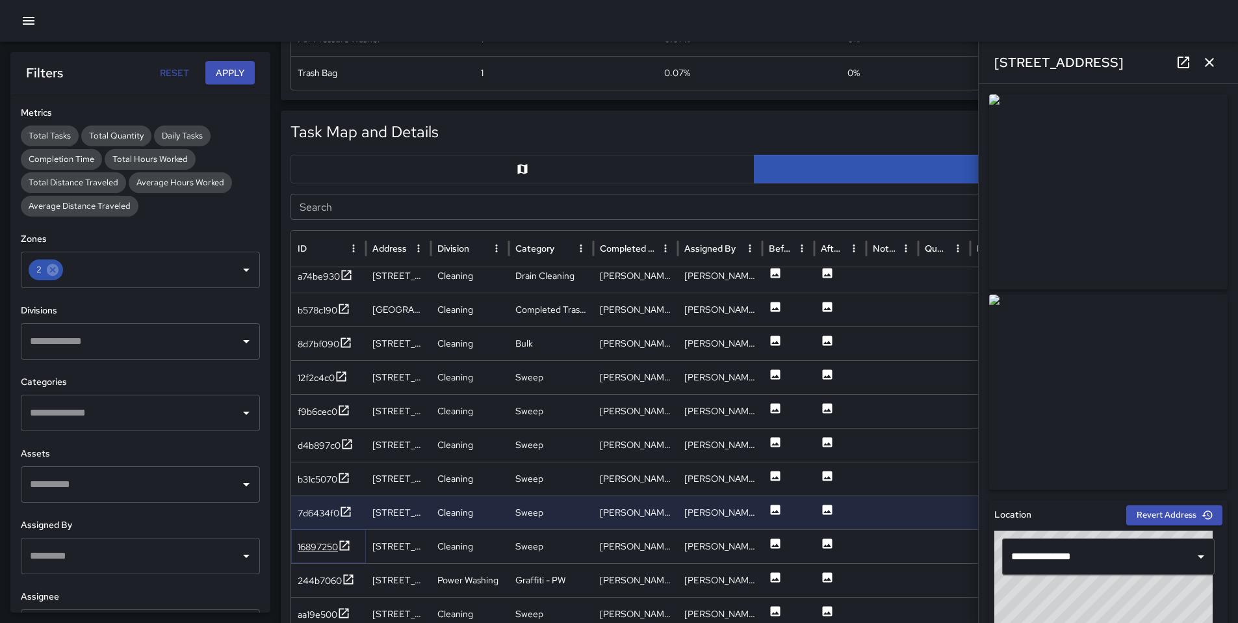
click at [307, 543] on div "16897250" at bounding box center [318, 546] width 40 height 13
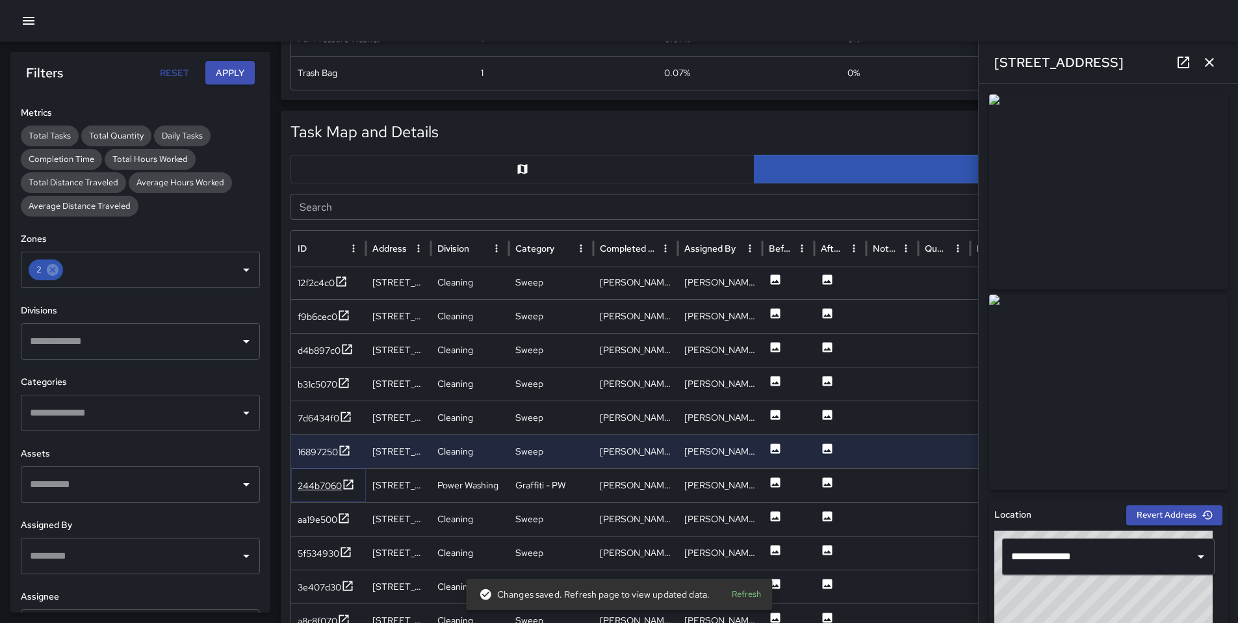
click at [330, 487] on div "244b7060" at bounding box center [320, 485] width 44 height 13
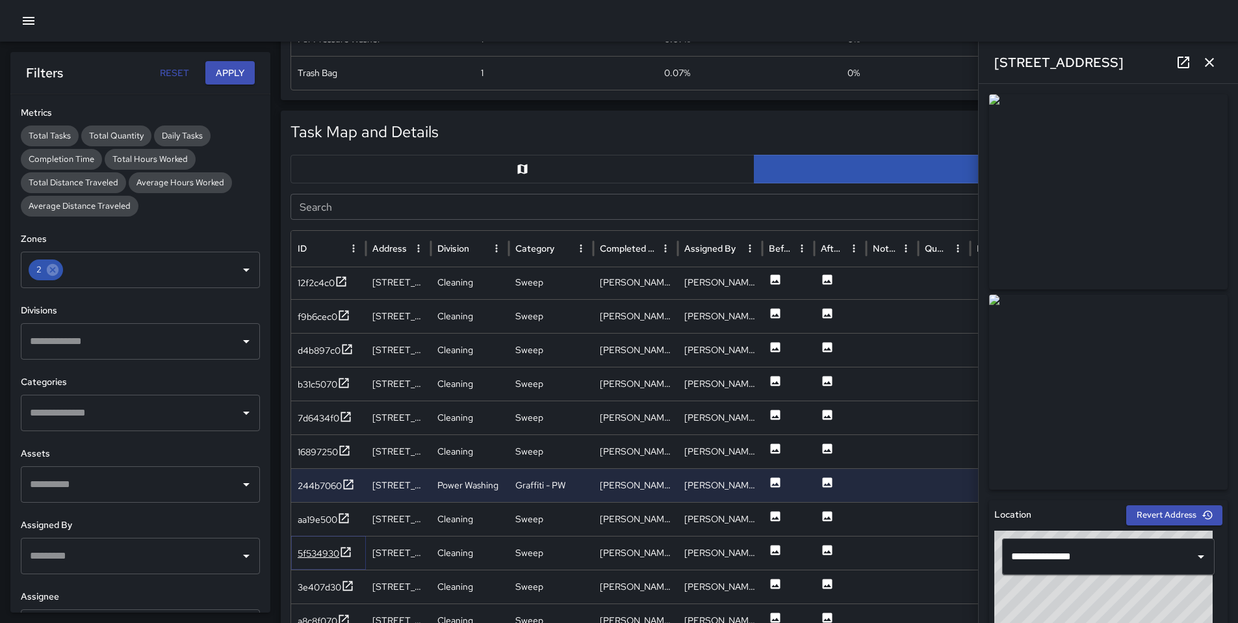
click at [306, 552] on div "5f534930" at bounding box center [319, 553] width 42 height 13
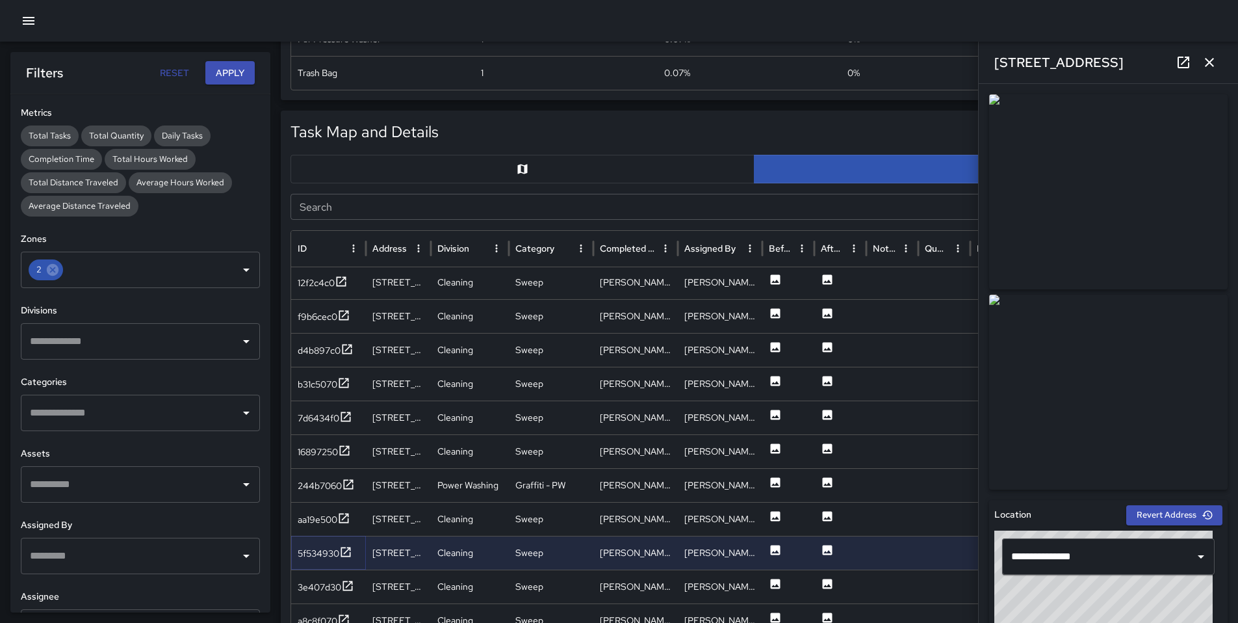
scroll to position [1613, 0]
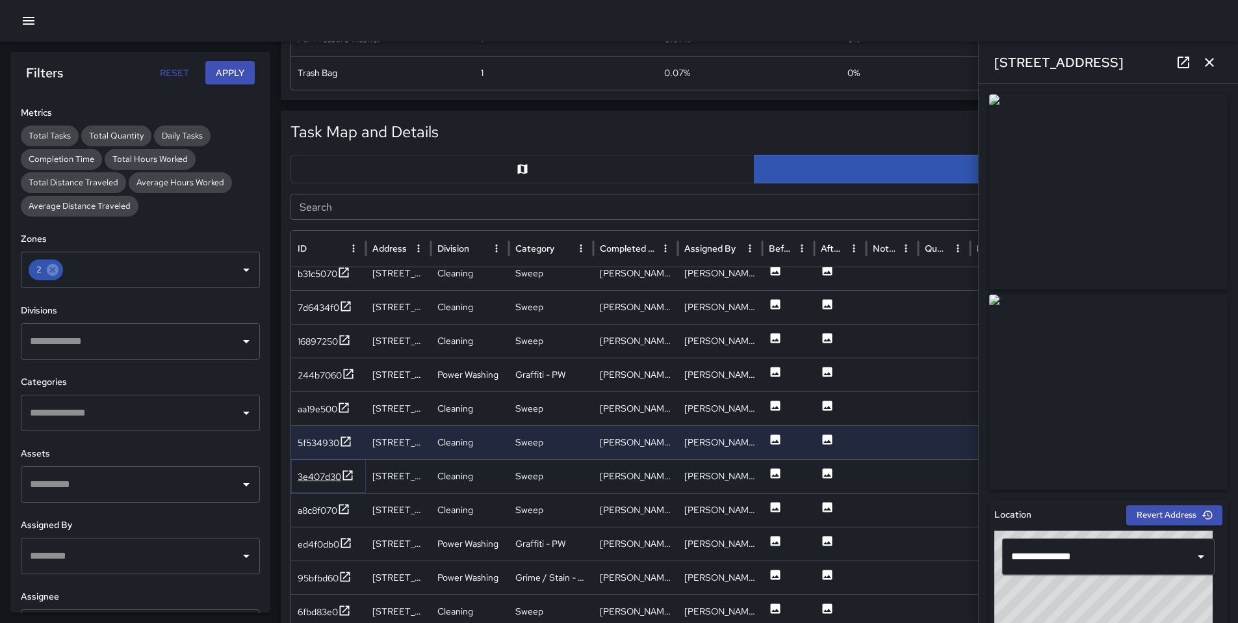
click at [324, 472] on div "3e407d30" at bounding box center [320, 476] width 44 height 13
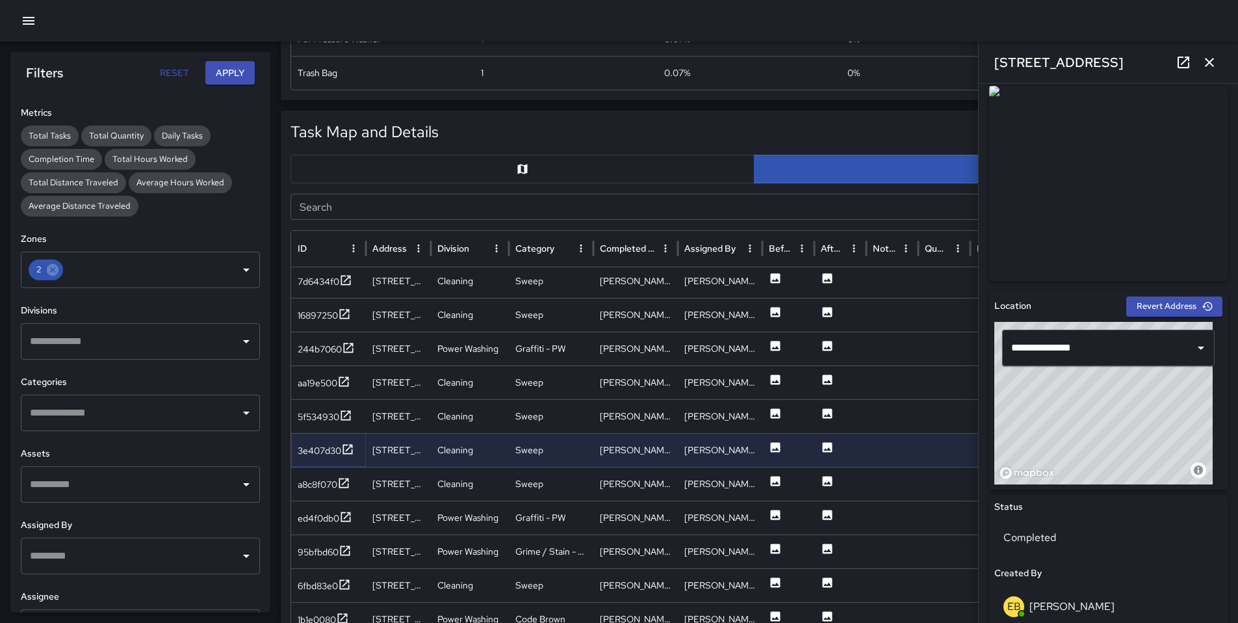
scroll to position [1728, 0]
click at [326, 482] on div "a8c8f070" at bounding box center [318, 482] width 40 height 13
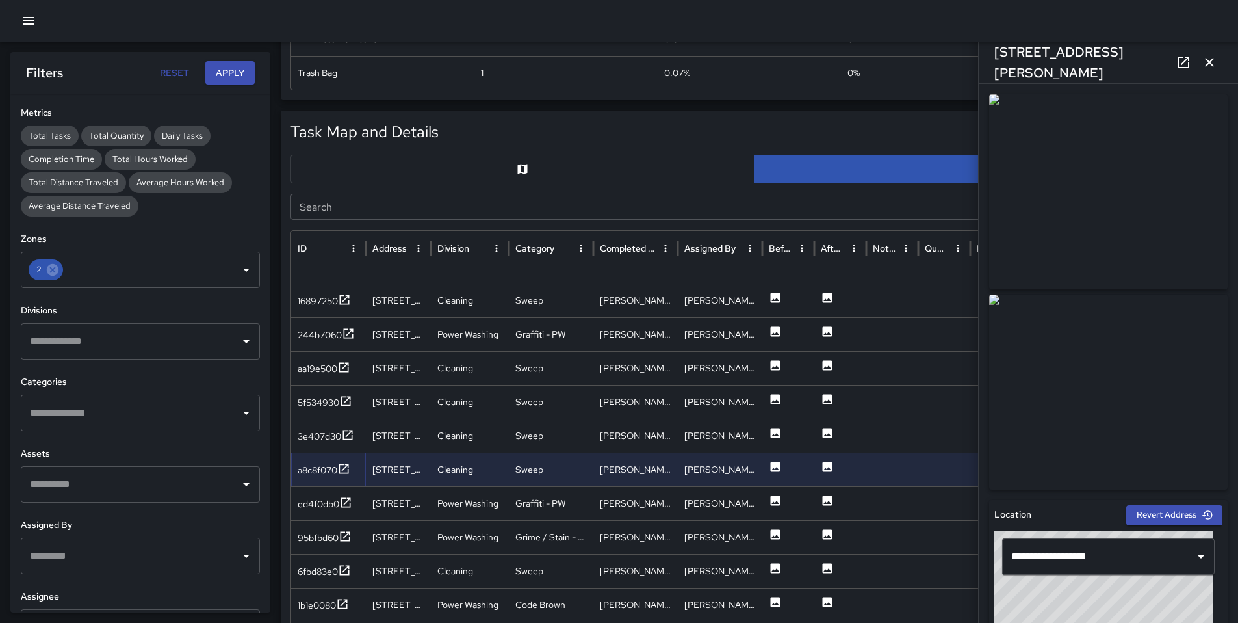
scroll to position [1643, 0]
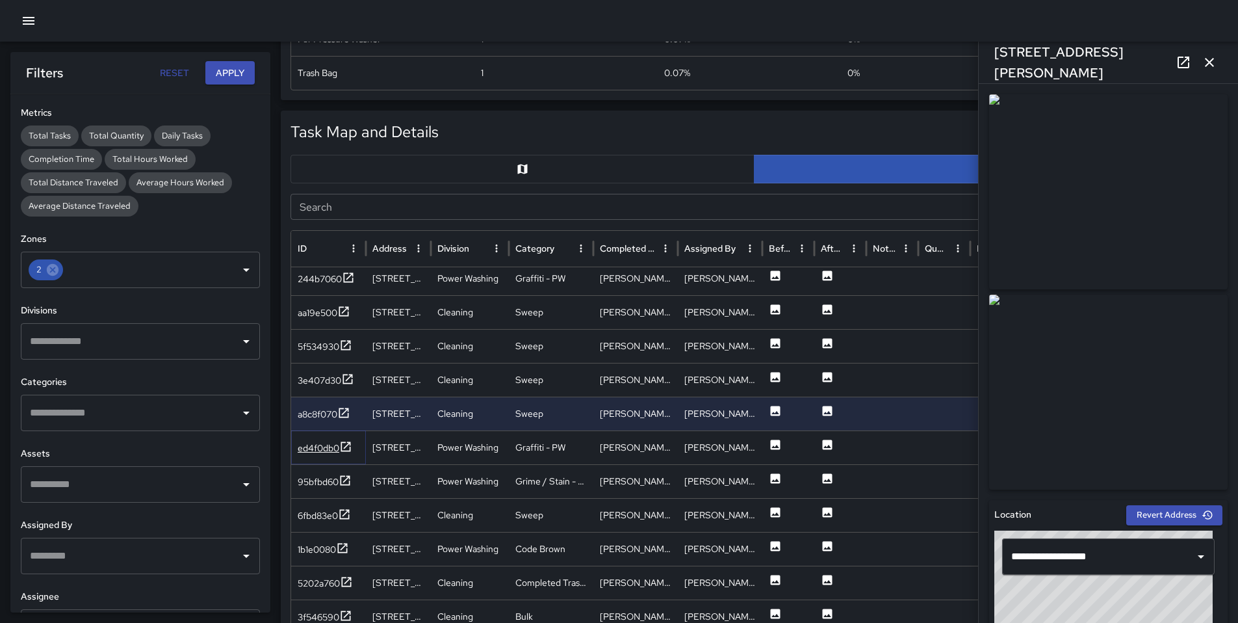
click at [313, 453] on div "ed4f0db0" at bounding box center [319, 447] width 42 height 13
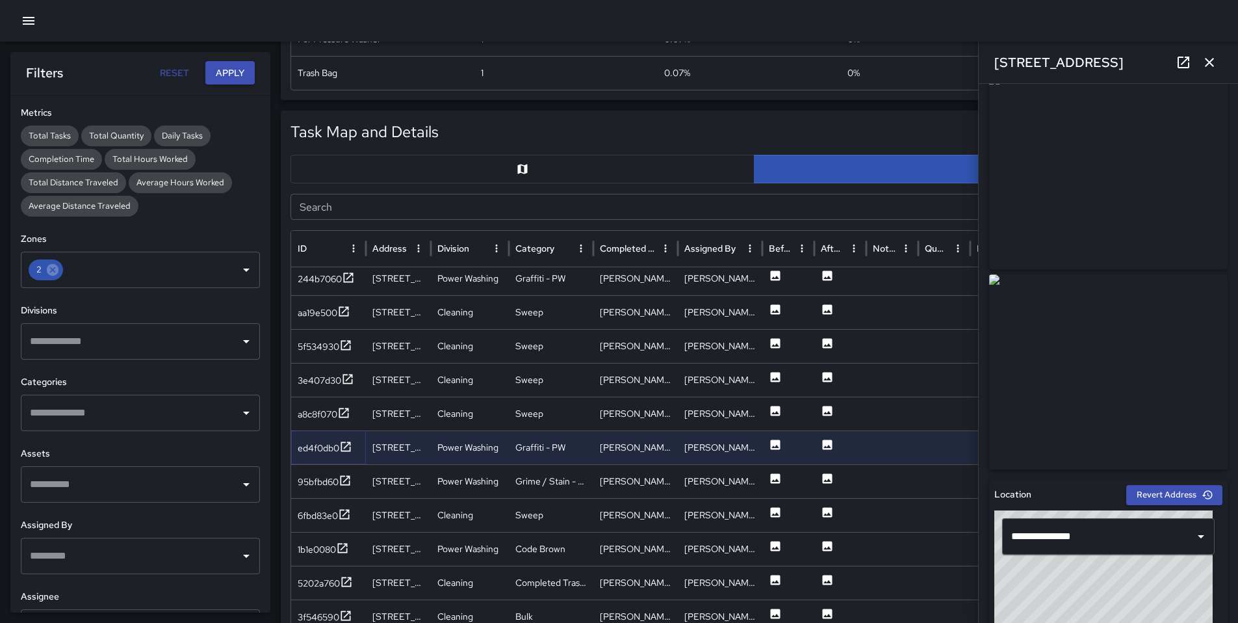
scroll to position [88, 0]
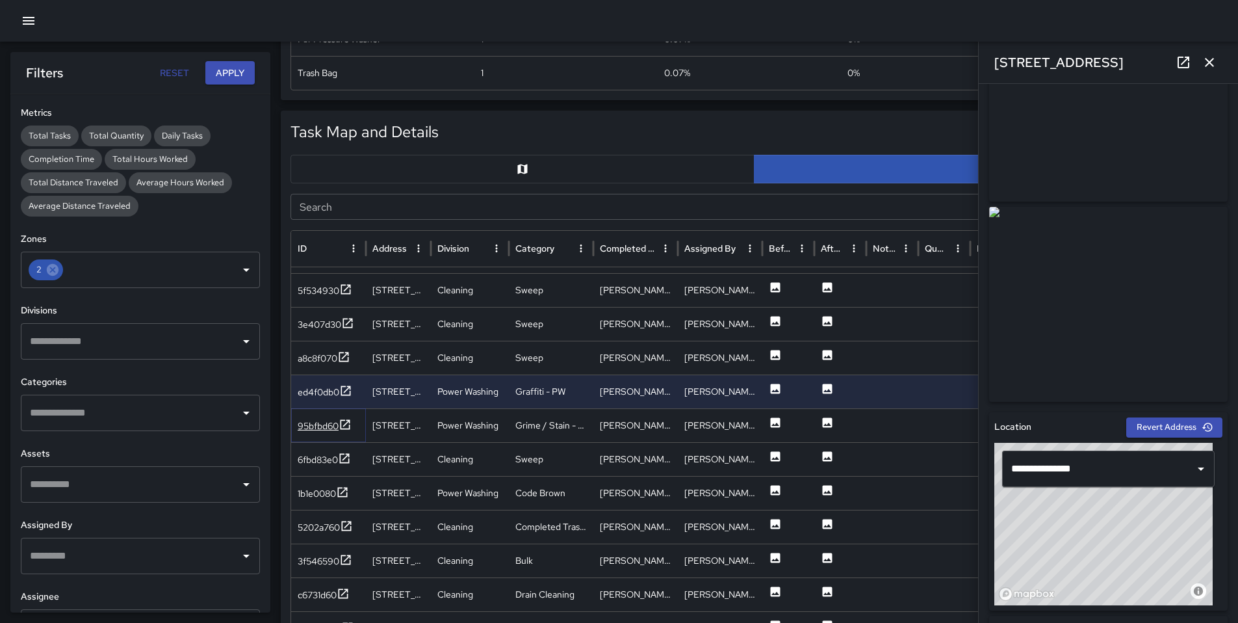
click at [321, 426] on div "95bfbd60" at bounding box center [318, 425] width 41 height 13
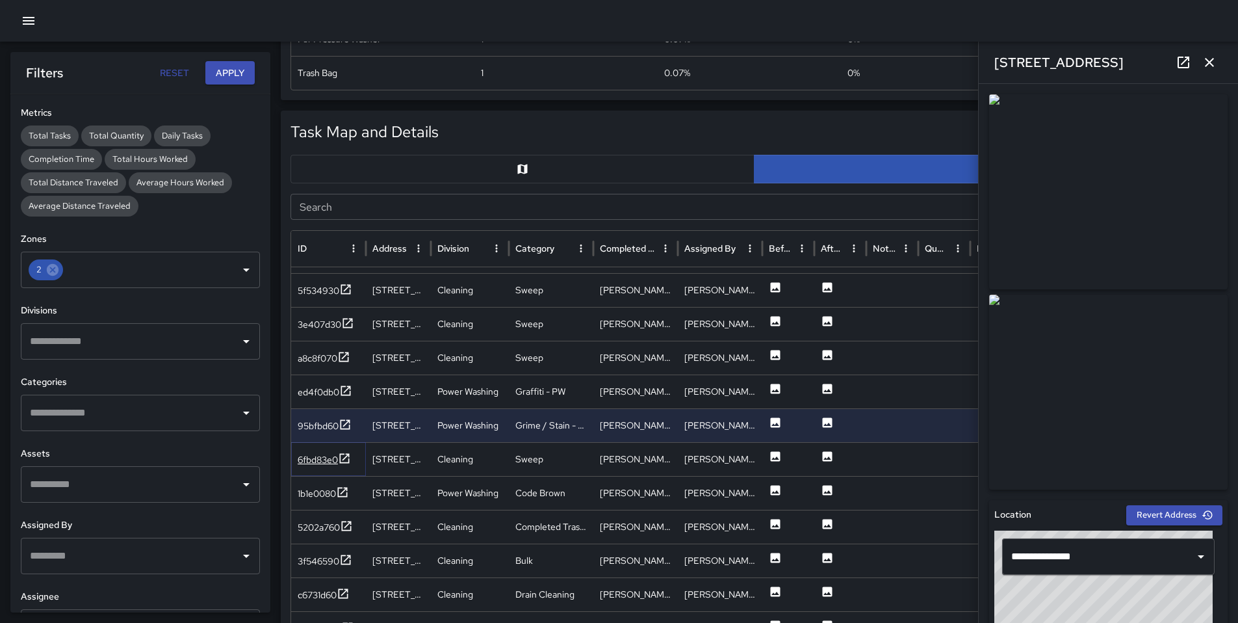
click at [331, 460] on div "6fbd83e0" at bounding box center [318, 459] width 40 height 13
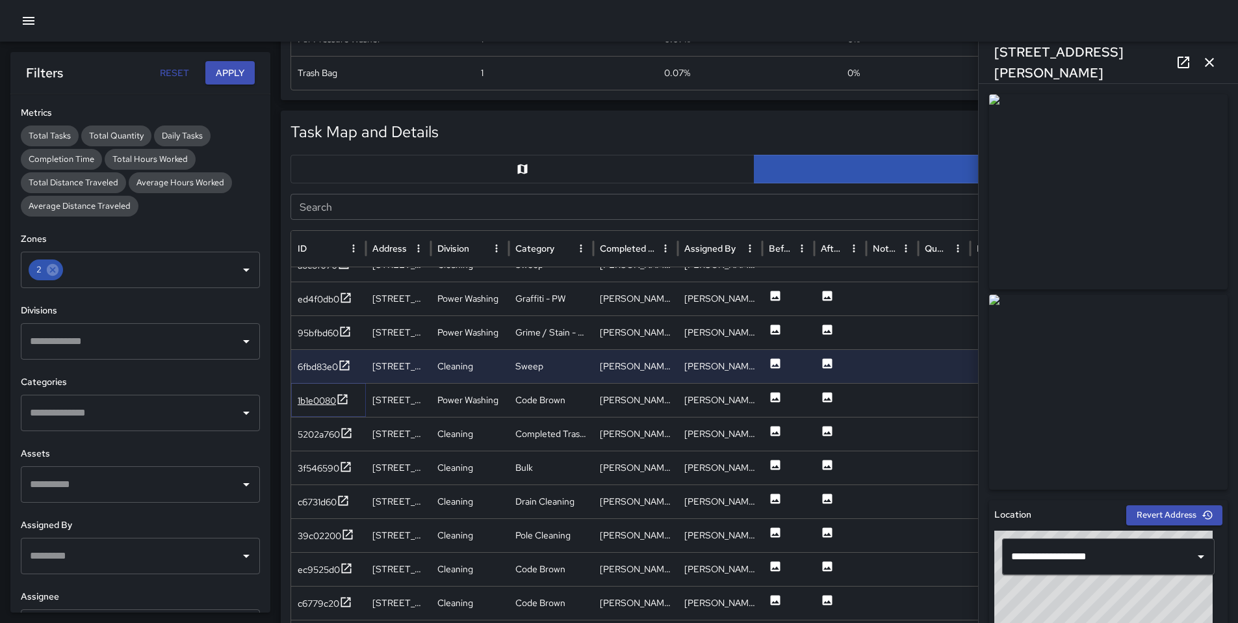
click at [314, 400] on div "1b1e0080" at bounding box center [317, 400] width 38 height 13
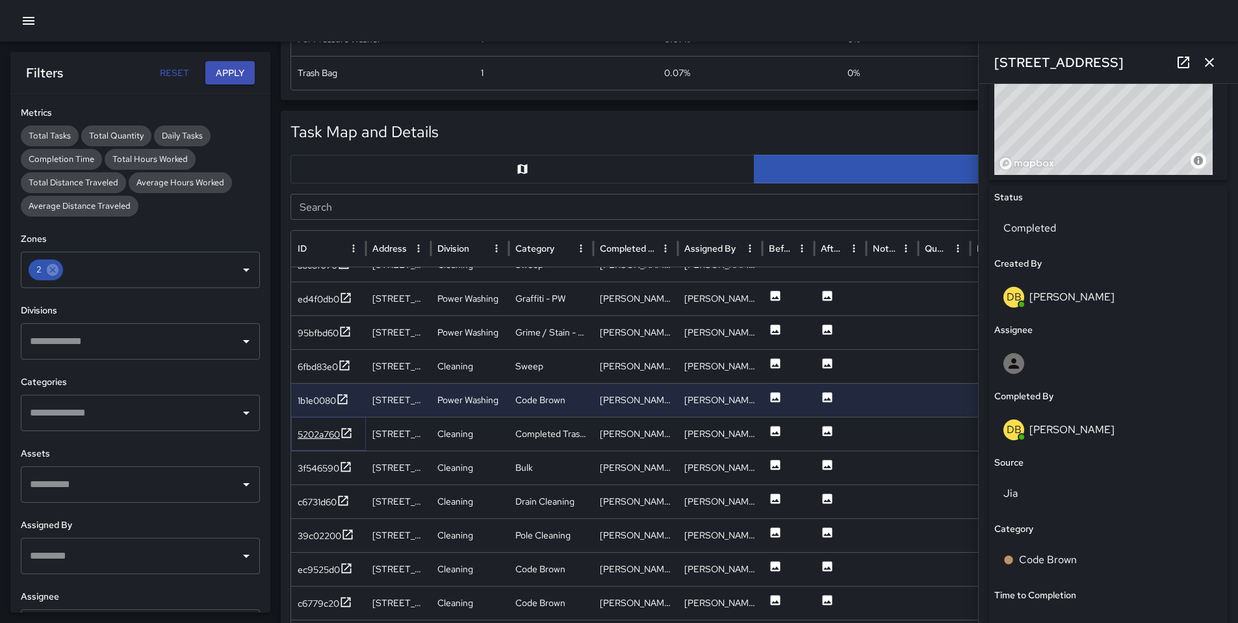
click at [319, 439] on div "5202a760" at bounding box center [319, 434] width 42 height 13
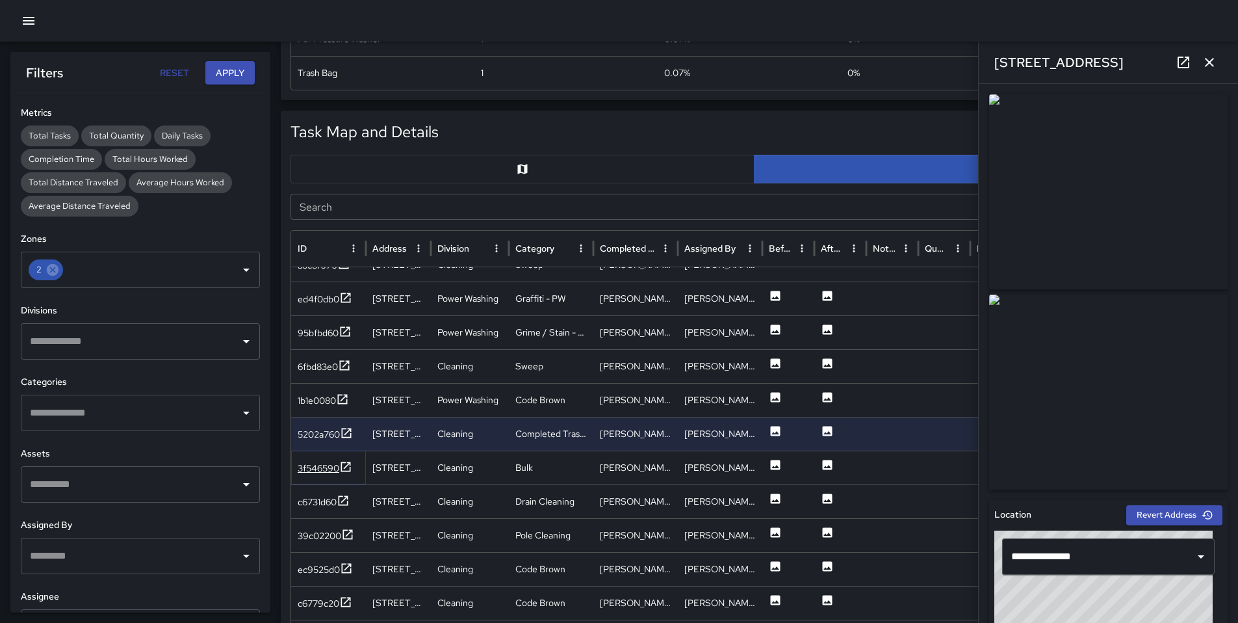
click at [304, 476] on div "3f546590" at bounding box center [325, 468] width 55 height 16
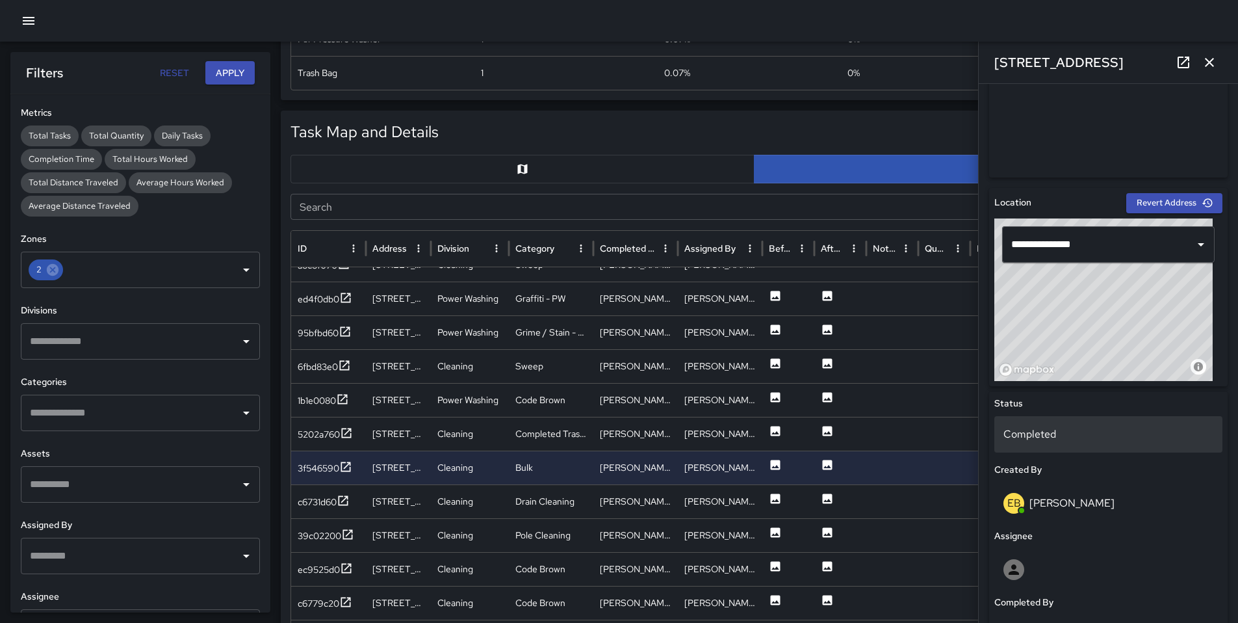
click at [1055, 437] on p "Completed" at bounding box center [1109, 434] width 210 height 16
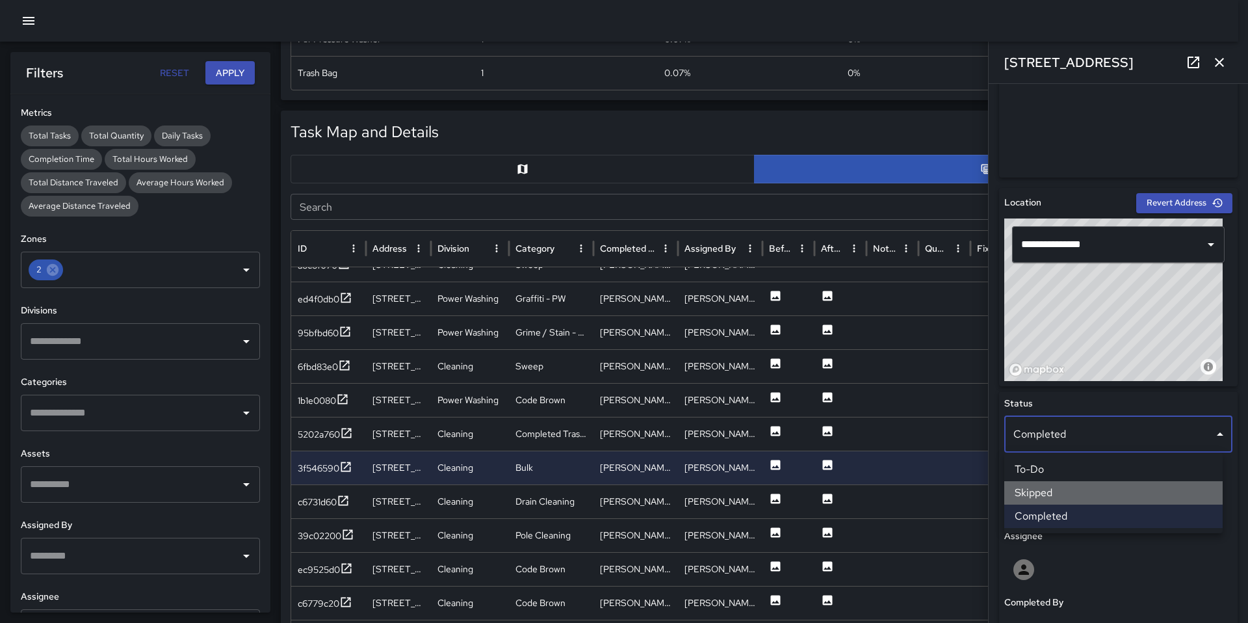
click at [1056, 498] on li "Skipped" at bounding box center [1113, 492] width 218 height 23
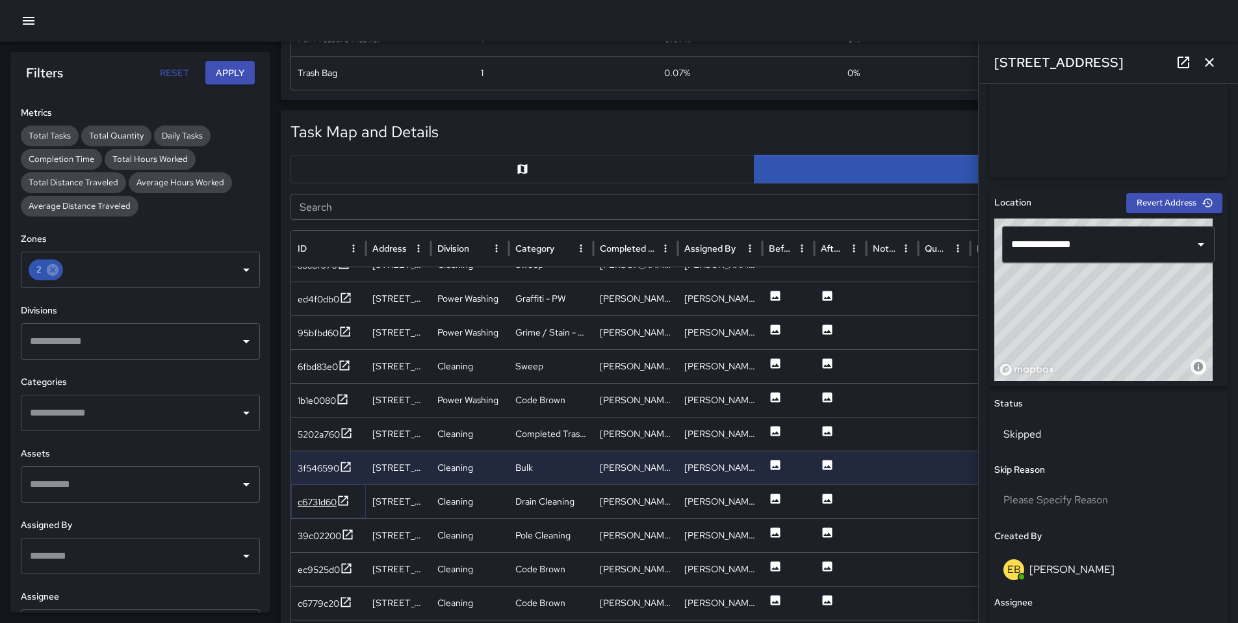
click at [301, 503] on div "c6731d60" at bounding box center [317, 501] width 39 height 13
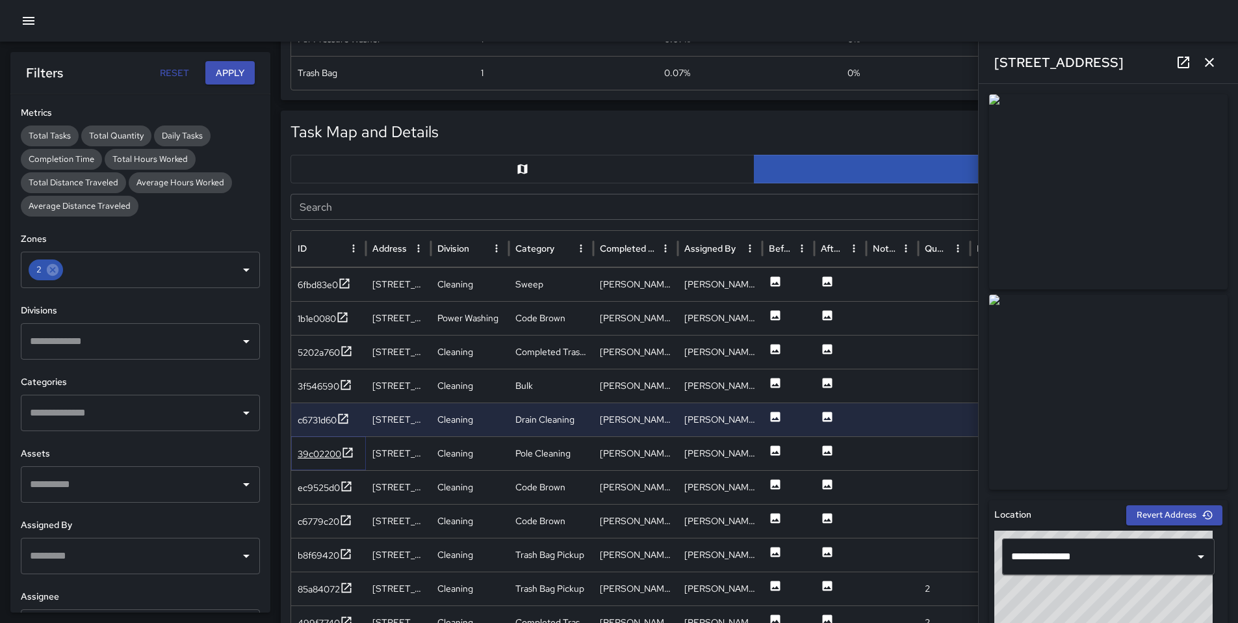
click at [322, 452] on div "39c02200" at bounding box center [320, 453] width 44 height 13
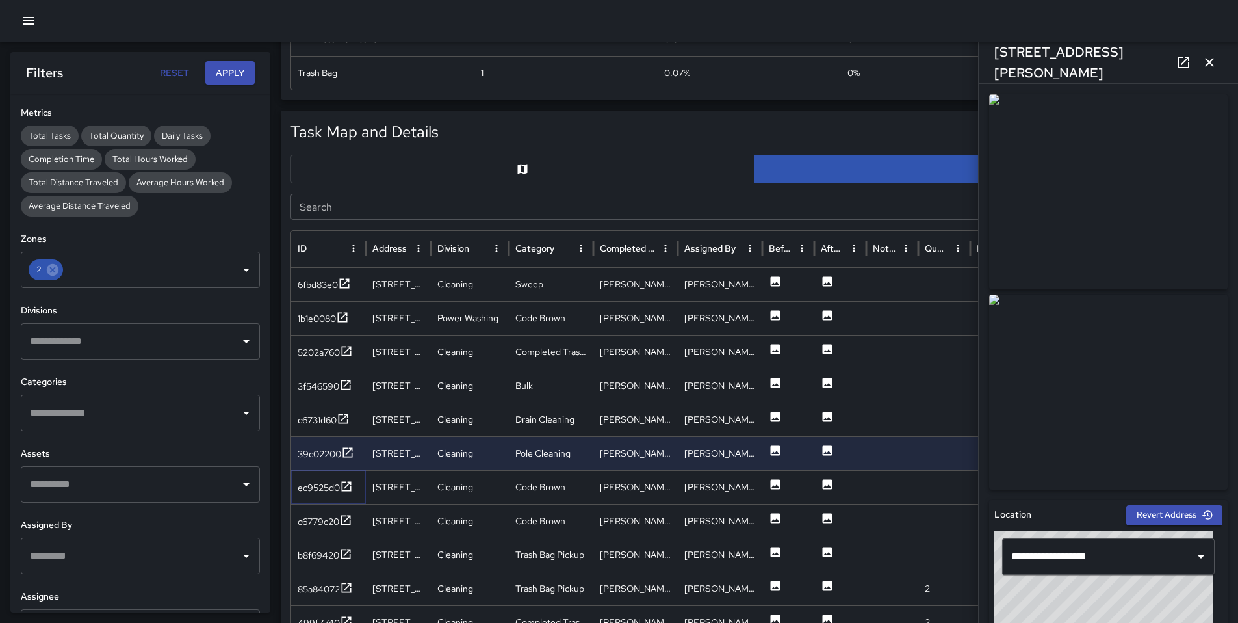
click at [321, 491] on div "ec9525d0" at bounding box center [319, 487] width 42 height 13
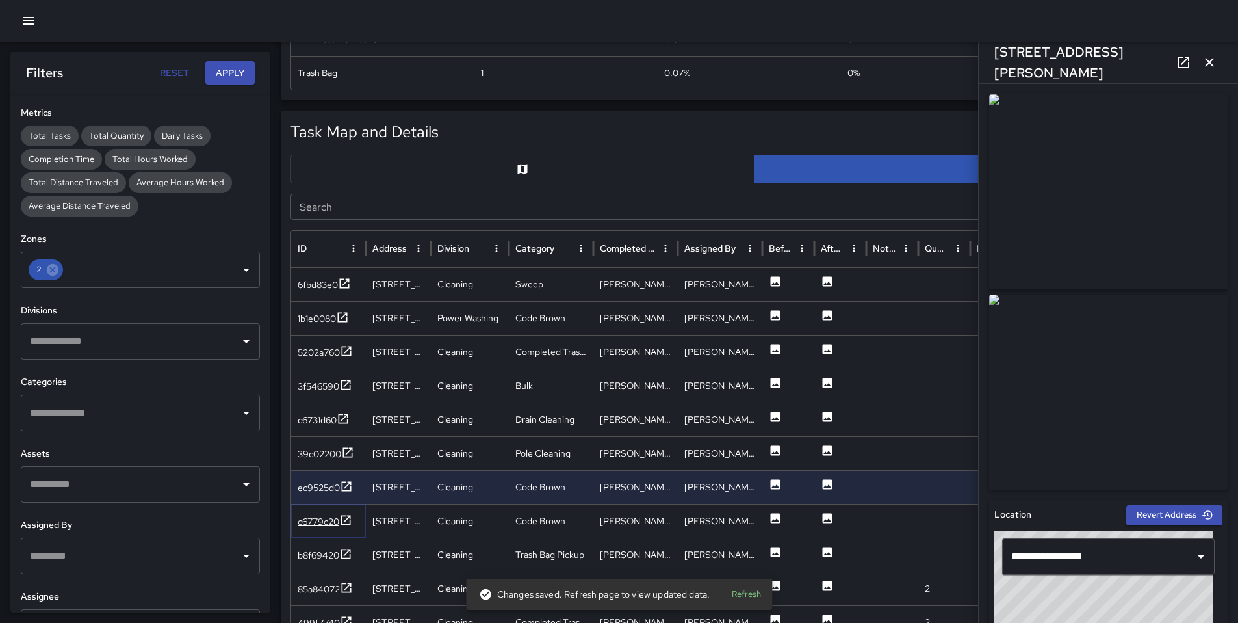
click at [328, 521] on div "c6779c20" at bounding box center [319, 521] width 42 height 13
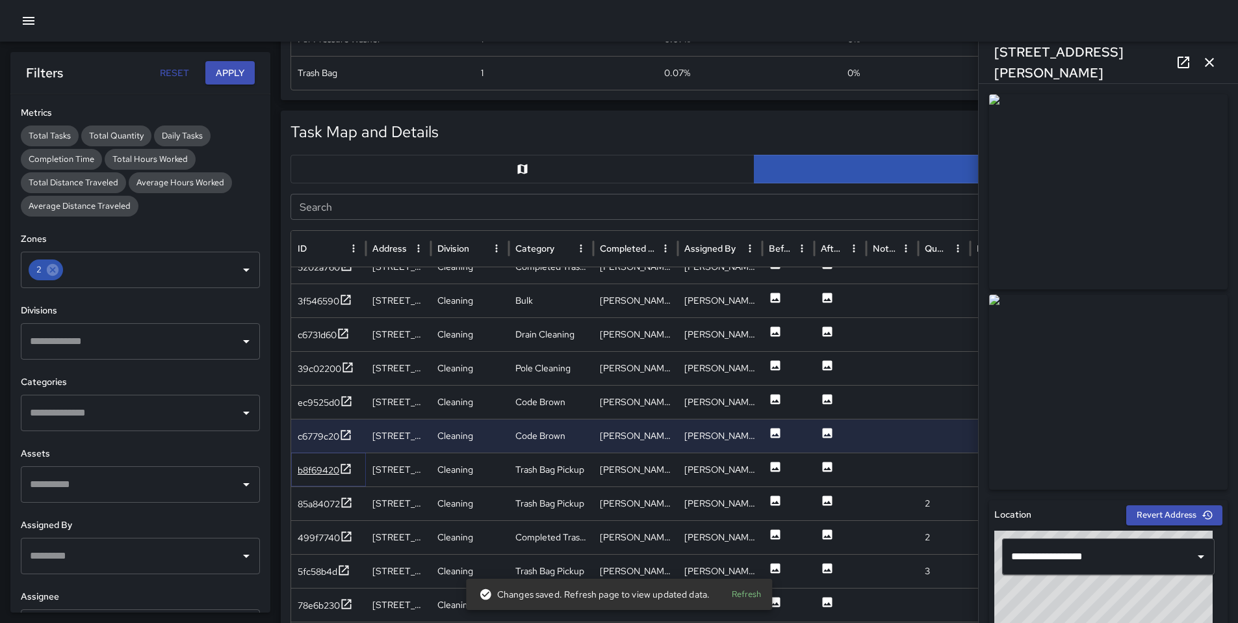
click at [311, 467] on div "b8f69420" at bounding box center [319, 469] width 42 height 13
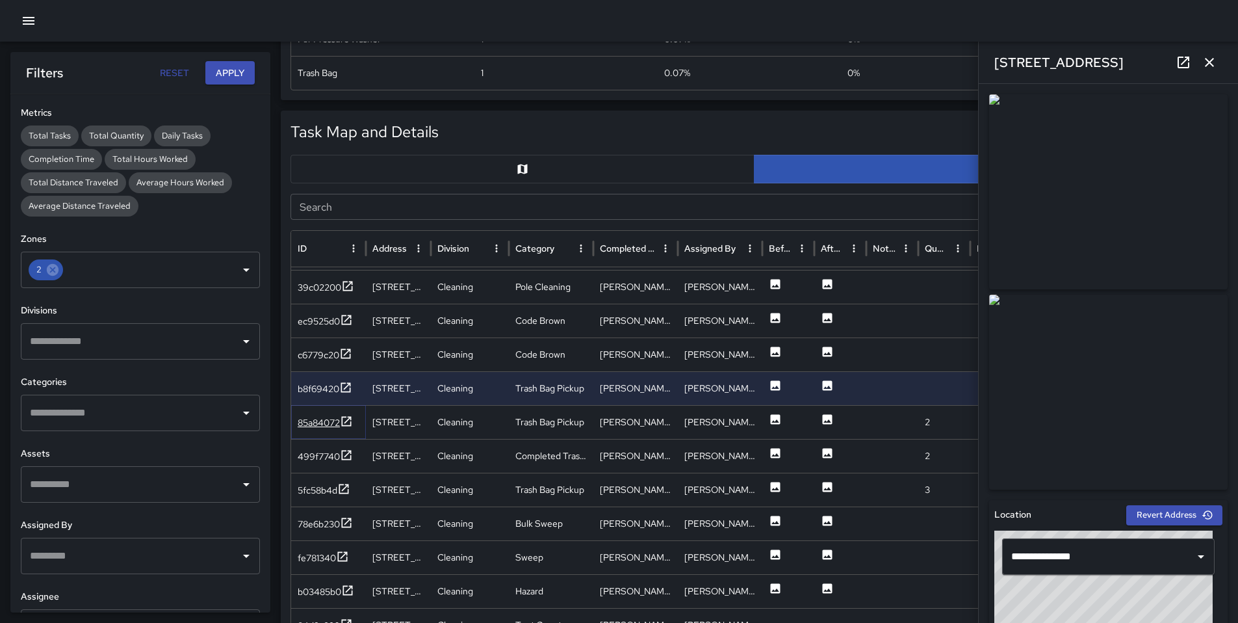
click at [311, 428] on div "85a84072" at bounding box center [319, 422] width 42 height 13
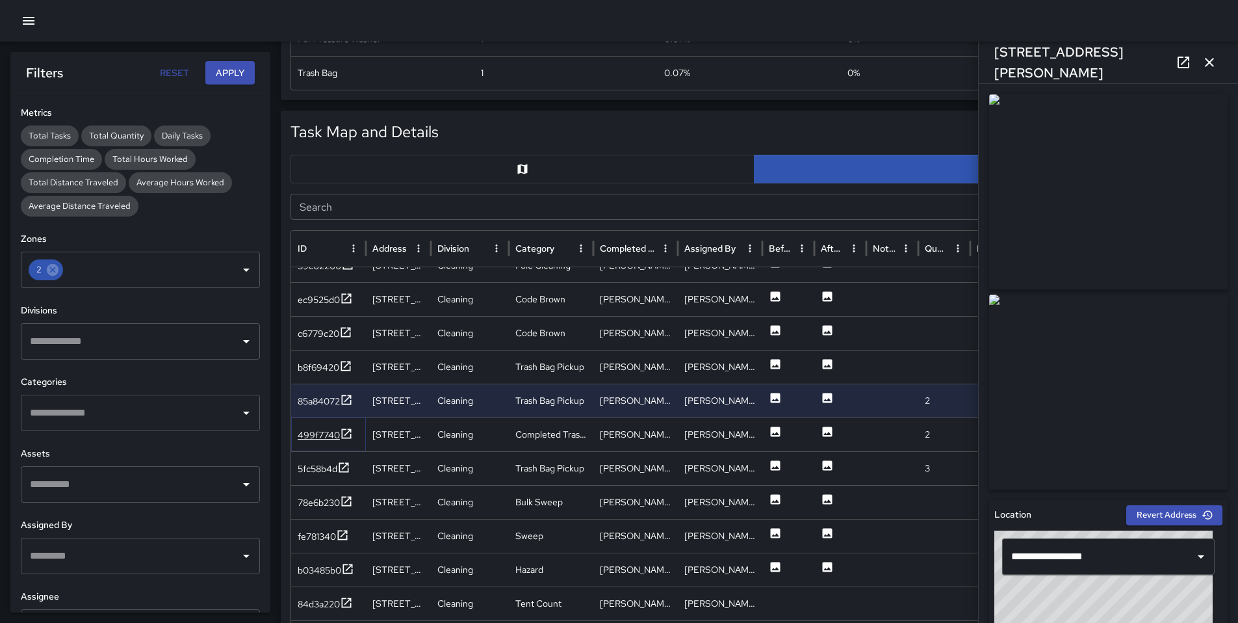
click at [315, 439] on div "499f7740" at bounding box center [319, 434] width 42 height 13
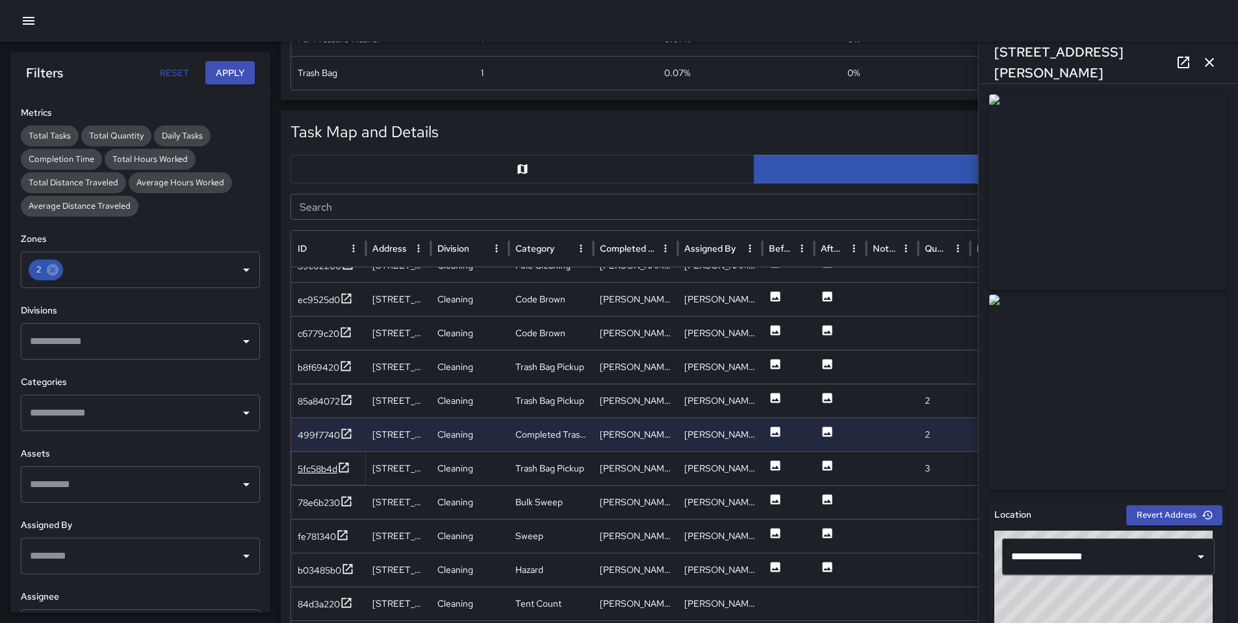
click at [321, 476] on div "5fc58b4d" at bounding box center [324, 469] width 53 height 16
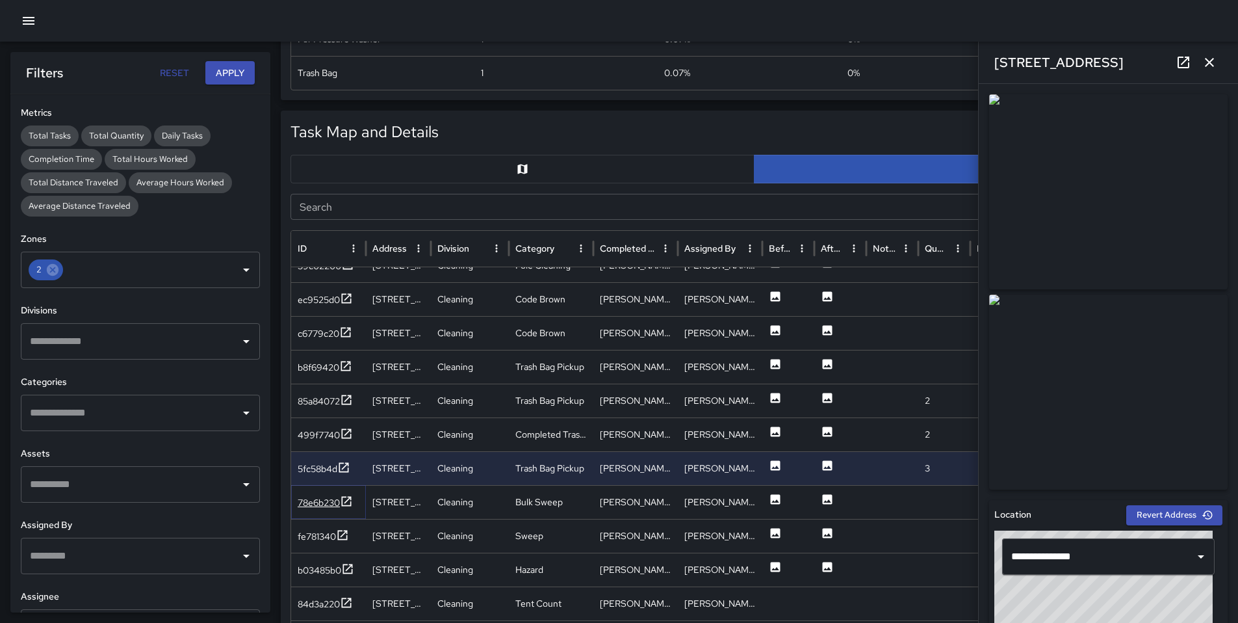
click at [330, 506] on div "78e6b230" at bounding box center [319, 502] width 42 height 13
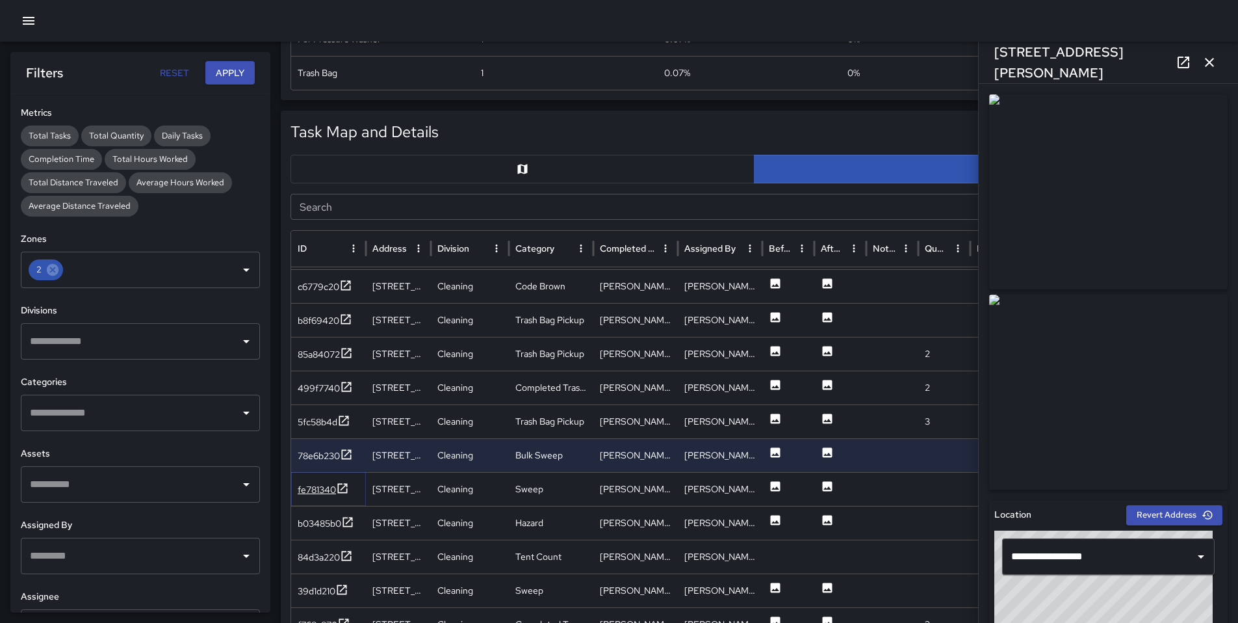
click at [328, 495] on div "fe781340" at bounding box center [317, 489] width 38 height 13
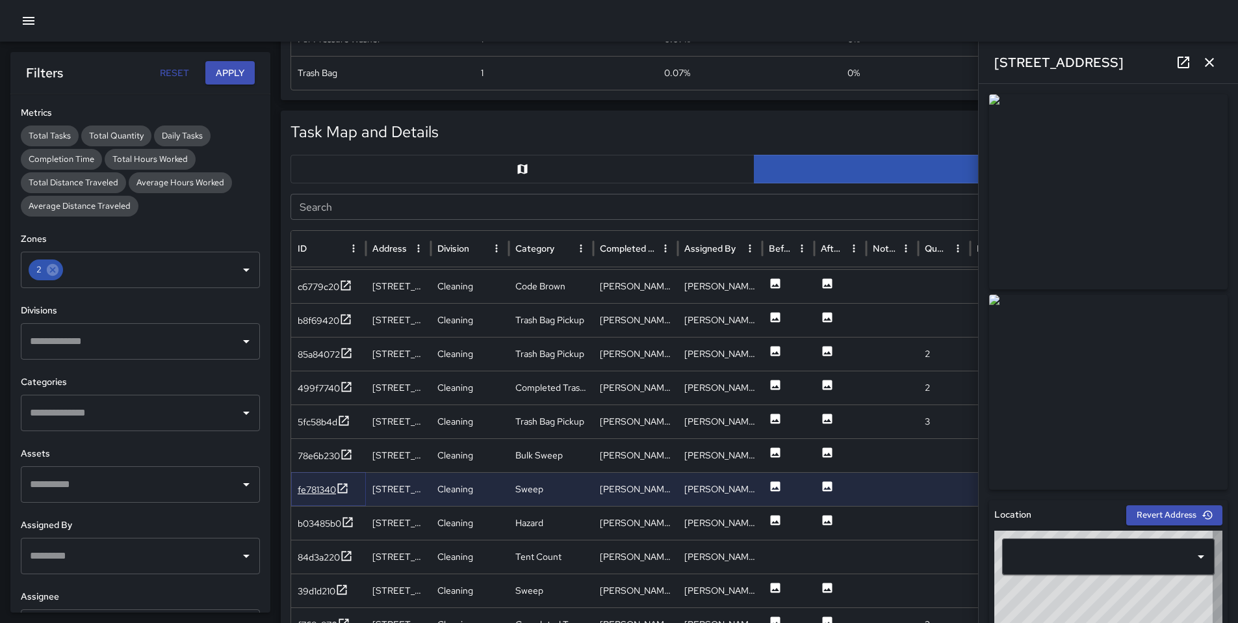
type input "**********"
click at [330, 522] on div "b03485b0" at bounding box center [320, 523] width 44 height 13
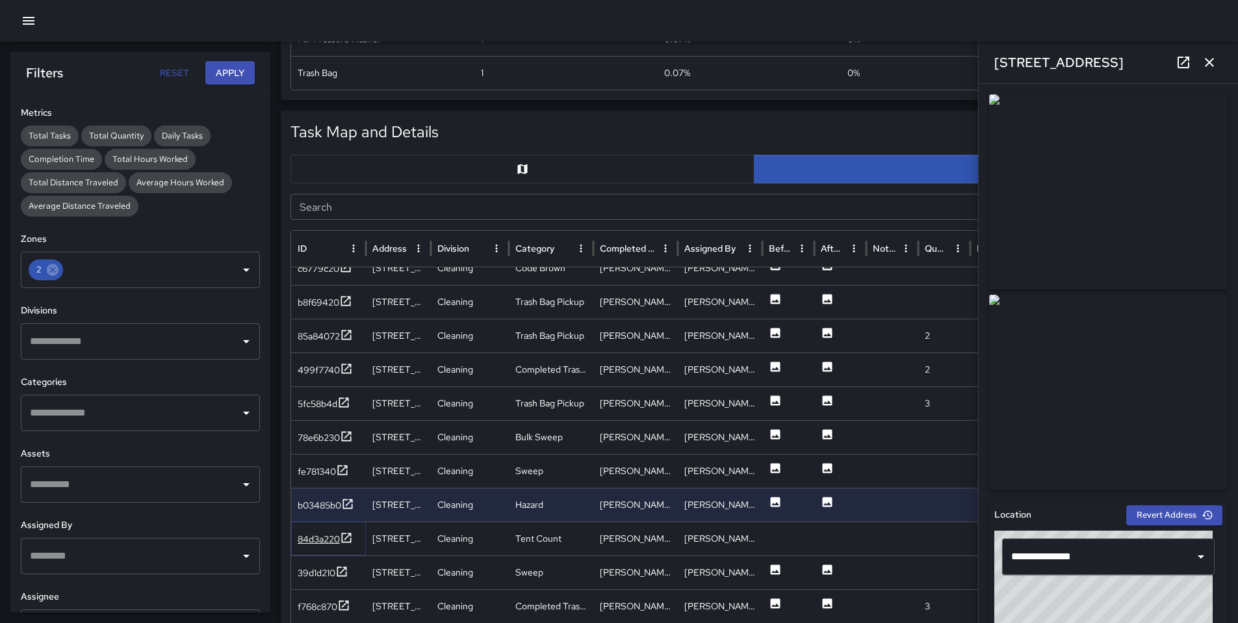
click at [315, 539] on div "84d3a220" at bounding box center [319, 538] width 42 height 13
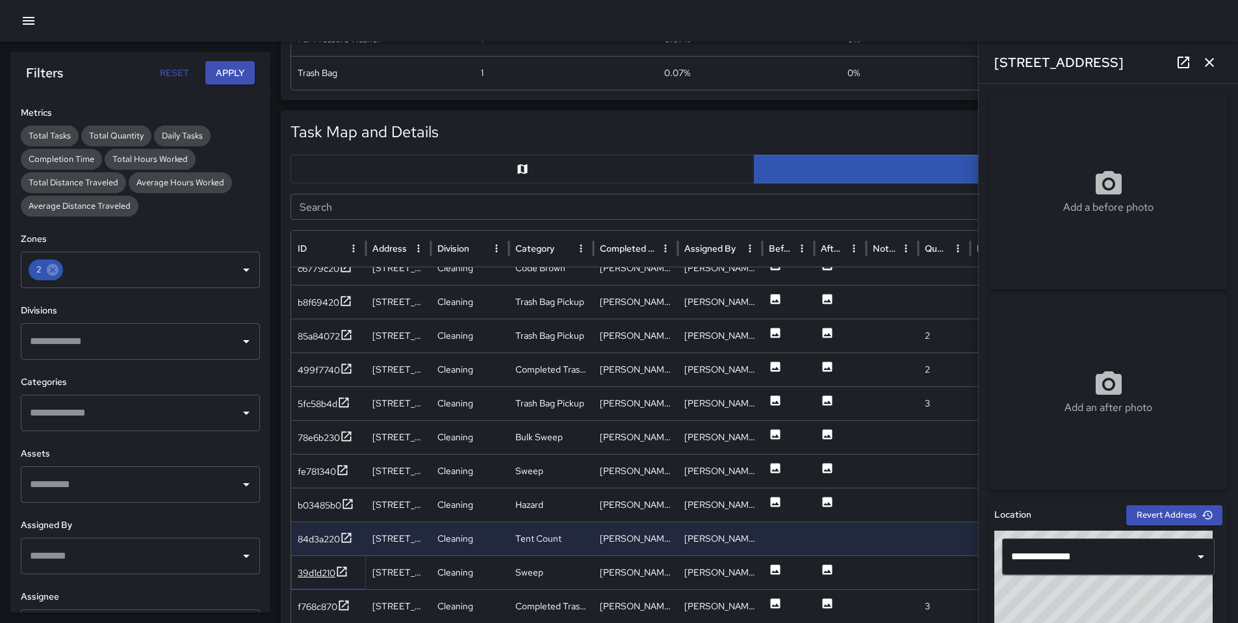
click at [311, 571] on div "39d1d210" at bounding box center [317, 572] width 38 height 13
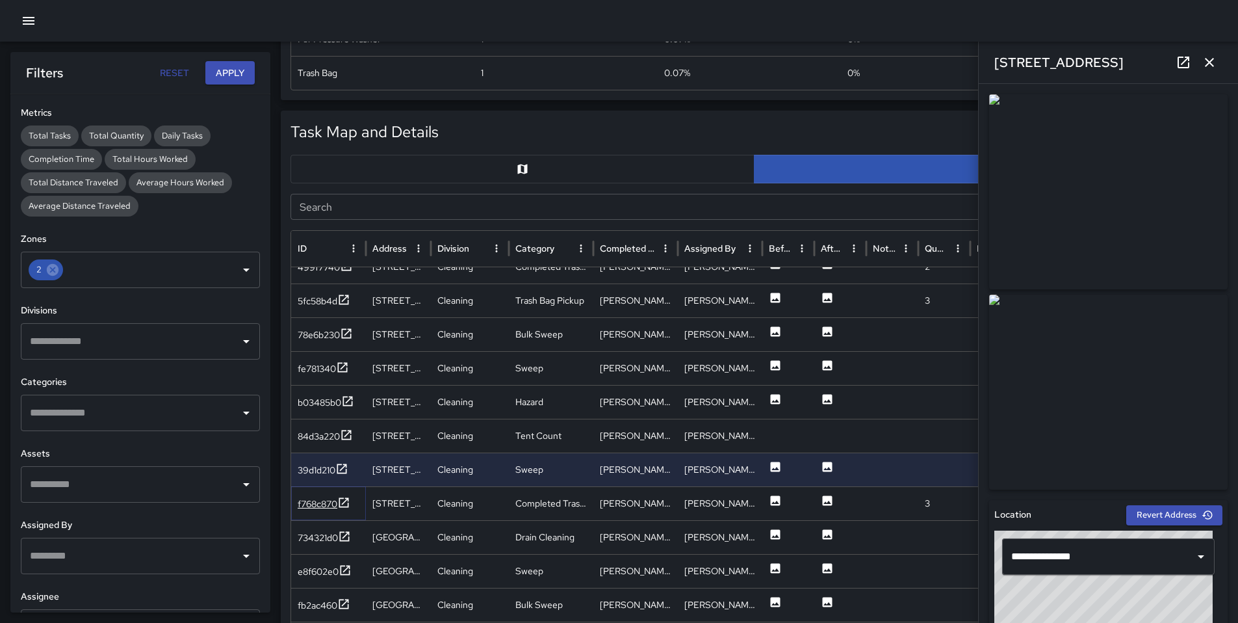
click at [319, 499] on div "f768c870" at bounding box center [318, 503] width 40 height 13
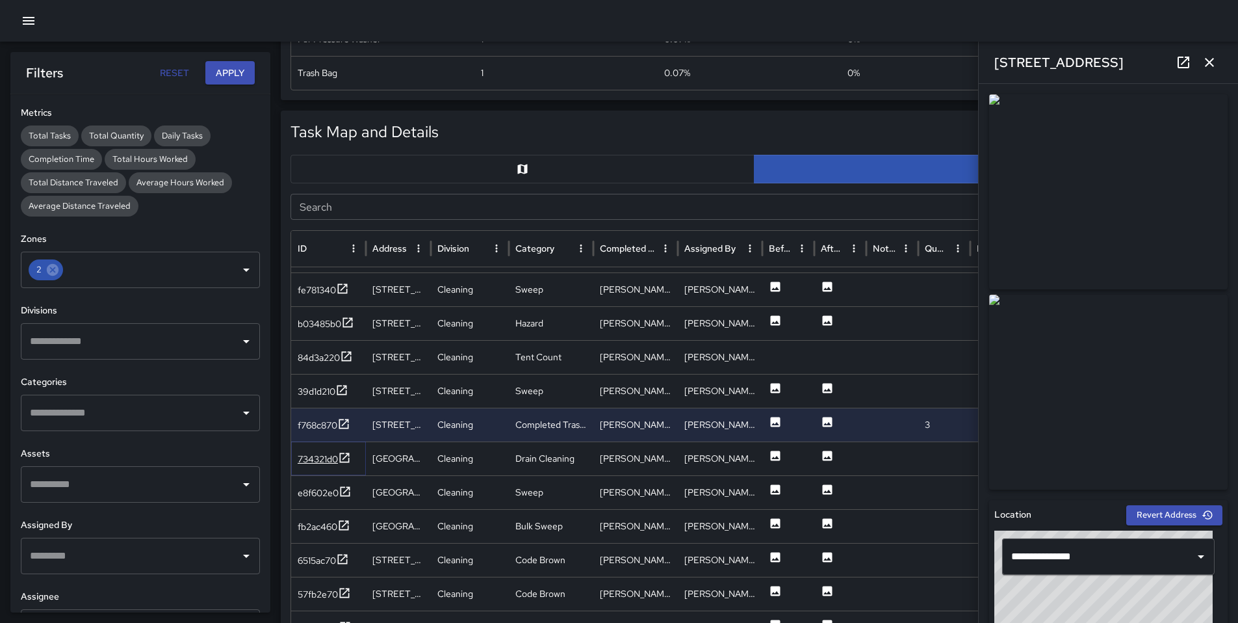
click at [307, 467] on div "734321d0" at bounding box center [324, 459] width 53 height 16
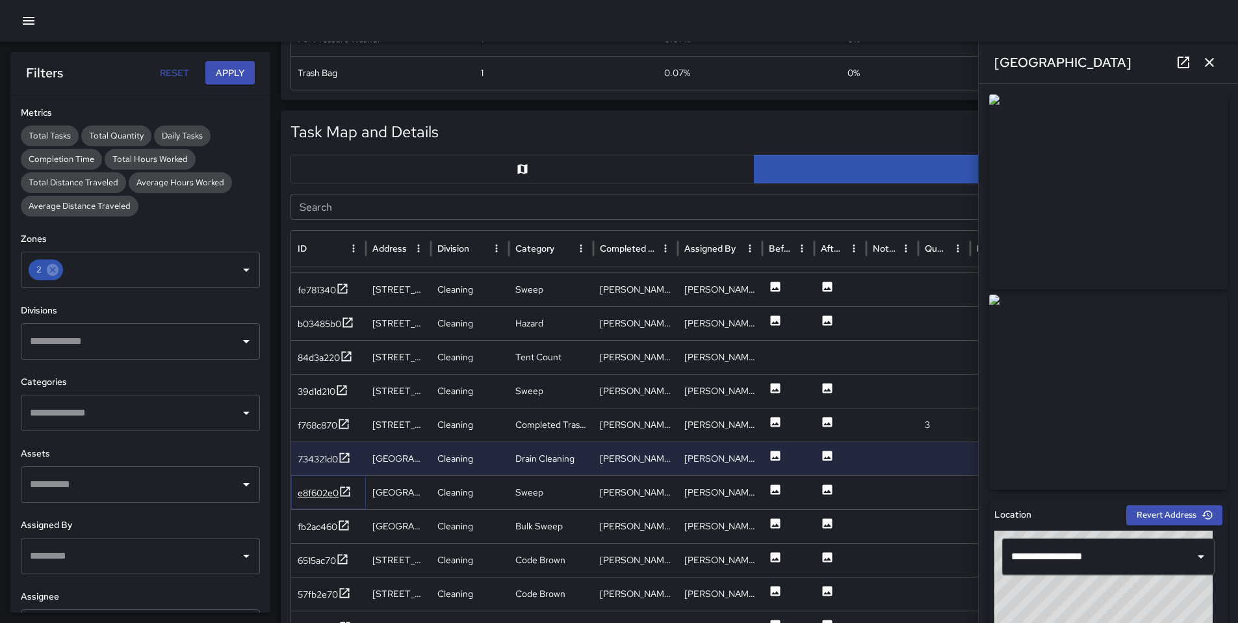
click at [311, 495] on div "e8f602e0" at bounding box center [318, 492] width 41 height 13
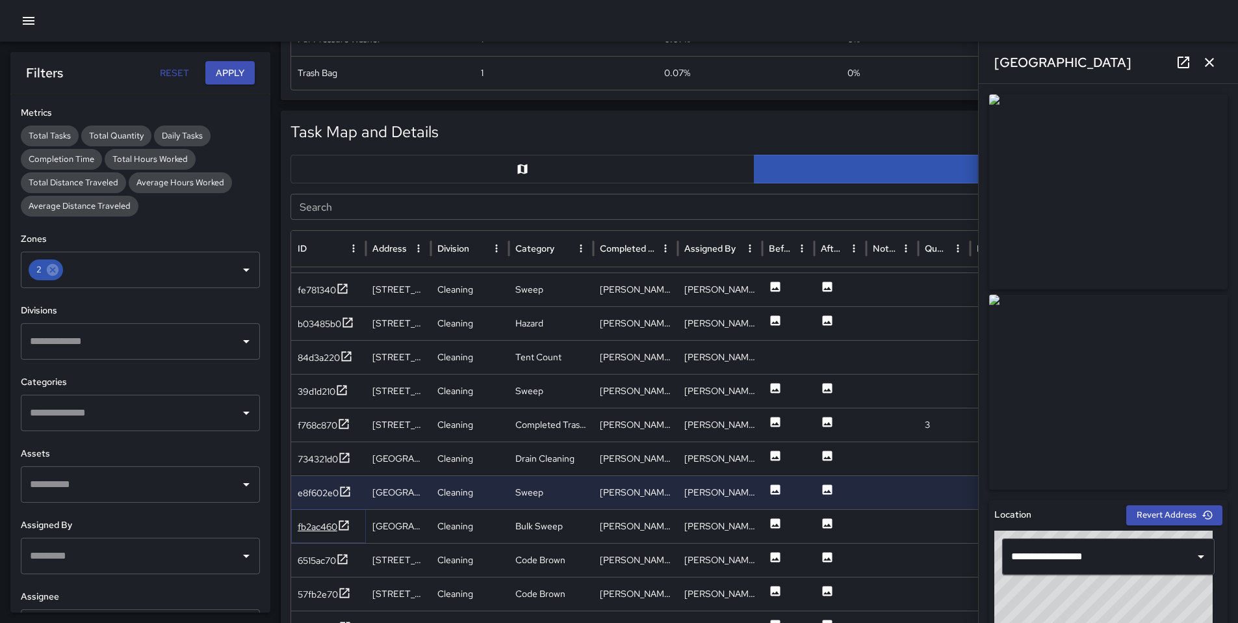
click at [303, 528] on div "fb2ac460" at bounding box center [318, 526] width 40 height 13
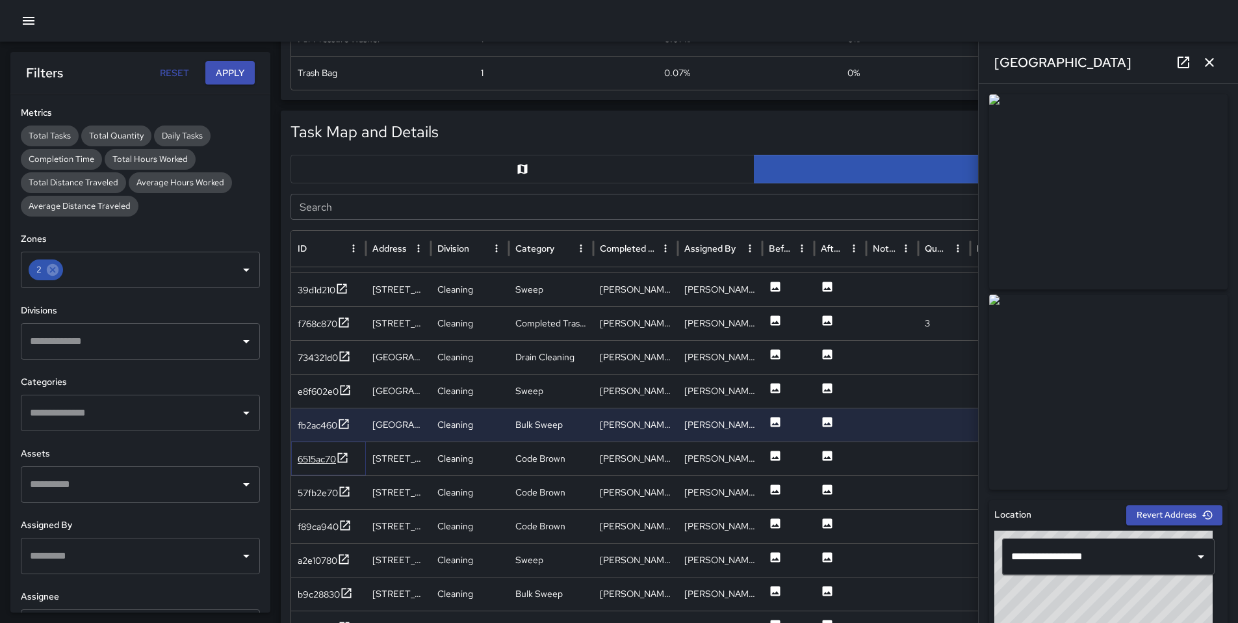
click at [311, 467] on div "6515ac70" at bounding box center [323, 459] width 51 height 16
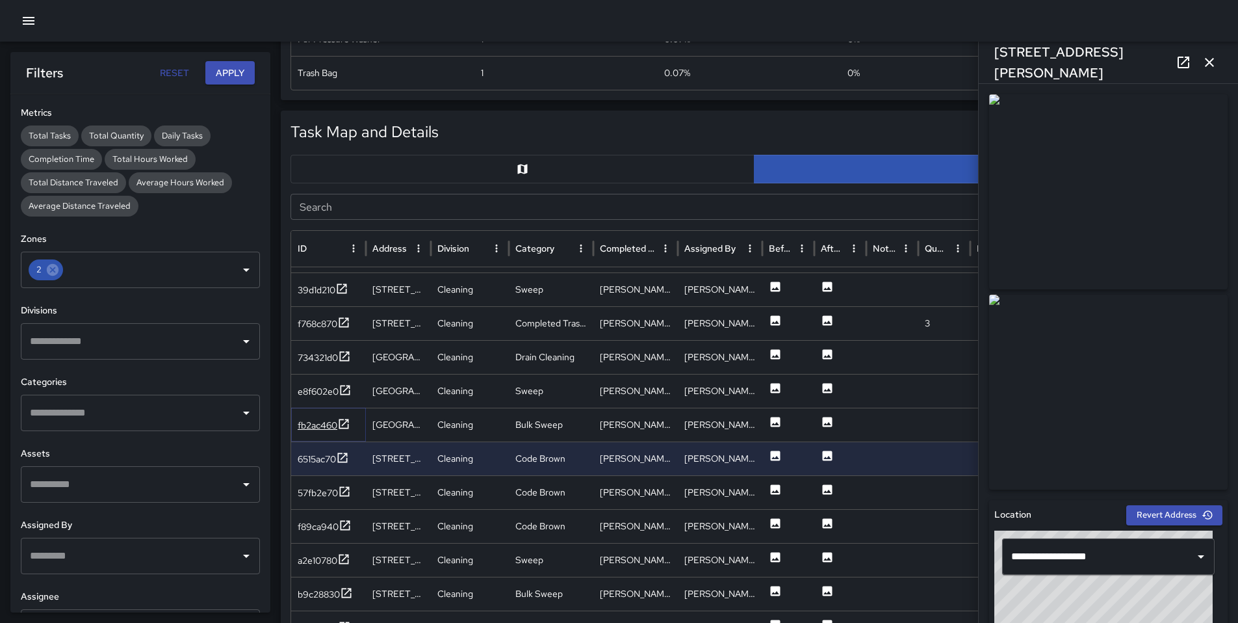
click at [312, 432] on div "fb2ac460" at bounding box center [324, 425] width 53 height 16
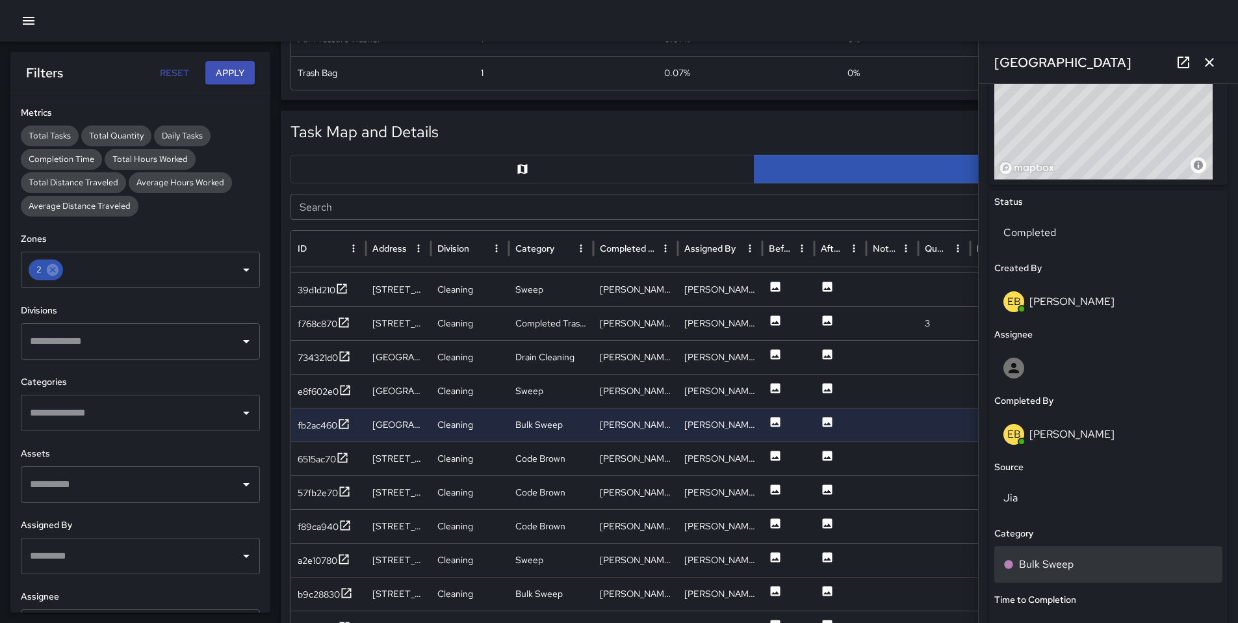
click at [1066, 566] on p "Bulk Sweep" at bounding box center [1046, 564] width 55 height 16
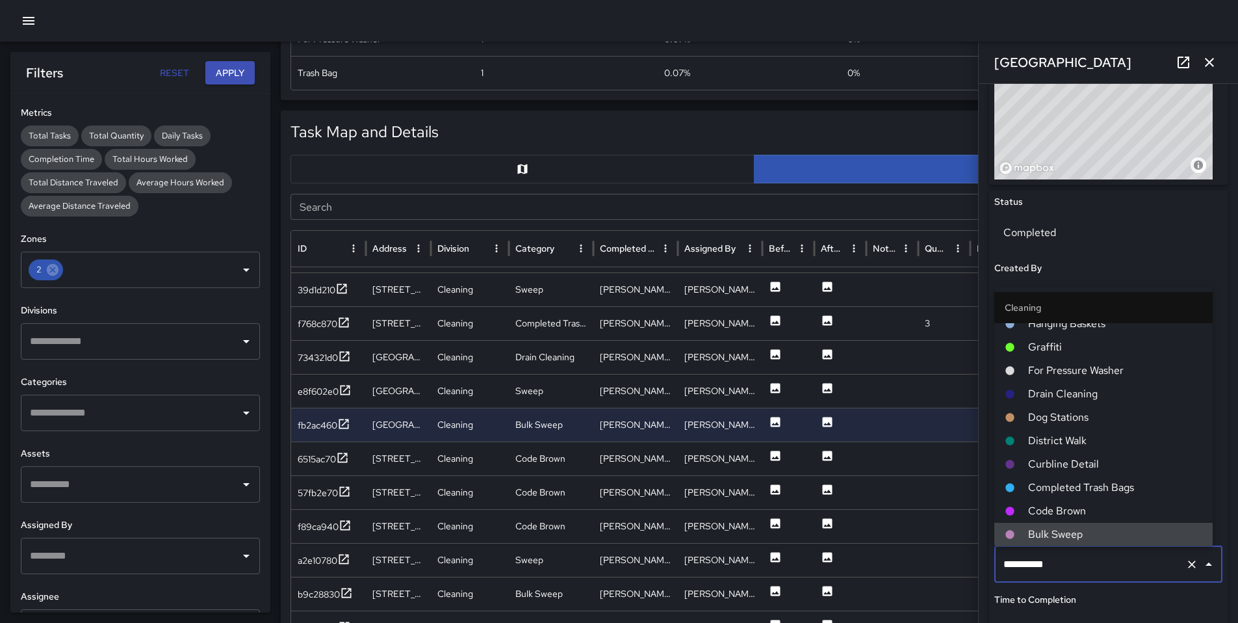
drag, startPoint x: 1065, startPoint y: 566, endPoint x: 909, endPoint y: 570, distance: 156.1
click at [911, 570] on div "Task Map and Details Export CSV Export Images Search Search ID Address Division…" at bounding box center [754, 435] width 947 height 649
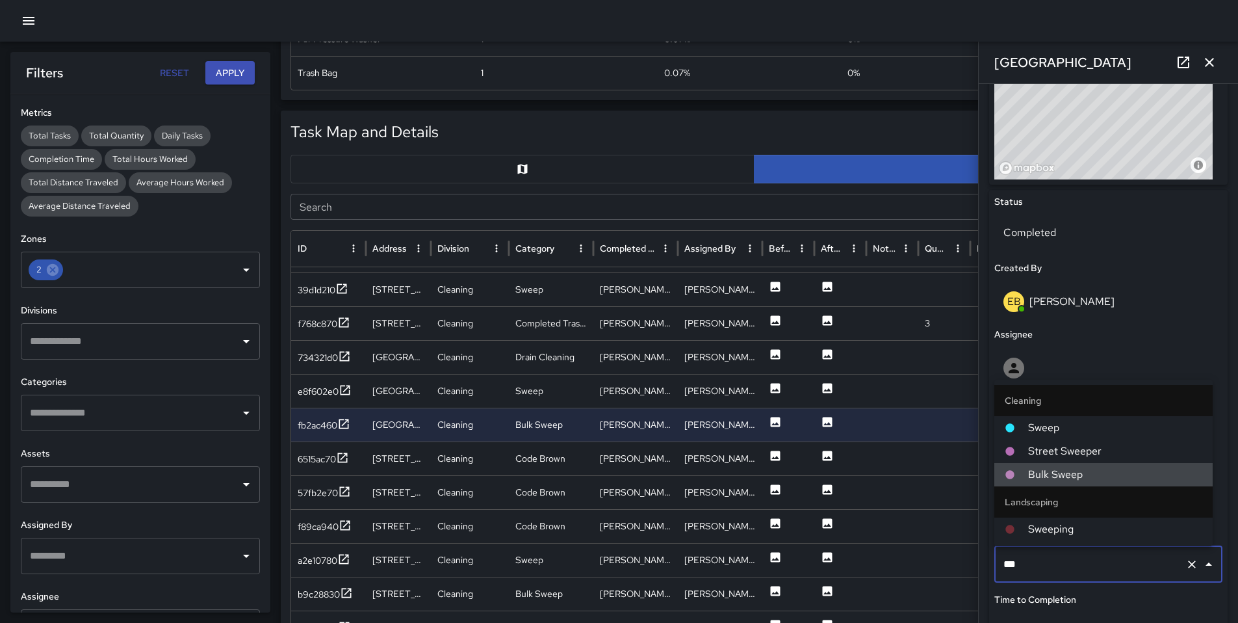
type input "****"
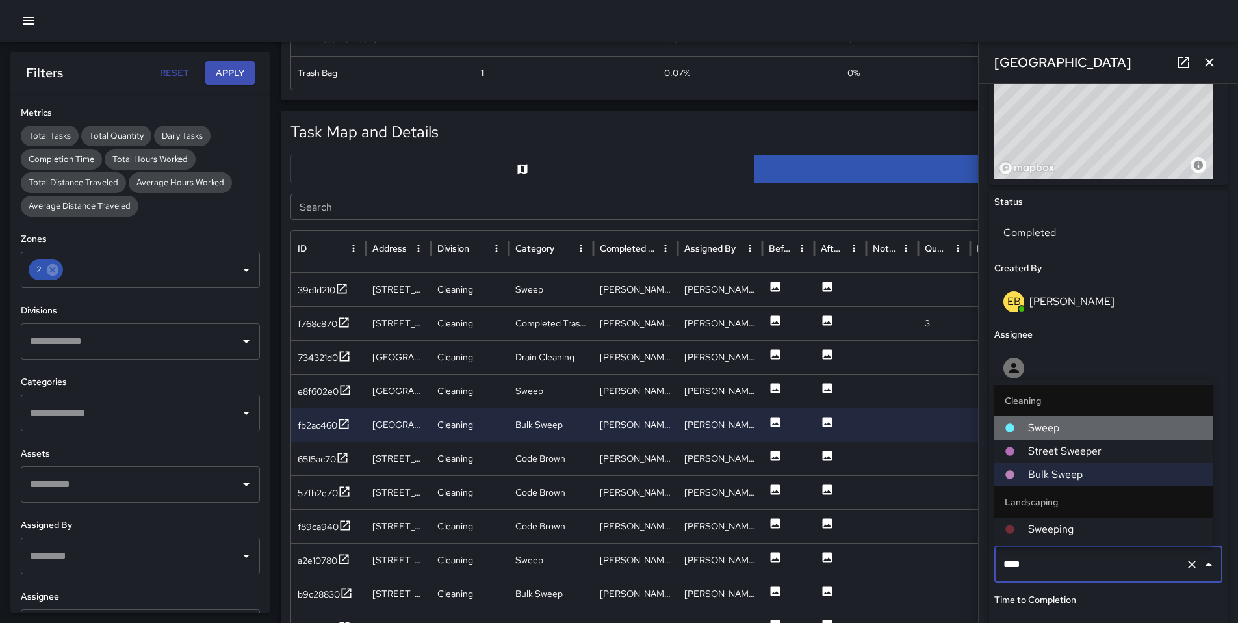
click at [1043, 430] on span "Sweep" at bounding box center [1115, 428] width 174 height 16
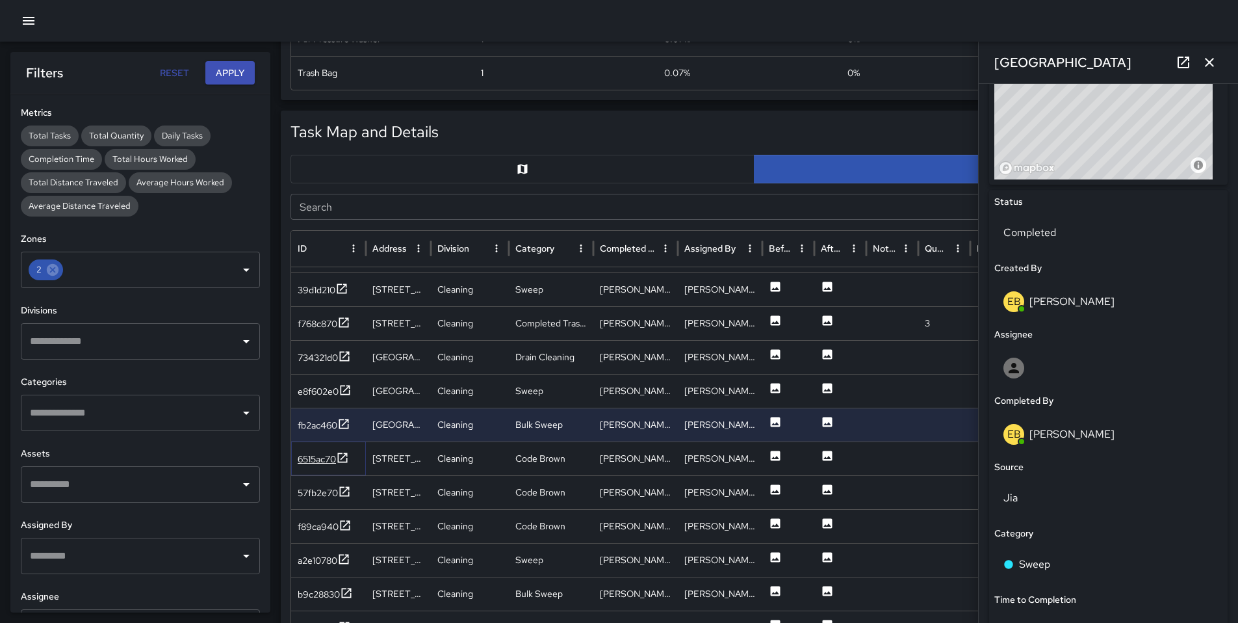
click at [304, 466] on div "6515ac70" at bounding box center [323, 459] width 51 height 16
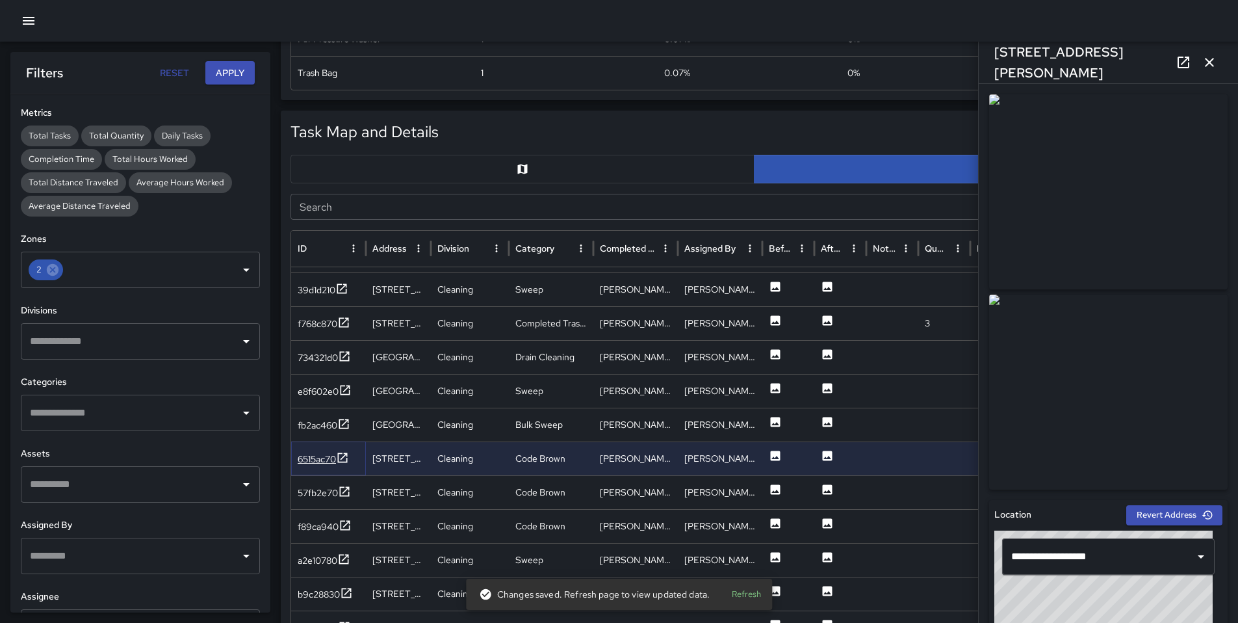
click at [320, 457] on div "6515ac70" at bounding box center [317, 458] width 38 height 13
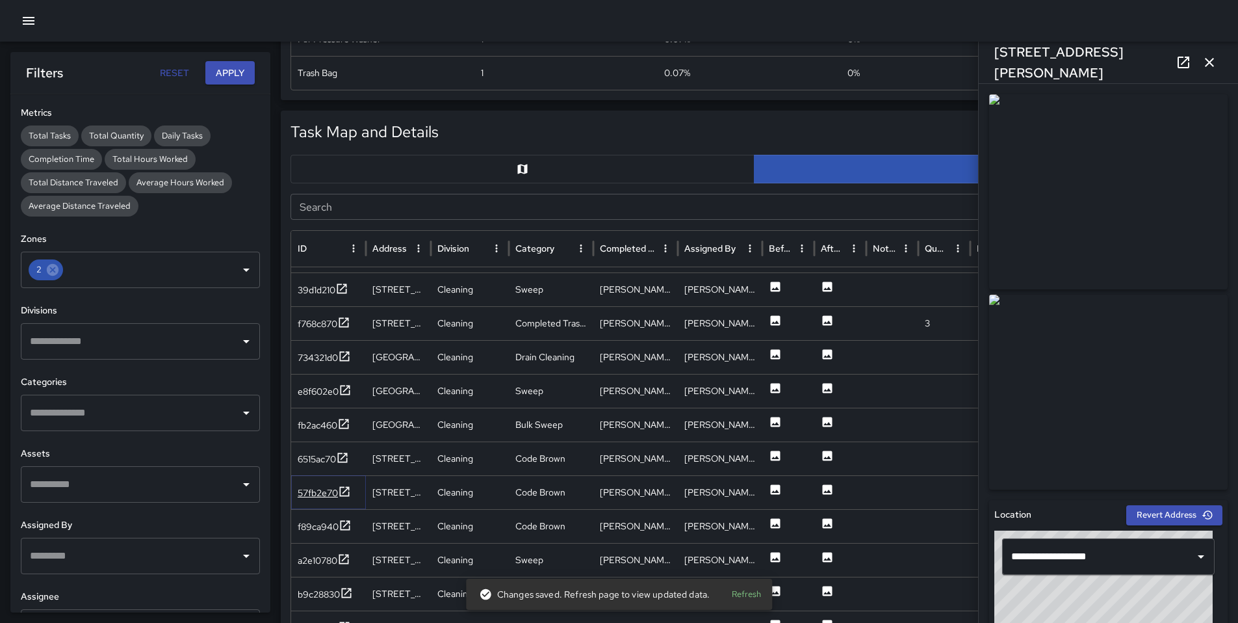
click at [320, 497] on div "57fb2e70" at bounding box center [318, 492] width 40 height 13
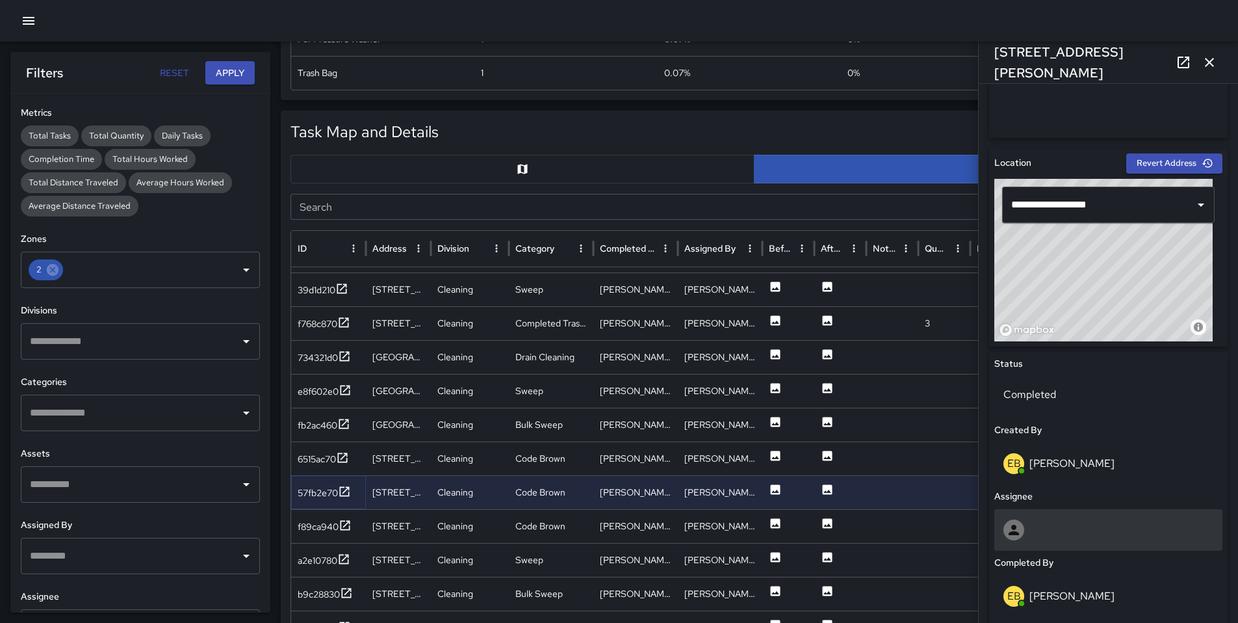
scroll to position [419, 0]
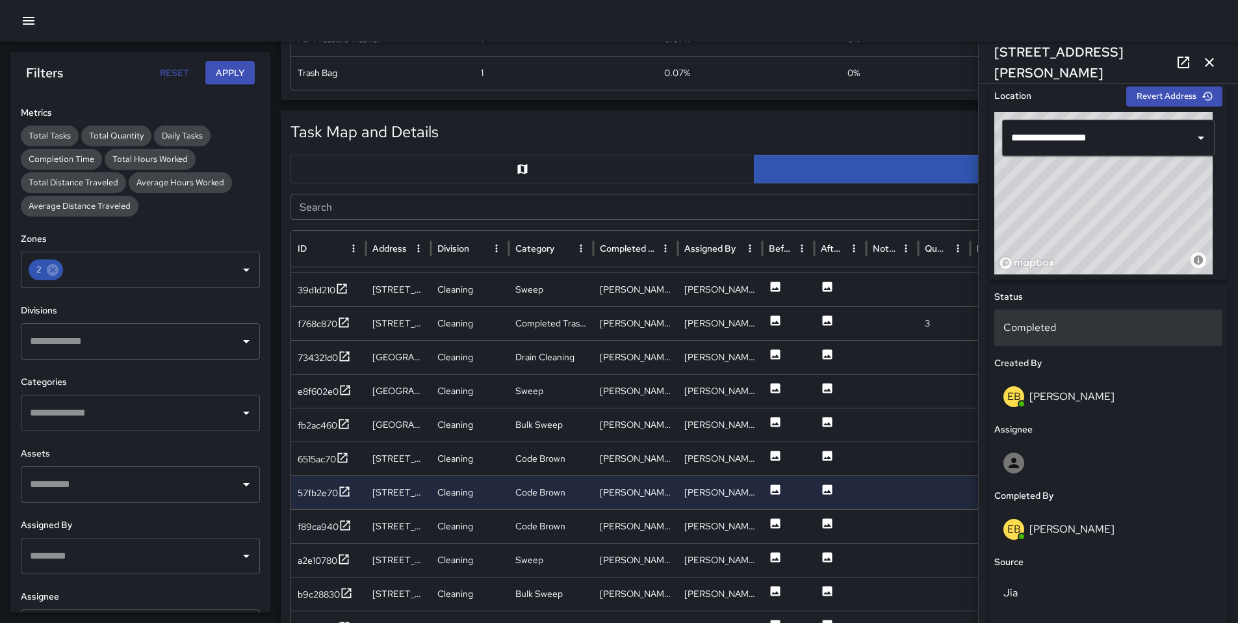
click at [1062, 332] on p "Completed" at bounding box center [1109, 328] width 210 height 16
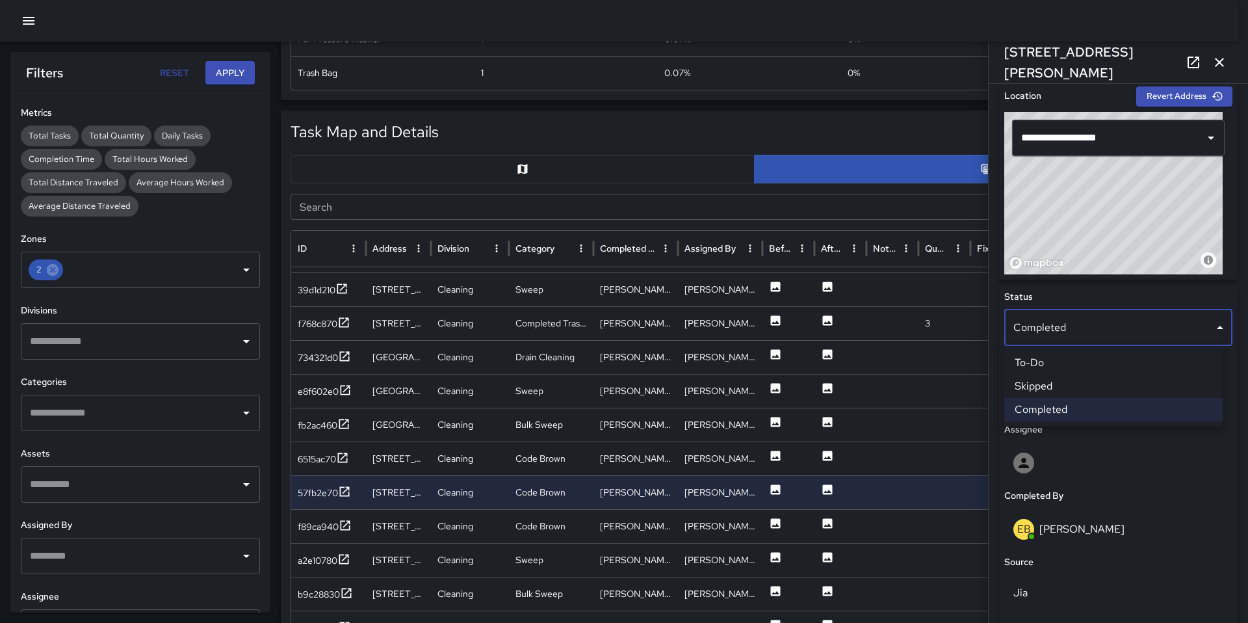
click at [1080, 391] on li "Skipped" at bounding box center [1113, 385] width 218 height 23
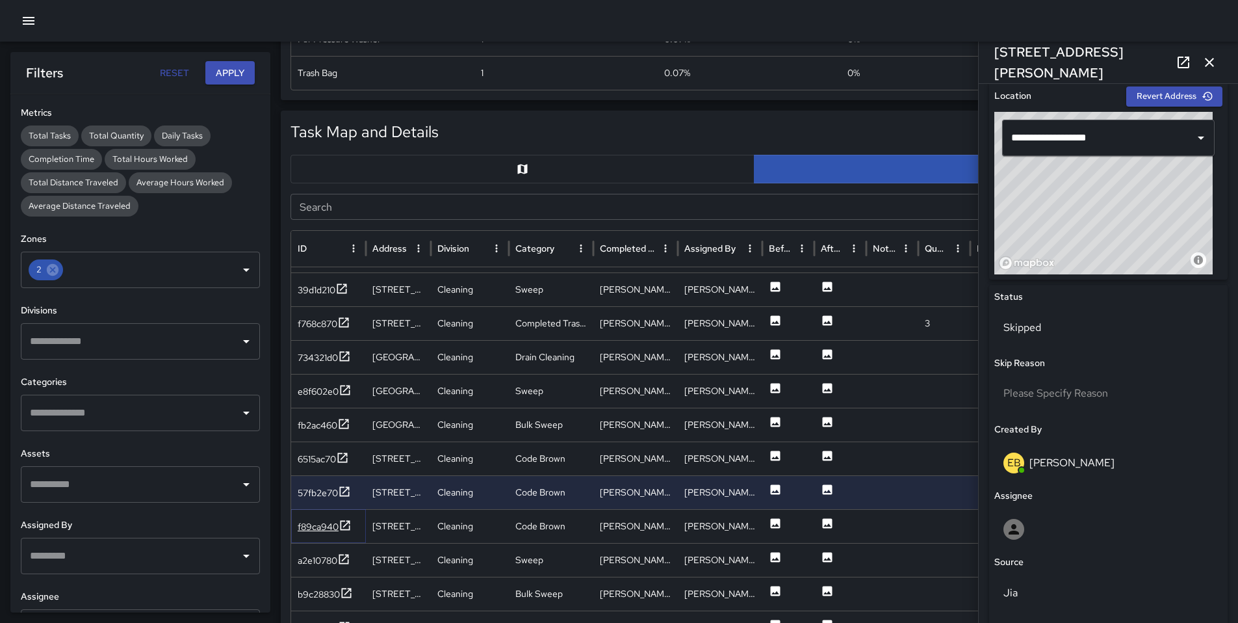
click at [313, 528] on div "f89ca940" at bounding box center [318, 526] width 41 height 13
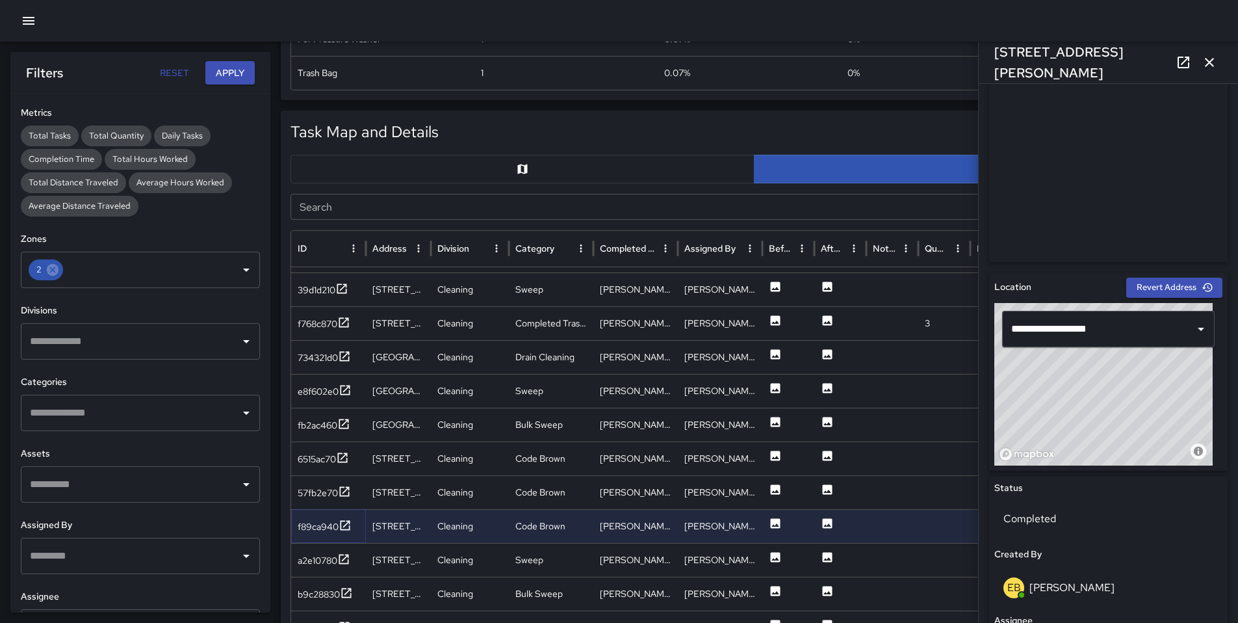
scroll to position [317, 0]
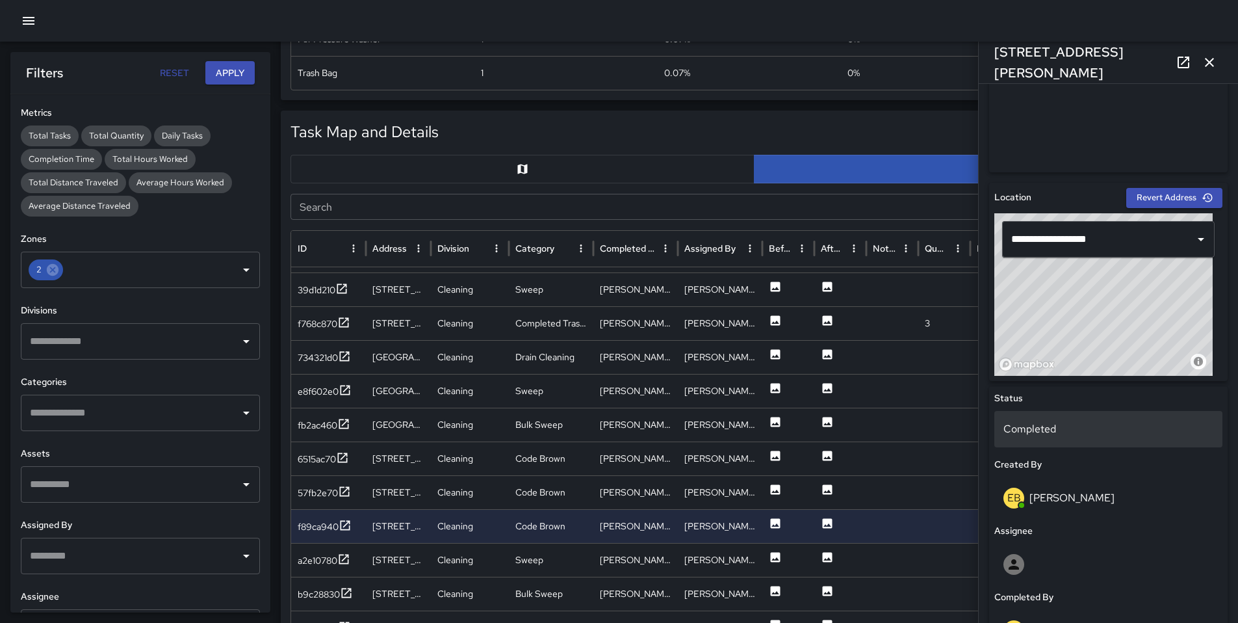
click at [1041, 434] on p "Completed" at bounding box center [1109, 429] width 210 height 16
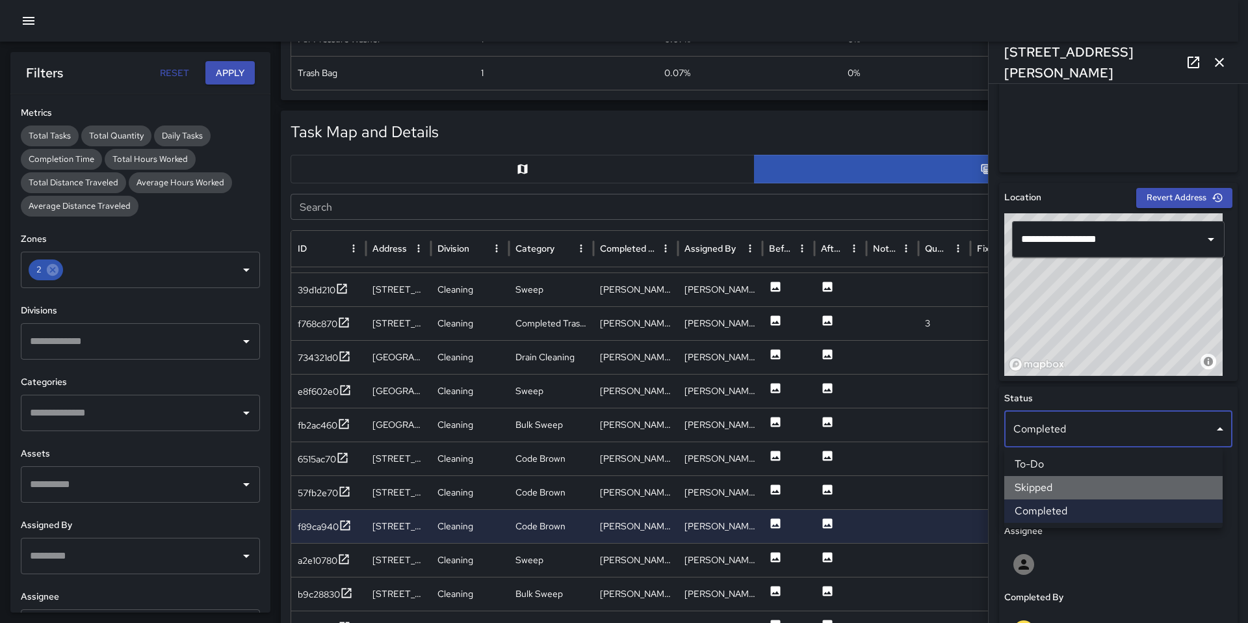
click at [1050, 486] on li "Skipped" at bounding box center [1113, 487] width 218 height 23
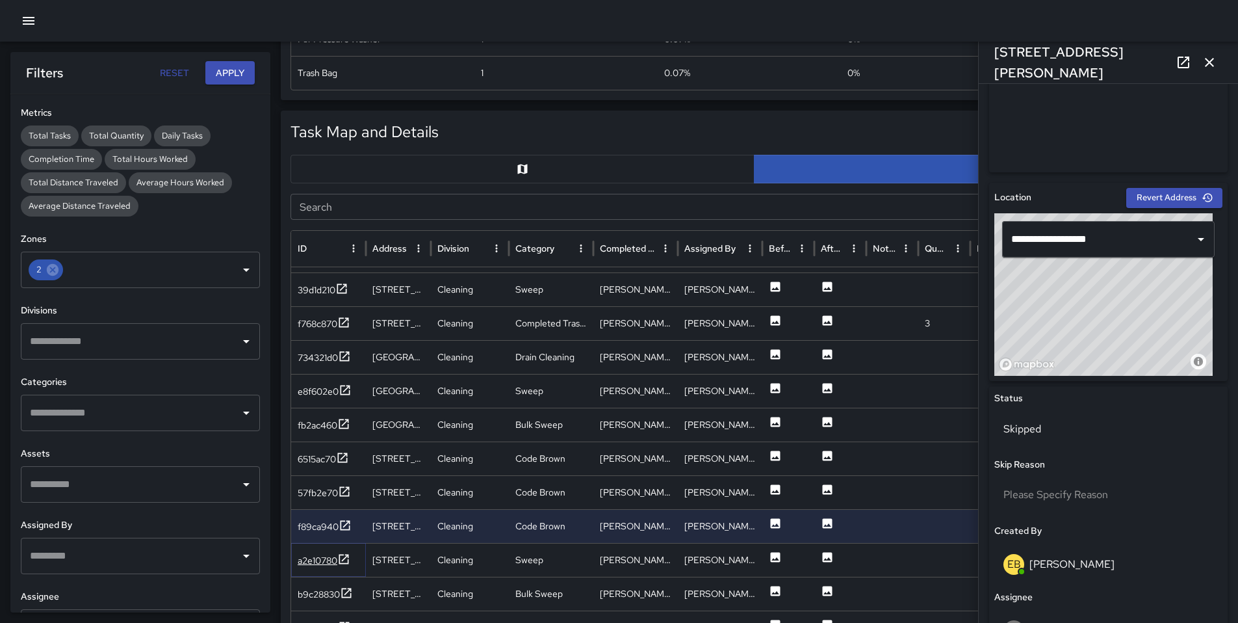
click at [328, 563] on div "a2e10780" at bounding box center [318, 560] width 40 height 13
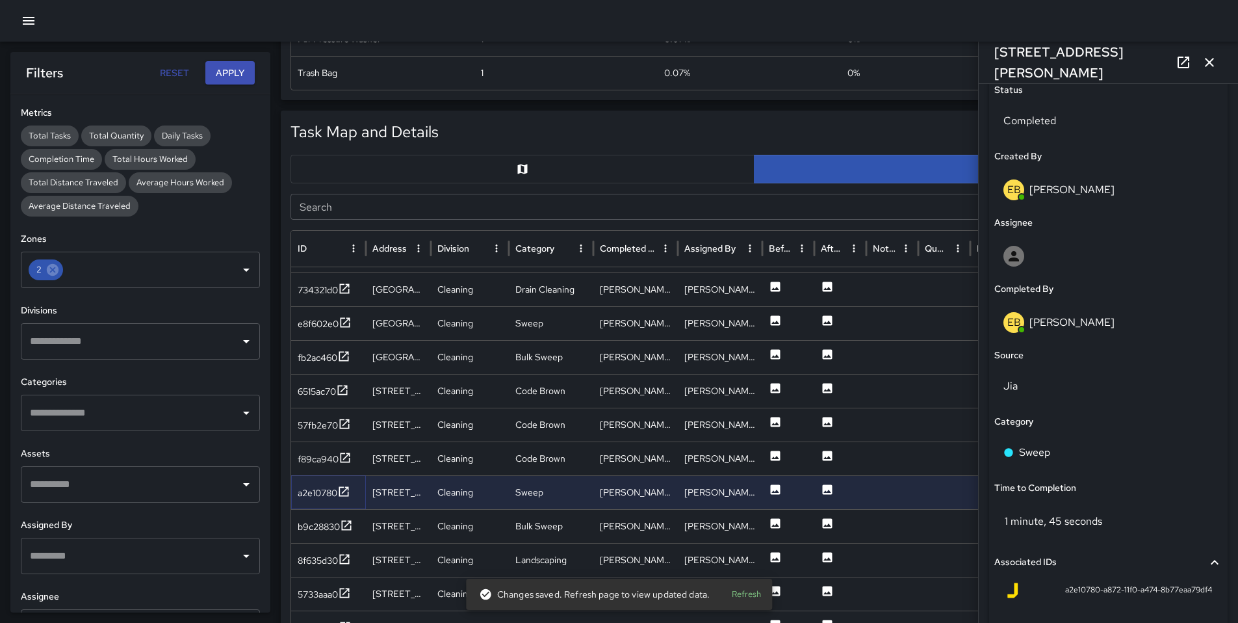
scroll to position [628, 0]
click at [324, 530] on div "b9c28830" at bounding box center [319, 526] width 42 height 13
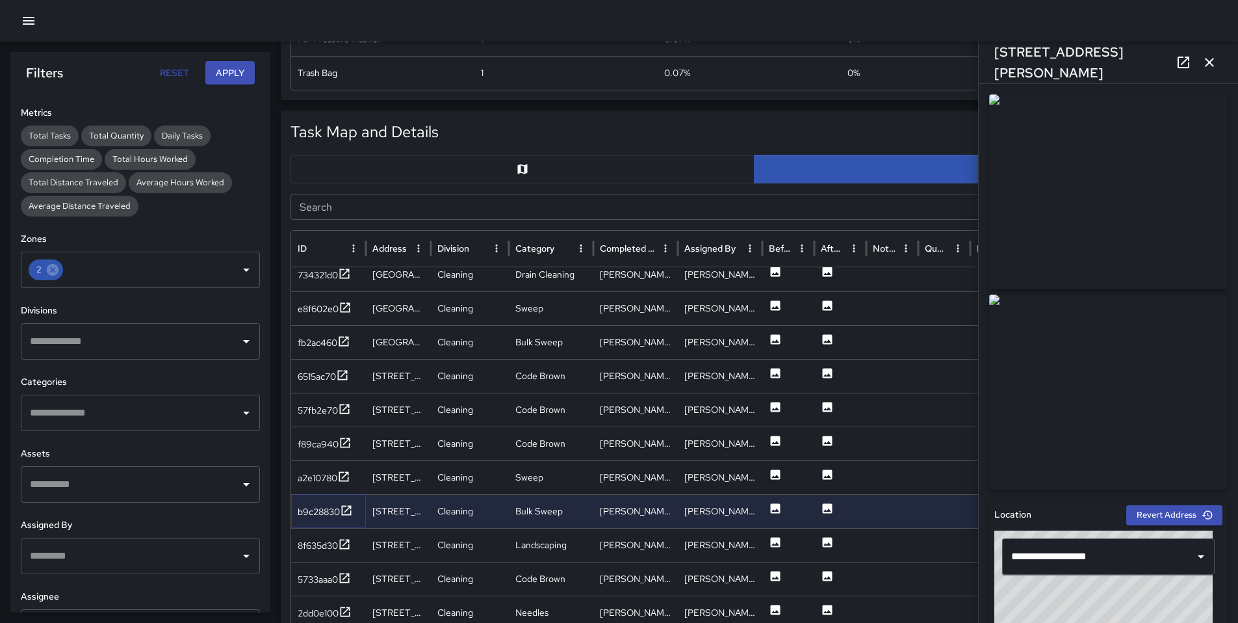
scroll to position [2457, 0]
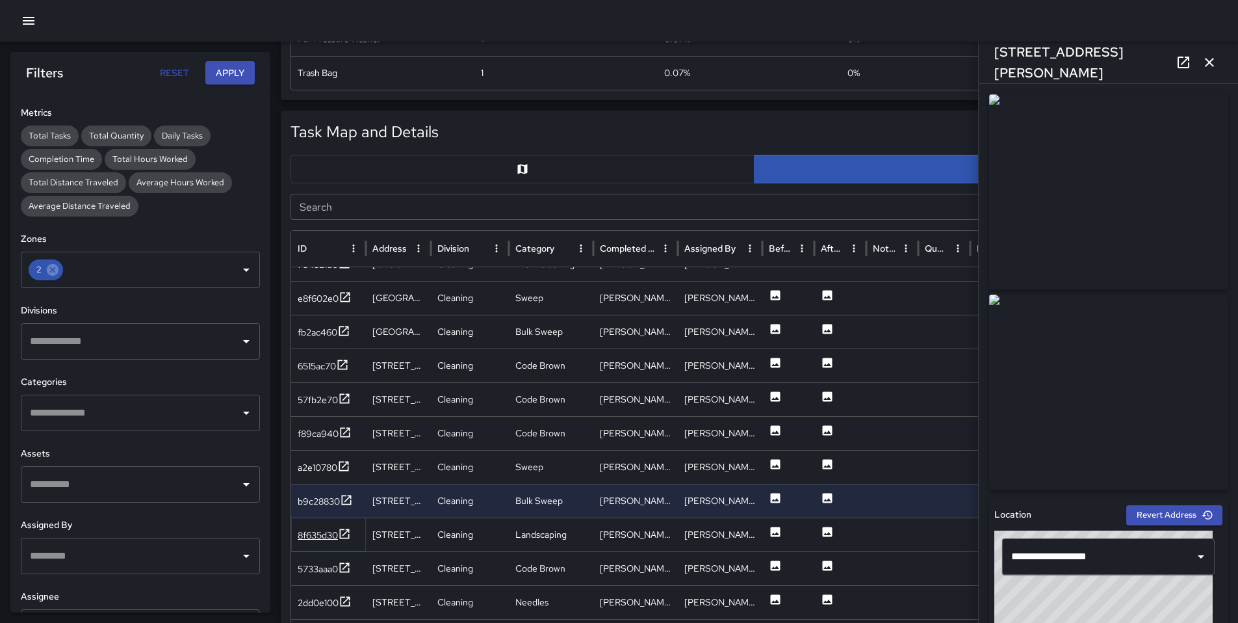
click at [315, 536] on div "8f635d30" at bounding box center [318, 534] width 40 height 13
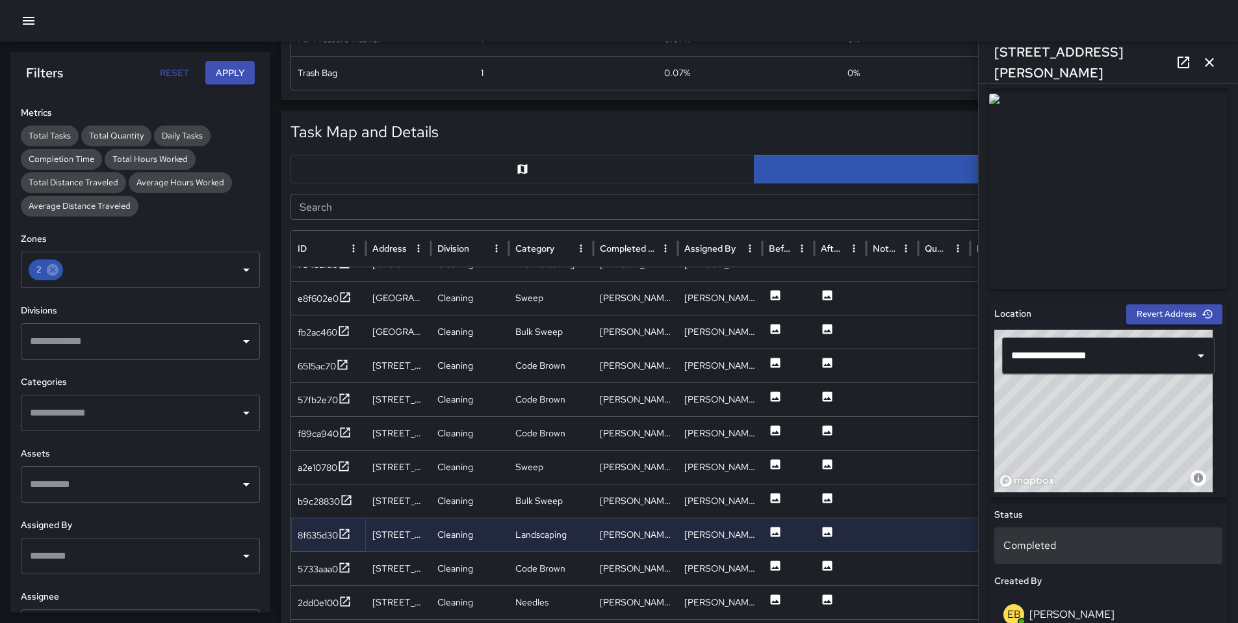
scroll to position [272, 0]
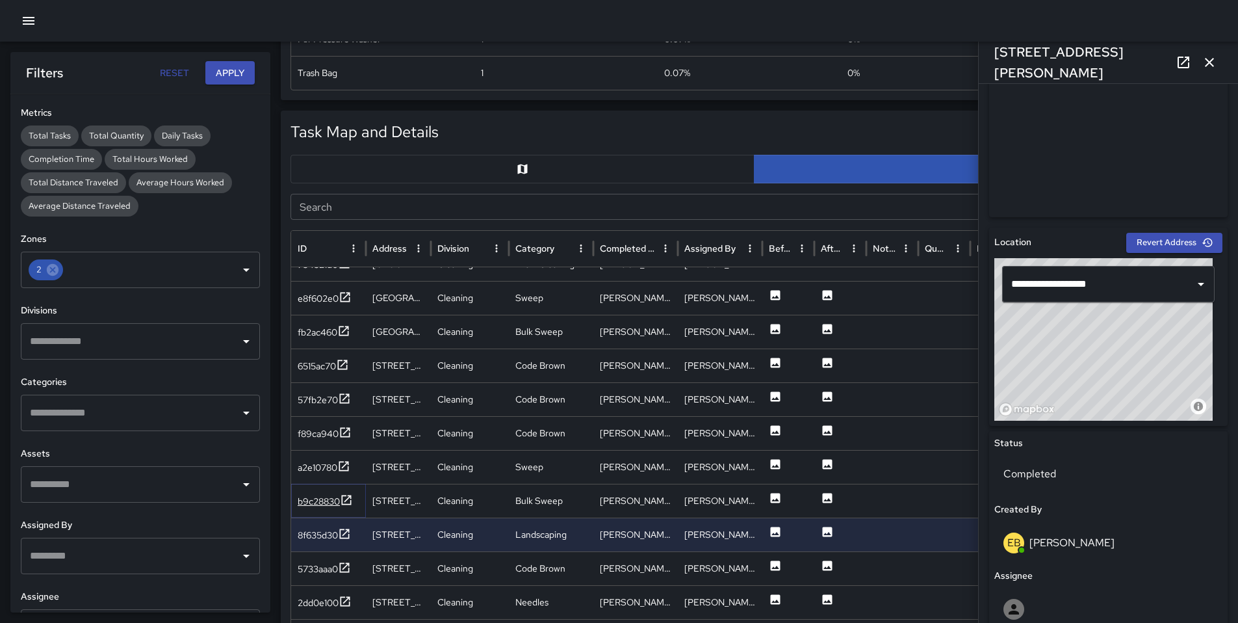
click at [302, 499] on div "b9c28830" at bounding box center [319, 501] width 42 height 13
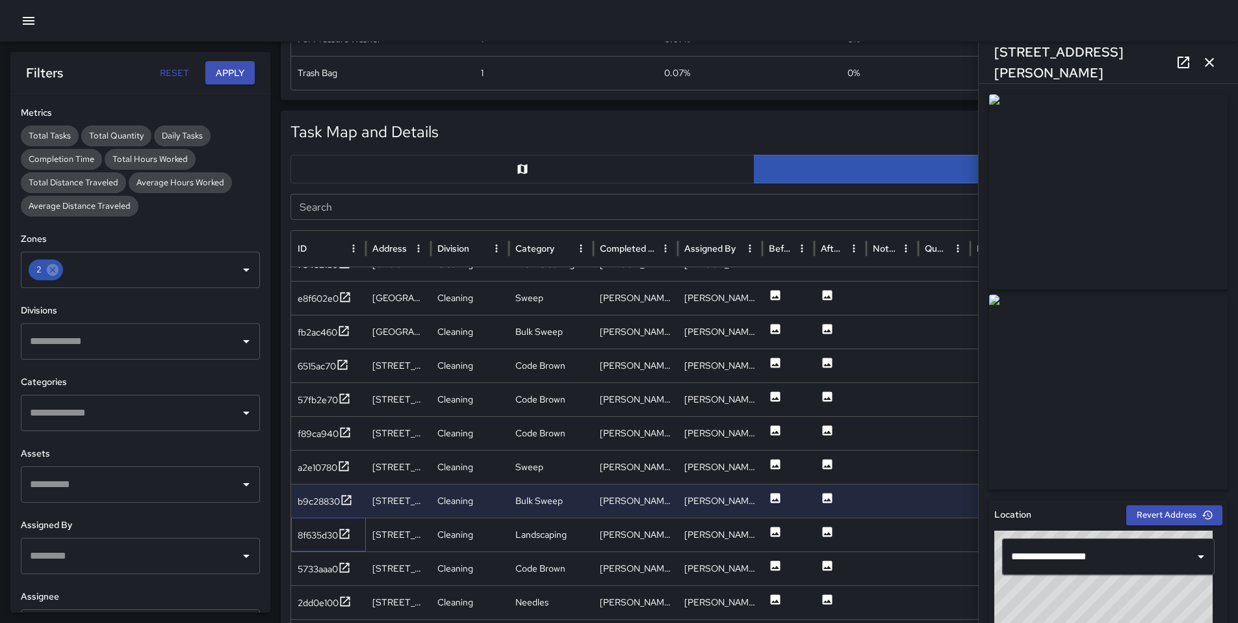
click at [333, 524] on div "8f635d30" at bounding box center [328, 534] width 75 height 34
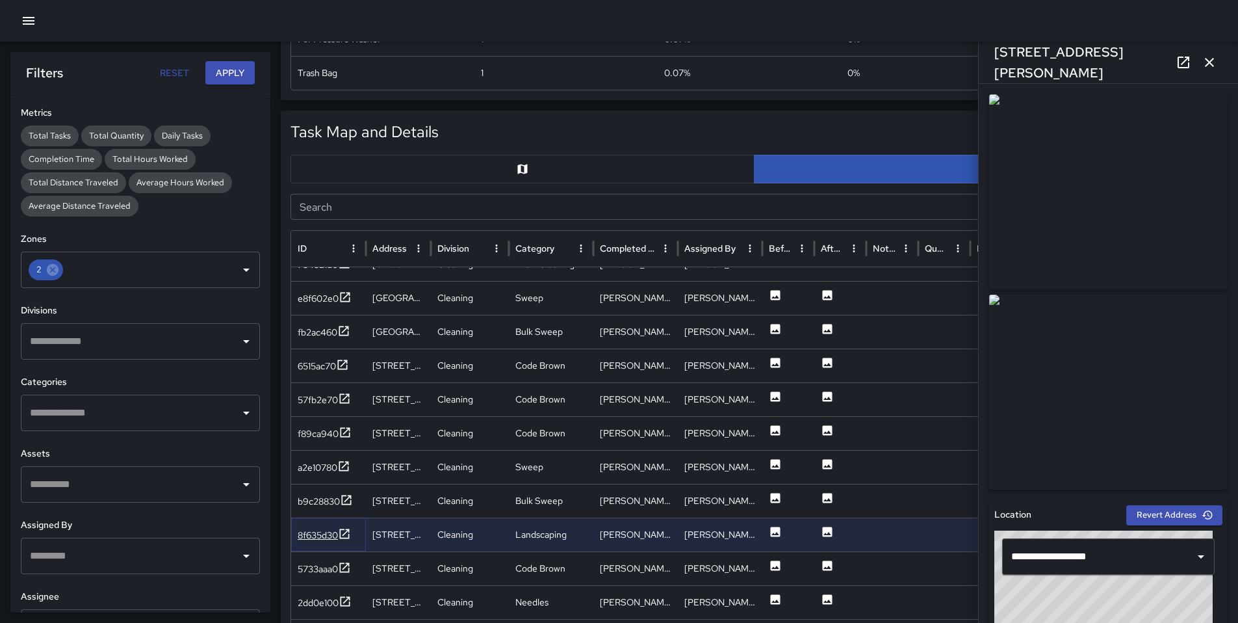
click at [330, 533] on div "8f635d30" at bounding box center [318, 534] width 40 height 13
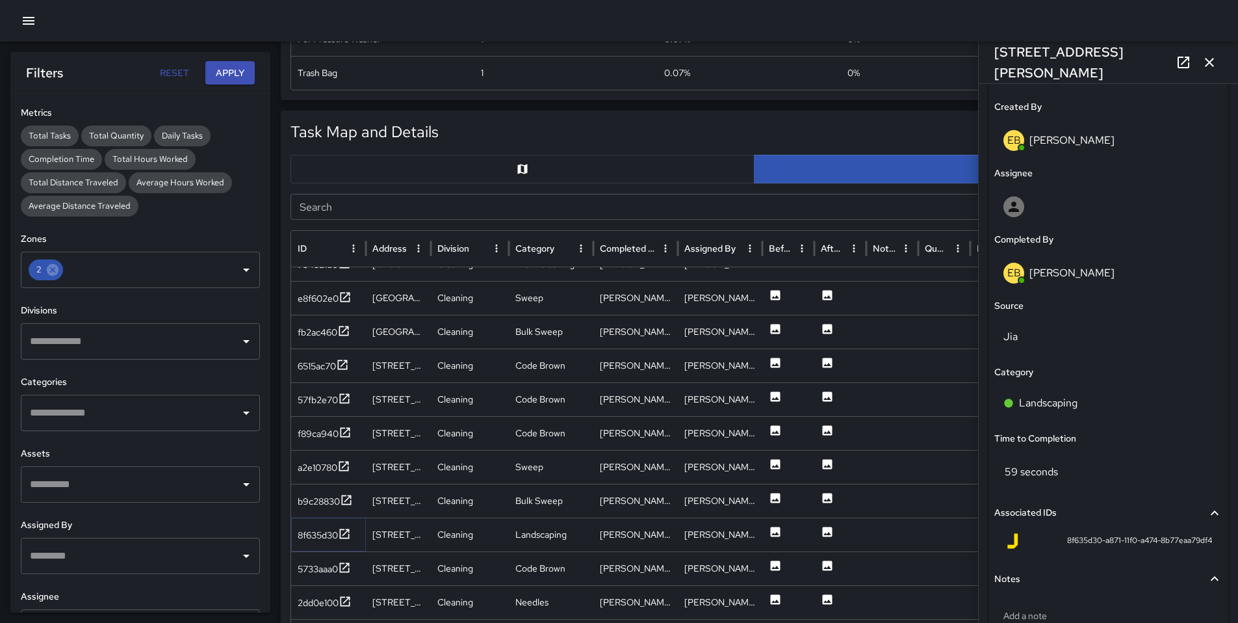
scroll to position [690, 0]
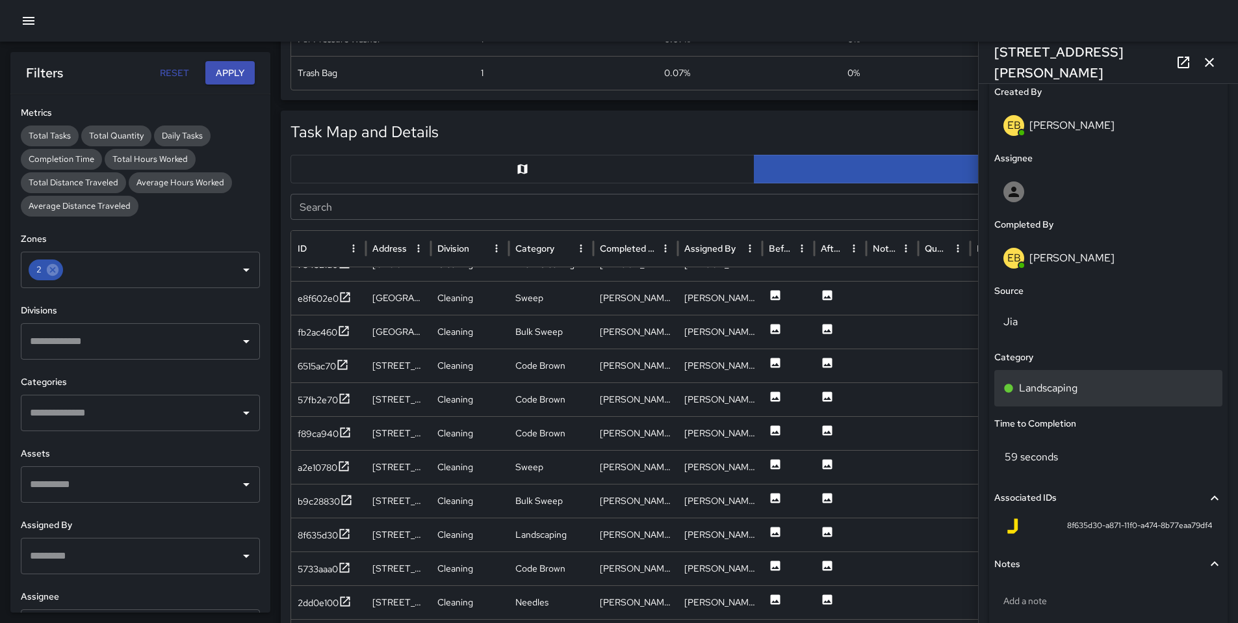
click at [1060, 383] on p "Landscaping" at bounding box center [1048, 388] width 59 height 16
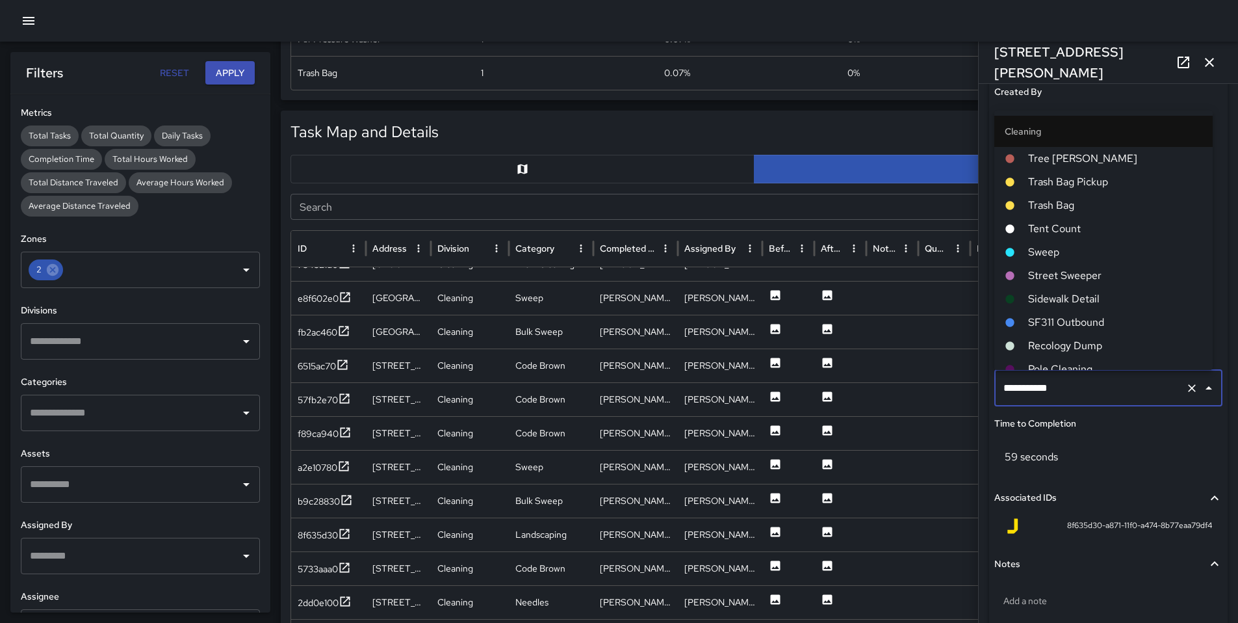
scroll to position [128, 0]
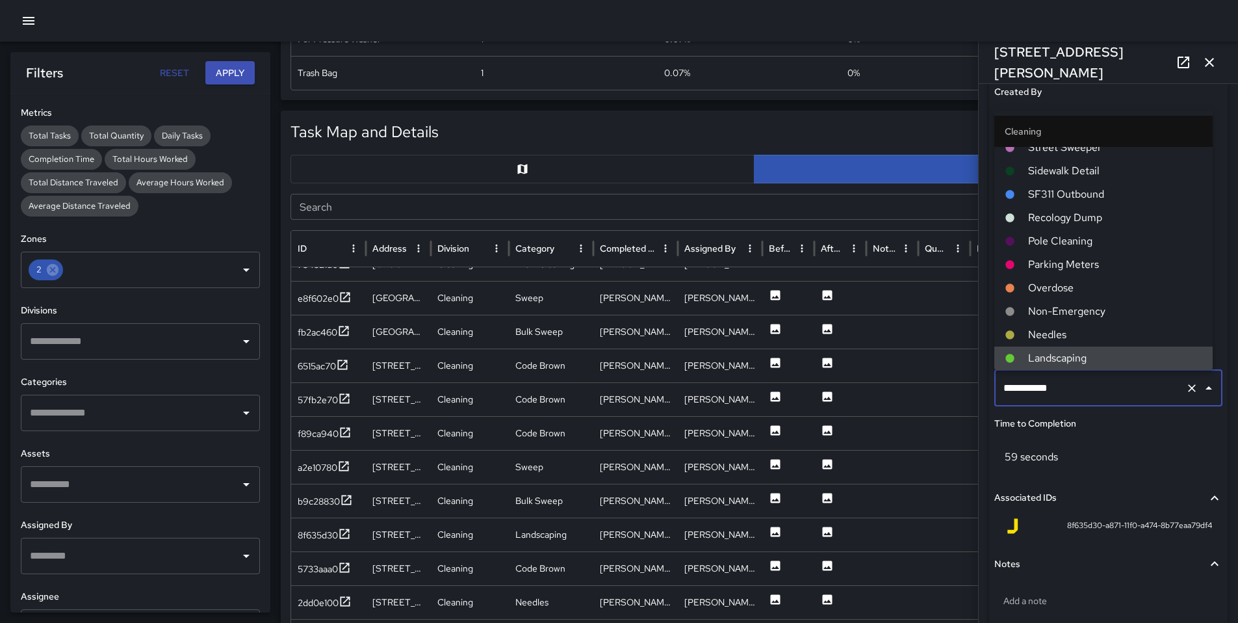
drag, startPoint x: 1066, startPoint y: 385, endPoint x: 947, endPoint y: 388, distance: 119.0
click at [947, 388] on div "Task Map and Details Export CSV Export Images Search Search ID Address Division…" at bounding box center [754, 435] width 947 height 649
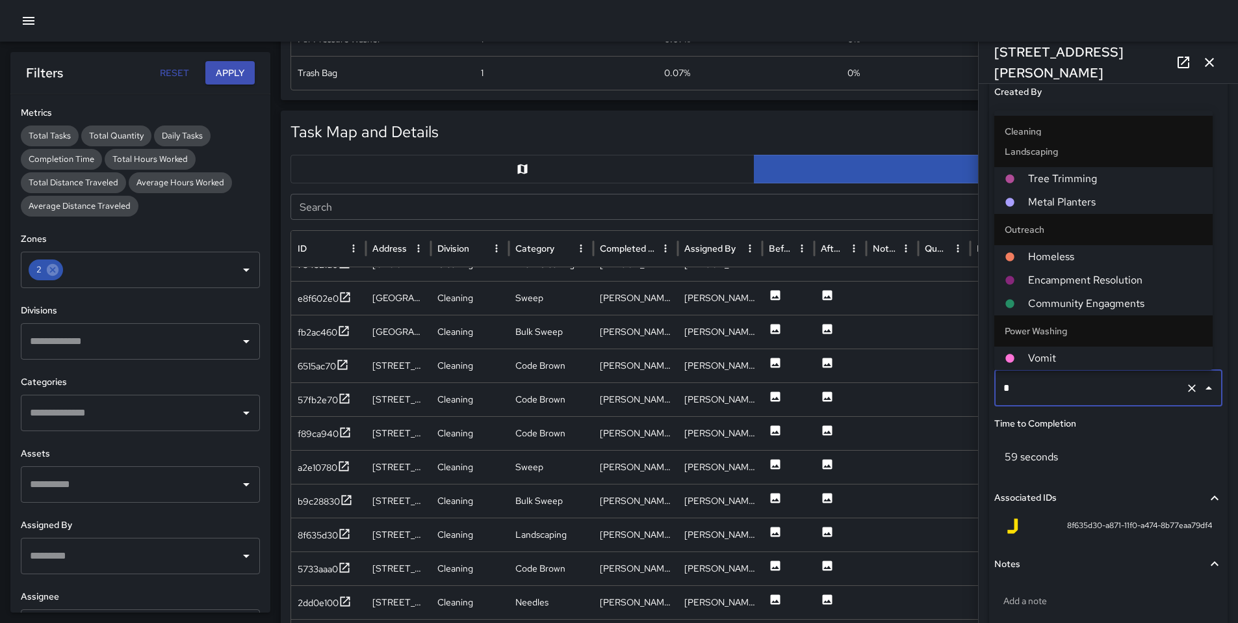
scroll to position [0, 0]
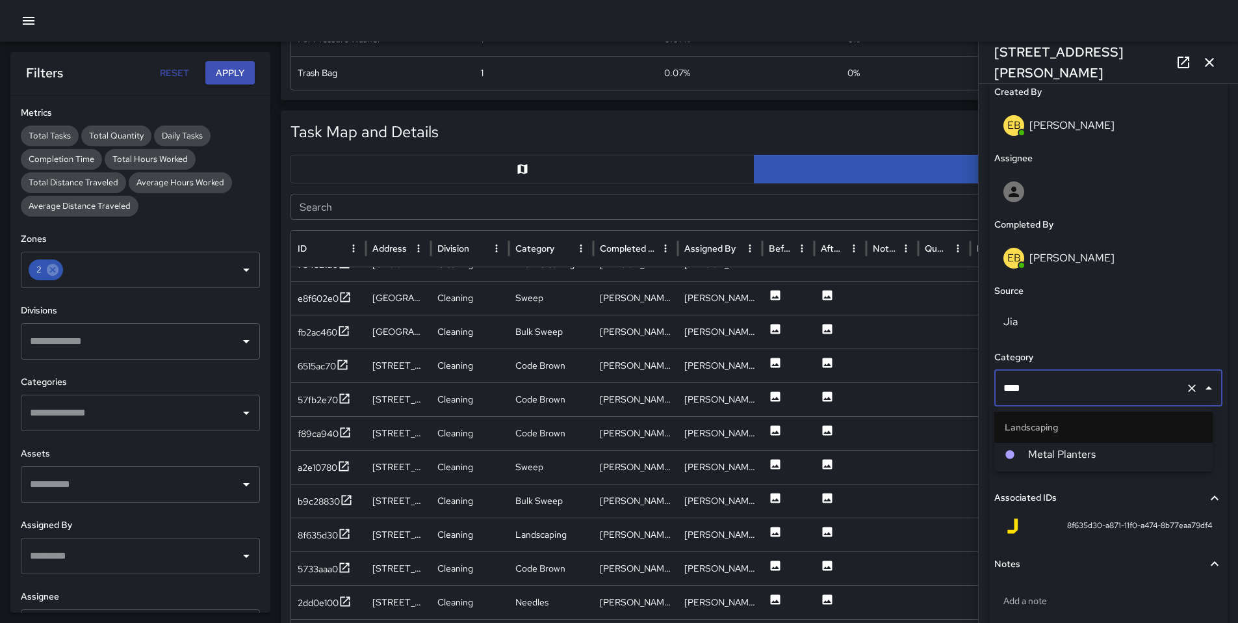
type input "*****"
click at [1070, 455] on span "Metal Planters" at bounding box center [1115, 455] width 174 height 16
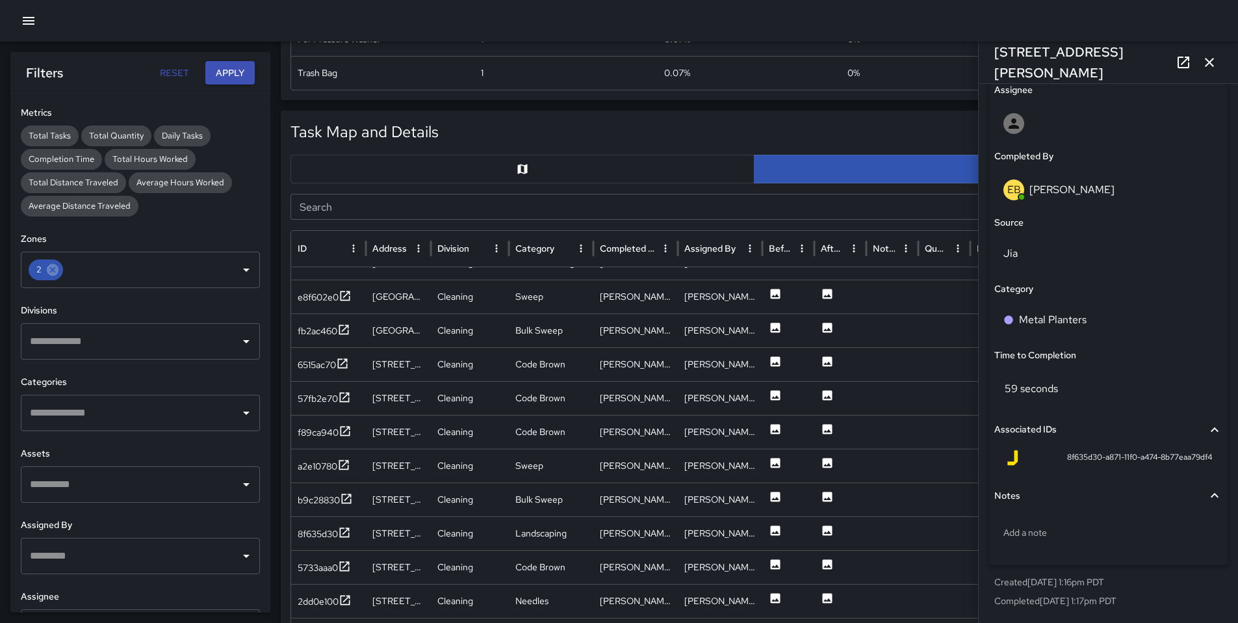
scroll to position [2641, 0]
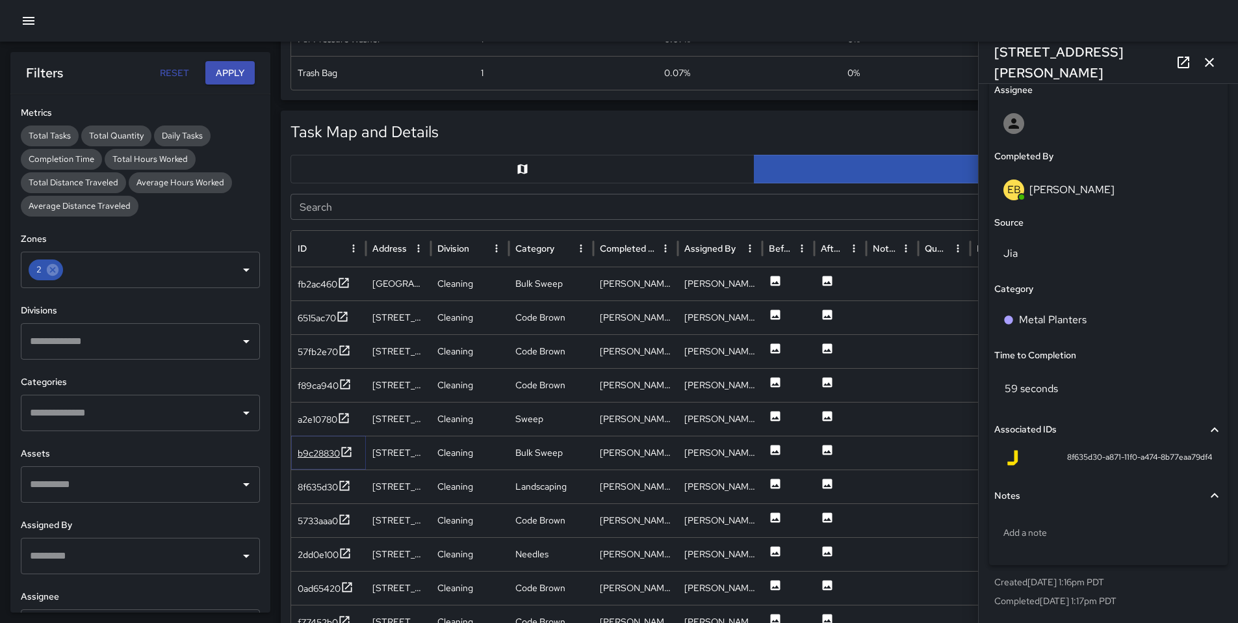
click at [305, 450] on div "b9c28830" at bounding box center [319, 453] width 42 height 13
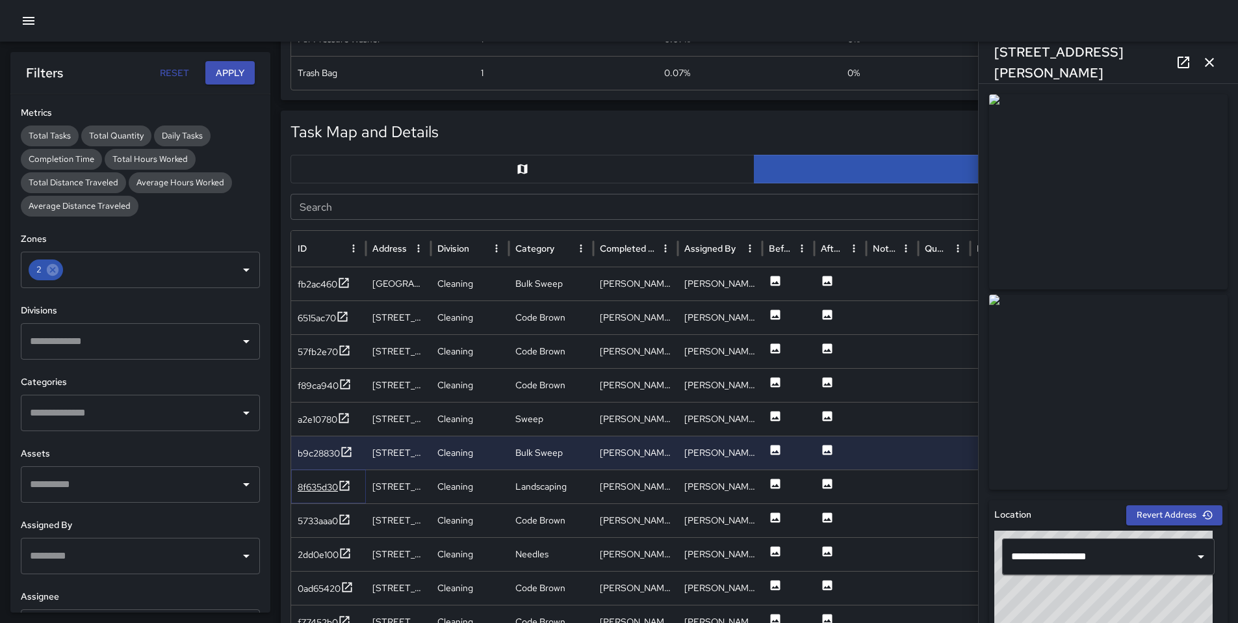
click at [324, 482] on div "8f635d30" at bounding box center [318, 486] width 40 height 13
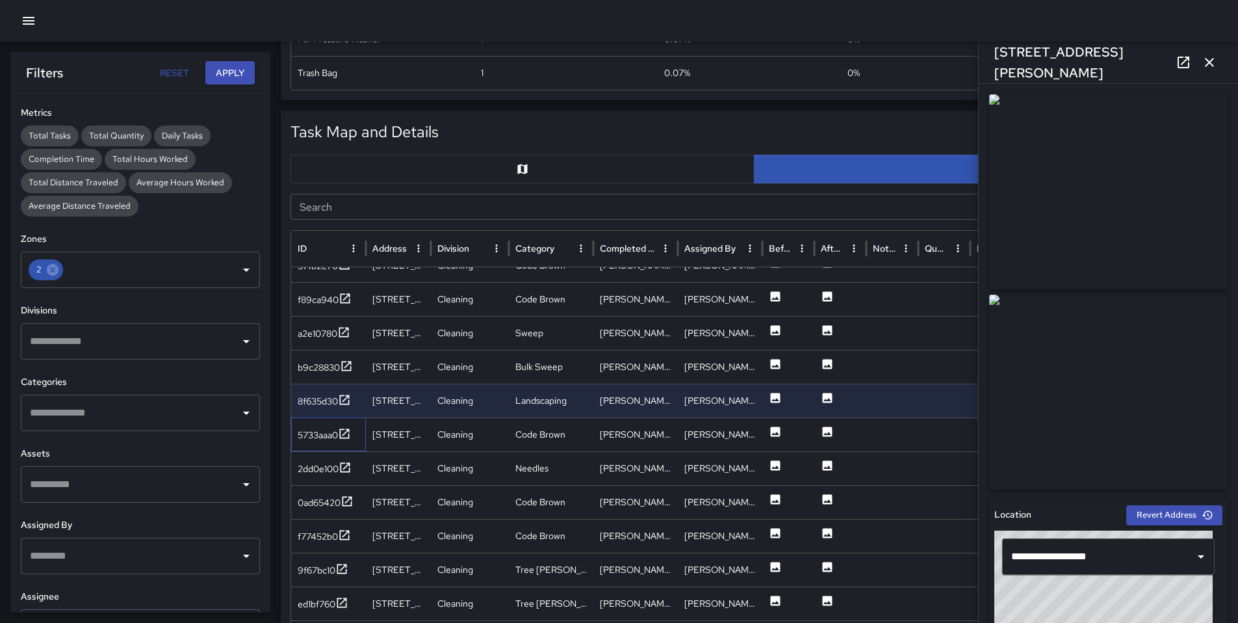
click at [311, 444] on div "5733aaa0" at bounding box center [328, 434] width 75 height 34
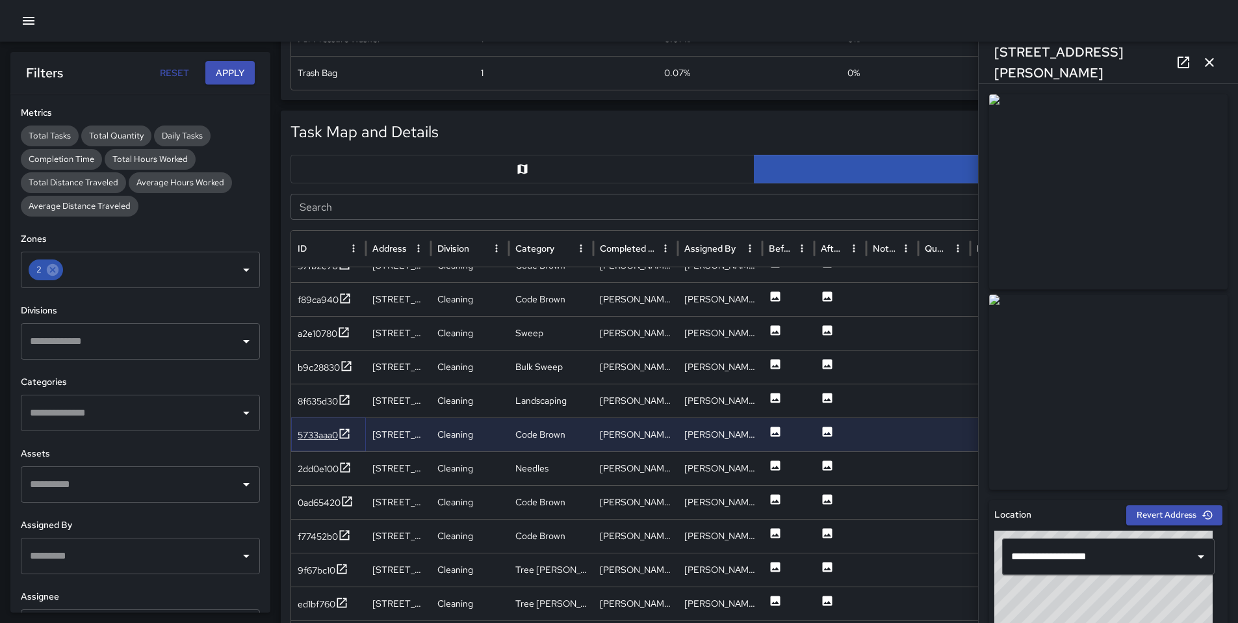
click at [313, 439] on div "5733aaa0" at bounding box center [318, 434] width 40 height 13
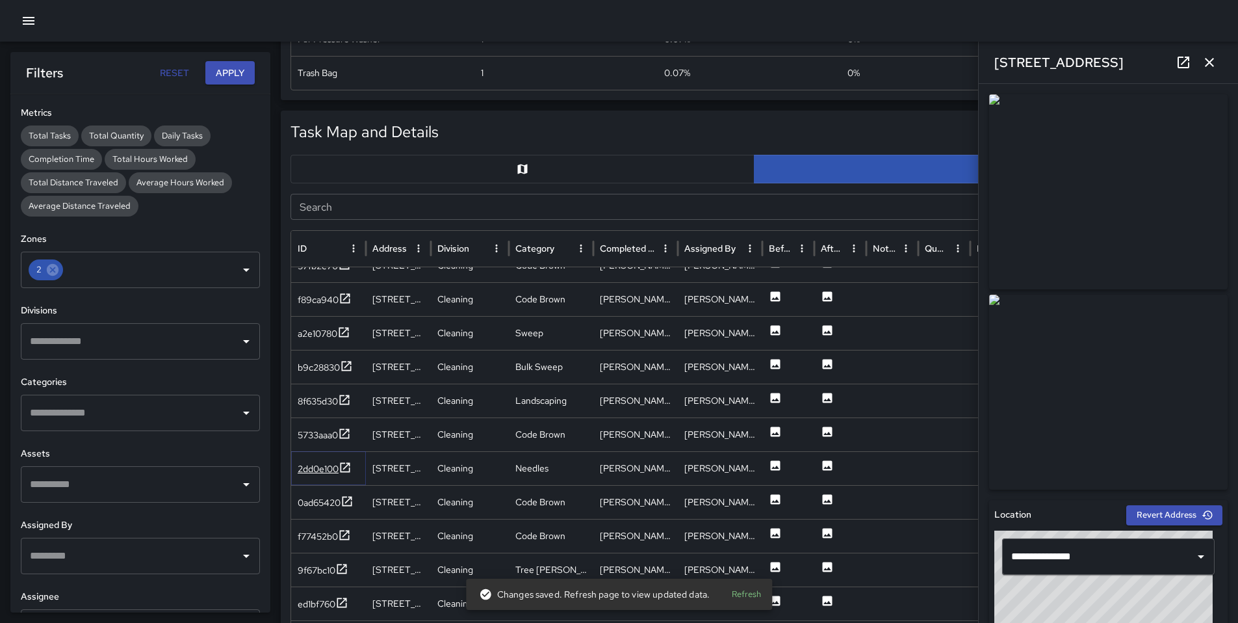
click at [316, 469] on div "2dd0e100" at bounding box center [318, 468] width 41 height 13
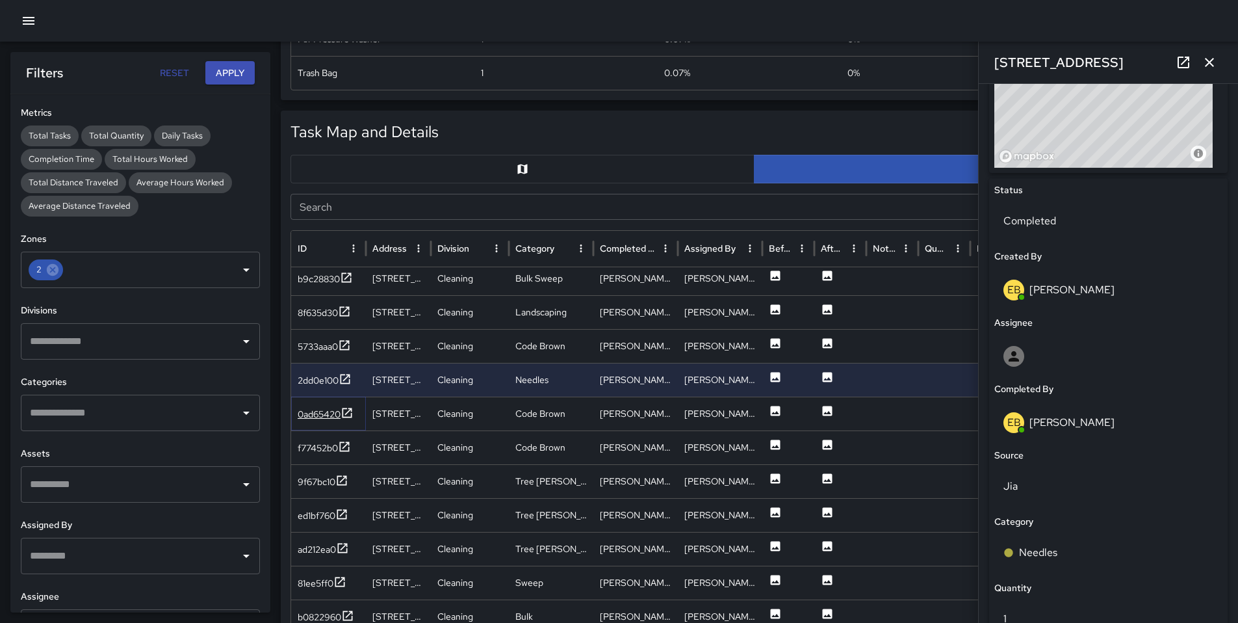
click at [314, 414] on div "0ad65420" at bounding box center [319, 414] width 43 height 13
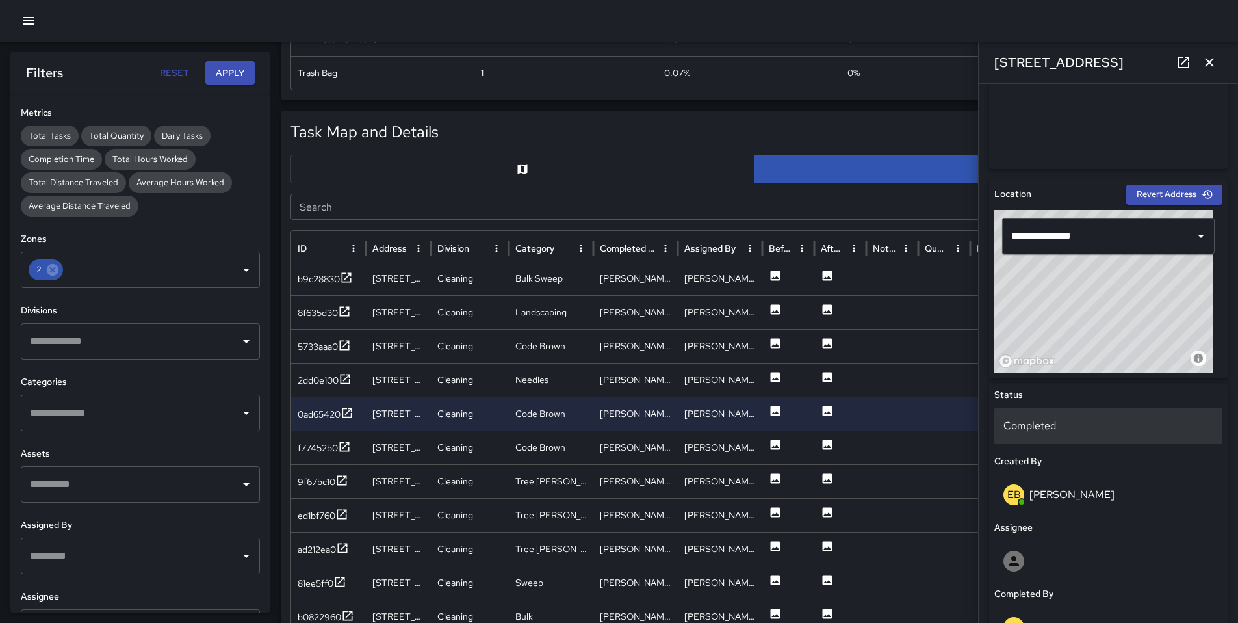
click at [1063, 440] on div "Completed" at bounding box center [1109, 426] width 228 height 36
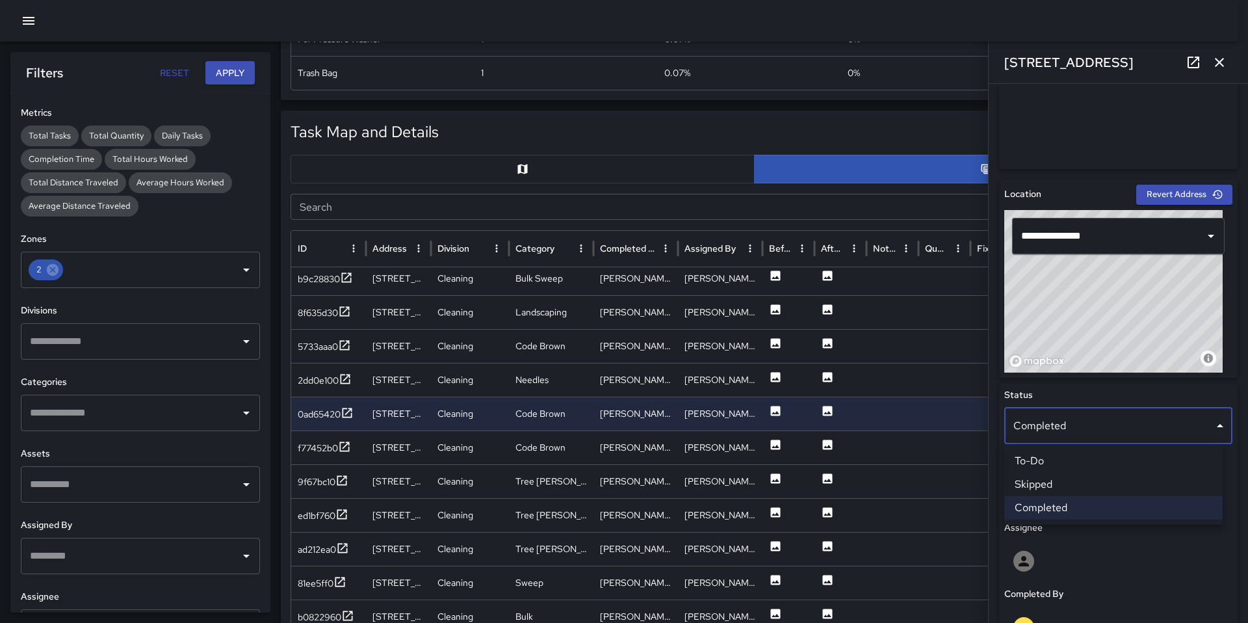
click at [1075, 482] on li "Skipped" at bounding box center [1113, 484] width 218 height 23
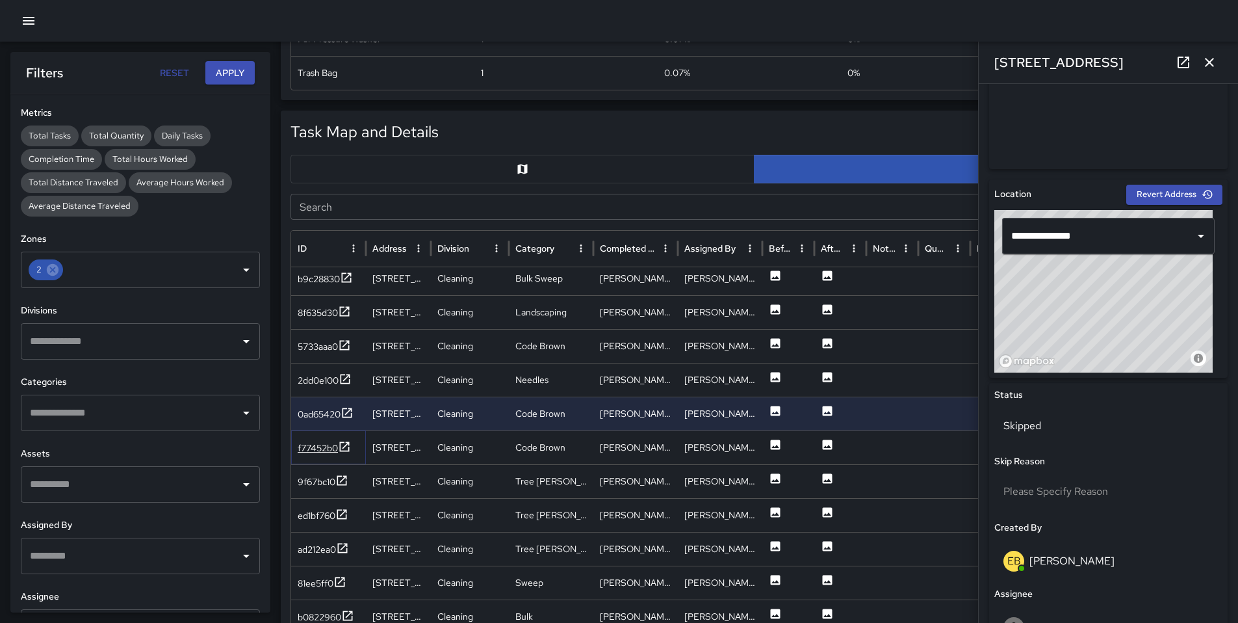
click at [328, 447] on div "f77452b0" at bounding box center [318, 447] width 40 height 13
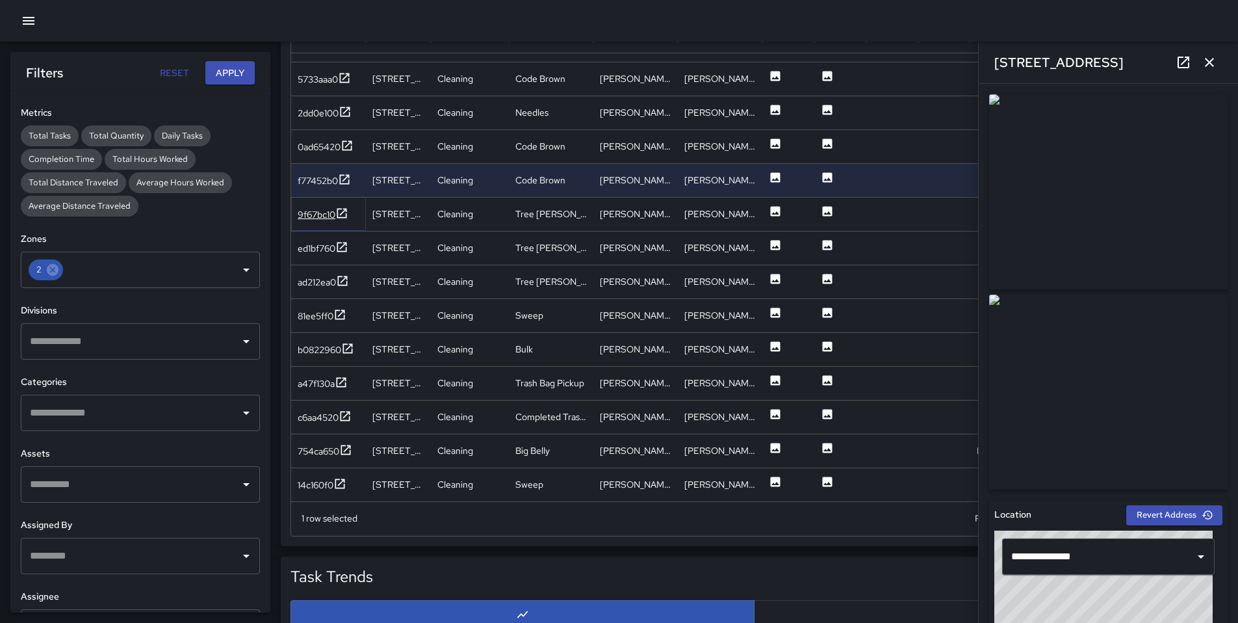
click at [312, 220] on div "9f67bc10" at bounding box center [317, 214] width 38 height 13
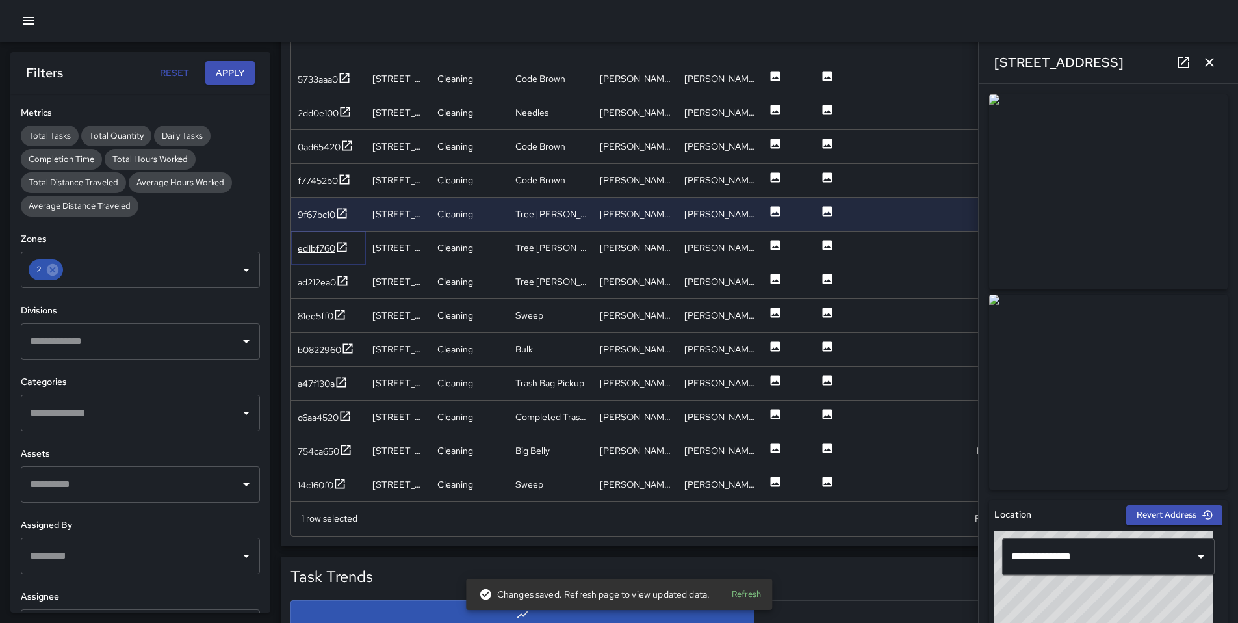
click at [311, 242] on div "ed1bf760" at bounding box center [317, 248] width 38 height 13
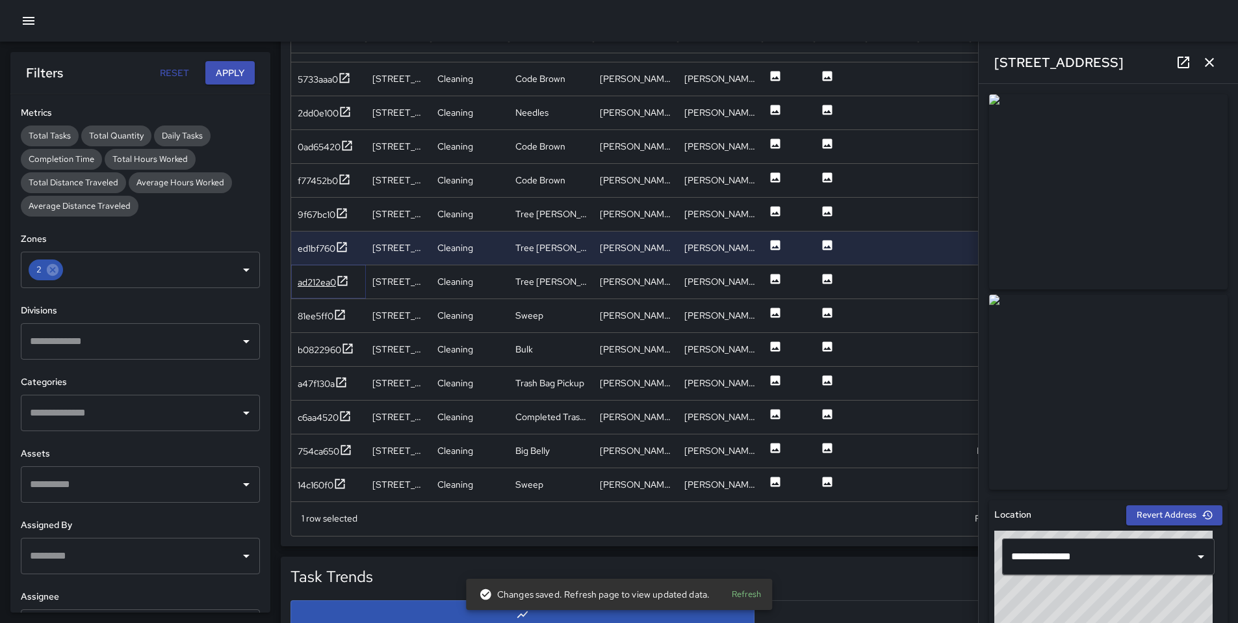
click at [315, 285] on div "ad212ea0" at bounding box center [317, 282] width 38 height 13
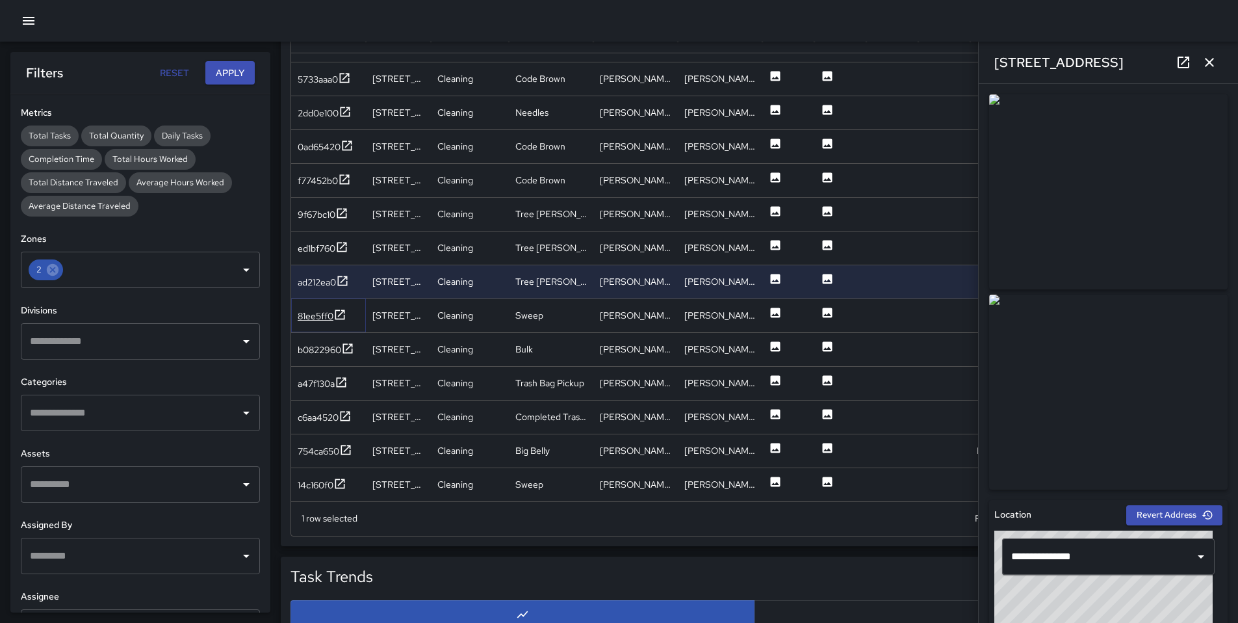
click at [314, 314] on div "81ee5ff0" at bounding box center [316, 315] width 36 height 13
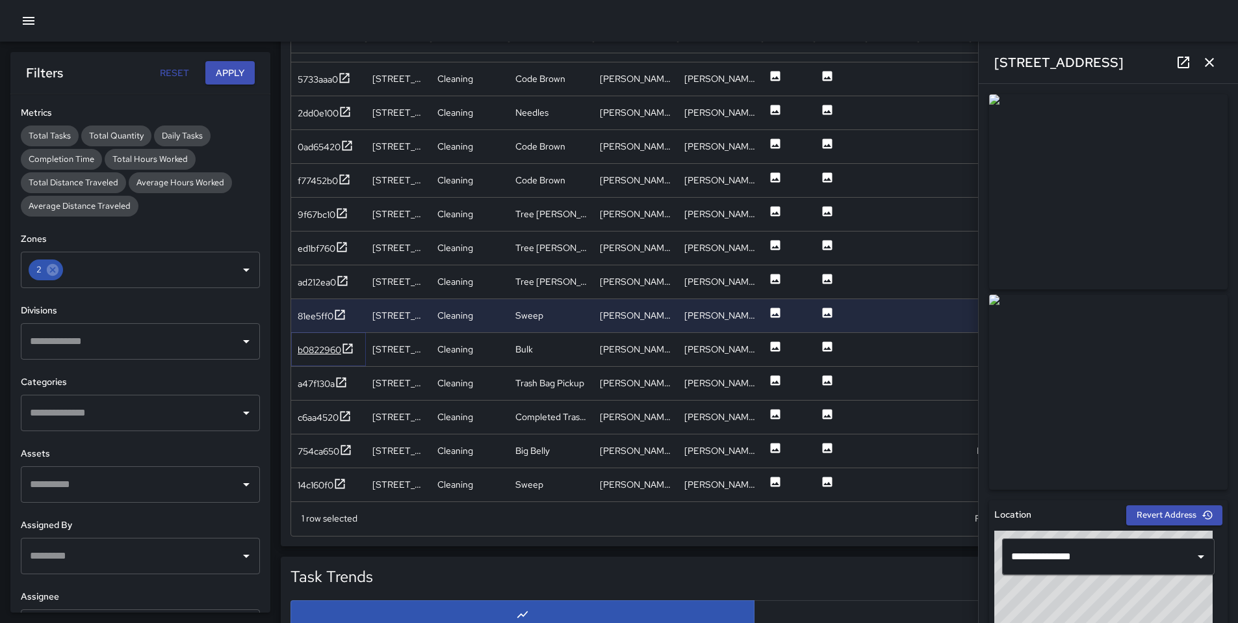
click at [313, 350] on div "b0822960" at bounding box center [320, 349] width 44 height 13
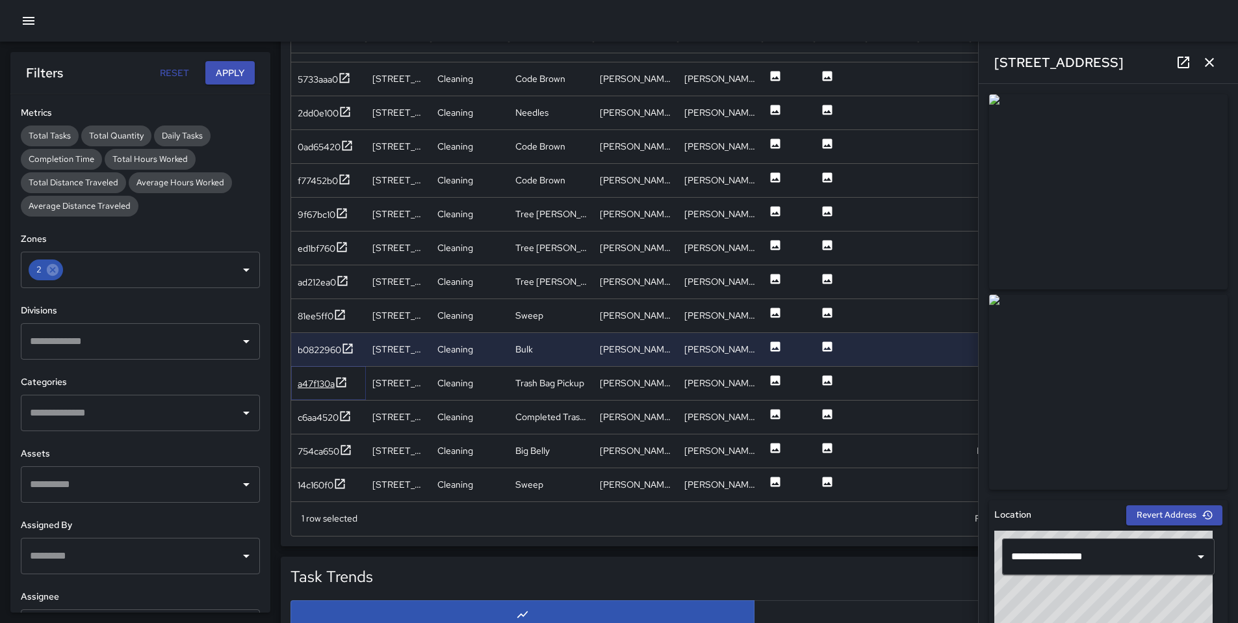
click at [317, 380] on div "a47f130a" at bounding box center [316, 383] width 37 height 13
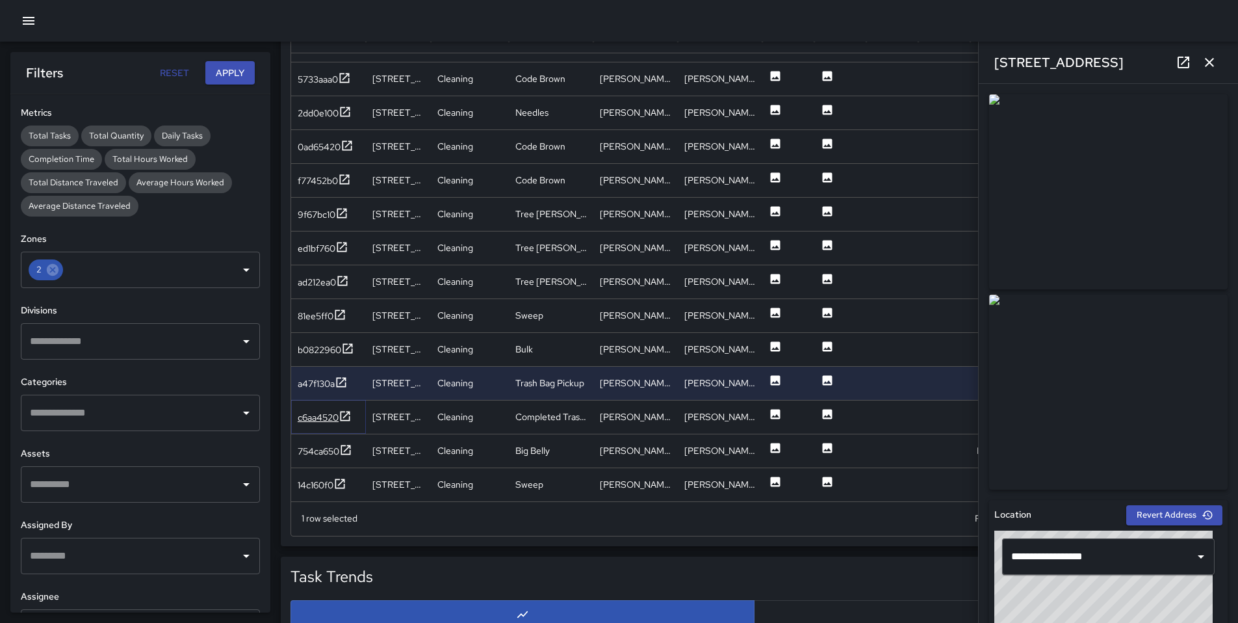
click at [314, 414] on div "c6aa4520" at bounding box center [318, 417] width 41 height 13
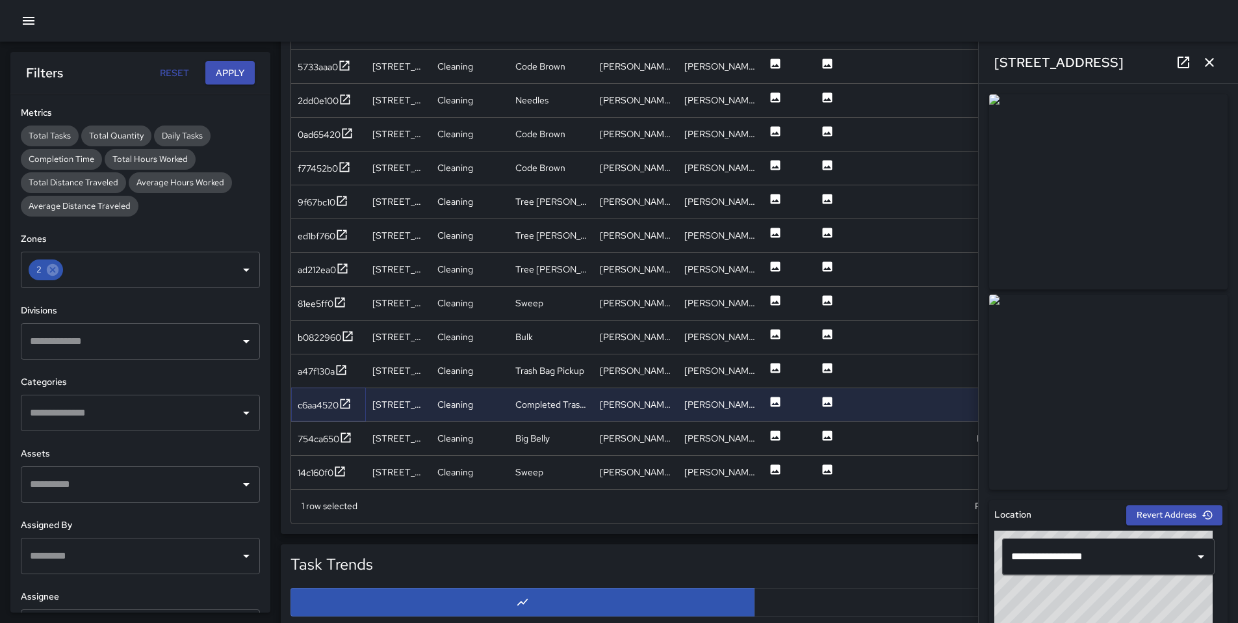
scroll to position [675, 0]
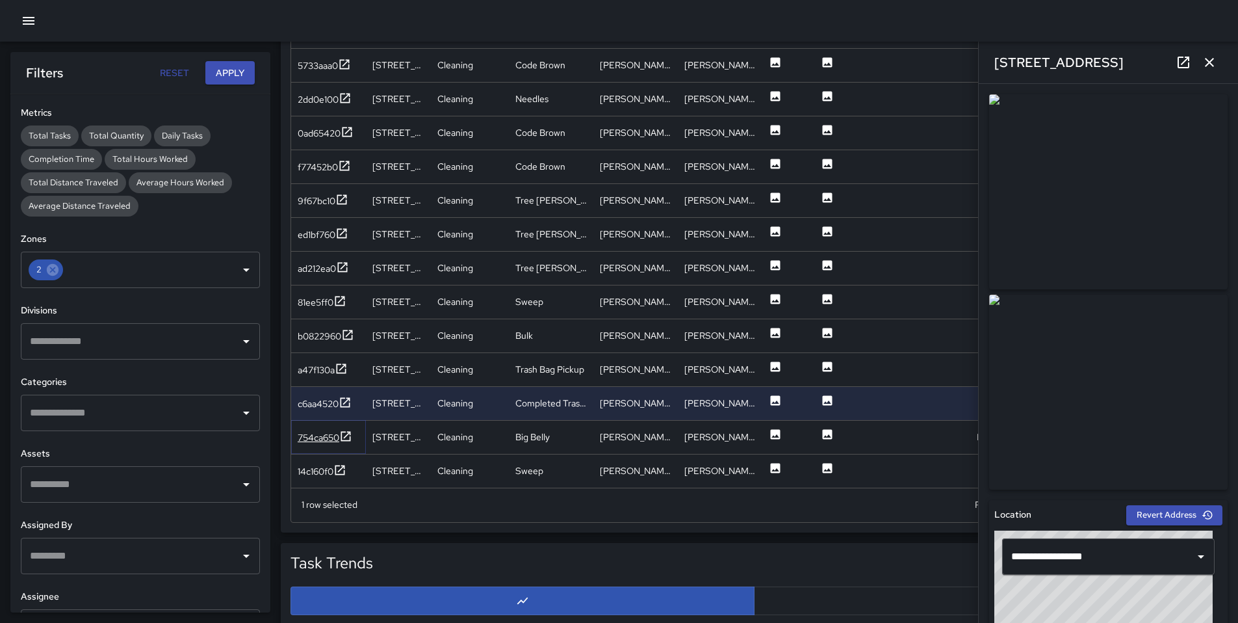
click at [311, 435] on div "754ca650" at bounding box center [319, 437] width 42 height 13
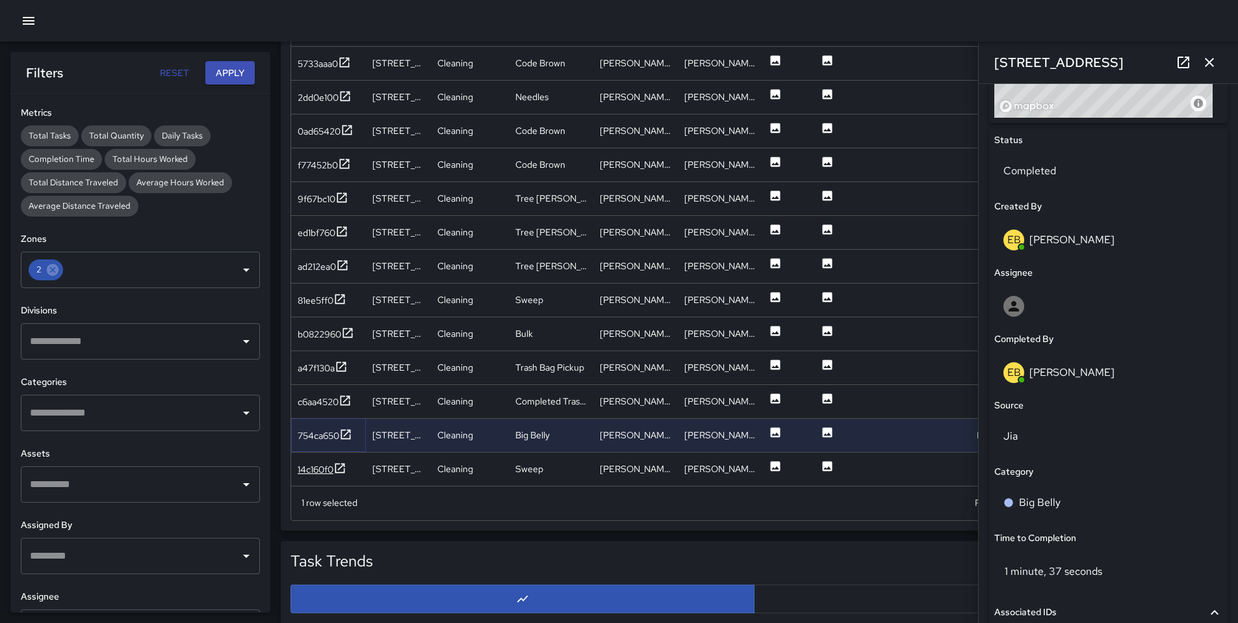
scroll to position [678, 0]
click at [323, 465] on div "14c160f0" at bounding box center [316, 468] width 36 height 13
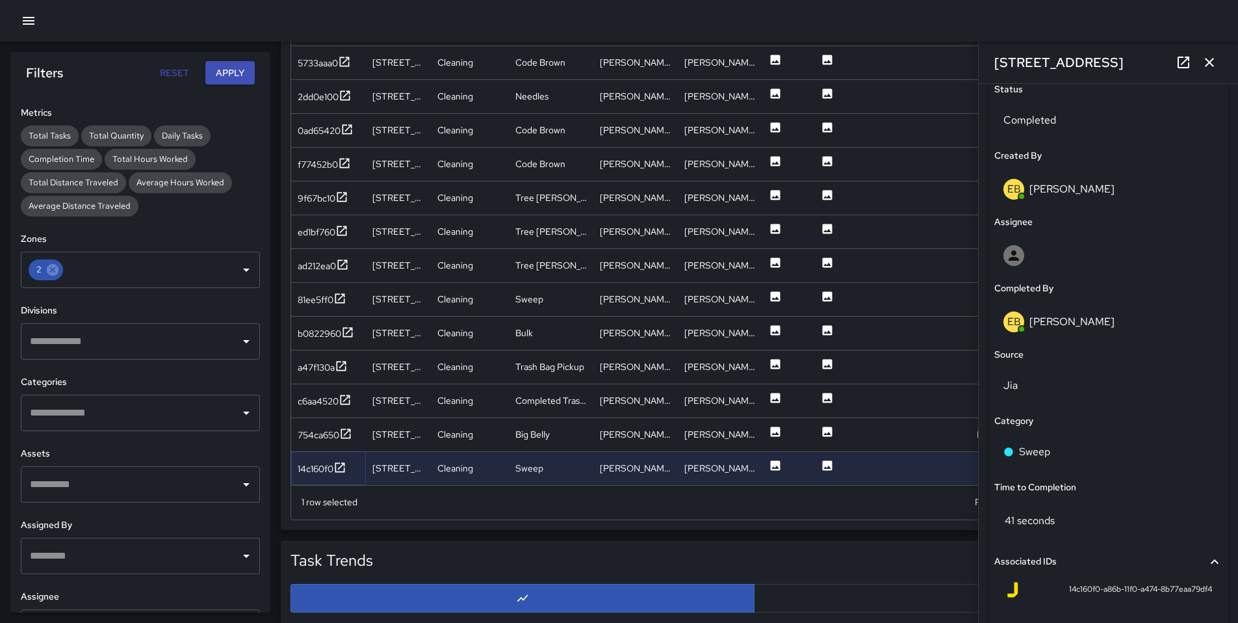
scroll to position [627, 0]
click at [1206, 63] on icon "button" at bounding box center [1210, 63] width 16 height 16
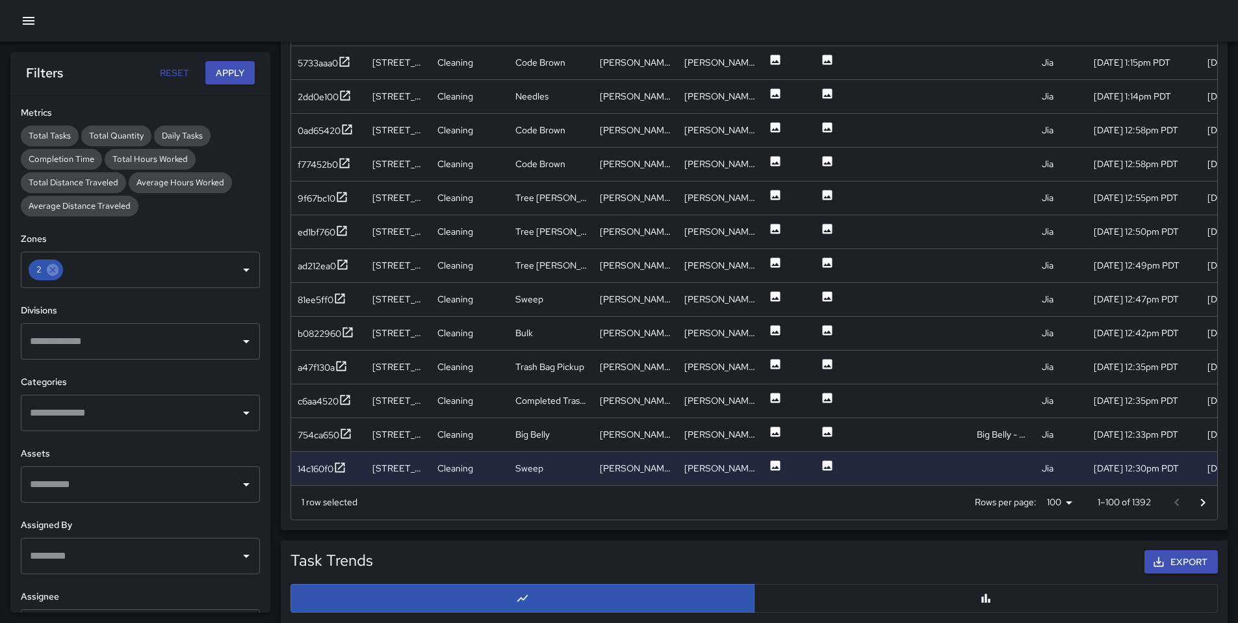
click at [1199, 501] on icon "Go to next page" at bounding box center [1203, 503] width 16 height 16
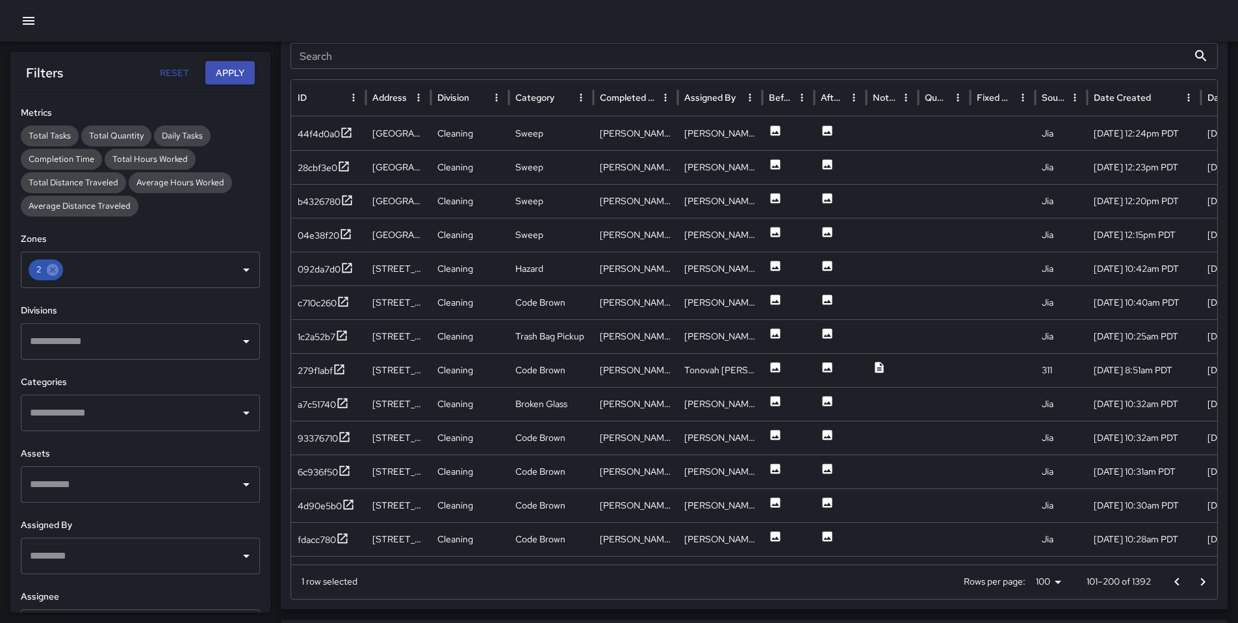
scroll to position [597, 0]
click at [319, 133] on div "44f4d0a0" at bounding box center [319, 135] width 42 height 13
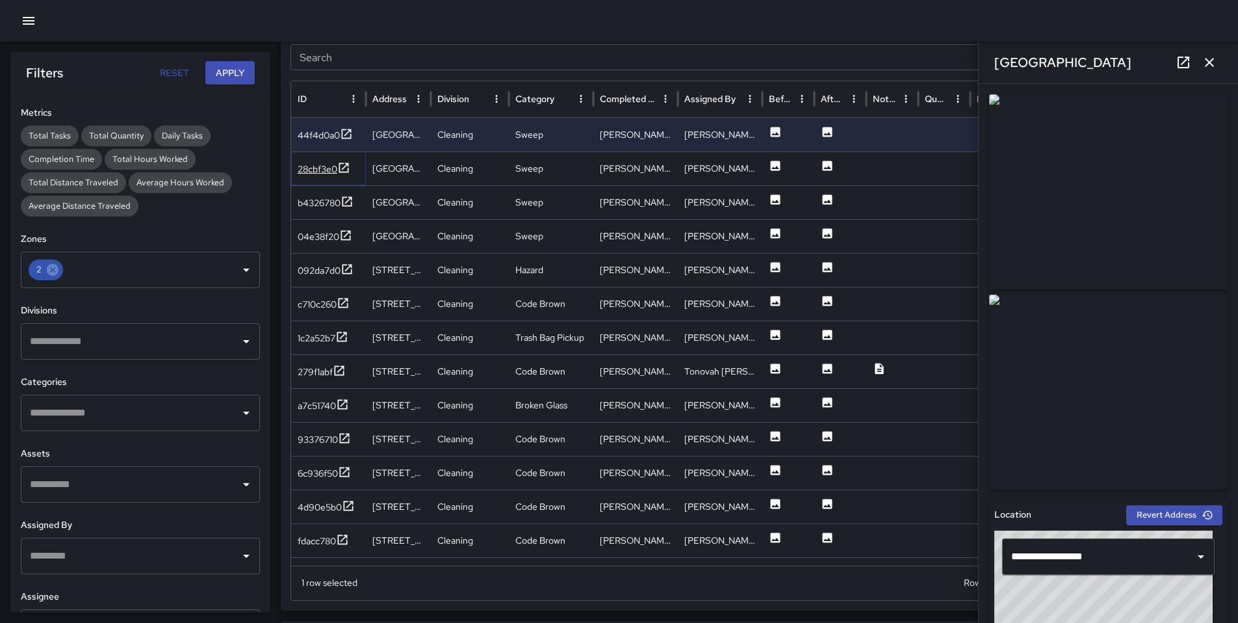
click at [312, 163] on div "28cbf3e0" at bounding box center [318, 169] width 40 height 13
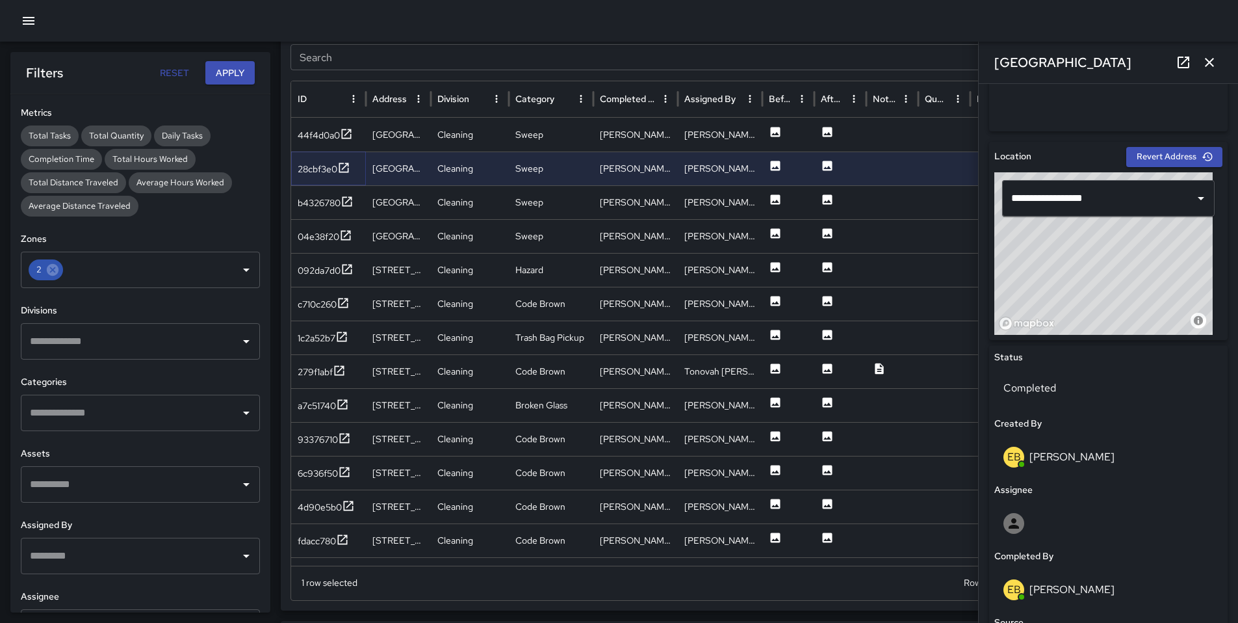
scroll to position [363, 0]
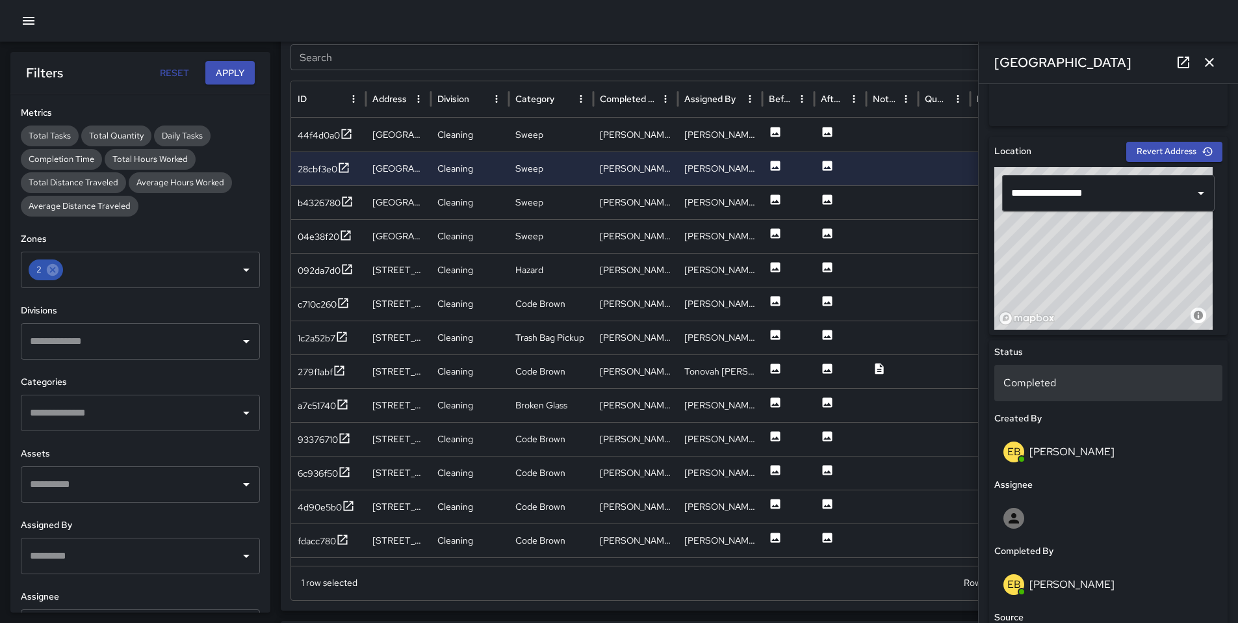
click at [1013, 377] on p "Completed" at bounding box center [1109, 383] width 210 height 16
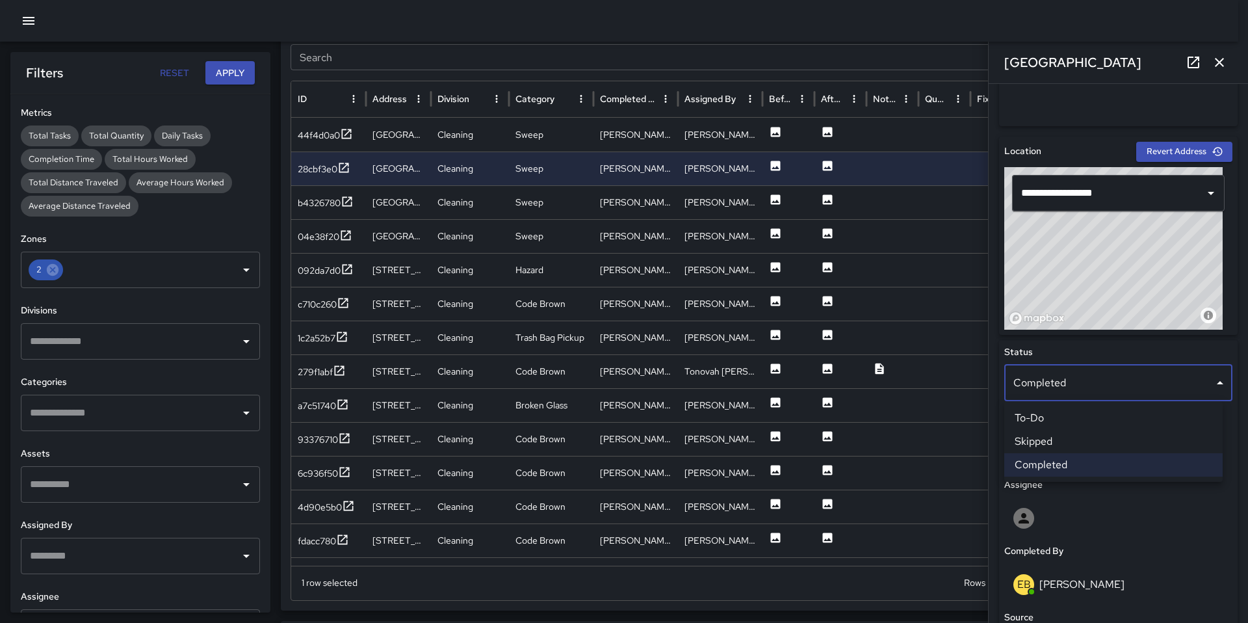
click at [1065, 443] on li "Skipped" at bounding box center [1113, 441] width 218 height 23
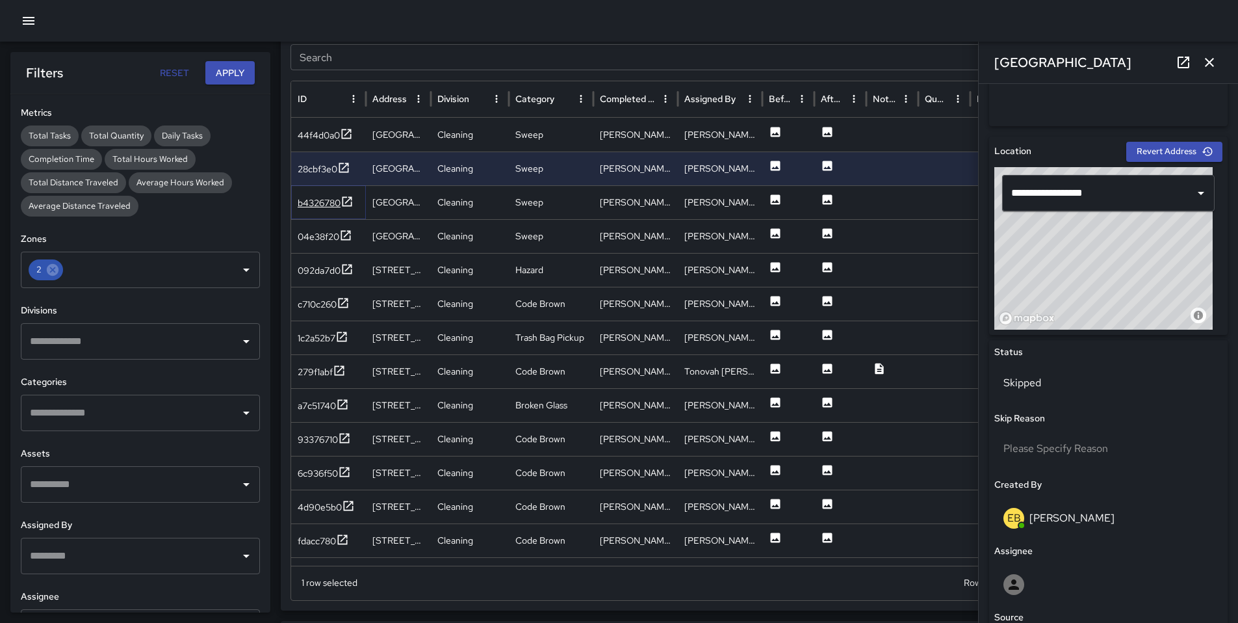
click at [324, 200] on div "b4326780" at bounding box center [319, 202] width 43 height 13
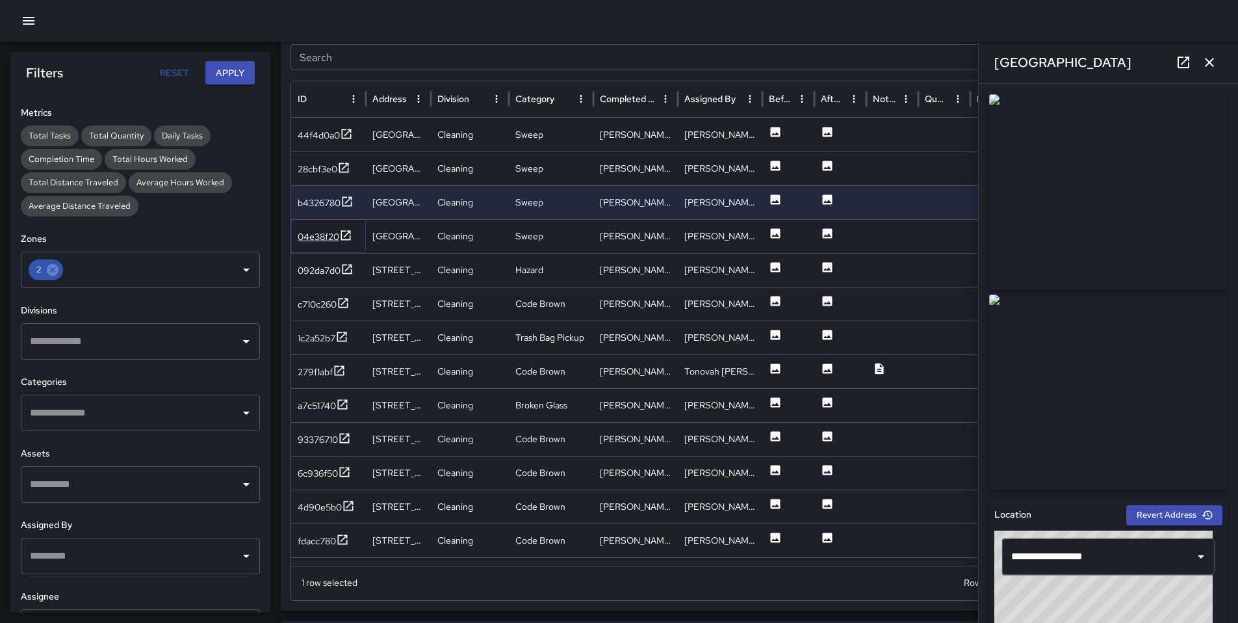
click at [322, 239] on div "04e38f20" at bounding box center [319, 236] width 42 height 13
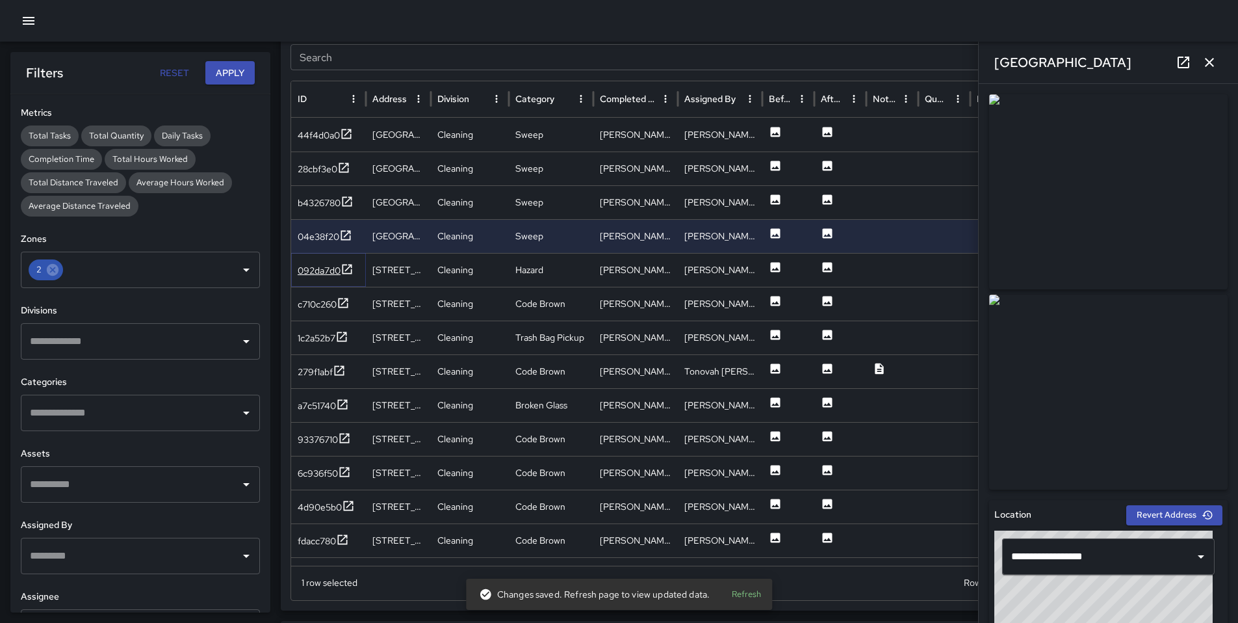
click at [302, 272] on div "092da7d0" at bounding box center [319, 270] width 43 height 13
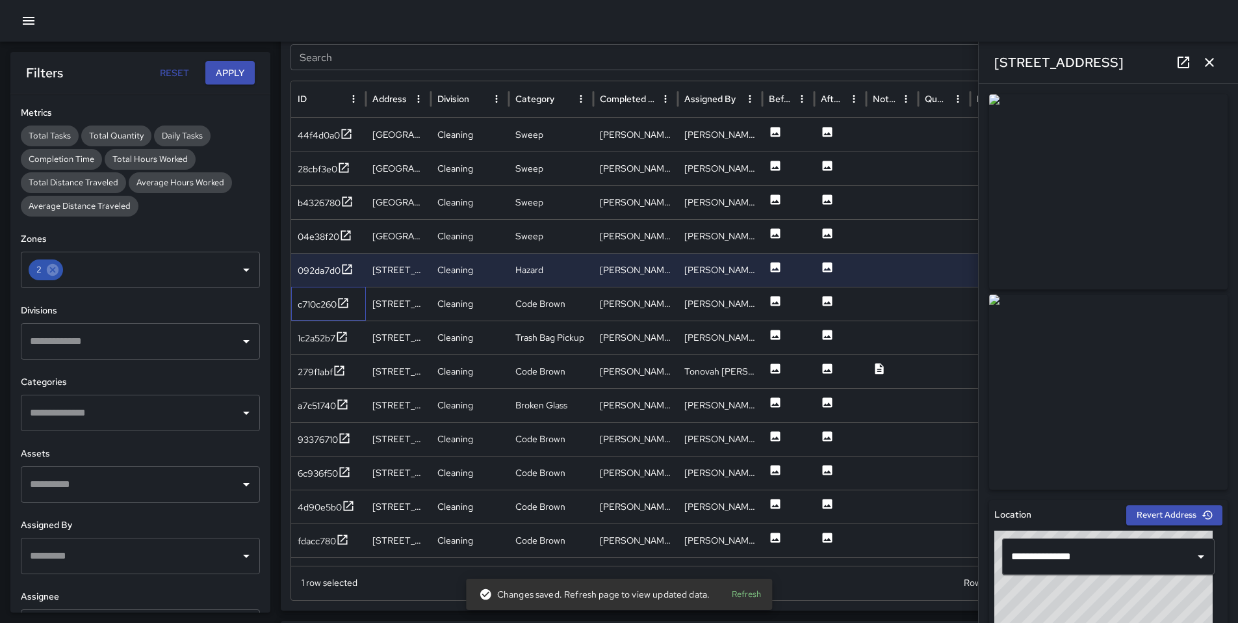
click at [313, 312] on div "c710c260" at bounding box center [328, 304] width 75 height 34
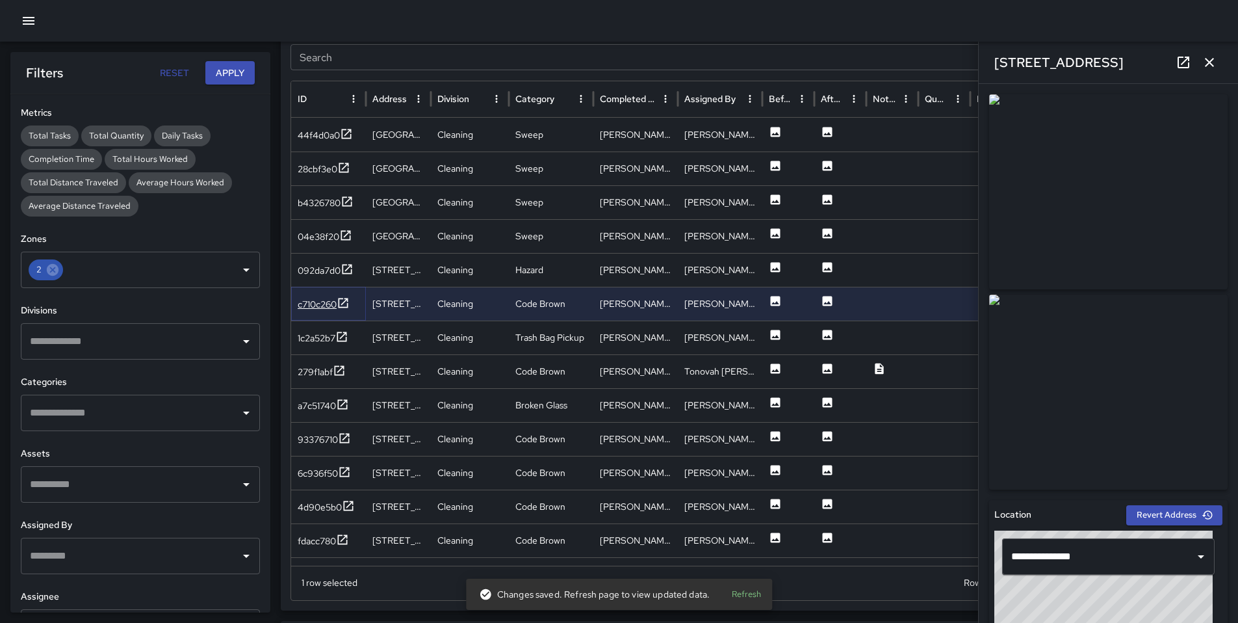
click at [315, 307] on div "c710c260" at bounding box center [317, 304] width 39 height 13
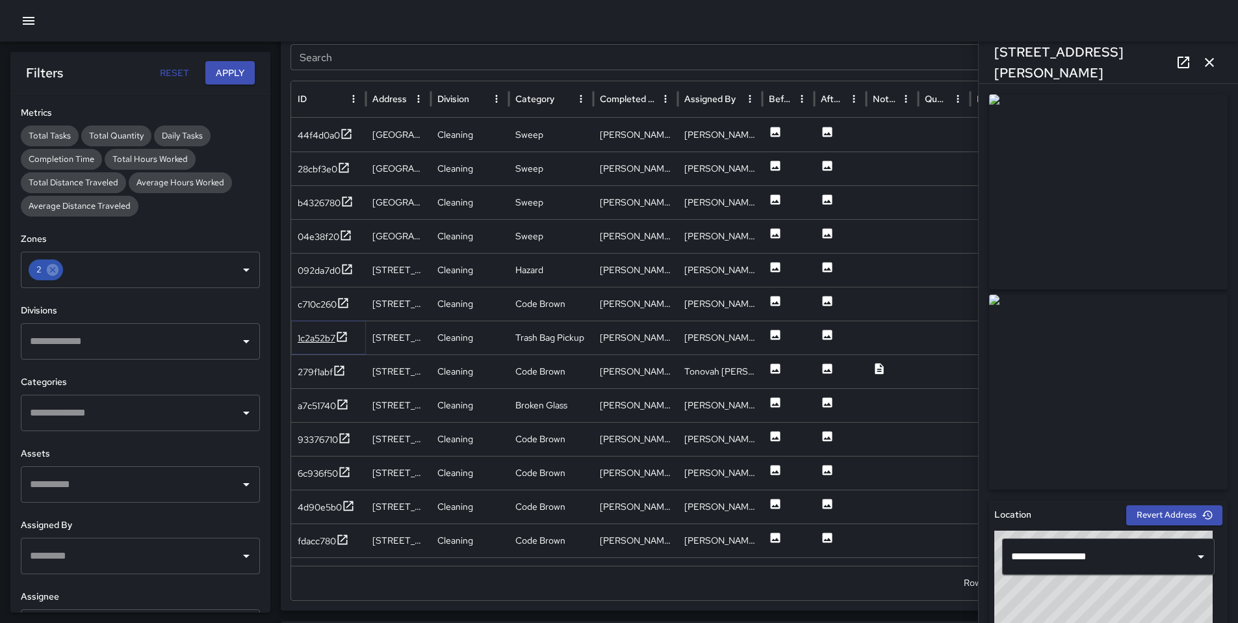
click at [322, 339] on div "1c2a52b7" at bounding box center [317, 338] width 38 height 13
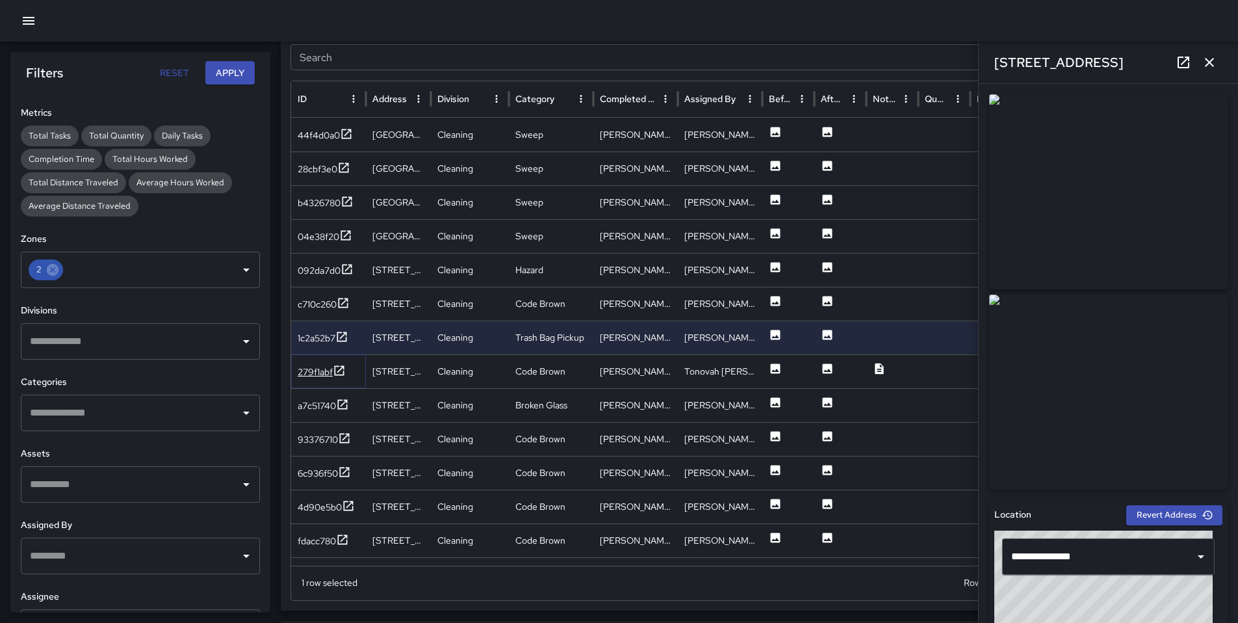
click at [300, 371] on div "279f1abf" at bounding box center [315, 371] width 35 height 13
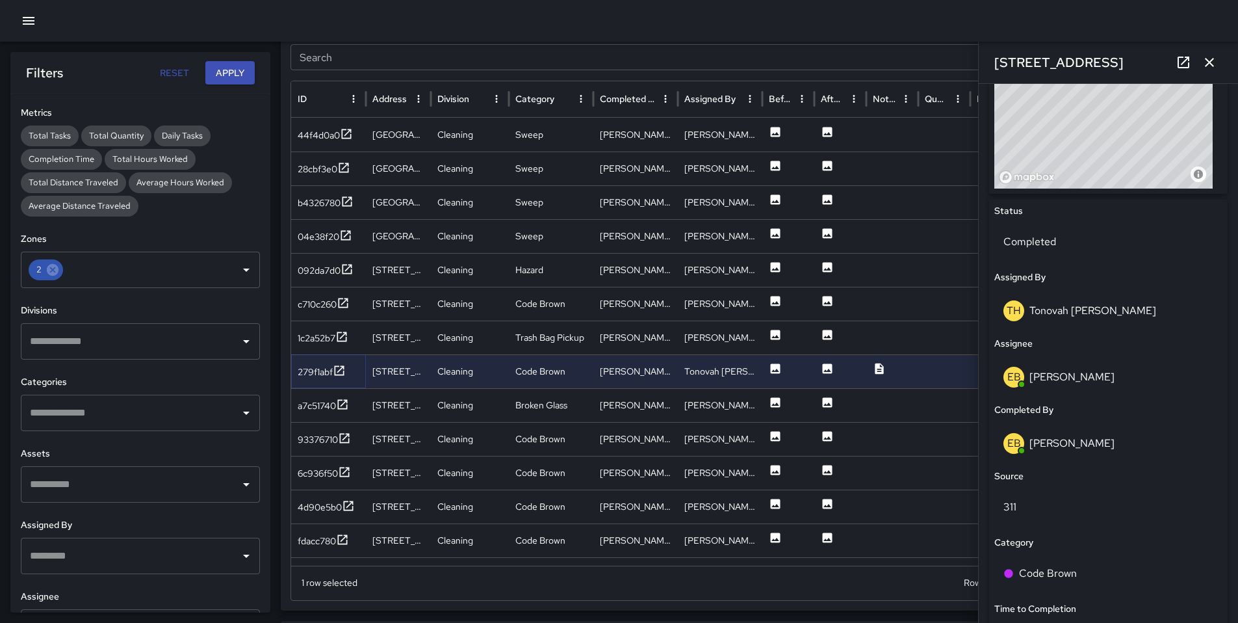
scroll to position [700, 0]
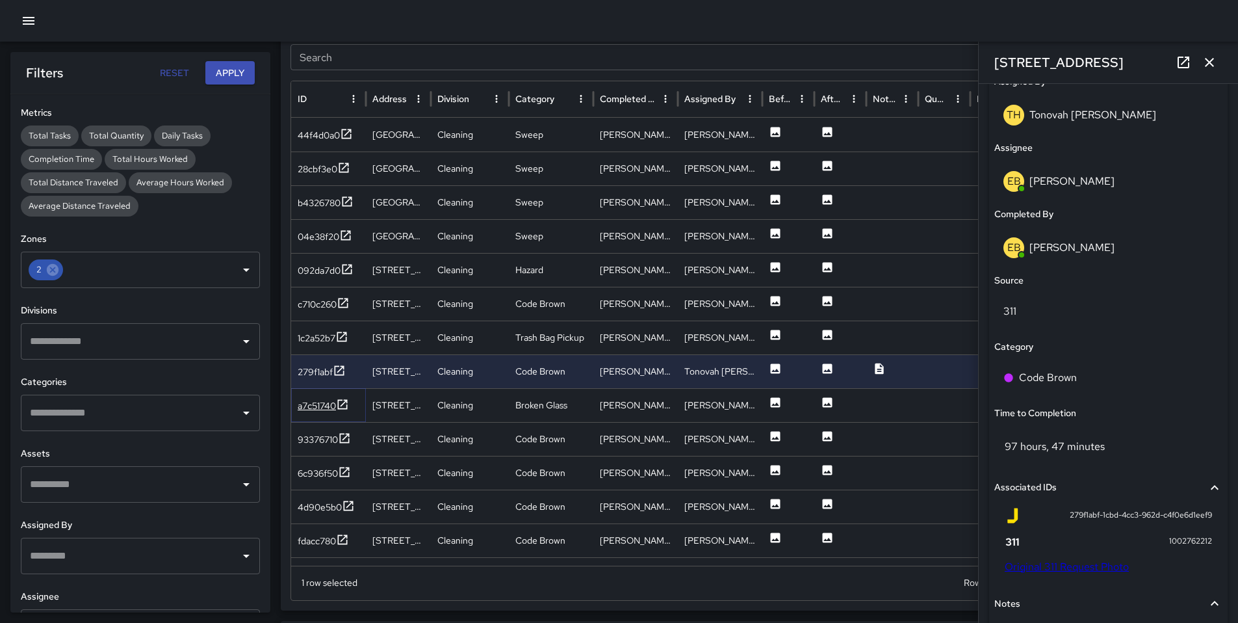
click at [327, 408] on div "a7c51740" at bounding box center [317, 405] width 38 height 13
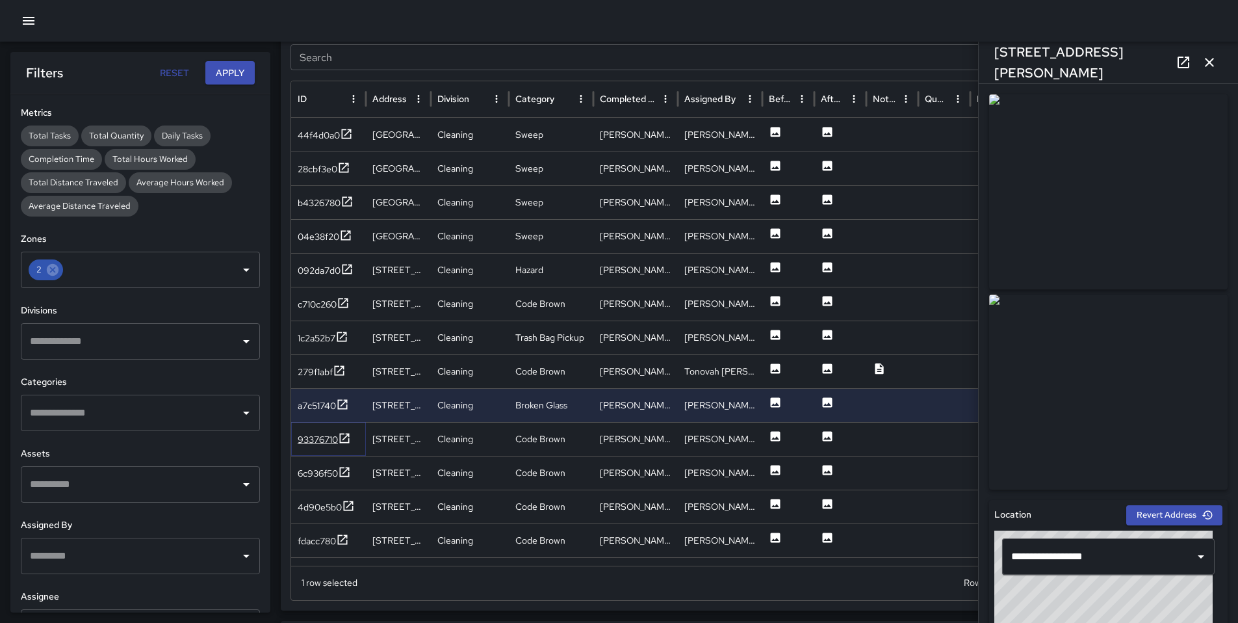
click at [330, 436] on div "93376710" at bounding box center [318, 439] width 40 height 13
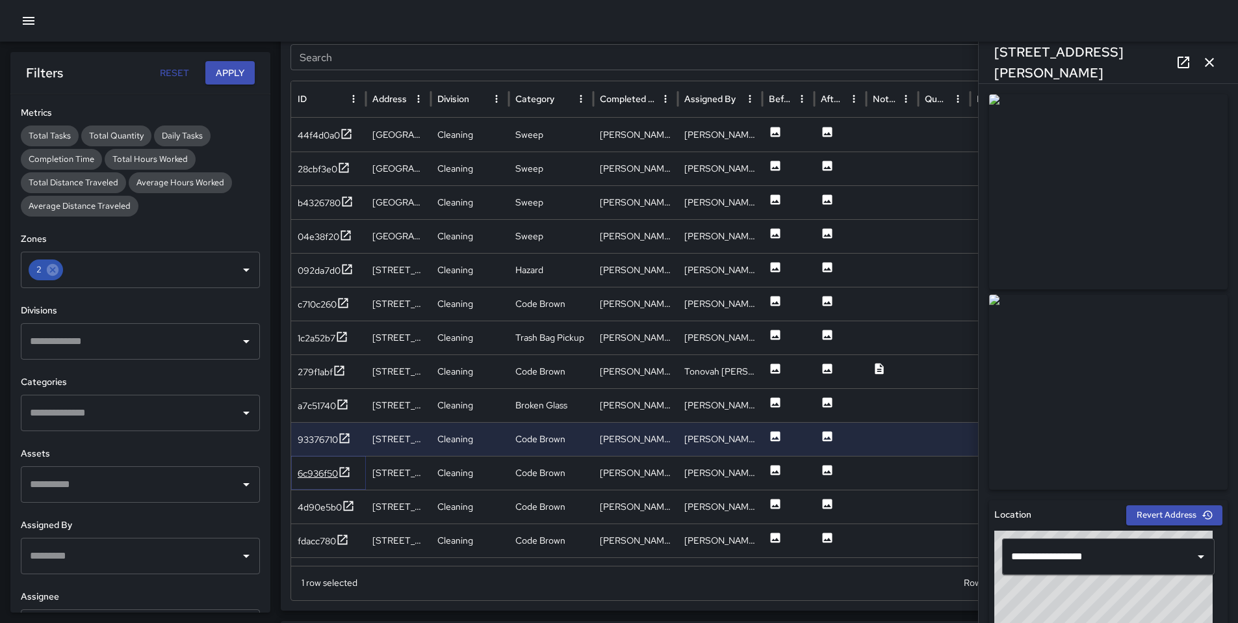
click at [320, 476] on div "6c936f50" at bounding box center [318, 473] width 40 height 13
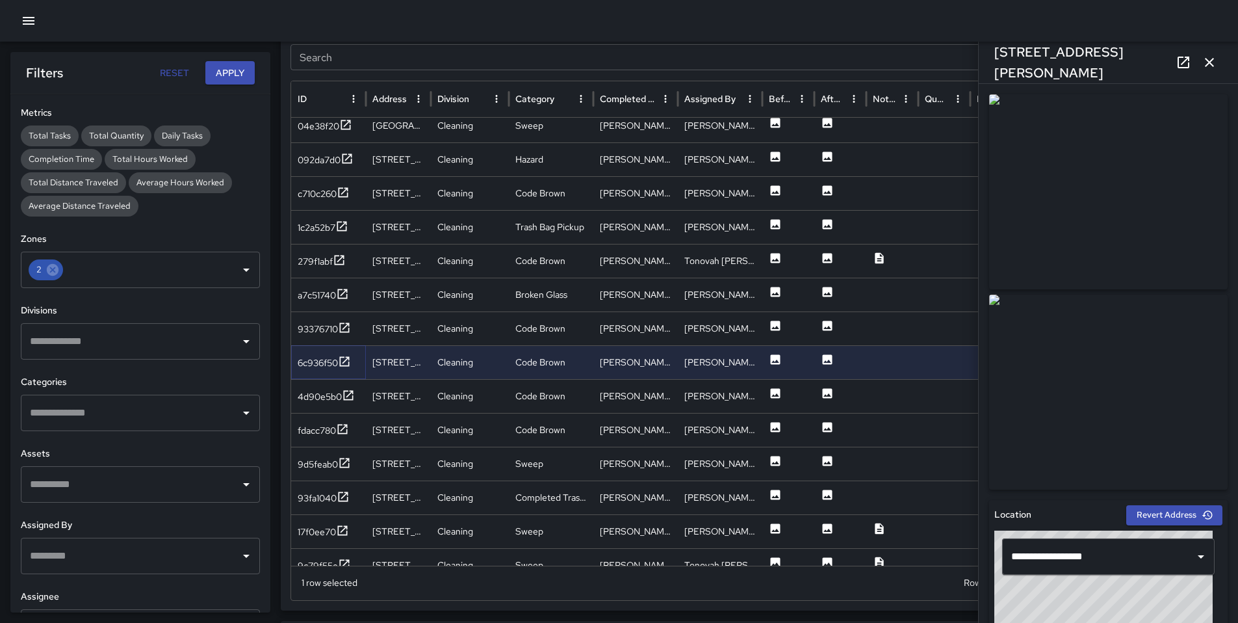
scroll to position [124, 0]
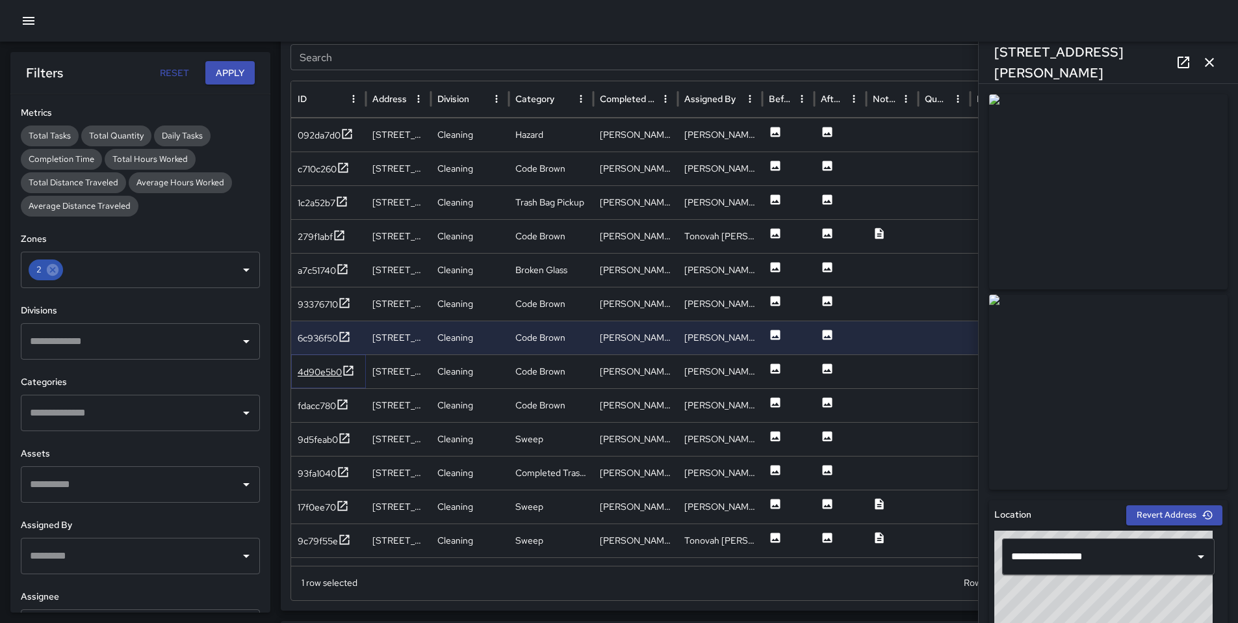
click at [307, 369] on div "4d90e5b0" at bounding box center [320, 371] width 44 height 13
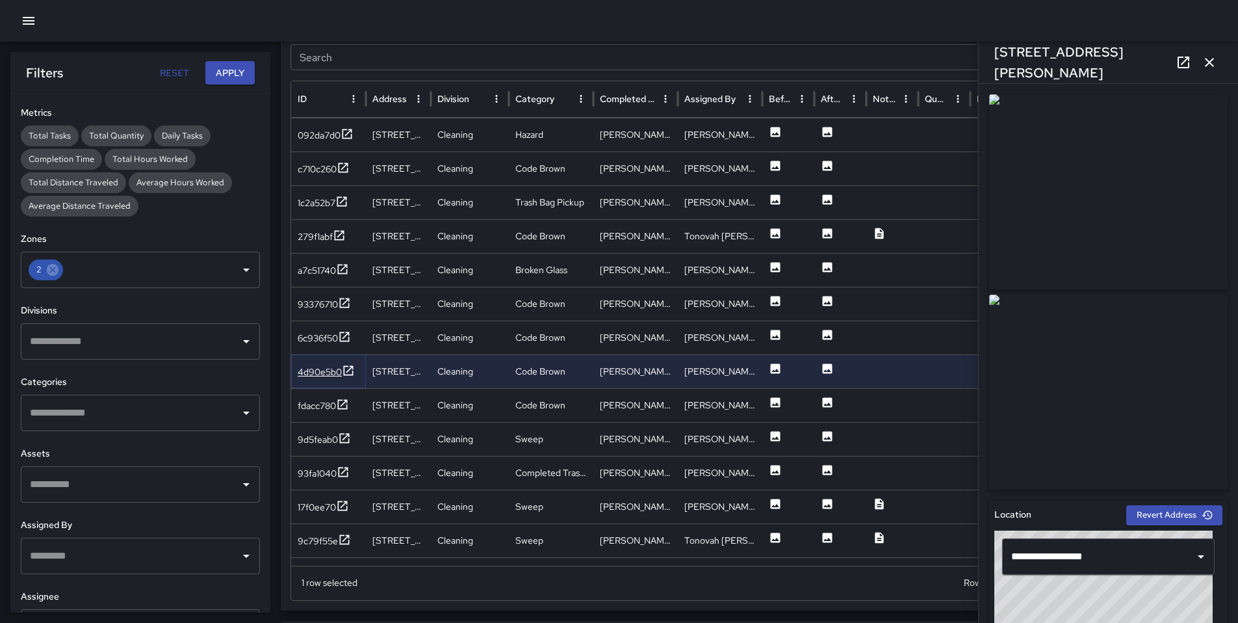
click at [322, 372] on div "4d90e5b0" at bounding box center [320, 371] width 44 height 13
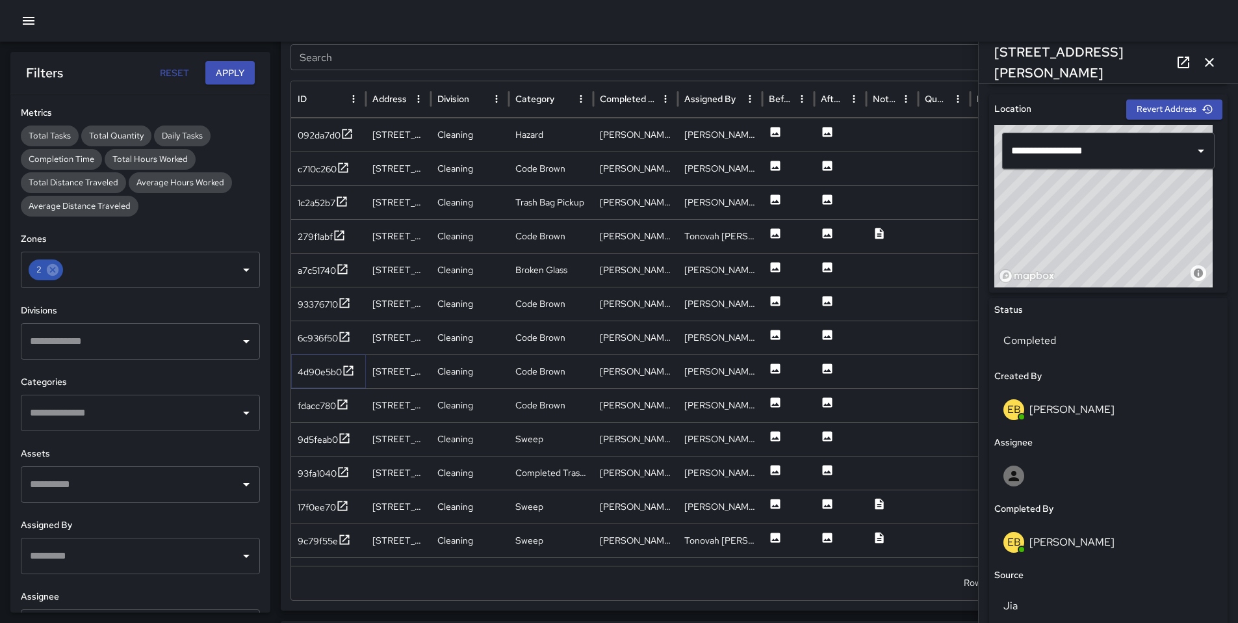
scroll to position [544, 0]
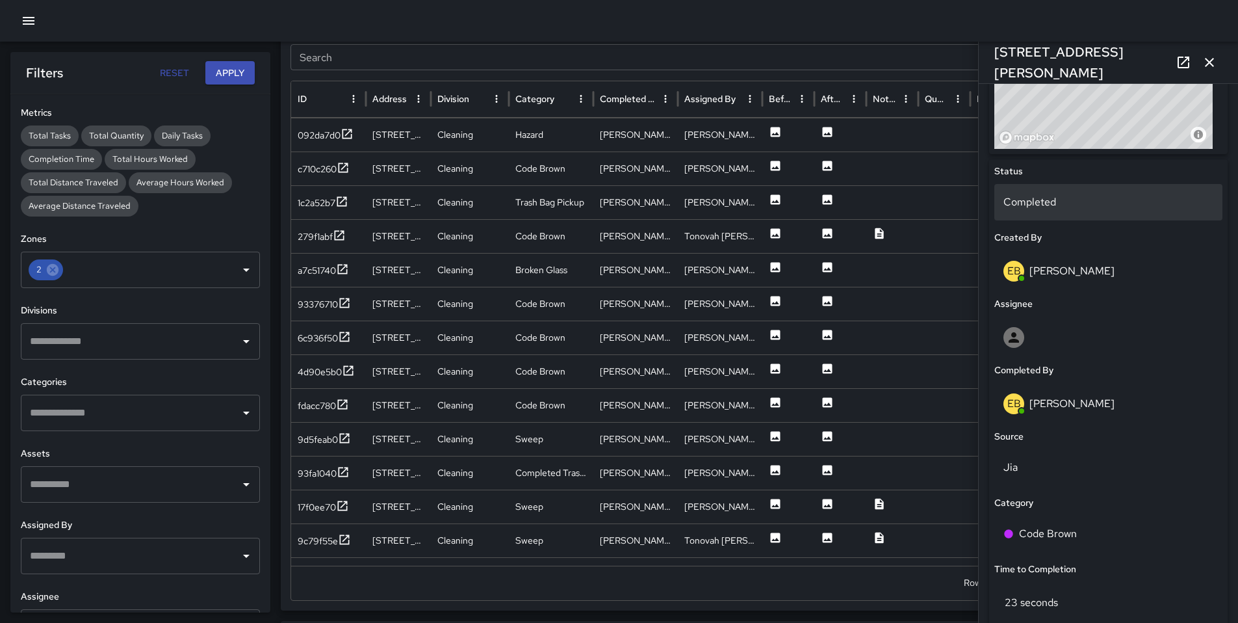
click at [1030, 212] on div "Completed" at bounding box center [1109, 202] width 228 height 36
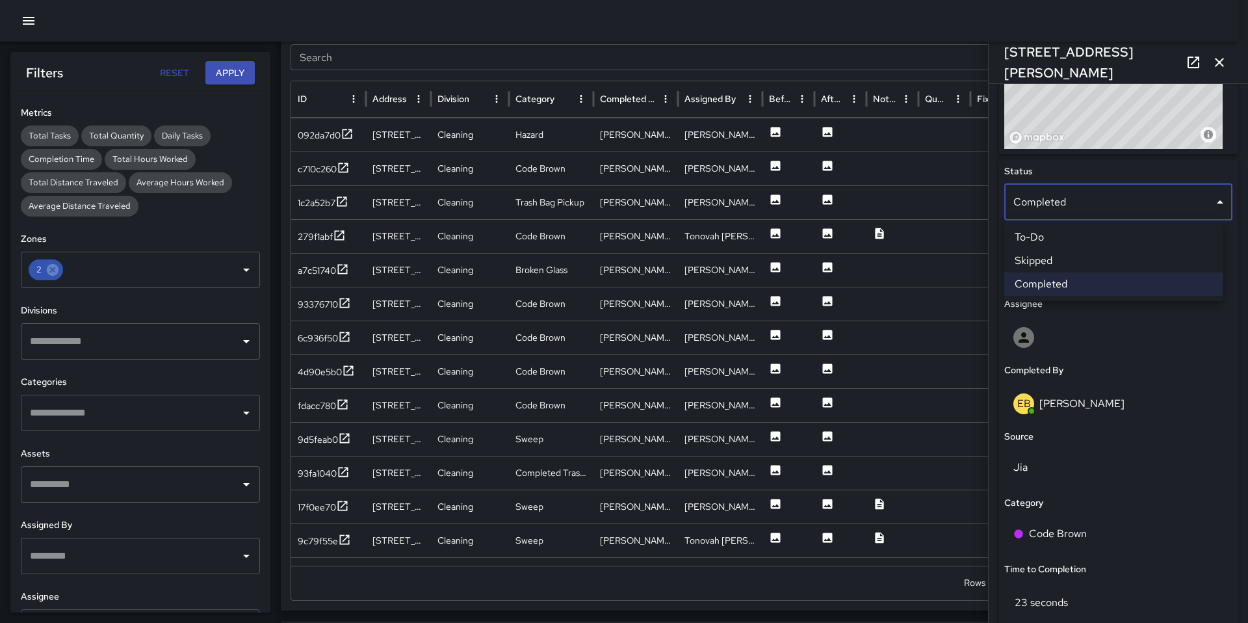
click at [1051, 267] on li "Skipped" at bounding box center [1113, 260] width 218 height 23
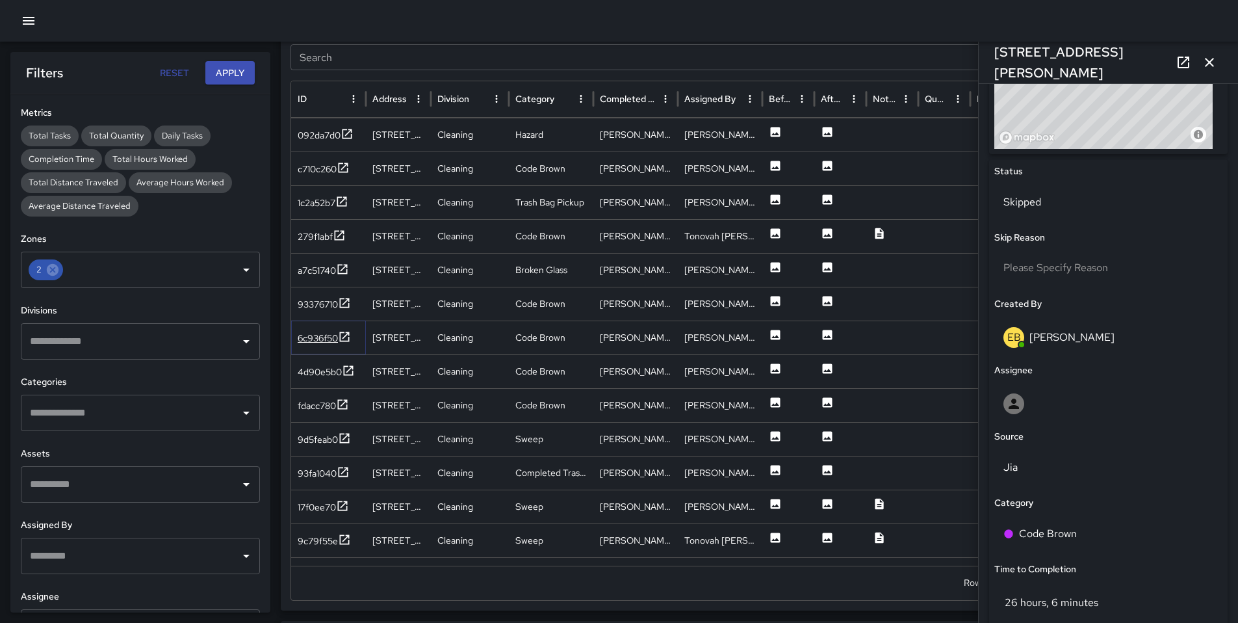
click at [322, 338] on div "6c936f50" at bounding box center [318, 338] width 40 height 13
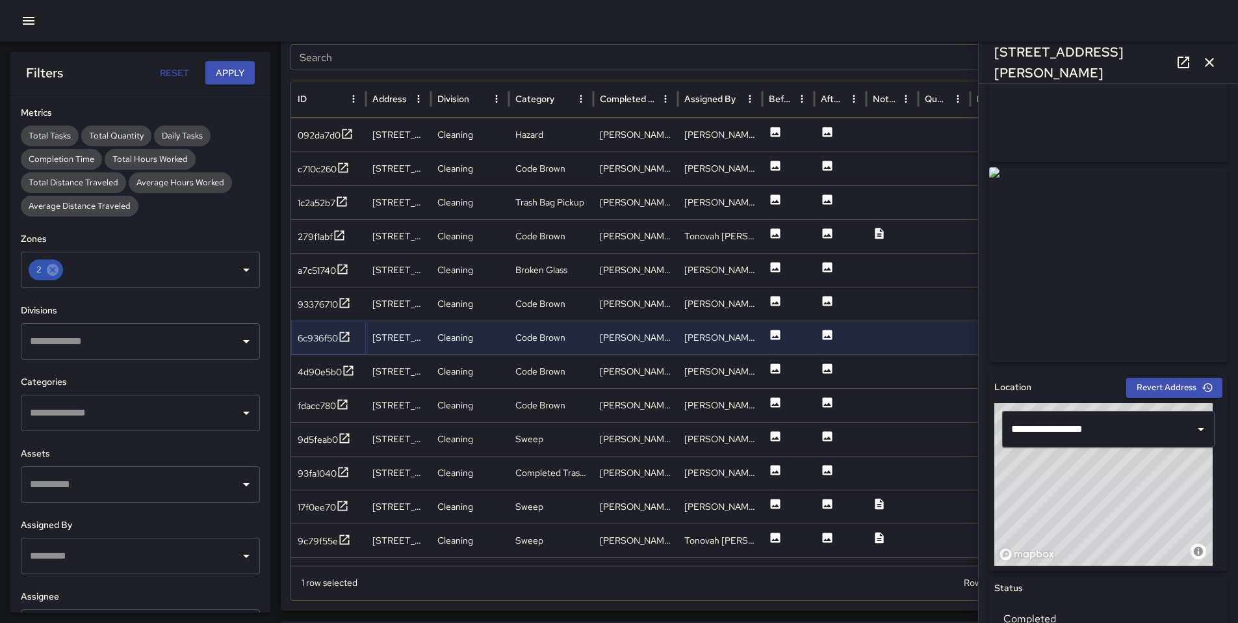
scroll to position [272, 0]
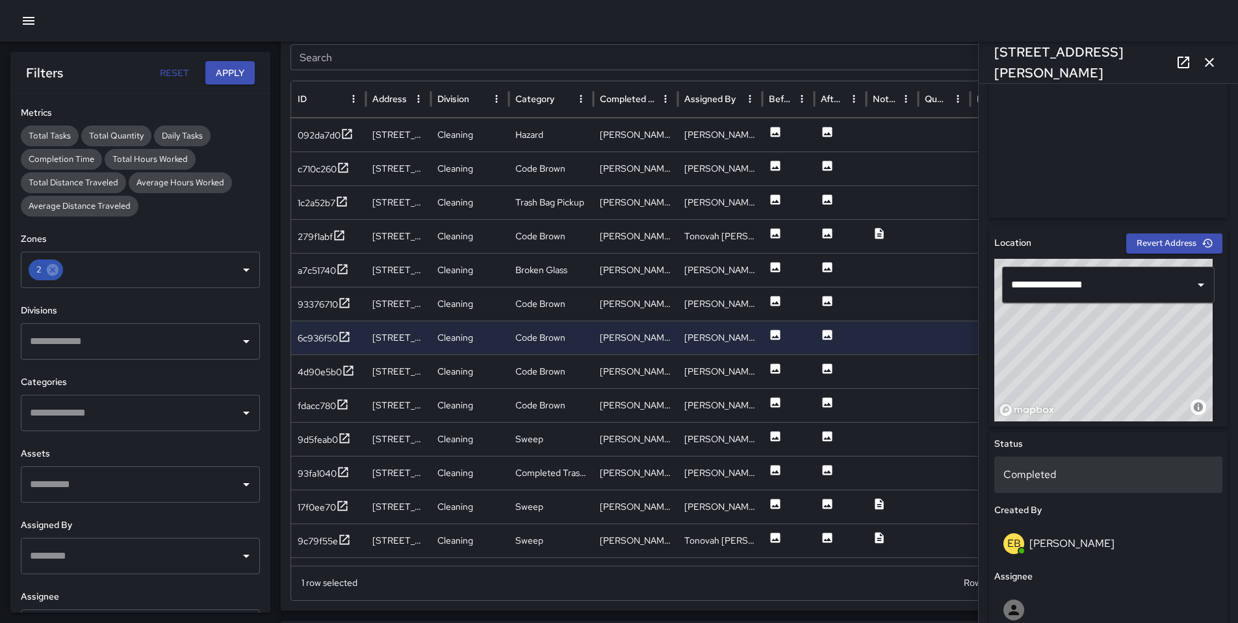
click at [1075, 471] on p "Completed" at bounding box center [1109, 475] width 210 height 16
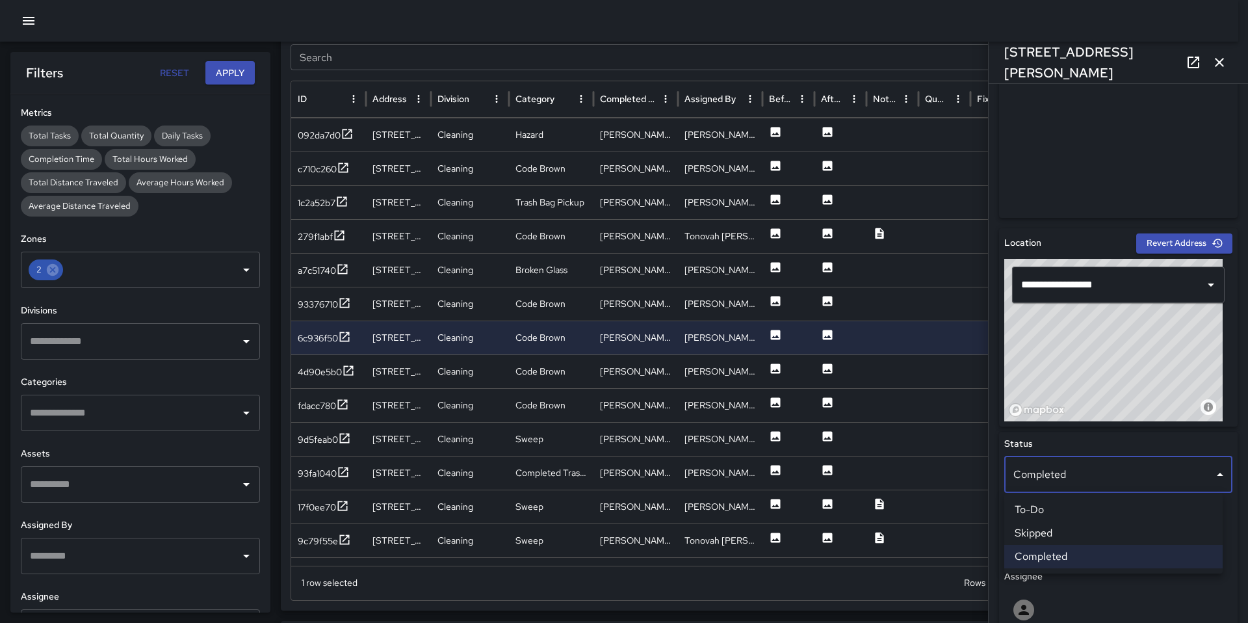
click at [1073, 526] on li "Skipped" at bounding box center [1113, 532] width 218 height 23
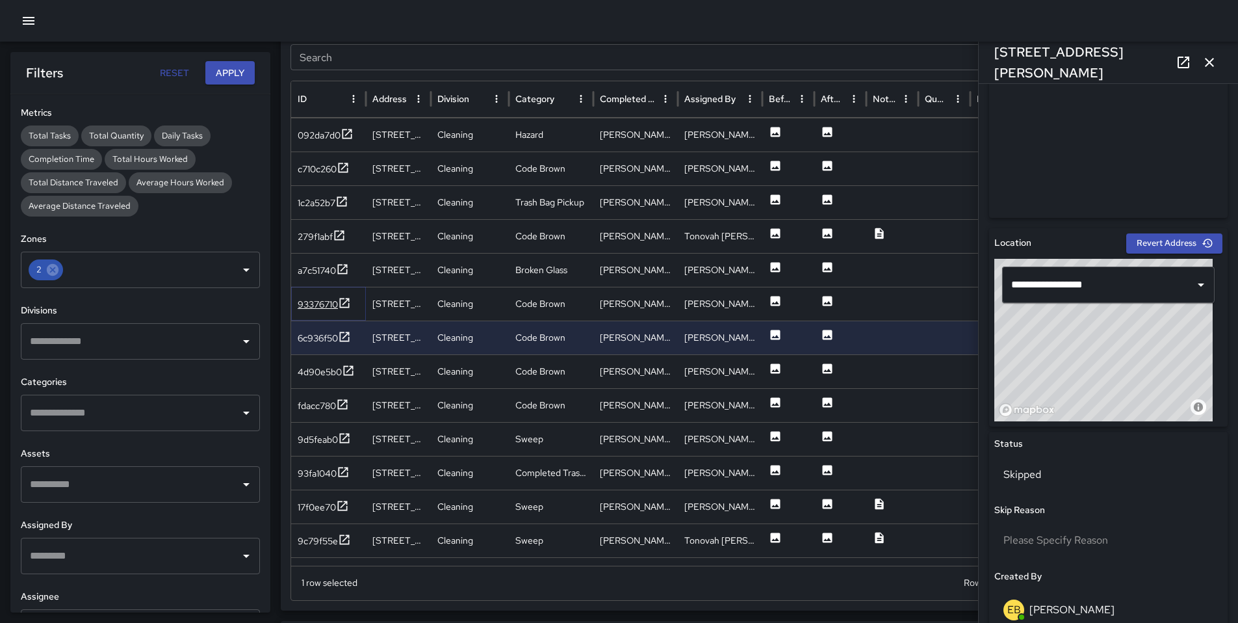
click at [317, 305] on div "93376710" at bounding box center [318, 304] width 40 height 13
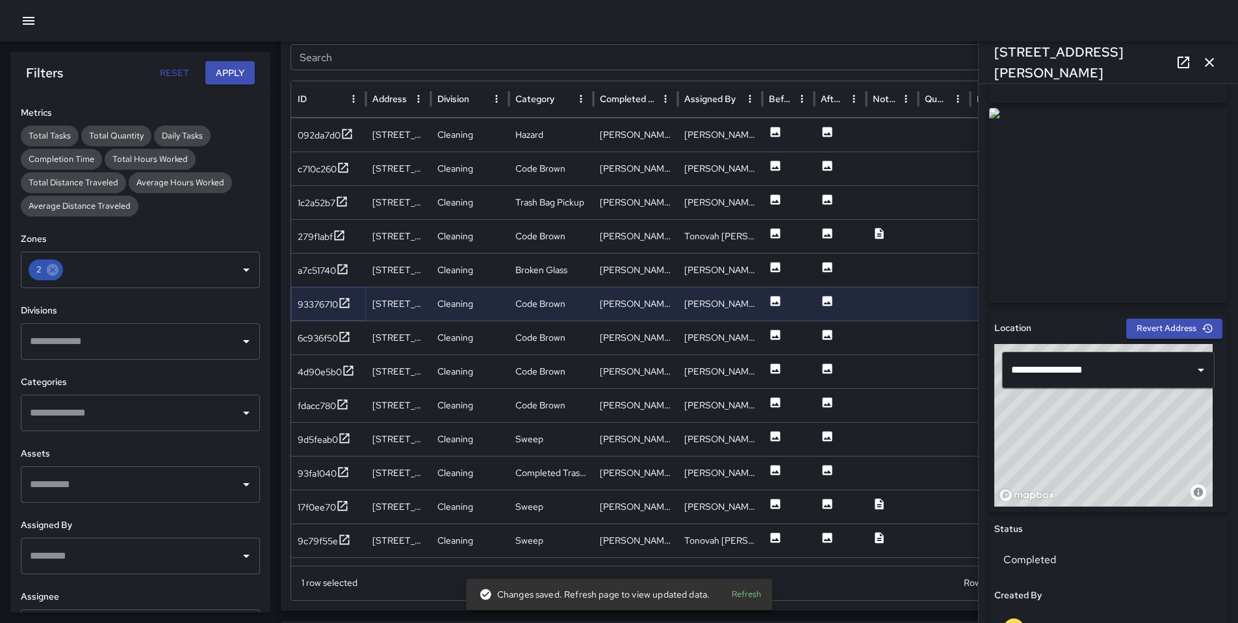
scroll to position [280, 0]
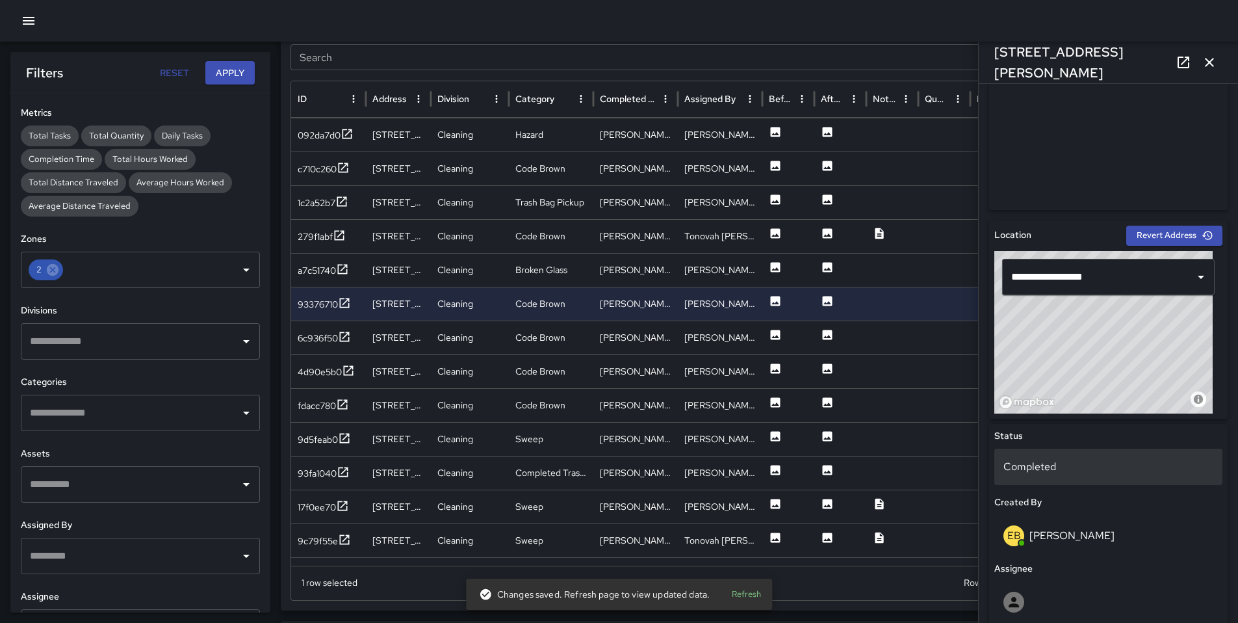
click at [1062, 467] on p "Completed" at bounding box center [1109, 467] width 210 height 16
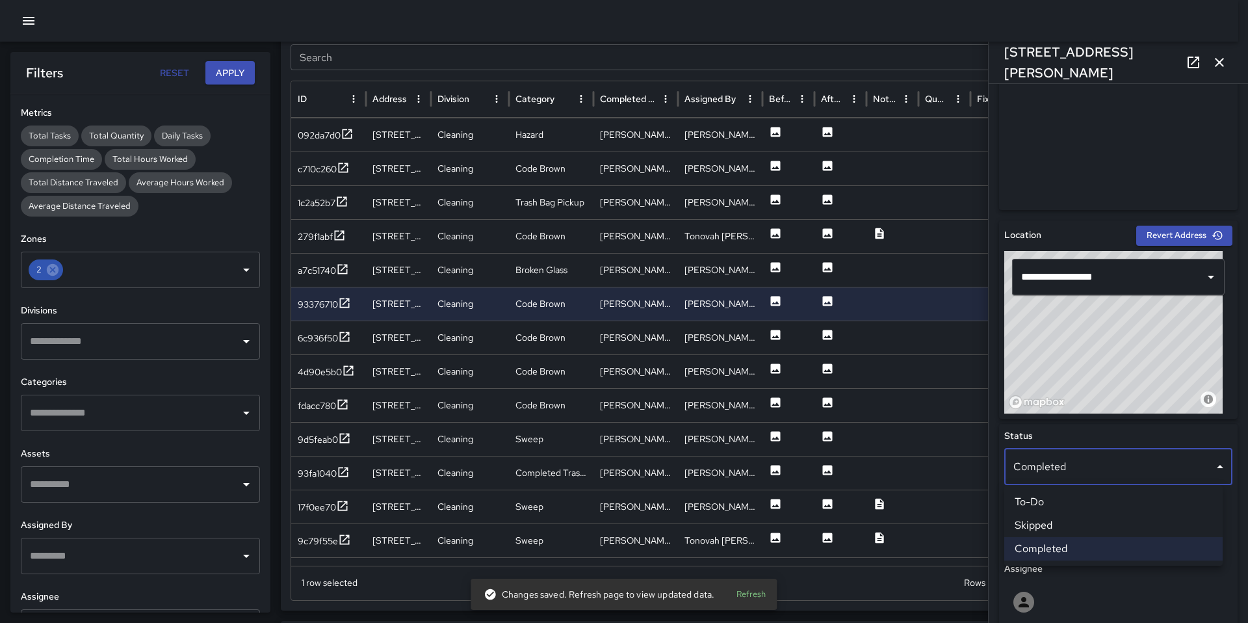
click at [1070, 526] on li "Skipped" at bounding box center [1113, 525] width 218 height 23
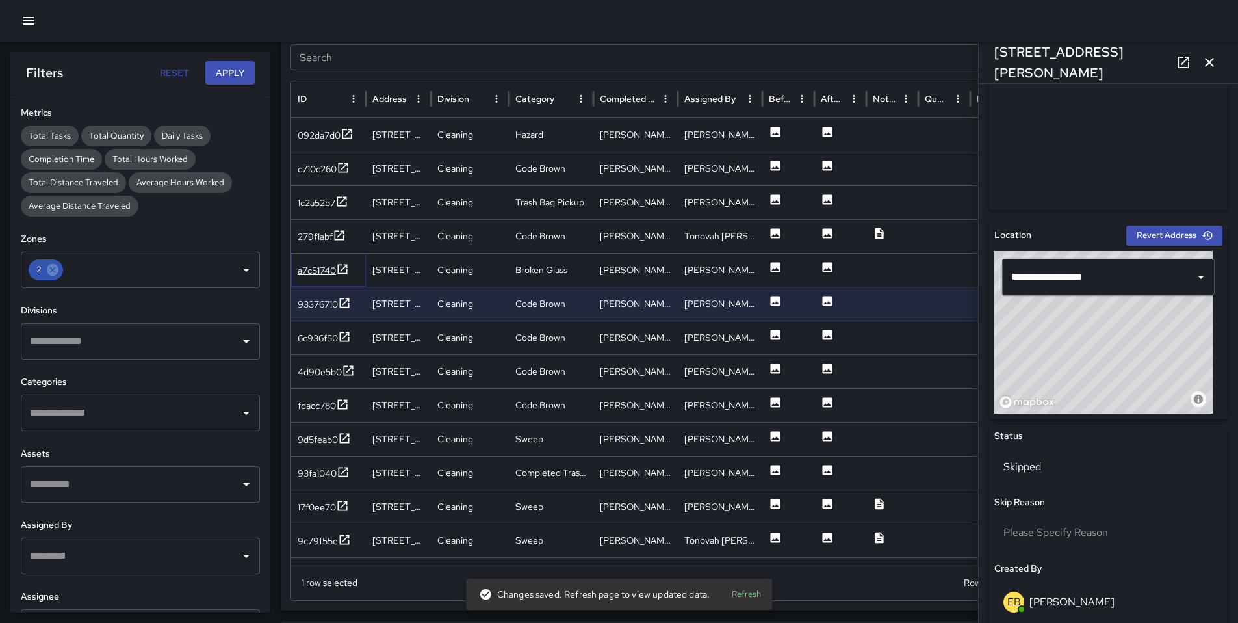
click at [328, 270] on div "a7c51740" at bounding box center [317, 270] width 38 height 13
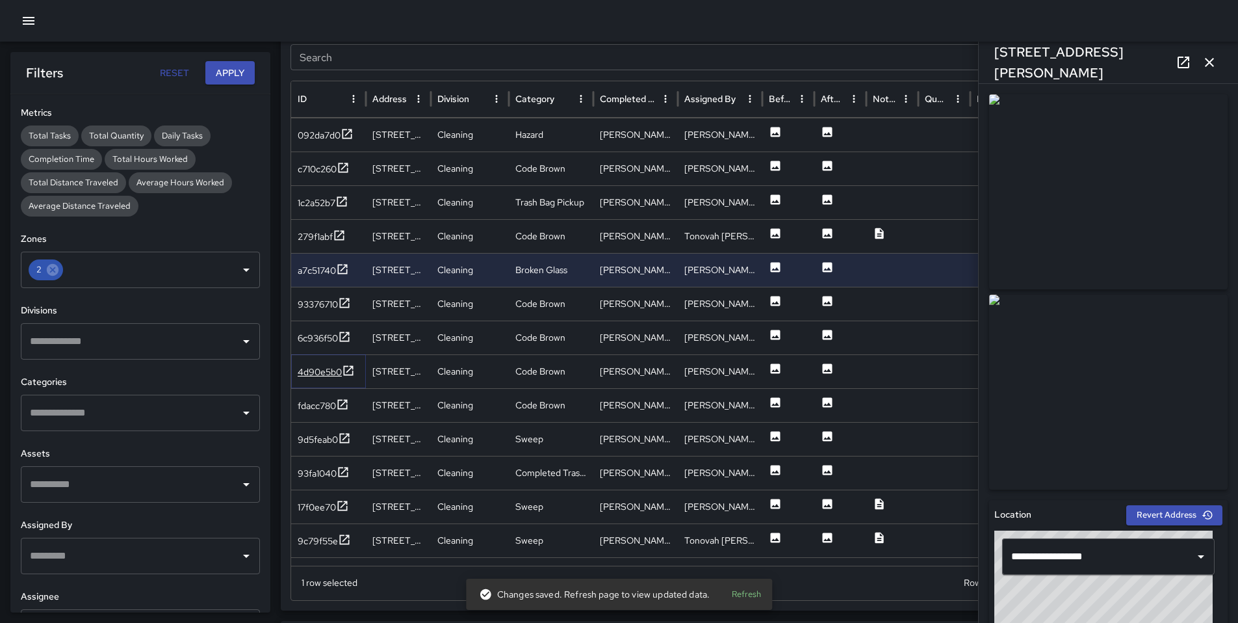
click at [301, 374] on div "4d90e5b0" at bounding box center [320, 371] width 44 height 13
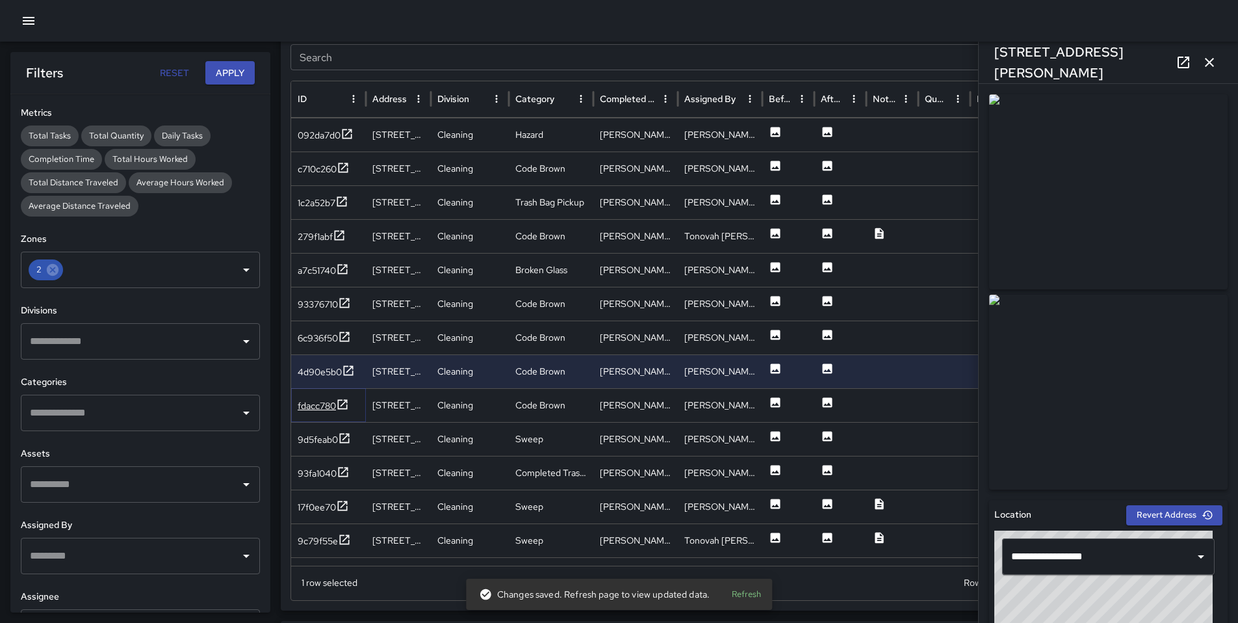
click at [311, 406] on div "fdacc780" at bounding box center [317, 405] width 38 height 13
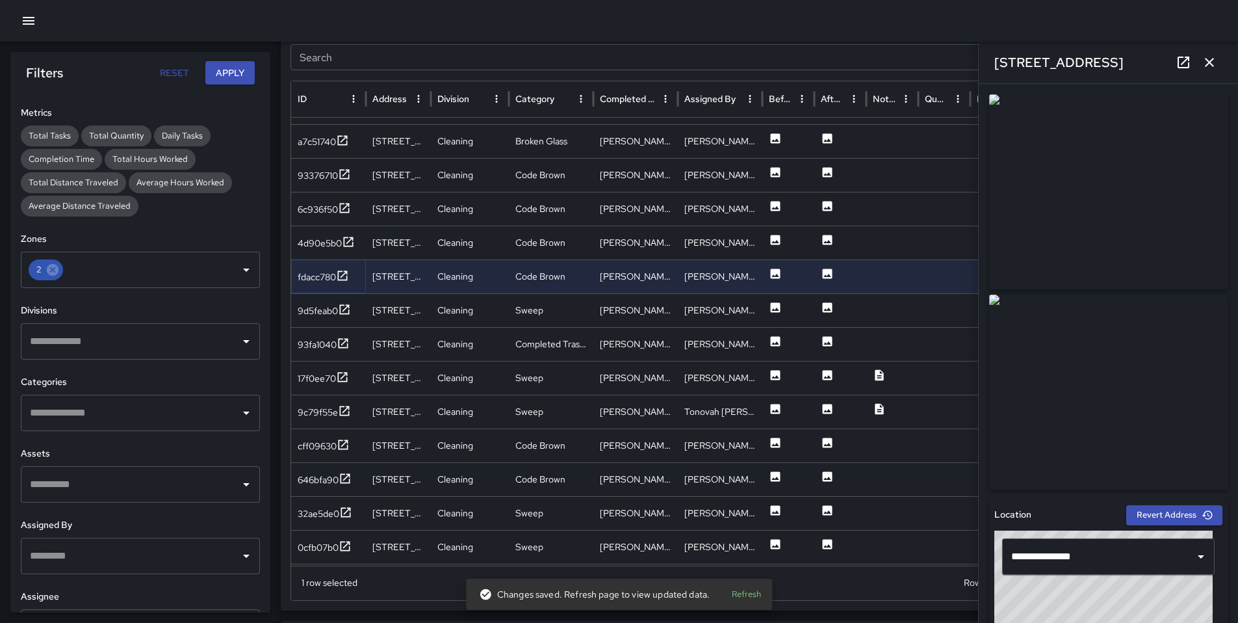
scroll to position [251, 0]
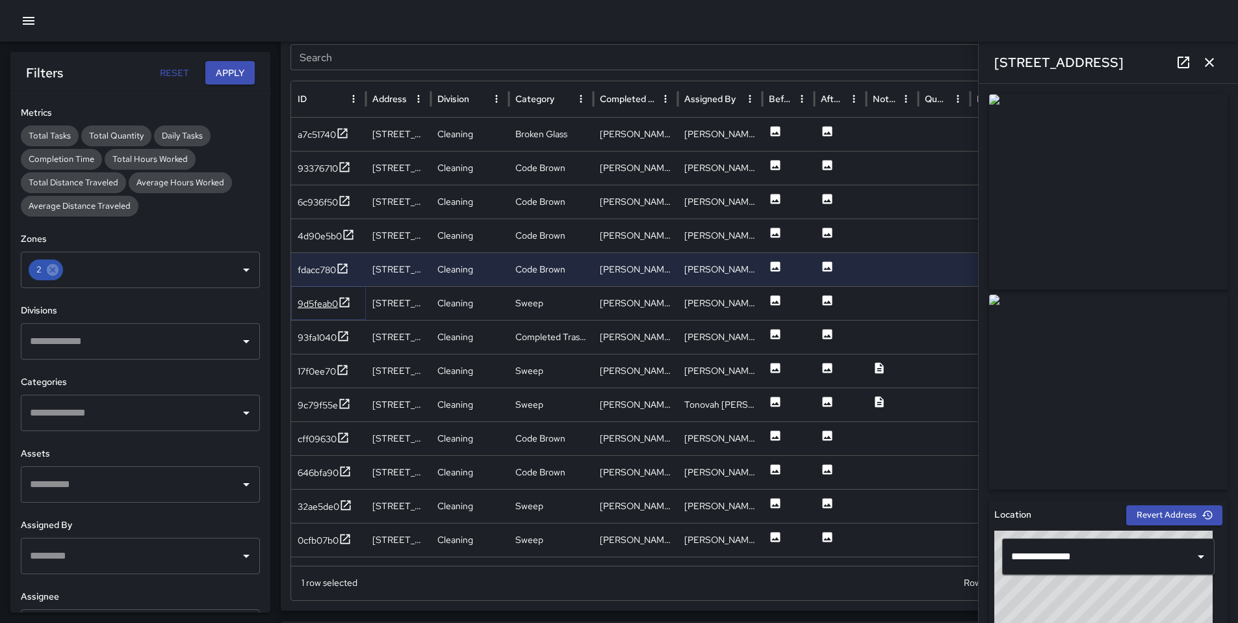
click at [324, 302] on div "9d5feab0" at bounding box center [318, 303] width 40 height 13
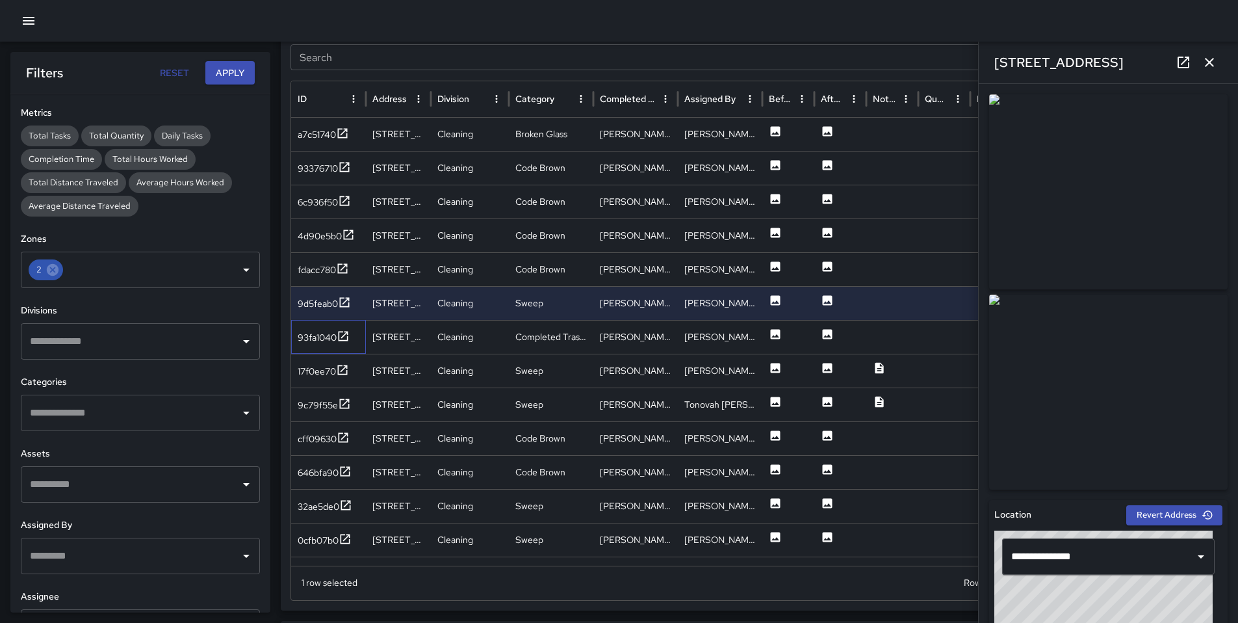
click at [319, 350] on div "93fa1040" at bounding box center [328, 337] width 75 height 34
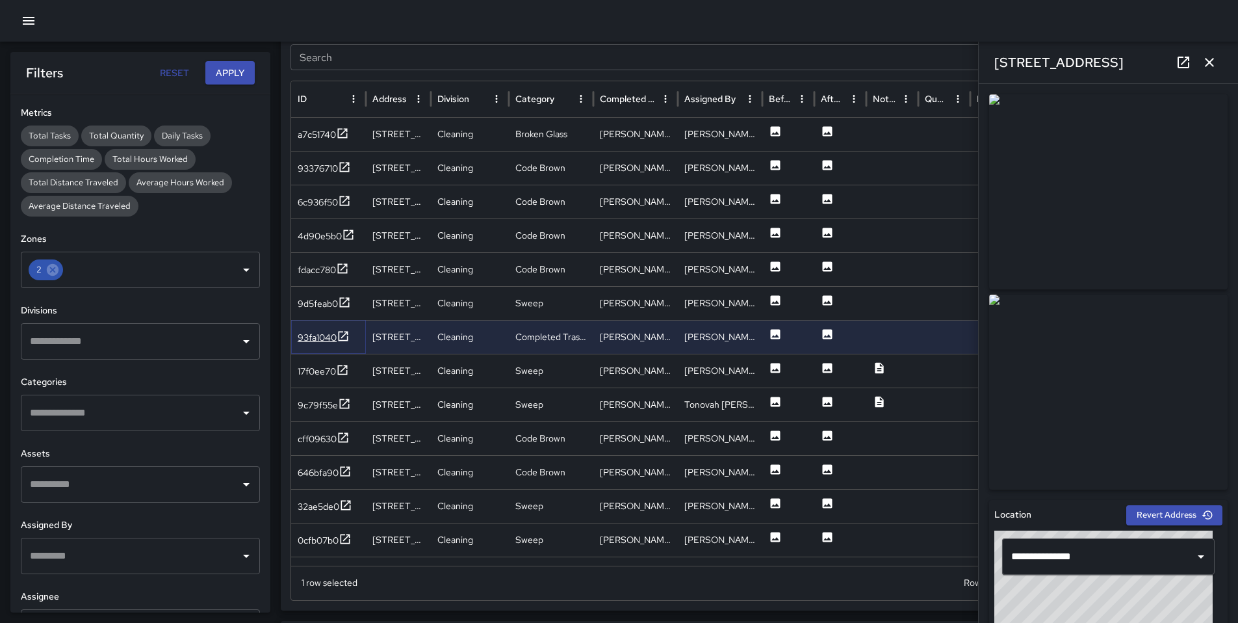
click at [320, 341] on div "93fa1040" at bounding box center [317, 337] width 39 height 13
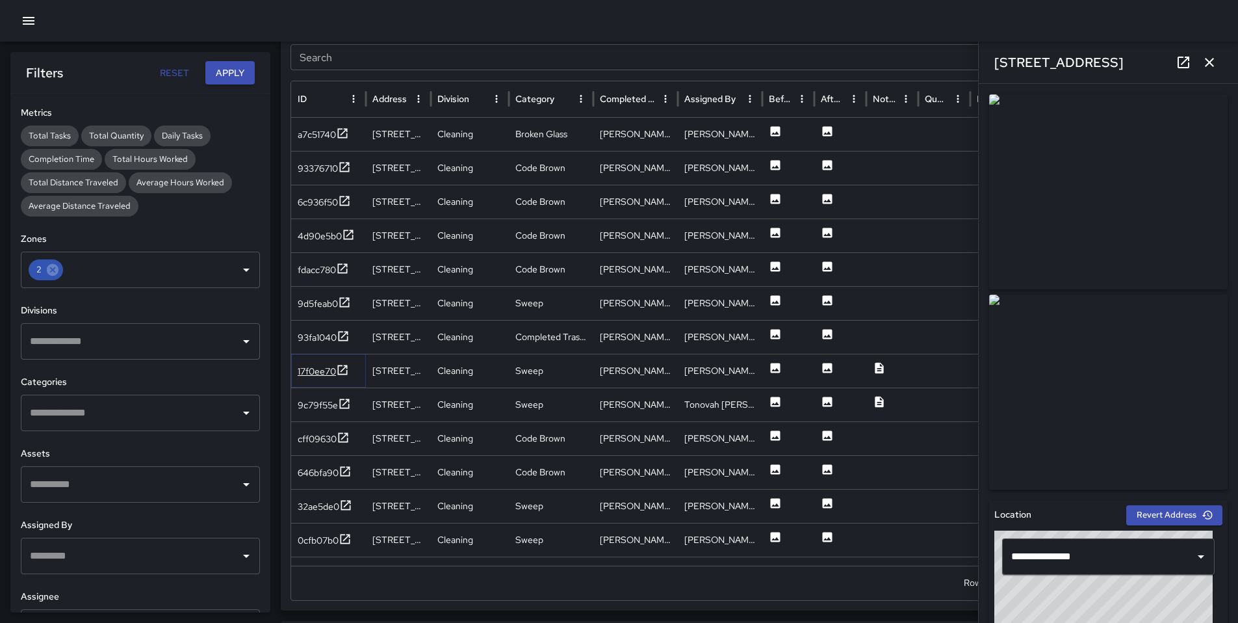
click at [328, 374] on div "17f0ee70" at bounding box center [317, 371] width 38 height 13
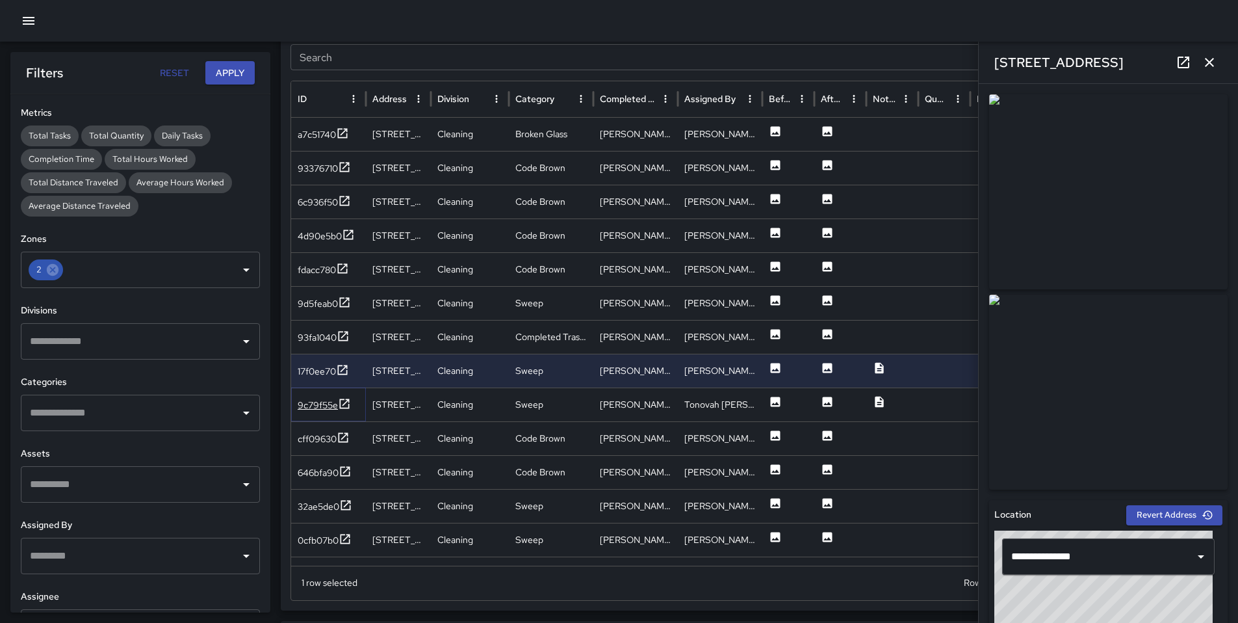
click at [322, 408] on div "9c79f55e" at bounding box center [318, 404] width 40 height 13
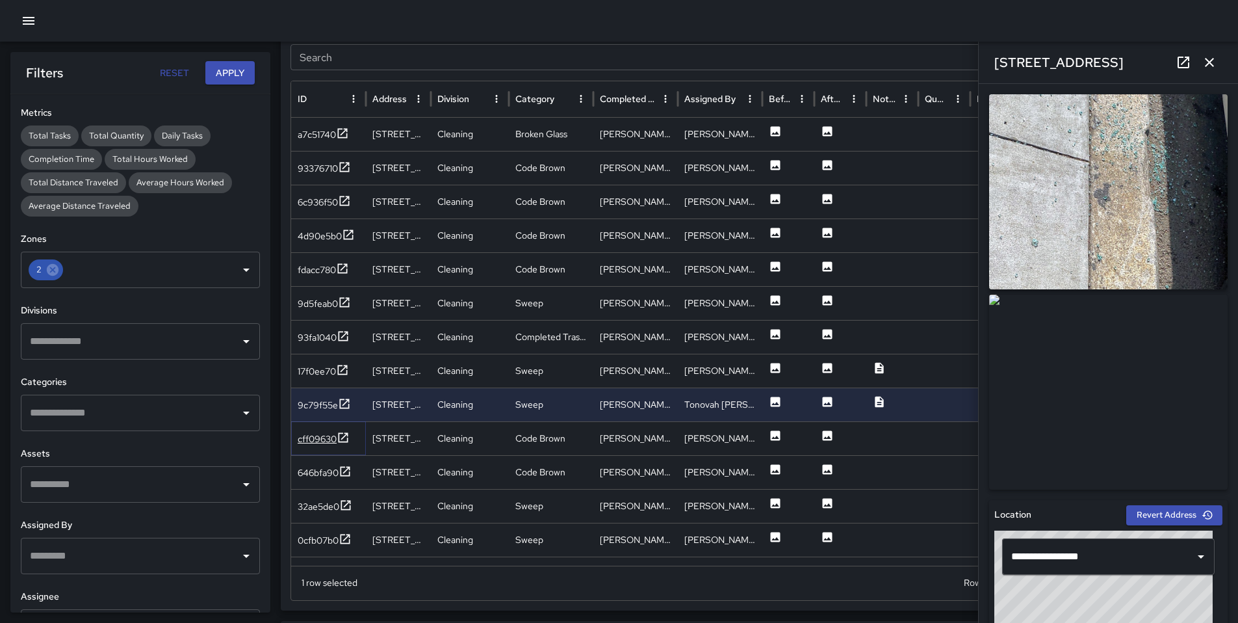
click at [315, 437] on div "cff09630" at bounding box center [317, 438] width 39 height 13
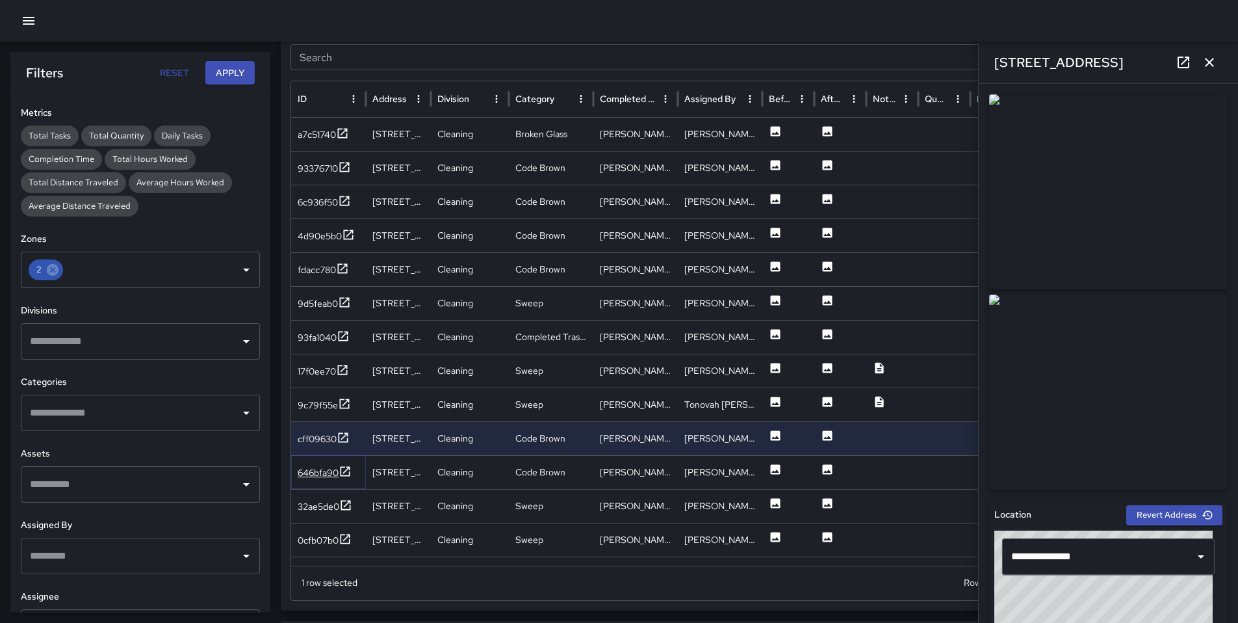
click at [324, 471] on div "646bfa90" at bounding box center [318, 472] width 41 height 13
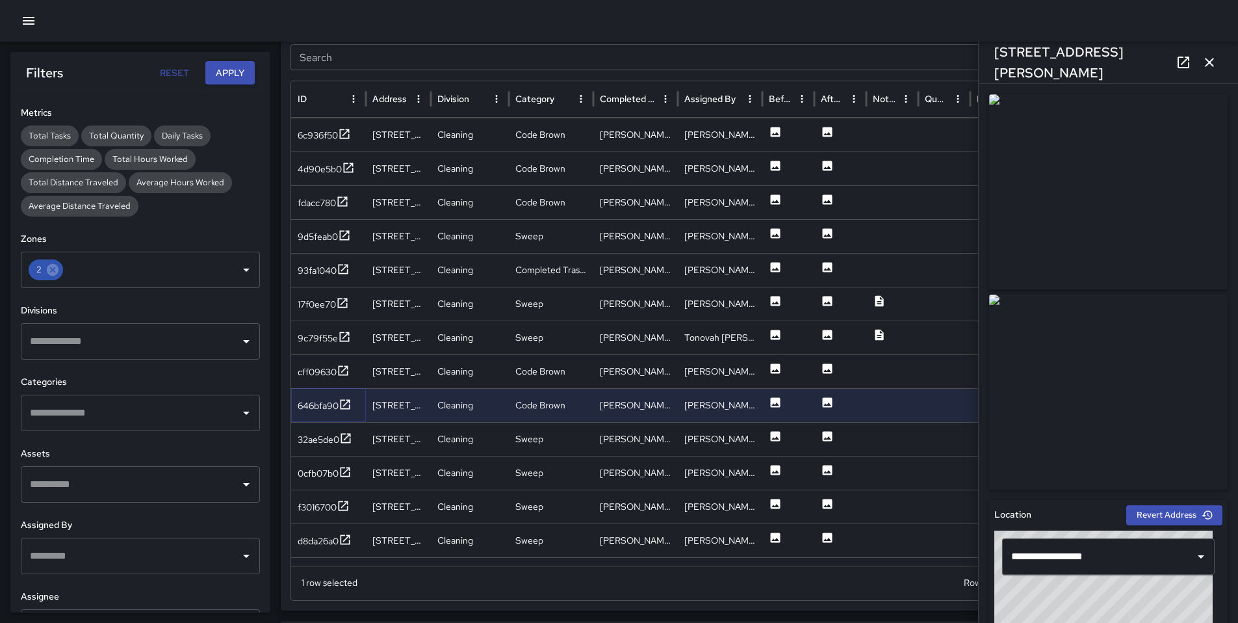
scroll to position [430, 0]
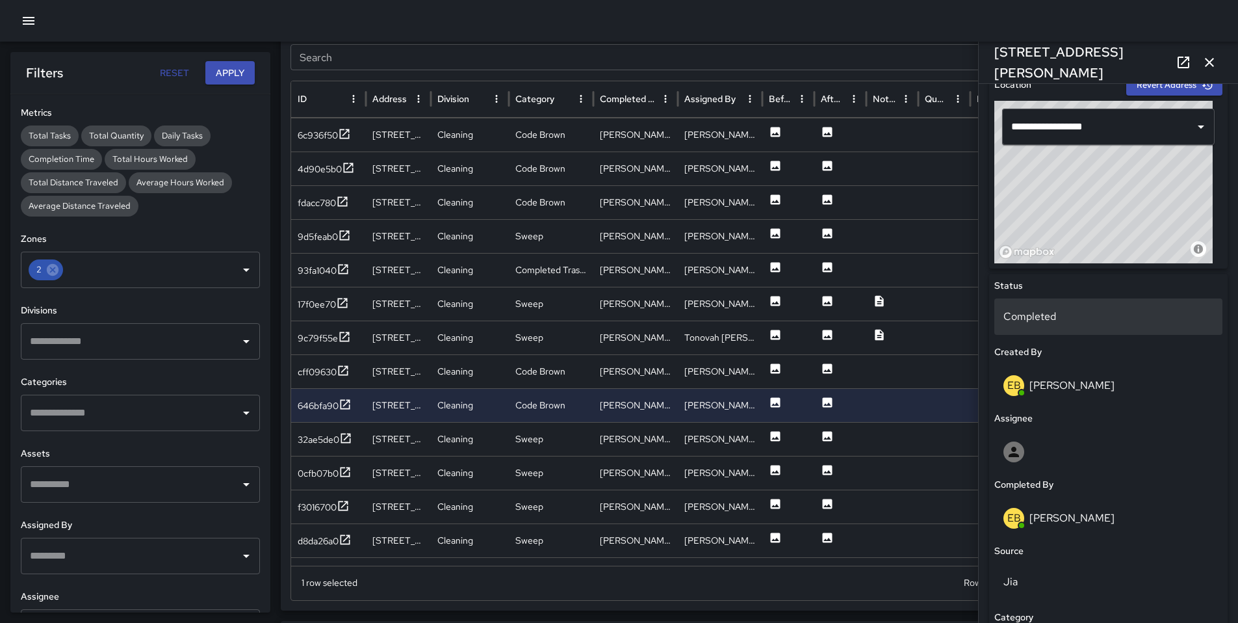
click at [1036, 313] on p "Completed" at bounding box center [1109, 317] width 210 height 16
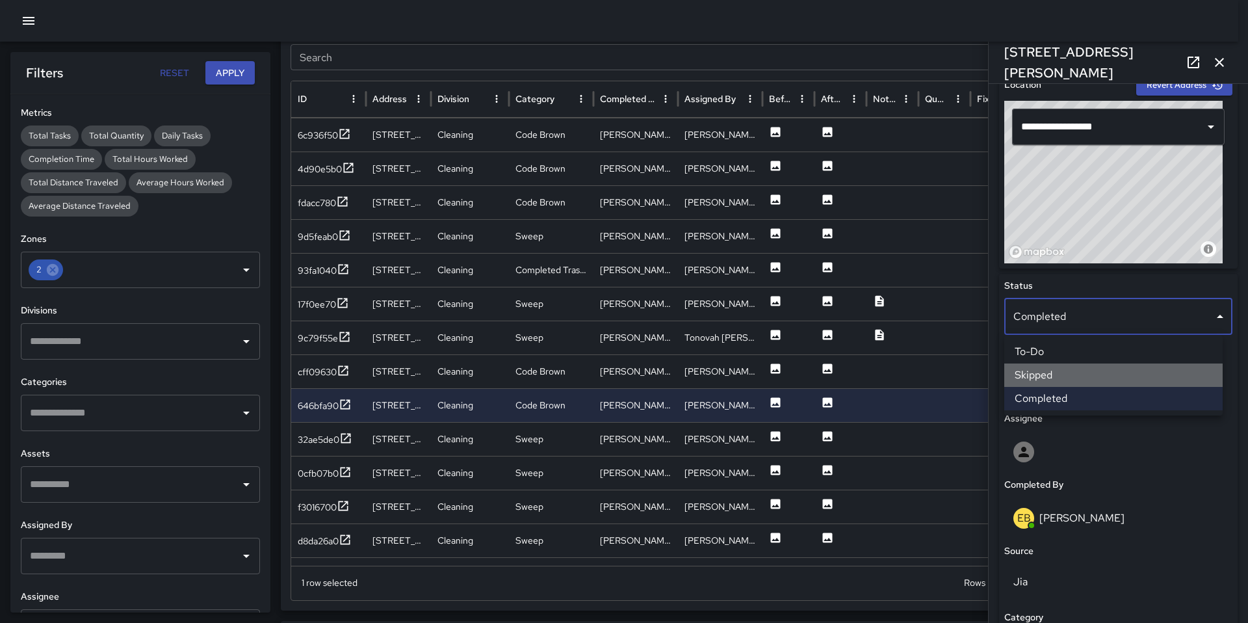
click at [1039, 370] on li "Skipped" at bounding box center [1113, 374] width 218 height 23
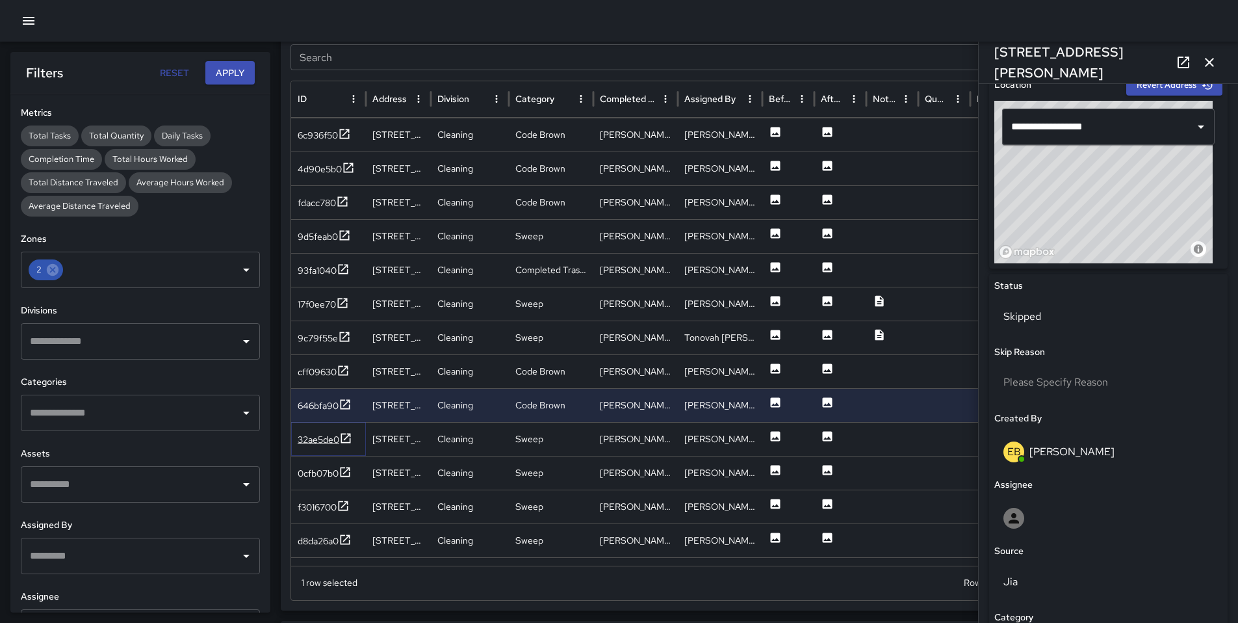
click at [322, 437] on div "32ae5de0" at bounding box center [319, 439] width 42 height 13
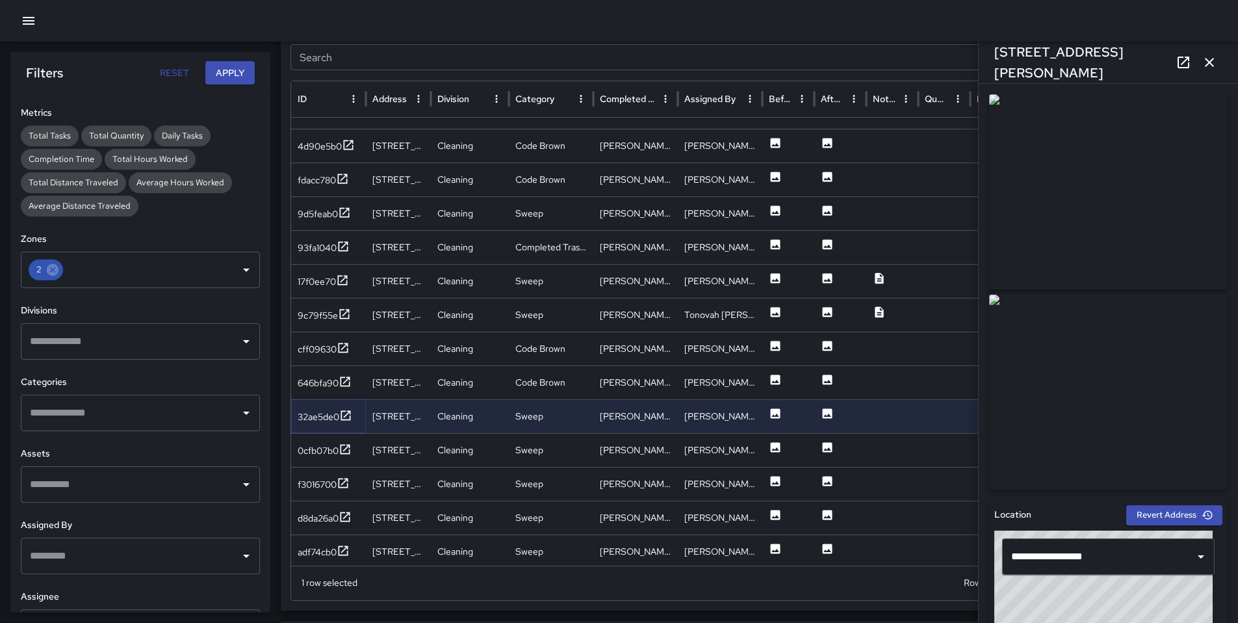
scroll to position [415, 0]
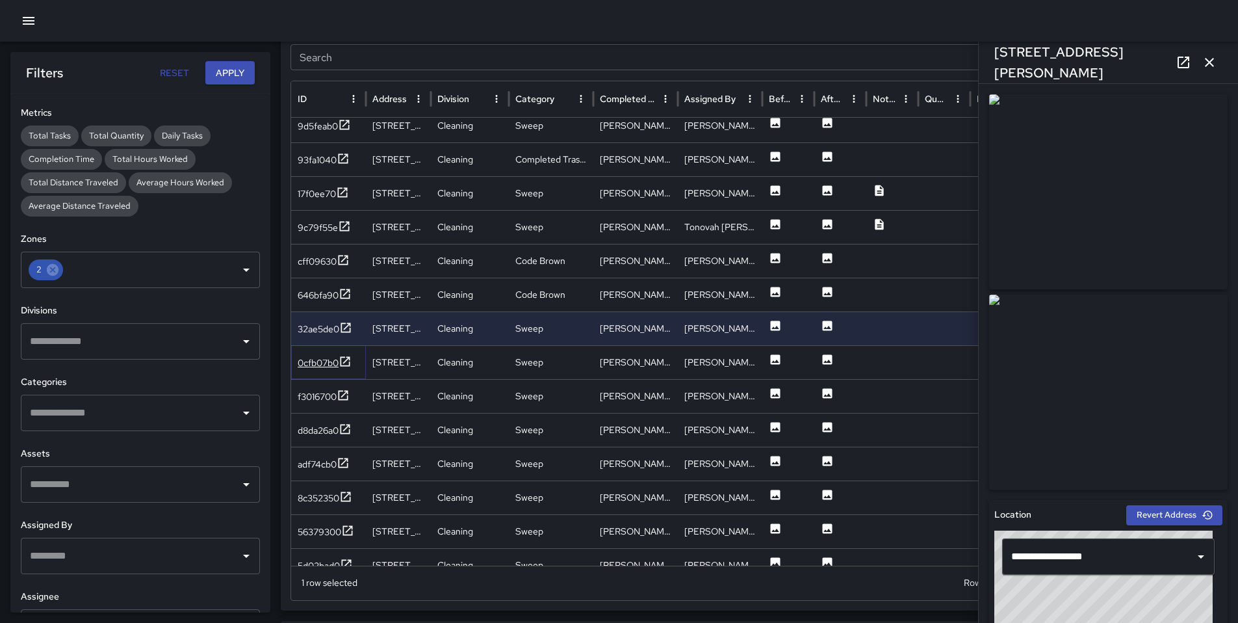
click at [319, 362] on div "0cfb07b0" at bounding box center [318, 362] width 41 height 13
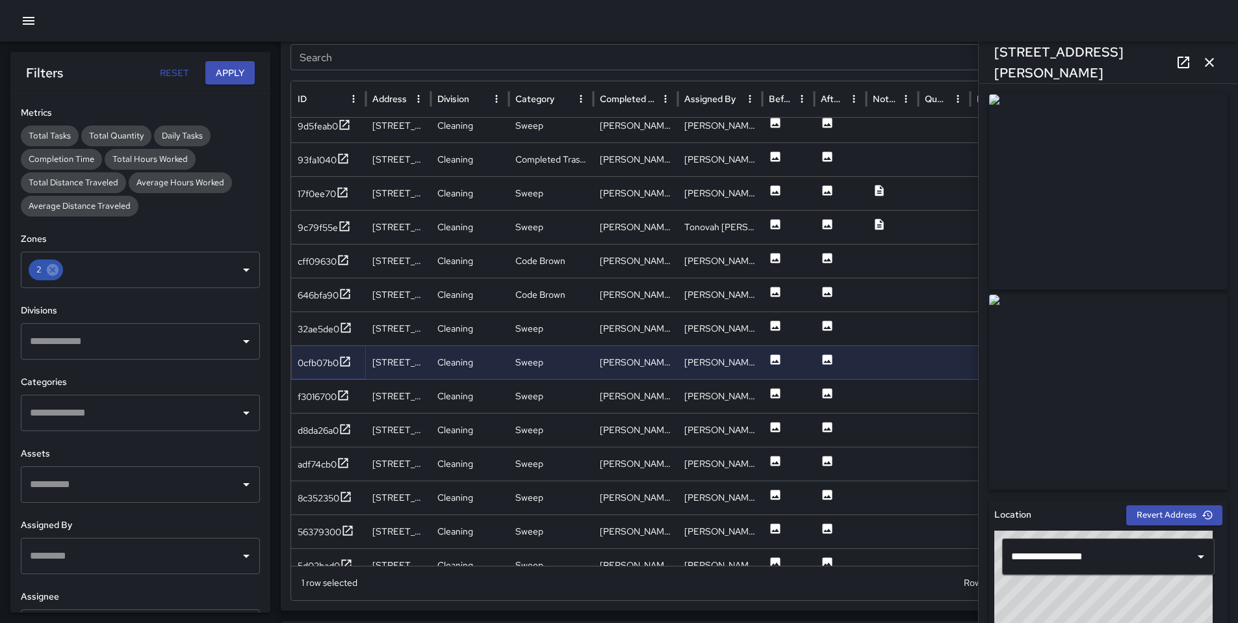
scroll to position [445, 0]
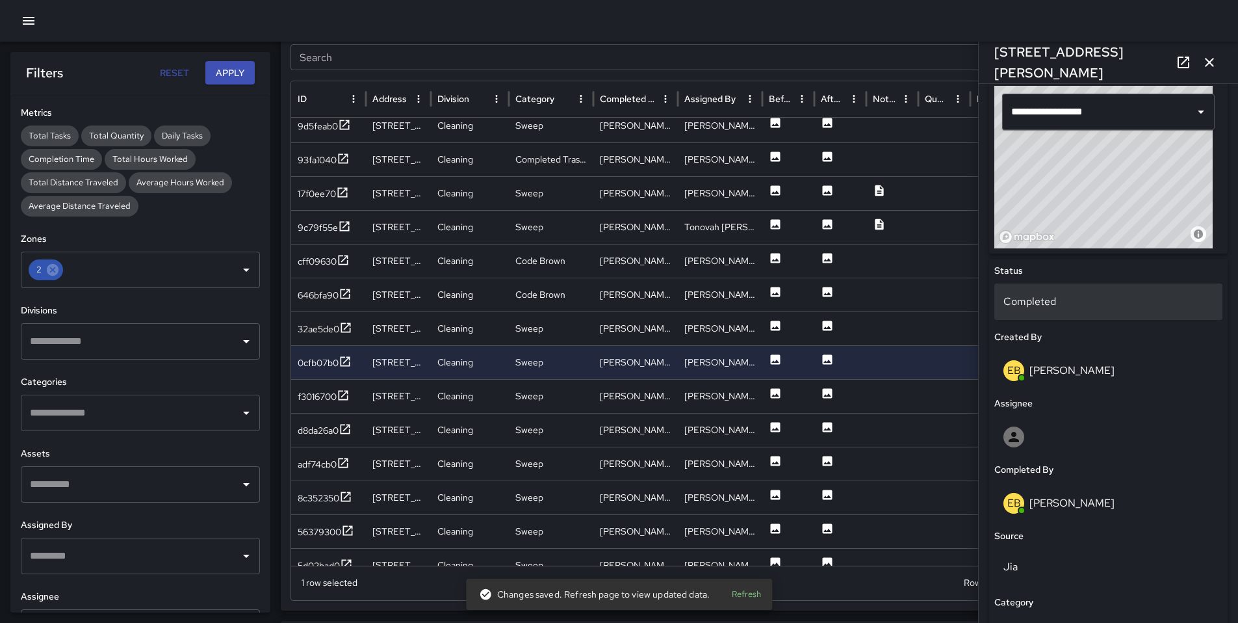
click at [1047, 300] on p "Completed" at bounding box center [1109, 302] width 210 height 16
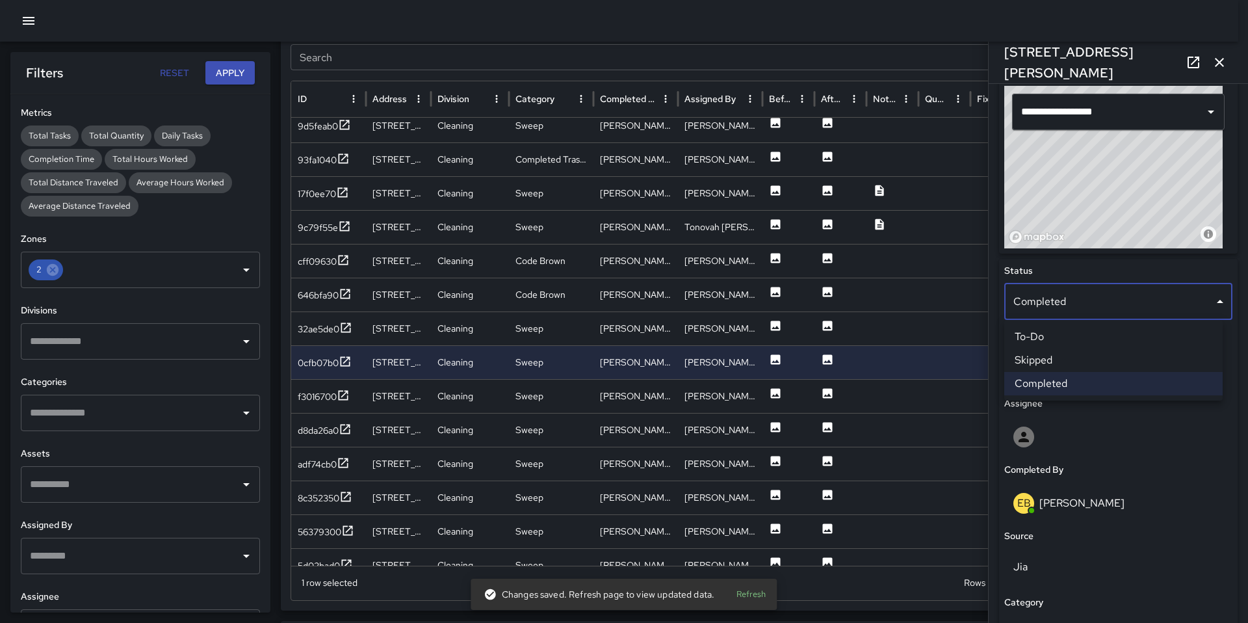
click at [1045, 354] on li "Skipped" at bounding box center [1113, 359] width 218 height 23
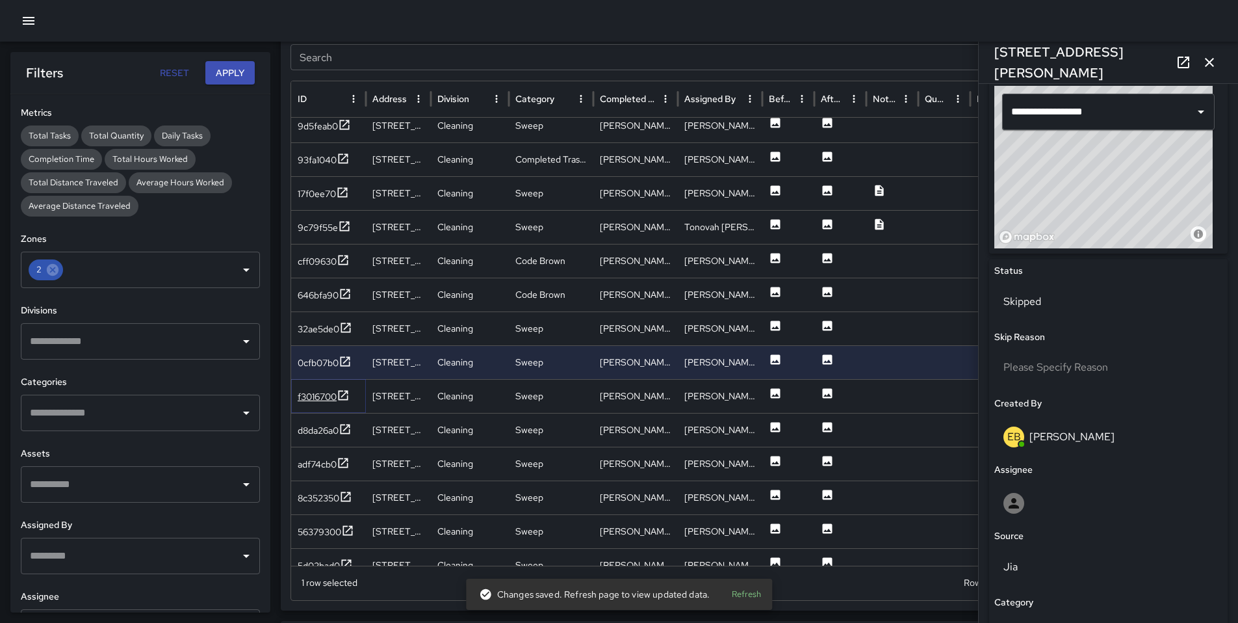
click at [303, 399] on div "f3016700" at bounding box center [317, 396] width 39 height 13
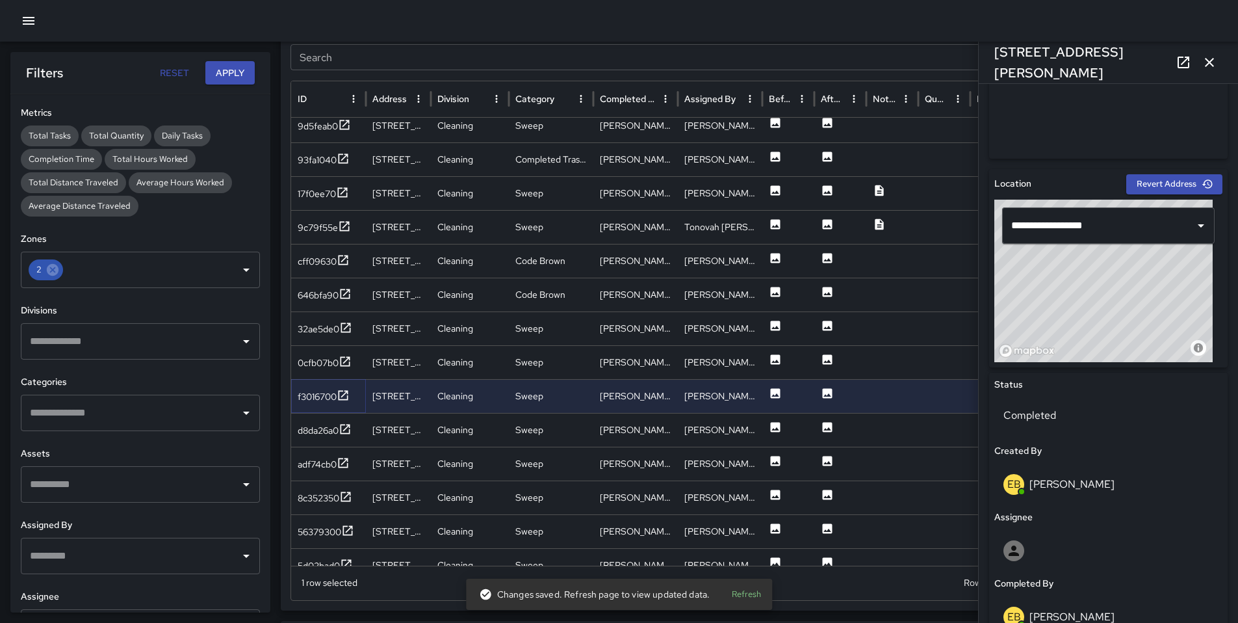
scroll to position [361, 0]
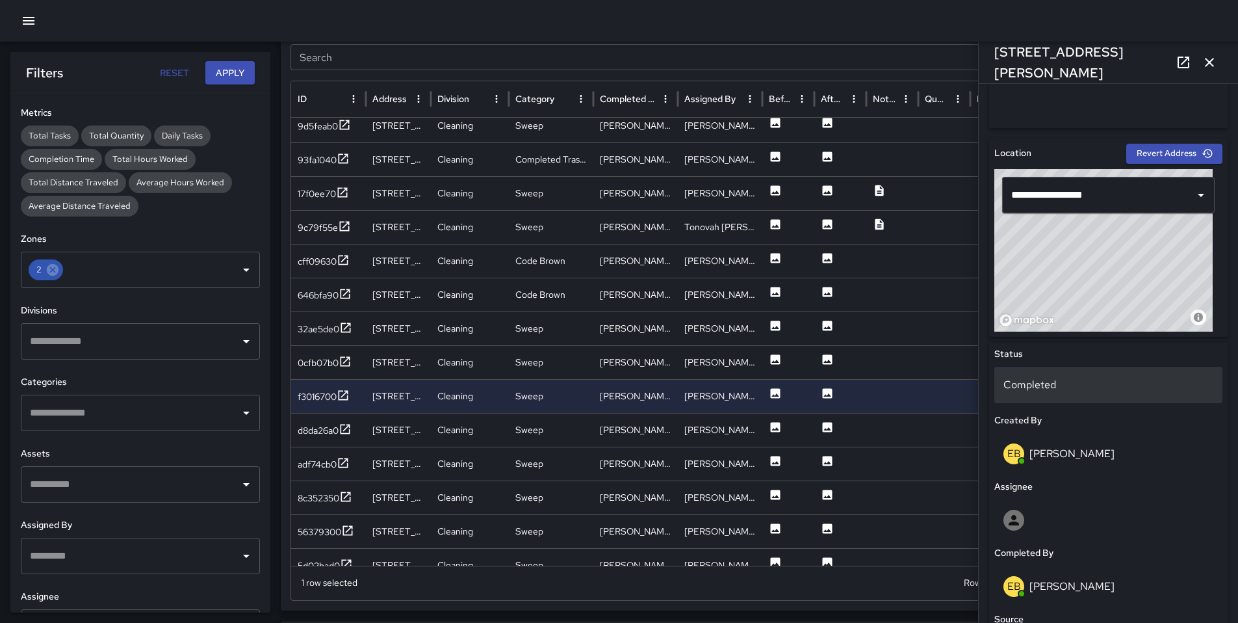
click at [1039, 387] on p "Completed" at bounding box center [1109, 385] width 210 height 16
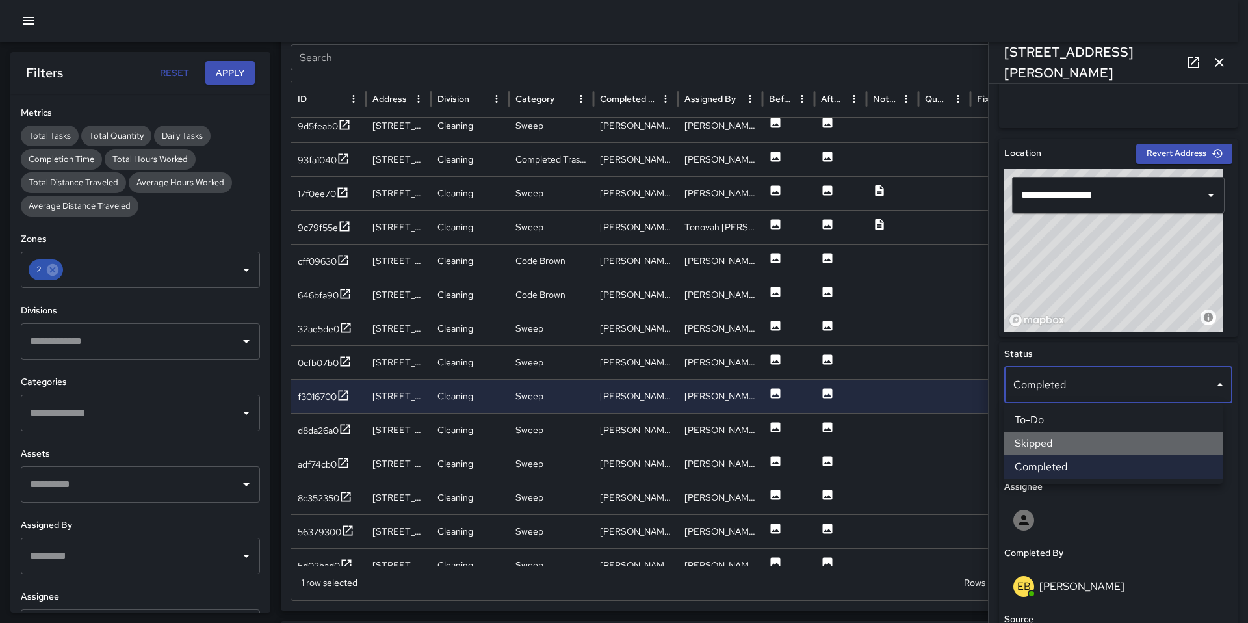
click at [1057, 443] on li "Skipped" at bounding box center [1113, 443] width 218 height 23
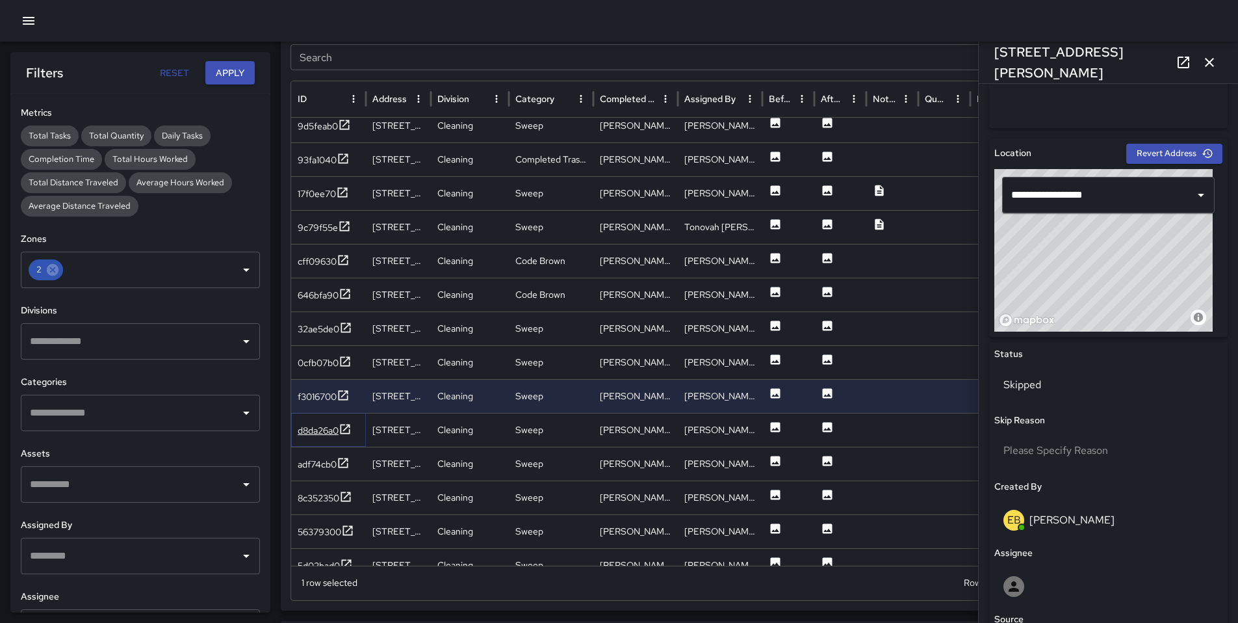
click at [310, 434] on div "d8da26a0" at bounding box center [318, 430] width 41 height 13
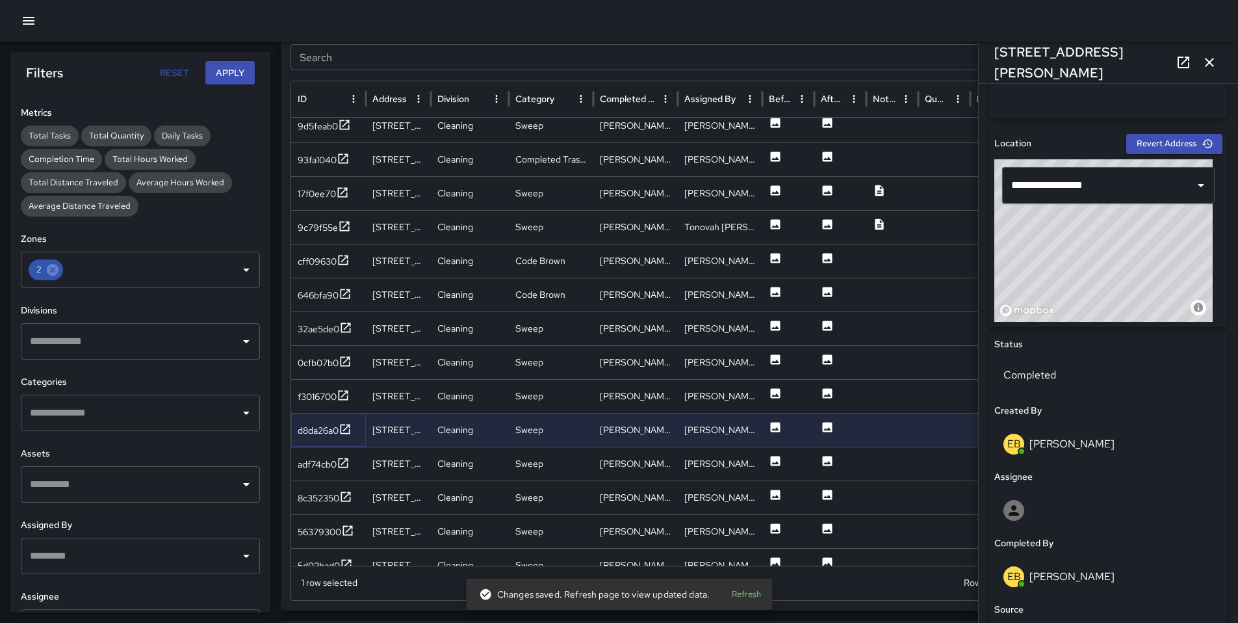
scroll to position [384, 0]
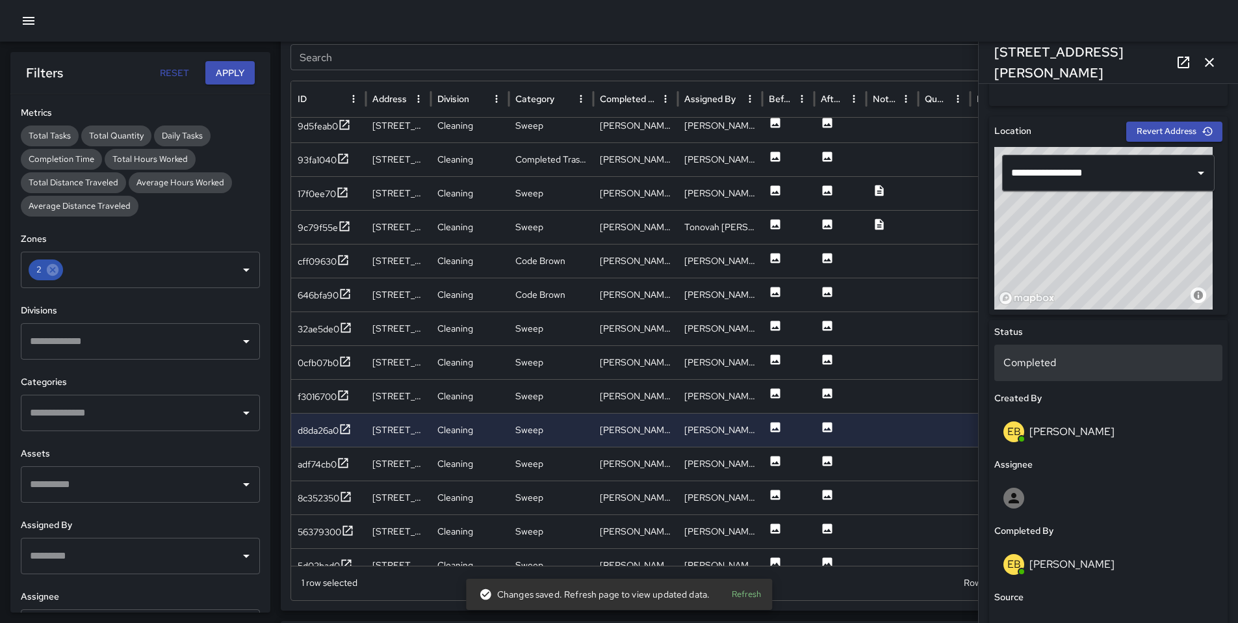
click at [1062, 367] on p "Completed" at bounding box center [1109, 363] width 210 height 16
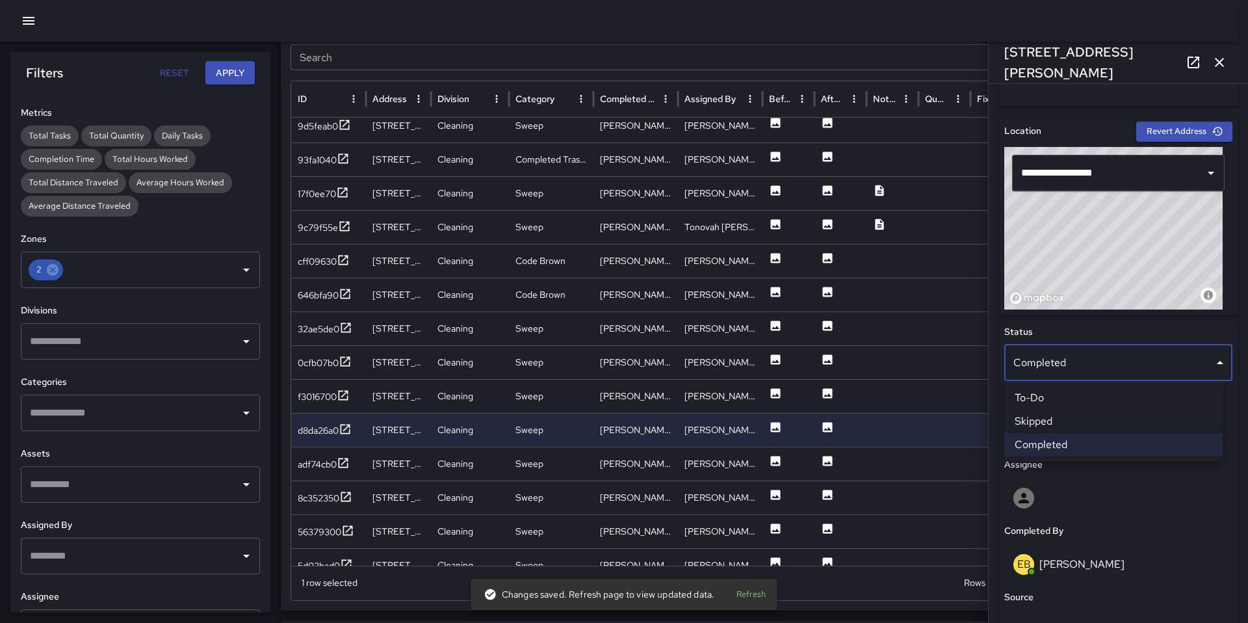
click at [1084, 422] on li "Skipped" at bounding box center [1113, 421] width 218 height 23
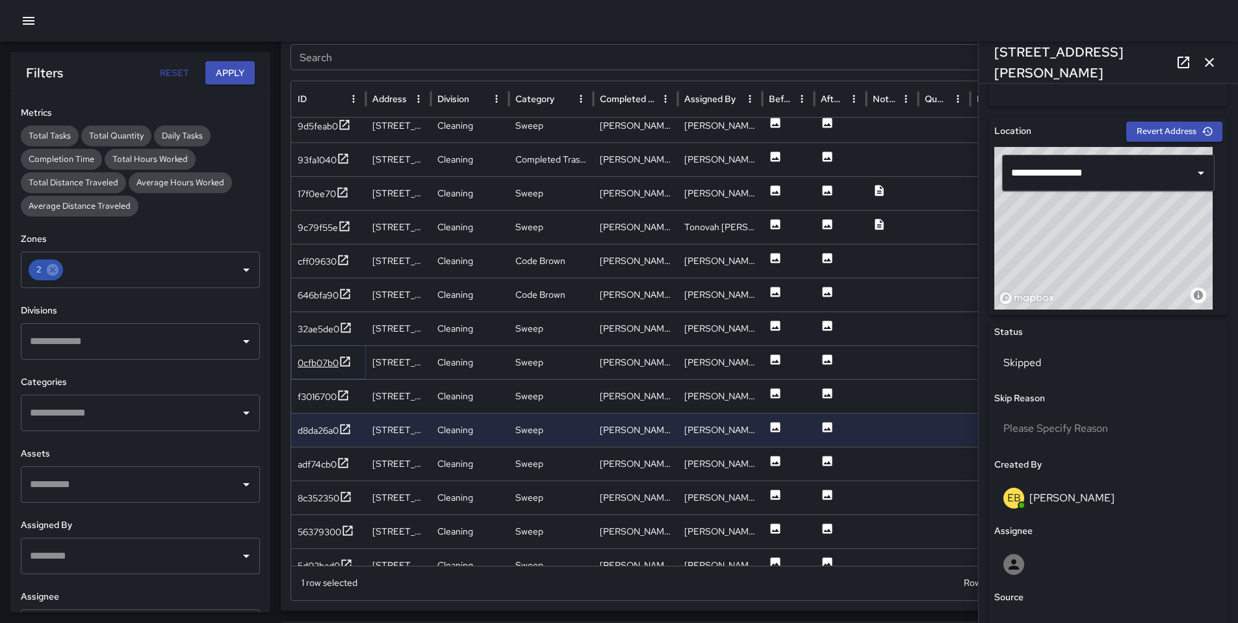
click at [320, 367] on div "0cfb07b0" at bounding box center [318, 362] width 41 height 13
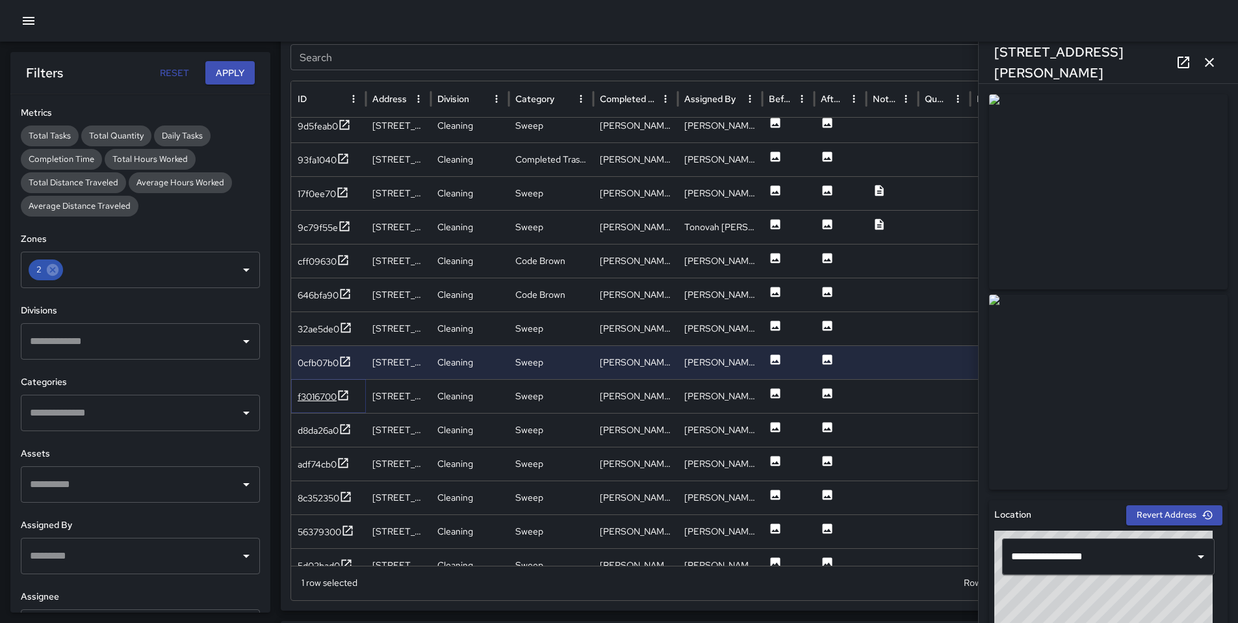
click at [317, 397] on div "f3016700" at bounding box center [317, 396] width 39 height 13
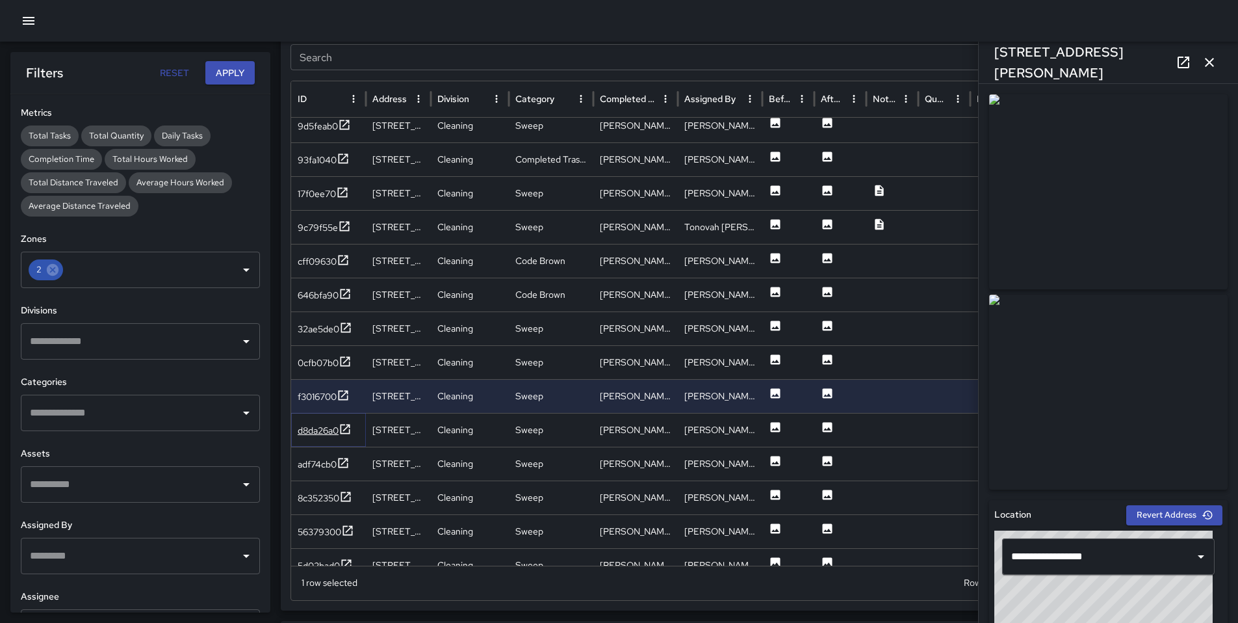
click at [317, 435] on div "d8da26a0" at bounding box center [318, 430] width 41 height 13
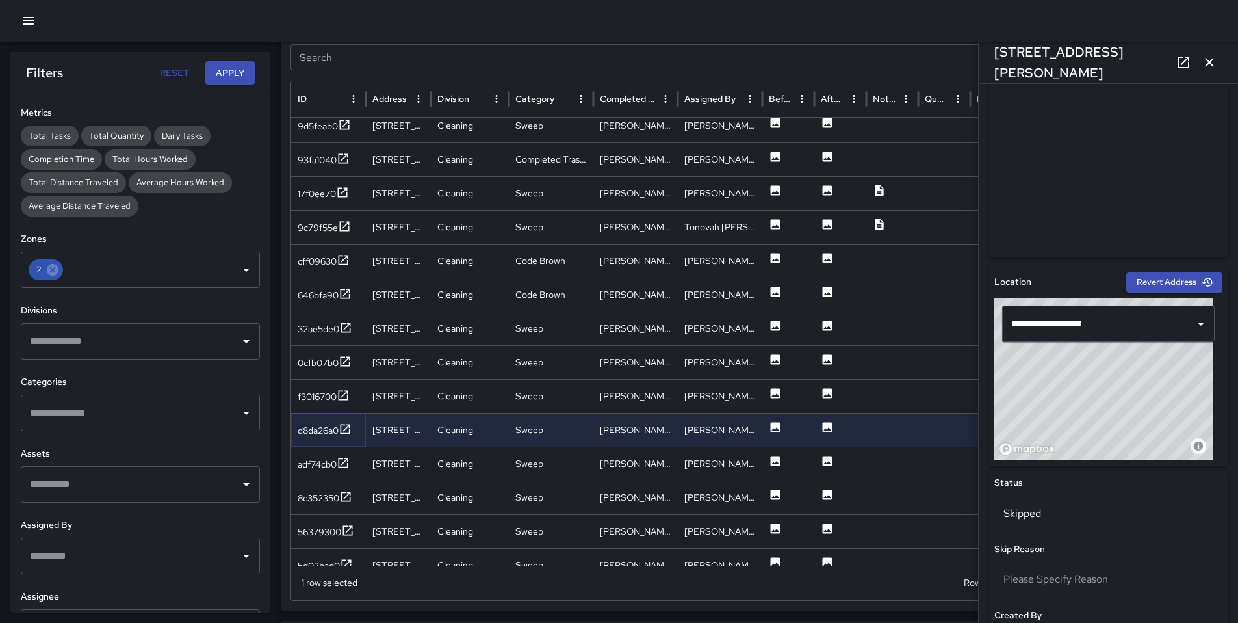
scroll to position [444, 0]
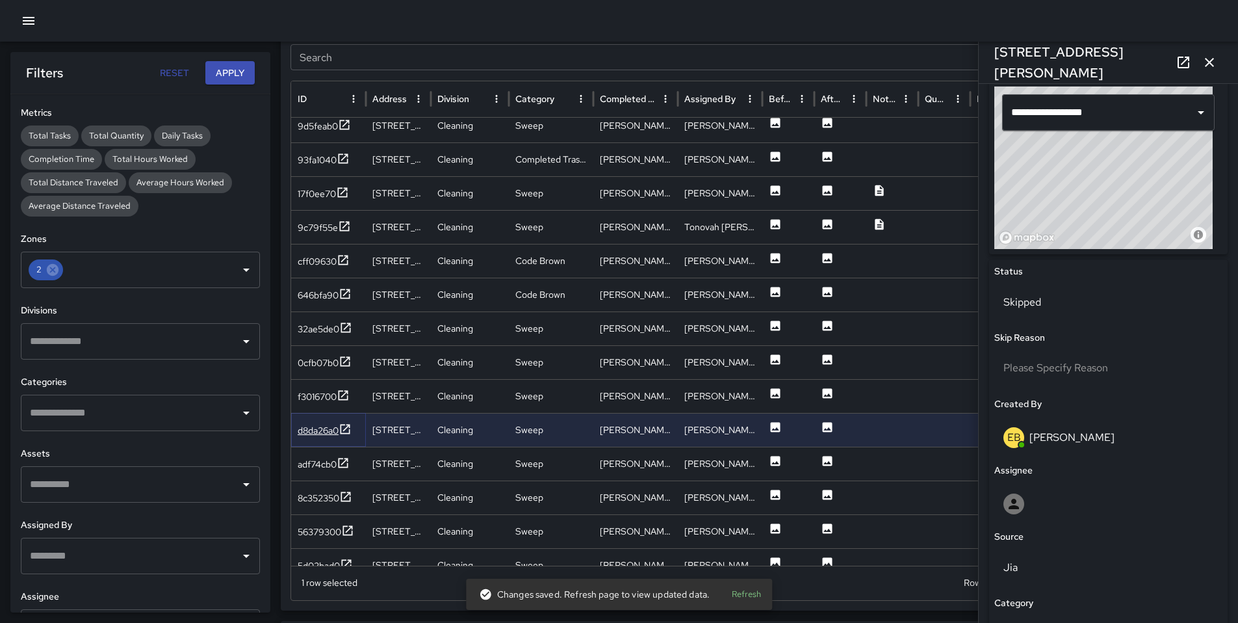
click at [328, 432] on div "d8da26a0" at bounding box center [318, 430] width 41 height 13
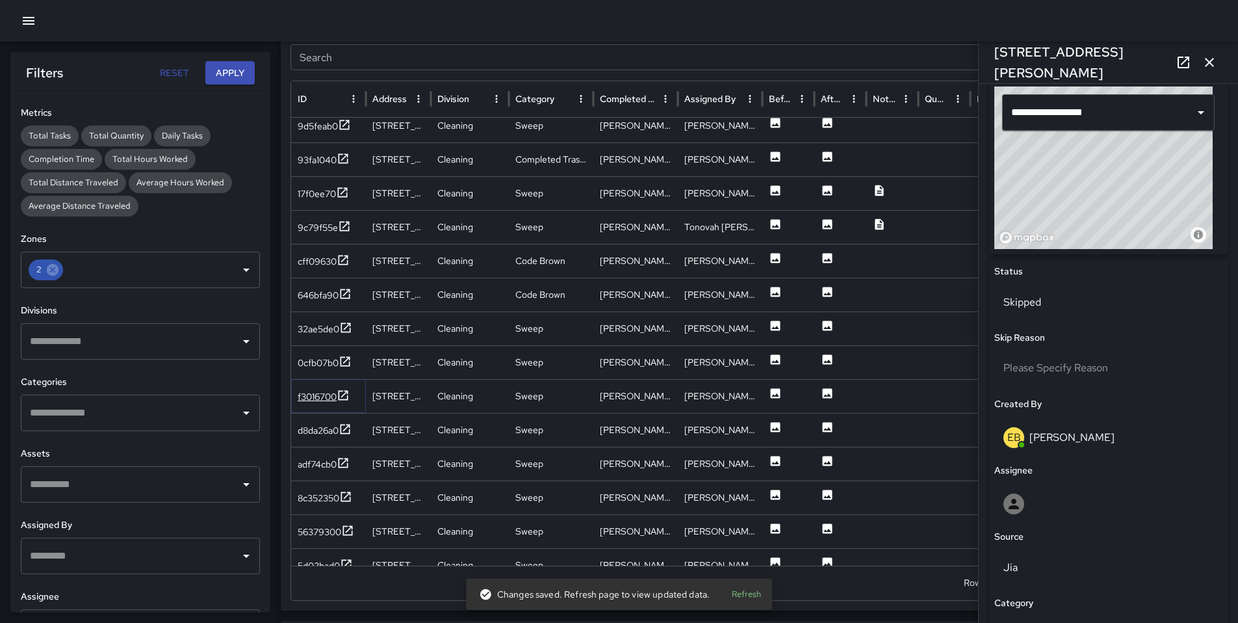
click at [326, 392] on div "f3016700" at bounding box center [317, 396] width 39 height 13
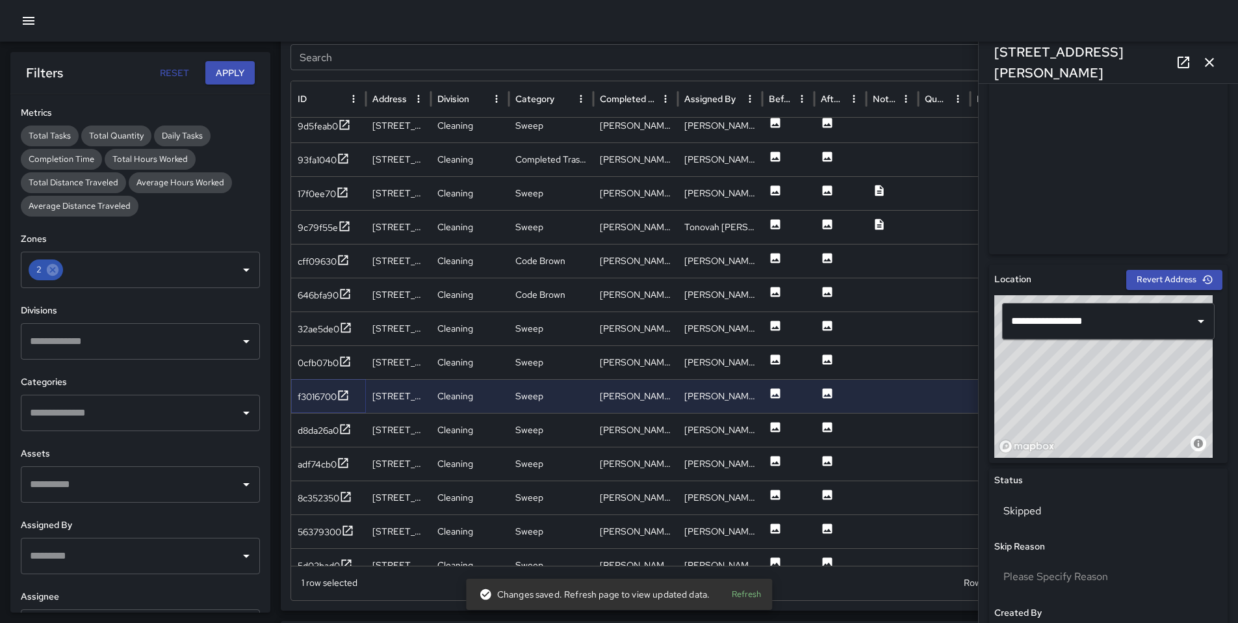
scroll to position [448, 0]
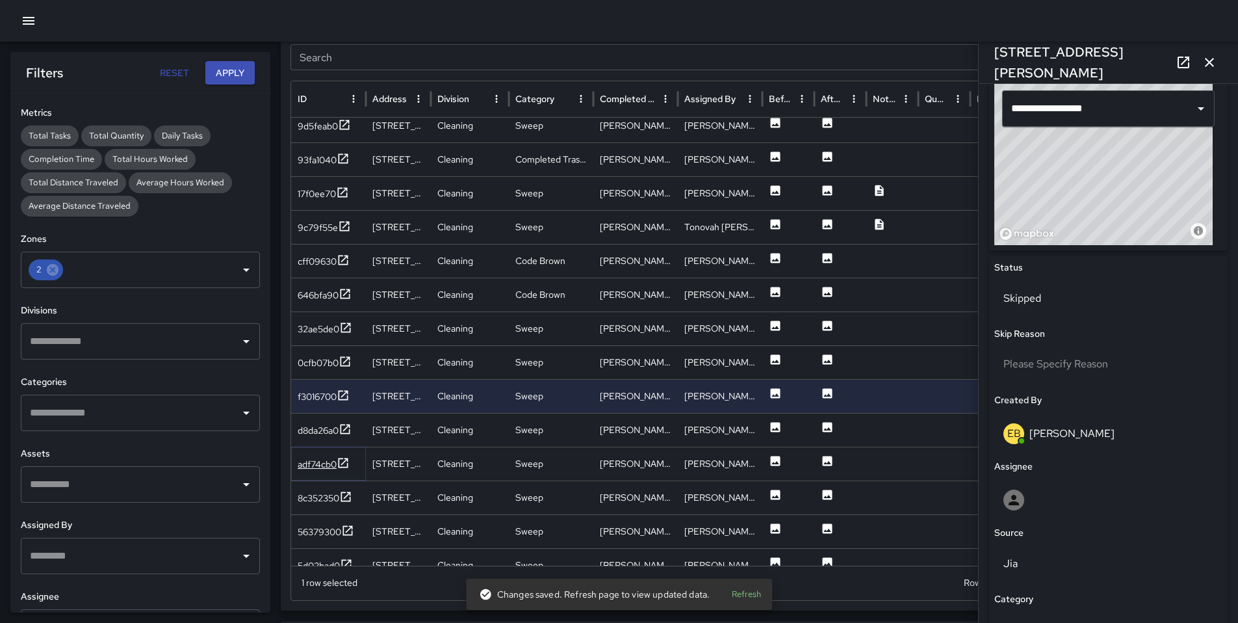
click at [337, 460] on icon at bounding box center [343, 462] width 13 height 13
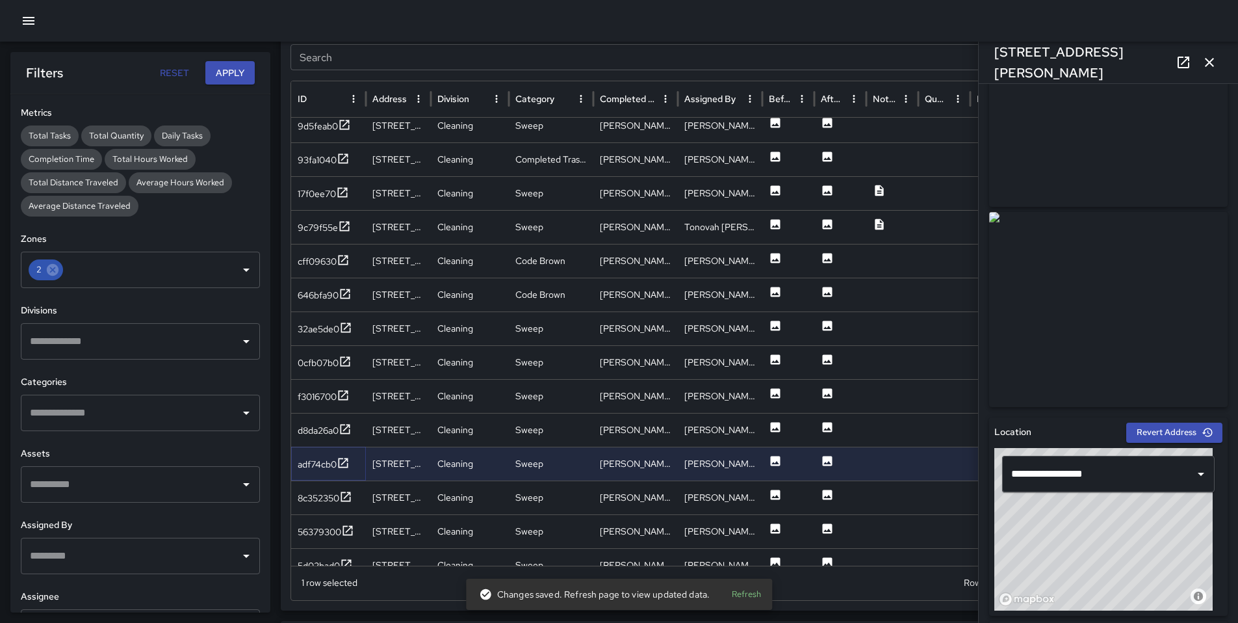
scroll to position [265, 0]
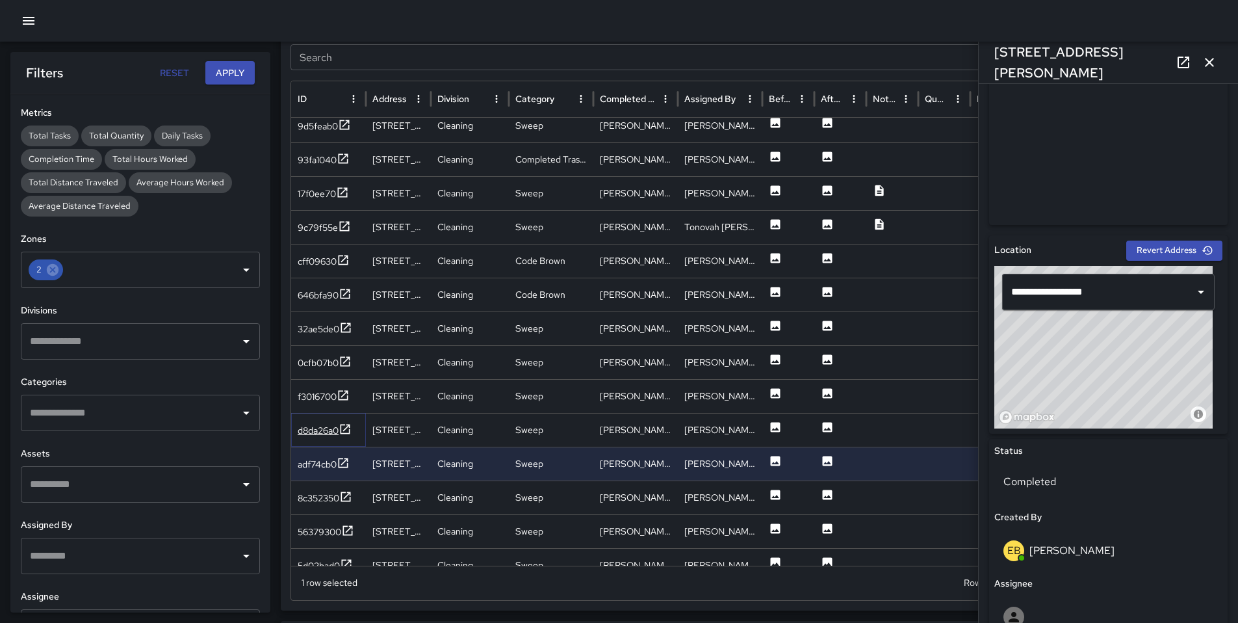
click at [316, 436] on div "d8da26a0" at bounding box center [318, 430] width 41 height 13
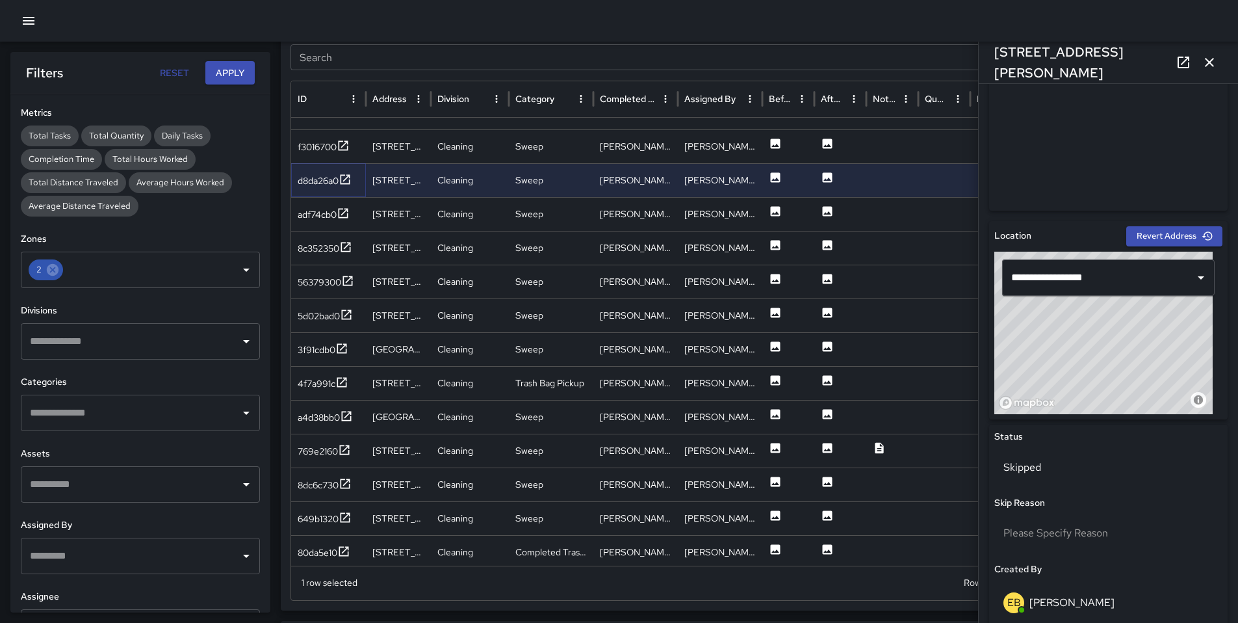
scroll to position [704, 0]
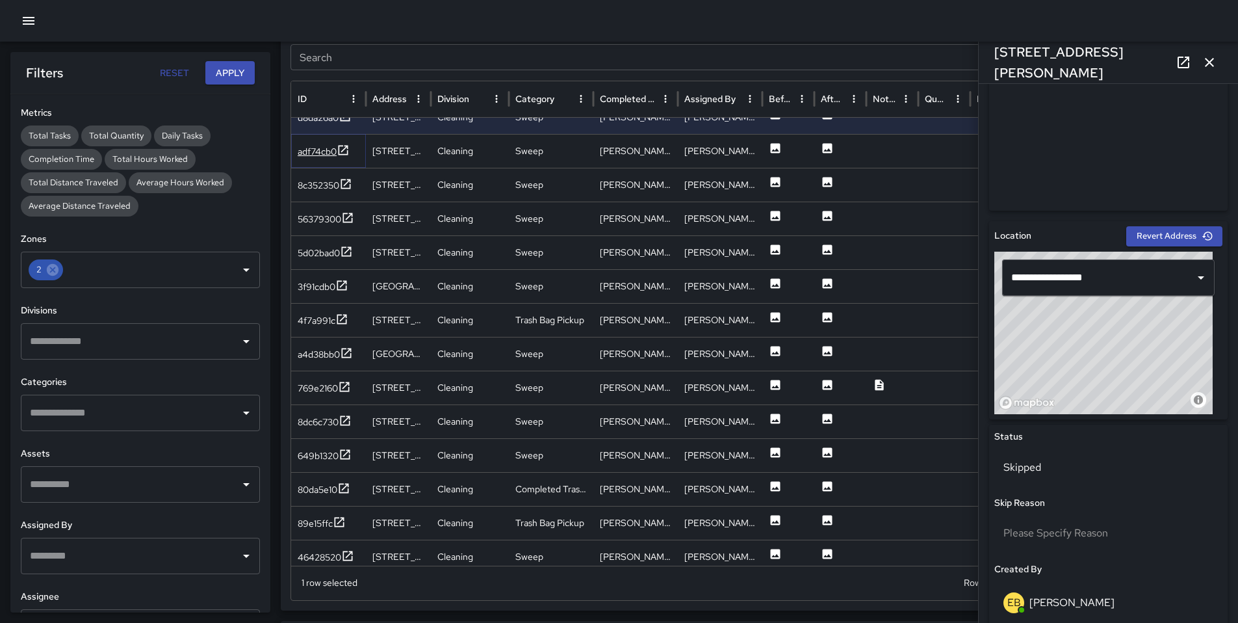
click at [306, 145] on div "adf74cb0" at bounding box center [317, 151] width 39 height 13
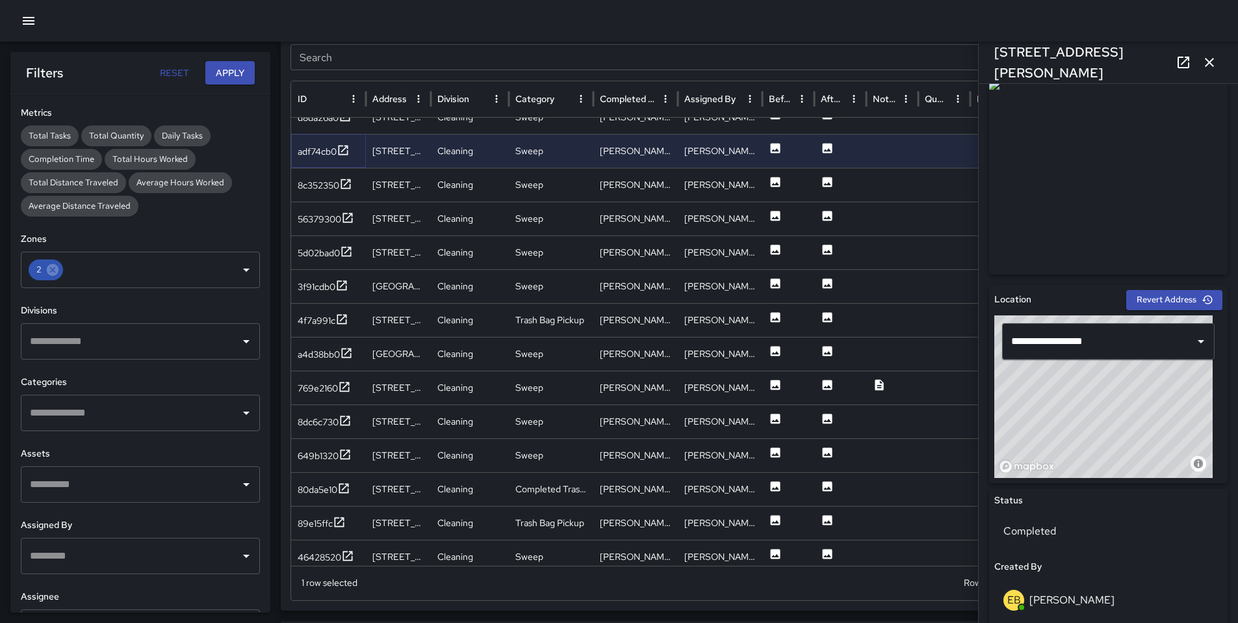
scroll to position [446, 0]
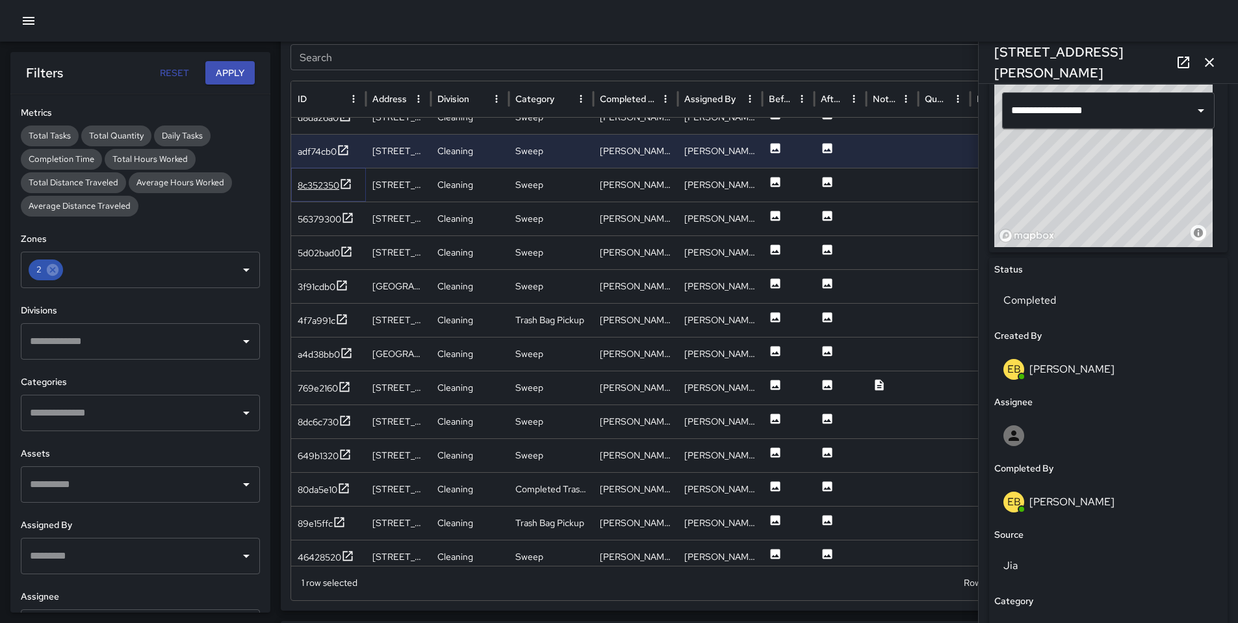
click at [321, 187] on div "8c352350" at bounding box center [319, 185] width 42 height 13
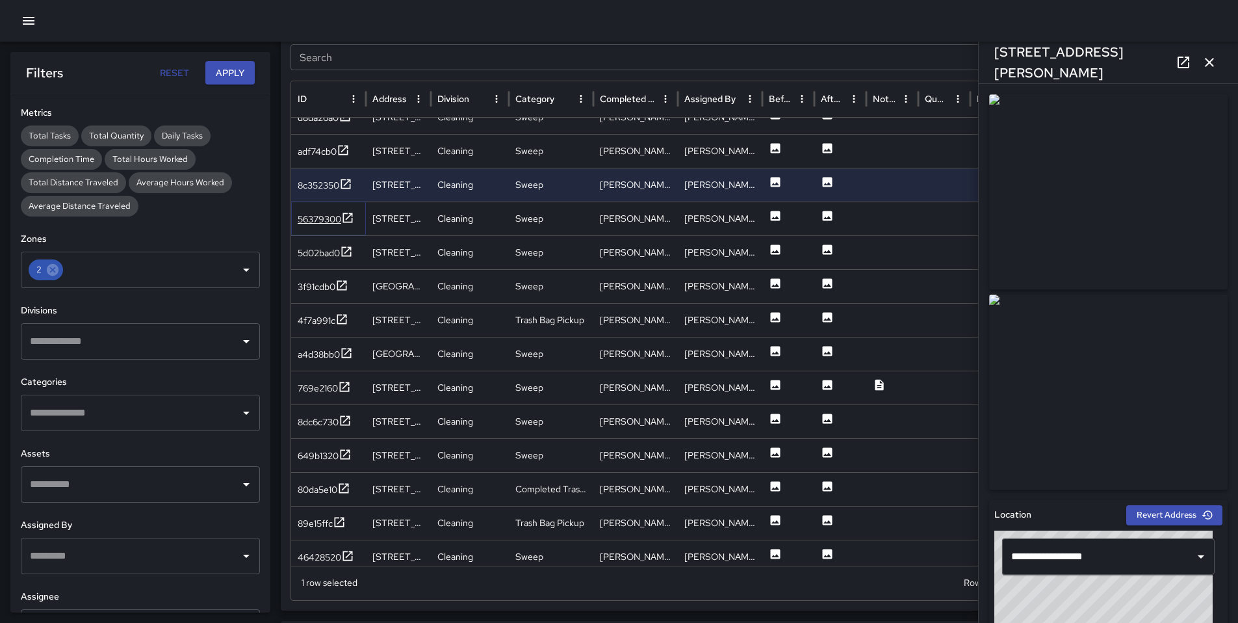
click at [305, 215] on div "56379300" at bounding box center [320, 219] width 44 height 13
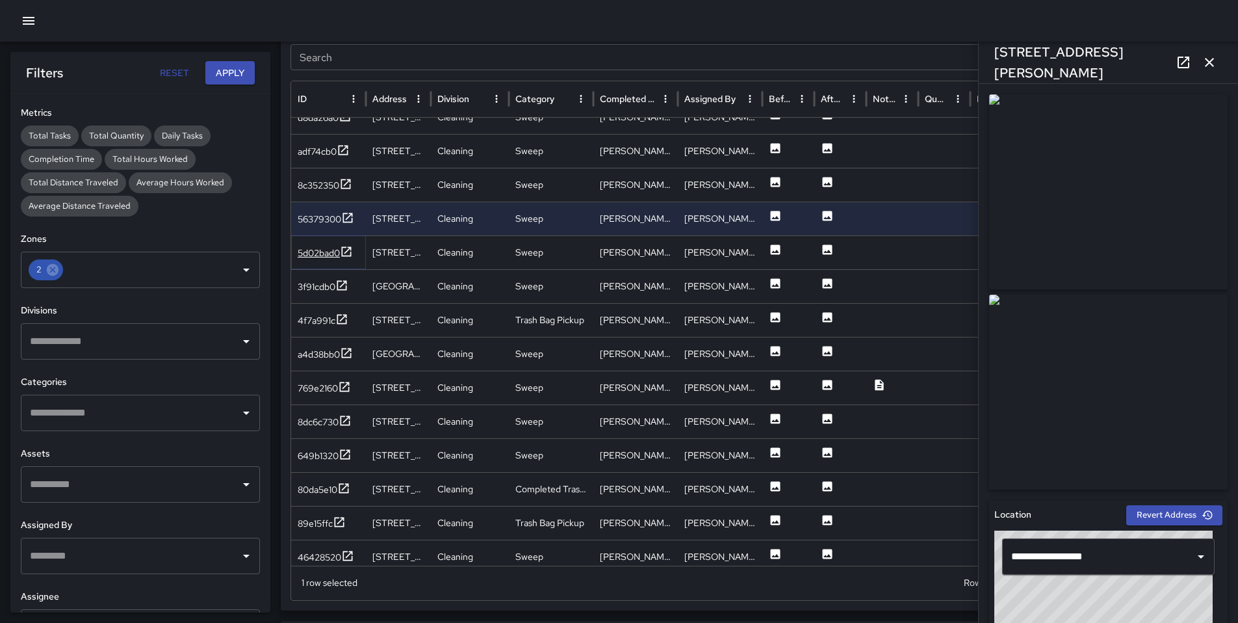
click at [305, 257] on div "5d02bad0" at bounding box center [319, 252] width 42 height 13
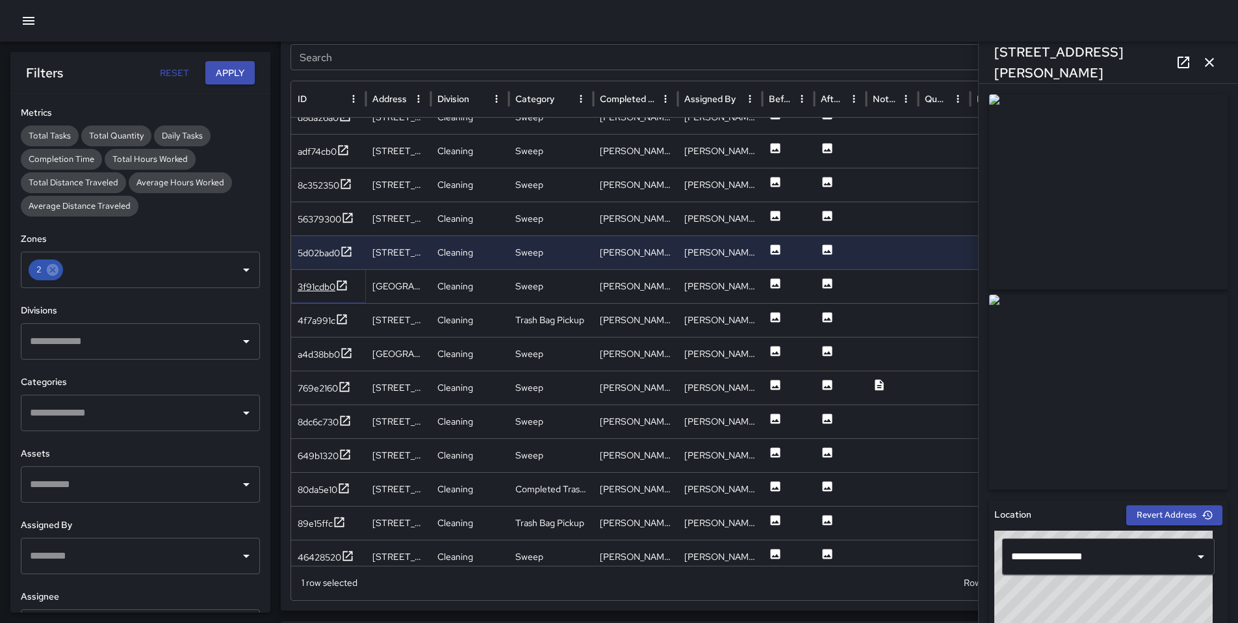
click at [309, 289] on div "3f91cdb0" at bounding box center [317, 286] width 38 height 13
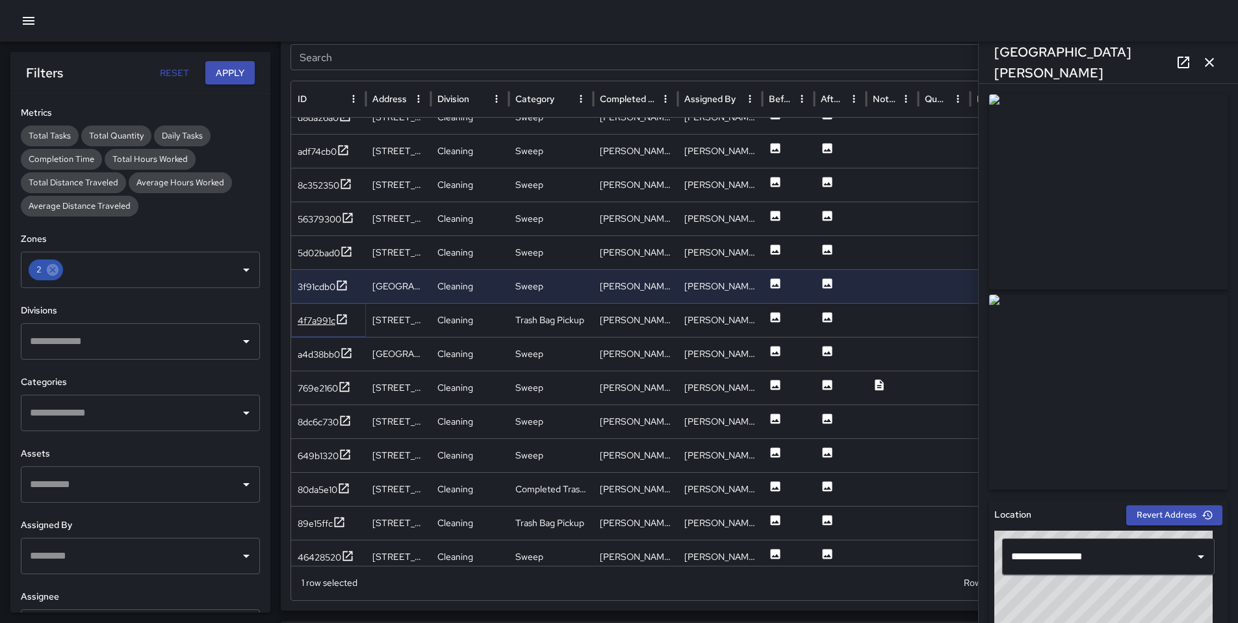
click at [307, 319] on div "4f7a991c" at bounding box center [317, 320] width 38 height 13
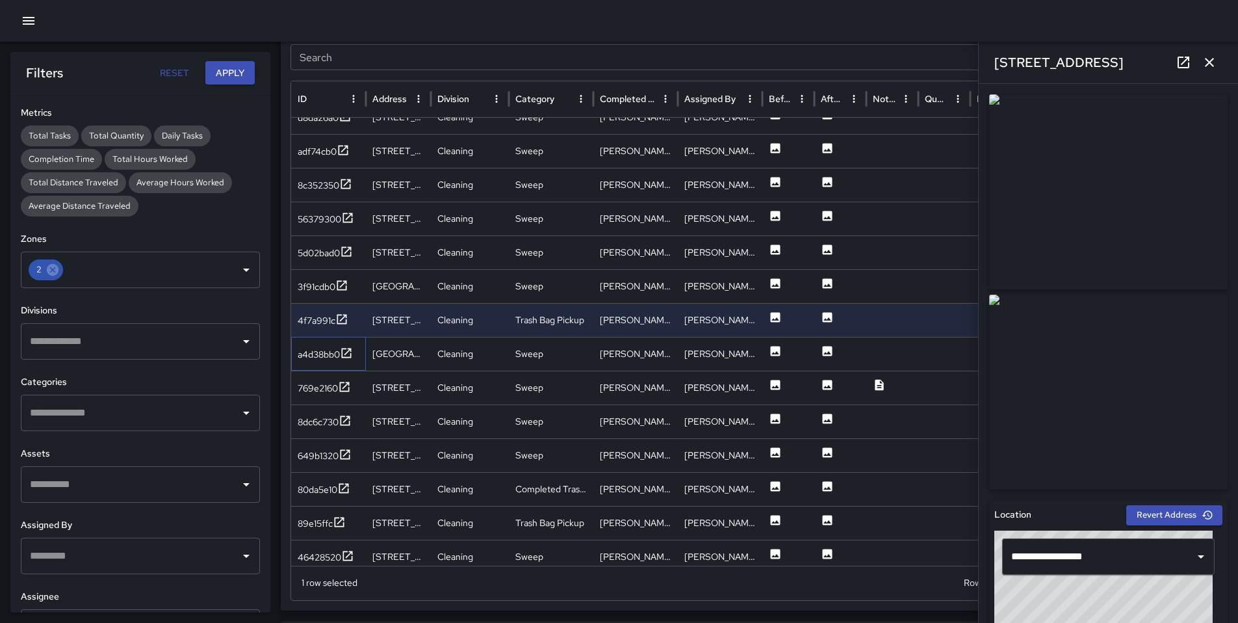
click at [319, 345] on div "a4d38bb0" at bounding box center [328, 354] width 75 height 34
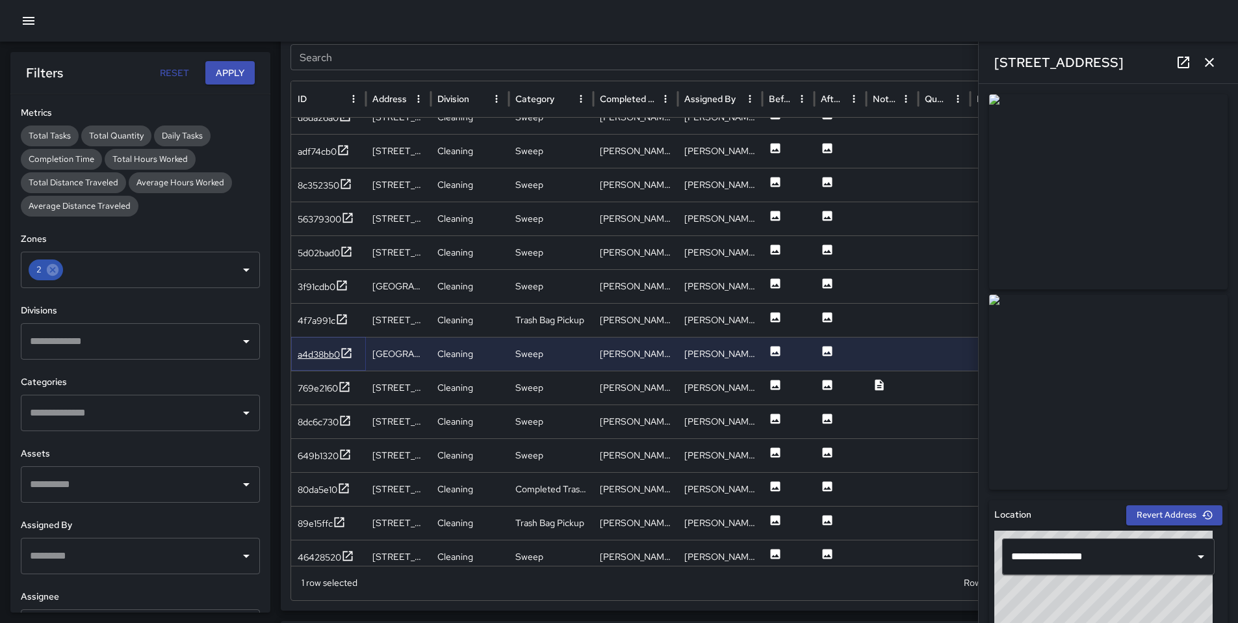
click at [313, 356] on div "a4d38bb0" at bounding box center [319, 354] width 42 height 13
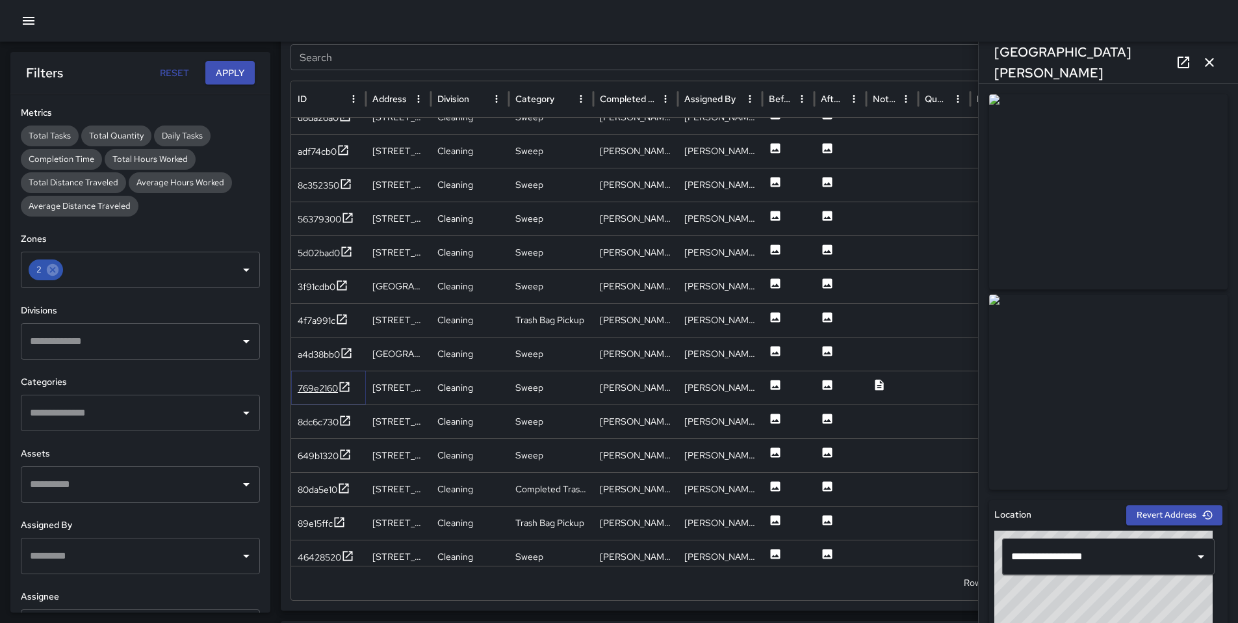
click at [311, 392] on div "769e2160" at bounding box center [318, 388] width 40 height 13
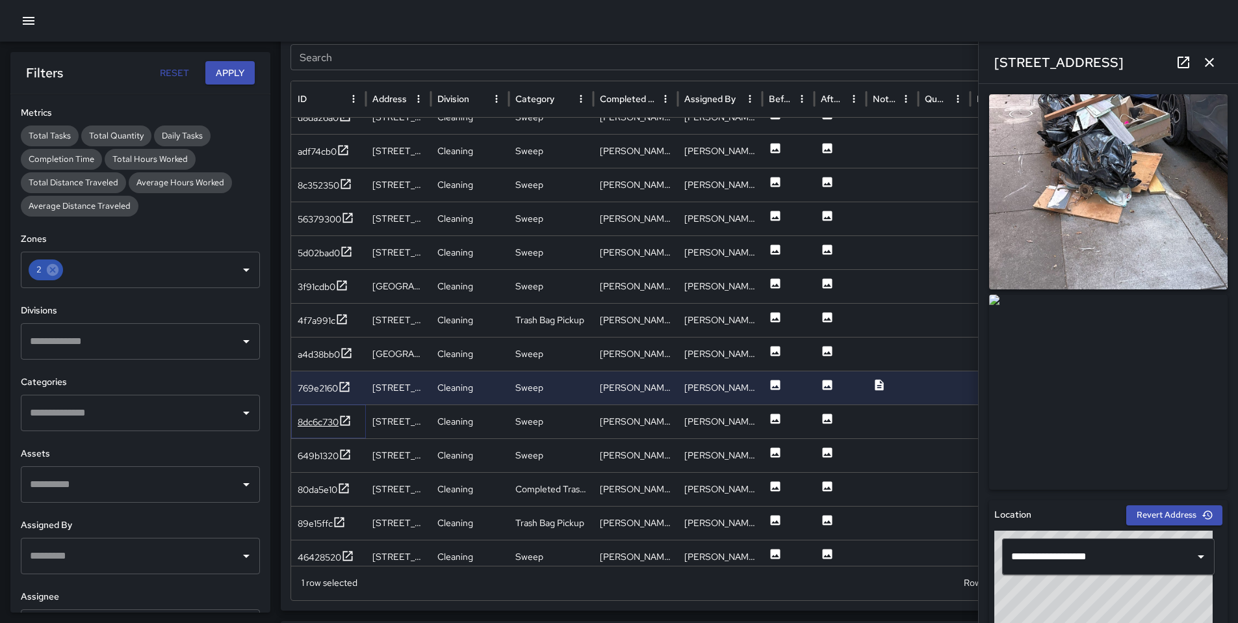
click at [317, 418] on div "8dc6c730" at bounding box center [318, 421] width 41 height 13
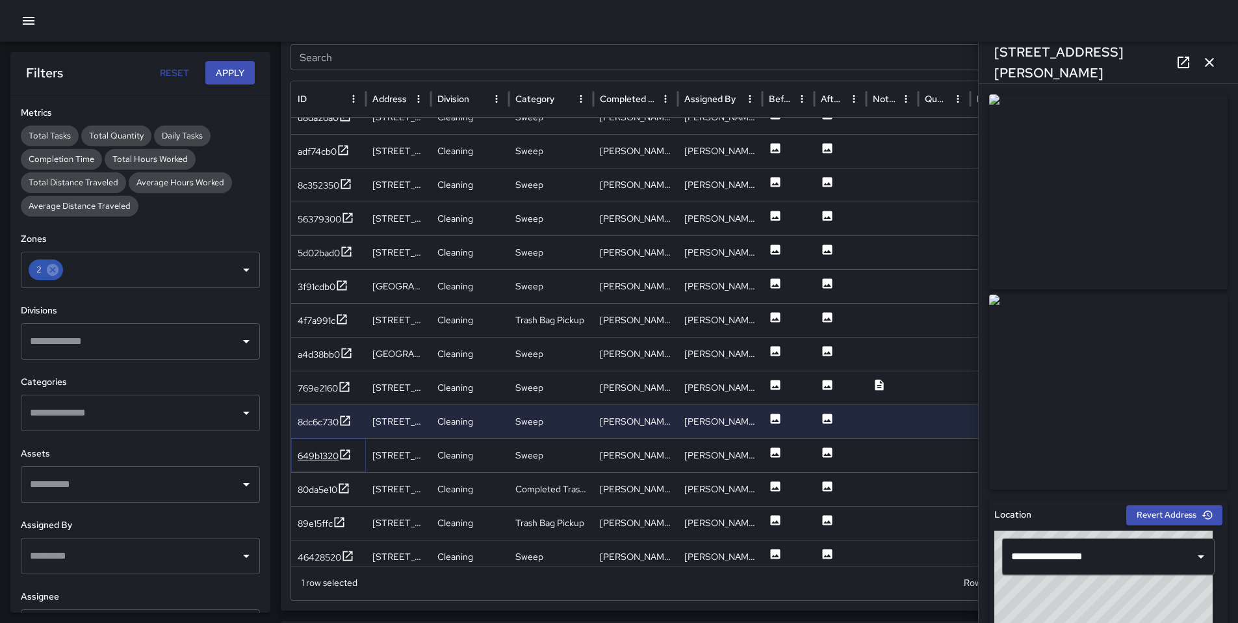
click at [324, 450] on div "649b1320" at bounding box center [318, 455] width 41 height 13
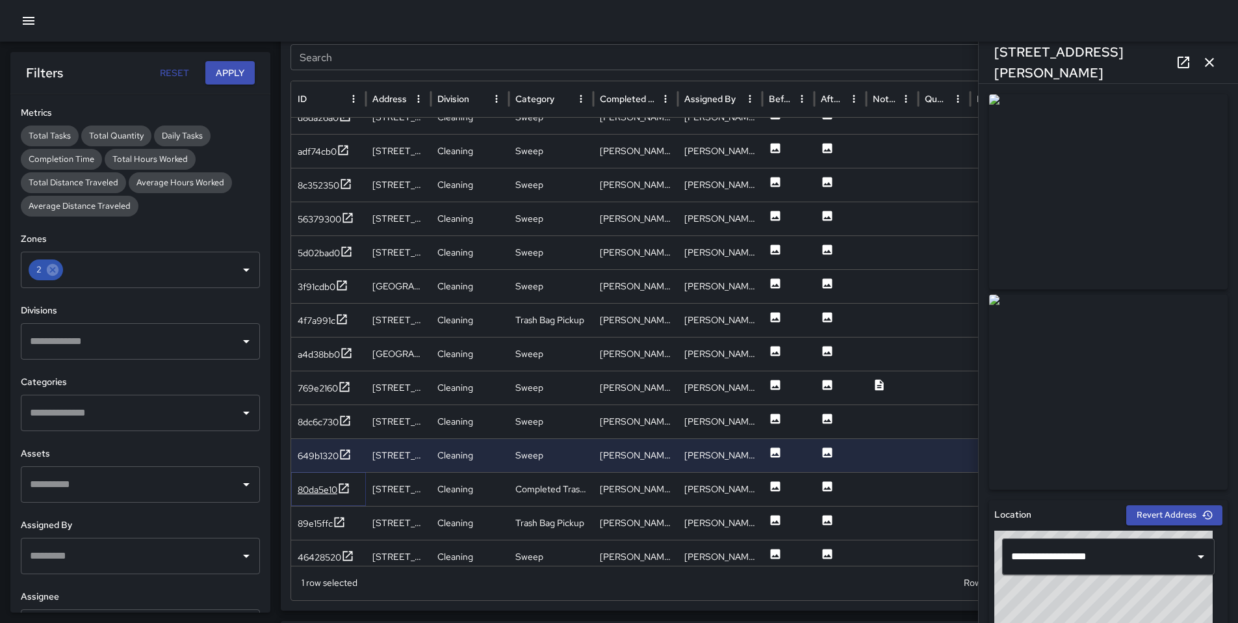
click at [317, 486] on div "80da5e10" at bounding box center [318, 489] width 40 height 13
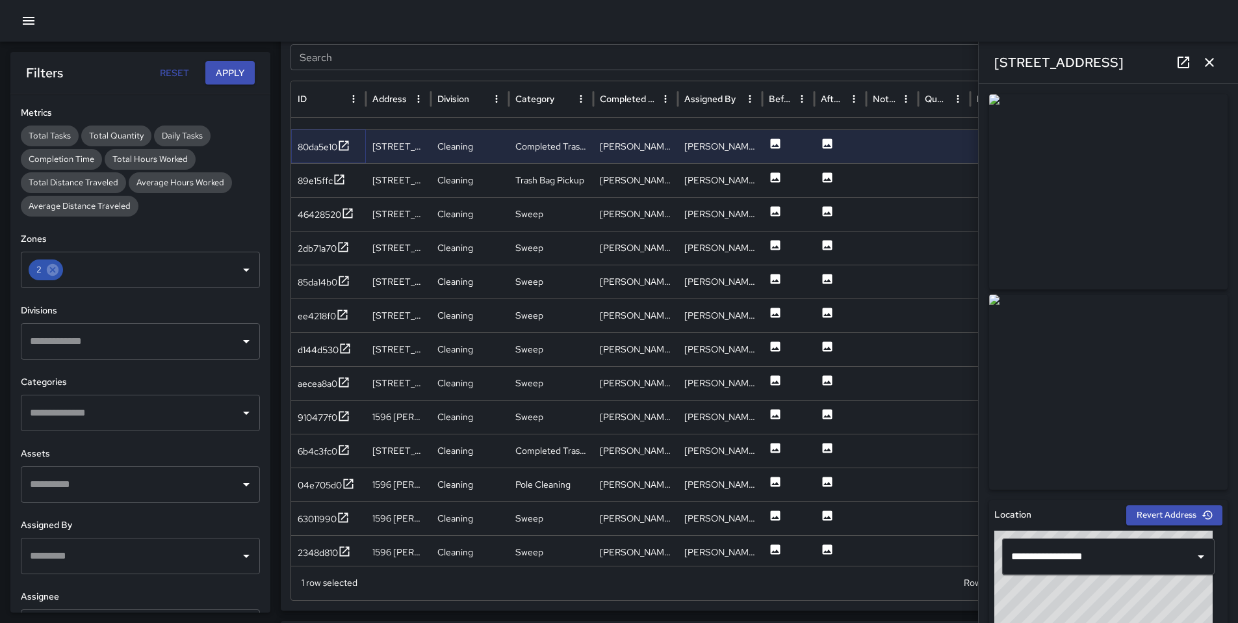
scroll to position [1022, 0]
click at [306, 181] on div "89e15ffc" at bounding box center [315, 179] width 35 height 13
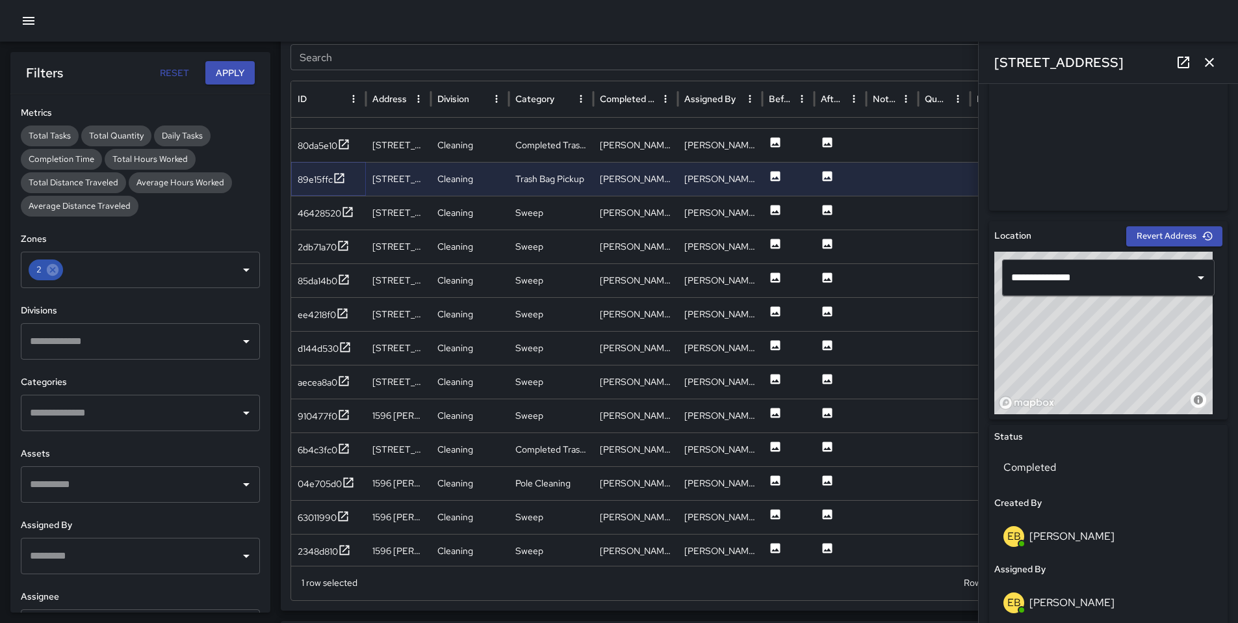
scroll to position [448, 0]
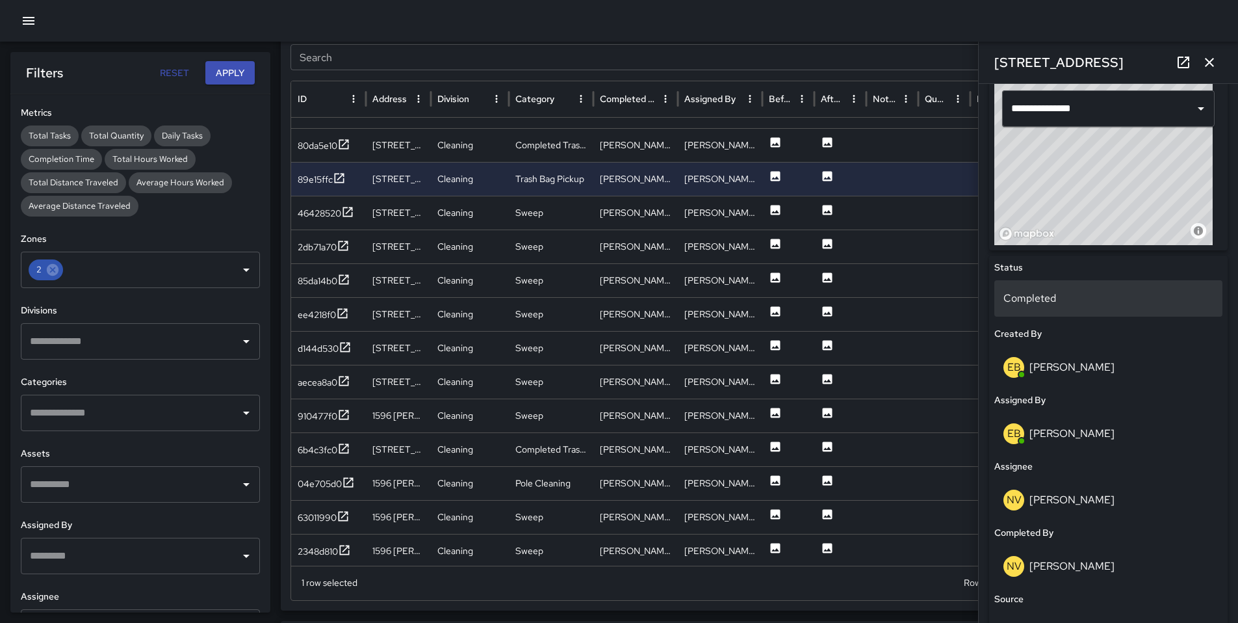
click at [1035, 293] on p "Completed" at bounding box center [1109, 299] width 210 height 16
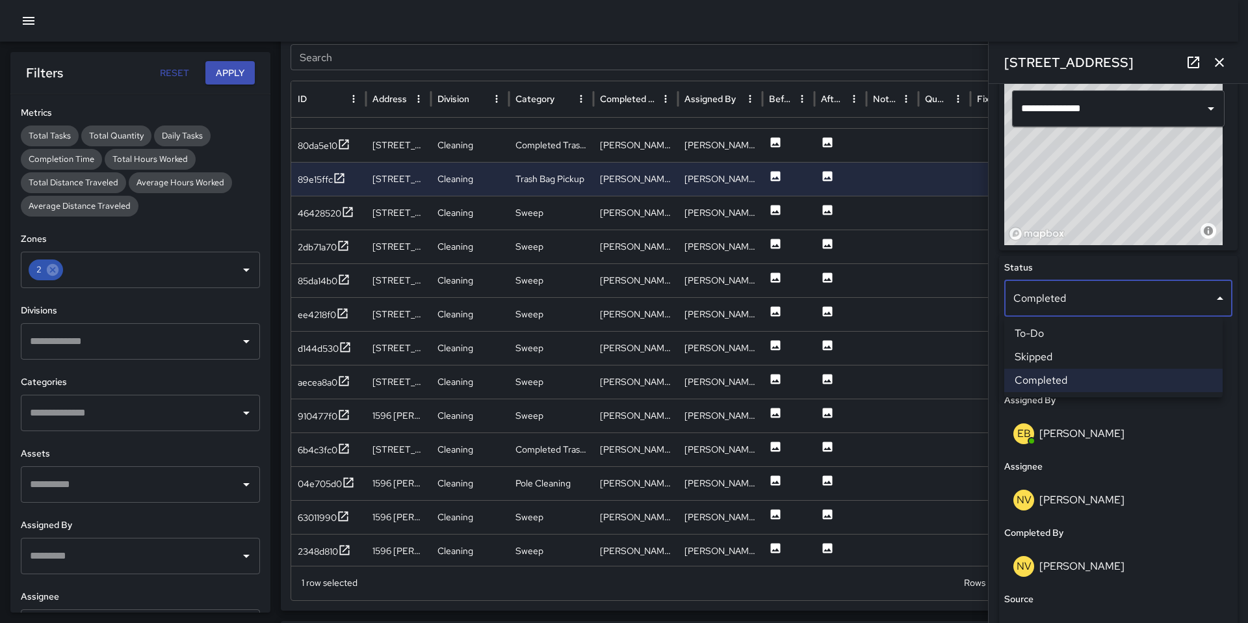
click at [1048, 356] on li "Skipped" at bounding box center [1113, 356] width 218 height 23
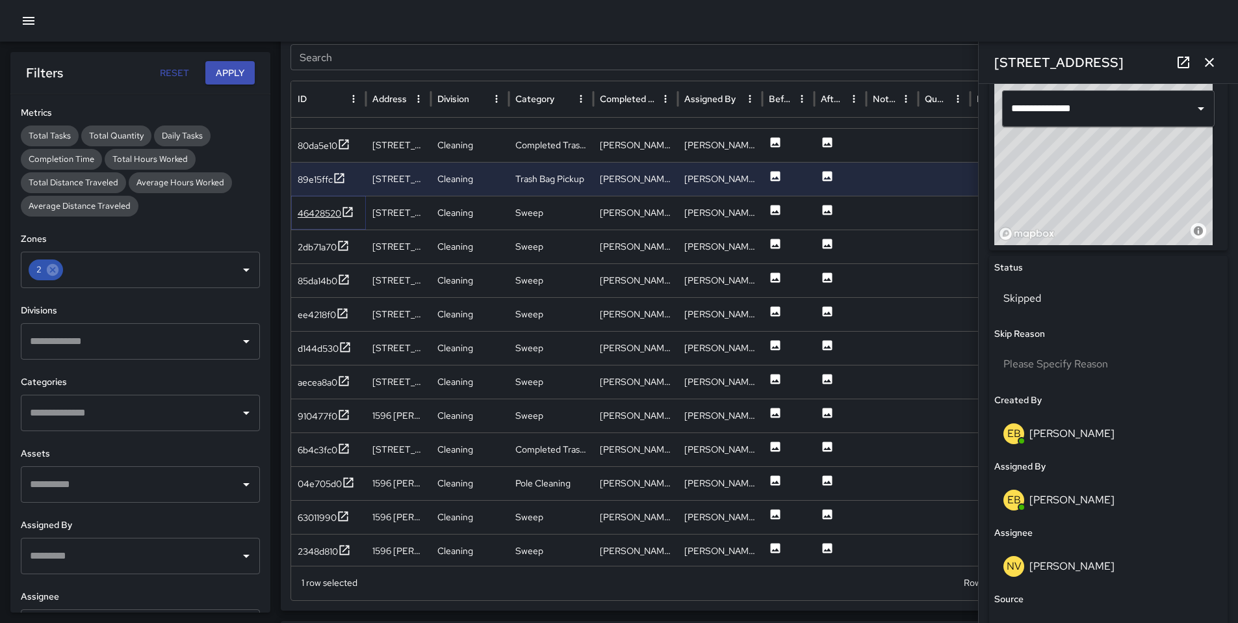
click at [316, 213] on div "46428520" at bounding box center [320, 213] width 44 height 13
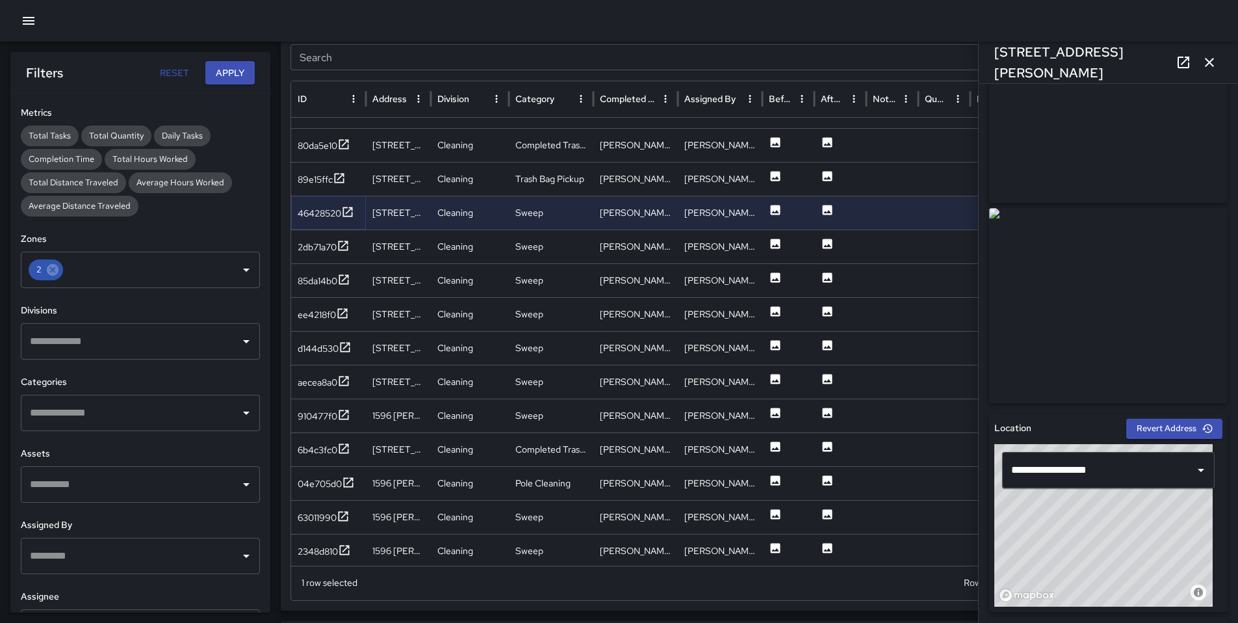
scroll to position [265, 0]
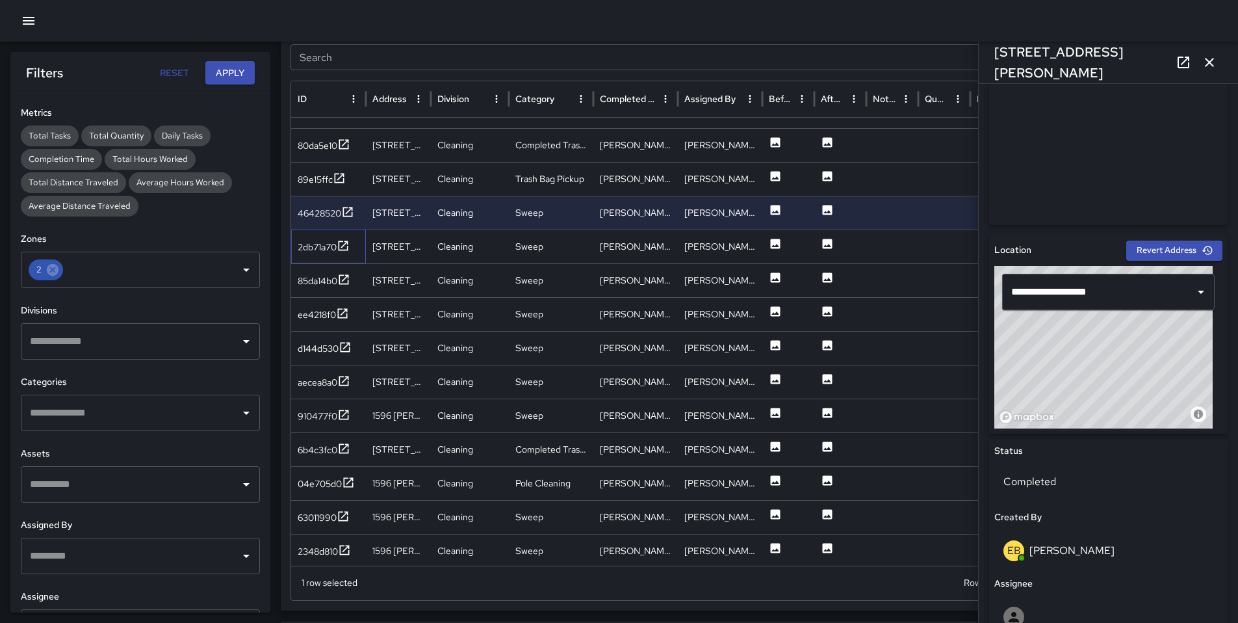
click at [296, 248] on div "2db71a70" at bounding box center [328, 246] width 75 height 34
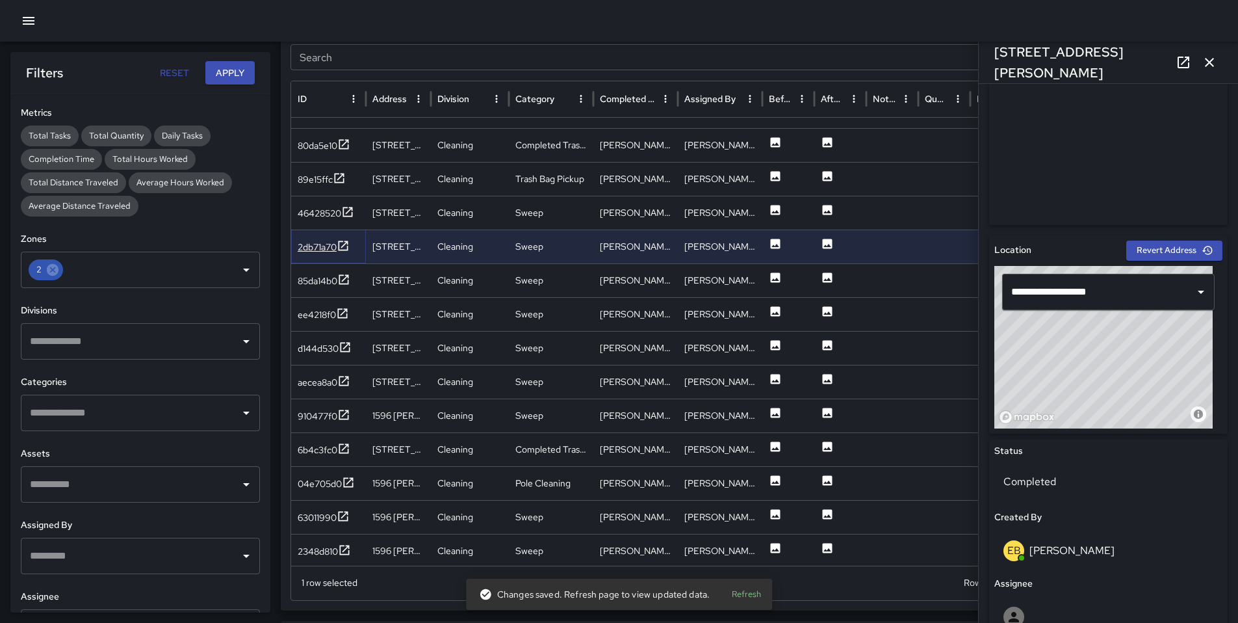
click at [300, 249] on div "2db71a70" at bounding box center [317, 247] width 39 height 13
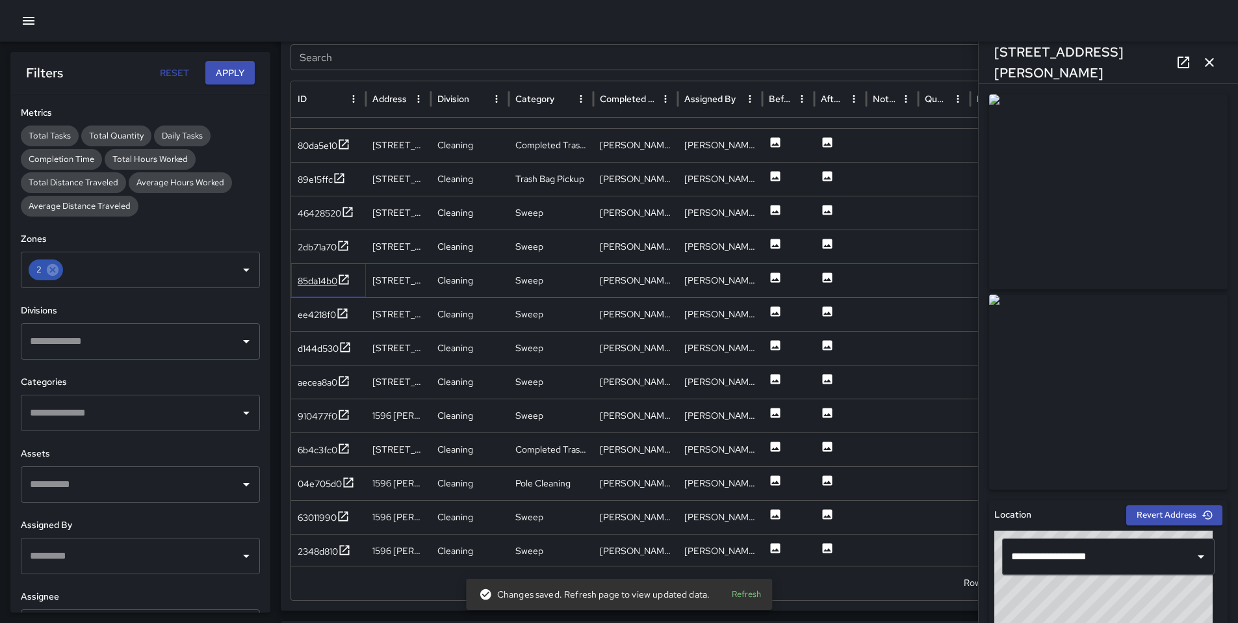
click at [308, 279] on div "85da14b0" at bounding box center [318, 280] width 40 height 13
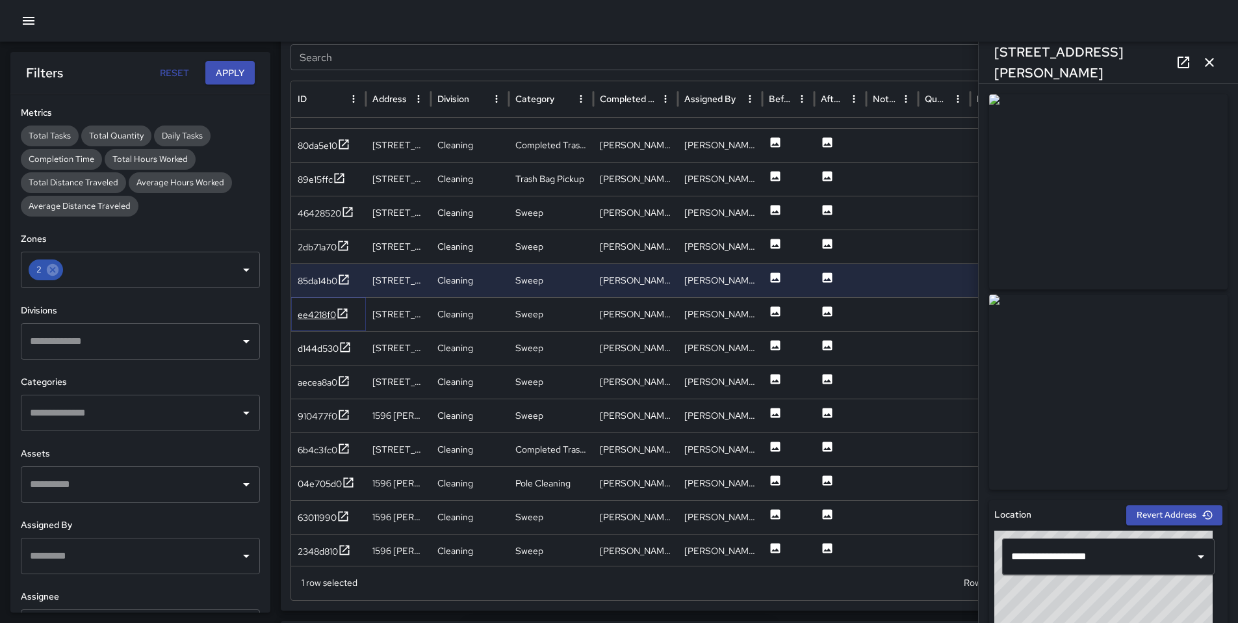
click at [310, 309] on div "ee4218f0" at bounding box center [317, 314] width 38 height 13
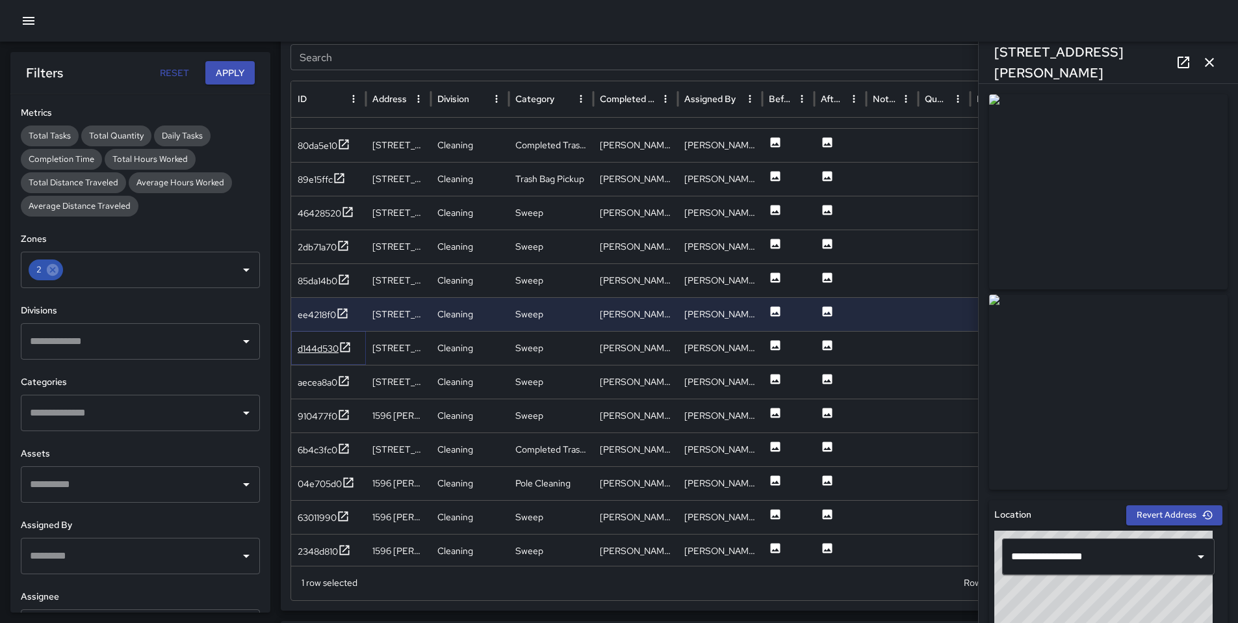
click at [313, 344] on div "d144d530" at bounding box center [318, 348] width 41 height 13
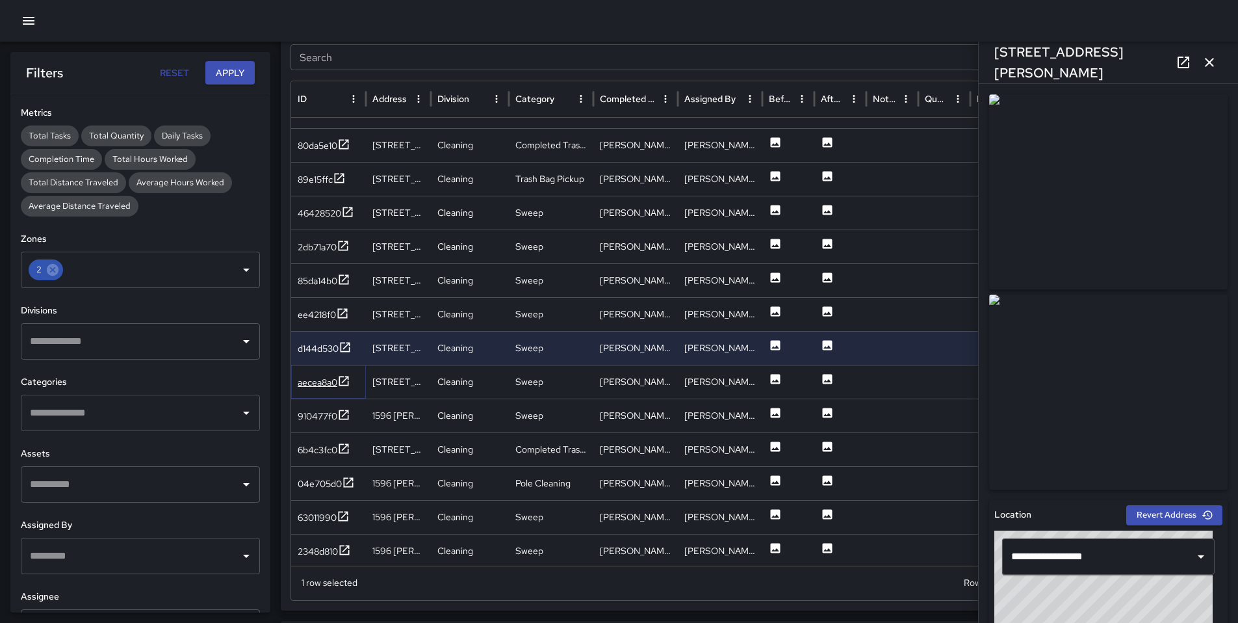
click at [318, 378] on div "aecea8a0" at bounding box center [318, 382] width 40 height 13
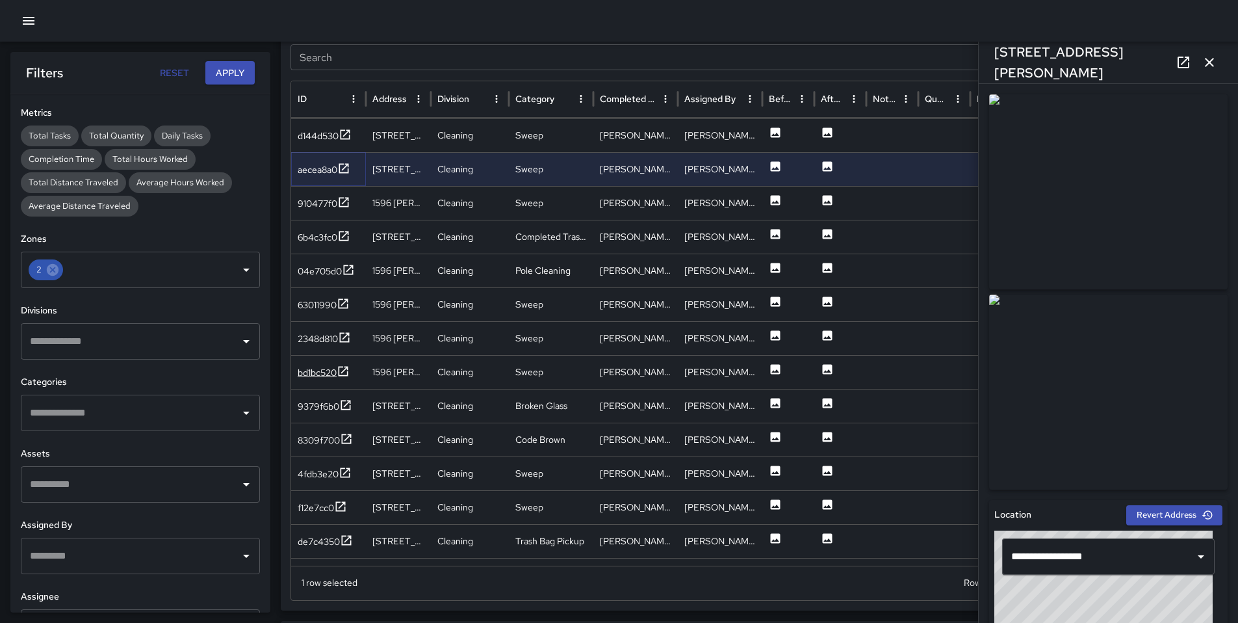
scroll to position [1319, 0]
click at [323, 206] on div "910477f0" at bounding box center [318, 202] width 40 height 13
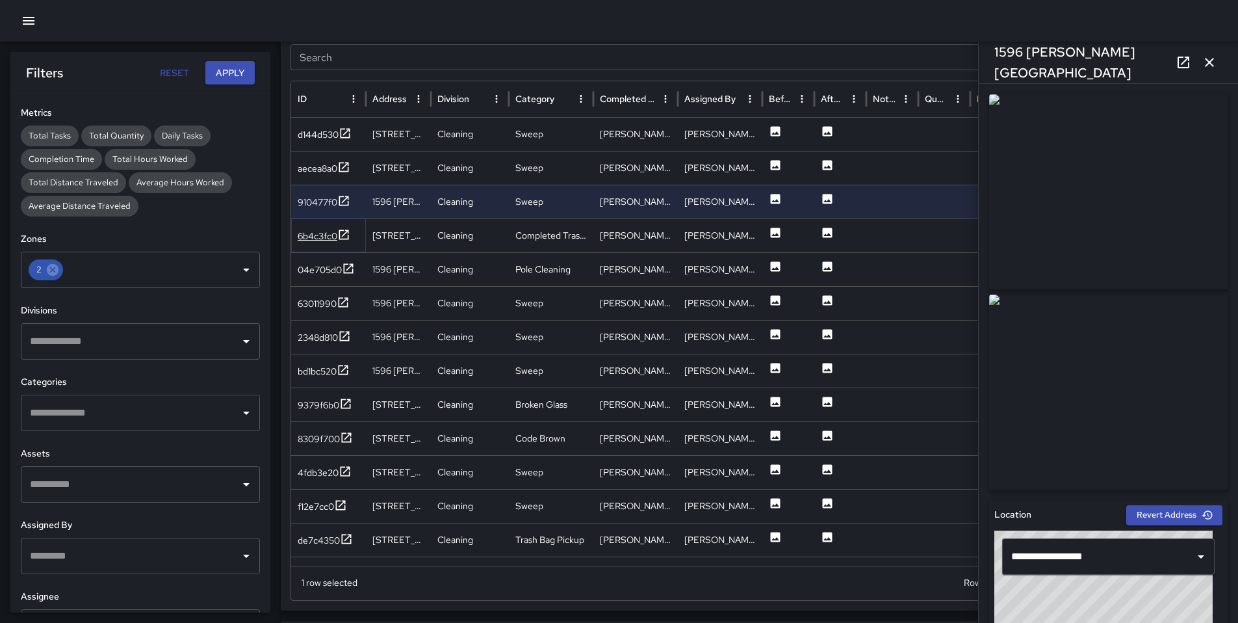
click at [321, 236] on div "6b4c3fc0" at bounding box center [318, 235] width 40 height 13
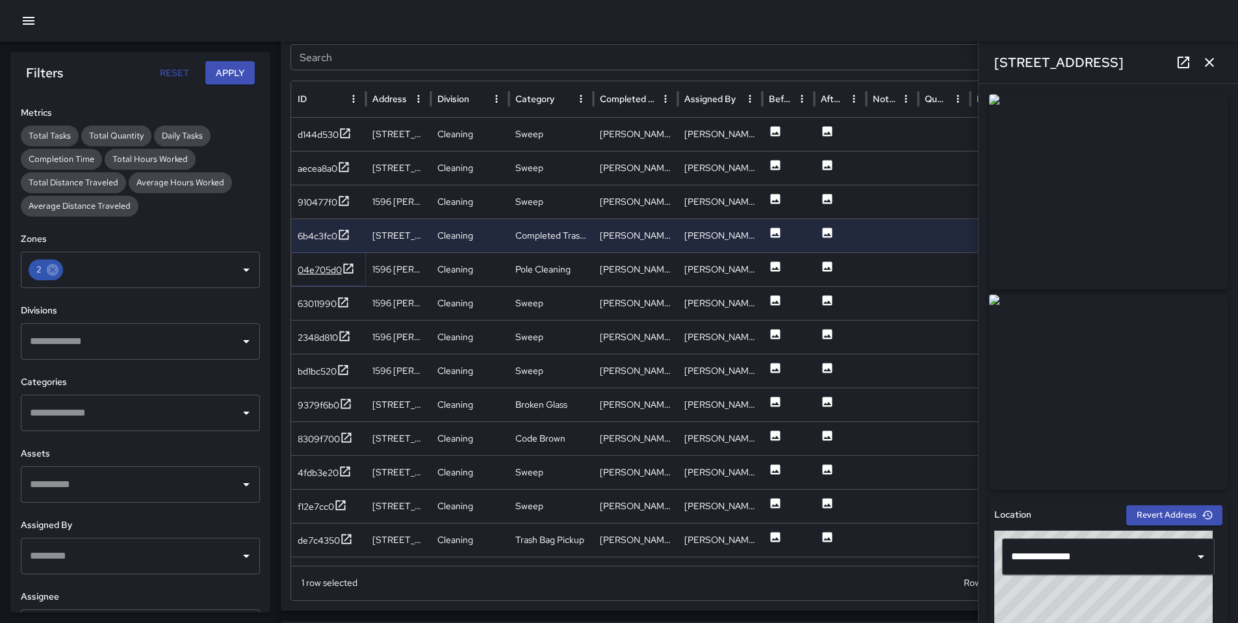
click at [316, 271] on div "04e705d0" at bounding box center [320, 269] width 44 height 13
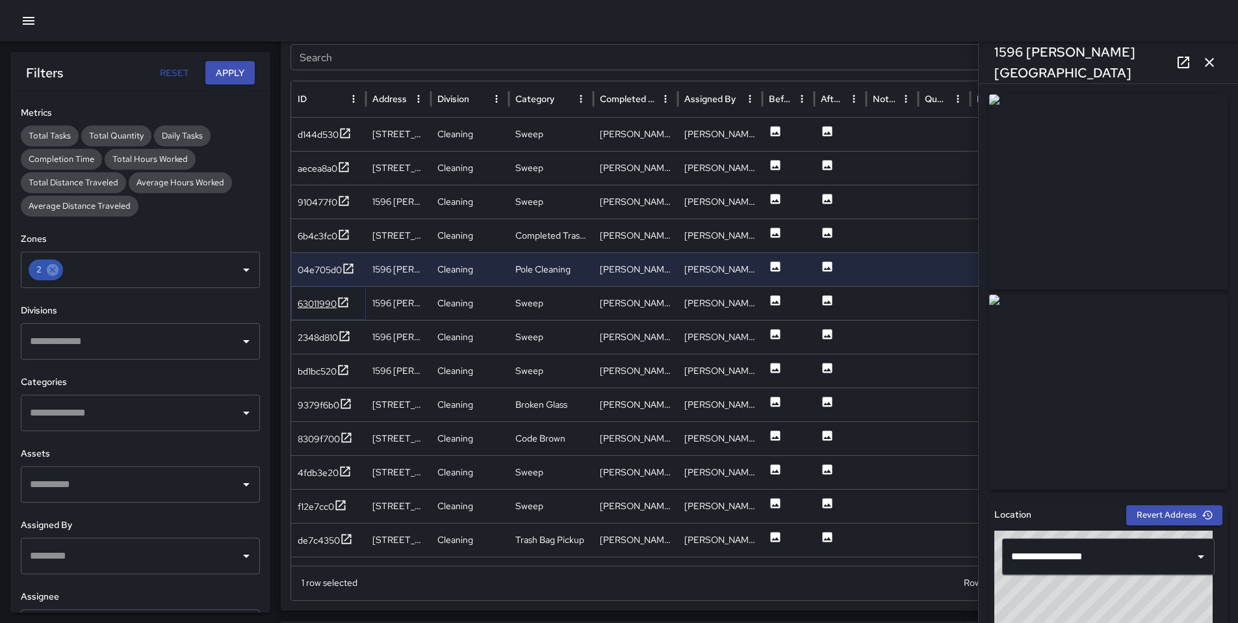
click at [315, 297] on div "63011990" at bounding box center [317, 303] width 39 height 13
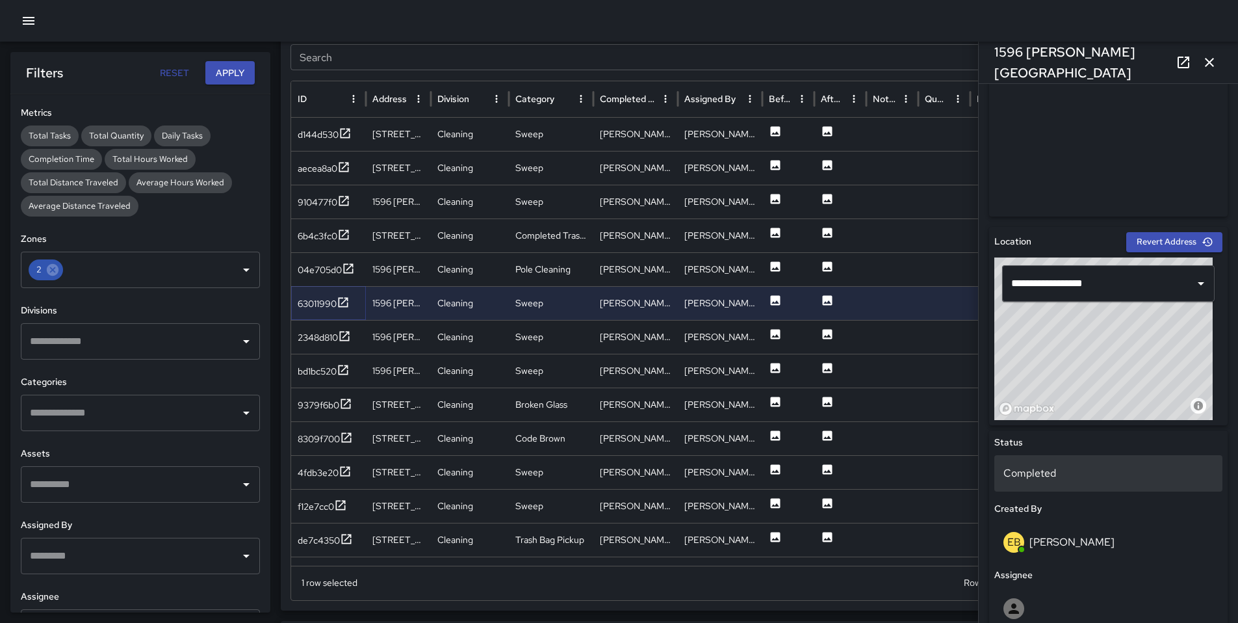
scroll to position [274, 0]
click at [1061, 463] on div "Completed" at bounding box center [1109, 472] width 228 height 36
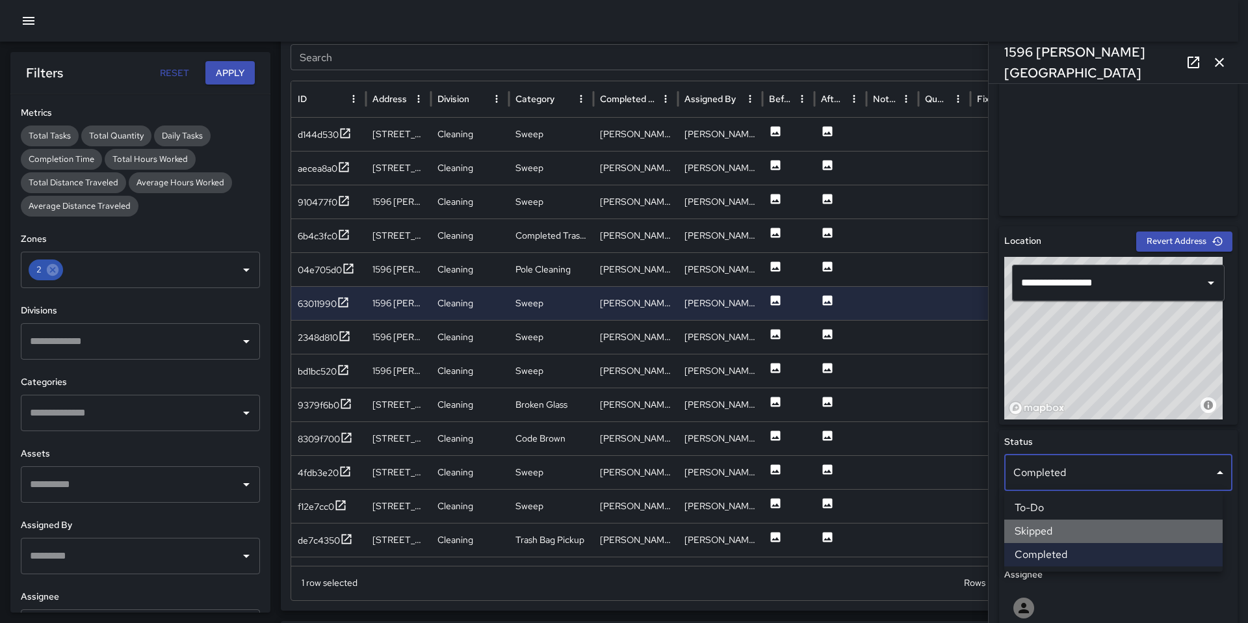
click at [1066, 525] on li "Skipped" at bounding box center [1113, 530] width 218 height 23
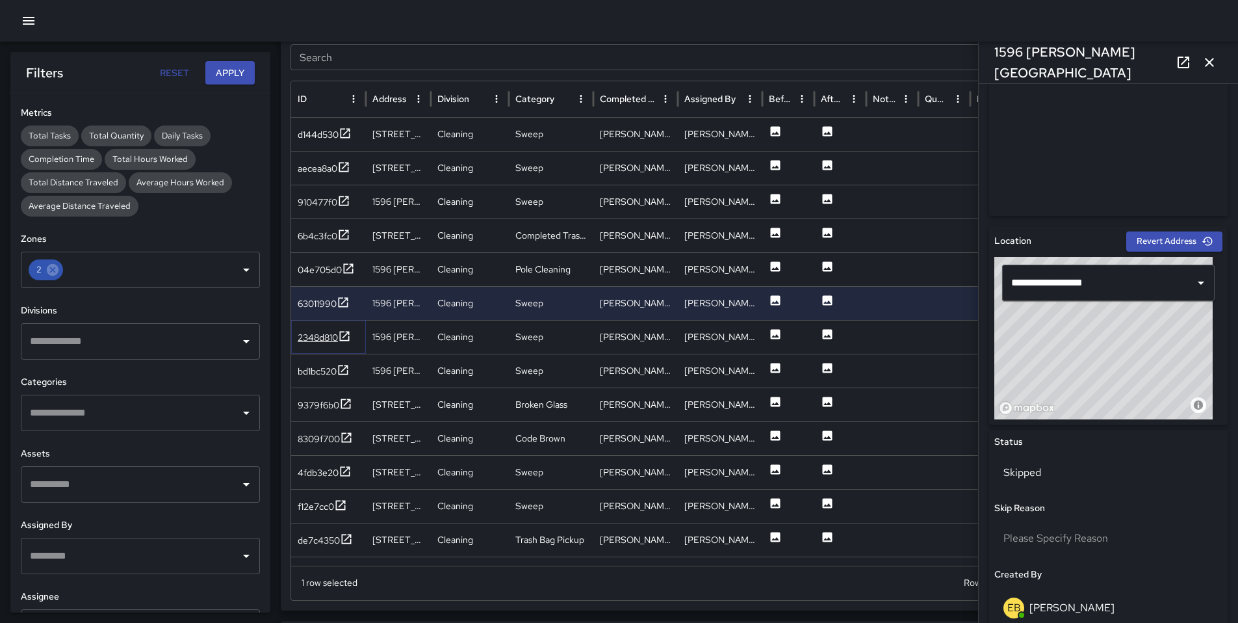
click at [322, 339] on div "2348d810" at bounding box center [318, 337] width 40 height 13
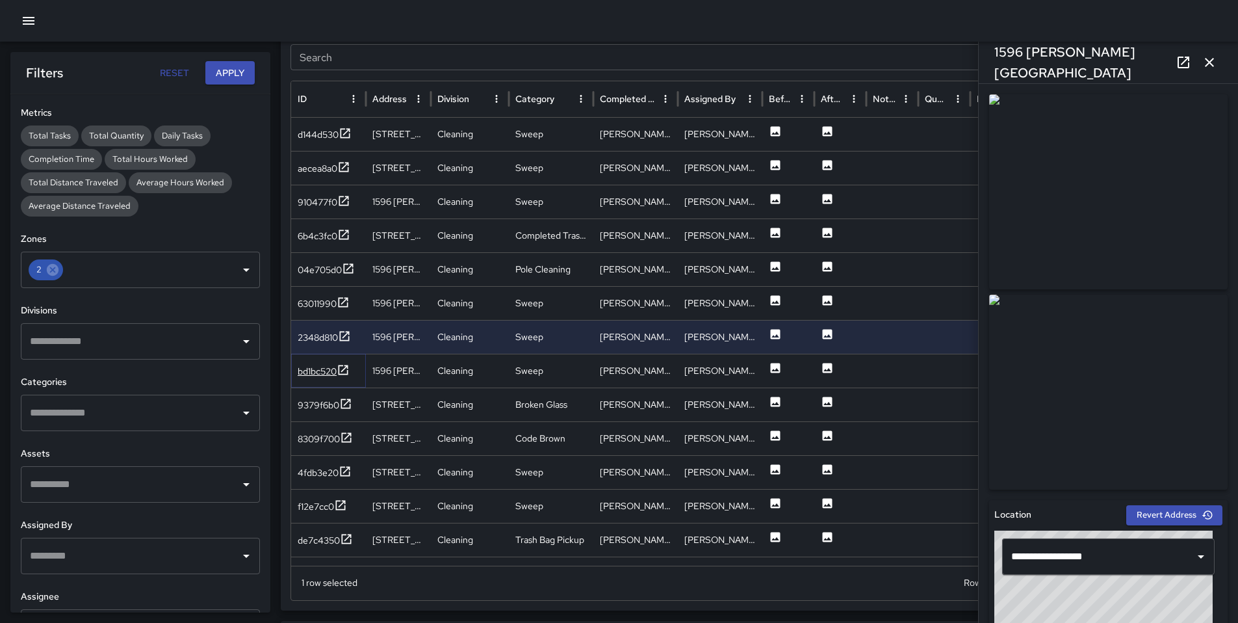
click at [326, 374] on div "bd1bc520" at bounding box center [317, 371] width 39 height 13
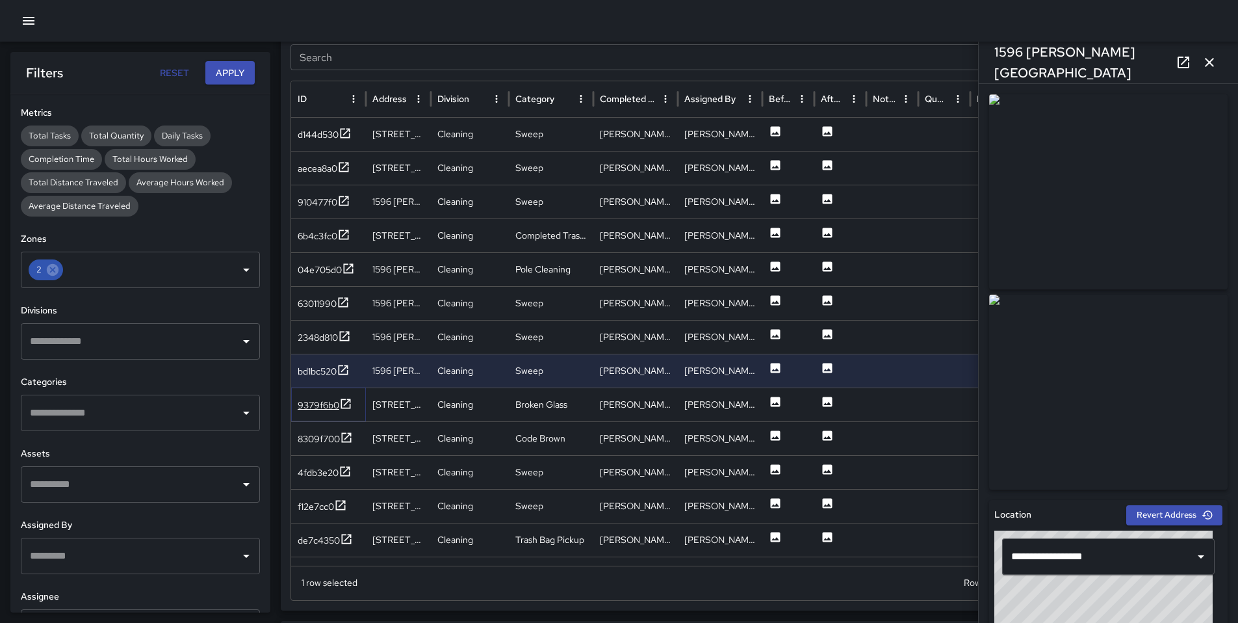
click at [311, 407] on div "9379f6b0" at bounding box center [319, 404] width 42 height 13
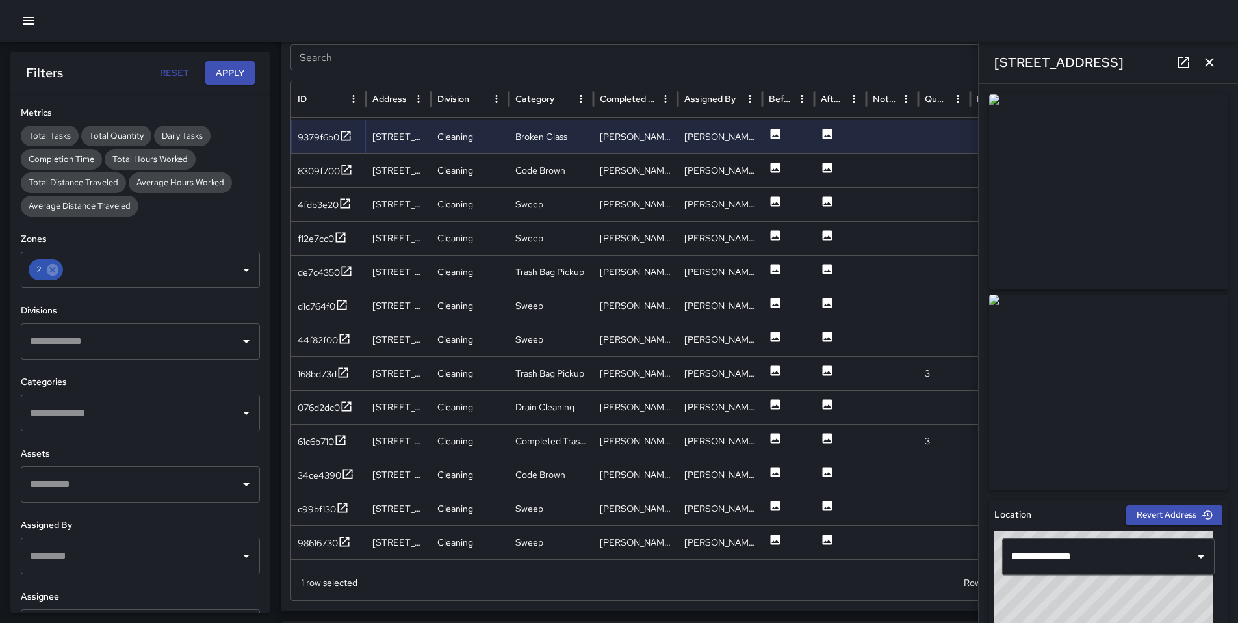
scroll to position [1468, 0]
click at [326, 172] on div "8309f700" at bounding box center [319, 170] width 42 height 13
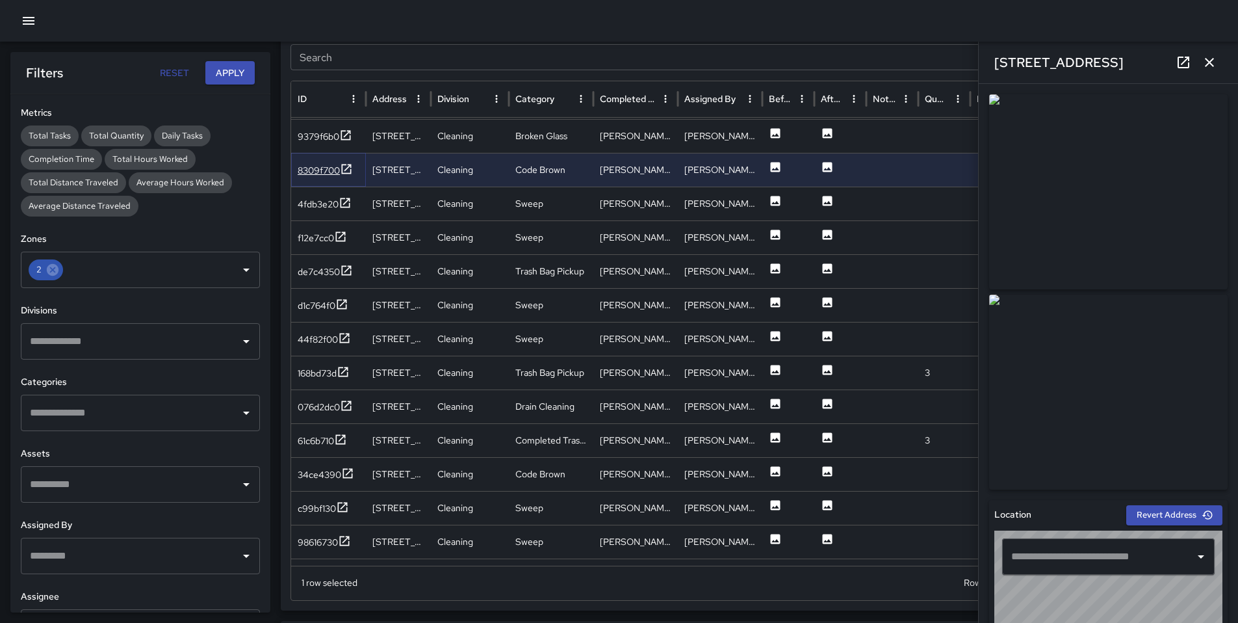
type input "**********"
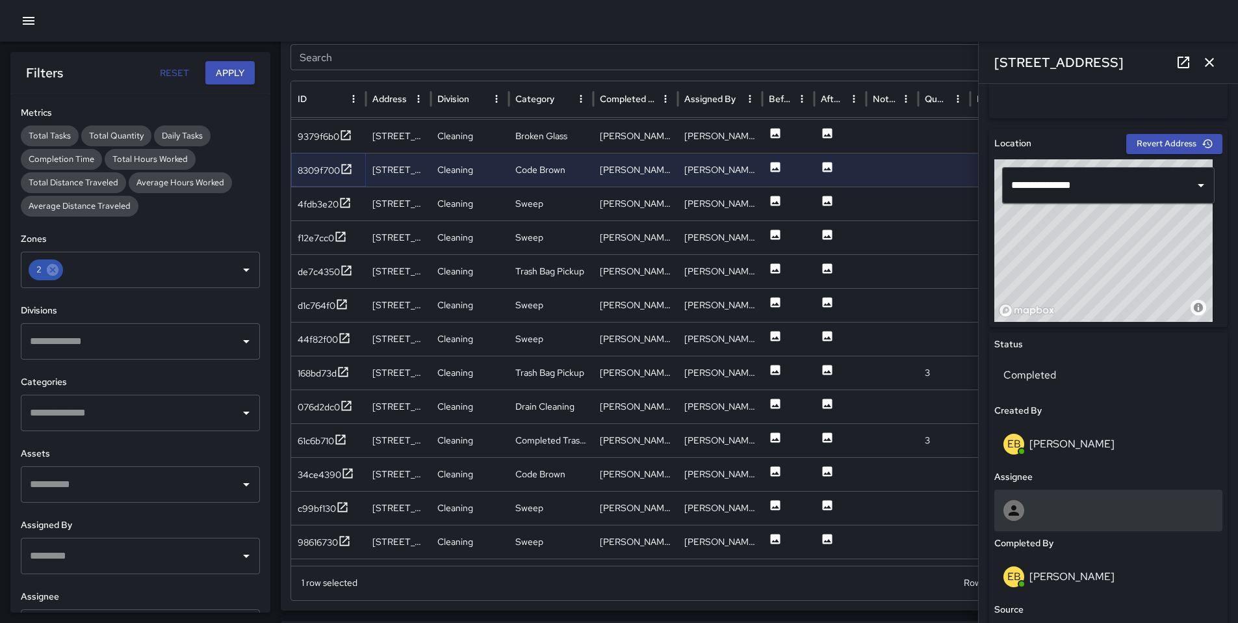
scroll to position [454, 0]
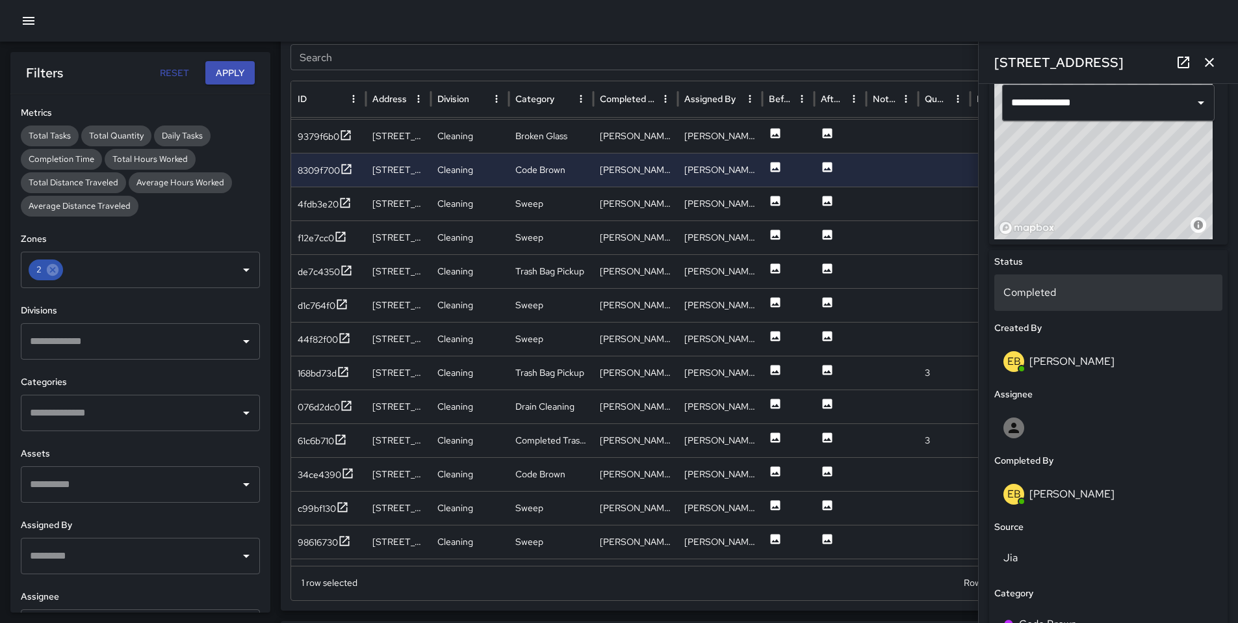
click at [1047, 304] on div "Completed" at bounding box center [1109, 292] width 228 height 36
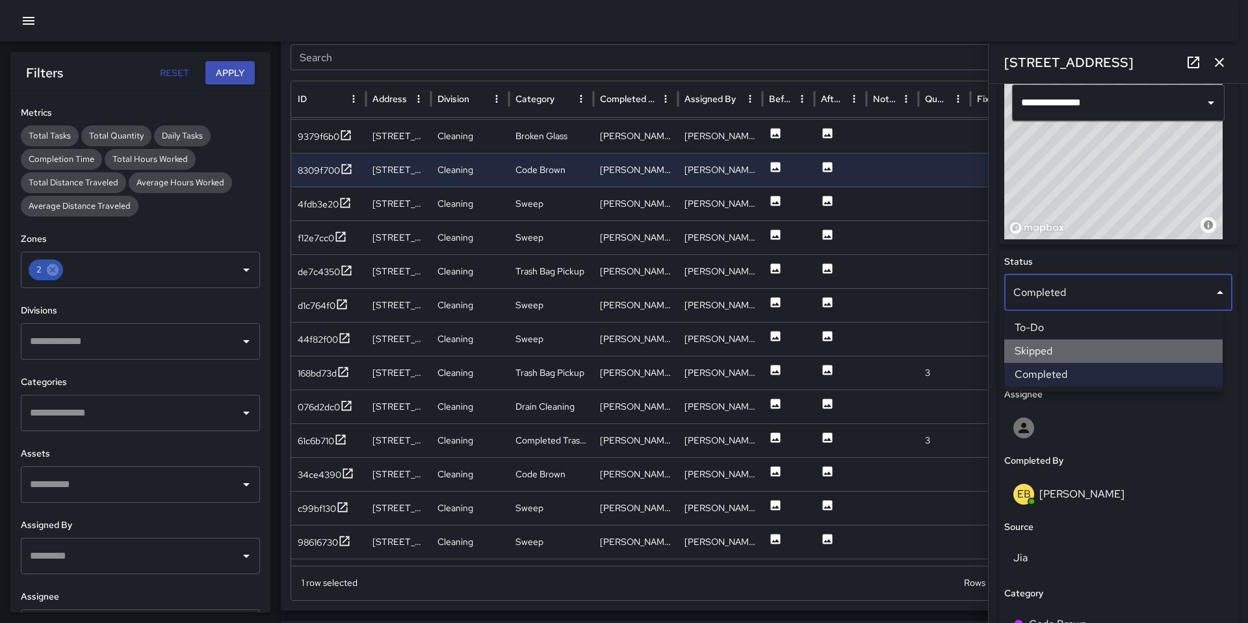
click at [1068, 354] on li "Skipped" at bounding box center [1113, 350] width 218 height 23
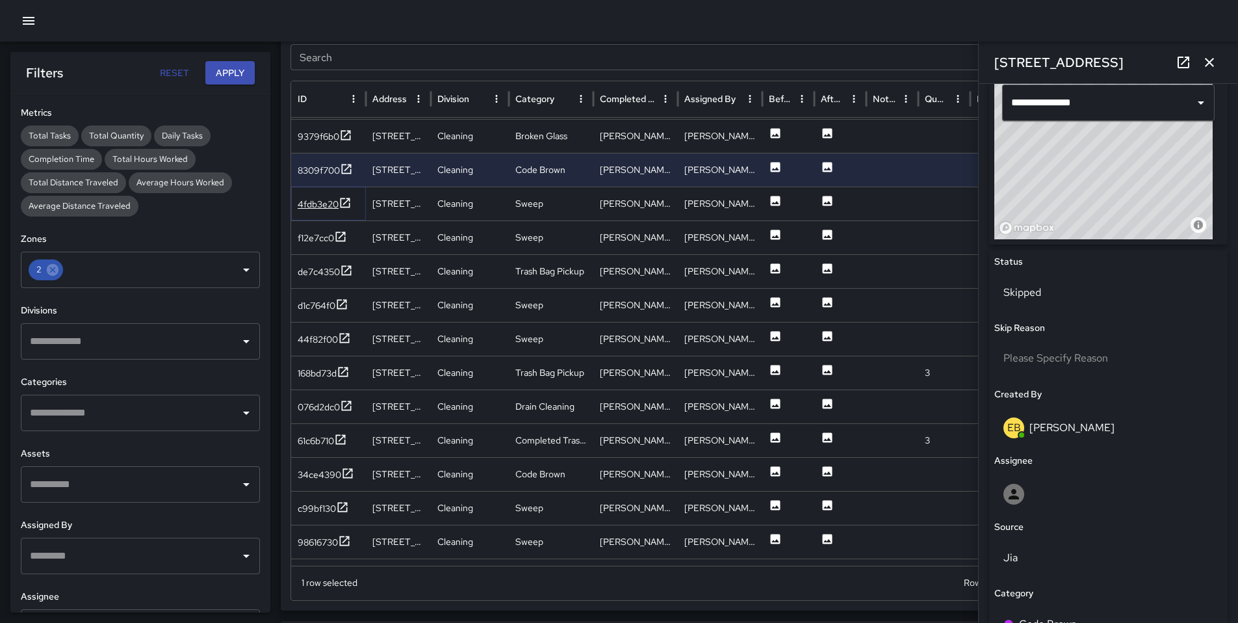
click at [319, 199] on div "4fdb3e20" at bounding box center [318, 204] width 41 height 13
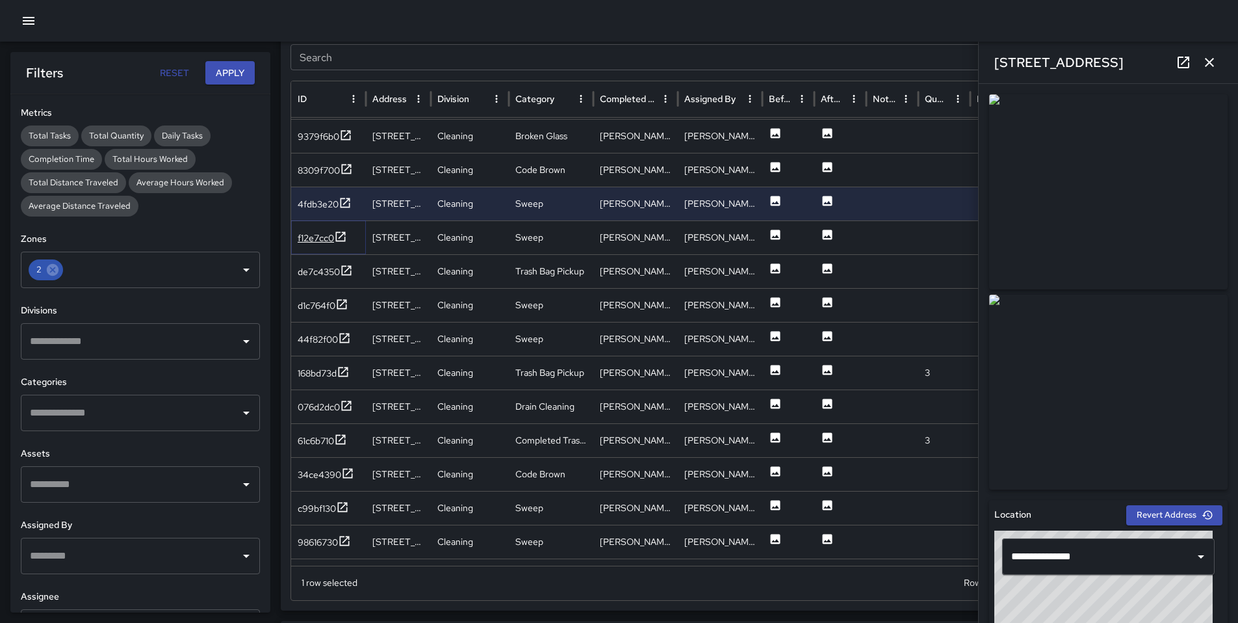
click at [312, 244] on div "f12e7cc0" at bounding box center [322, 238] width 49 height 16
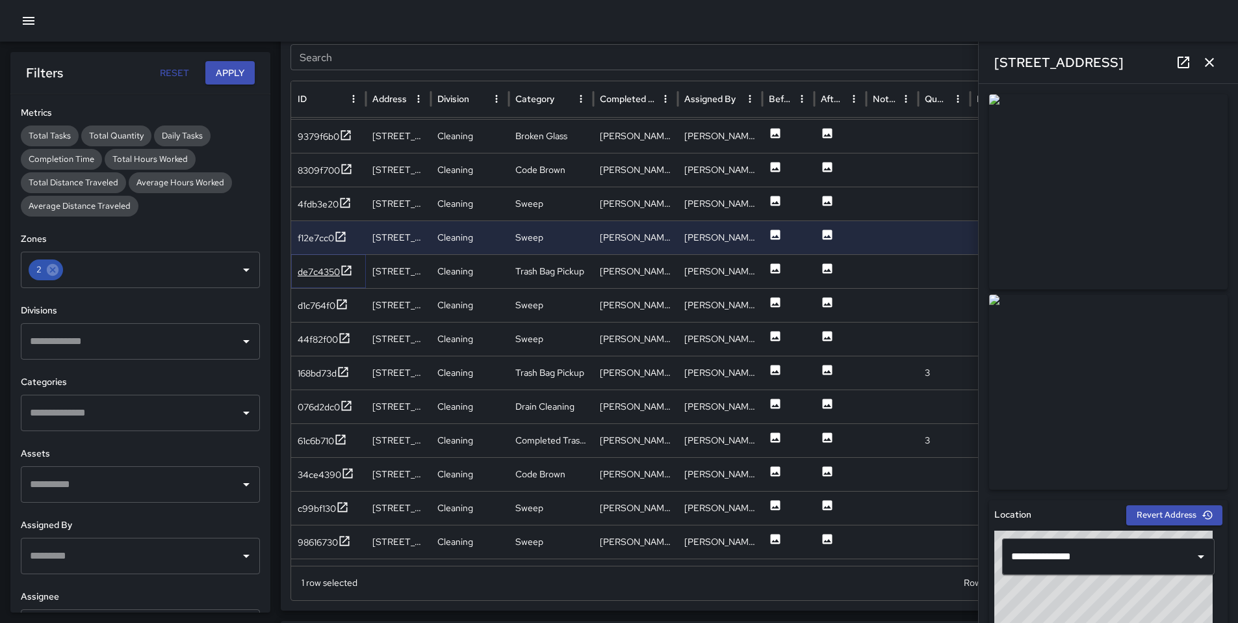
click at [322, 270] on div "de7c4350" at bounding box center [319, 271] width 42 height 13
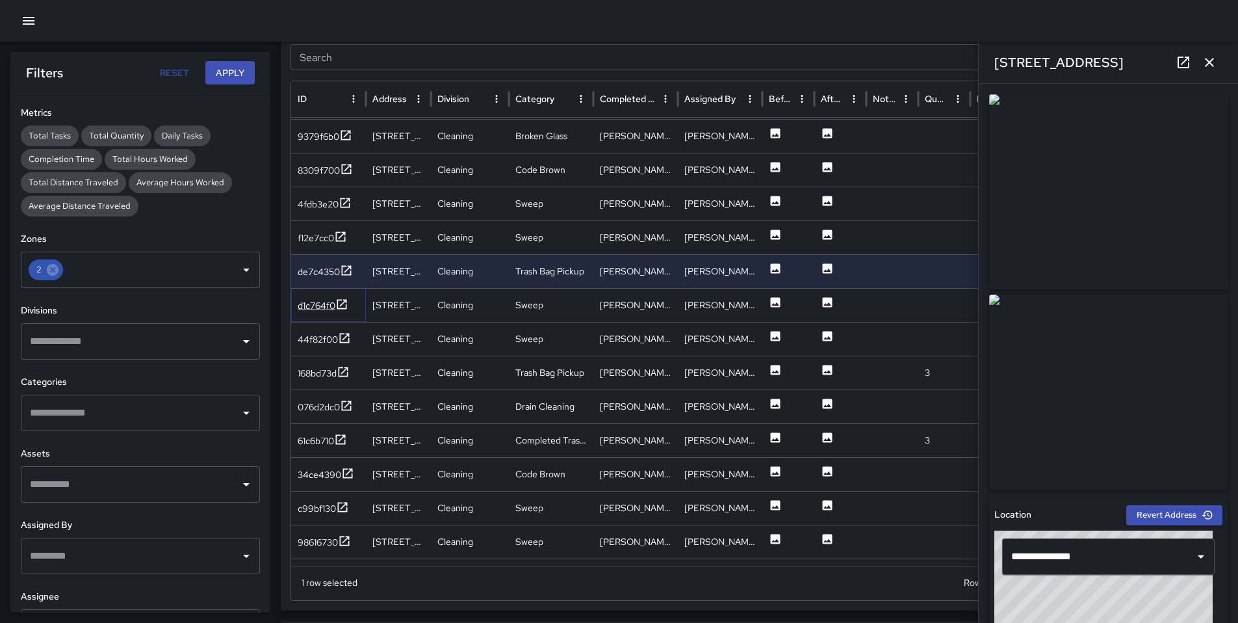
click at [327, 307] on div "d1c764f0" at bounding box center [317, 305] width 38 height 13
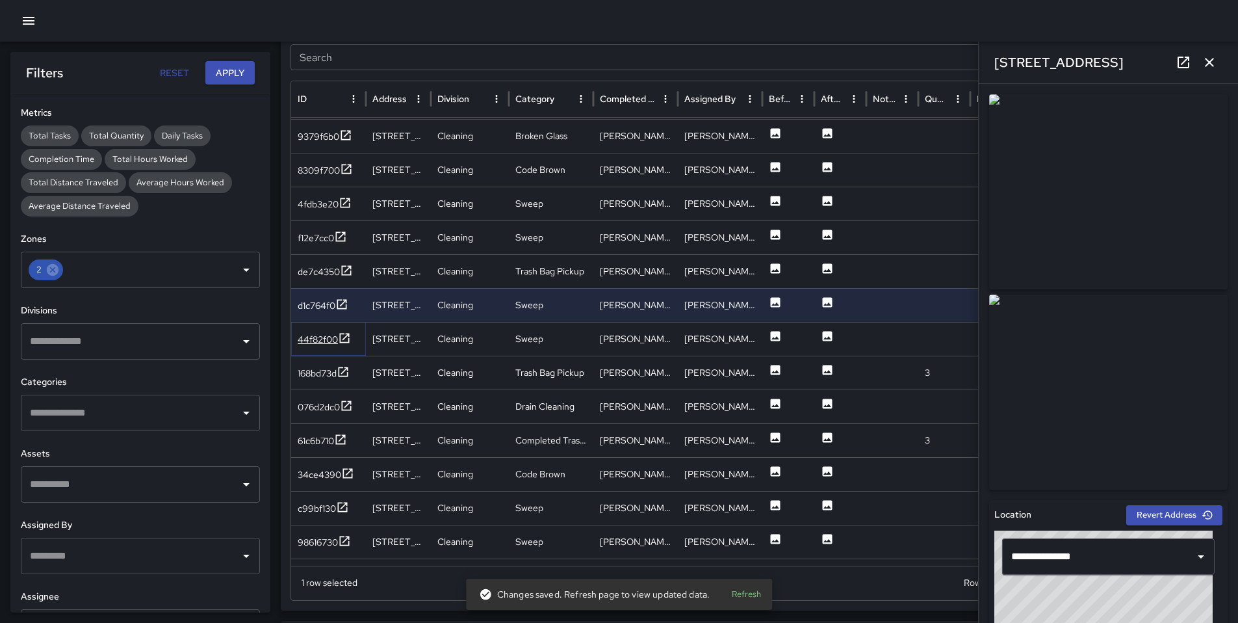
click at [318, 343] on div "44f82f00" at bounding box center [318, 339] width 40 height 13
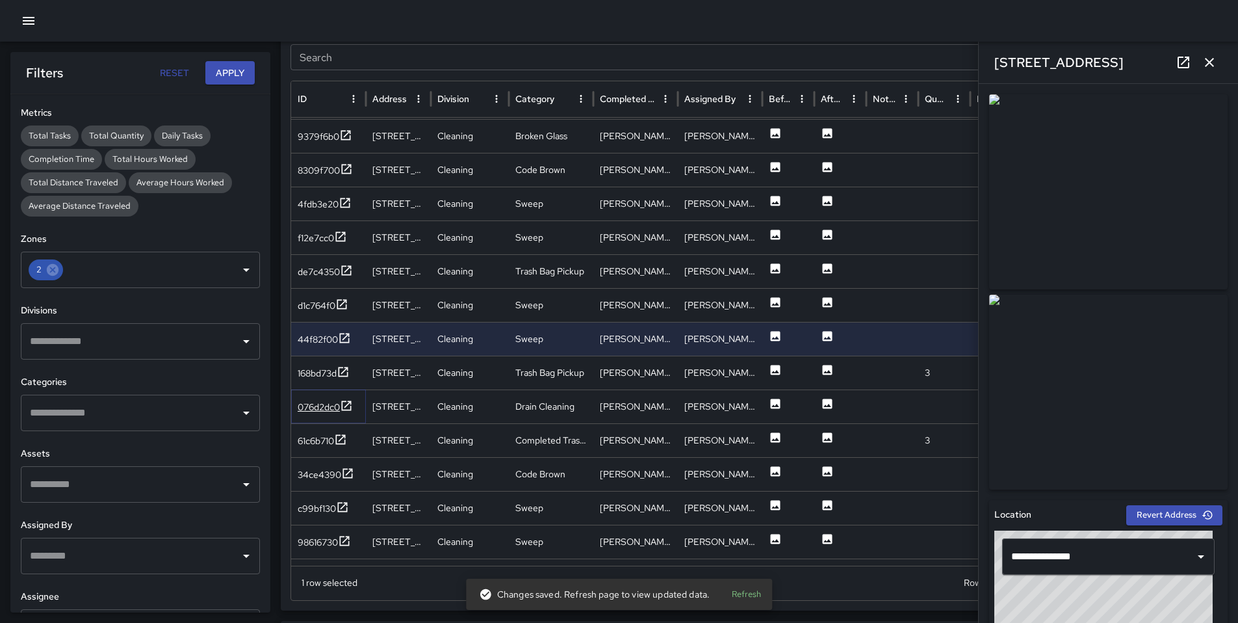
click at [317, 408] on div "076d2dc0" at bounding box center [319, 406] width 42 height 13
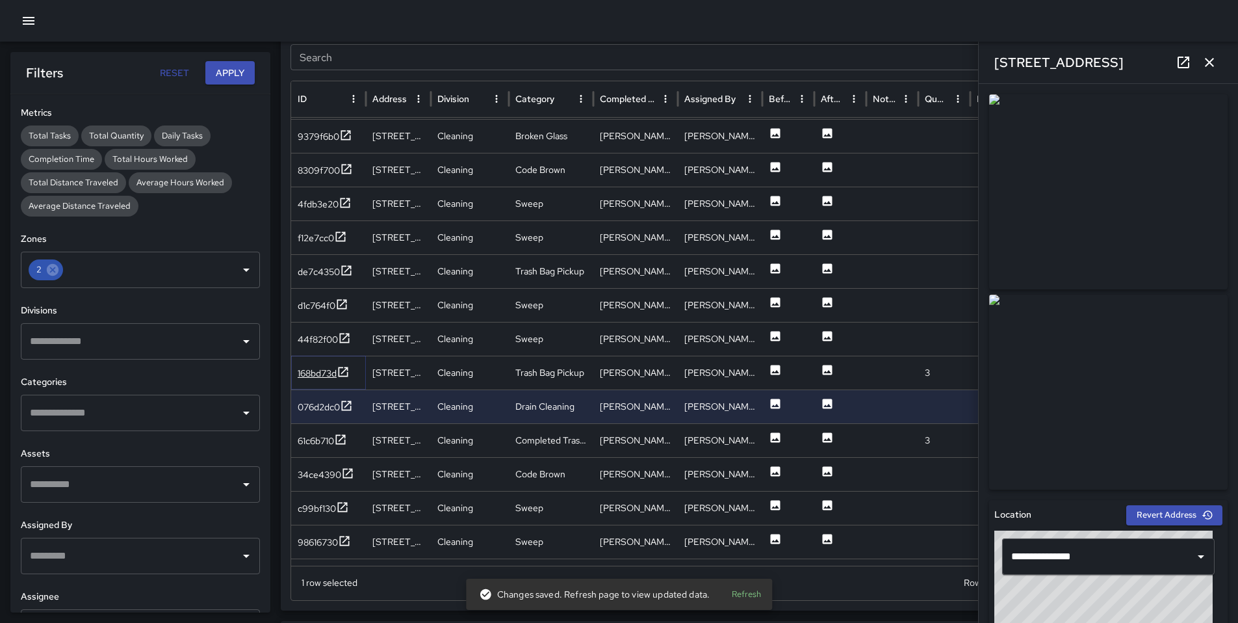
click at [317, 373] on div "168bd73d" at bounding box center [317, 373] width 39 height 13
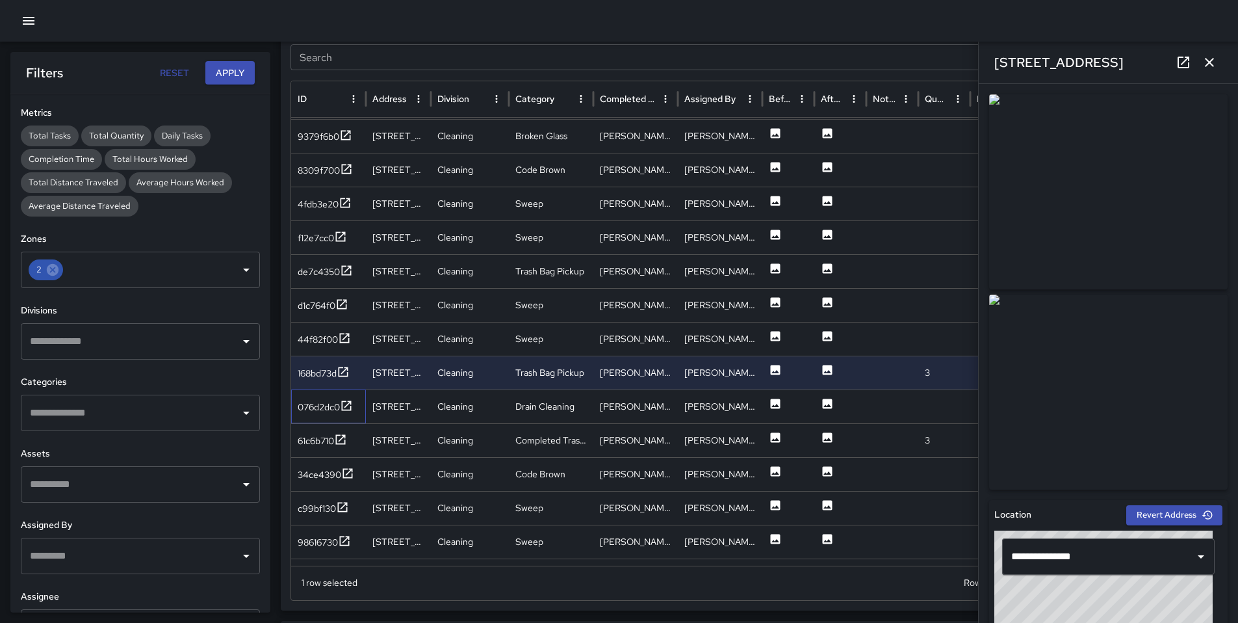
click at [320, 415] on div "076d2dc0" at bounding box center [328, 406] width 75 height 34
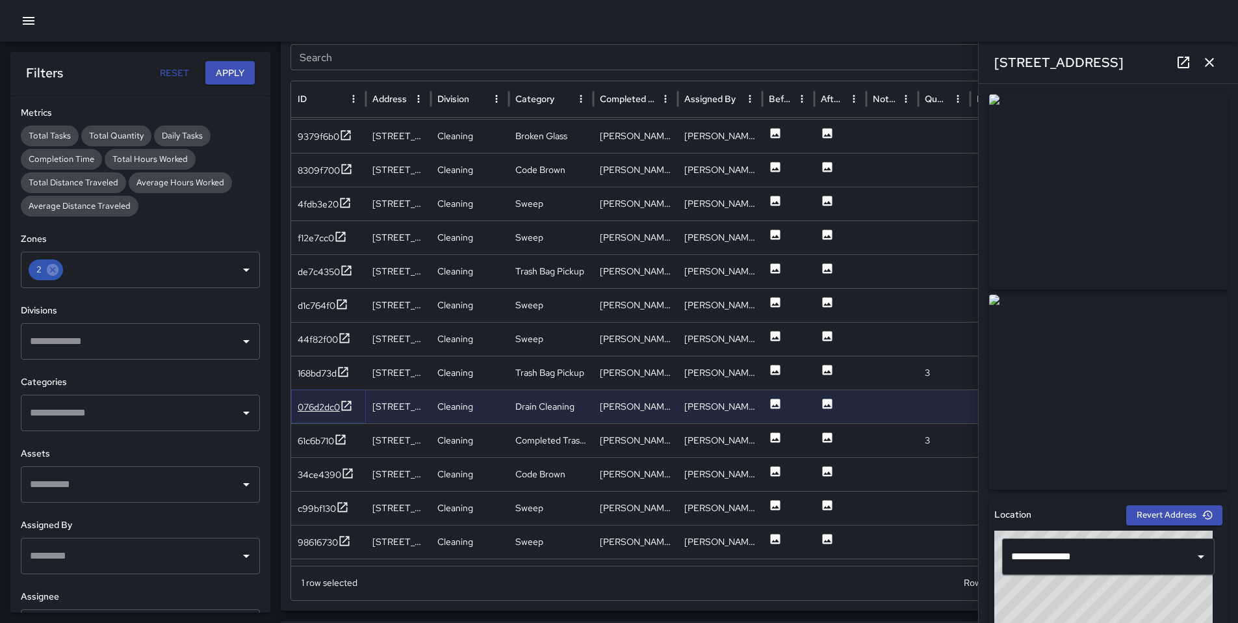
click at [324, 404] on div "076d2dc0" at bounding box center [319, 406] width 42 height 13
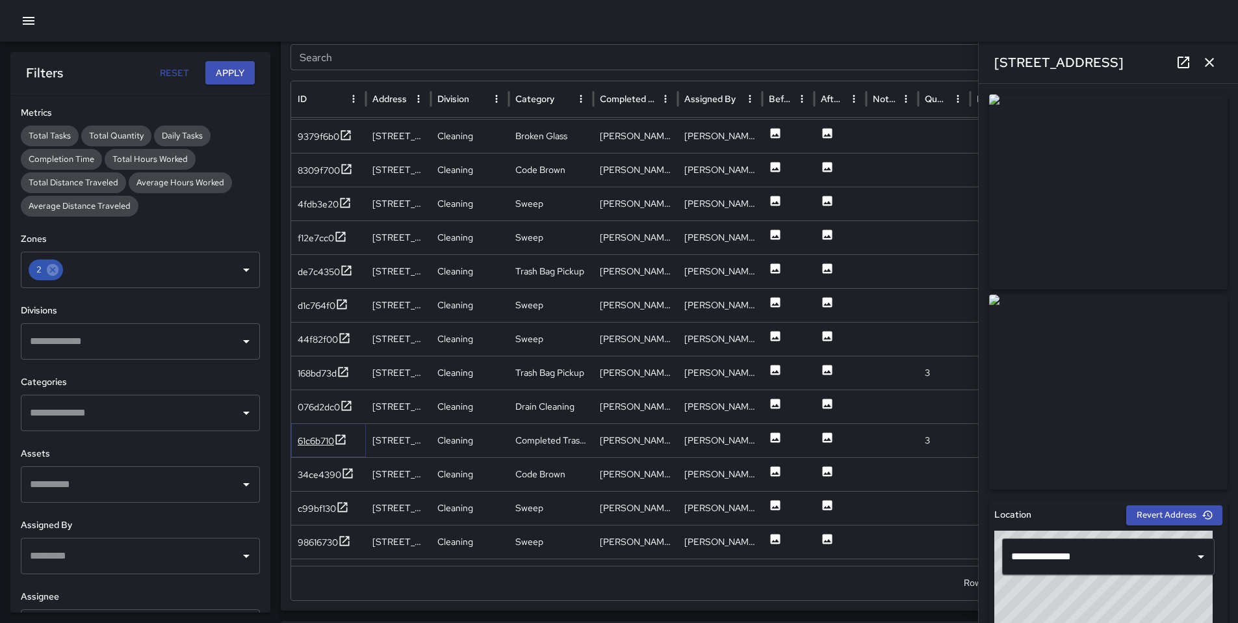
click at [322, 440] on div "61c6b710" at bounding box center [316, 440] width 36 height 13
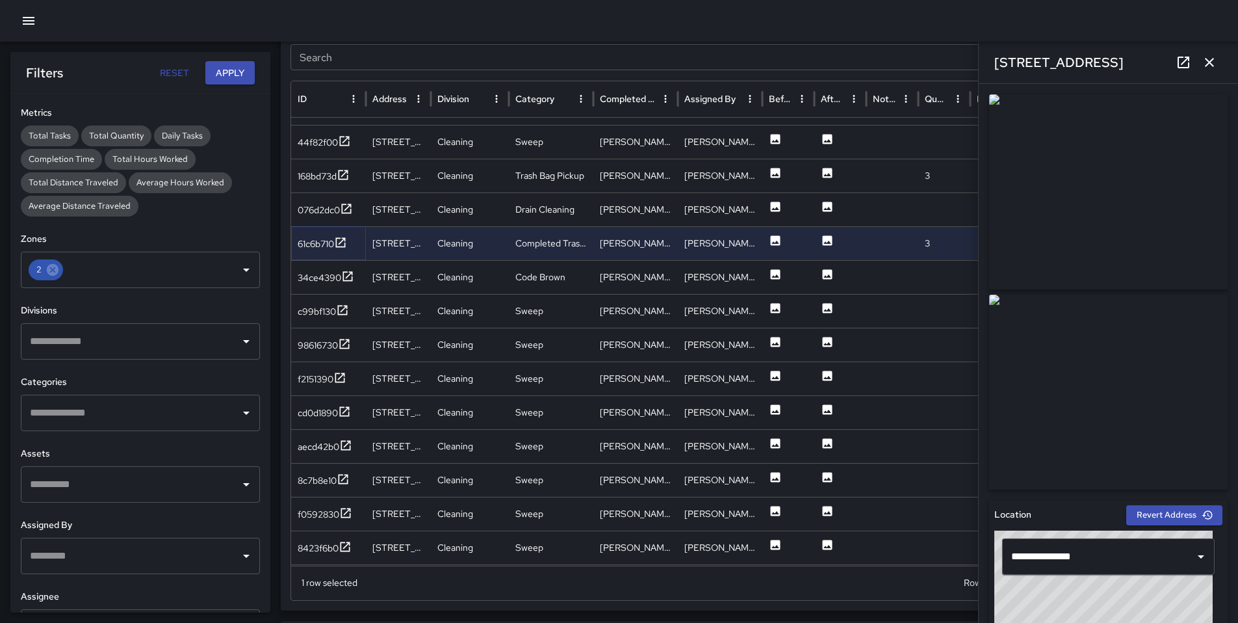
scroll to position [1656, 0]
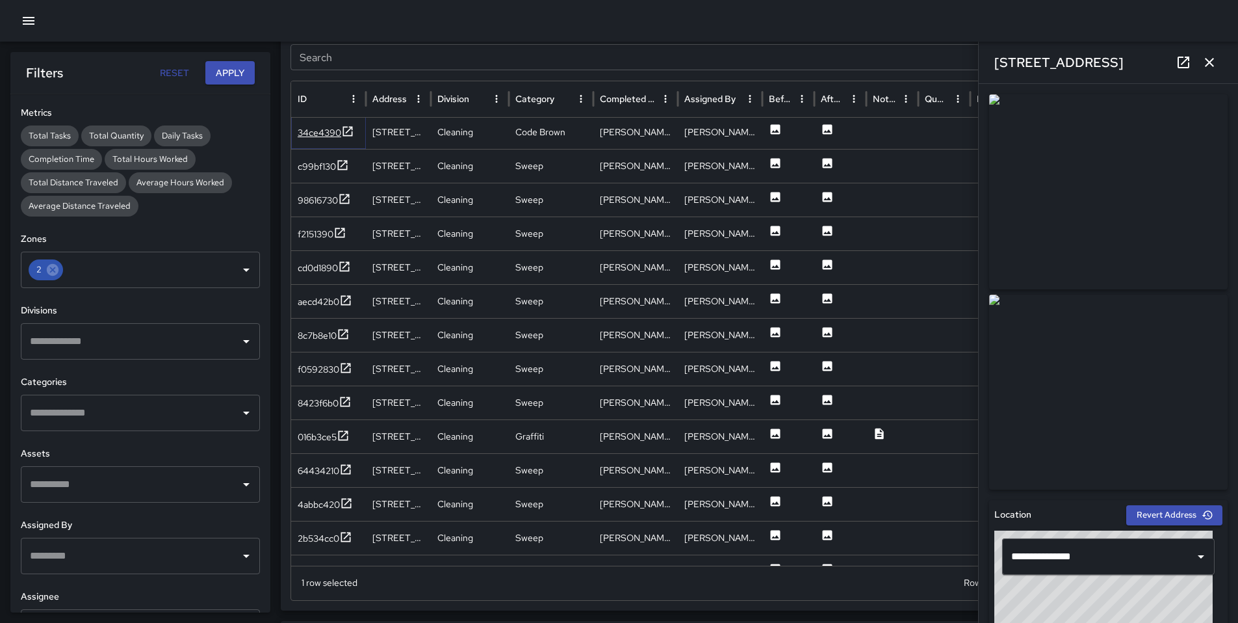
click at [328, 134] on div "34ce4390" at bounding box center [320, 132] width 44 height 13
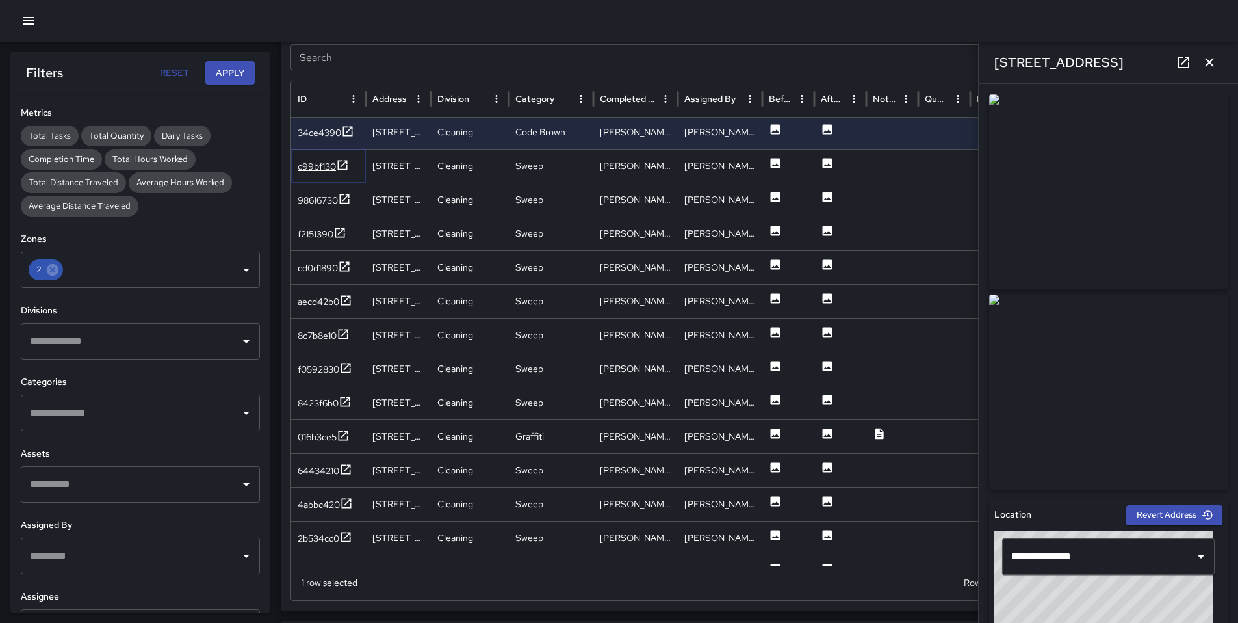
click at [320, 172] on div "c99bf130" at bounding box center [317, 166] width 38 height 13
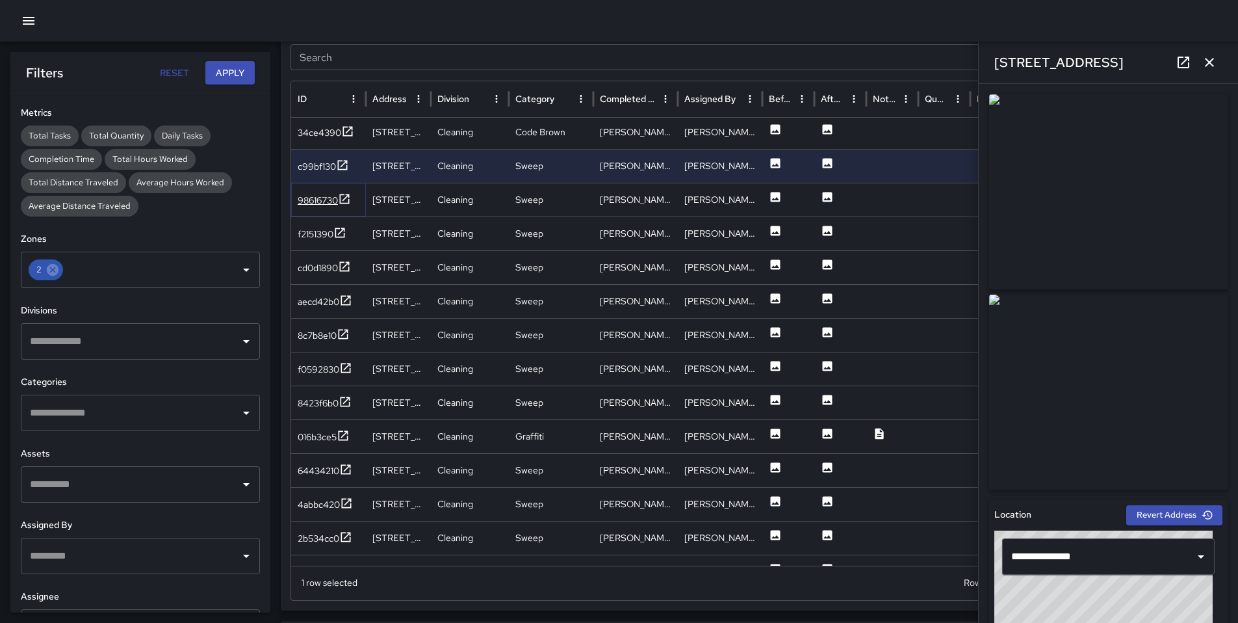
click at [316, 197] on div "98616730" at bounding box center [318, 200] width 40 height 13
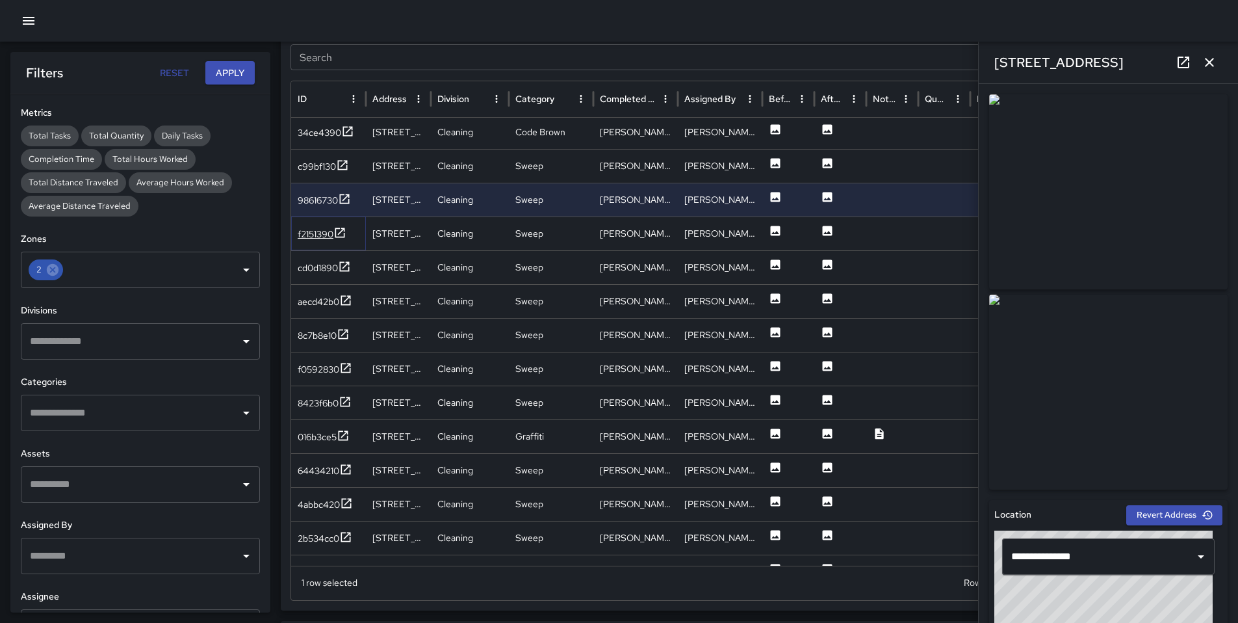
click at [316, 233] on div "f2151390" at bounding box center [316, 234] width 36 height 13
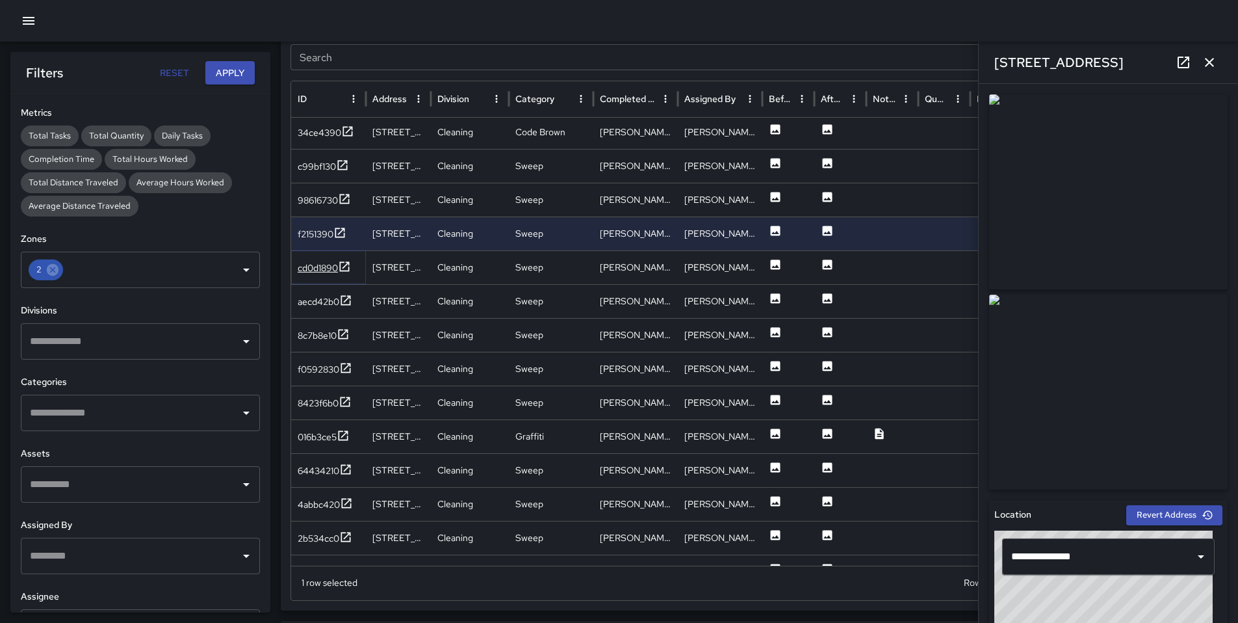
click at [314, 265] on div "cd0d1890" at bounding box center [318, 267] width 40 height 13
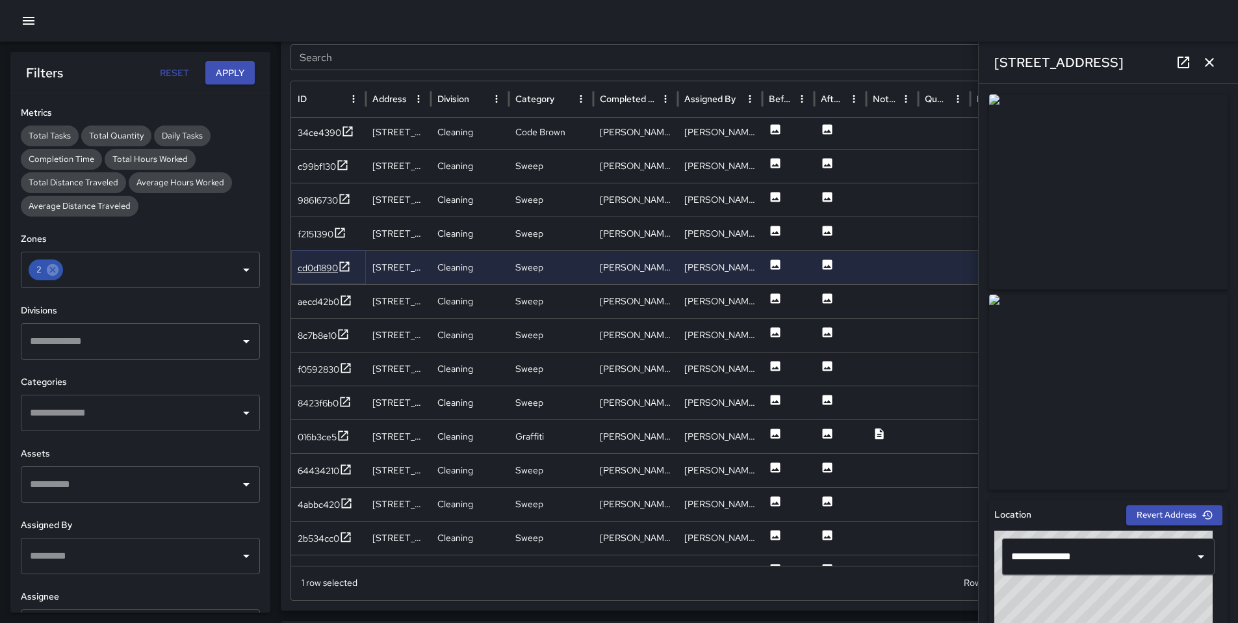
click at [315, 275] on div "cd0d1890" at bounding box center [324, 268] width 53 height 16
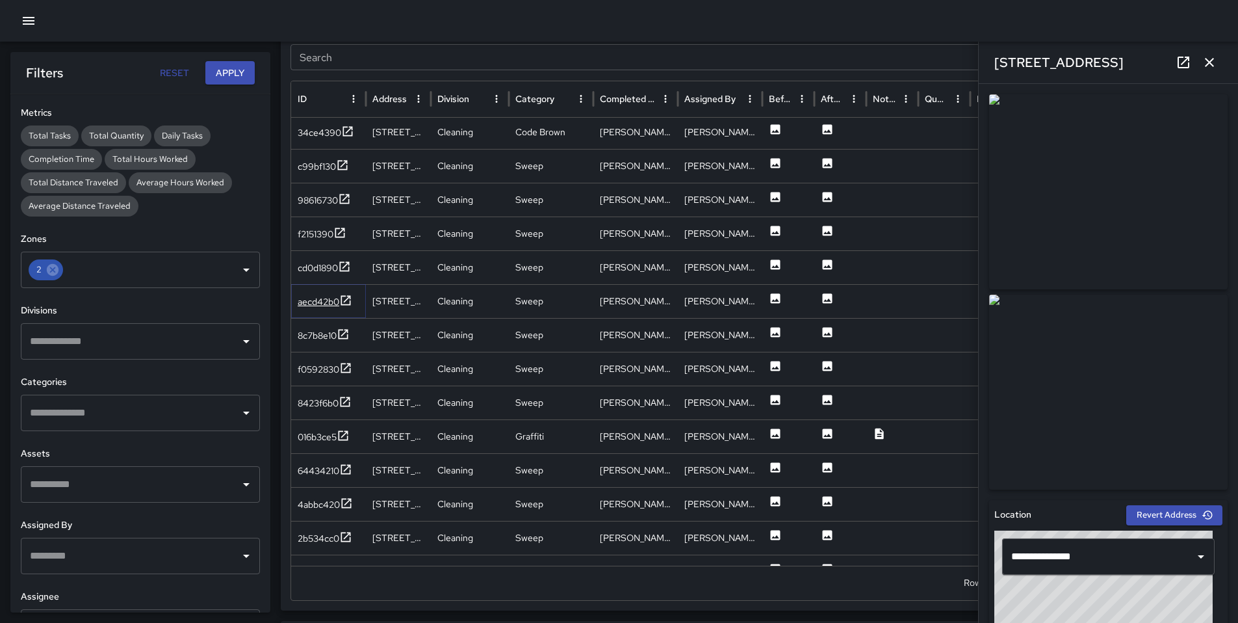
click at [317, 297] on div "aecd42b0" at bounding box center [319, 301] width 42 height 13
click at [323, 131] on div "8c7b8e10" at bounding box center [317, 130] width 39 height 13
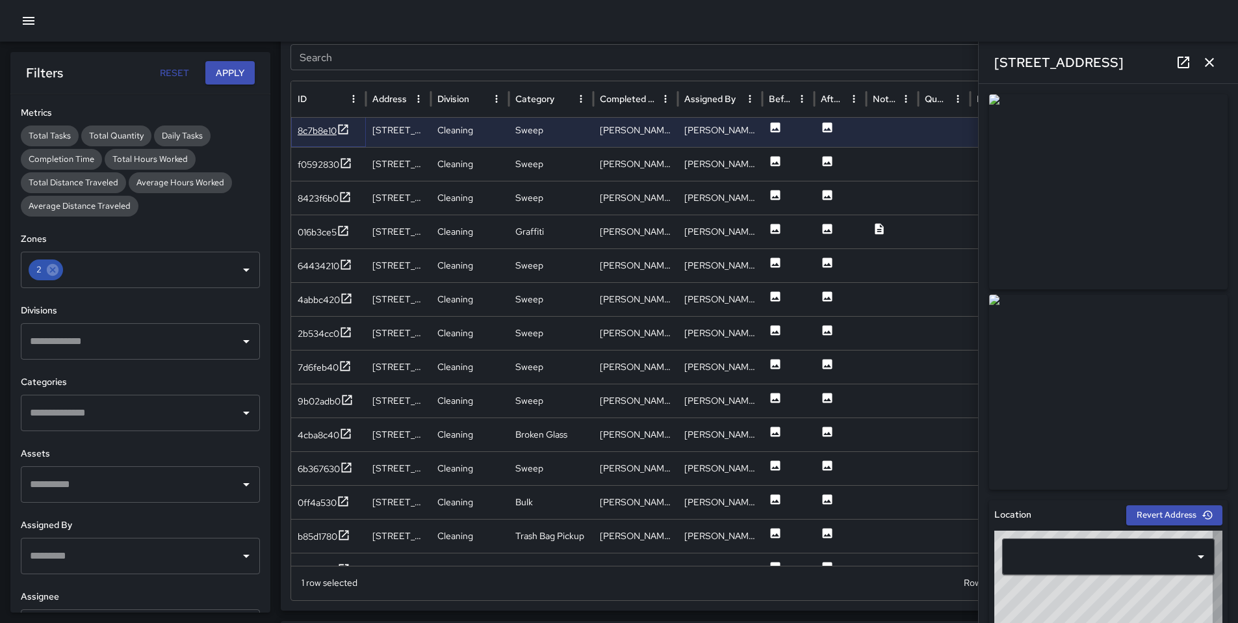
type input "**********"
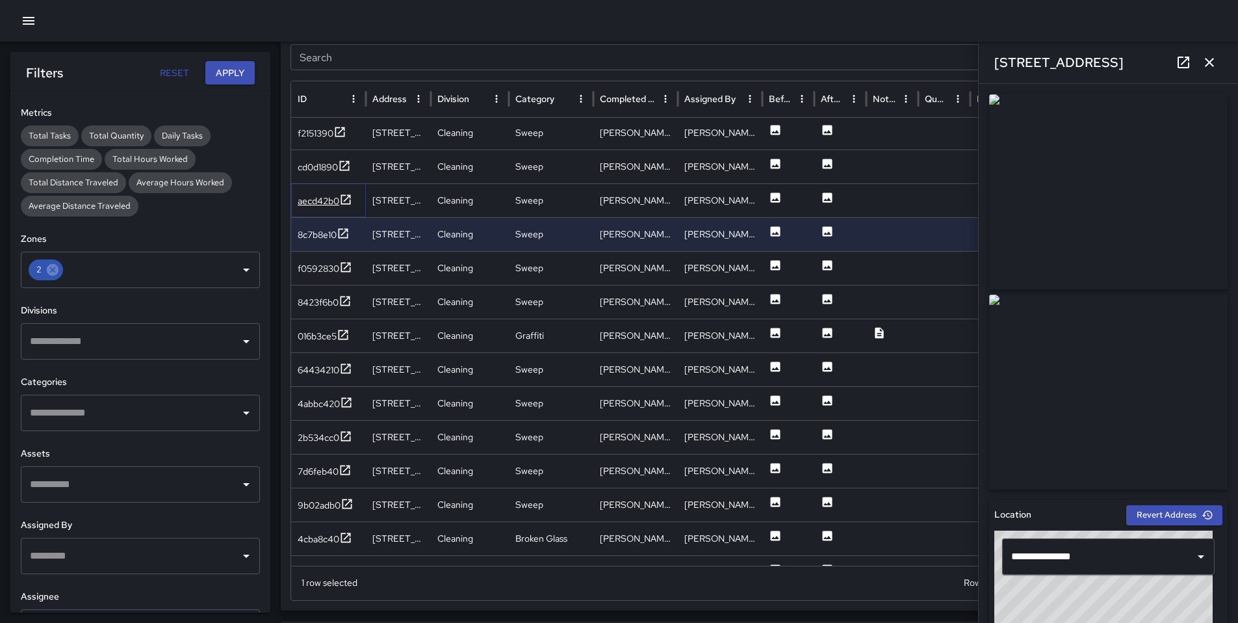
click at [324, 198] on div "aecd42b0" at bounding box center [319, 200] width 42 height 13
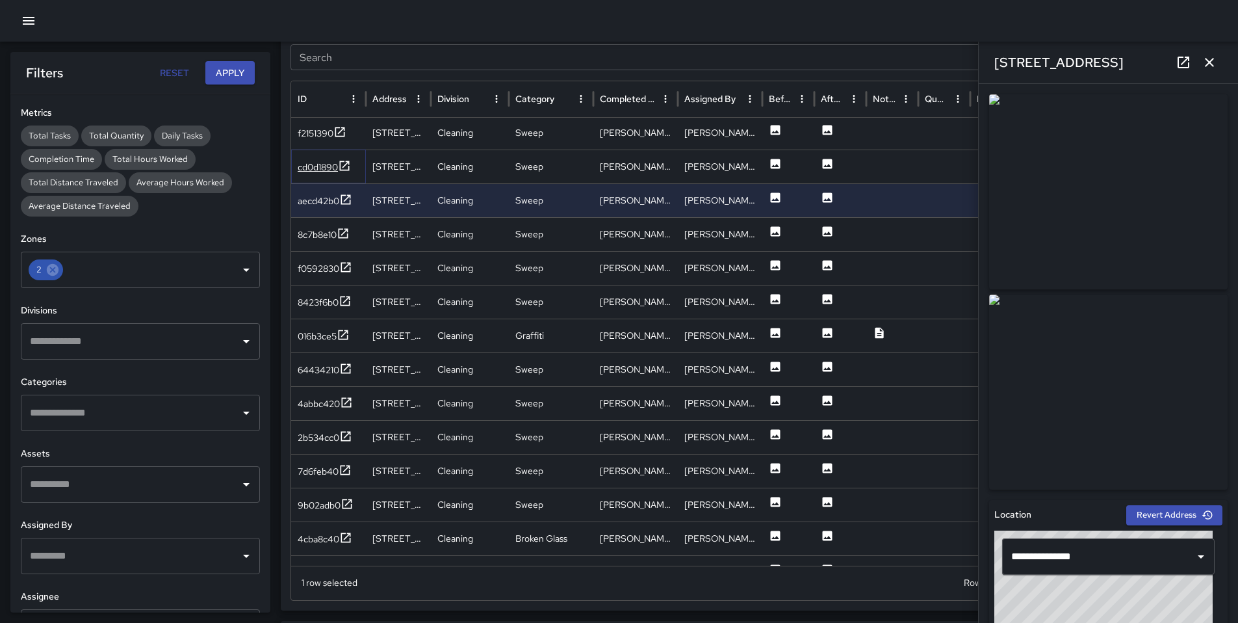
click at [320, 173] on div "cd0d1890" at bounding box center [318, 167] width 40 height 13
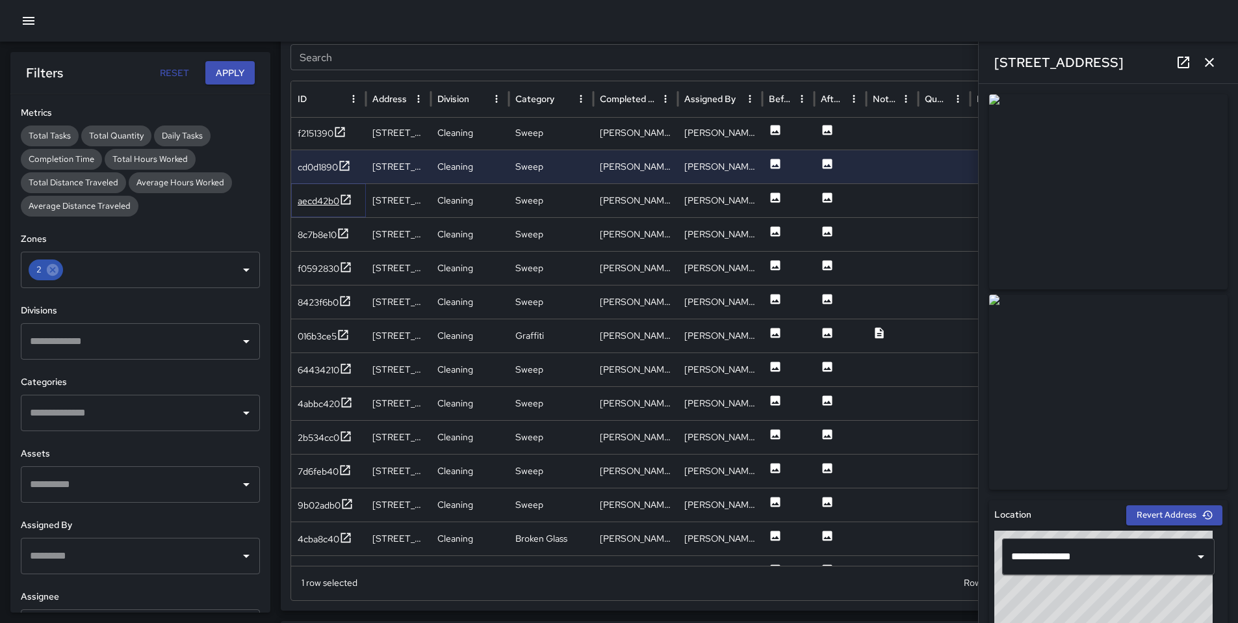
click at [323, 203] on div "aecd42b0" at bounding box center [319, 200] width 42 height 13
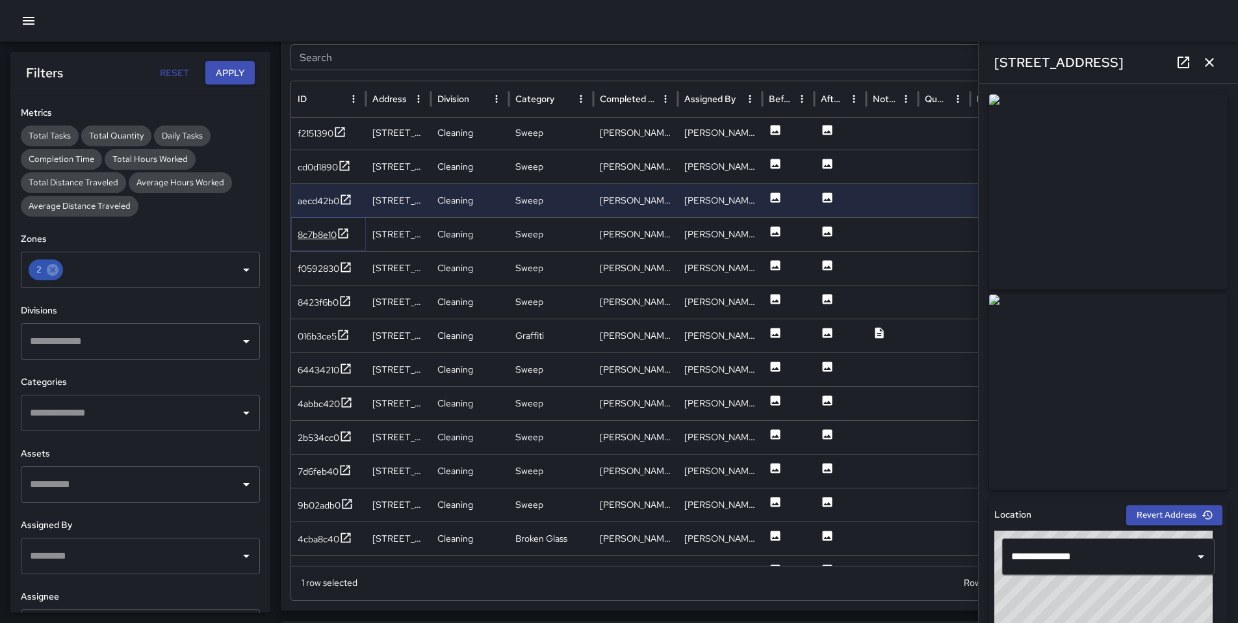
click at [307, 228] on div "8c7b8e10" at bounding box center [317, 234] width 39 height 13
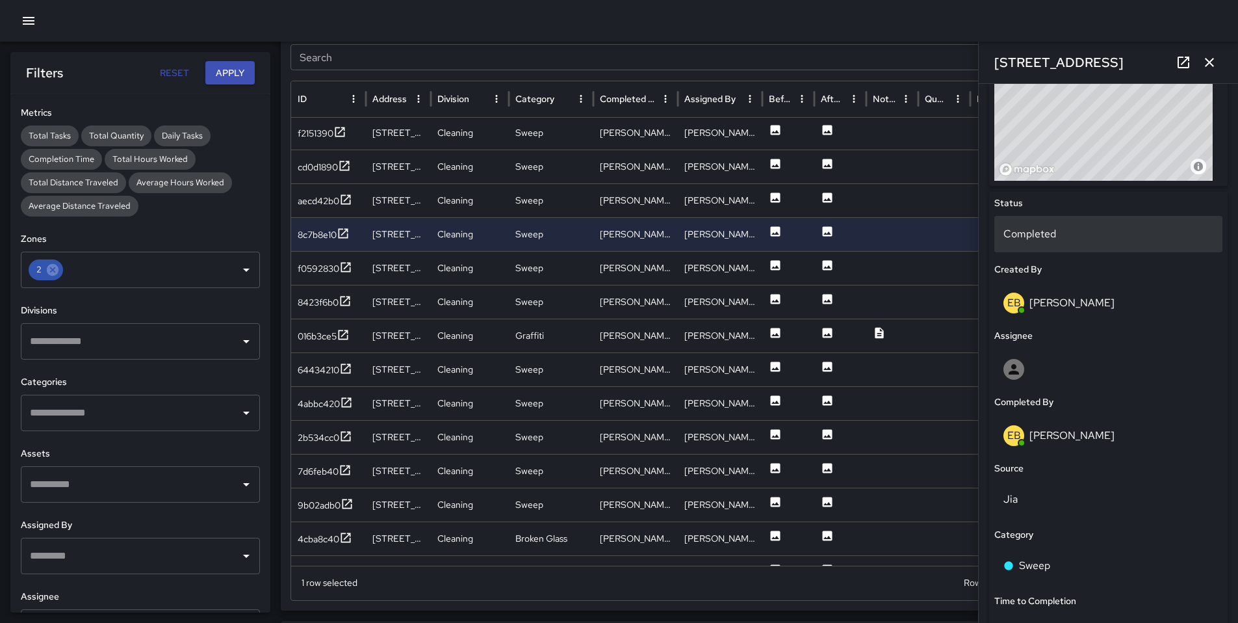
click at [1031, 237] on p "Completed" at bounding box center [1109, 234] width 210 height 16
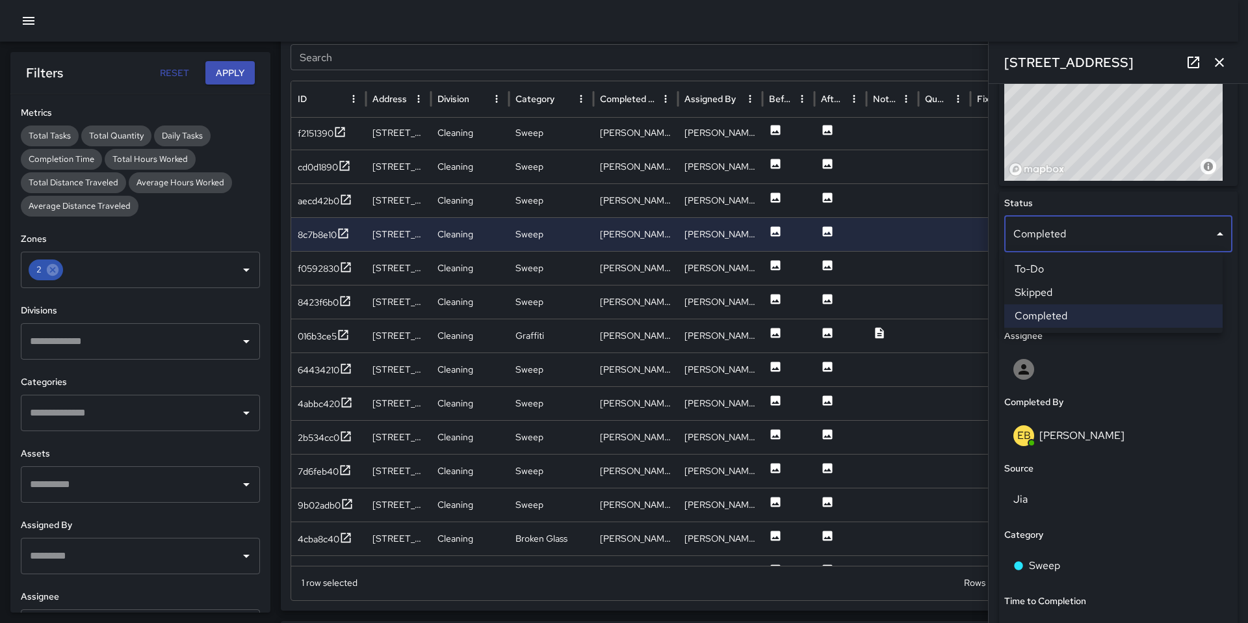
click at [1048, 287] on li "Skipped" at bounding box center [1113, 292] width 218 height 23
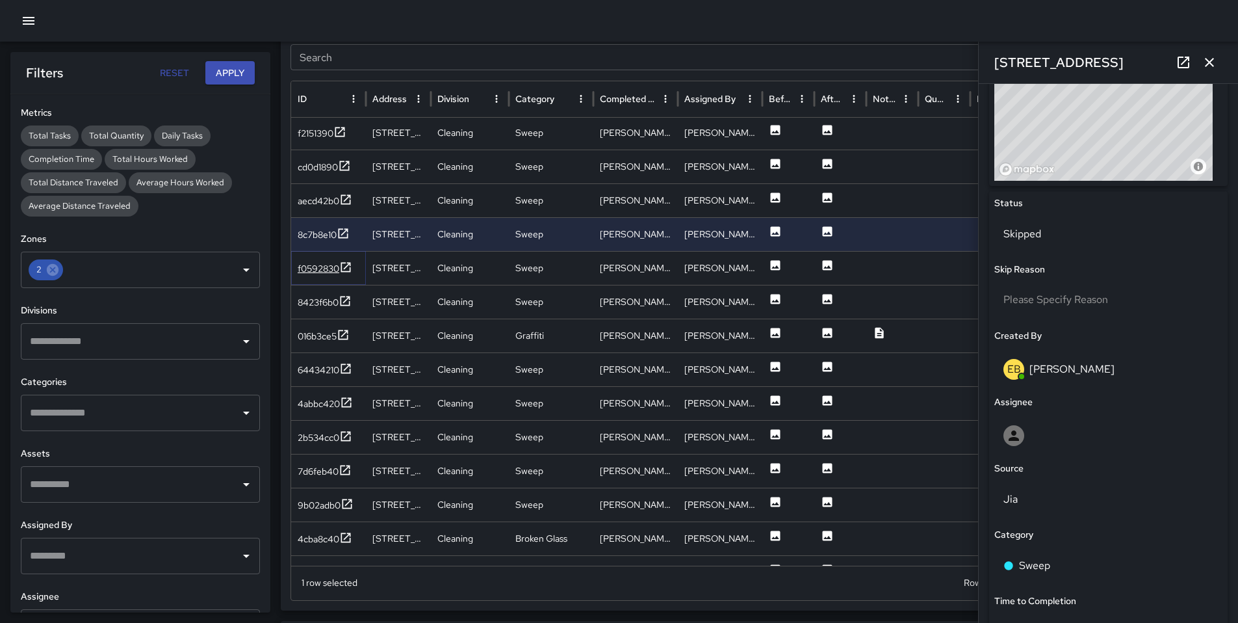
click at [314, 267] on div "f0592830" at bounding box center [319, 268] width 42 height 13
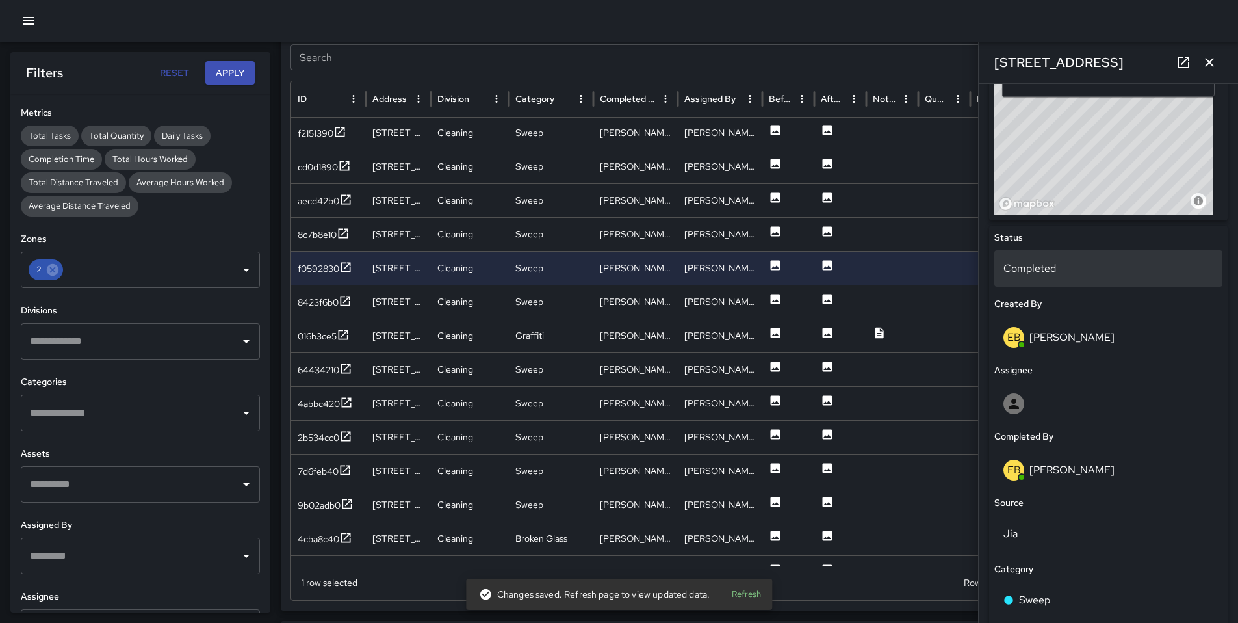
click at [1038, 272] on p "Completed" at bounding box center [1109, 269] width 210 height 16
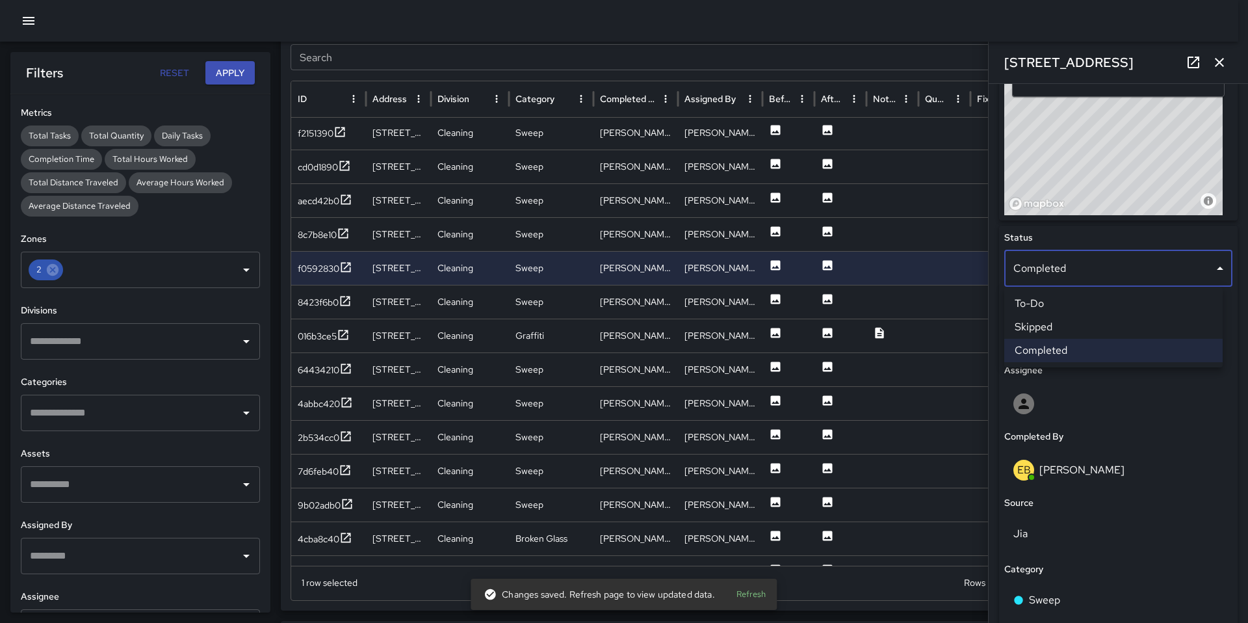
click at [1042, 242] on div at bounding box center [624, 311] width 1248 height 623
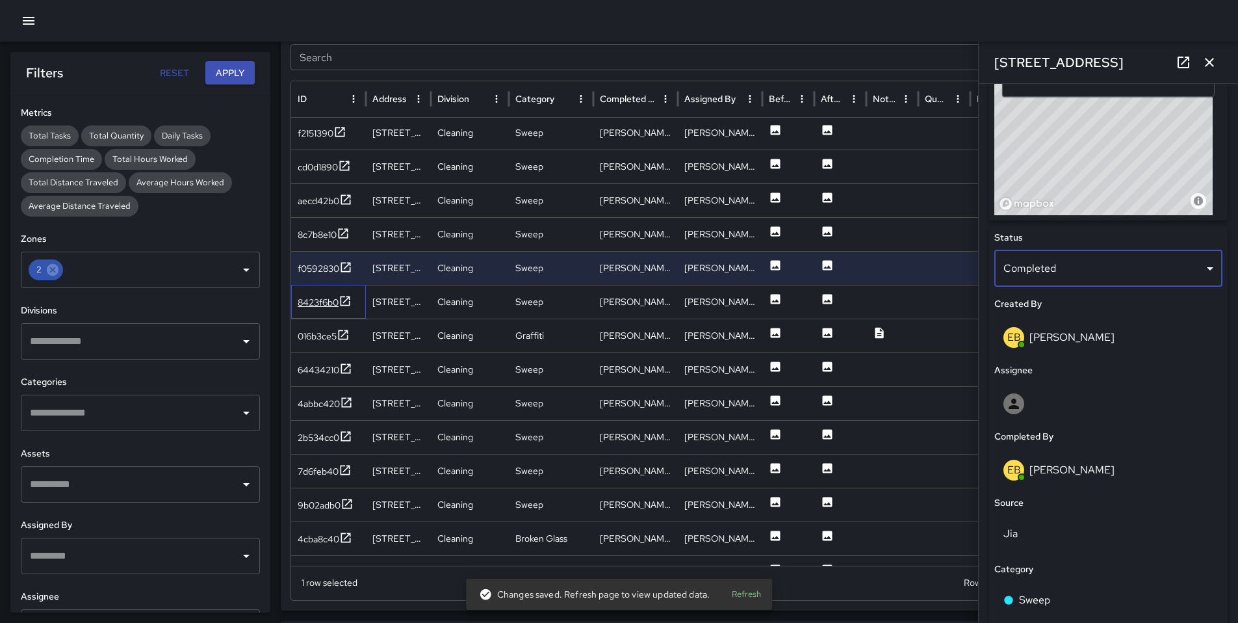
click at [296, 302] on div "8423f6b0" at bounding box center [328, 302] width 75 height 34
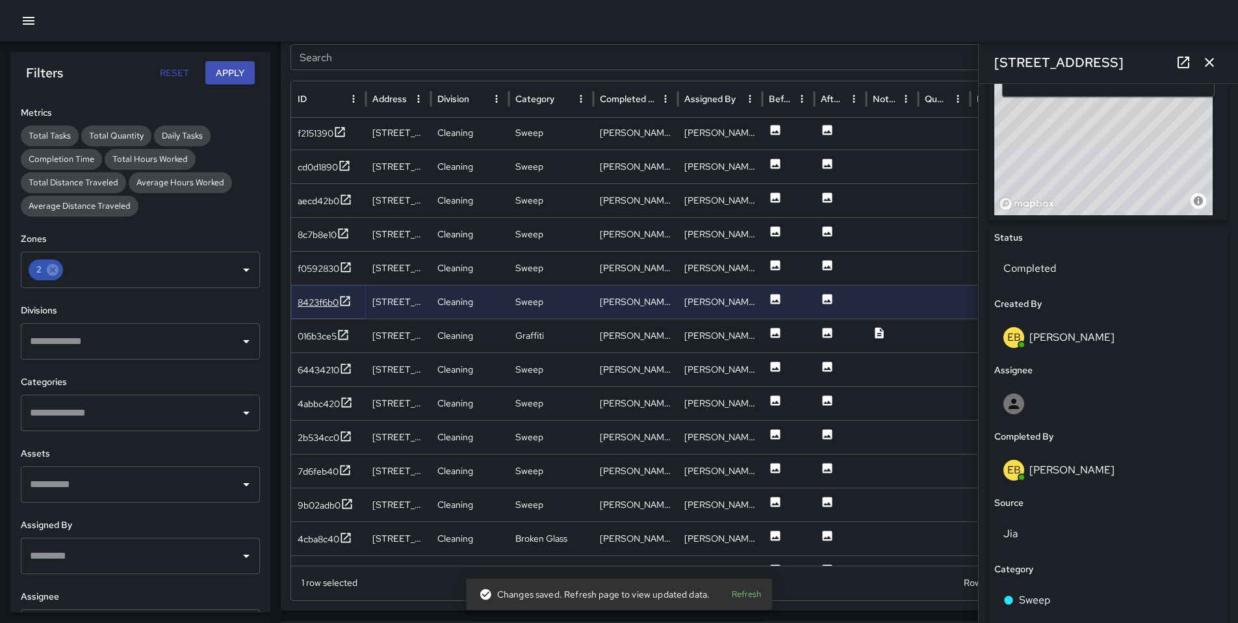
click at [313, 304] on div "8423f6b0" at bounding box center [318, 302] width 41 height 13
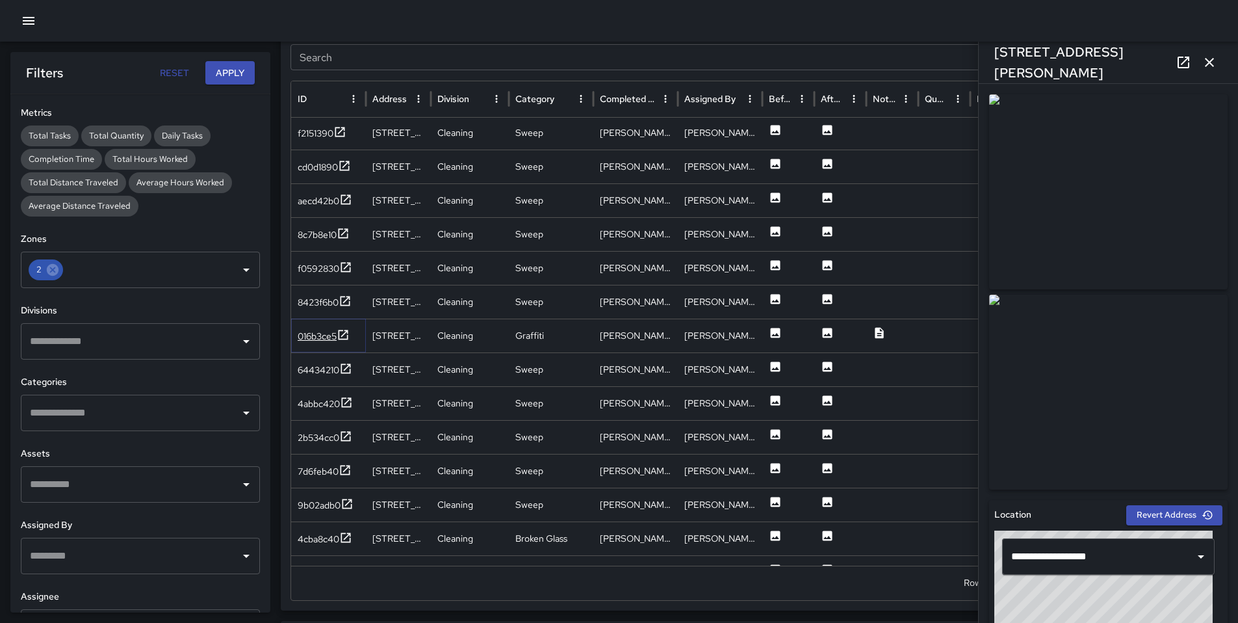
click at [323, 337] on div "016b3ce5" at bounding box center [317, 336] width 39 height 13
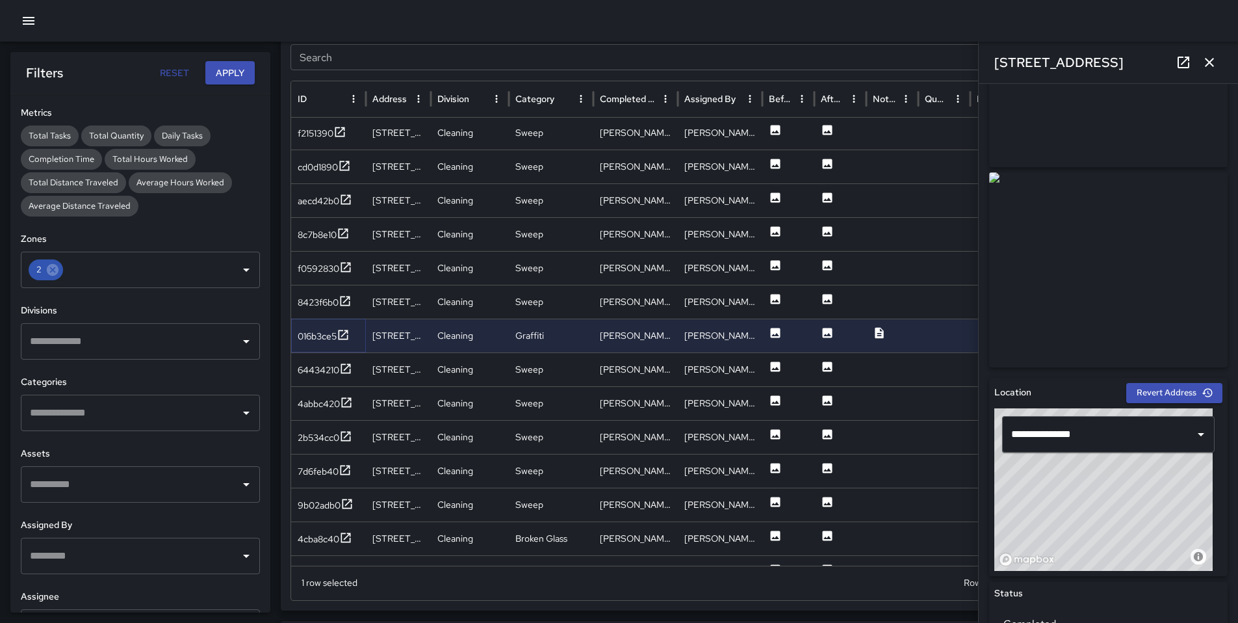
scroll to position [123, 0]
click at [304, 369] on div "64434210" at bounding box center [319, 369] width 42 height 13
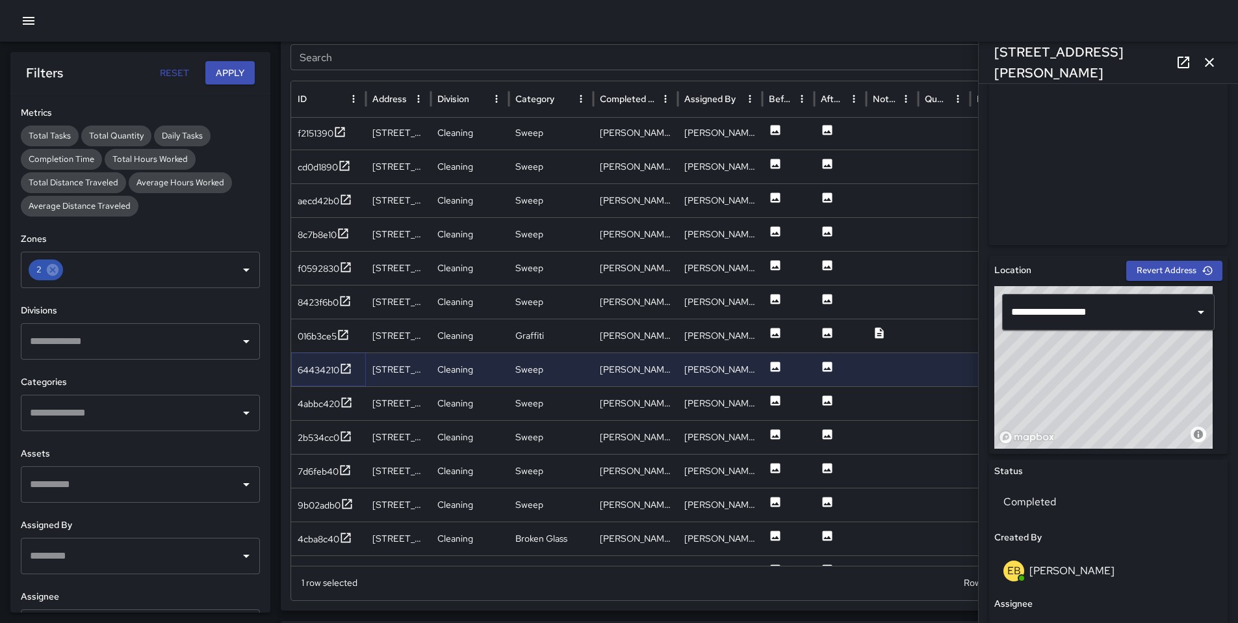
scroll to position [248, 0]
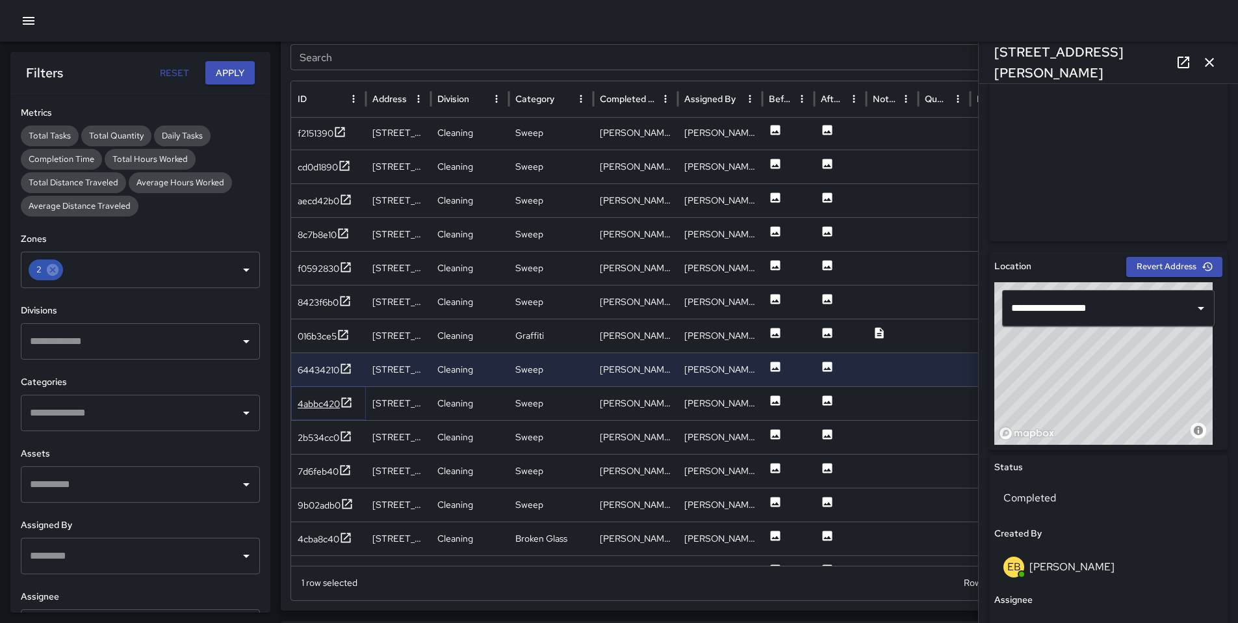
click at [310, 401] on div "4abbc420" at bounding box center [319, 403] width 42 height 13
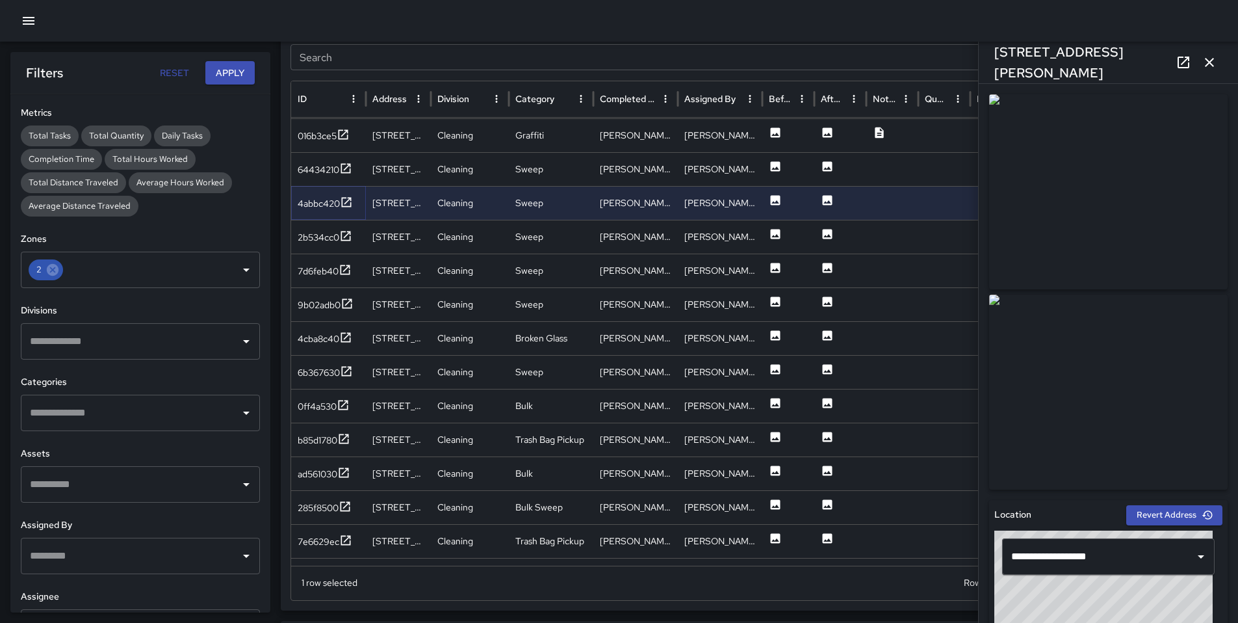
scroll to position [2070, 0]
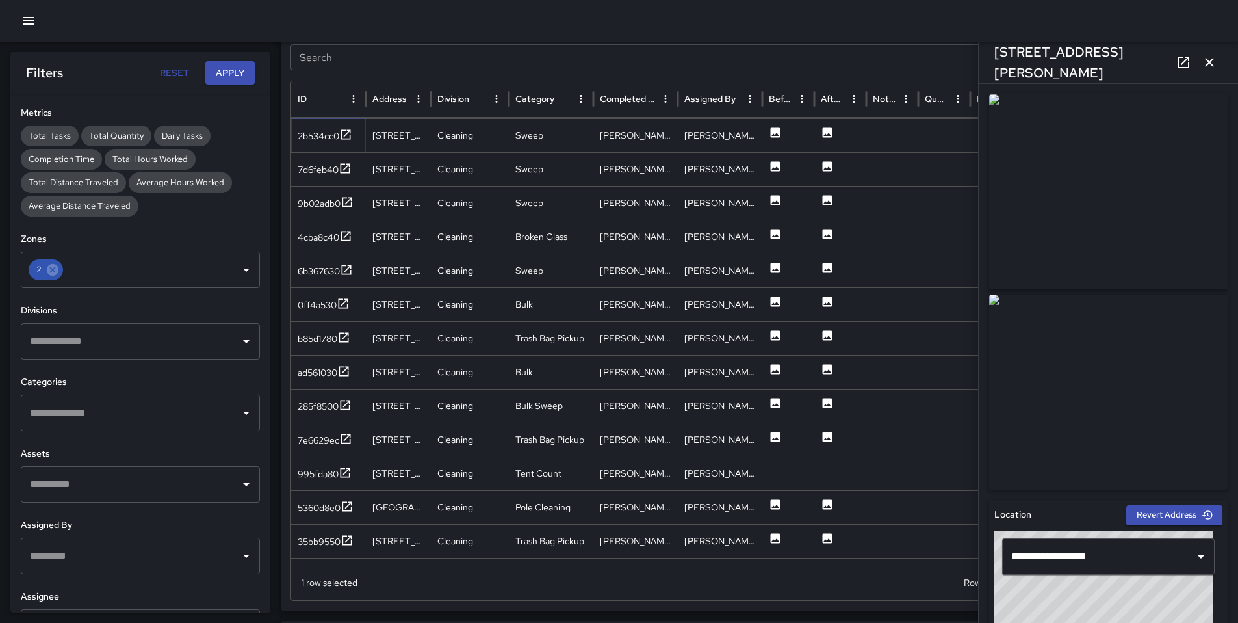
click at [333, 135] on div "2b534cc0" at bounding box center [319, 135] width 42 height 13
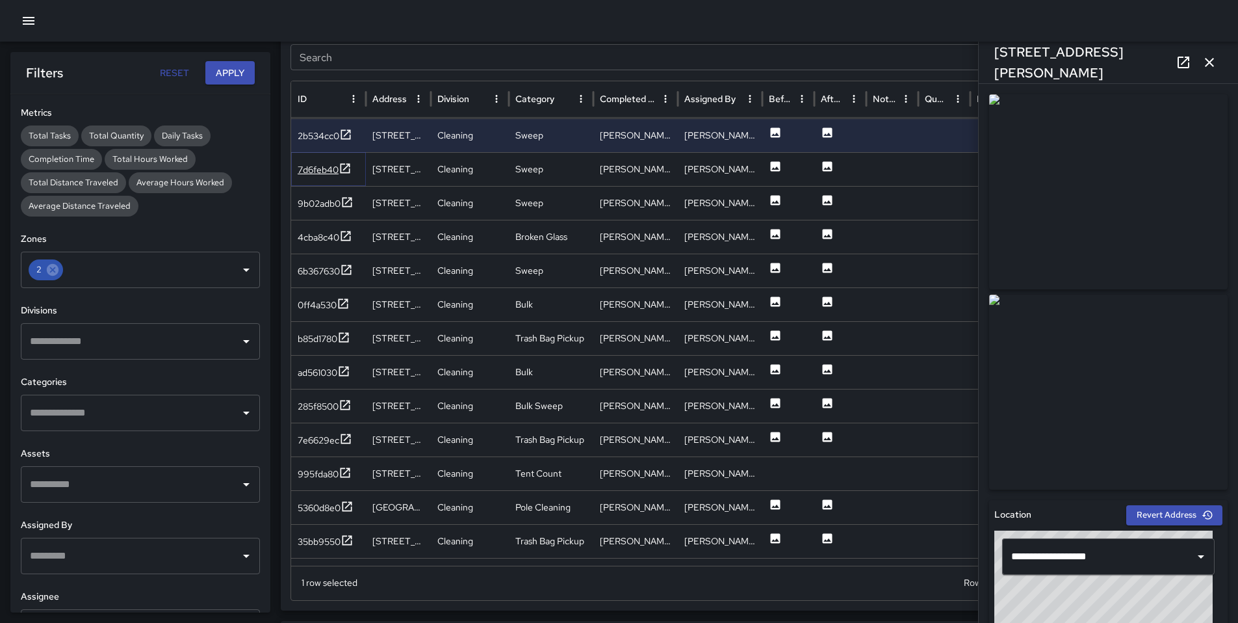
click at [316, 164] on div "7d6feb40" at bounding box center [318, 169] width 41 height 13
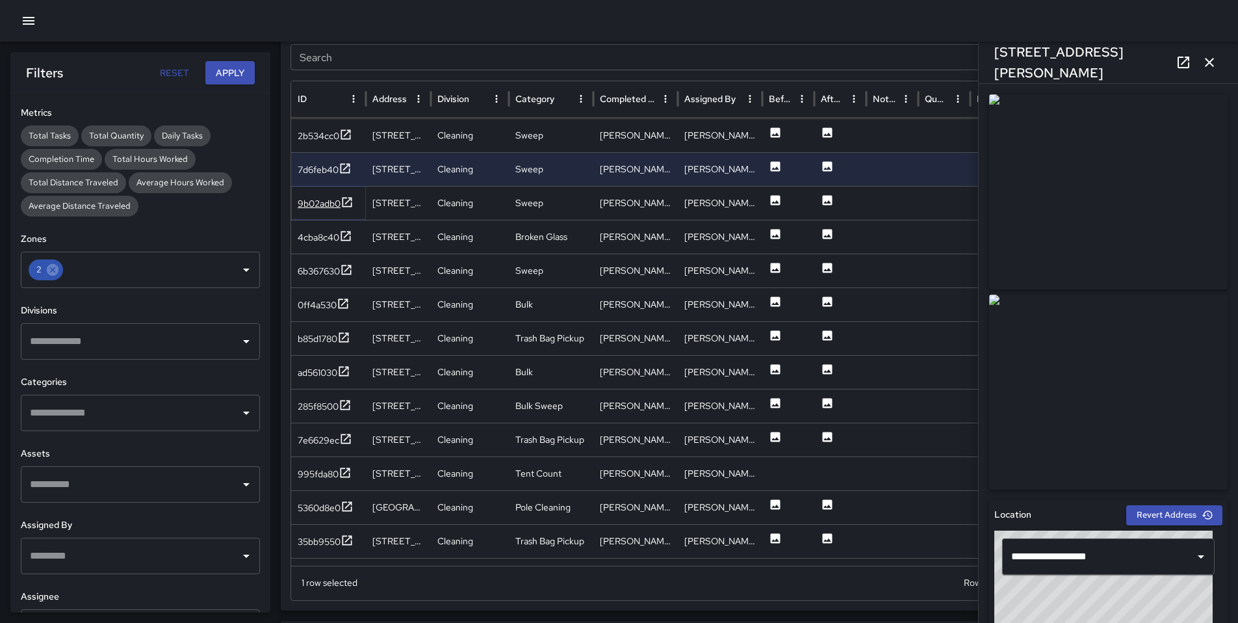
click at [318, 202] on div "9b02adb0" at bounding box center [319, 203] width 43 height 13
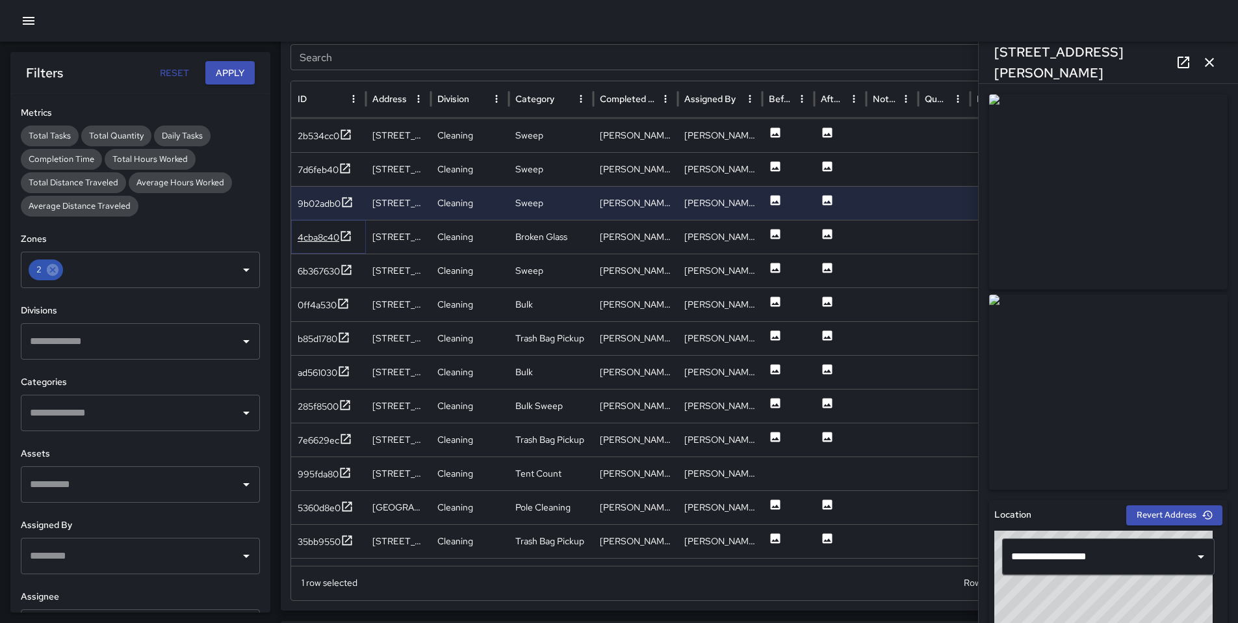
click at [326, 235] on div "4cba8c40" at bounding box center [319, 237] width 42 height 13
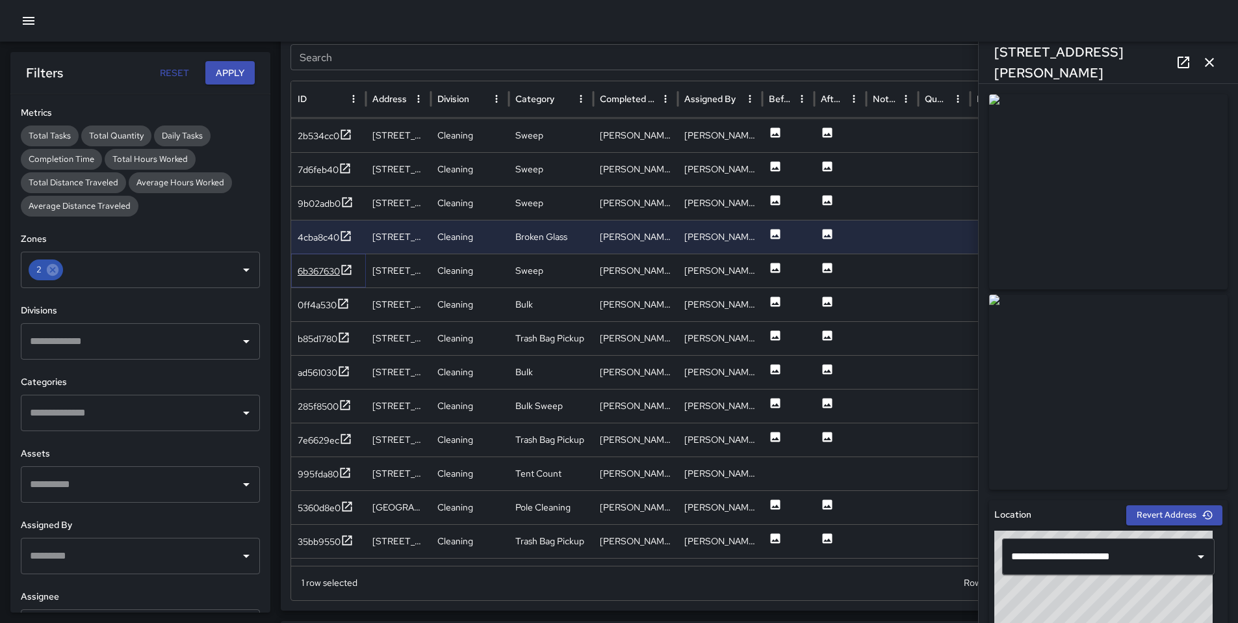
click at [320, 265] on div "6b367630" at bounding box center [319, 271] width 42 height 13
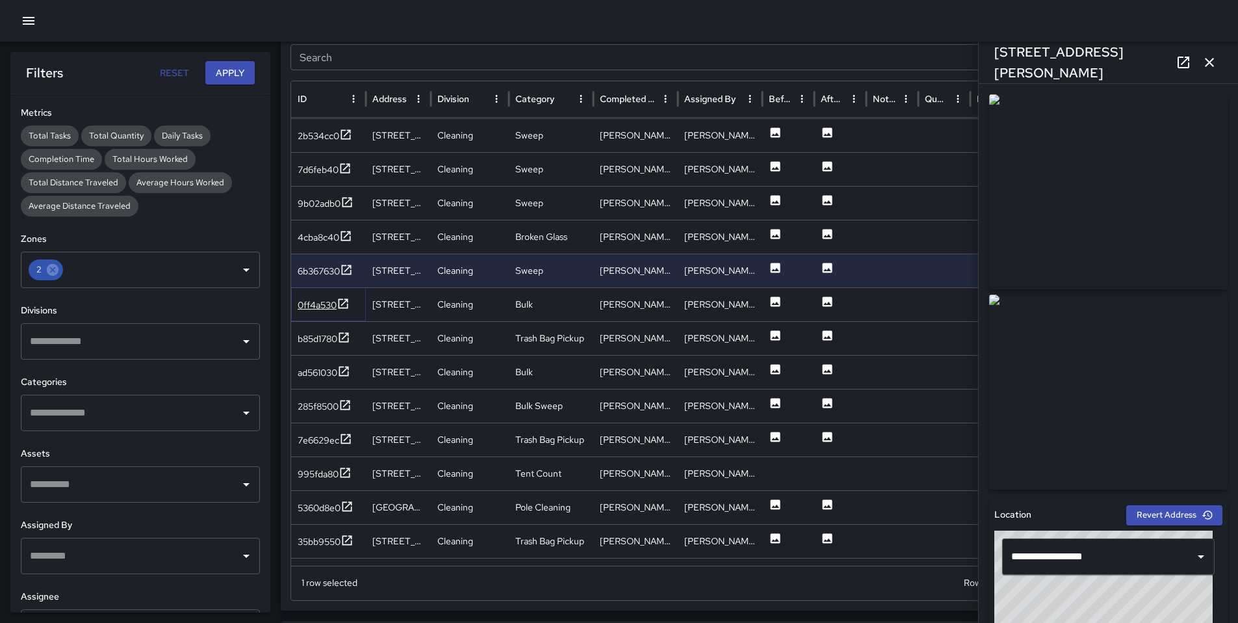
click at [317, 298] on div "0ff4a530" at bounding box center [317, 304] width 39 height 13
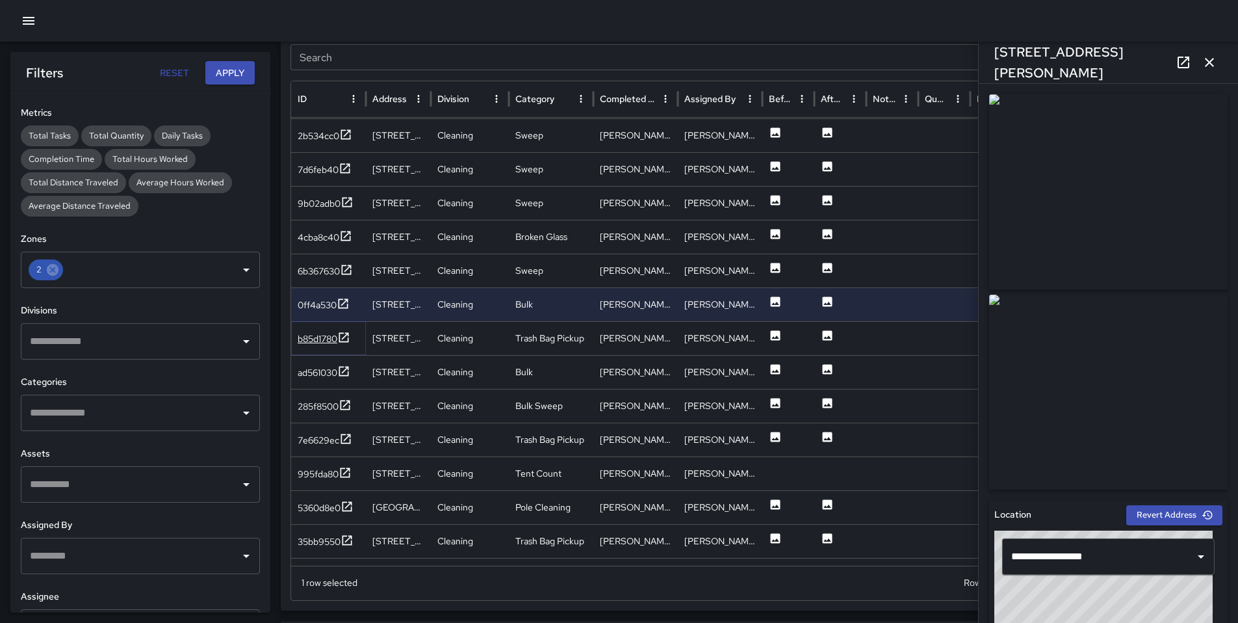
click at [322, 337] on div "b85d1780" at bounding box center [318, 338] width 40 height 13
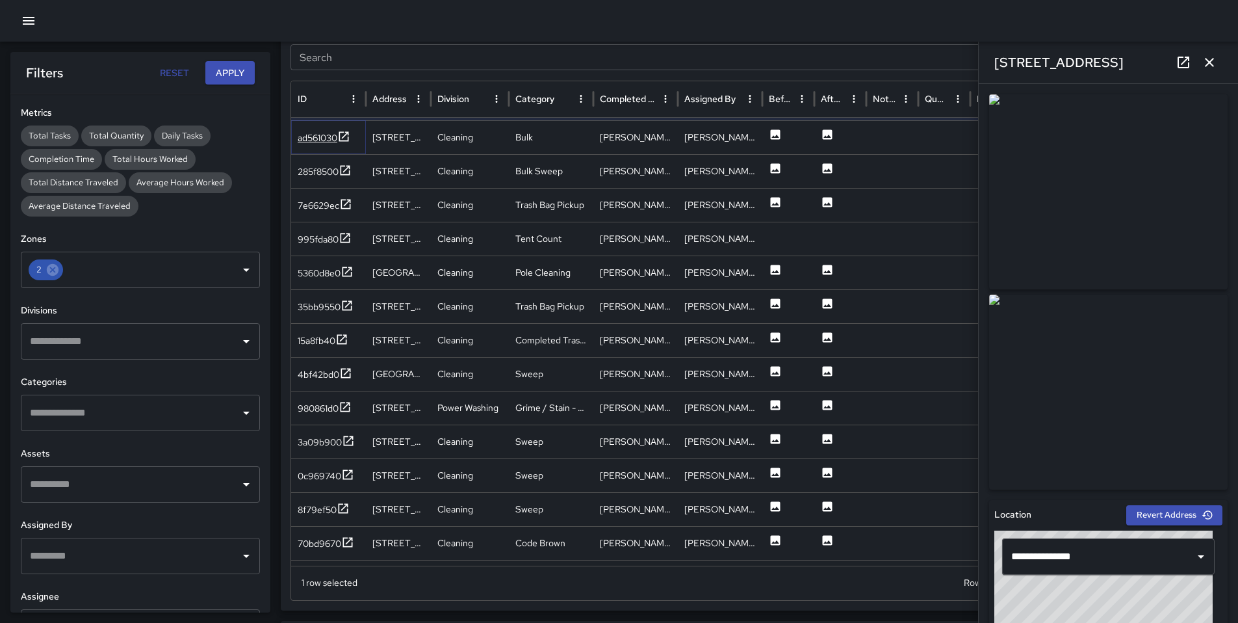
click at [322, 142] on div "ad561030" at bounding box center [318, 137] width 40 height 13
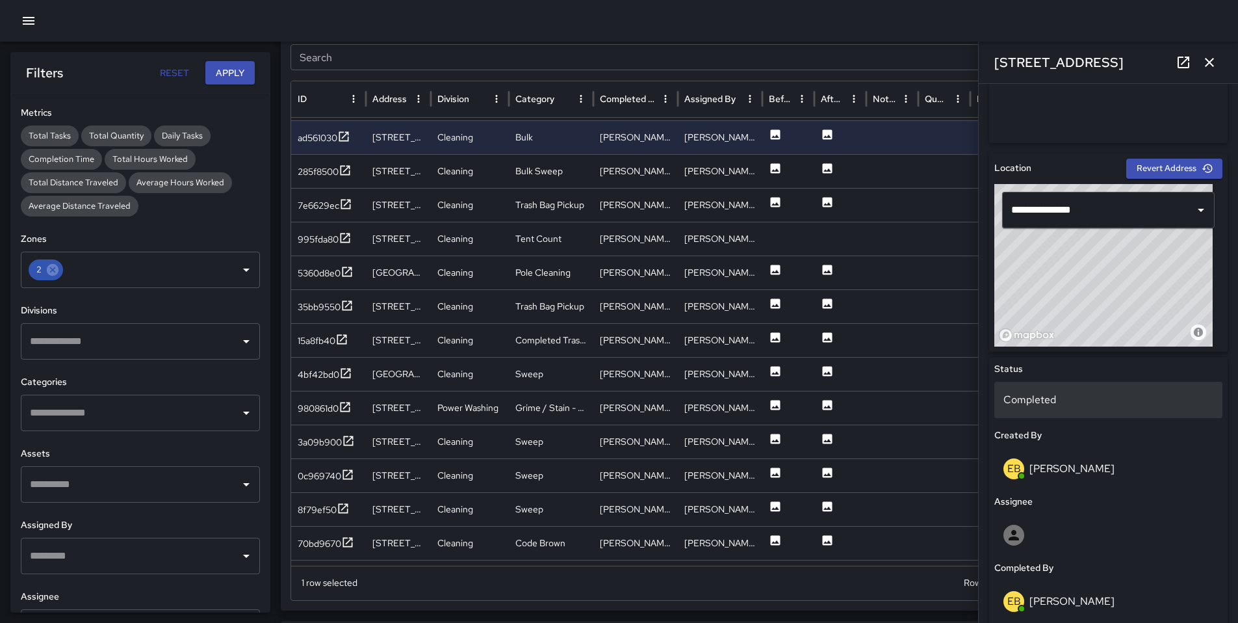
click at [1043, 398] on p "Completed" at bounding box center [1109, 400] width 210 height 16
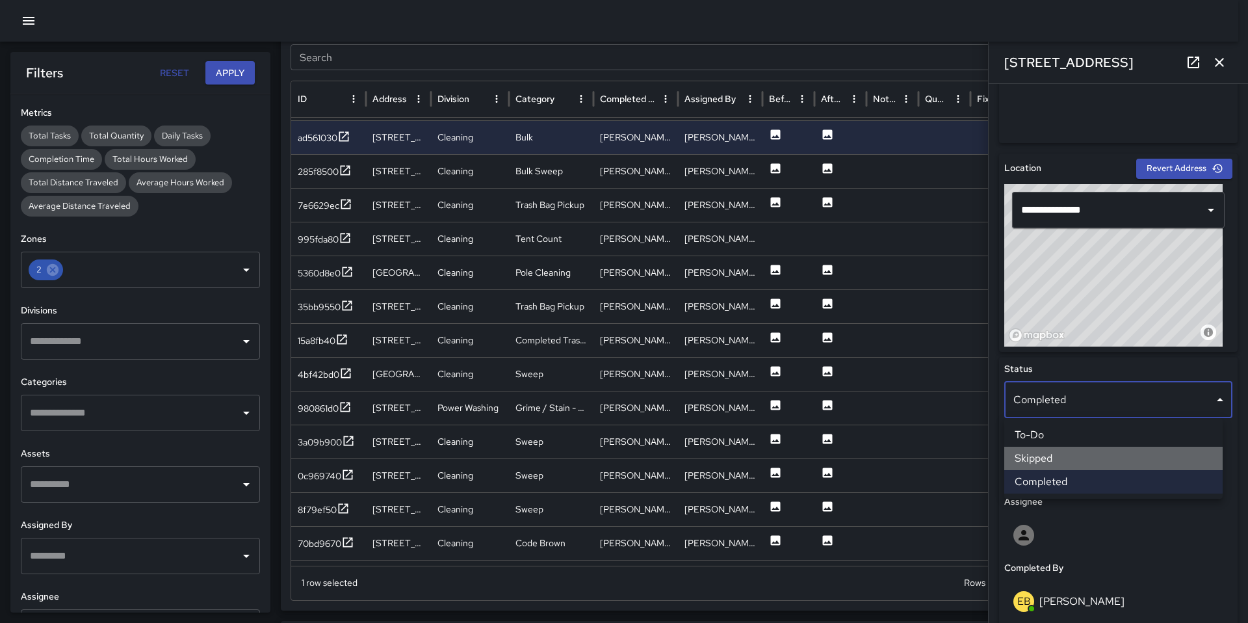
click at [1053, 452] on li "Skipped" at bounding box center [1113, 458] width 218 height 23
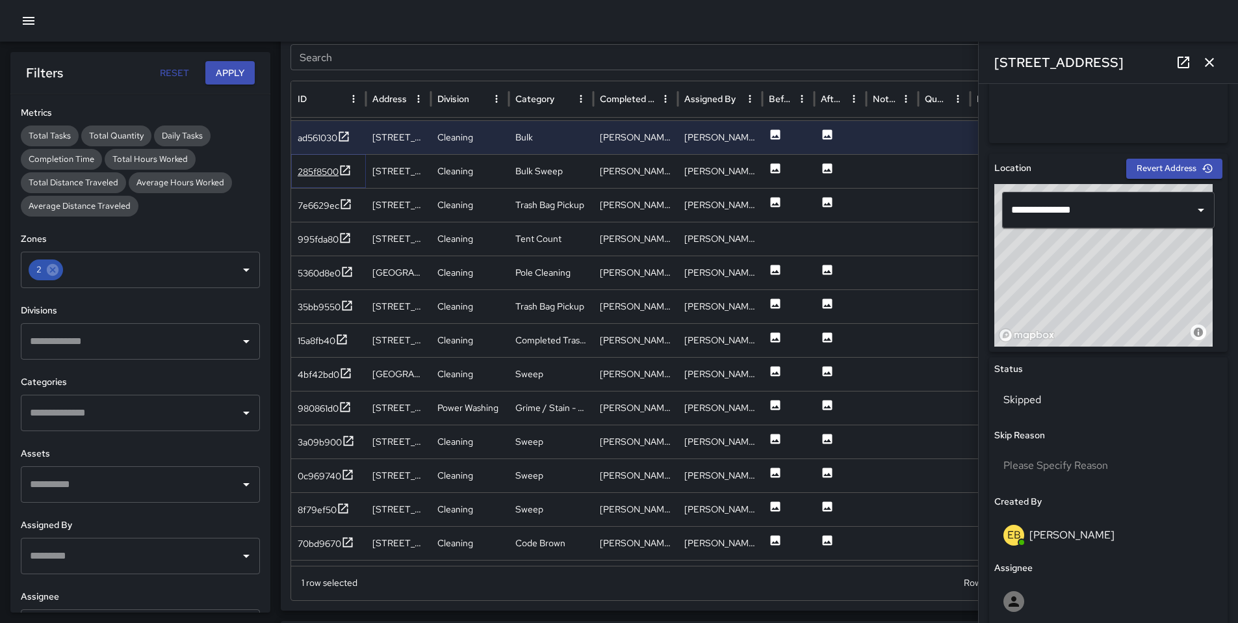
click at [317, 171] on div "285f8500" at bounding box center [318, 171] width 41 height 13
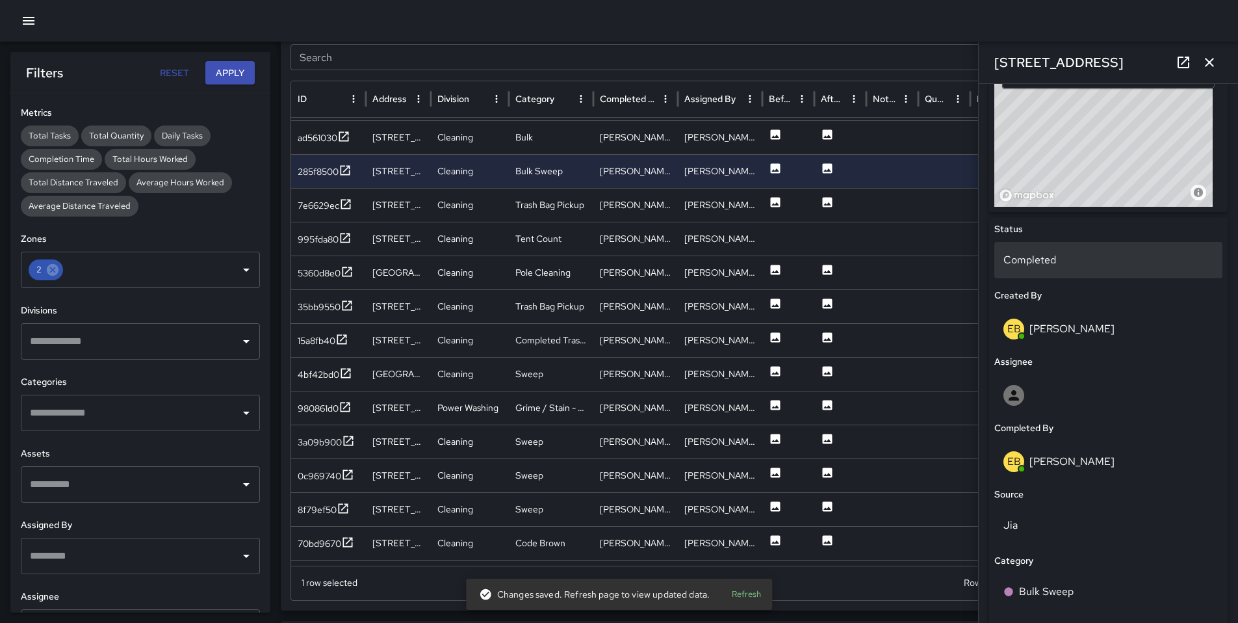
click at [1039, 264] on p "Completed" at bounding box center [1109, 260] width 210 height 16
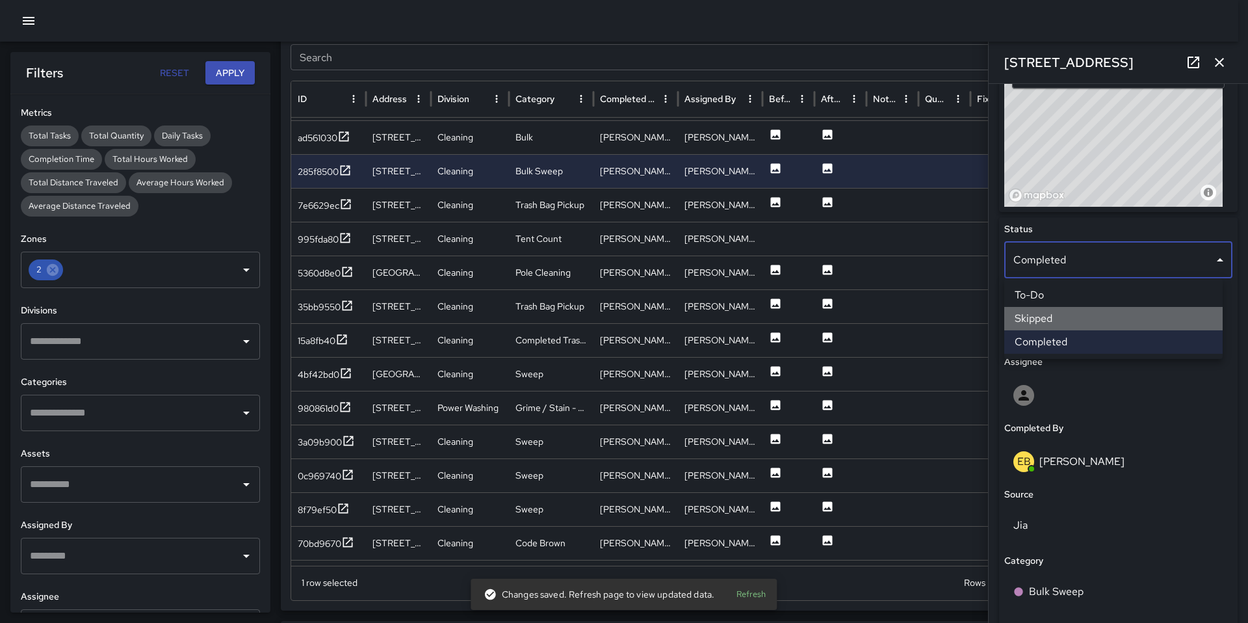
click at [1050, 315] on li "Skipped" at bounding box center [1113, 318] width 218 height 23
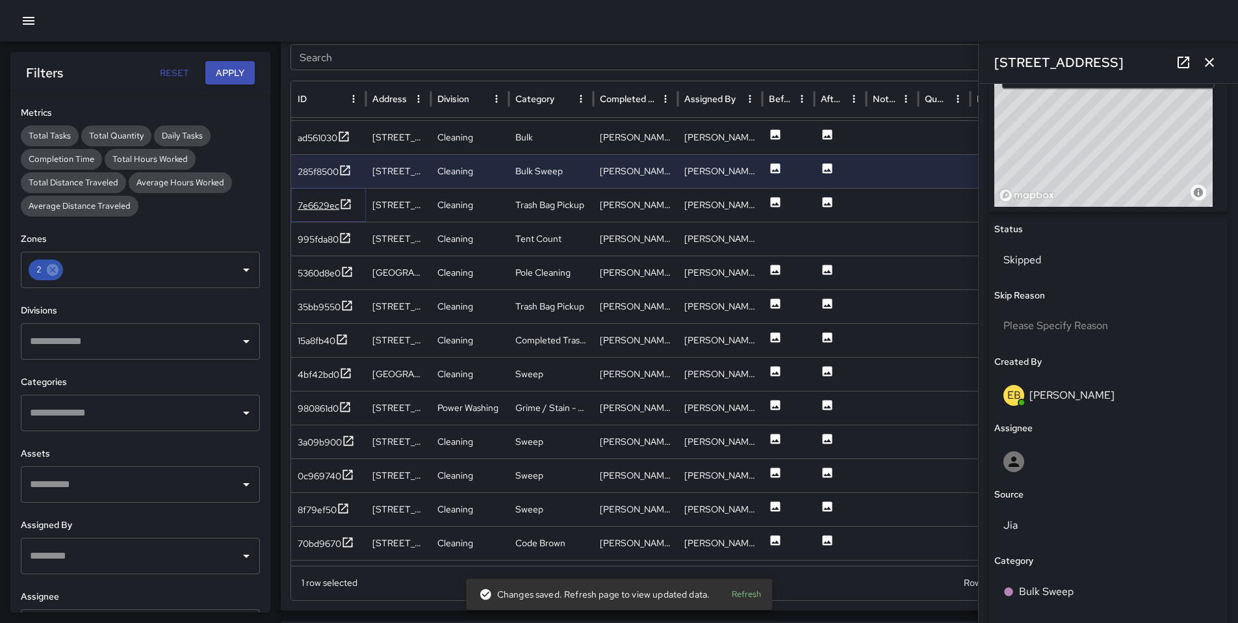
click at [326, 211] on div "7e6629ec" at bounding box center [319, 205] width 42 height 13
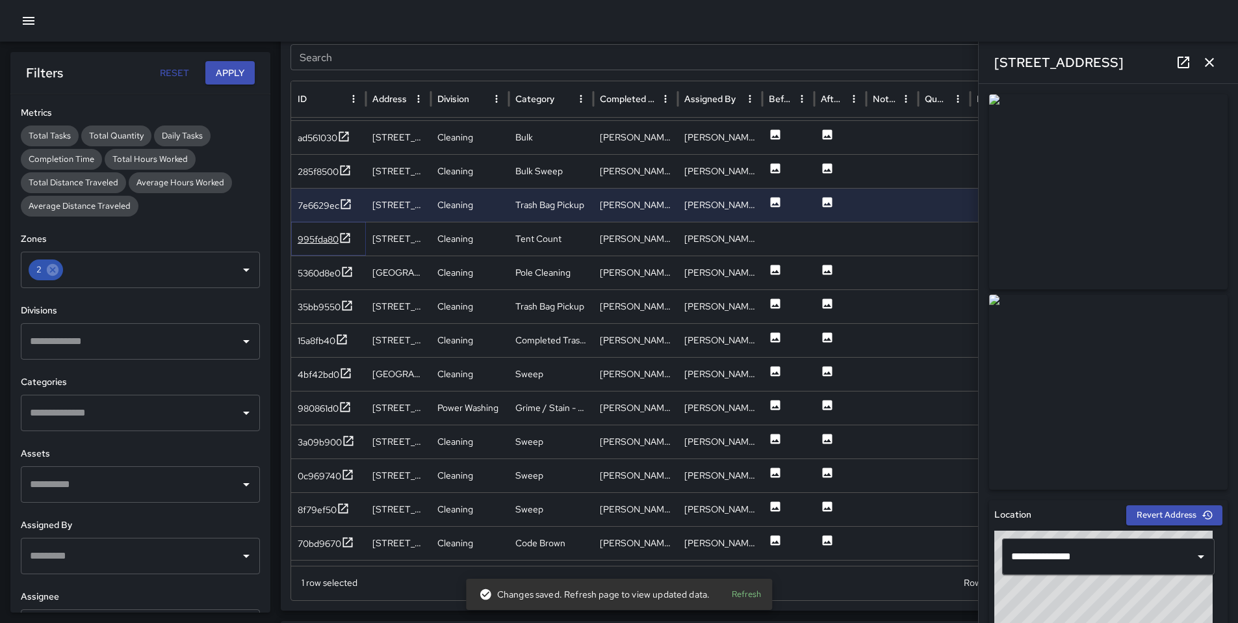
click at [316, 236] on div "995fda80" at bounding box center [318, 239] width 41 height 13
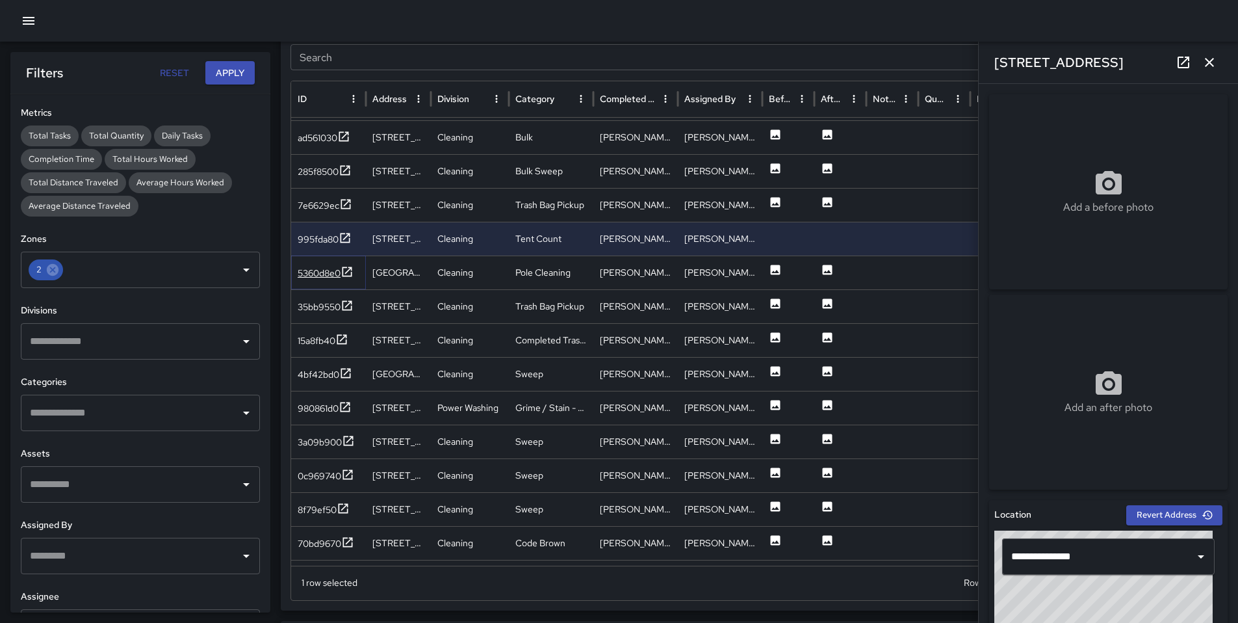
click at [315, 273] on div "5360d8e0" at bounding box center [319, 273] width 43 height 13
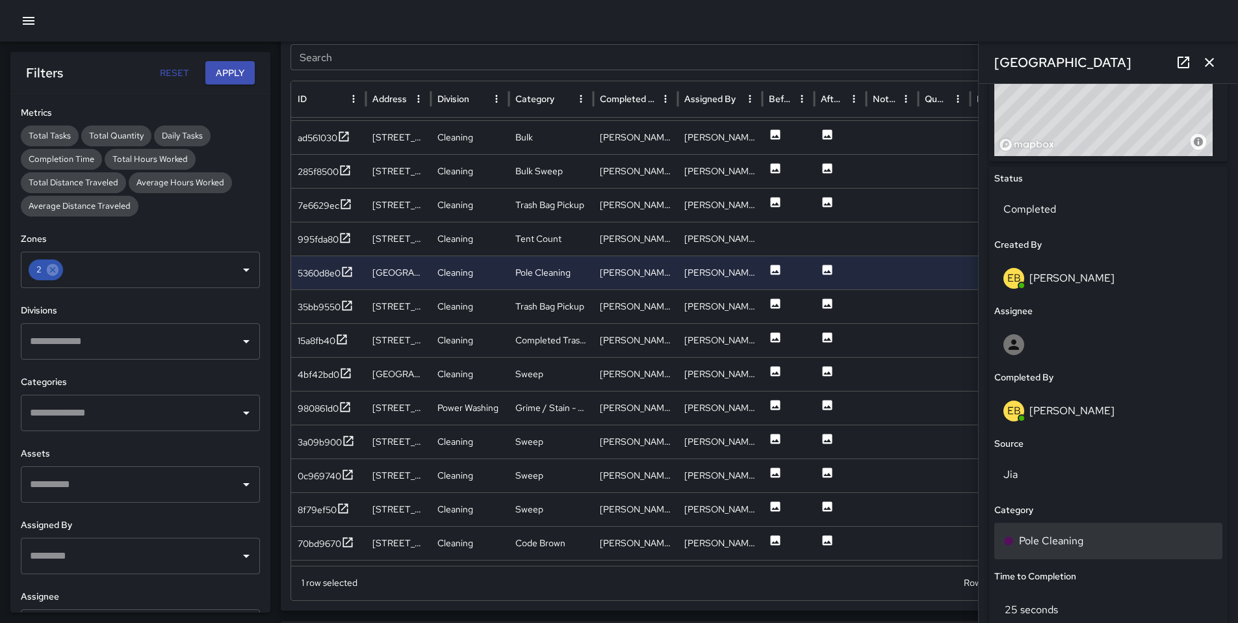
click at [1083, 542] on div "Pole Cleaning" at bounding box center [1109, 541] width 210 height 16
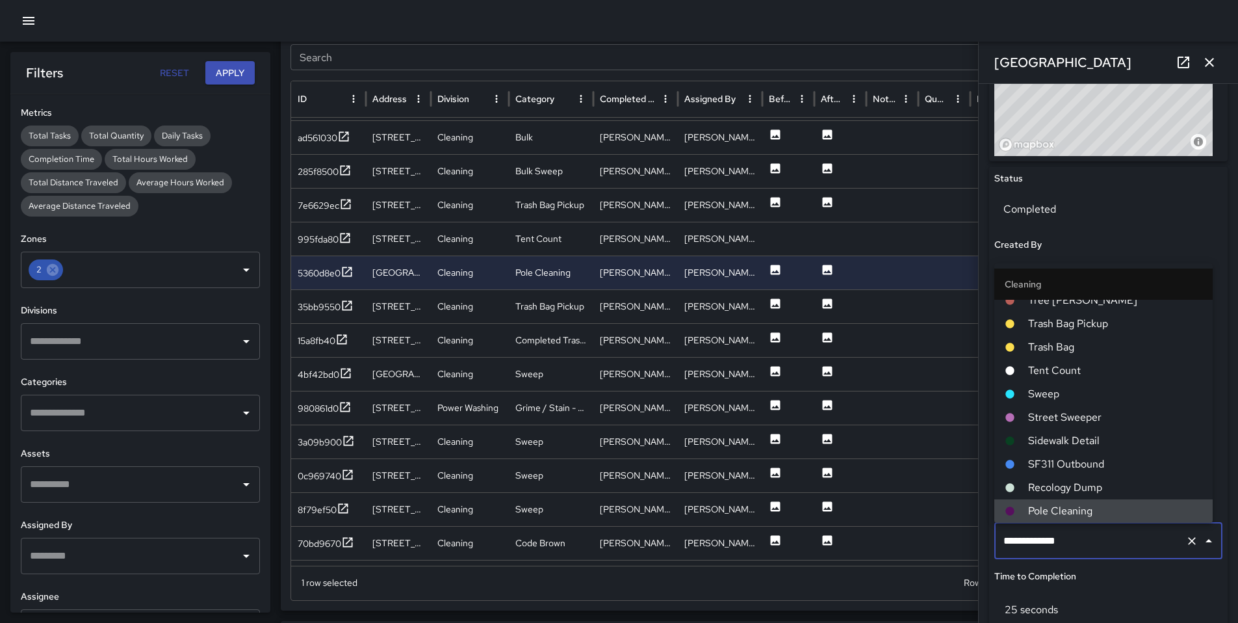
drag, startPoint x: 1072, startPoint y: 538, endPoint x: 954, endPoint y: 526, distance: 118.3
click at [958, 526] on div "Task Map and Details Export CSV Export Images Search Search ID Address Division…" at bounding box center [754, 285] width 947 height 649
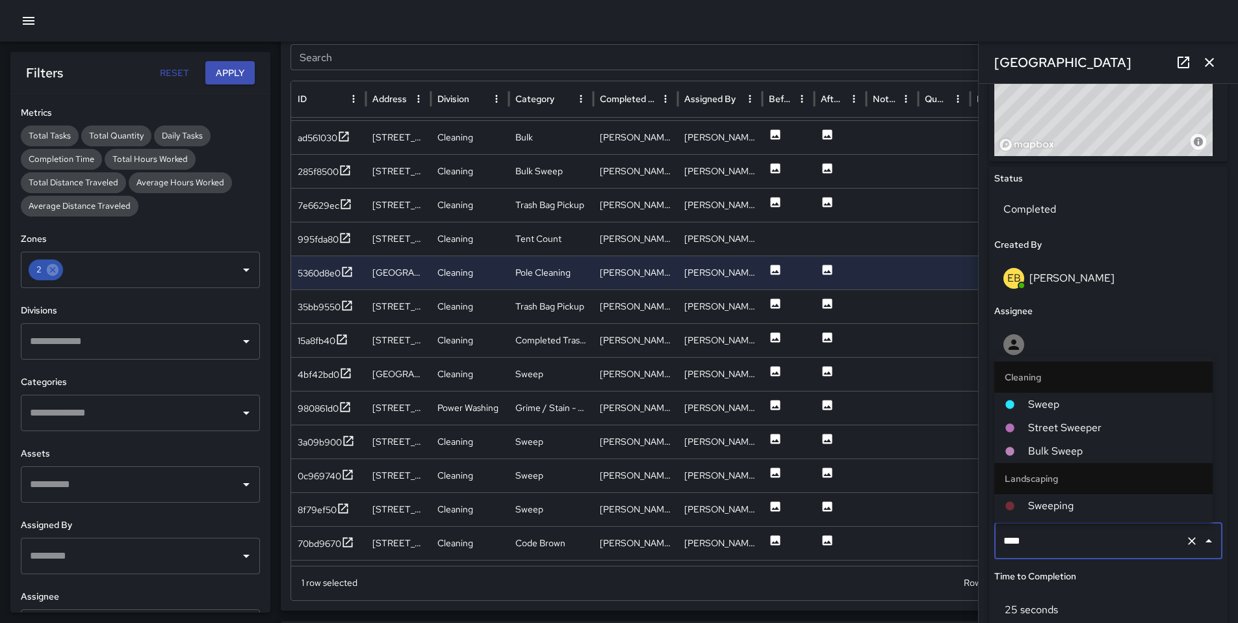
type input "*****"
click at [1047, 404] on span "Sweep" at bounding box center [1115, 405] width 174 height 16
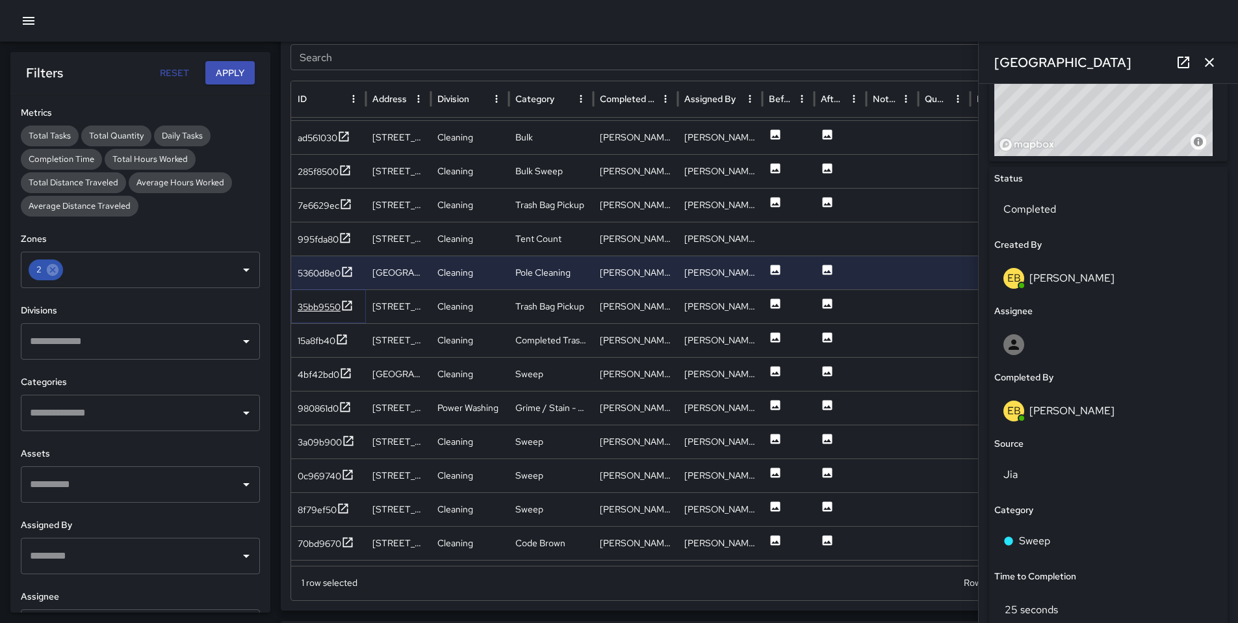
click at [324, 311] on div "35bb9550" at bounding box center [319, 306] width 43 height 13
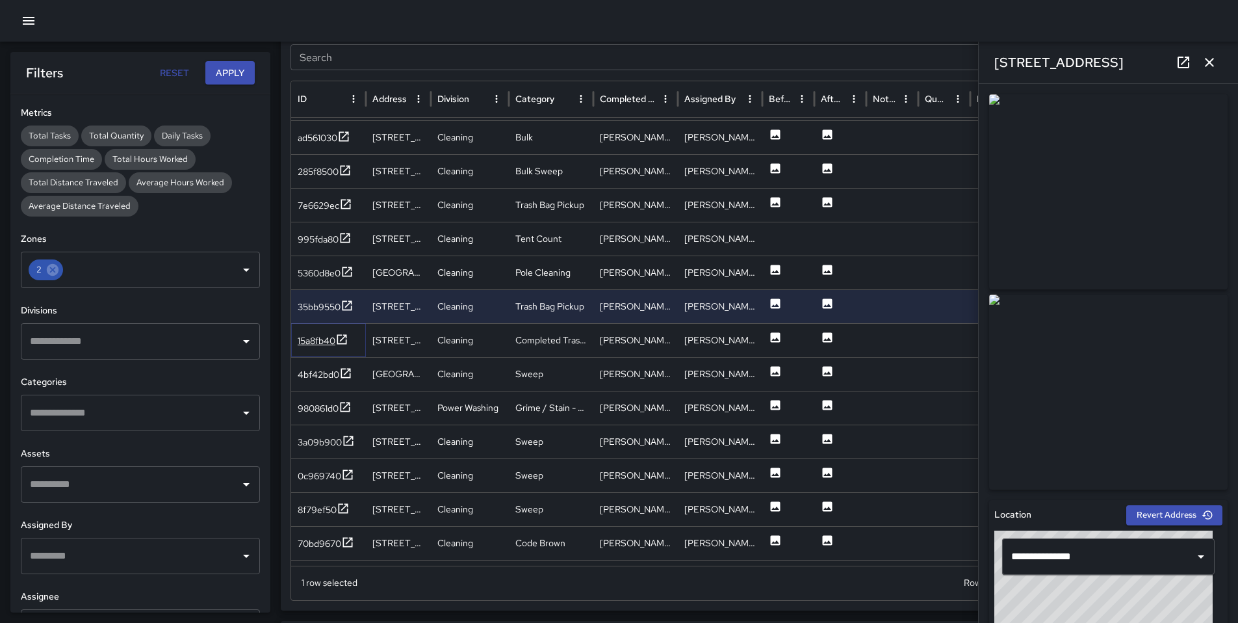
click at [307, 341] on div "15a8fb40" at bounding box center [317, 340] width 38 height 13
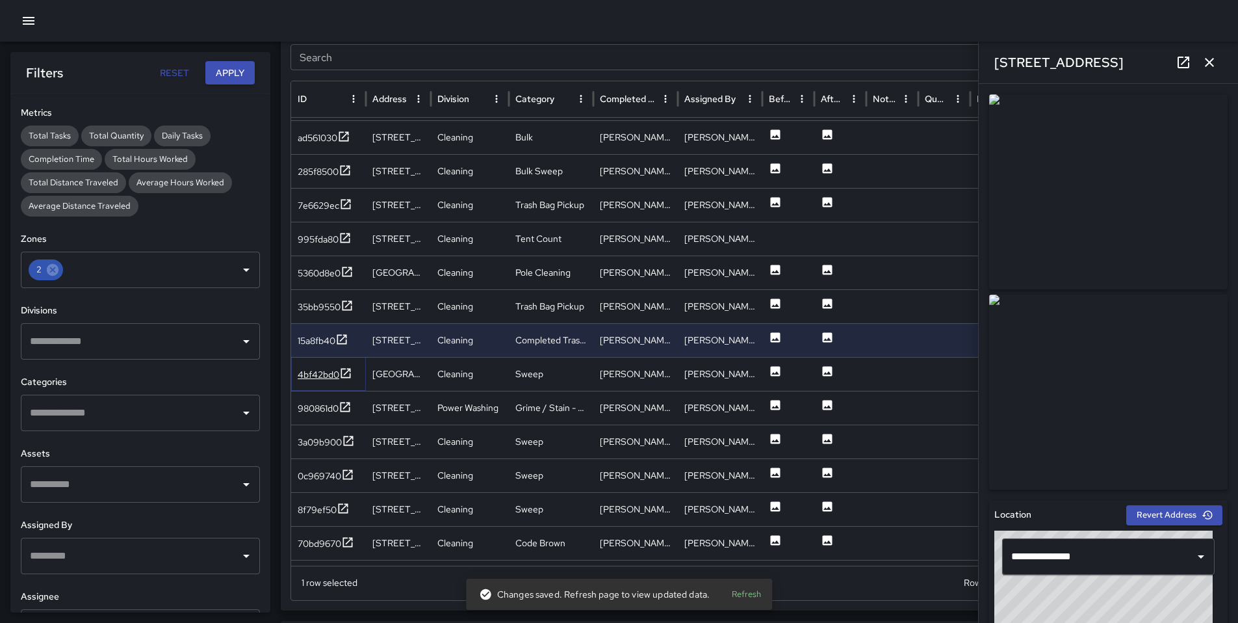
click at [310, 379] on div "4bf42bd0" at bounding box center [319, 374] width 42 height 13
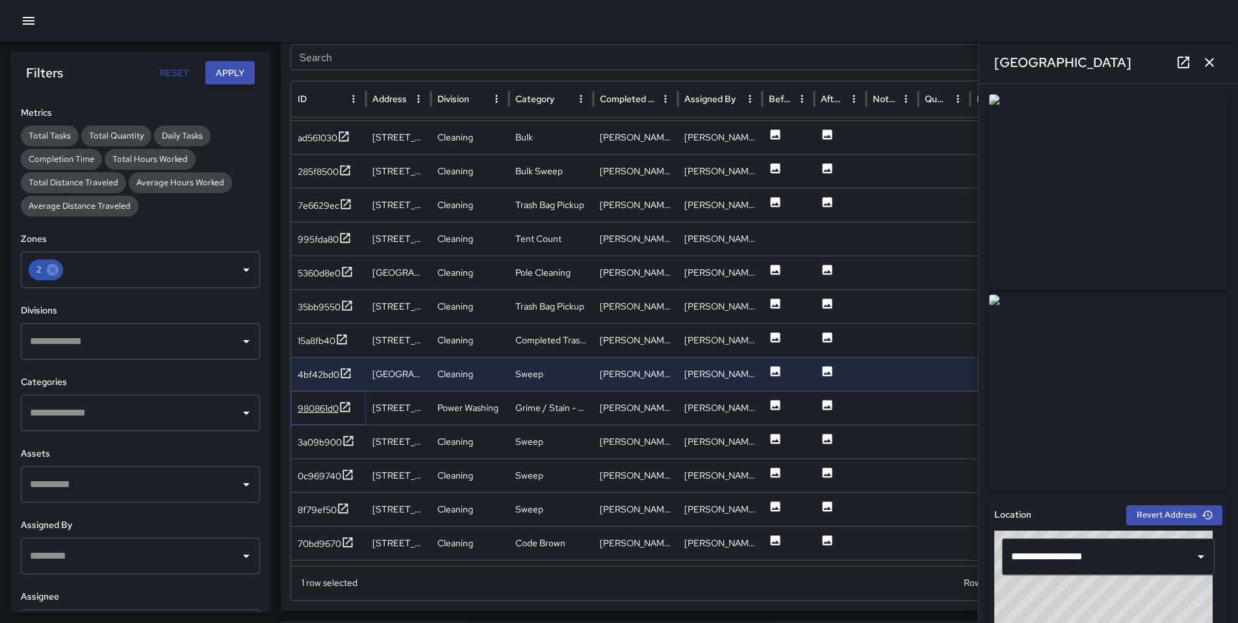
click at [309, 408] on div "980861d0" at bounding box center [318, 408] width 41 height 13
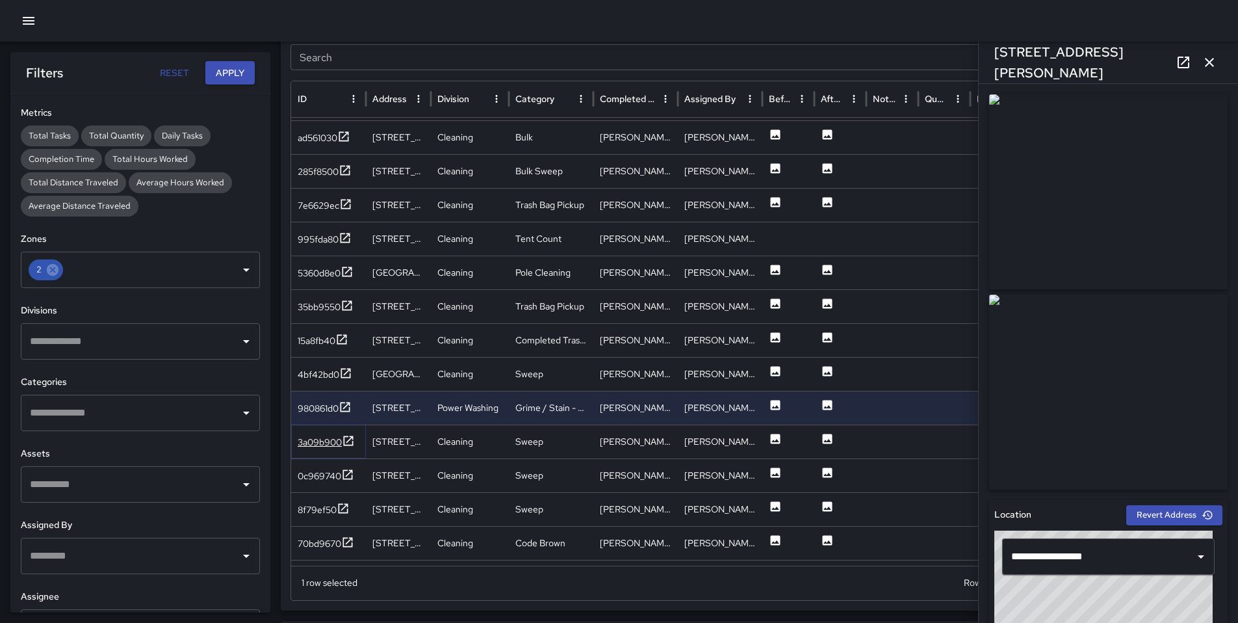
click at [312, 436] on div "3a09b900" at bounding box center [320, 442] width 44 height 13
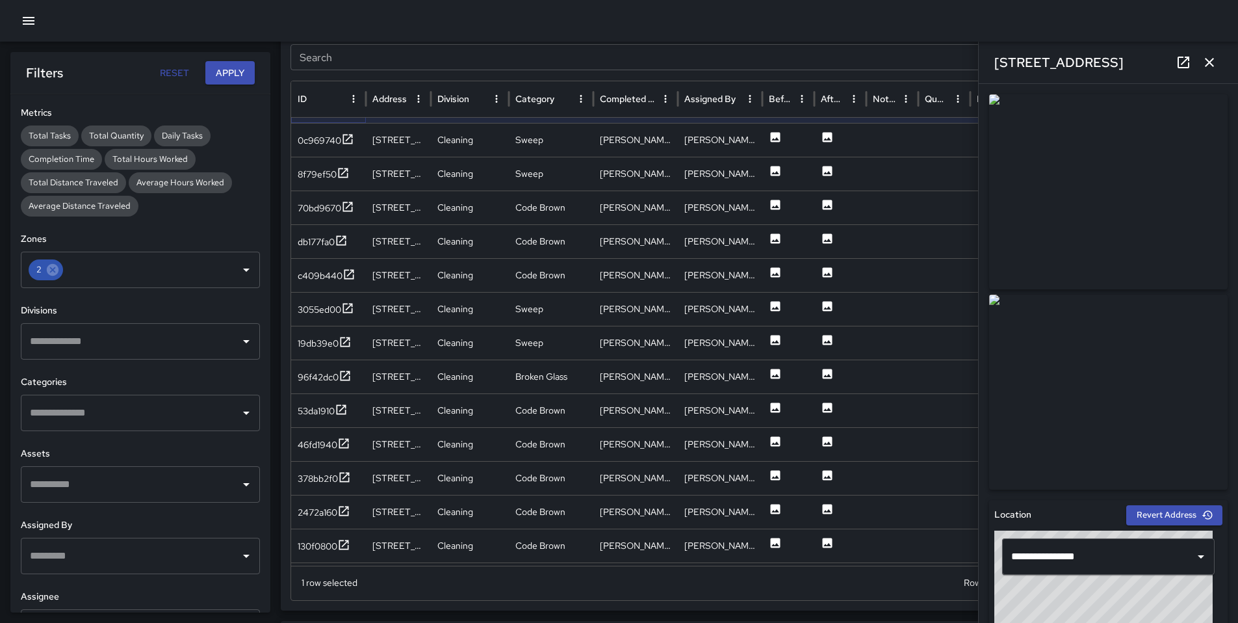
scroll to position [2903, 0]
click at [321, 148] on div "0c969740" at bounding box center [328, 139] width 75 height 34
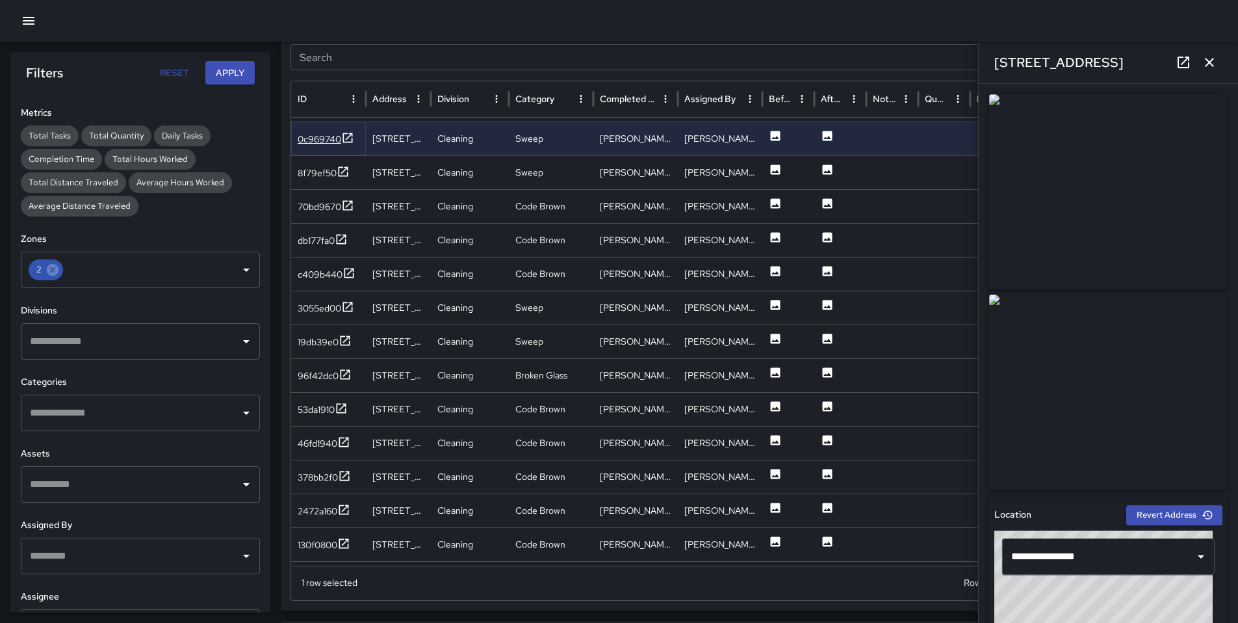
click at [320, 144] on div "0c969740" at bounding box center [320, 139] width 44 height 13
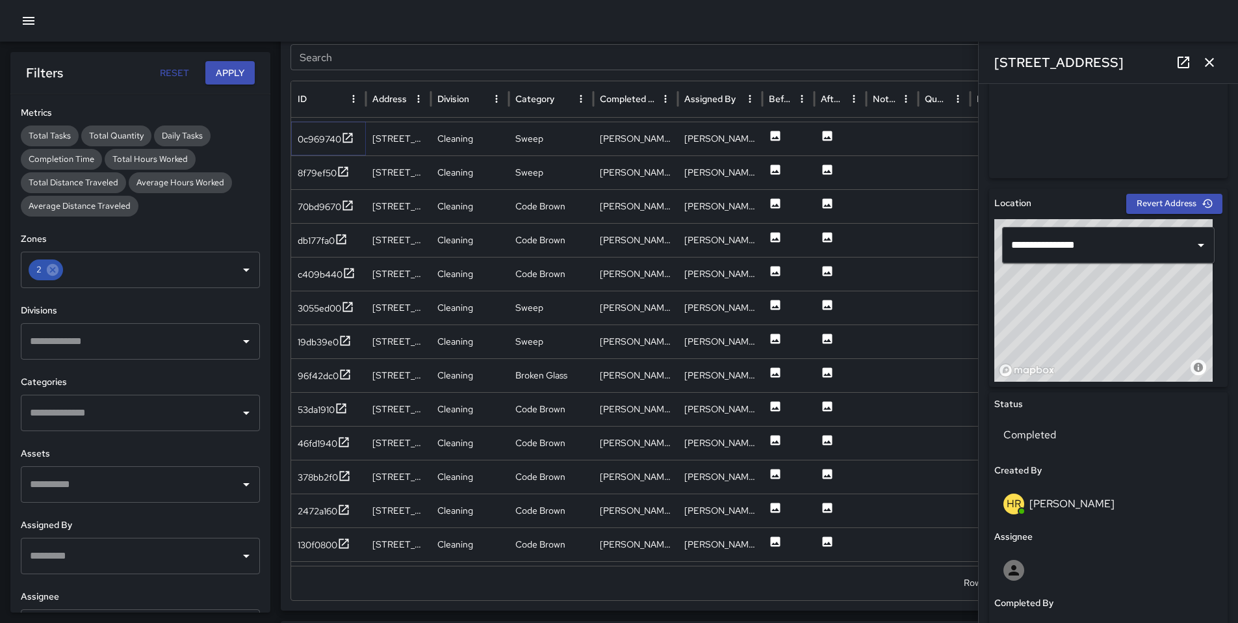
scroll to position [334, 0]
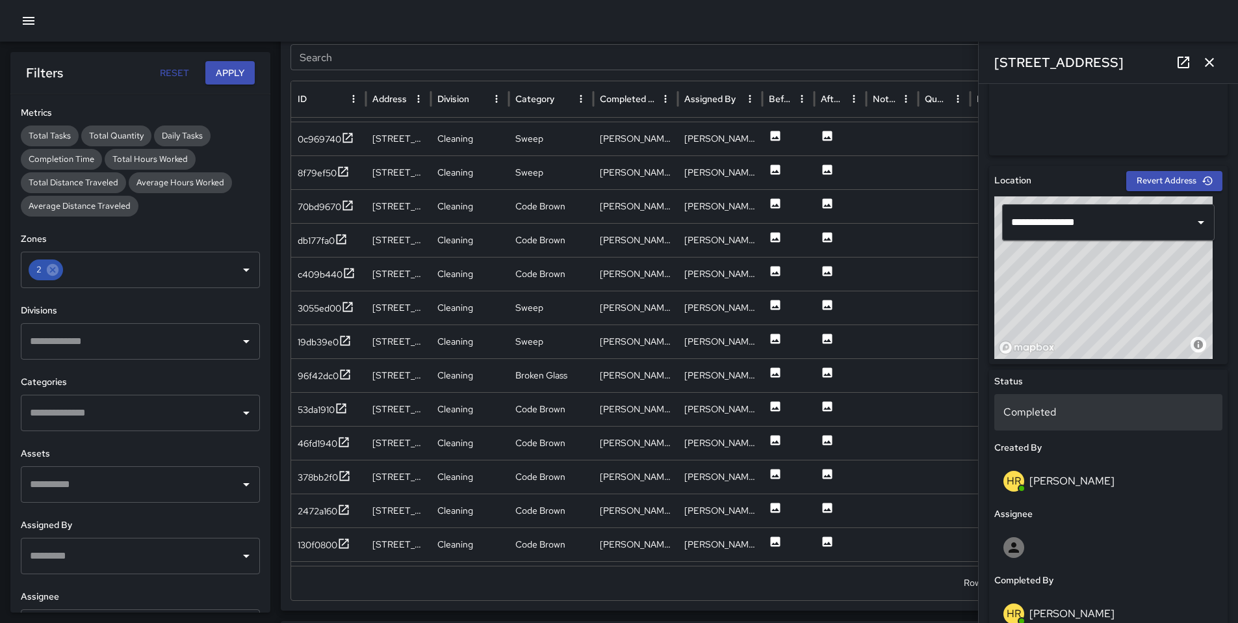
click at [1041, 401] on div "Completed" at bounding box center [1109, 412] width 228 height 36
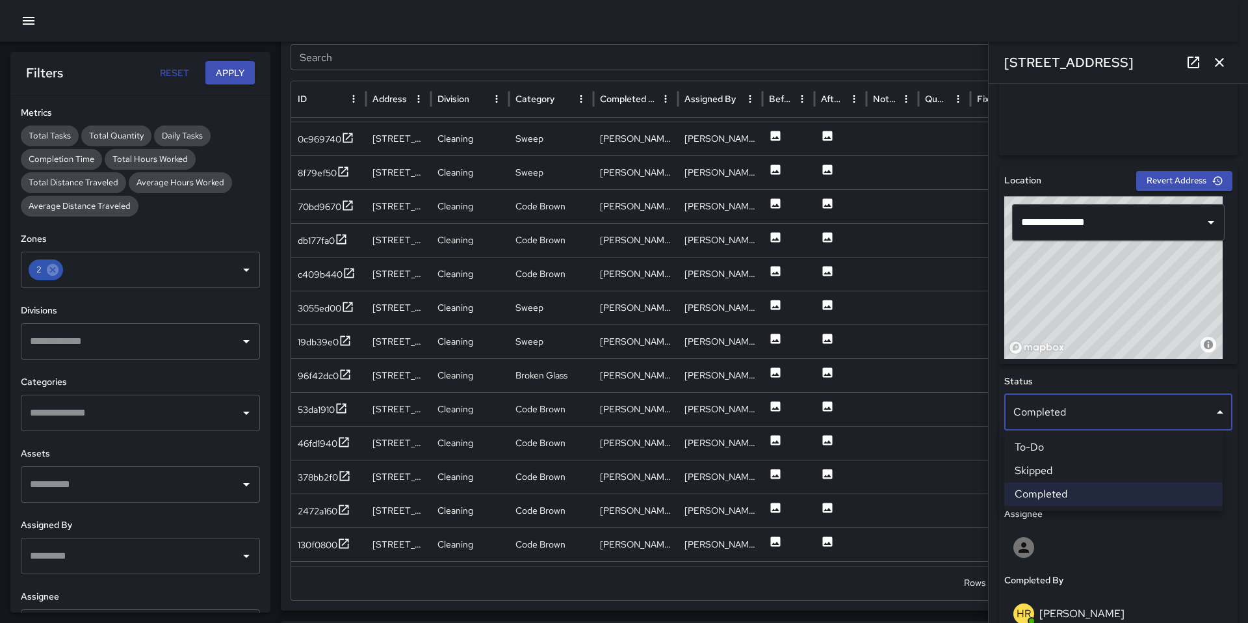
click at [1057, 472] on li "Skipped" at bounding box center [1113, 470] width 218 height 23
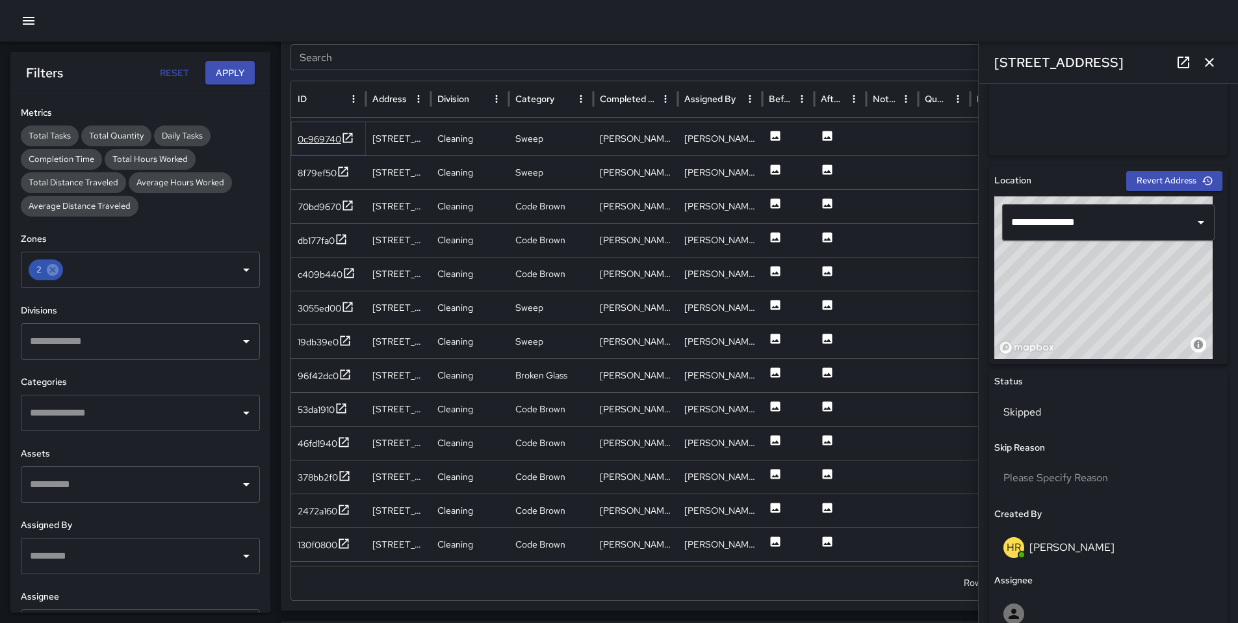
click at [312, 141] on div "0c969740" at bounding box center [320, 139] width 44 height 13
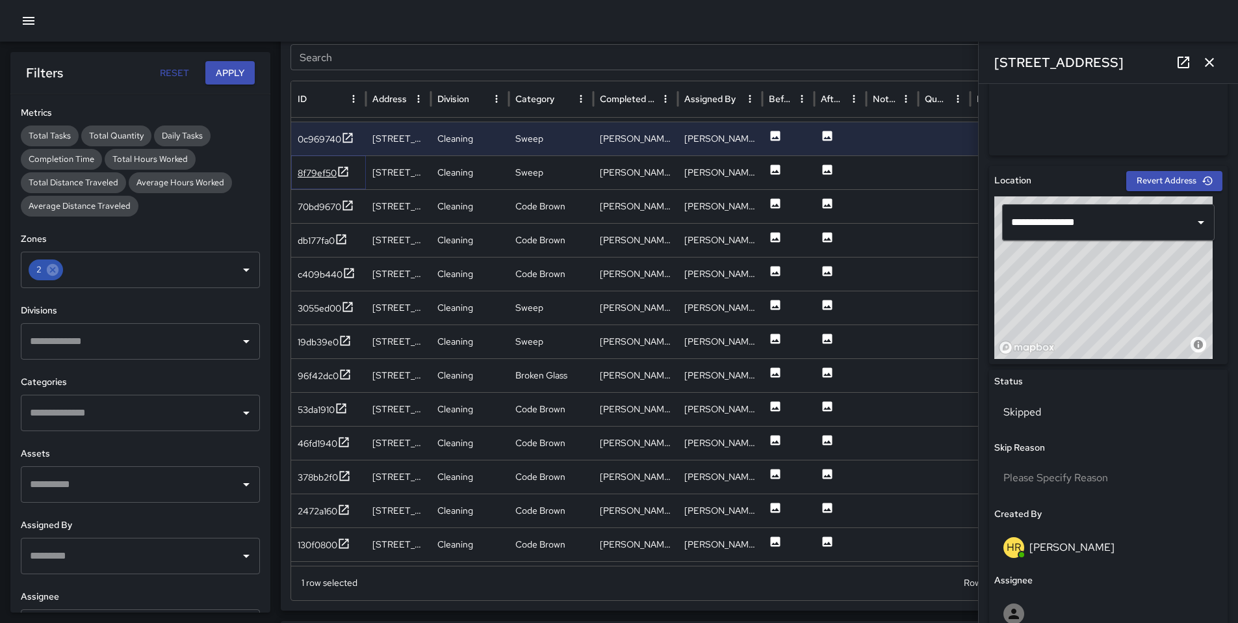
click at [316, 168] on div "8f79ef50" at bounding box center [317, 172] width 39 height 13
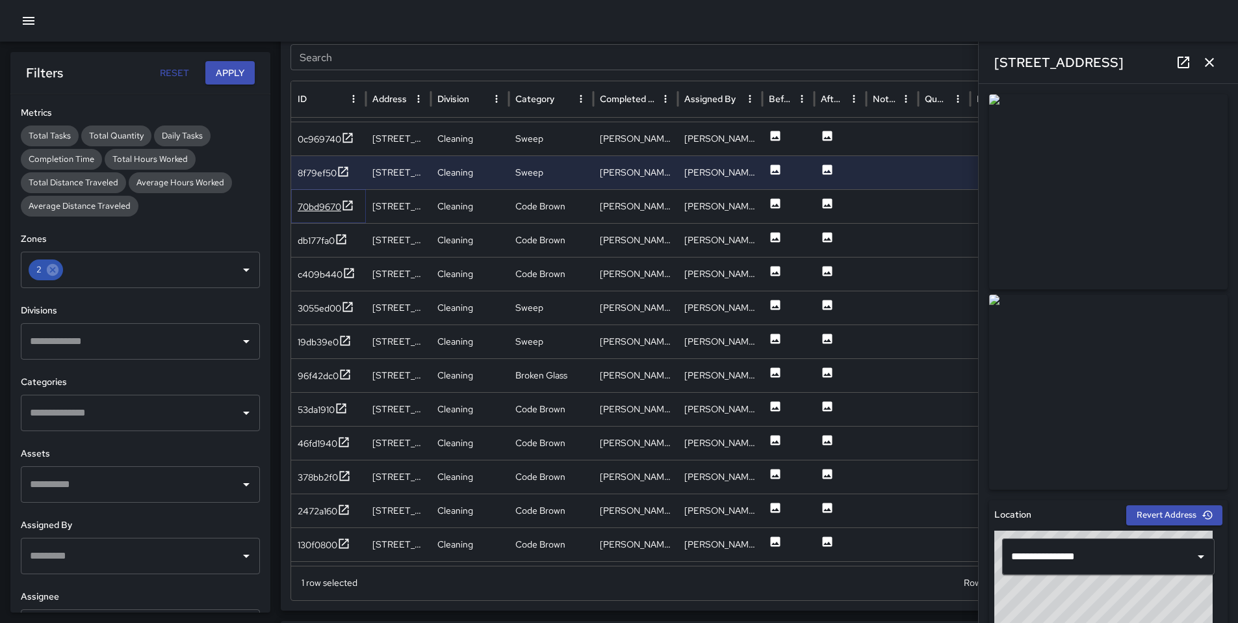
click at [311, 208] on div "70bd9670" at bounding box center [320, 206] width 44 height 13
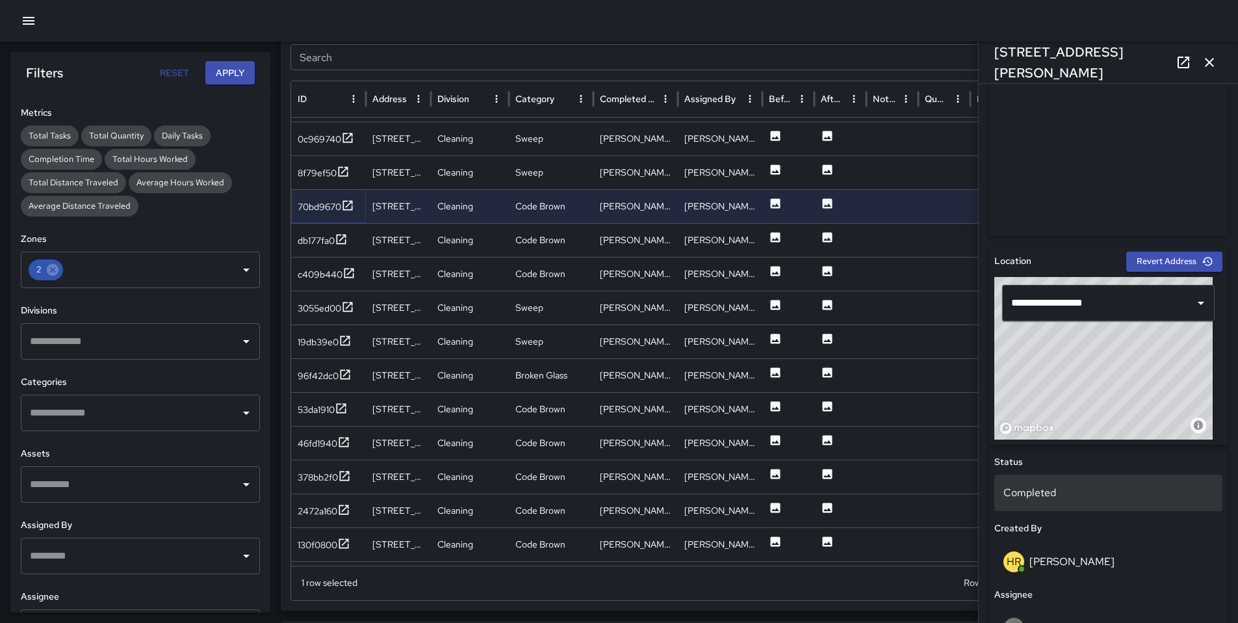
scroll to position [278, 0]
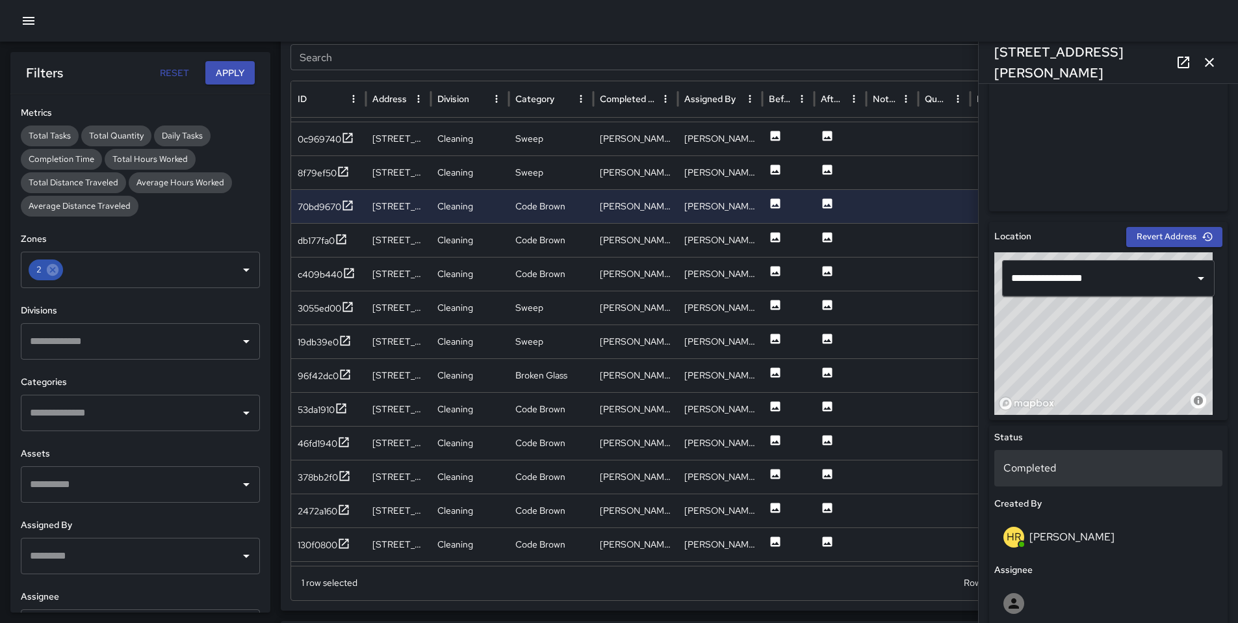
click at [1039, 463] on p "Completed" at bounding box center [1109, 468] width 210 height 16
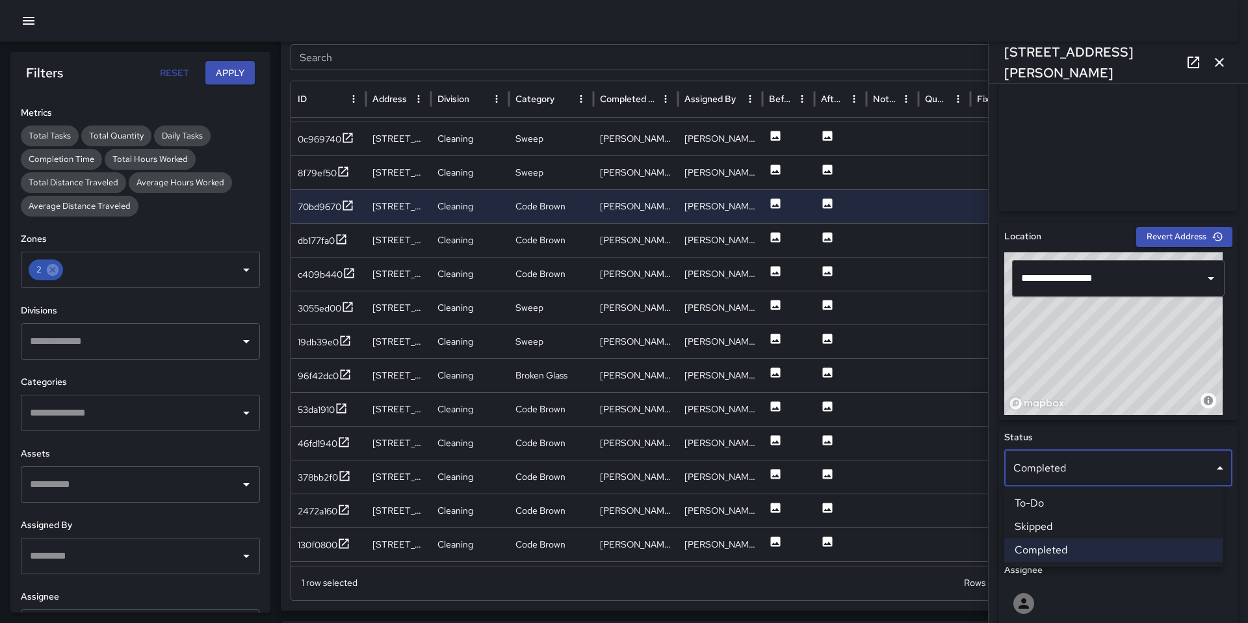
click at [1052, 523] on li "Skipped" at bounding box center [1113, 526] width 218 height 23
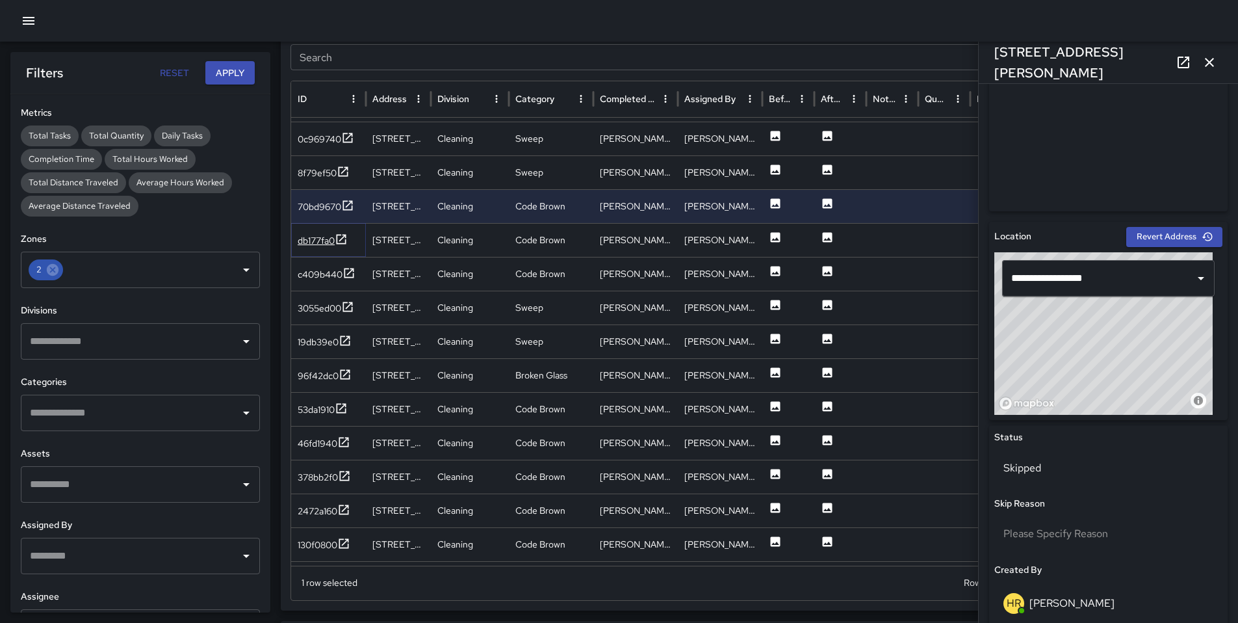
click at [322, 244] on div "db177fa0" at bounding box center [316, 240] width 37 height 13
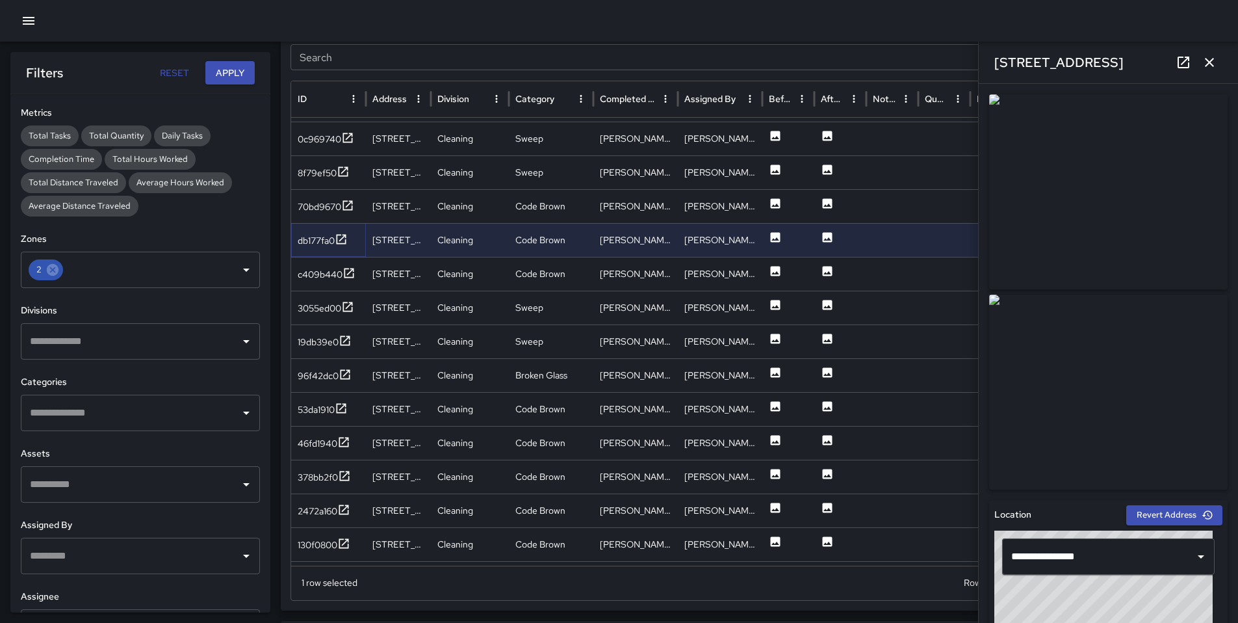
scroll to position [2908, 0]
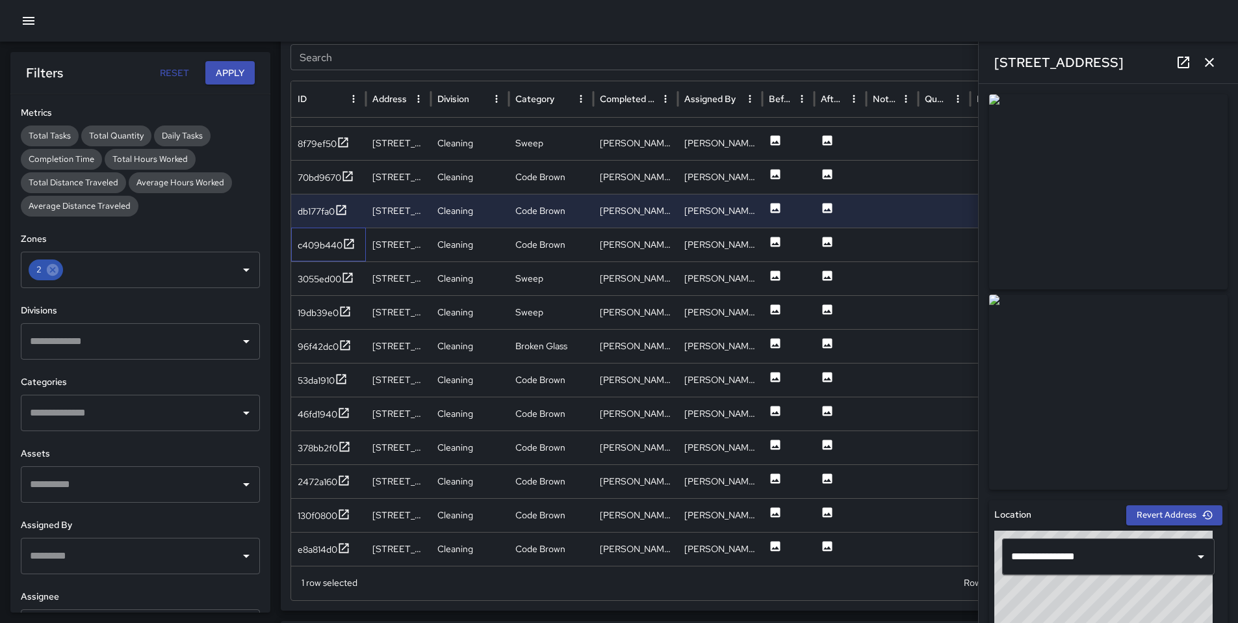
click at [329, 254] on div "c409b440" at bounding box center [328, 245] width 75 height 34
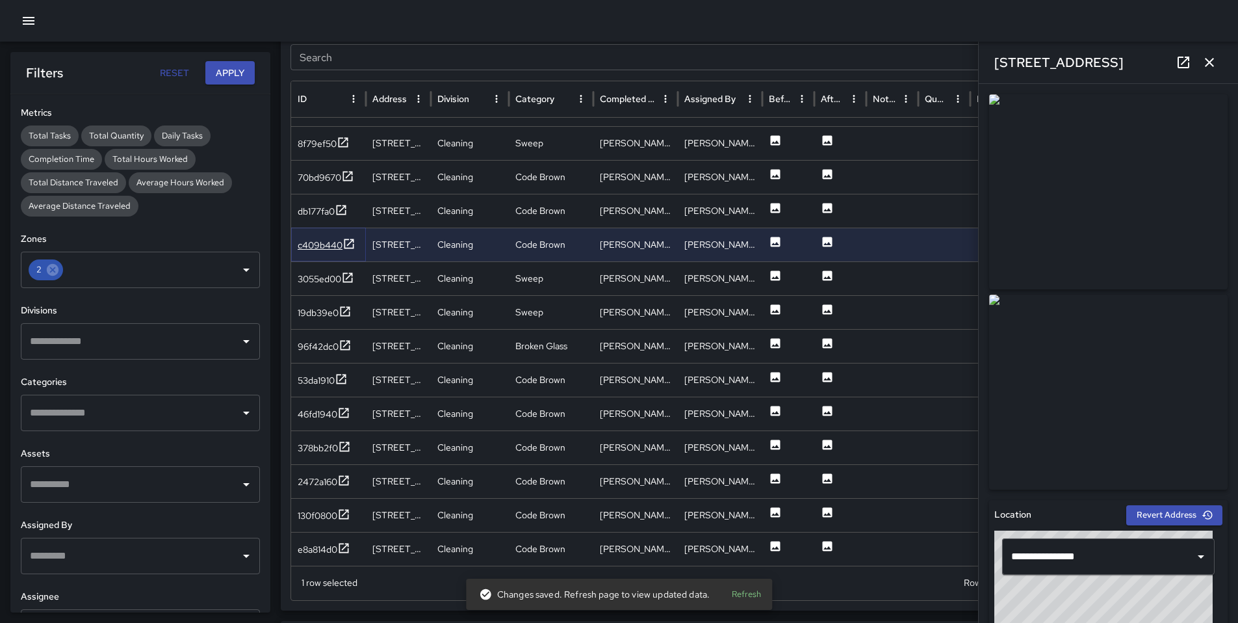
click at [322, 250] on div "c409b440" at bounding box center [320, 245] width 45 height 13
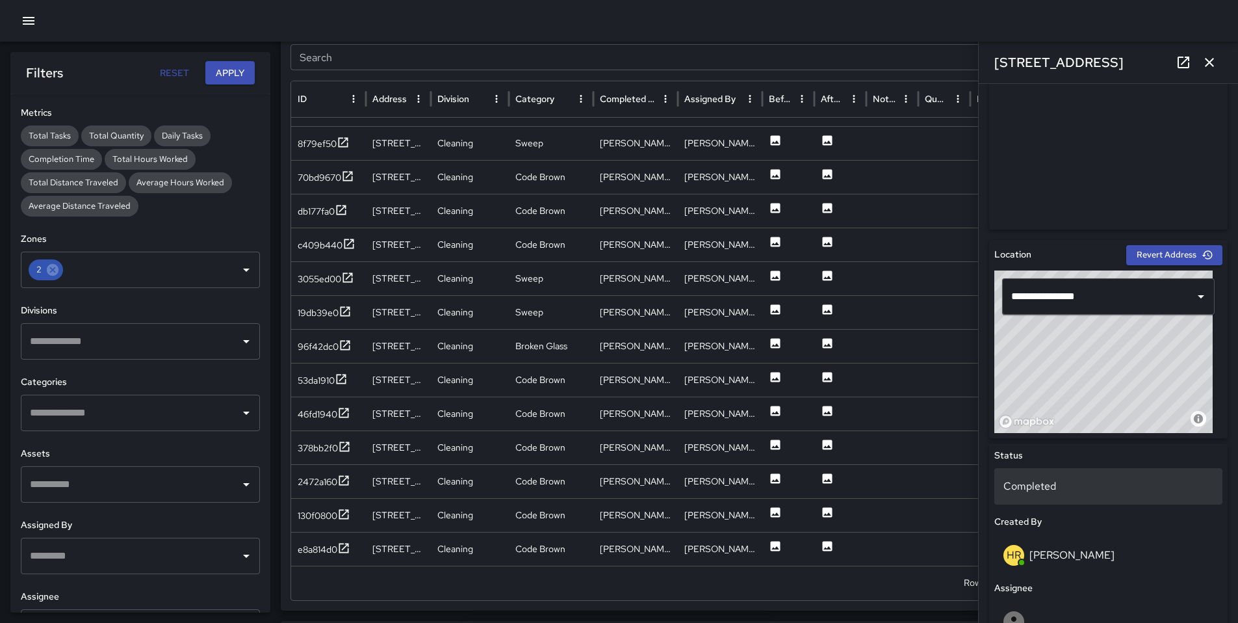
click at [1028, 488] on p "Completed" at bounding box center [1109, 486] width 210 height 16
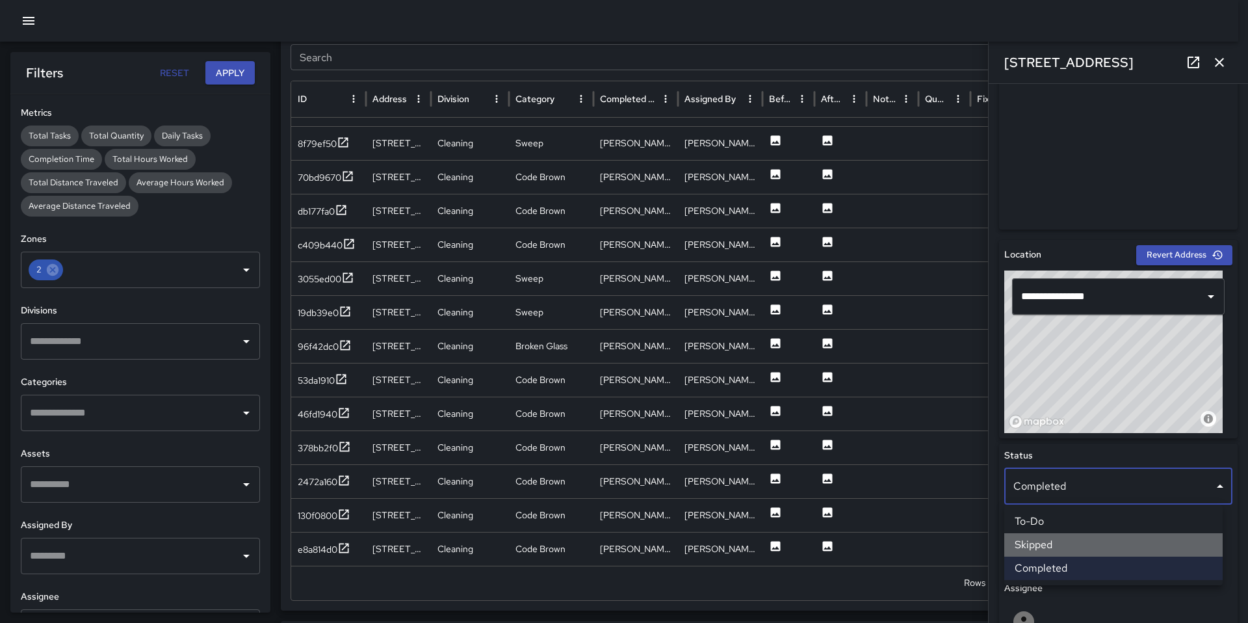
click at [1047, 540] on li "Skipped" at bounding box center [1113, 544] width 218 height 23
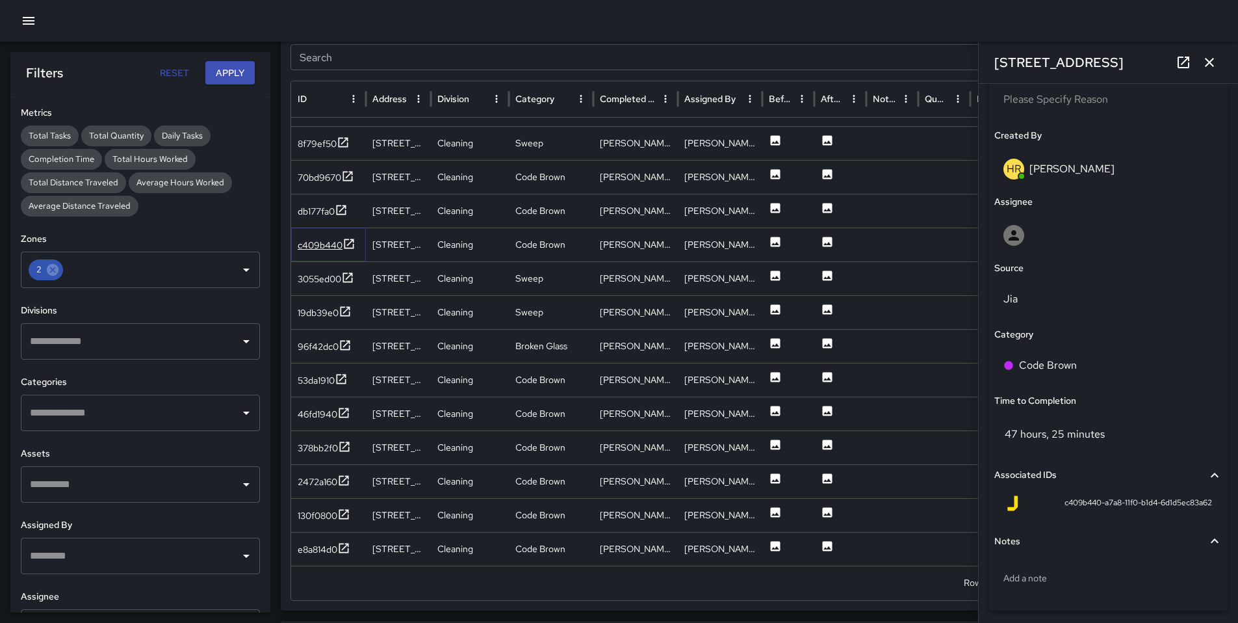
click at [314, 243] on div "c409b440" at bounding box center [320, 245] width 45 height 13
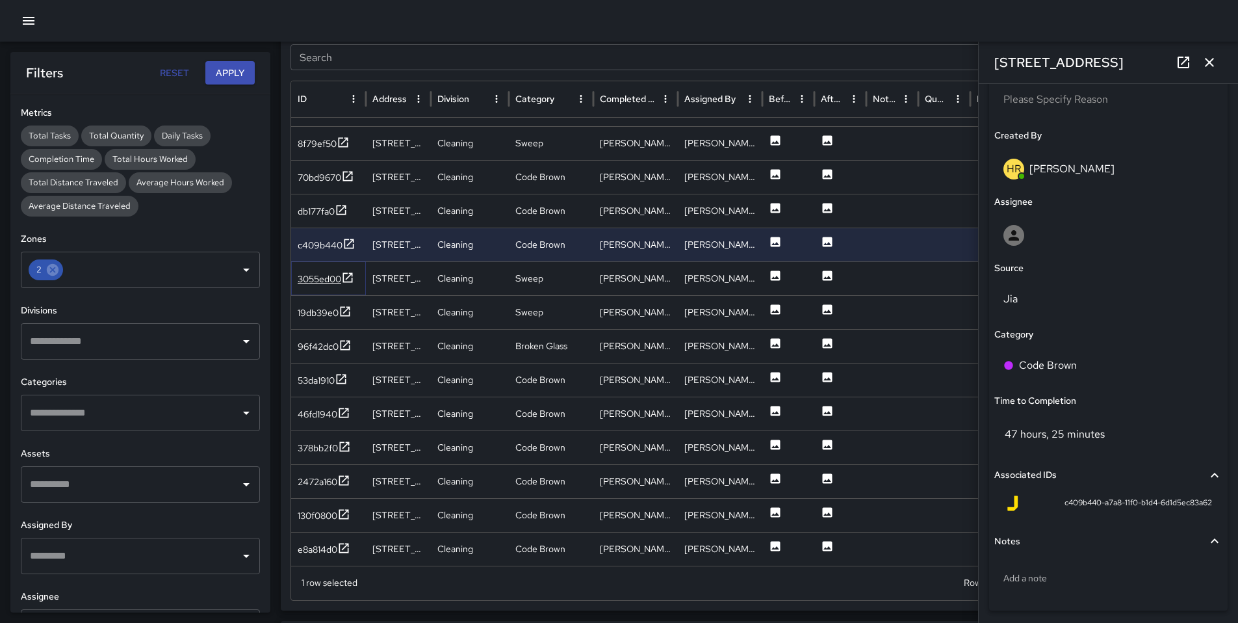
click at [326, 279] on div "3055ed00" at bounding box center [320, 278] width 44 height 13
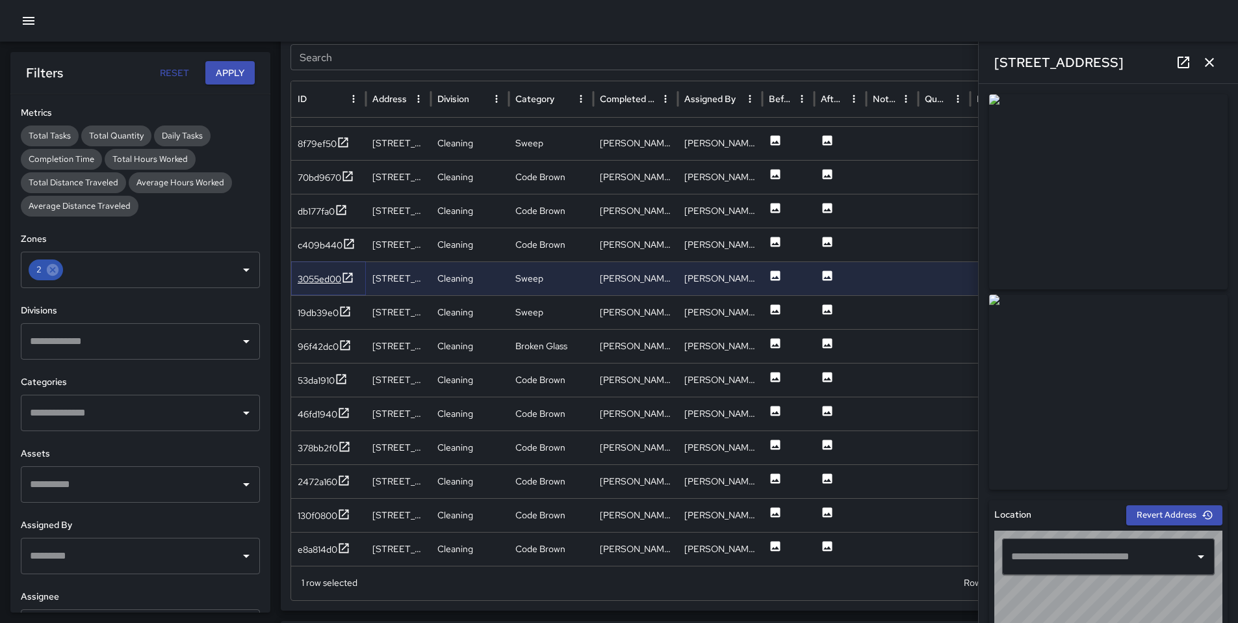
type input "**********"
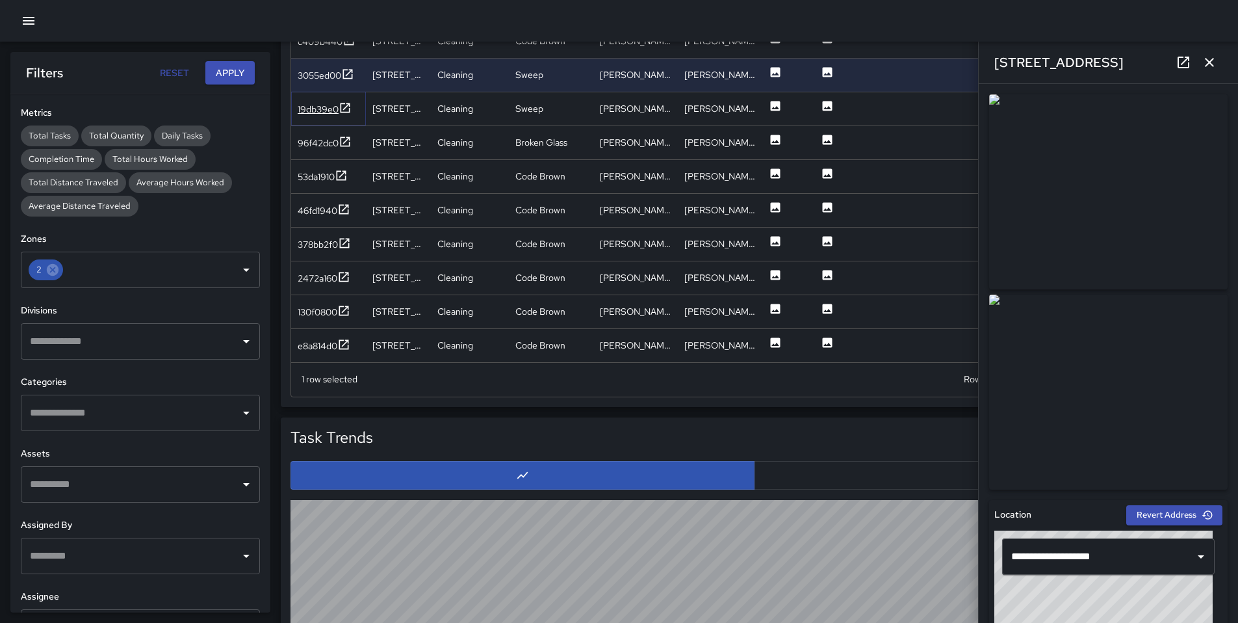
click at [320, 108] on div "19db39e0" at bounding box center [318, 109] width 41 height 13
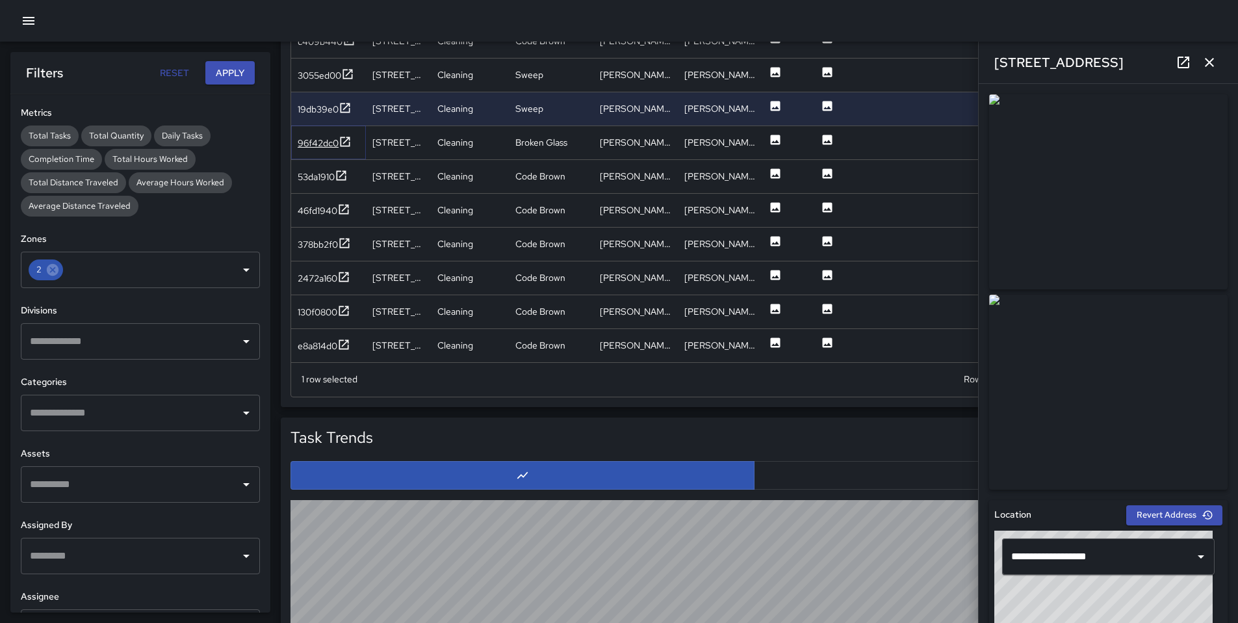
click at [318, 141] on div "96f42dc0" at bounding box center [318, 143] width 41 height 13
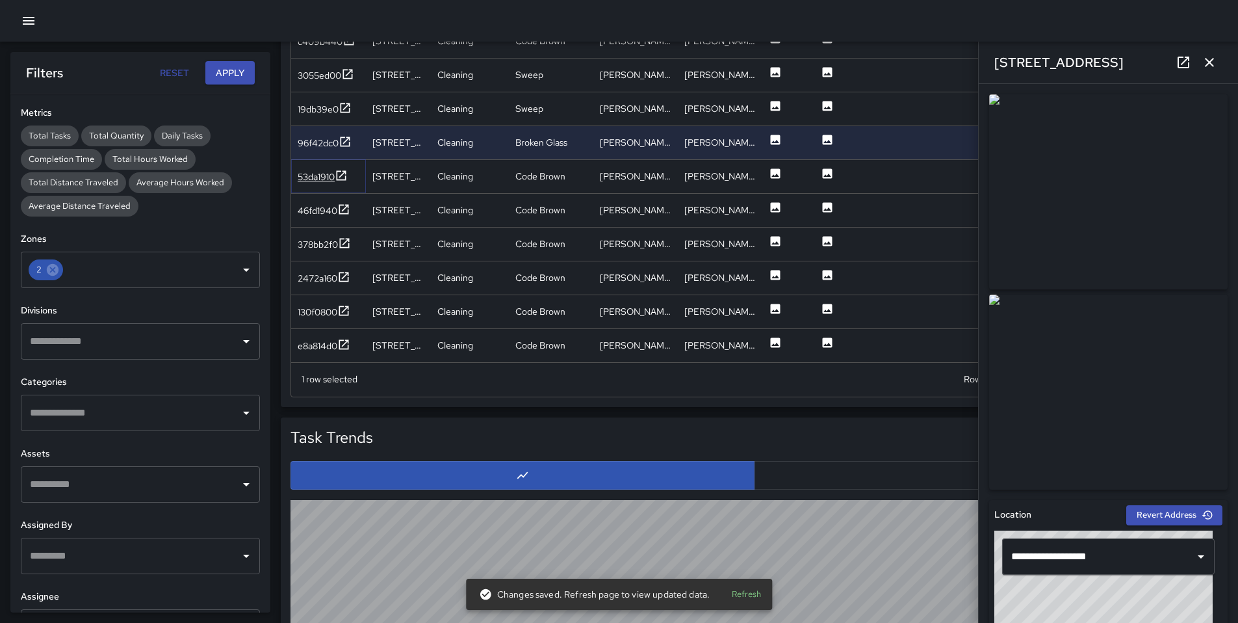
click at [317, 173] on div "53da1910" at bounding box center [316, 176] width 37 height 13
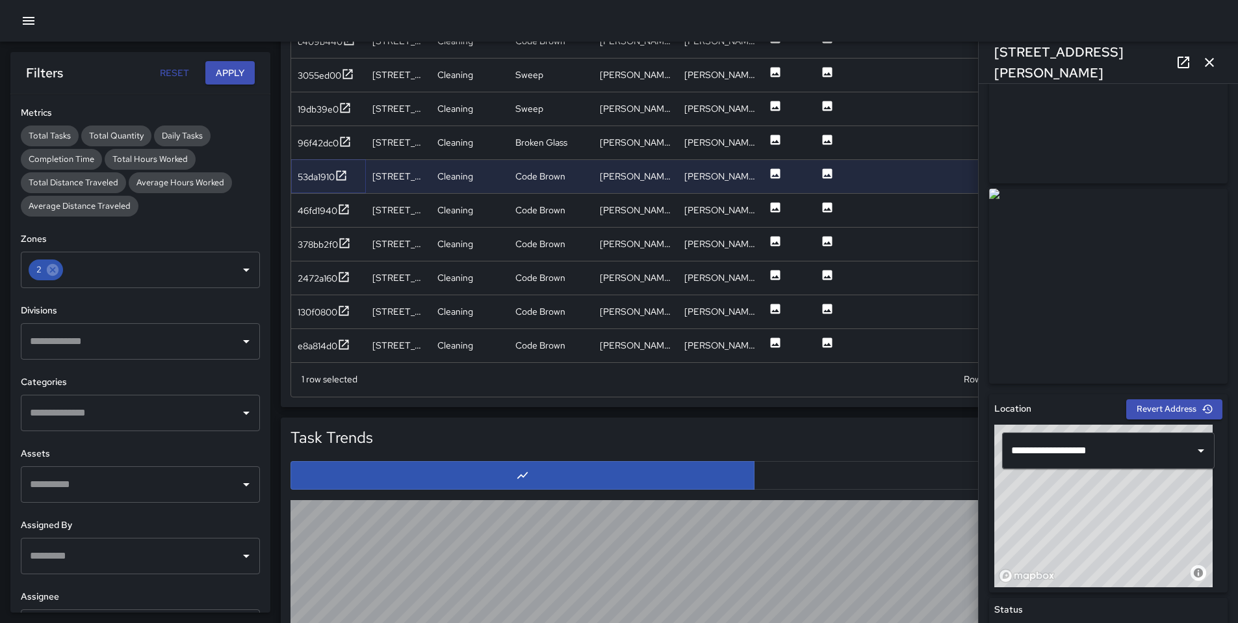
scroll to position [272, 0]
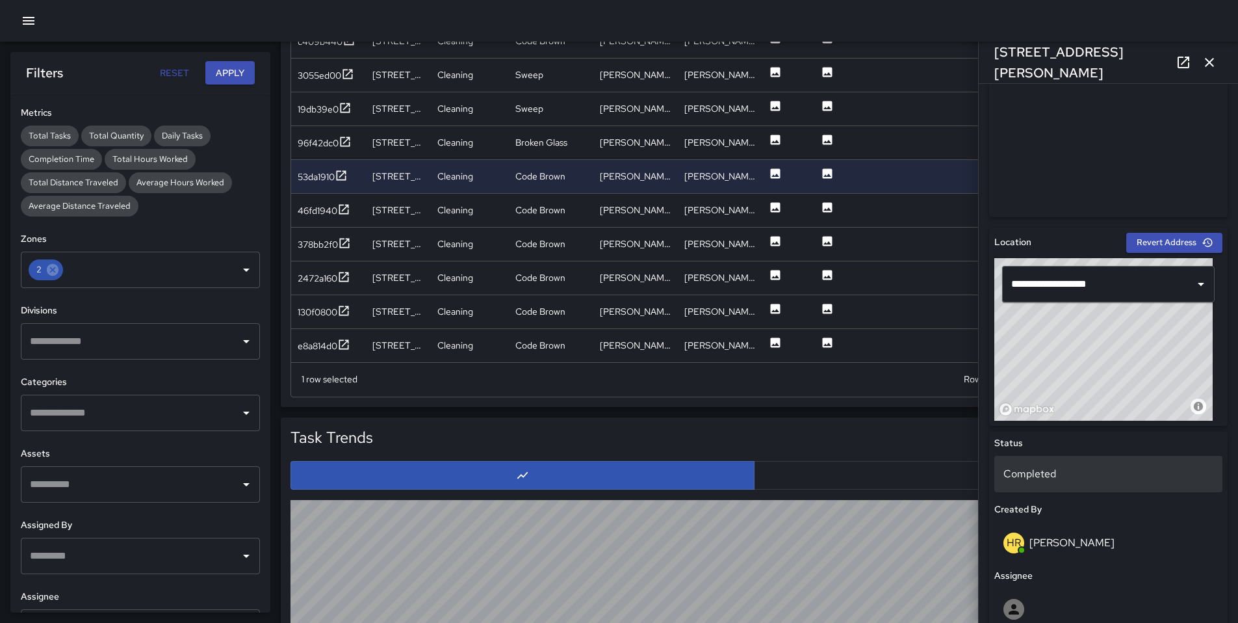
click at [1069, 466] on p "Completed" at bounding box center [1109, 474] width 210 height 16
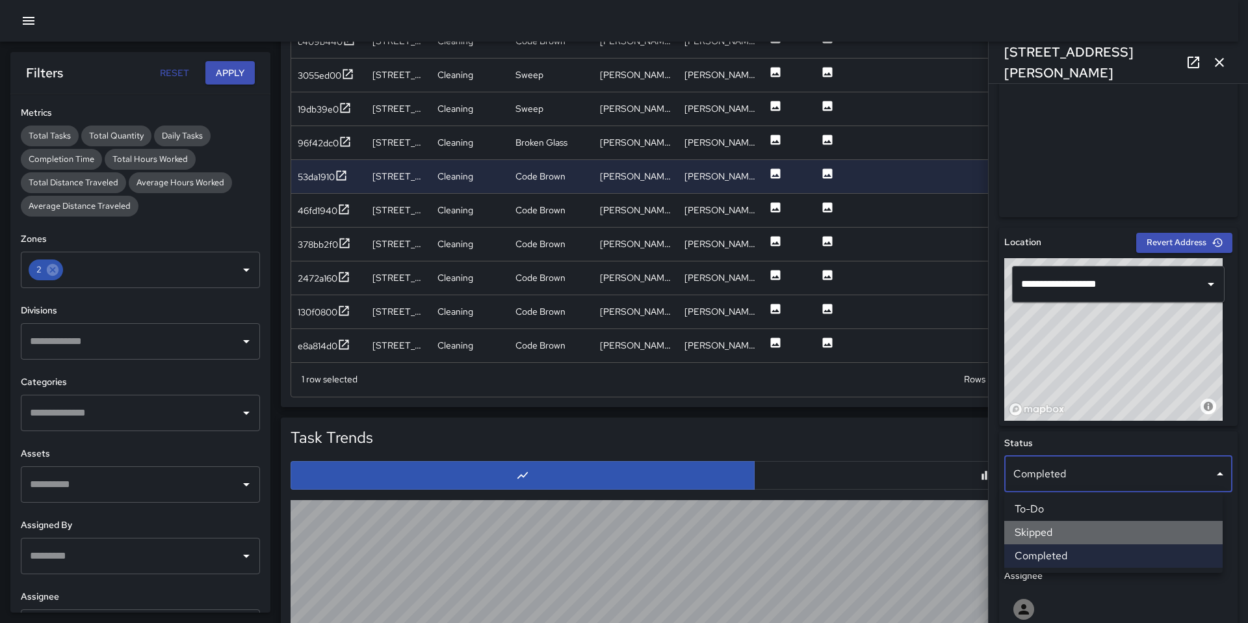
click at [1077, 531] on li "Skipped" at bounding box center [1113, 532] width 218 height 23
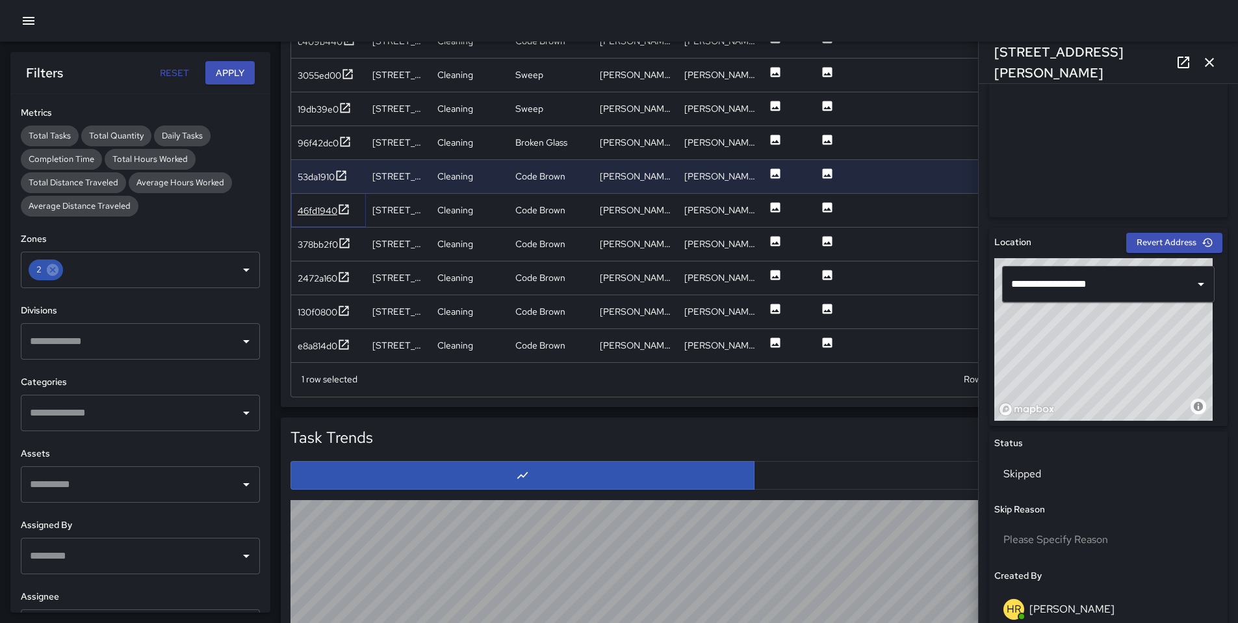
click at [316, 204] on div "46fd1940" at bounding box center [318, 210] width 40 height 13
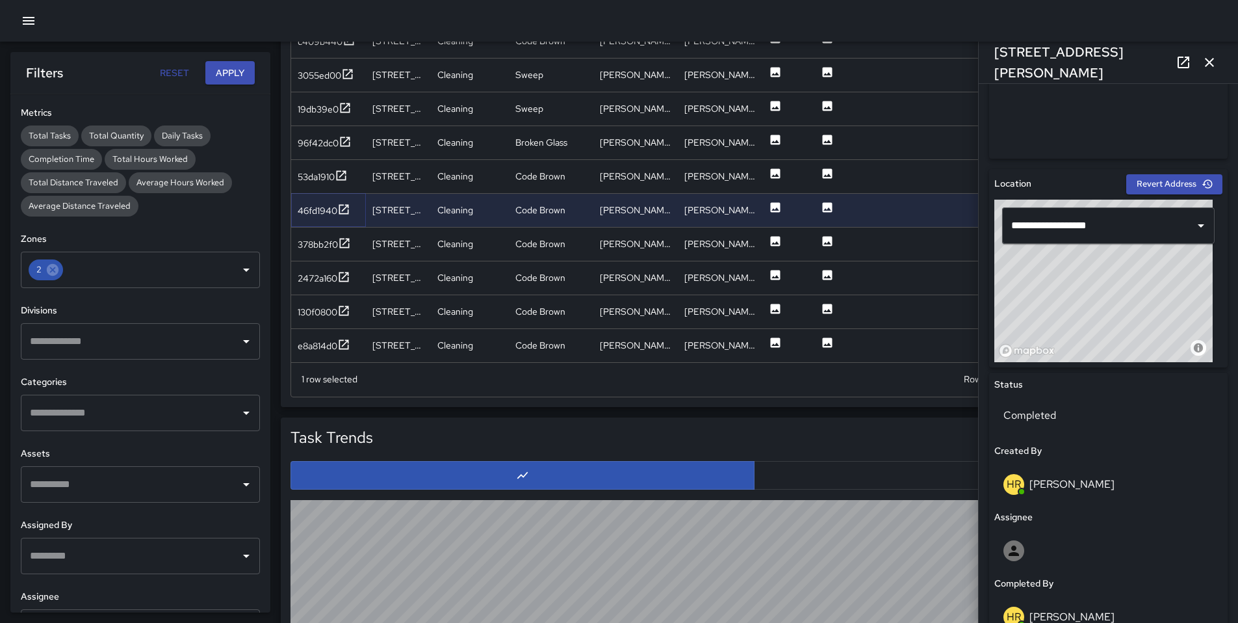
scroll to position [355, 0]
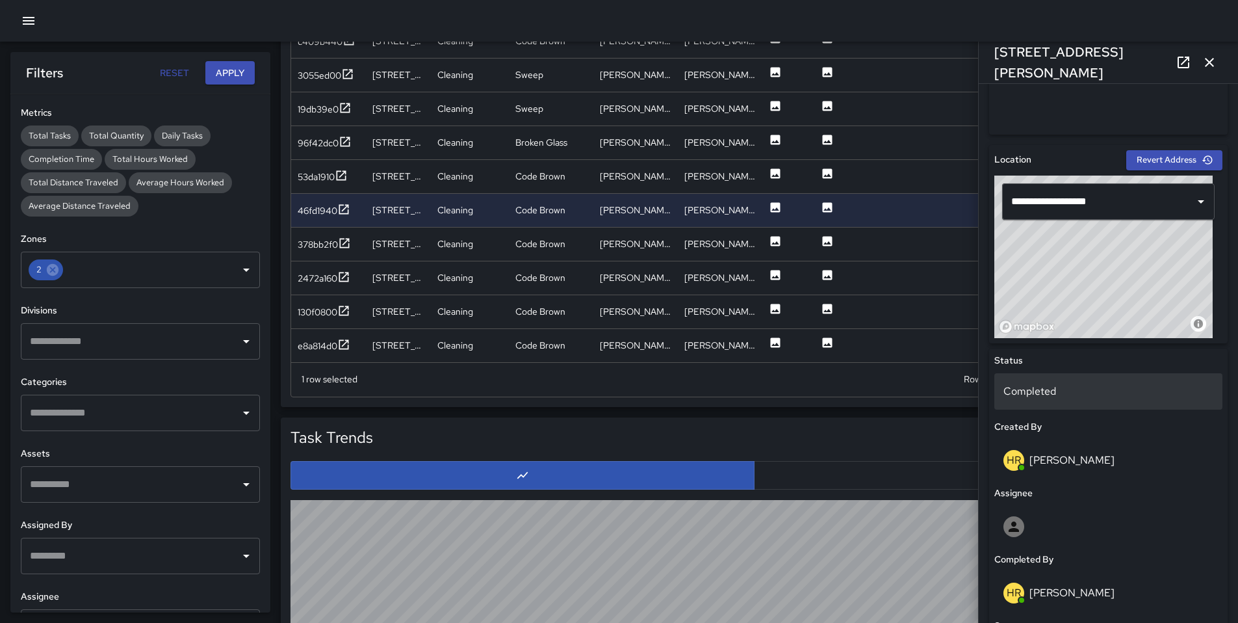
click at [1073, 393] on p "Completed" at bounding box center [1109, 392] width 210 height 16
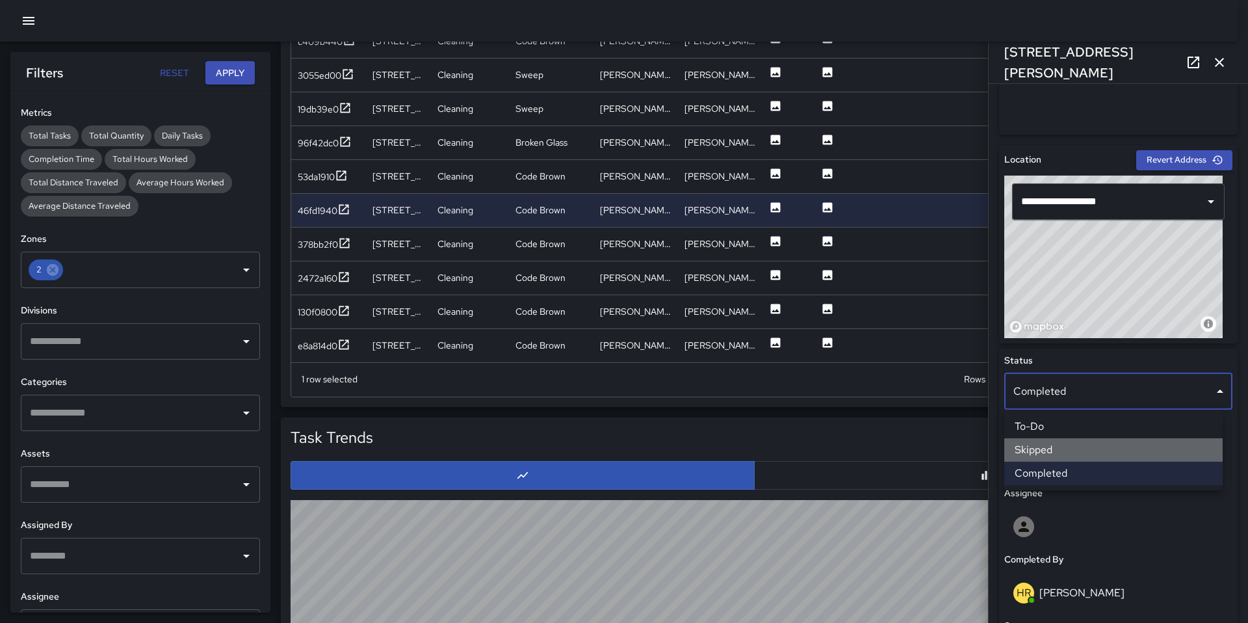
click at [1075, 451] on li "Skipped" at bounding box center [1113, 449] width 218 height 23
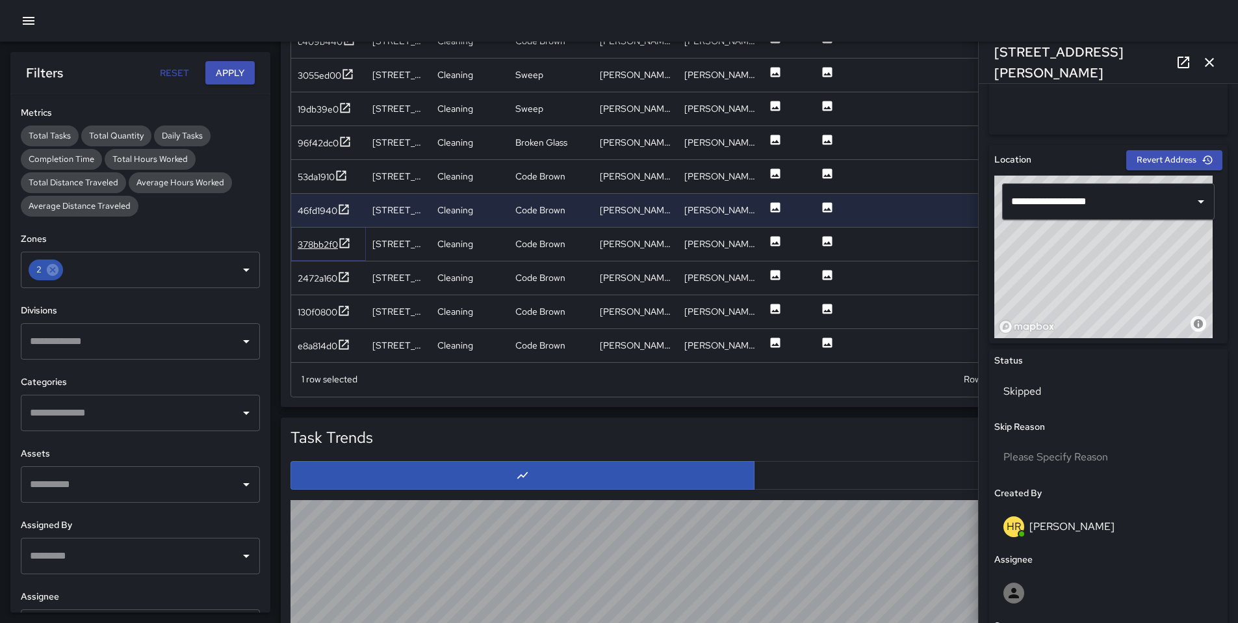
click at [332, 242] on div "378bb2f0" at bounding box center [318, 244] width 40 height 13
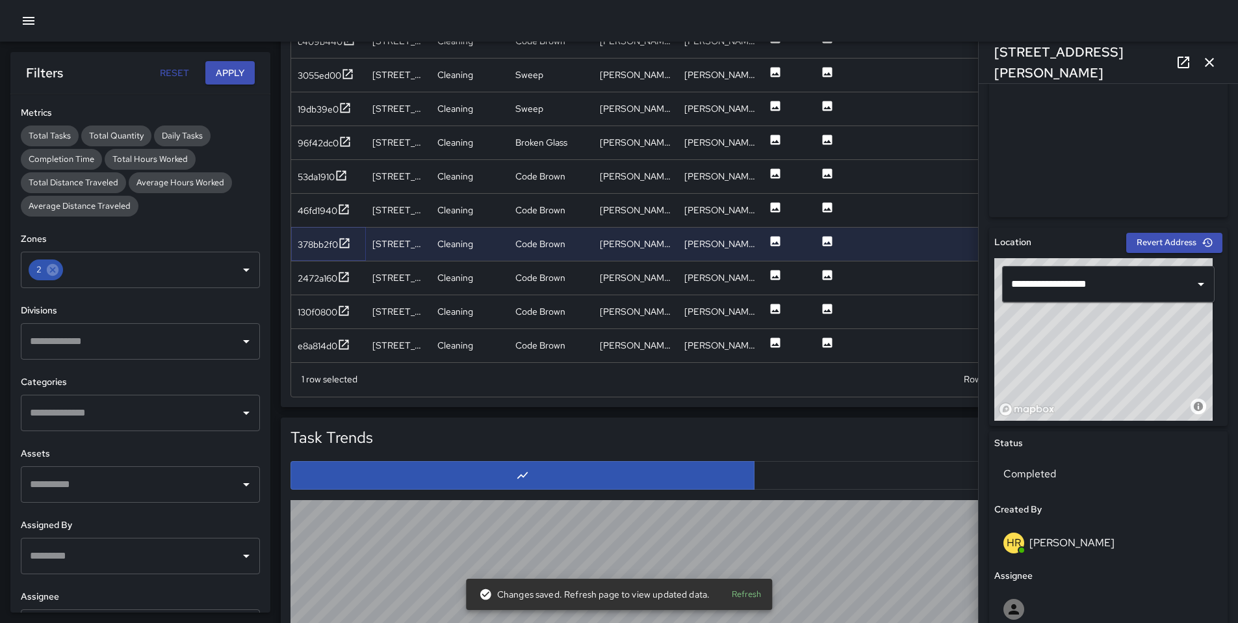
scroll to position [504, 0]
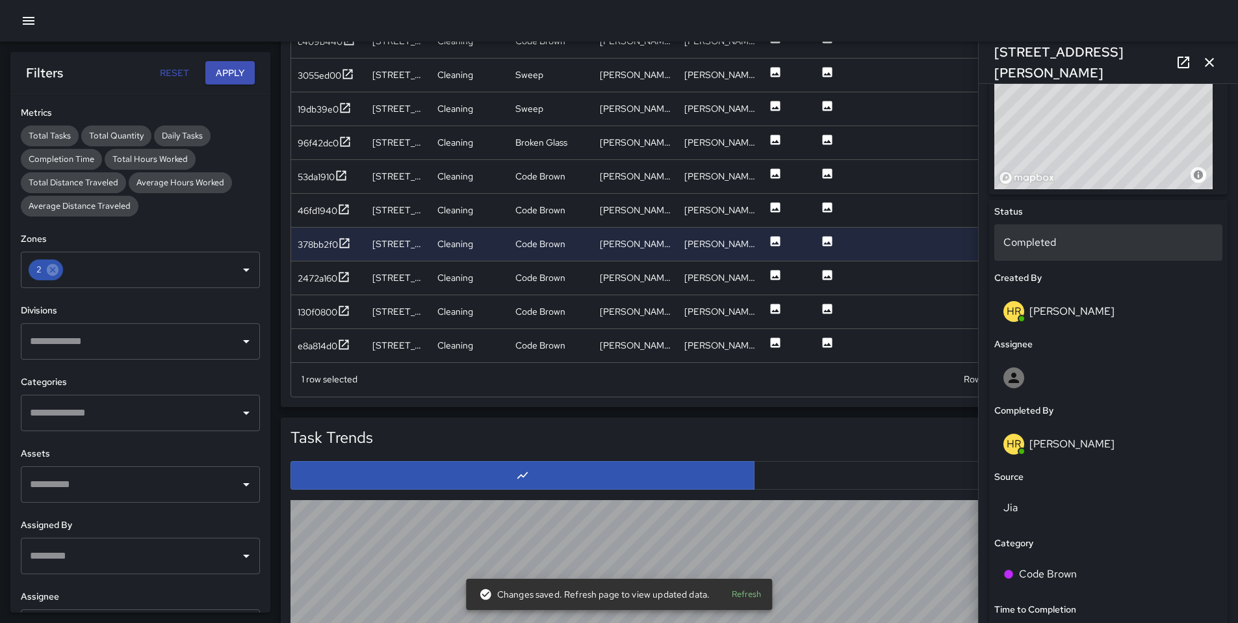
click at [1036, 250] on p "Completed" at bounding box center [1109, 243] width 210 height 16
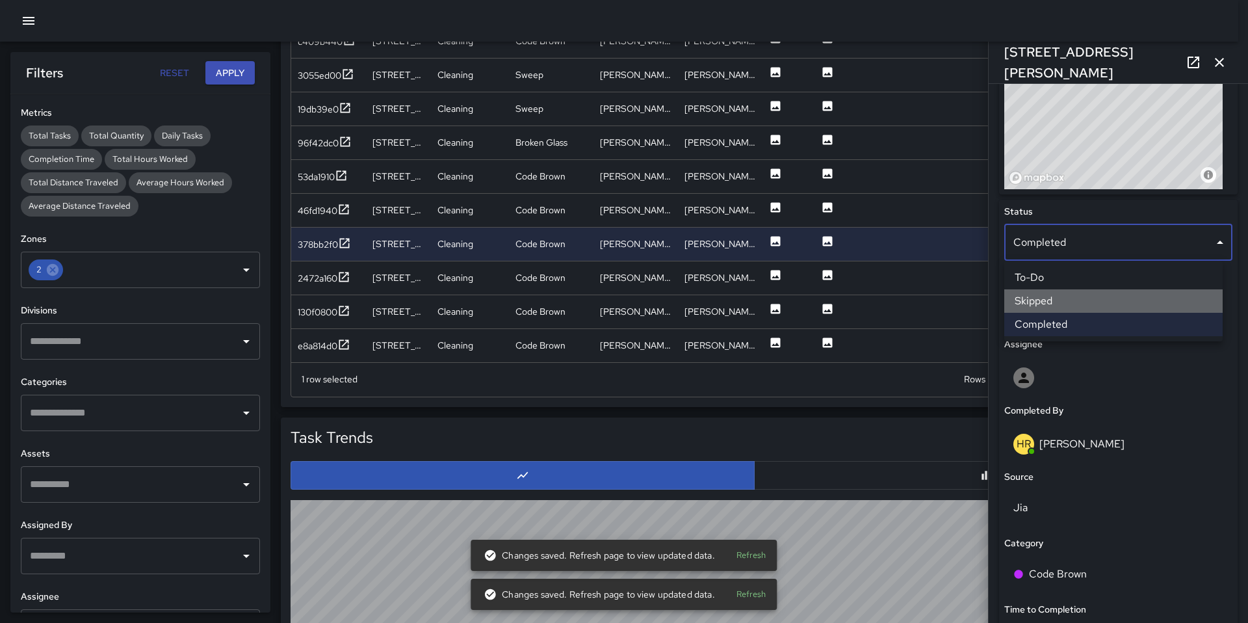
click at [1052, 302] on li "Skipped" at bounding box center [1113, 300] width 218 height 23
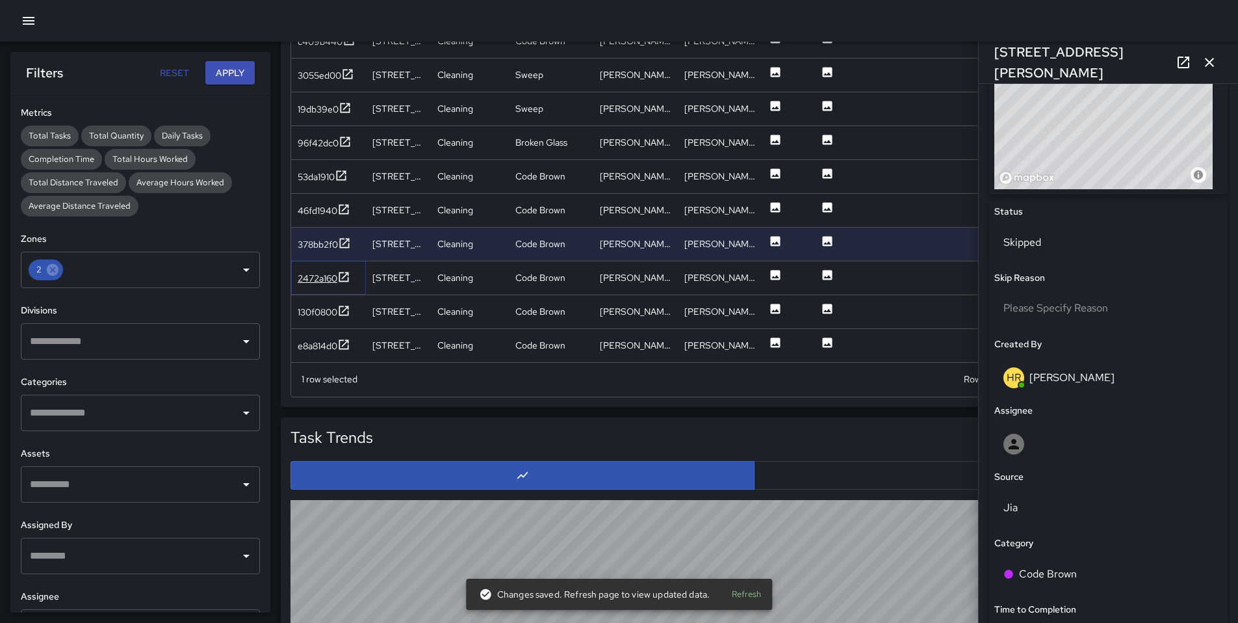
click at [316, 274] on div "2472a160" at bounding box center [318, 278] width 40 height 13
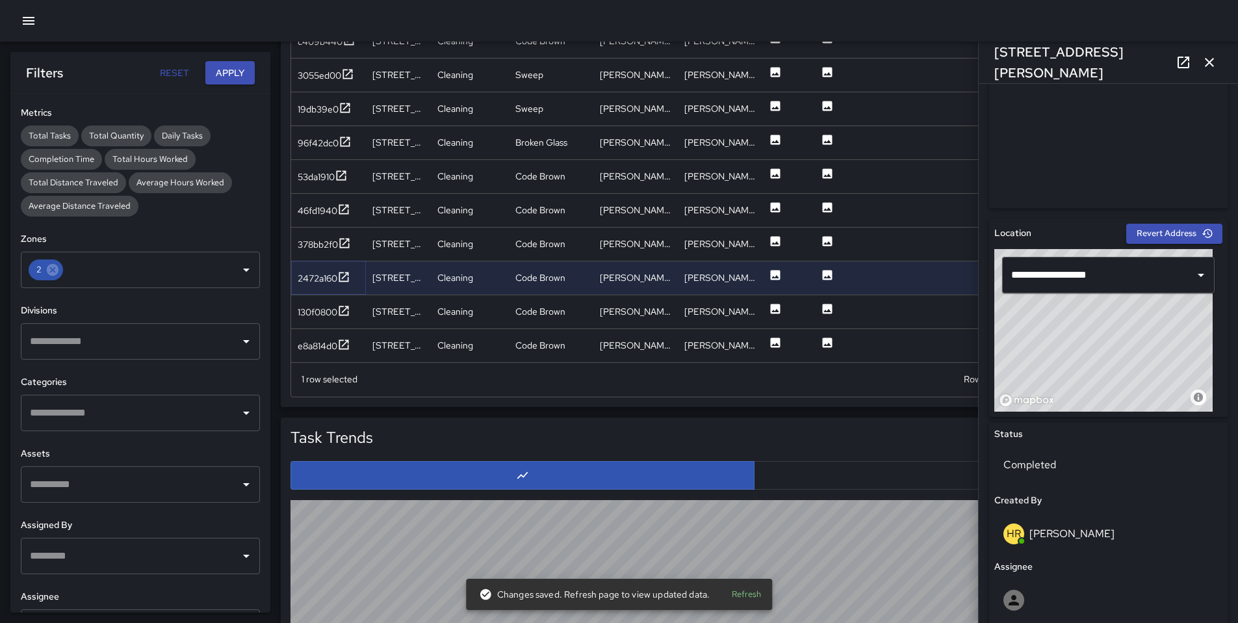
scroll to position [354, 0]
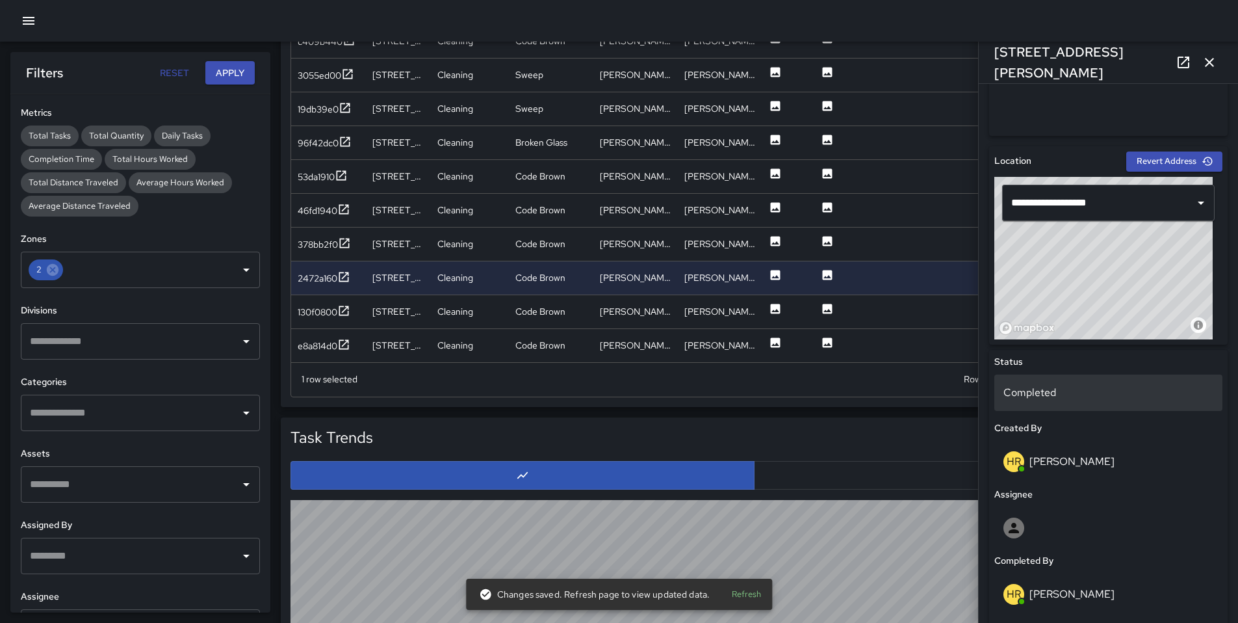
click at [1058, 394] on p "Completed" at bounding box center [1109, 393] width 210 height 16
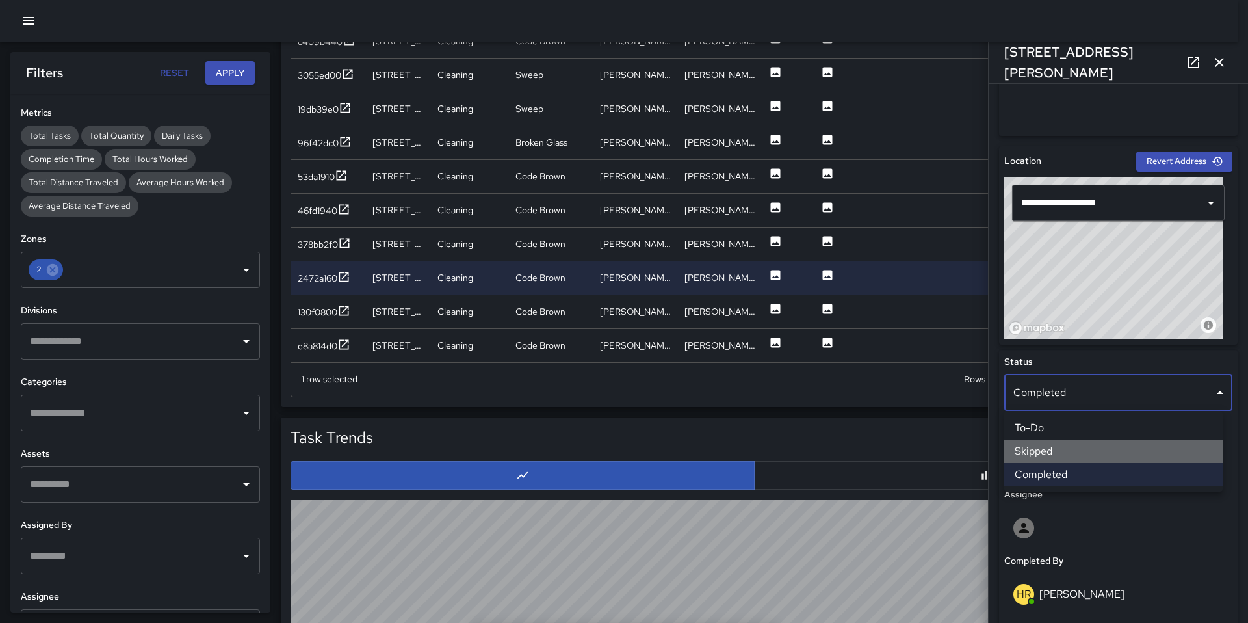
click at [1052, 454] on li "Skipped" at bounding box center [1113, 450] width 218 height 23
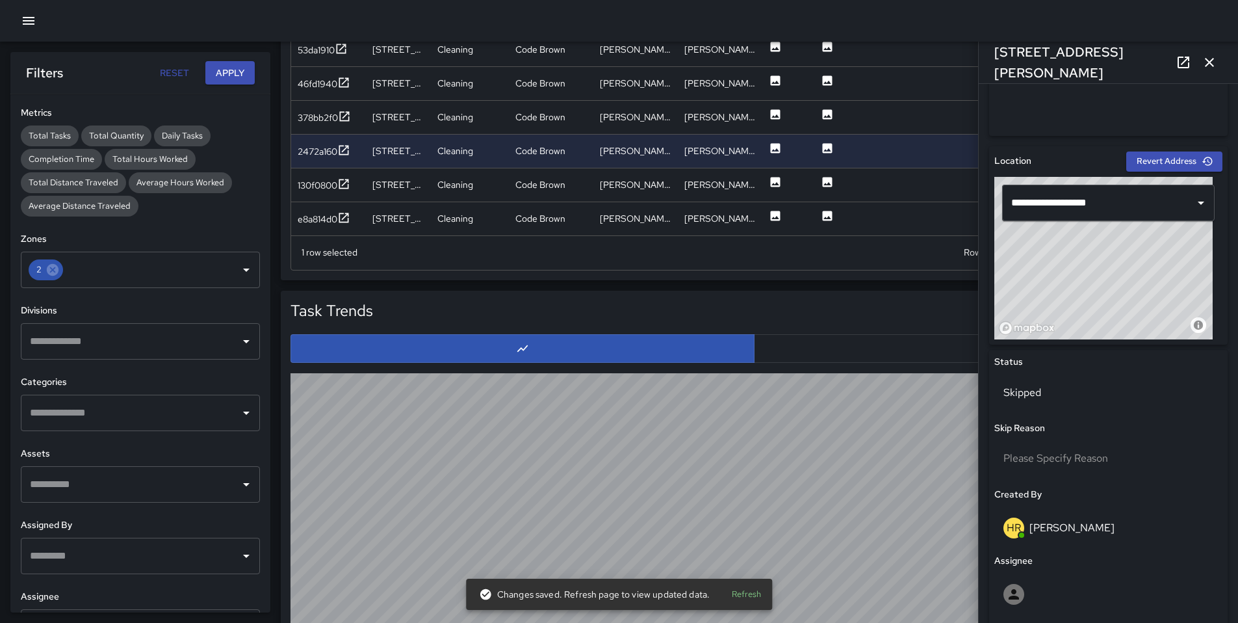
scroll to position [952, 0]
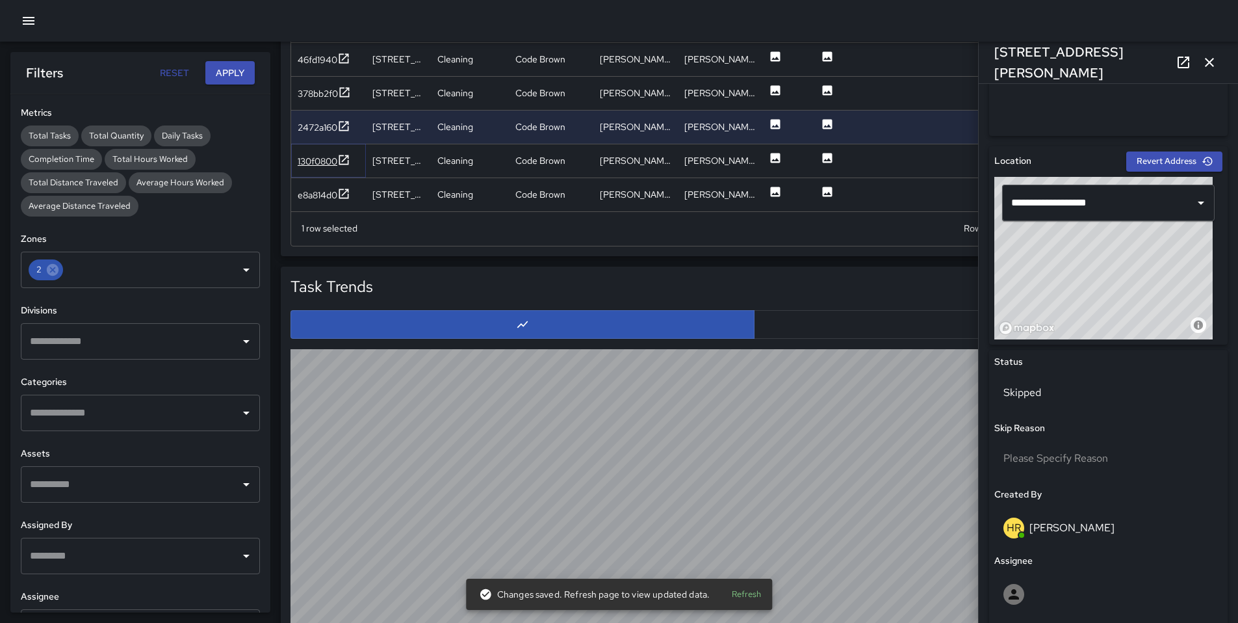
click at [316, 160] on div "130f0800" at bounding box center [318, 161] width 40 height 13
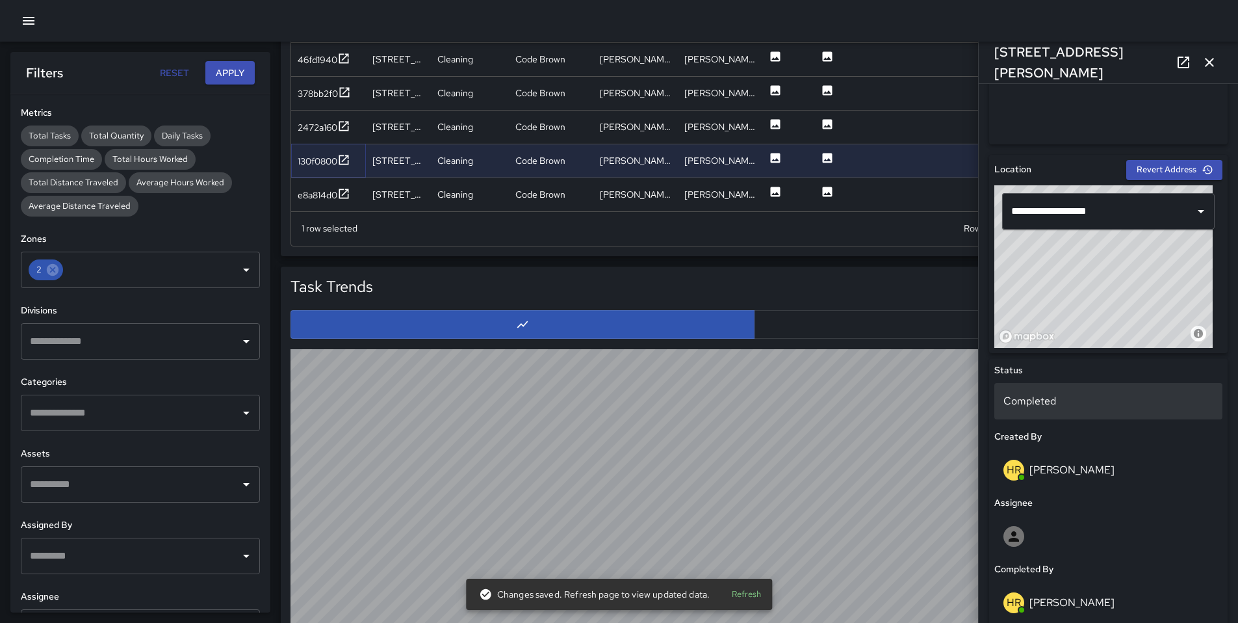
scroll to position [355, 0]
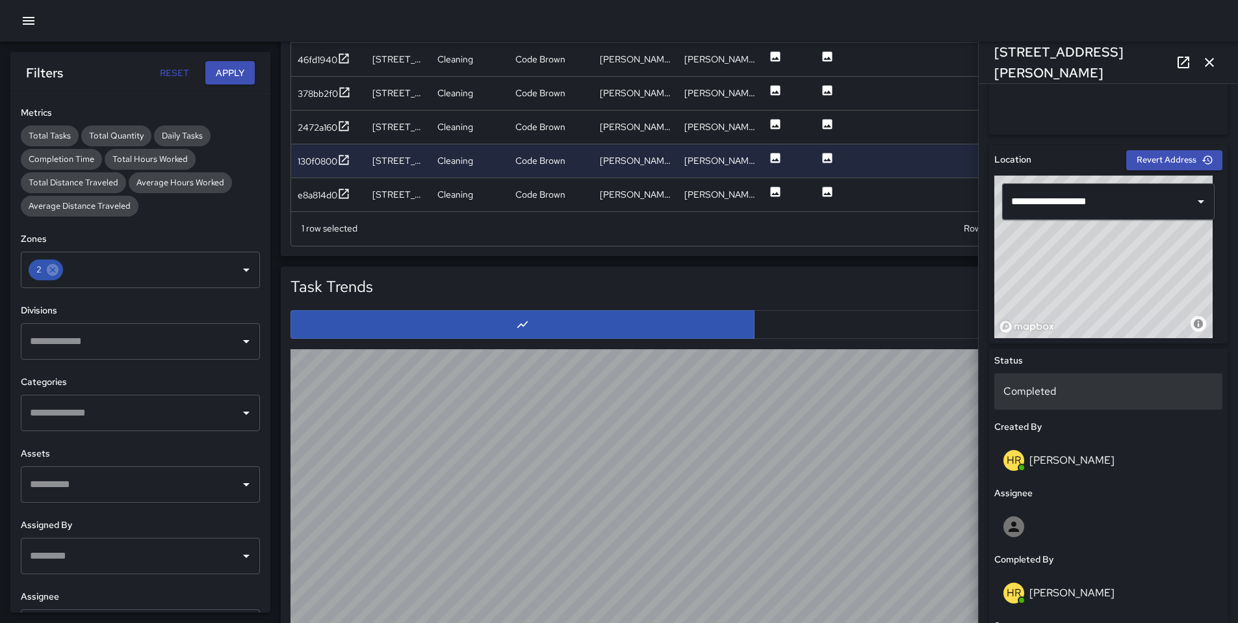
click at [1068, 391] on p "Completed" at bounding box center [1109, 392] width 210 height 16
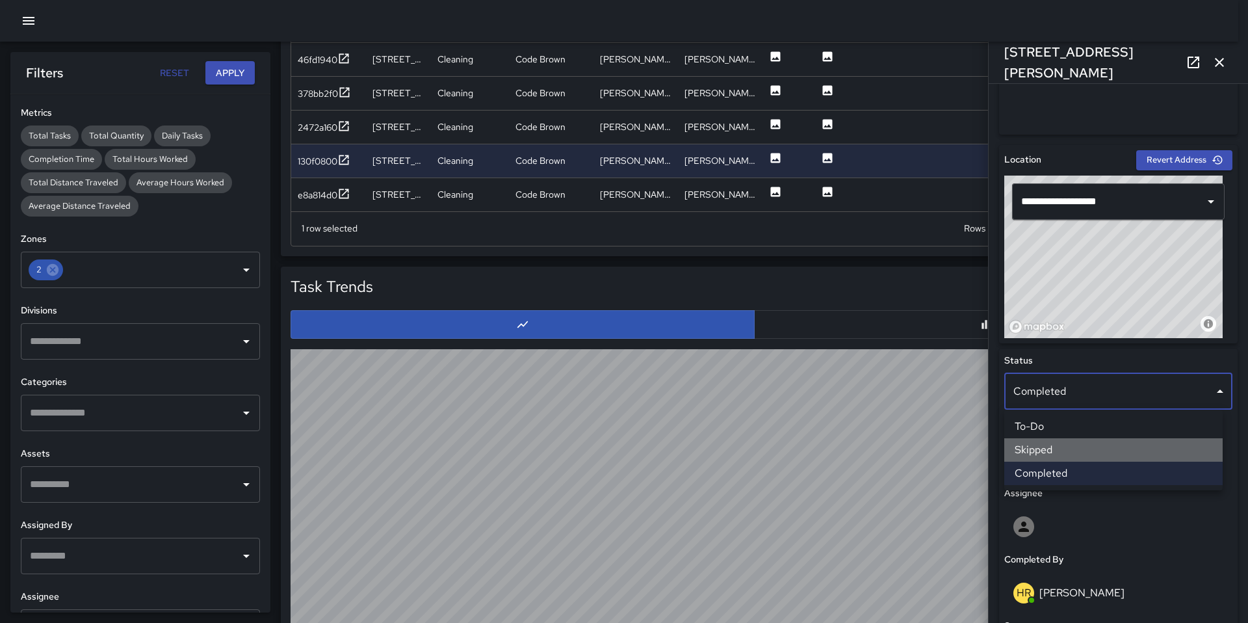
click at [1075, 452] on li "Skipped" at bounding box center [1113, 449] width 218 height 23
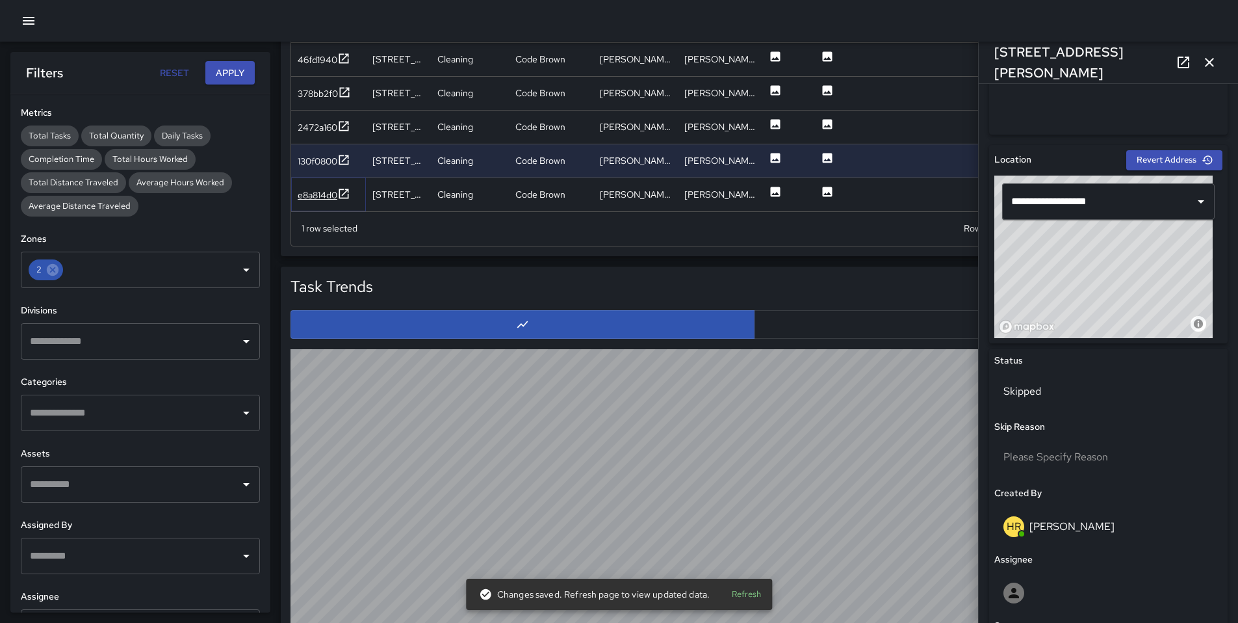
click at [320, 198] on div "e8a814d0" at bounding box center [318, 195] width 40 height 13
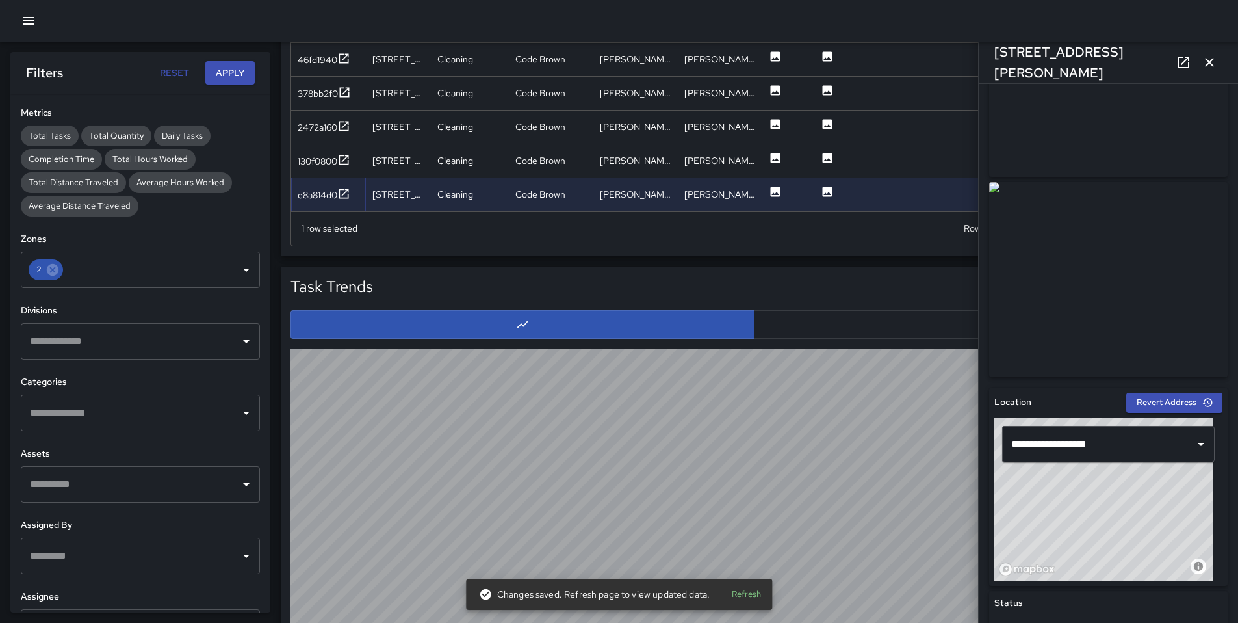
scroll to position [415, 0]
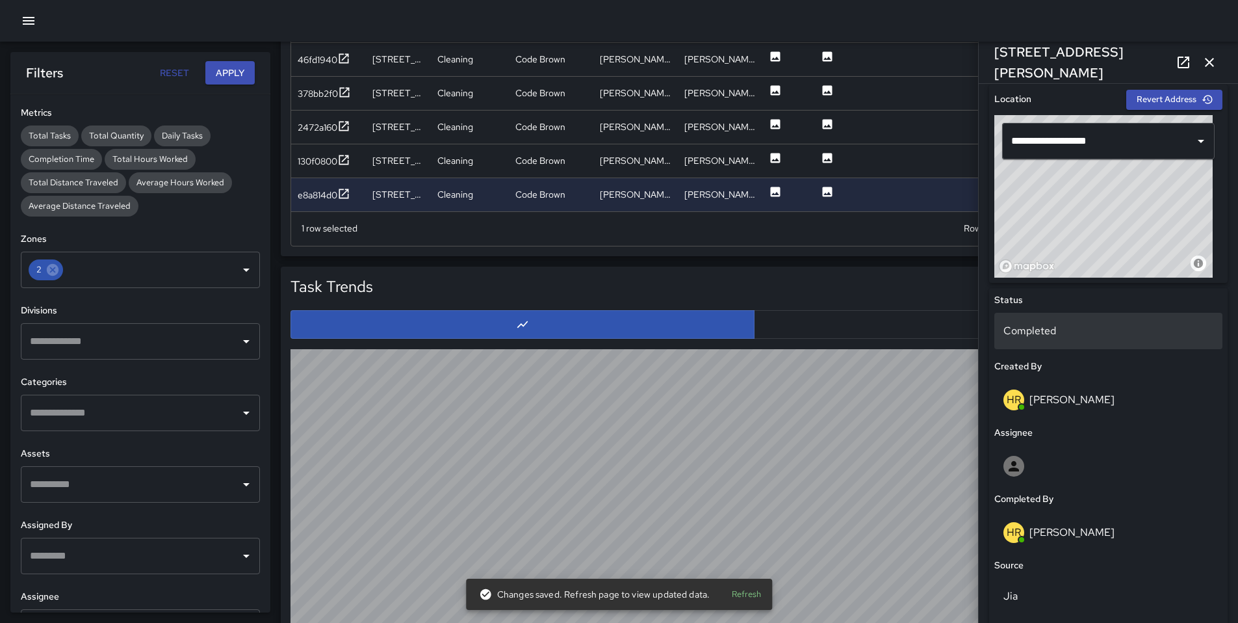
click at [1037, 328] on p "Completed" at bounding box center [1109, 331] width 210 height 16
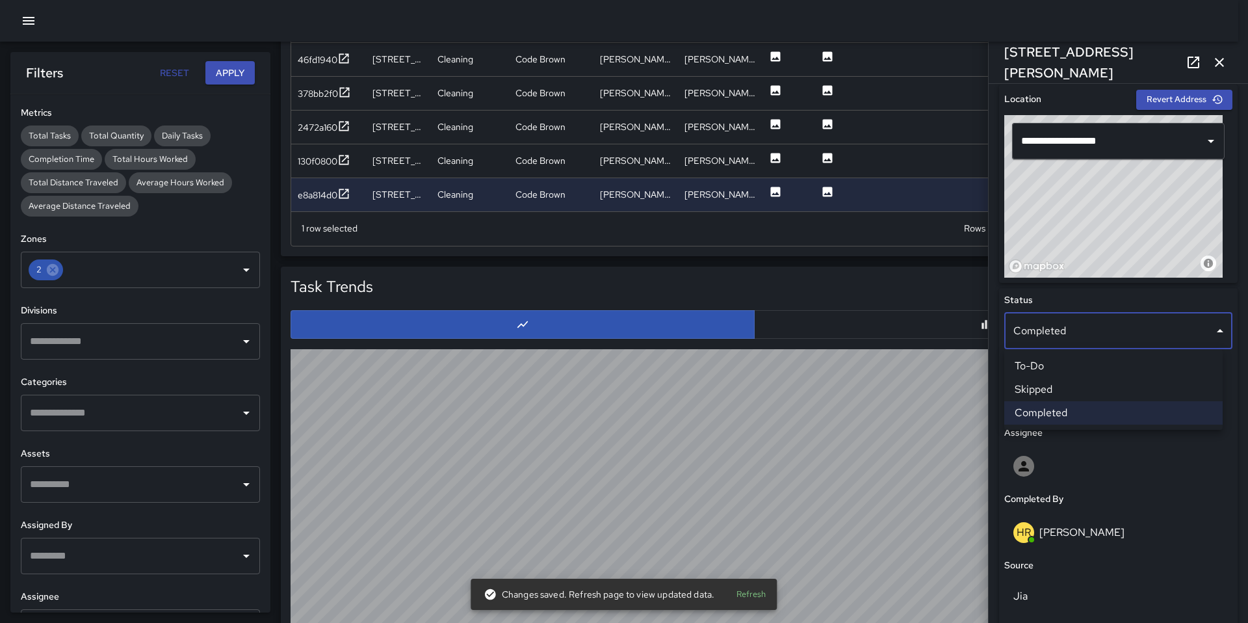
click at [1082, 389] on li "Skipped" at bounding box center [1113, 389] width 218 height 23
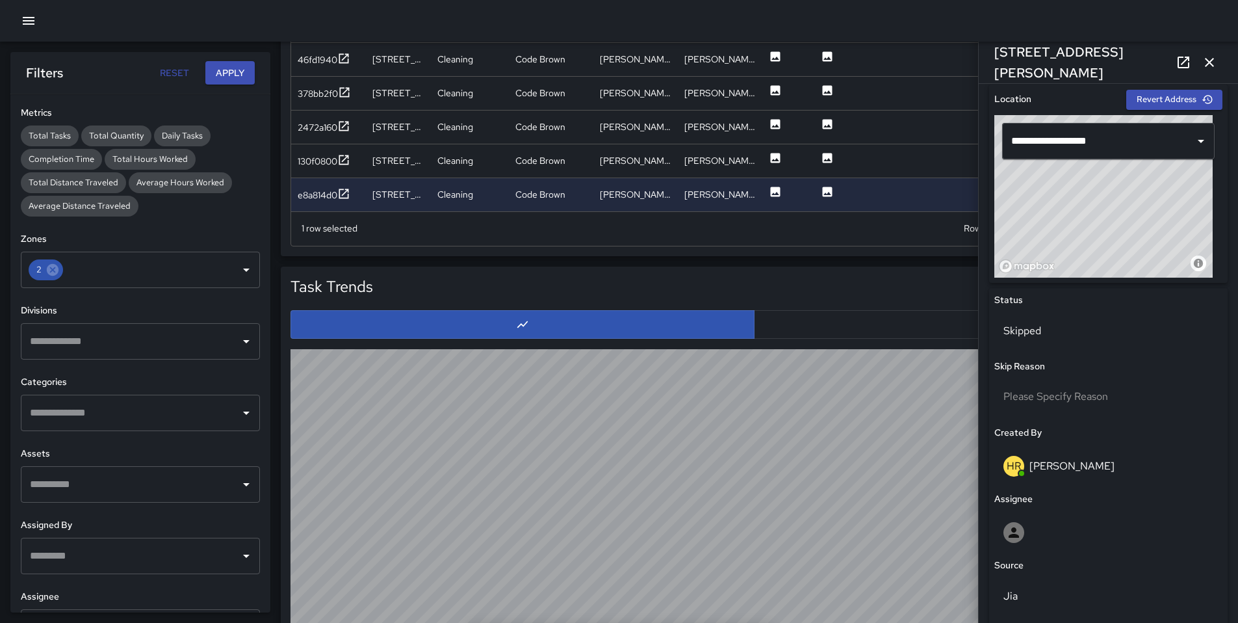
click at [1210, 64] on icon "button" at bounding box center [1210, 63] width 16 height 16
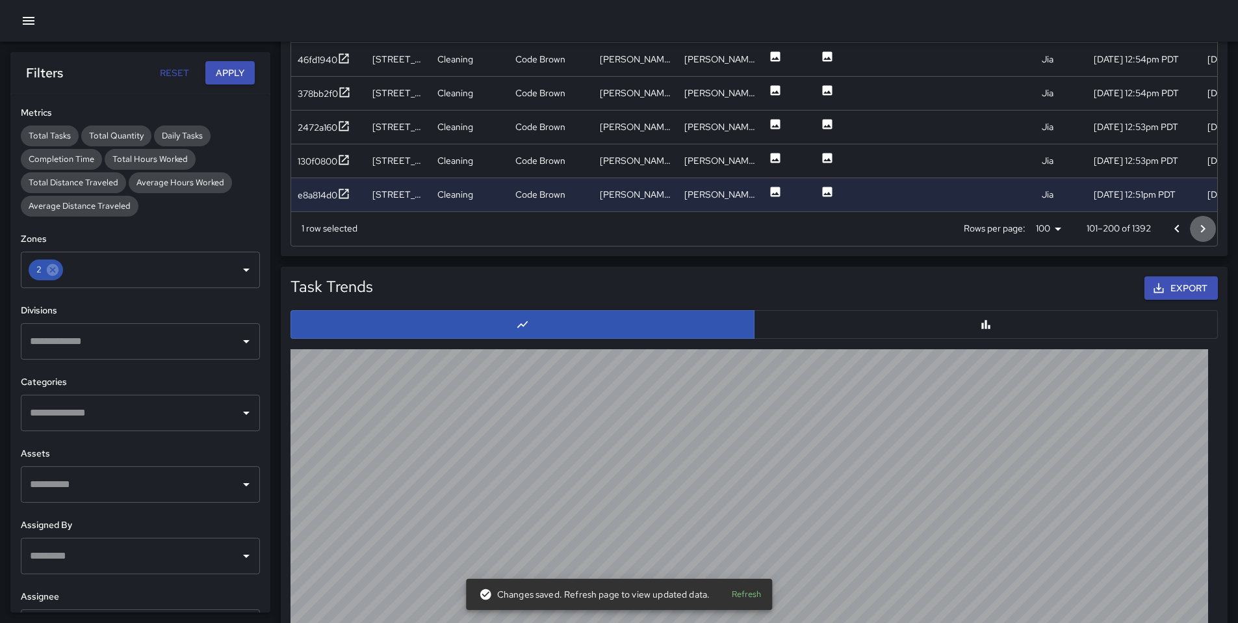
click at [1201, 228] on icon "Go to next page" at bounding box center [1203, 229] width 16 height 16
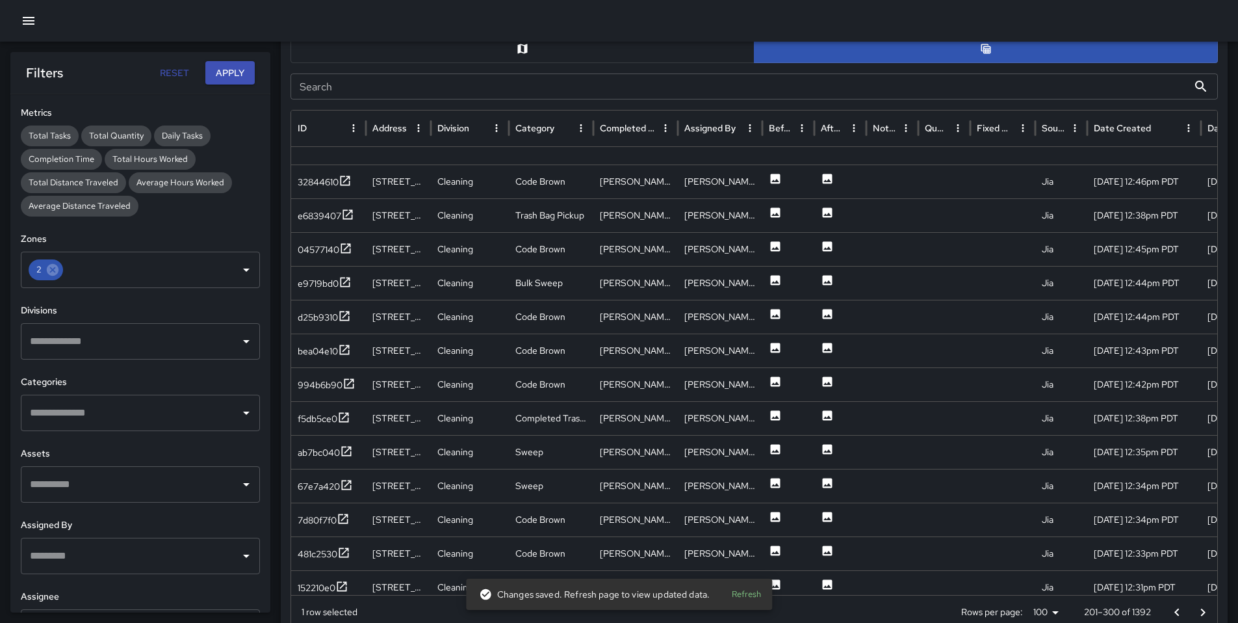
scroll to position [3, 0]
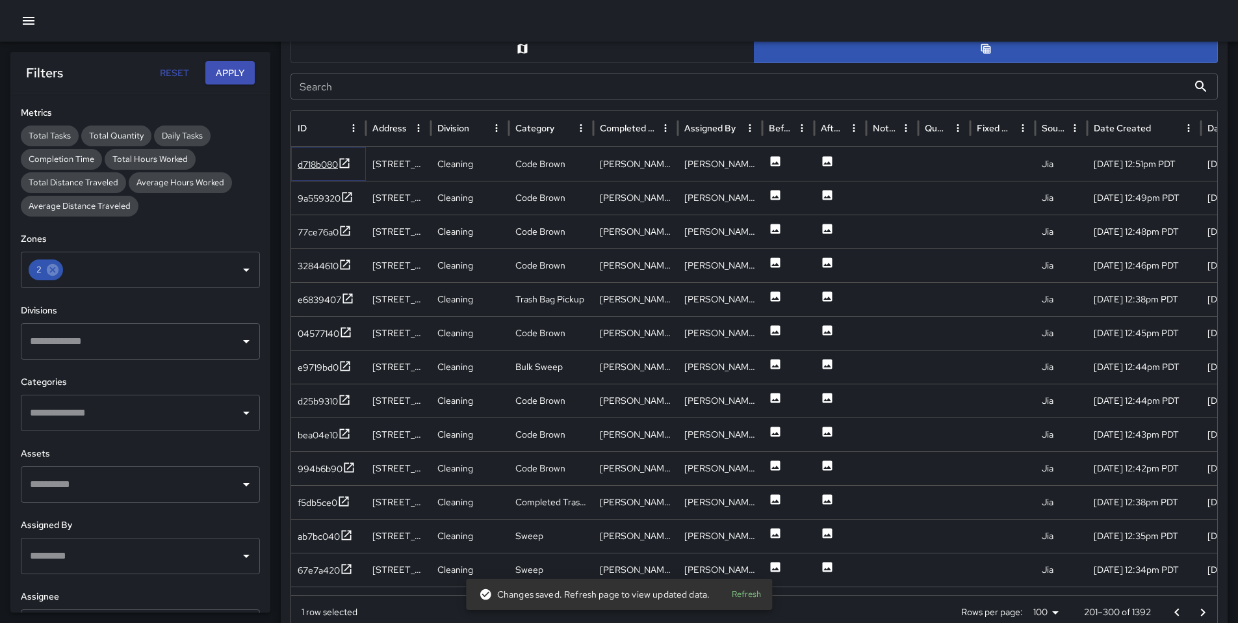
click at [323, 162] on div "d718b080" at bounding box center [318, 164] width 40 height 13
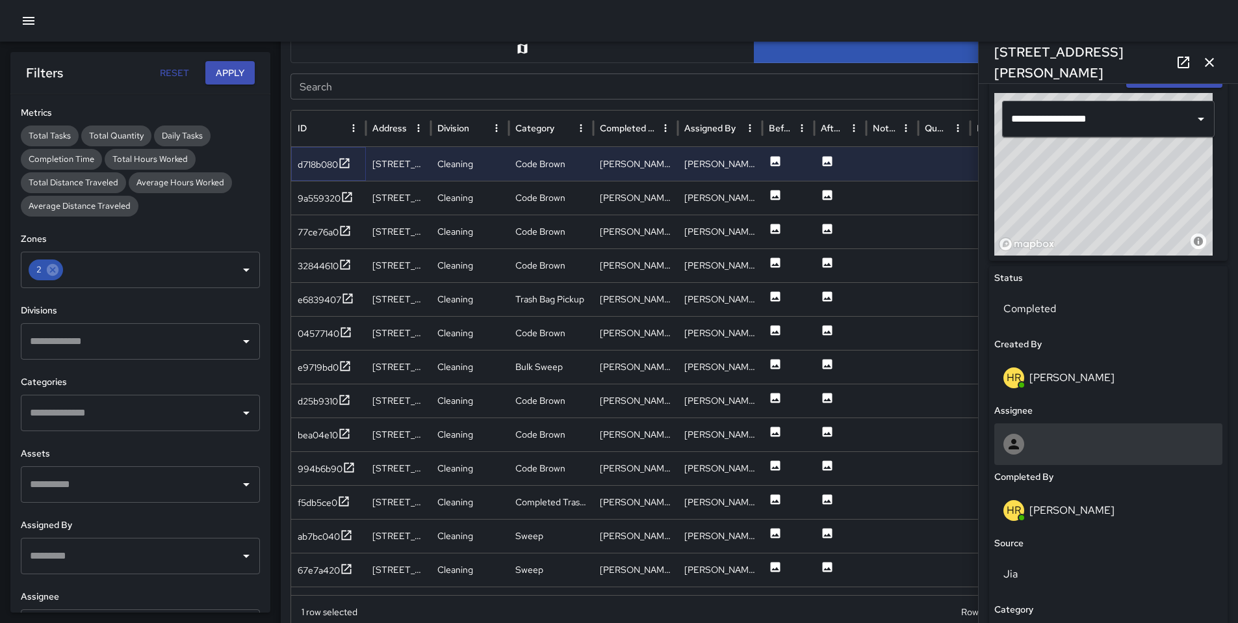
scroll to position [441, 0]
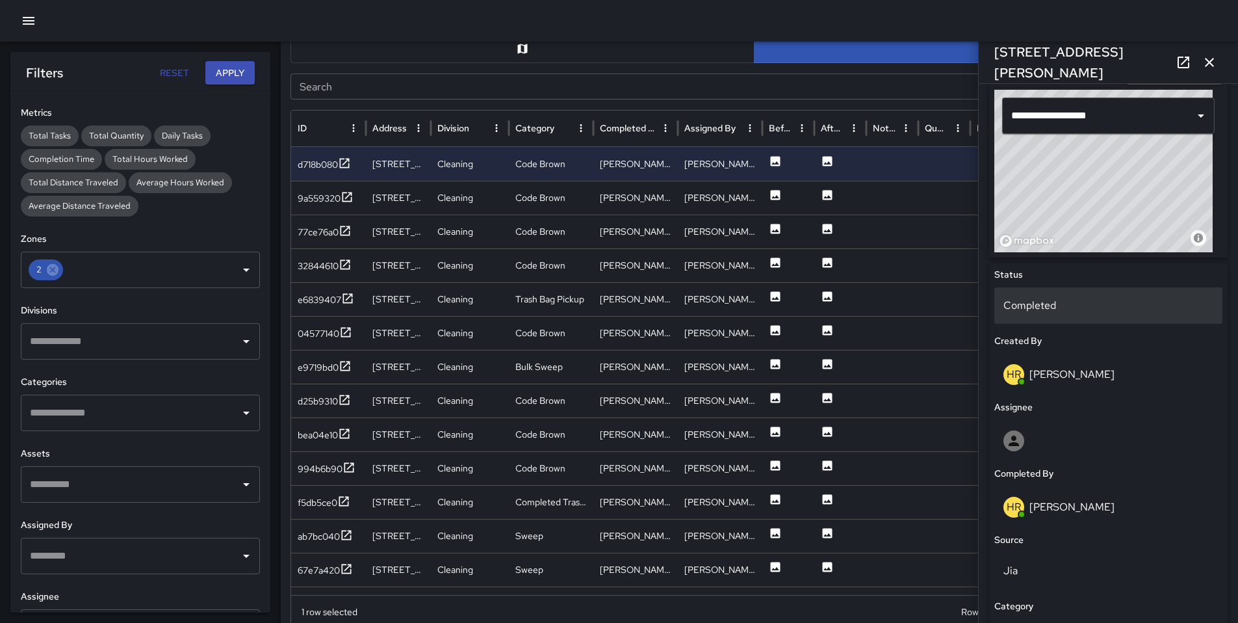
click at [1023, 300] on p "Completed" at bounding box center [1109, 306] width 210 height 16
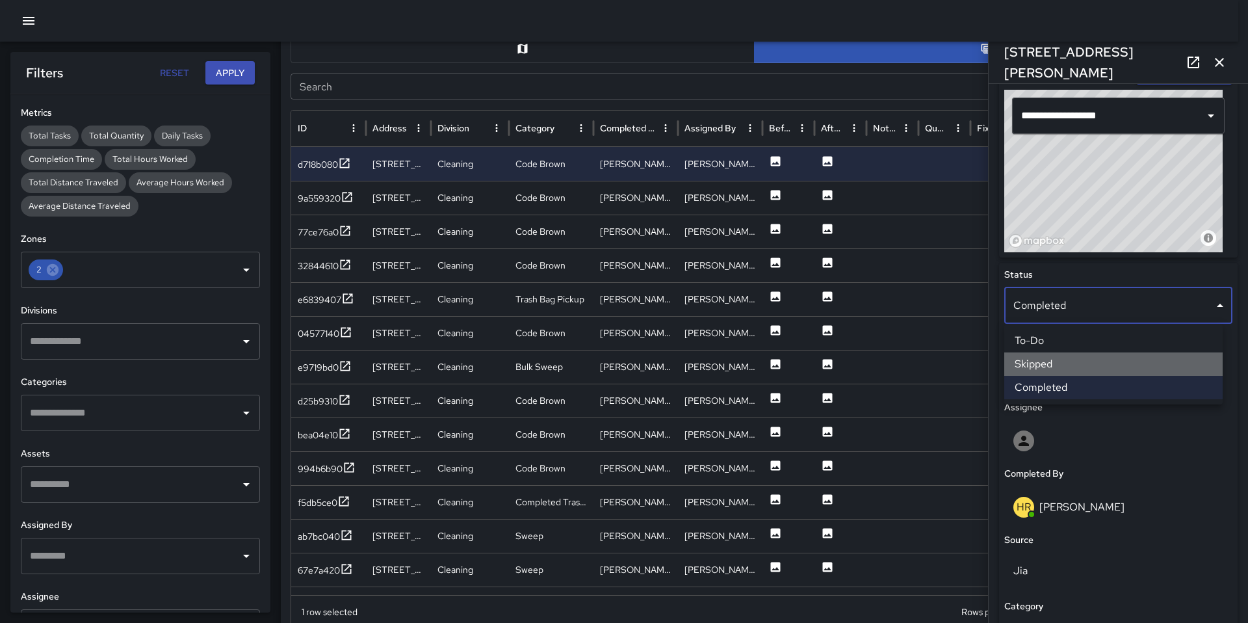
click at [1045, 363] on li "Skipped" at bounding box center [1113, 363] width 218 height 23
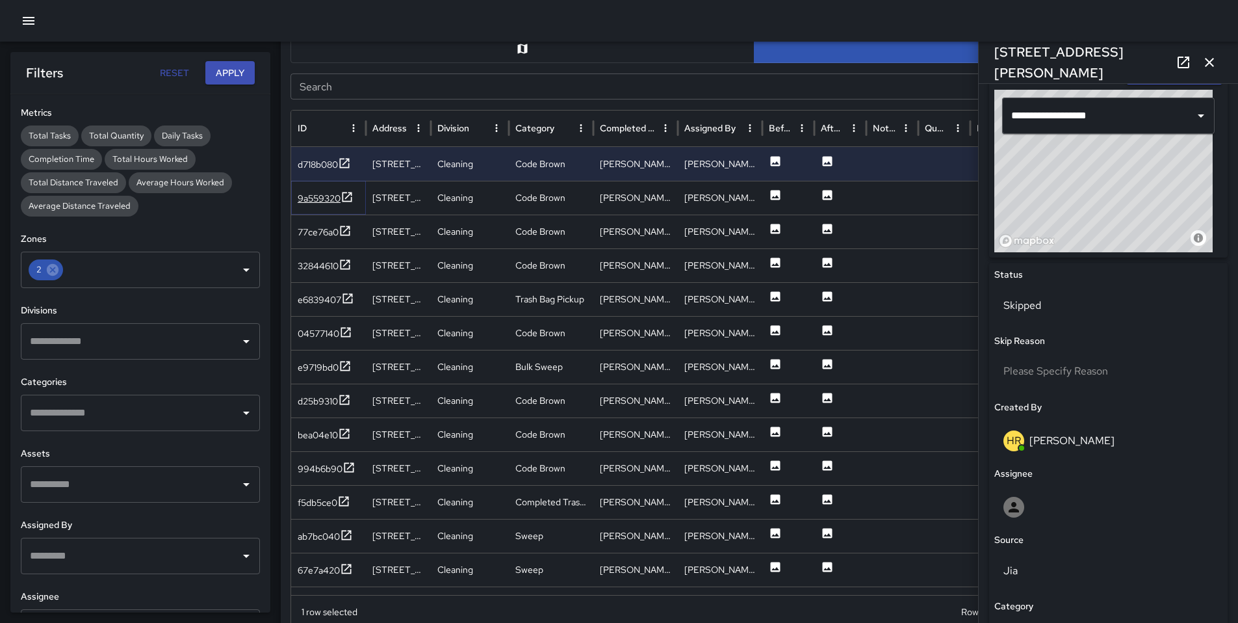
click at [309, 194] on div "9a559320" at bounding box center [319, 198] width 43 height 13
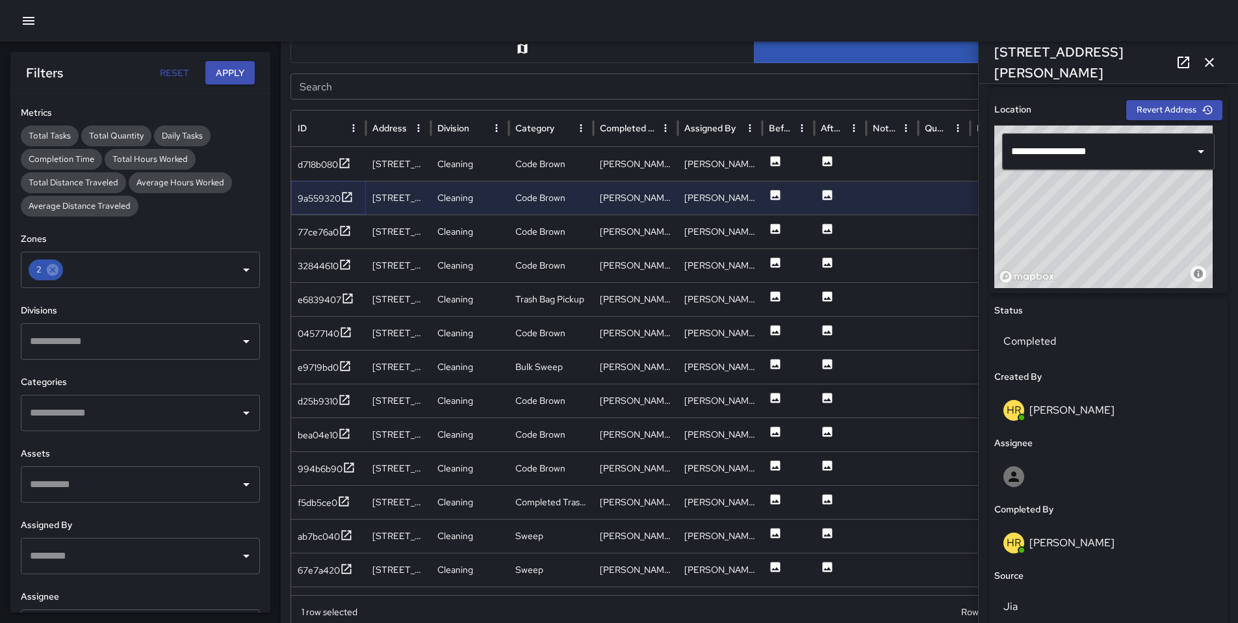
scroll to position [408, 0]
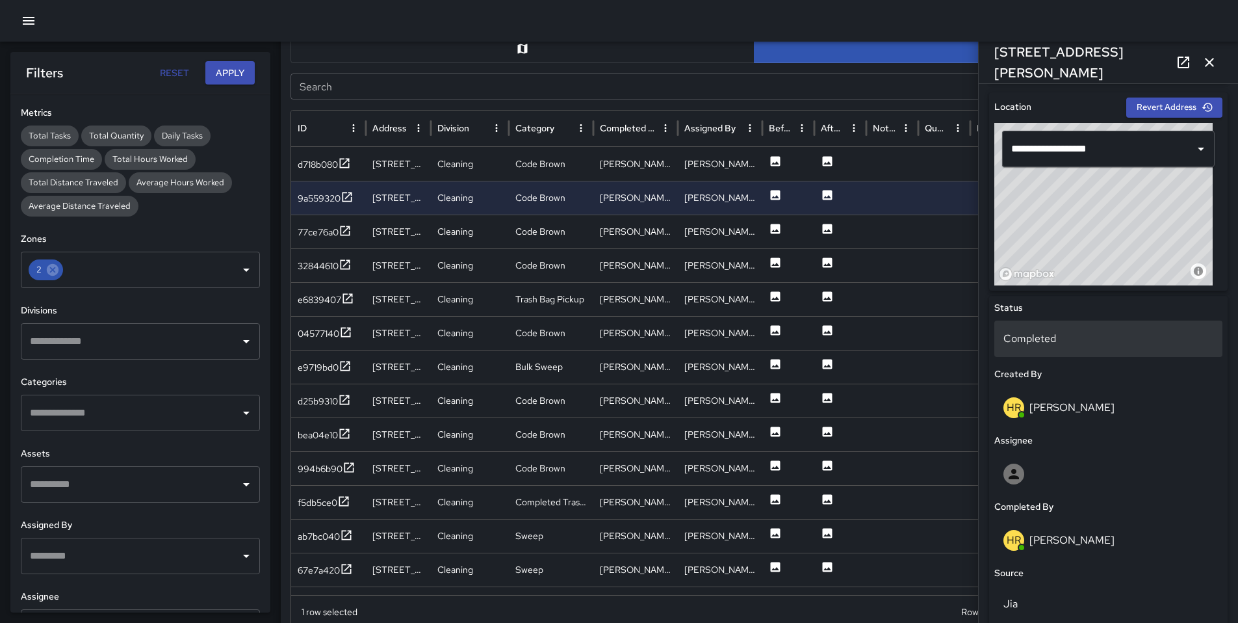
click at [1045, 341] on p "Completed" at bounding box center [1109, 339] width 210 height 16
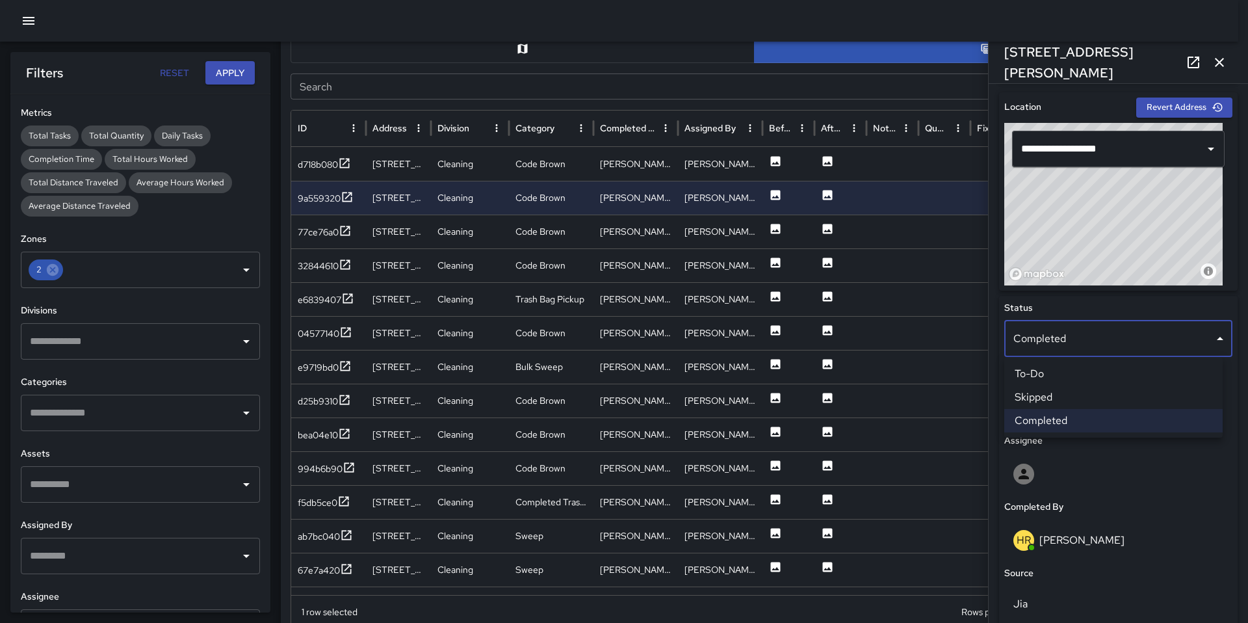
click at [1062, 393] on li "Skipped" at bounding box center [1113, 396] width 218 height 23
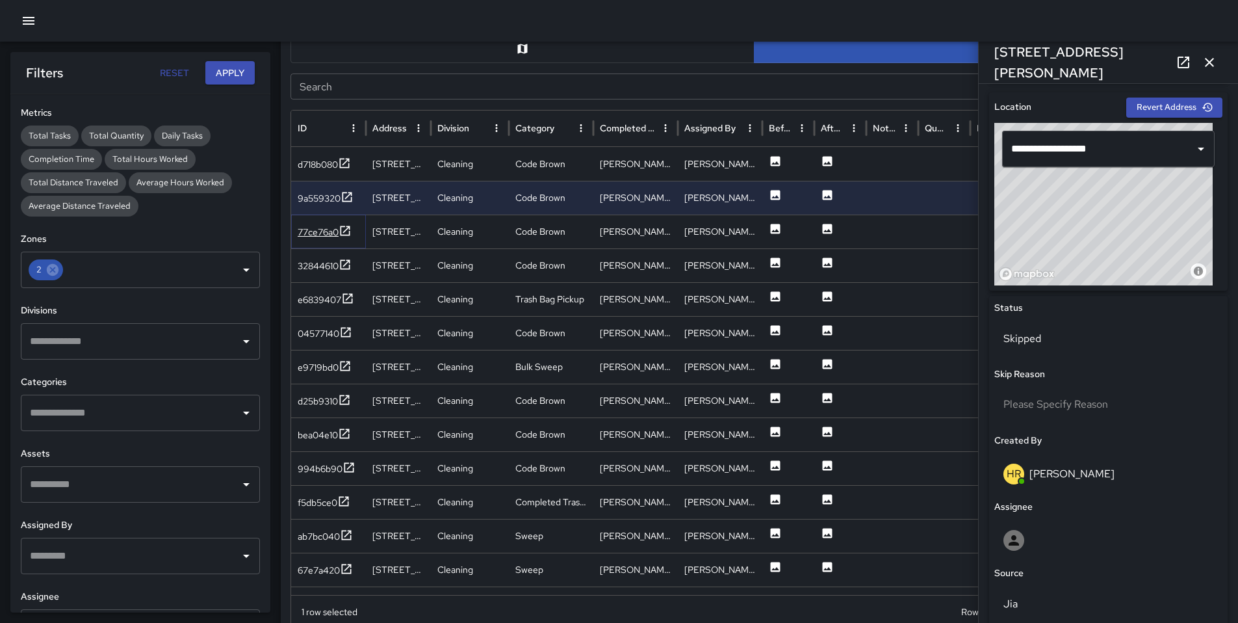
click at [326, 229] on div "77ce76a0" at bounding box center [318, 232] width 41 height 13
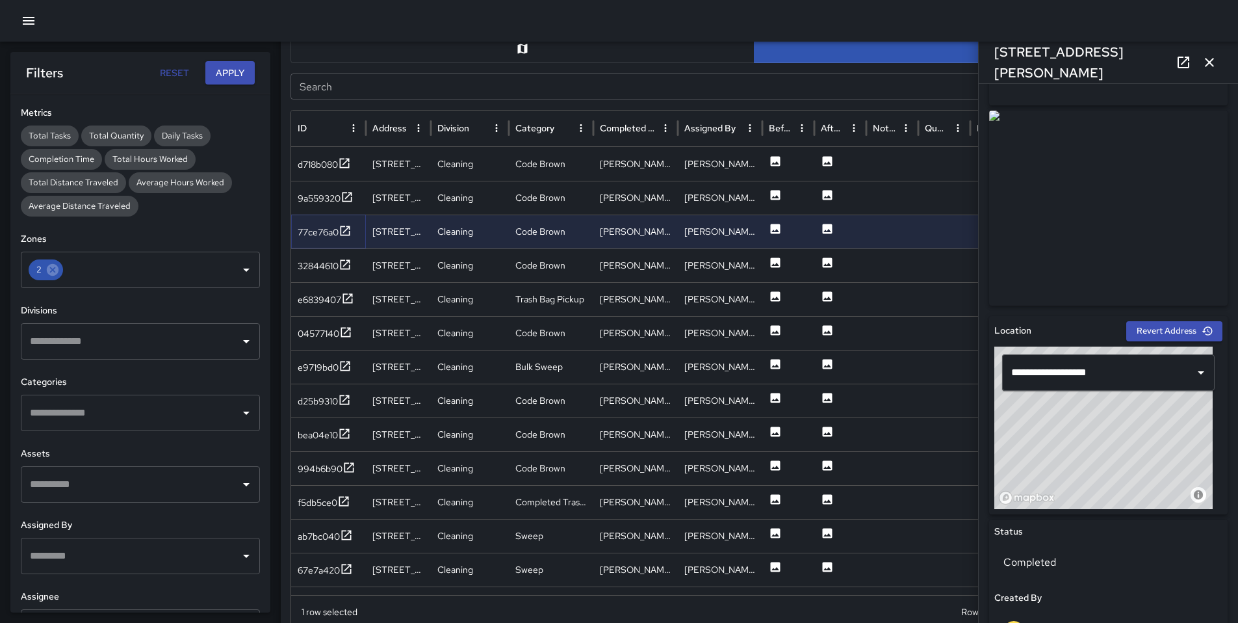
scroll to position [276, 0]
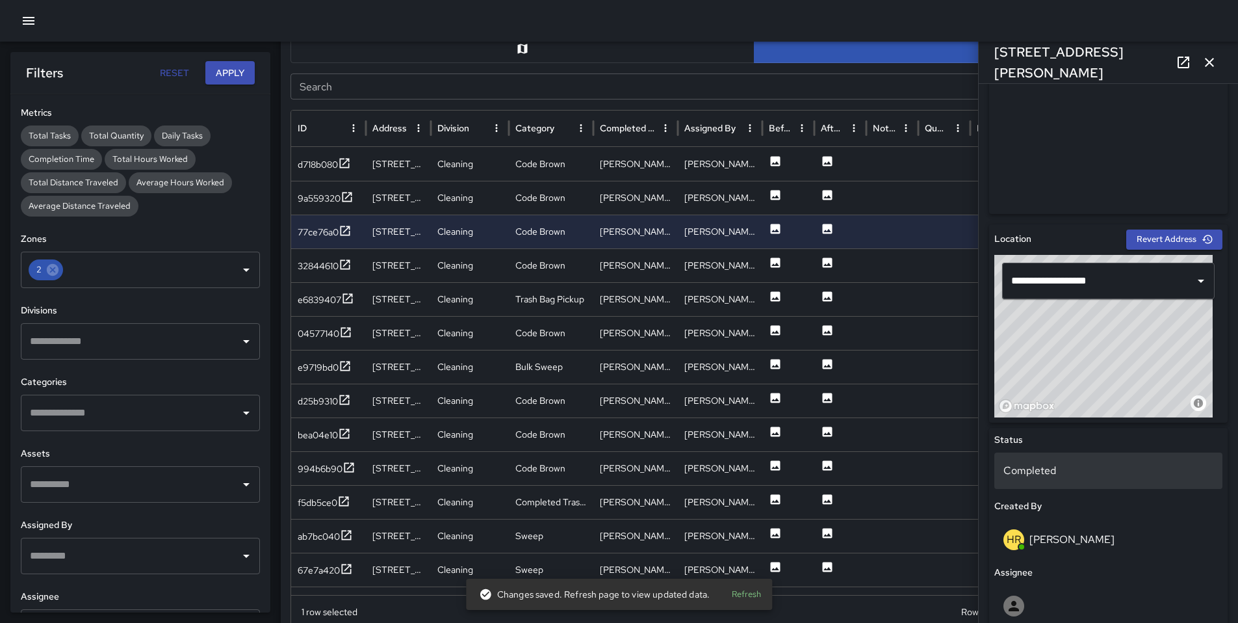
click at [1056, 474] on p "Completed" at bounding box center [1109, 471] width 210 height 16
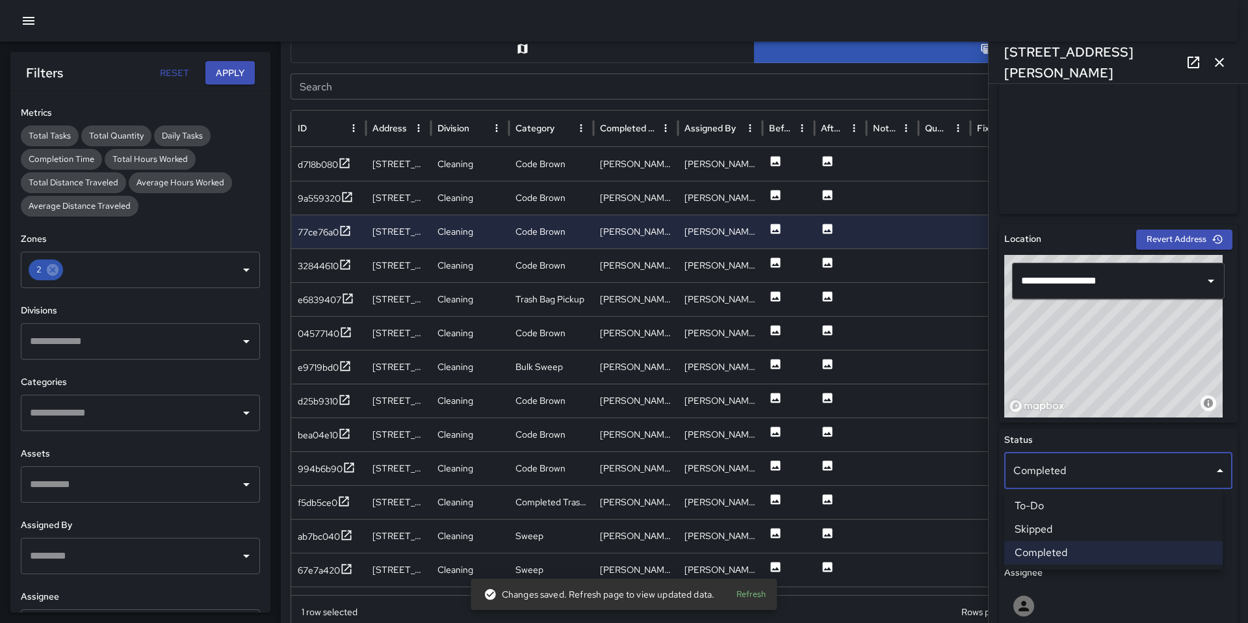
click at [1065, 523] on li "Skipped" at bounding box center [1113, 528] width 218 height 23
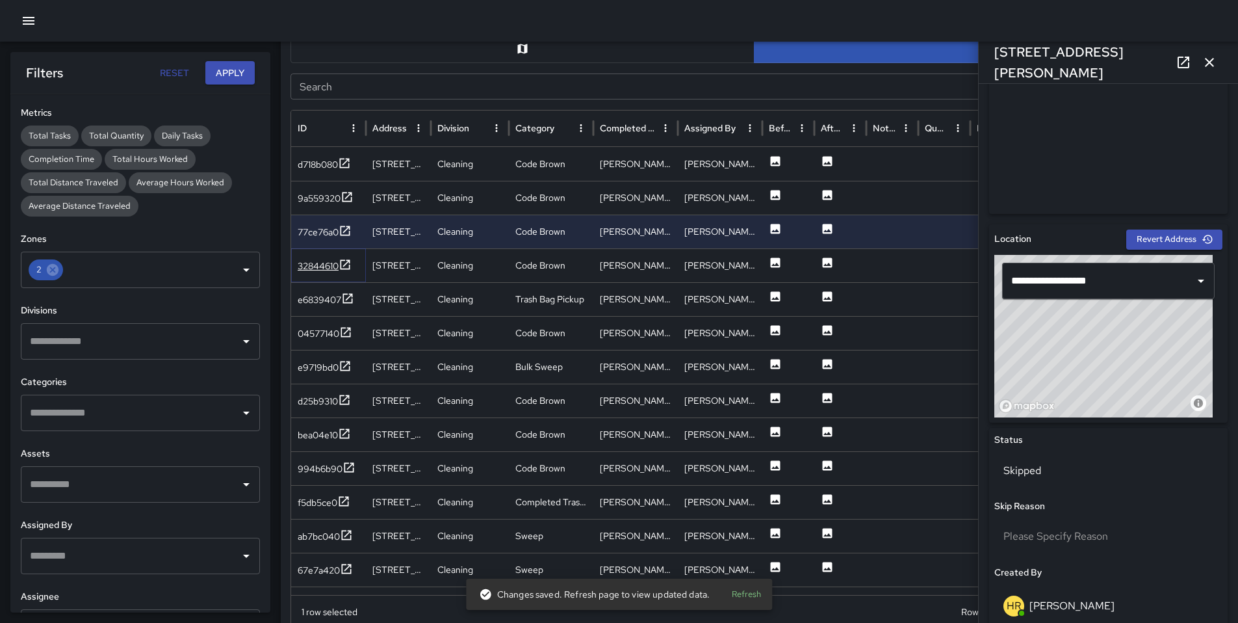
click at [332, 262] on div "32844610" at bounding box center [318, 265] width 41 height 13
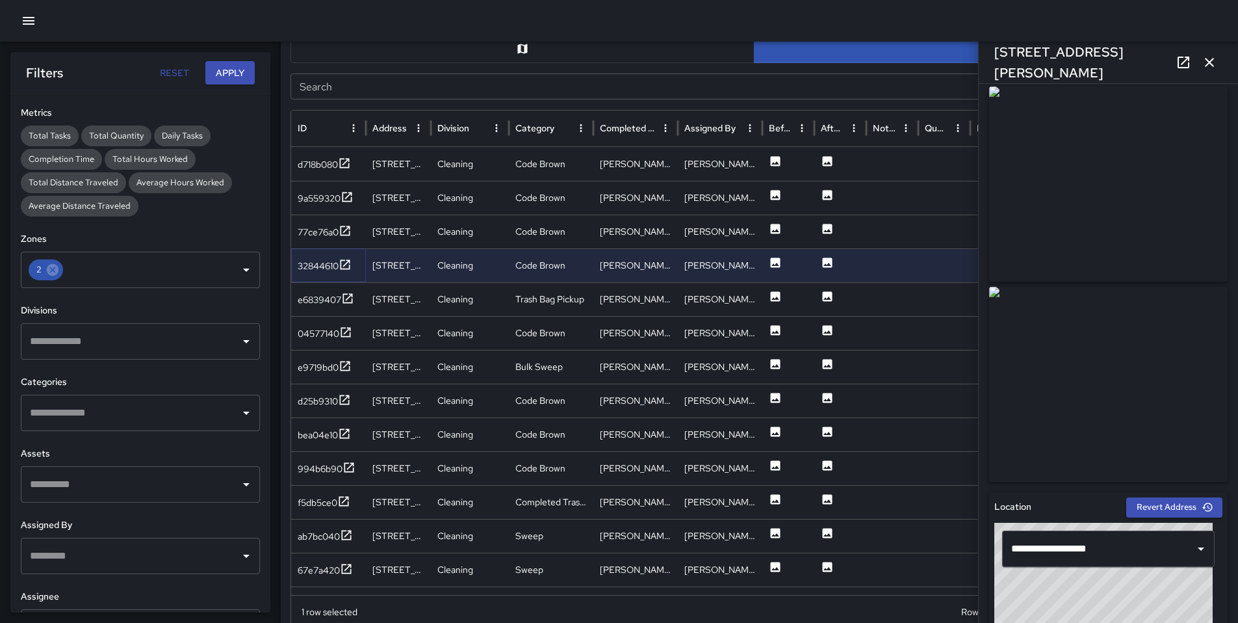
scroll to position [0, 0]
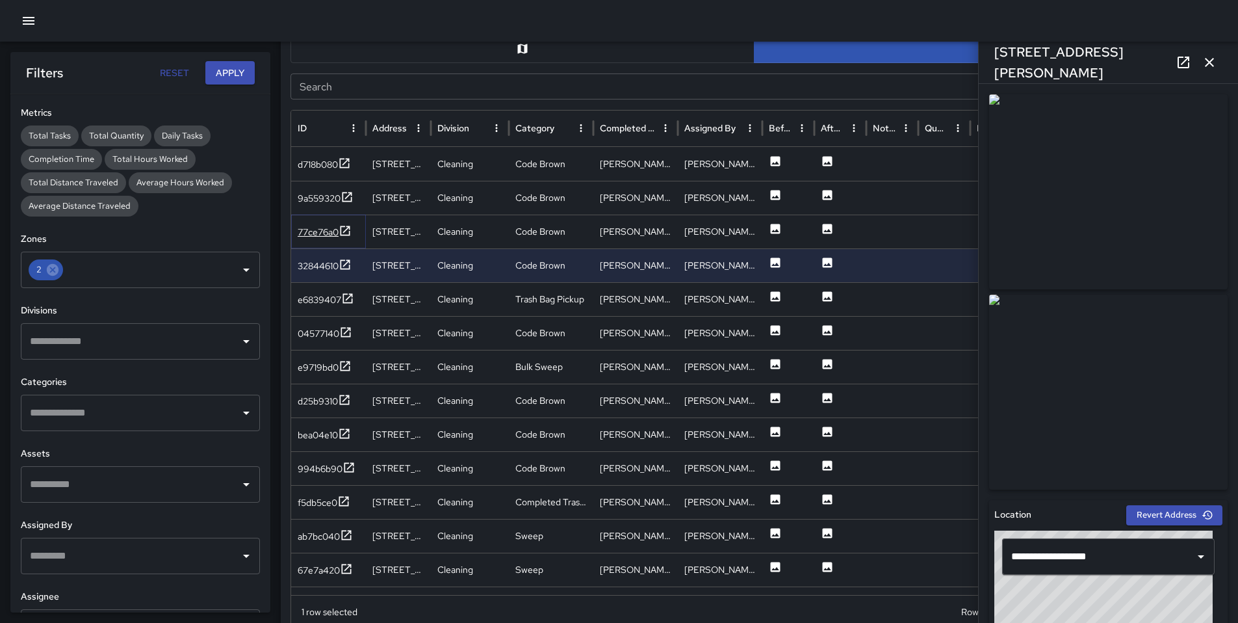
click at [322, 239] on div "77ce76a0" at bounding box center [325, 232] width 54 height 16
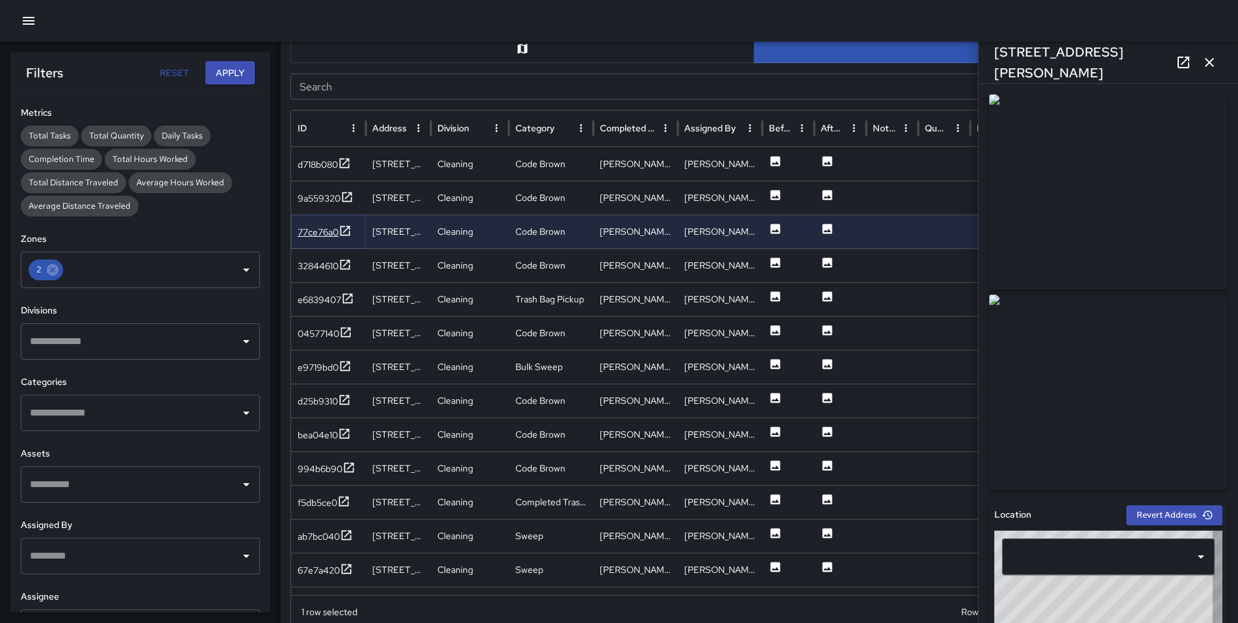
type input "**********"
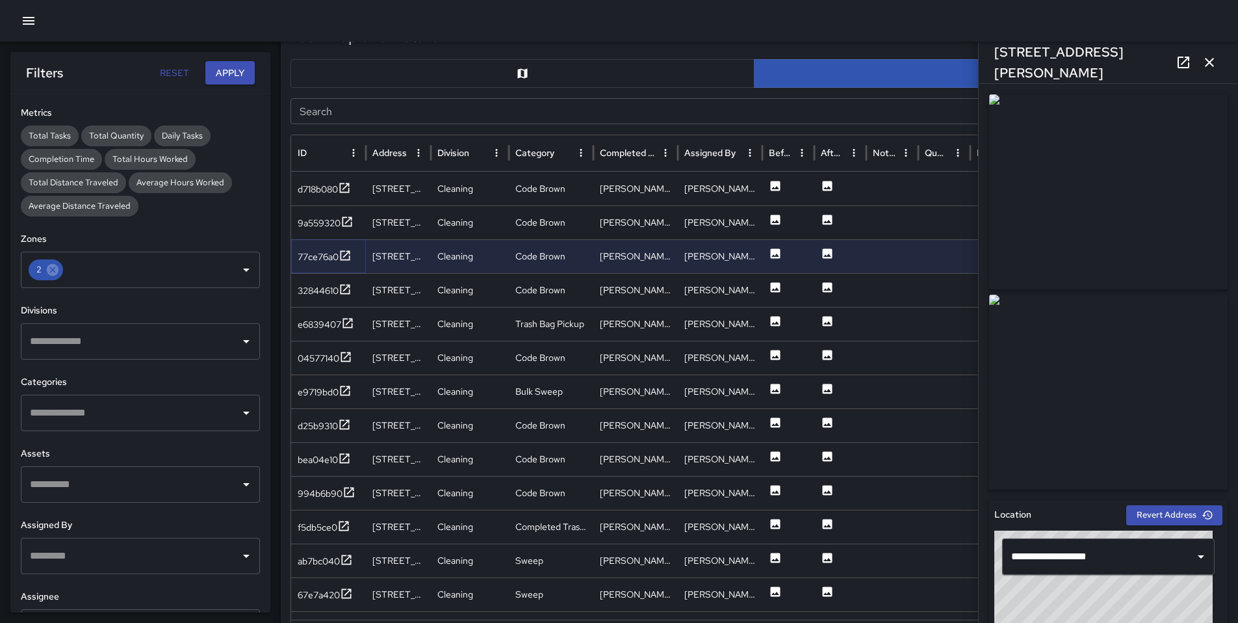
scroll to position [543, 0]
click at [309, 226] on div "9a559320" at bounding box center [319, 223] width 43 height 13
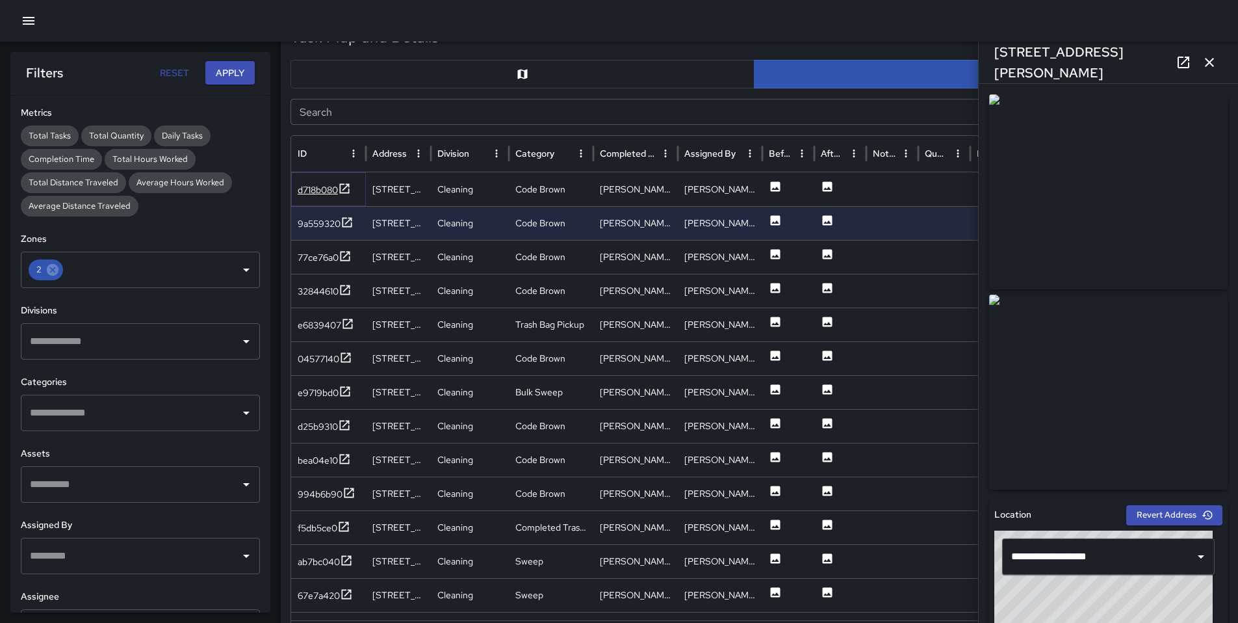
click at [302, 190] on div "d718b080" at bounding box center [318, 189] width 40 height 13
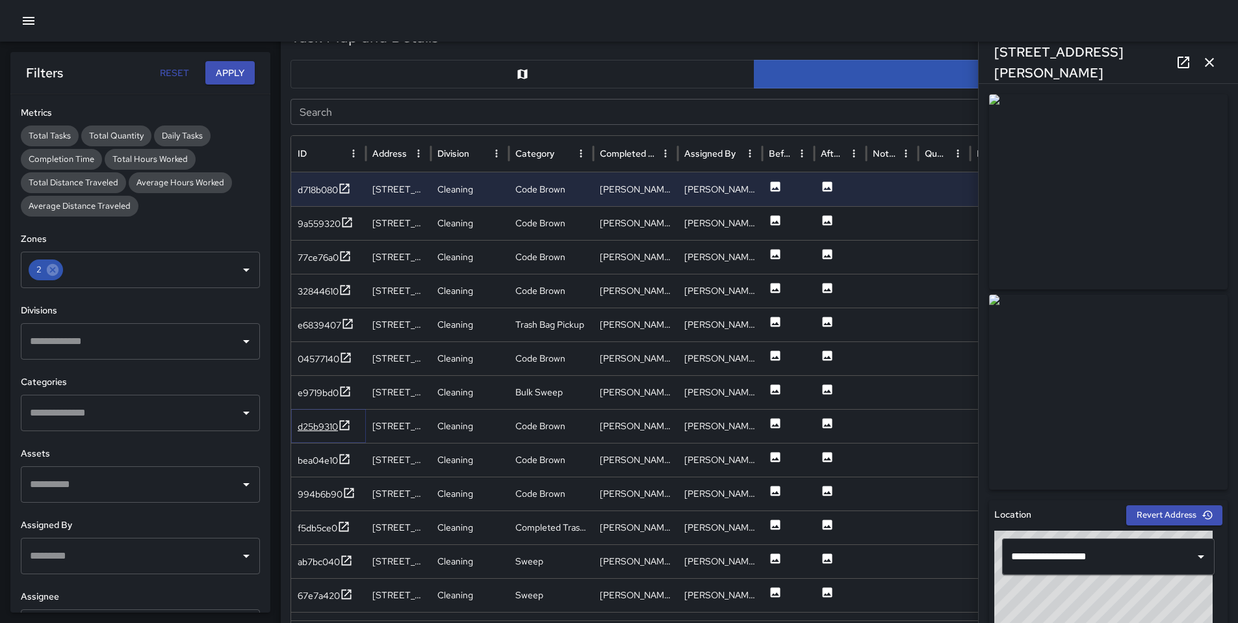
click at [311, 430] on div "d25b9310" at bounding box center [318, 426] width 40 height 13
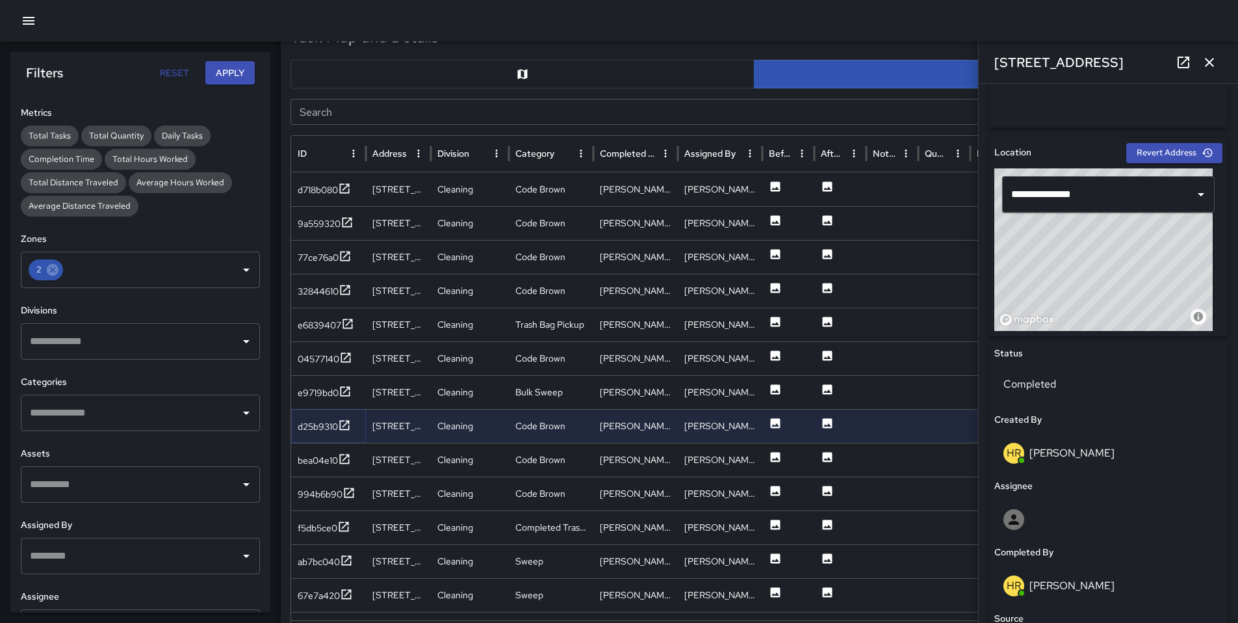
scroll to position [376, 0]
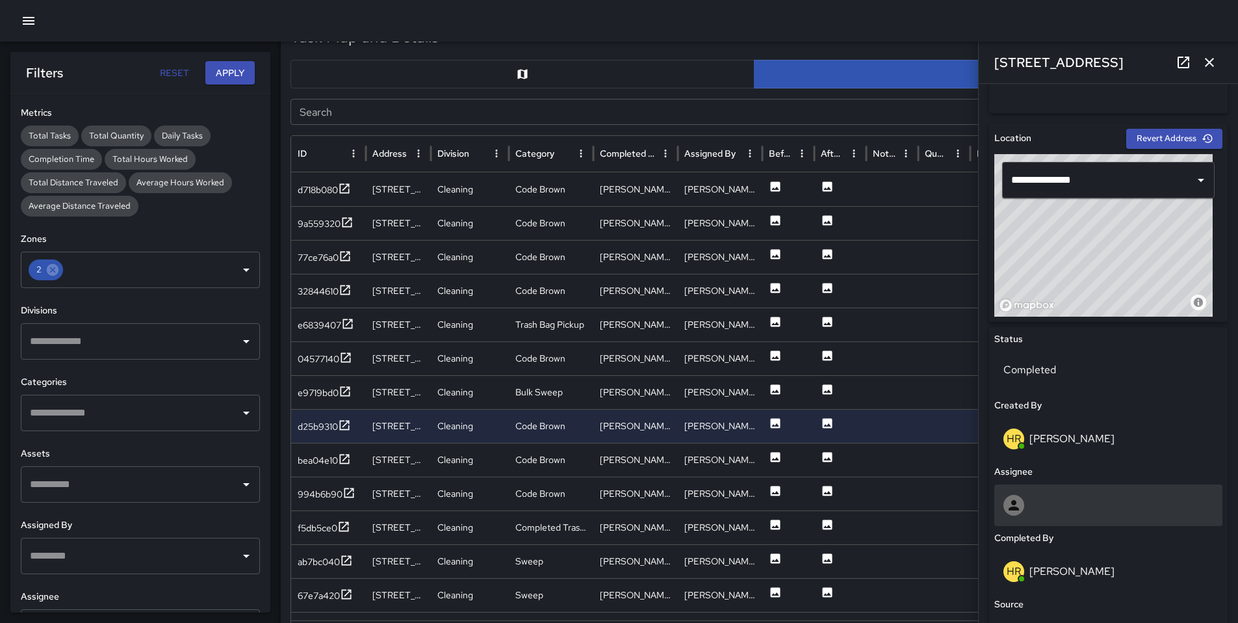
click at [1069, 512] on div at bounding box center [1109, 505] width 210 height 21
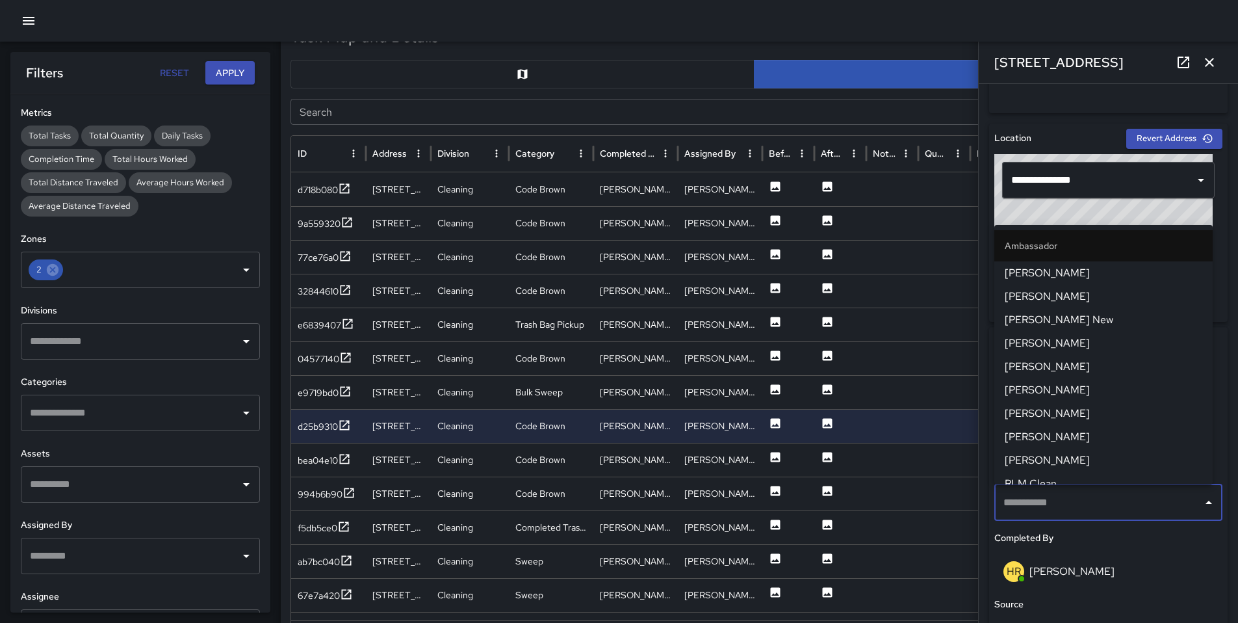
click at [1107, 579] on div "HR [PERSON_NAME]" at bounding box center [1109, 571] width 210 height 21
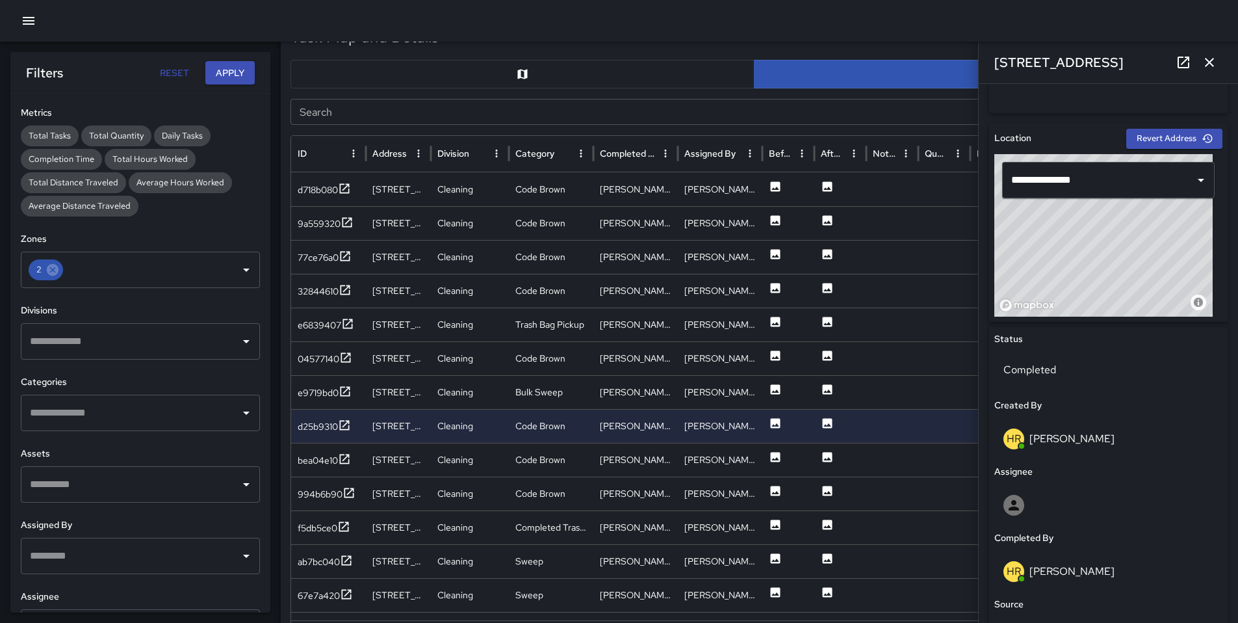
scroll to position [495, 0]
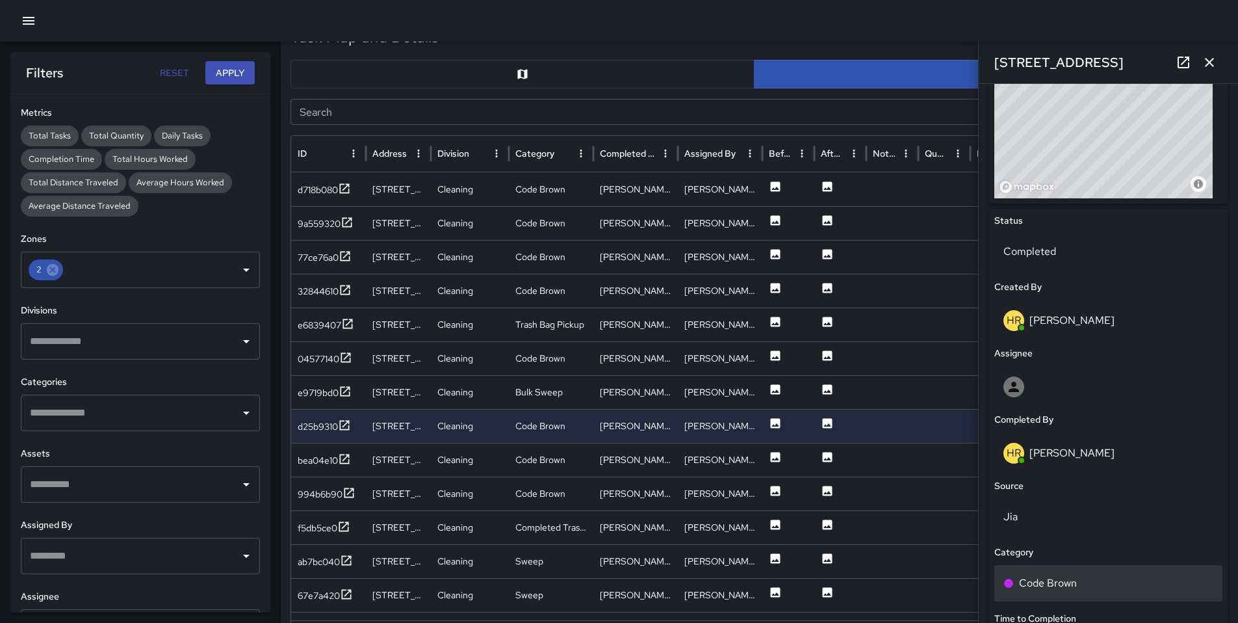
click at [1082, 575] on div "Code Brown" at bounding box center [1109, 583] width 210 height 16
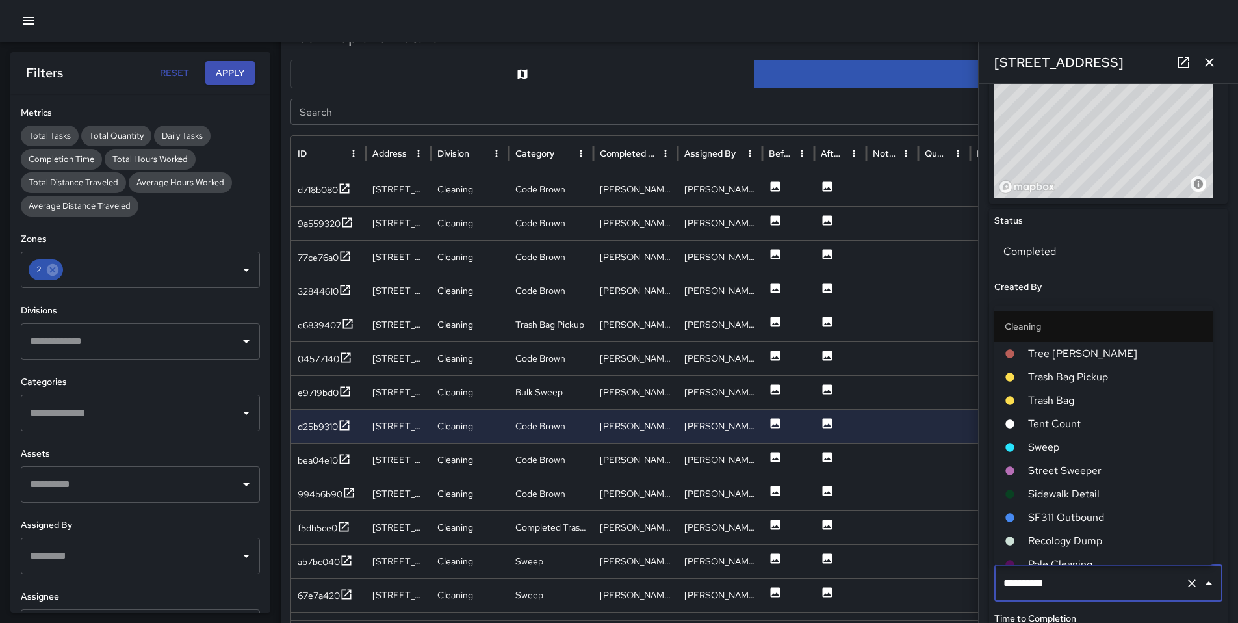
scroll to position [409, 0]
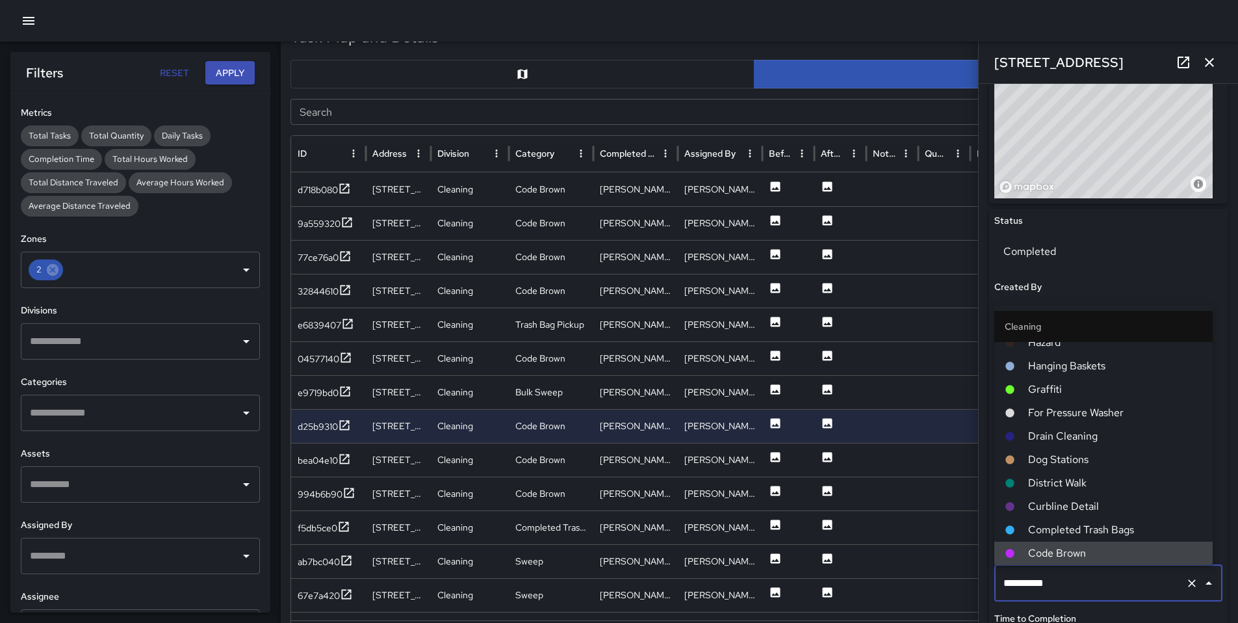
drag, startPoint x: 1077, startPoint y: 580, endPoint x: 950, endPoint y: 592, distance: 127.3
click at [950, 592] on div "Task Map and Details Export CSV Export Images Search Search ID Address Division…" at bounding box center [754, 340] width 947 height 649
drag, startPoint x: 1065, startPoint y: 580, endPoint x: 978, endPoint y: 582, distance: 87.1
click at [984, 581] on div "**********" at bounding box center [1108, 353] width 259 height 539
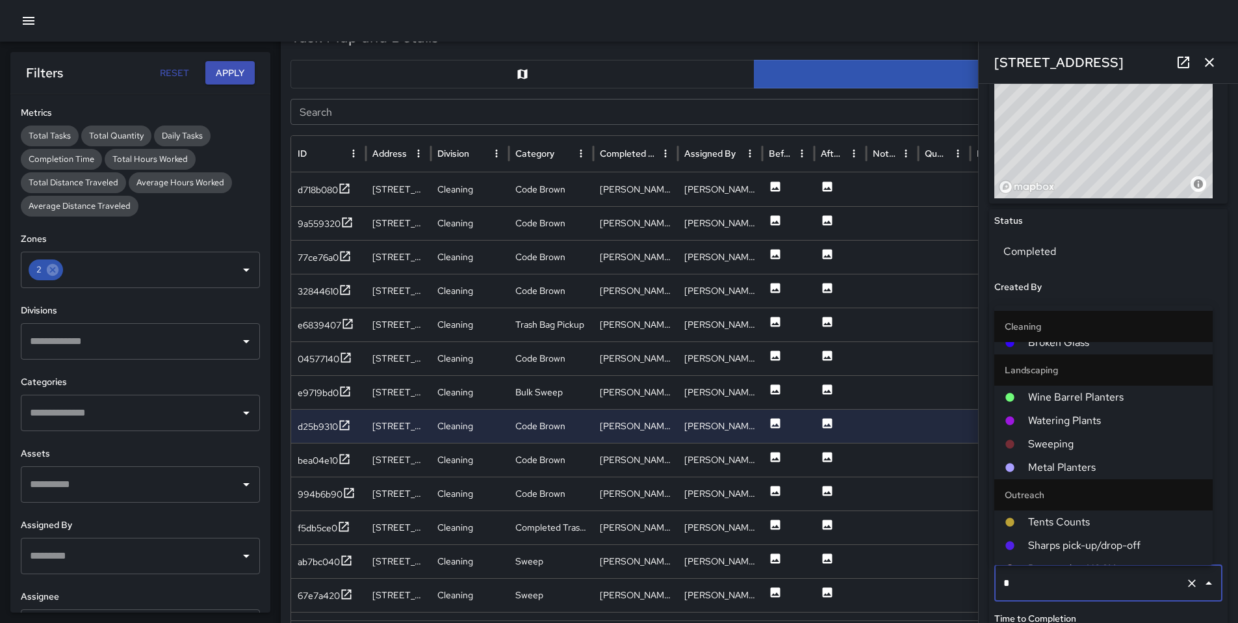
scroll to position [0, 0]
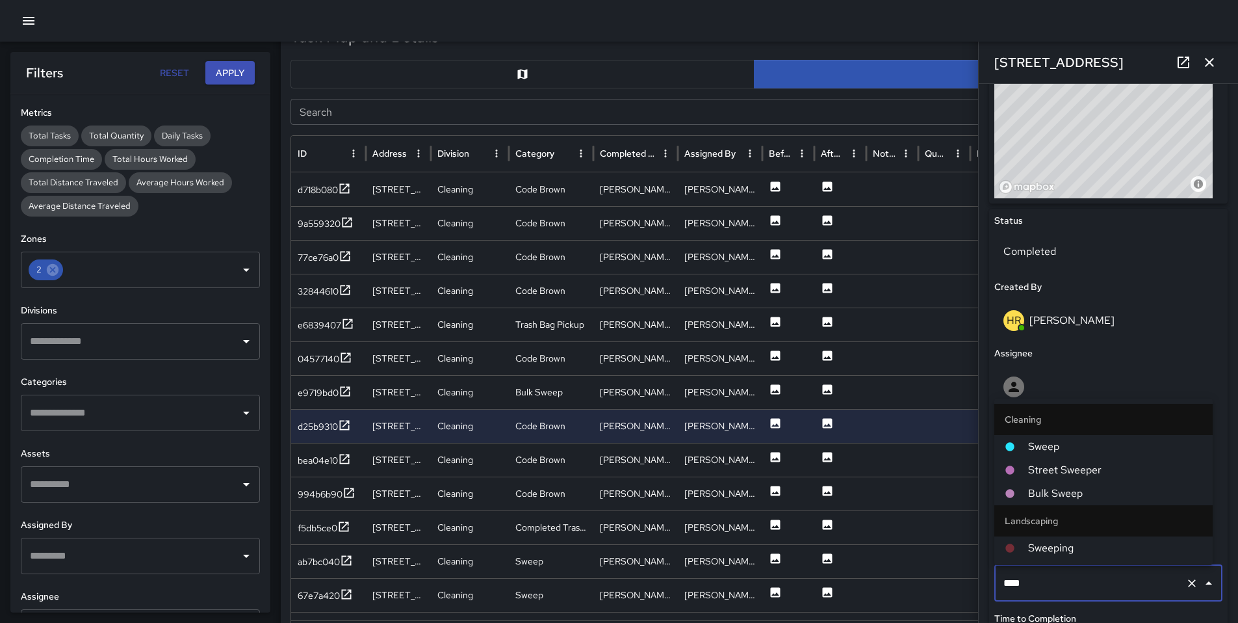
type input "*****"
click at [1028, 442] on span "Sweep" at bounding box center [1115, 447] width 174 height 16
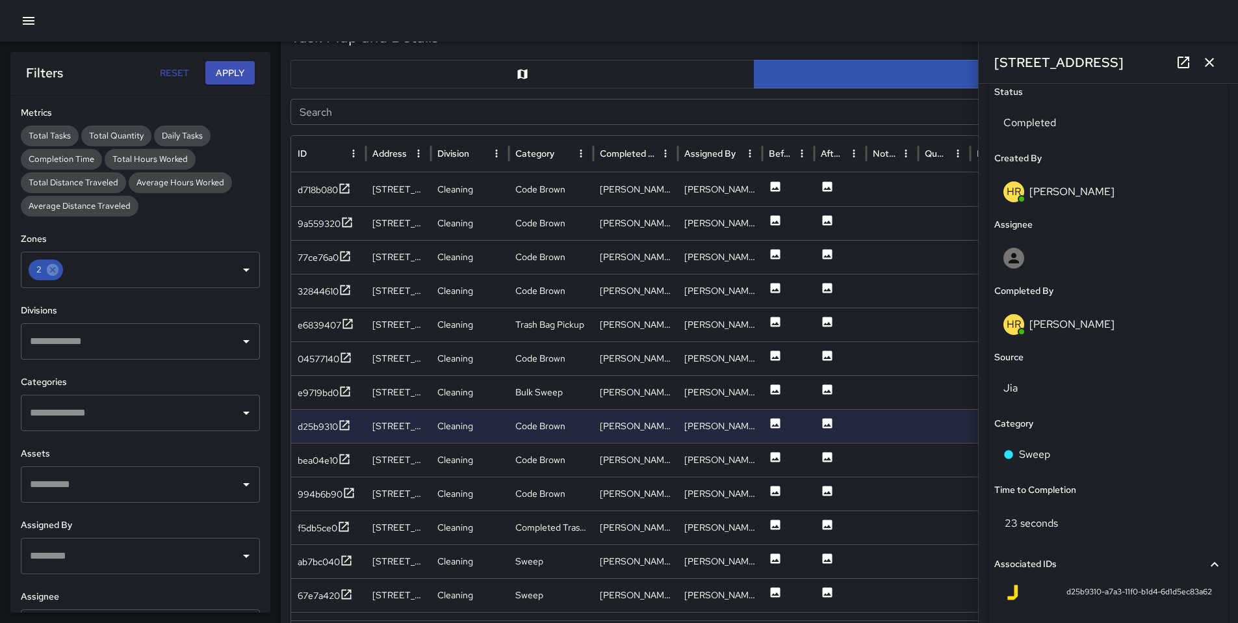
scroll to position [624, 0]
click at [307, 461] on div "bea04e10" at bounding box center [318, 460] width 40 height 13
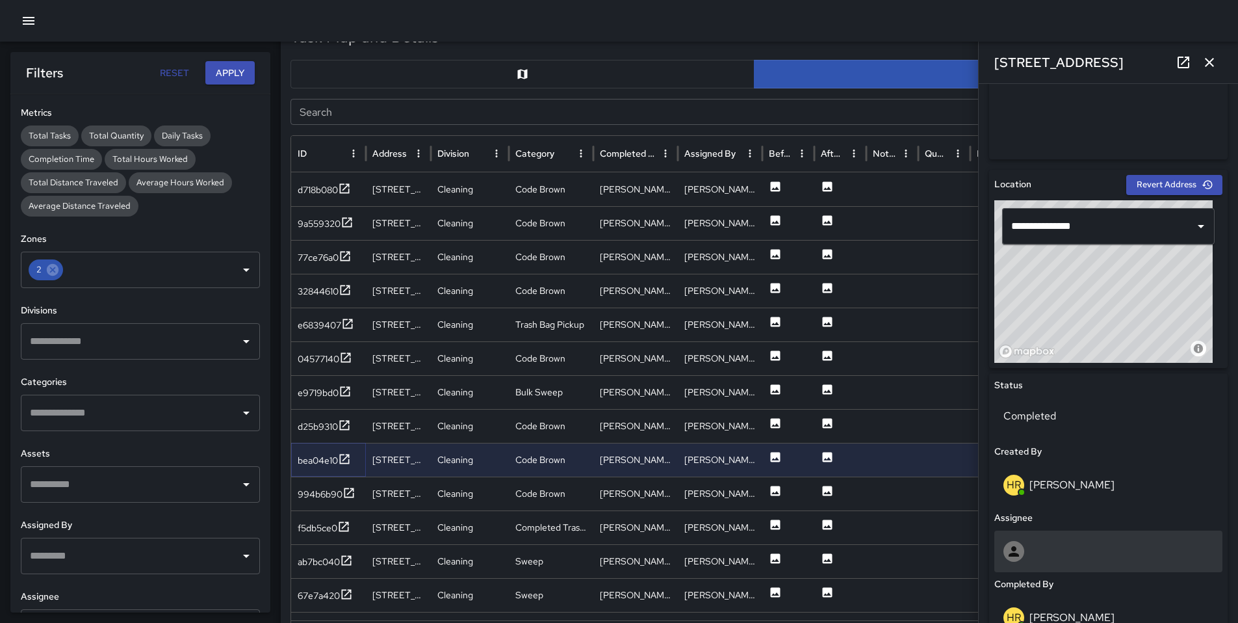
scroll to position [332, 0]
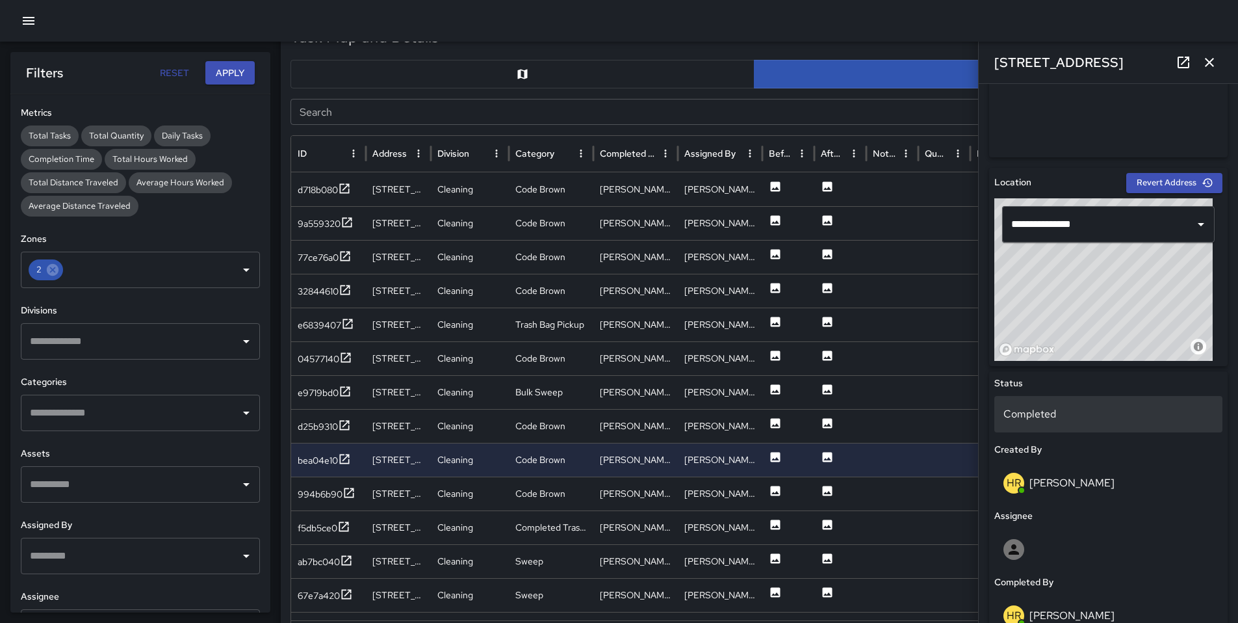
click at [1031, 419] on p "Completed" at bounding box center [1109, 414] width 210 height 16
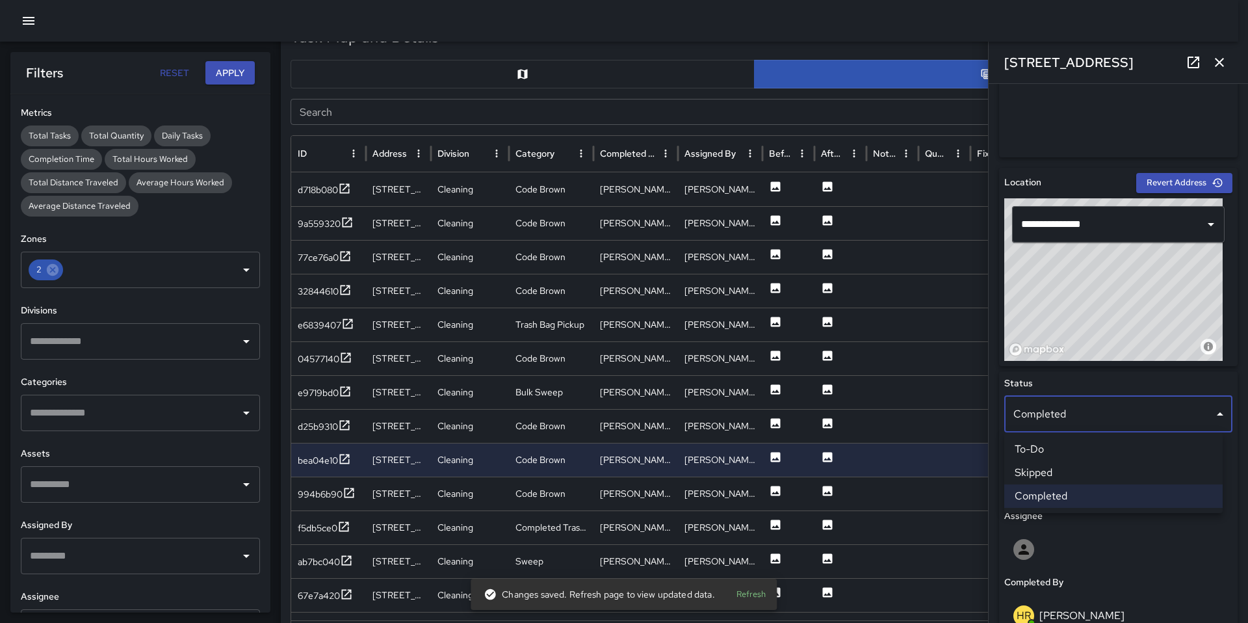
click at [1067, 464] on li "Skipped" at bounding box center [1113, 472] width 218 height 23
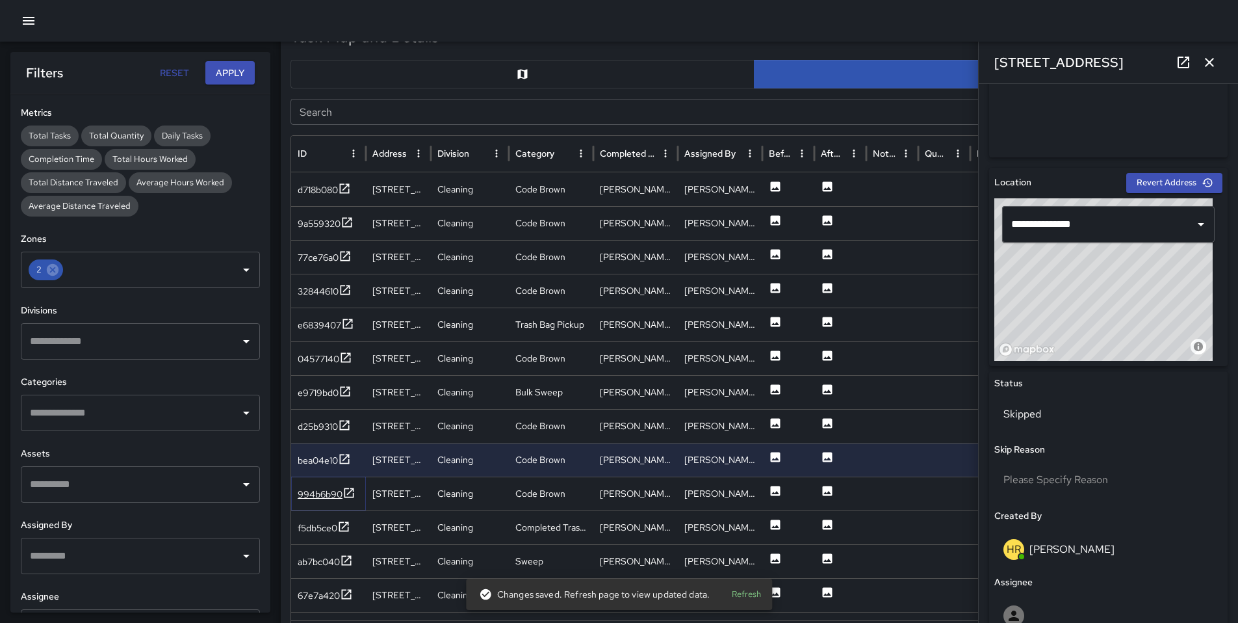
click at [316, 493] on div "994b6b90" at bounding box center [320, 494] width 45 height 13
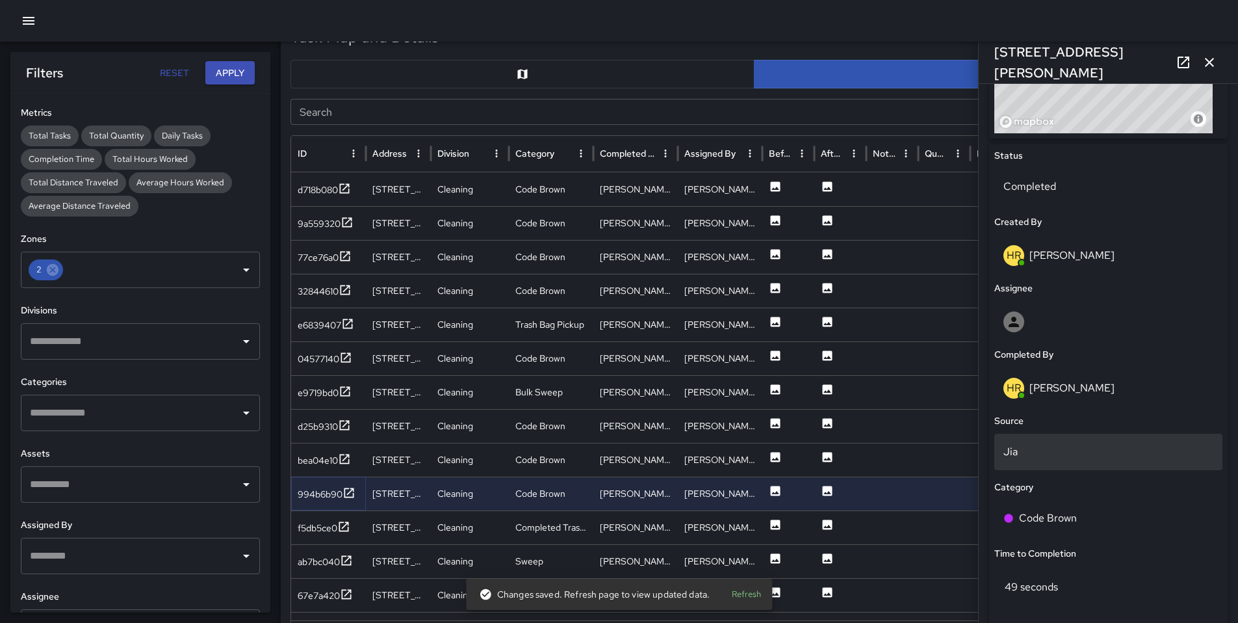
scroll to position [499, 0]
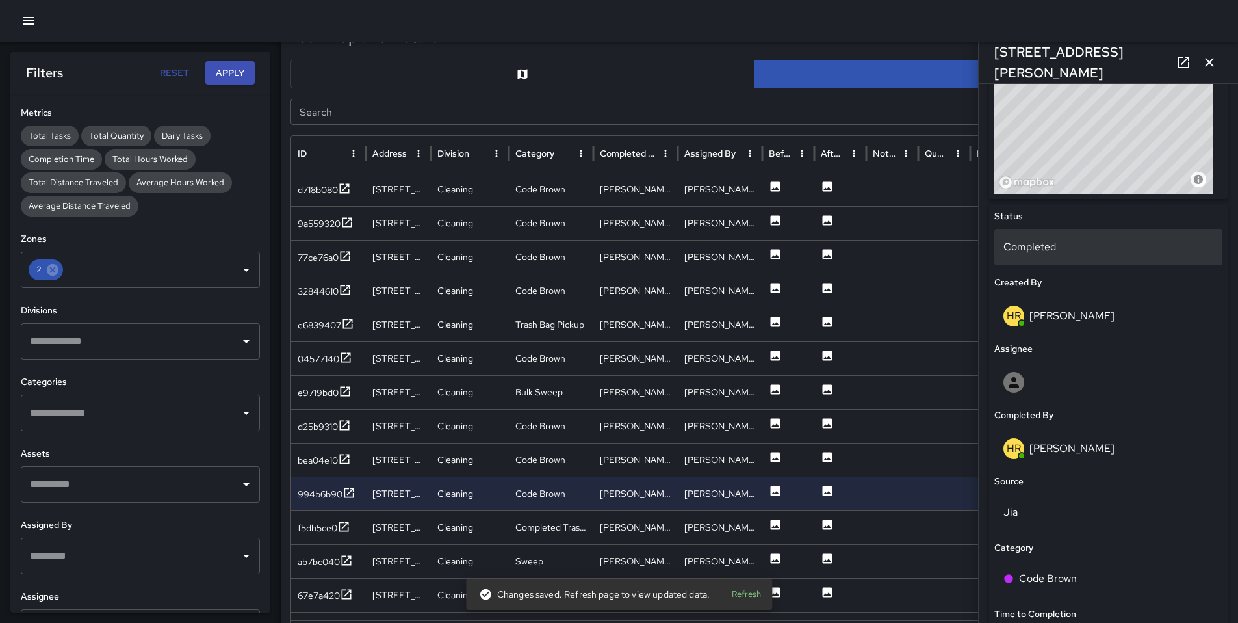
click at [1041, 251] on p "Completed" at bounding box center [1109, 247] width 210 height 16
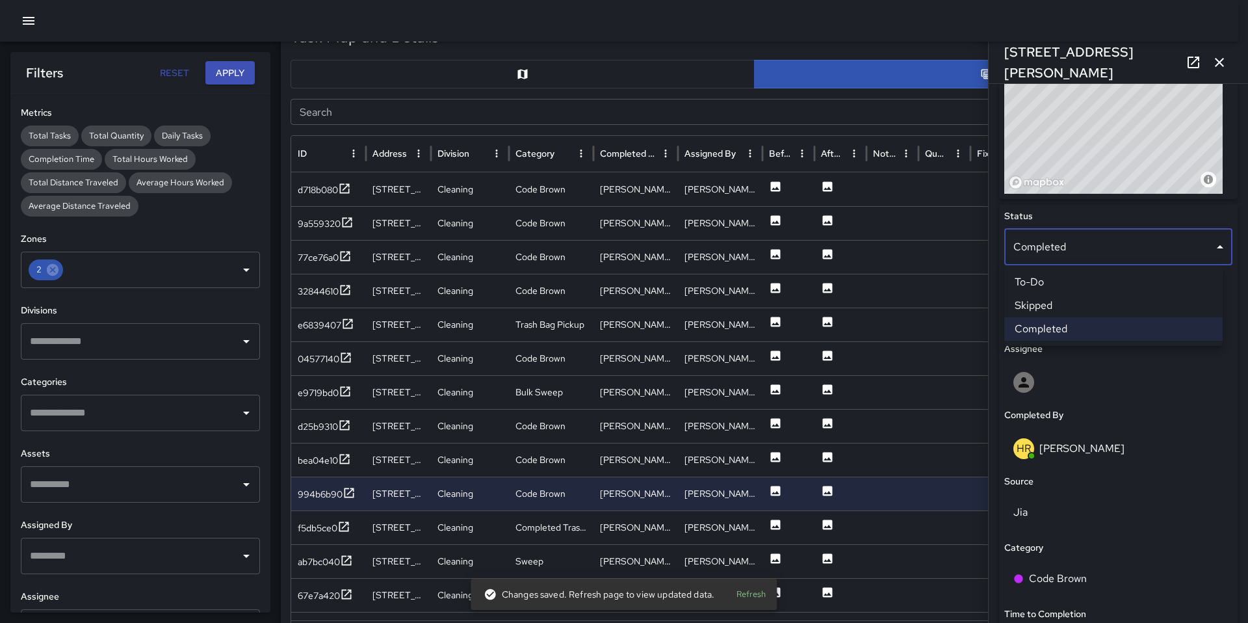
click at [1066, 312] on li "Skipped" at bounding box center [1113, 305] width 218 height 23
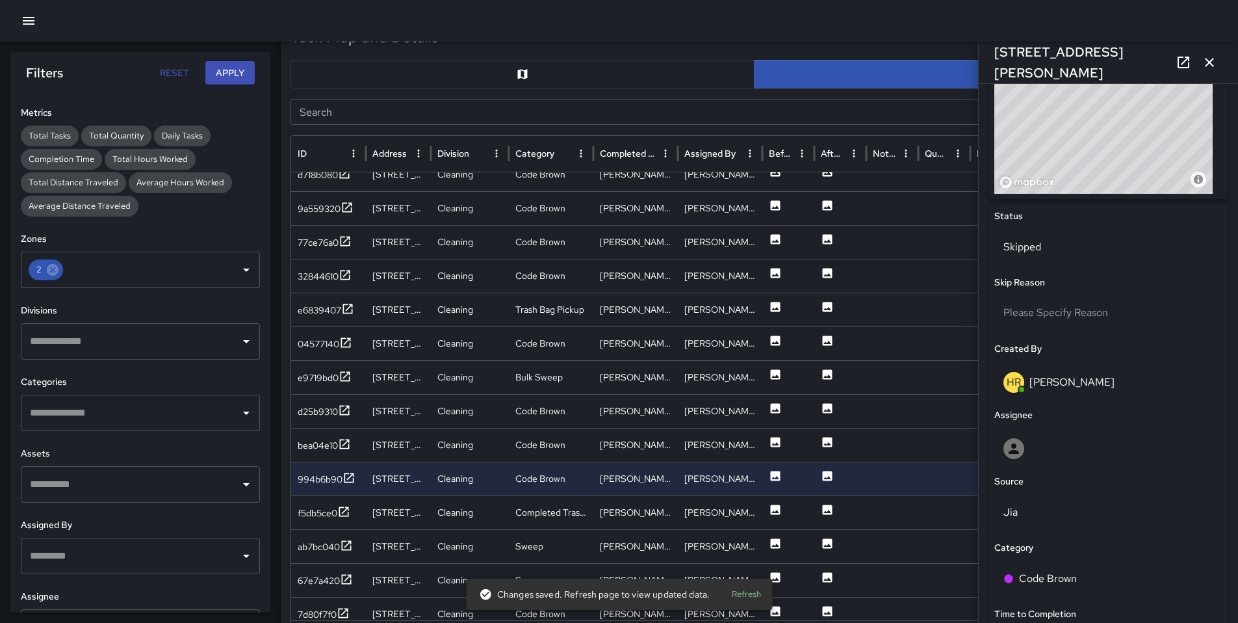
scroll to position [15, 0]
click at [328, 512] on div "f5db5ce0" at bounding box center [318, 511] width 40 height 13
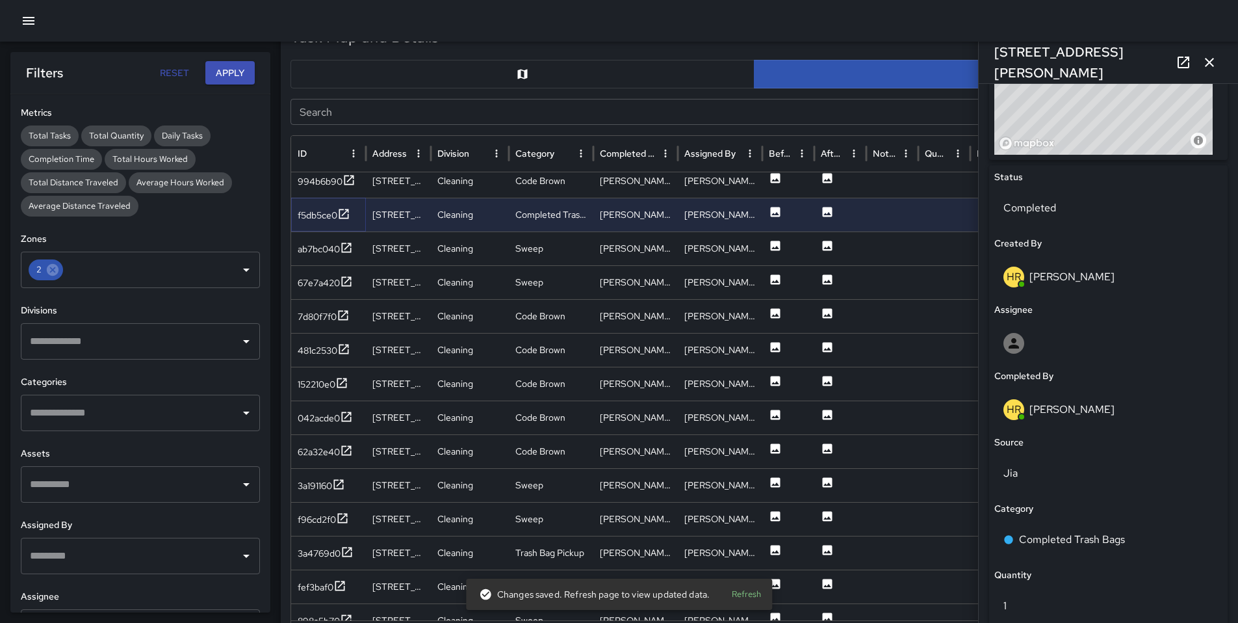
scroll to position [322, 0]
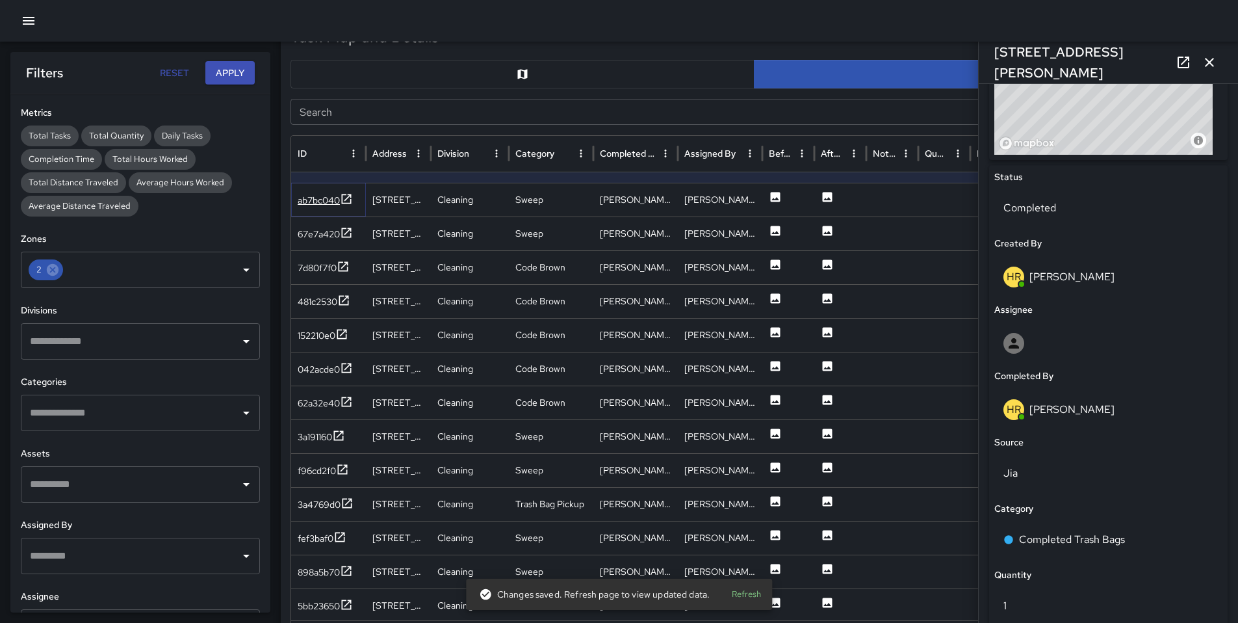
click at [316, 199] on div "ab7bc040" at bounding box center [319, 200] width 42 height 13
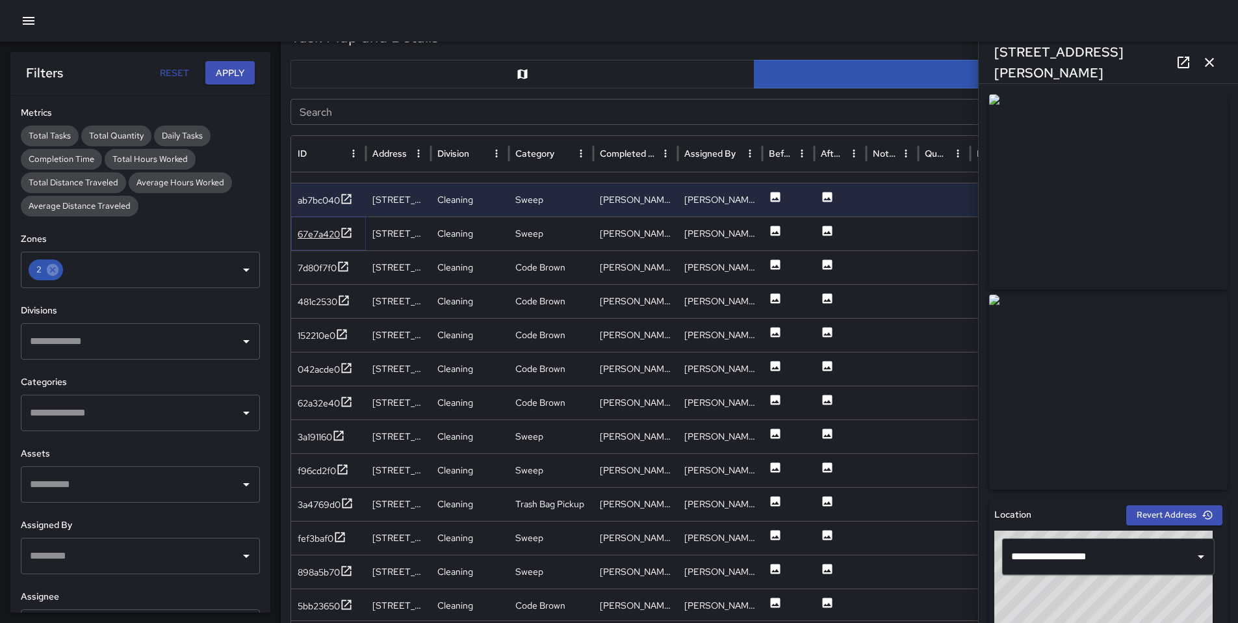
click at [310, 237] on div "67e7a420" at bounding box center [319, 234] width 42 height 13
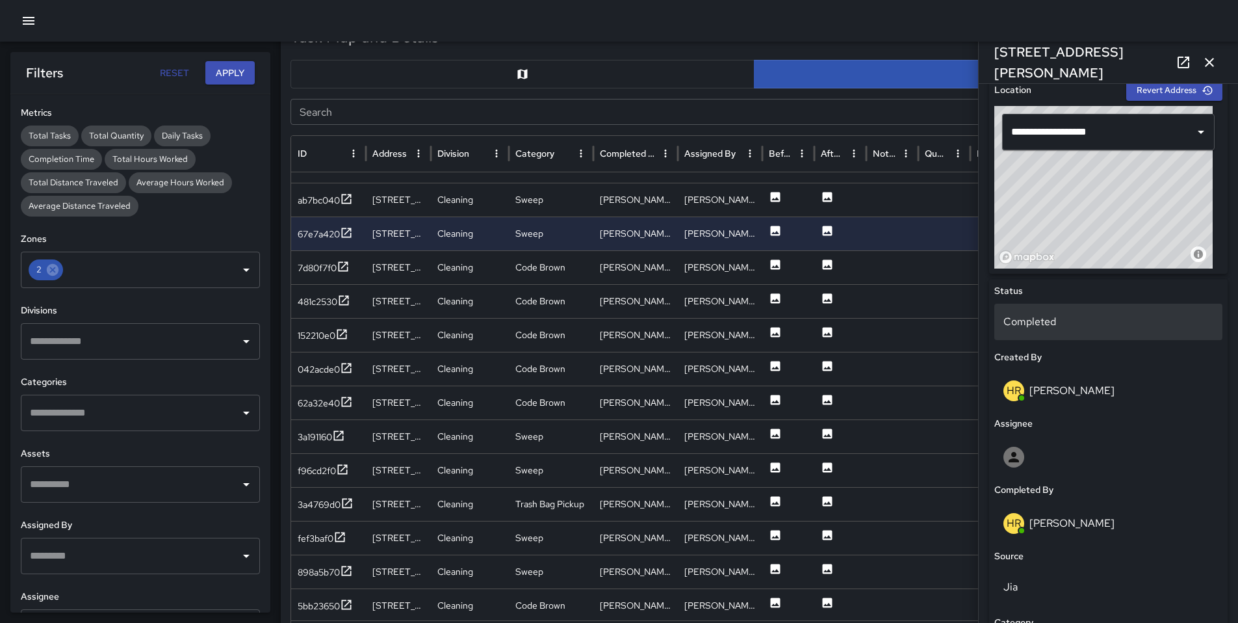
click at [1032, 328] on p "Completed" at bounding box center [1109, 322] width 210 height 16
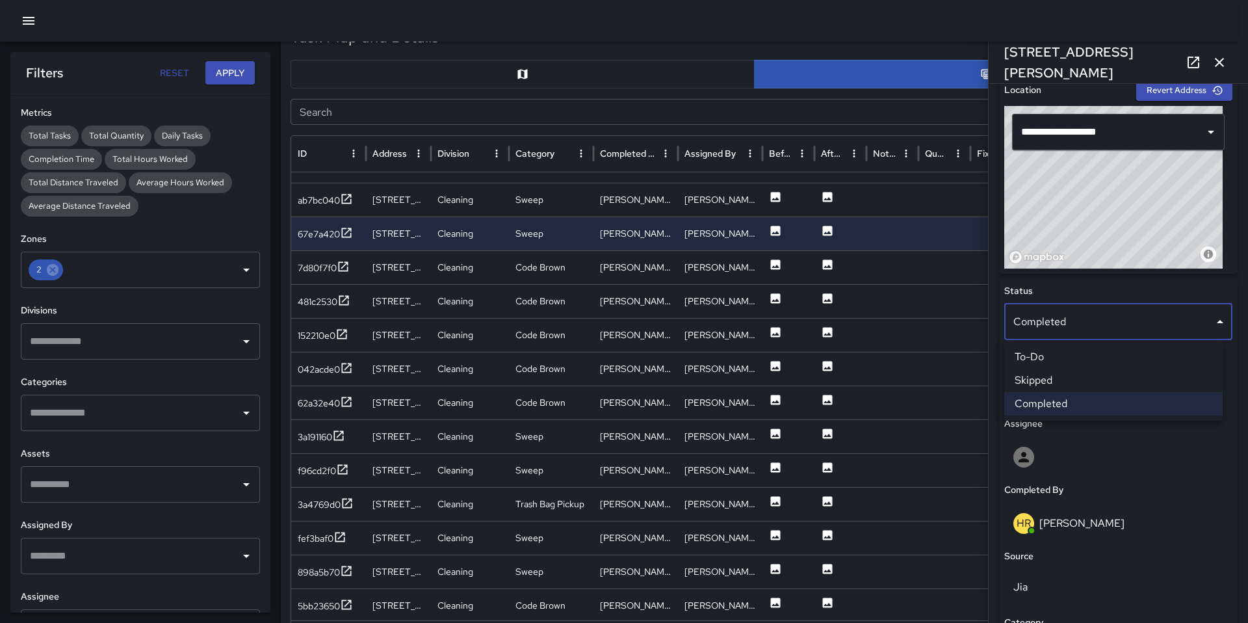
click at [1049, 377] on li "Skipped" at bounding box center [1113, 380] width 218 height 23
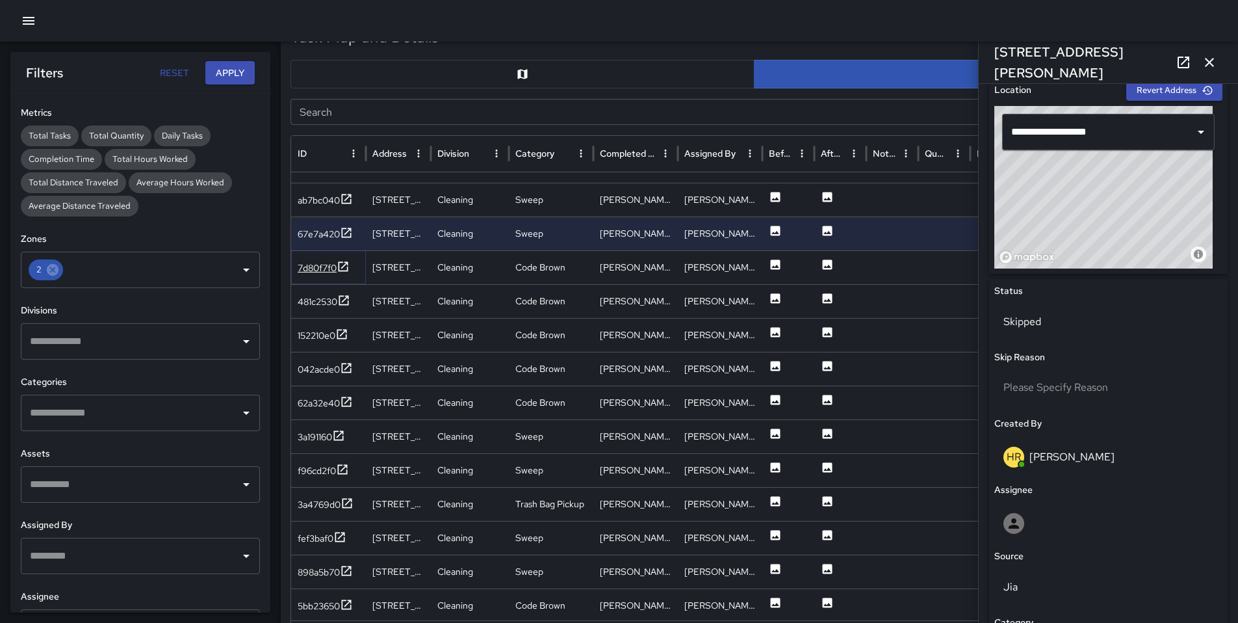
click at [324, 263] on div "7d80f7f0" at bounding box center [317, 267] width 39 height 13
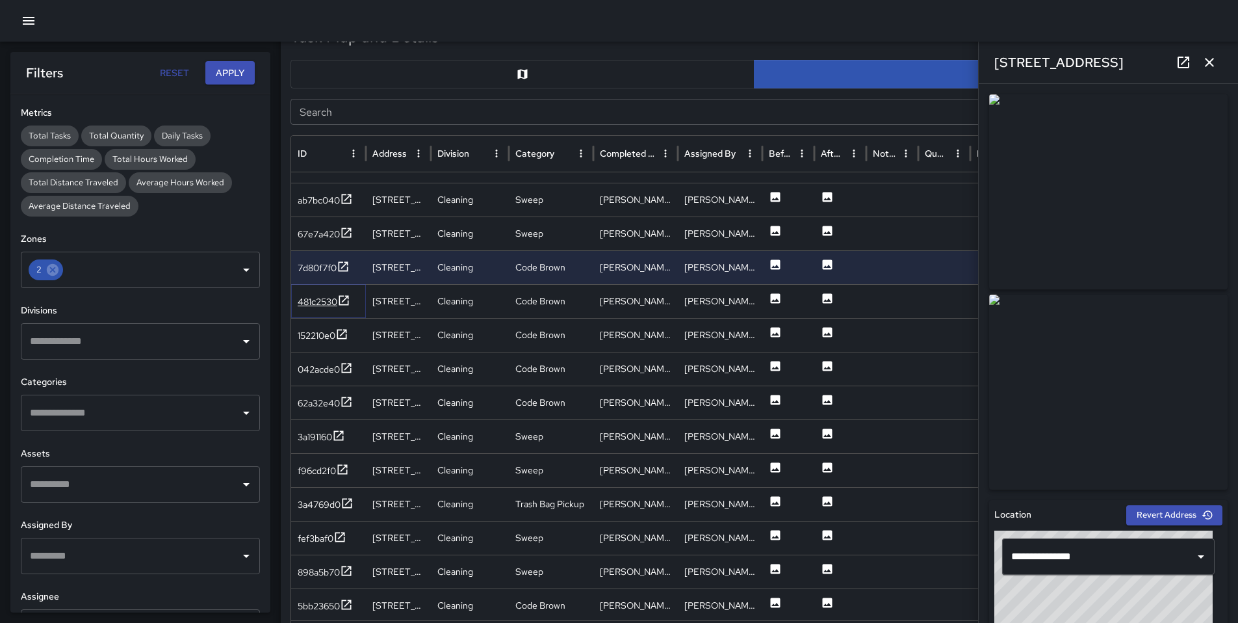
click at [314, 302] on div "481c2530" at bounding box center [318, 301] width 40 height 13
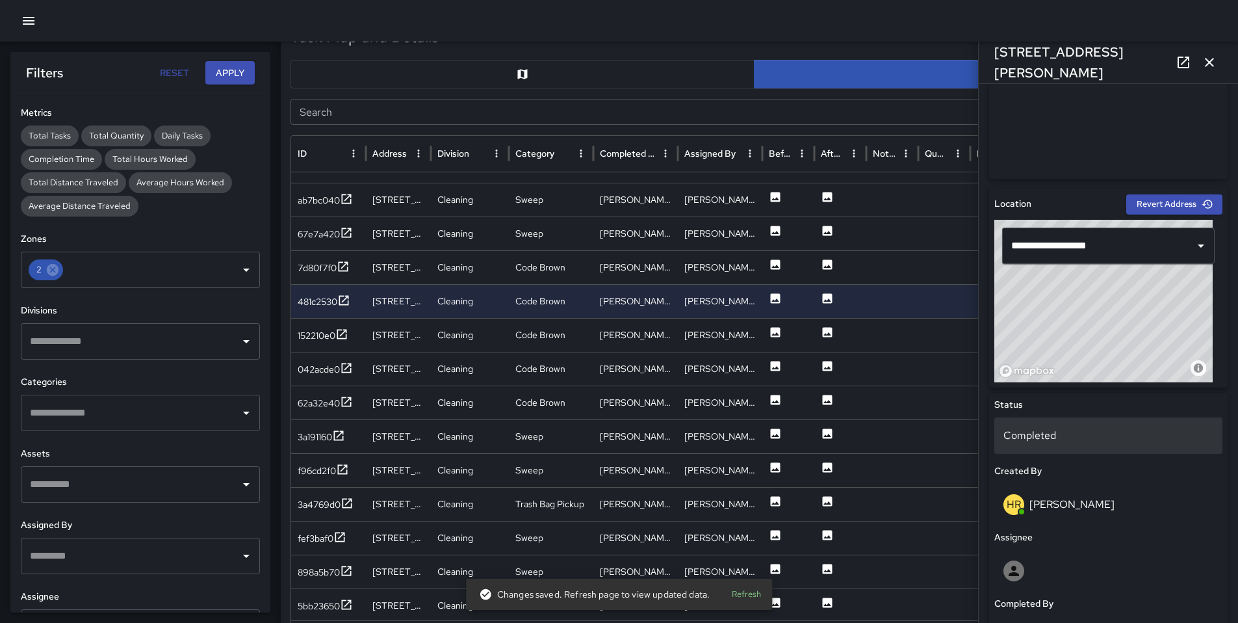
click at [1046, 442] on p "Completed" at bounding box center [1109, 436] width 210 height 16
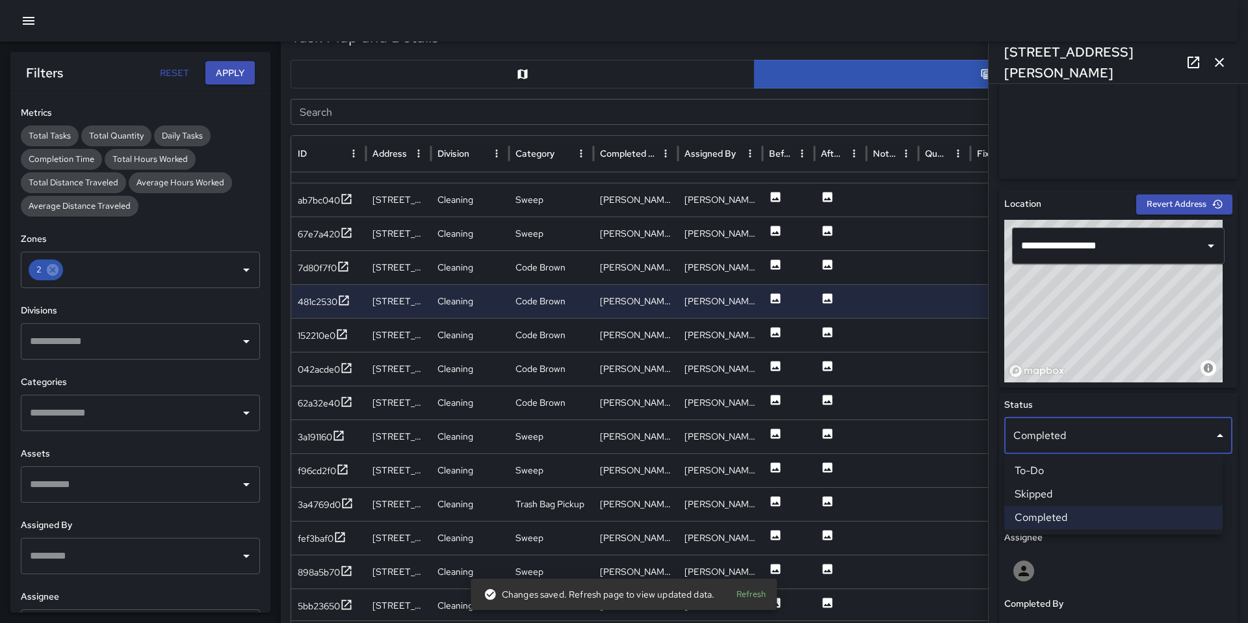
click at [1056, 490] on li "Skipped" at bounding box center [1113, 493] width 218 height 23
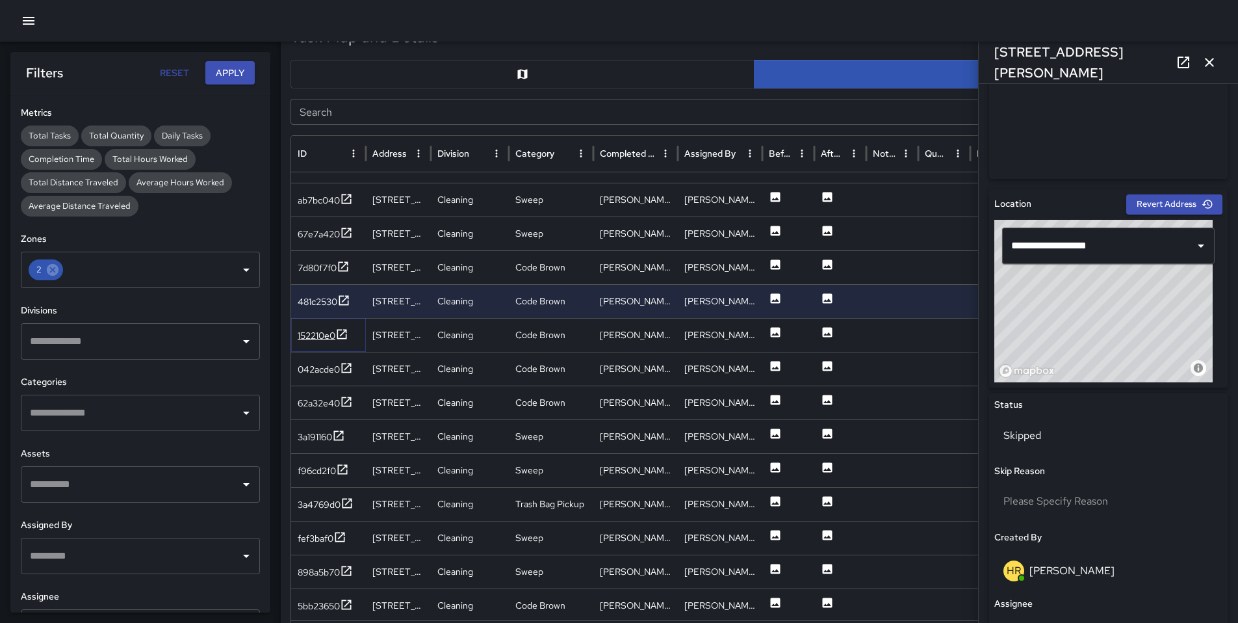
click at [307, 340] on div "152210e0" at bounding box center [317, 335] width 38 height 13
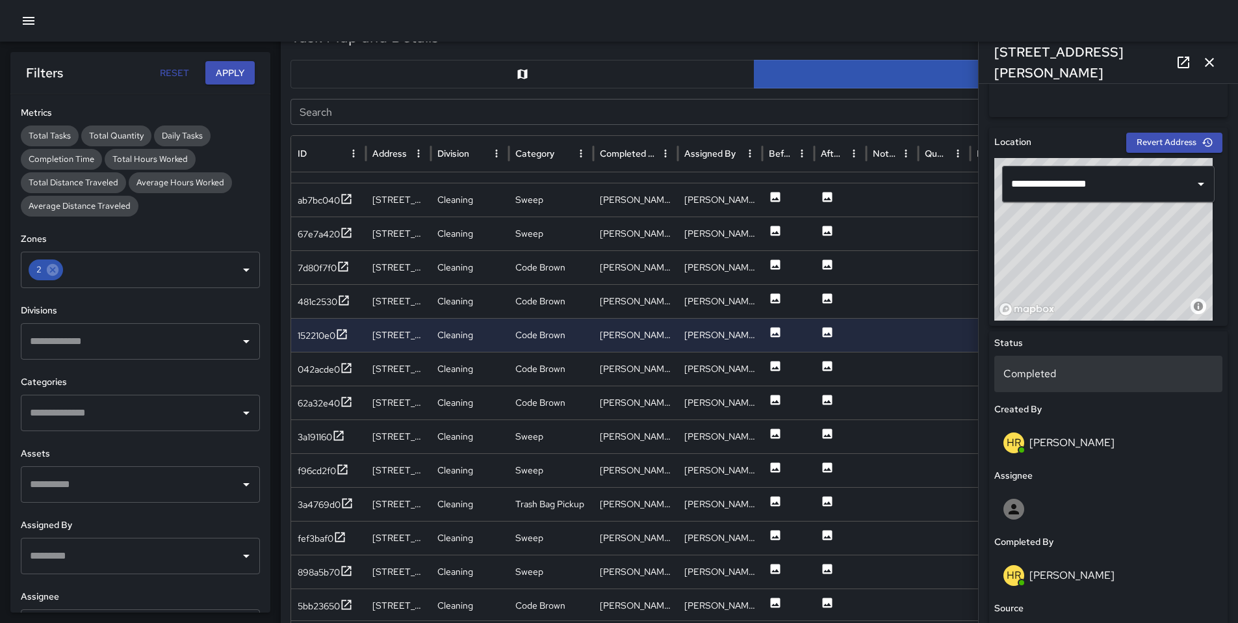
click at [1036, 375] on p "Completed" at bounding box center [1109, 374] width 210 height 16
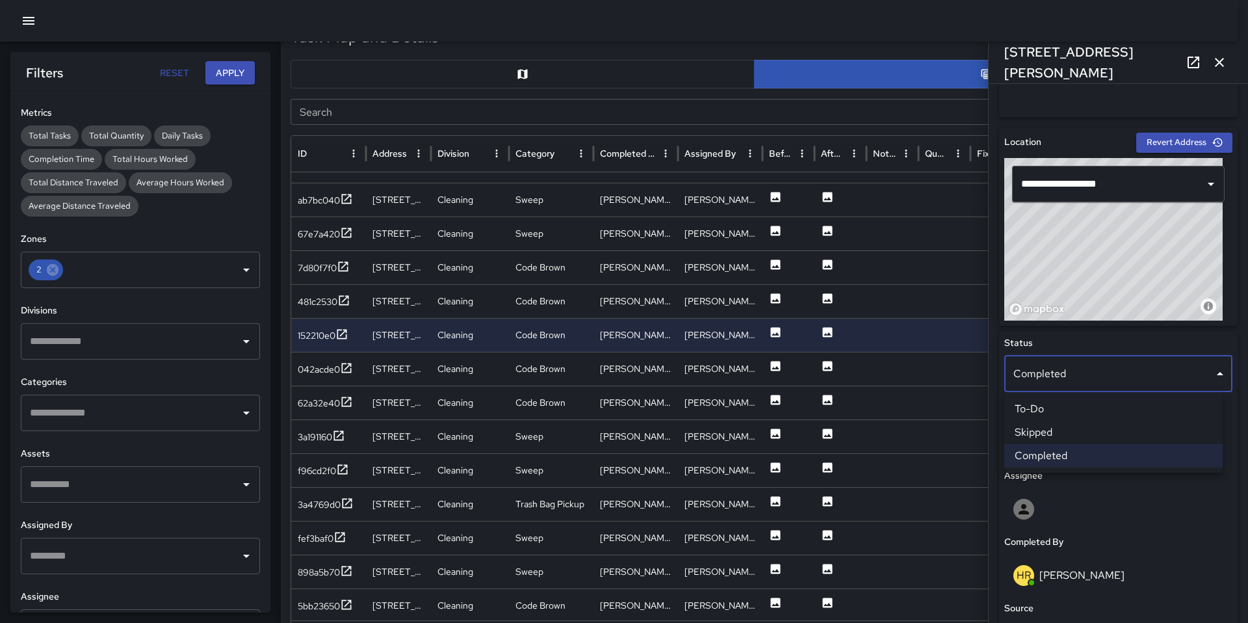
click at [1052, 430] on li "Skipped" at bounding box center [1113, 432] width 218 height 23
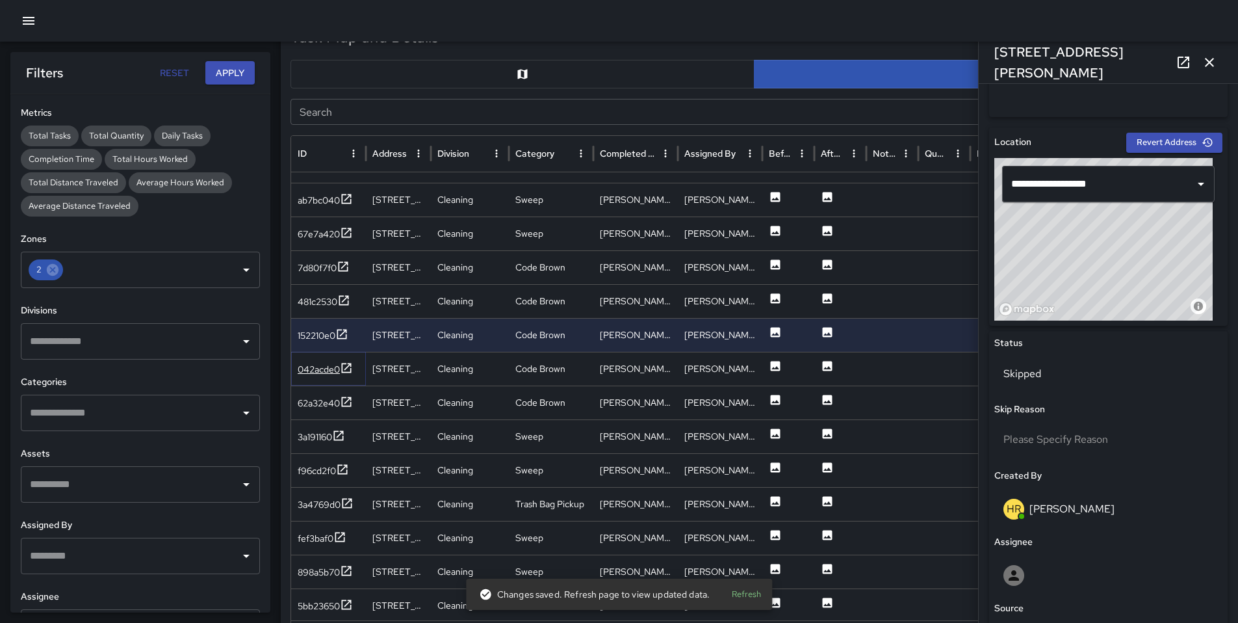
click at [313, 367] on div "042acde0" at bounding box center [319, 369] width 42 height 13
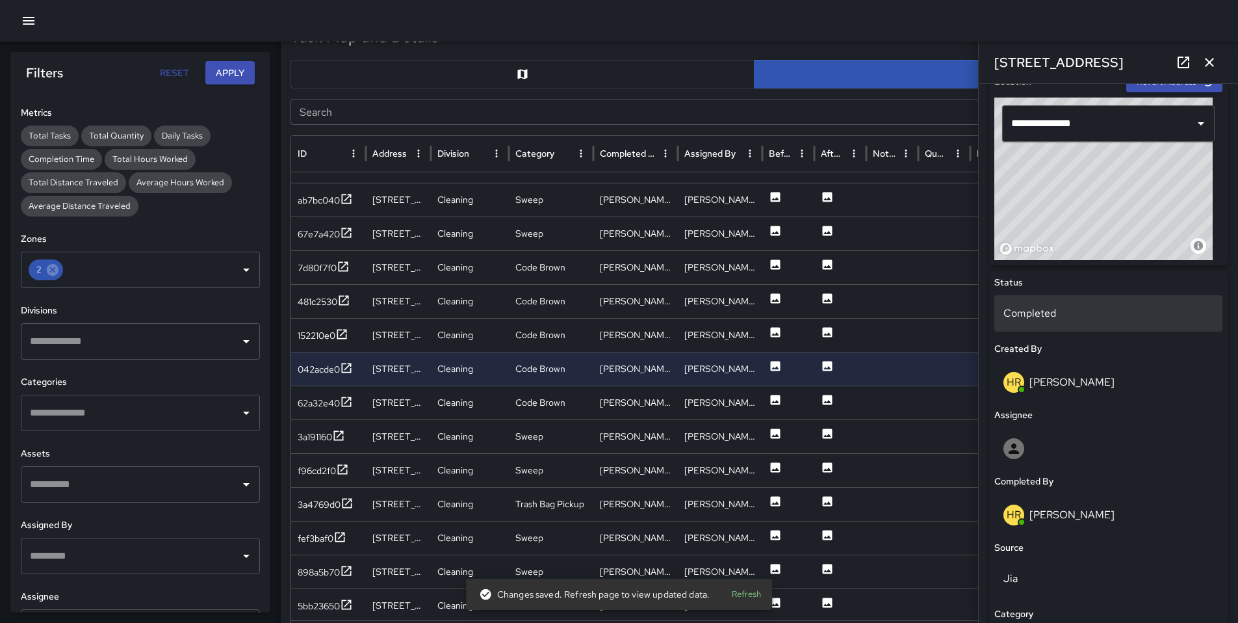
click at [1039, 317] on p "Completed" at bounding box center [1109, 314] width 210 height 16
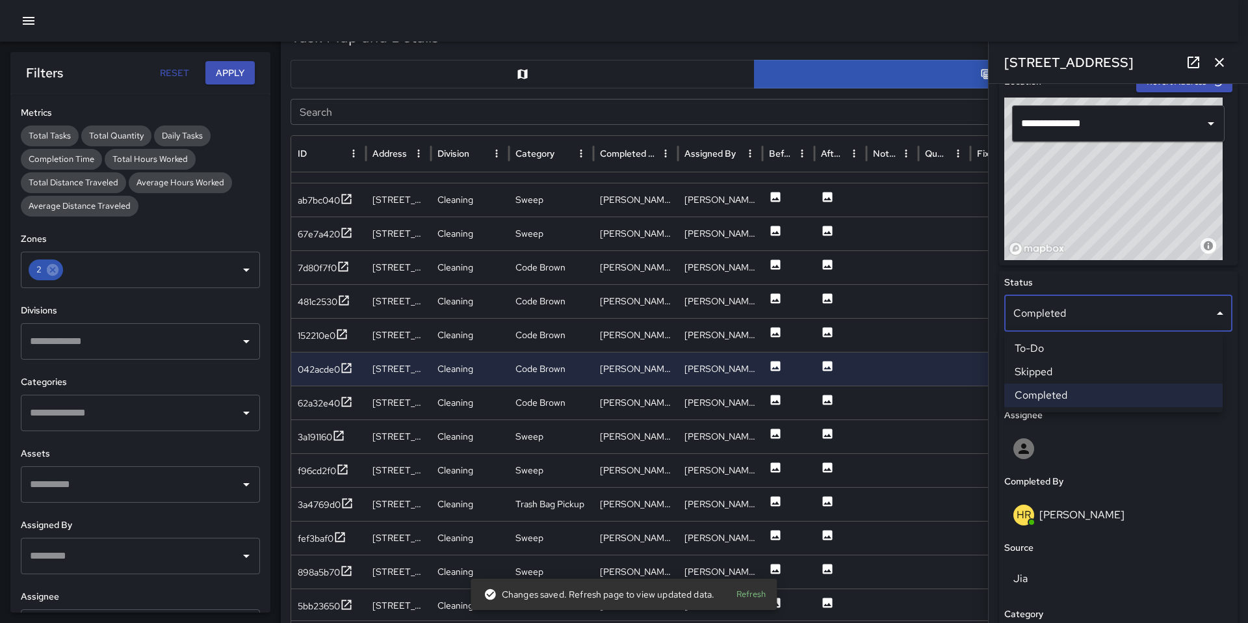
click at [1050, 370] on li "Skipped" at bounding box center [1113, 371] width 218 height 23
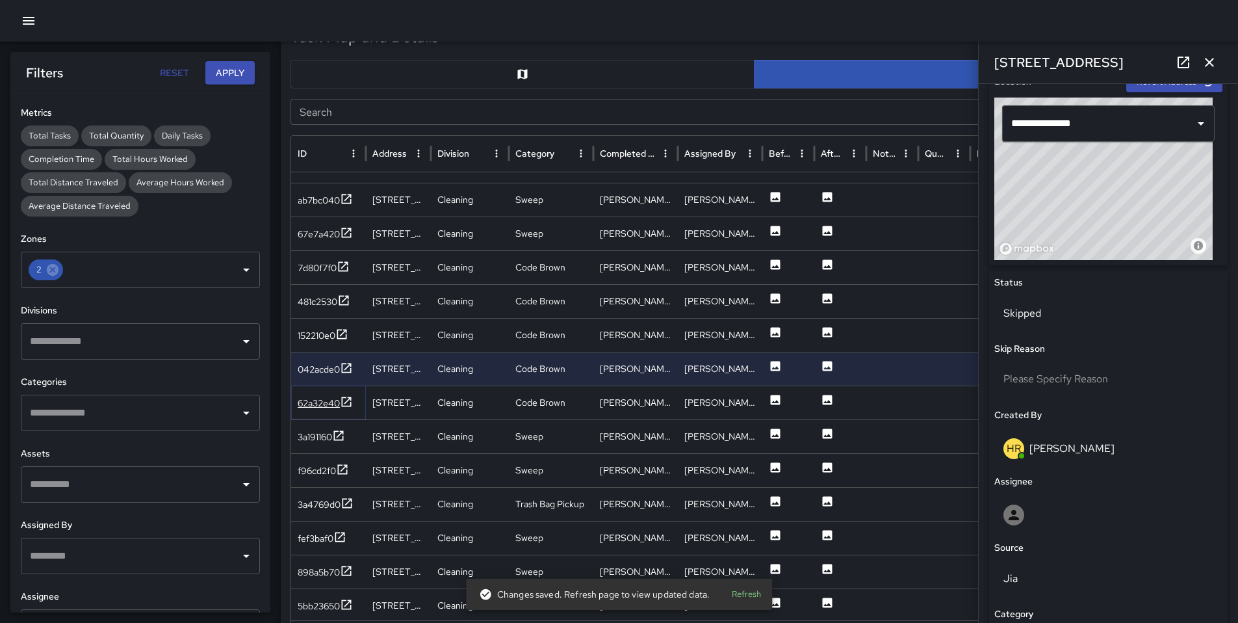
click at [310, 404] on div "62a32e40" at bounding box center [319, 403] width 42 height 13
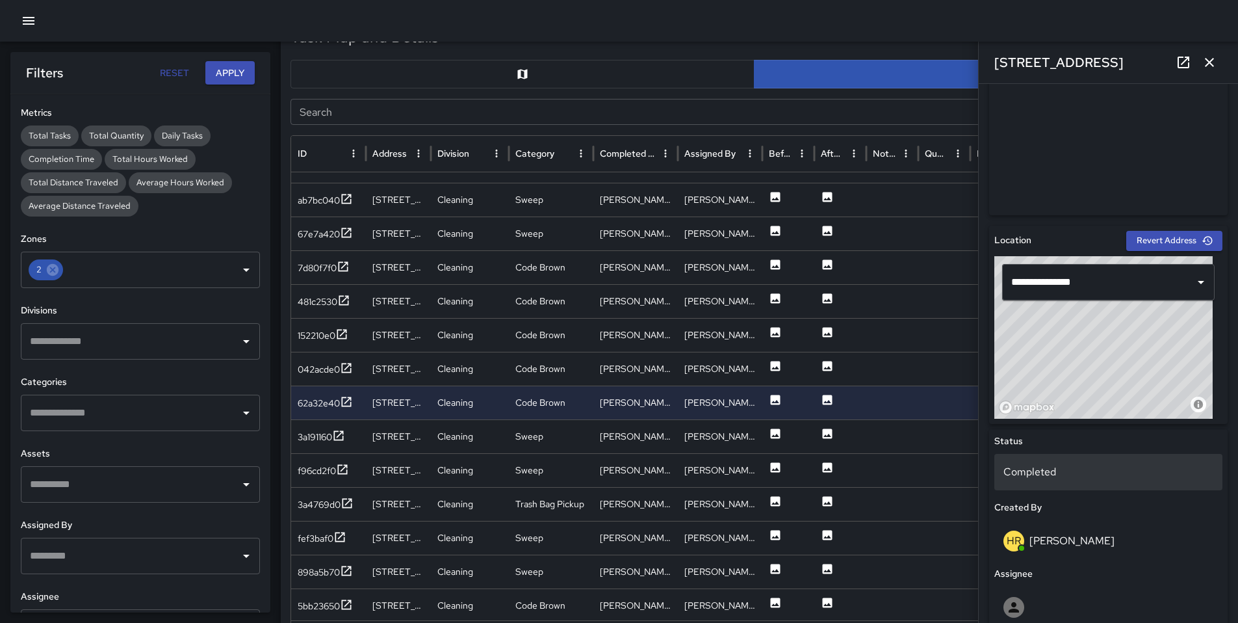
click at [1062, 467] on p "Completed" at bounding box center [1109, 472] width 210 height 16
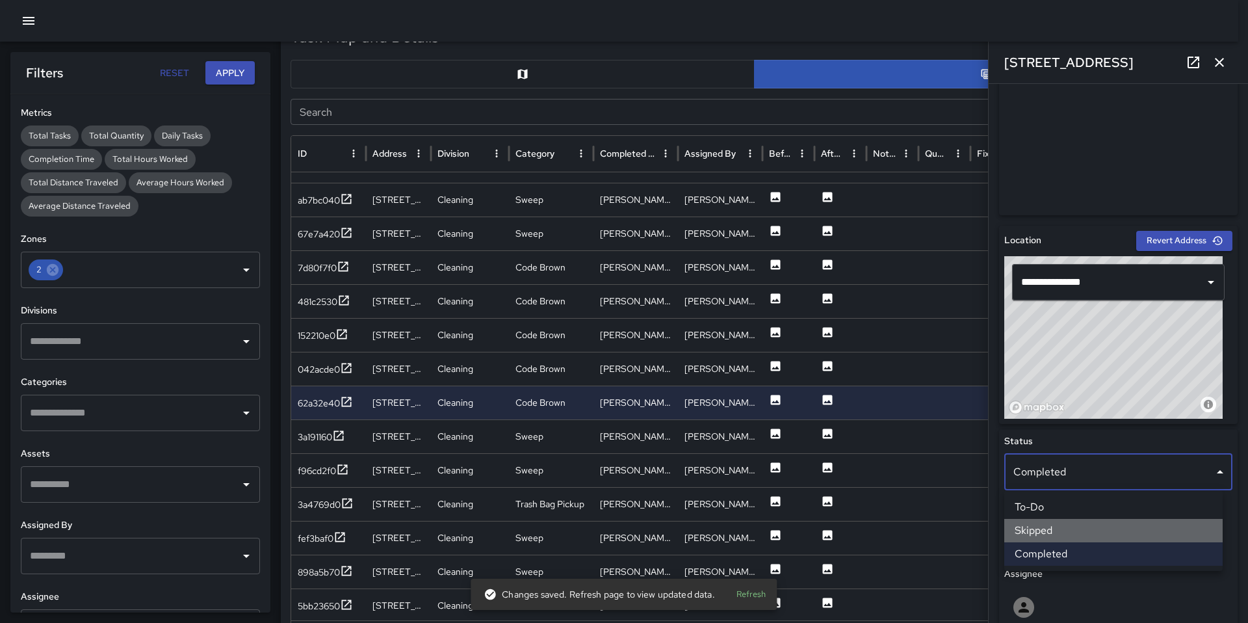
click at [1060, 521] on li "Skipped" at bounding box center [1113, 530] width 218 height 23
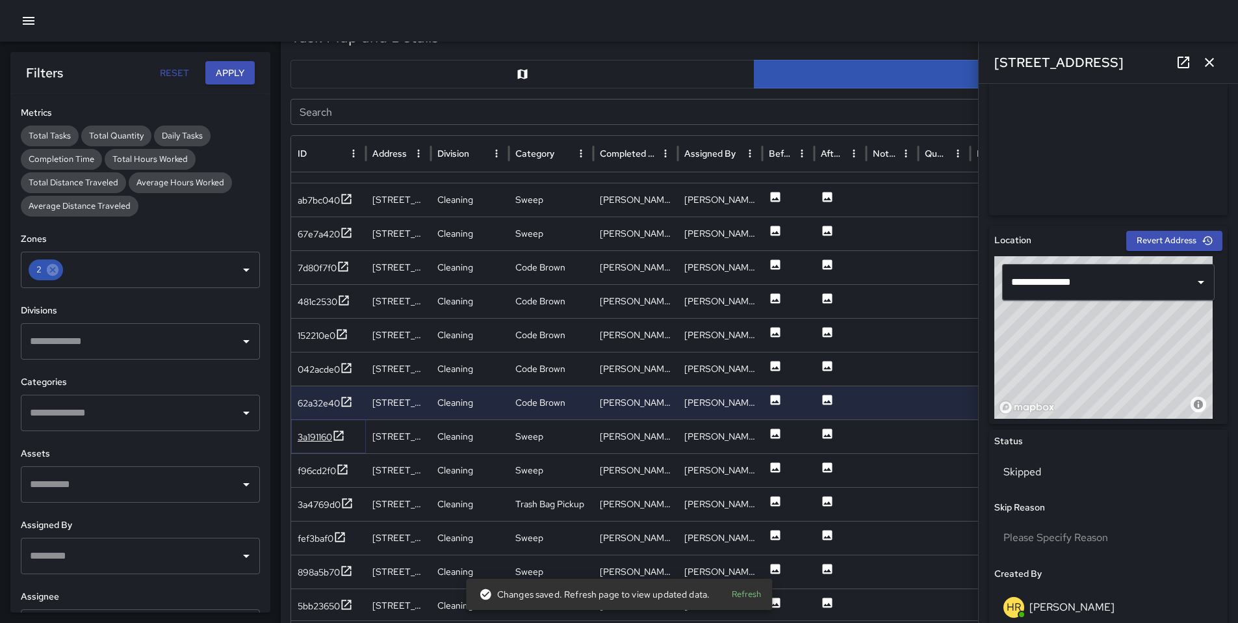
click at [317, 441] on div "3a191160" at bounding box center [315, 436] width 34 height 13
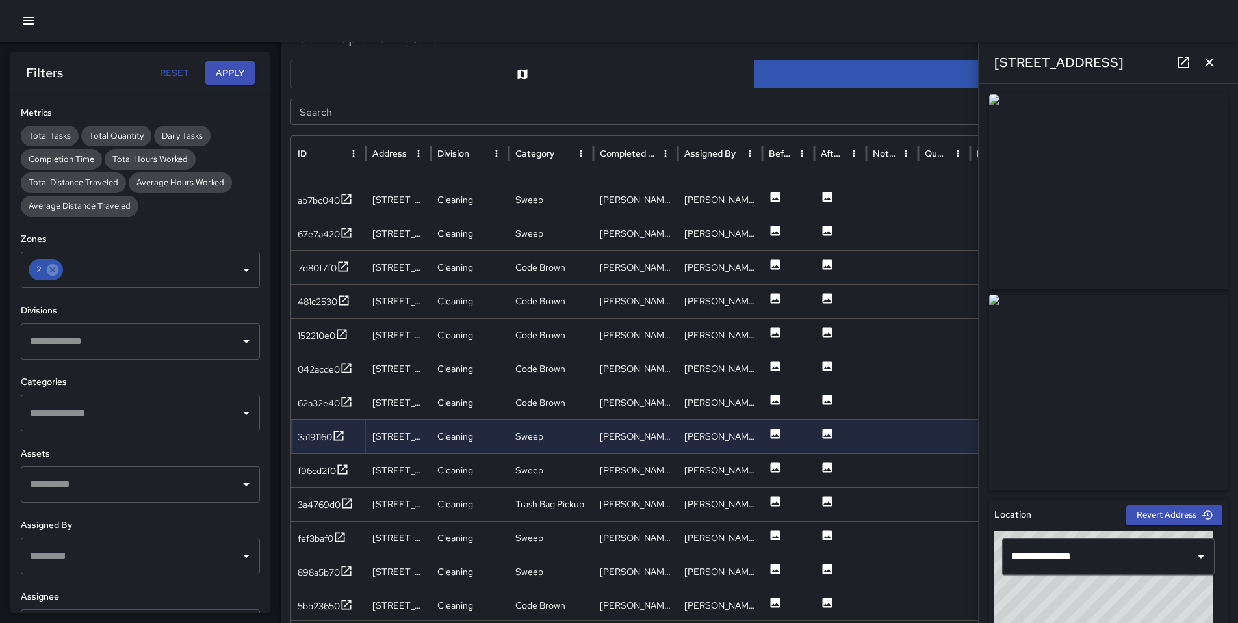
scroll to position [268, 0]
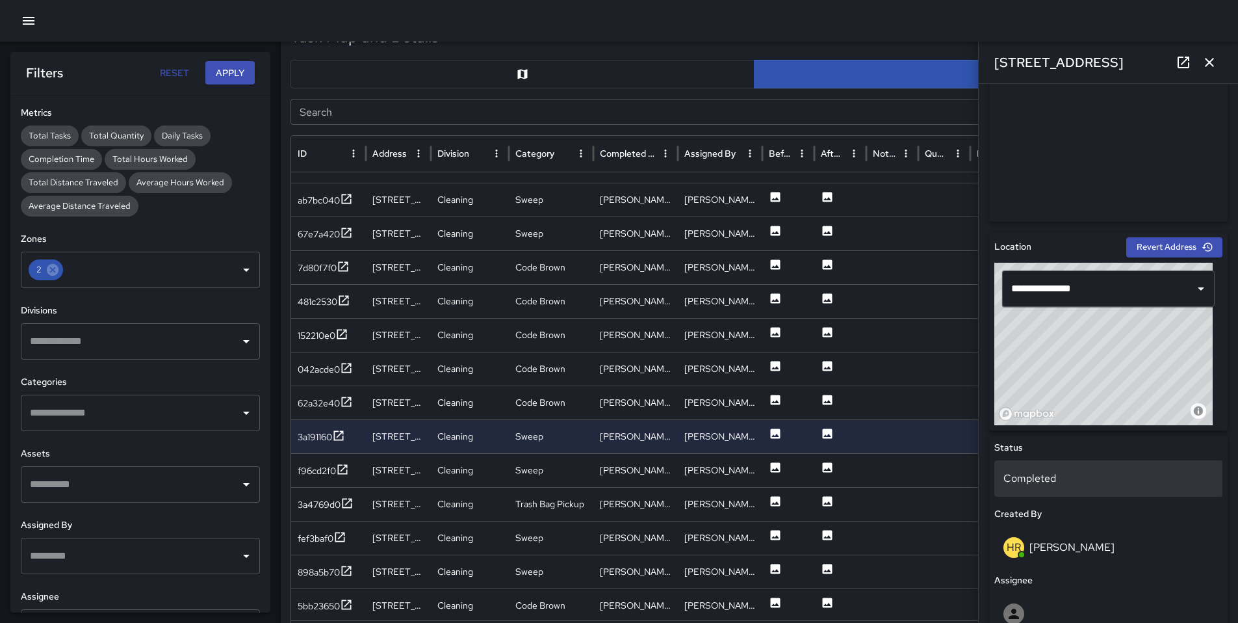
click at [1078, 478] on p "Completed" at bounding box center [1109, 479] width 210 height 16
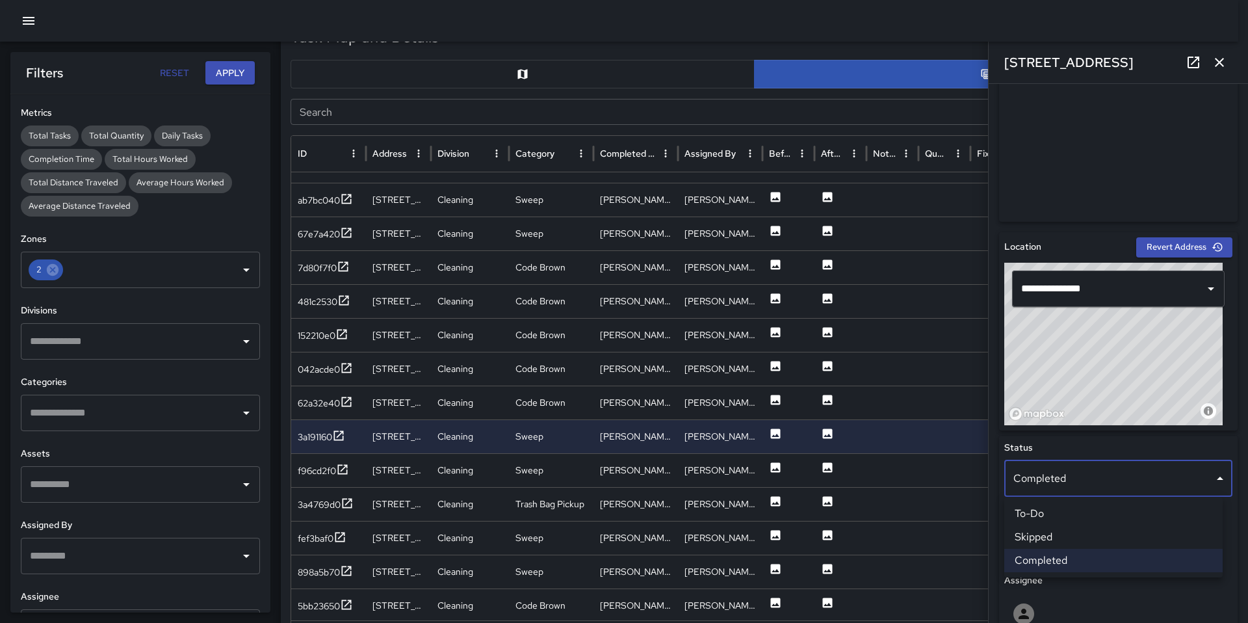
click at [1058, 537] on li "Skipped" at bounding box center [1113, 536] width 218 height 23
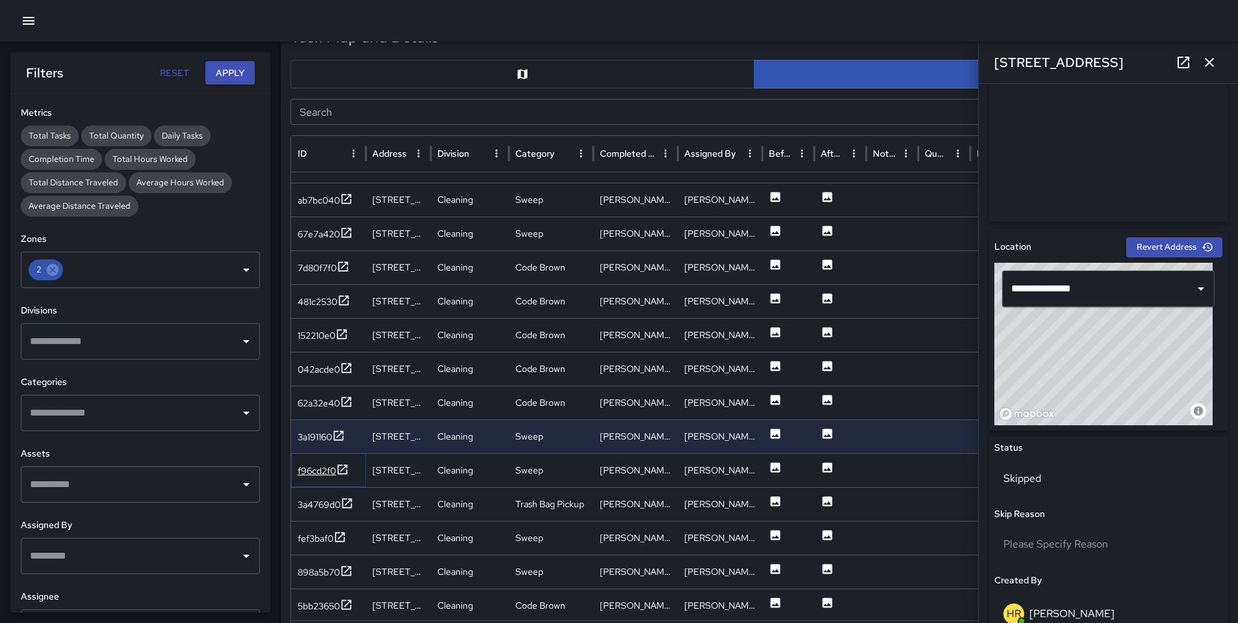
click at [321, 466] on div "f96cd2f0" at bounding box center [317, 470] width 38 height 13
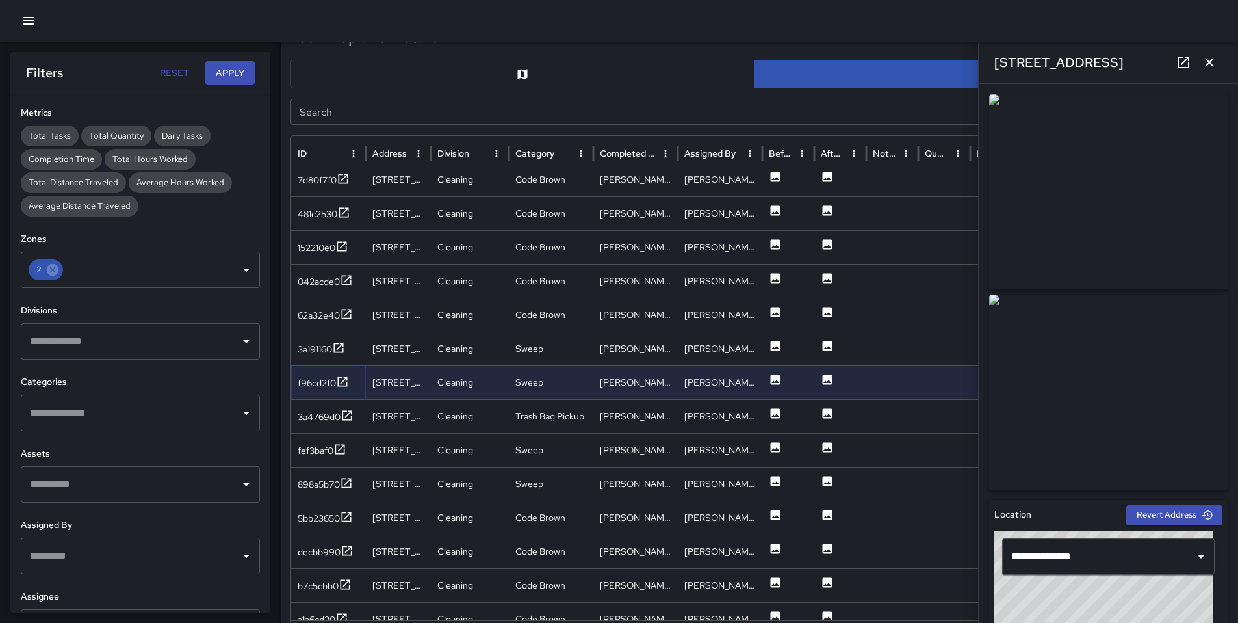
scroll to position [466, 0]
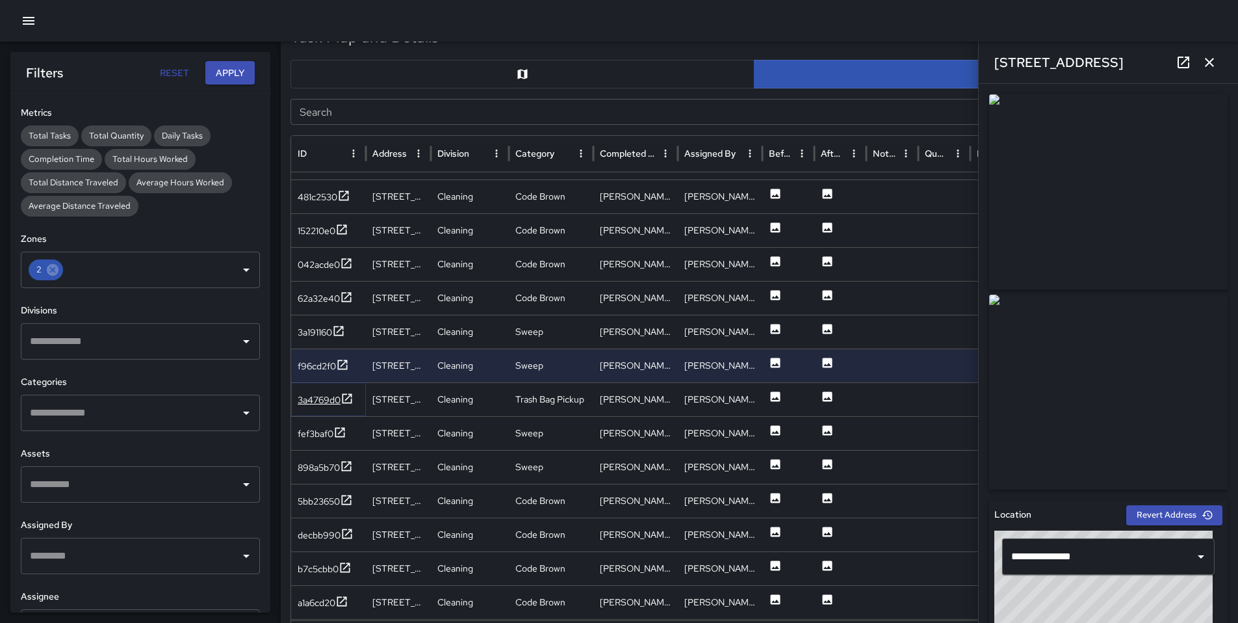
click at [328, 397] on div "3a4769d0" at bounding box center [319, 399] width 43 height 13
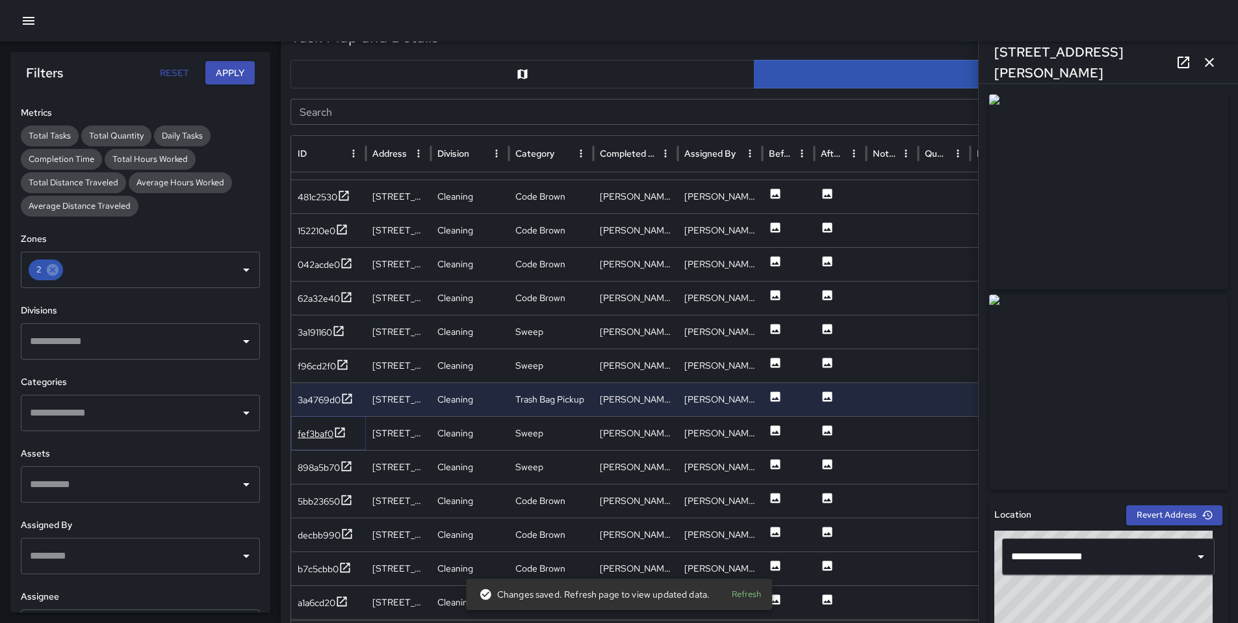
click at [315, 426] on div "fef3baf0" at bounding box center [322, 434] width 49 height 16
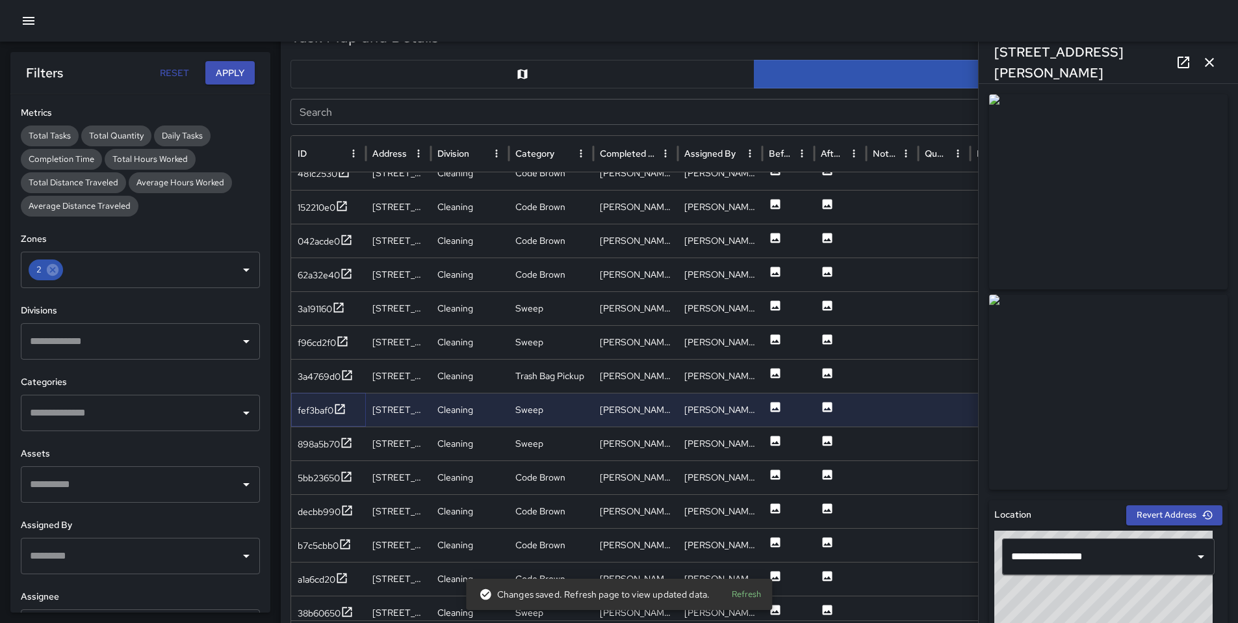
scroll to position [452, 0]
click at [325, 437] on div "898a5b70" at bounding box center [319, 443] width 42 height 13
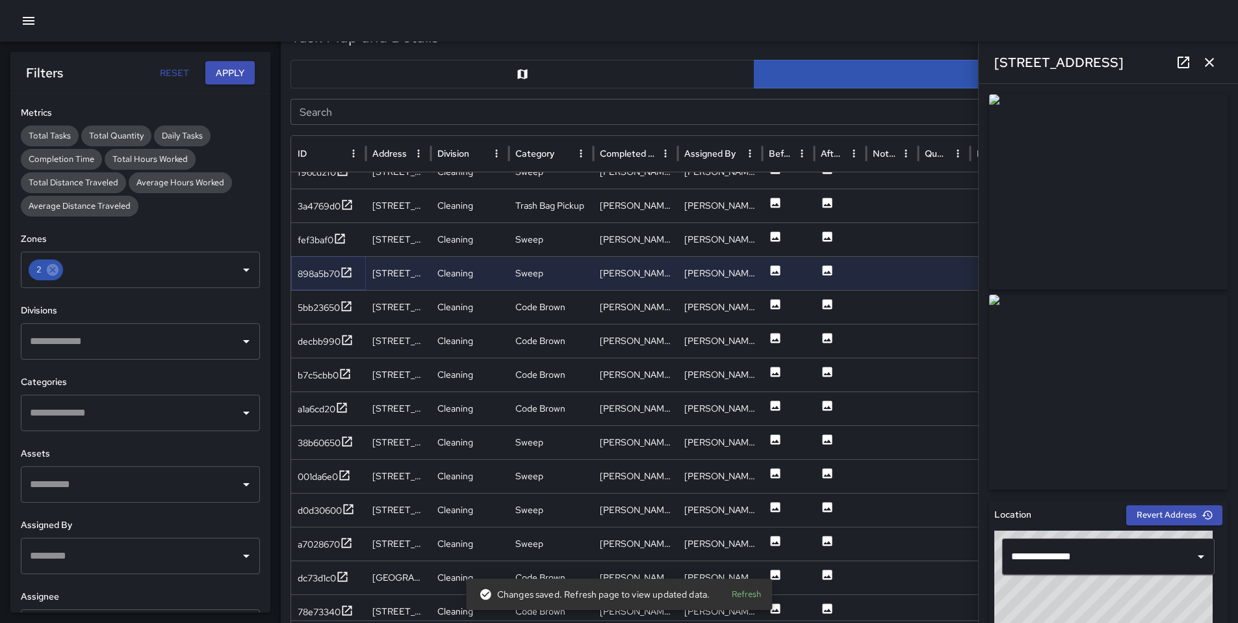
scroll to position [720, 0]
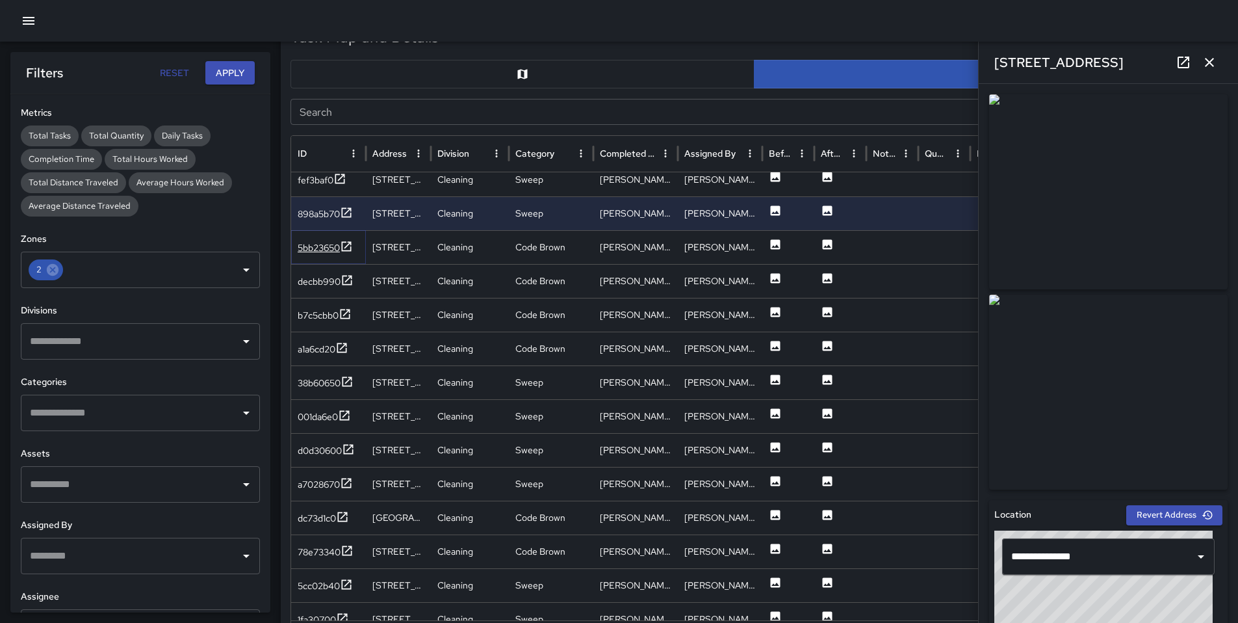
click at [317, 244] on div "5bb23650" at bounding box center [319, 247] width 42 height 13
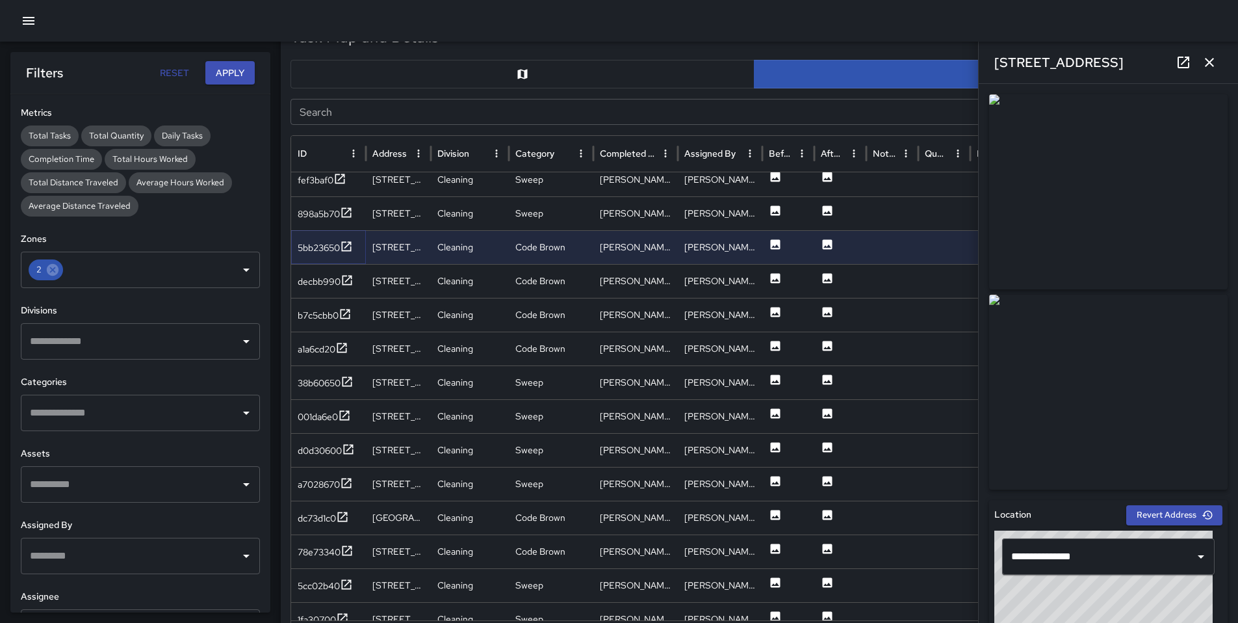
scroll to position [268, 0]
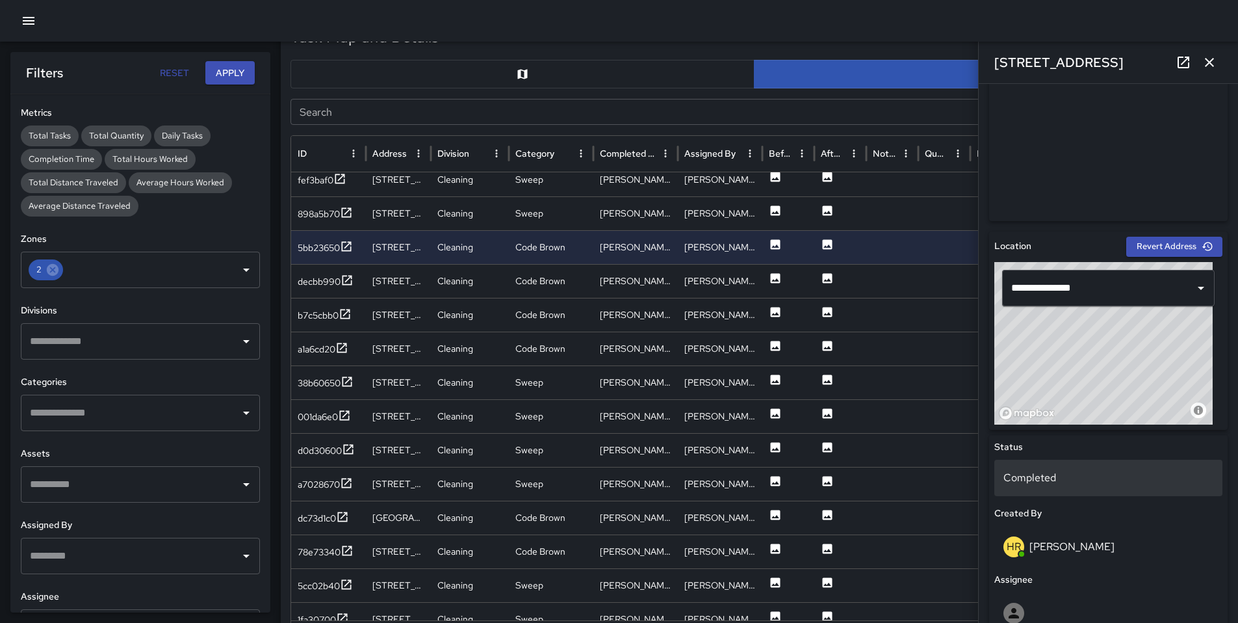
click at [1054, 473] on p "Completed" at bounding box center [1109, 478] width 210 height 16
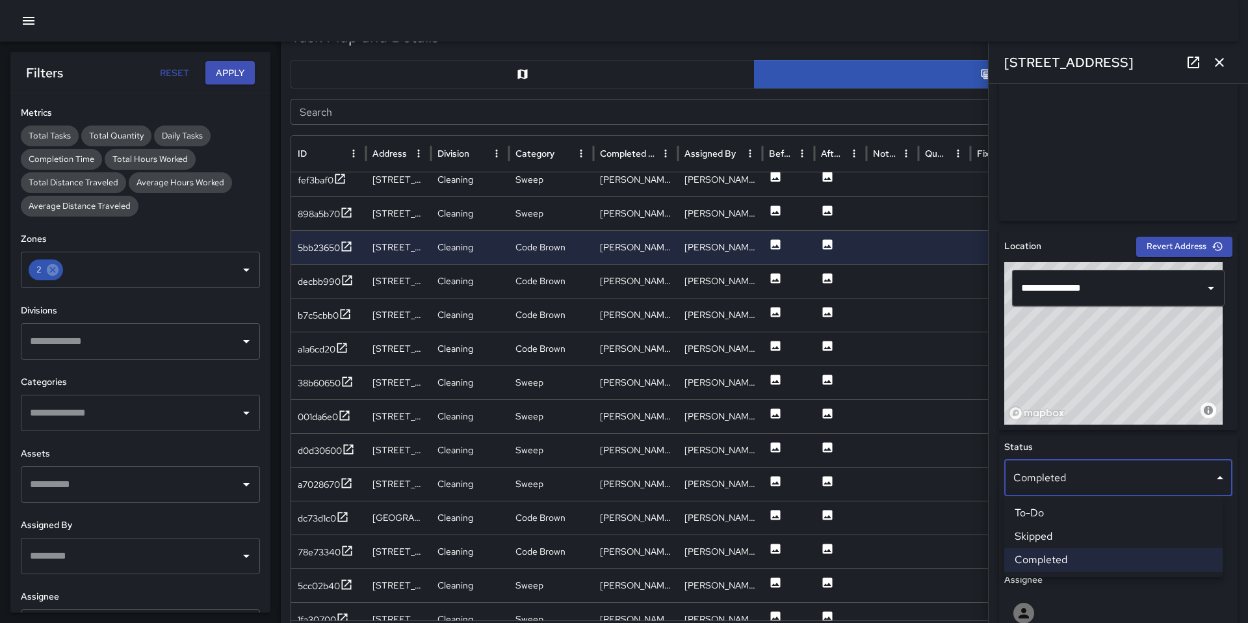
click at [1041, 532] on li "Skipped" at bounding box center [1113, 536] width 218 height 23
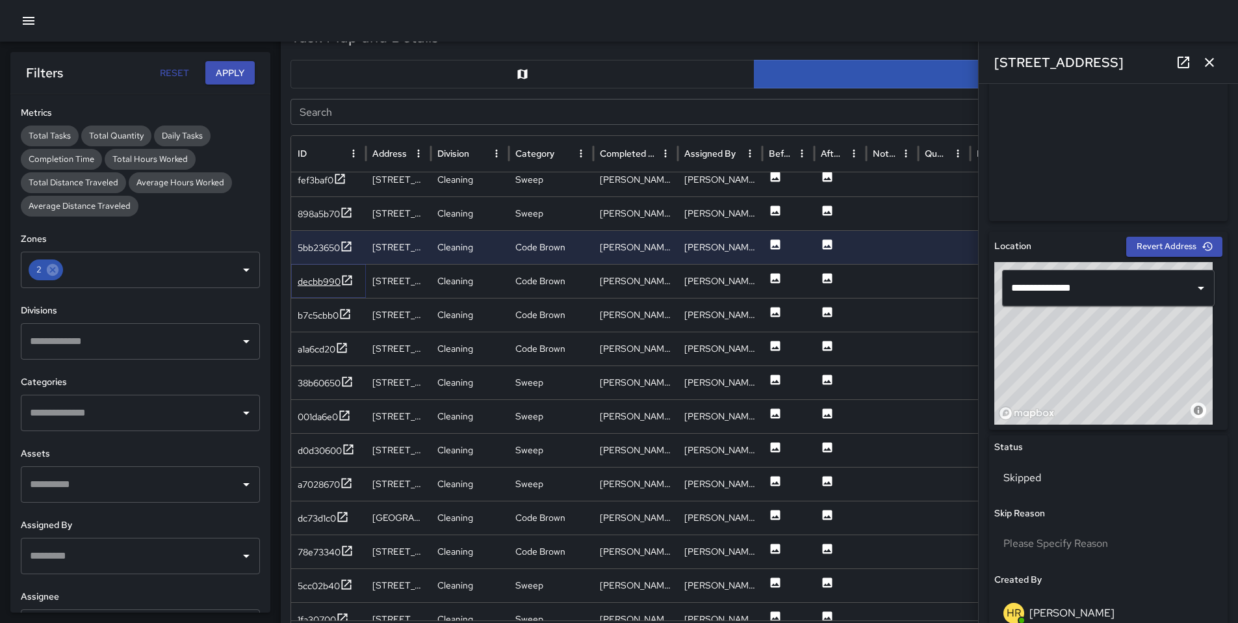
click at [317, 282] on div "decbb990" at bounding box center [319, 281] width 43 height 13
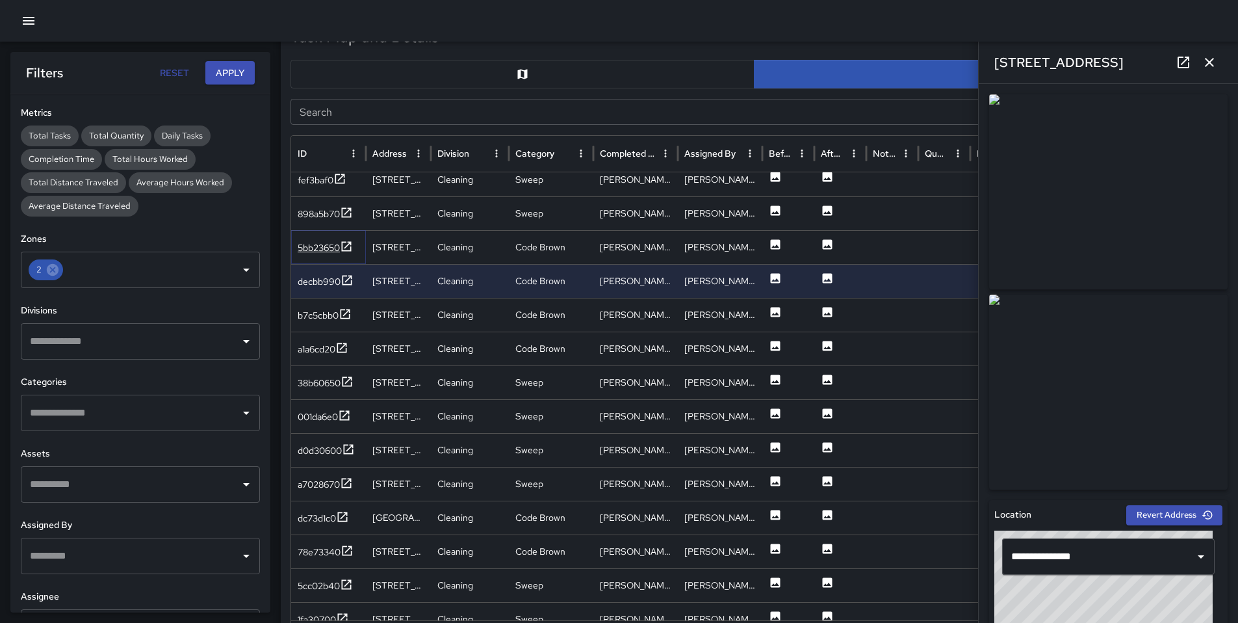
click at [330, 246] on div "5bb23650" at bounding box center [319, 247] width 42 height 13
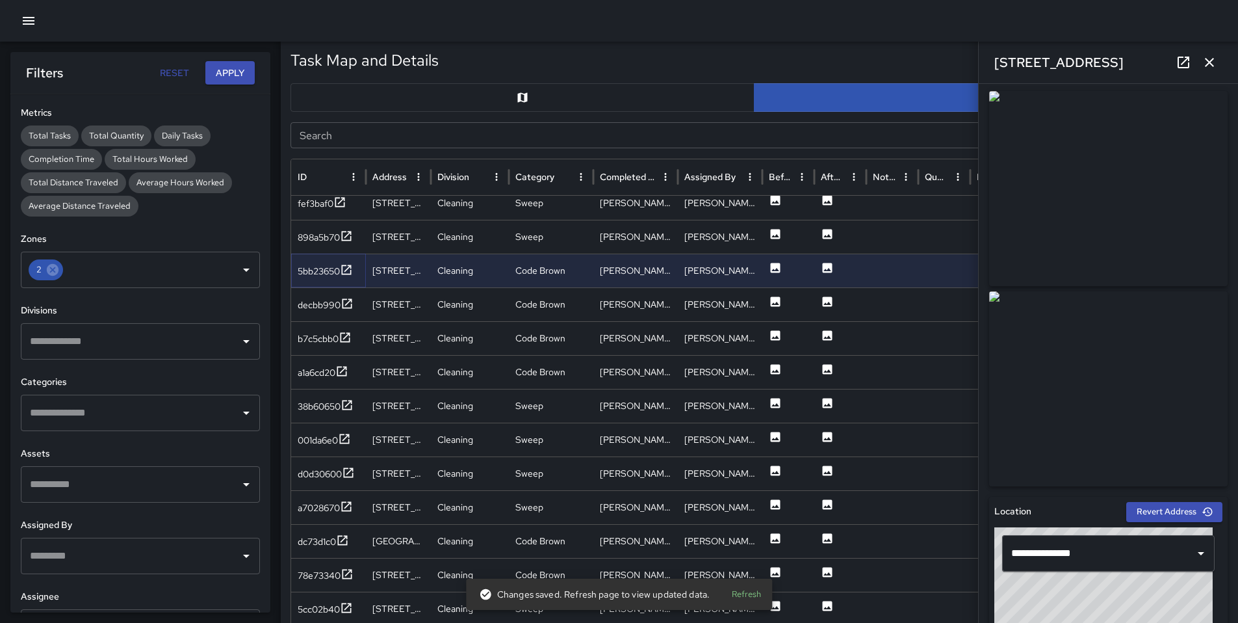
scroll to position [0, 0]
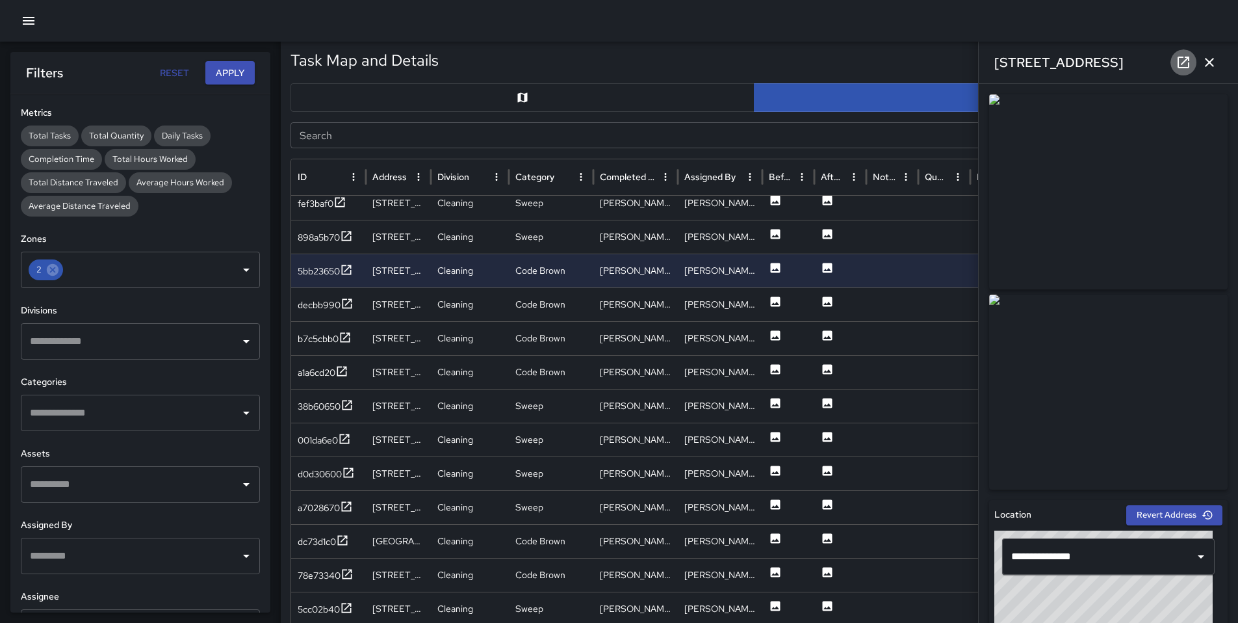
click at [1177, 66] on icon at bounding box center [1184, 63] width 16 height 16
click at [322, 305] on div "decbb990" at bounding box center [319, 304] width 43 height 13
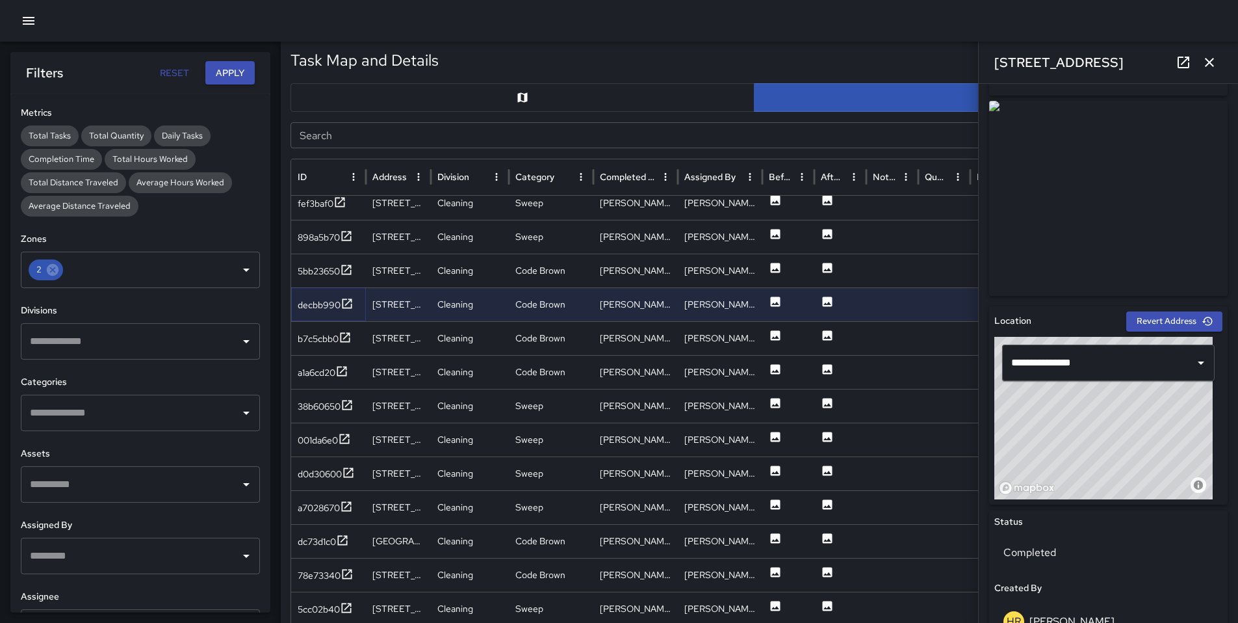
scroll to position [279, 0]
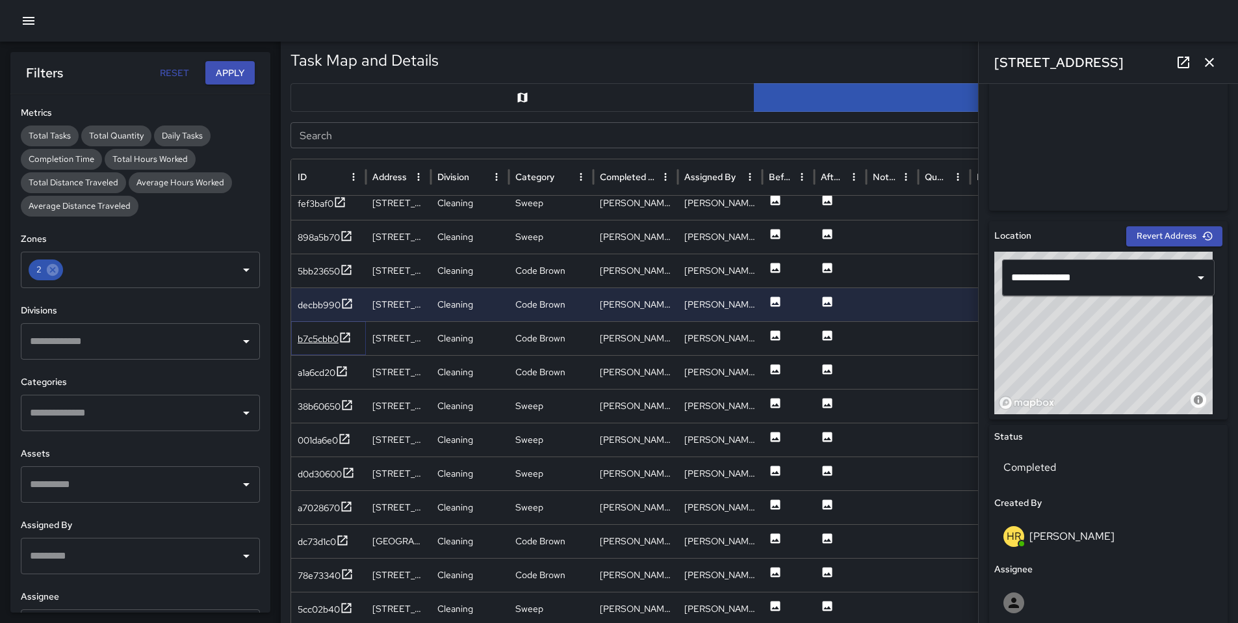
click at [326, 337] on div "b7c5cbb0" at bounding box center [318, 338] width 41 height 13
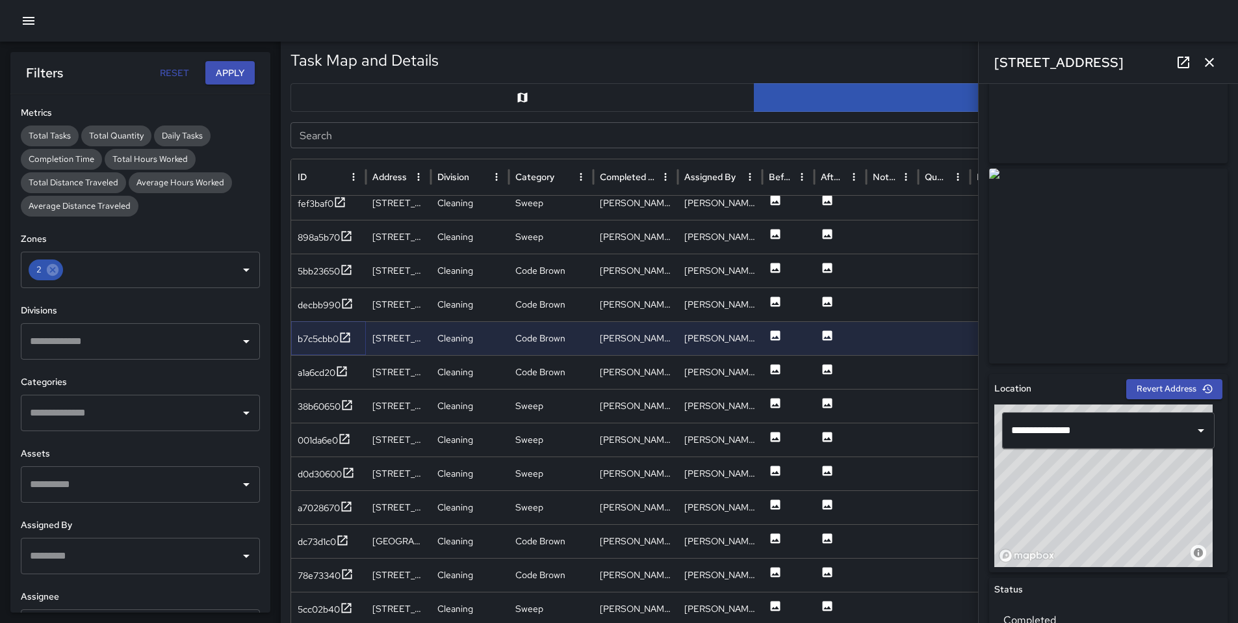
scroll to position [270, 0]
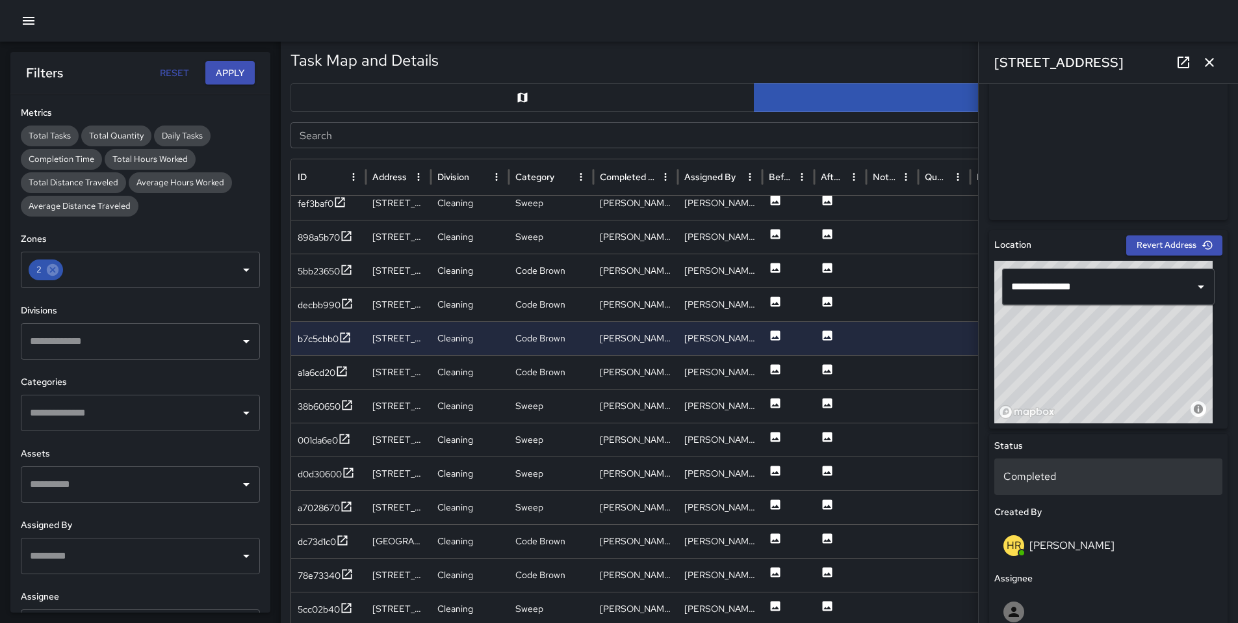
click at [1046, 478] on p "Completed" at bounding box center [1109, 477] width 210 height 16
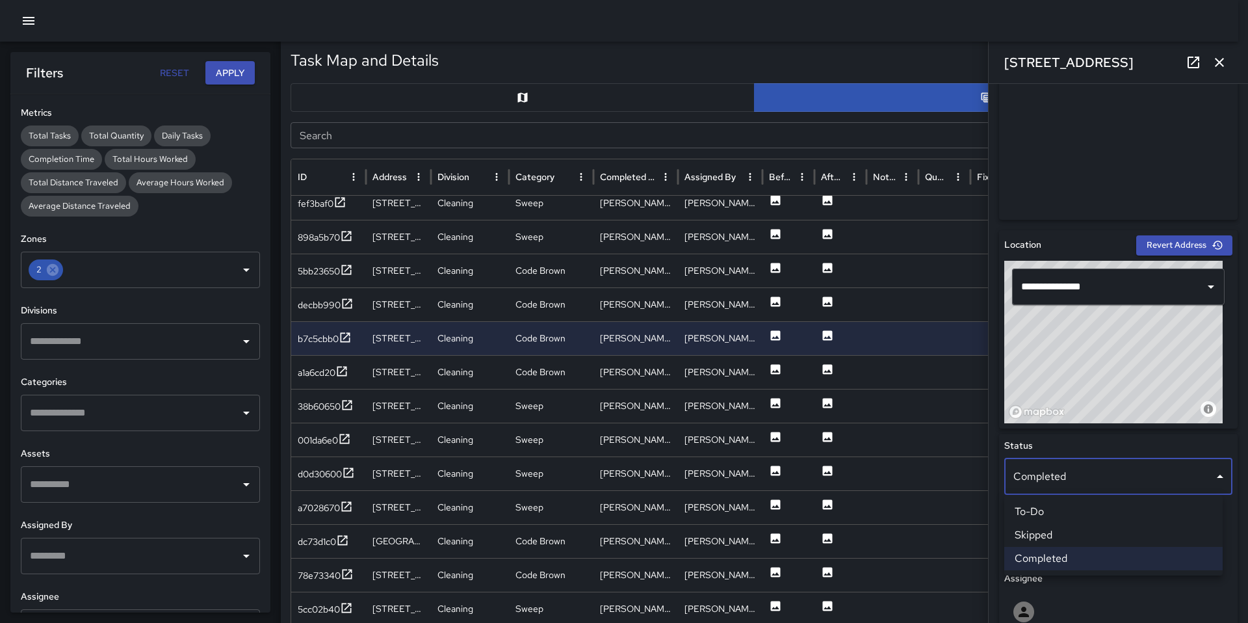
click at [1048, 532] on li "Skipped" at bounding box center [1113, 534] width 218 height 23
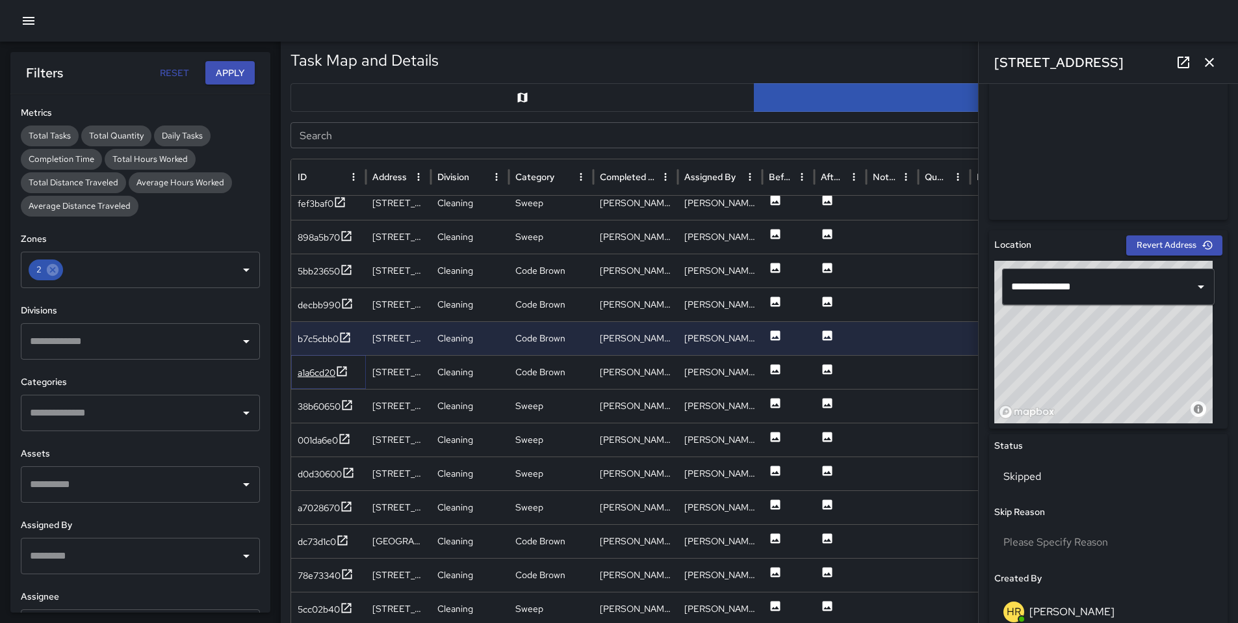
click at [307, 371] on div "a1a6cd20" at bounding box center [317, 372] width 38 height 13
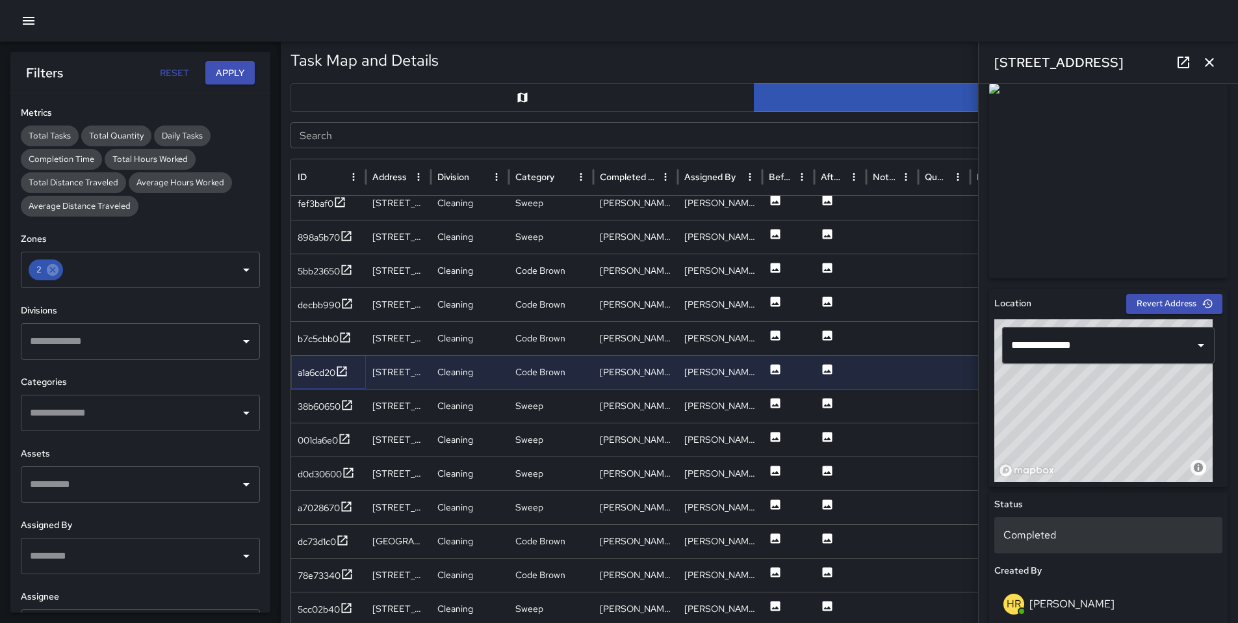
scroll to position [238, 0]
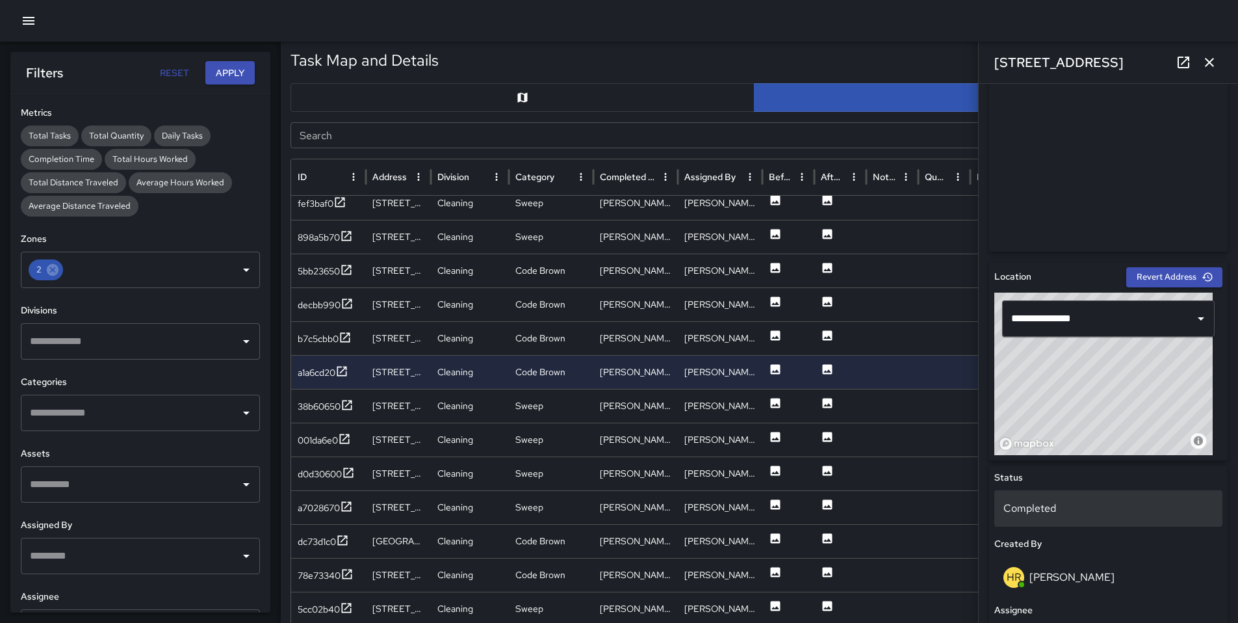
click at [1108, 504] on p "Completed" at bounding box center [1109, 509] width 210 height 16
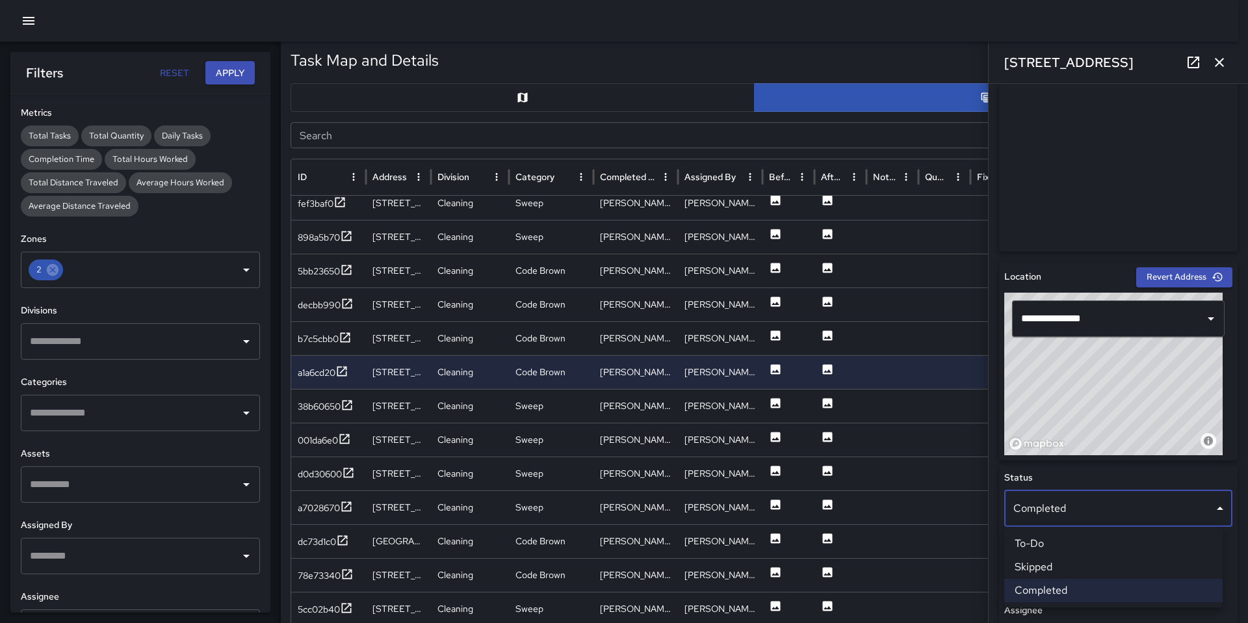
click at [1092, 560] on li "Skipped" at bounding box center [1113, 566] width 218 height 23
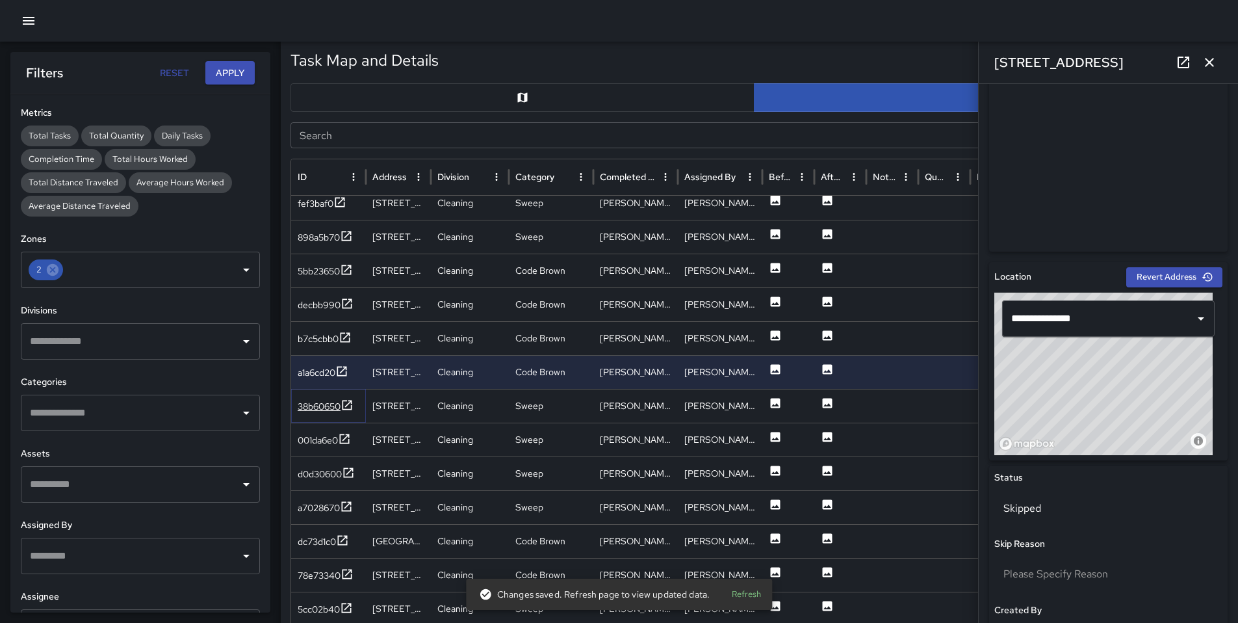
click at [319, 408] on div "38b60650" at bounding box center [319, 406] width 43 height 13
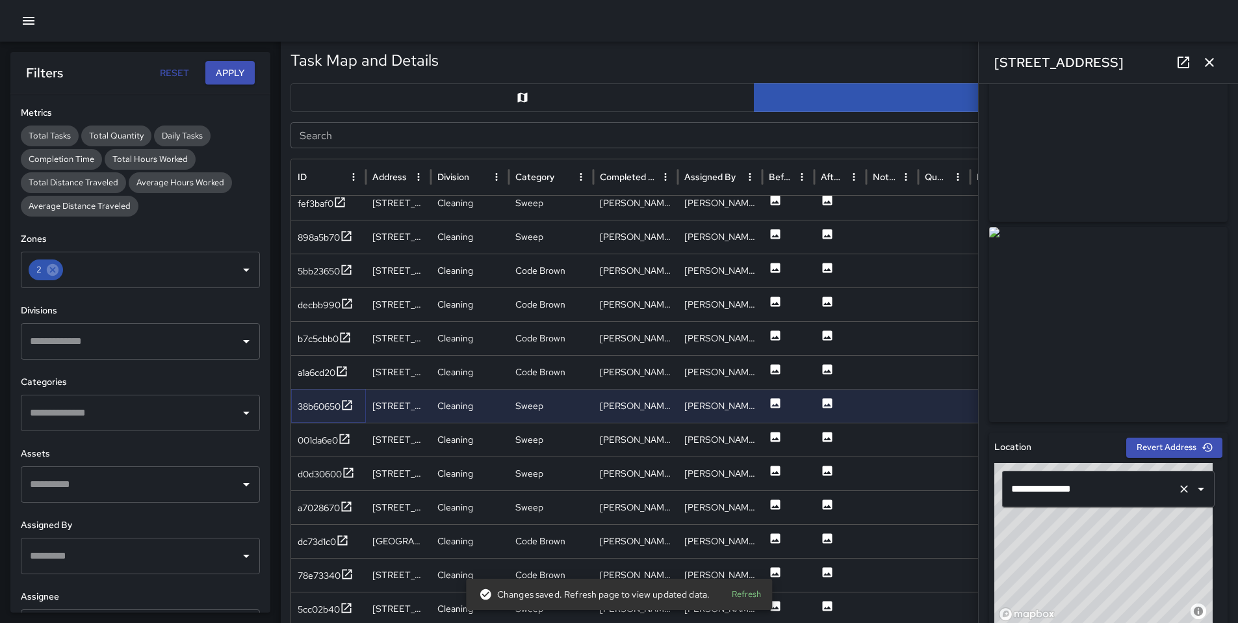
scroll to position [247, 0]
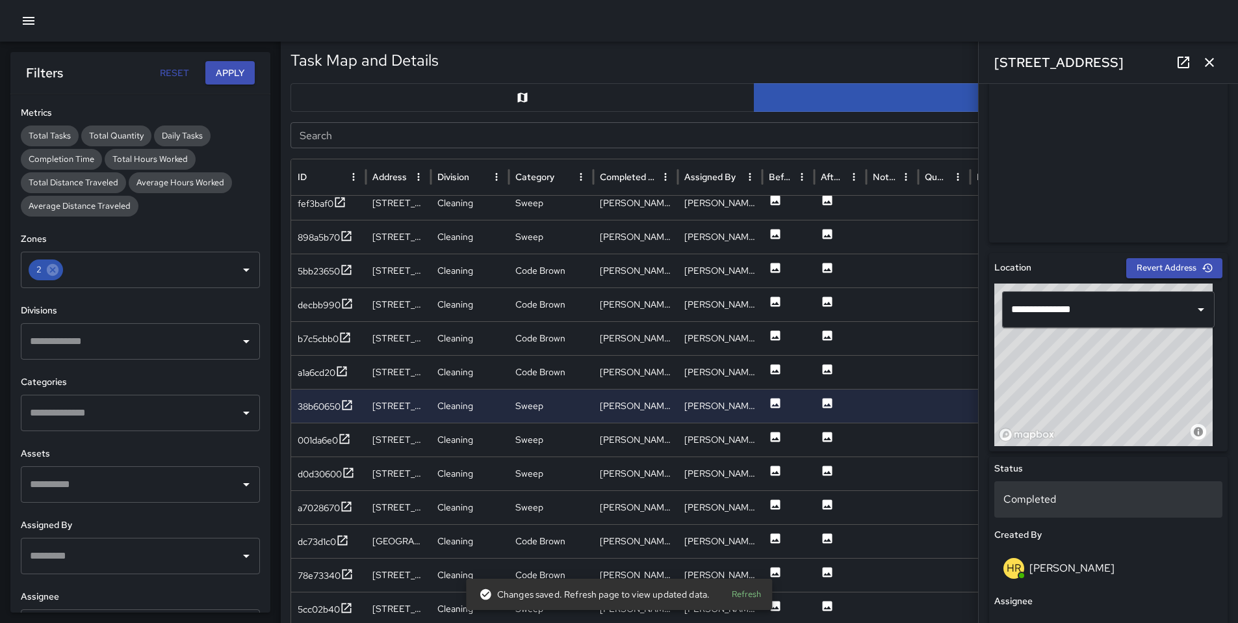
click at [1078, 502] on p "Completed" at bounding box center [1109, 499] width 210 height 16
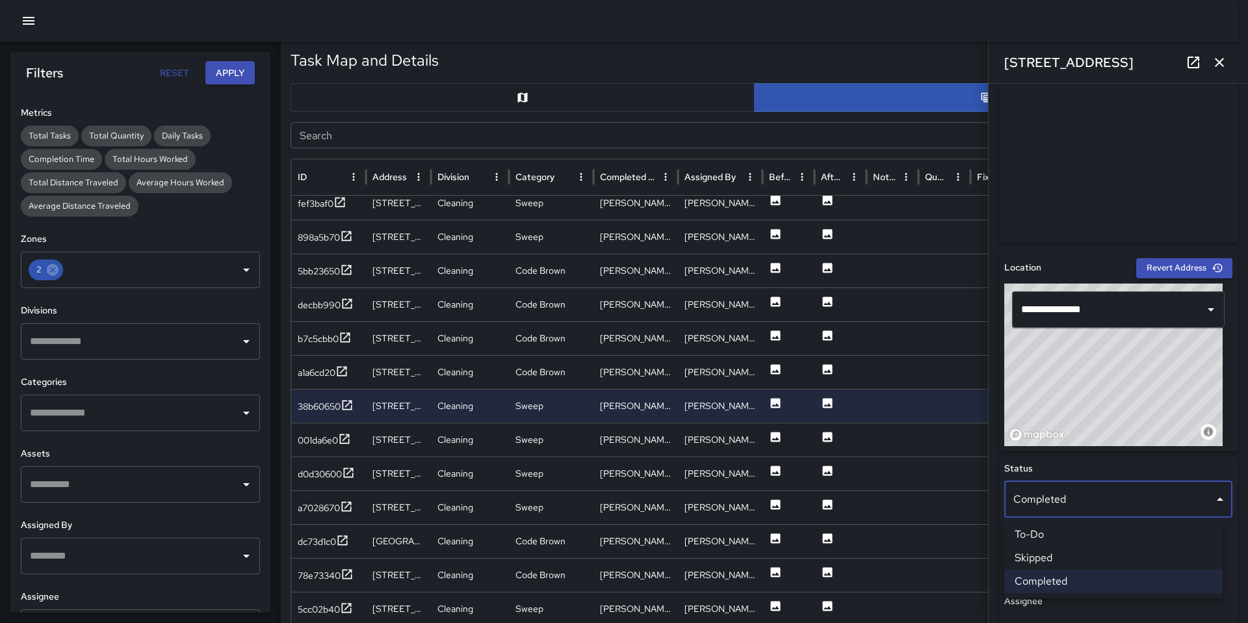
click at [307, 438] on div at bounding box center [624, 311] width 1248 height 623
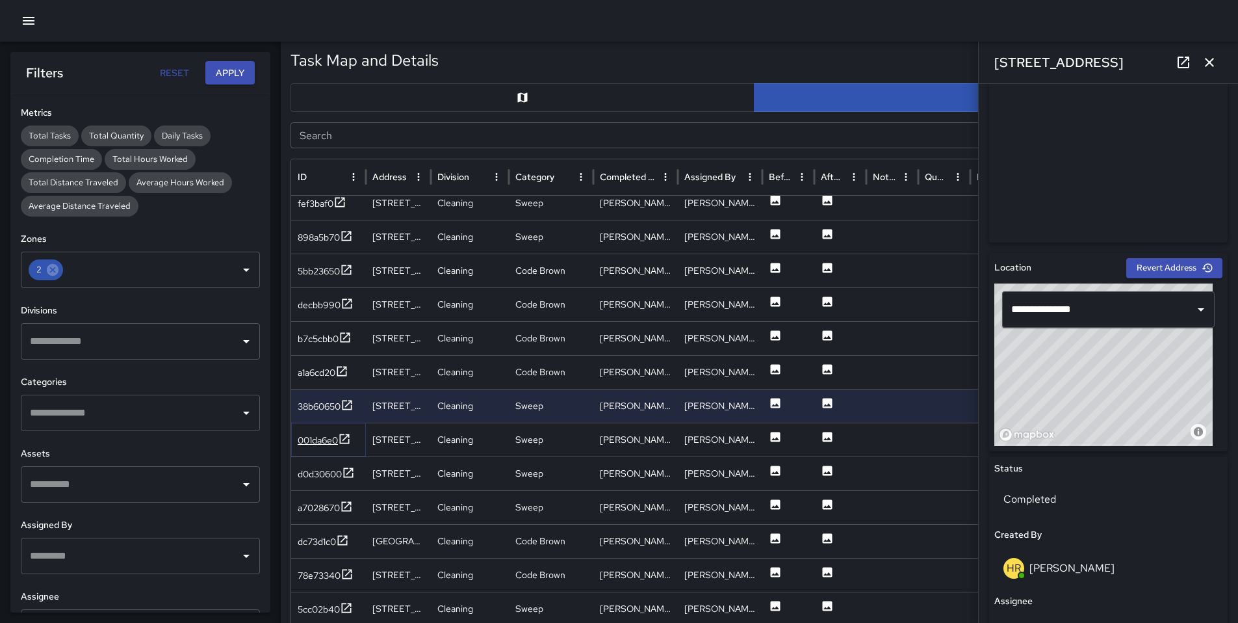
click at [309, 437] on div "001da6e0" at bounding box center [318, 440] width 40 height 13
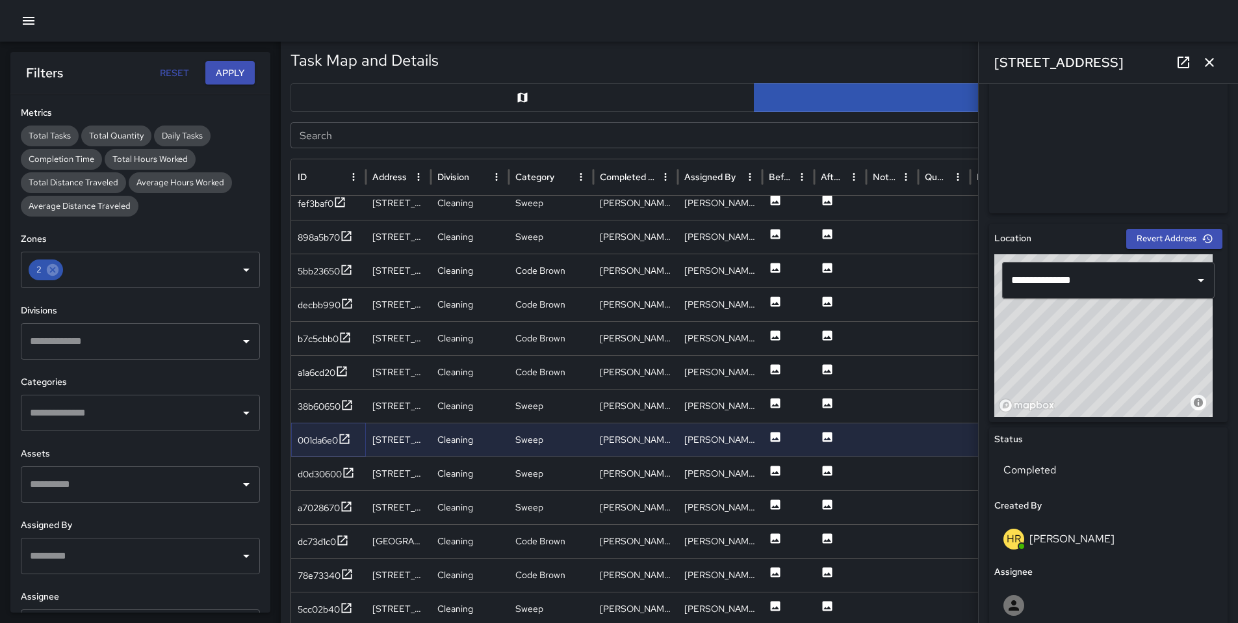
scroll to position [295, 0]
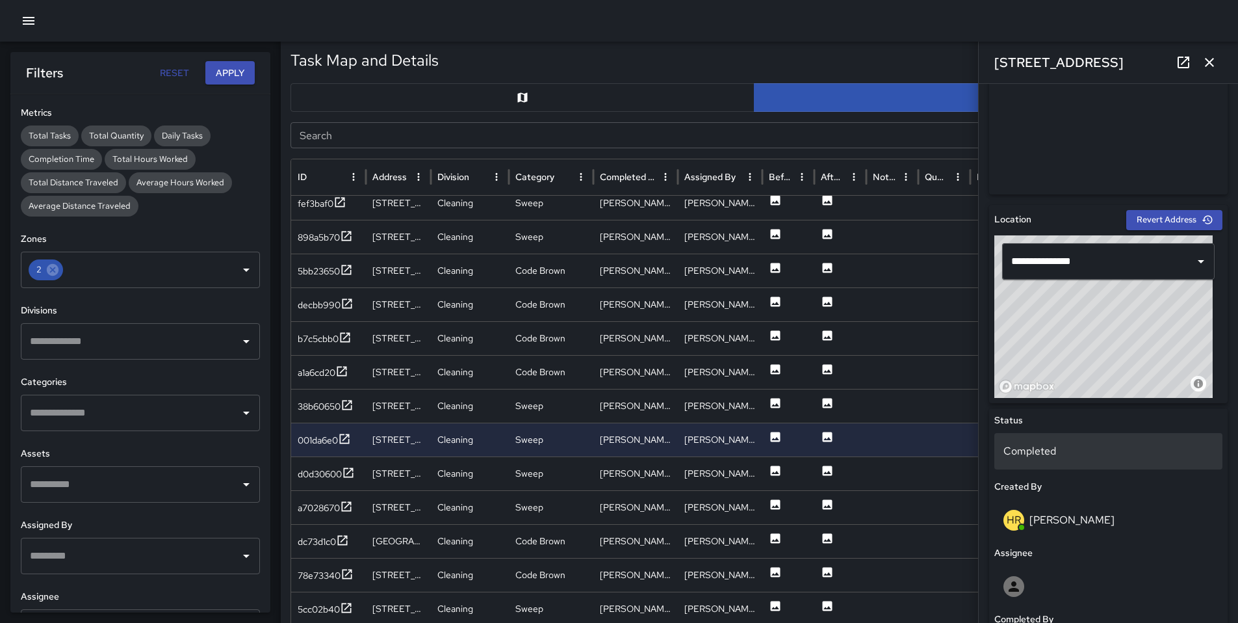
click at [1060, 458] on p "Completed" at bounding box center [1109, 451] width 210 height 16
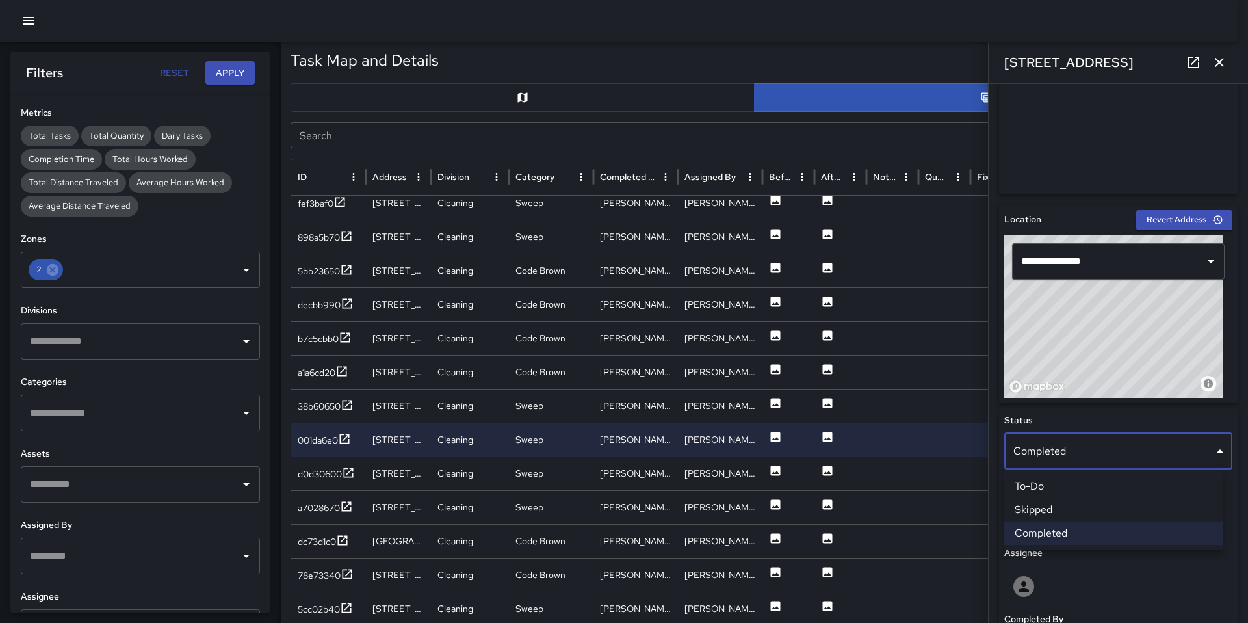
click at [1052, 506] on li "Skipped" at bounding box center [1113, 509] width 218 height 23
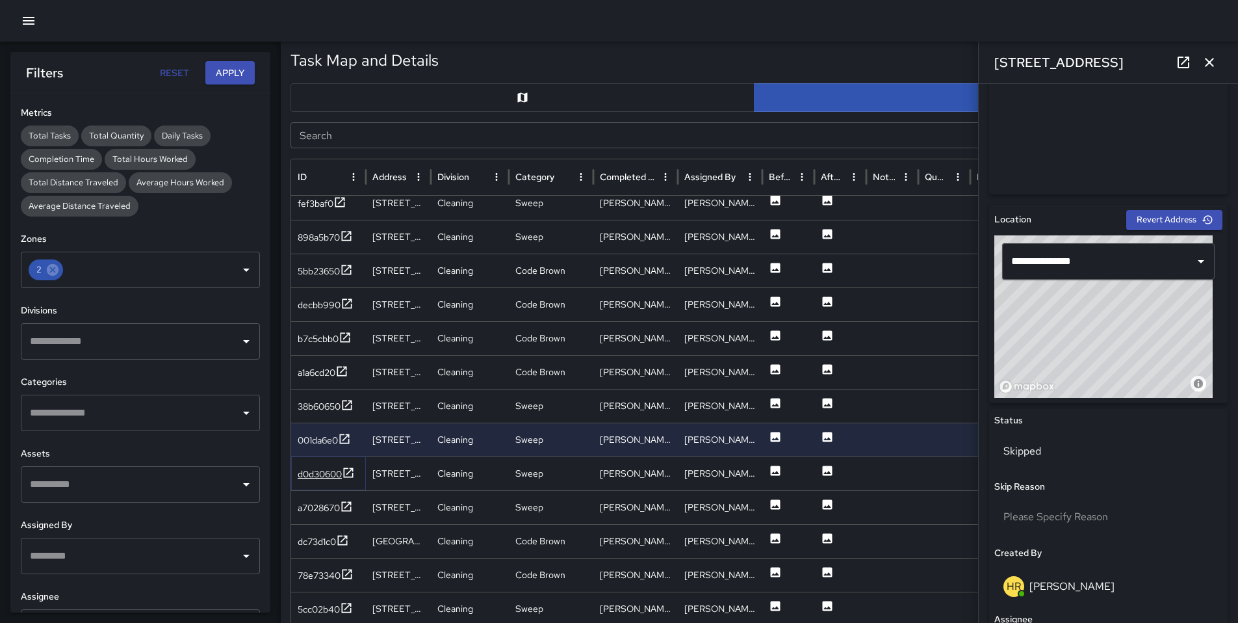
click at [298, 469] on div "d0d30600" at bounding box center [320, 473] width 44 height 13
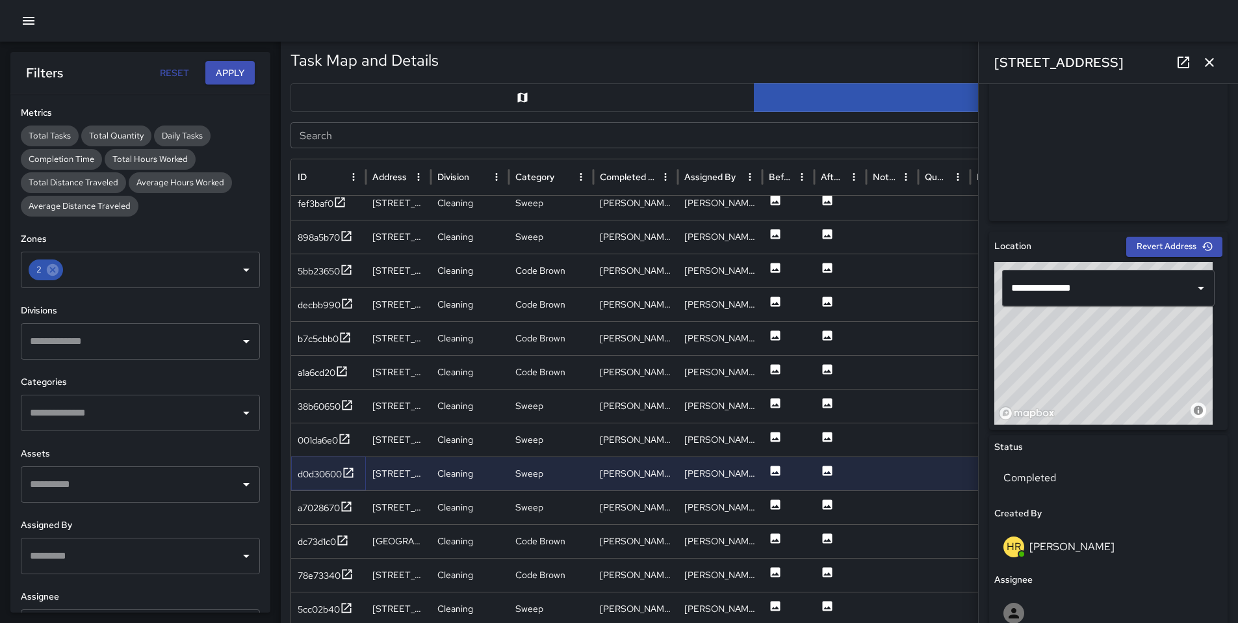
scroll to position [352, 0]
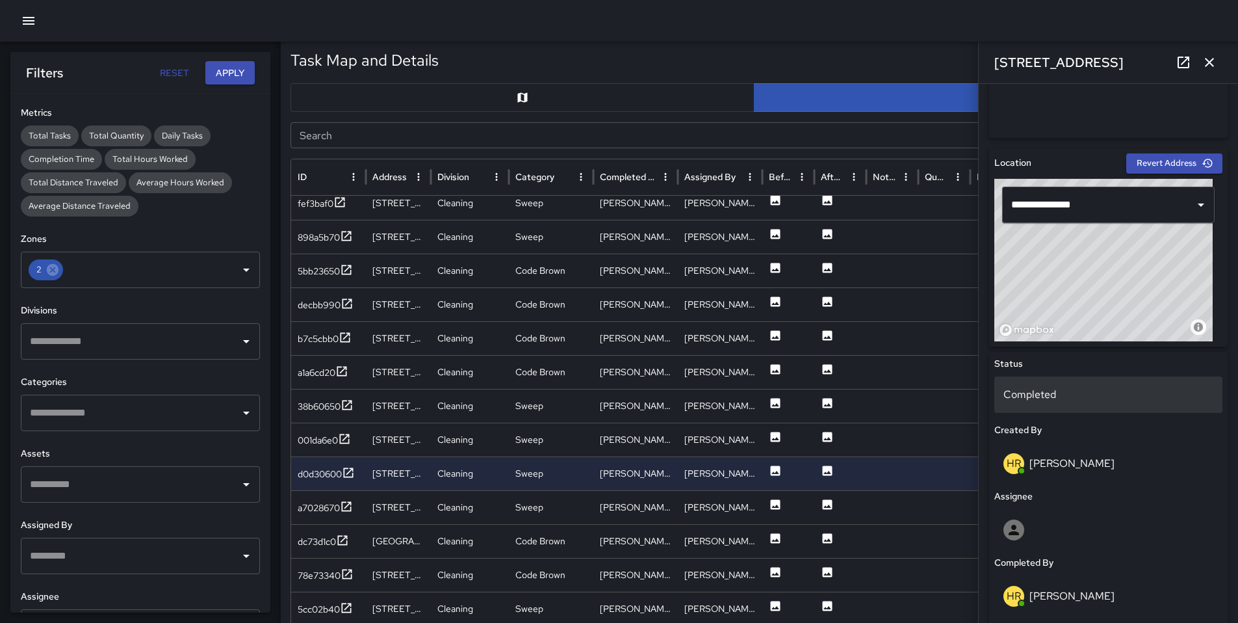
click at [1037, 389] on p "Completed" at bounding box center [1109, 395] width 210 height 16
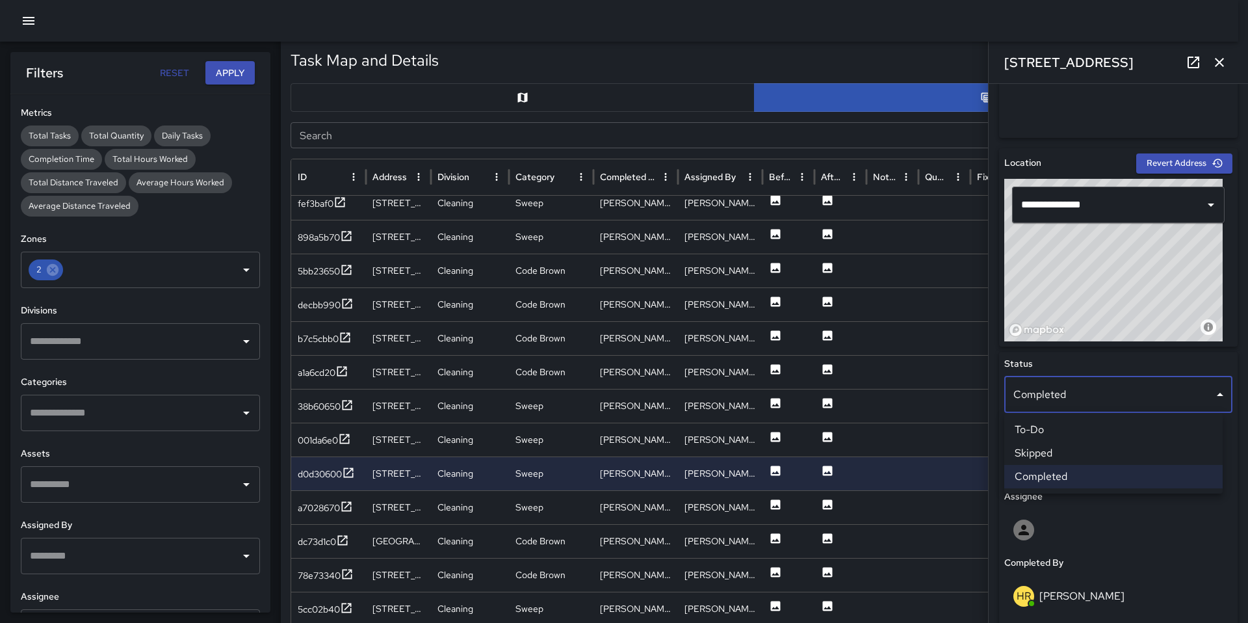
click at [1065, 448] on li "Skipped" at bounding box center [1113, 452] width 218 height 23
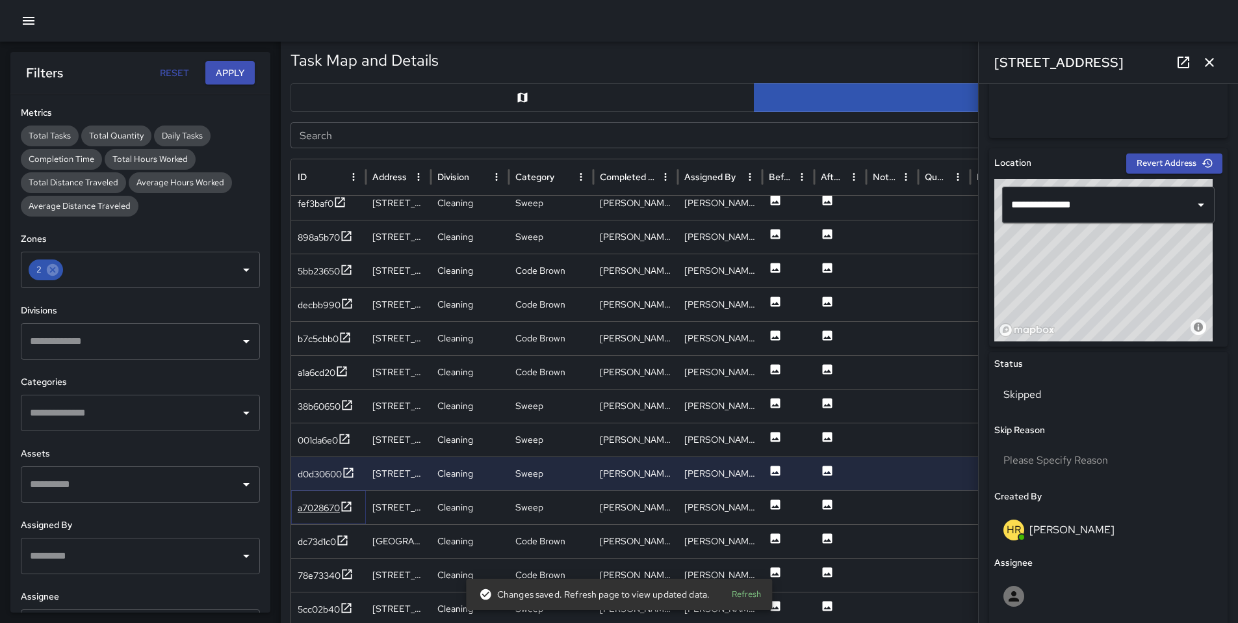
click at [307, 508] on div "a7028670" at bounding box center [319, 507] width 42 height 13
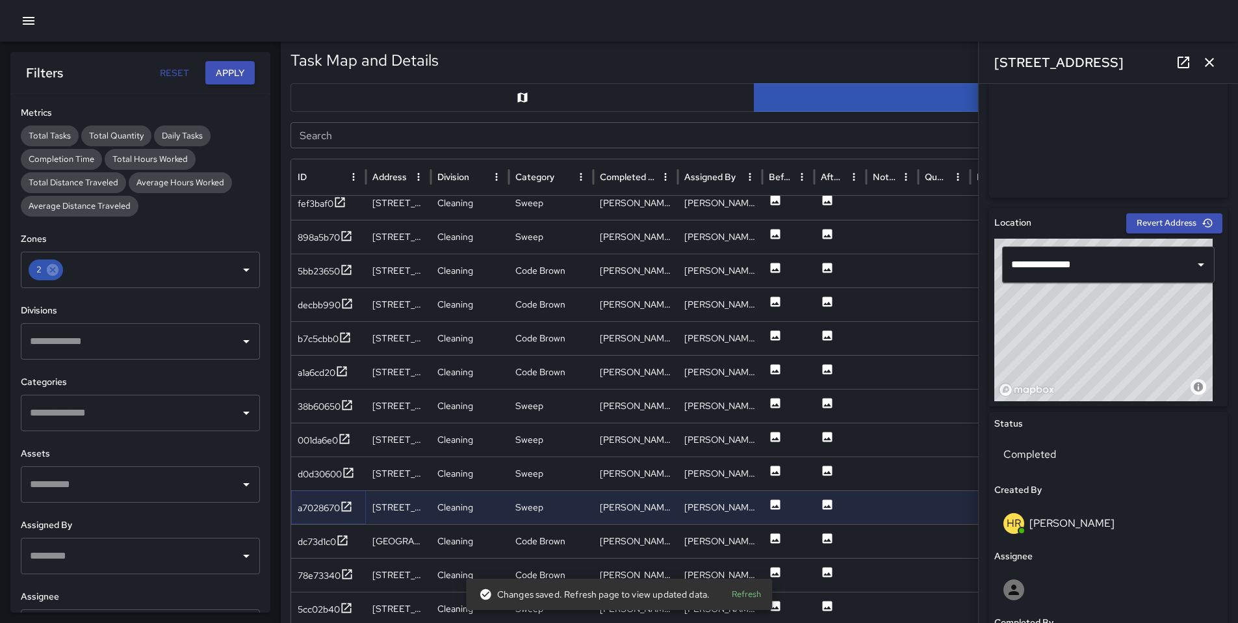
scroll to position [369, 0]
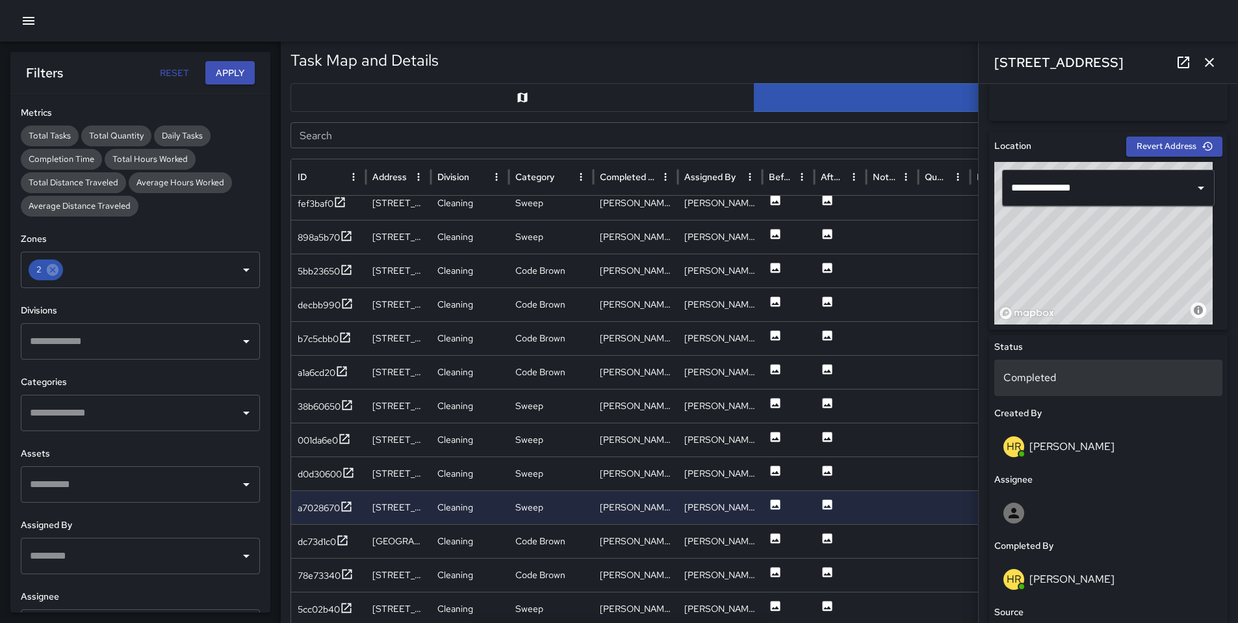
click at [1043, 379] on p "Completed" at bounding box center [1109, 378] width 210 height 16
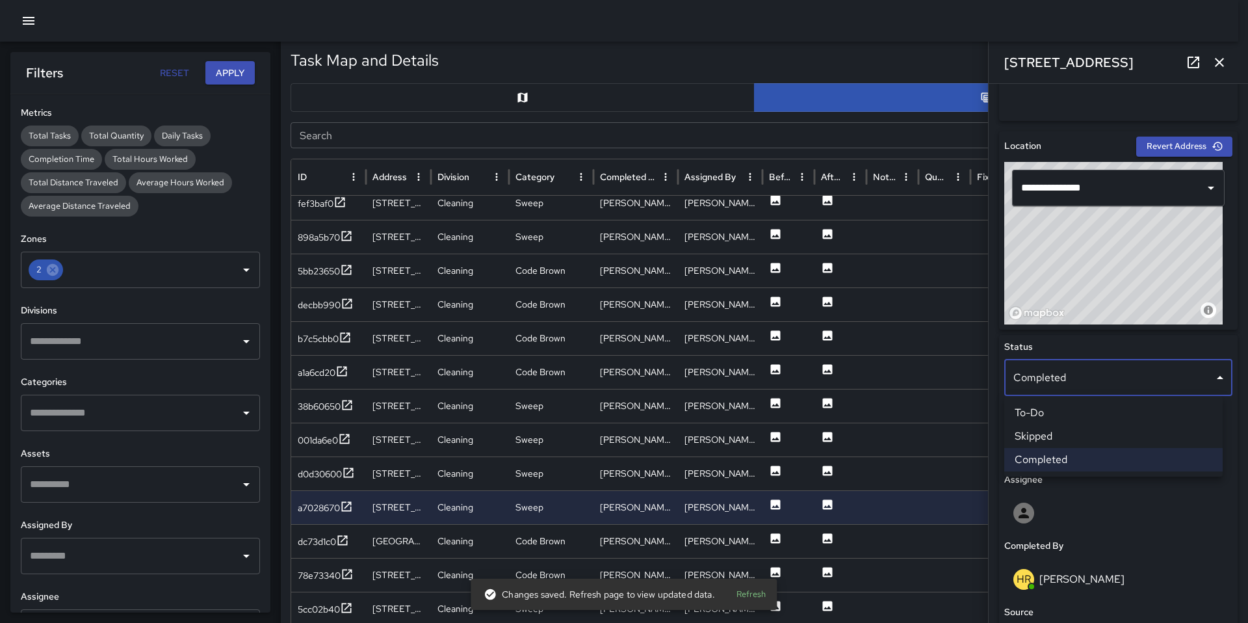
click at [1054, 435] on li "Skipped" at bounding box center [1113, 435] width 218 height 23
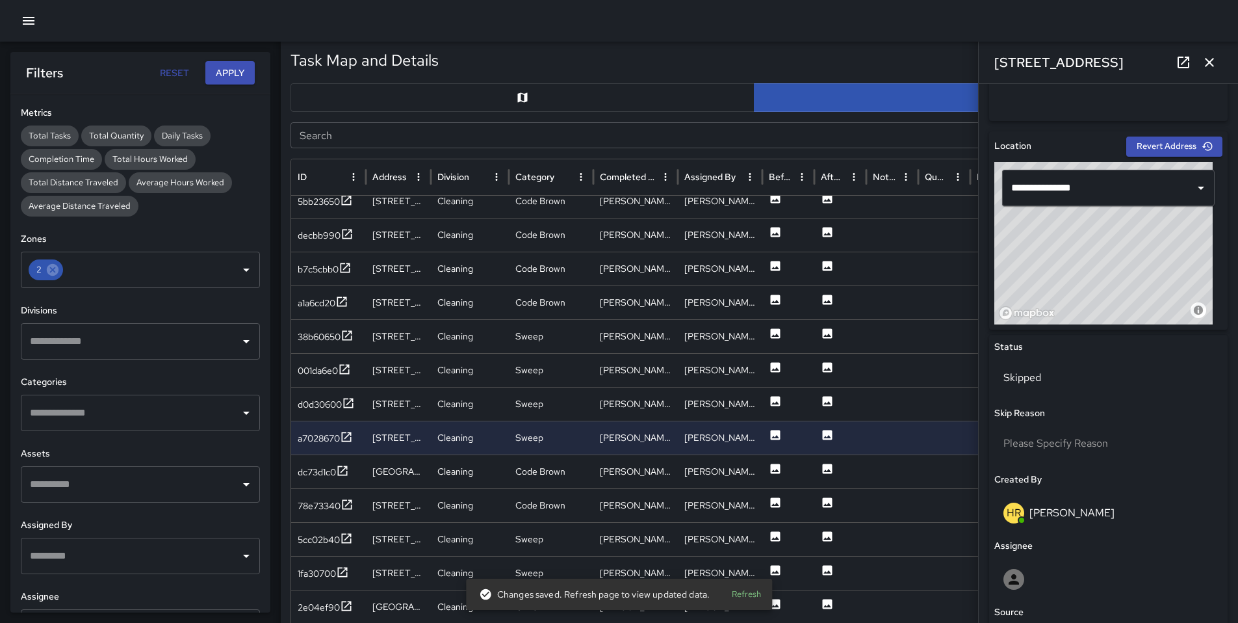
scroll to position [753, 0]
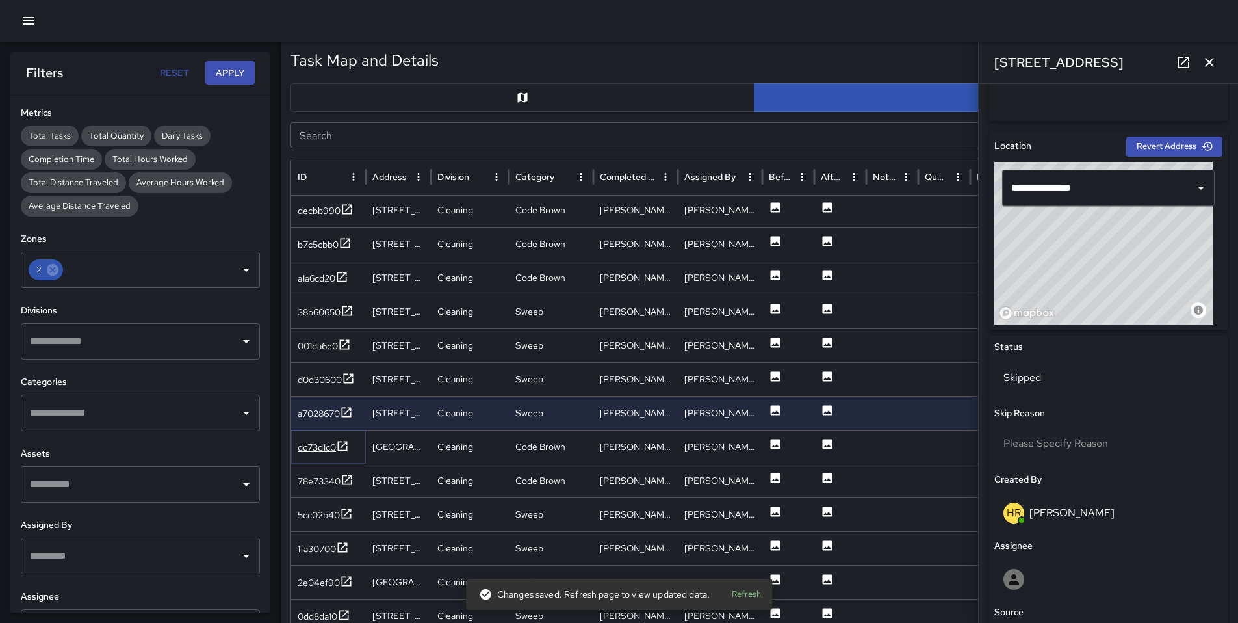
click at [316, 445] on div "dc73d1c0" at bounding box center [317, 447] width 38 height 13
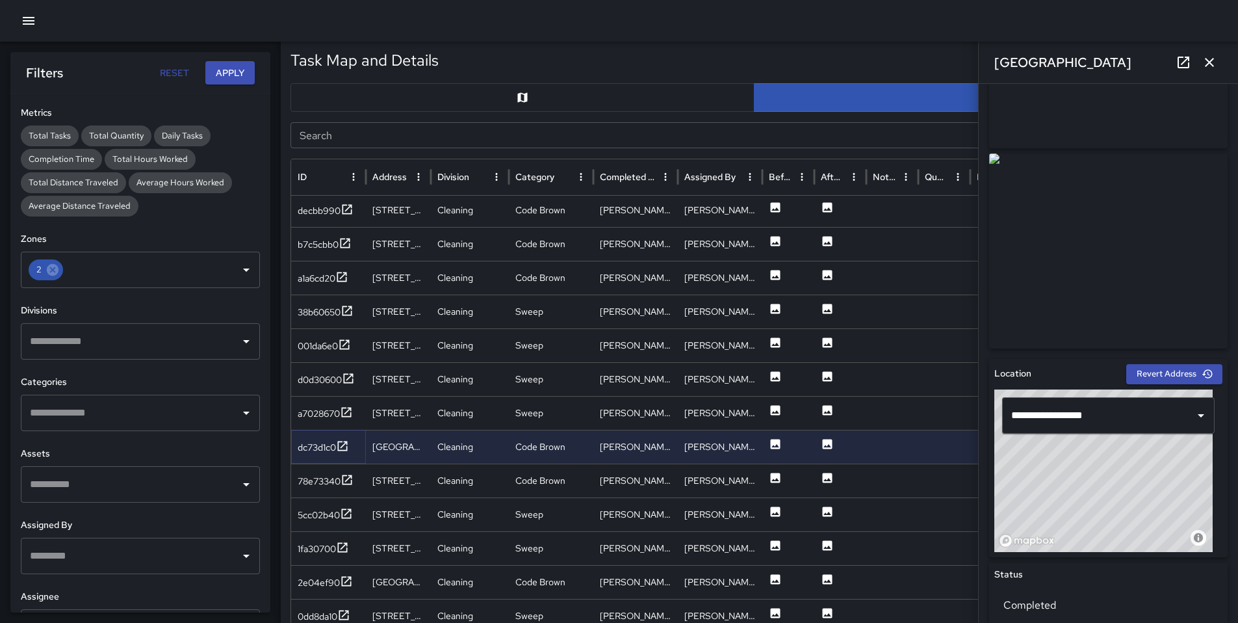
scroll to position [438, 0]
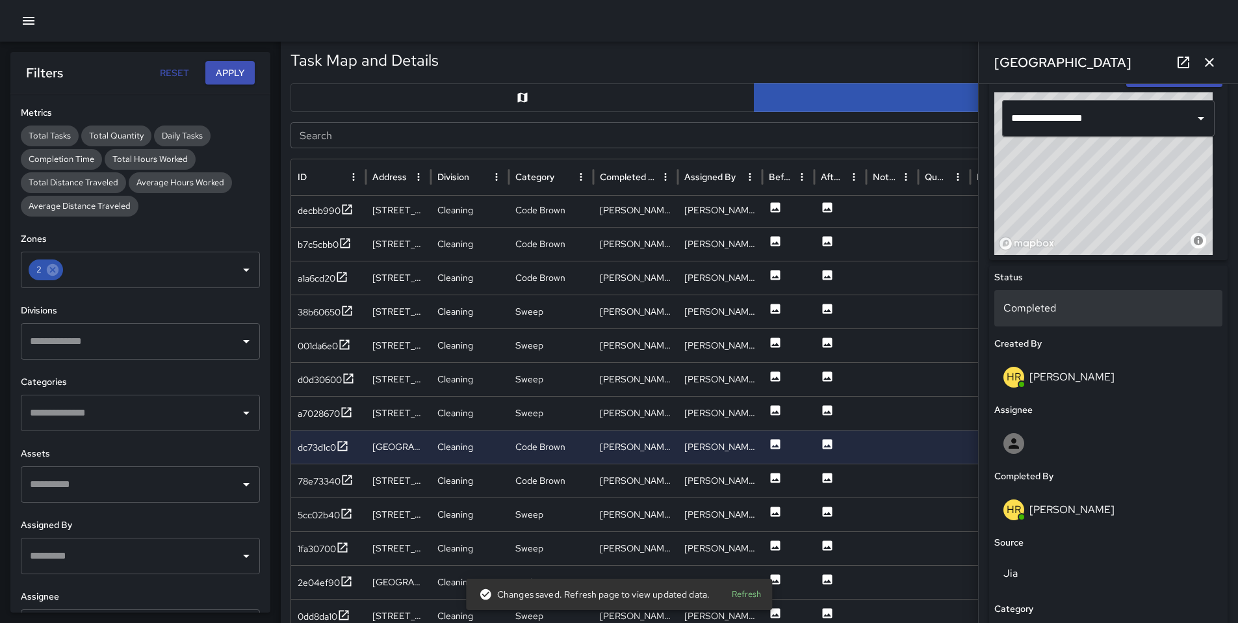
click at [1056, 313] on p "Completed" at bounding box center [1109, 308] width 210 height 16
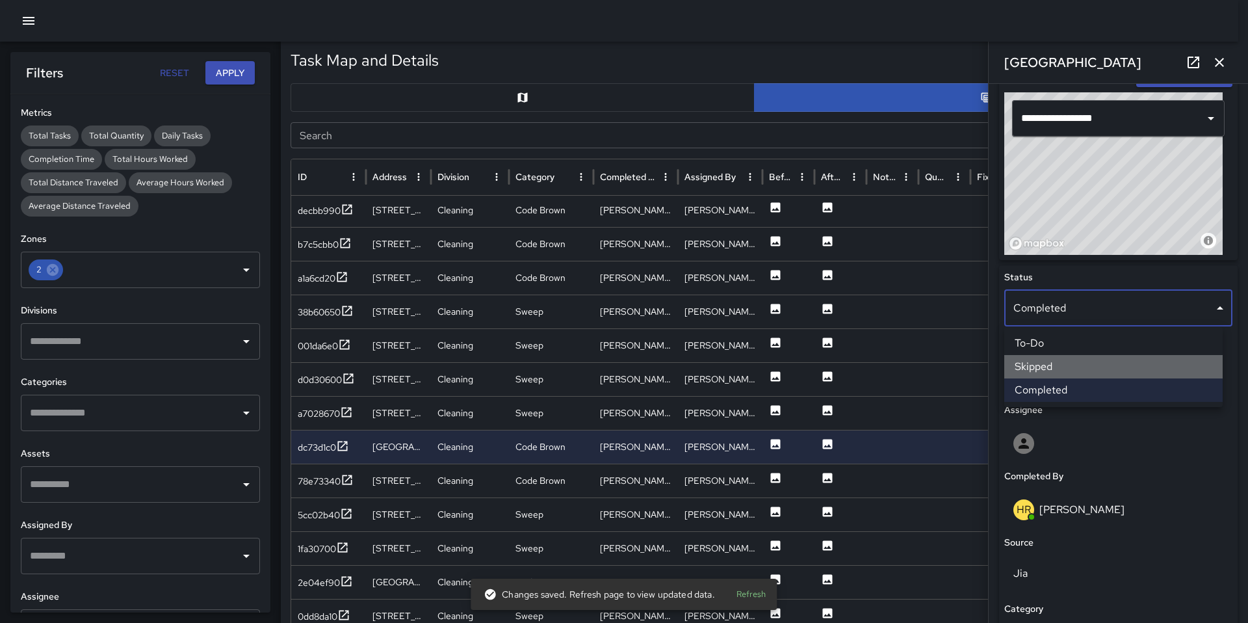
click at [1066, 369] on li "Skipped" at bounding box center [1113, 366] width 218 height 23
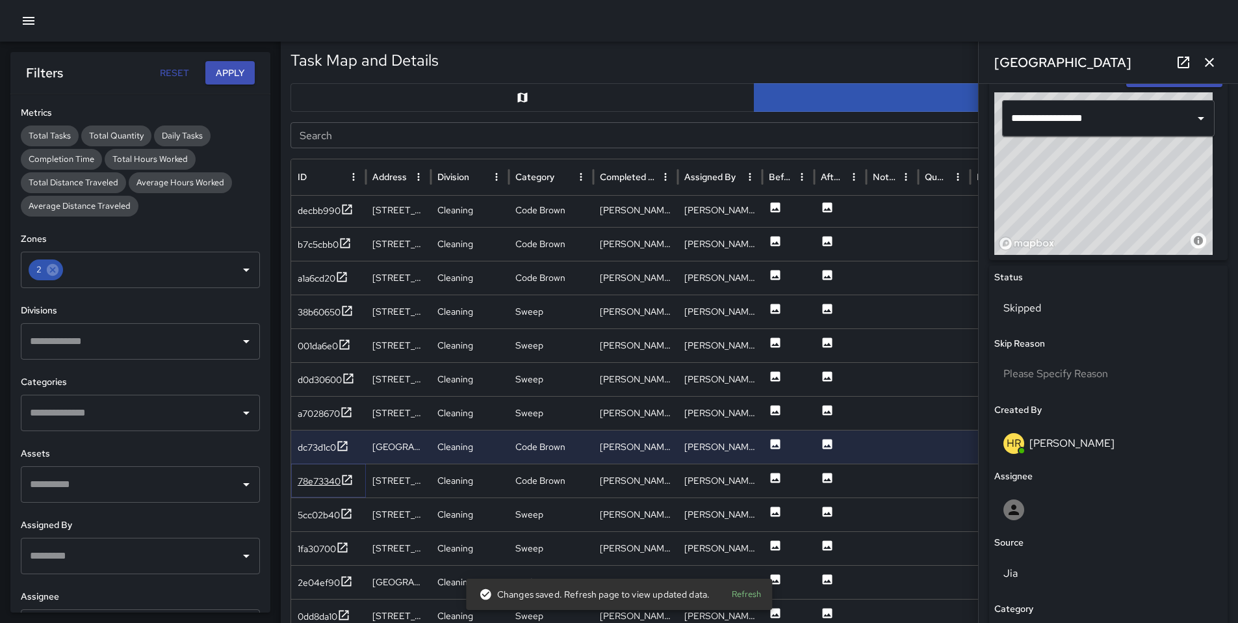
click at [333, 480] on div "78e73340" at bounding box center [319, 481] width 43 height 13
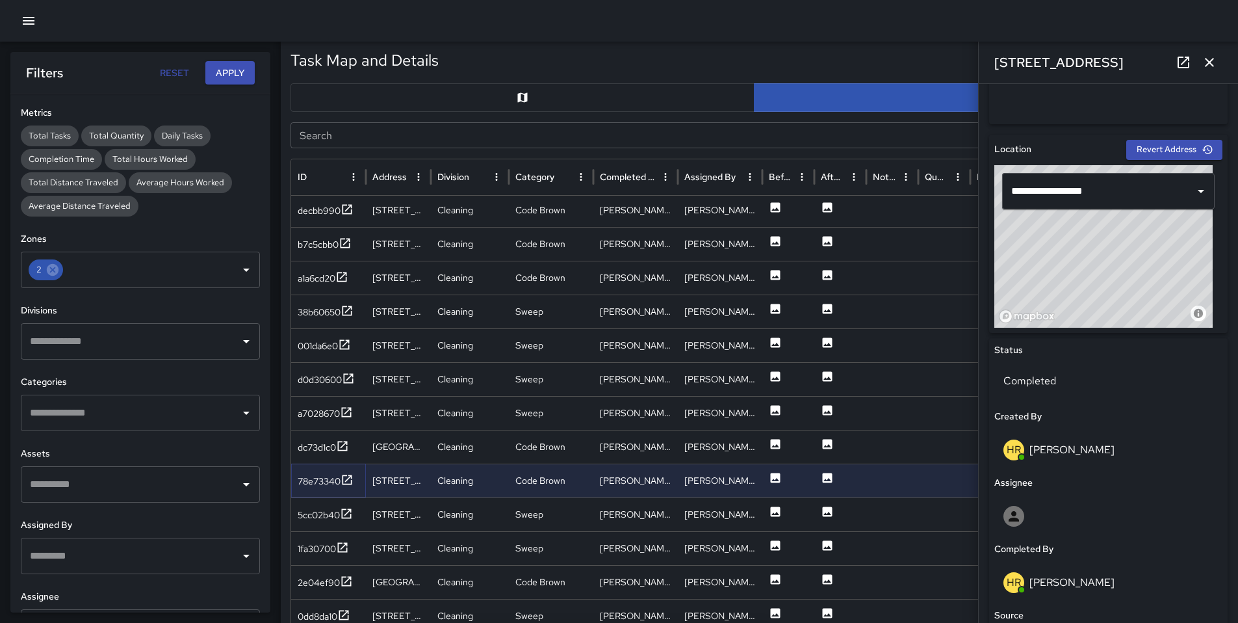
scroll to position [374, 0]
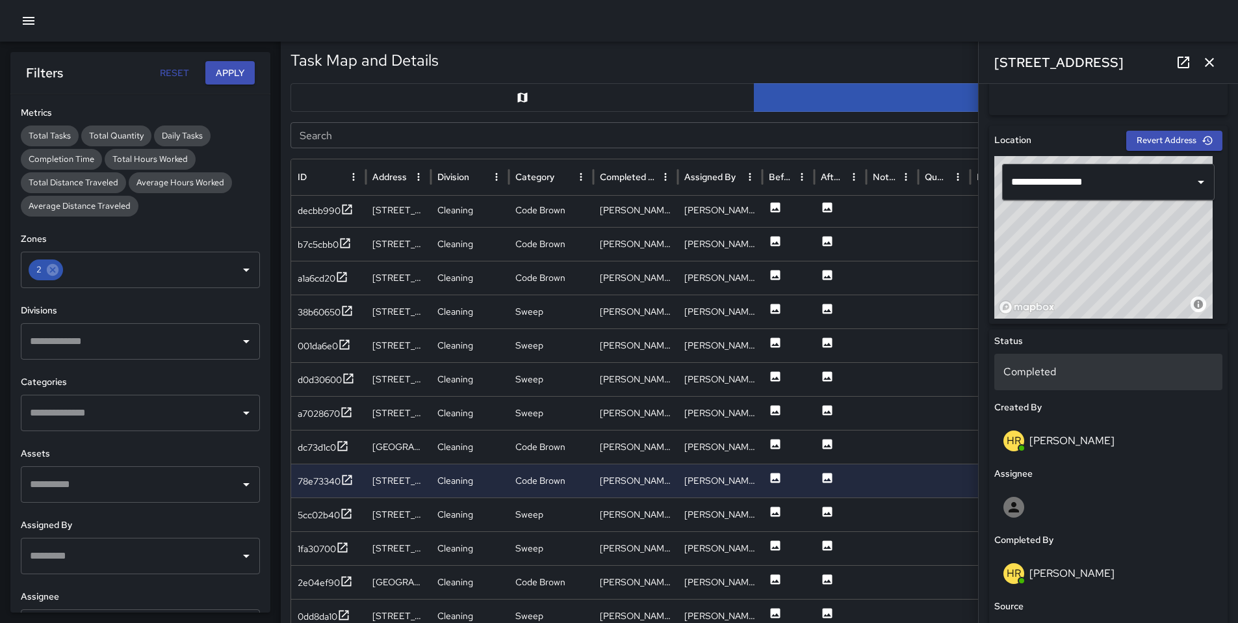
click at [1046, 371] on p "Completed" at bounding box center [1109, 372] width 210 height 16
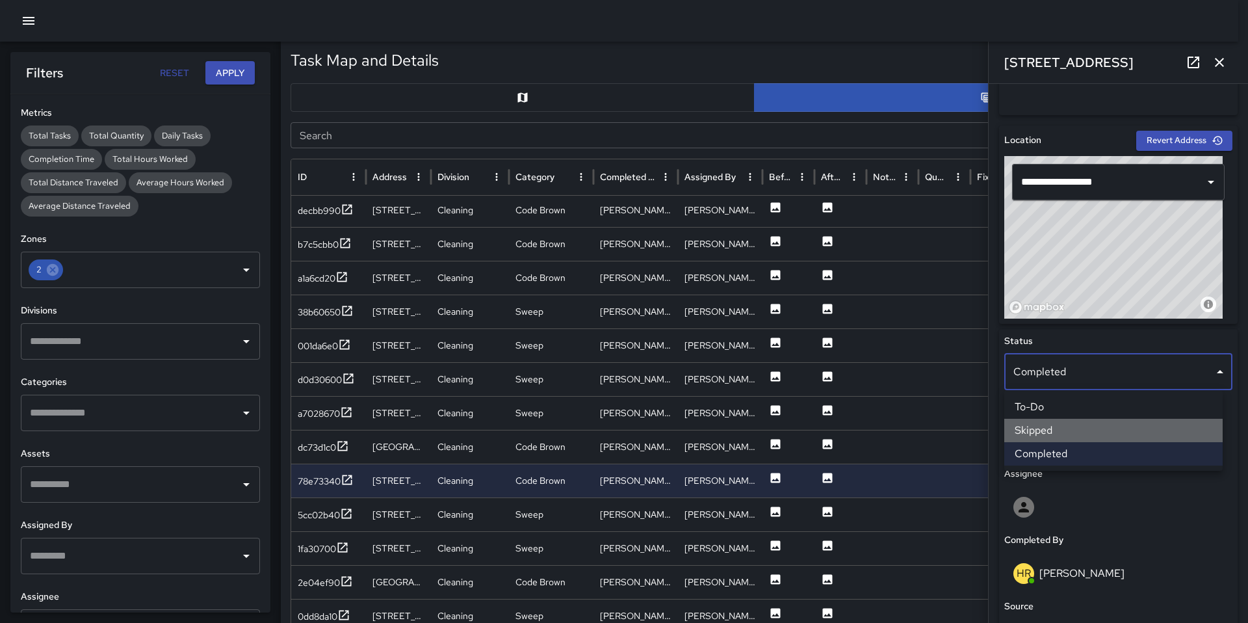
click at [1052, 431] on li "Skipped" at bounding box center [1113, 430] width 218 height 23
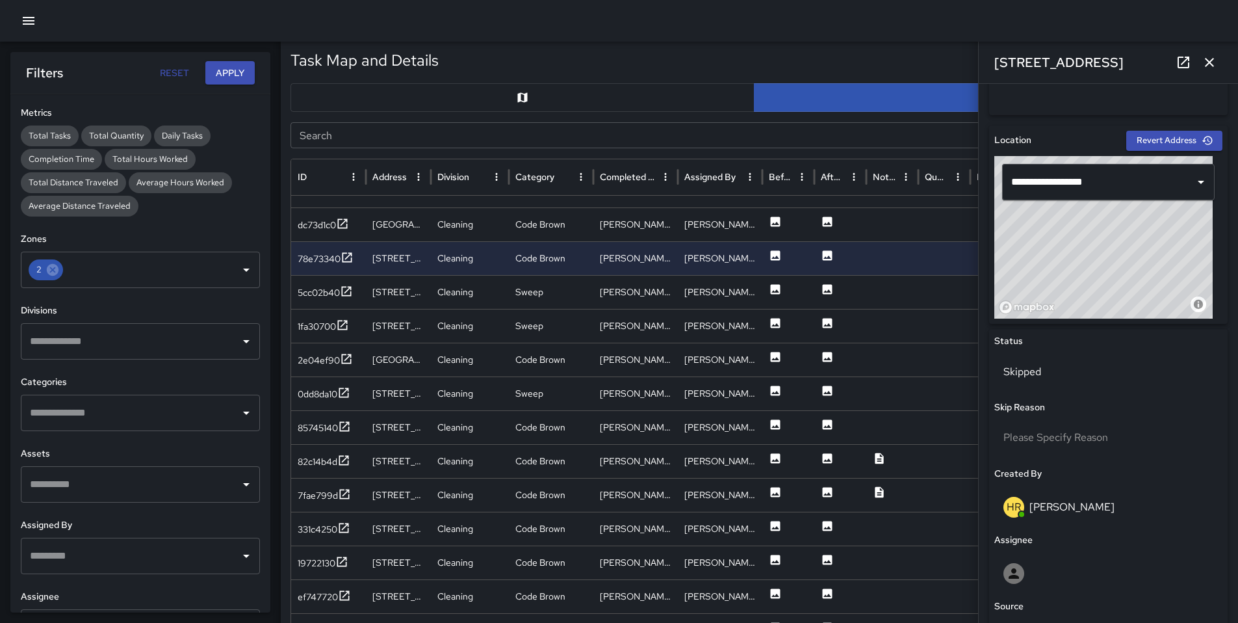
scroll to position [1041, 0]
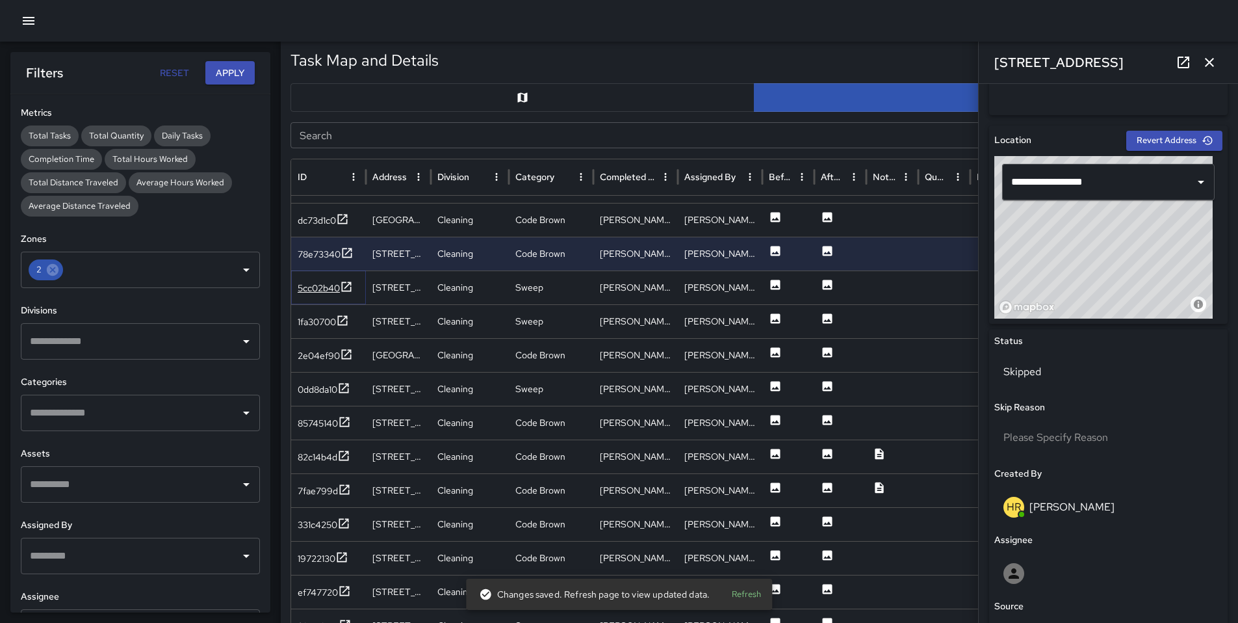
click at [315, 286] on div "5cc02b40" at bounding box center [319, 287] width 42 height 13
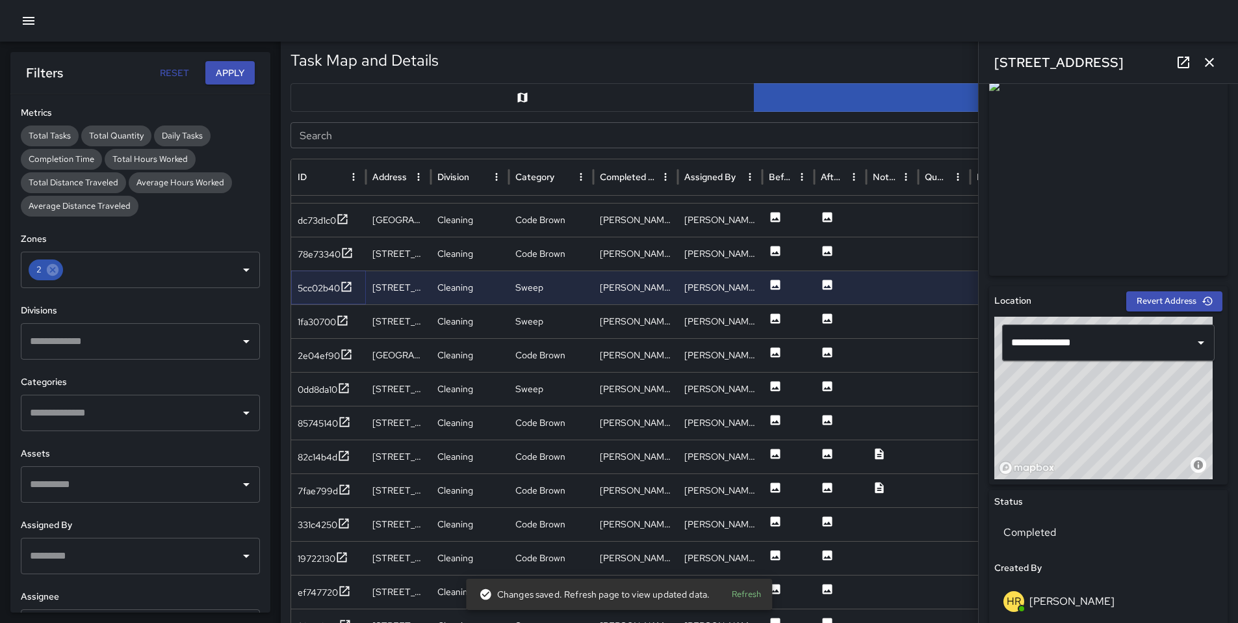
scroll to position [234, 0]
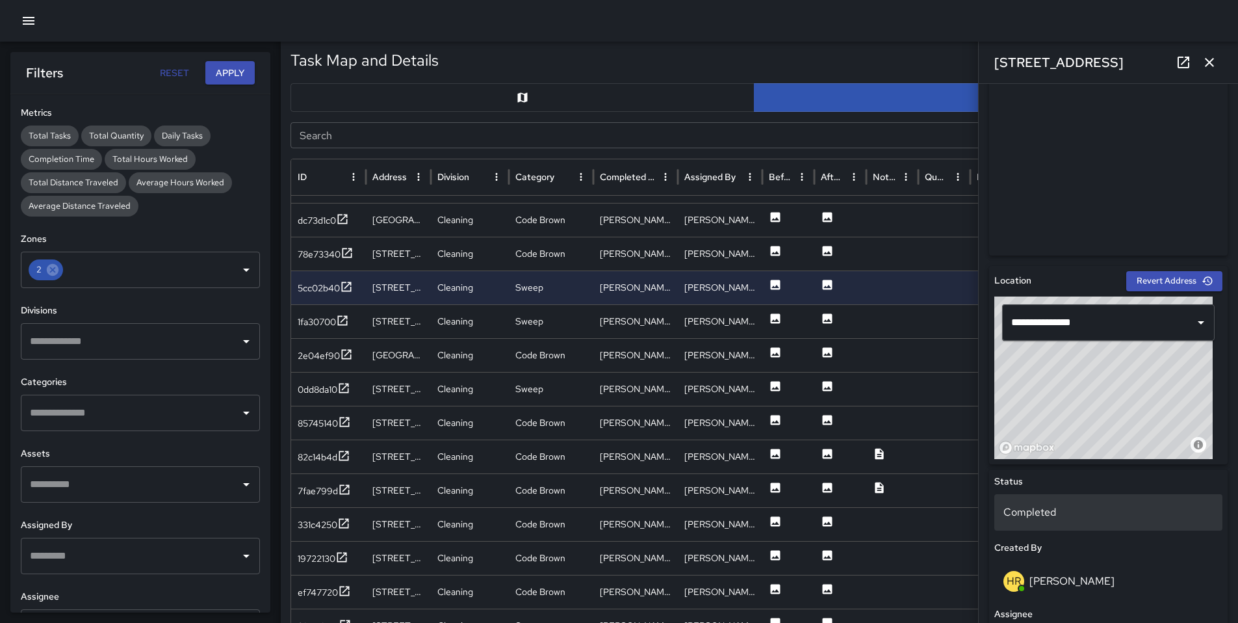
click at [1024, 510] on p "Completed" at bounding box center [1109, 512] width 210 height 16
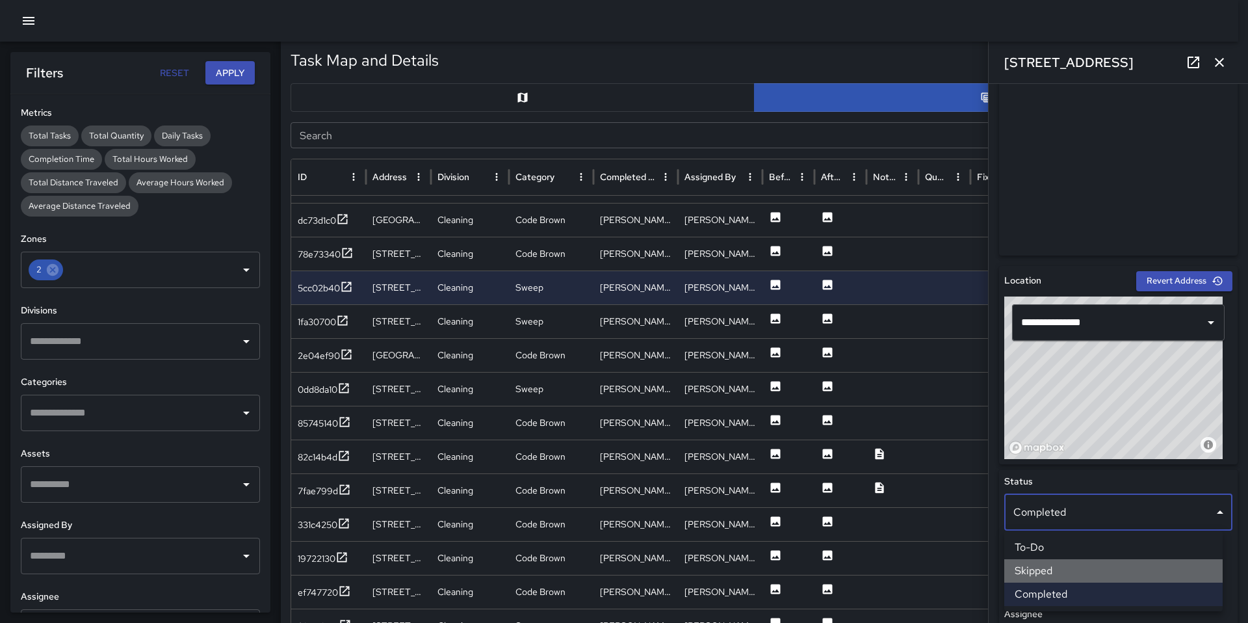
click at [1041, 564] on li "Skipped" at bounding box center [1113, 570] width 218 height 23
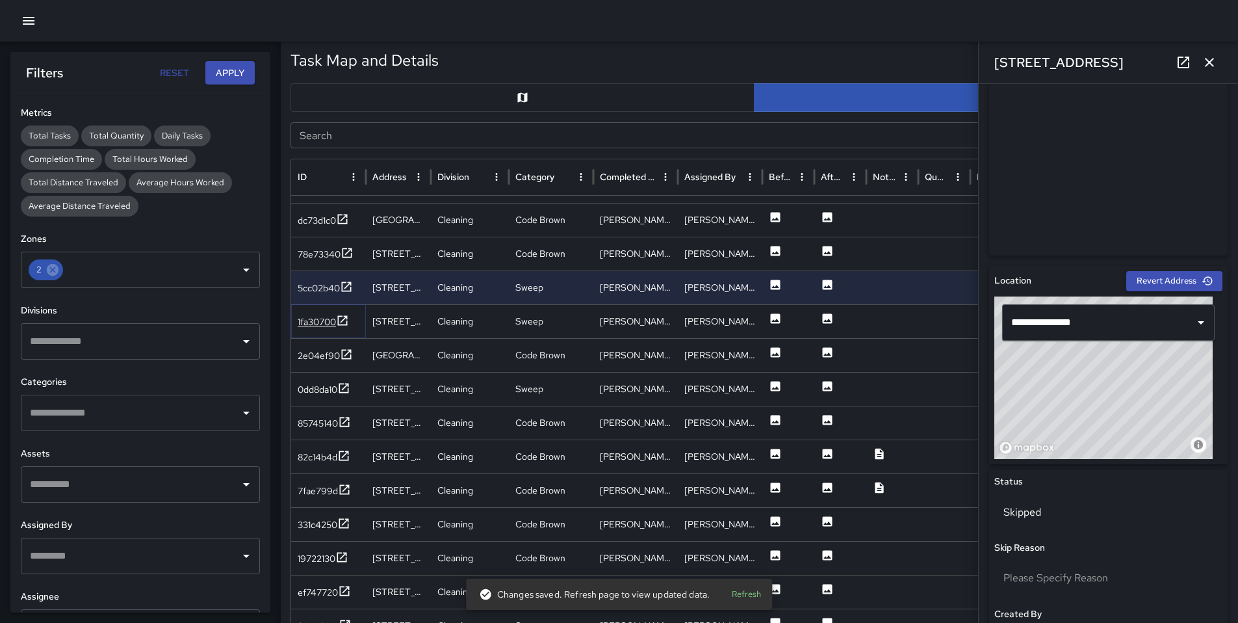
click at [313, 319] on div "1fa30700" at bounding box center [317, 321] width 38 height 13
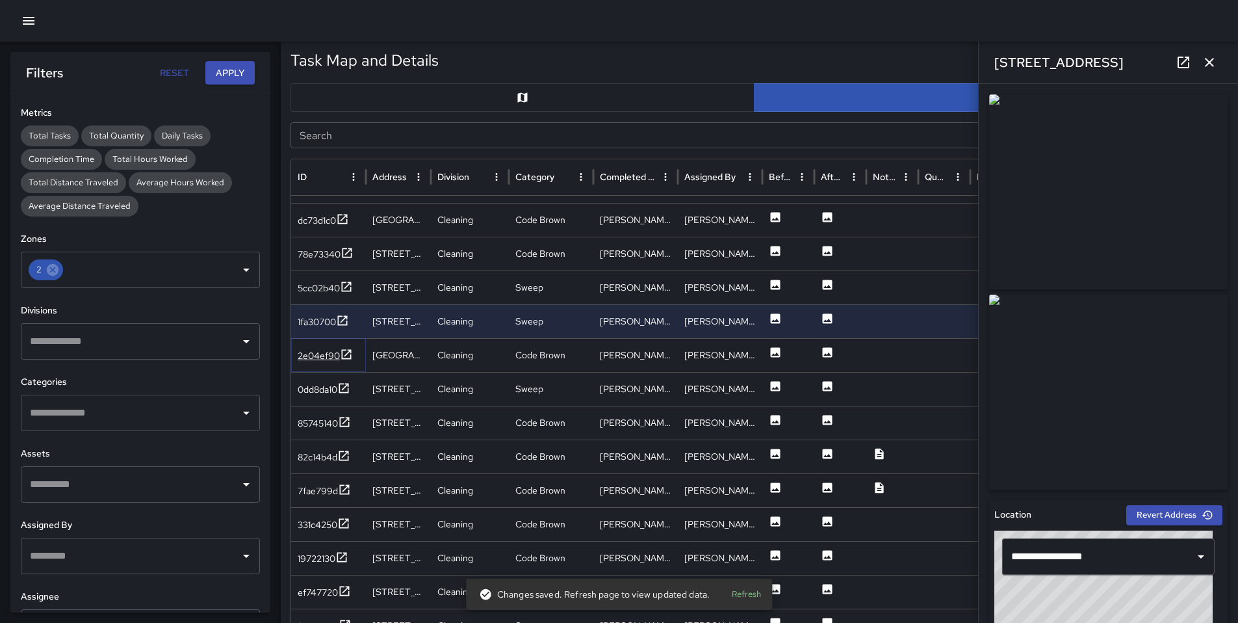
click at [304, 356] on div "2e04ef90" at bounding box center [319, 355] width 42 height 13
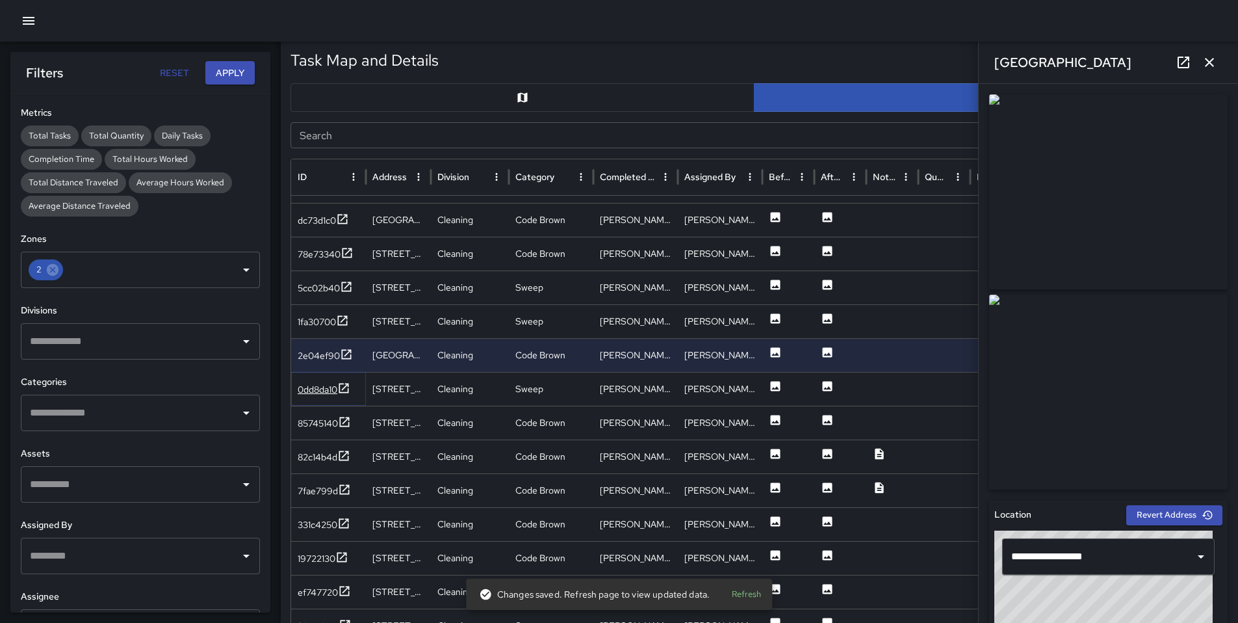
click at [307, 386] on div "0dd8da10" at bounding box center [318, 389] width 40 height 13
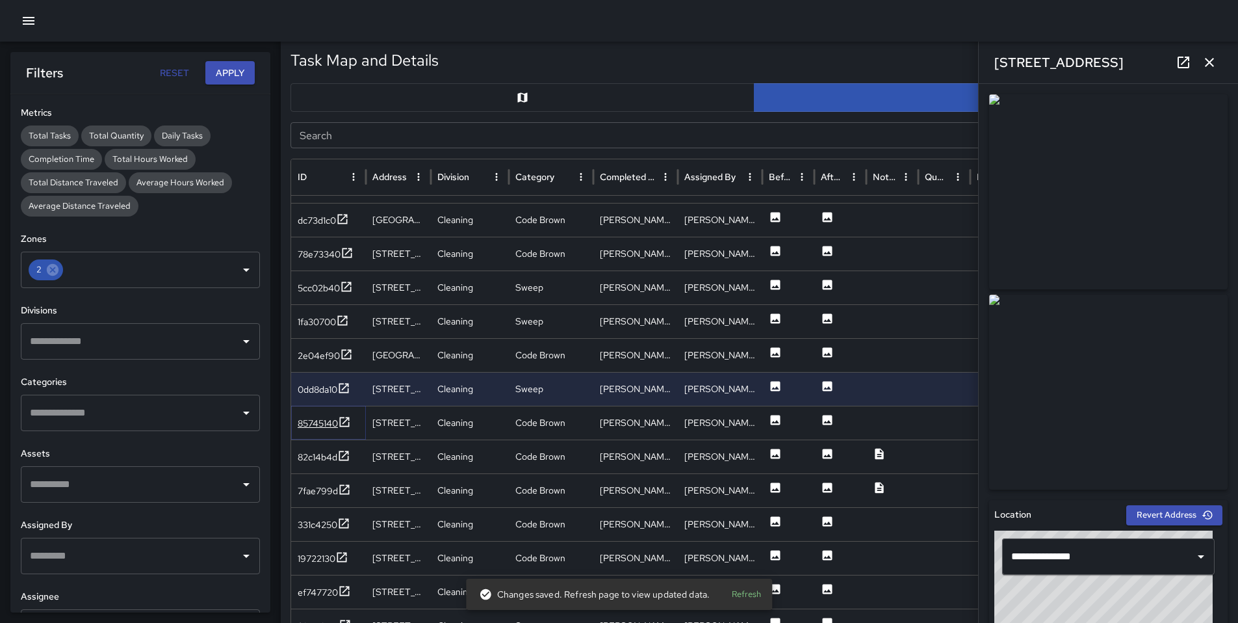
click at [319, 427] on div "85745140" at bounding box center [318, 423] width 40 height 13
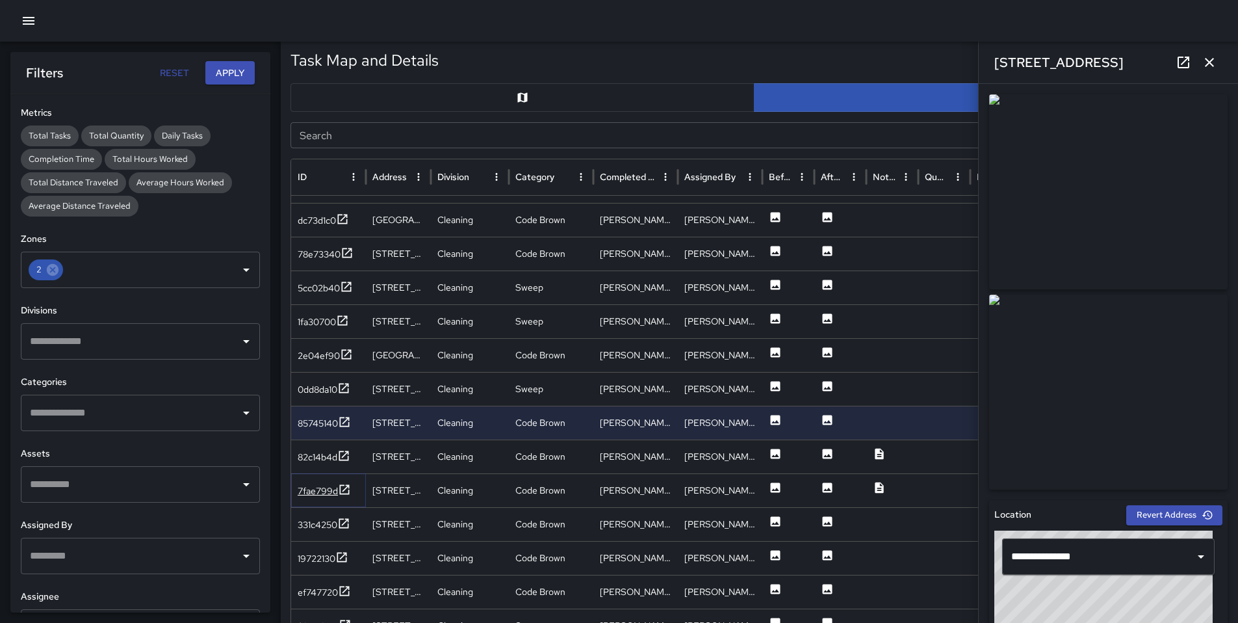
click at [331, 491] on div "7fae799d" at bounding box center [318, 490] width 40 height 13
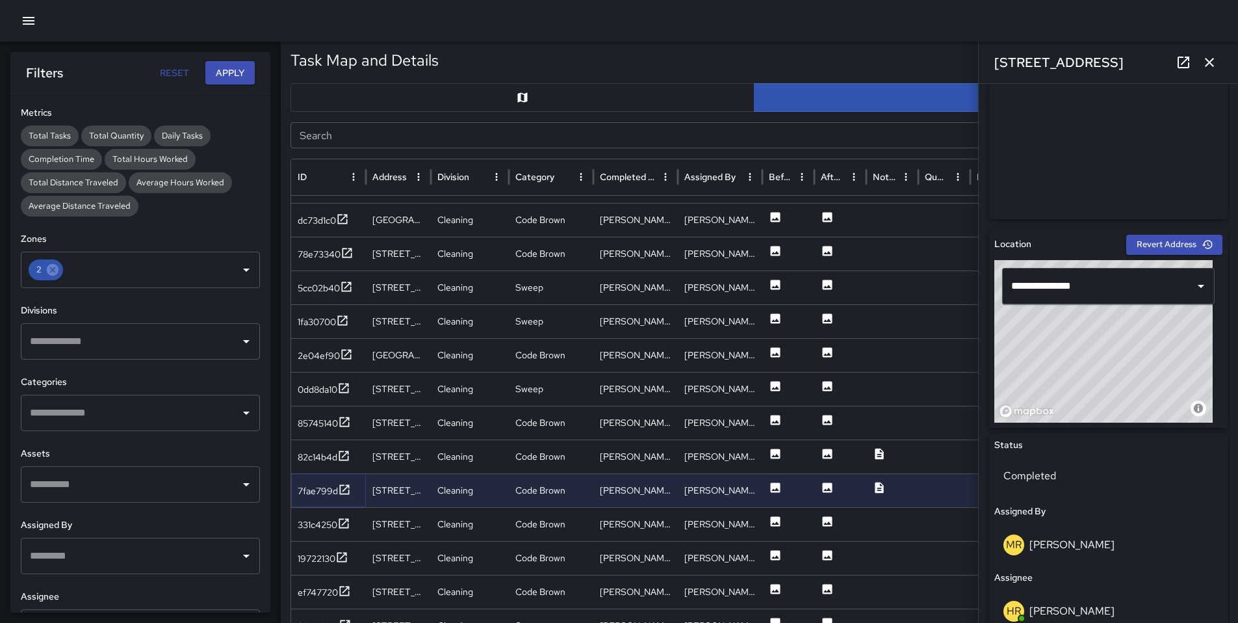
scroll to position [272, 0]
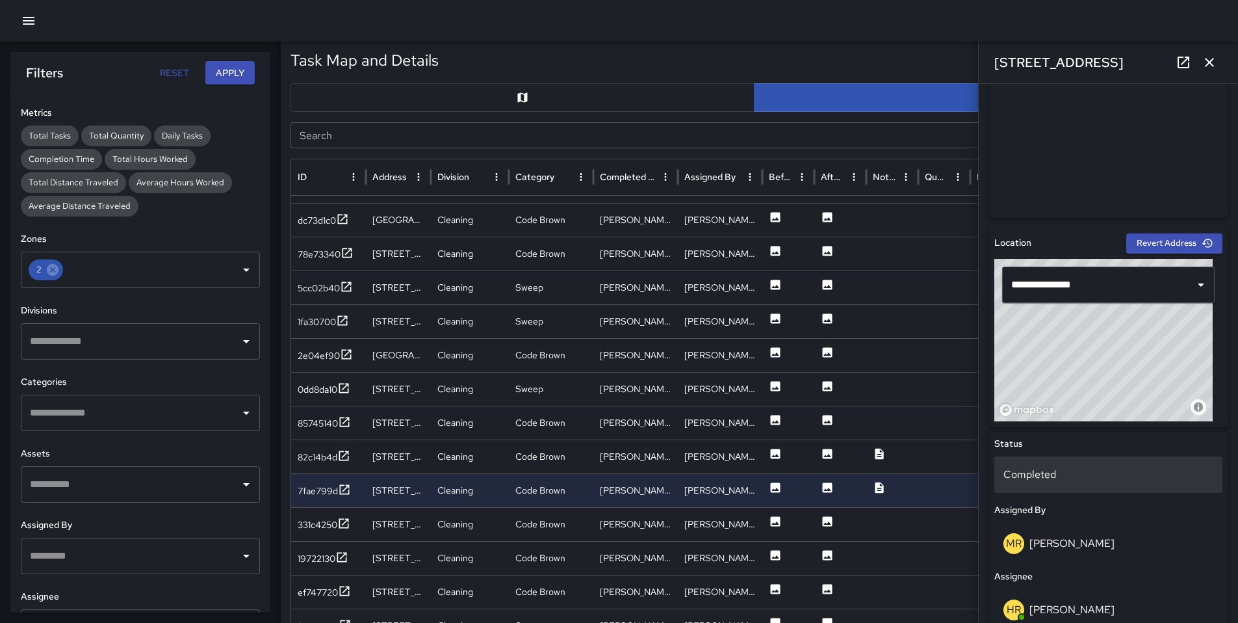
click at [1040, 482] on p "Completed" at bounding box center [1109, 475] width 210 height 16
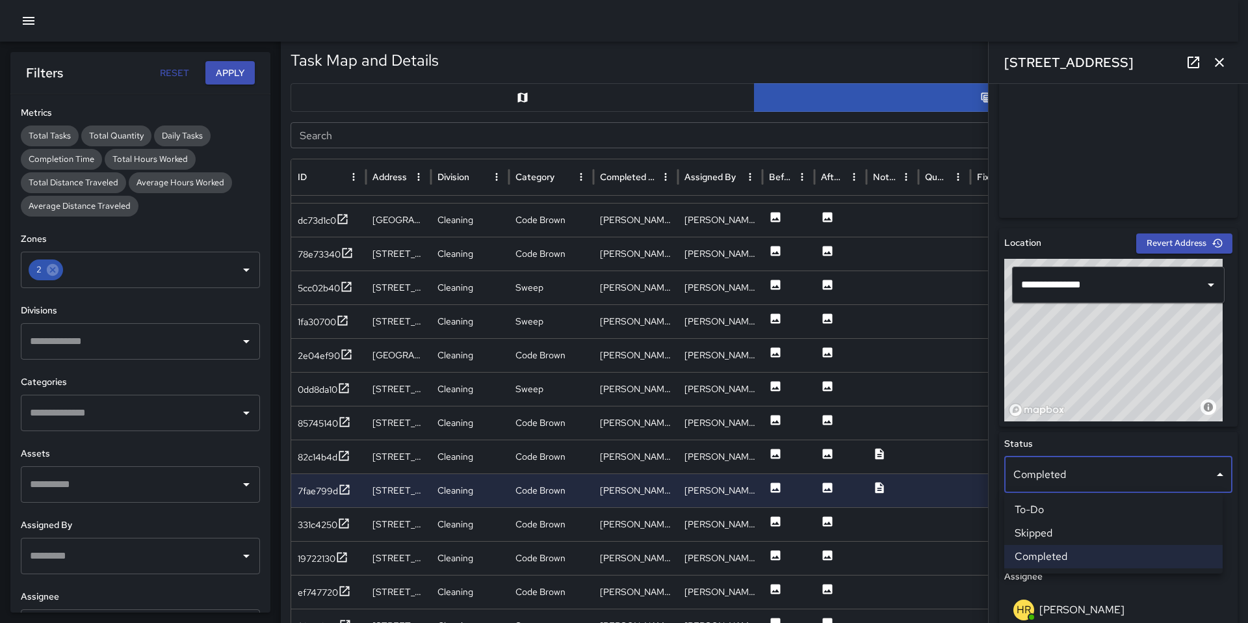
click at [1052, 526] on li "Skipped" at bounding box center [1113, 532] width 218 height 23
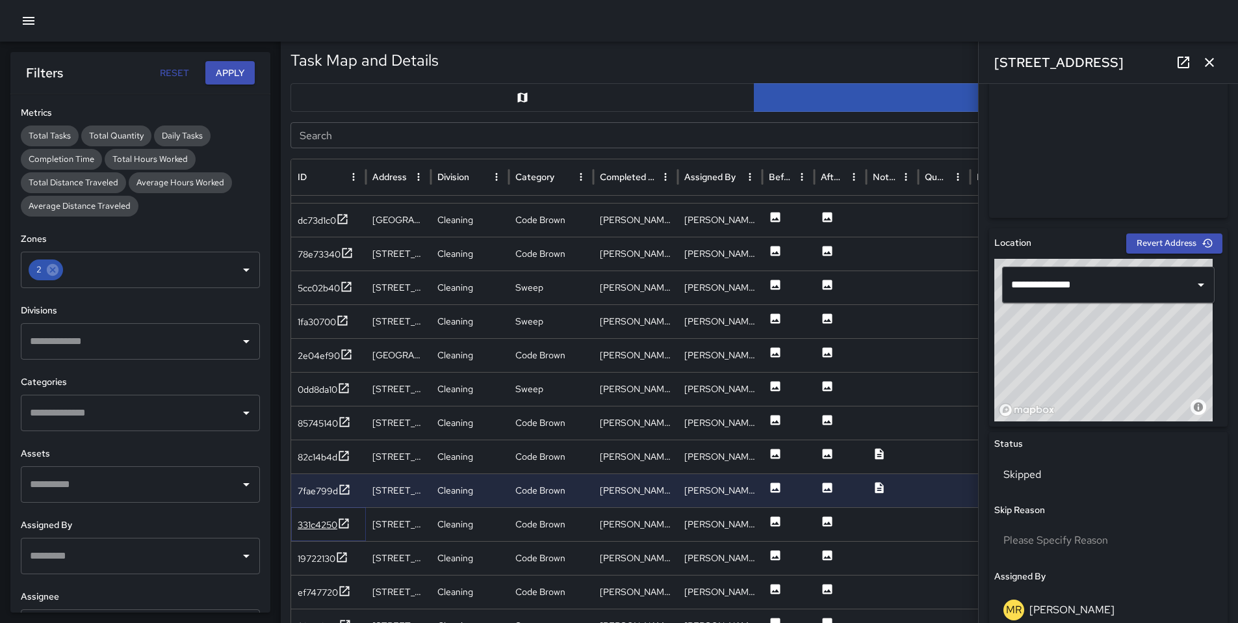
click at [328, 530] on div "331c4250" at bounding box center [318, 524] width 40 height 13
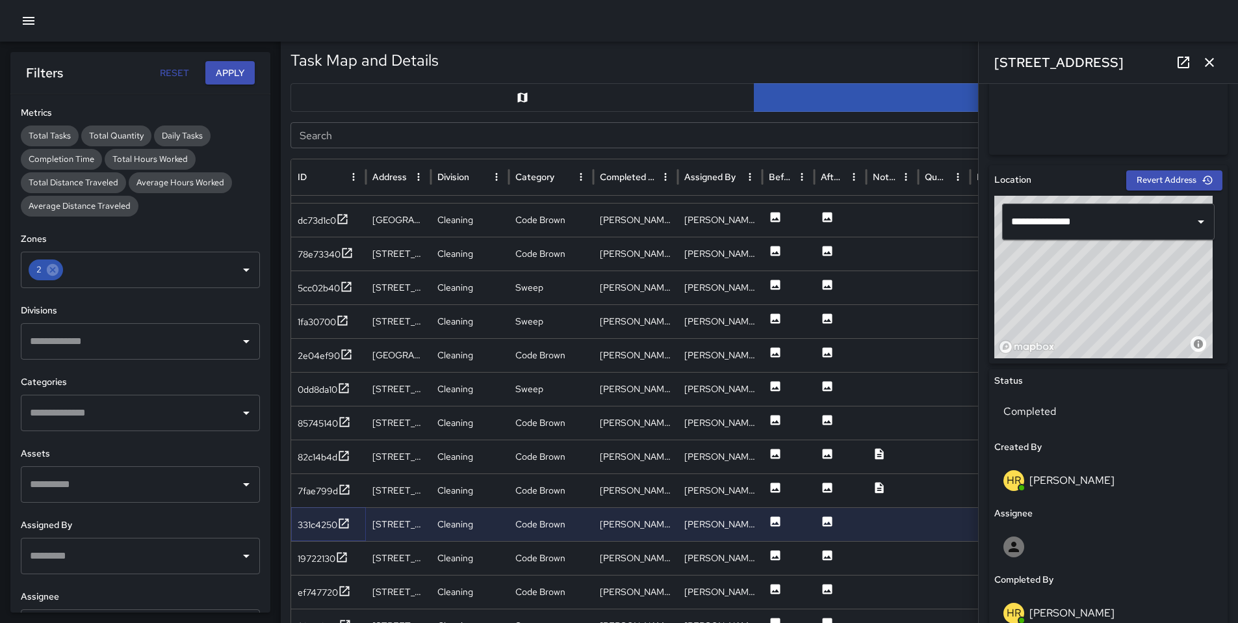
scroll to position [341, 0]
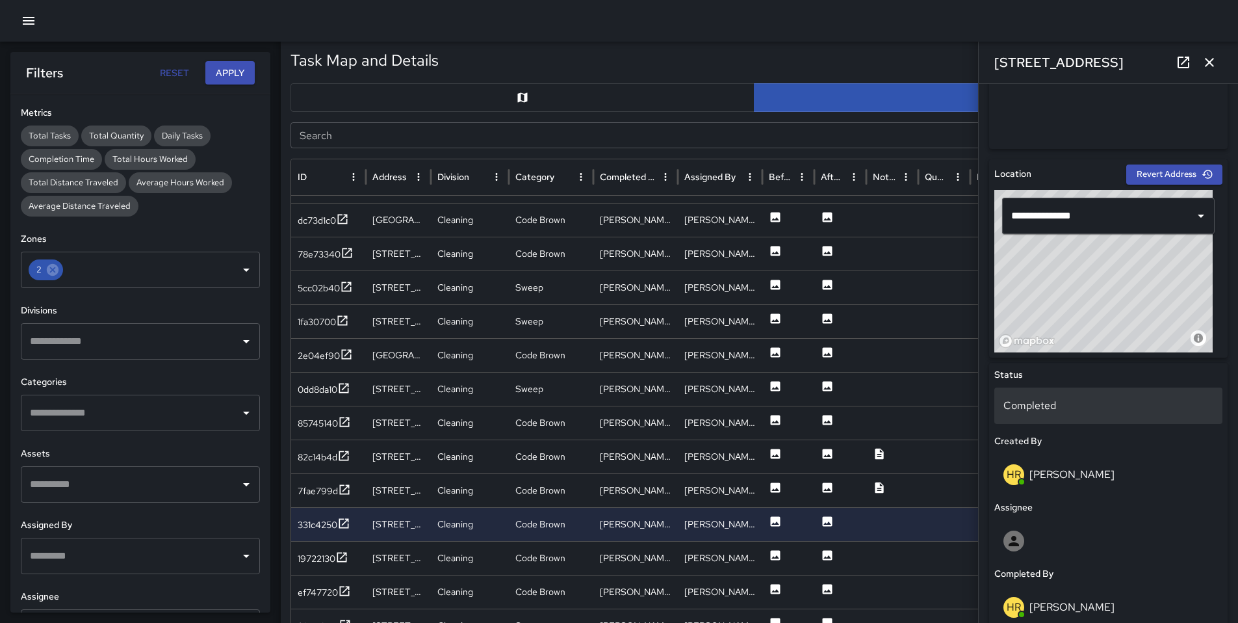
click at [1071, 410] on p "Completed" at bounding box center [1109, 406] width 210 height 16
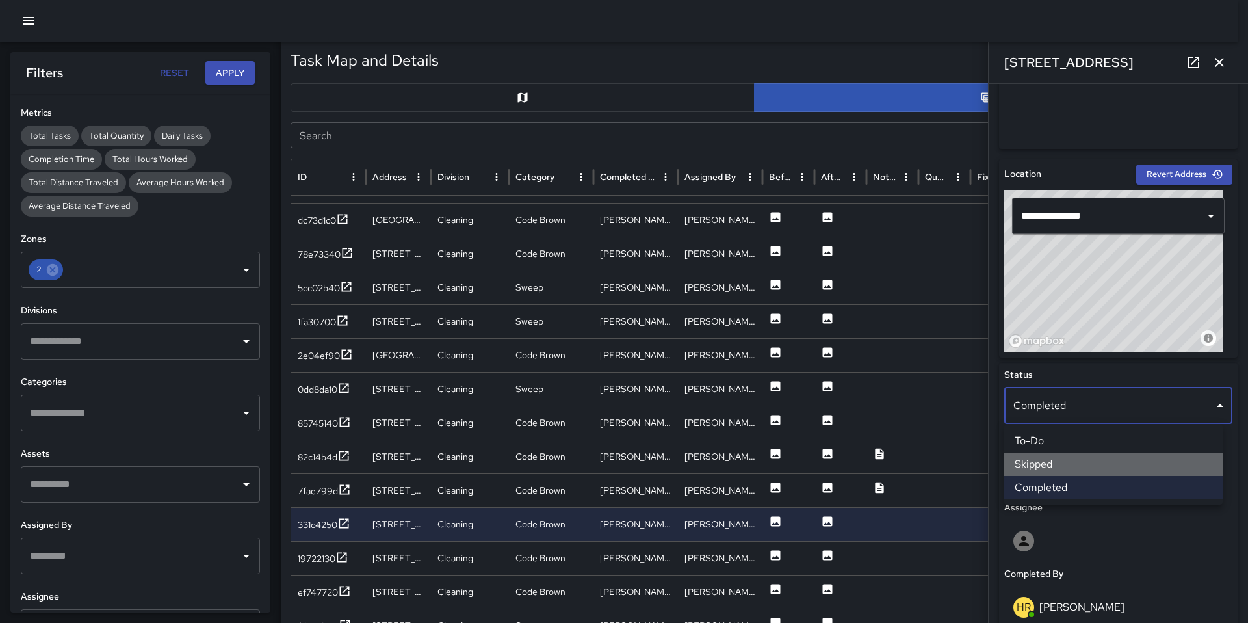
click at [1075, 467] on li "Skipped" at bounding box center [1113, 463] width 218 height 23
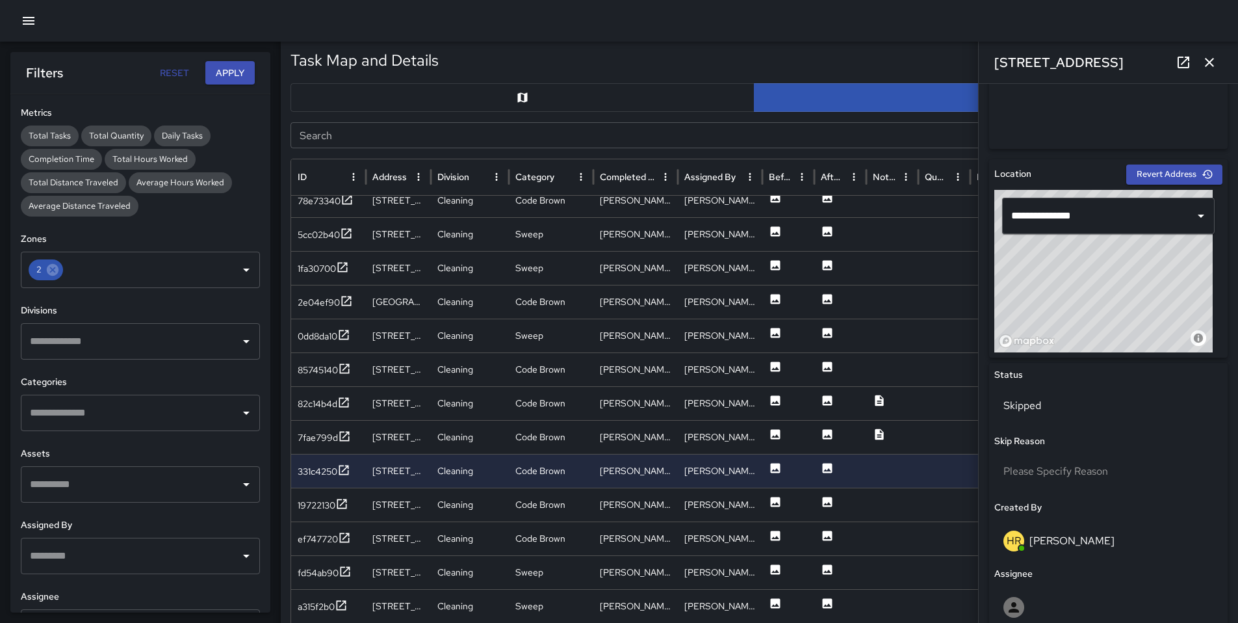
scroll to position [1122, 0]
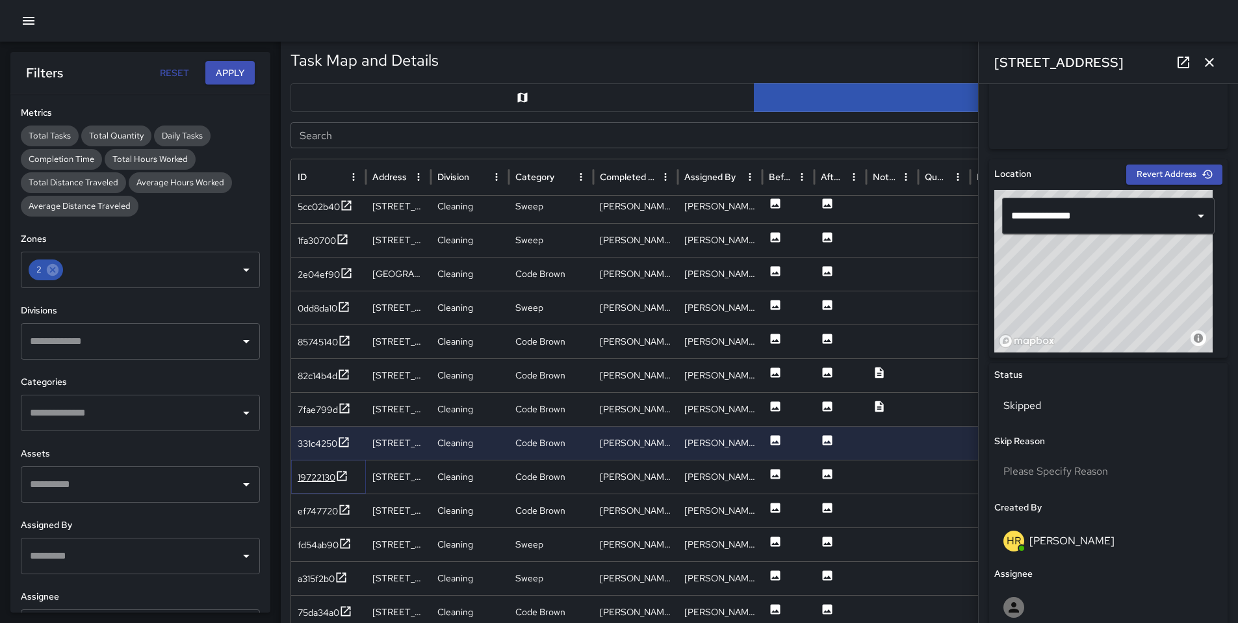
click at [316, 480] on div "19722130" at bounding box center [317, 477] width 38 height 13
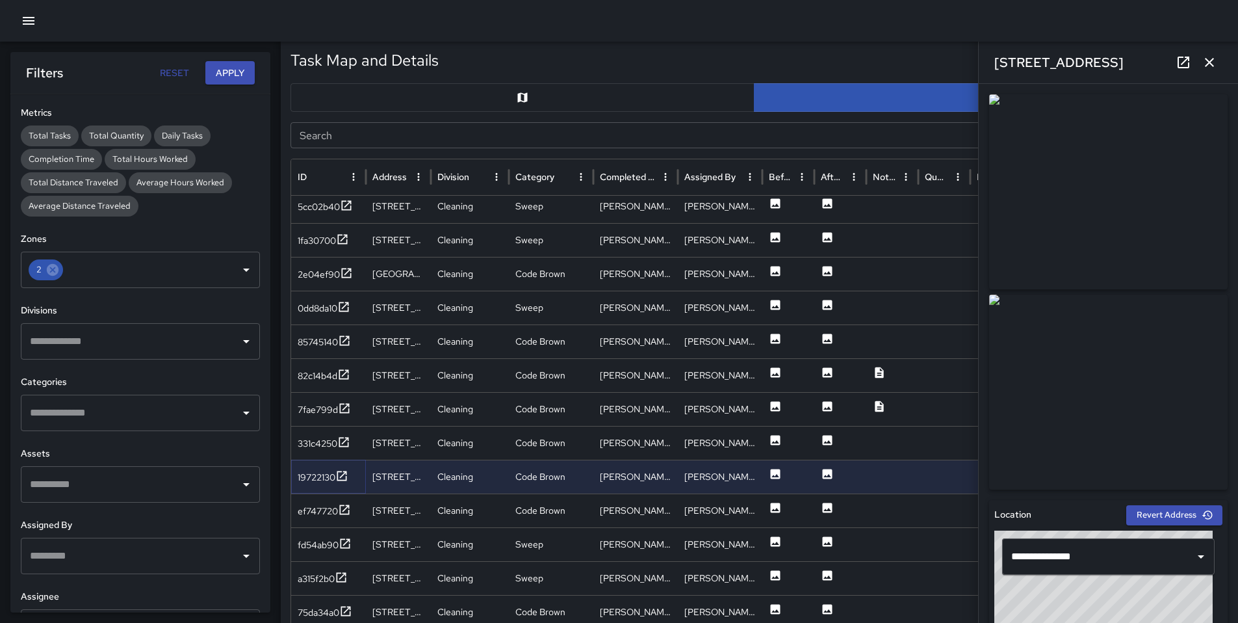
scroll to position [280, 0]
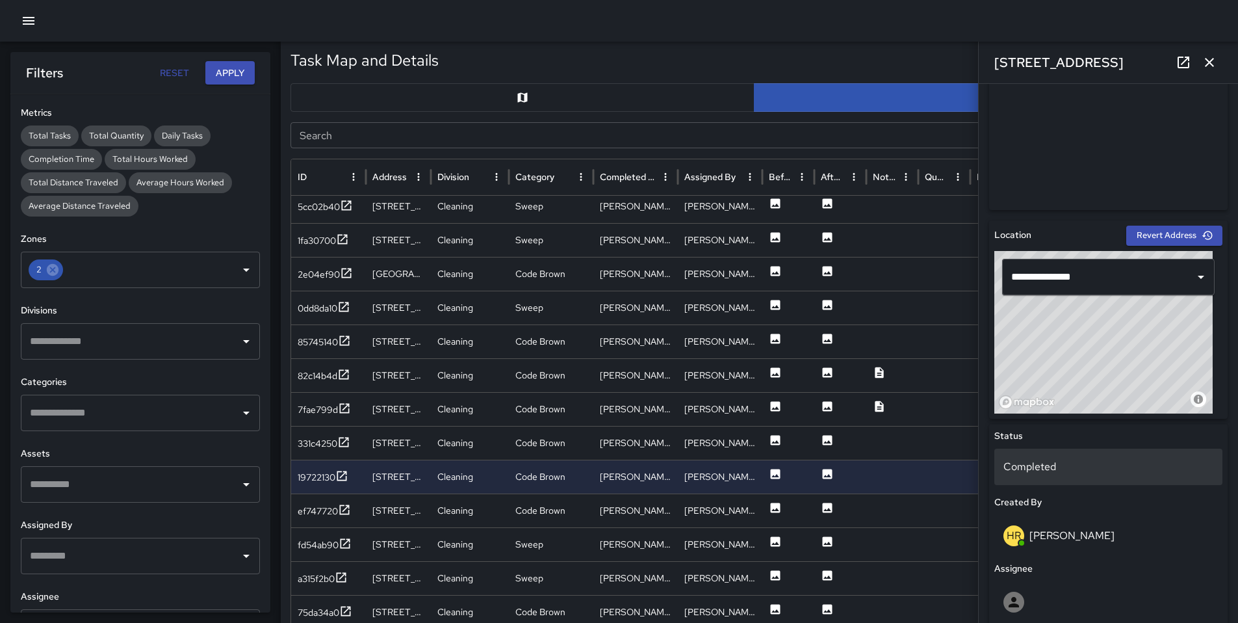
click at [1053, 463] on p "Completed" at bounding box center [1109, 467] width 210 height 16
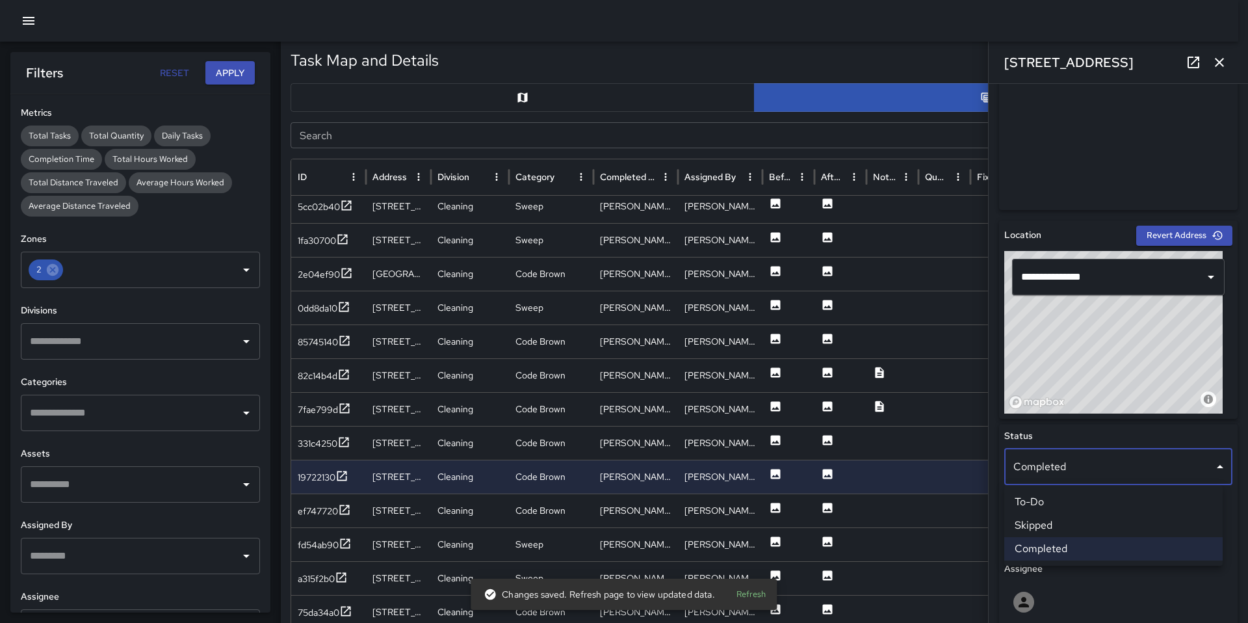
click at [1056, 523] on li "Skipped" at bounding box center [1113, 525] width 218 height 23
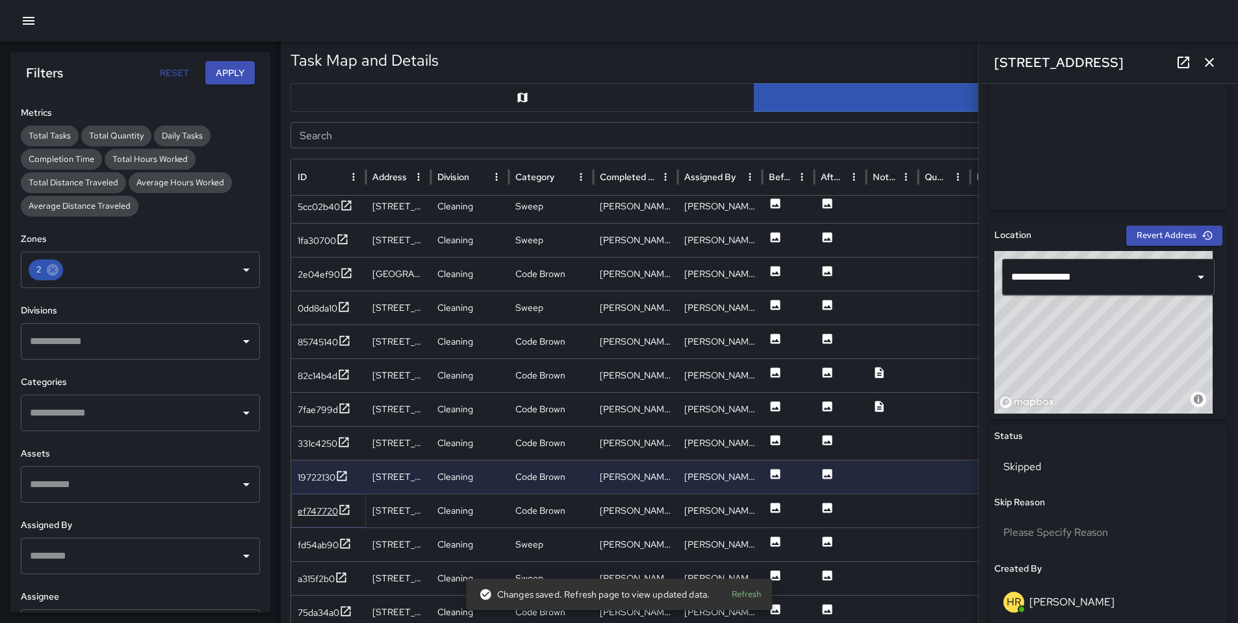
click at [319, 514] on div "ef747720" at bounding box center [318, 510] width 40 height 13
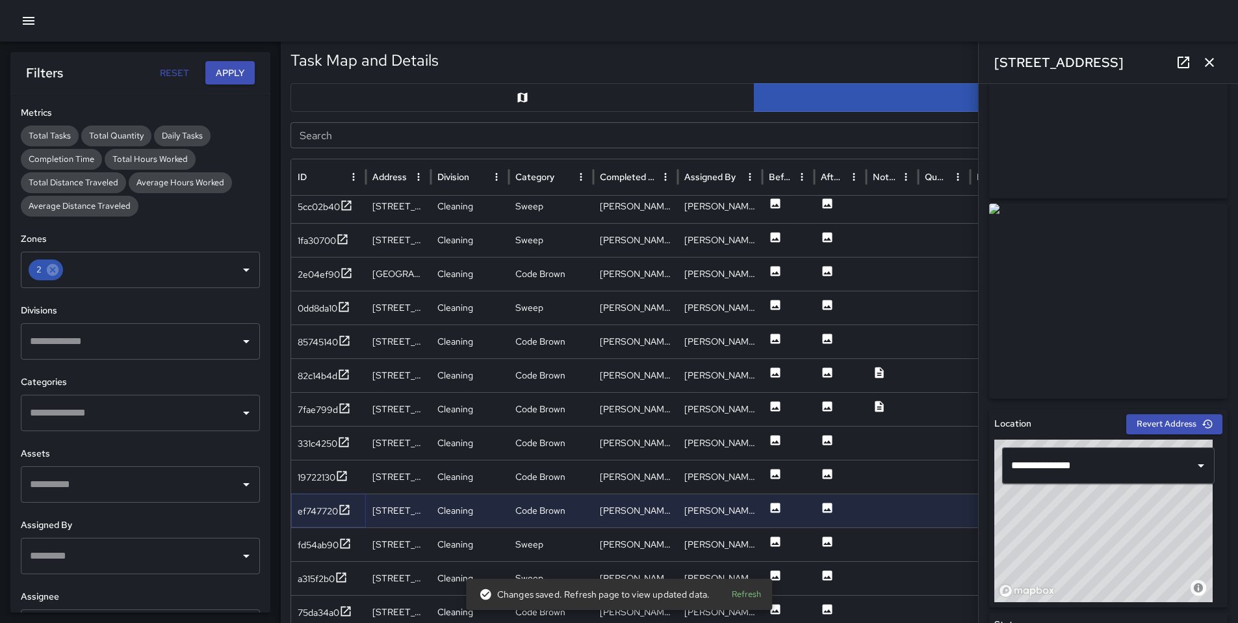
scroll to position [250, 0]
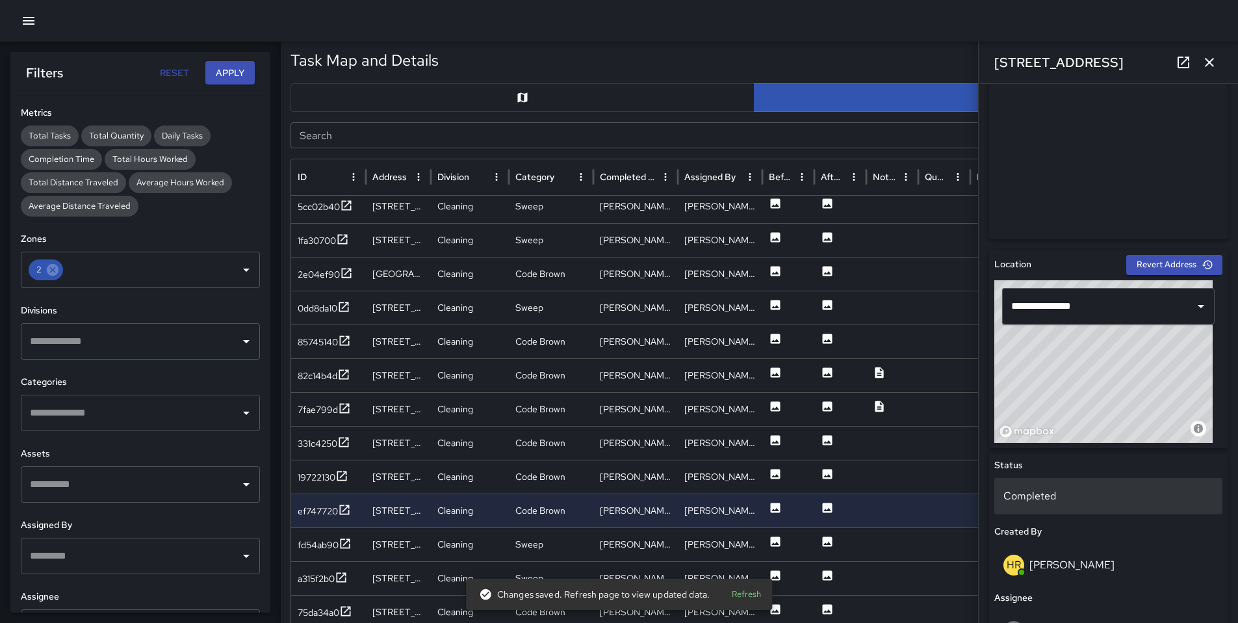
click at [1033, 501] on p "Completed" at bounding box center [1109, 496] width 210 height 16
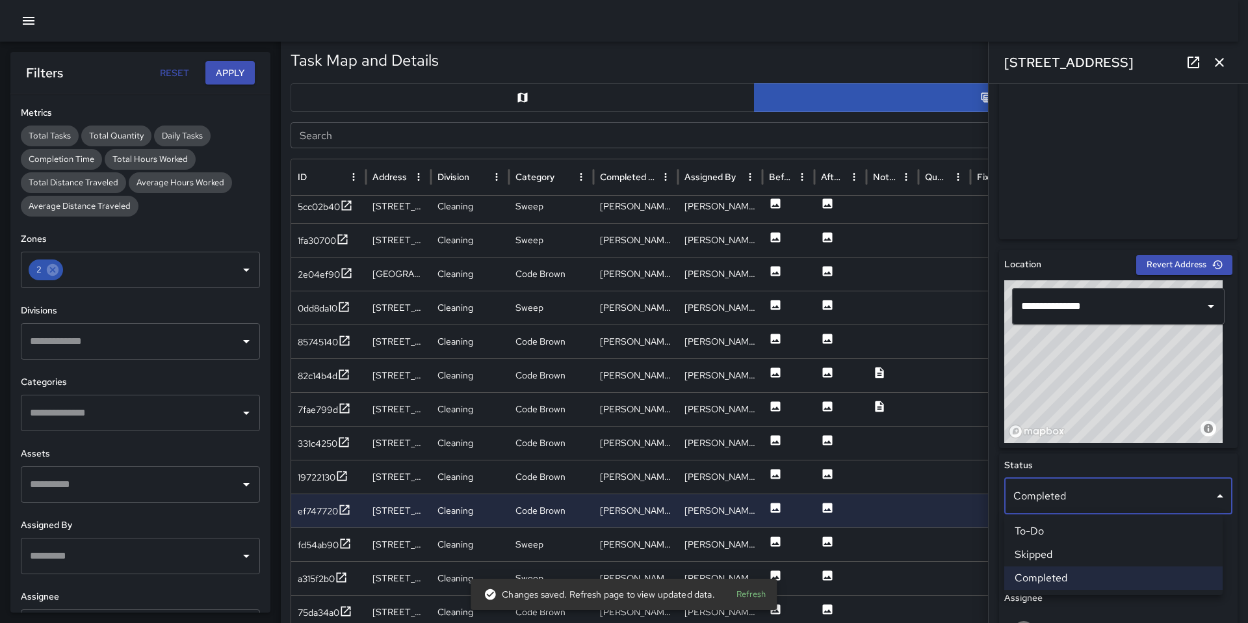
click at [1043, 557] on li "Skipped" at bounding box center [1113, 554] width 218 height 23
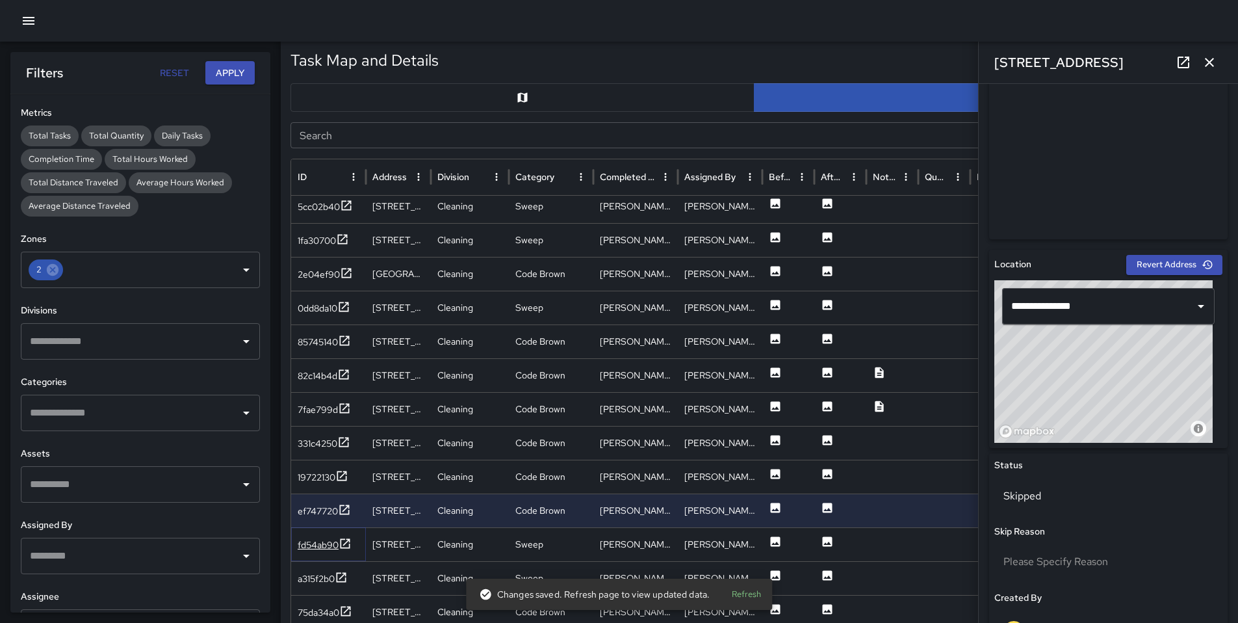
click at [321, 543] on div "fd54ab90" at bounding box center [318, 544] width 41 height 13
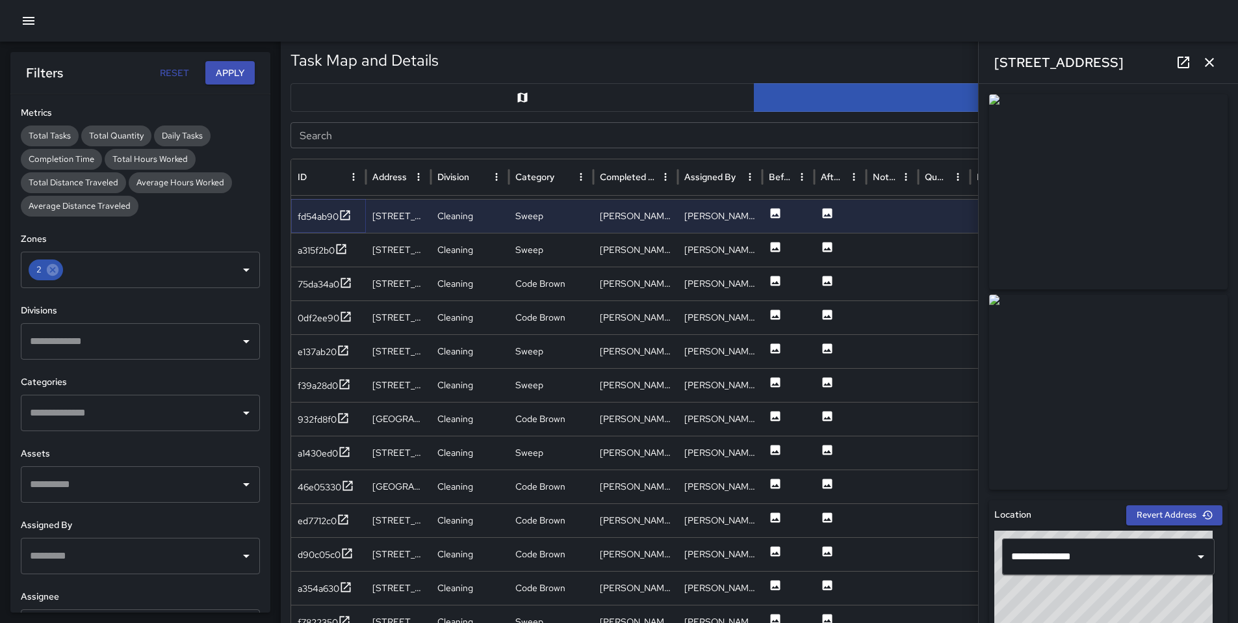
scroll to position [1345, 0]
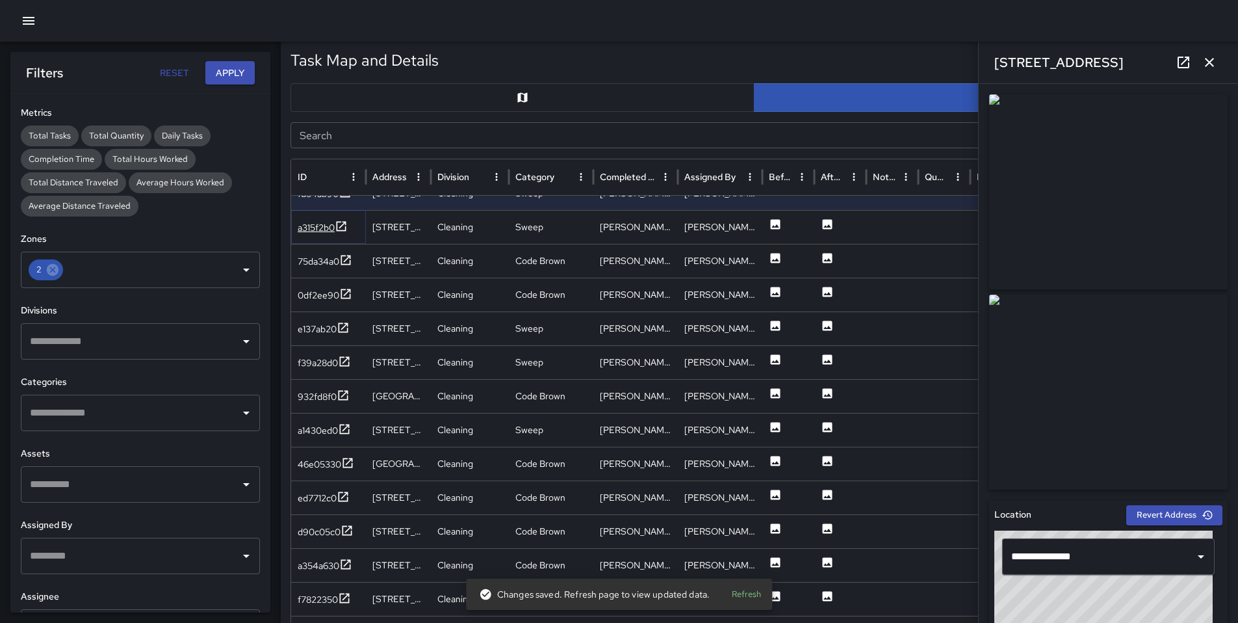
click at [308, 233] on div "a315f2b0" at bounding box center [316, 227] width 37 height 13
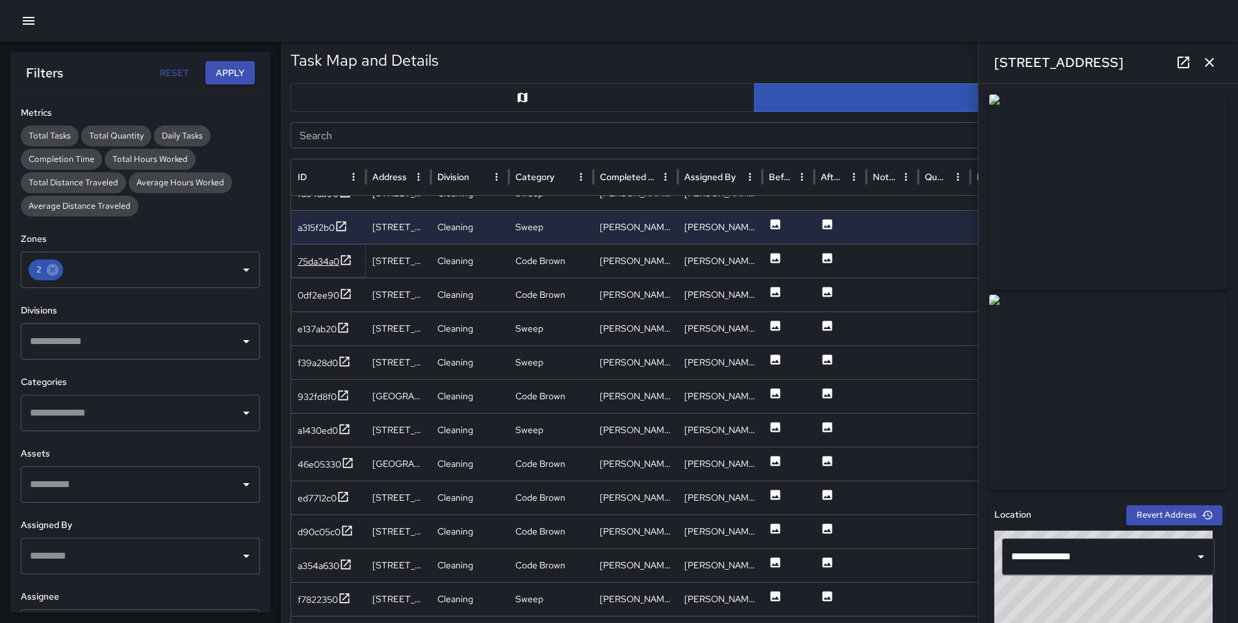
click at [310, 259] on div "75da34a0" at bounding box center [319, 261] width 42 height 13
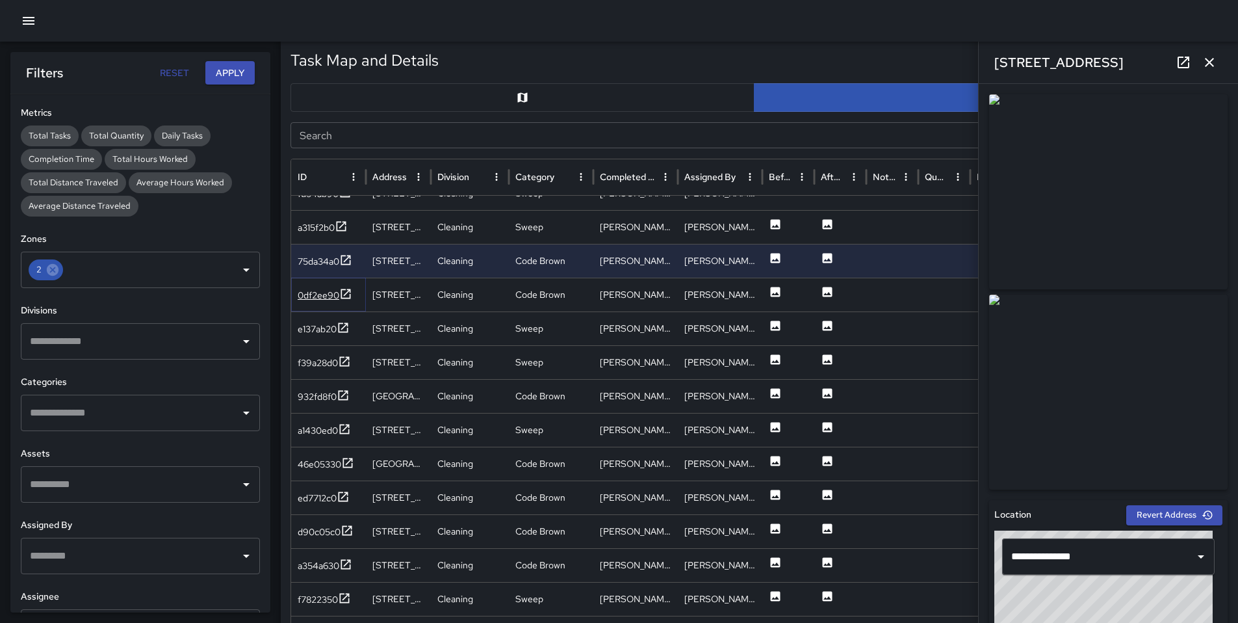
click at [315, 295] on div "0df2ee90" at bounding box center [319, 295] width 42 height 13
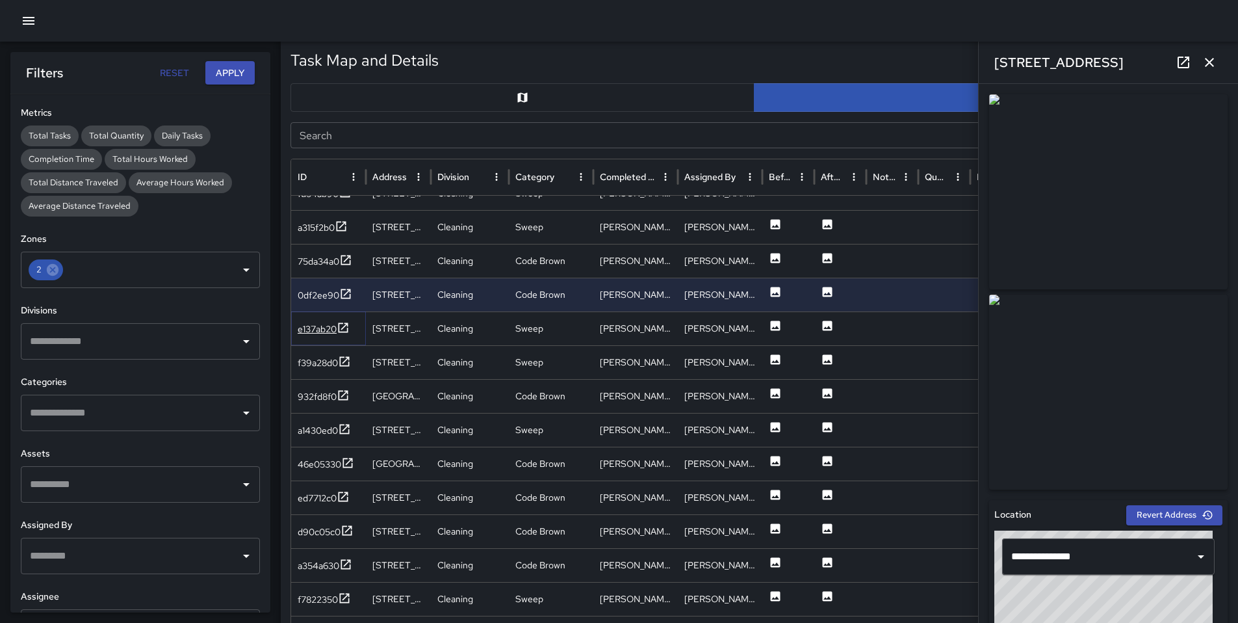
click at [317, 328] on div "e137ab20" at bounding box center [317, 328] width 39 height 13
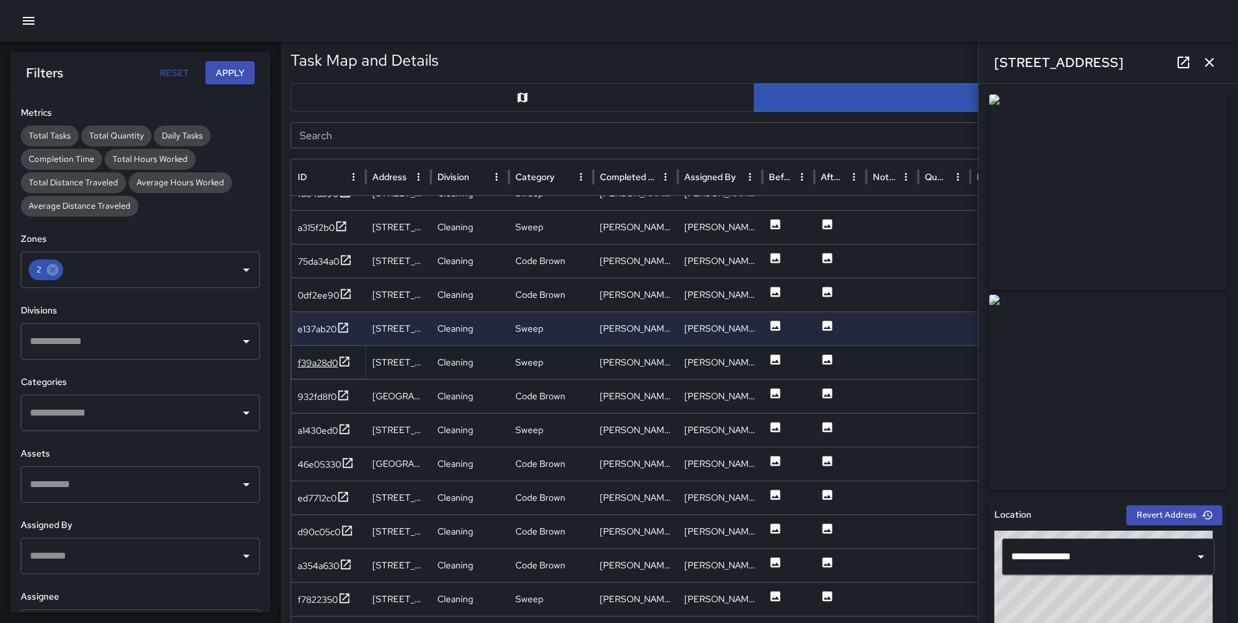
click at [312, 360] on div "f39a28d0" at bounding box center [318, 362] width 40 height 13
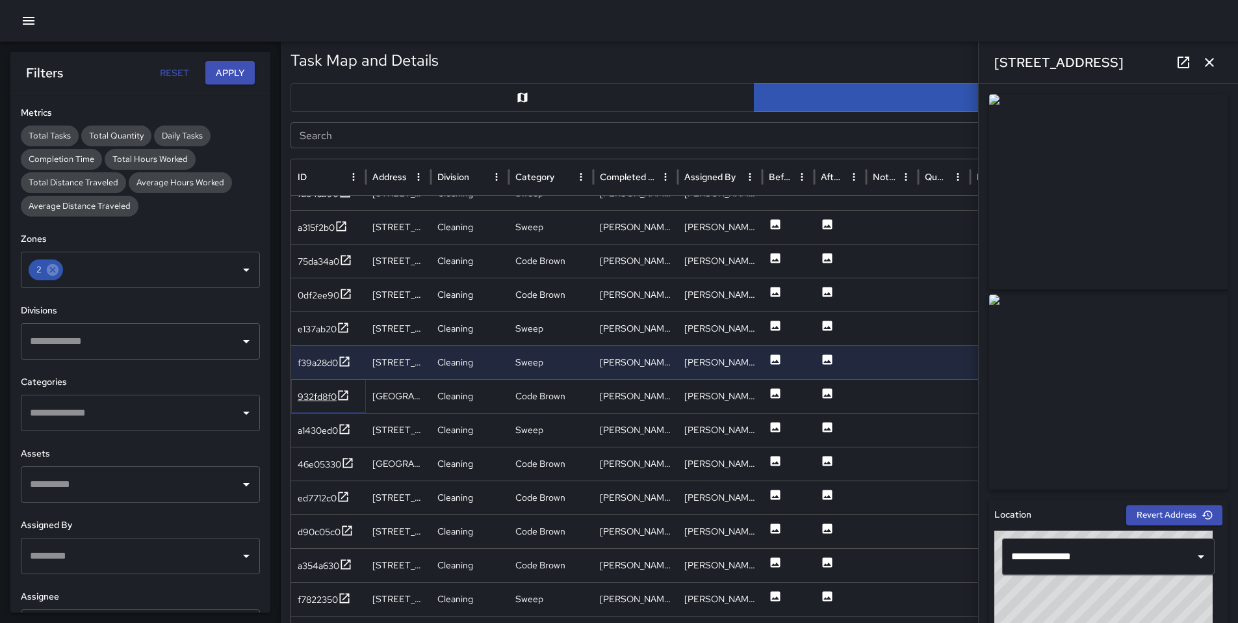
click at [315, 400] on div "932fd8f0" at bounding box center [317, 396] width 39 height 13
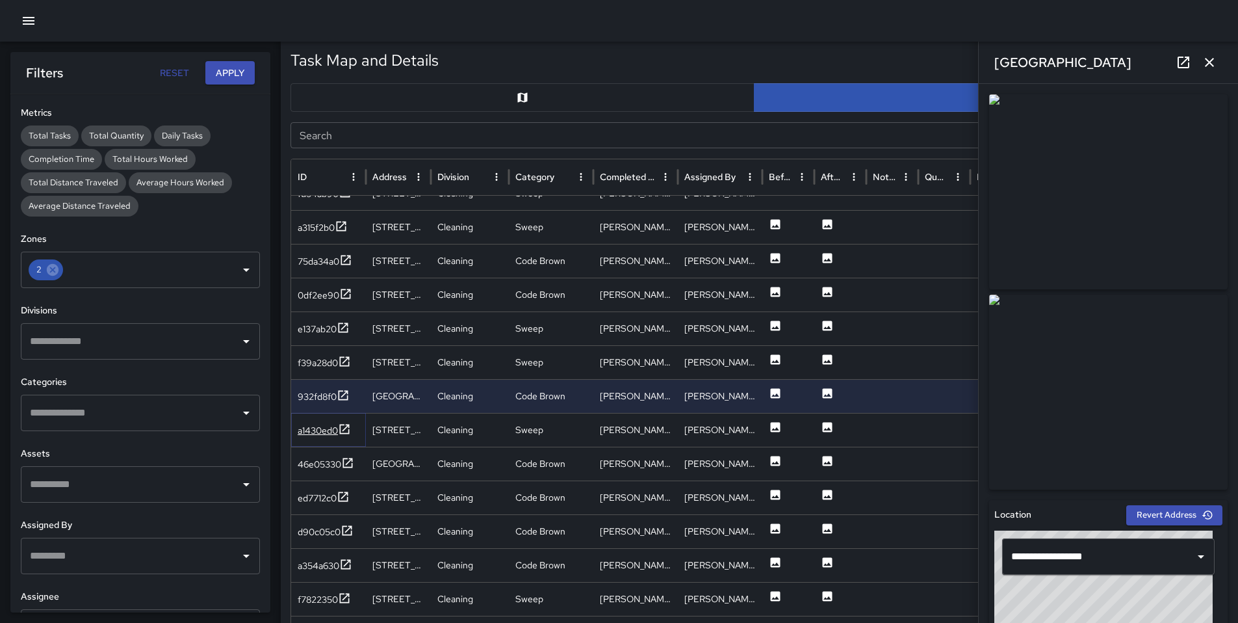
click at [320, 428] on div "a1430ed0" at bounding box center [318, 430] width 40 height 13
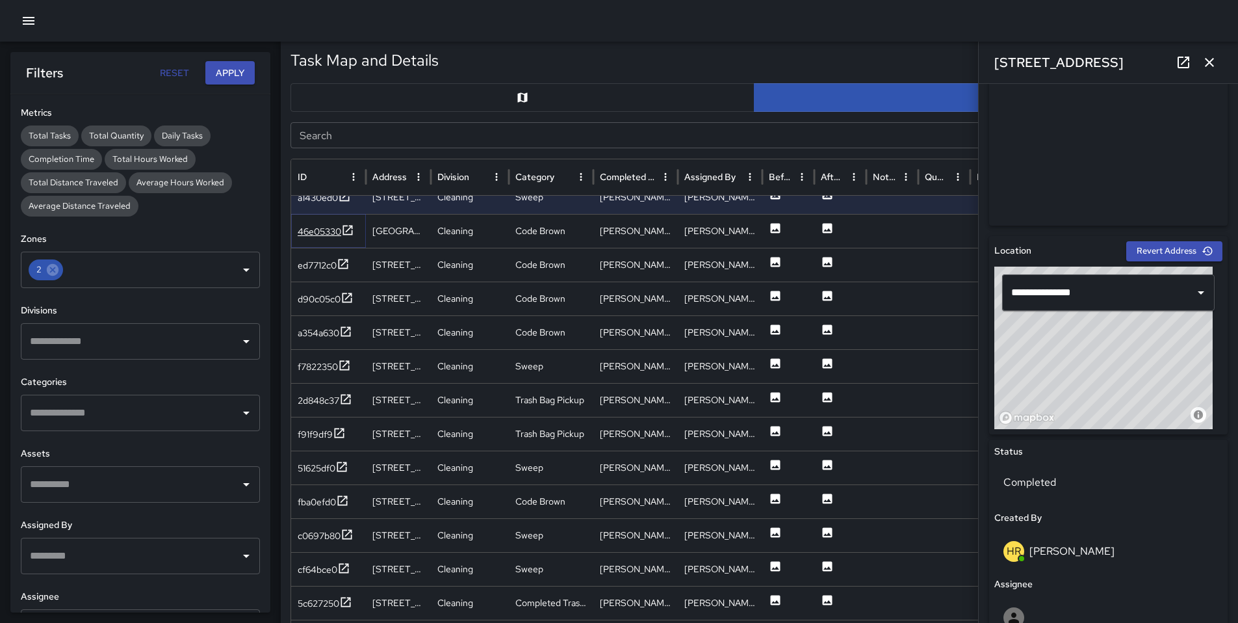
click at [315, 229] on div "46e05330" at bounding box center [320, 231] width 44 height 13
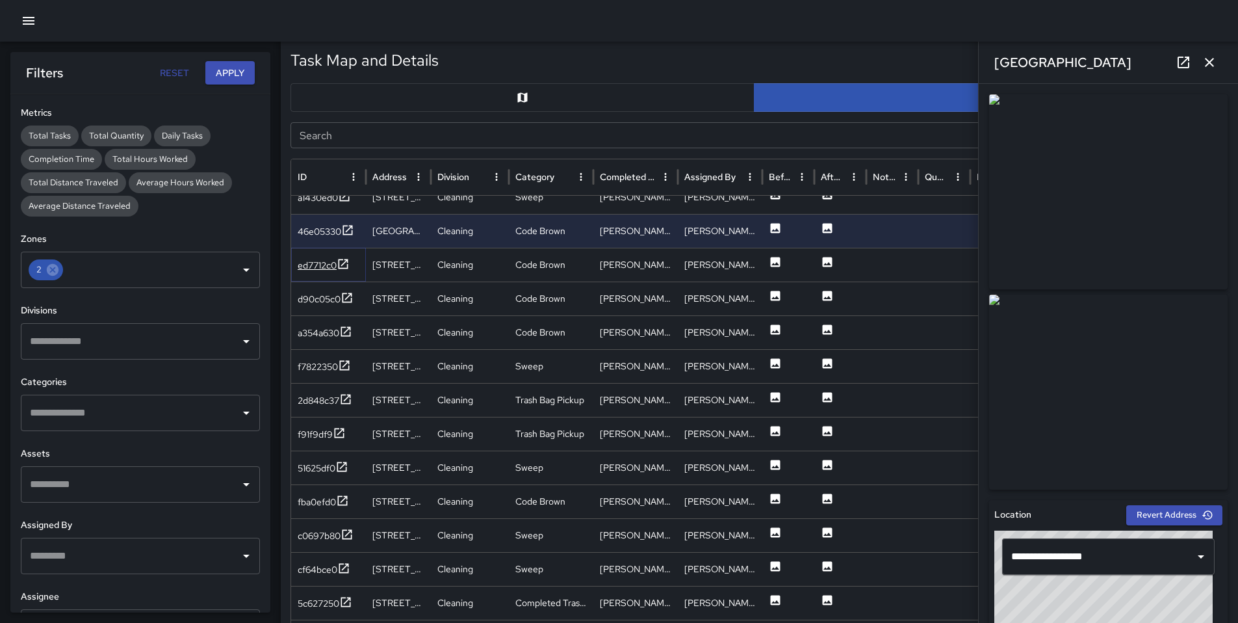
click at [313, 269] on div "ed7712c0" at bounding box center [317, 265] width 39 height 13
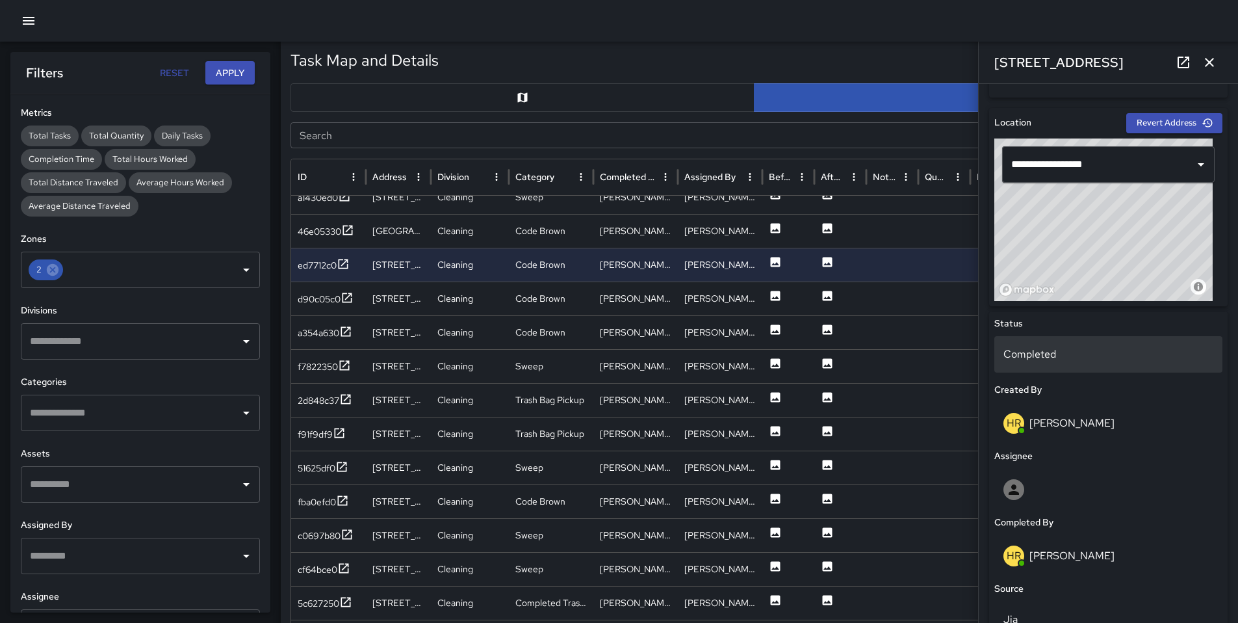
click at [1033, 350] on p "Completed" at bounding box center [1109, 354] width 210 height 16
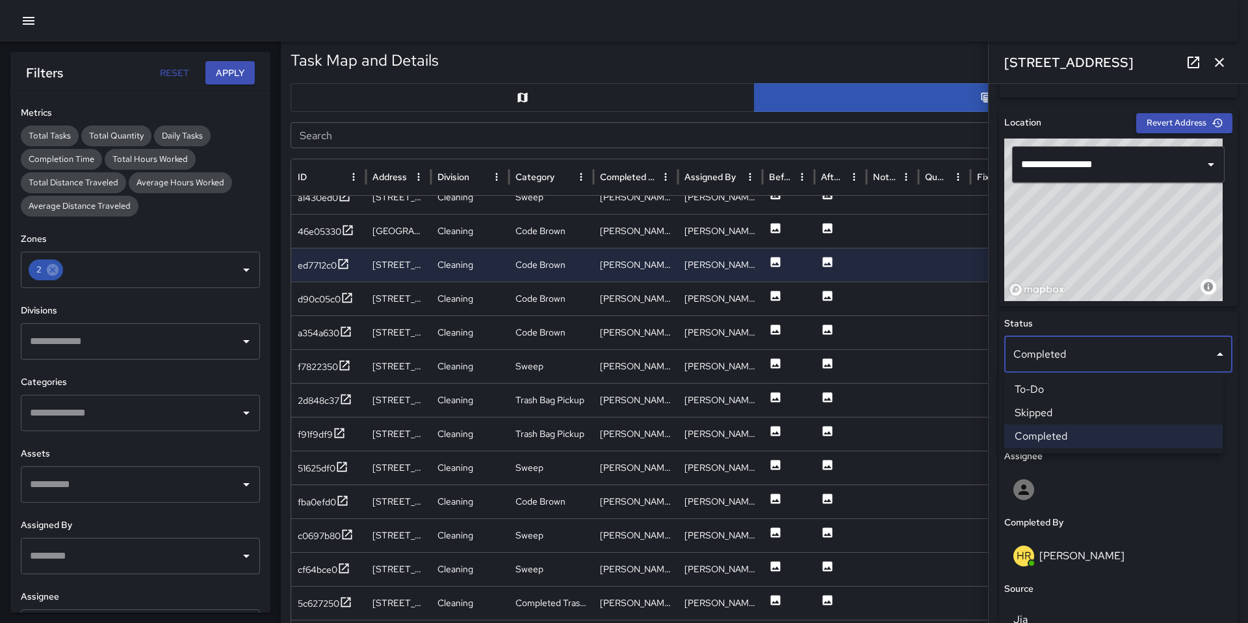
click at [1044, 411] on li "Skipped" at bounding box center [1113, 412] width 218 height 23
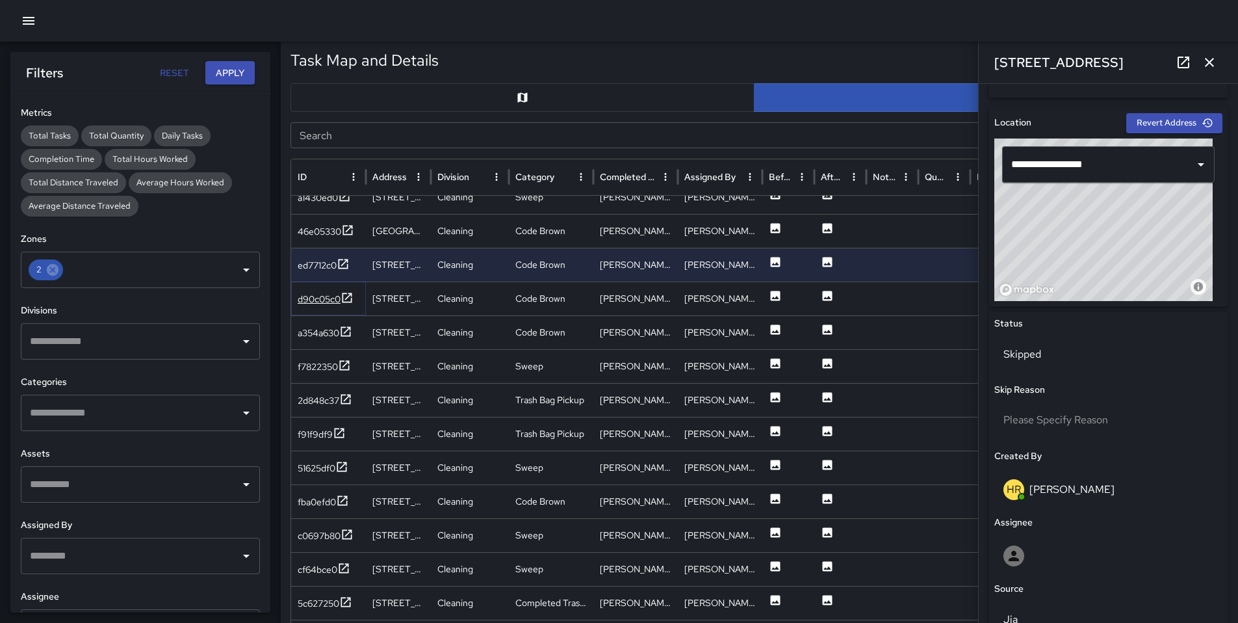
click at [313, 298] on div "d90c05c0" at bounding box center [319, 299] width 43 height 13
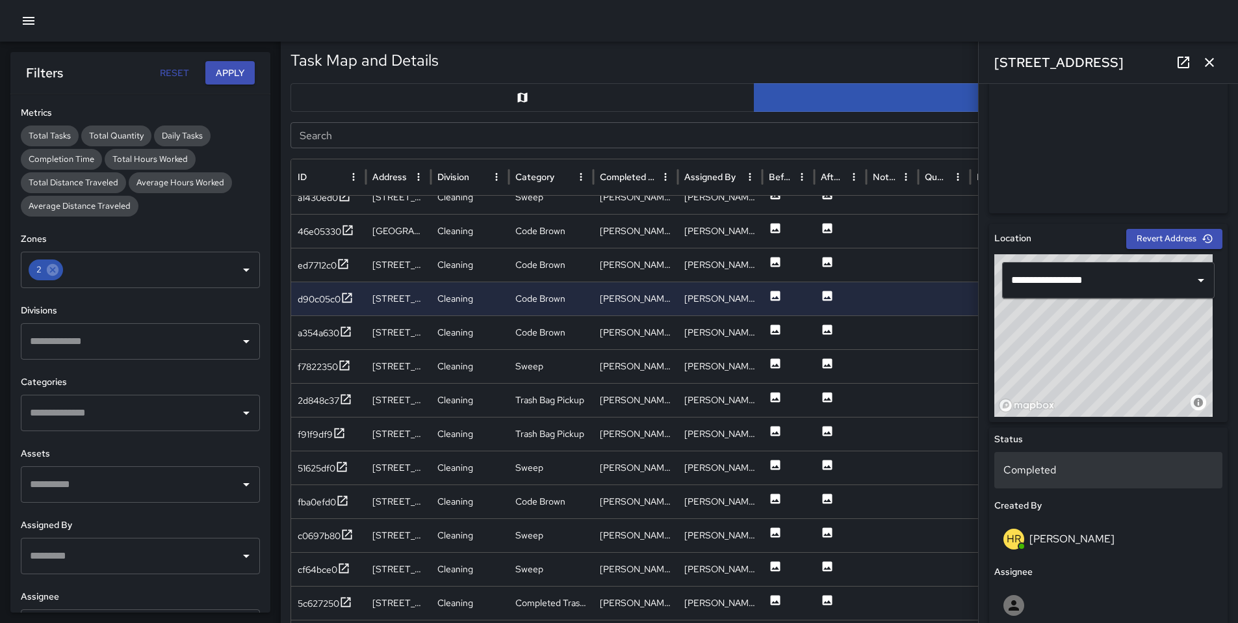
click at [1056, 464] on p "Completed" at bounding box center [1109, 470] width 210 height 16
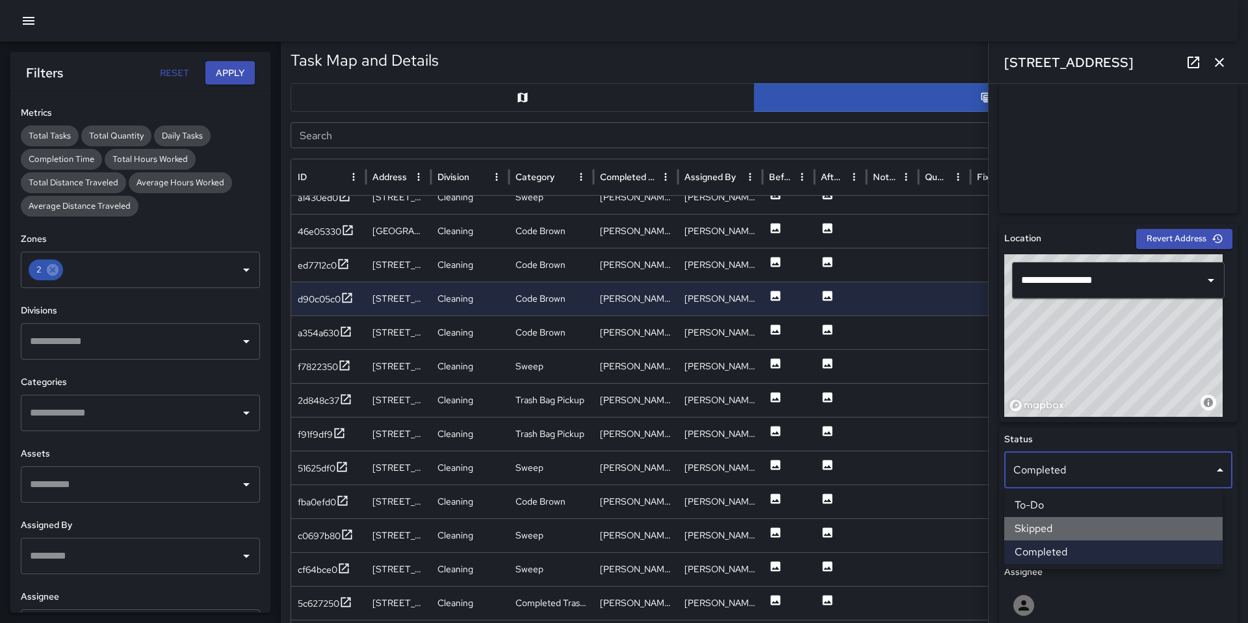
click at [1075, 528] on li "Skipped" at bounding box center [1113, 528] width 218 height 23
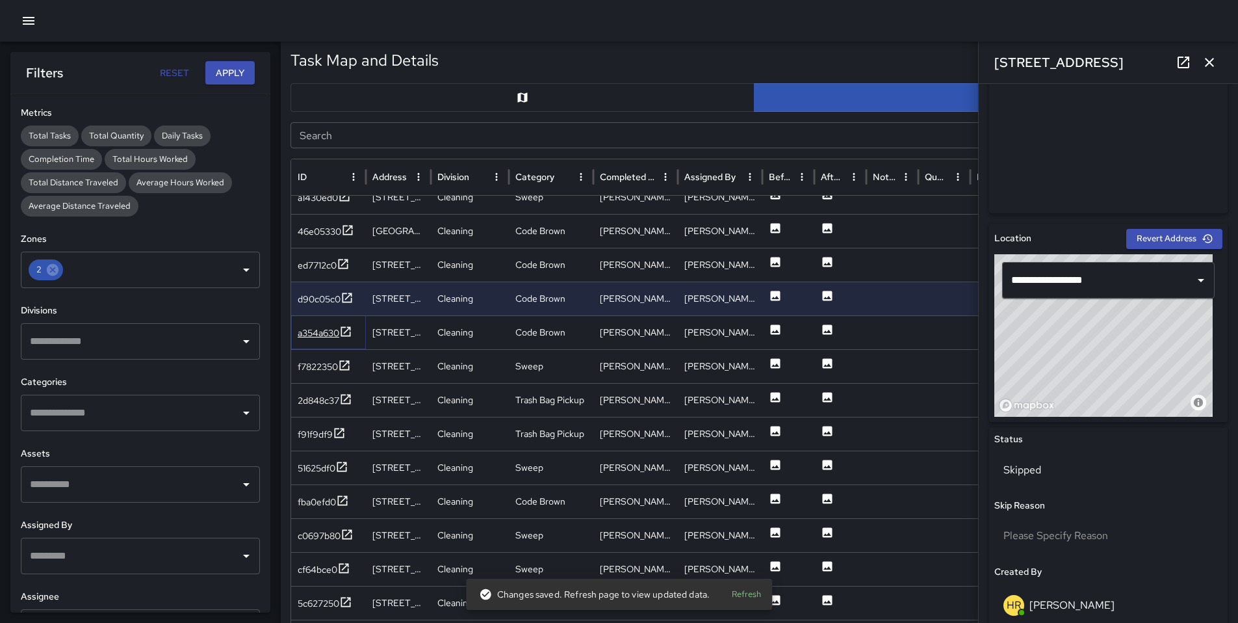
click at [320, 330] on div "a354a630" at bounding box center [319, 332] width 42 height 13
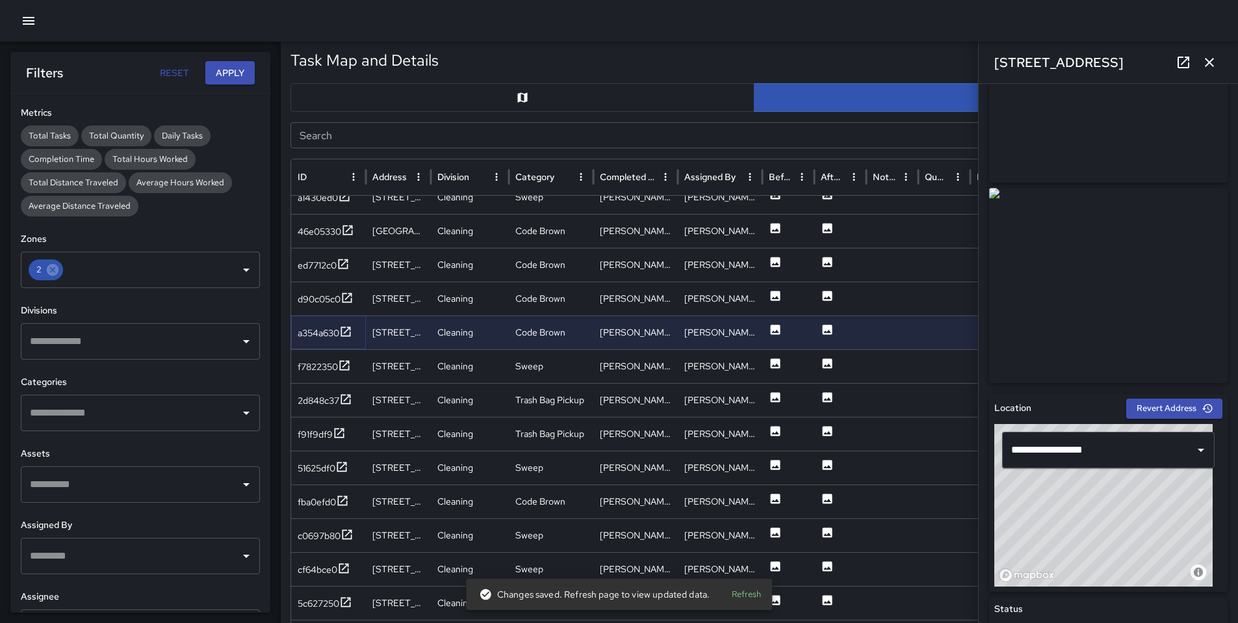
scroll to position [424, 0]
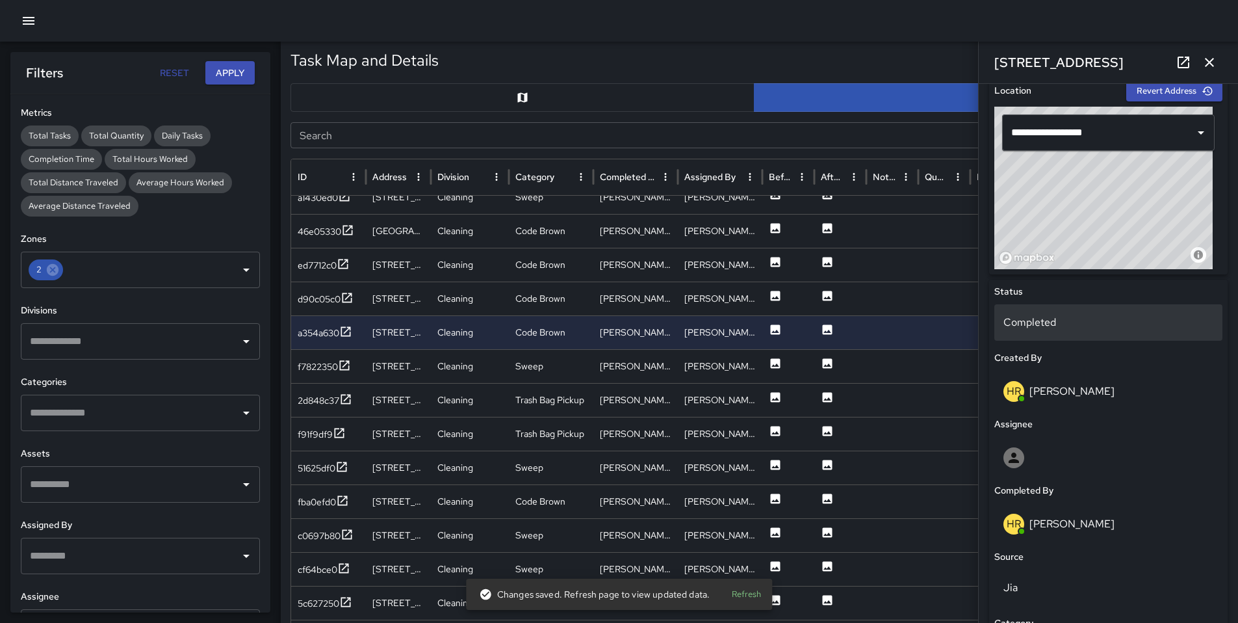
click at [1021, 311] on div "Completed" at bounding box center [1109, 322] width 228 height 36
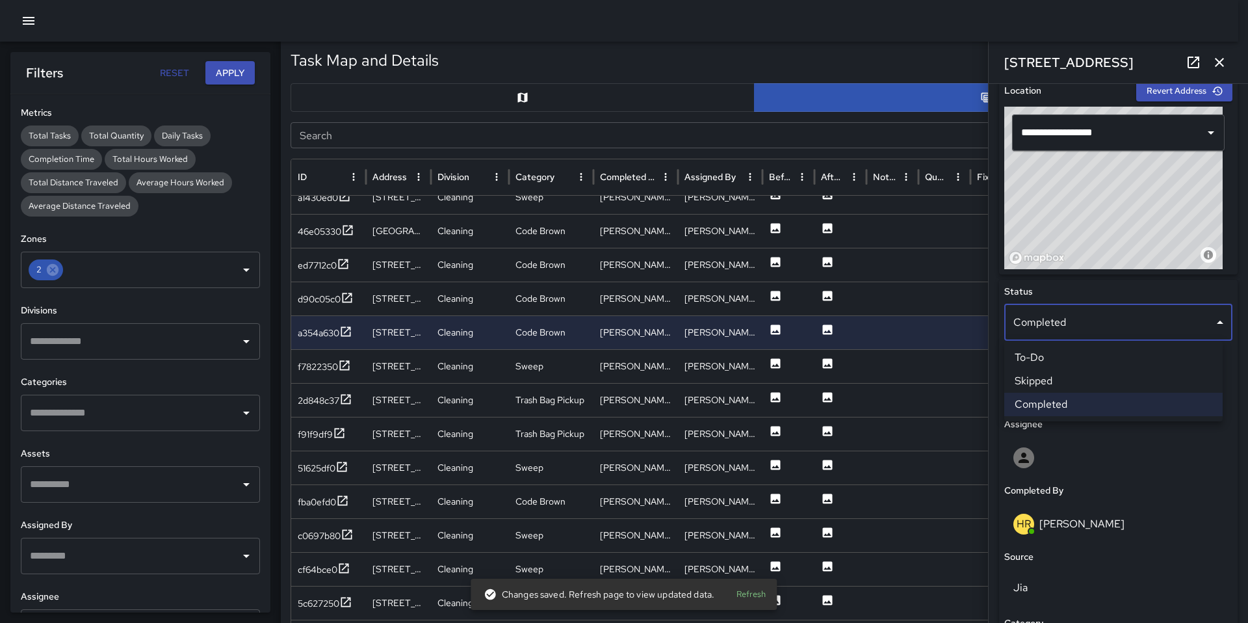
click at [1034, 382] on li "Skipped" at bounding box center [1113, 380] width 218 height 23
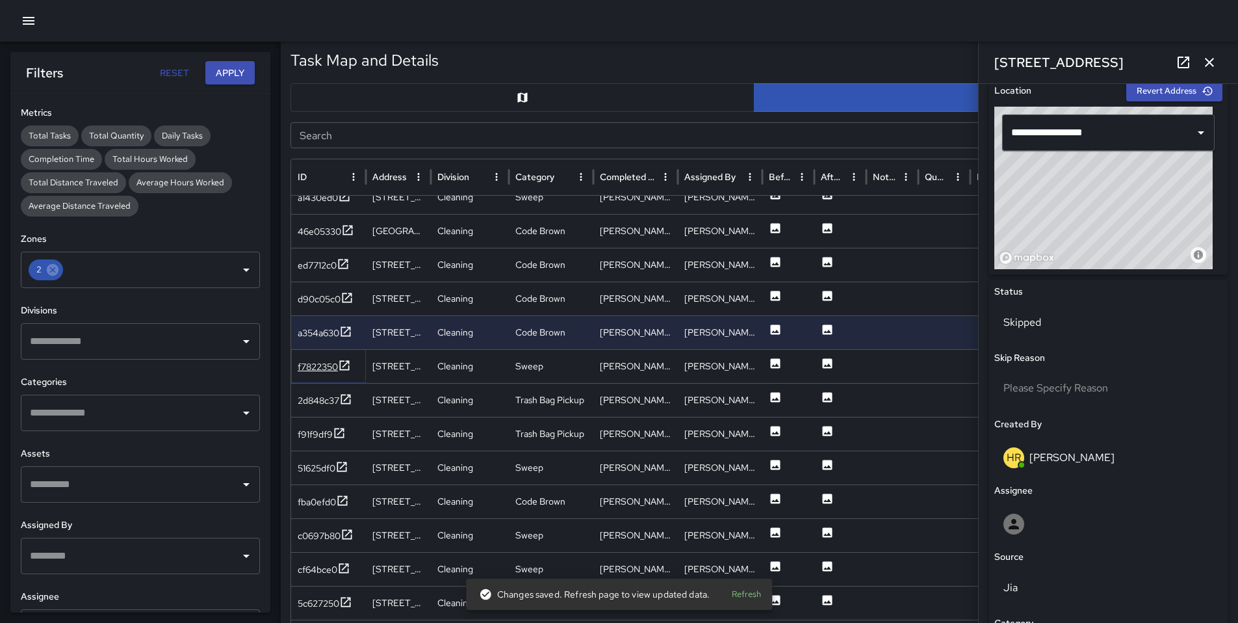
click at [333, 368] on div "f7822350" at bounding box center [318, 366] width 40 height 13
